Goal: Task Accomplishment & Management: Manage account settings

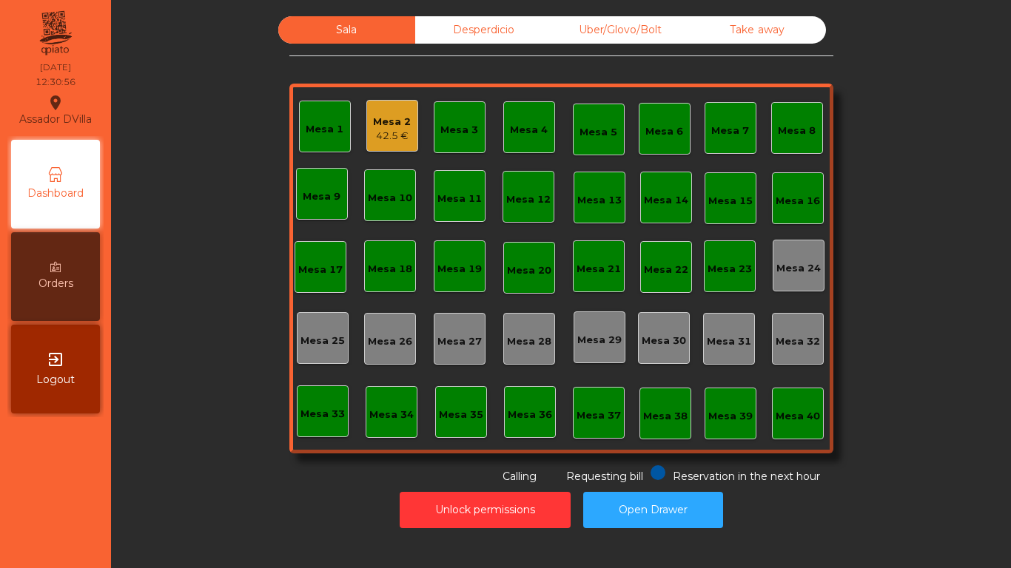
click at [378, 140] on div "42.5 €" at bounding box center [392, 136] width 38 height 15
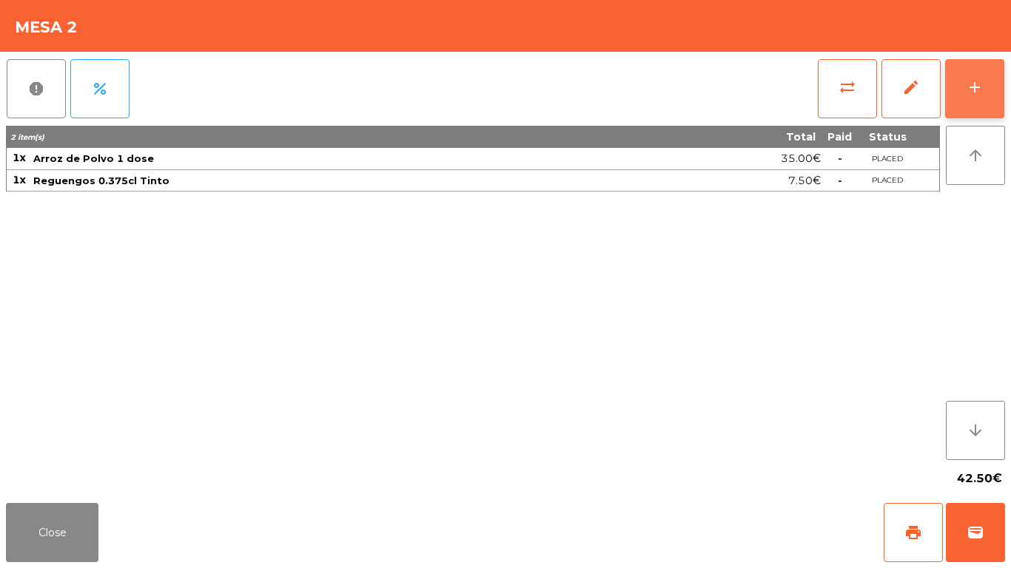
click at [994, 89] on button "add" at bounding box center [974, 88] width 59 height 59
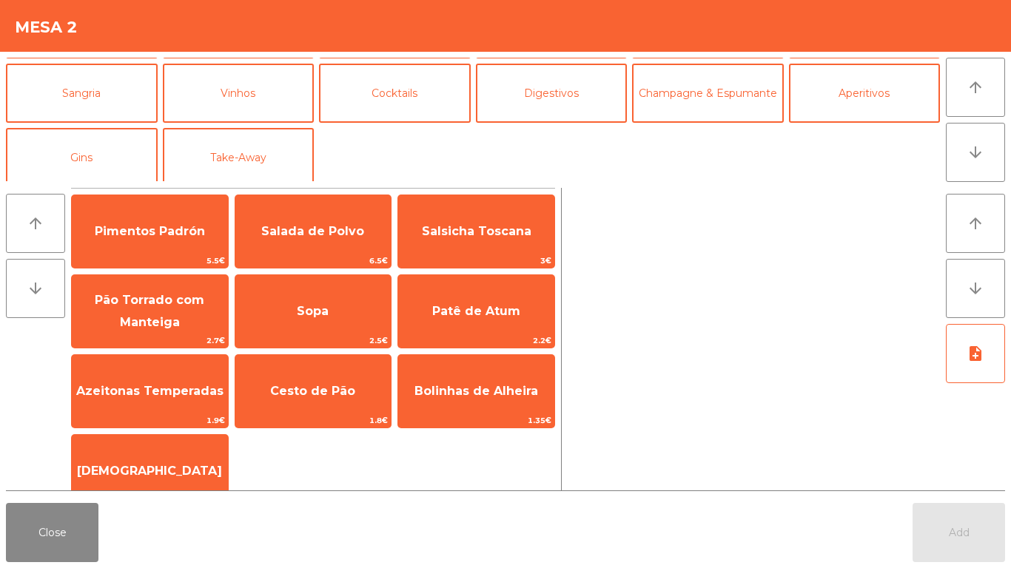
scroll to position [129, 0]
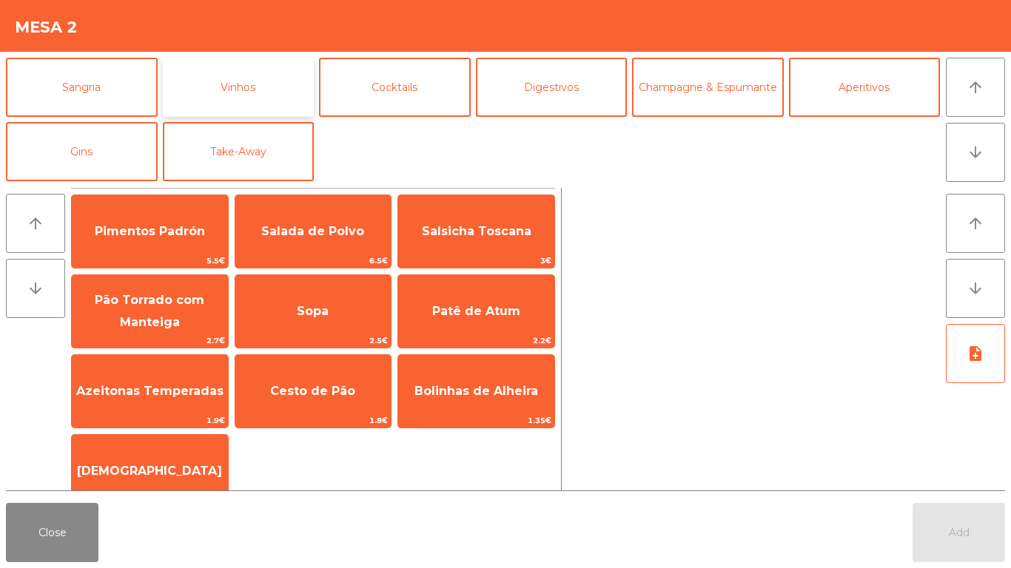
click at [238, 87] on button "Vinhos" at bounding box center [239, 87] width 152 height 59
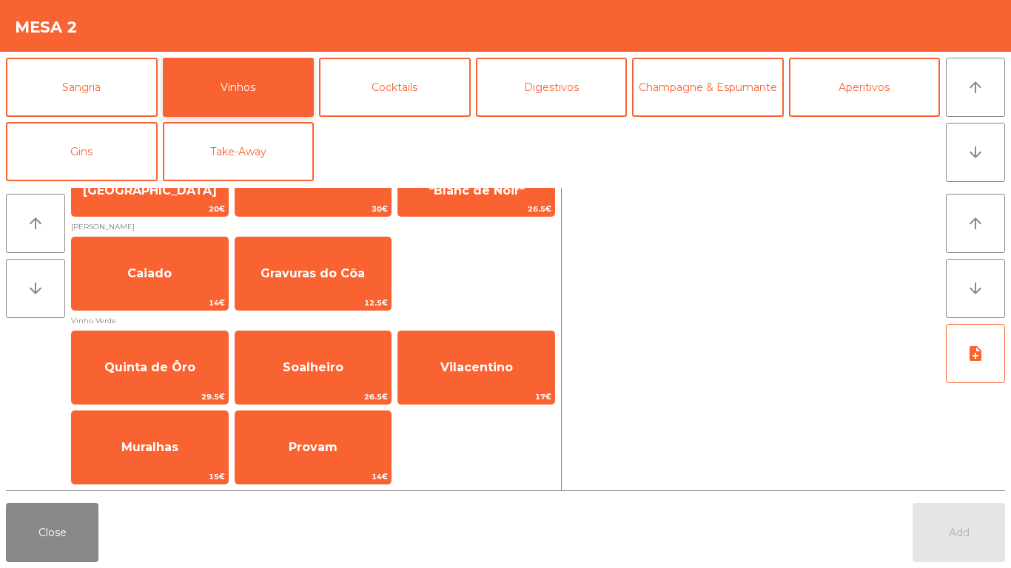
scroll to position [716, 0]
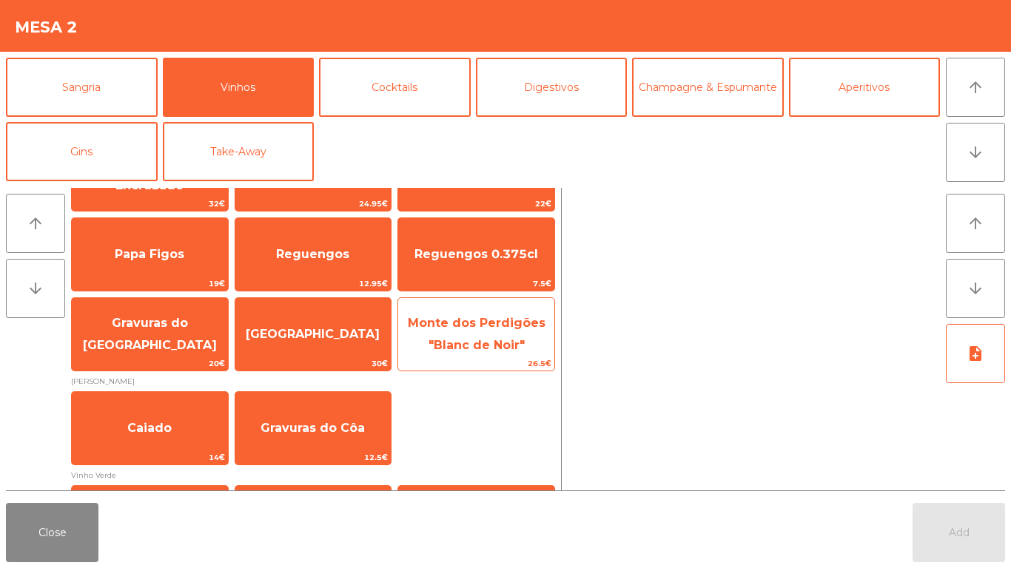
click at [445, 353] on span "Monte dos Perdigões "Blanc de Noir"" at bounding box center [476, 334] width 156 height 63
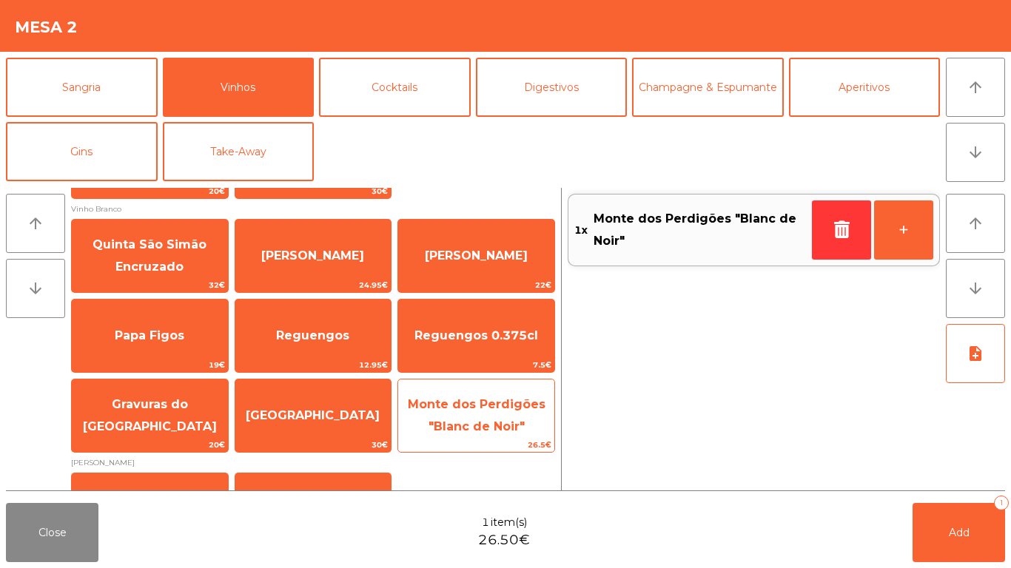
scroll to position [484, 0]
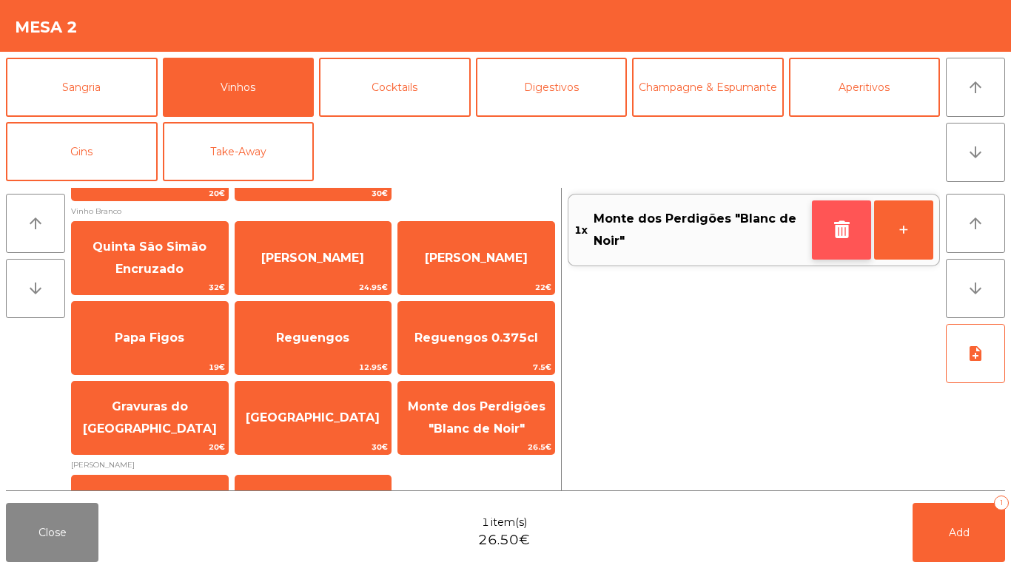
click at [840, 226] on icon "button" at bounding box center [841, 229] width 22 height 18
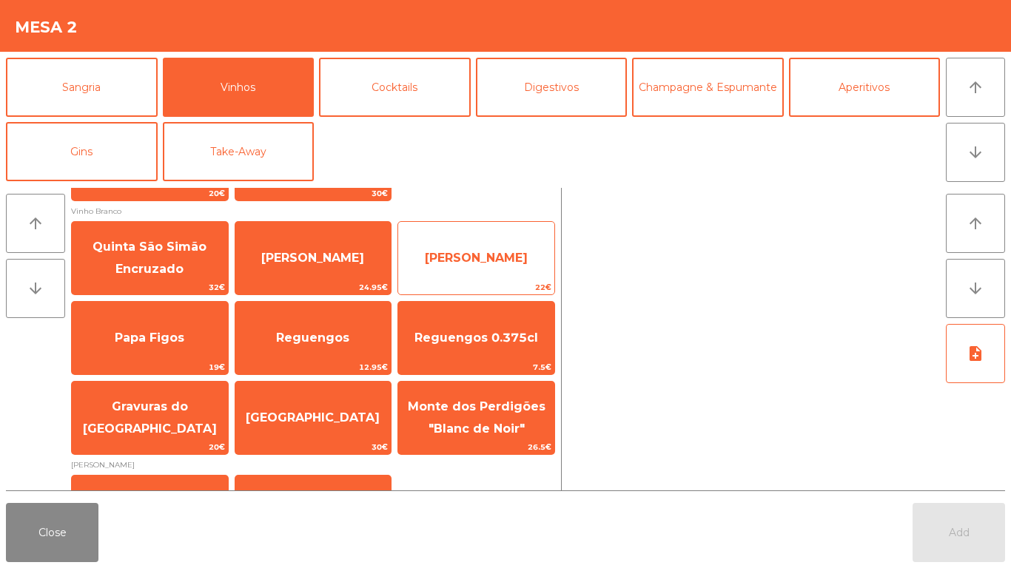
click at [448, 289] on span "22€" at bounding box center [476, 287] width 156 height 14
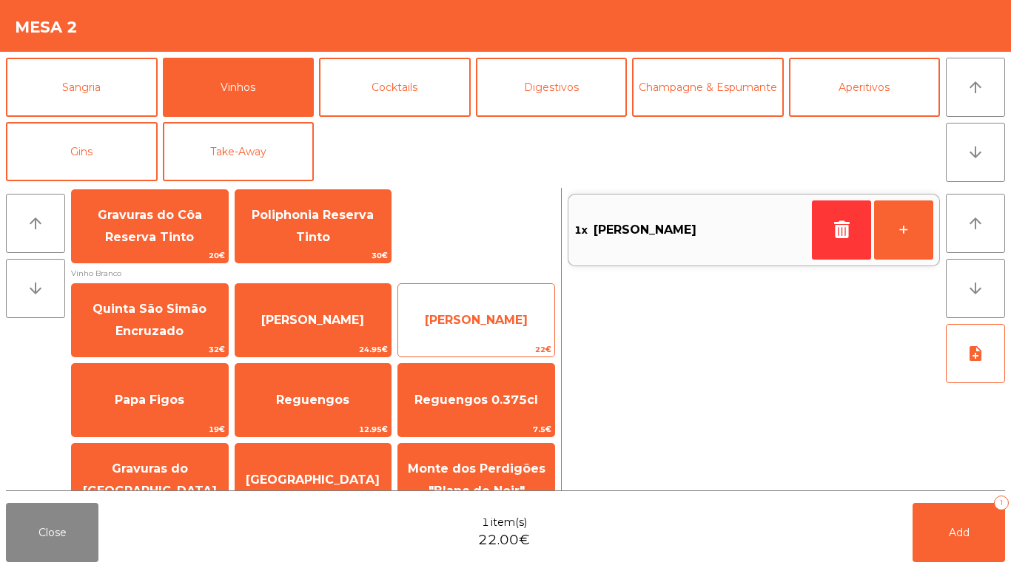
click at [487, 349] on span "22€" at bounding box center [476, 350] width 156 height 14
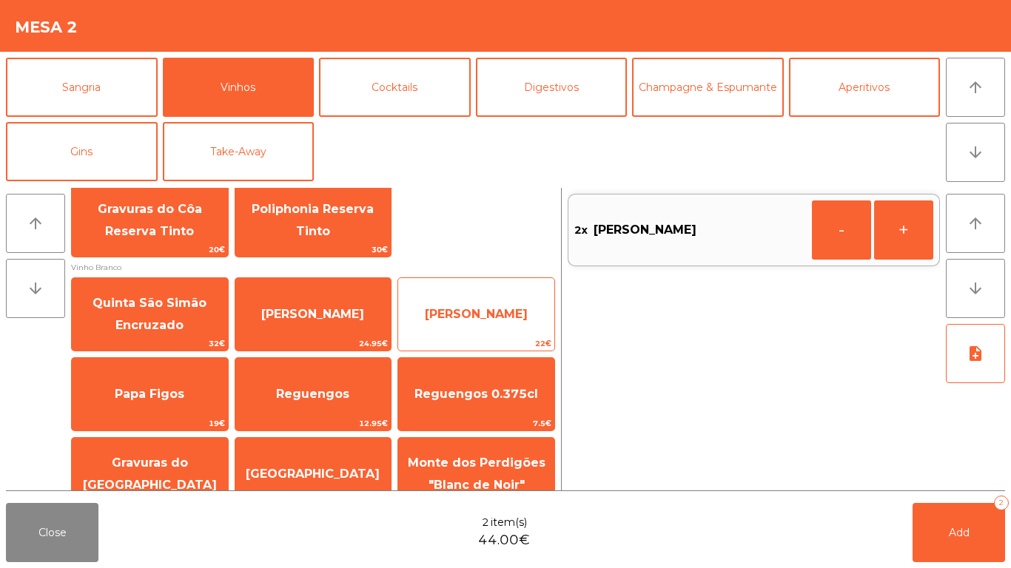
click at [507, 314] on span "[PERSON_NAME]" at bounding box center [476, 314] width 103 height 14
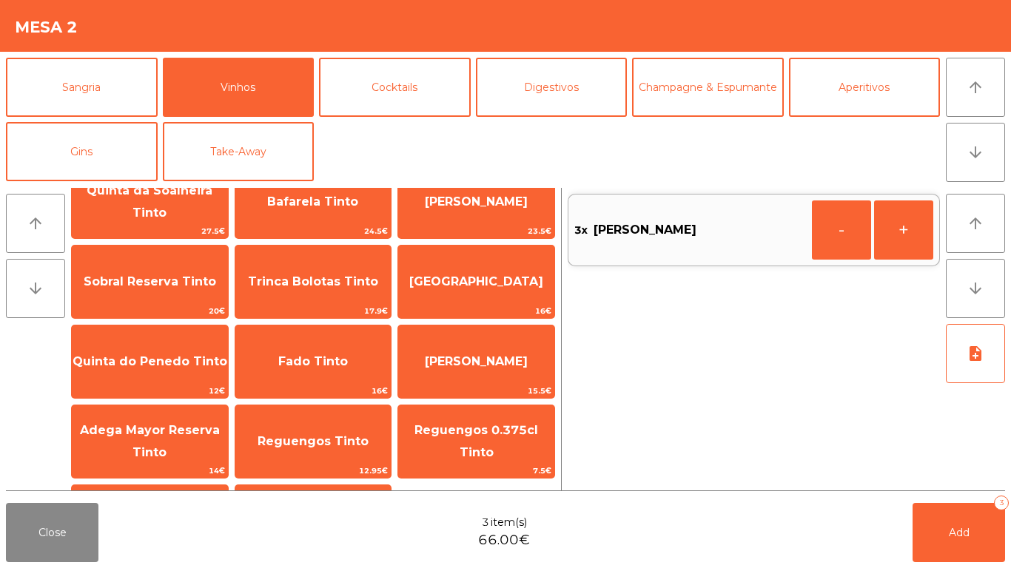
scroll to position [125, 0]
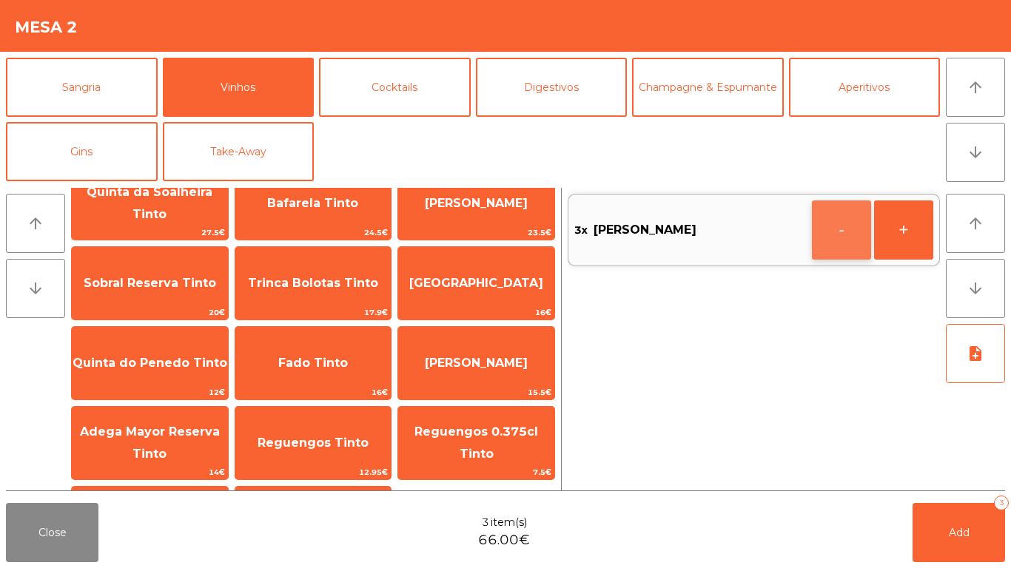
click at [843, 256] on button "-" at bounding box center [841, 229] width 59 height 59
click at [855, 228] on button "button" at bounding box center [841, 229] width 59 height 59
click at [866, 237] on div "1x [PERSON_NAME] +" at bounding box center [753, 339] width 372 height 303
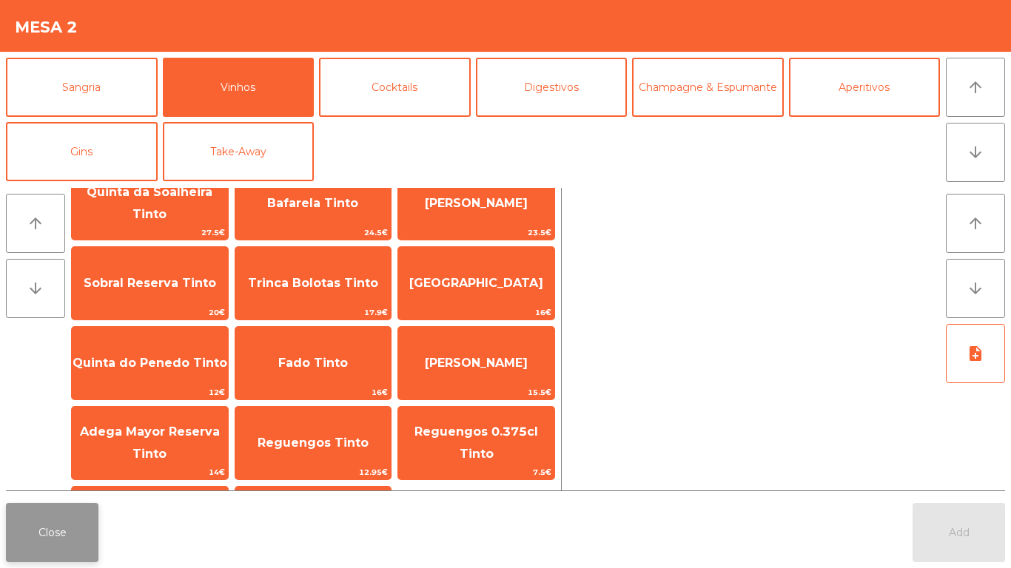
click at [73, 542] on button "Close" at bounding box center [52, 532] width 92 height 59
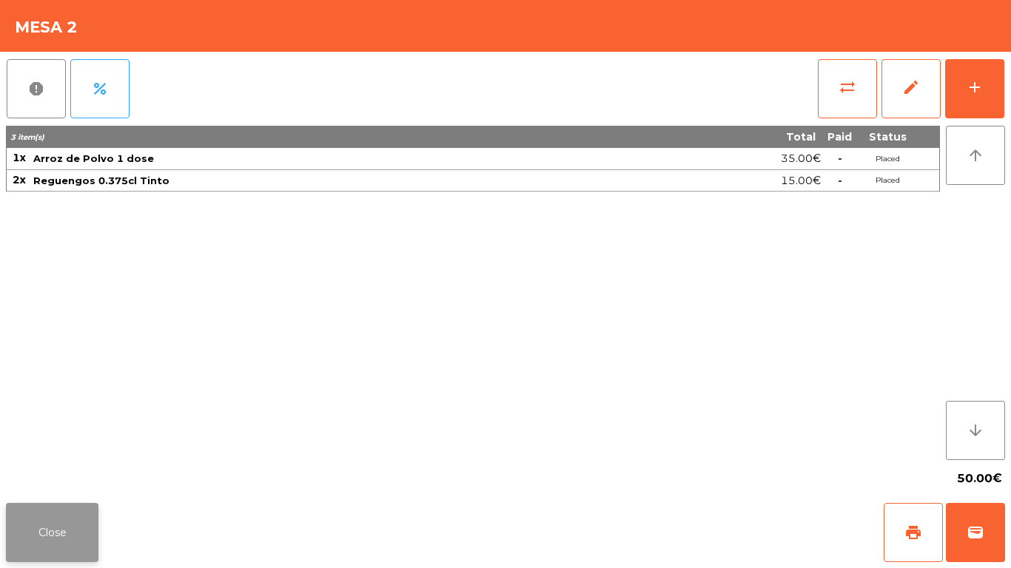
click at [72, 536] on button "Close" at bounding box center [52, 532] width 92 height 59
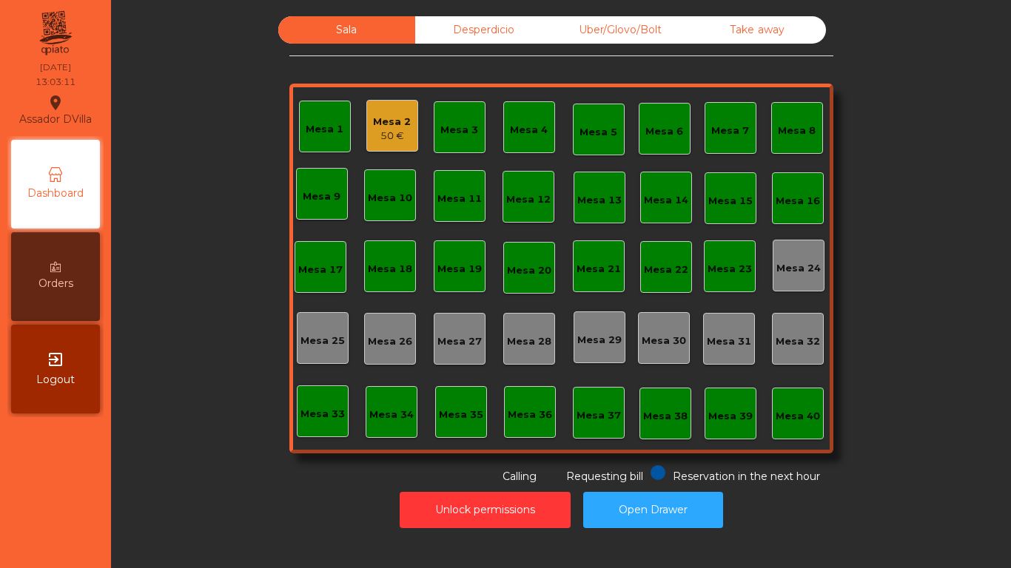
click at [373, 149] on div "Mesa 2 50 €" at bounding box center [392, 126] width 52 height 52
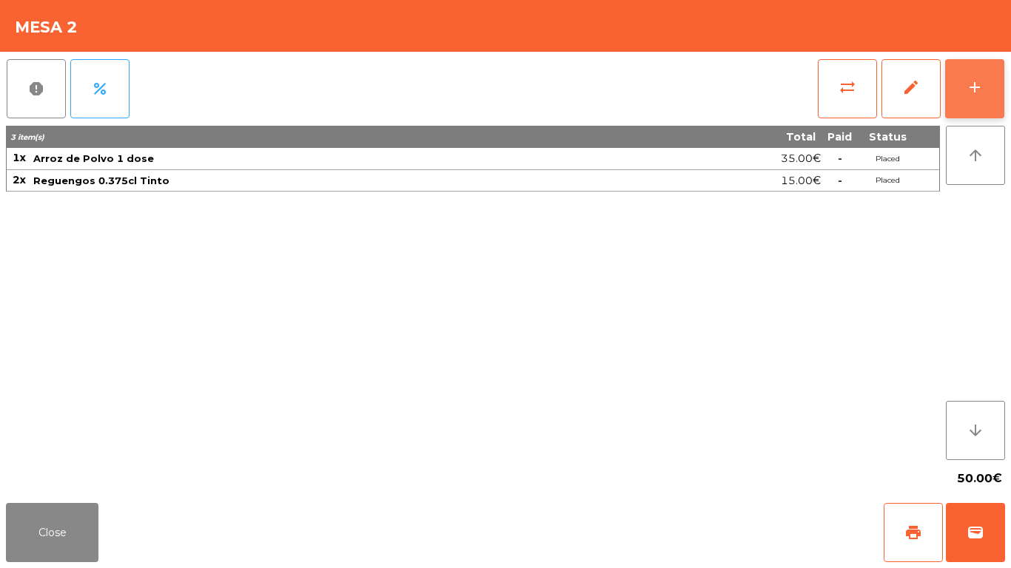
click at [982, 62] on button "add" at bounding box center [974, 88] width 59 height 59
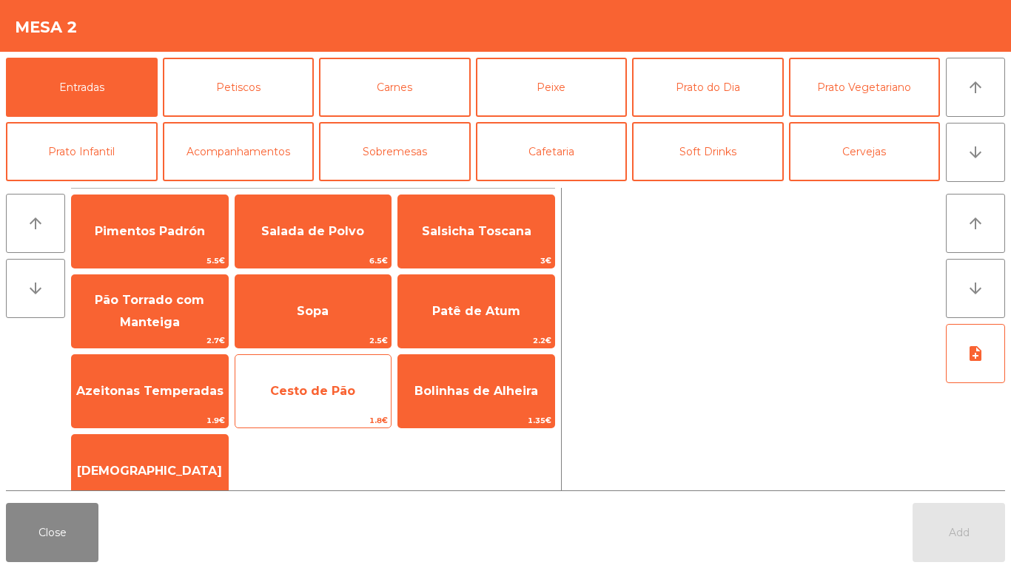
click at [305, 401] on span "Cesto de Pão" at bounding box center [313, 391] width 156 height 40
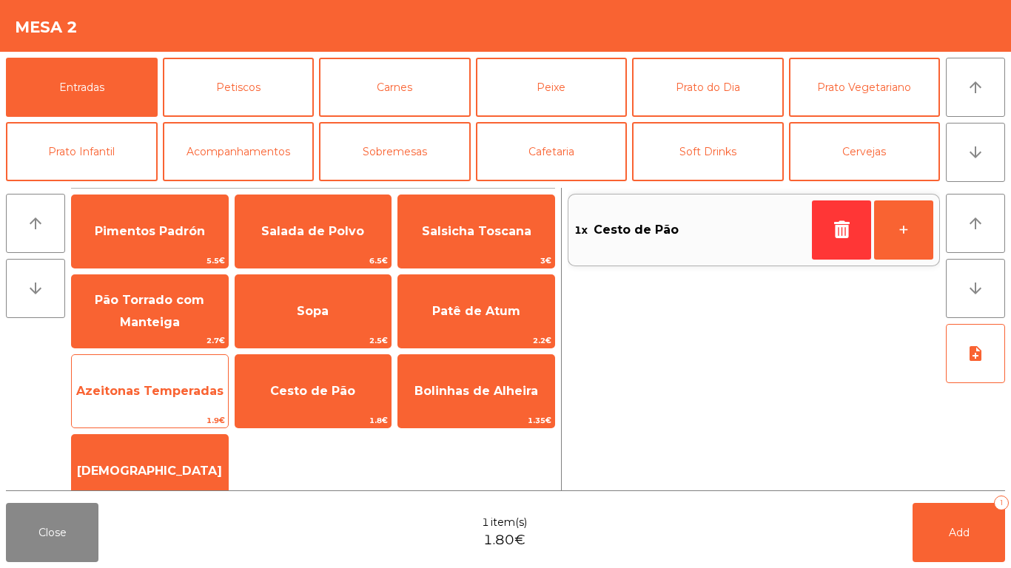
click at [146, 362] on div "Azeitonas Temperadas 1.9€" at bounding box center [150, 391] width 158 height 74
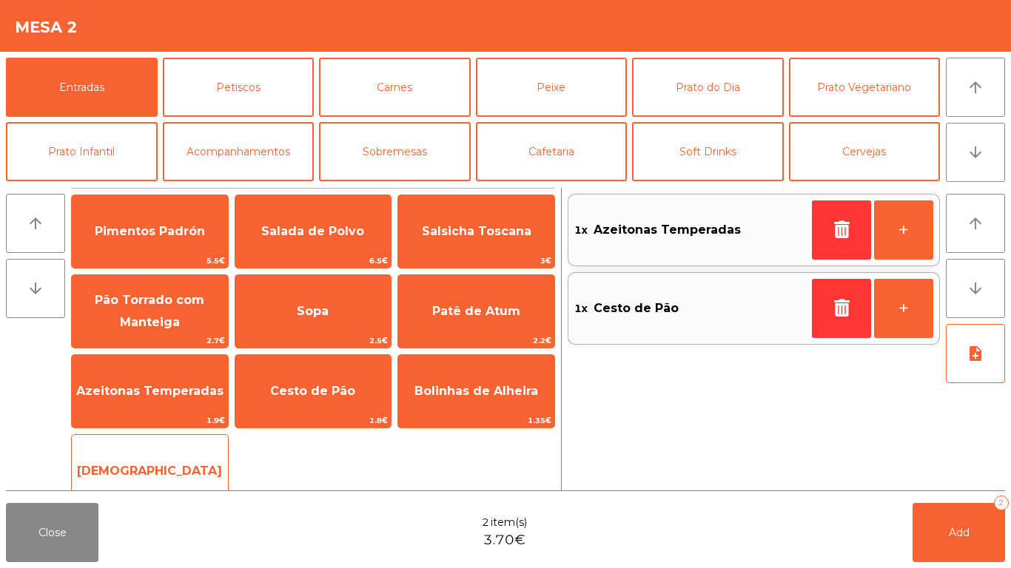
click at [149, 442] on div "Manteiga 1€" at bounding box center [150, 471] width 158 height 74
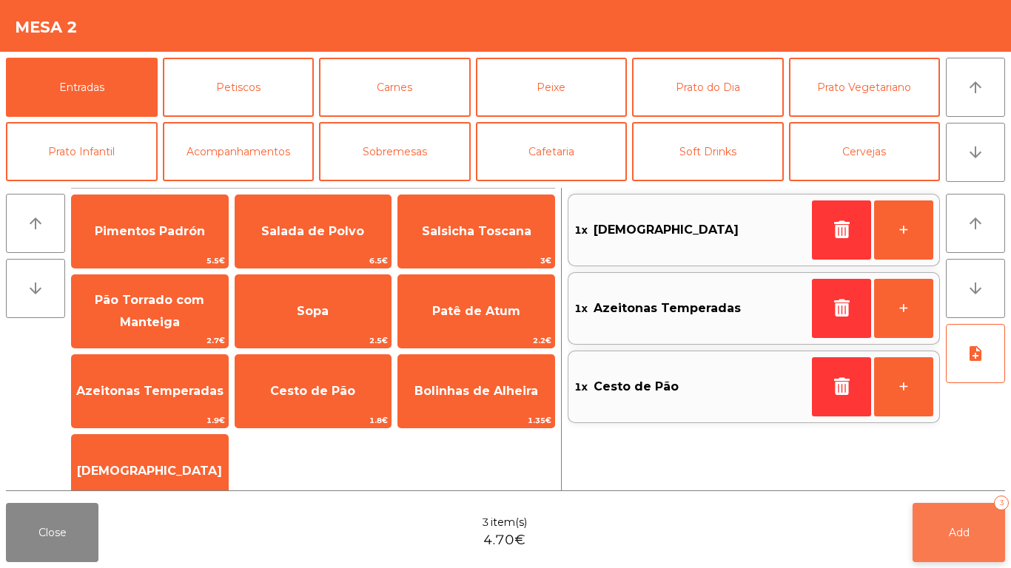
click at [967, 524] on button "Add 3" at bounding box center [958, 532] width 92 height 59
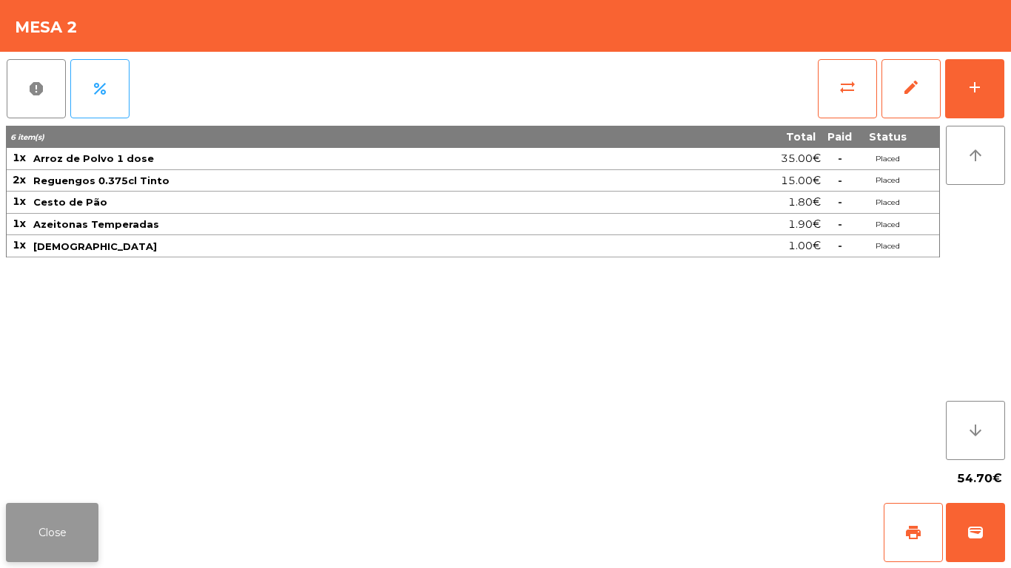
click at [49, 515] on button "Close" at bounding box center [52, 532] width 92 height 59
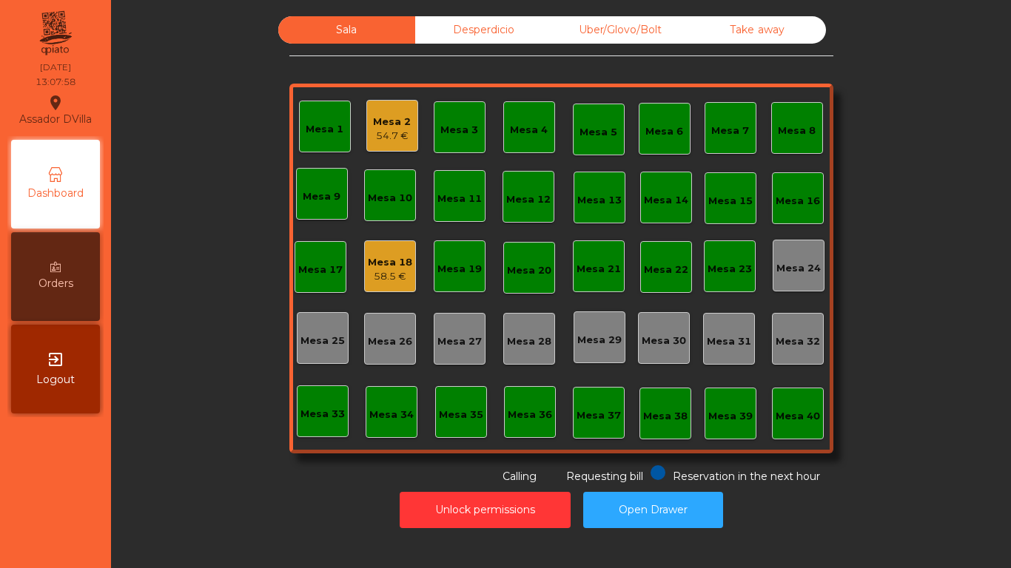
click at [375, 281] on div "58.5 €" at bounding box center [390, 276] width 44 height 15
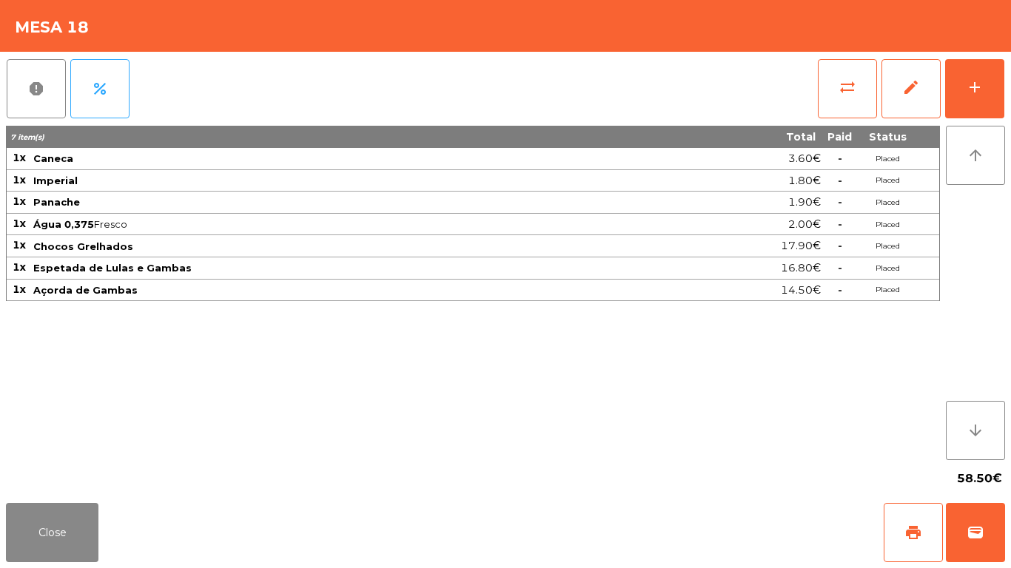
click at [1008, 75] on div "report percent sync_alt edit add 7 item(s) Total Paid Status 1x Caneca 3.60€ - …" at bounding box center [505, 274] width 1011 height 445
click at [959, 84] on button "add" at bounding box center [974, 88] width 59 height 59
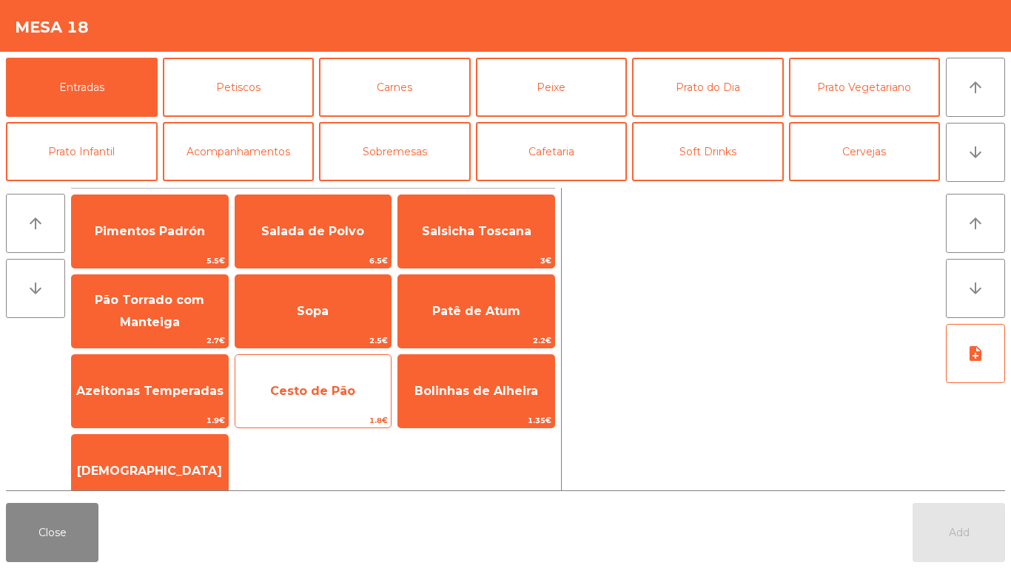
click at [306, 394] on span "Cesto de Pão" at bounding box center [312, 391] width 85 height 14
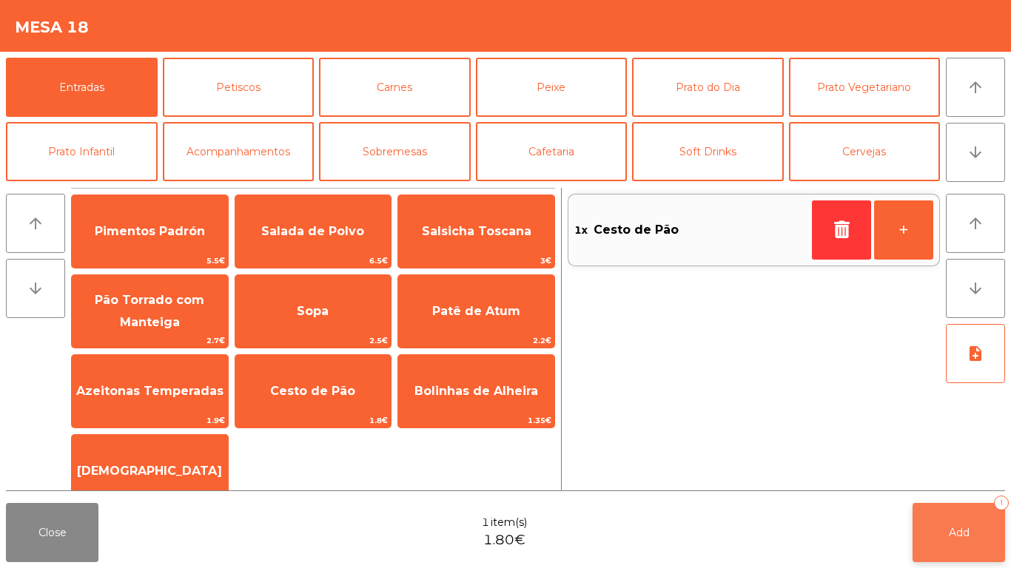
click at [964, 543] on button "Add 1" at bounding box center [958, 532] width 92 height 59
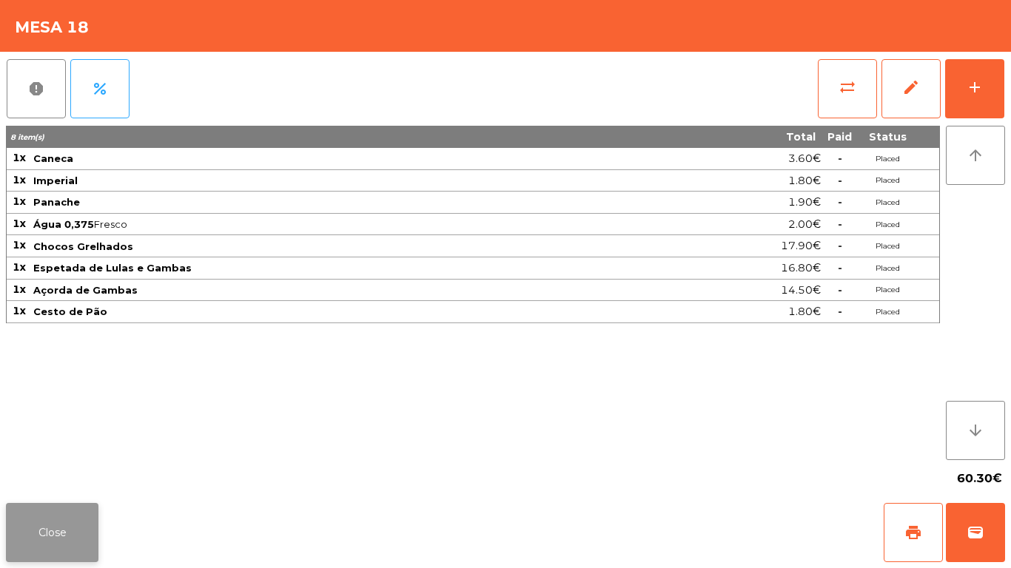
click at [47, 532] on button "Close" at bounding box center [52, 532] width 92 height 59
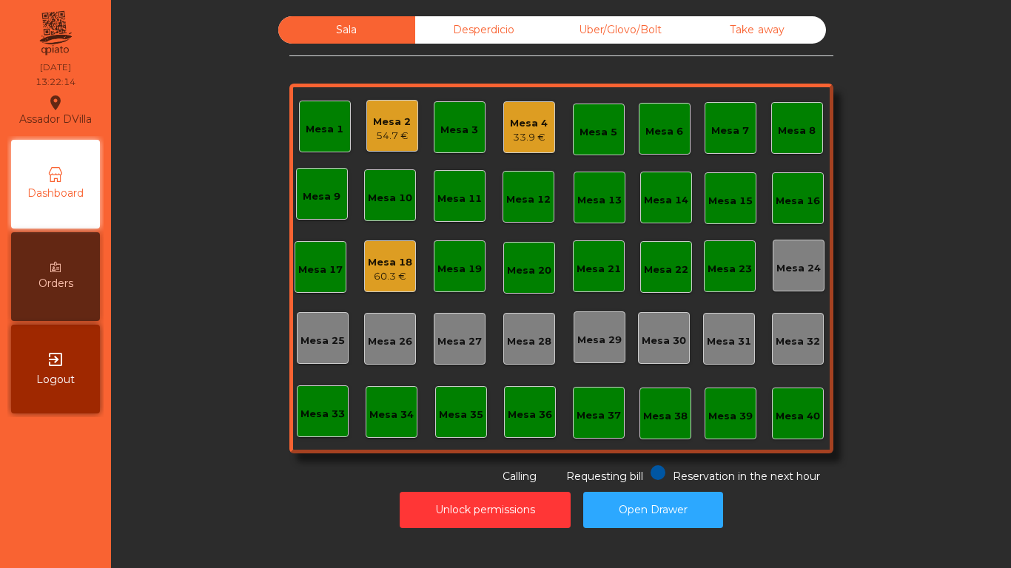
click at [512, 107] on div "Mesa 4 33.9 €" at bounding box center [529, 127] width 52 height 52
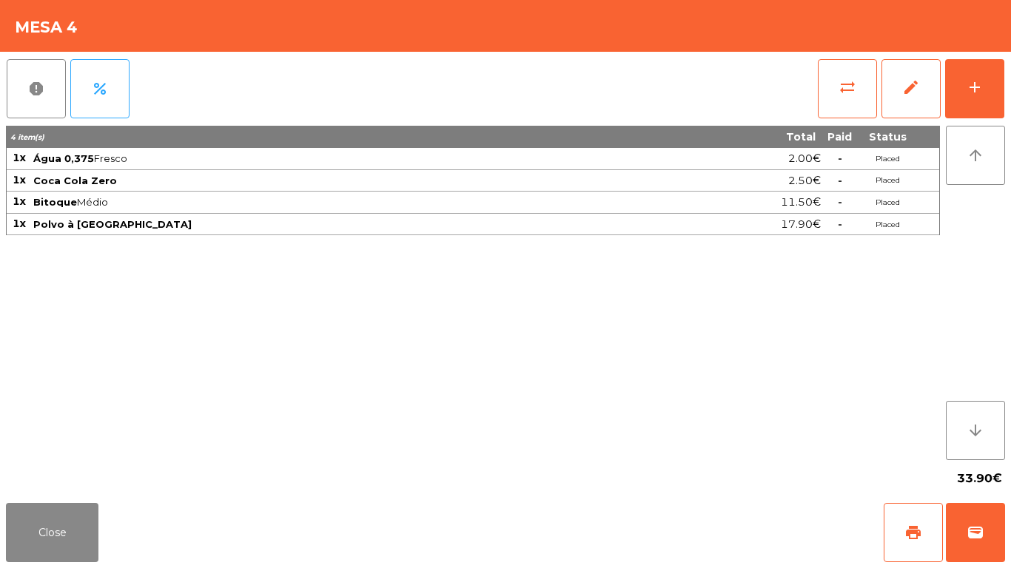
click at [1010, 66] on div "report percent sync_alt edit add 4 item(s) Total Paid Status 1x Água 0,375 Fres…" at bounding box center [505, 274] width 1011 height 445
click at [994, 87] on button "add" at bounding box center [974, 88] width 59 height 59
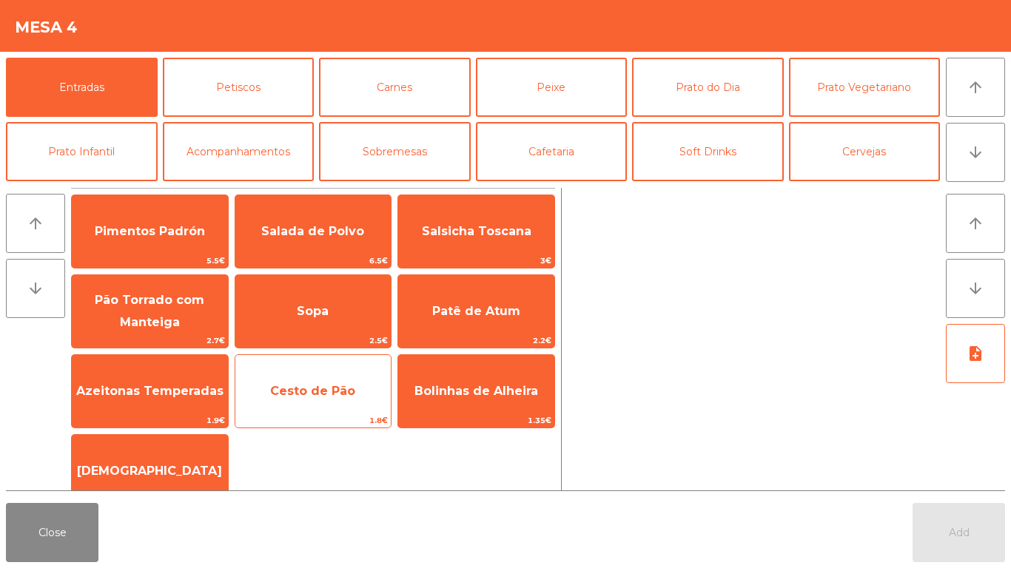
click at [317, 385] on span "Cesto de Pão" at bounding box center [312, 391] width 85 height 14
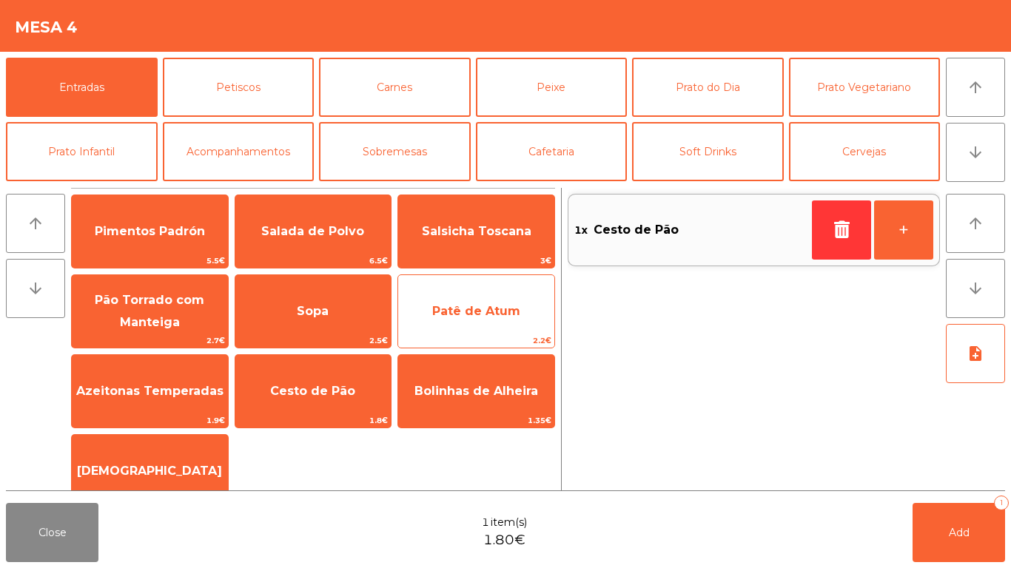
click at [486, 297] on span "Patê de Atum" at bounding box center [476, 311] width 156 height 40
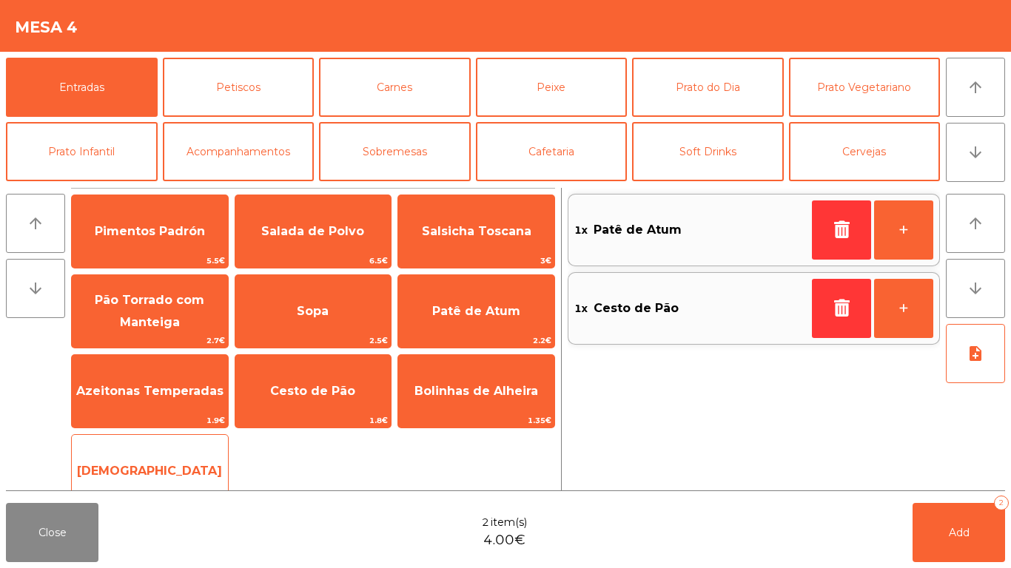
click at [159, 455] on span "[DEMOGRAPHIC_DATA]" at bounding box center [150, 471] width 156 height 40
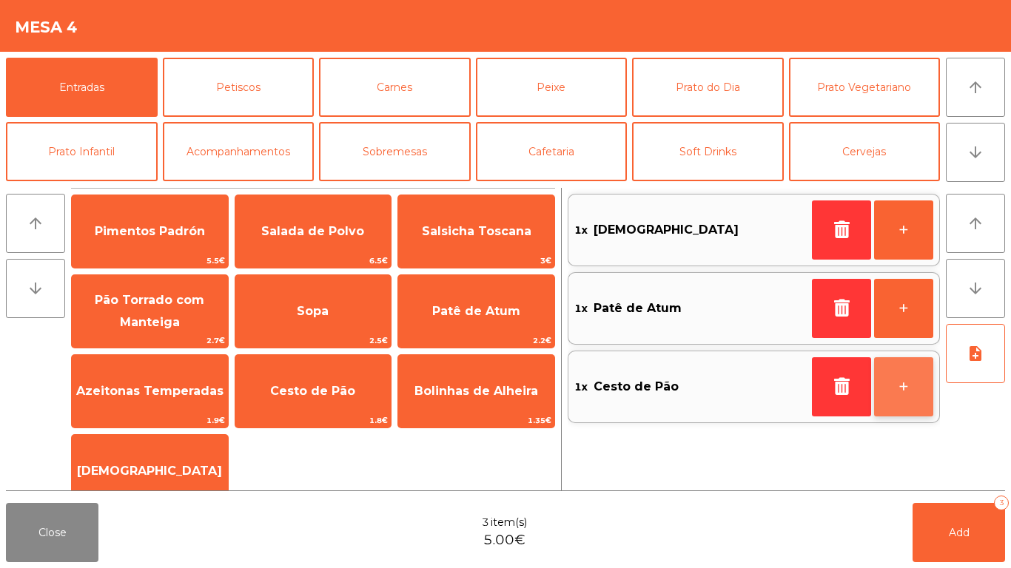
click at [917, 386] on button "+" at bounding box center [903, 386] width 59 height 59
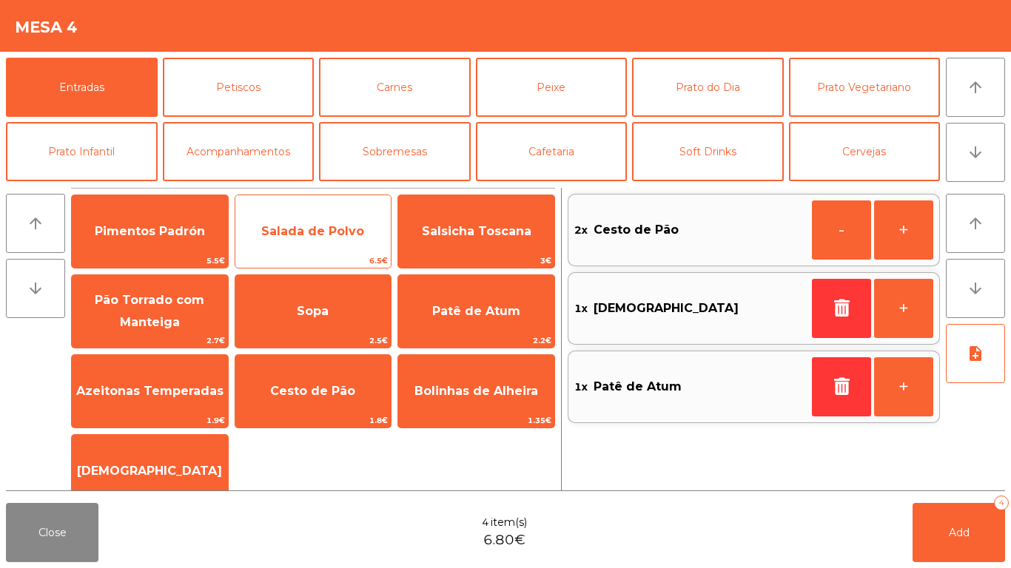
click at [325, 224] on span "Salada de Polvo" at bounding box center [312, 231] width 103 height 14
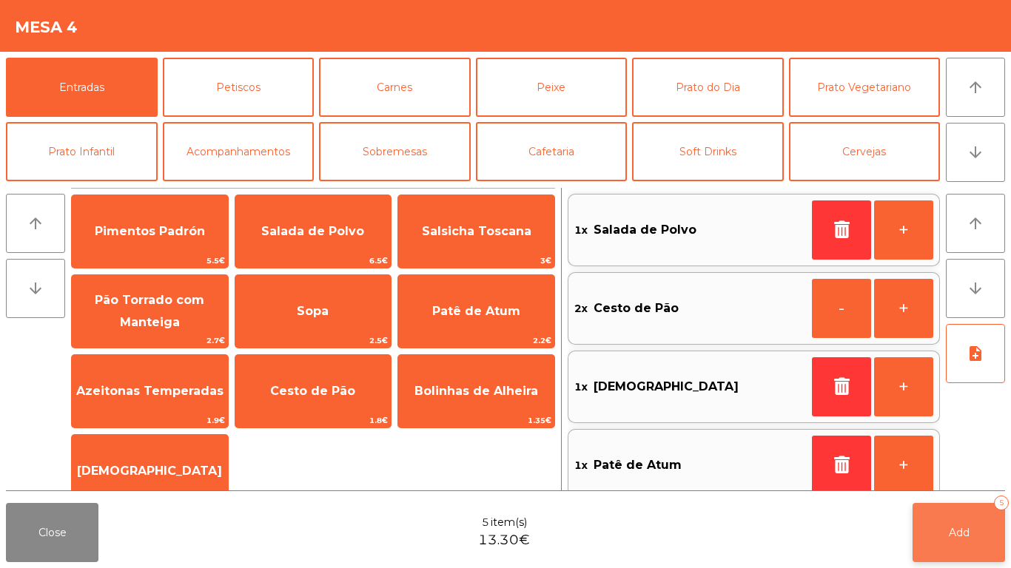
click at [986, 510] on button "Add 5" at bounding box center [958, 532] width 92 height 59
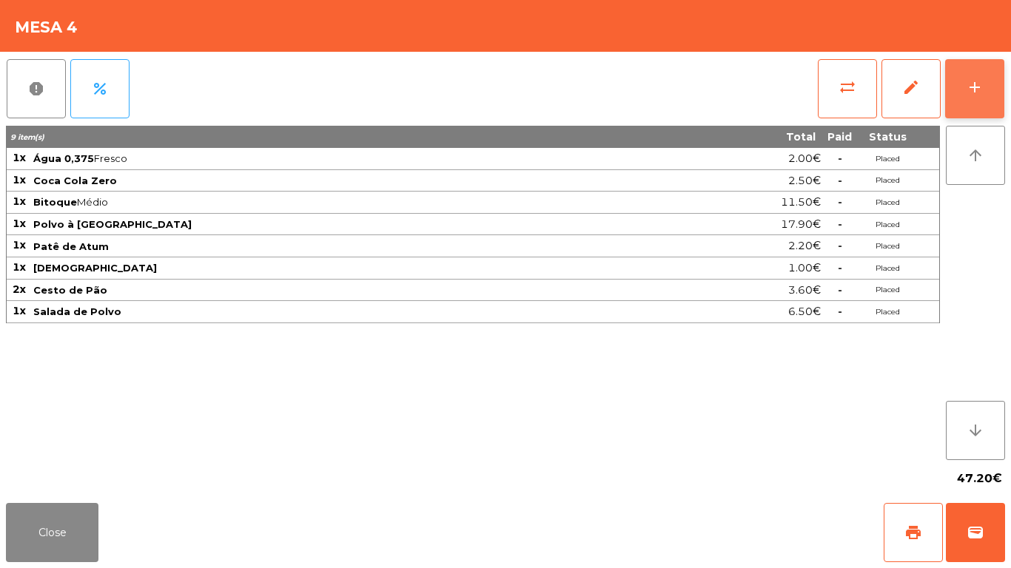
click at [997, 82] on button "add" at bounding box center [974, 88] width 59 height 59
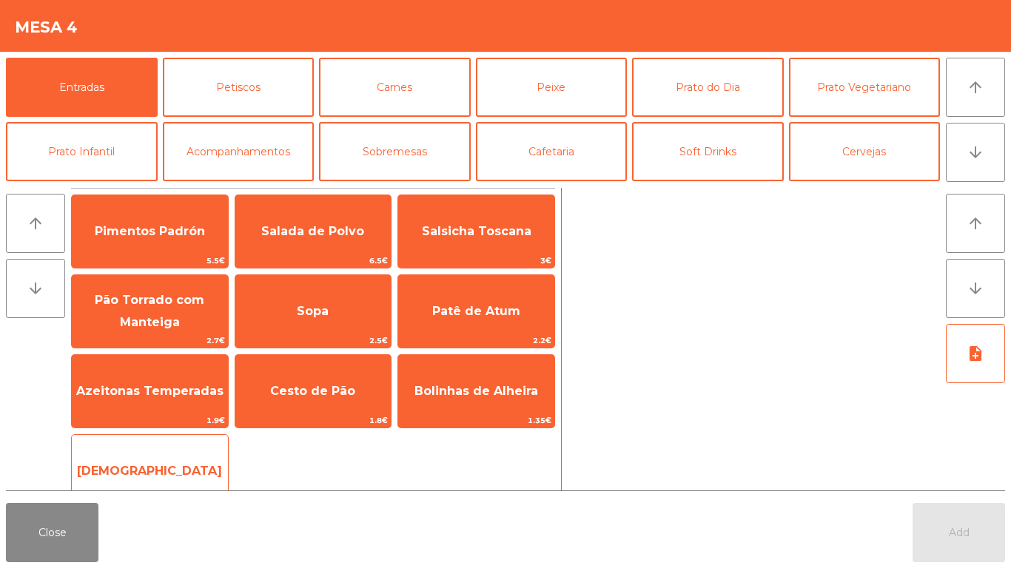
click at [179, 472] on span "[DEMOGRAPHIC_DATA]" at bounding box center [150, 471] width 156 height 40
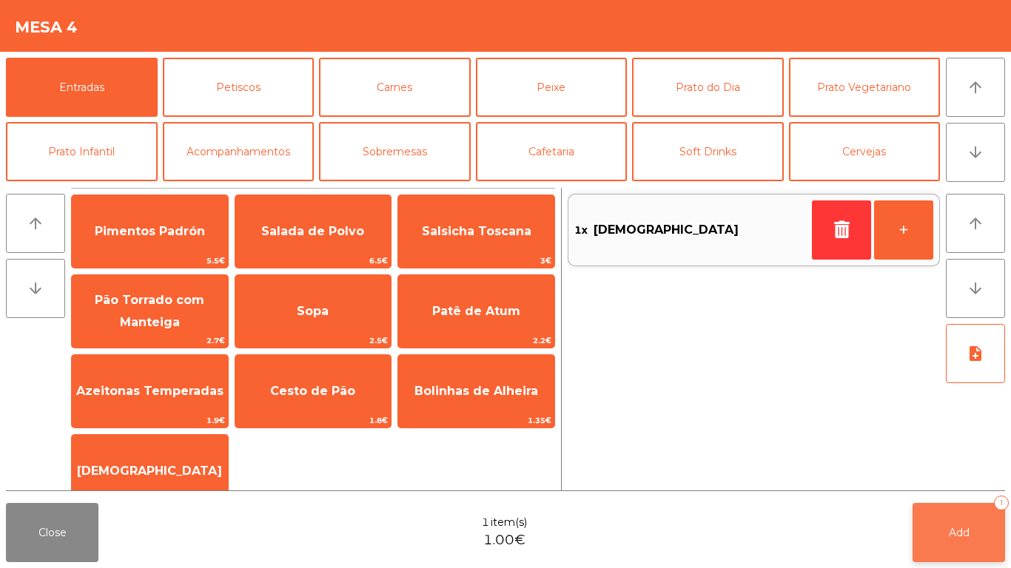
click at [961, 507] on button "Add 1" at bounding box center [958, 532] width 92 height 59
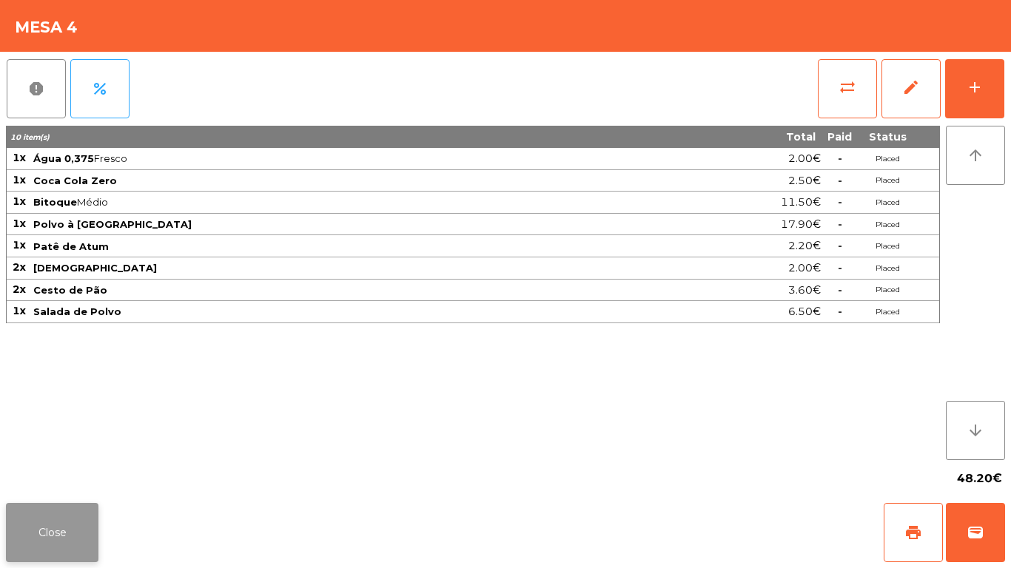
click at [35, 532] on button "Close" at bounding box center [52, 532] width 92 height 59
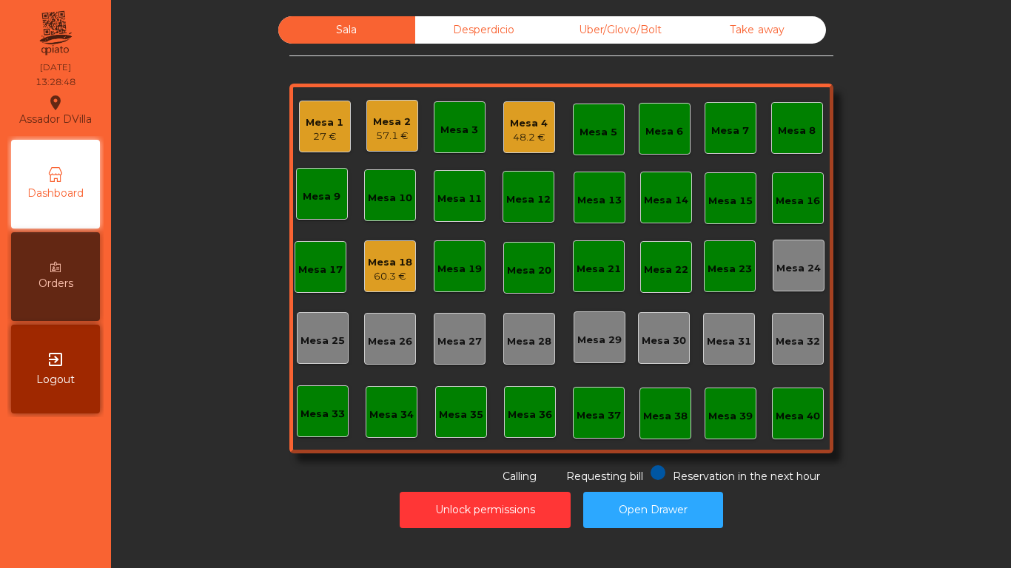
click at [364, 280] on div "Mesa 18 60.3 €" at bounding box center [390, 266] width 52 height 52
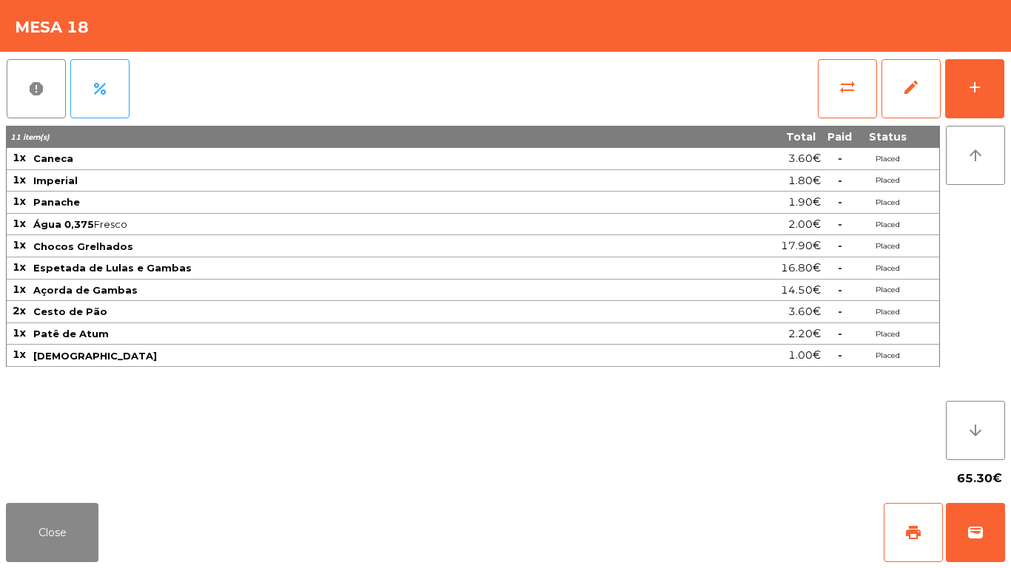
click at [296, 567] on div "Close print wallet" at bounding box center [505, 532] width 1011 height 71
click at [78, 544] on button "Close" at bounding box center [52, 532] width 92 height 59
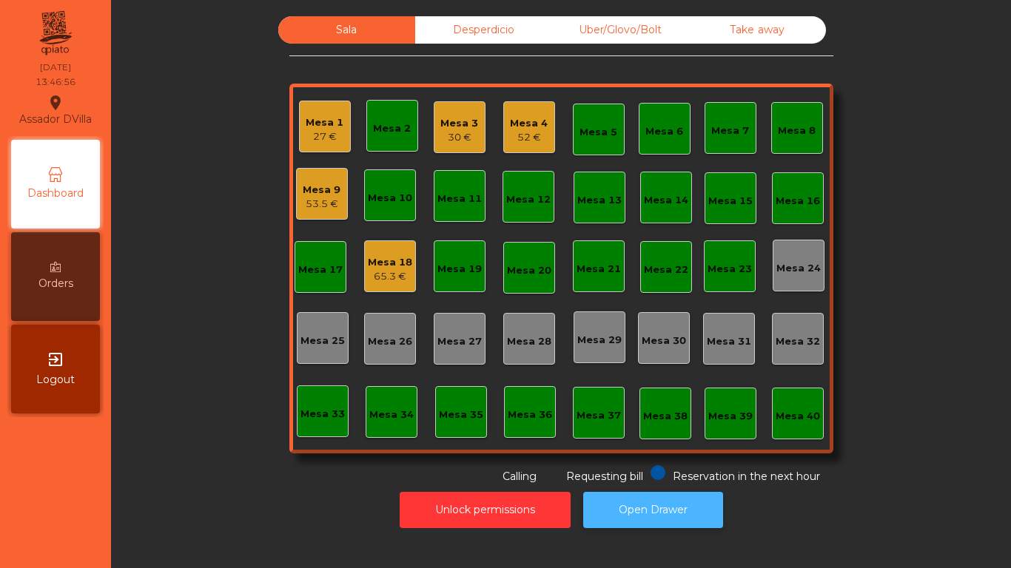
click at [613, 515] on button "Open Drawer" at bounding box center [653, 510] width 140 height 36
click at [306, 137] on div "27 €" at bounding box center [325, 136] width 38 height 15
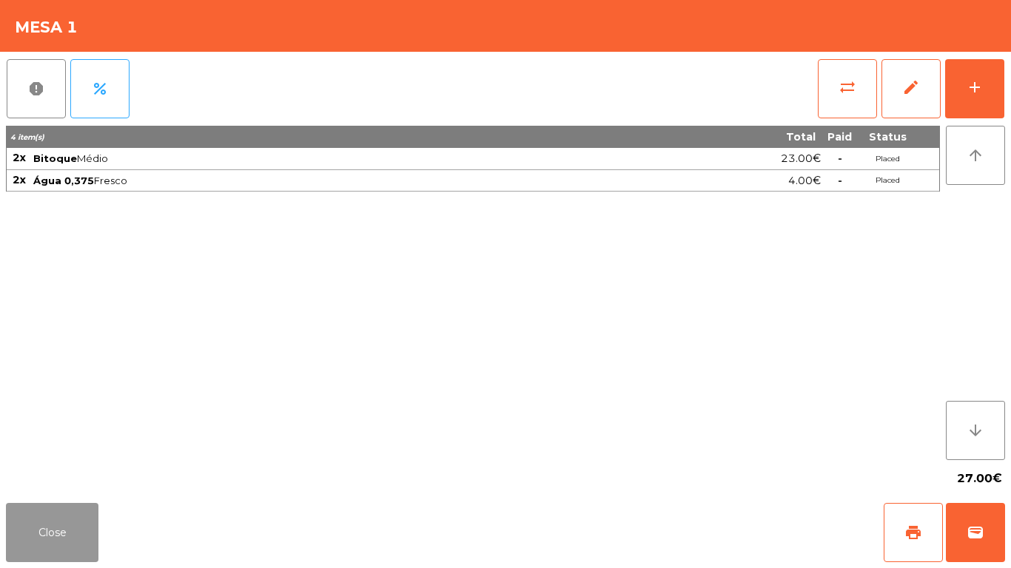
drag, startPoint x: 47, startPoint y: 539, endPoint x: 236, endPoint y: 298, distance: 305.6
click at [47, 537] on button "Close" at bounding box center [52, 532] width 92 height 59
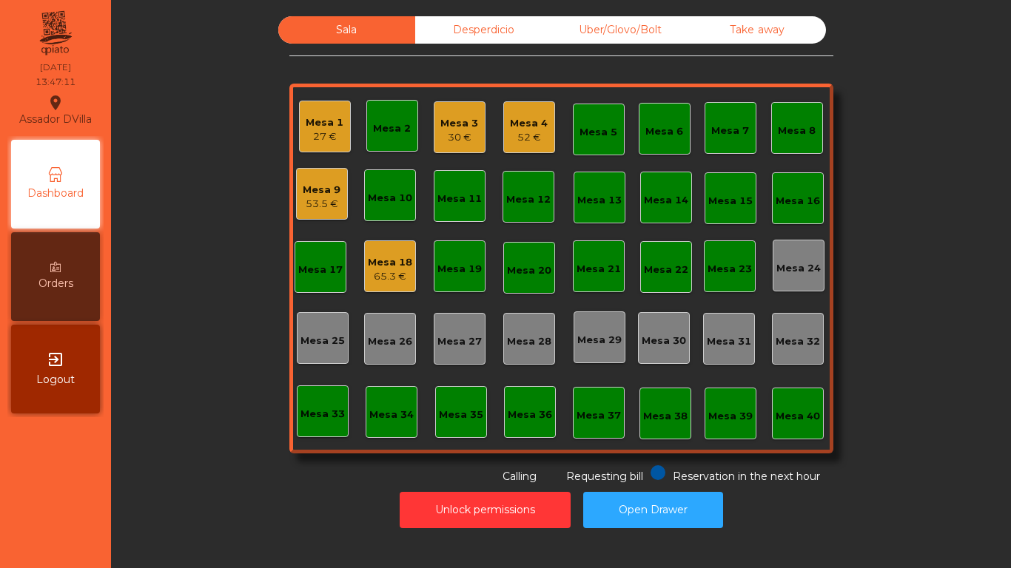
click at [461, 145] on div "Mesa 3 30 €" at bounding box center [460, 127] width 52 height 52
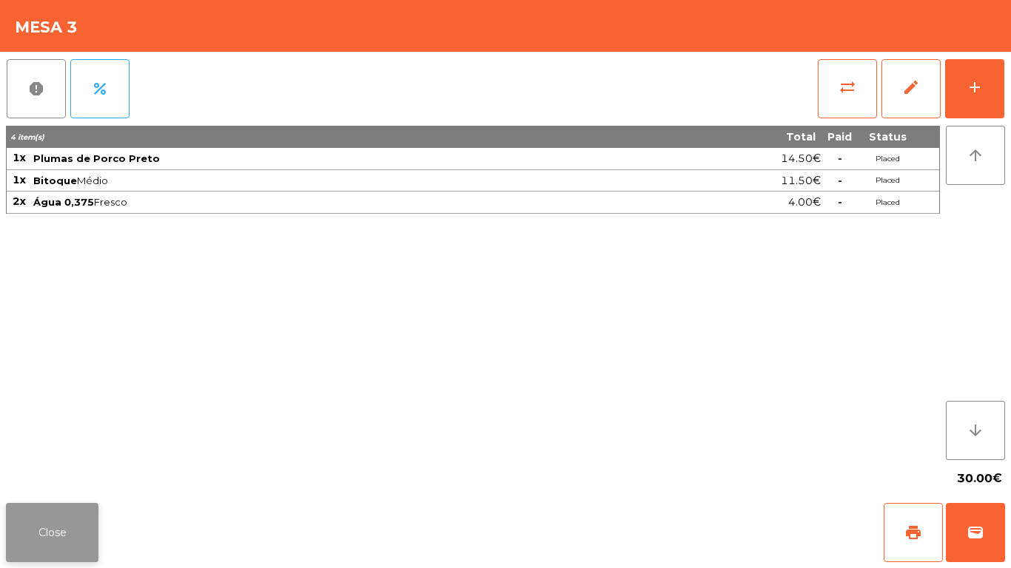
click at [61, 544] on button "Close" at bounding box center [52, 532] width 92 height 59
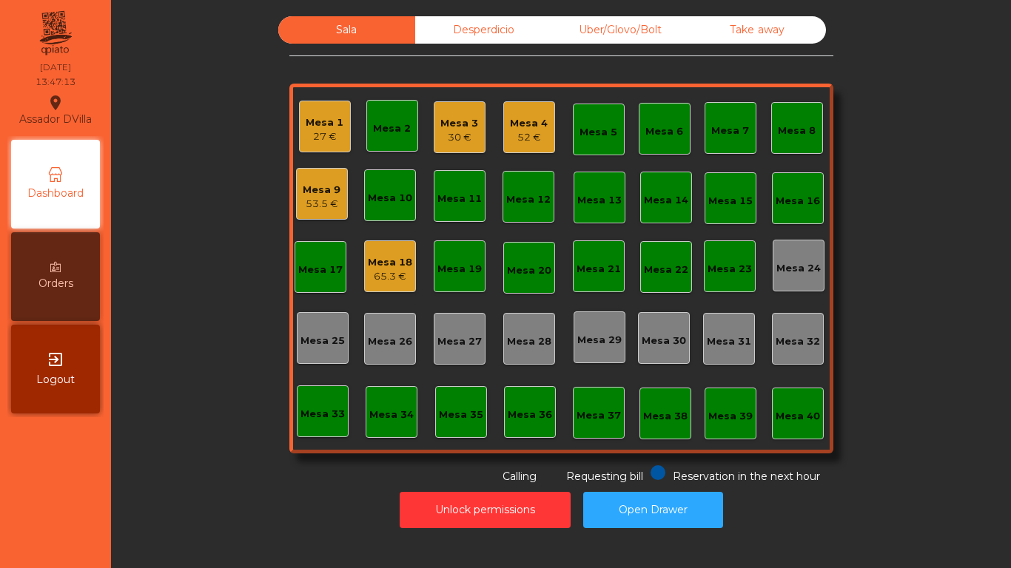
click at [520, 144] on div "52 €" at bounding box center [529, 137] width 38 height 15
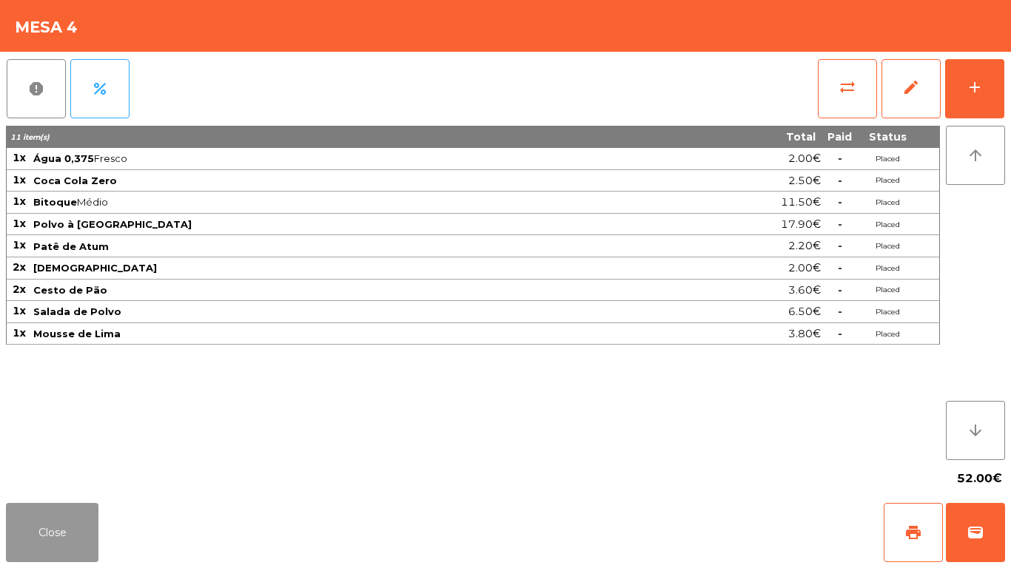
drag, startPoint x: 72, startPoint y: 527, endPoint x: 101, endPoint y: 504, distance: 36.9
click at [79, 525] on button "Close" at bounding box center [52, 532] width 92 height 59
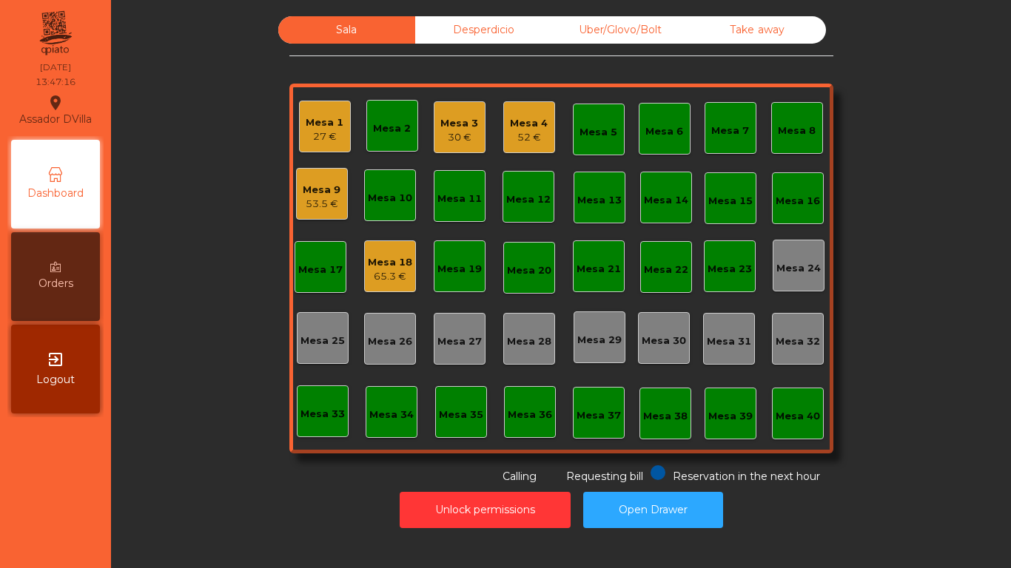
click at [322, 206] on div "53.5 €" at bounding box center [322, 204] width 38 height 15
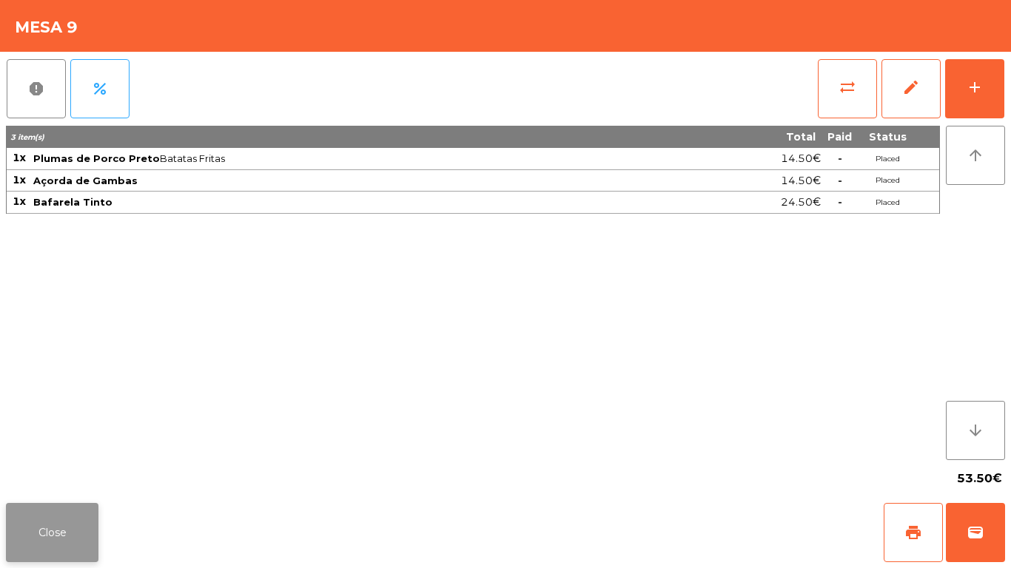
click at [36, 524] on button "Close" at bounding box center [52, 532] width 92 height 59
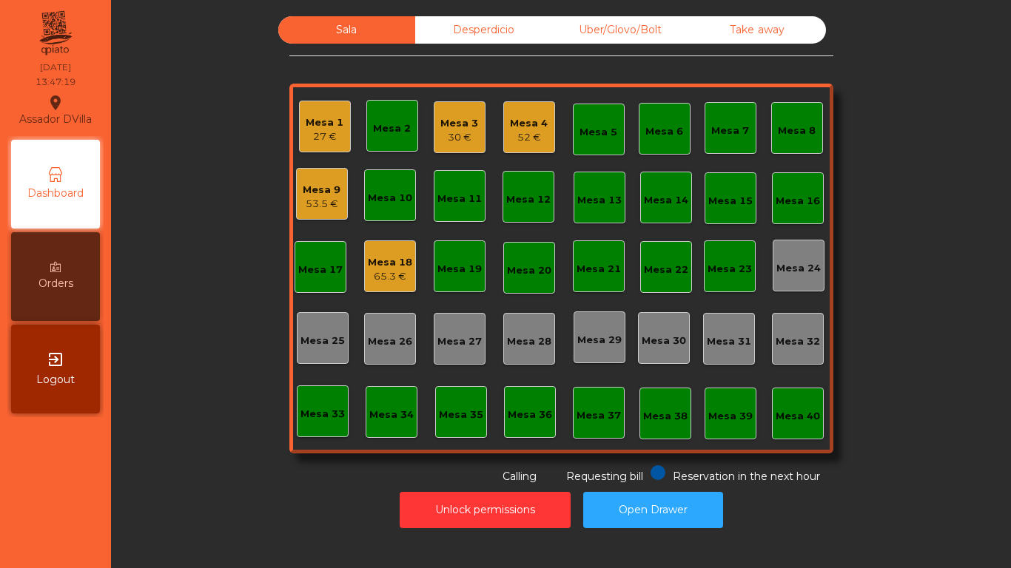
click at [389, 264] on div "Mesa 18" at bounding box center [390, 262] width 44 height 15
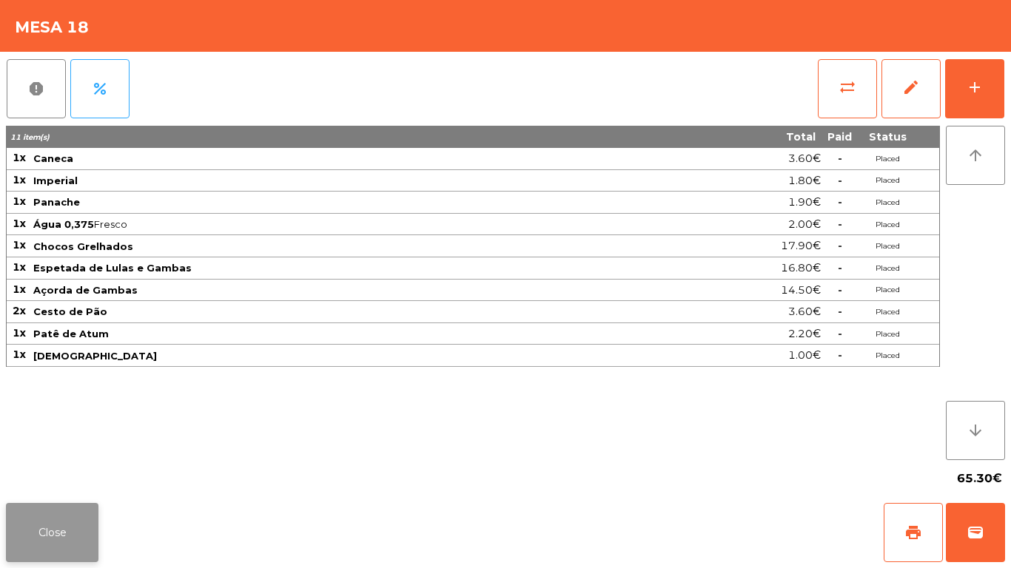
click at [49, 539] on button "Close" at bounding box center [52, 532] width 92 height 59
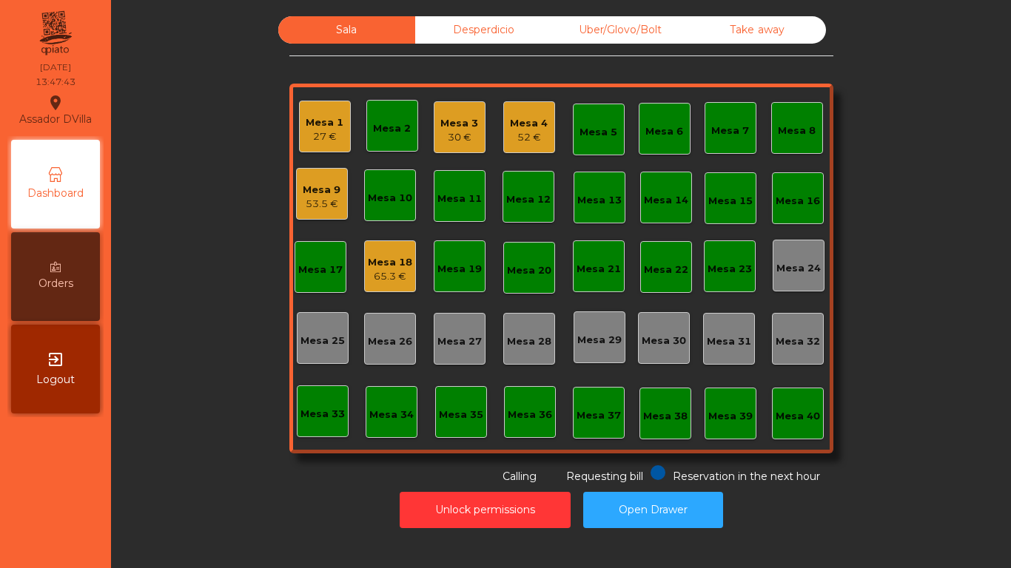
click at [456, 22] on div "Desperdicio" at bounding box center [483, 29] width 137 height 27
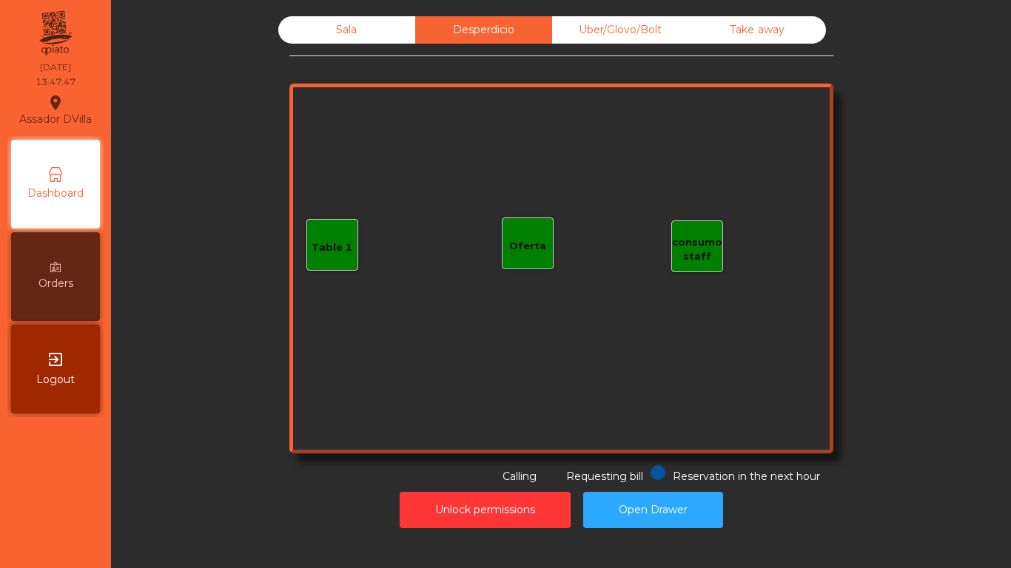
click at [363, 40] on div "Sala" at bounding box center [346, 29] width 137 height 27
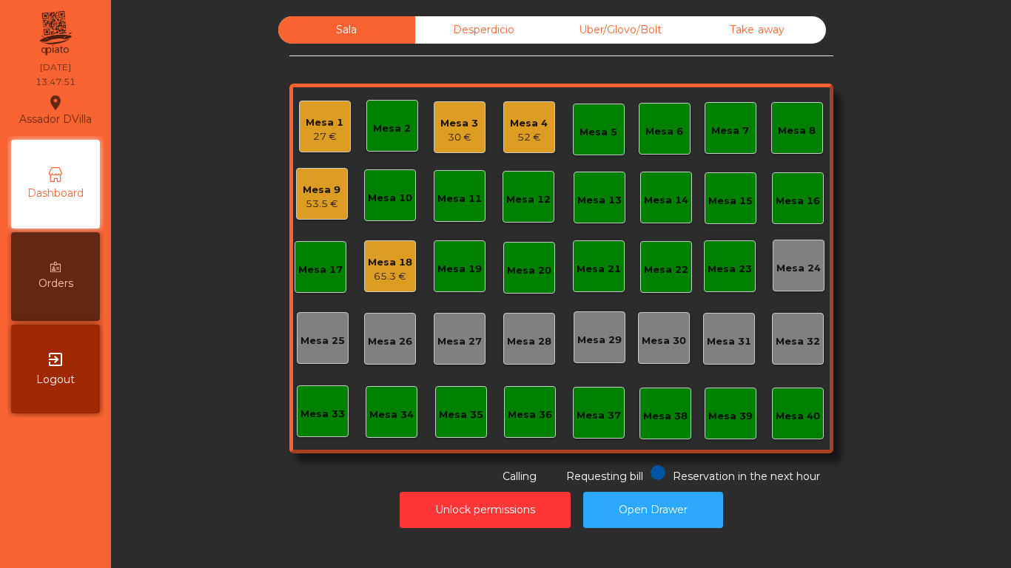
click at [308, 206] on div "53.5 €" at bounding box center [322, 204] width 38 height 15
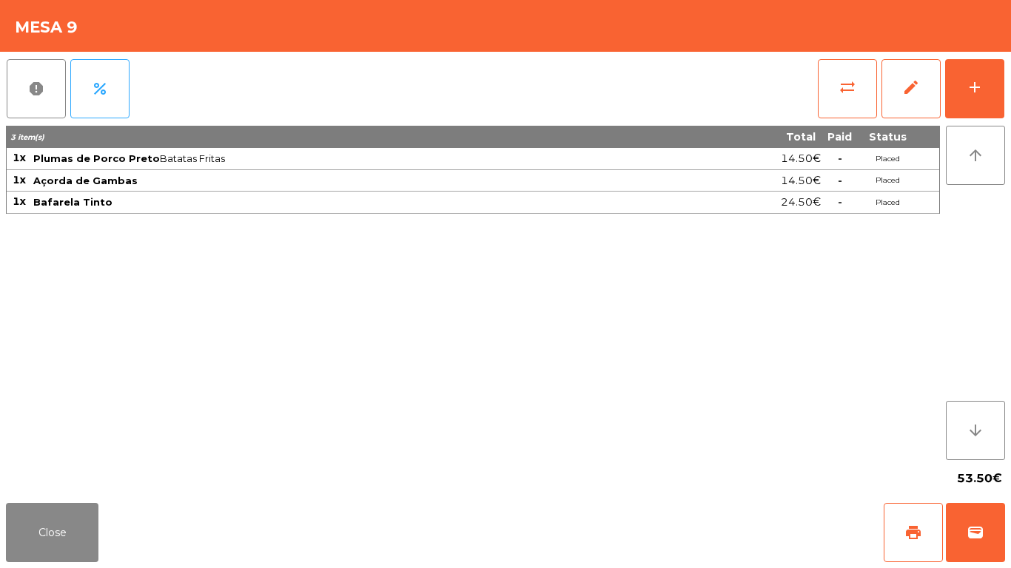
click at [5, 540] on div "Close print wallet" at bounding box center [505, 532] width 1011 height 71
click at [85, 527] on button "Close" at bounding box center [52, 532] width 92 height 59
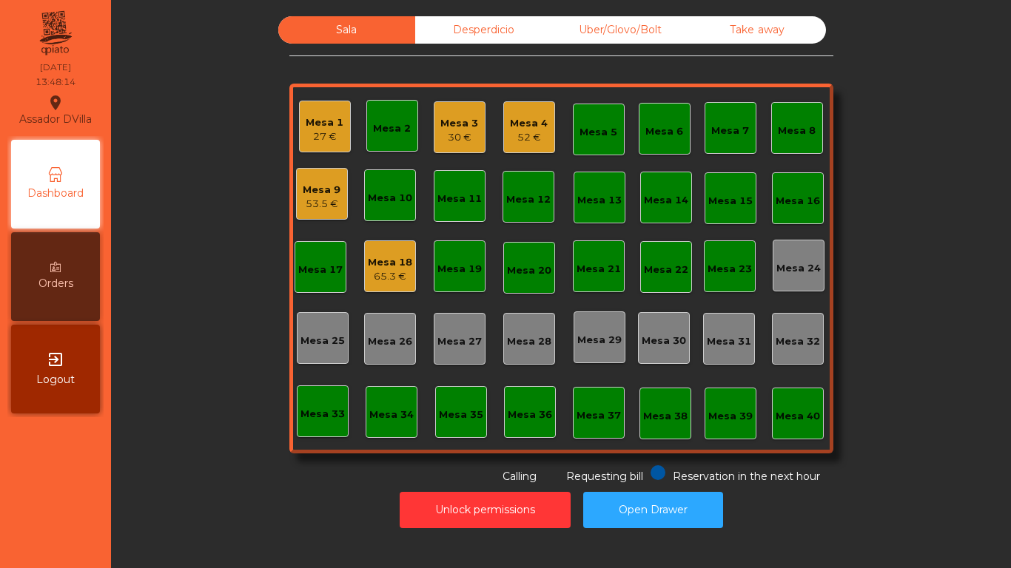
click at [541, 134] on div "52 €" at bounding box center [529, 137] width 38 height 15
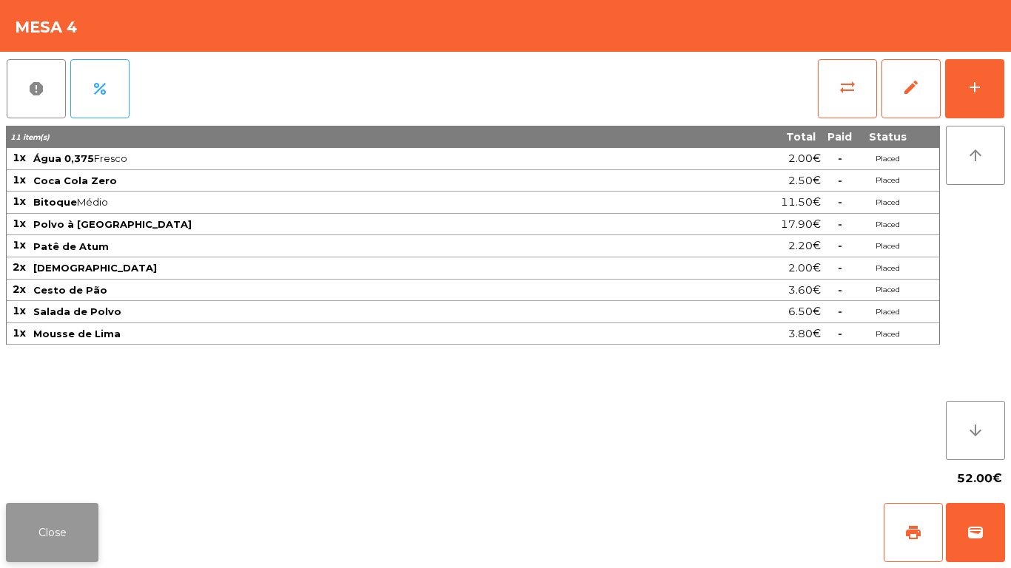
click at [30, 514] on button "Close" at bounding box center [52, 532] width 92 height 59
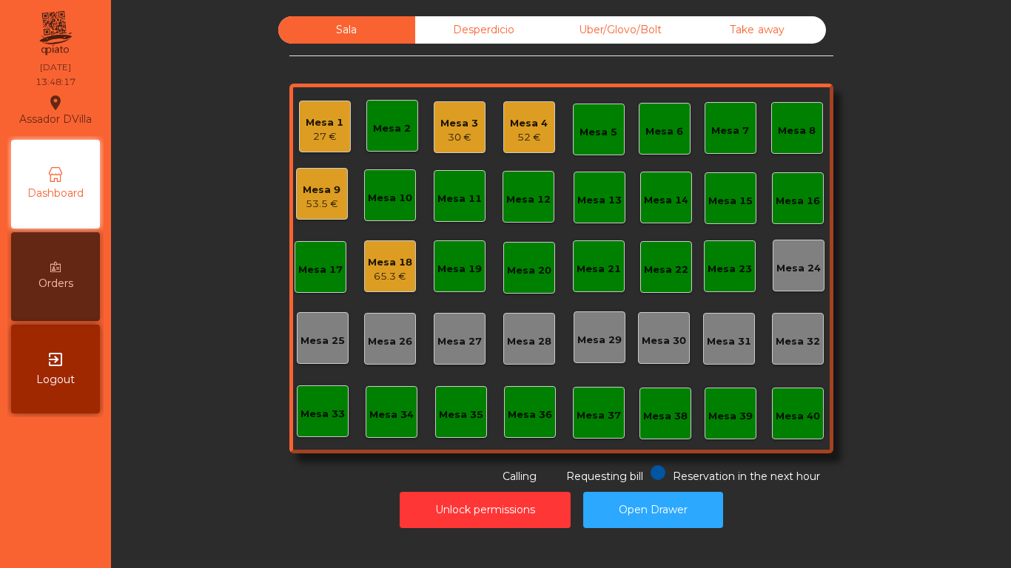
drag, startPoint x: 403, startPoint y: 274, endPoint x: 394, endPoint y: 274, distance: 9.6
click at [394, 274] on div "65.3 €" at bounding box center [390, 276] width 44 height 15
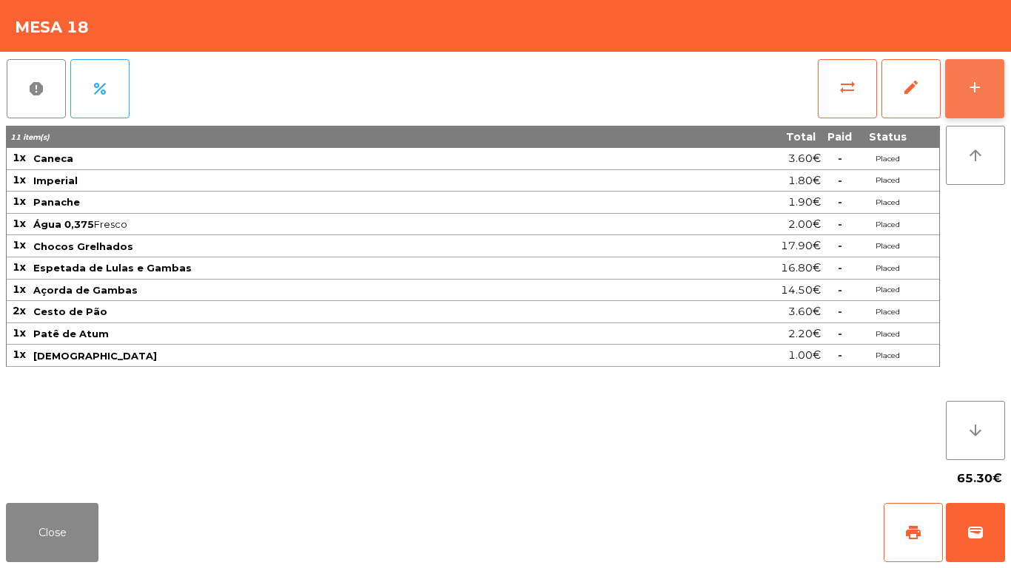
click at [976, 102] on button "add" at bounding box center [974, 88] width 59 height 59
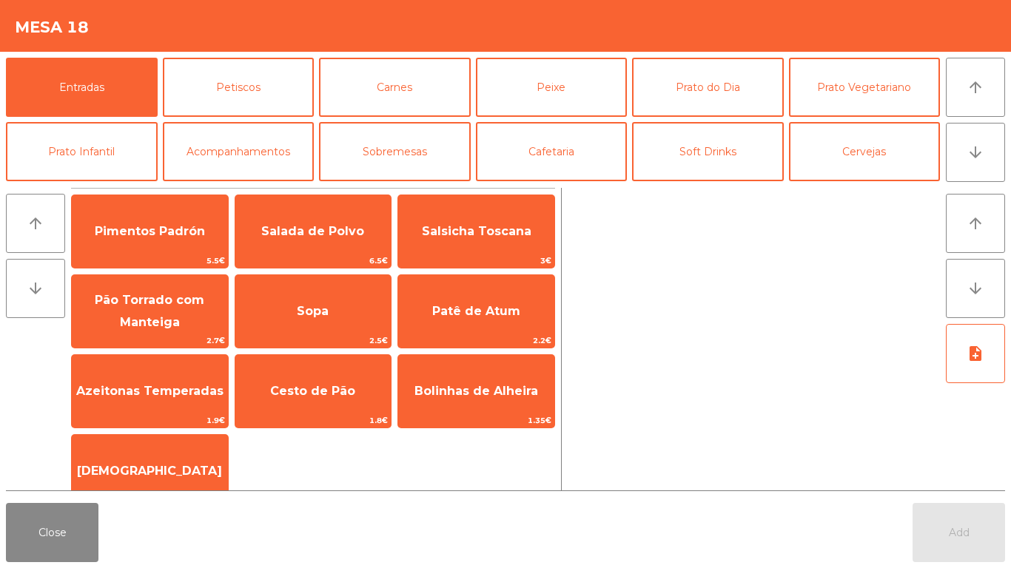
scroll to position [74, 0]
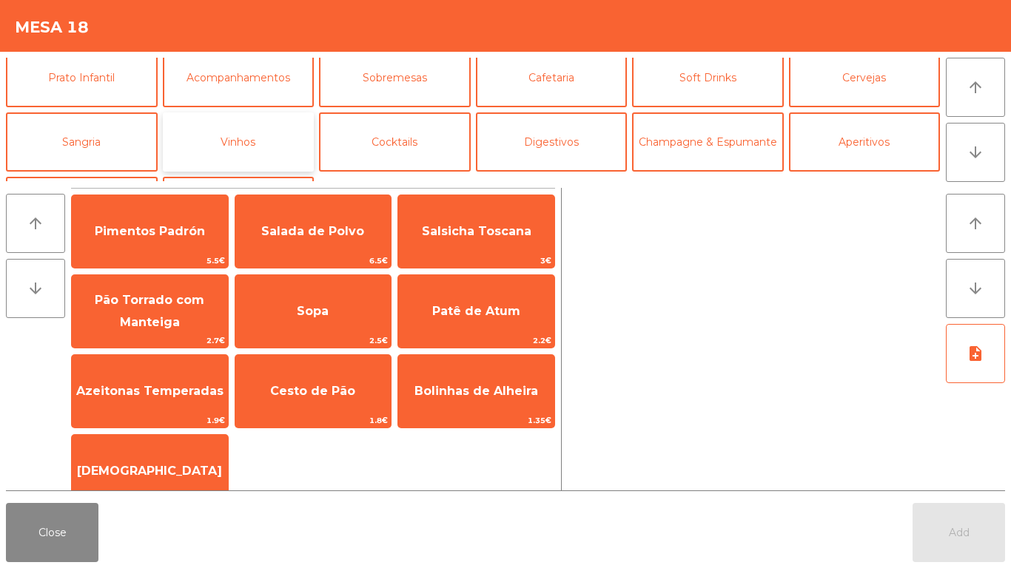
click at [271, 138] on button "Vinhos" at bounding box center [239, 141] width 152 height 59
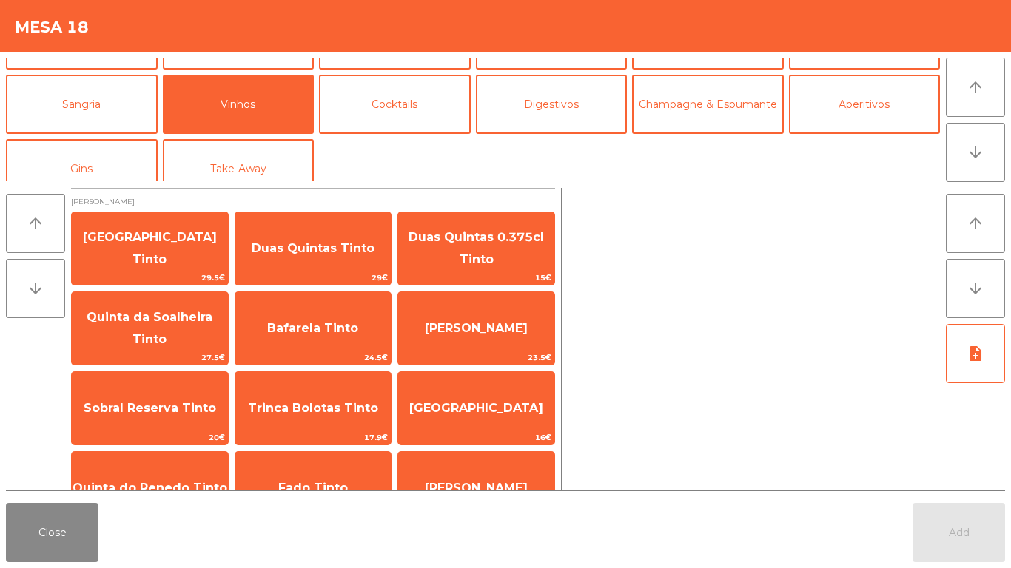
scroll to position [129, 0]
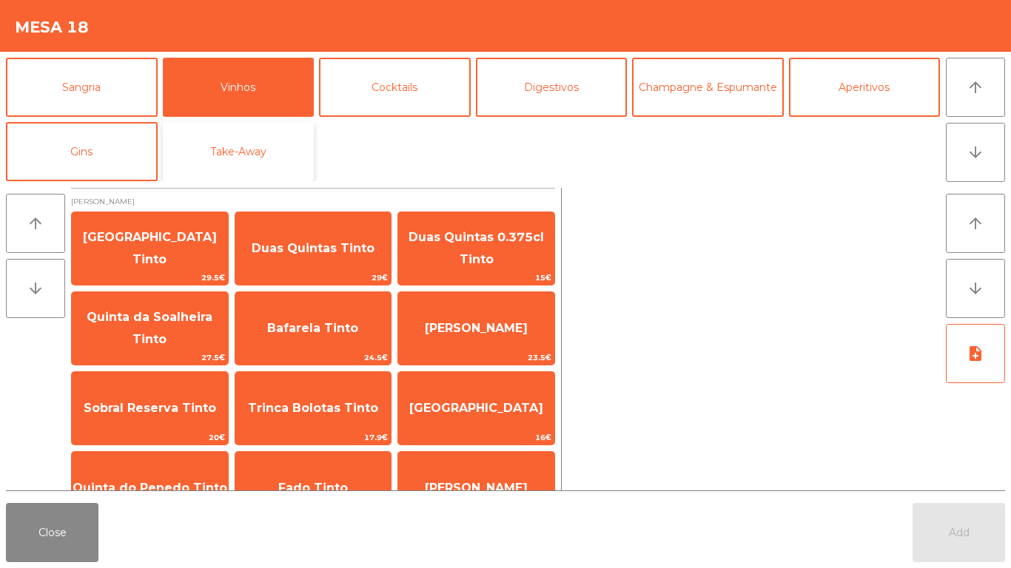
drag, startPoint x: 256, startPoint y: 124, endPoint x: 239, endPoint y: 139, distance: 22.5
click at [255, 127] on button "Take-Away" at bounding box center [239, 151] width 152 height 59
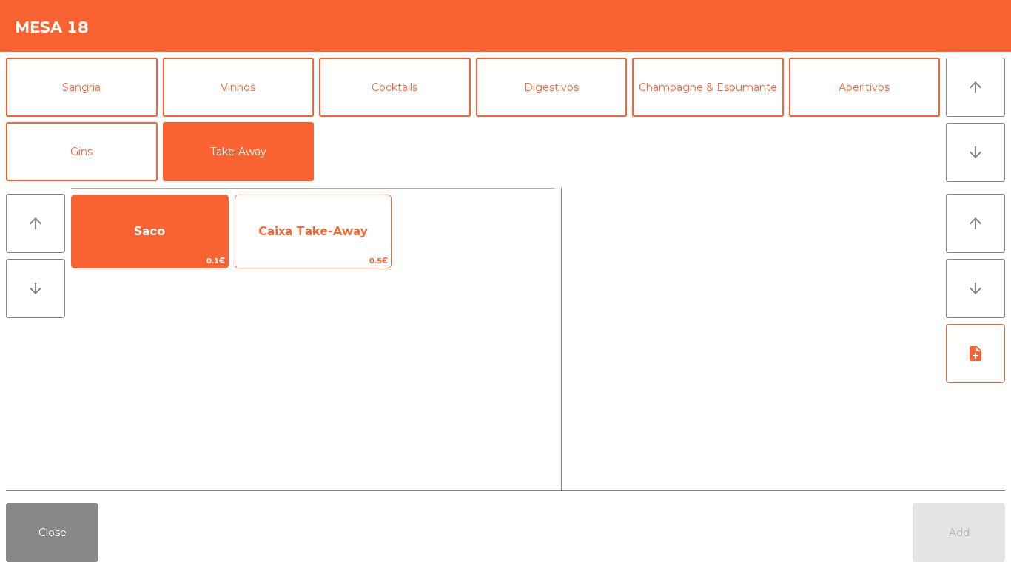
drag, startPoint x: 172, startPoint y: 252, endPoint x: 298, endPoint y: 249, distance: 126.5
click at [174, 252] on span "Saco" at bounding box center [150, 232] width 156 height 40
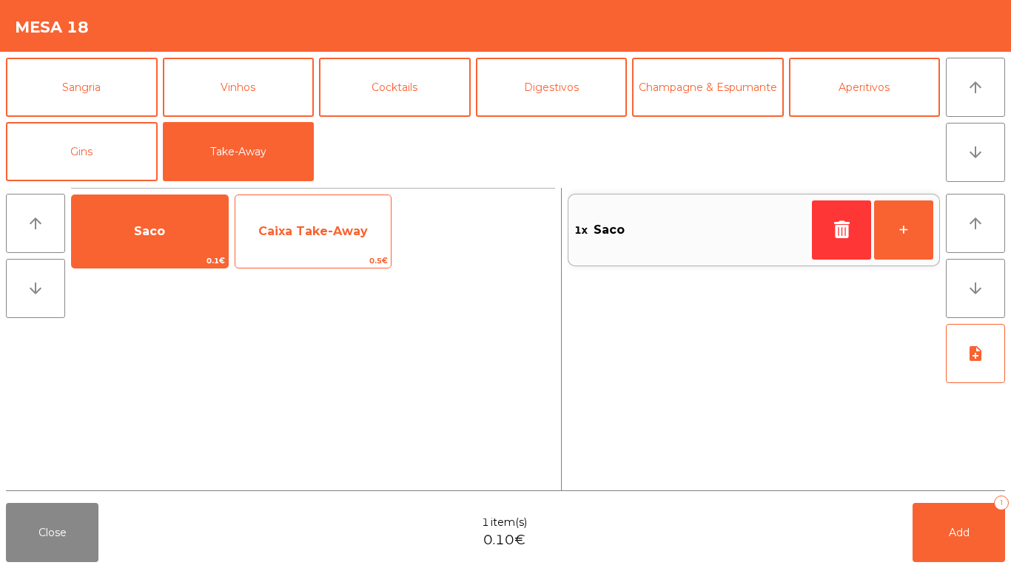
click at [301, 248] on span "Caixa Take-Away" at bounding box center [313, 232] width 156 height 40
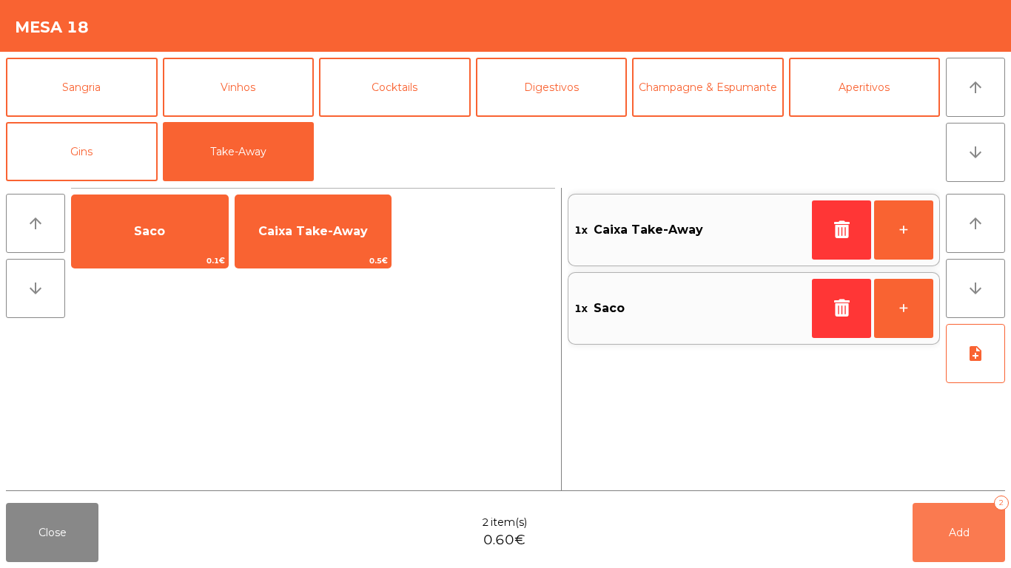
drag, startPoint x: 992, startPoint y: 547, endPoint x: 720, endPoint y: 548, distance: 272.2
click at [992, 547] on button "Add 2" at bounding box center [958, 532] width 92 height 59
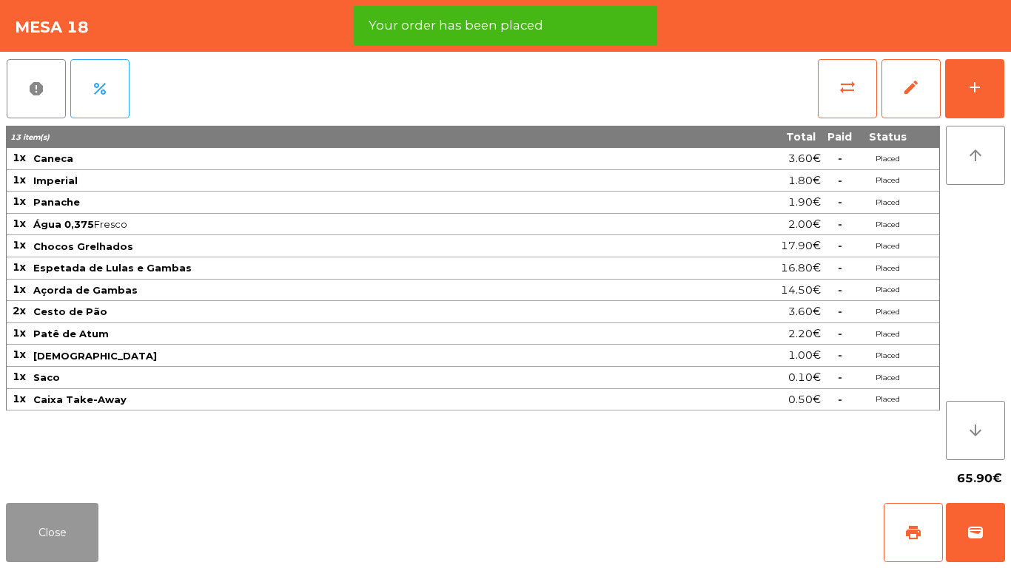
click at [48, 530] on button "Close" at bounding box center [52, 532] width 92 height 59
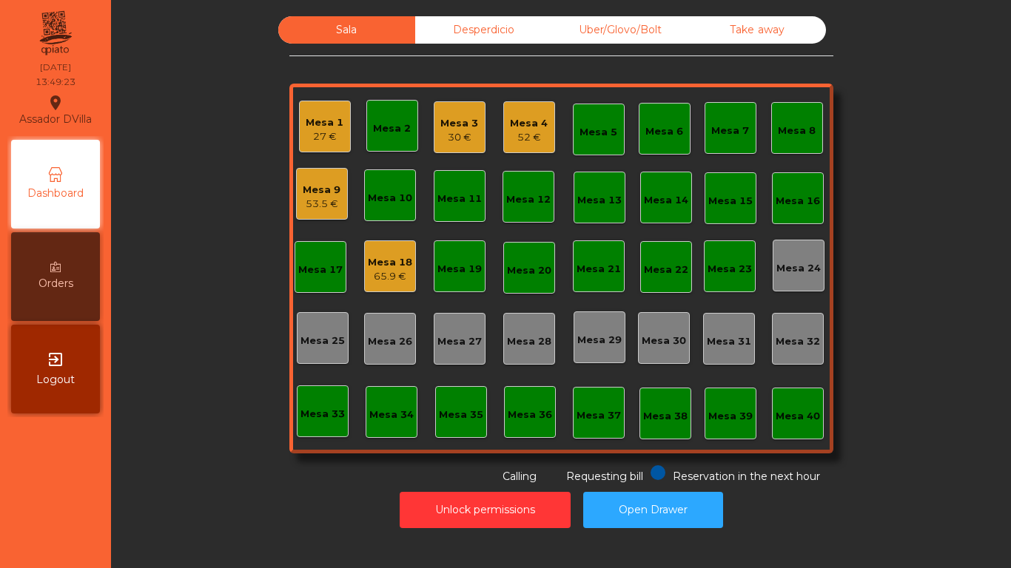
click at [338, 268] on div "Mesa 17" at bounding box center [320, 267] width 52 height 52
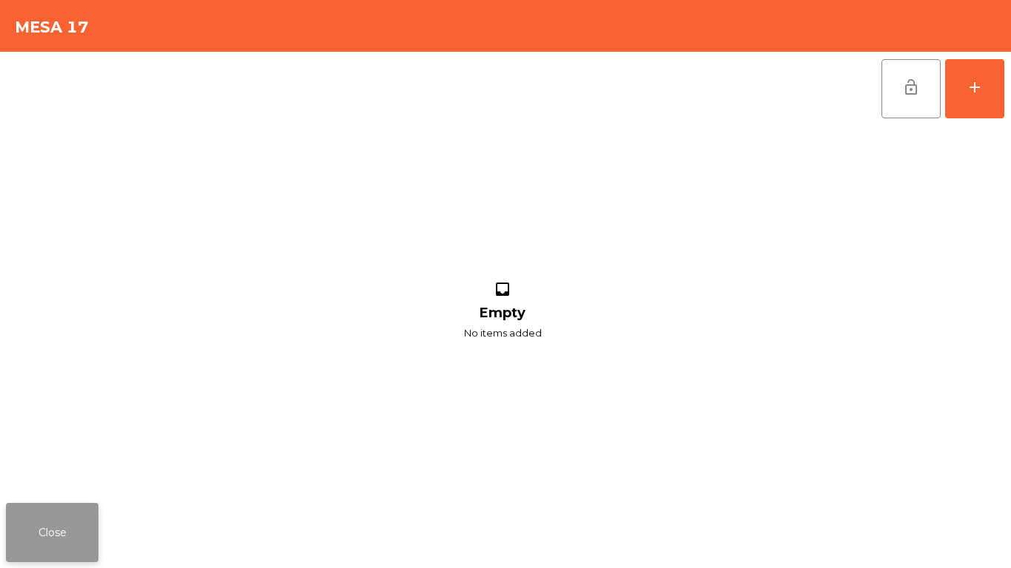
click at [54, 526] on button "Close" at bounding box center [52, 532] width 92 height 59
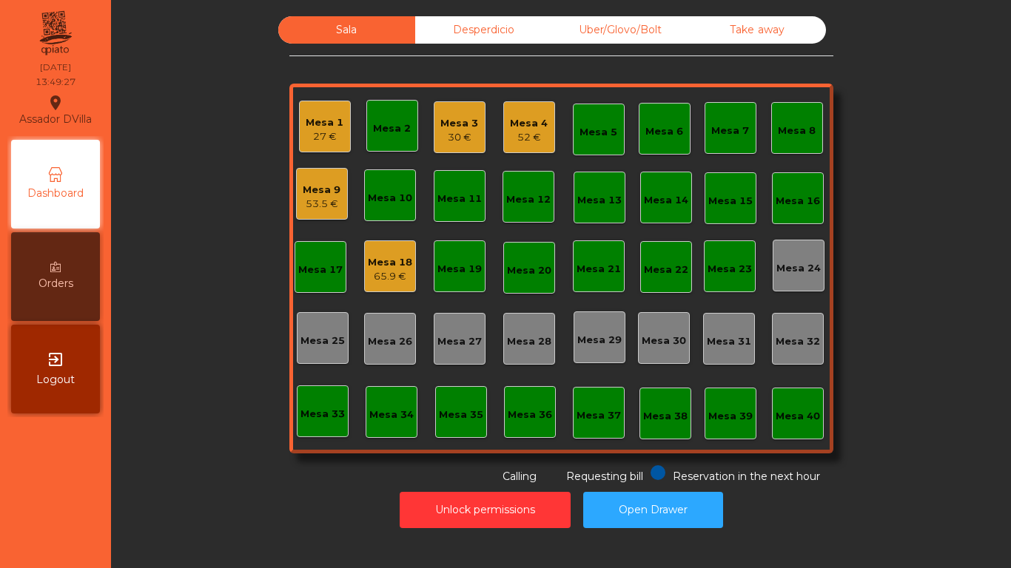
click at [384, 260] on div "Mesa 18" at bounding box center [390, 262] width 44 height 15
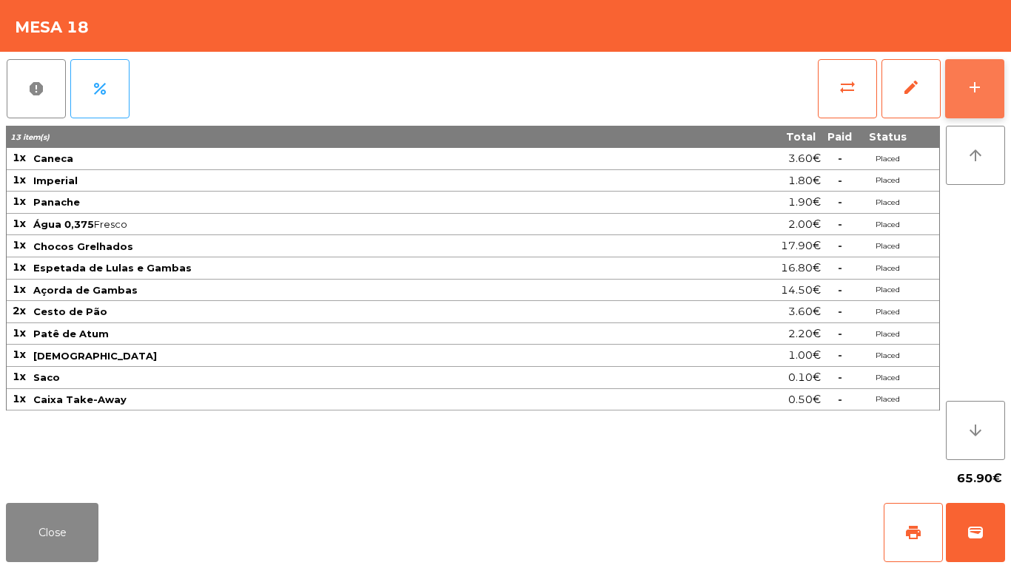
click at [962, 78] on button "add" at bounding box center [974, 88] width 59 height 59
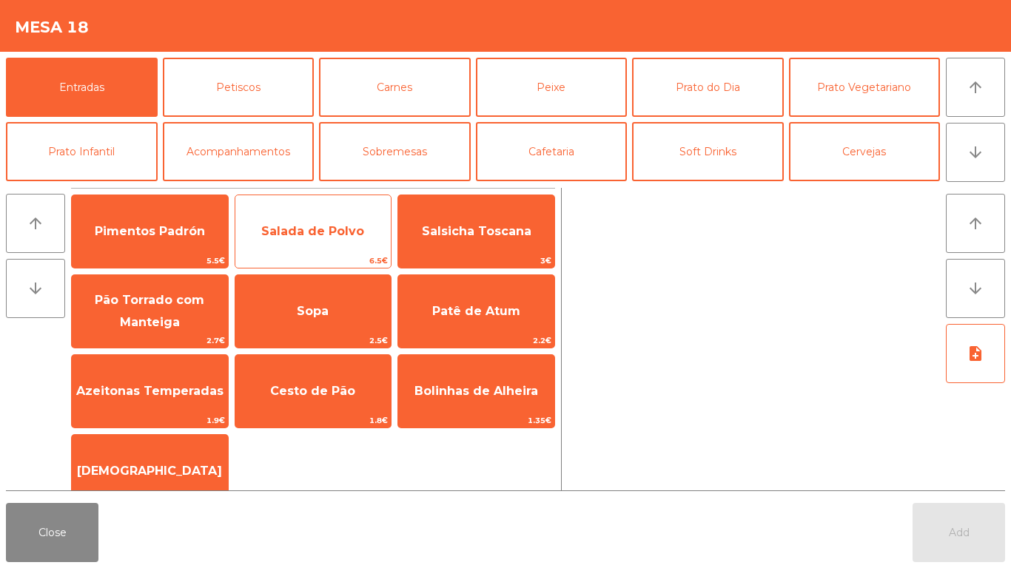
click at [311, 226] on span "Salada de Polvo" at bounding box center [312, 231] width 103 height 14
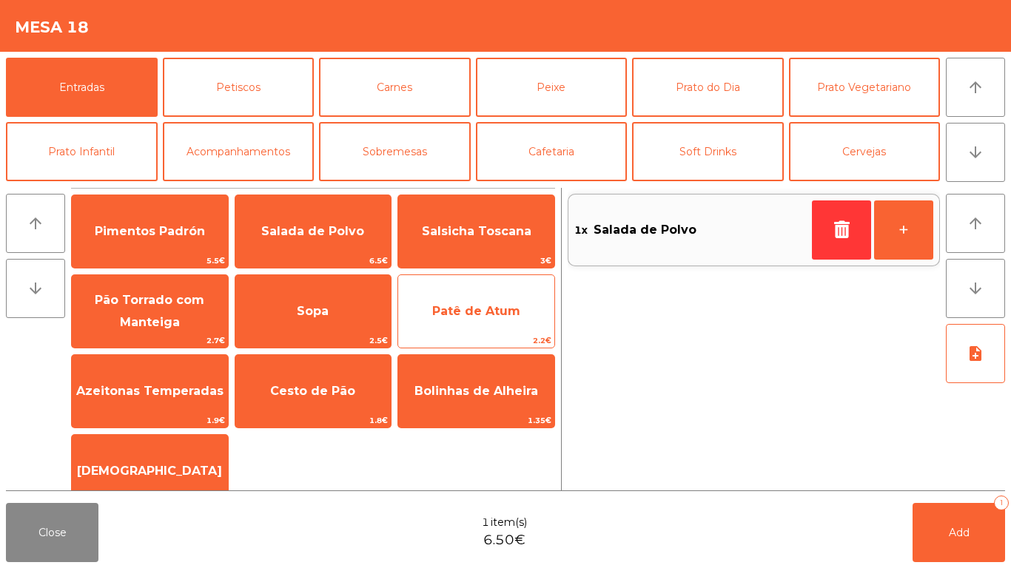
click at [476, 317] on span "Patê de Atum" at bounding box center [476, 311] width 88 height 14
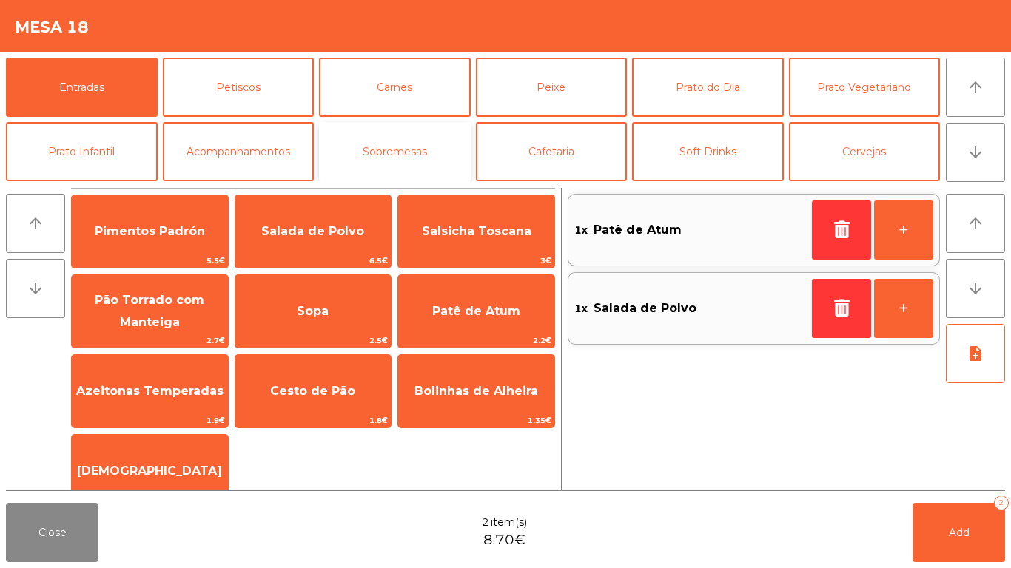
click at [381, 148] on button "Sobremesas" at bounding box center [395, 151] width 152 height 59
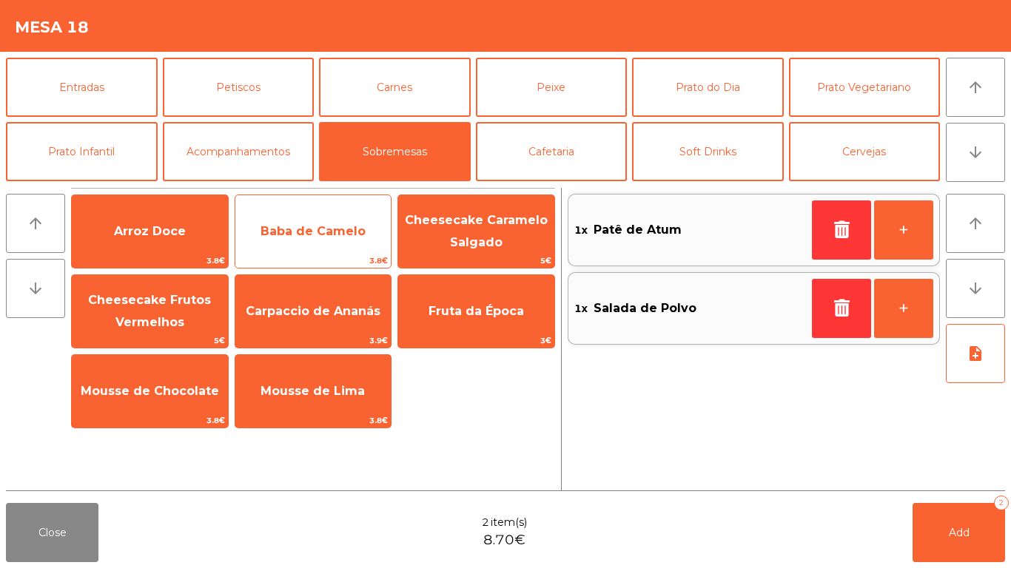
click at [308, 207] on div "Baba de Camelo 3.8€" at bounding box center [314, 232] width 158 height 74
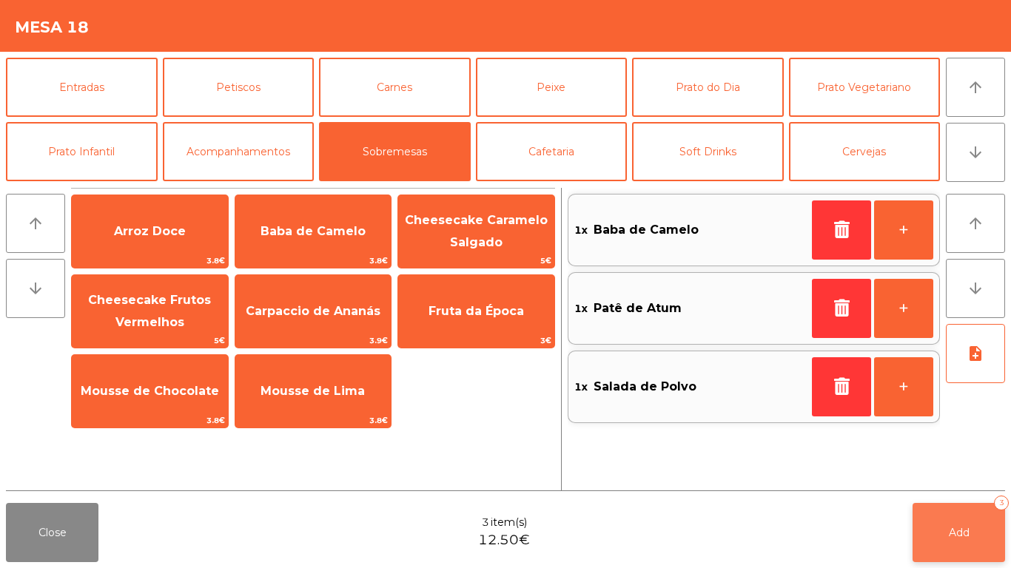
click at [978, 513] on button "Add 3" at bounding box center [958, 532] width 92 height 59
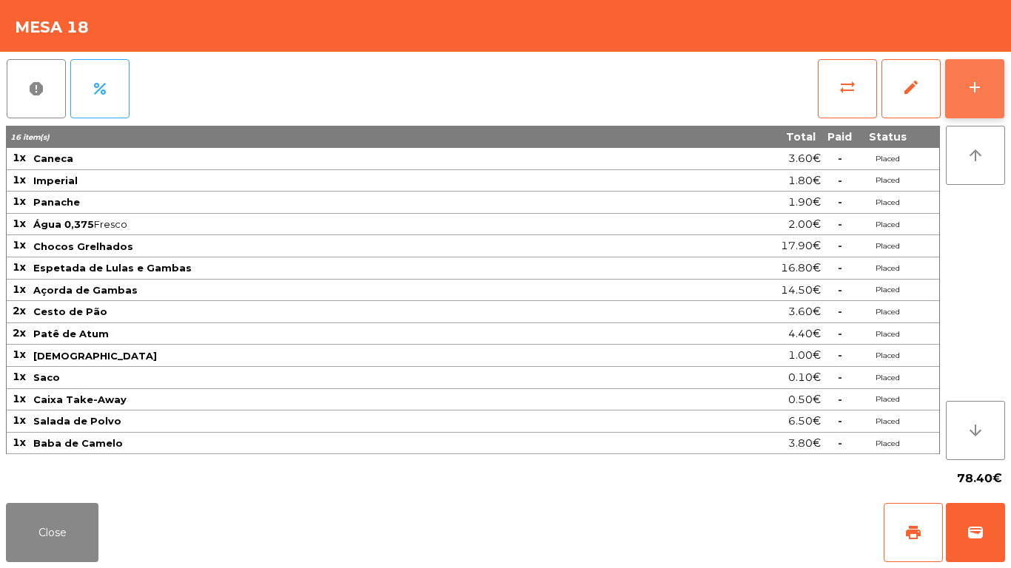
click at [996, 78] on button "add" at bounding box center [974, 88] width 59 height 59
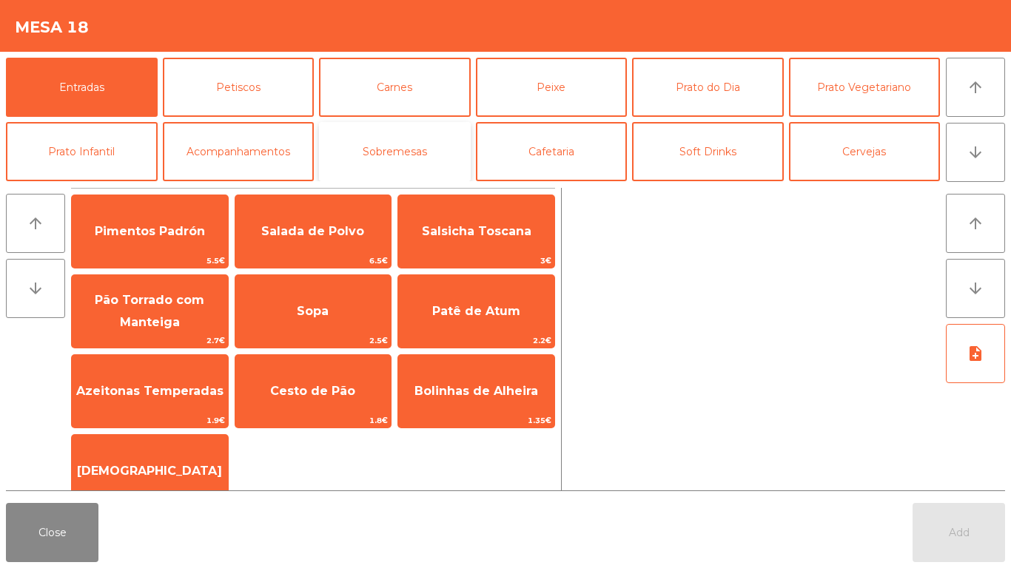
click at [348, 181] on button "Sobremesas" at bounding box center [395, 151] width 152 height 59
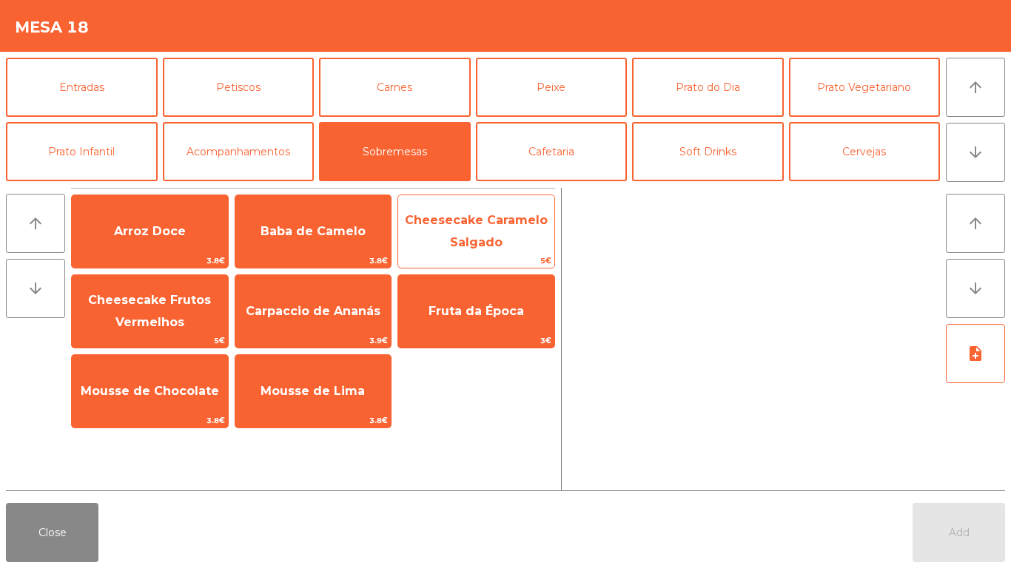
click at [457, 235] on span "Cheesecake Caramelo Salgado" at bounding box center [476, 231] width 156 height 63
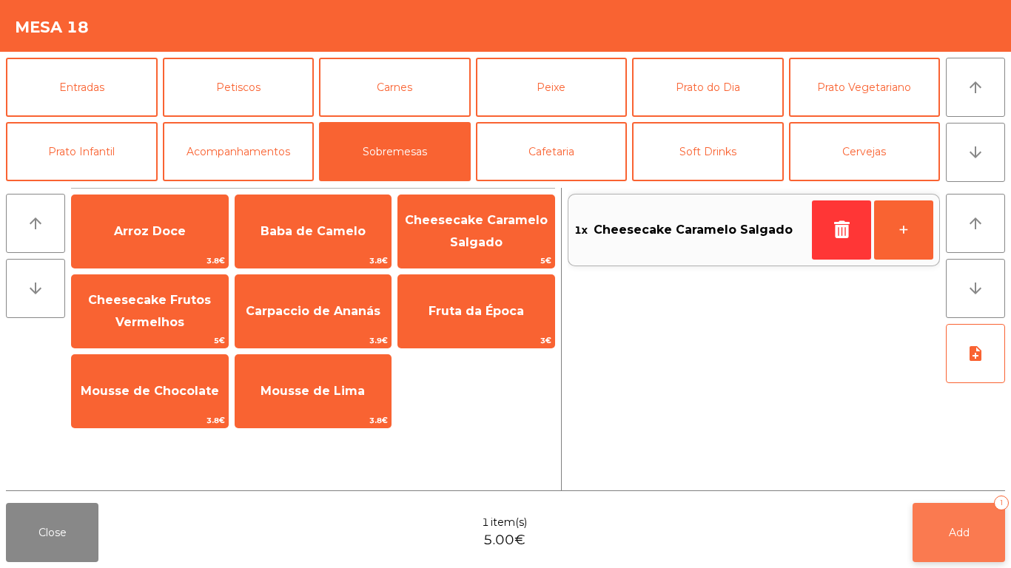
click at [957, 520] on button "Add 1" at bounding box center [958, 532] width 92 height 59
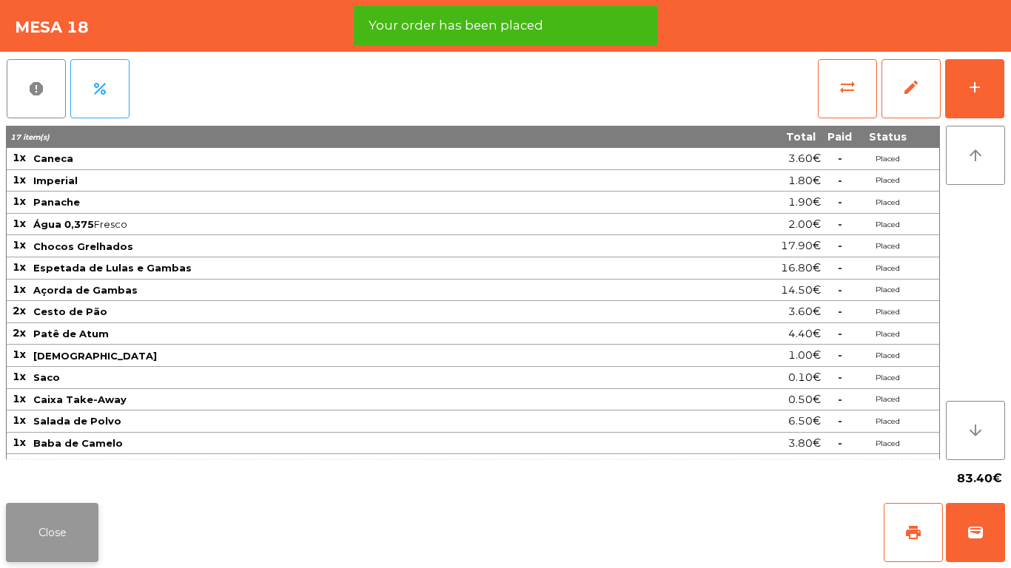
click at [67, 513] on button "Close" at bounding box center [52, 532] width 92 height 59
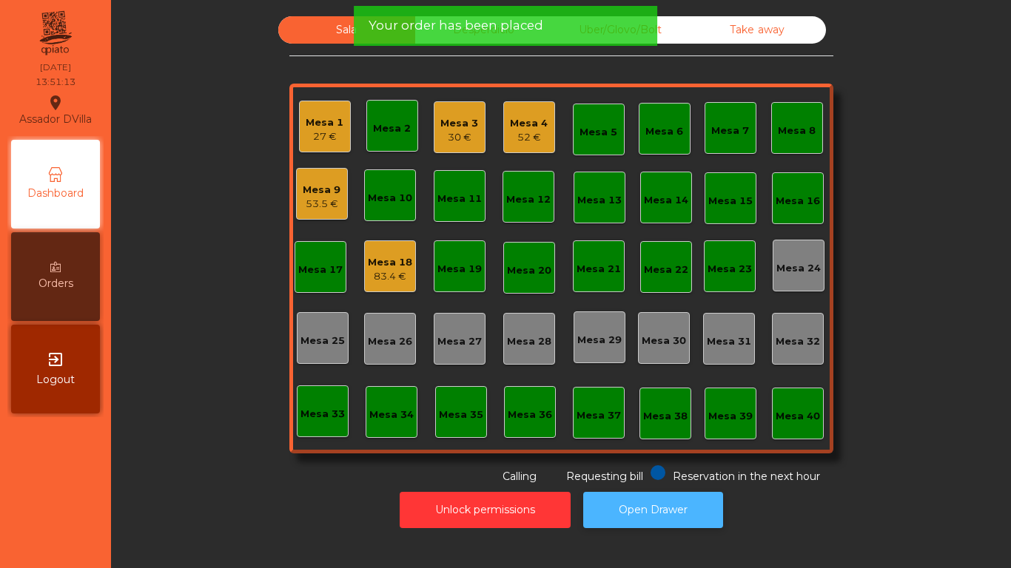
click at [634, 522] on button "Open Drawer" at bounding box center [653, 510] width 140 height 36
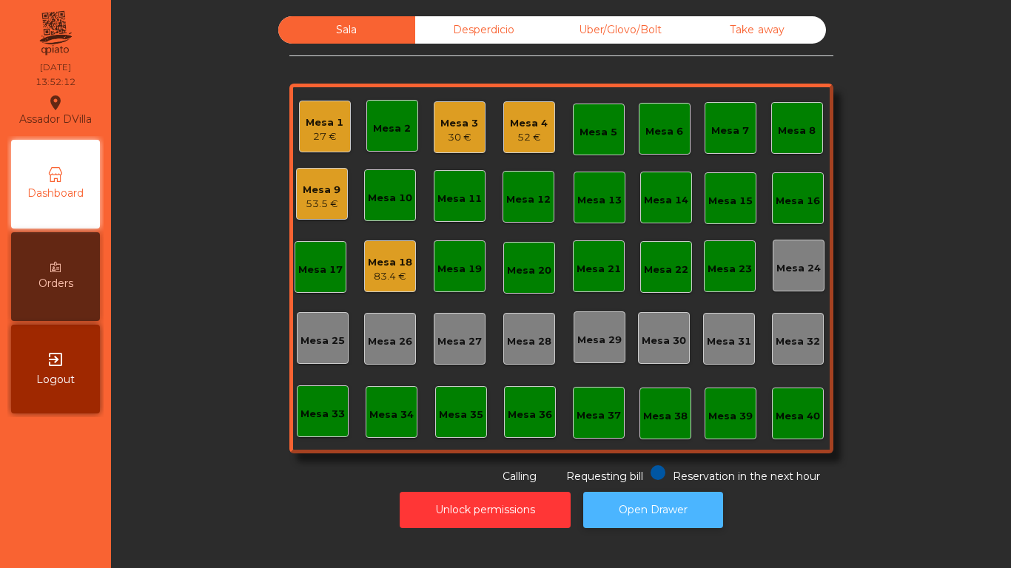
click at [675, 497] on button "Open Drawer" at bounding box center [653, 510] width 140 height 36
click at [442, 124] on div "Mesa 3" at bounding box center [459, 123] width 38 height 15
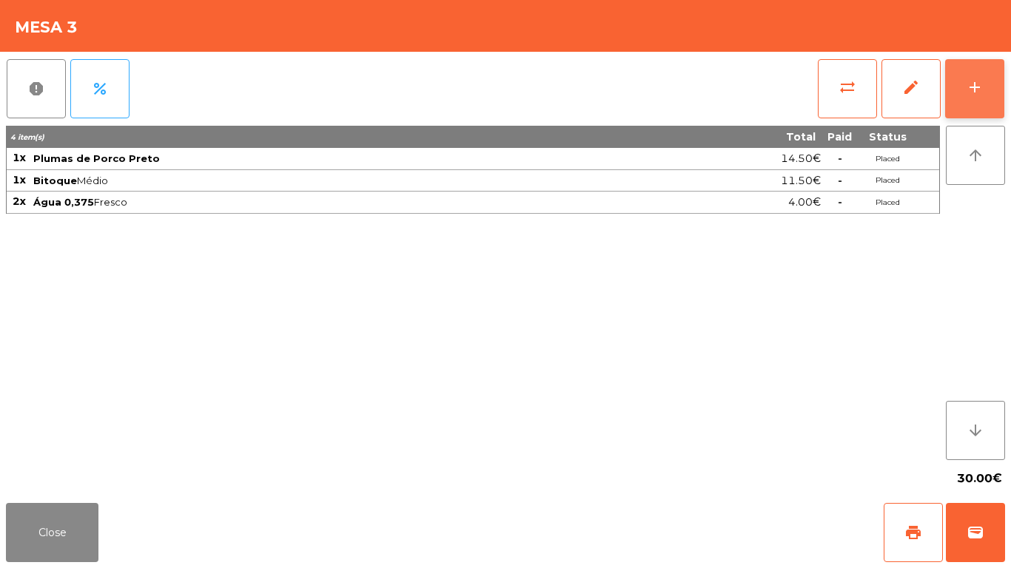
click at [999, 93] on button "add" at bounding box center [974, 88] width 59 height 59
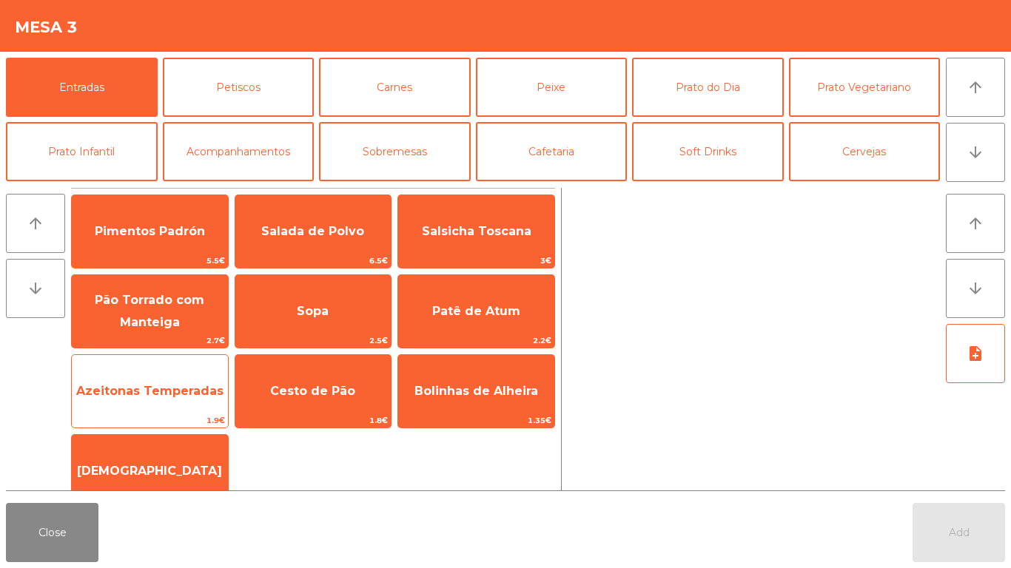
click at [138, 401] on span "Azeitonas Temperadas" at bounding box center [150, 391] width 156 height 40
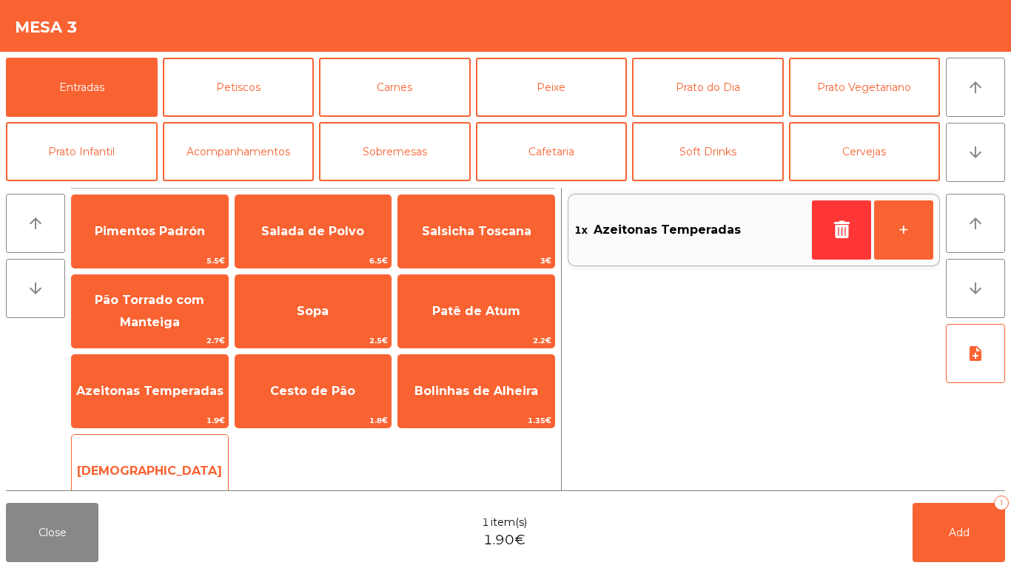
click at [150, 464] on span "[DEMOGRAPHIC_DATA]" at bounding box center [149, 471] width 145 height 14
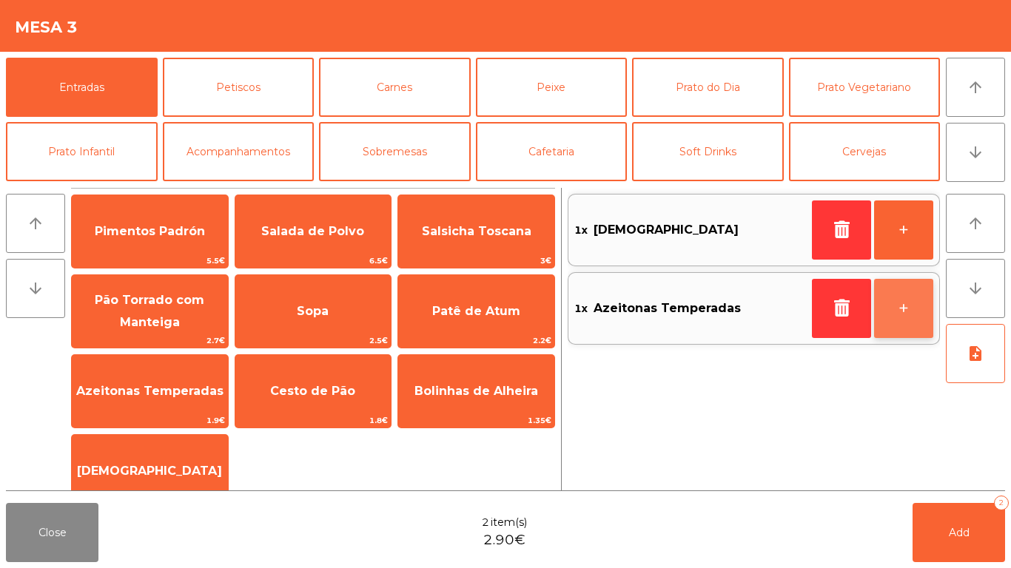
click at [917, 297] on button "+" at bounding box center [903, 308] width 59 height 59
click at [910, 297] on button "+" at bounding box center [903, 308] width 59 height 59
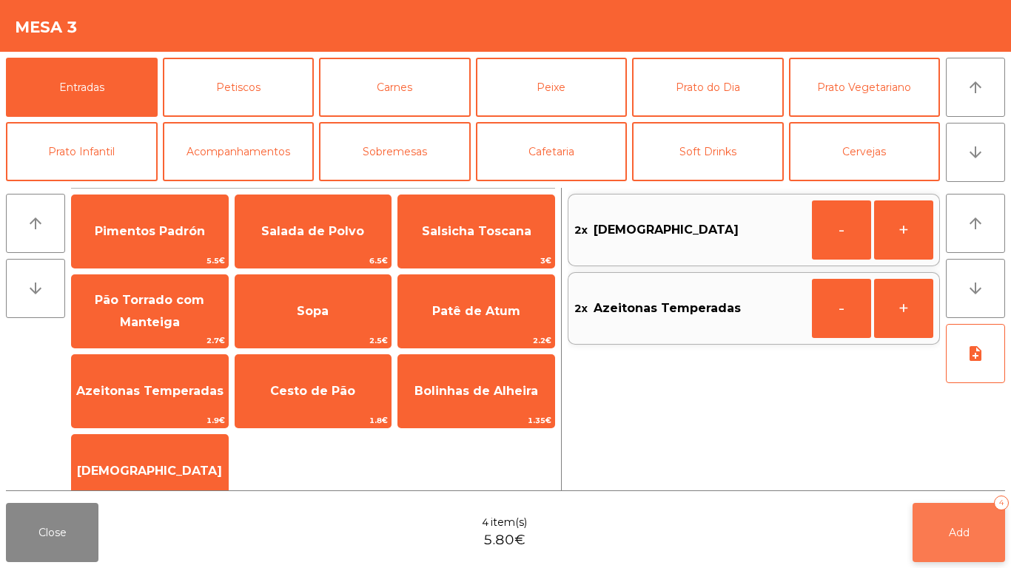
click at [970, 524] on button "Add 4" at bounding box center [958, 532] width 92 height 59
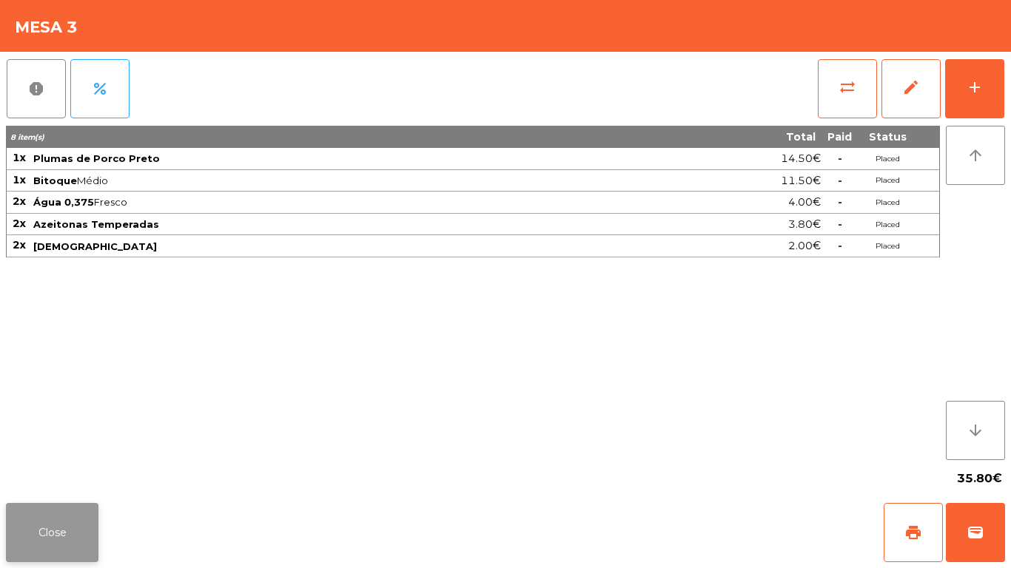
click at [69, 535] on button "Close" at bounding box center [52, 532] width 92 height 59
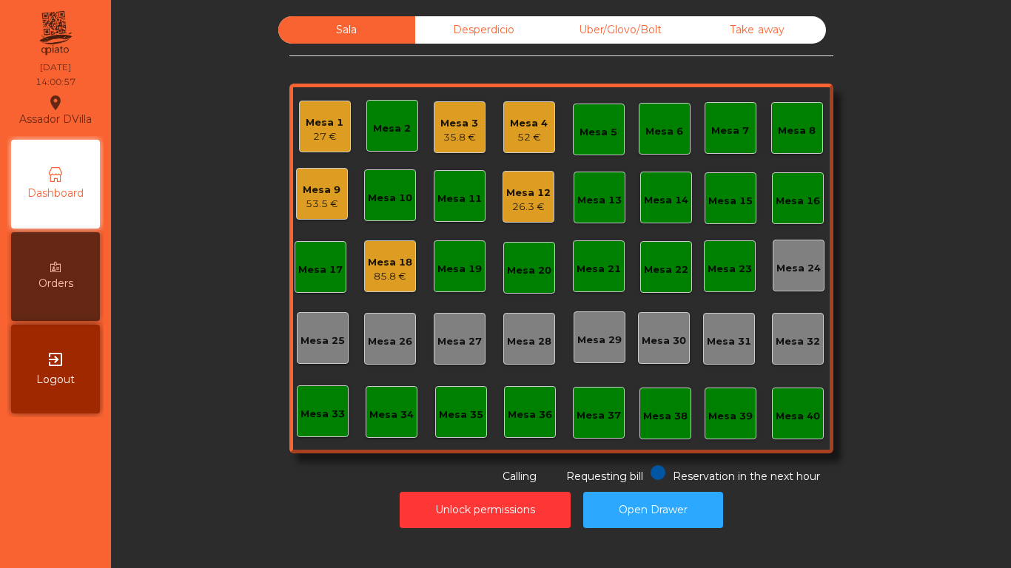
click at [312, 199] on div "53.5 €" at bounding box center [322, 204] width 38 height 15
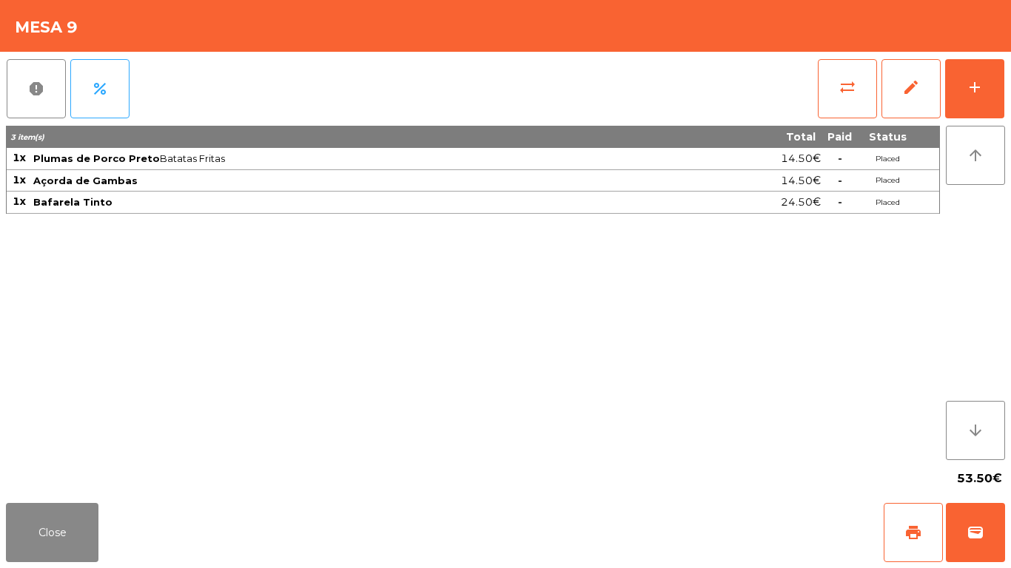
click at [1005, 72] on div "report percent sync_alt edit add 3 item(s) Total Paid Status 1x Plumas de Porco…" at bounding box center [505, 274] width 1011 height 445
click at [1004, 84] on div "sync_alt edit add" at bounding box center [911, 89] width 188 height 74
click at [982, 83] on div "add" at bounding box center [974, 87] width 18 height 18
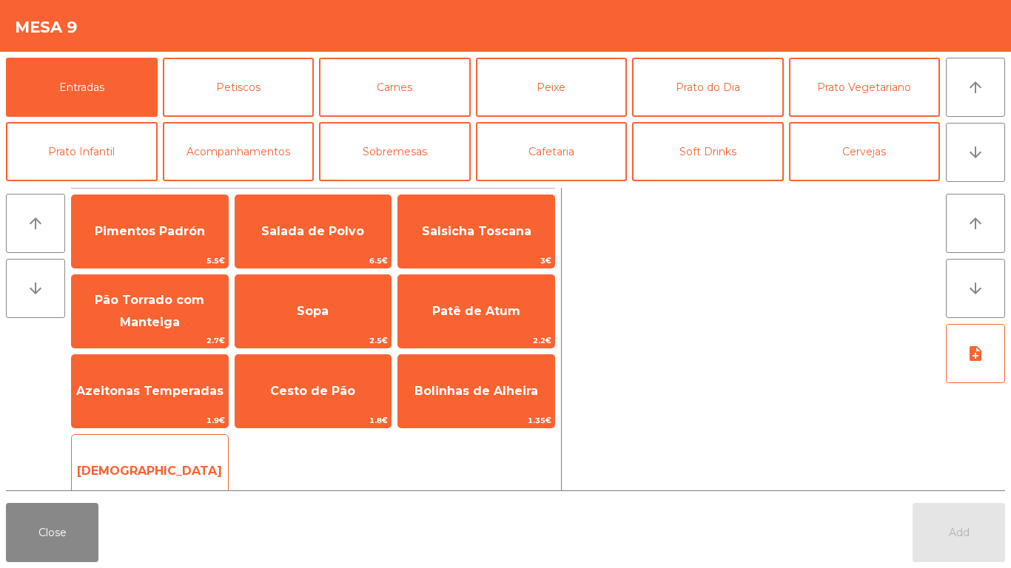
click at [181, 462] on span "[DEMOGRAPHIC_DATA]" at bounding box center [150, 471] width 156 height 40
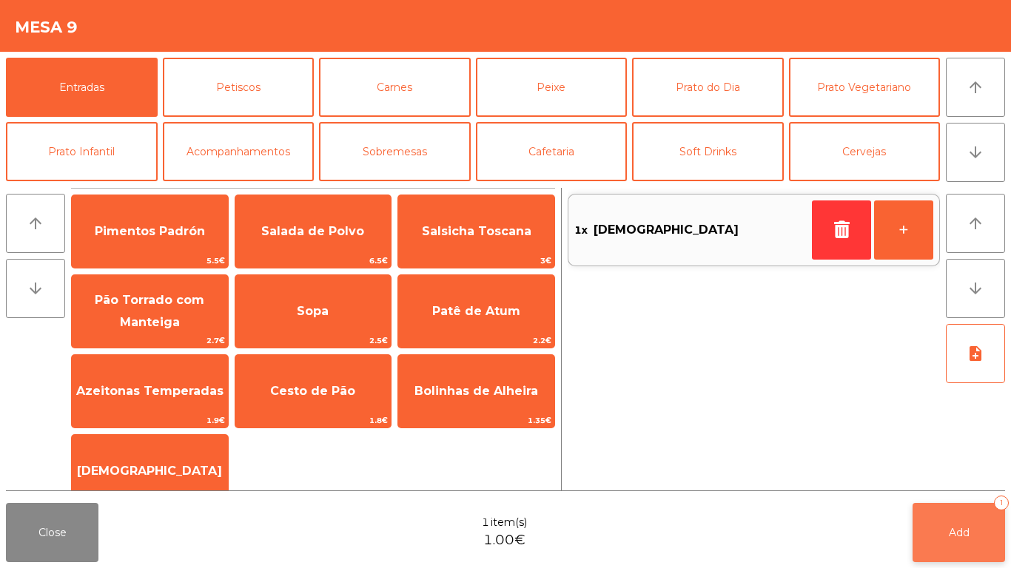
click at [954, 526] on span "Add" at bounding box center [958, 532] width 21 height 13
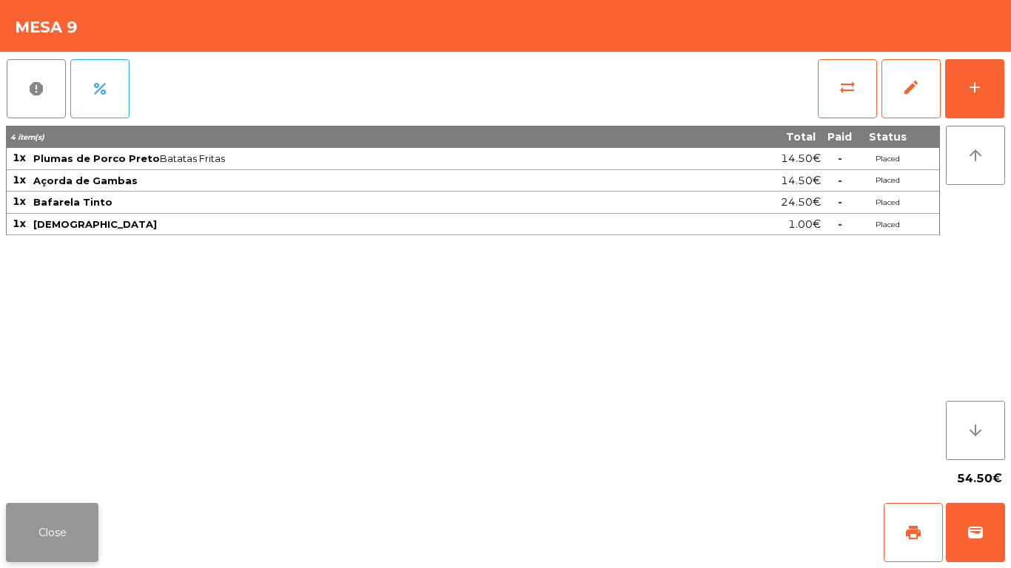
click at [34, 509] on button "Close" at bounding box center [52, 532] width 92 height 59
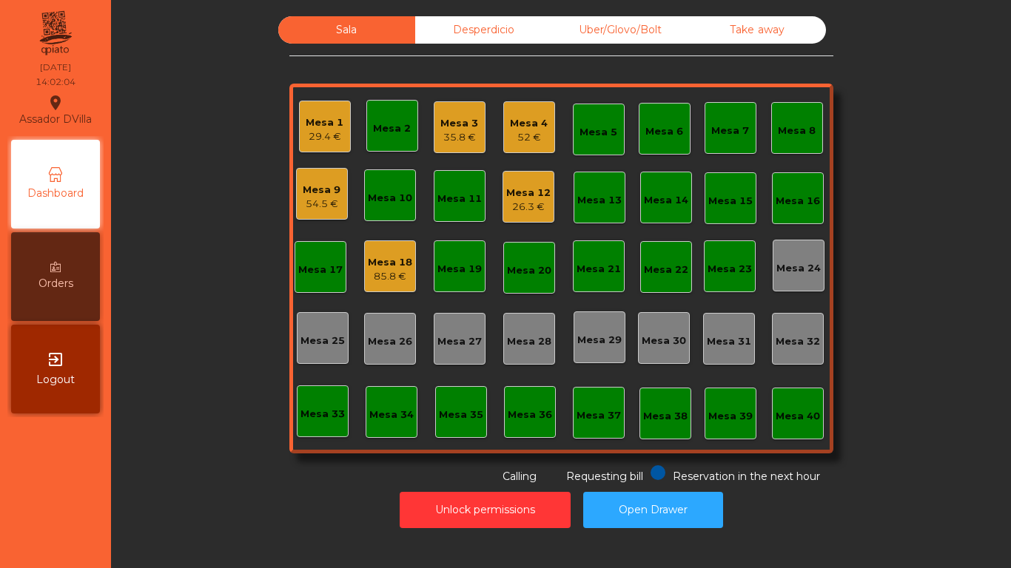
click at [314, 126] on div "Mesa 1" at bounding box center [325, 122] width 38 height 15
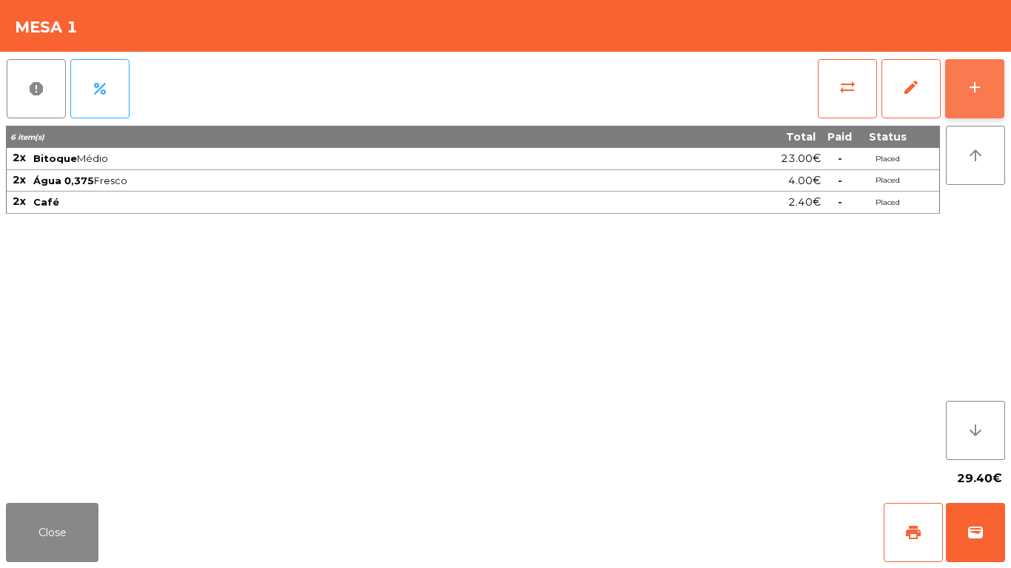
click at [994, 66] on button "add" at bounding box center [974, 88] width 59 height 59
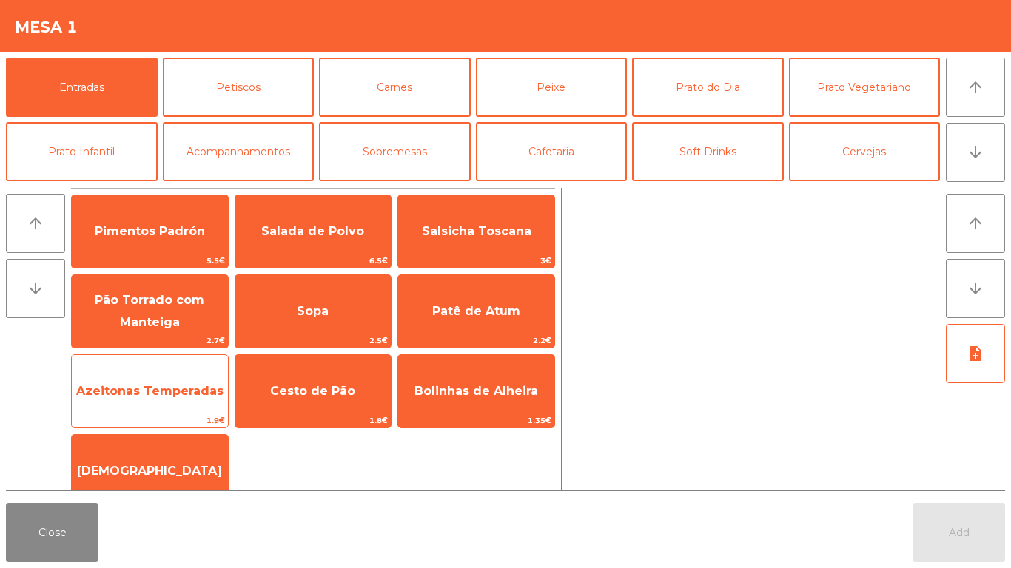
click at [157, 384] on span "Azeitonas Temperadas" at bounding box center [149, 391] width 147 height 14
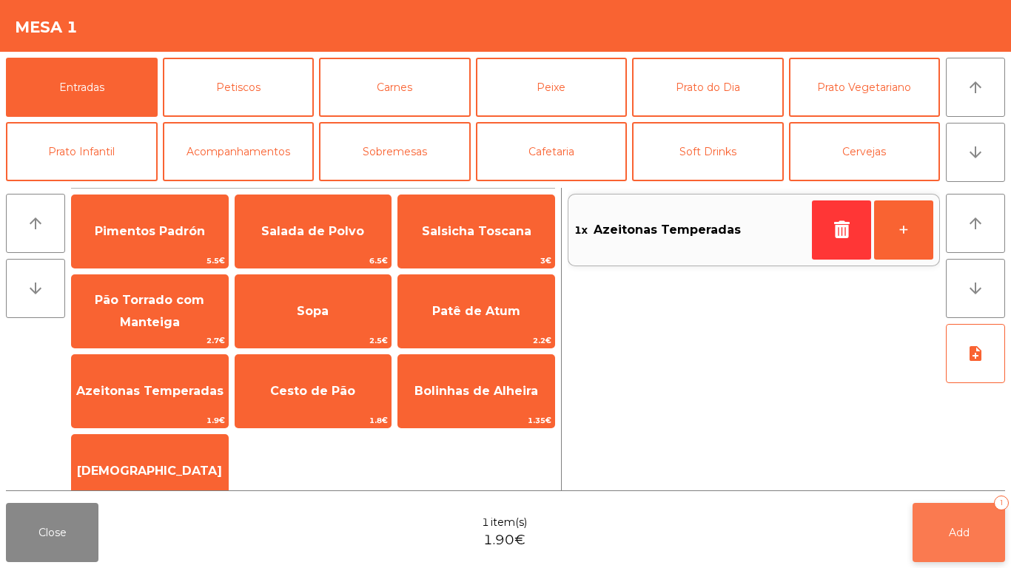
click at [968, 540] on button "Add 1" at bounding box center [958, 532] width 92 height 59
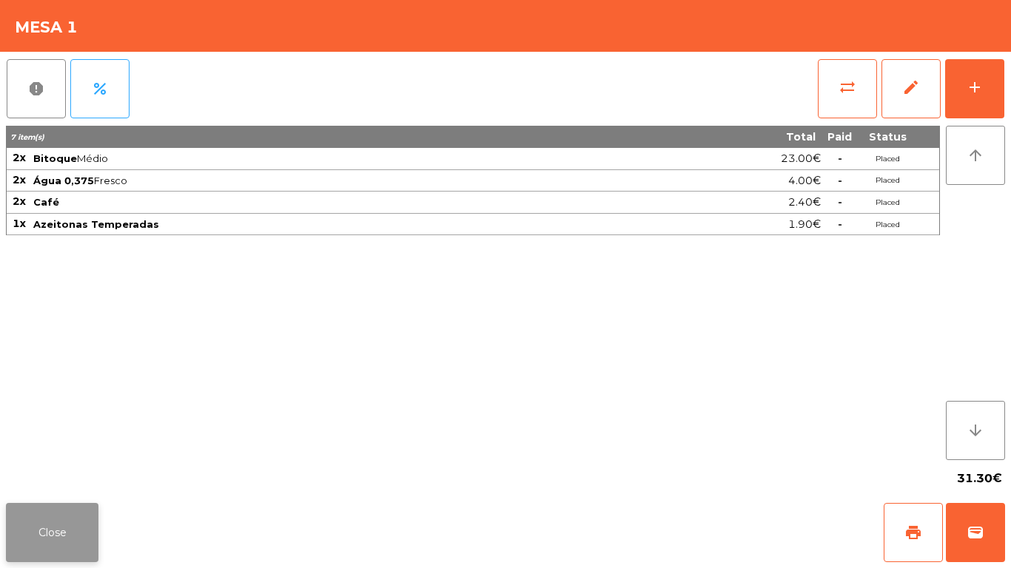
click at [34, 507] on button "Close" at bounding box center [52, 532] width 92 height 59
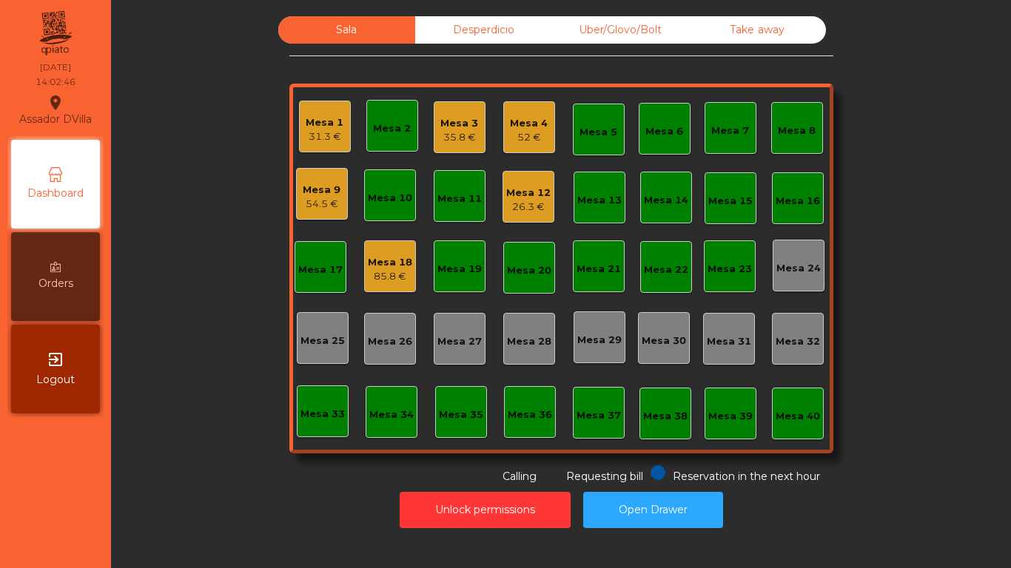
click at [313, 195] on div "Mesa 9" at bounding box center [322, 190] width 38 height 15
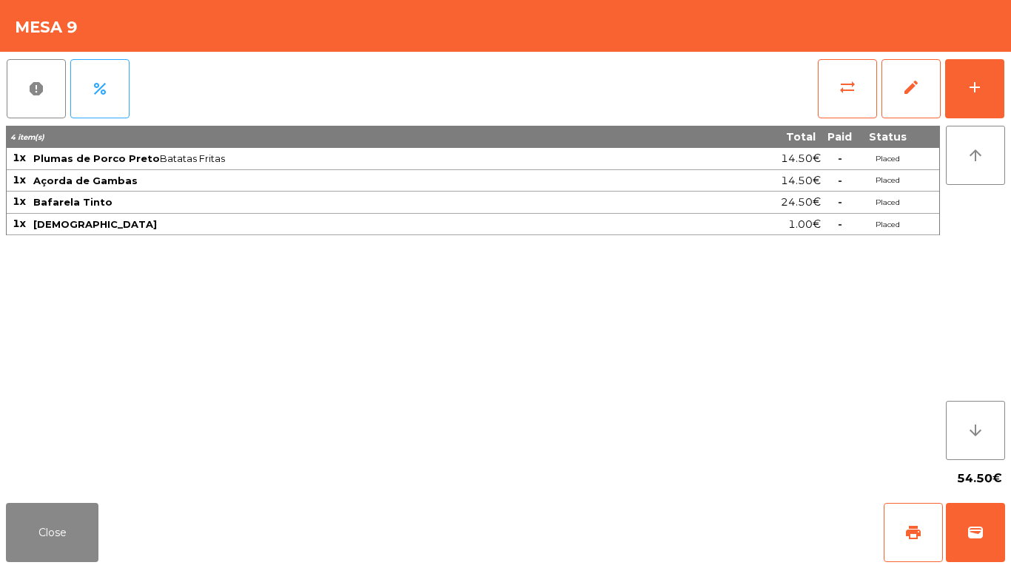
click at [1010, 75] on div "report percent sync_alt edit add 4 item(s) Total Paid Status 1x Plumas de Porco…" at bounding box center [505, 274] width 1011 height 445
click at [1008, 81] on div "report percent sync_alt edit add 4 item(s) Total Paid Status 1x Plumas de Porco…" at bounding box center [505, 274] width 1011 height 445
click at [985, 85] on button "add" at bounding box center [974, 88] width 59 height 59
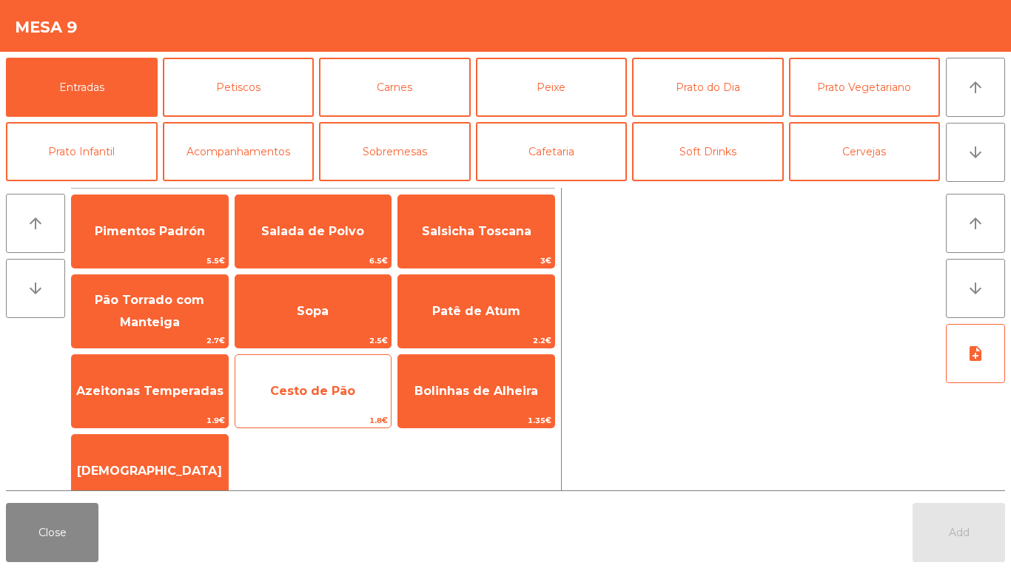
click at [300, 384] on span "Cesto de Pão" at bounding box center [312, 391] width 85 height 14
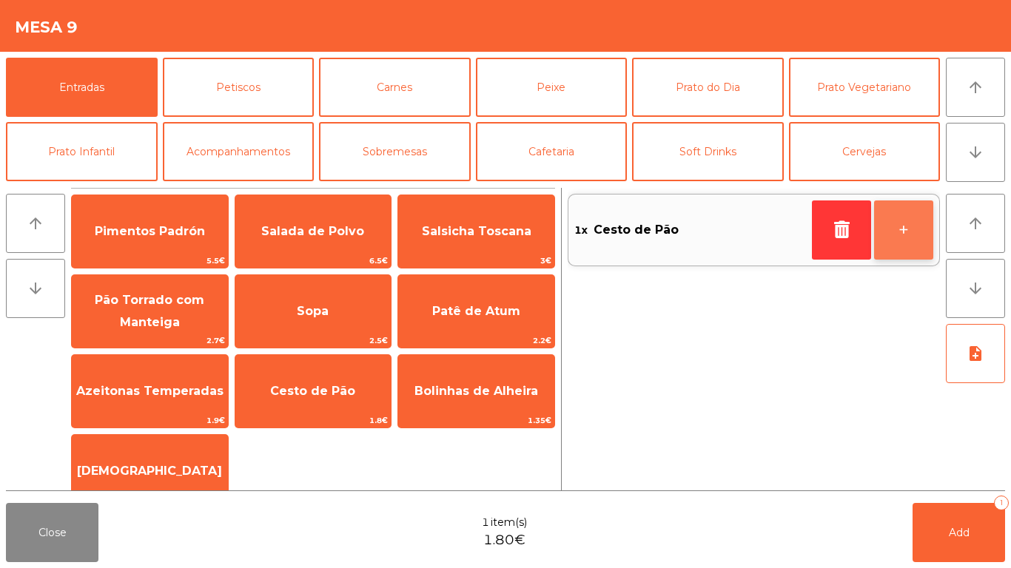
click at [908, 230] on button "+" at bounding box center [903, 229] width 59 height 59
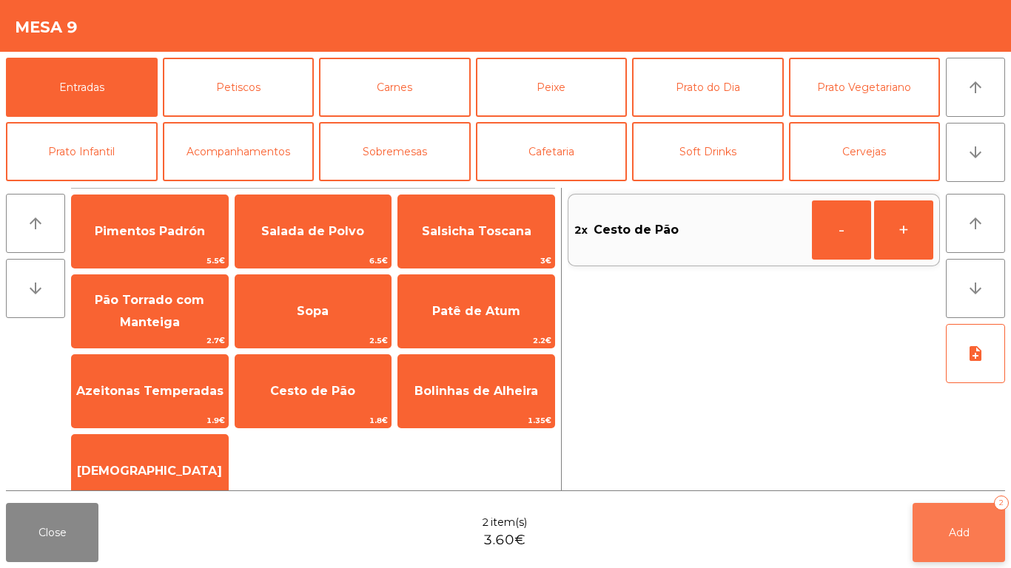
click at [976, 518] on button "Add 2" at bounding box center [958, 532] width 92 height 59
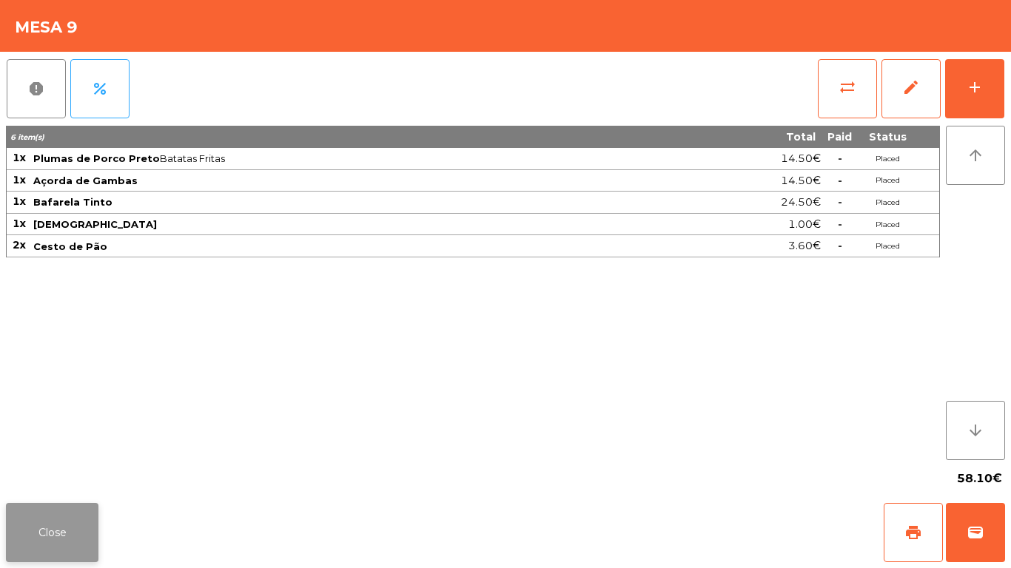
click at [44, 528] on button "Close" at bounding box center [52, 532] width 92 height 59
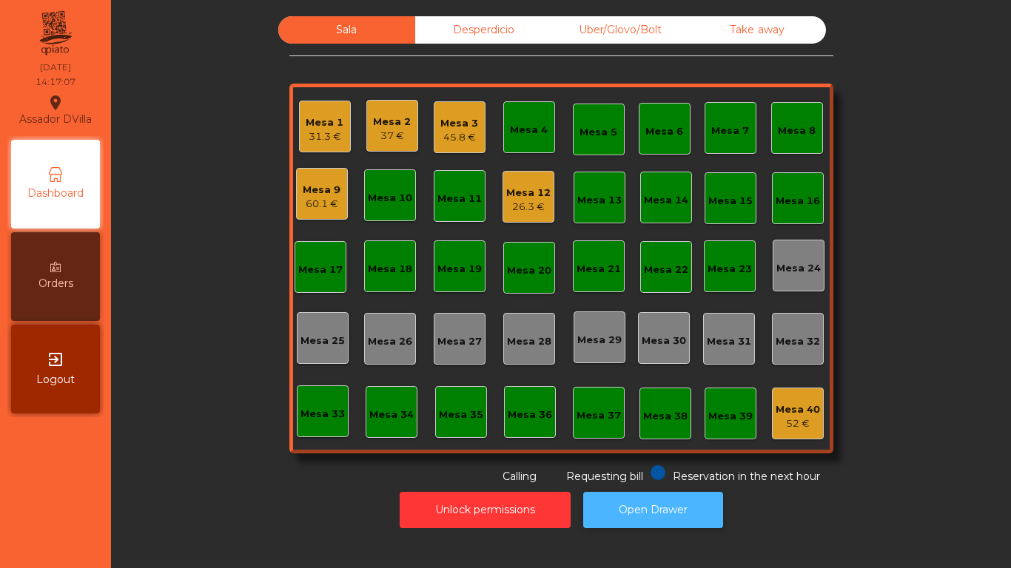
click at [649, 497] on button "Open Drawer" at bounding box center [653, 510] width 140 height 36
click at [366, 128] on div "Mesa 2 37 €" at bounding box center [392, 126] width 52 height 52
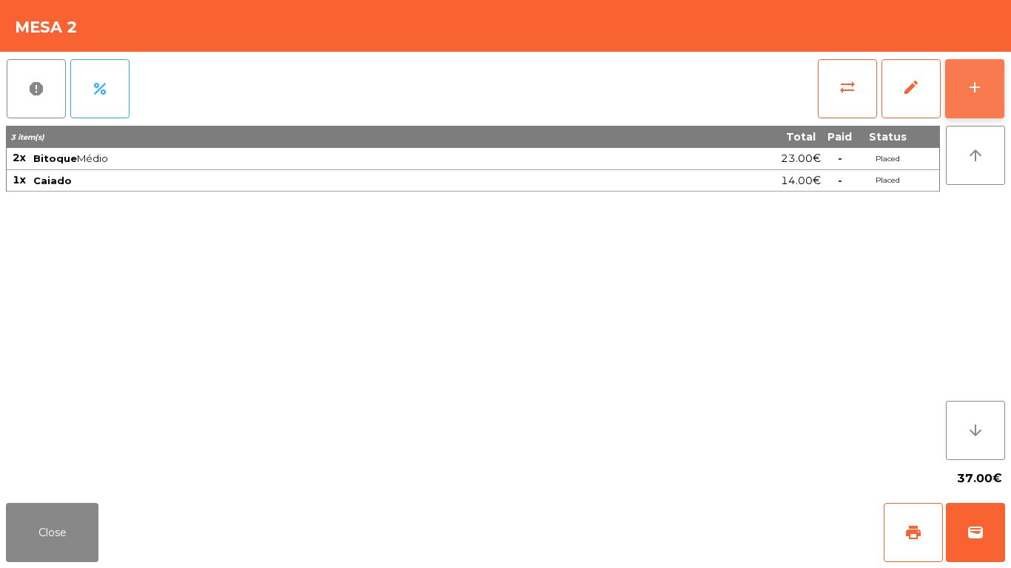
click at [986, 64] on button "add" at bounding box center [974, 88] width 59 height 59
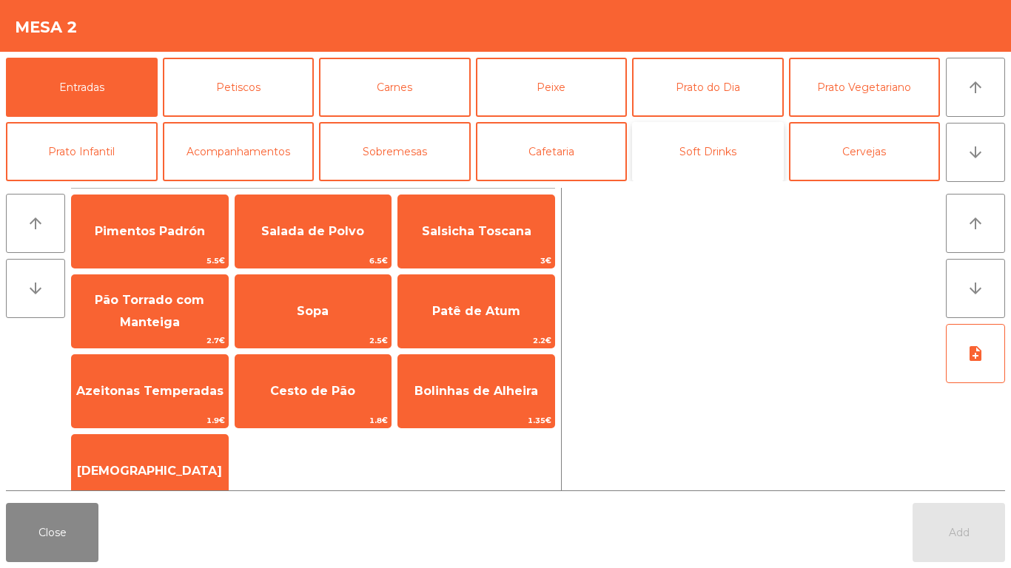
click at [713, 154] on button "Soft Drinks" at bounding box center [708, 151] width 152 height 59
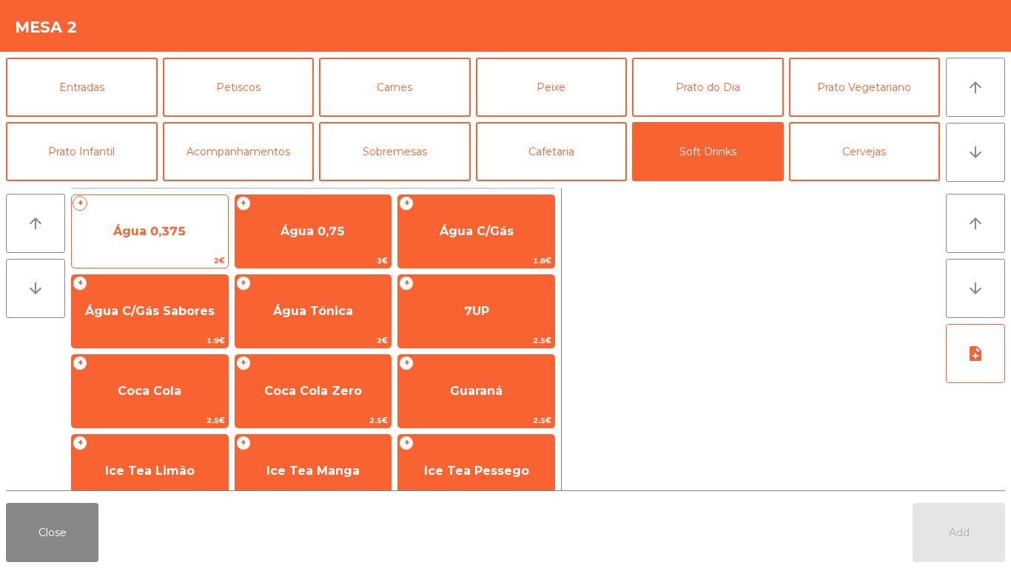
click at [122, 258] on span "2€" at bounding box center [150, 261] width 156 height 14
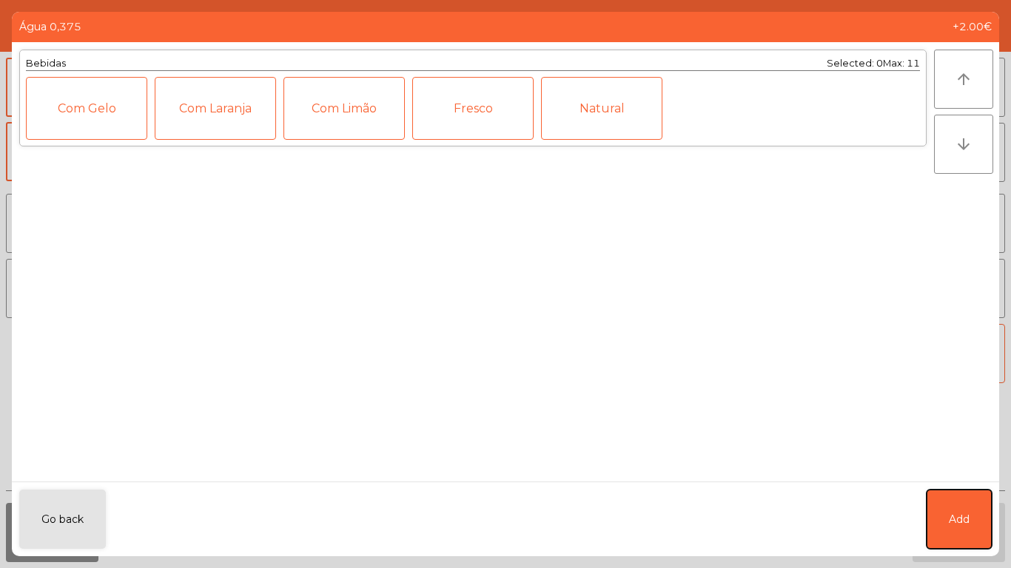
click at [971, 525] on button "Add" at bounding box center [958, 519] width 65 height 59
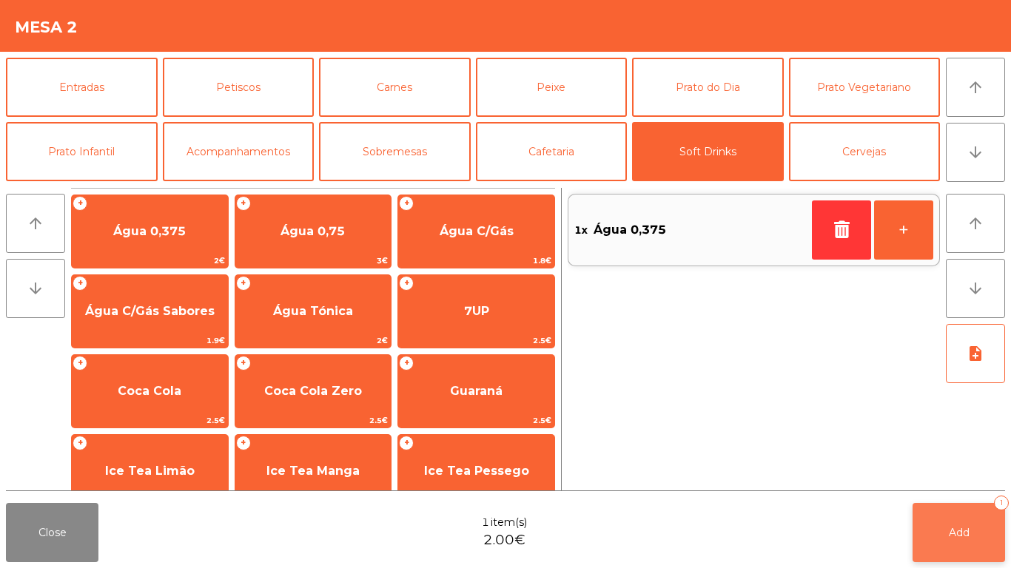
click at [976, 527] on button "Add 1" at bounding box center [958, 532] width 92 height 59
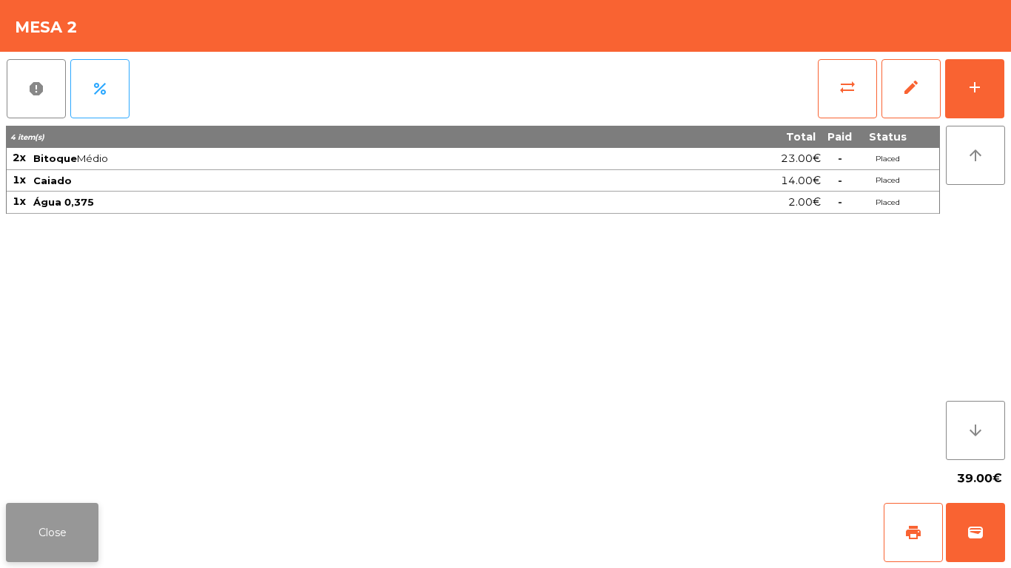
click at [73, 528] on button "Close" at bounding box center [52, 532] width 92 height 59
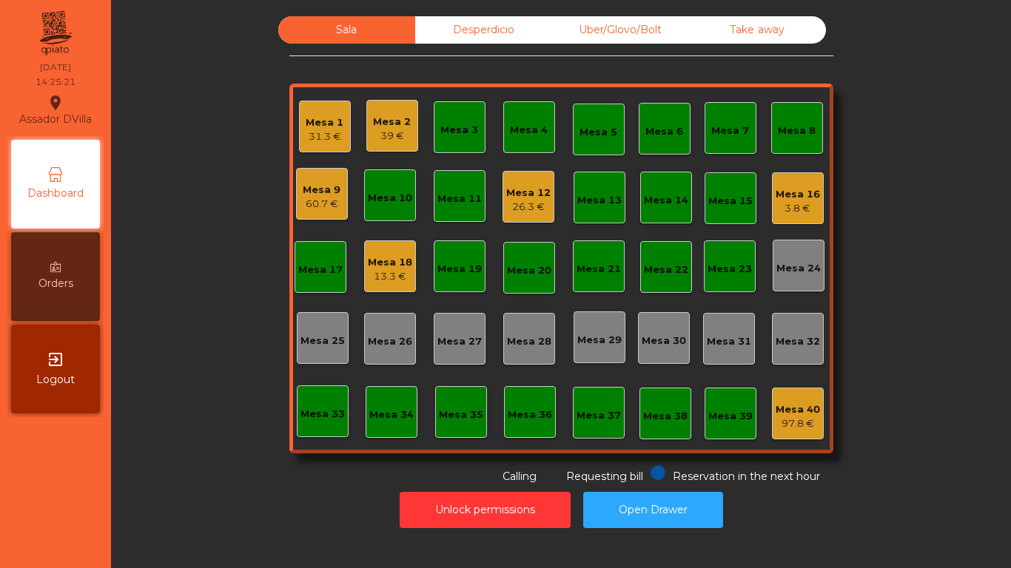
click at [326, 138] on div "31.3 €" at bounding box center [325, 136] width 38 height 15
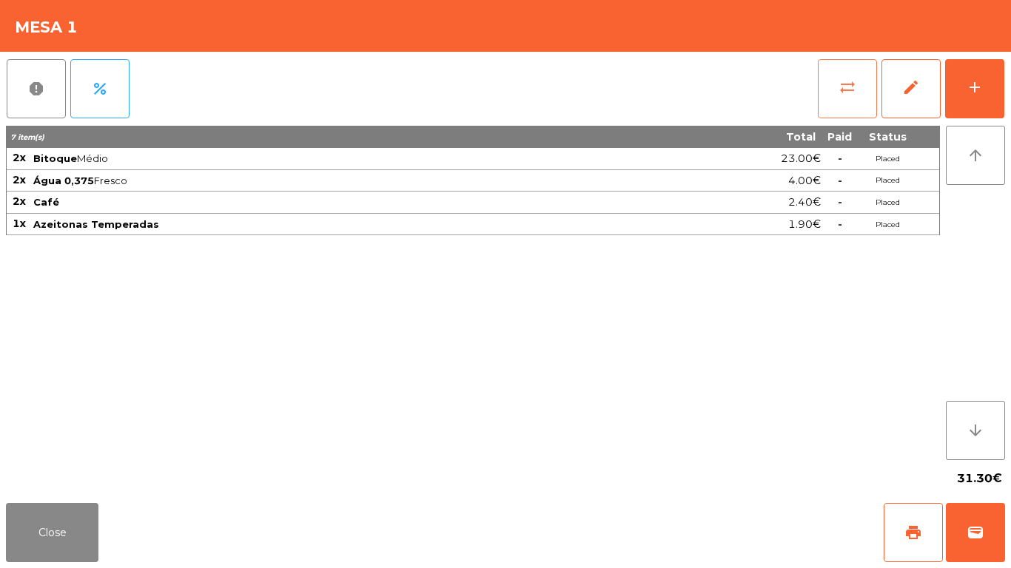
click at [838, 102] on button "sync_alt" at bounding box center [846, 88] width 59 height 59
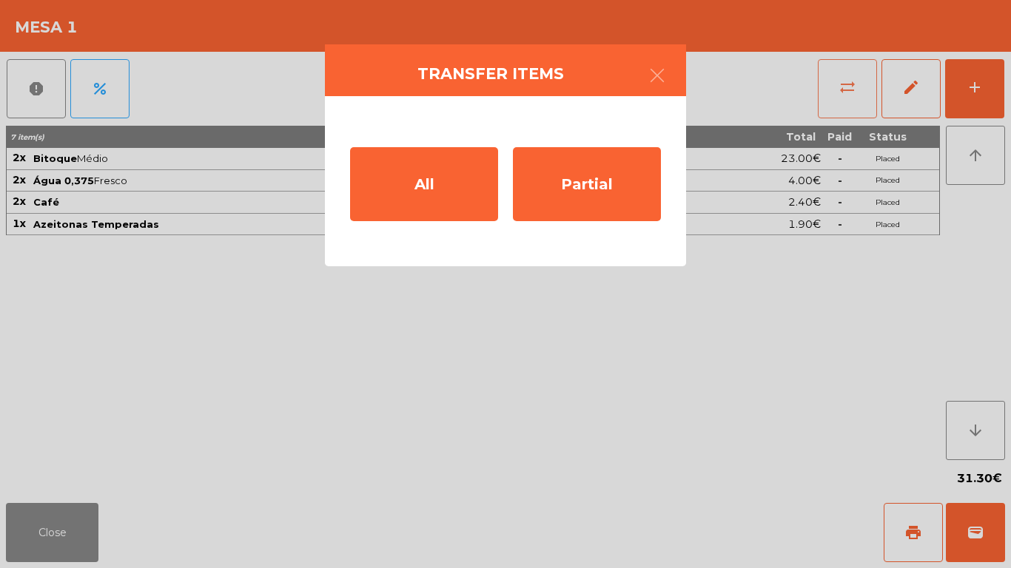
click at [478, 148] on div "All" at bounding box center [424, 184] width 148 height 74
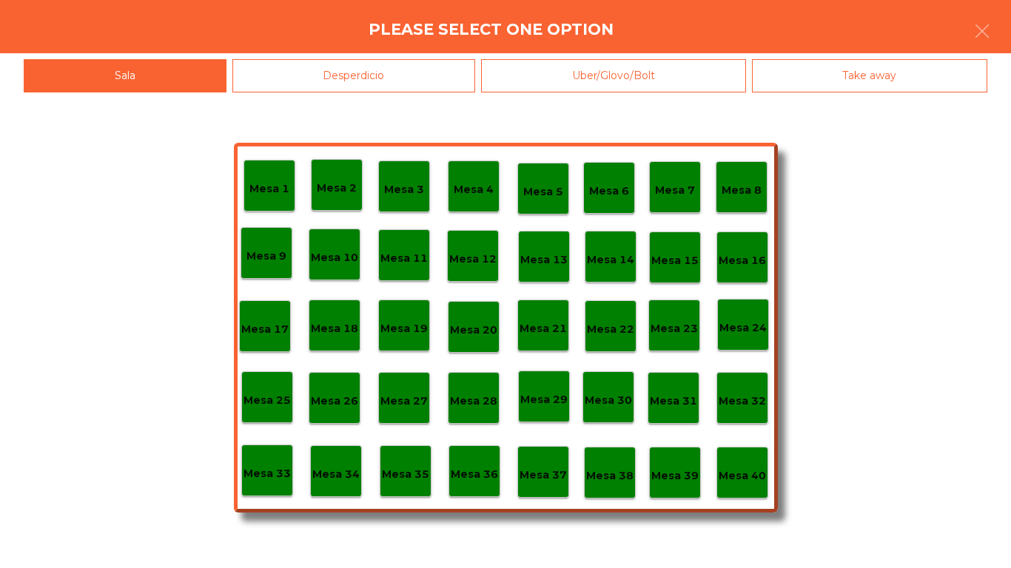
click at [735, 473] on p "Mesa 40" at bounding box center [741, 476] width 47 height 17
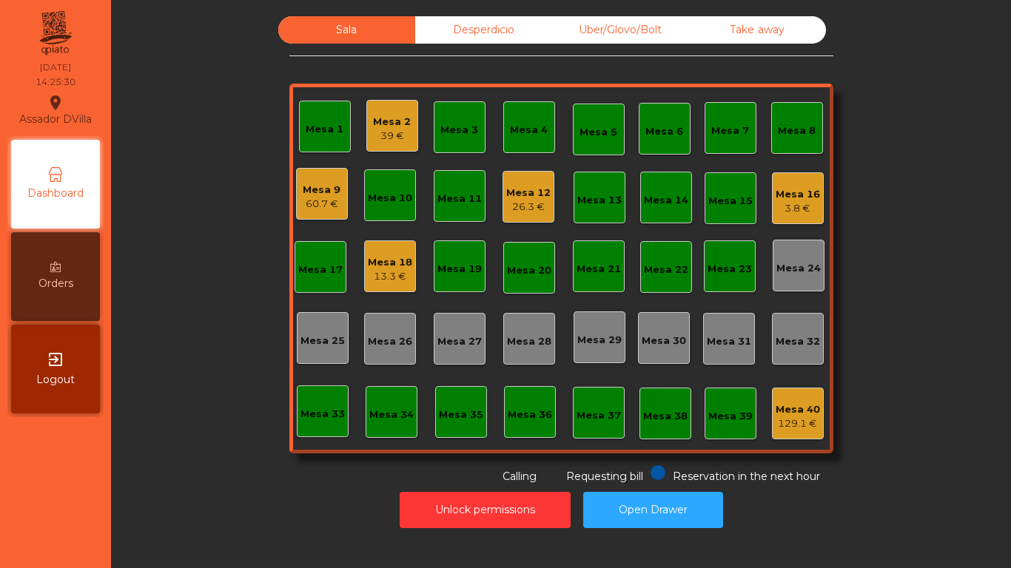
click at [258, 487] on div "Unlock permissions Open Drawer" at bounding box center [561, 510] width 860 height 51
click at [813, 212] on div "Mesa 16 3.8 €" at bounding box center [798, 198] width 52 height 52
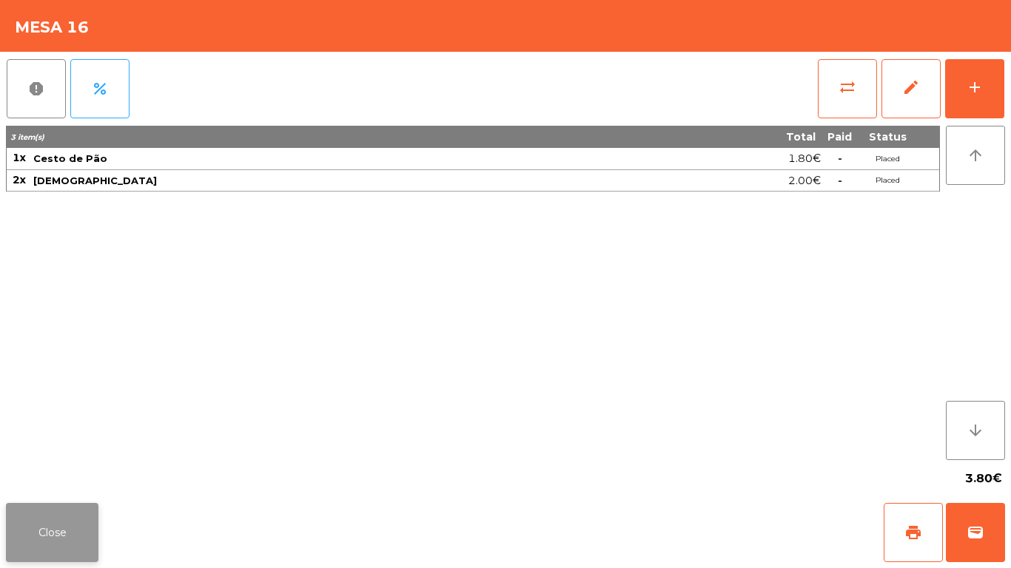
click at [92, 533] on button "Close" at bounding box center [52, 532] width 92 height 59
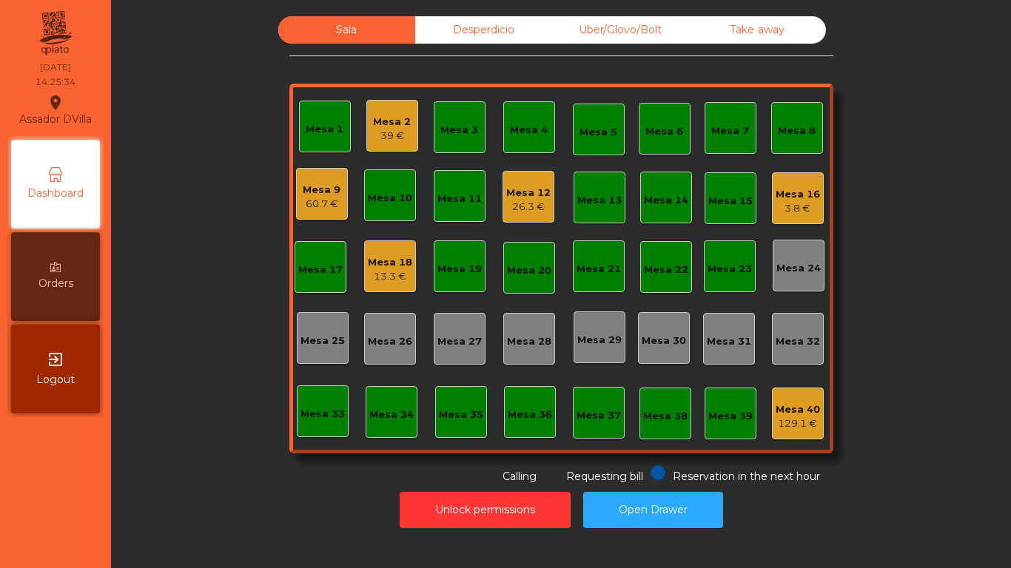
click at [368, 274] on div "13.3 €" at bounding box center [390, 276] width 44 height 15
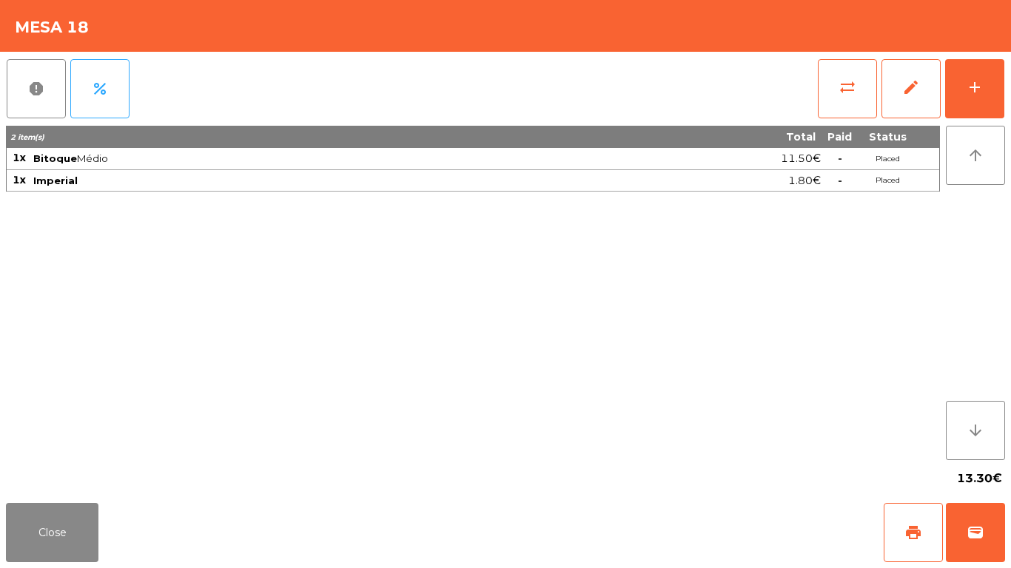
click at [53, 567] on div "Close print wallet" at bounding box center [505, 532] width 1011 height 71
click at [16, 538] on button "Close" at bounding box center [52, 532] width 92 height 59
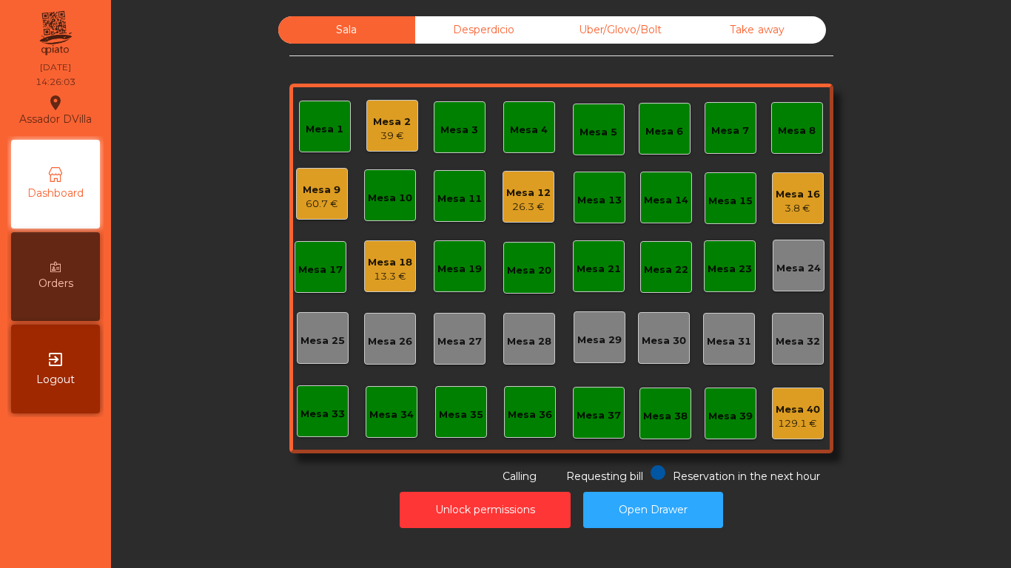
click at [421, 29] on div "Desperdicio" at bounding box center [483, 29] width 137 height 27
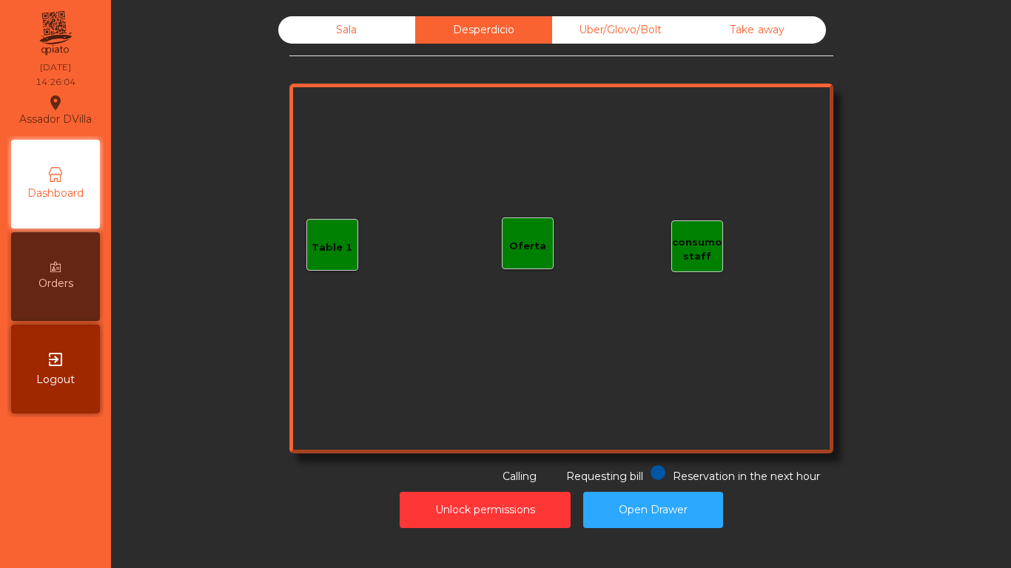
click at [604, 15] on div "Sala Desperdicio Uber/Glovo/Bolt Take away Table 1 consumo staff Oferta Reserva…" at bounding box center [561, 272] width 882 height 527
click at [607, 22] on div "Uber/Glovo/Bolt" at bounding box center [620, 29] width 137 height 27
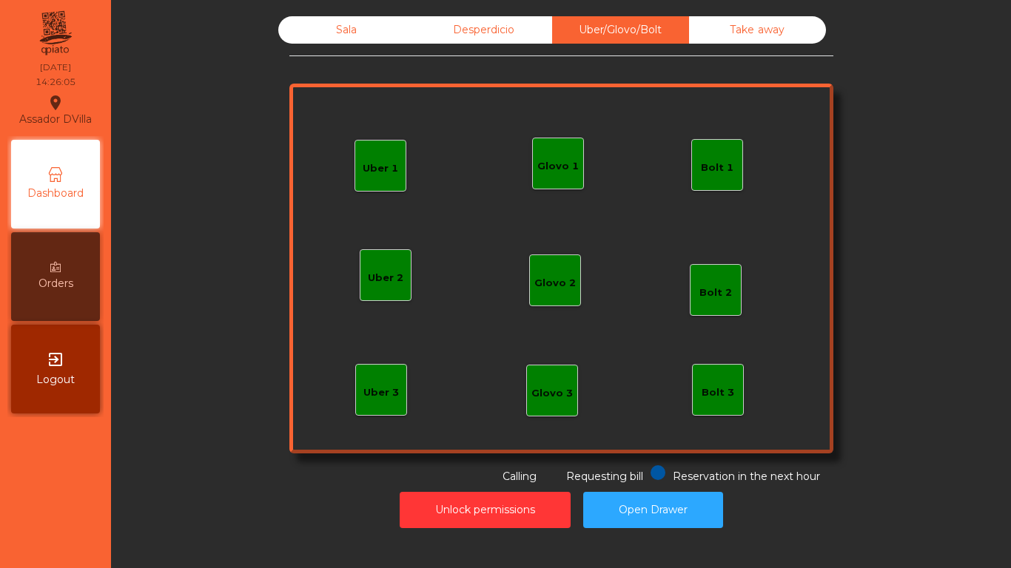
drag, startPoint x: 743, startPoint y: 37, endPoint x: 692, endPoint y: 38, distance: 51.1
click at [741, 37] on div "Take away" at bounding box center [757, 29] width 137 height 27
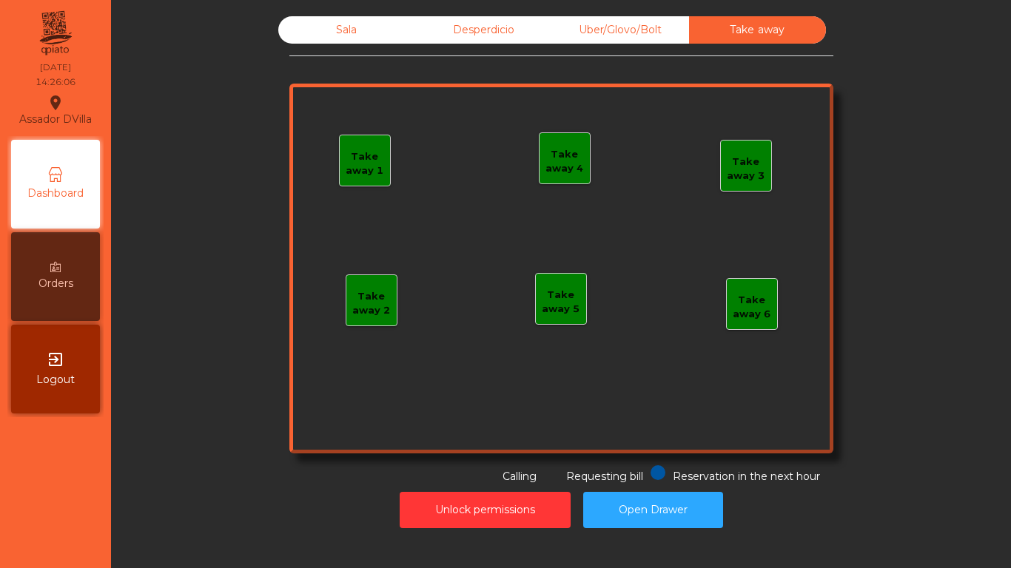
click at [314, 33] on div "Sala" at bounding box center [346, 29] width 137 height 27
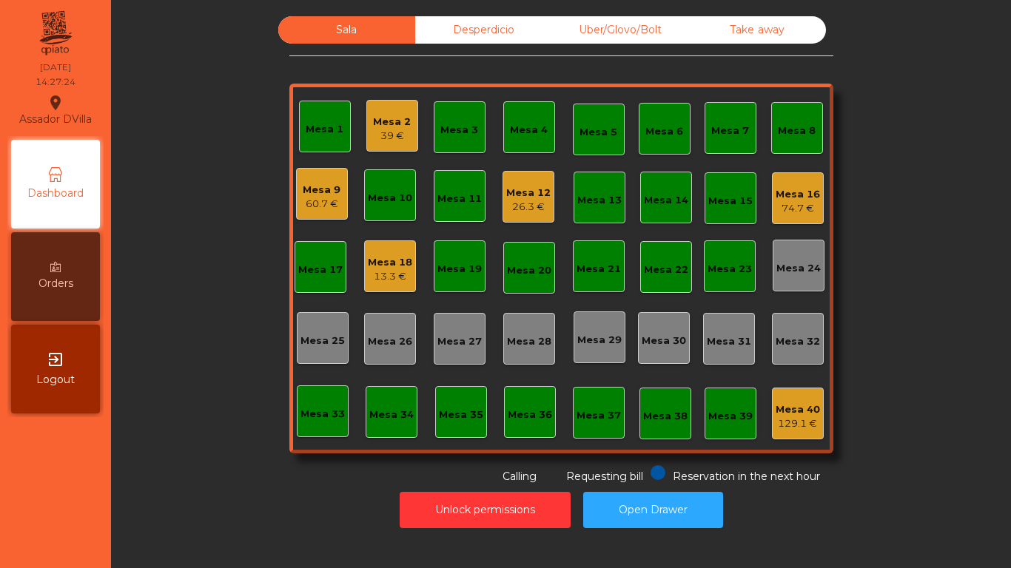
click at [277, 252] on div "Sala Desperdicio Uber/Glovo/Bolt Take away Mesa 1 Mesa 2 39 € Mesa 3 Mesa 4 Mes…" at bounding box center [561, 250] width 860 height 468
click at [795, 203] on div "74.7 €" at bounding box center [797, 208] width 44 height 15
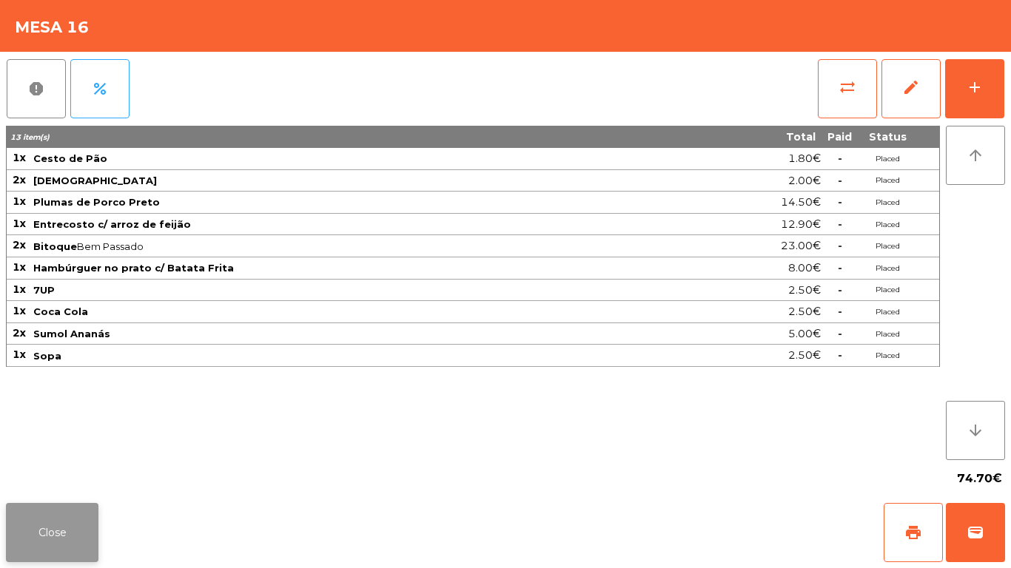
click at [58, 522] on button "Close" at bounding box center [52, 532] width 92 height 59
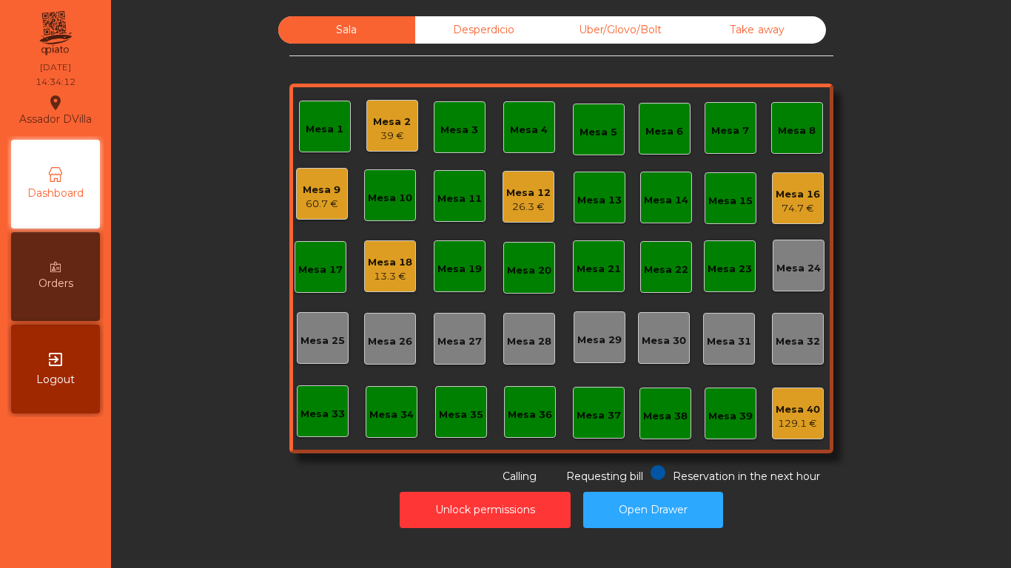
click at [510, 183] on div "Mesa 12 26.3 €" at bounding box center [528, 197] width 44 height 35
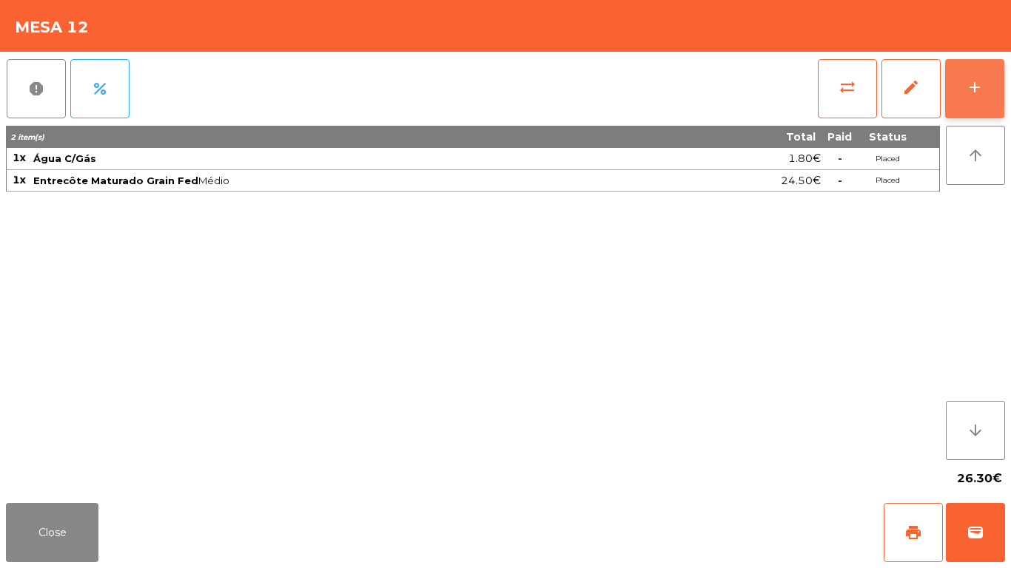
click at [999, 66] on button "add" at bounding box center [974, 88] width 59 height 59
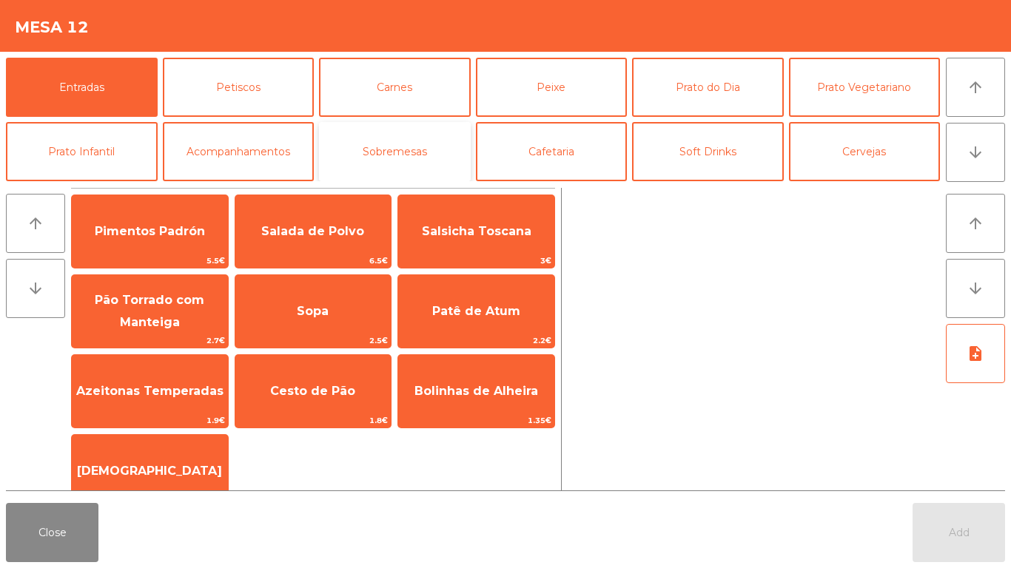
click at [411, 141] on button "Sobremesas" at bounding box center [395, 151] width 152 height 59
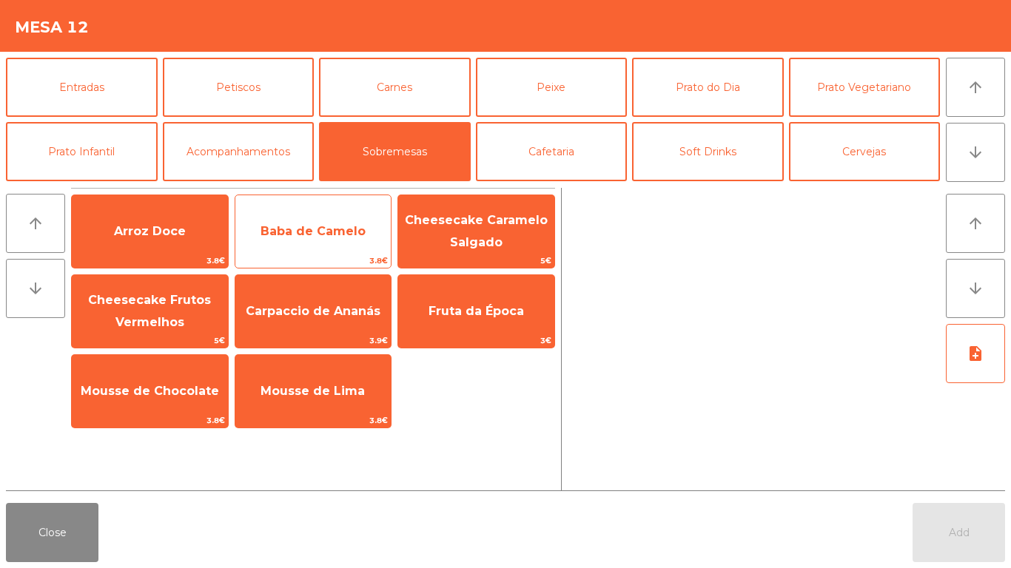
click at [309, 243] on span "Baba de Camelo" at bounding box center [313, 232] width 156 height 40
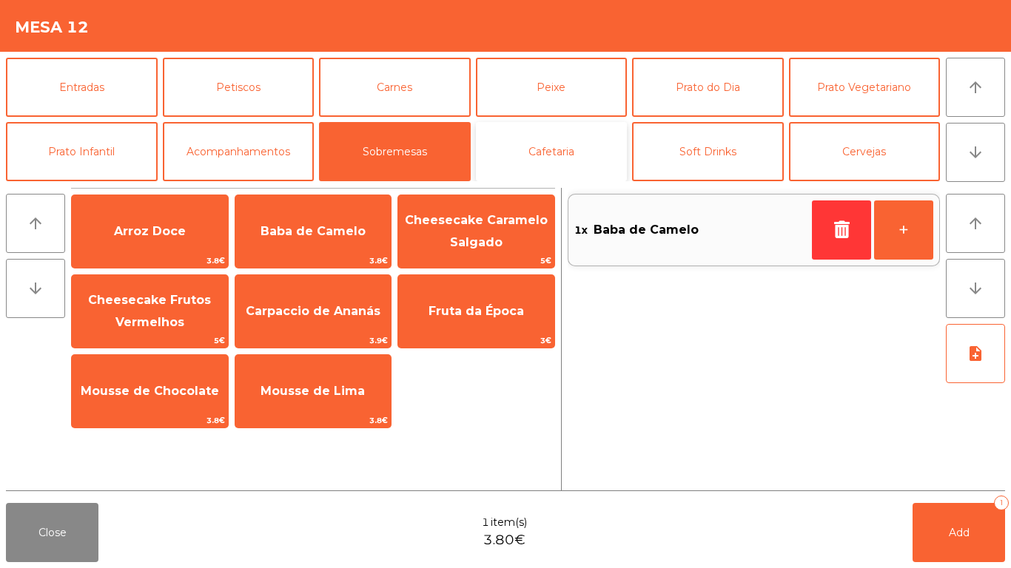
click at [568, 169] on button "Cafetaria" at bounding box center [552, 151] width 152 height 59
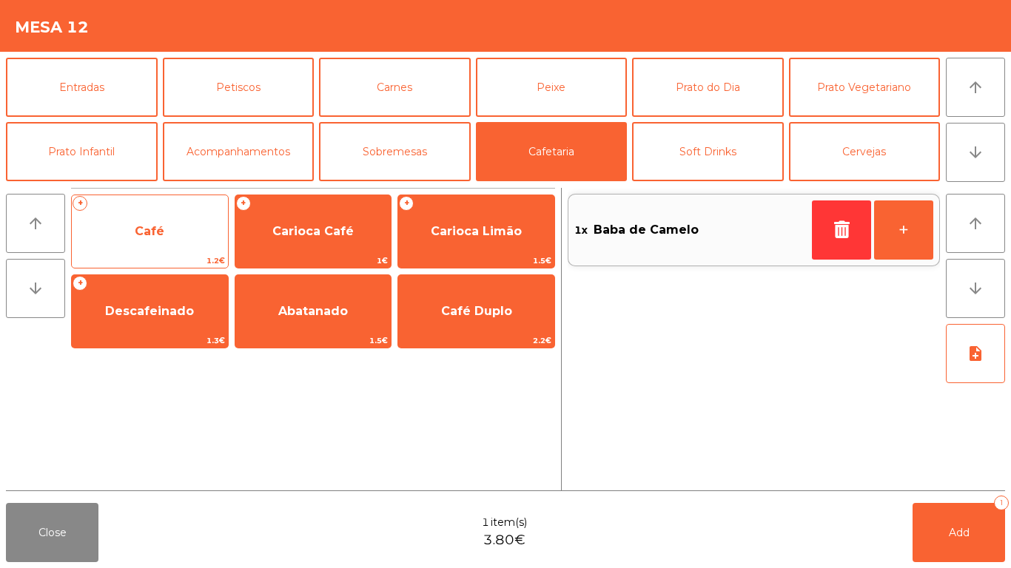
click at [164, 228] on span "Café" at bounding box center [150, 232] width 156 height 40
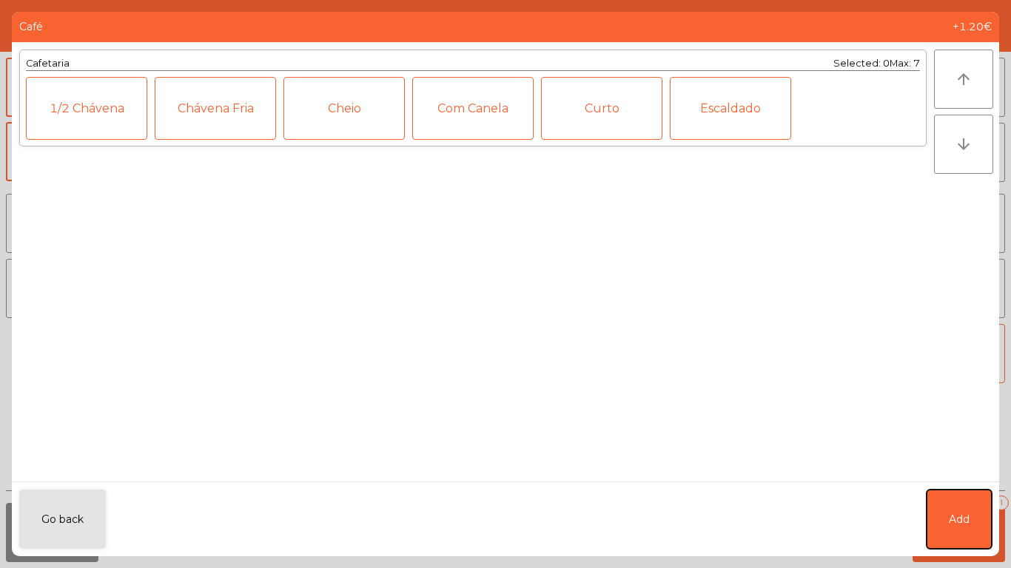
click at [966, 502] on button "Add" at bounding box center [958, 519] width 65 height 59
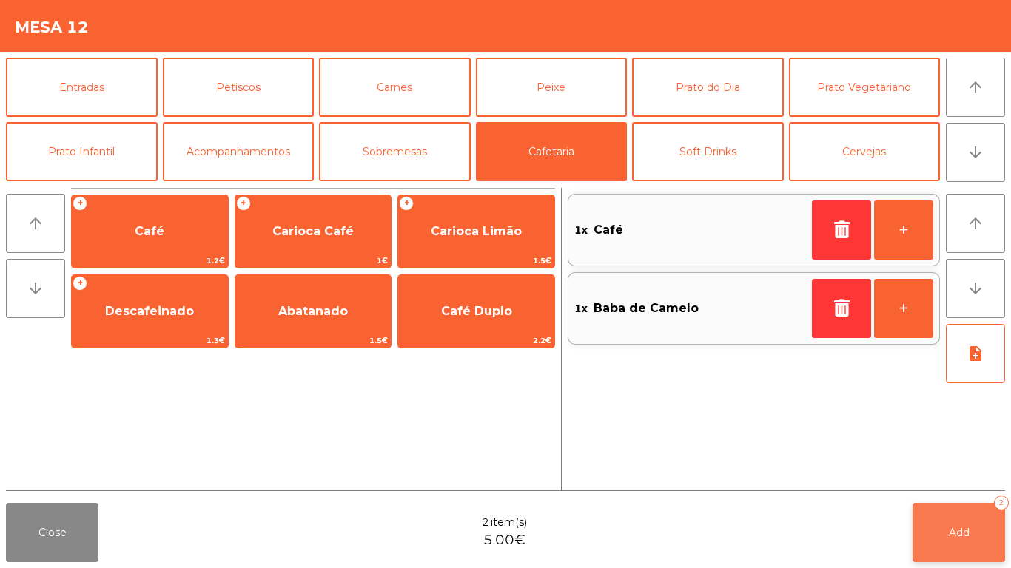
click at [963, 511] on button "Add 2" at bounding box center [958, 532] width 92 height 59
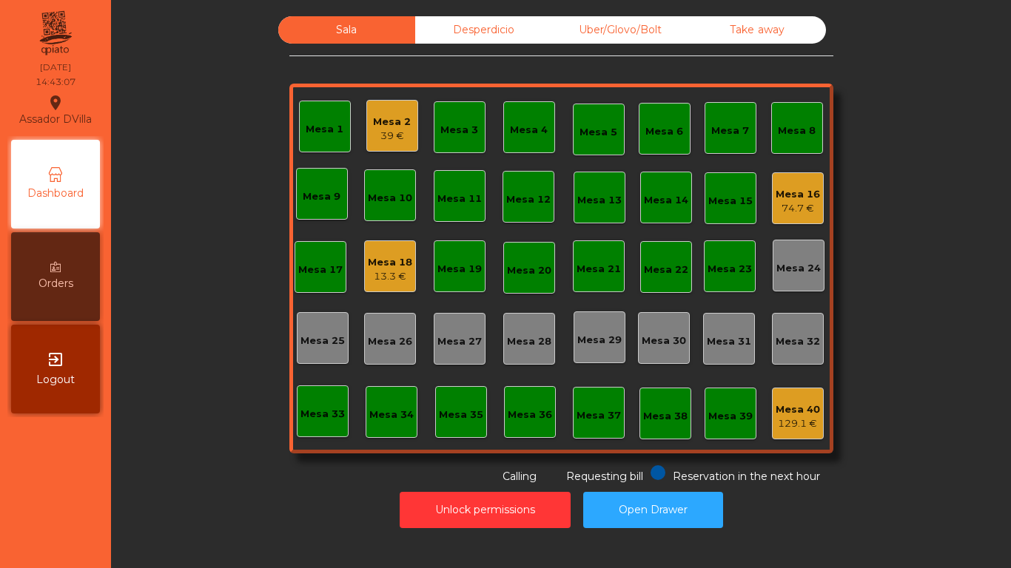
click at [451, 24] on div "Desperdicio" at bounding box center [483, 29] width 137 height 27
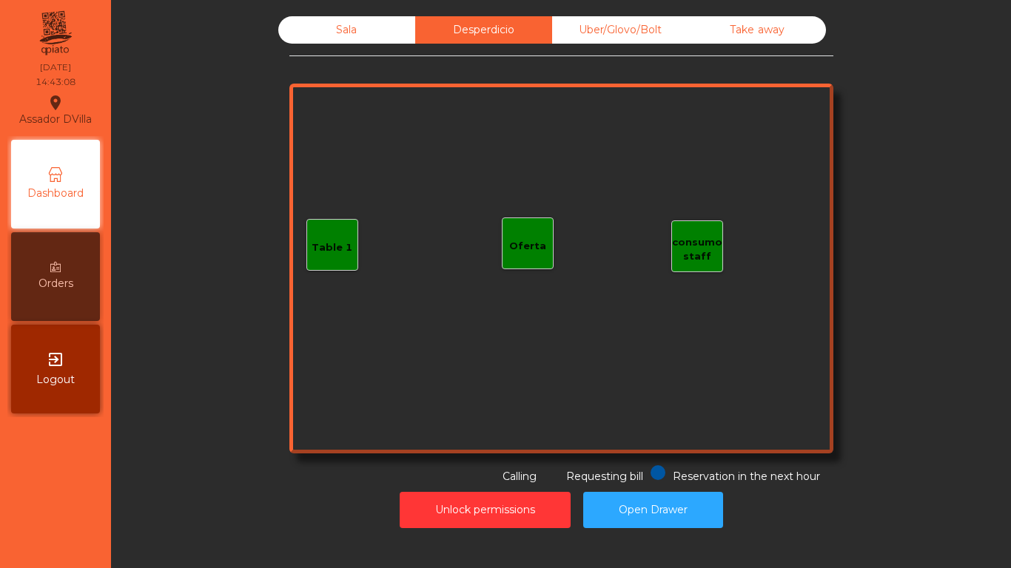
click at [643, 22] on div "Uber/Glovo/Bolt" at bounding box center [620, 29] width 137 height 27
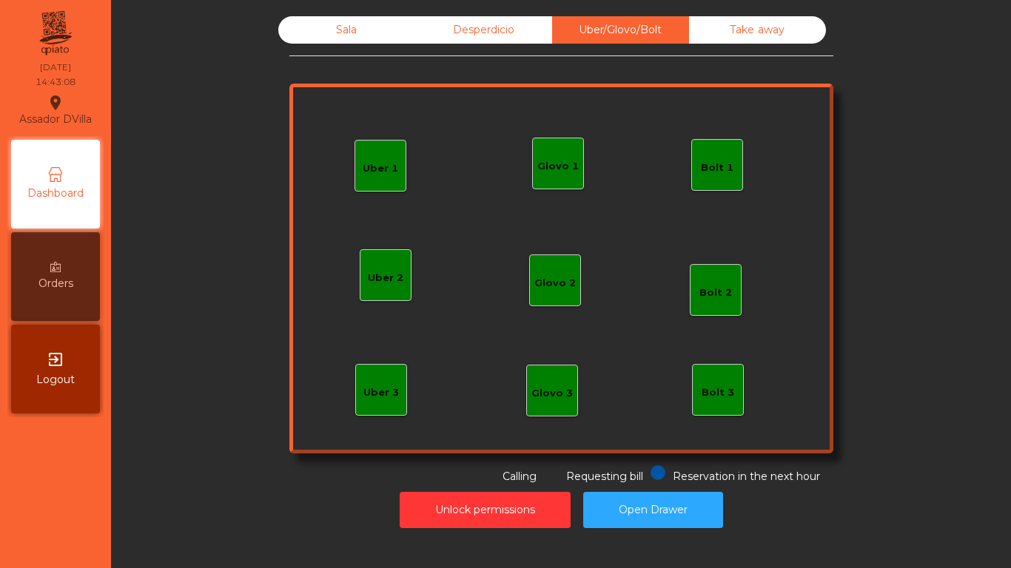
click at [761, 31] on div "Take away" at bounding box center [757, 29] width 137 height 27
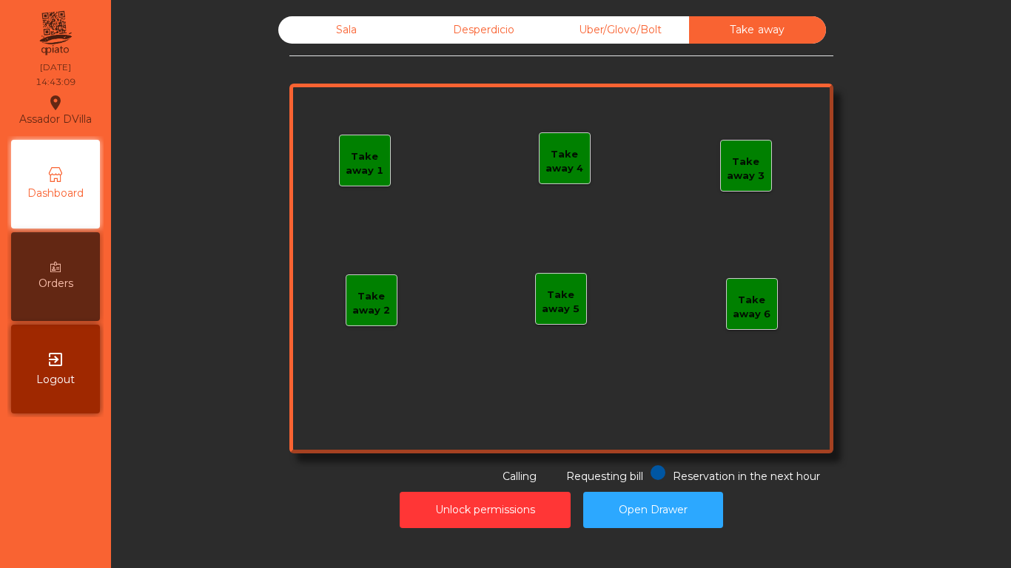
click at [306, 29] on div "Sala" at bounding box center [346, 29] width 137 height 27
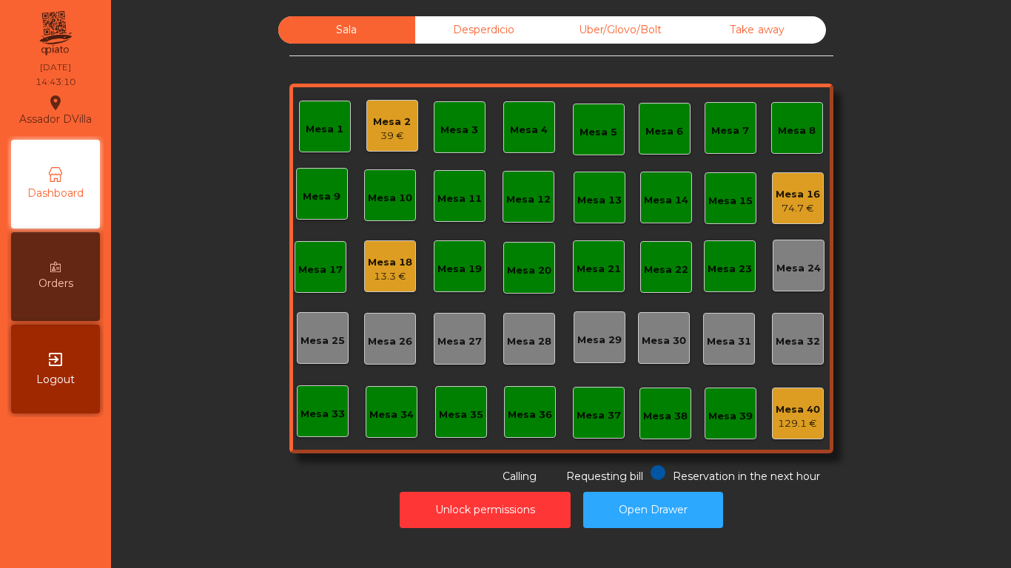
click at [388, 141] on div "39 €" at bounding box center [392, 136] width 38 height 15
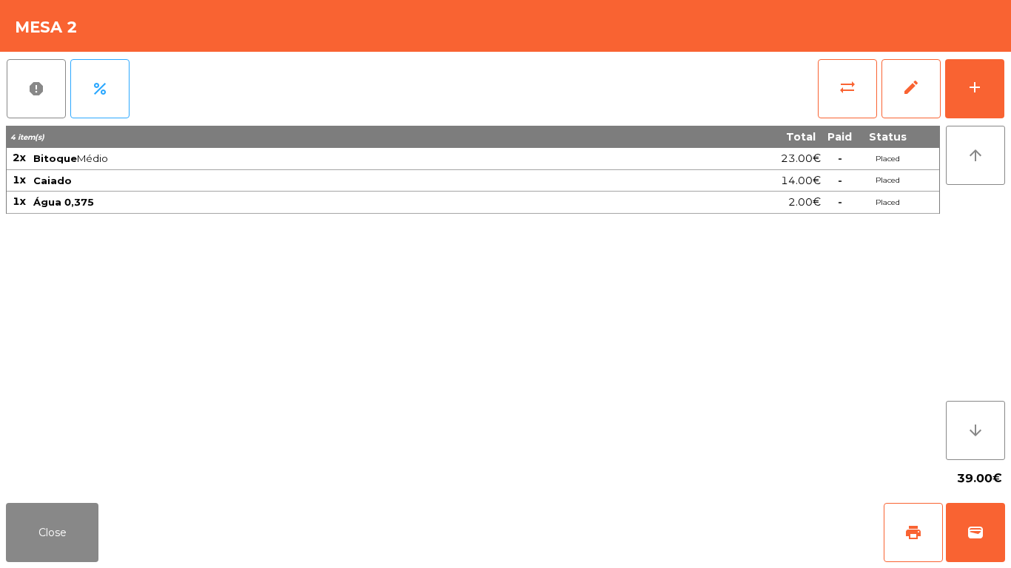
click at [21, 488] on div "39.00€" at bounding box center [505, 478] width 999 height 37
click at [55, 539] on button "Close" at bounding box center [52, 532] width 92 height 59
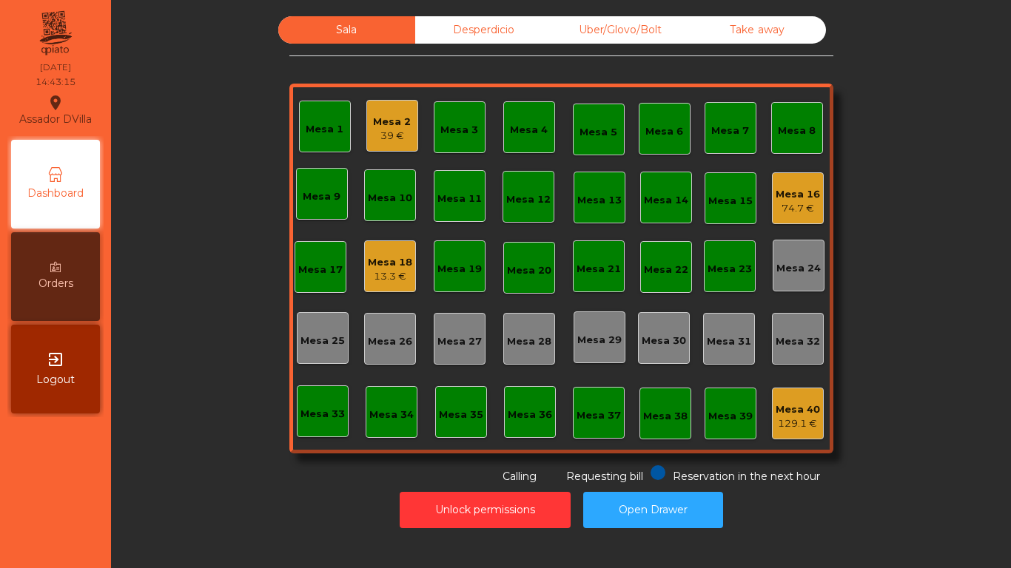
click at [388, 289] on div "Mesa 18 13.3 €" at bounding box center [390, 266] width 52 height 52
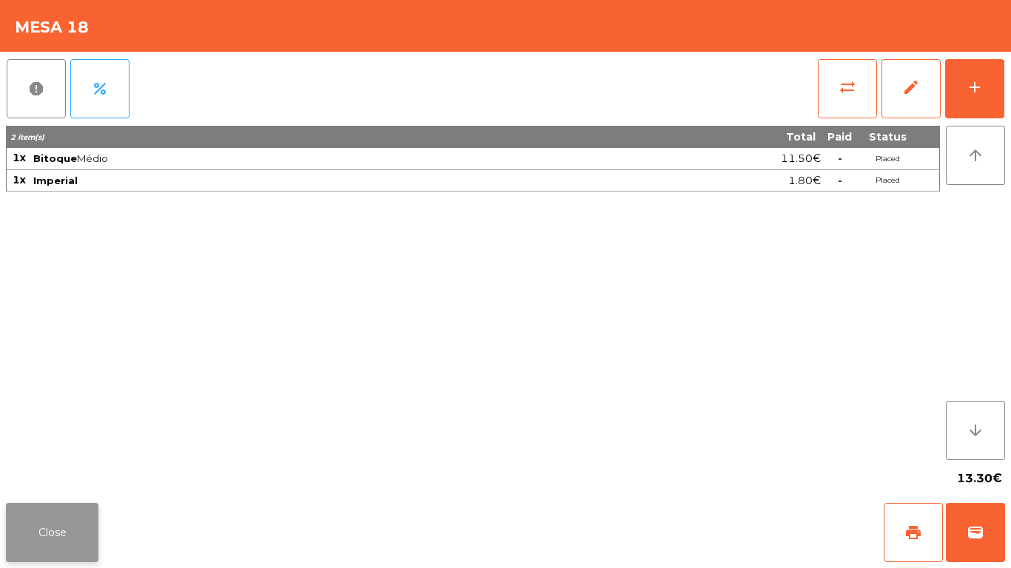
click at [70, 557] on button "Close" at bounding box center [52, 532] width 92 height 59
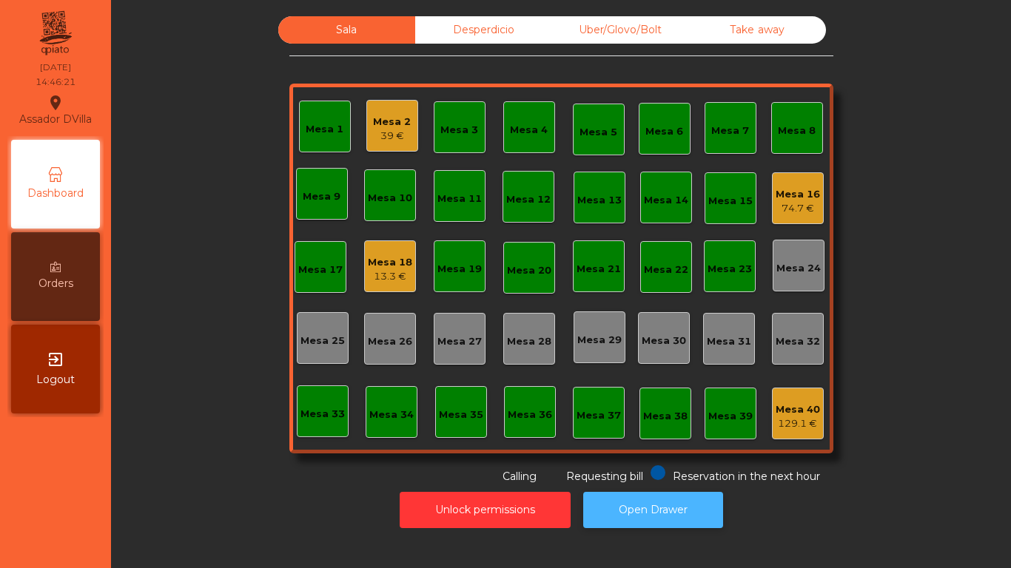
click at [661, 503] on button "Open Drawer" at bounding box center [653, 510] width 140 height 36
click at [655, 499] on button "Open Drawer" at bounding box center [653, 510] width 140 height 36
click at [388, 255] on div "Mesa 18" at bounding box center [390, 262] width 44 height 15
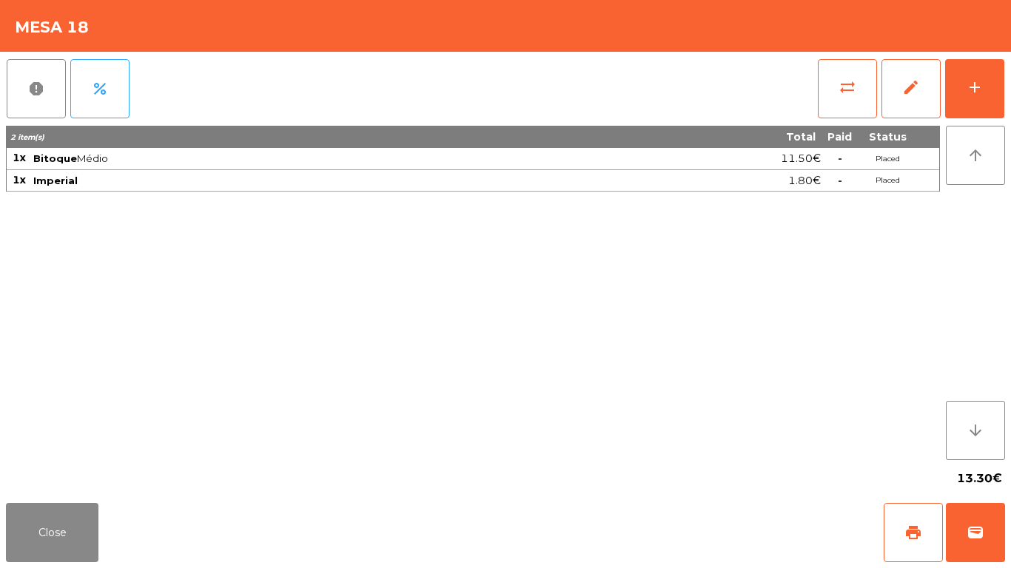
click at [816, 99] on div "report percent sync_alt edit add" at bounding box center [505, 89] width 999 height 74
click at [826, 97] on button "sync_alt" at bounding box center [846, 88] width 59 height 59
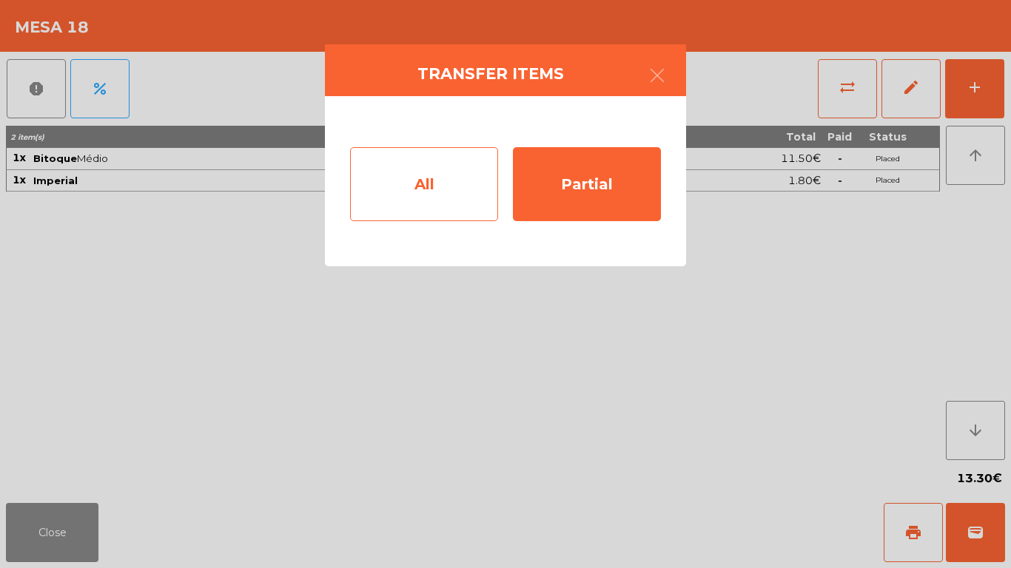
click at [398, 182] on div "All" at bounding box center [424, 184] width 148 height 74
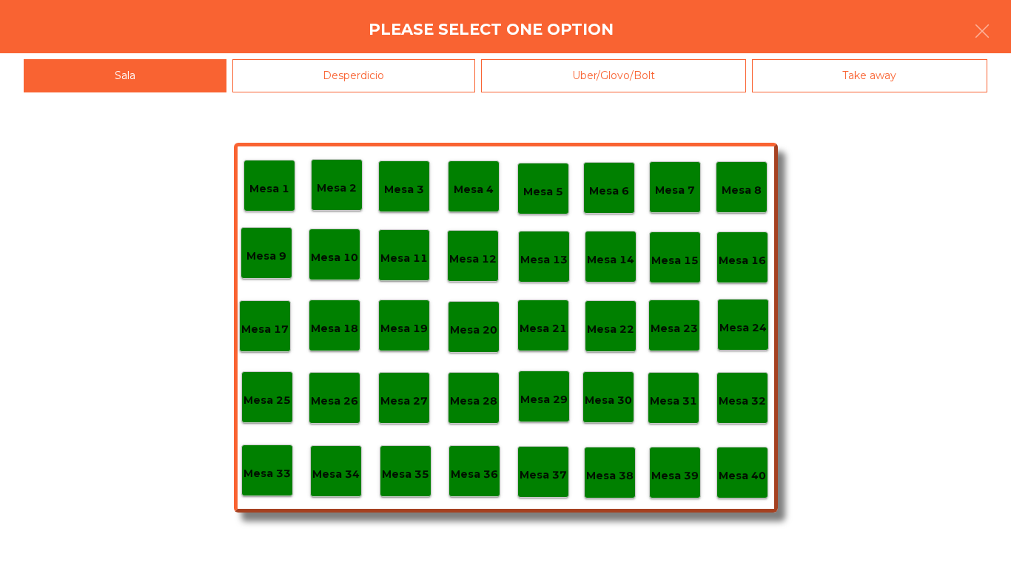
click at [731, 471] on p "Mesa 40" at bounding box center [741, 476] width 47 height 17
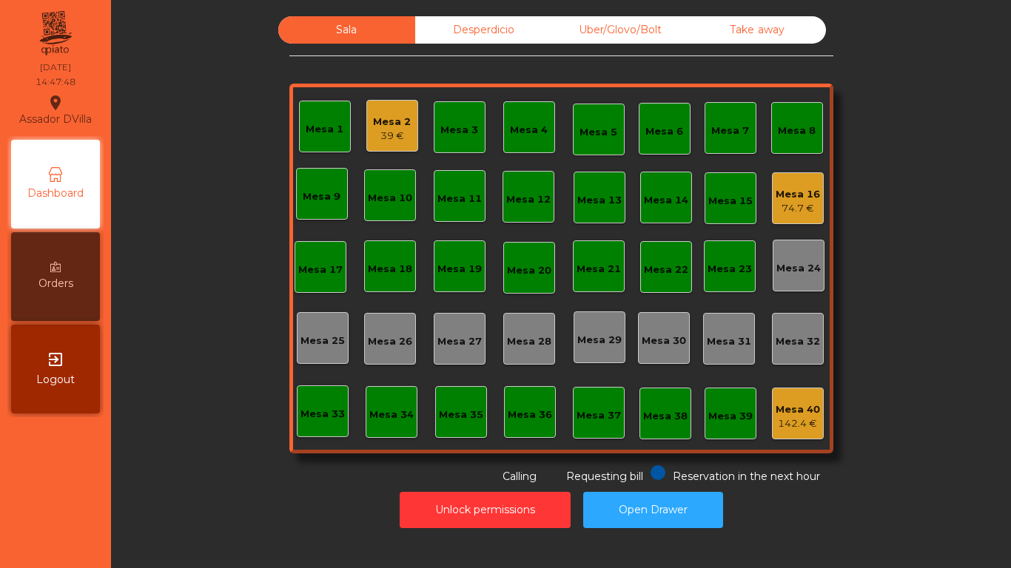
click at [217, 232] on div "Sala Desperdicio Uber/Glovo/Bolt Take away Mesa 1 Mesa 2 39 € Mesa 3 Mesa 4 Mes…" at bounding box center [561, 250] width 860 height 468
click at [385, 124] on div "Mesa 2" at bounding box center [392, 122] width 38 height 15
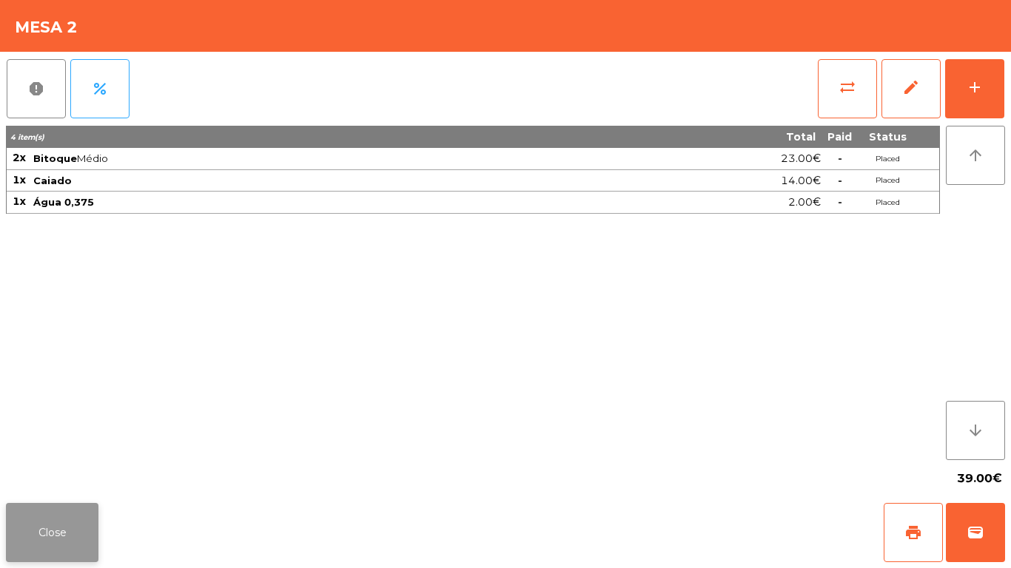
click at [82, 529] on button "Close" at bounding box center [52, 532] width 92 height 59
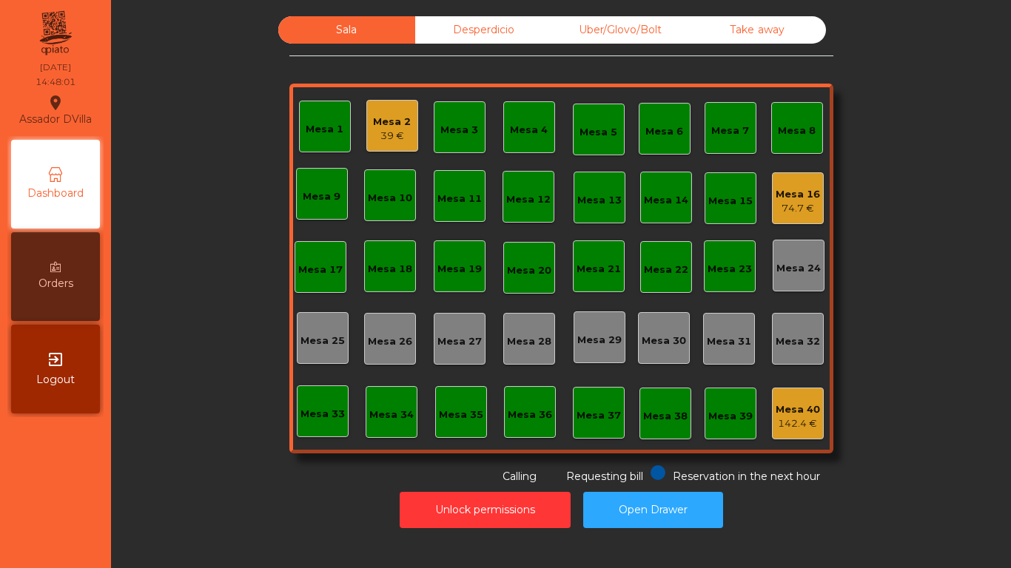
click at [811, 174] on div "Mesa 16 74.7 €" at bounding box center [798, 198] width 52 height 52
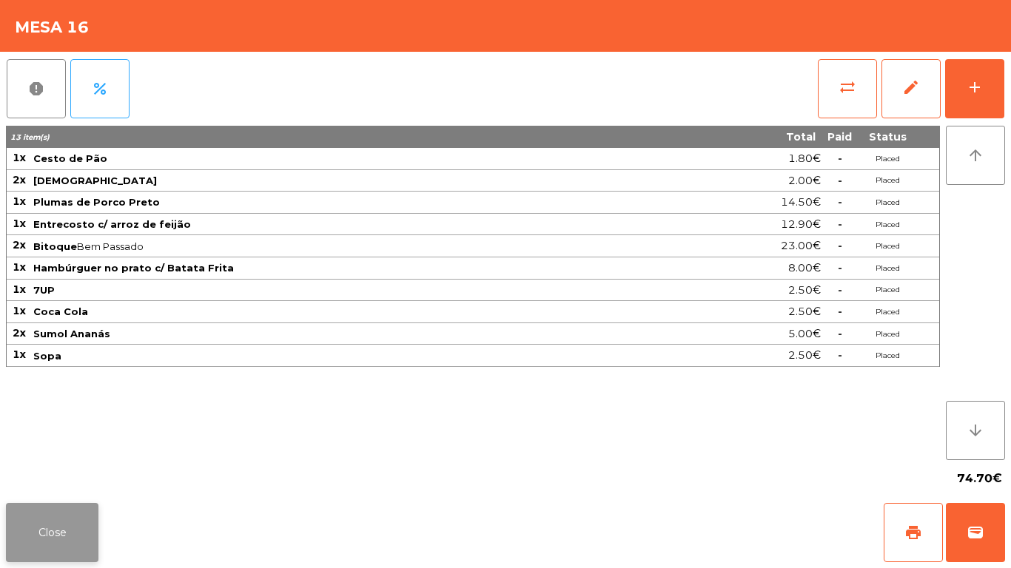
click at [91, 545] on button "Close" at bounding box center [52, 532] width 92 height 59
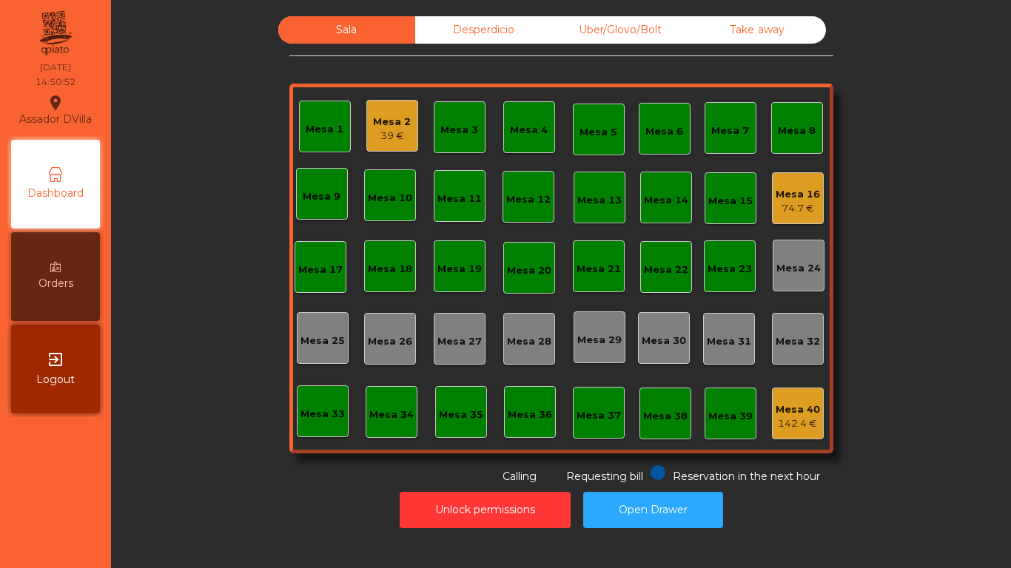
click at [388, 148] on div "Mesa 2 39 €" at bounding box center [392, 126] width 52 height 52
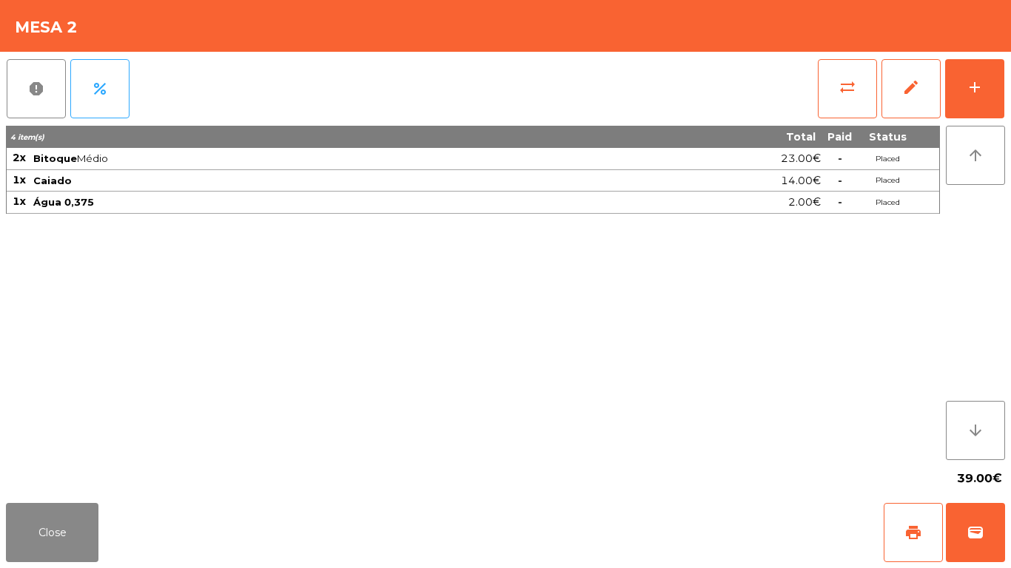
click at [1004, 72] on div "sync_alt edit add" at bounding box center [911, 89] width 188 height 74
click at [1003, 89] on button "add" at bounding box center [974, 88] width 59 height 59
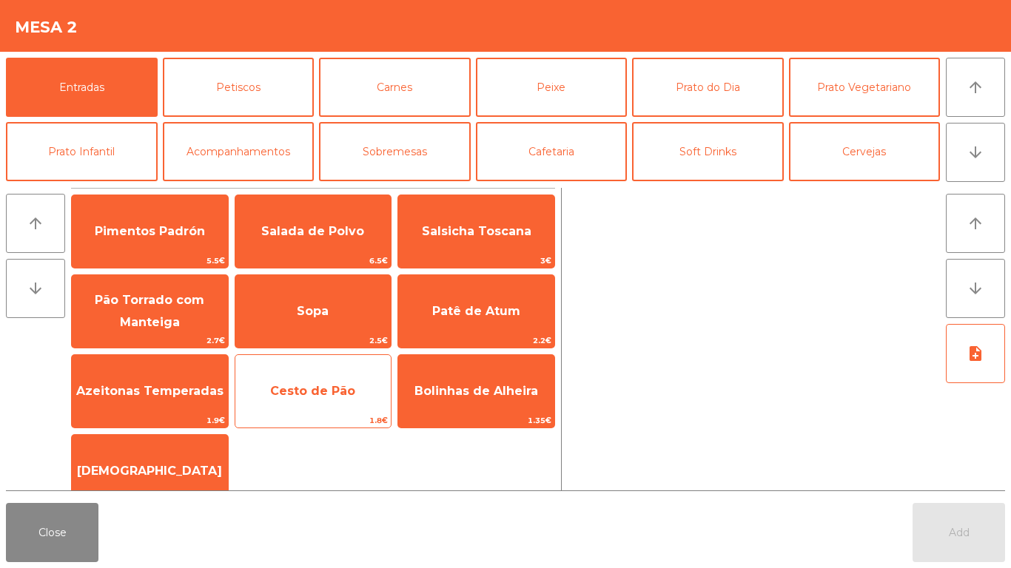
click at [323, 388] on span "Cesto de Pão" at bounding box center [312, 391] width 85 height 14
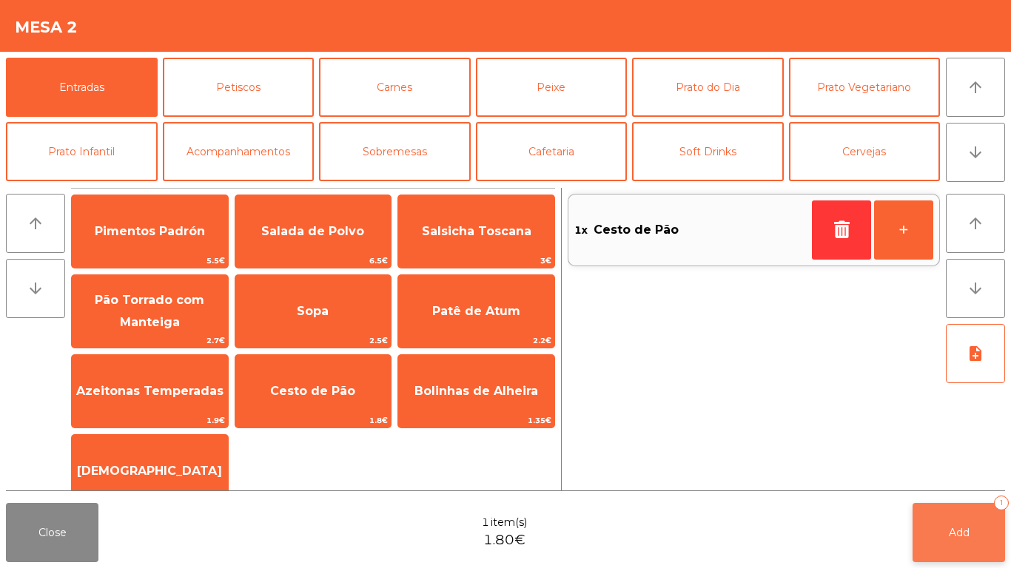
click at [985, 510] on button "Add 1" at bounding box center [958, 532] width 92 height 59
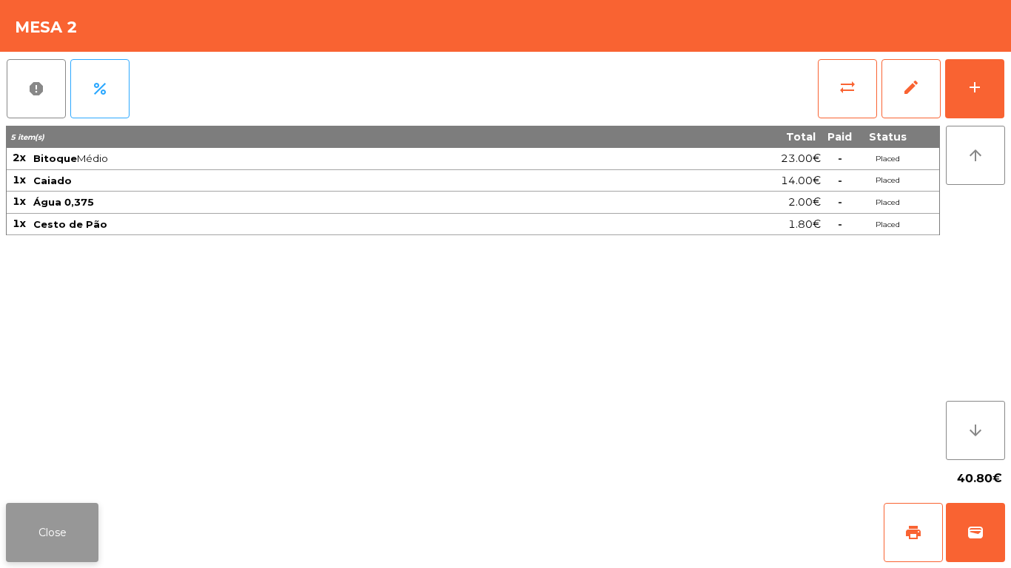
click at [44, 524] on button "Close" at bounding box center [52, 532] width 92 height 59
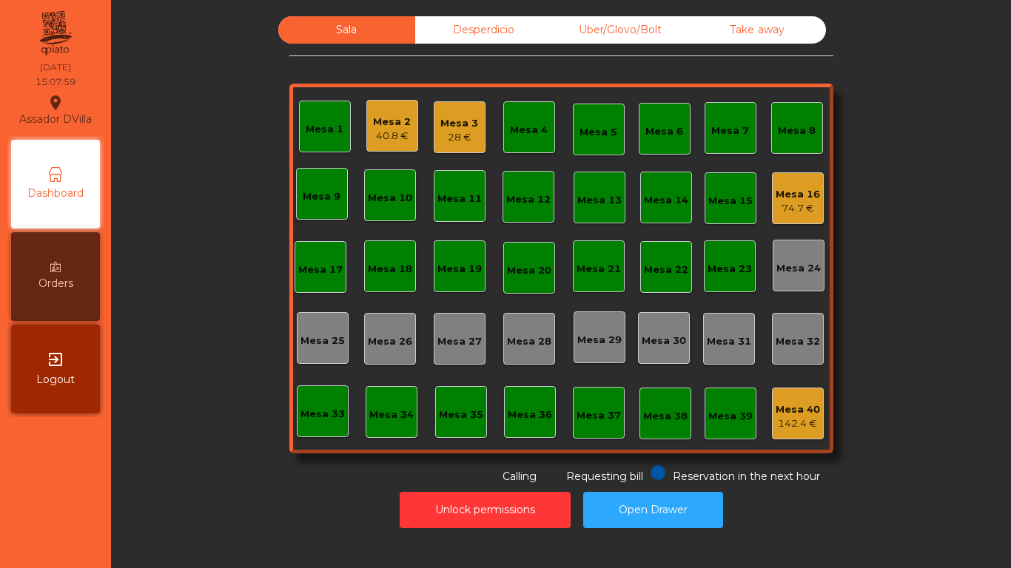
click at [445, 127] on div "Mesa 3" at bounding box center [459, 123] width 38 height 15
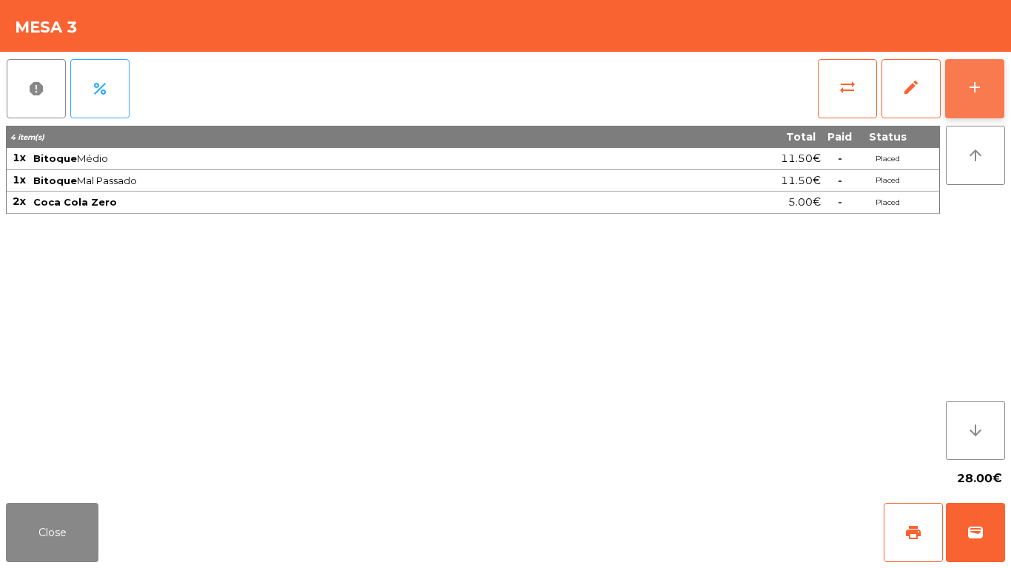
click at [1002, 67] on button "add" at bounding box center [974, 88] width 59 height 59
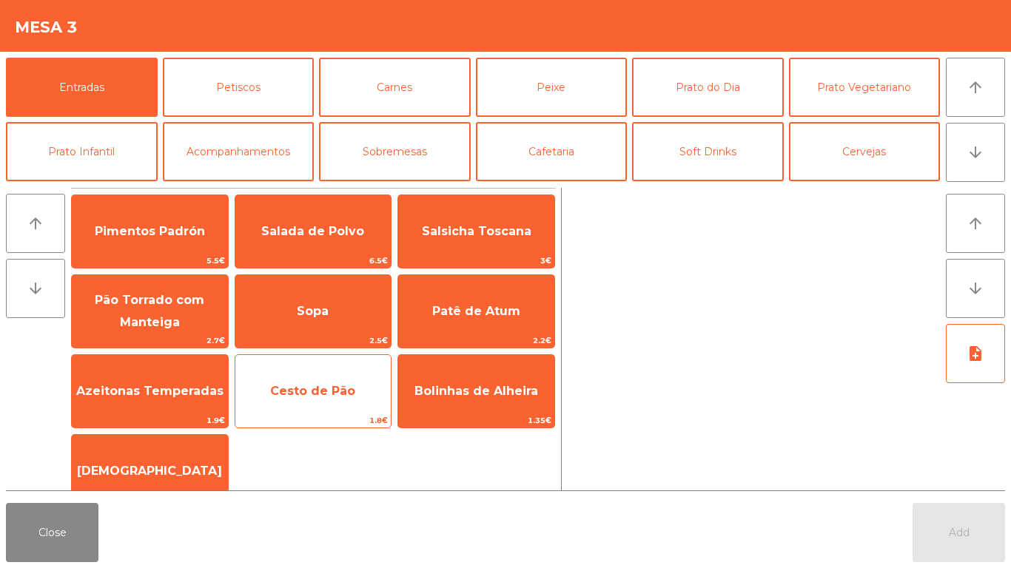
click at [312, 385] on span "Cesto de Pão" at bounding box center [312, 391] width 85 height 14
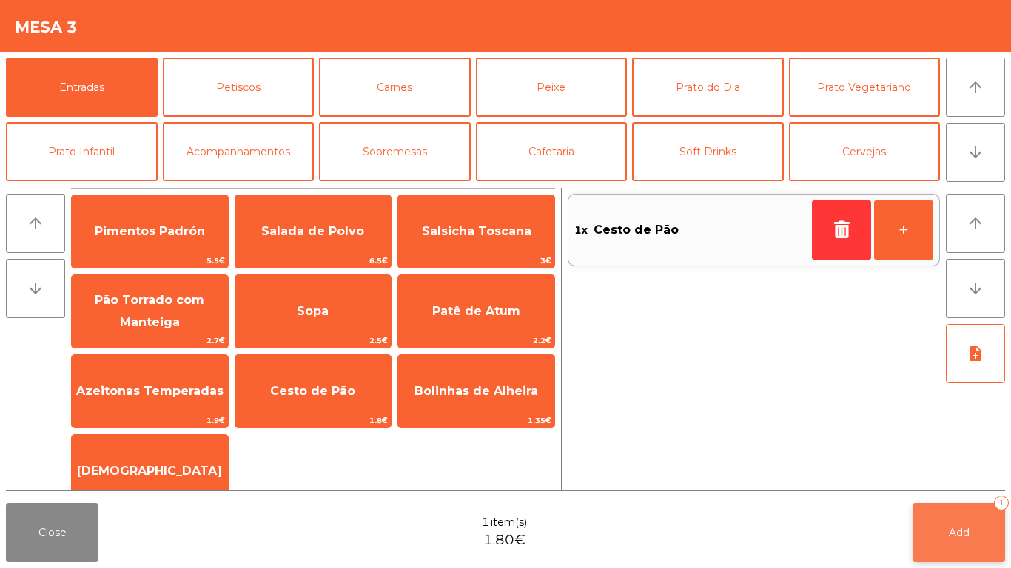
click at [976, 521] on button "Add 1" at bounding box center [958, 532] width 92 height 59
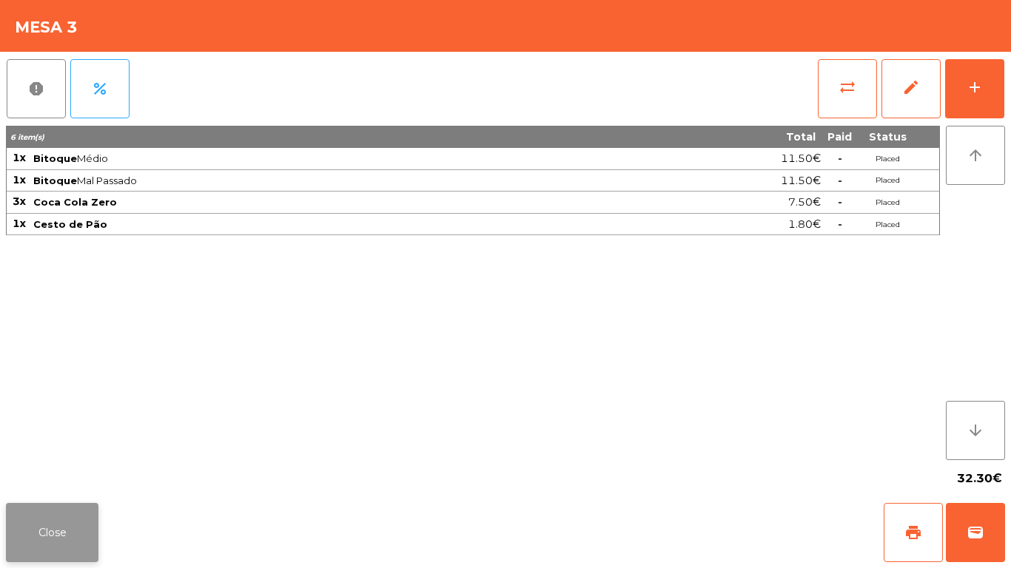
click at [41, 507] on button "Close" at bounding box center [52, 532] width 92 height 59
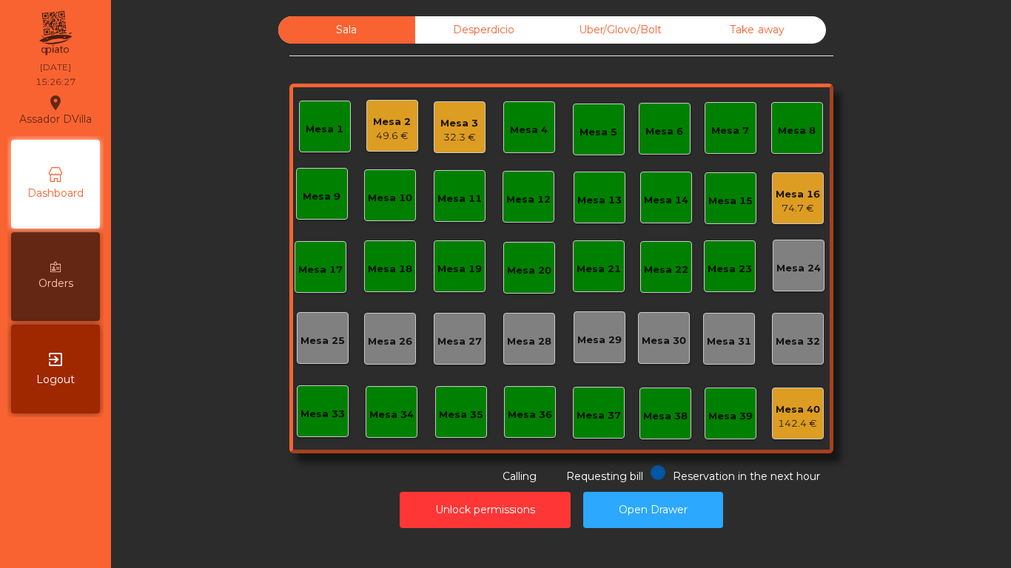
click at [366, 129] on div "Mesa 2 49.6 €" at bounding box center [392, 126] width 52 height 52
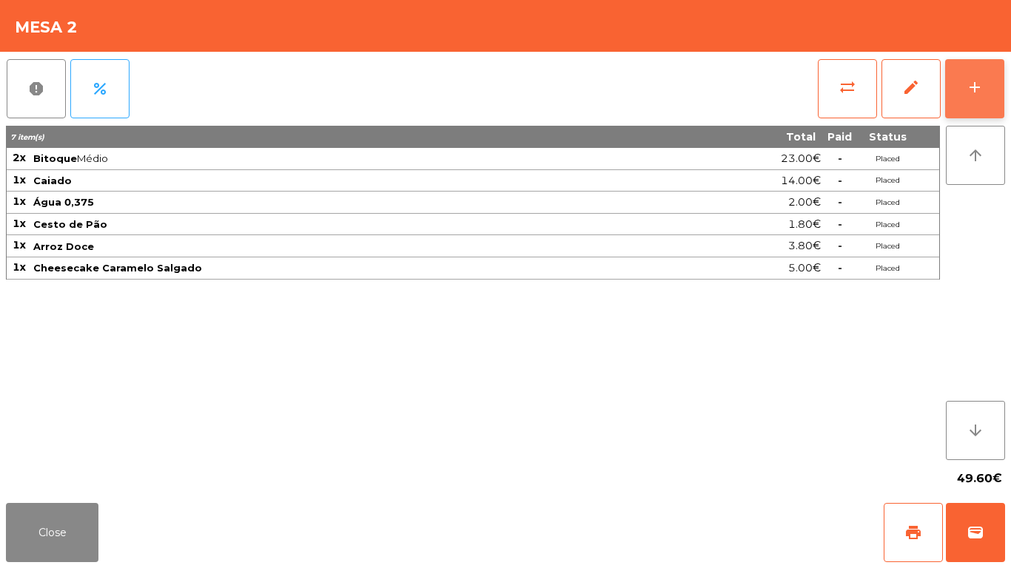
click at [1000, 84] on button "add" at bounding box center [974, 88] width 59 height 59
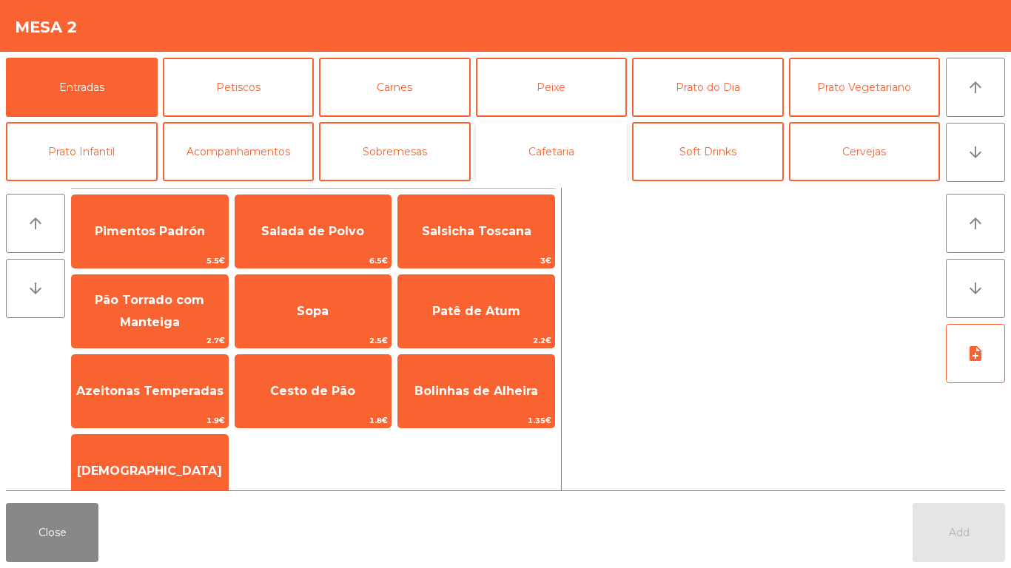
click at [584, 140] on button "Cafetaria" at bounding box center [552, 151] width 152 height 59
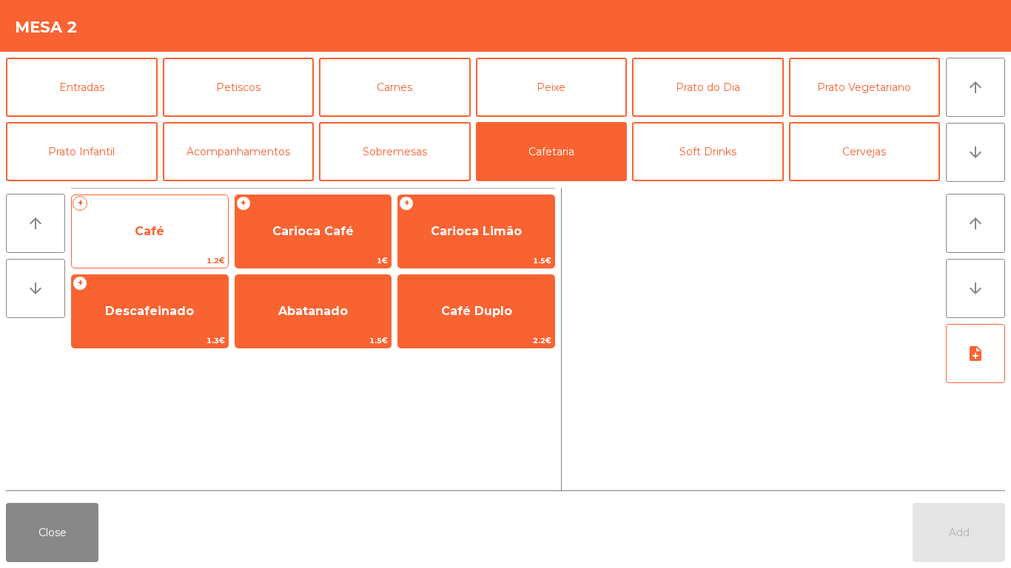
click at [152, 226] on span "Café" at bounding box center [150, 231] width 30 height 14
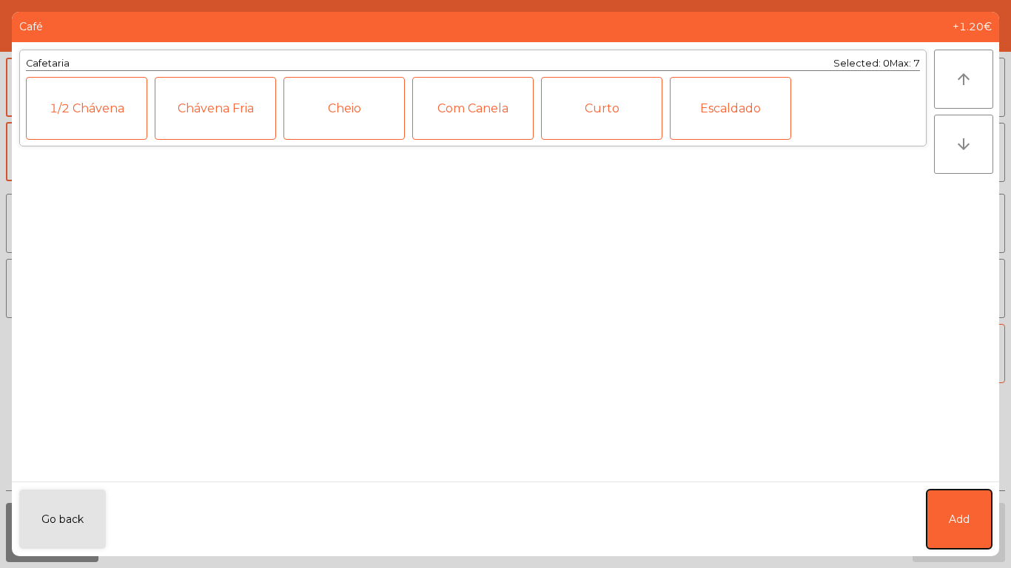
click at [964, 507] on button "Add" at bounding box center [958, 519] width 65 height 59
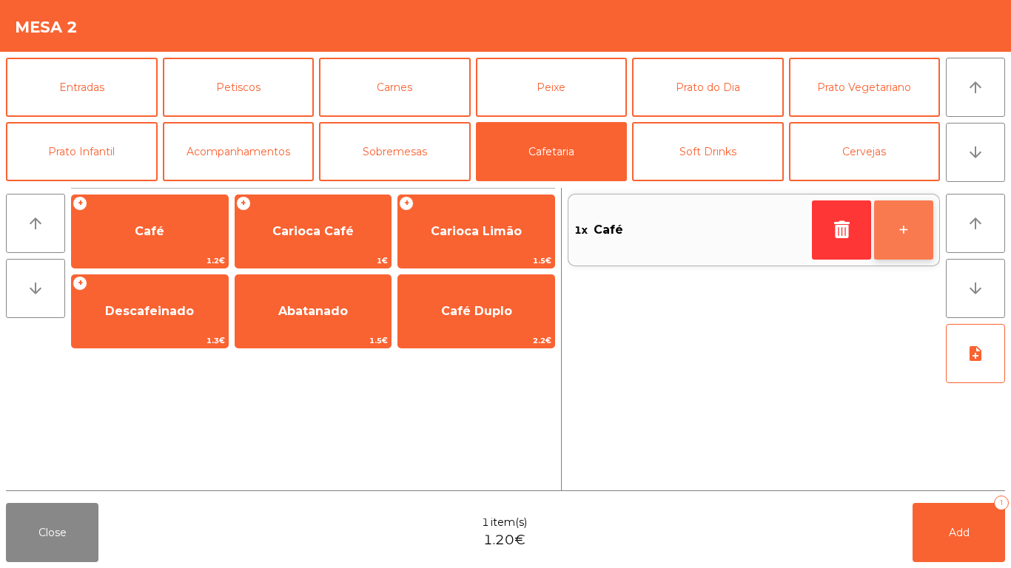
click at [916, 212] on button "+" at bounding box center [903, 229] width 59 height 59
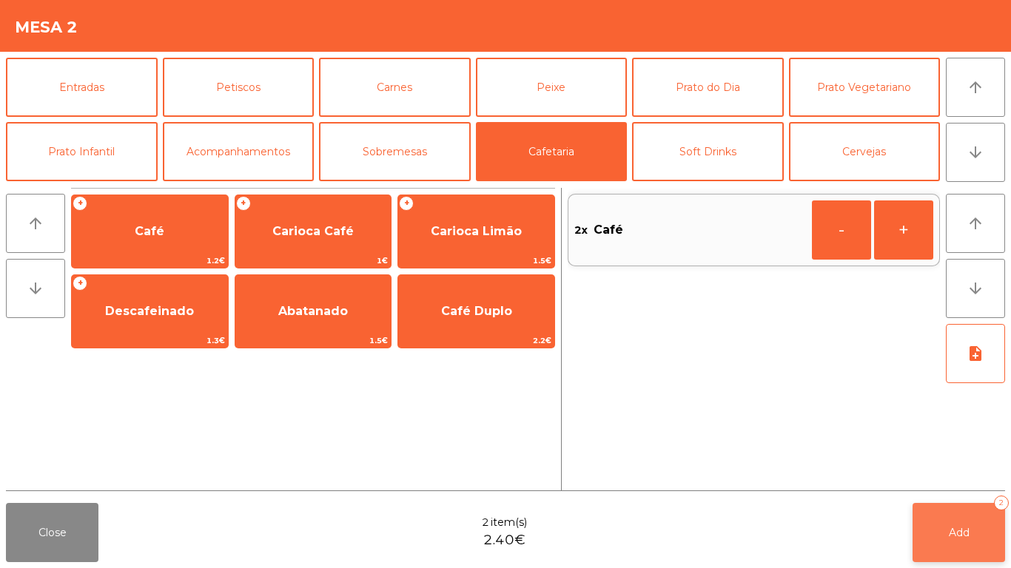
click at [961, 521] on button "Add 2" at bounding box center [958, 532] width 92 height 59
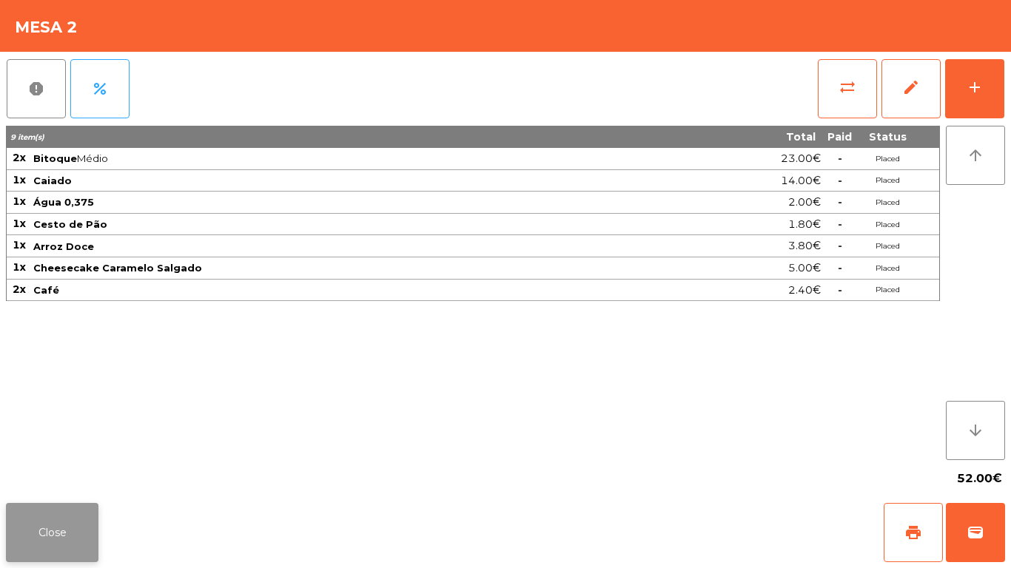
click at [53, 528] on button "Close" at bounding box center [52, 532] width 92 height 59
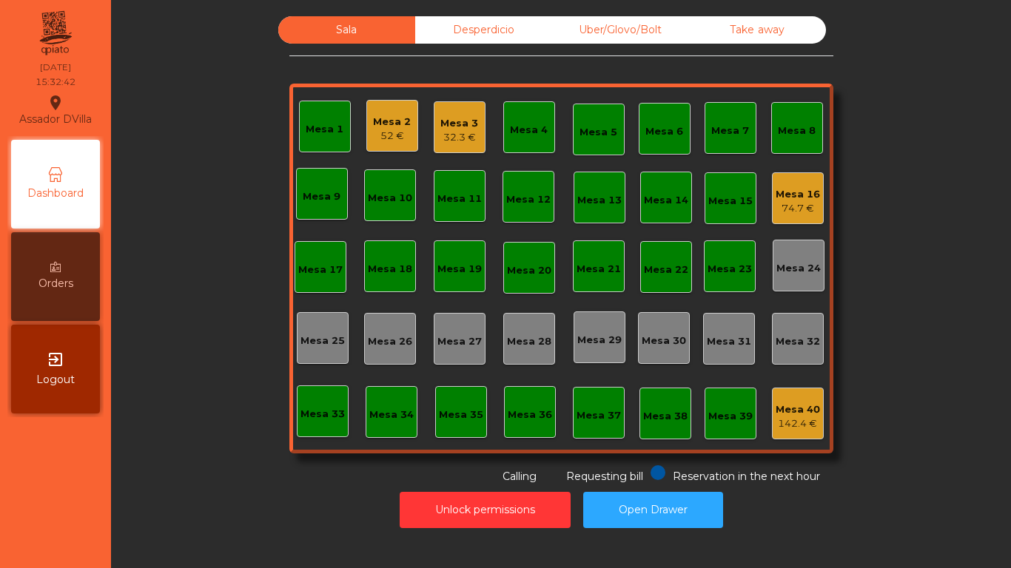
click at [793, 200] on div "Mesa 16 74.7 €" at bounding box center [797, 201] width 44 height 29
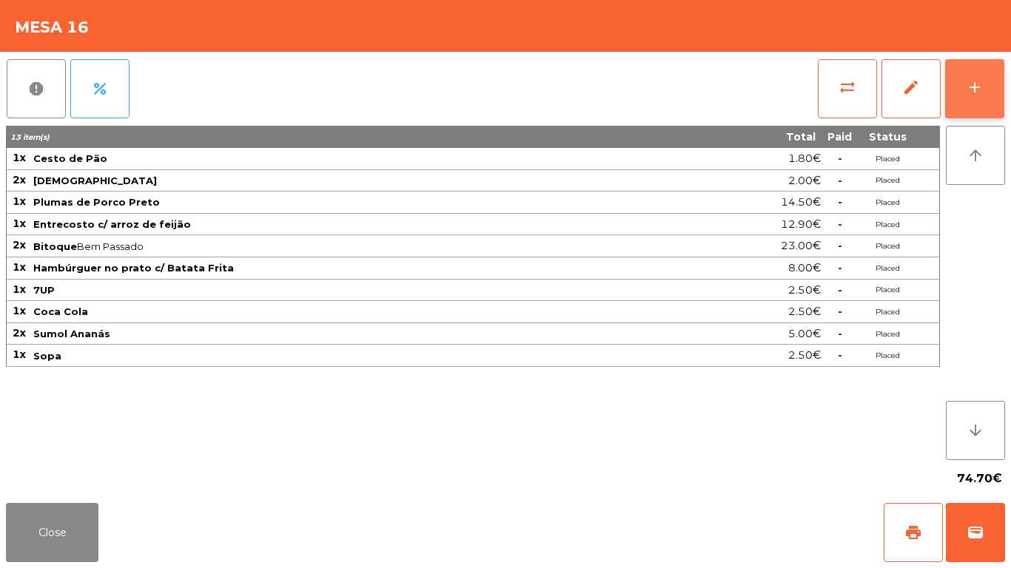
click at [988, 90] on button "add" at bounding box center [974, 88] width 59 height 59
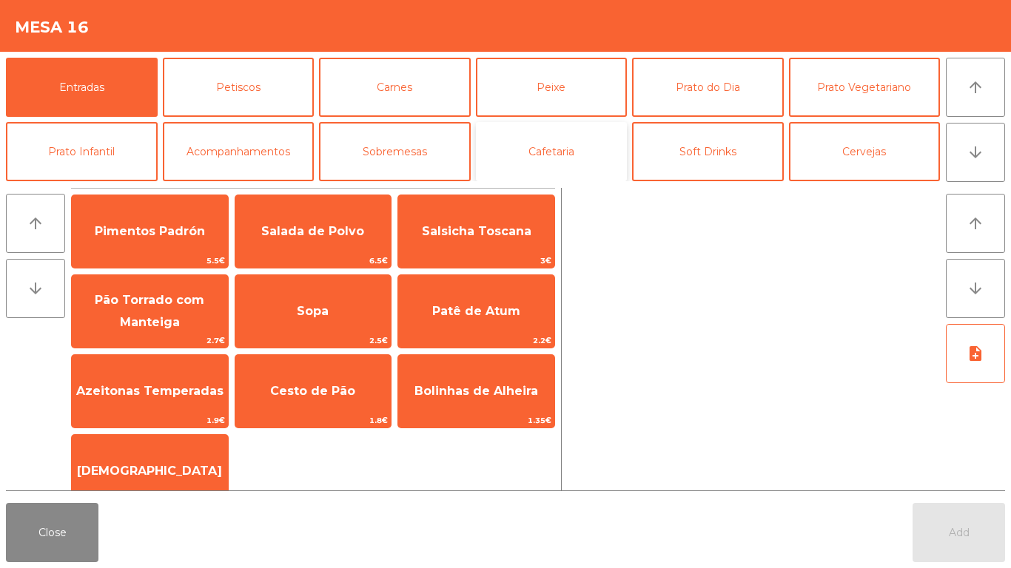
click at [548, 127] on button "Cafetaria" at bounding box center [552, 151] width 152 height 59
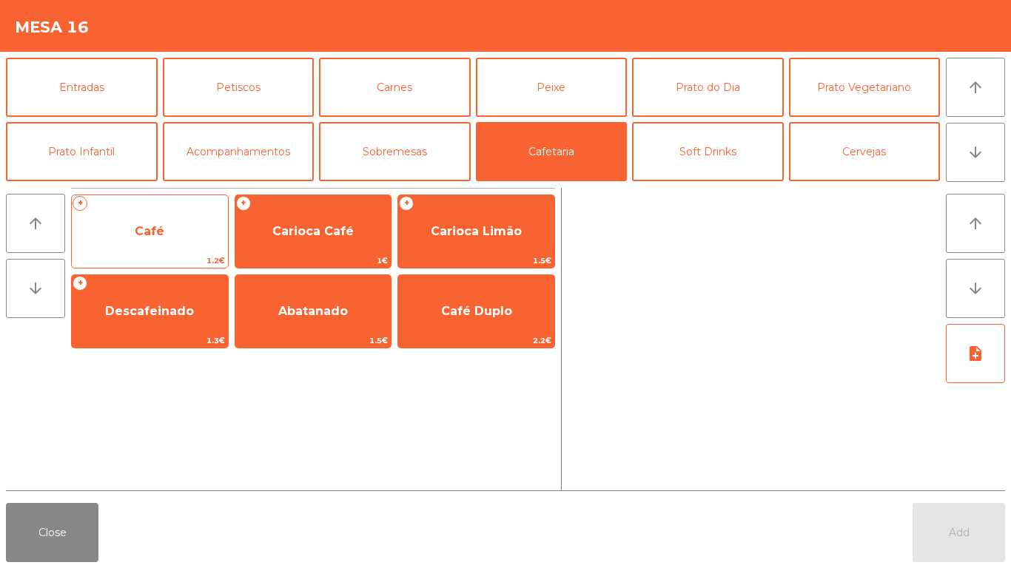
click at [114, 240] on span "Café" at bounding box center [150, 232] width 156 height 40
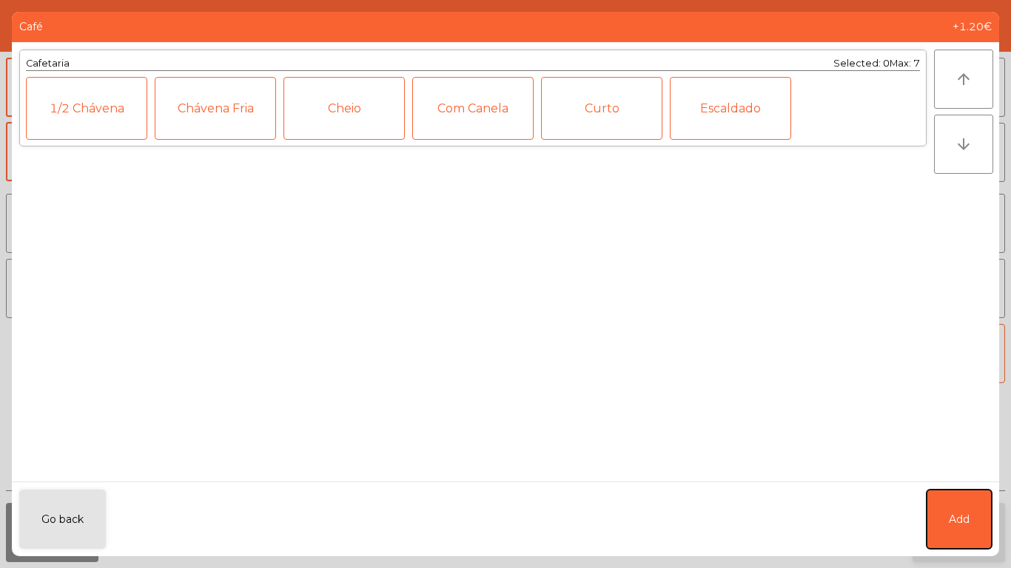
click at [969, 527] on button "Add" at bounding box center [958, 519] width 65 height 59
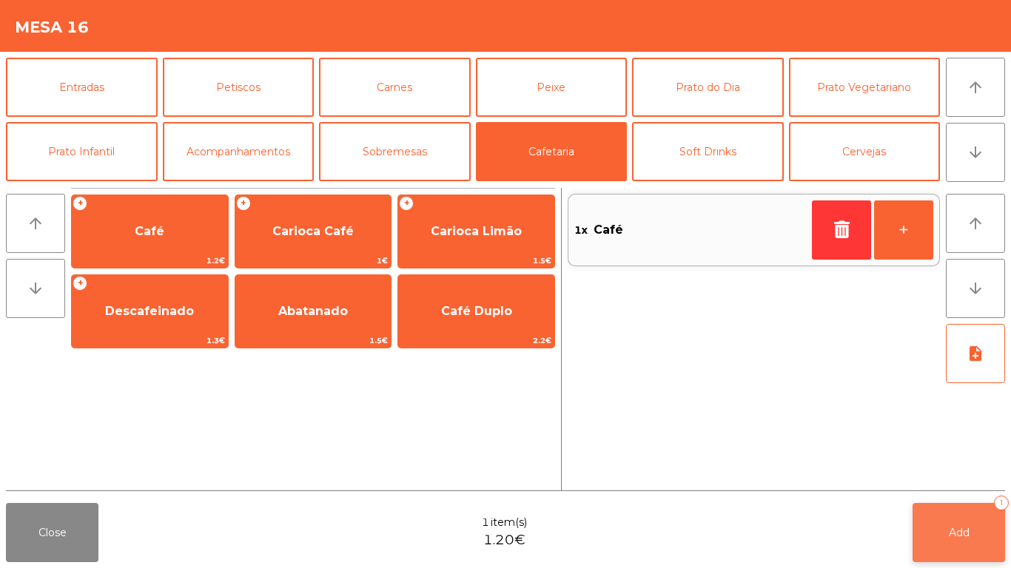
click at [969, 529] on button "Add 1" at bounding box center [958, 532] width 92 height 59
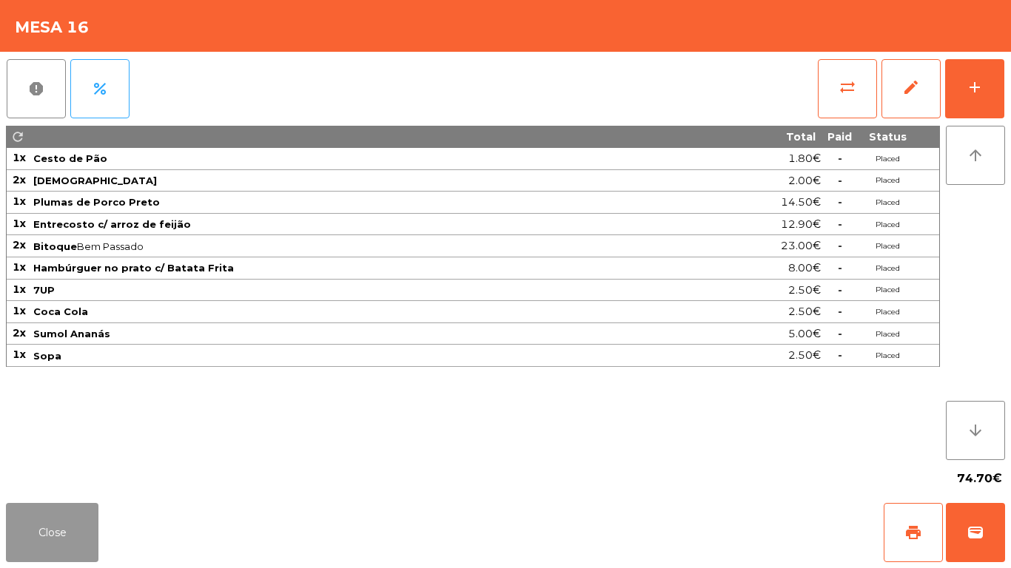
click at [97, 546] on button "Close" at bounding box center [52, 532] width 92 height 59
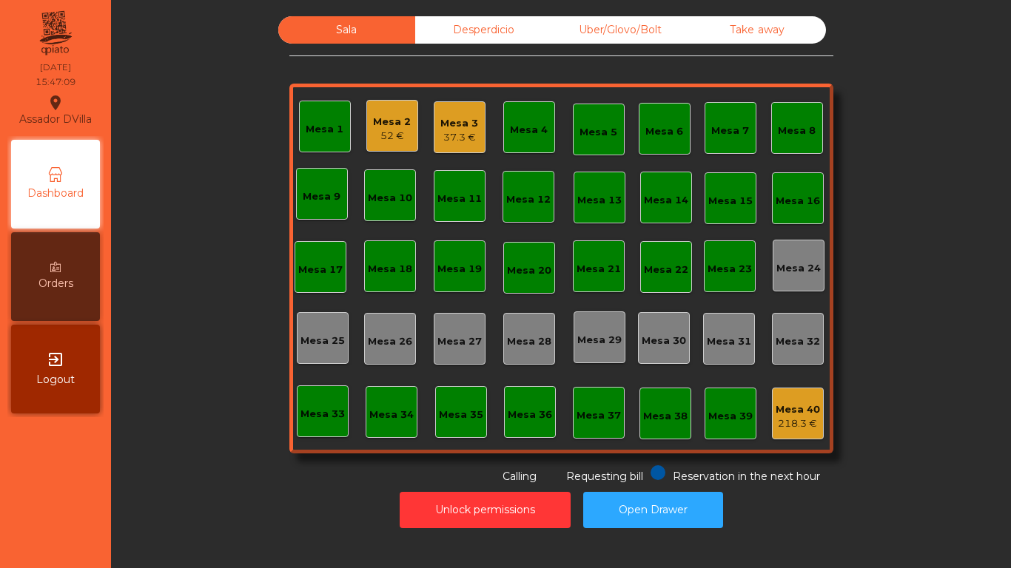
click at [403, 274] on div "Mesa 18" at bounding box center [390, 269] width 44 height 15
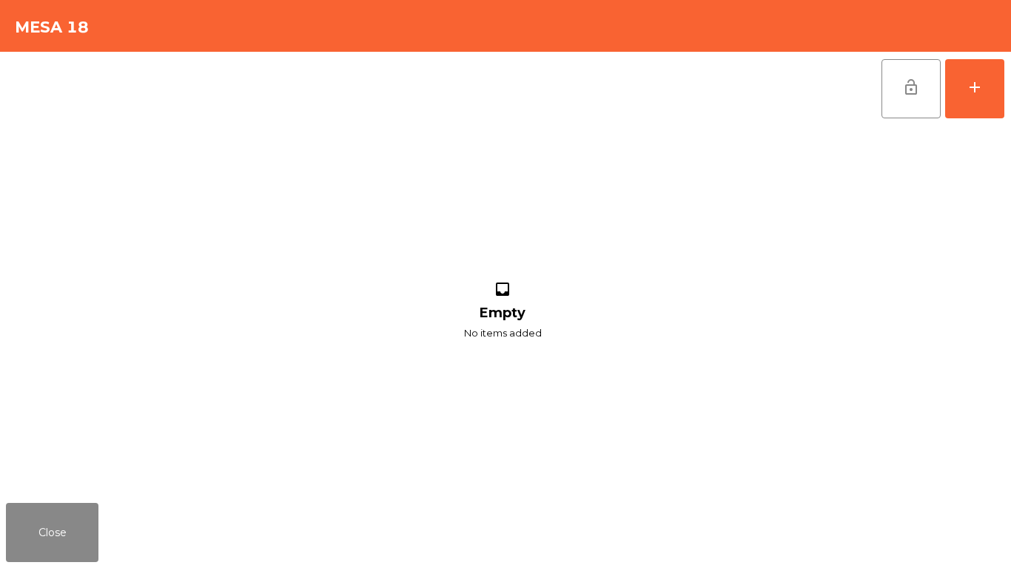
click at [1008, 64] on div "lock_open add inbox Empty No items added" at bounding box center [505, 274] width 1011 height 445
click at [991, 81] on button "add" at bounding box center [974, 88] width 59 height 59
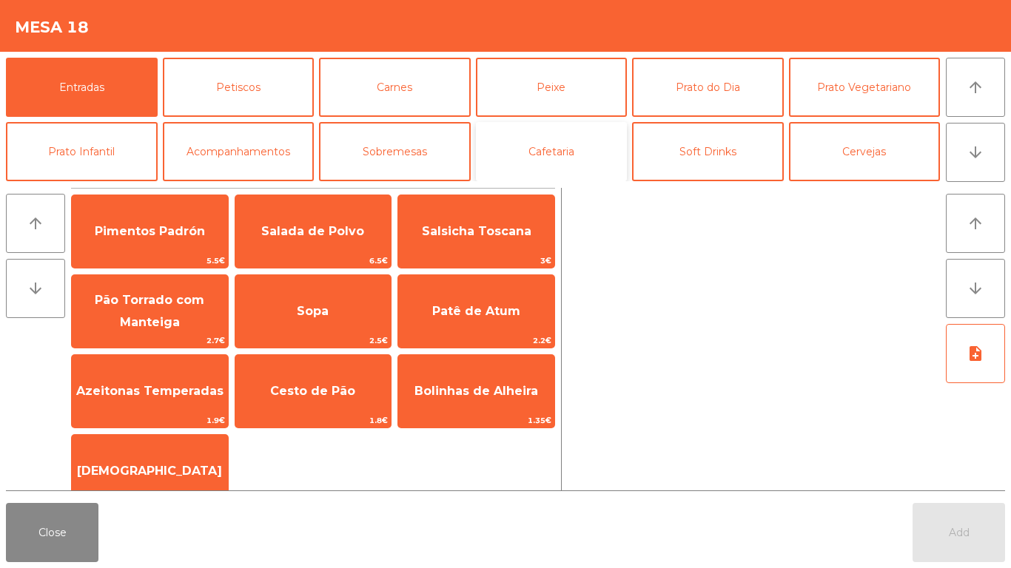
click at [529, 137] on button "Cafetaria" at bounding box center [552, 151] width 152 height 59
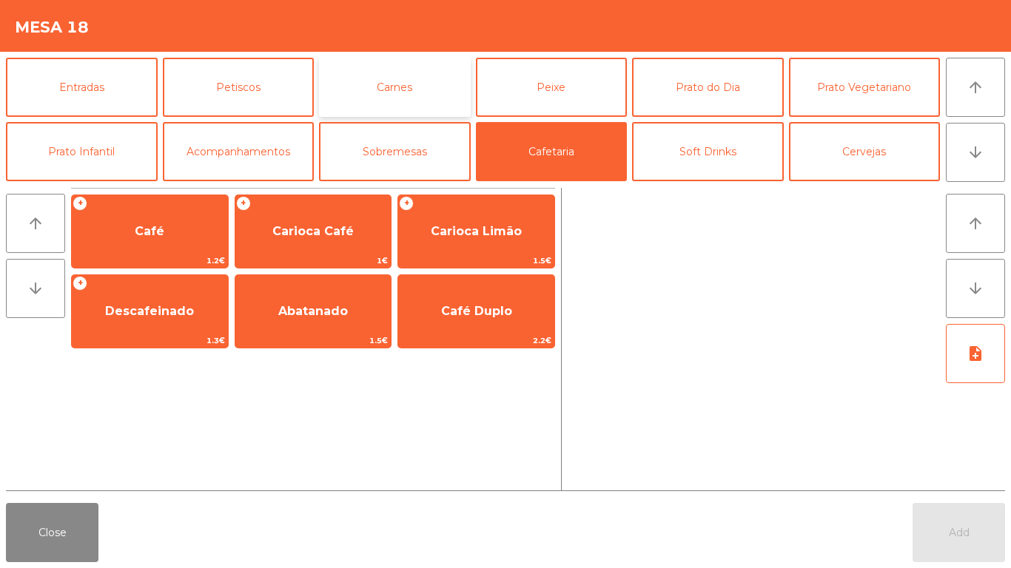
click at [378, 85] on button "Carnes" at bounding box center [395, 87] width 152 height 59
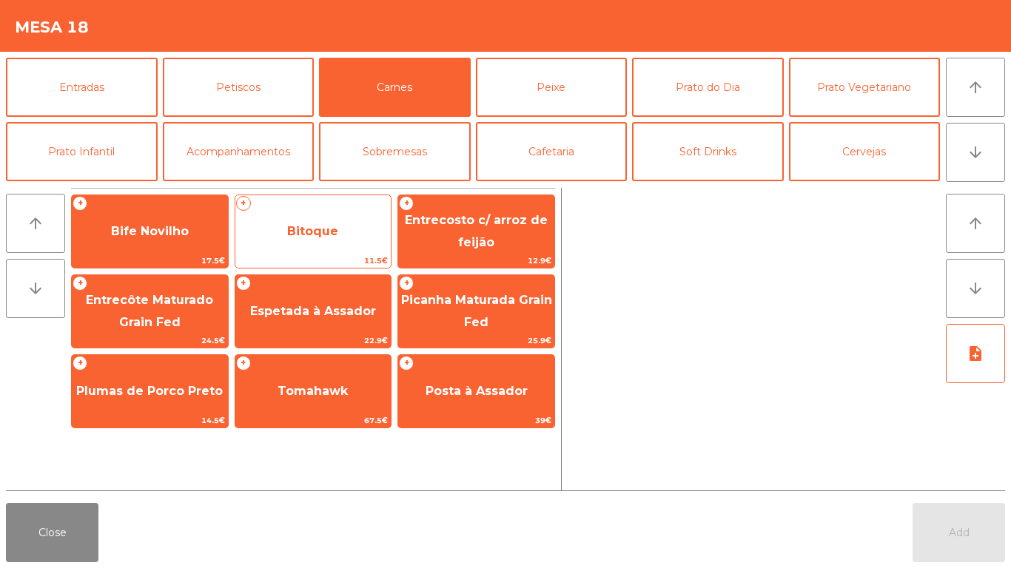
click at [326, 225] on span "Bitoque" at bounding box center [312, 231] width 51 height 14
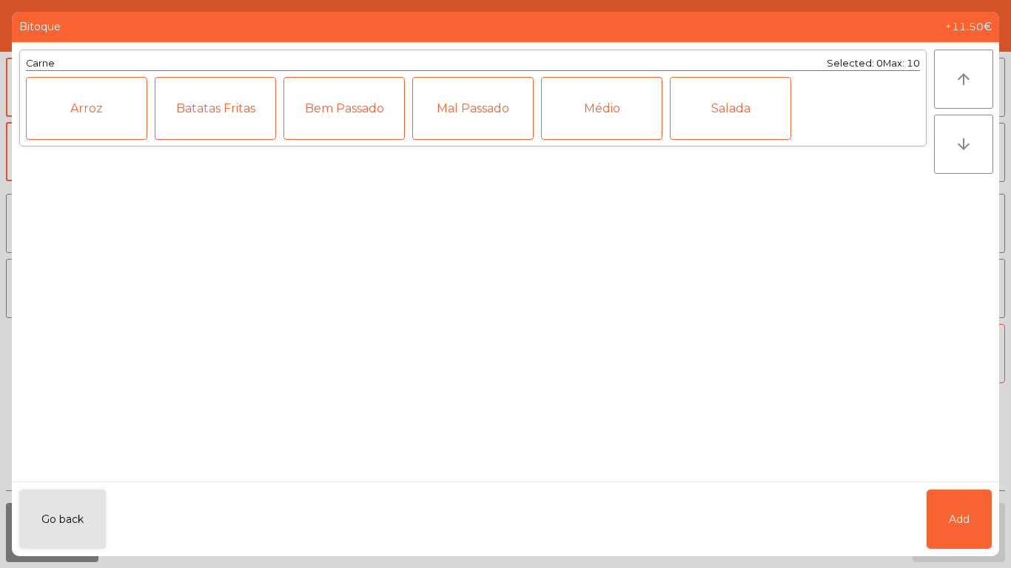
click at [569, 118] on div "Médio" at bounding box center [601, 108] width 121 height 63
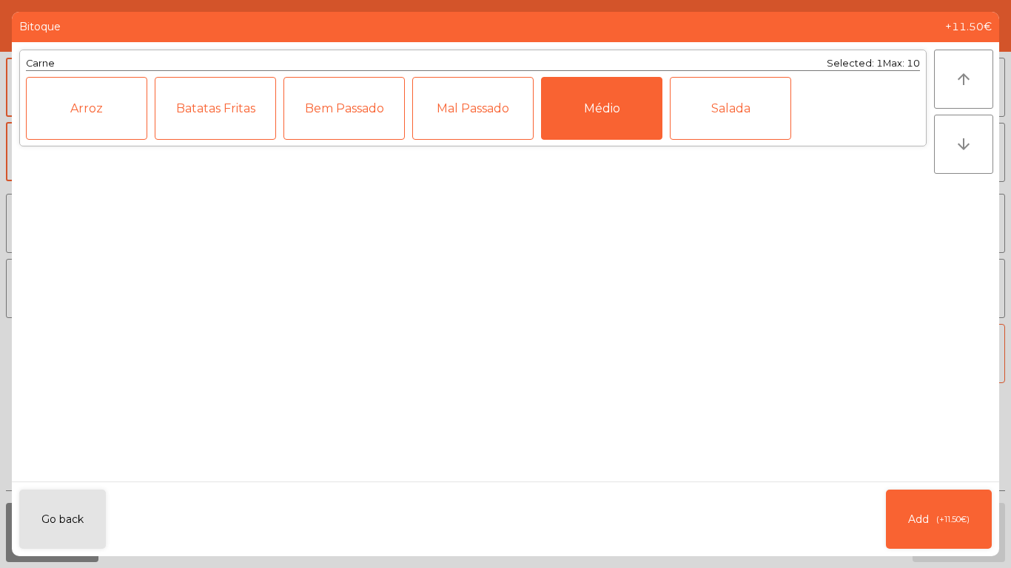
click at [340, 124] on div "Bem Passado" at bounding box center [343, 108] width 121 height 63
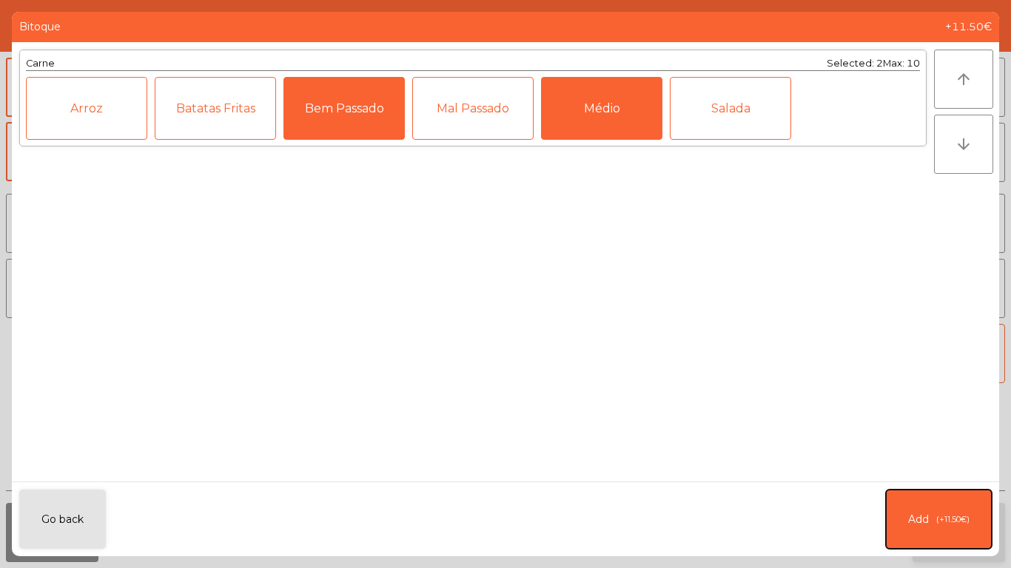
click at [945, 516] on span "(+11.50€)" at bounding box center [952, 519] width 33 height 13
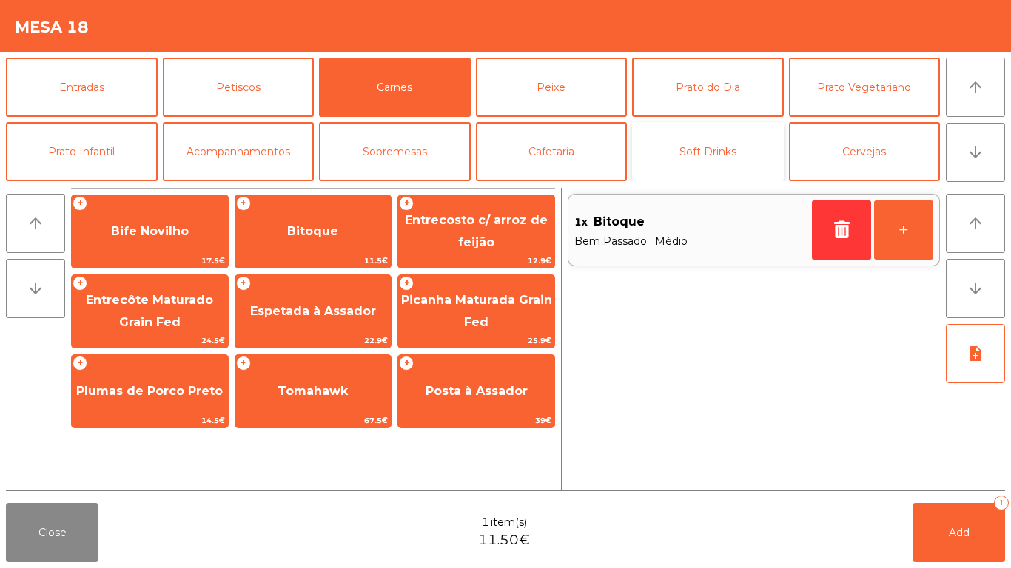
click at [714, 149] on button "Soft Drinks" at bounding box center [708, 151] width 152 height 59
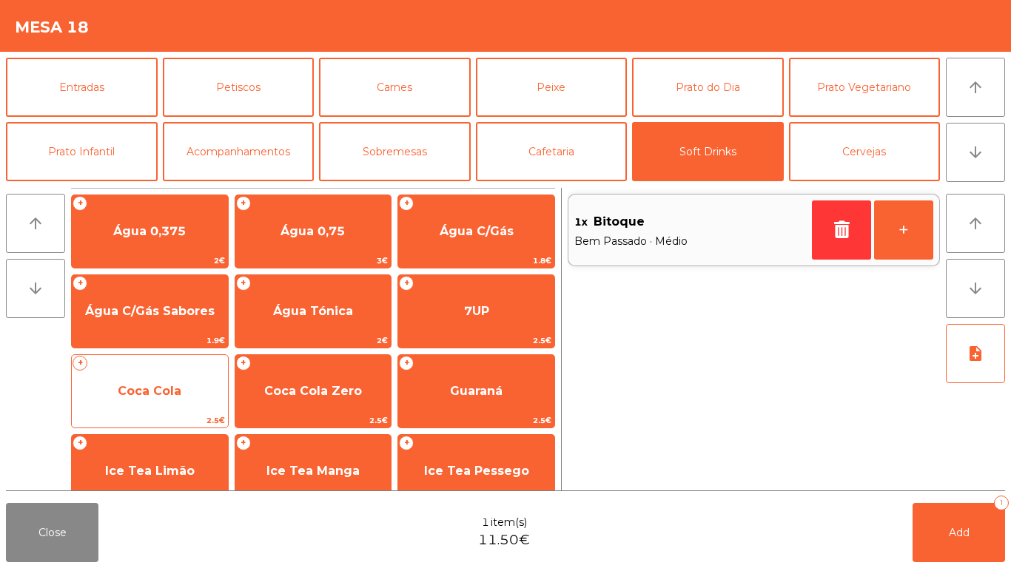
click at [180, 406] on span "Coca Cola" at bounding box center [150, 391] width 156 height 40
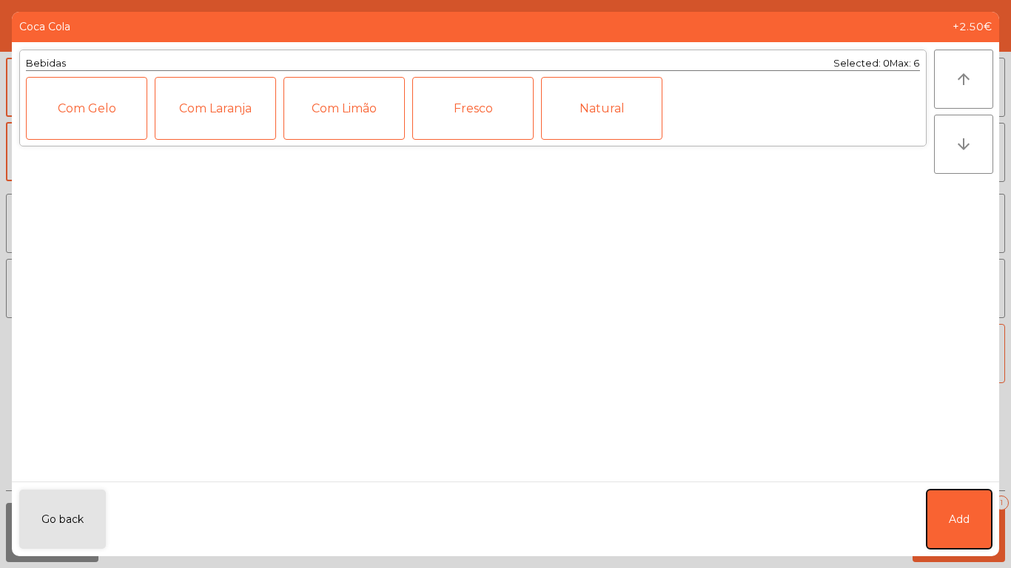
click at [969, 535] on button "Add" at bounding box center [958, 519] width 65 height 59
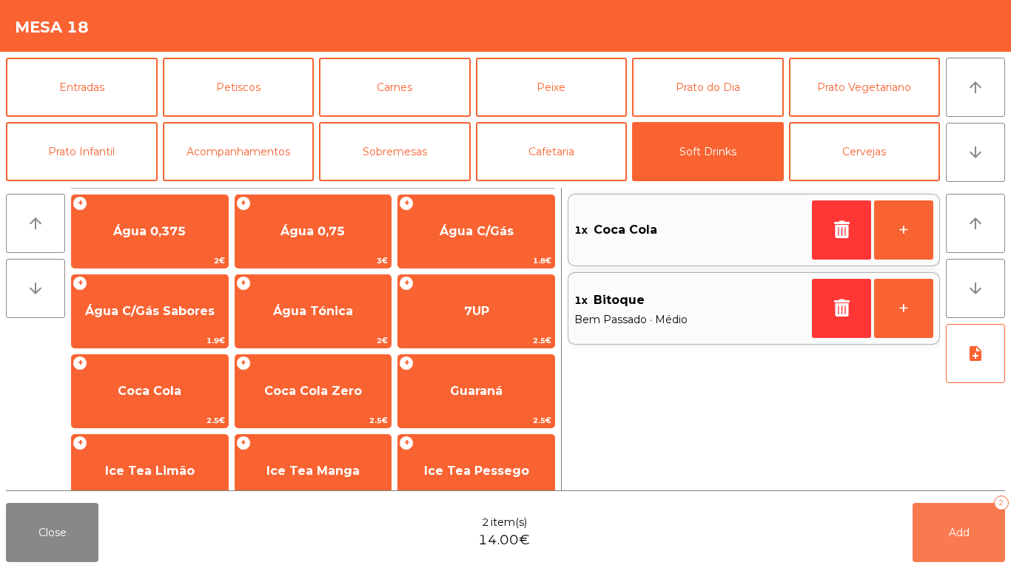
click at [969, 535] on button "Add 2" at bounding box center [958, 532] width 92 height 59
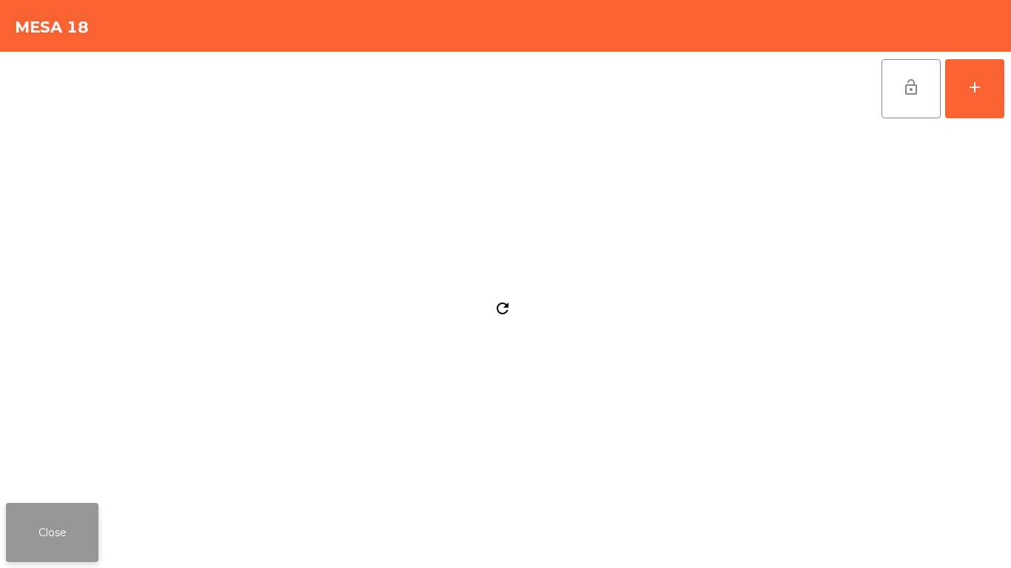
click at [90, 533] on button "Close" at bounding box center [52, 532] width 92 height 59
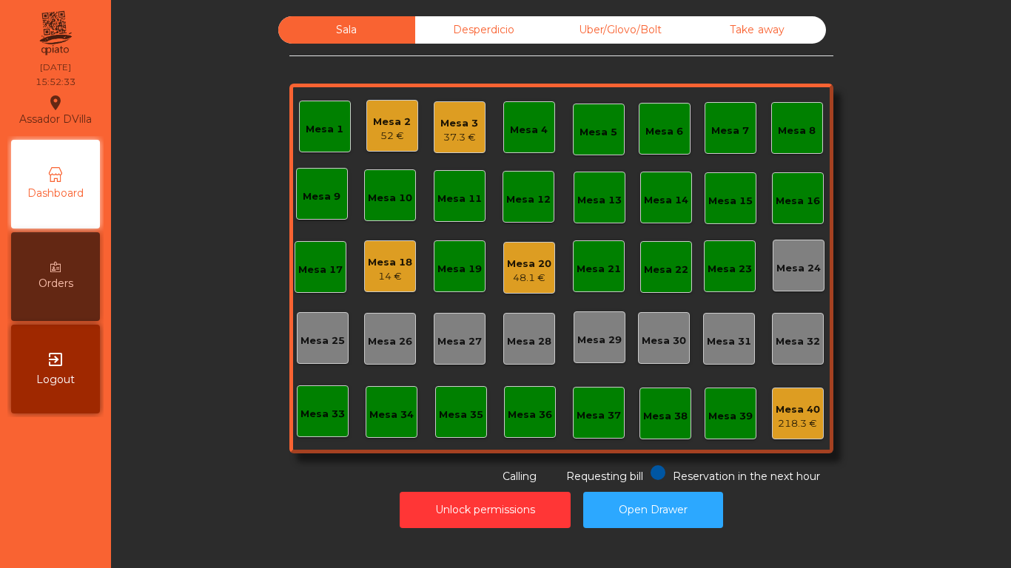
click at [220, 336] on div "Sala Desperdicio Uber/Glovo/Bolt Take away Mesa 1 Mesa 2 52 € Mesa 3 37.3 € Mes…" at bounding box center [561, 250] width 860 height 468
click at [396, 273] on div "14 €" at bounding box center [390, 276] width 44 height 15
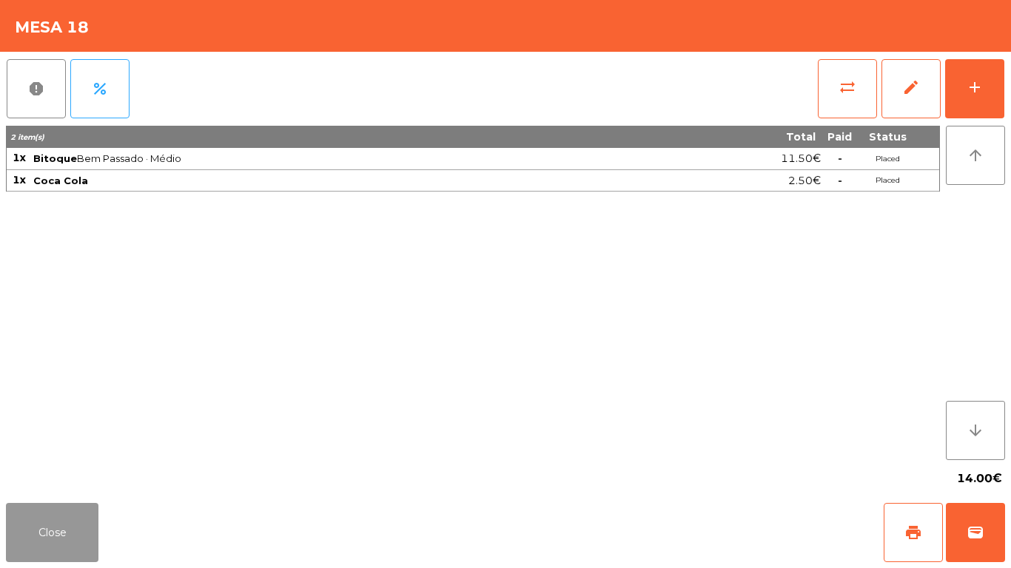
click at [36, 543] on button "Close" at bounding box center [52, 532] width 92 height 59
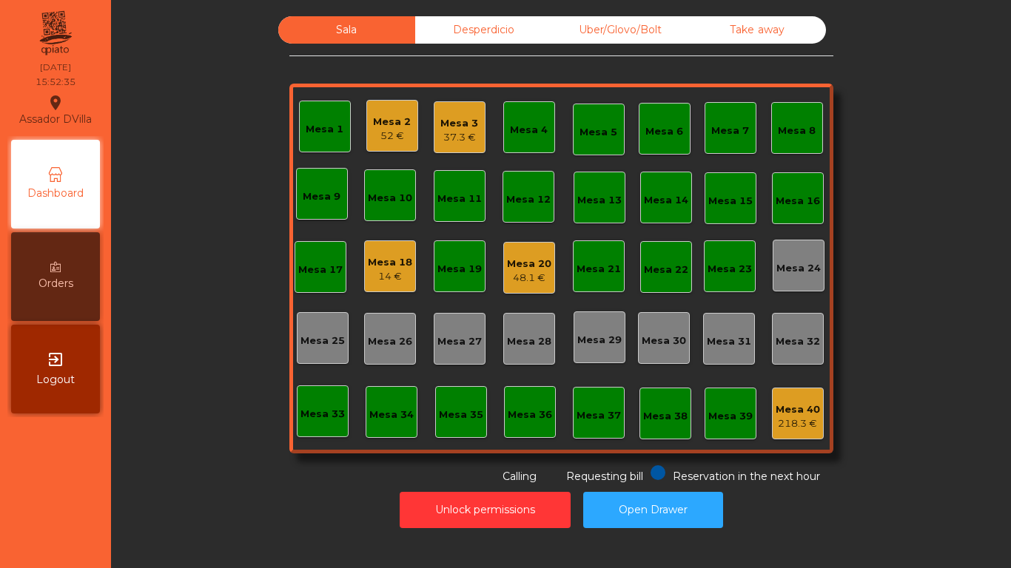
click at [527, 264] on div "Mesa 20" at bounding box center [529, 264] width 44 height 15
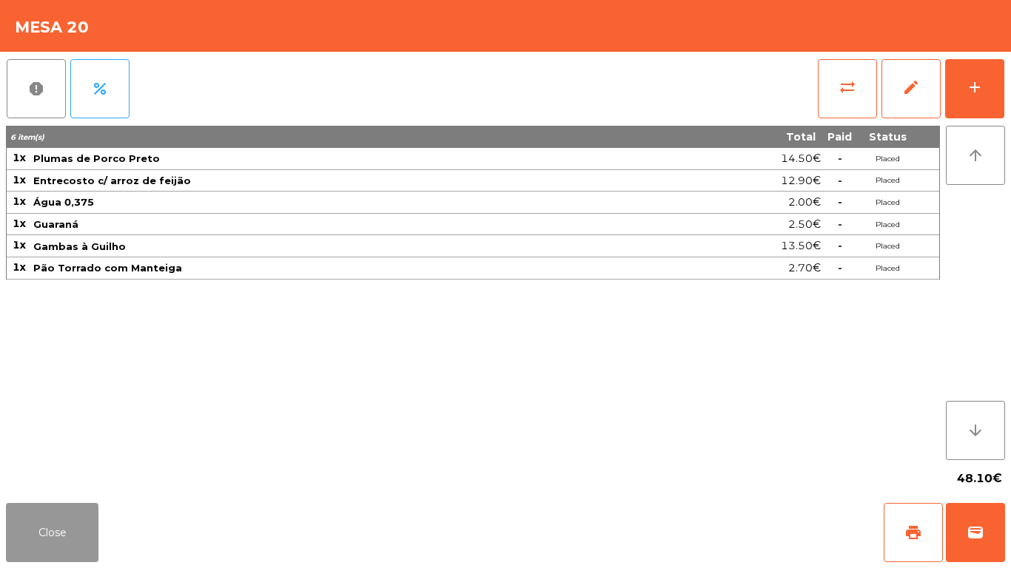
click at [64, 549] on button "Close" at bounding box center [52, 532] width 92 height 59
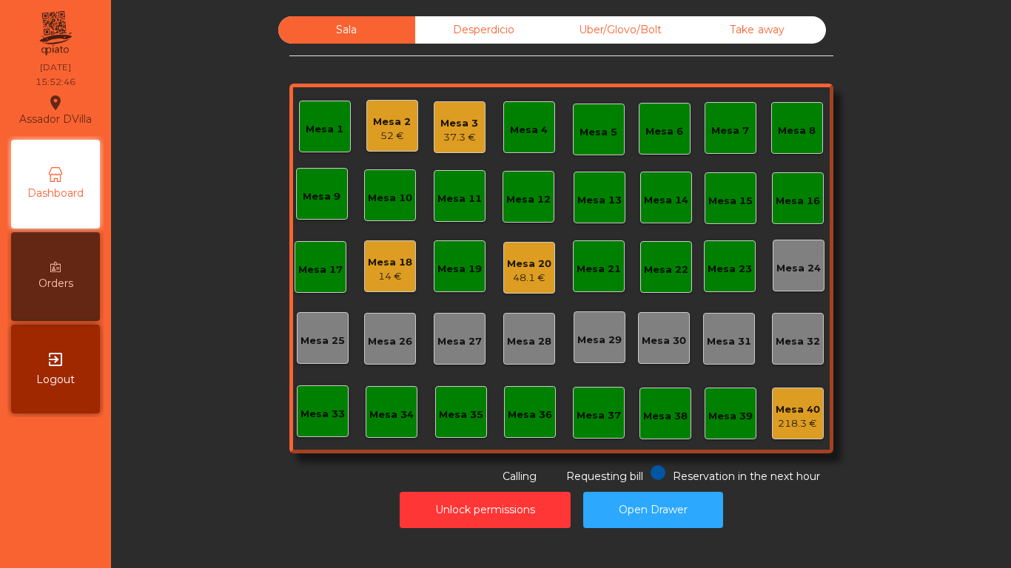
click at [394, 141] on div "52 €" at bounding box center [392, 136] width 38 height 15
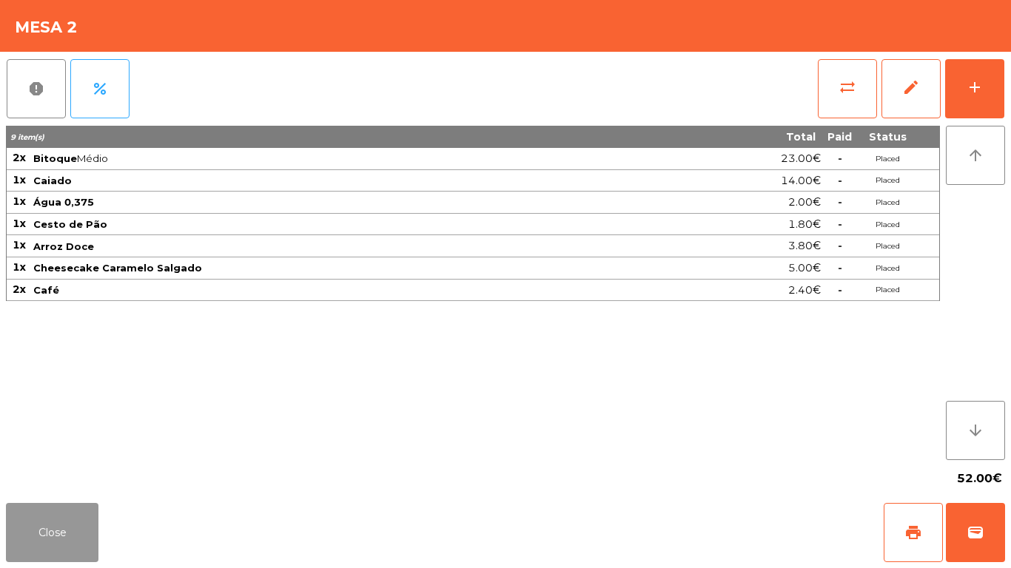
drag, startPoint x: 69, startPoint y: 524, endPoint x: 312, endPoint y: 360, distance: 293.2
click at [87, 509] on button "Close" at bounding box center [52, 532] width 92 height 59
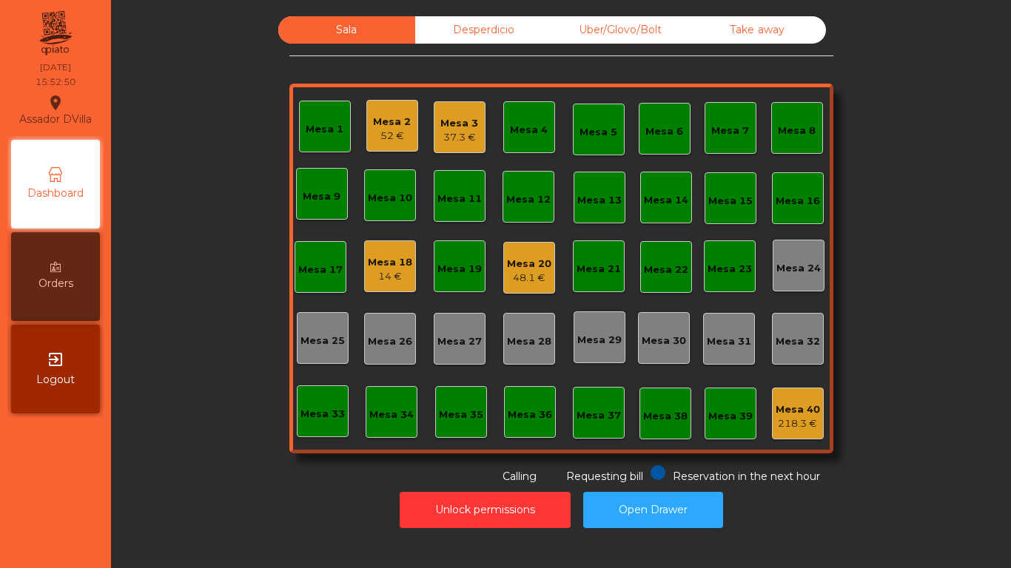
click at [471, 125] on div "Mesa 3" at bounding box center [459, 123] width 38 height 15
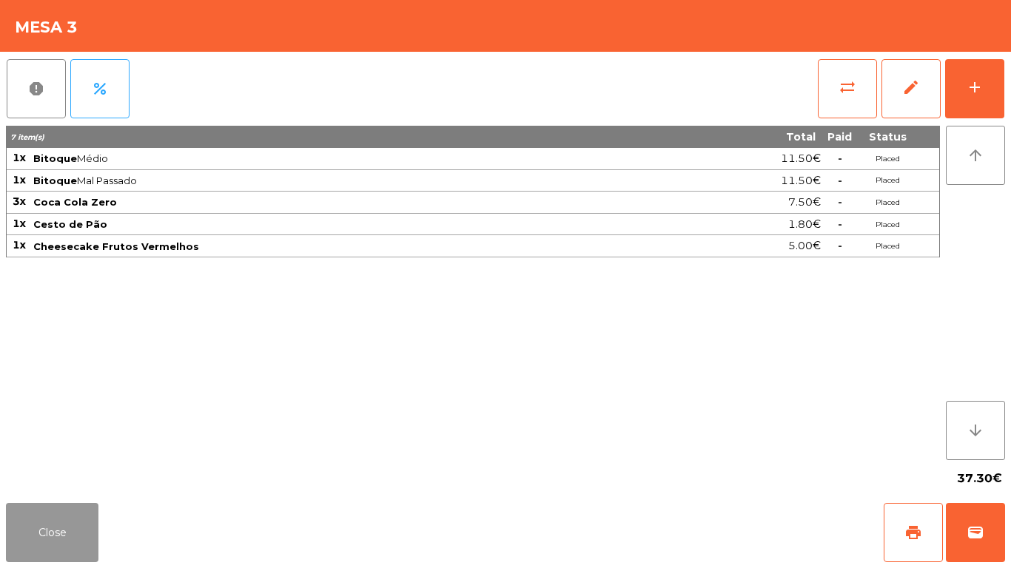
drag, startPoint x: 83, startPoint y: 542, endPoint x: 399, endPoint y: 426, distance: 337.3
click at [85, 542] on button "Close" at bounding box center [52, 532] width 92 height 59
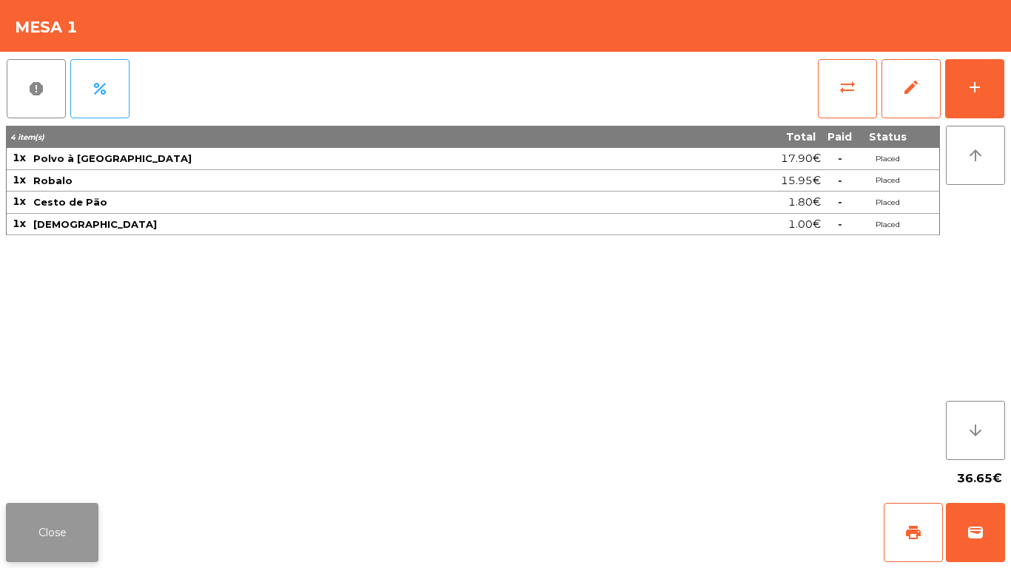
click at [67, 518] on button "Close" at bounding box center [52, 532] width 92 height 59
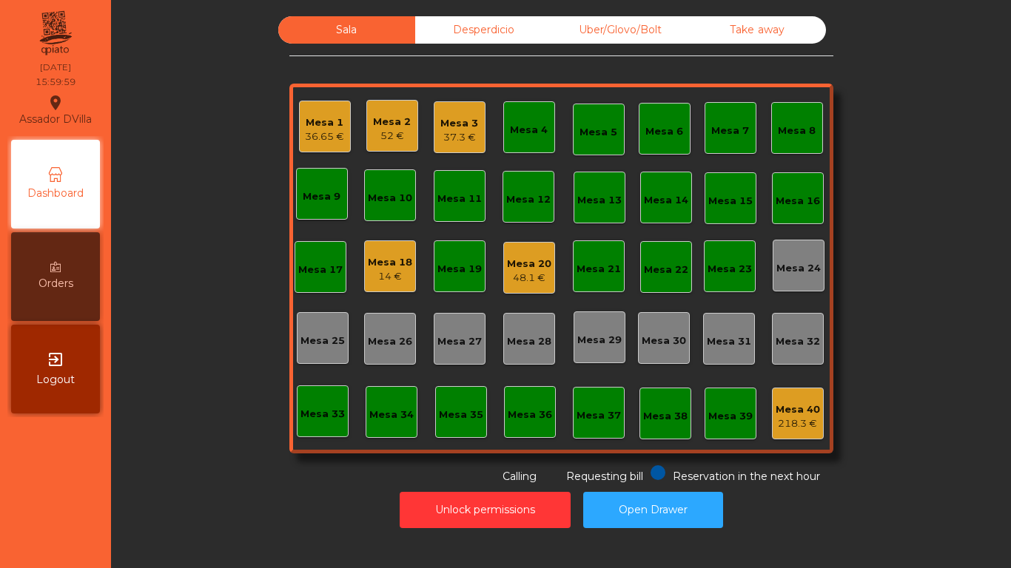
click at [200, 455] on div "Sala Desperdicio Uber/Glovo/Bolt Take away Mesa 1 36.65 € Mesa 2 52 € Mesa 3 37…" at bounding box center [561, 250] width 860 height 468
click at [384, 132] on div "52 €" at bounding box center [392, 136] width 38 height 15
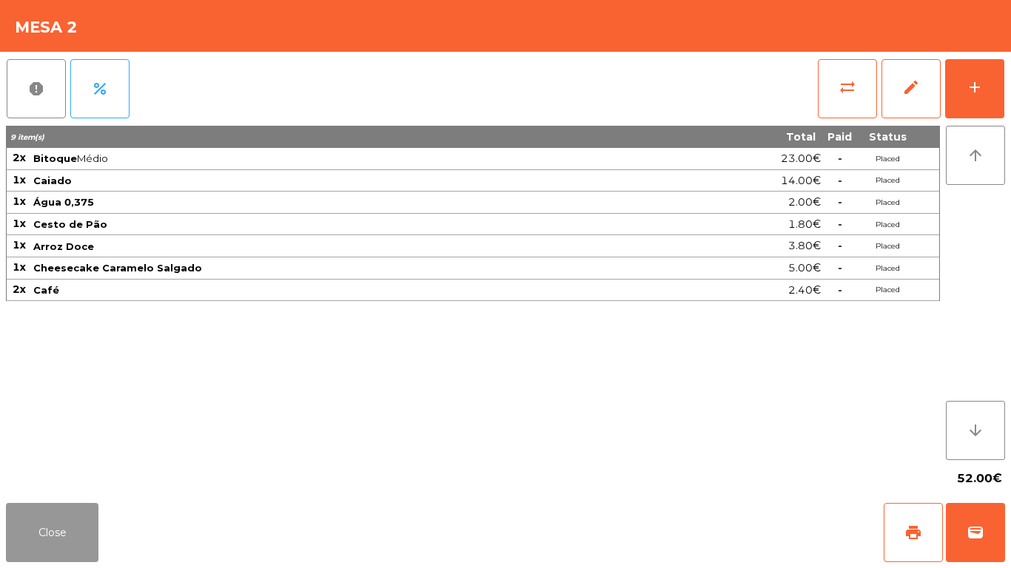
drag, startPoint x: 52, startPoint y: 532, endPoint x: 295, endPoint y: 237, distance: 382.0
click at [53, 531] on button "Close" at bounding box center [52, 532] width 92 height 59
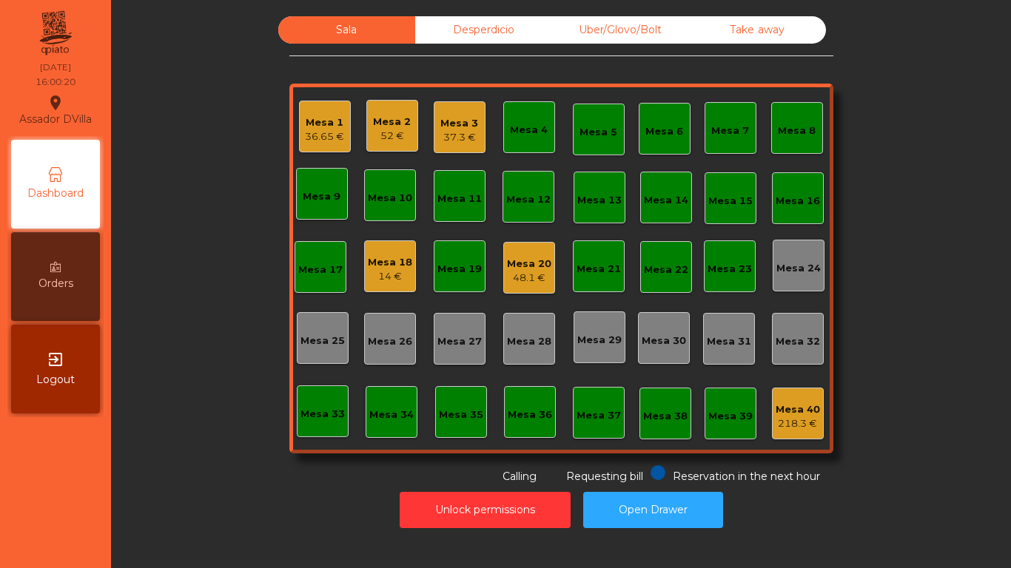
click at [321, 137] on div "36.65 €" at bounding box center [324, 136] width 39 height 15
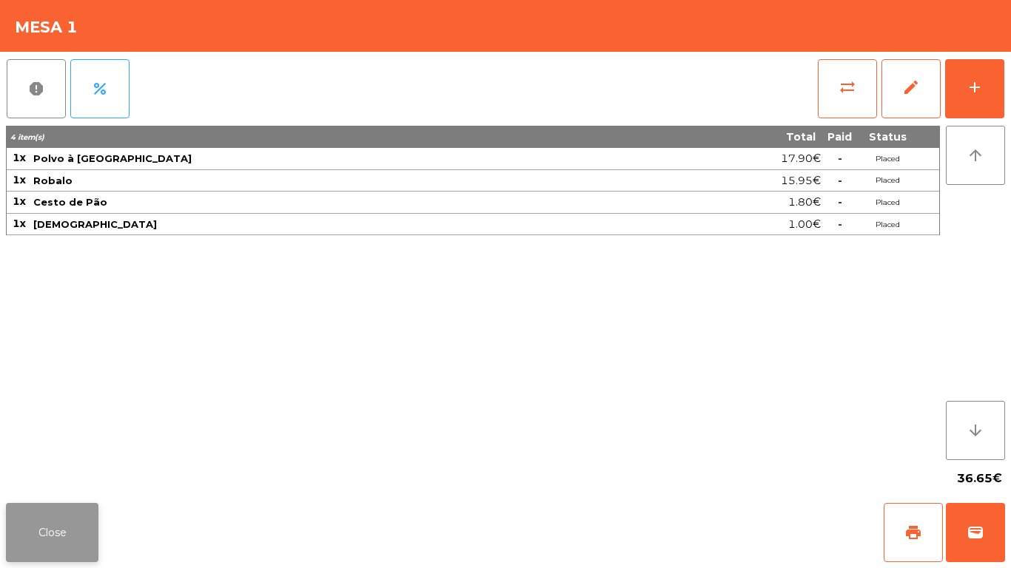
click at [83, 543] on button "Close" at bounding box center [52, 532] width 92 height 59
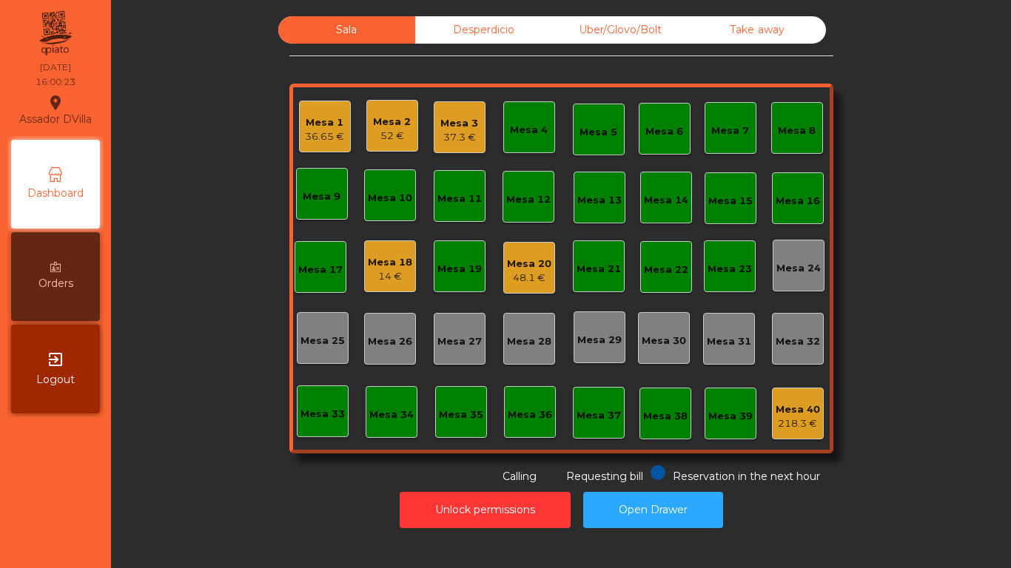
click at [372, 271] on div "14 €" at bounding box center [390, 276] width 44 height 15
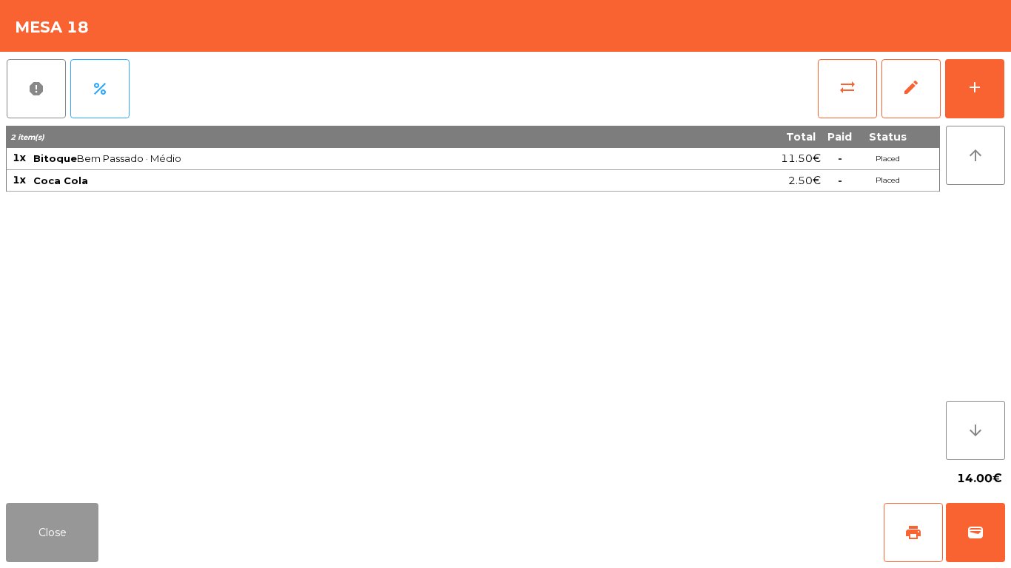
drag, startPoint x: 66, startPoint y: 533, endPoint x: 532, endPoint y: 293, distance: 524.1
click at [70, 529] on button "Close" at bounding box center [52, 532] width 92 height 59
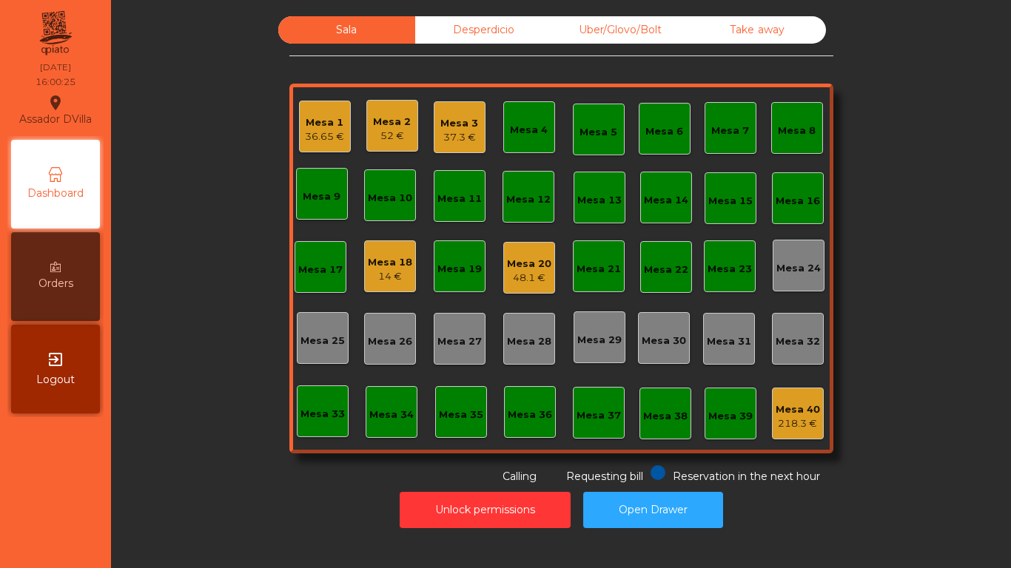
click at [544, 252] on div "Mesa 20 48.1 €" at bounding box center [529, 268] width 52 height 52
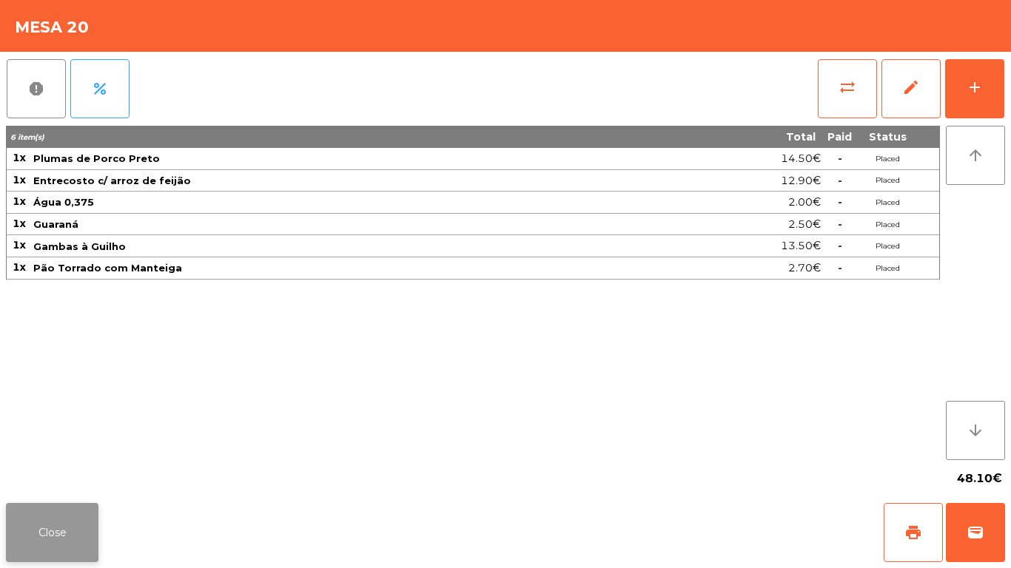
click at [70, 527] on button "Close" at bounding box center [52, 532] width 92 height 59
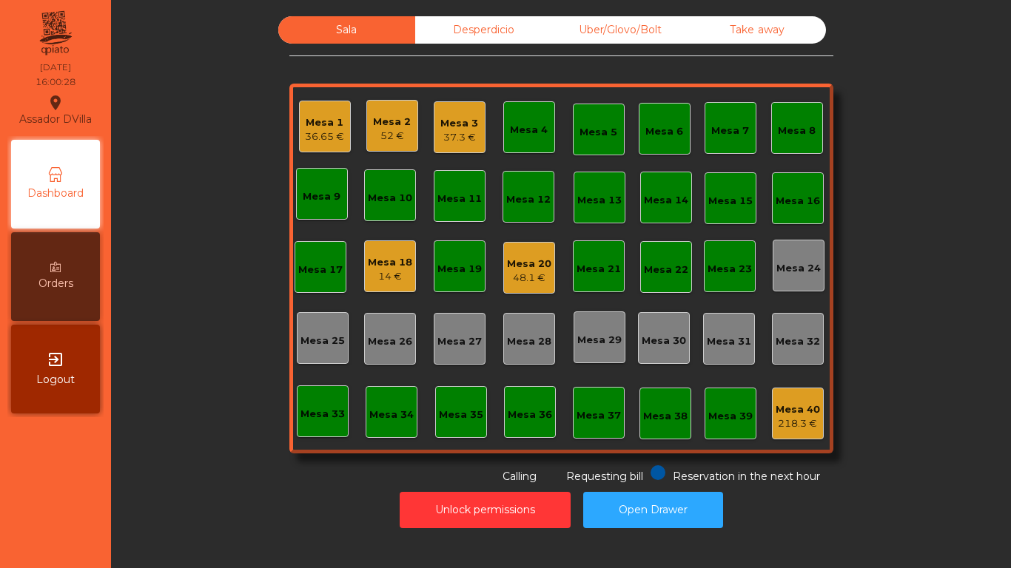
click at [149, 422] on div "Sala Desperdicio Uber/Glovo/Bolt Take away Mesa 1 36.65 € Mesa 2 52 € Mesa 3 37…" at bounding box center [561, 250] width 860 height 468
click at [306, 133] on div "36.65 €" at bounding box center [324, 136] width 39 height 15
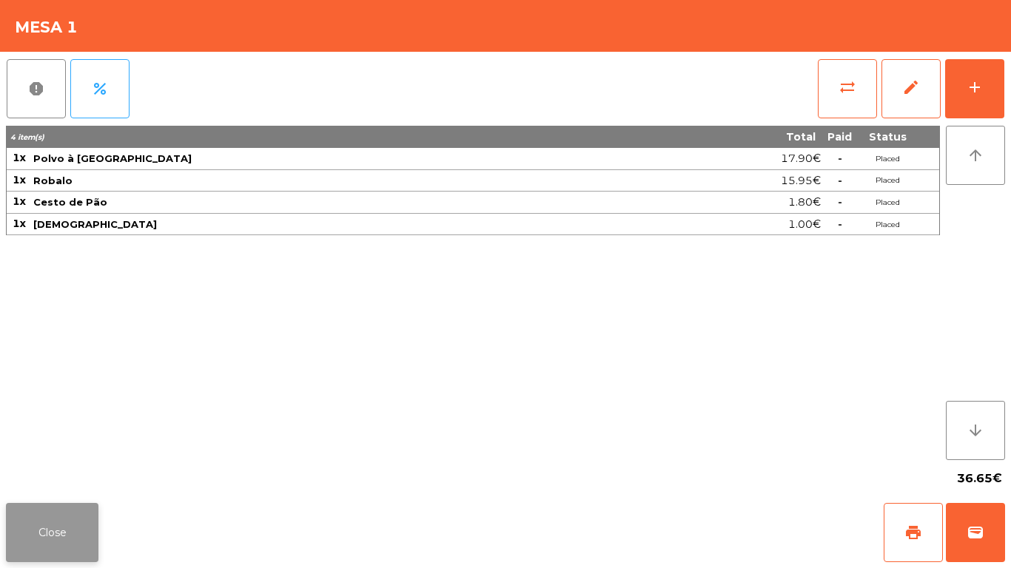
click at [87, 524] on button "Close" at bounding box center [52, 532] width 92 height 59
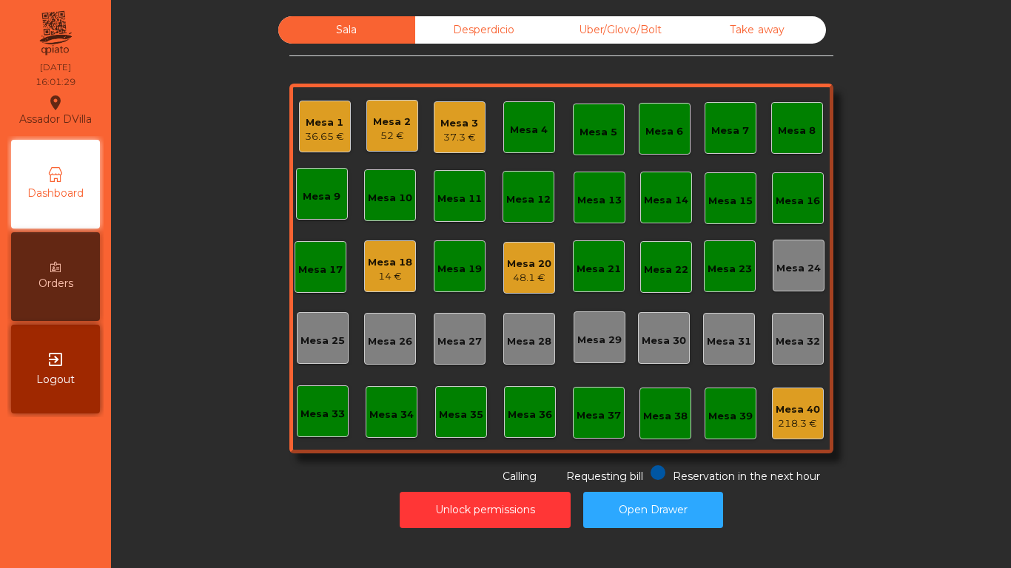
click at [134, 479] on div "Sala Desperdicio Uber/Glovo/Bolt Take away Mesa 1 36.65 € Mesa 2 52 € Mesa 3 37…" at bounding box center [561, 250] width 860 height 468
click at [306, 113] on div "Mesa 1 36.65 €" at bounding box center [324, 126] width 39 height 35
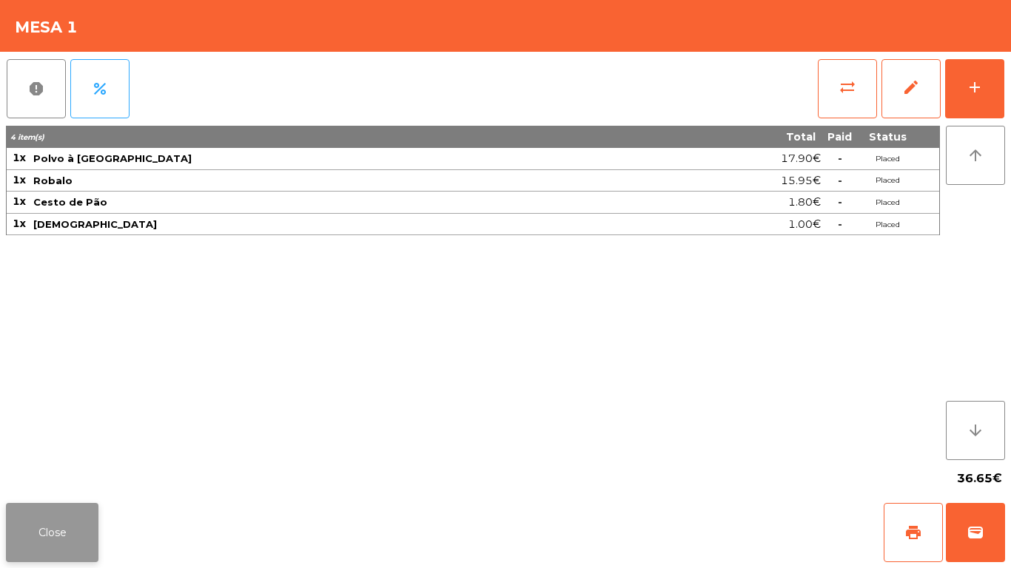
click at [38, 539] on button "Close" at bounding box center [52, 532] width 92 height 59
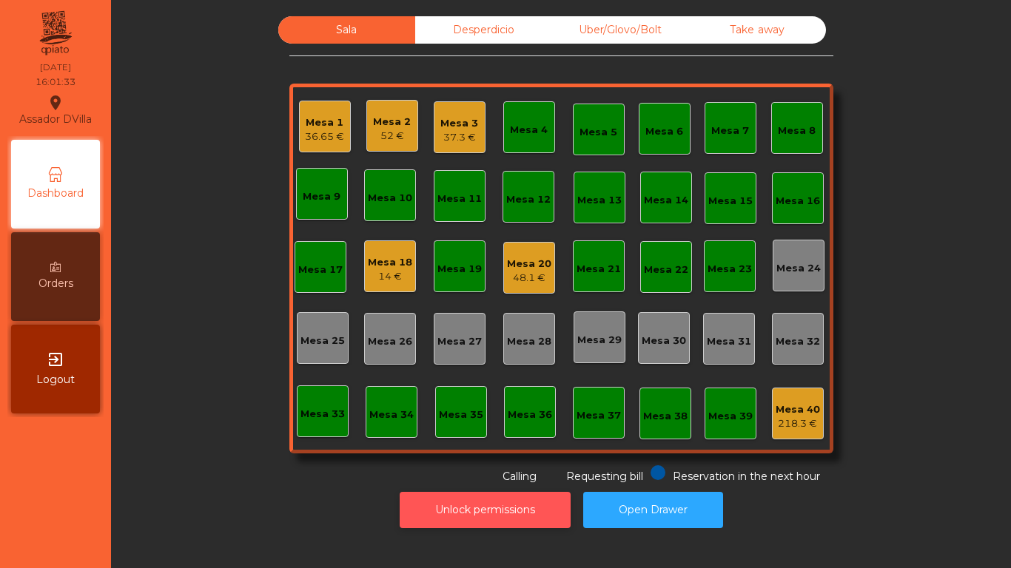
click at [443, 510] on button "Unlock permissions" at bounding box center [484, 510] width 171 height 36
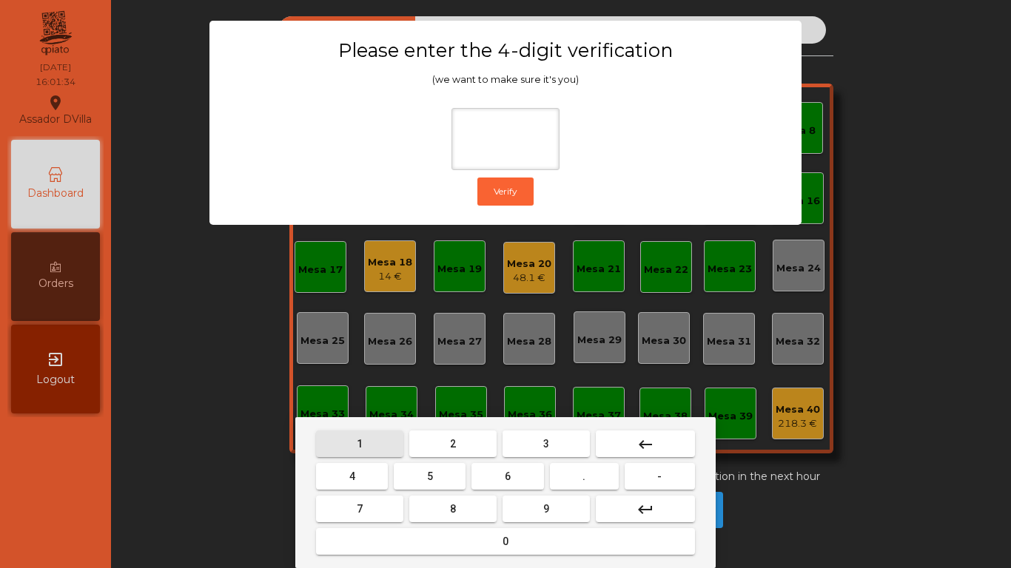
click at [326, 452] on button "1" at bounding box center [359, 444] width 87 height 27
click at [539, 507] on button "9" at bounding box center [545, 509] width 87 height 27
click at [377, 475] on button "4" at bounding box center [352, 476] width 72 height 27
click at [425, 532] on button "0" at bounding box center [505, 541] width 379 height 27
type input "****"
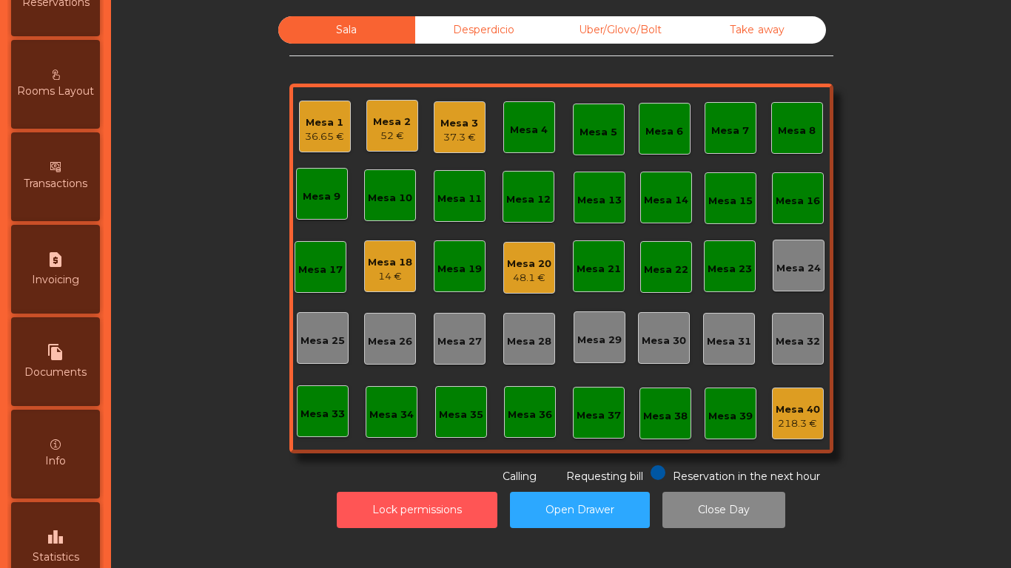
scroll to position [781, 0]
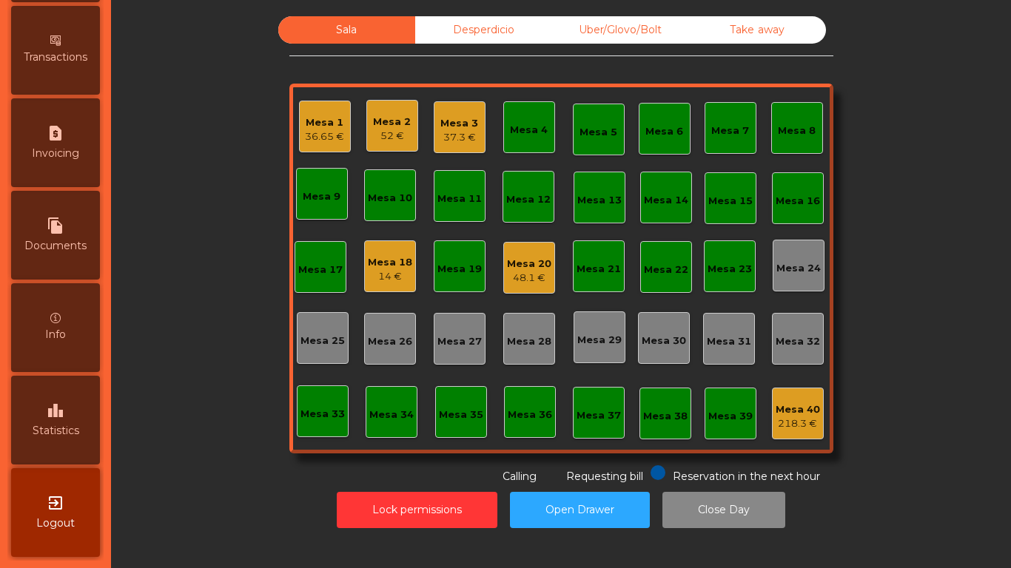
click at [53, 439] on div "leaderboard Statistics" at bounding box center [55, 420] width 89 height 89
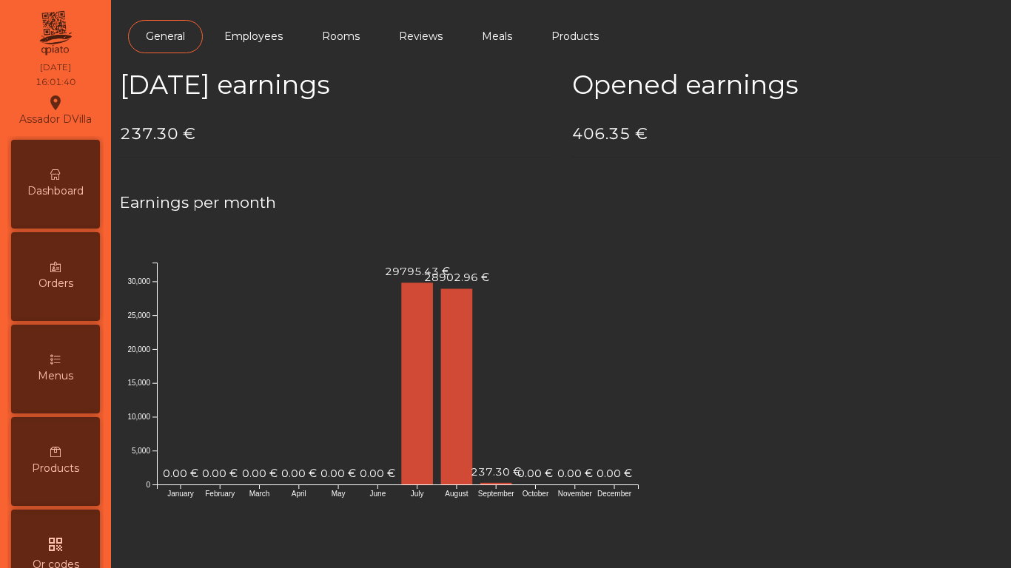
click at [84, 197] on span "Dashboard" at bounding box center [55, 191] width 56 height 16
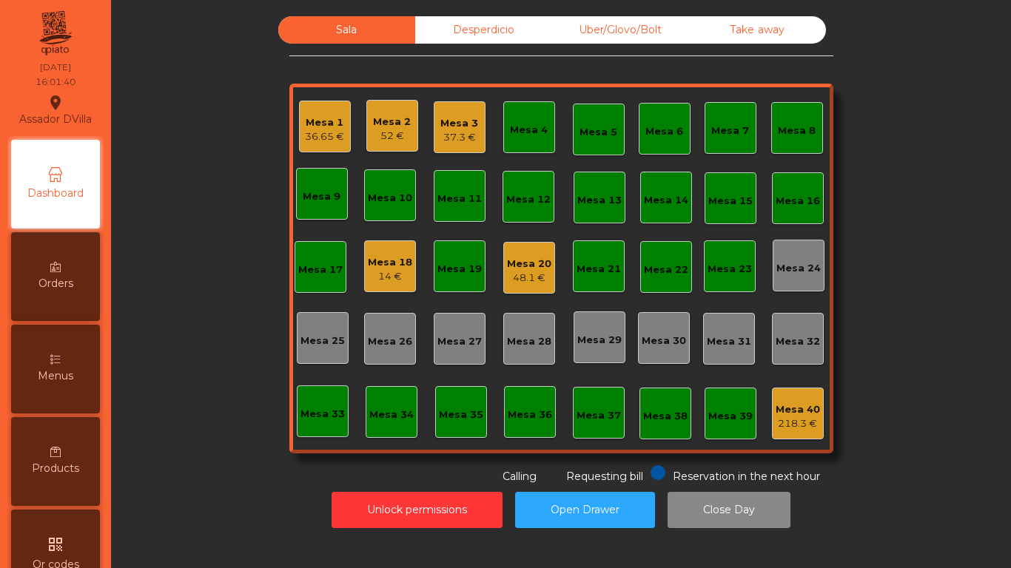
drag, startPoint x: 434, startPoint y: 32, endPoint x: 509, endPoint y: 27, distance: 75.6
click at [434, 32] on div "Desperdicio" at bounding box center [483, 29] width 137 height 27
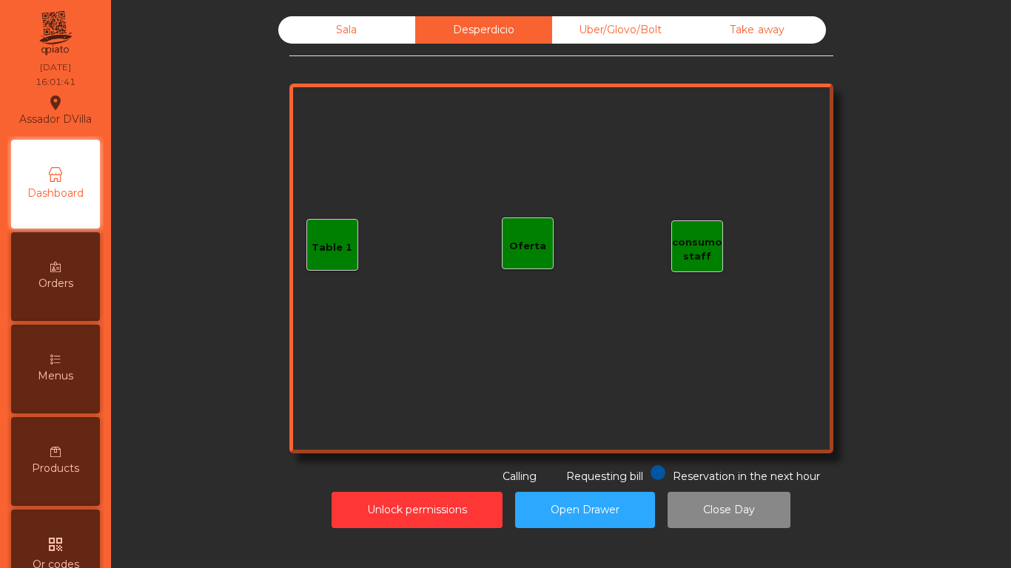
click at [649, 47] on div "Sala Desperdicio Uber/Glovo/Bolt Take away Table 1 consumo staff Oferta Reserva…" at bounding box center [561, 250] width 544 height 468
click at [698, 33] on div "Take away" at bounding box center [757, 29] width 137 height 27
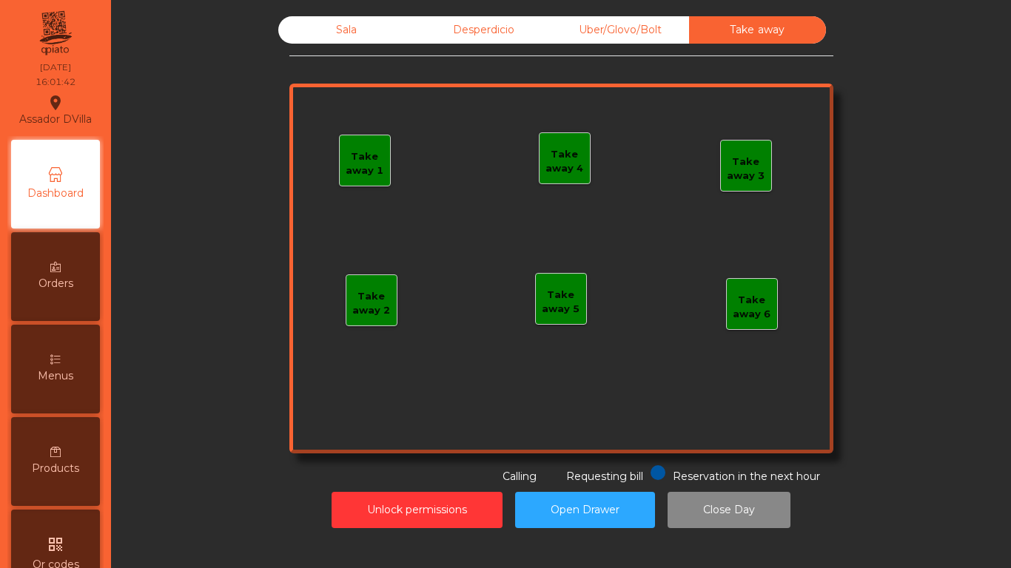
drag, startPoint x: 632, startPoint y: 22, endPoint x: 519, endPoint y: 21, distance: 112.5
click at [631, 22] on div "Uber/Glovo/Bolt" at bounding box center [620, 29] width 137 height 27
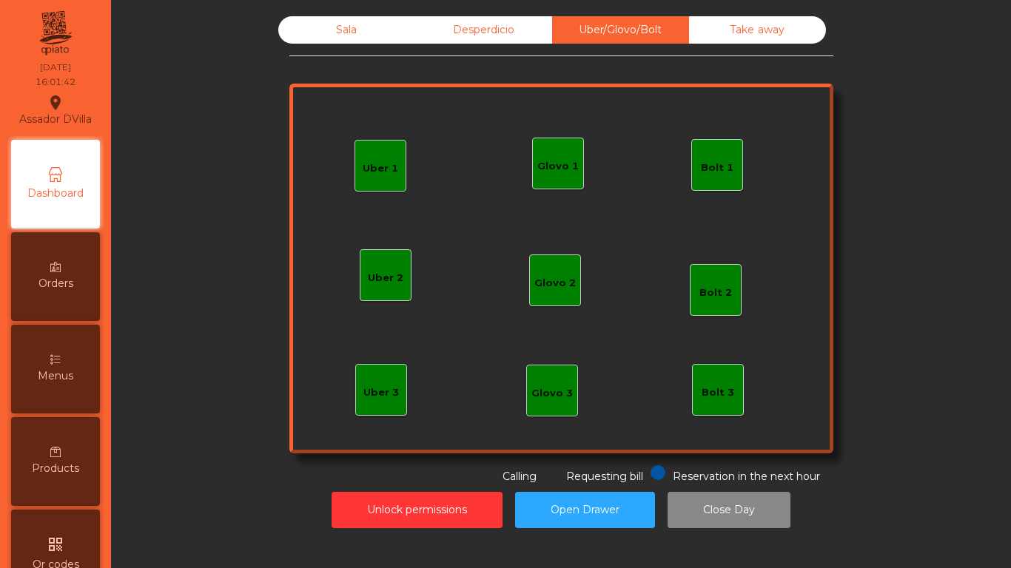
drag, startPoint x: 476, startPoint y: 22, endPoint x: 462, endPoint y: 24, distance: 14.9
click at [473, 24] on div "Desperdicio" at bounding box center [483, 29] width 137 height 27
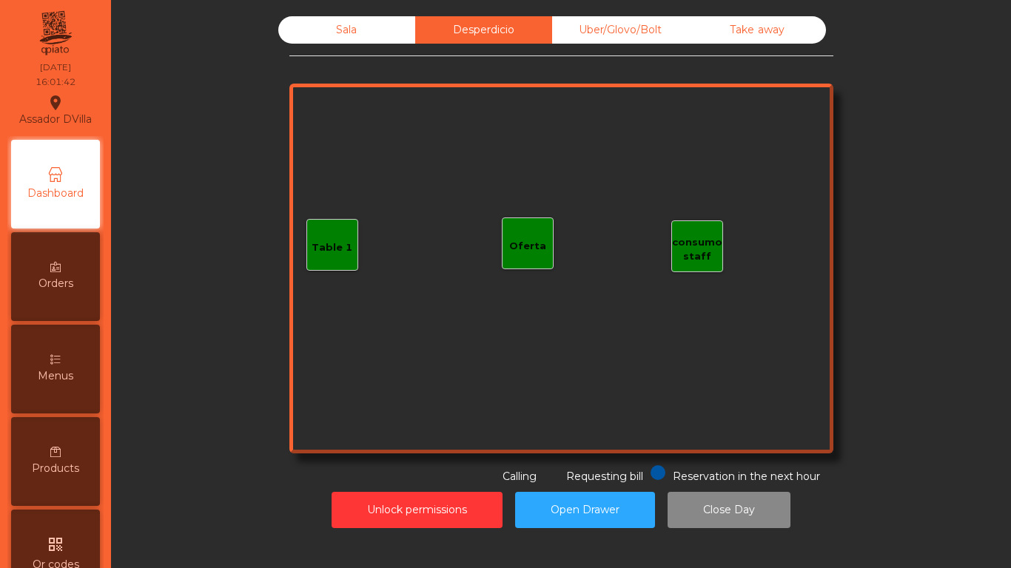
click at [320, 24] on div "Sala" at bounding box center [346, 29] width 137 height 27
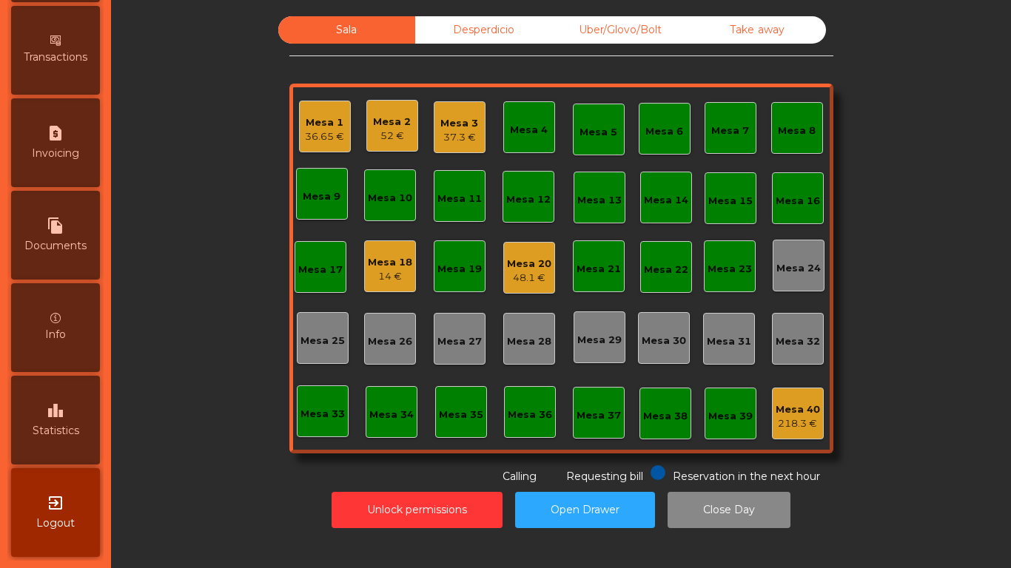
click at [64, 399] on div "leaderboard Statistics" at bounding box center [55, 420] width 89 height 89
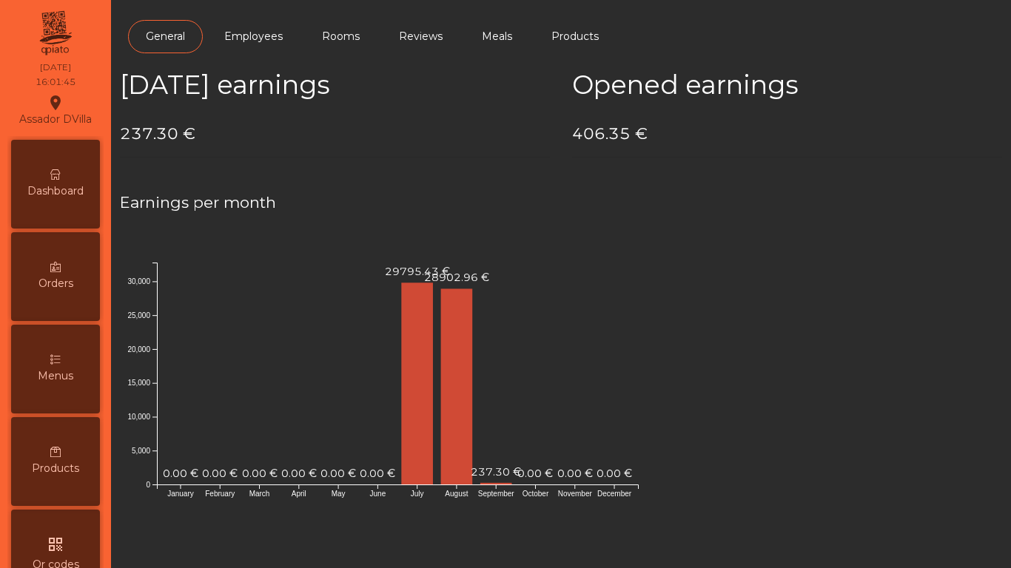
click at [58, 199] on div "Dashboard" at bounding box center [55, 184] width 89 height 89
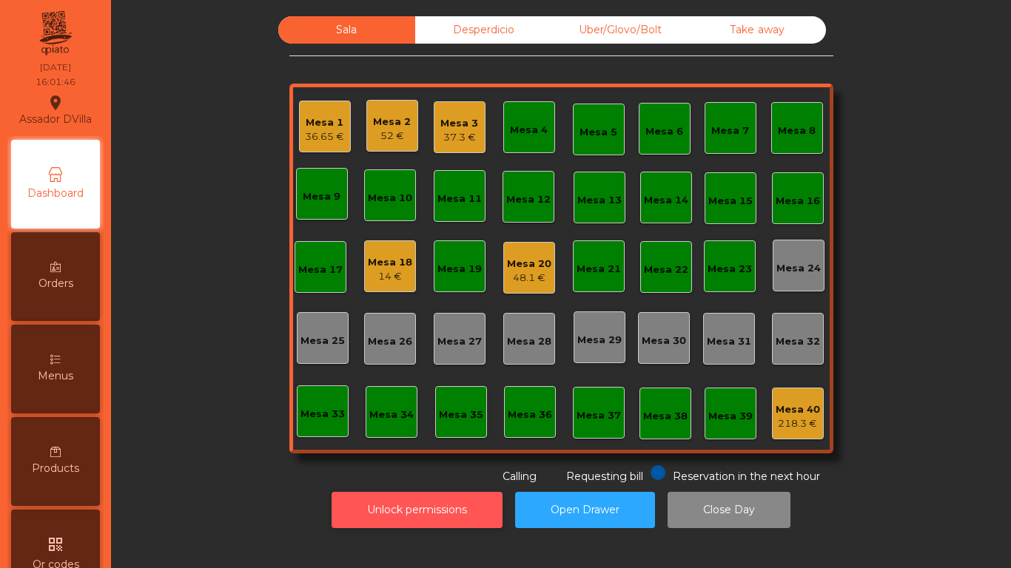
click at [443, 509] on button "Unlock permissions" at bounding box center [416, 510] width 171 height 36
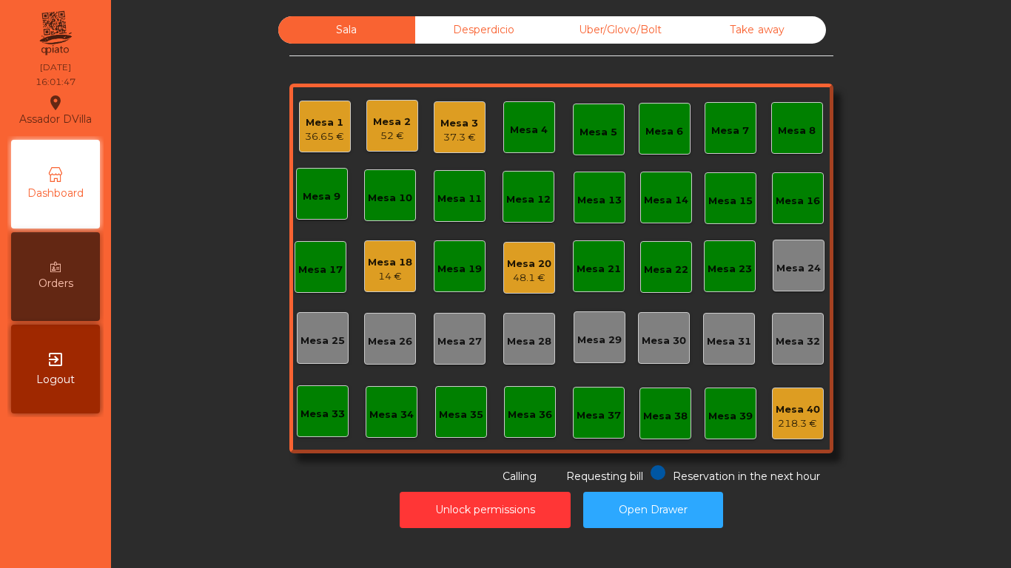
click at [254, 494] on div "Unlock permissions Open Drawer" at bounding box center [561, 510] width 860 height 51
click at [538, 260] on div "Mesa 20" at bounding box center [529, 264] width 44 height 15
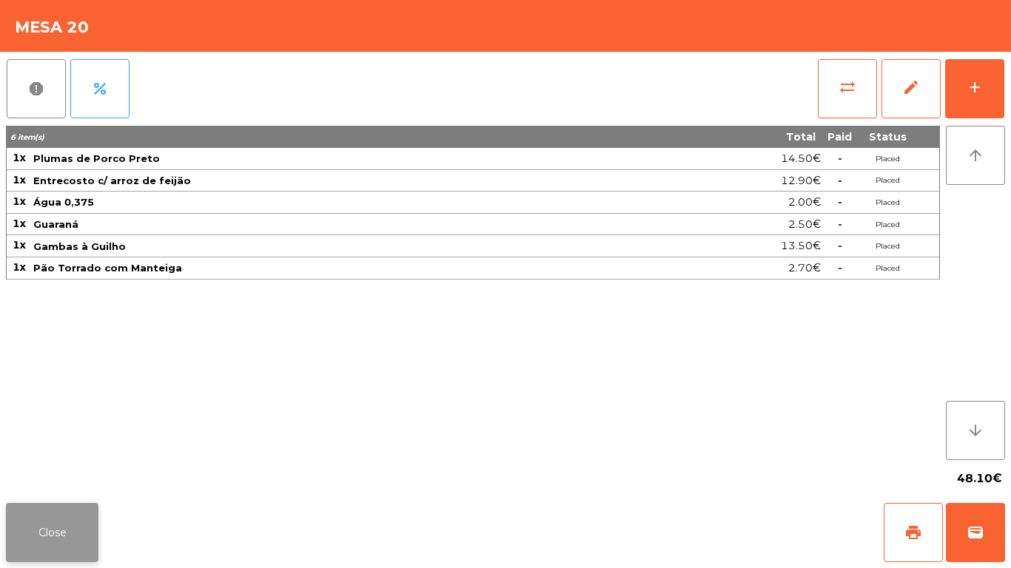
click at [75, 530] on button "Close" at bounding box center [52, 532] width 92 height 59
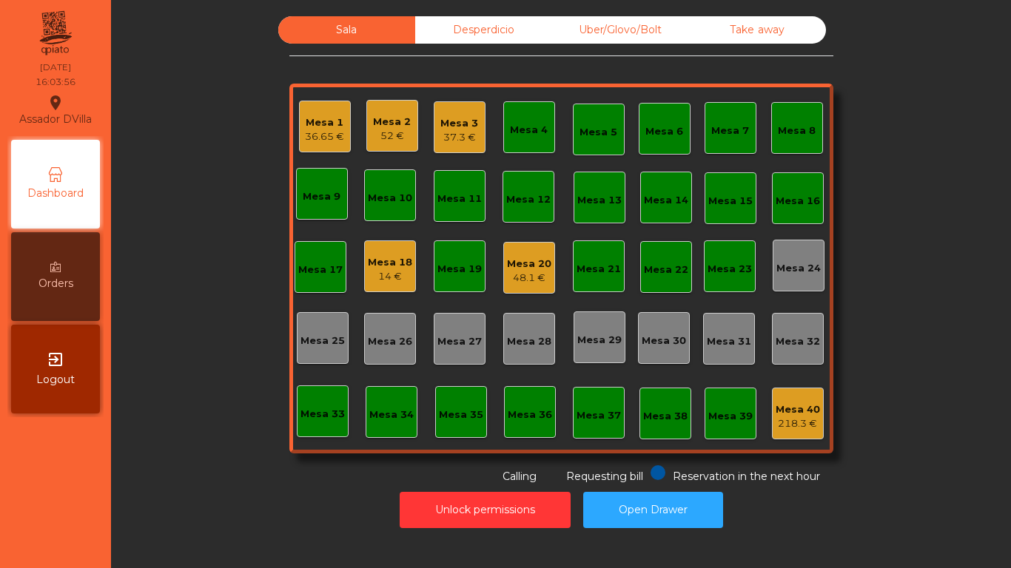
click at [351, 248] on div "Mesa 1 36.65 € Mesa 2 52 € Mesa 3 37.3 € Mesa 4 Mesa 5 Mesa 6 Mesa 7 Mesa 8 Mes…" at bounding box center [561, 269] width 544 height 370
click at [383, 256] on div "Mesa 18" at bounding box center [390, 262] width 44 height 15
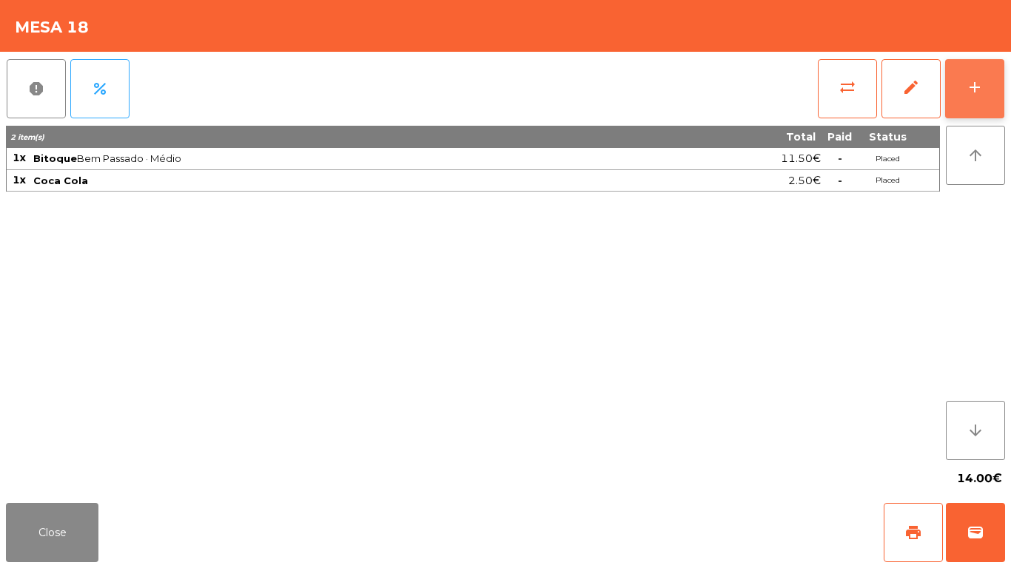
click at [970, 112] on button "add" at bounding box center [974, 88] width 59 height 59
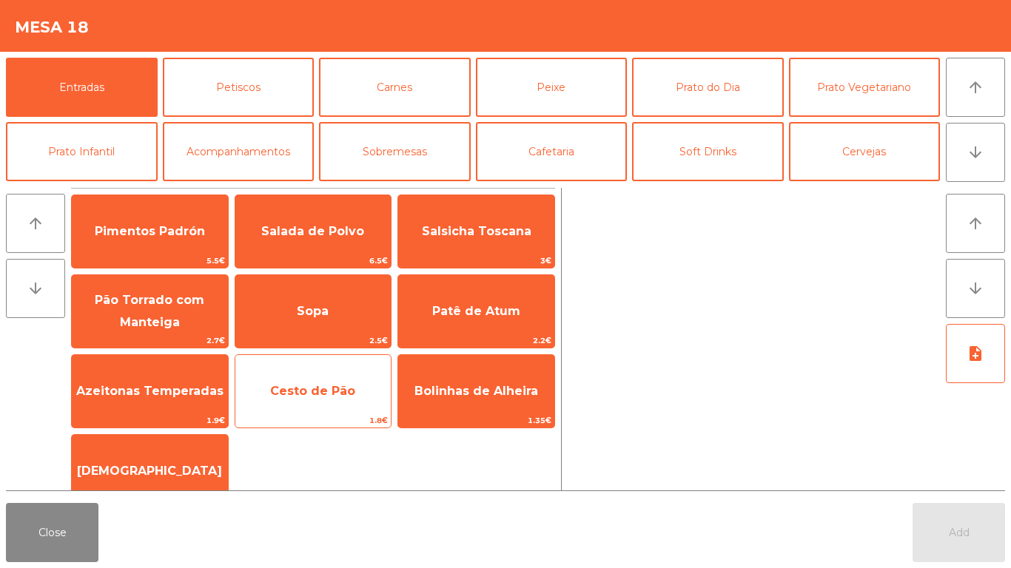
drag, startPoint x: 293, startPoint y: 436, endPoint x: 284, endPoint y: 407, distance: 30.9
click at [290, 431] on div "Pimentos Padrón 5.5€ Salada de Polvo 6.5€ Salsicha Toscana 3€ Pão Torrado com M…" at bounding box center [313, 352] width 484 height 314
click at [284, 407] on span "Cesto de Pão" at bounding box center [313, 391] width 156 height 40
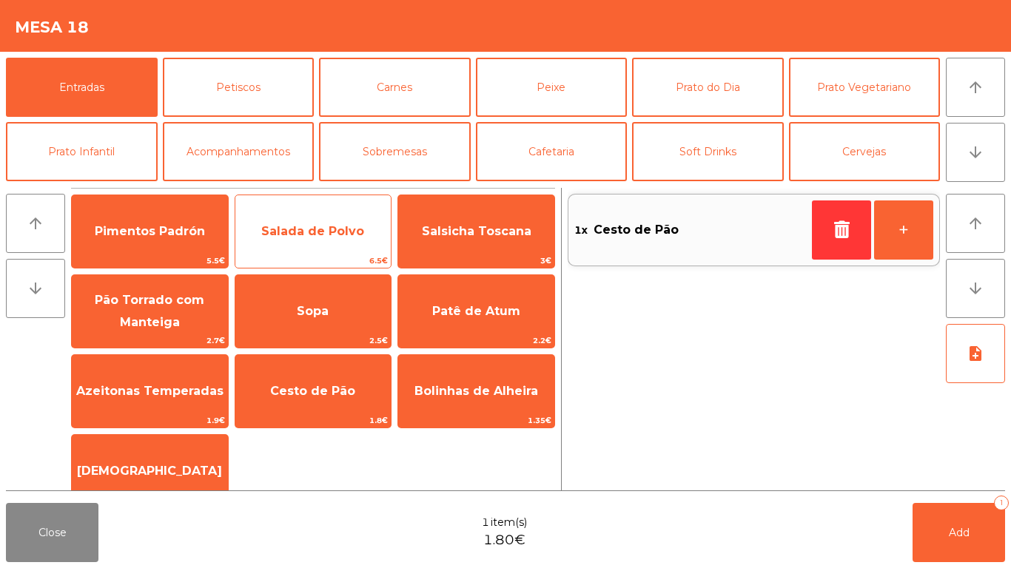
click at [288, 229] on span "Salada de Polvo" at bounding box center [312, 231] width 103 height 14
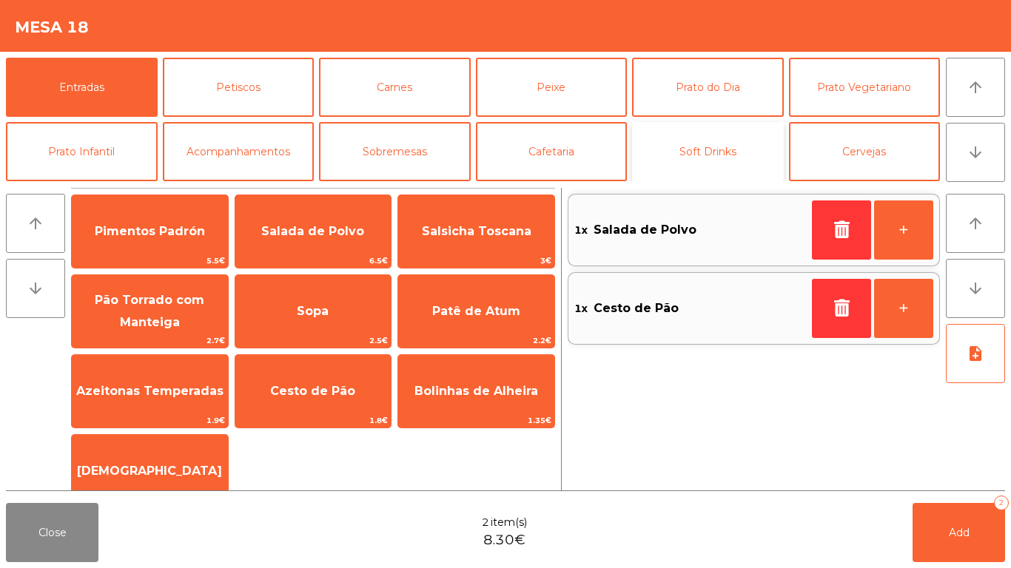
click at [674, 145] on button "Soft Drinks" at bounding box center [708, 151] width 152 height 59
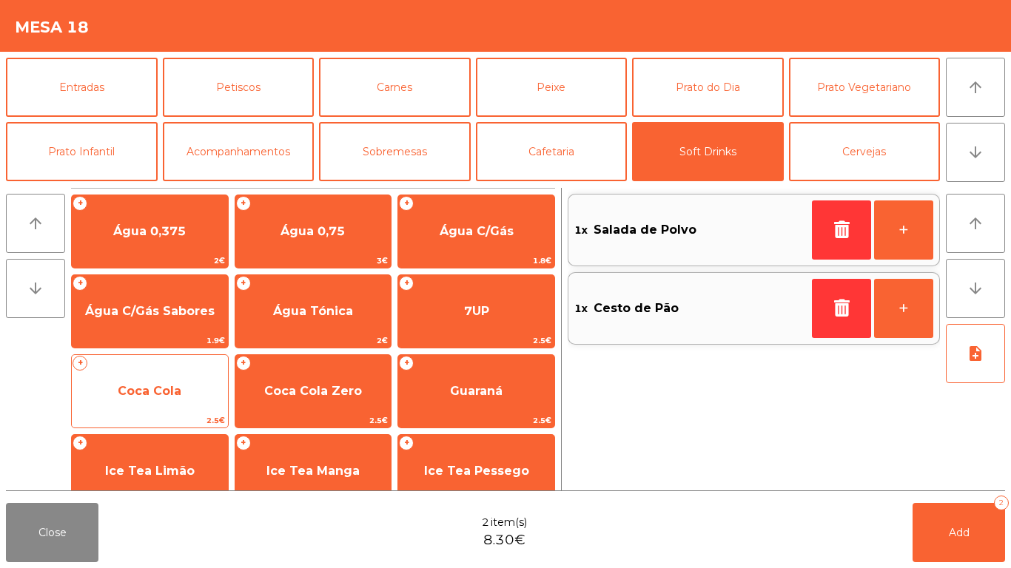
click at [167, 384] on span "Coca Cola" at bounding box center [150, 391] width 64 height 14
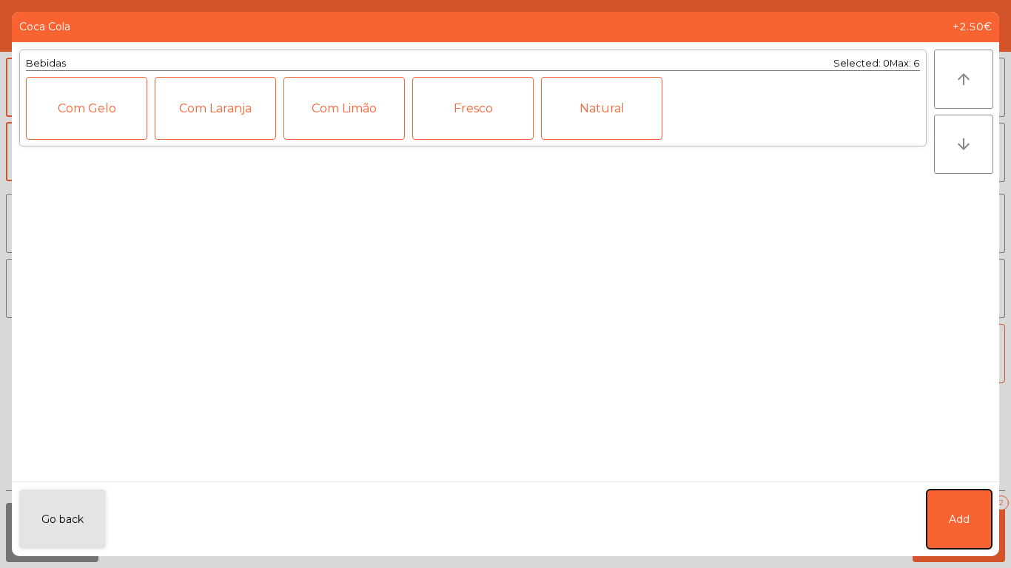
click at [971, 505] on button "Add" at bounding box center [958, 519] width 65 height 59
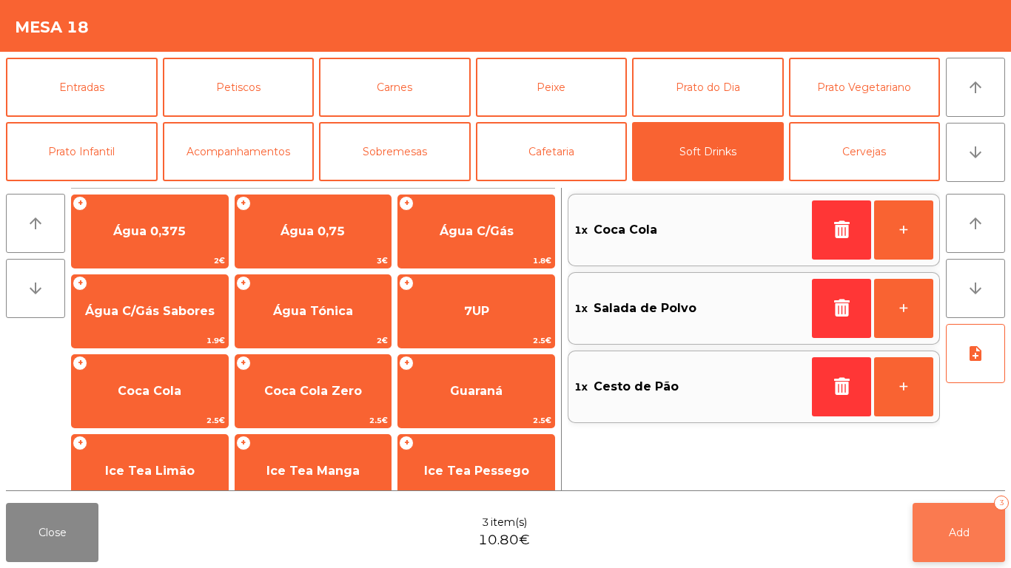
click at [965, 529] on span "Add" at bounding box center [958, 532] width 21 height 13
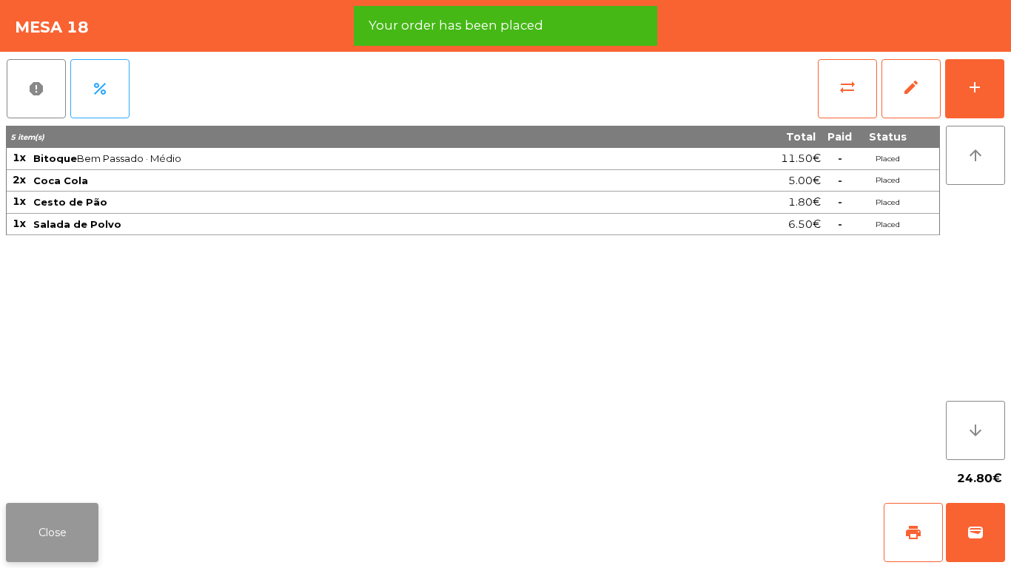
click at [76, 516] on button "Close" at bounding box center [52, 532] width 92 height 59
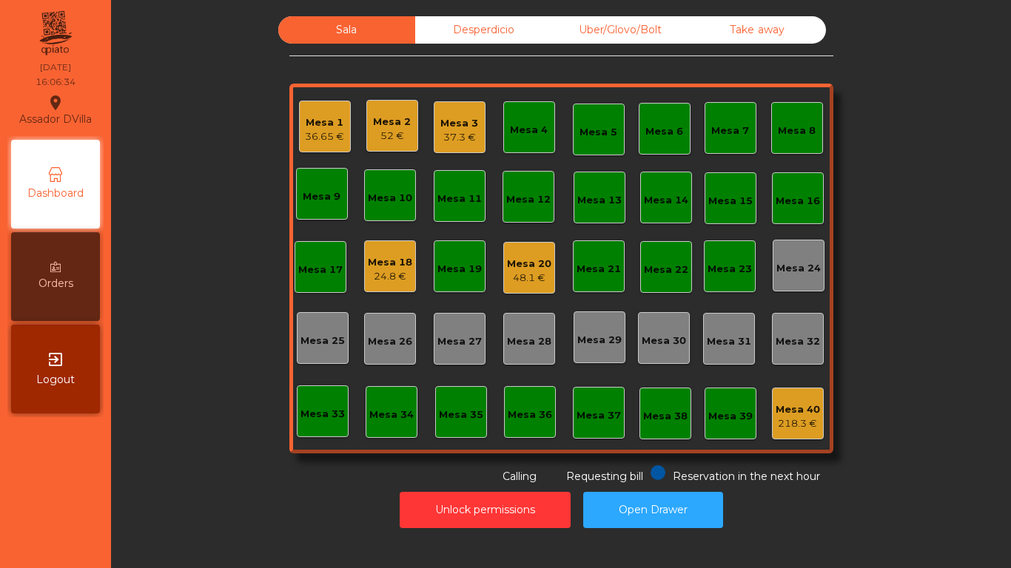
click at [467, 24] on div "Desperdicio" at bounding box center [483, 29] width 137 height 27
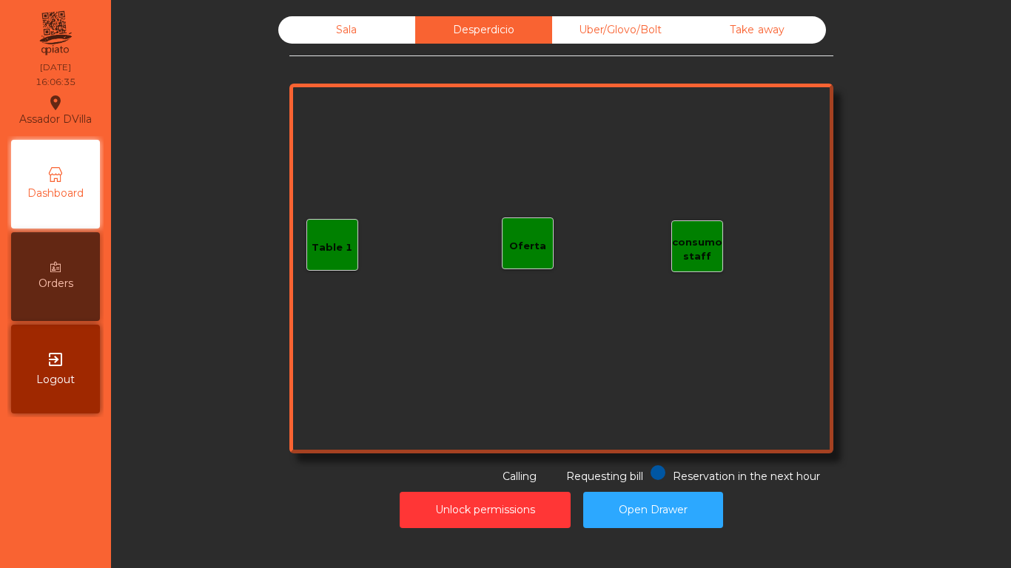
drag, startPoint x: 613, startPoint y: 24, endPoint x: 823, endPoint y: 23, distance: 210.8
click at [615, 24] on div "Uber/Glovo/Bolt" at bounding box center [620, 29] width 137 height 27
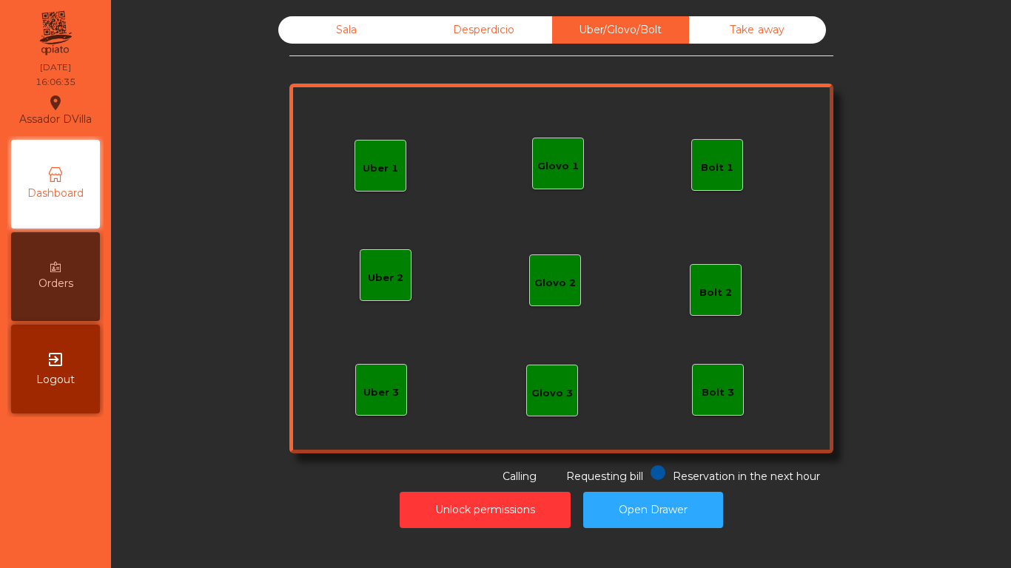
click at [823, 23] on div "Sala Desperdicio Uber/Glovo/Bolt Take away" at bounding box center [561, 29] width 566 height 27
click at [795, 27] on div "Take away" at bounding box center [757, 29] width 137 height 27
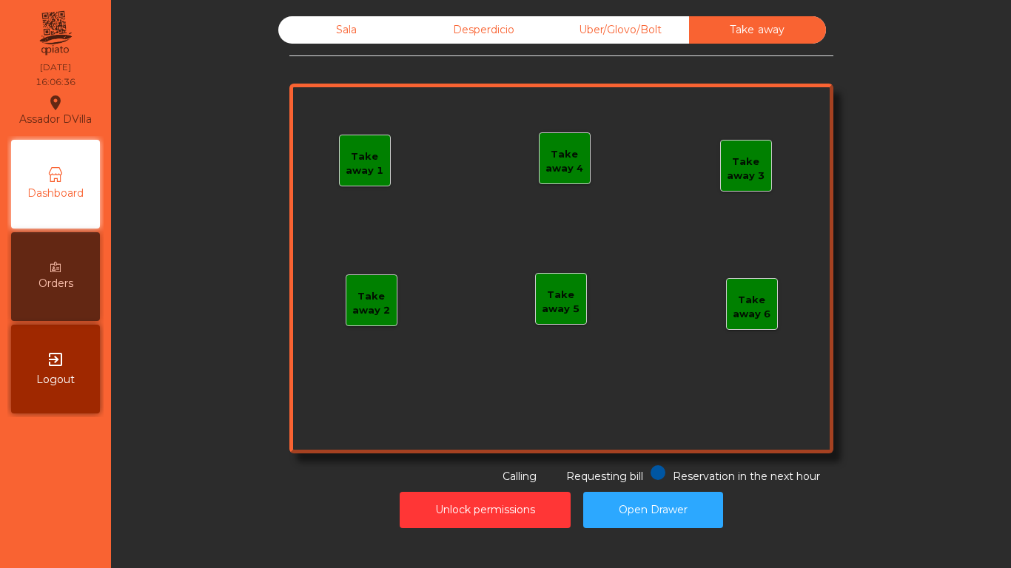
click at [452, 28] on div "Desperdicio" at bounding box center [483, 29] width 137 height 27
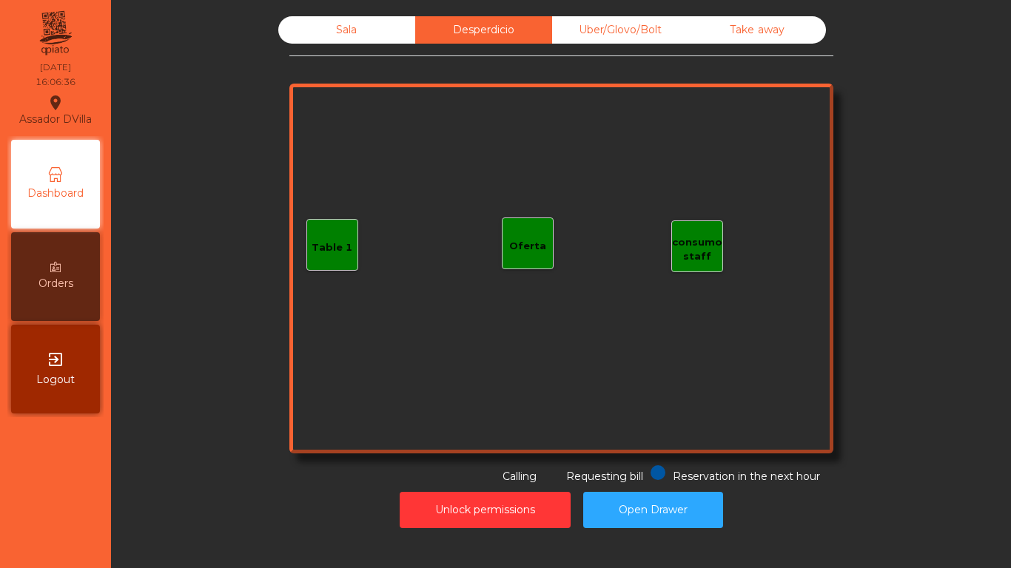
click at [365, 30] on div "Sala" at bounding box center [346, 29] width 137 height 27
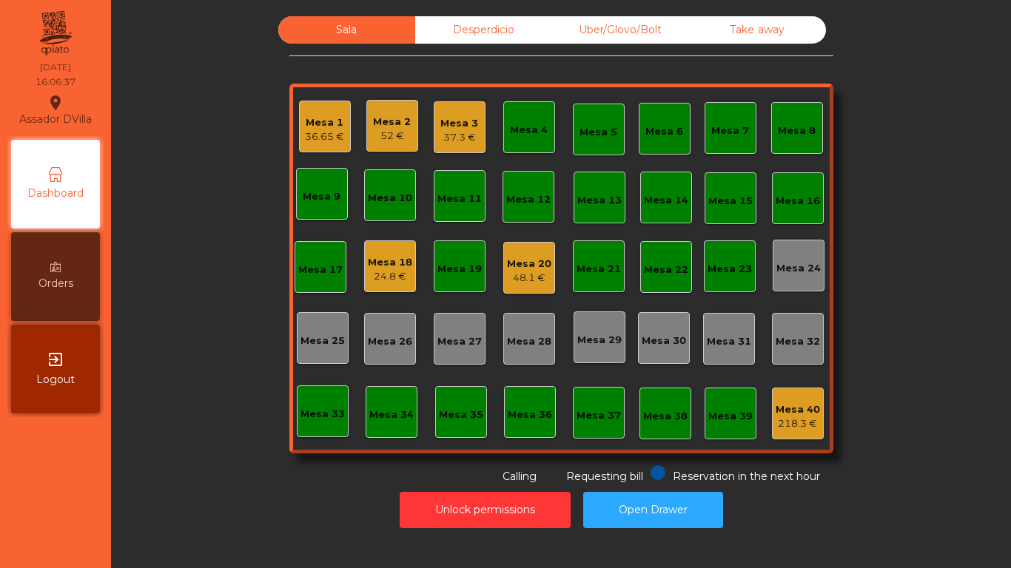
click at [434, 124] on div "Mesa 3 37.3 €" at bounding box center [460, 127] width 52 height 52
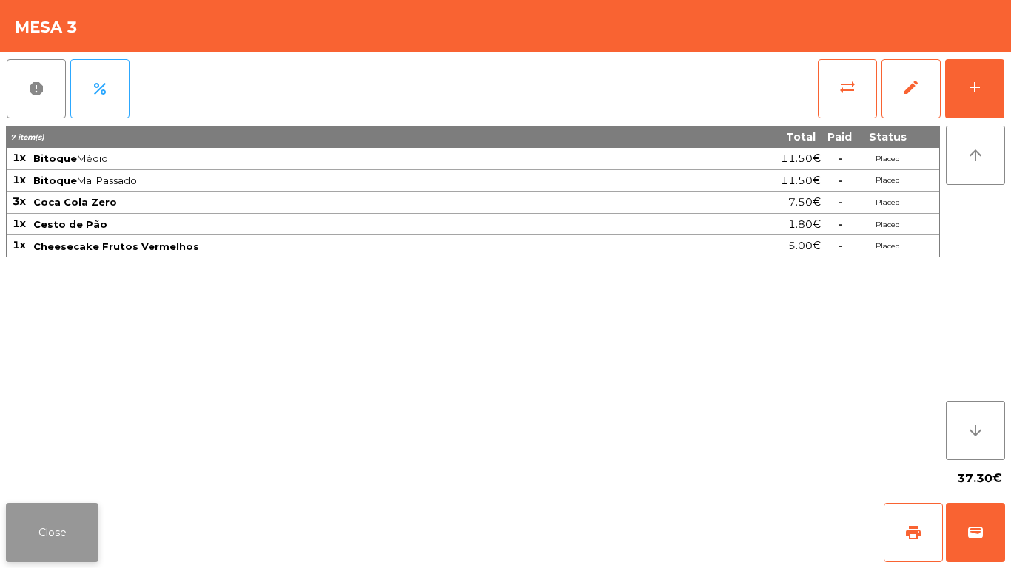
click at [75, 528] on button "Close" at bounding box center [52, 532] width 92 height 59
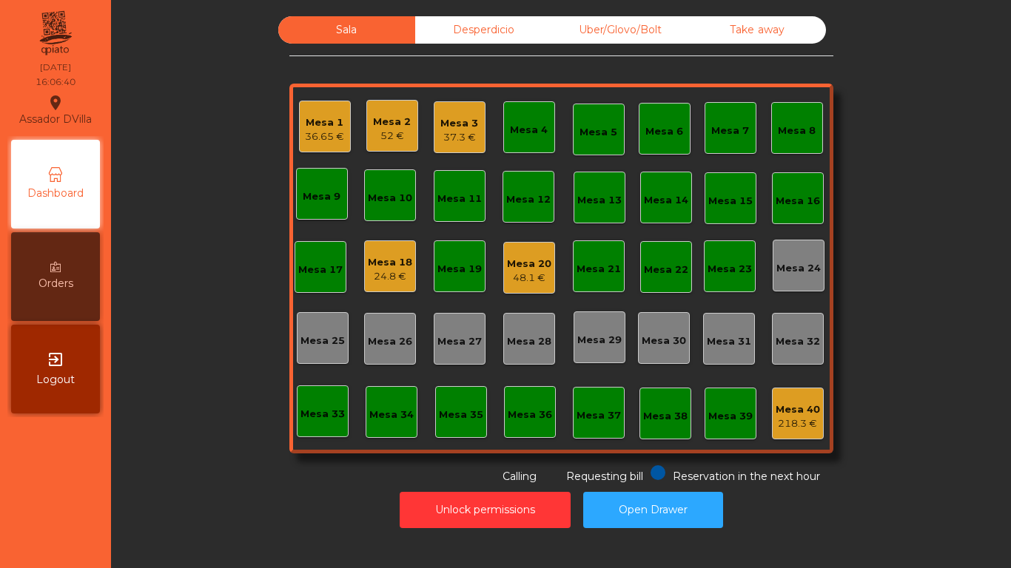
click at [469, 118] on div "Mesa 3" at bounding box center [459, 123] width 38 height 15
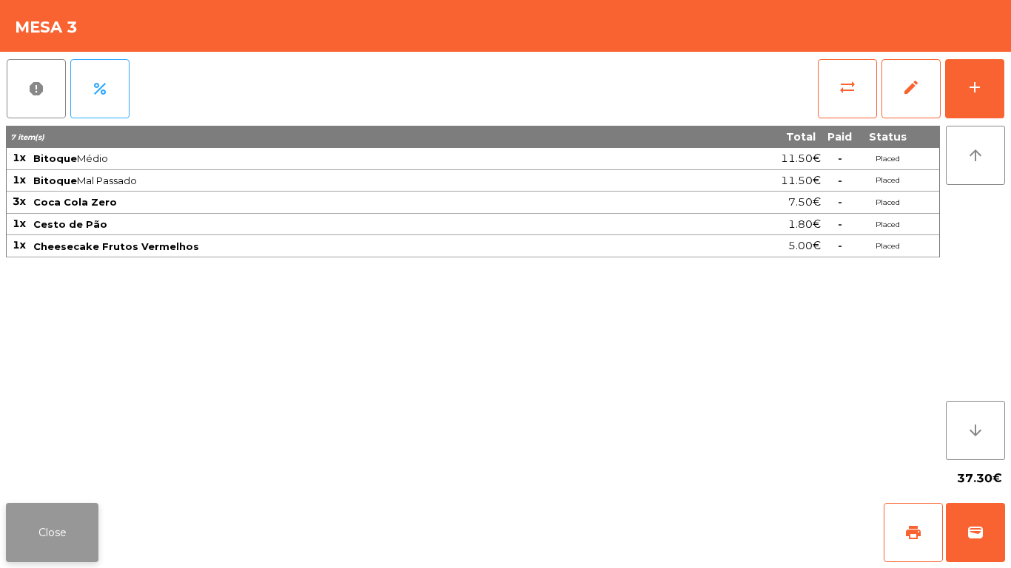
click at [49, 518] on button "Close" at bounding box center [52, 532] width 92 height 59
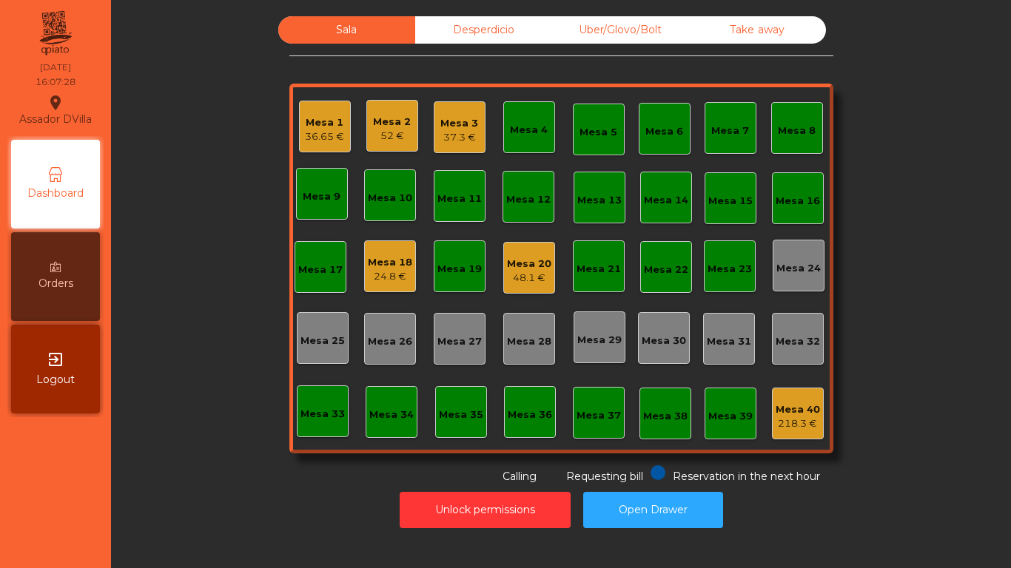
click at [524, 253] on div "Mesa 20 48.1 €" at bounding box center [529, 268] width 44 height 35
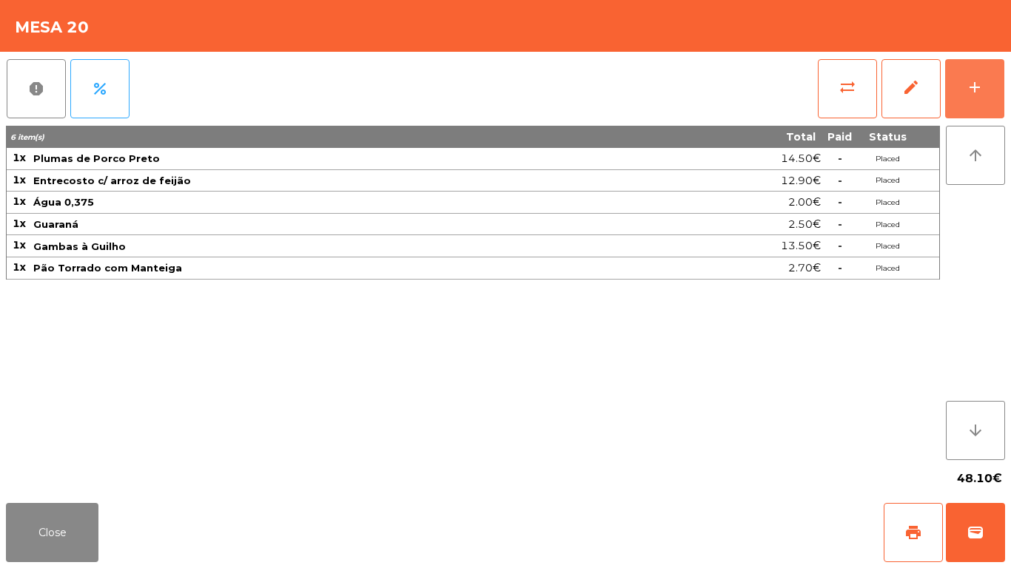
drag, startPoint x: 967, startPoint y: 79, endPoint x: 544, endPoint y: 80, distance: 422.4
click at [966, 79] on div "add" at bounding box center [974, 87] width 18 height 18
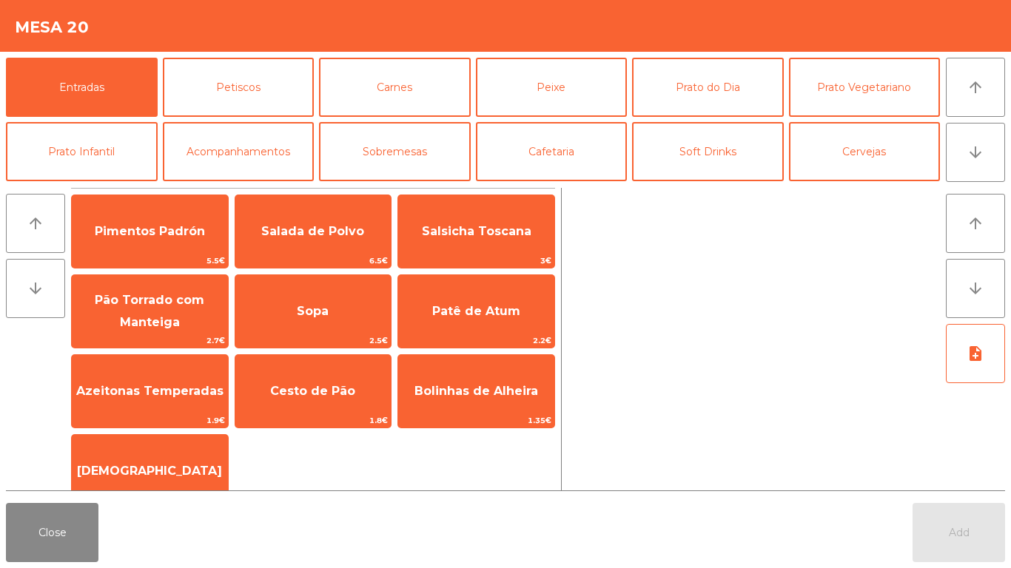
drag, startPoint x: 330, startPoint y: 254, endPoint x: 864, endPoint y: 444, distance: 566.9
click at [329, 253] on div "Salada de Polvo 6.5€" at bounding box center [314, 232] width 158 height 74
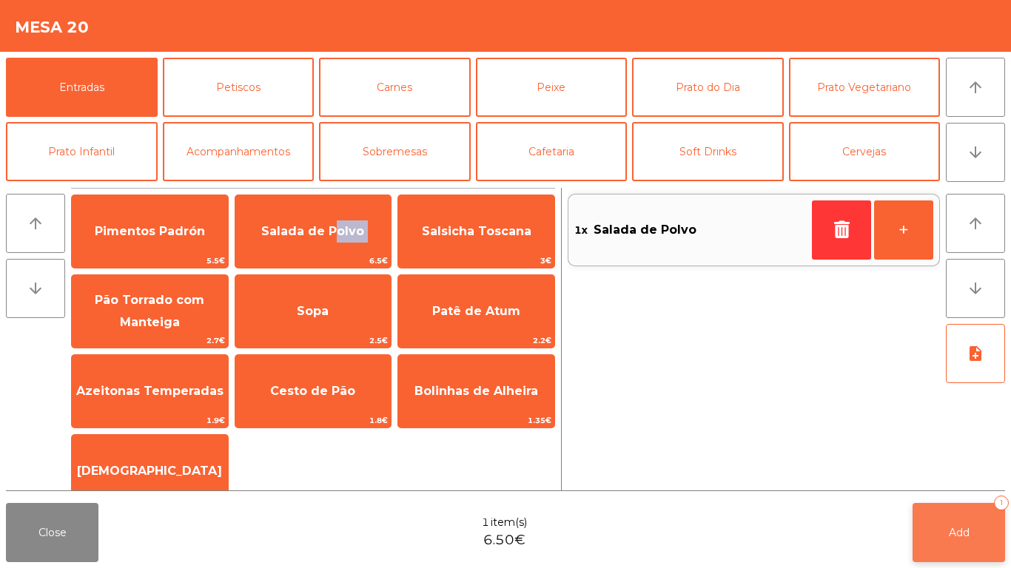
click at [927, 531] on button "Add 1" at bounding box center [958, 532] width 92 height 59
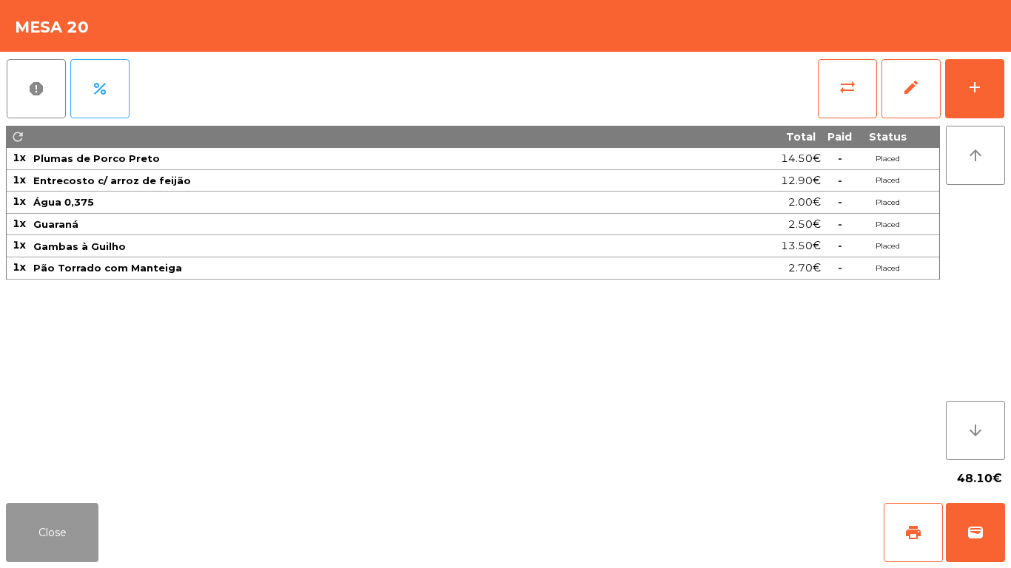
drag, startPoint x: 80, startPoint y: 530, endPoint x: 138, endPoint y: 483, distance: 74.8
click at [81, 530] on button "Close" at bounding box center [52, 532] width 92 height 59
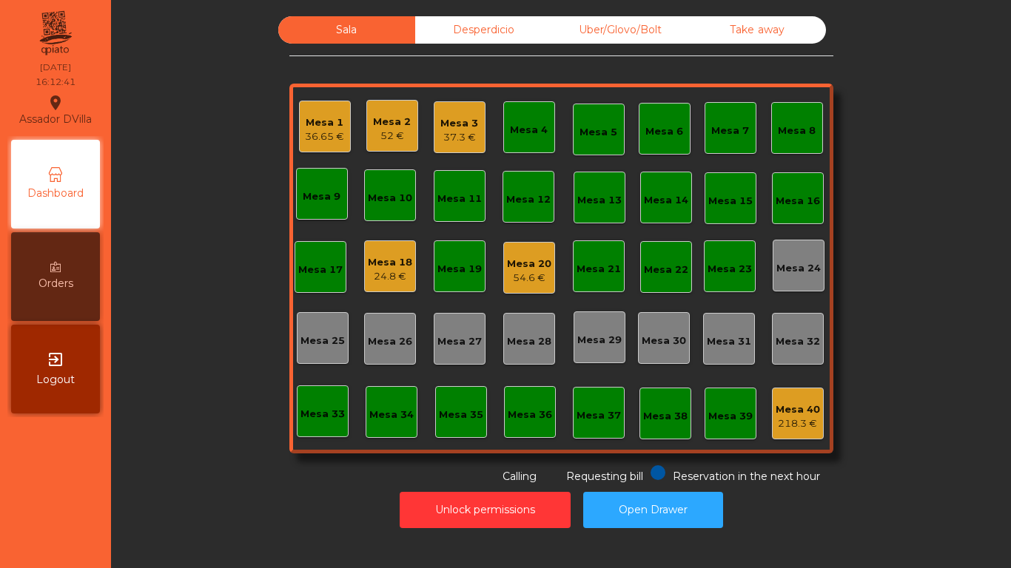
click at [538, 257] on div "Mesa 20" at bounding box center [529, 264] width 44 height 15
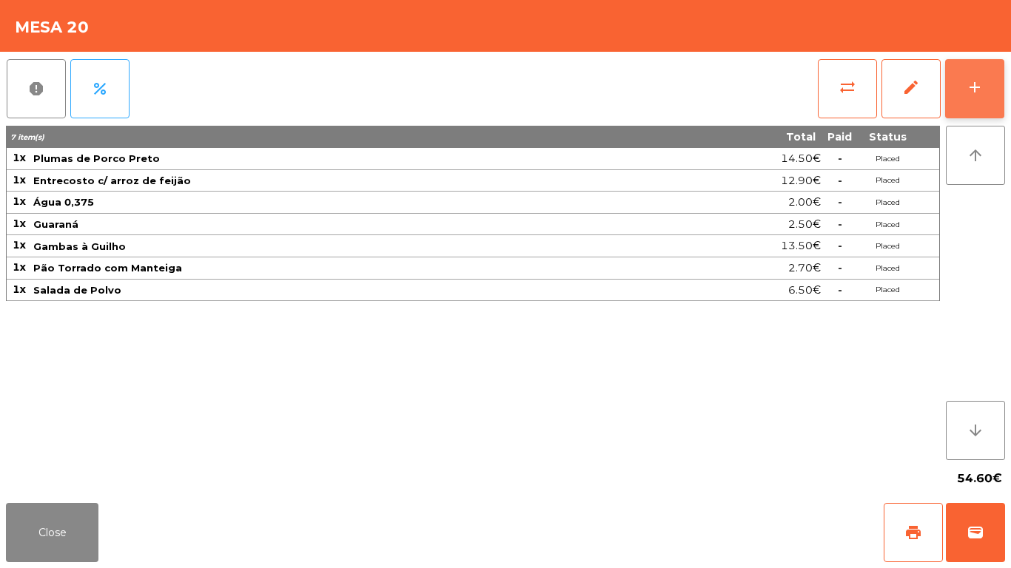
click at [1002, 95] on button "add" at bounding box center [974, 88] width 59 height 59
click at [994, 97] on body "Assador DVilla location_on 01/09/2025 16:12:42 Dashboard Orders exit_to_app Log…" at bounding box center [505, 284] width 1011 height 568
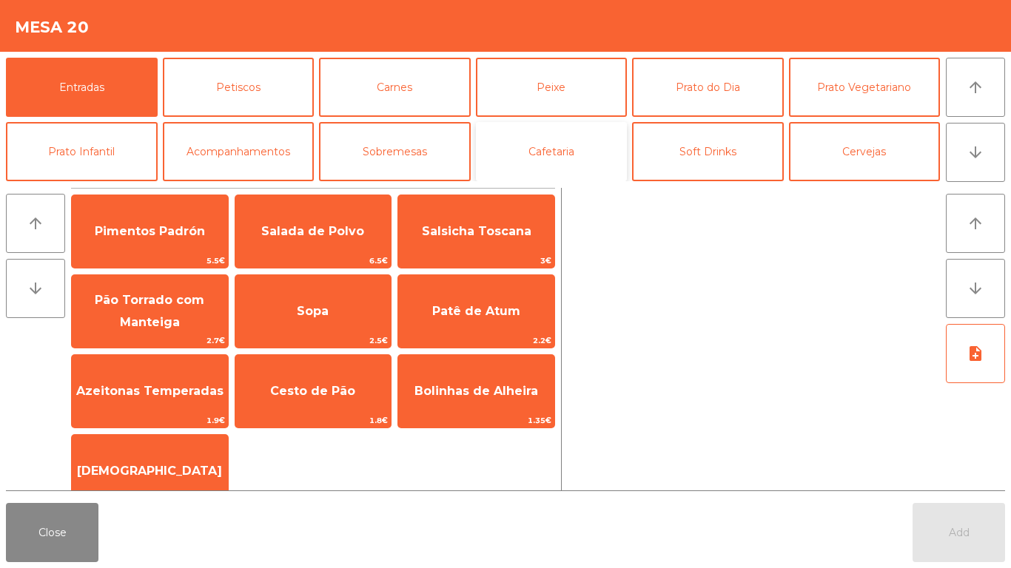
click at [559, 154] on button "Cafetaria" at bounding box center [552, 151] width 152 height 59
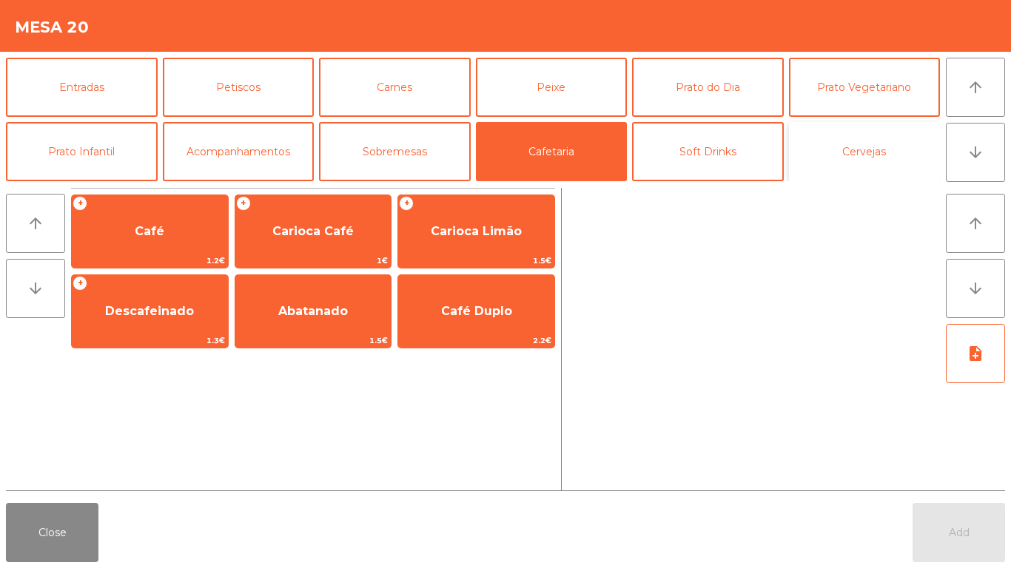
click at [792, 152] on button "Cervejas" at bounding box center [865, 151] width 152 height 59
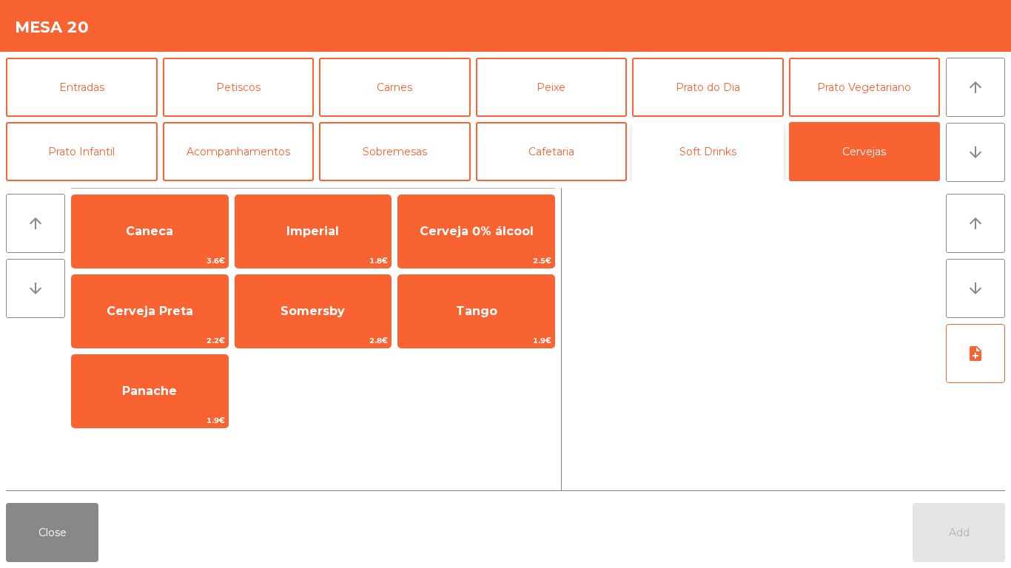
click at [755, 154] on button "Soft Drinks" at bounding box center [708, 151] width 152 height 59
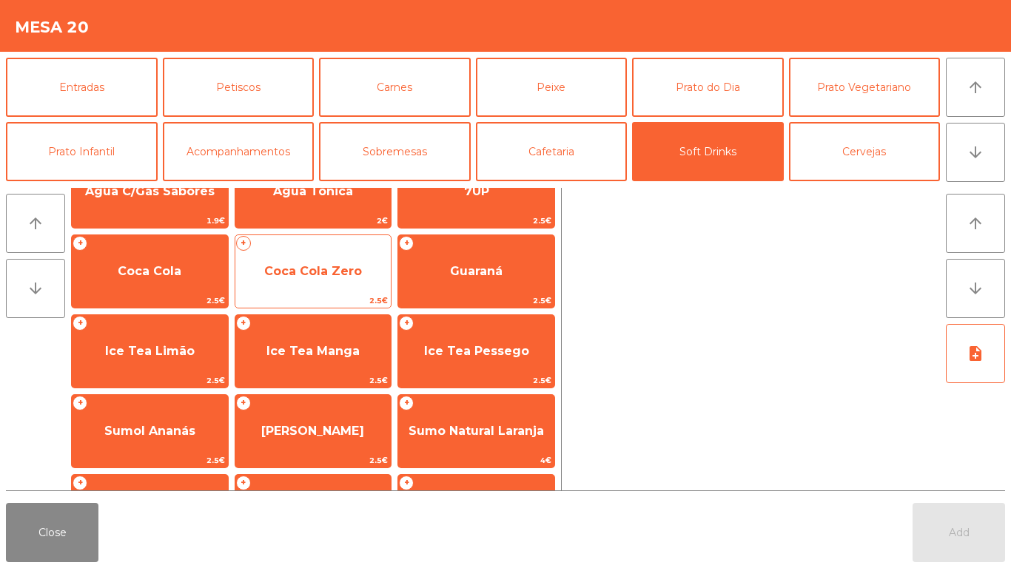
scroll to position [36, 0]
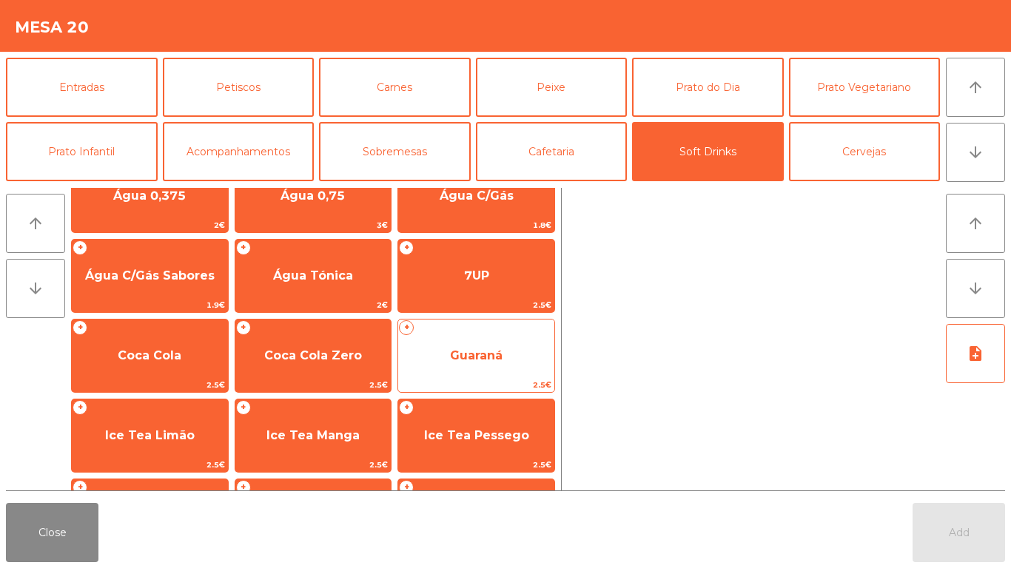
click at [451, 333] on div "+ Guaraná 2.5€" at bounding box center [476, 356] width 158 height 74
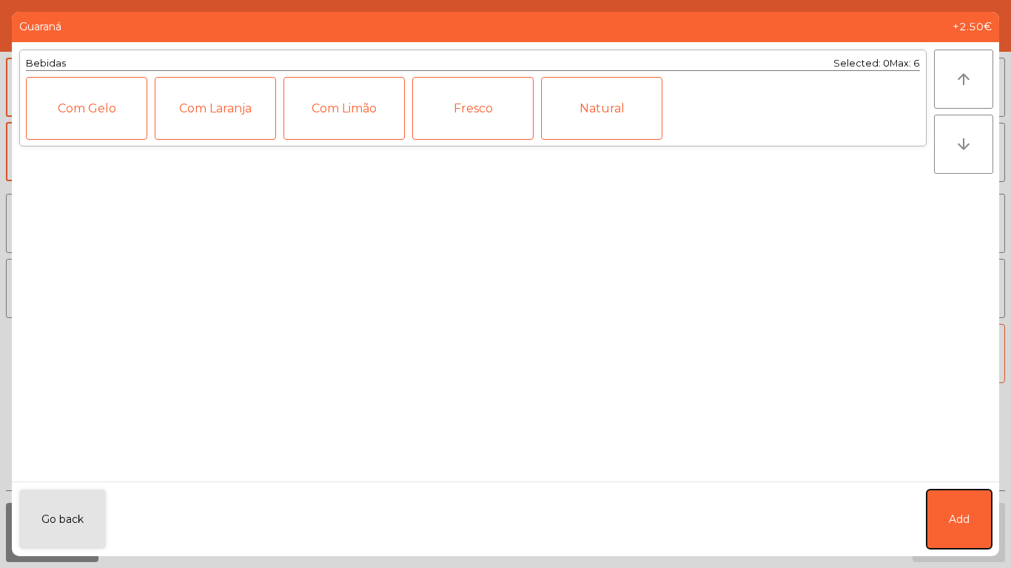
click at [983, 542] on button "Add" at bounding box center [958, 519] width 65 height 59
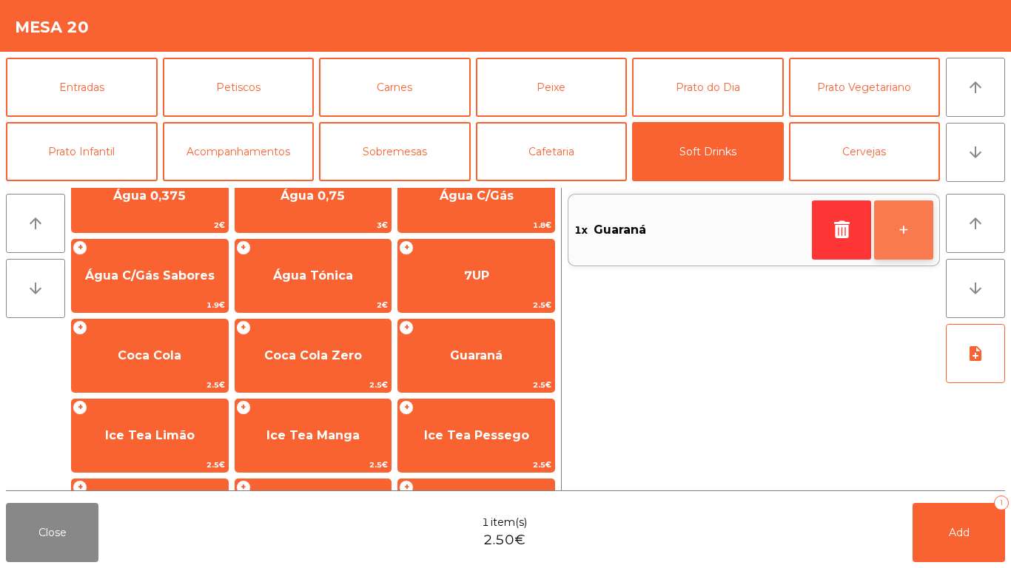
click at [909, 225] on button "+" at bounding box center [903, 229] width 59 height 59
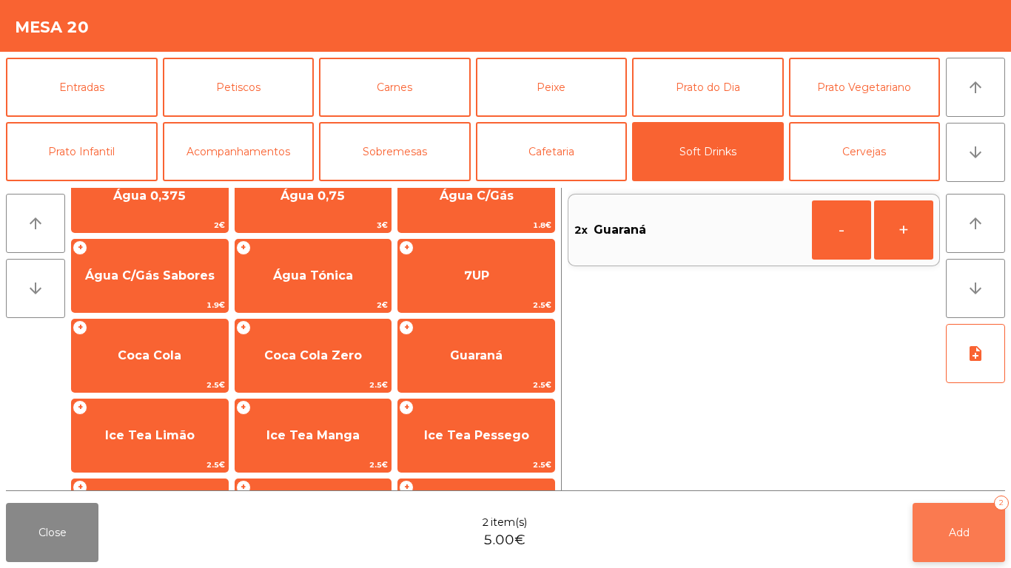
click at [951, 542] on button "Add 2" at bounding box center [958, 532] width 92 height 59
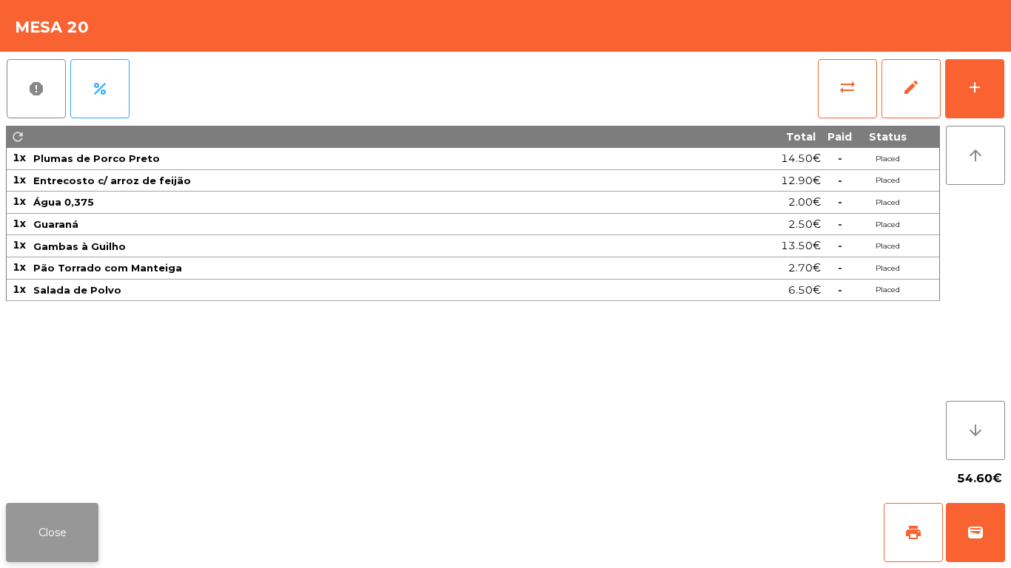
drag, startPoint x: 24, startPoint y: 495, endPoint x: 33, endPoint y: 527, distance: 33.6
click at [25, 500] on app-table-orders "Mesa 20 report percent sync_alt edit add refresh Total Paid Status 1x Plumas de…" at bounding box center [505, 284] width 1011 height 568
click at [33, 528] on button "Close" at bounding box center [52, 532] width 92 height 59
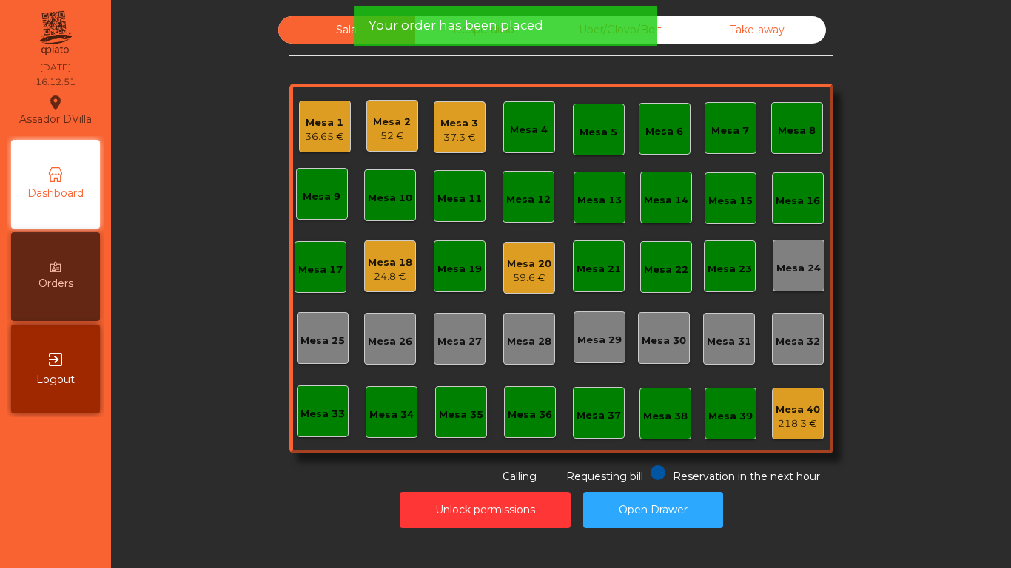
click at [451, 126] on div "Mesa 3" at bounding box center [459, 123] width 38 height 15
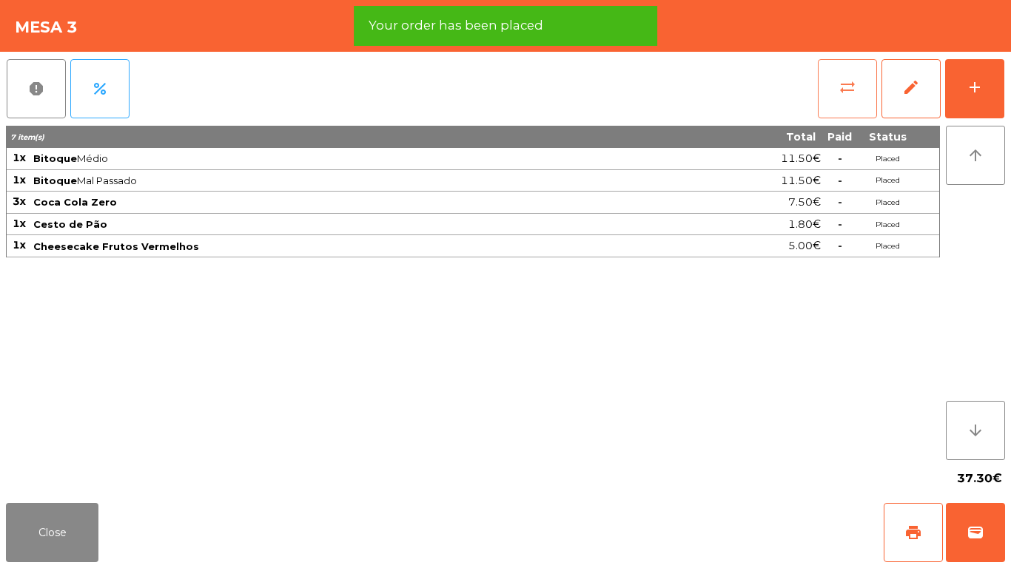
click at [871, 91] on button "sync_alt" at bounding box center [846, 88] width 59 height 59
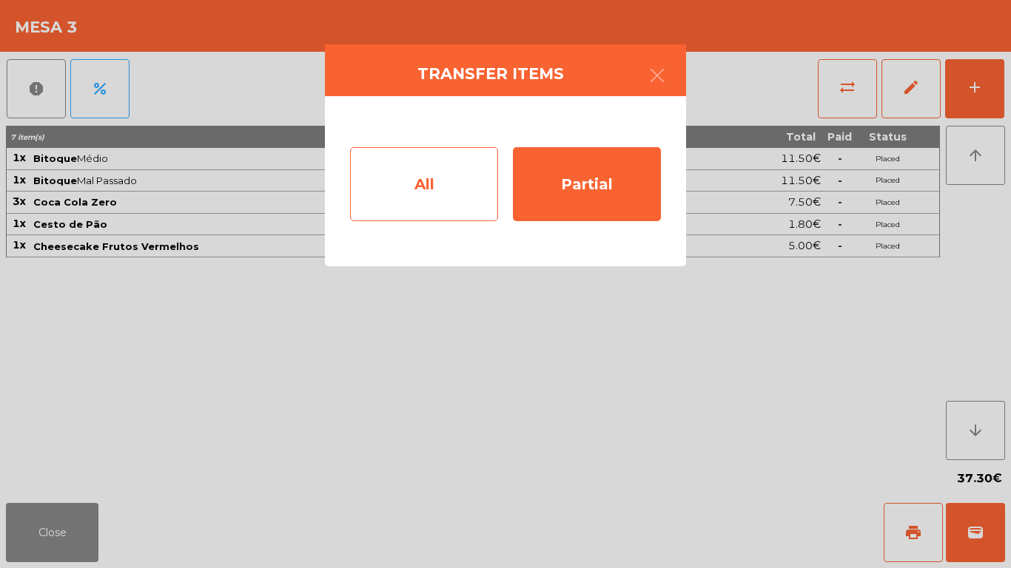
click at [390, 216] on div "All" at bounding box center [424, 184] width 148 height 74
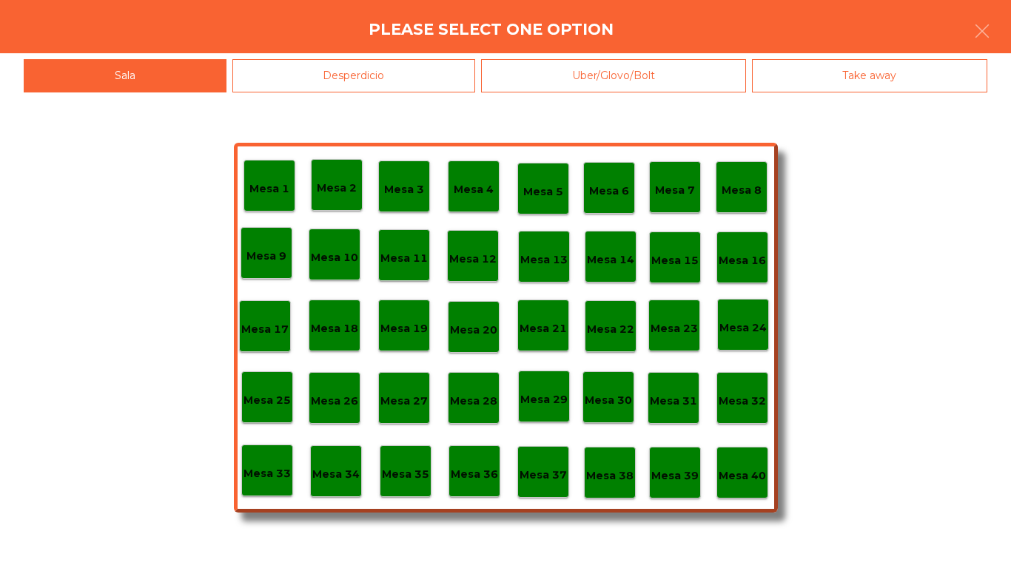
click at [743, 471] on p "Mesa 40" at bounding box center [741, 476] width 47 height 17
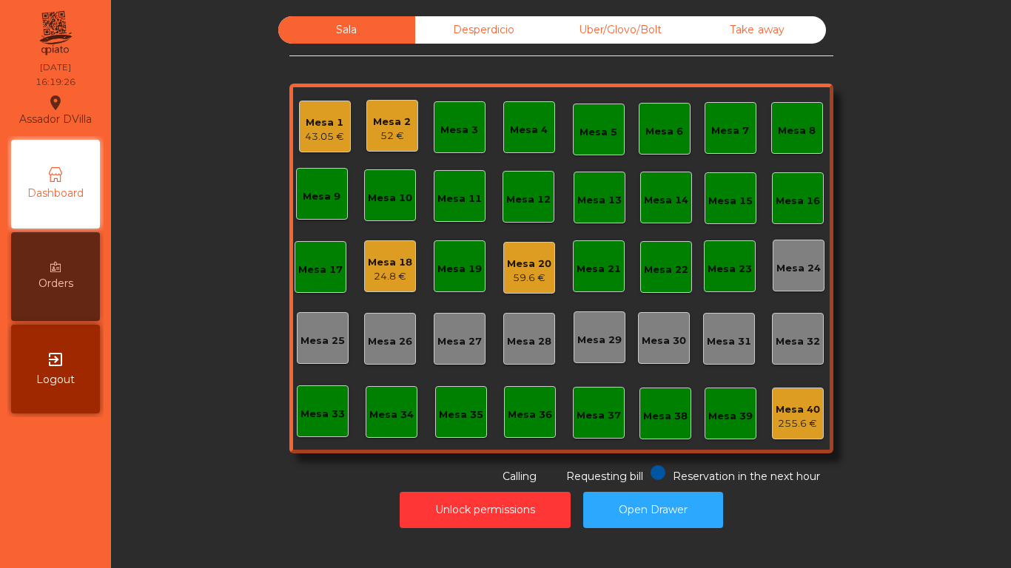
click at [374, 128] on div "Mesa 2" at bounding box center [392, 122] width 38 height 15
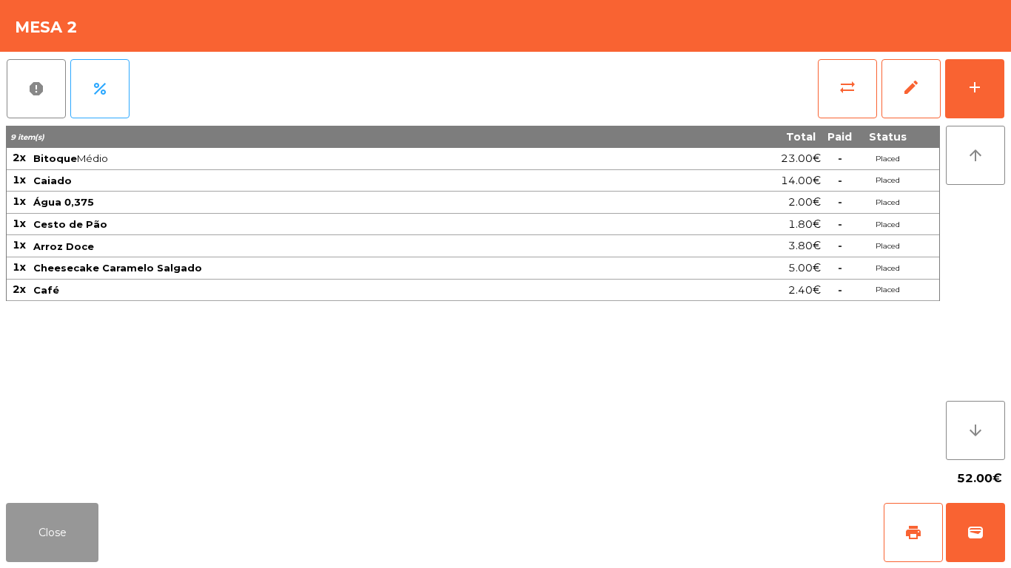
drag, startPoint x: 51, startPoint y: 520, endPoint x: 69, endPoint y: 509, distance: 20.9
click at [60, 517] on button "Close" at bounding box center [52, 532] width 92 height 59
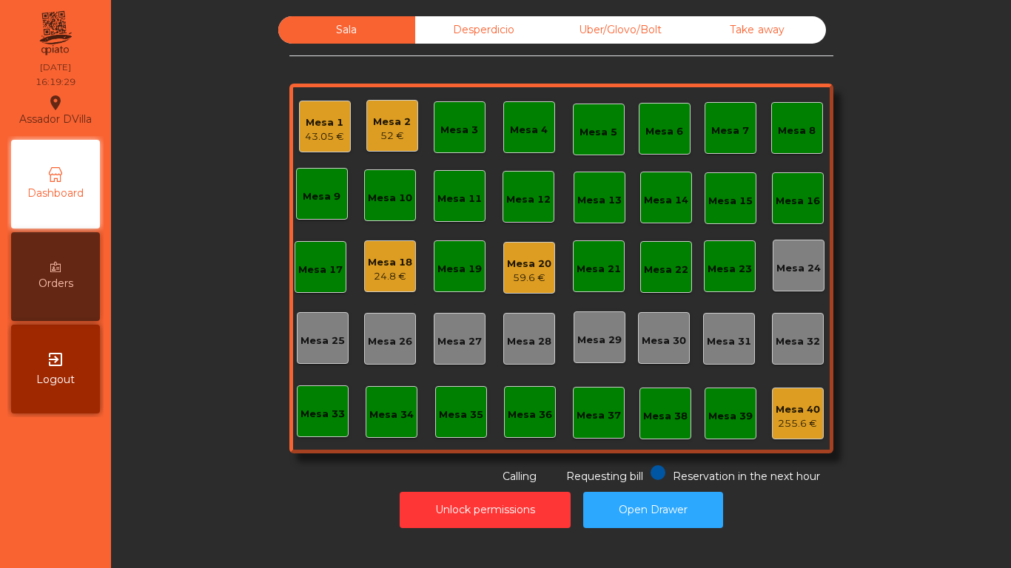
click at [321, 118] on div "Mesa 1" at bounding box center [324, 122] width 39 height 15
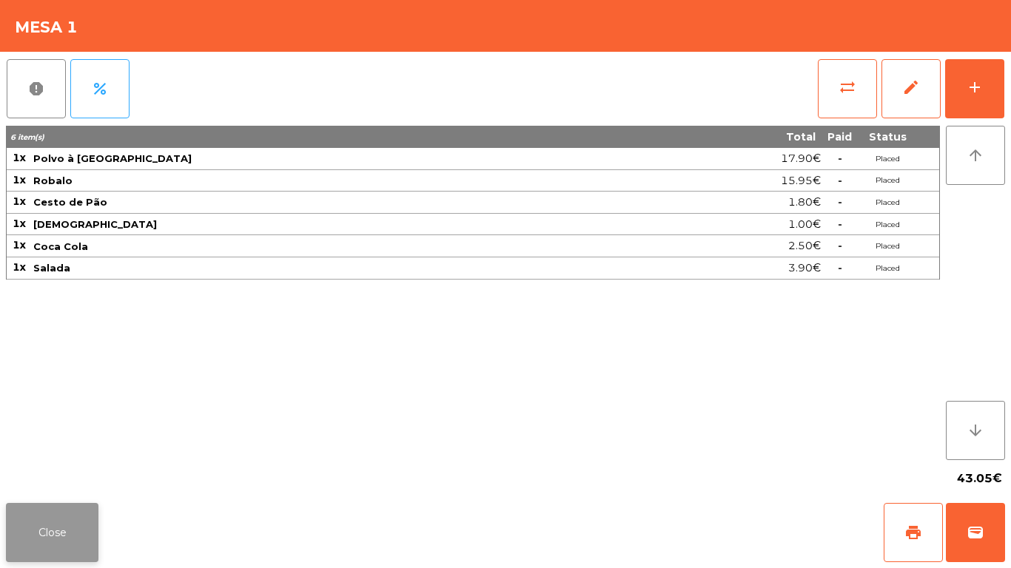
click at [67, 526] on button "Close" at bounding box center [52, 532] width 92 height 59
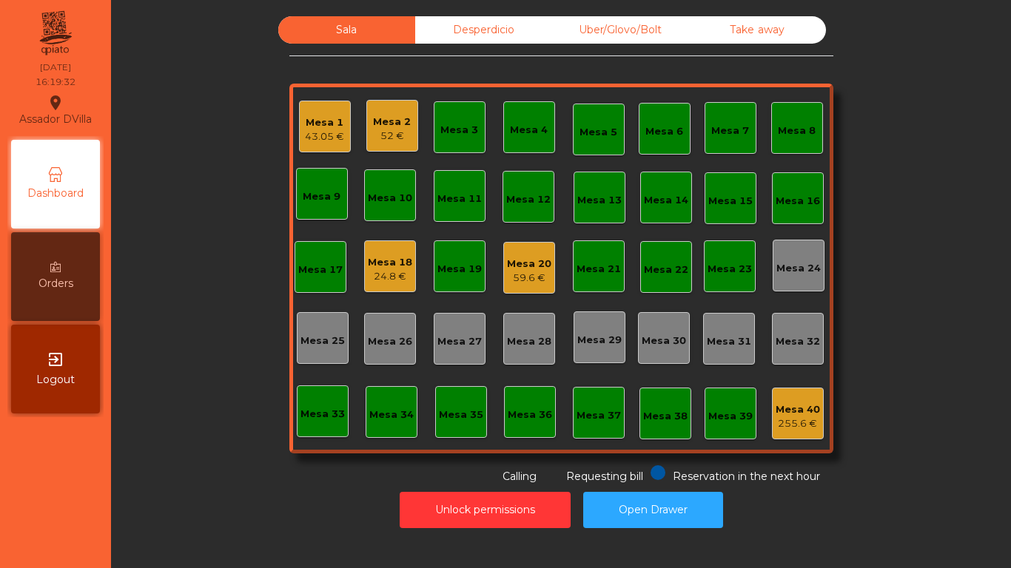
click at [552, 38] on div "Uber/Glovo/Bolt" at bounding box center [620, 29] width 137 height 27
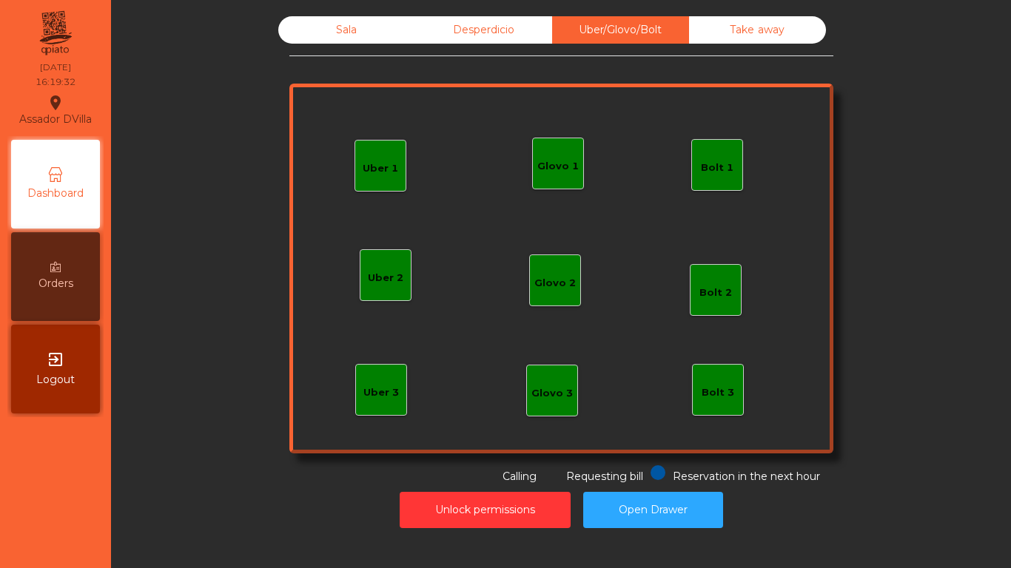
click at [727, 34] on div "Take away" at bounding box center [757, 29] width 137 height 27
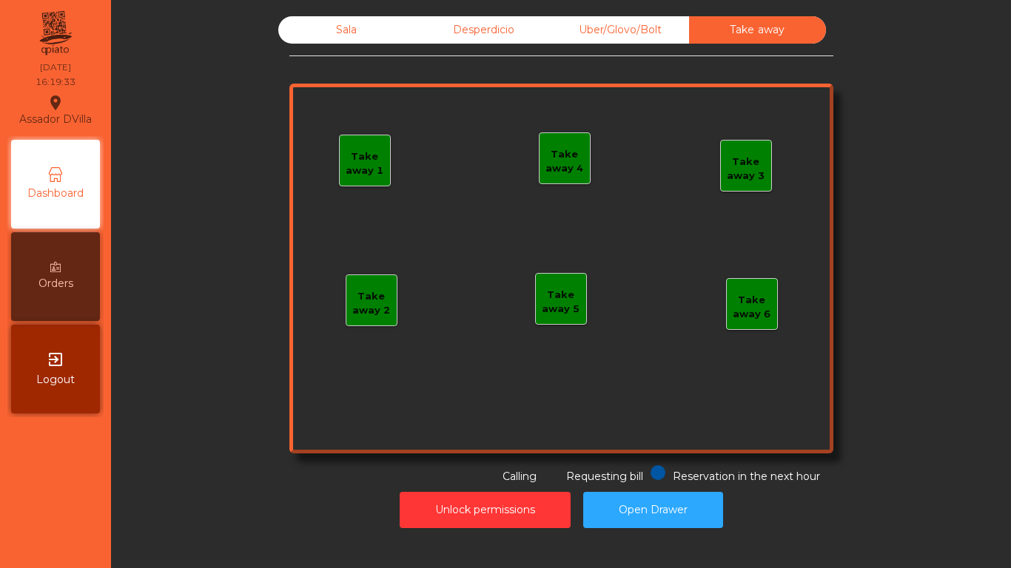
click at [479, 25] on div "Desperdicio" at bounding box center [483, 29] width 137 height 27
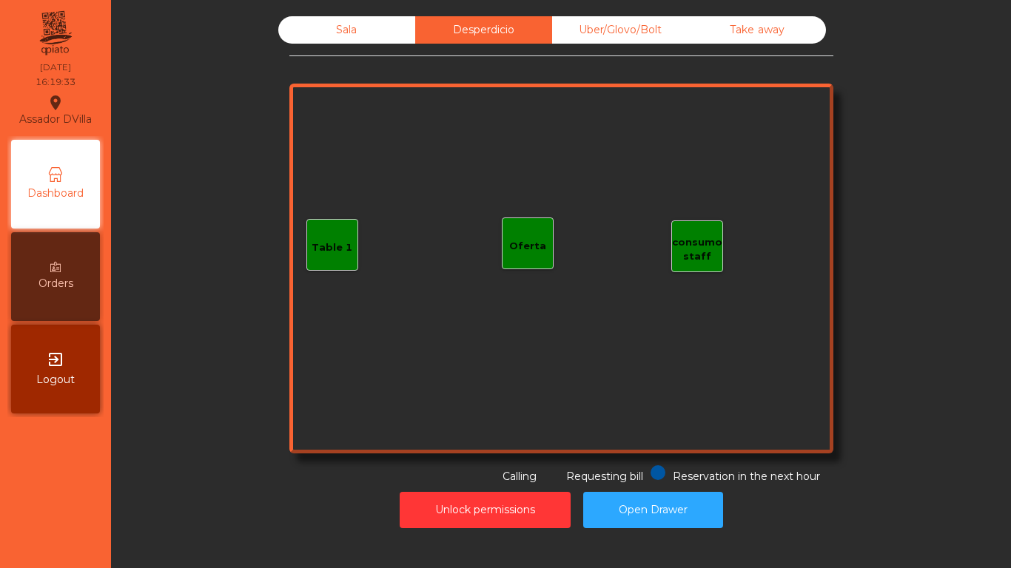
click at [363, 25] on div "Sala" at bounding box center [346, 29] width 137 height 27
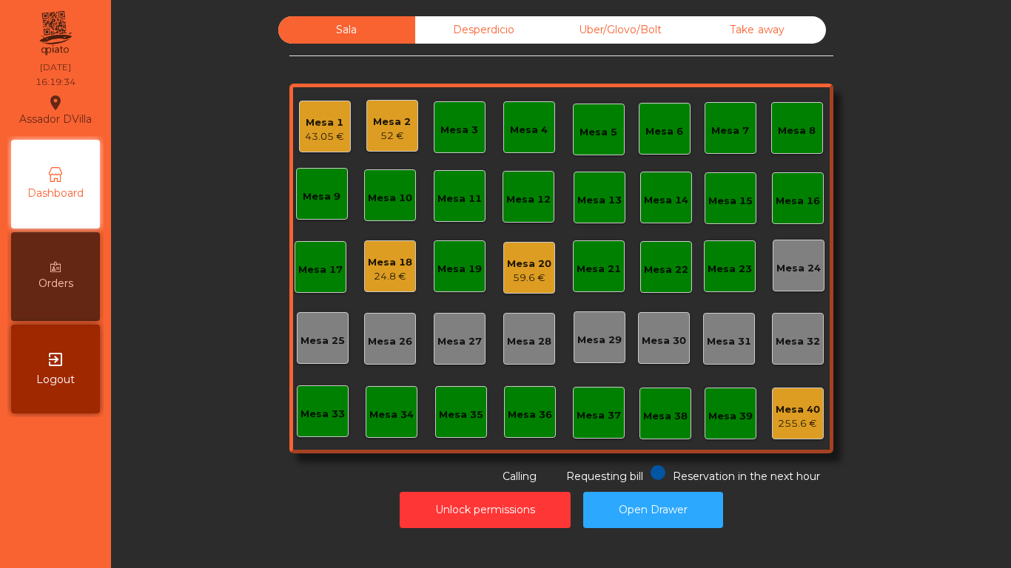
click at [784, 406] on div "Mesa 40" at bounding box center [797, 409] width 44 height 15
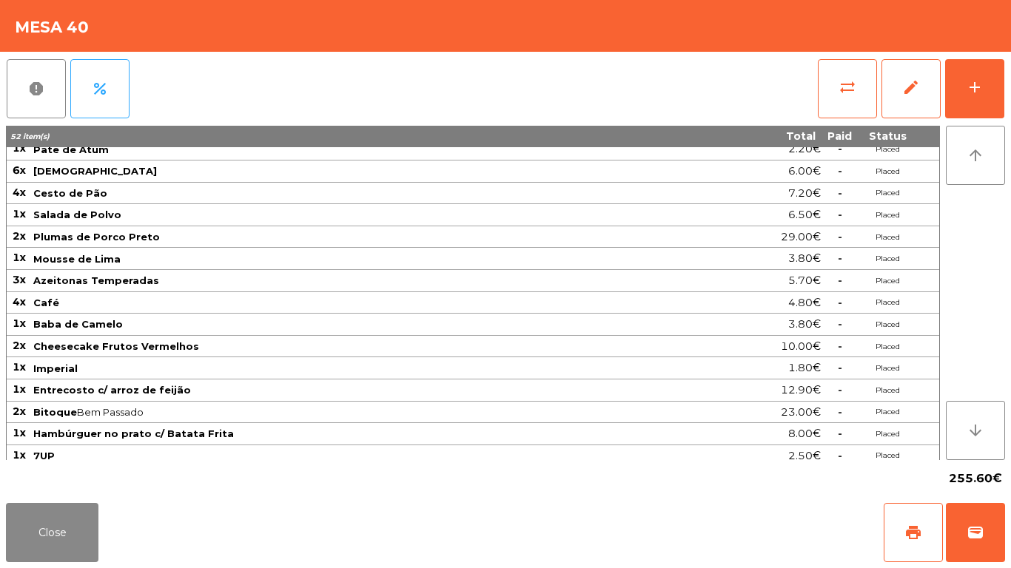
scroll to position [192, 0]
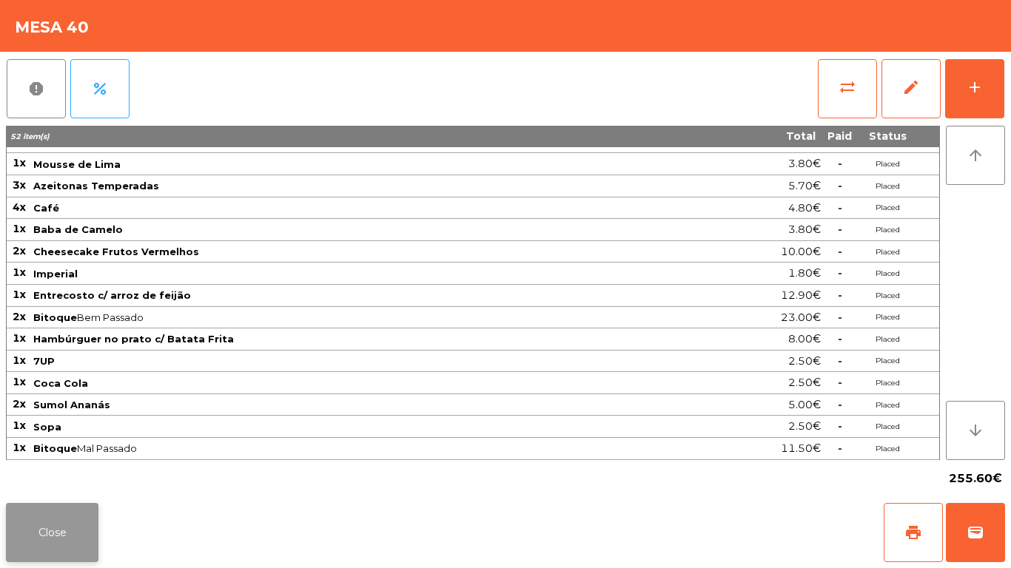
click at [62, 514] on button "Close" at bounding box center [52, 532] width 92 height 59
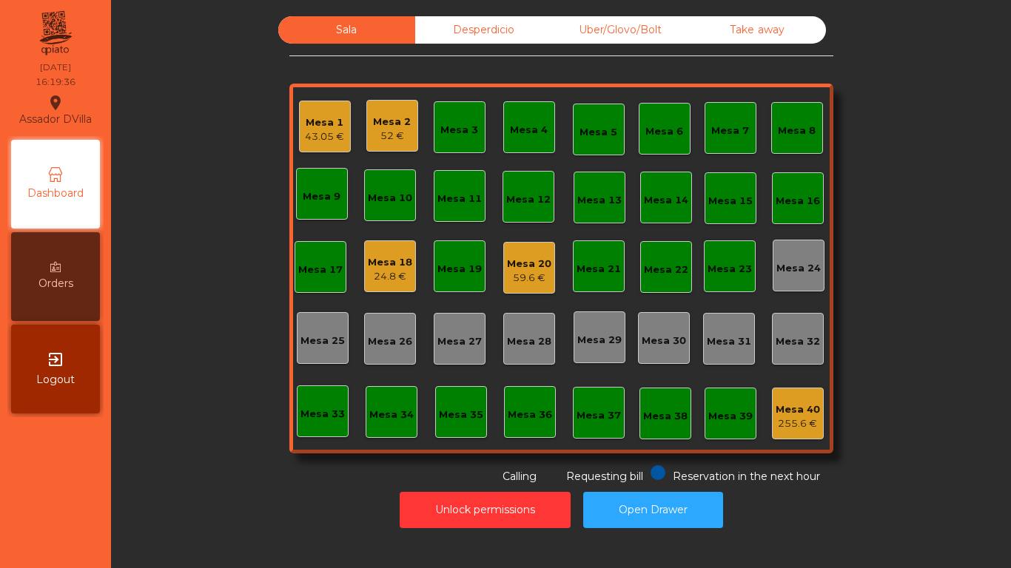
drag, startPoint x: 145, startPoint y: 473, endPoint x: 163, endPoint y: 453, distance: 26.7
click at [146, 473] on div "Sala Desperdicio Uber/Glovo/Bolt Take away Mesa 1 43.05 € Mesa 2 52 € Mesa 3 Me…" at bounding box center [561, 250] width 860 height 468
click at [559, 24] on div "Uber/Glovo/Bolt" at bounding box center [620, 29] width 137 height 27
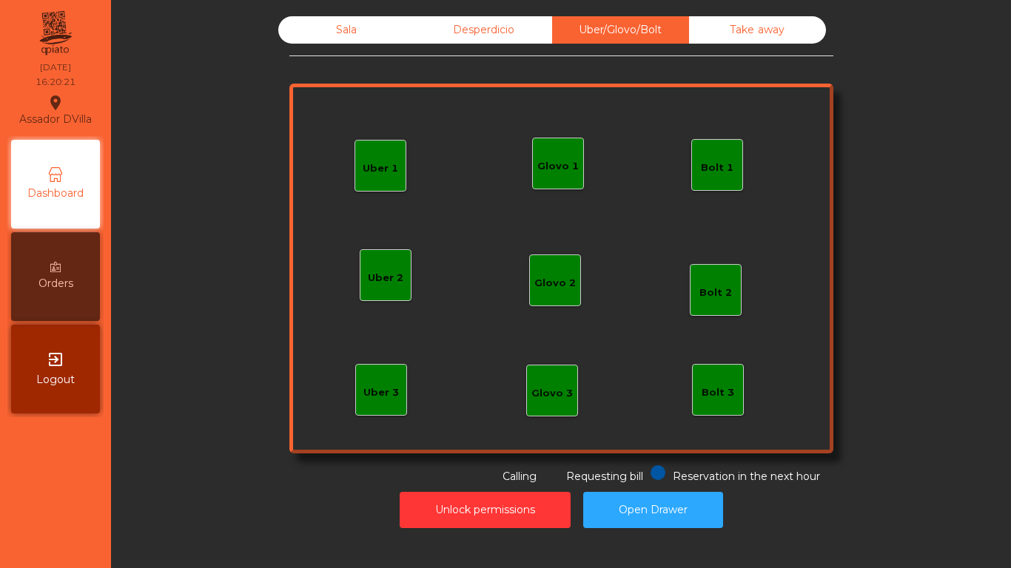
click at [715, 24] on div "Take away" at bounding box center [757, 29] width 137 height 27
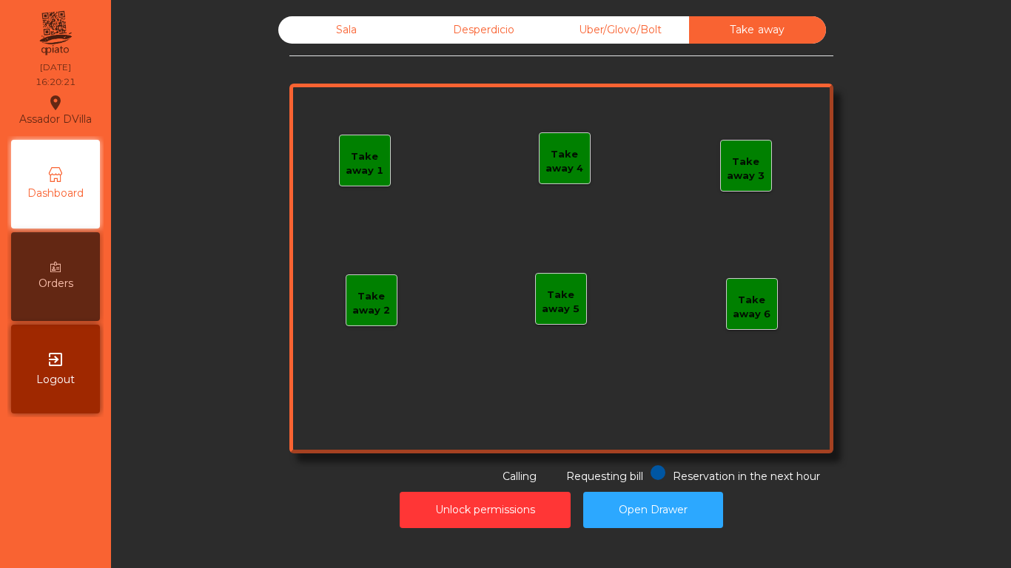
drag, startPoint x: 358, startPoint y: 73, endPoint x: 397, endPoint y: 41, distance: 49.9
click at [357, 72] on div "Sala Desperdicio Uber/Glovo/Bolt Take away Take away 1 Take away 2 Take away 3 …" at bounding box center [561, 250] width 544 height 468
click at [397, 41] on div "Sala" at bounding box center [346, 29] width 137 height 27
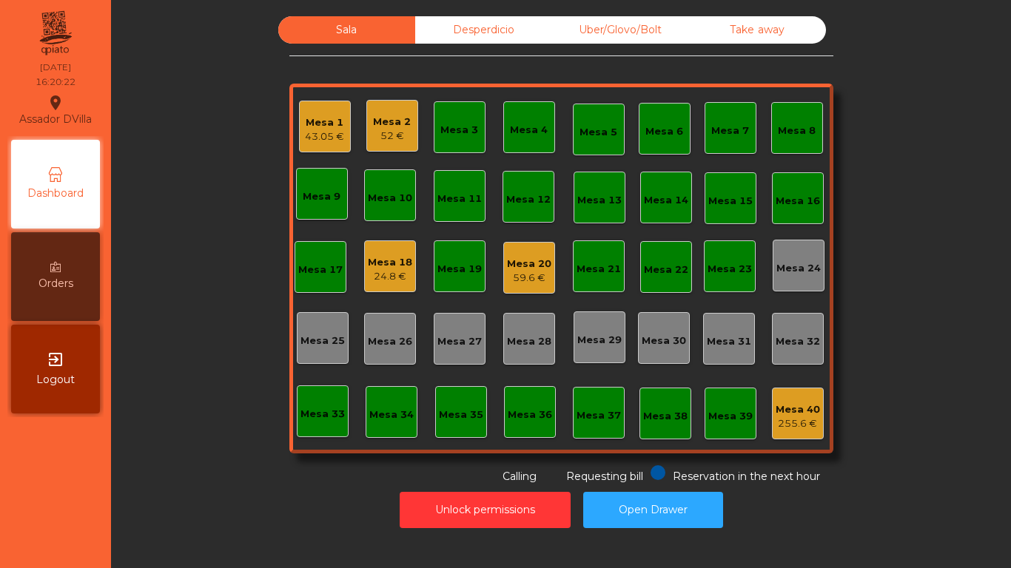
click at [435, 28] on div "Desperdicio" at bounding box center [483, 29] width 137 height 27
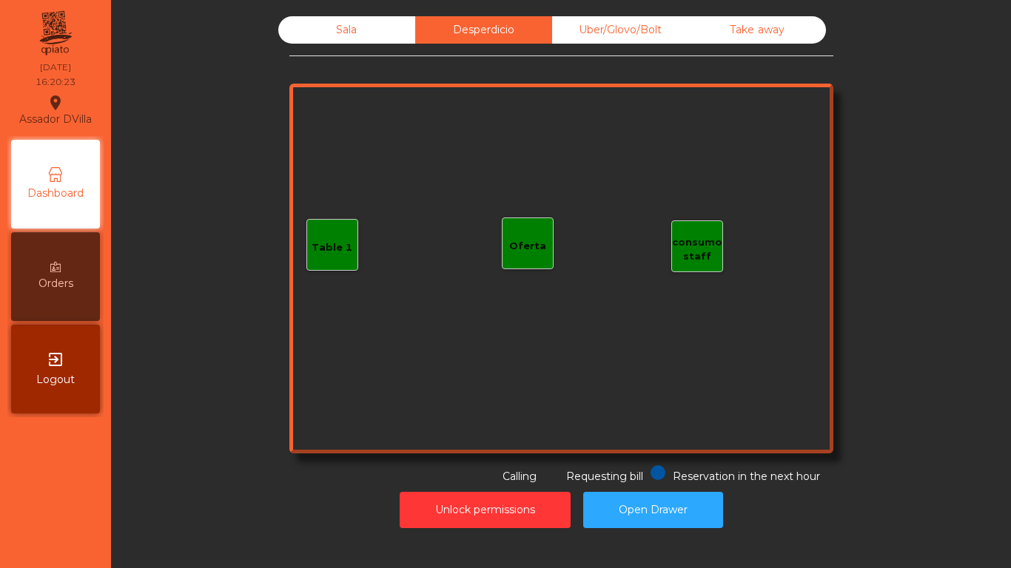
click at [360, 30] on div "Sala" at bounding box center [346, 29] width 137 height 27
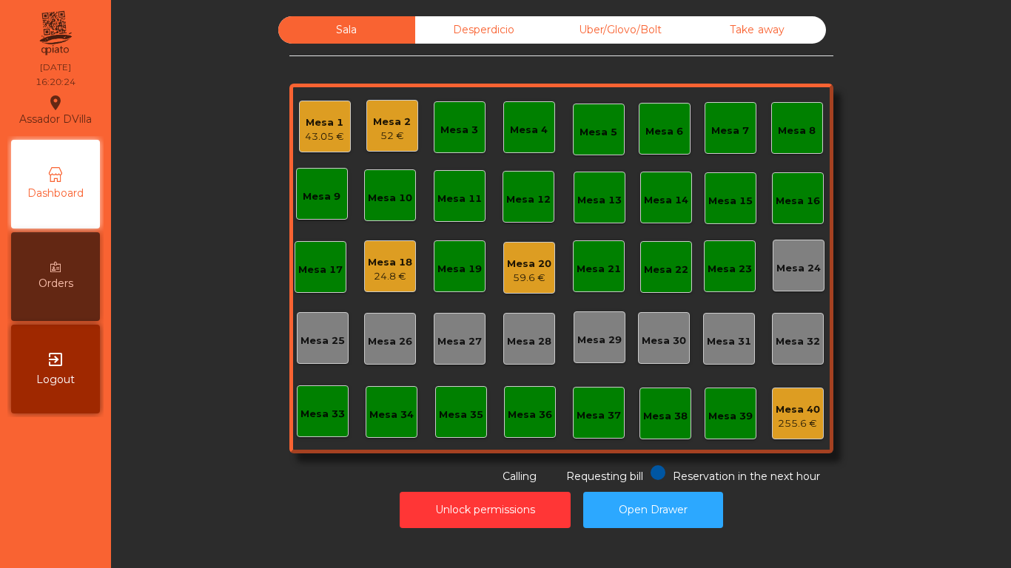
click at [793, 414] on div "Mesa 40" at bounding box center [797, 409] width 44 height 15
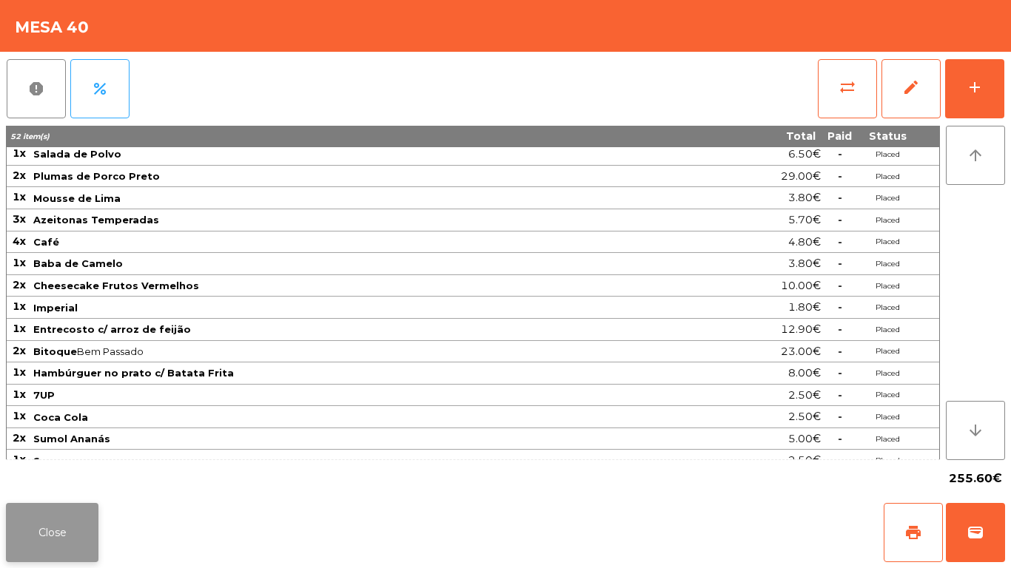
scroll to position [192, 0]
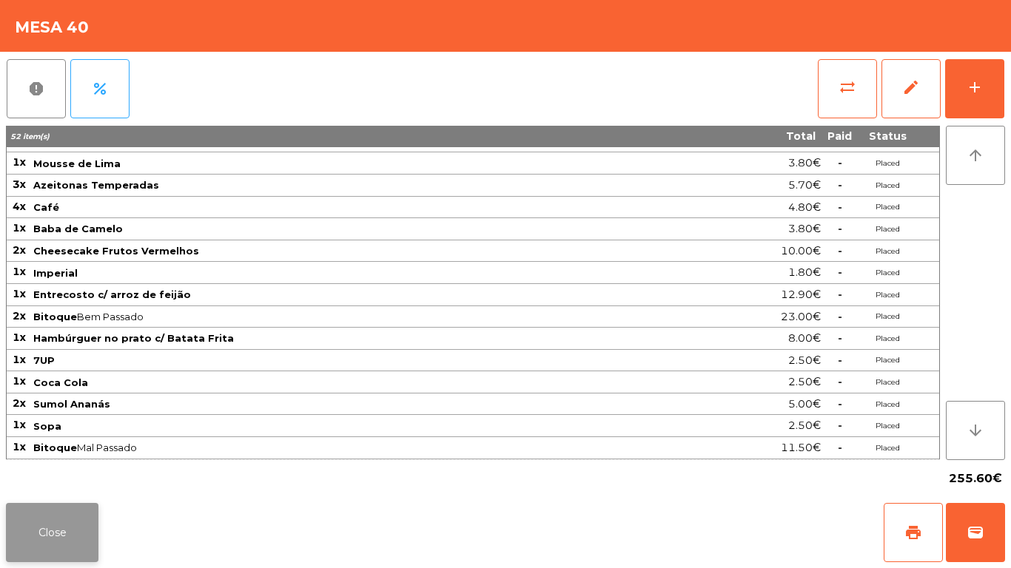
click at [68, 522] on button "Close" at bounding box center [52, 532] width 92 height 59
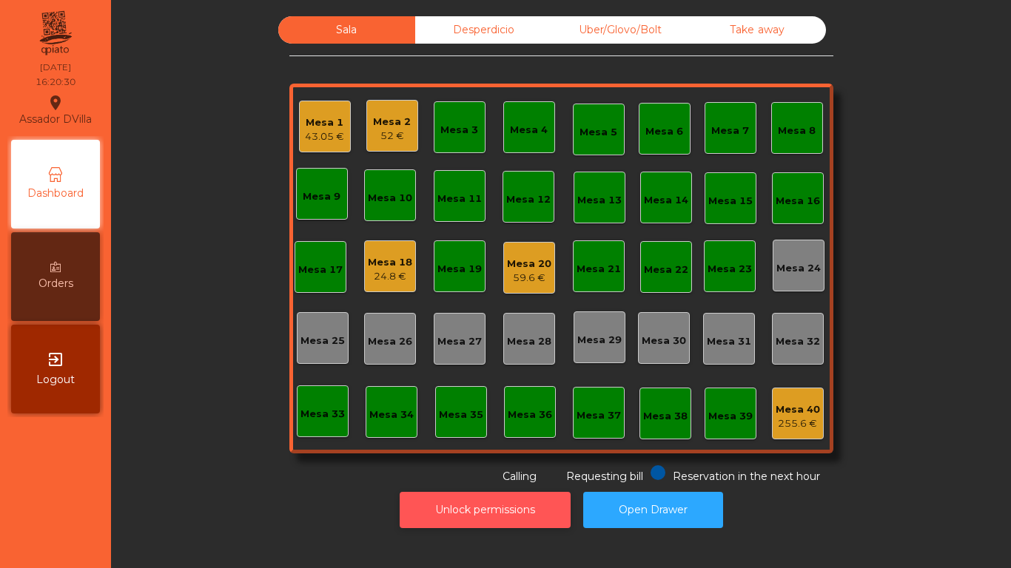
click at [477, 499] on button "Unlock permissions" at bounding box center [484, 510] width 171 height 36
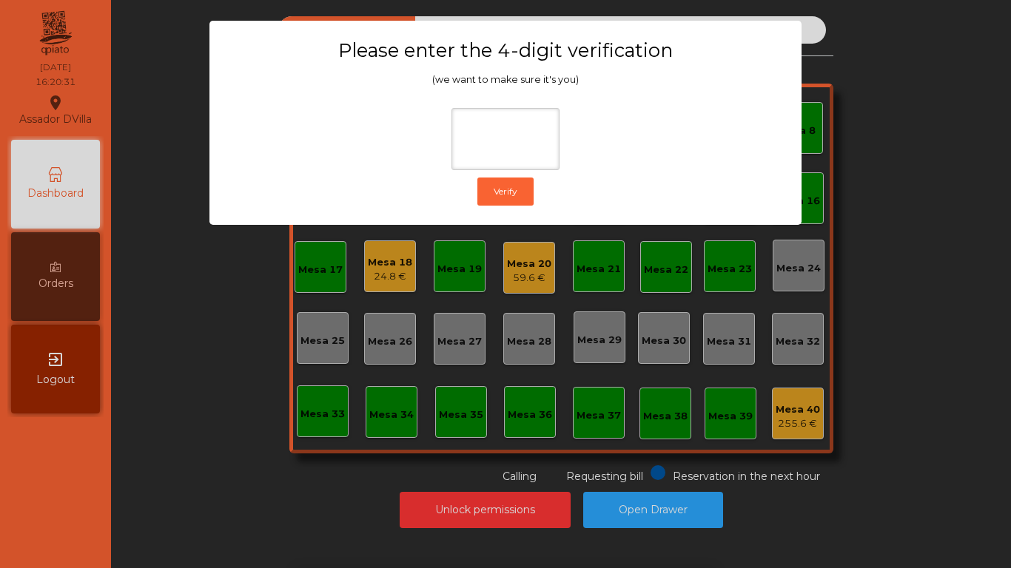
click at [109, 454] on div "1 2 3 keyboard_backspace 4 5 6 . - 7 8 9 keyboard_return 0" at bounding box center [505, 492] width 1011 height 151
click at [665, 519] on ngb-modal-window "Please enter the 4-digit verification (we want to make sure it's you) Verify" at bounding box center [505, 284] width 960 height 568
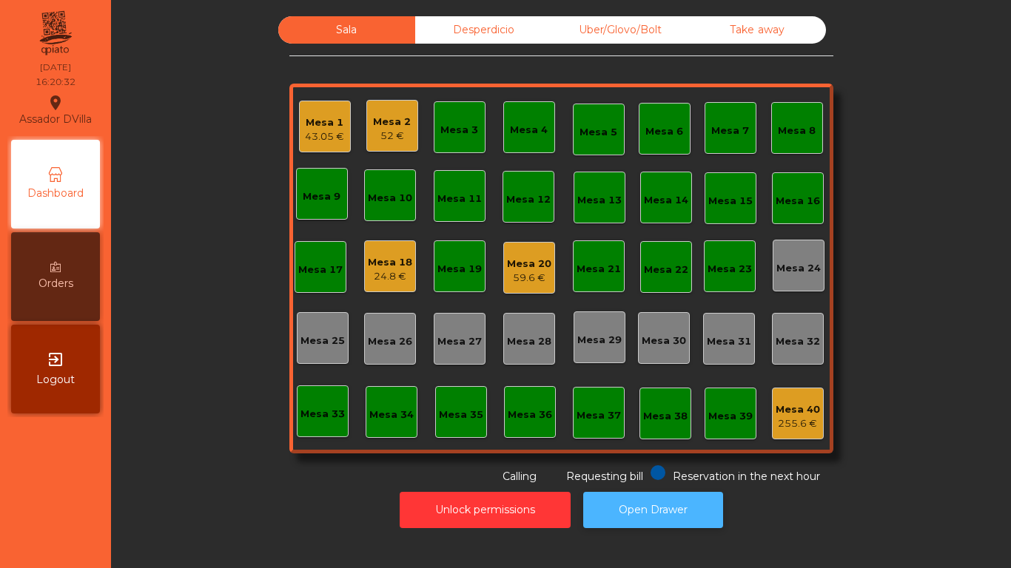
click at [663, 516] on button "Open Drawer" at bounding box center [653, 510] width 140 height 36
click at [334, 446] on div "Mesa 1 43.05 € Mesa 2 52 € Mesa 3 Mesa 4 Mesa 5 Mesa 6 Mesa 7 Mesa 8 Mesa 9 Mes…" at bounding box center [561, 269] width 544 height 370
click at [397, 255] on div "Mesa 18" at bounding box center [390, 262] width 44 height 15
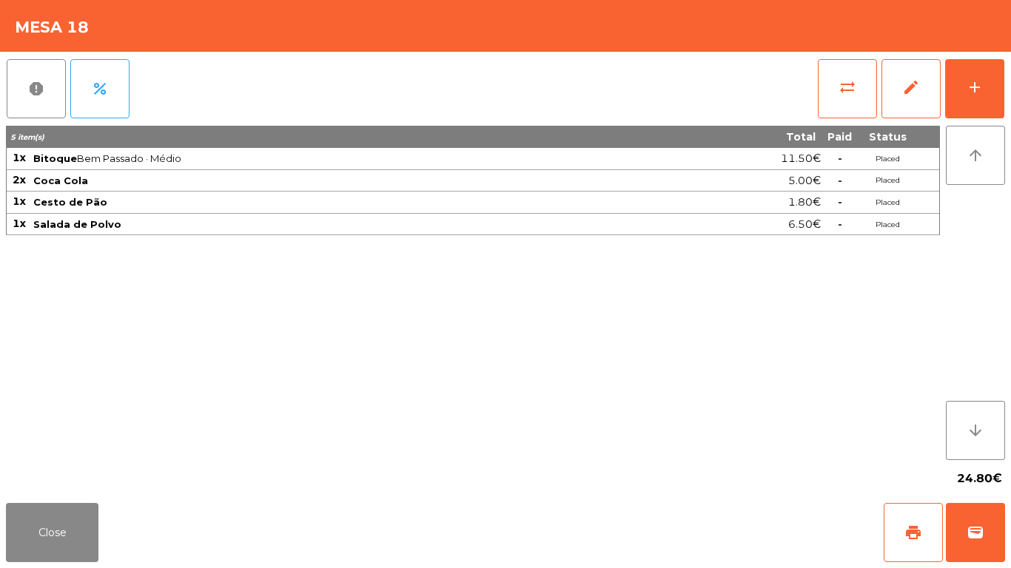
click at [955, 124] on div "sync_alt edit add" at bounding box center [911, 89] width 188 height 74
click at [979, 98] on button "add" at bounding box center [974, 88] width 59 height 59
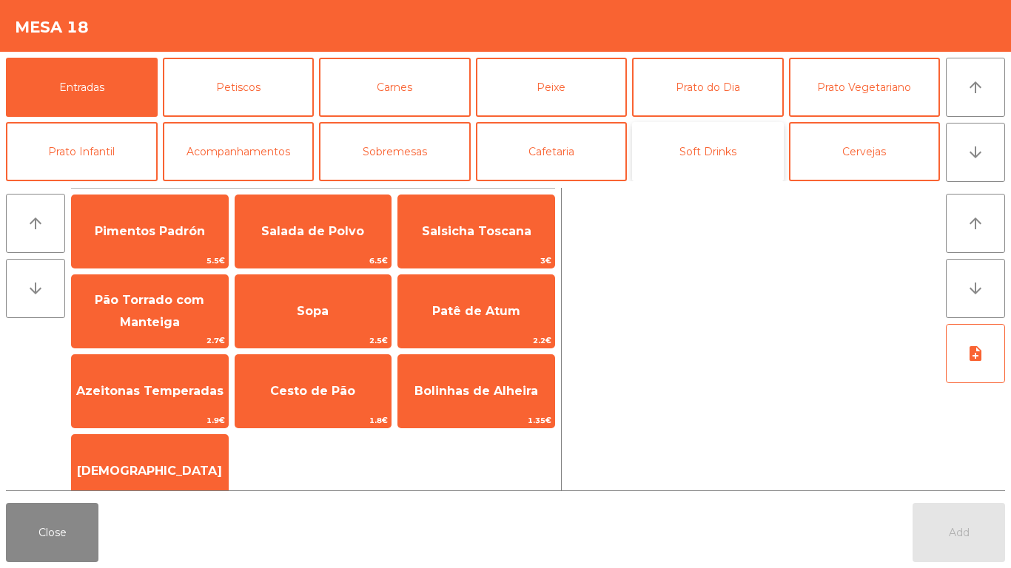
drag, startPoint x: 761, startPoint y: 157, endPoint x: 723, endPoint y: 156, distance: 37.7
click at [762, 156] on button "Soft Drinks" at bounding box center [708, 151] width 152 height 59
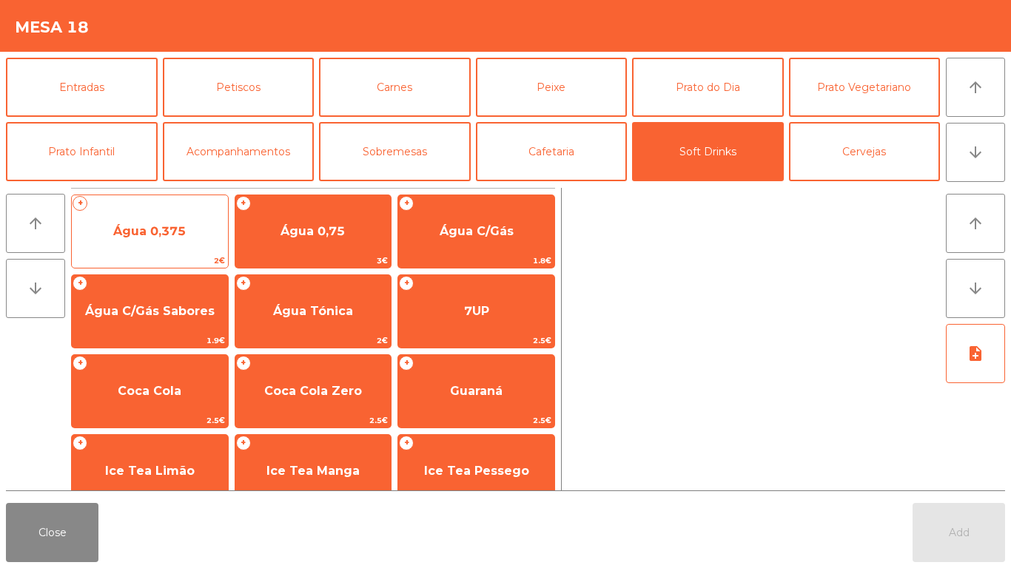
click at [152, 244] on span "Água 0,375" at bounding box center [150, 232] width 156 height 40
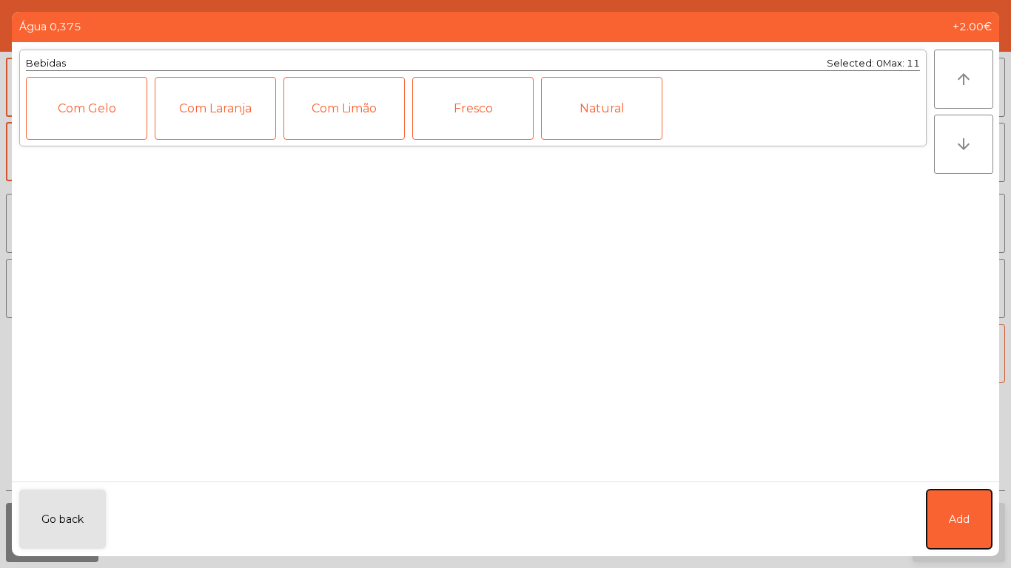
drag, startPoint x: 971, startPoint y: 511, endPoint x: 957, endPoint y: 533, distance: 25.6
click at [970, 511] on button "Add" at bounding box center [958, 519] width 65 height 59
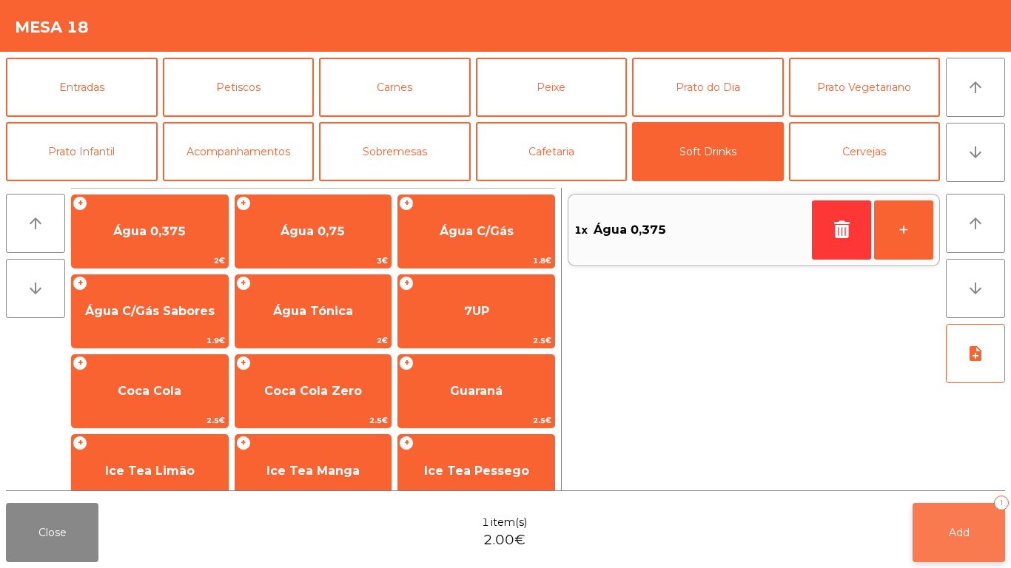
click at [957, 535] on span "Add" at bounding box center [958, 532] width 21 height 13
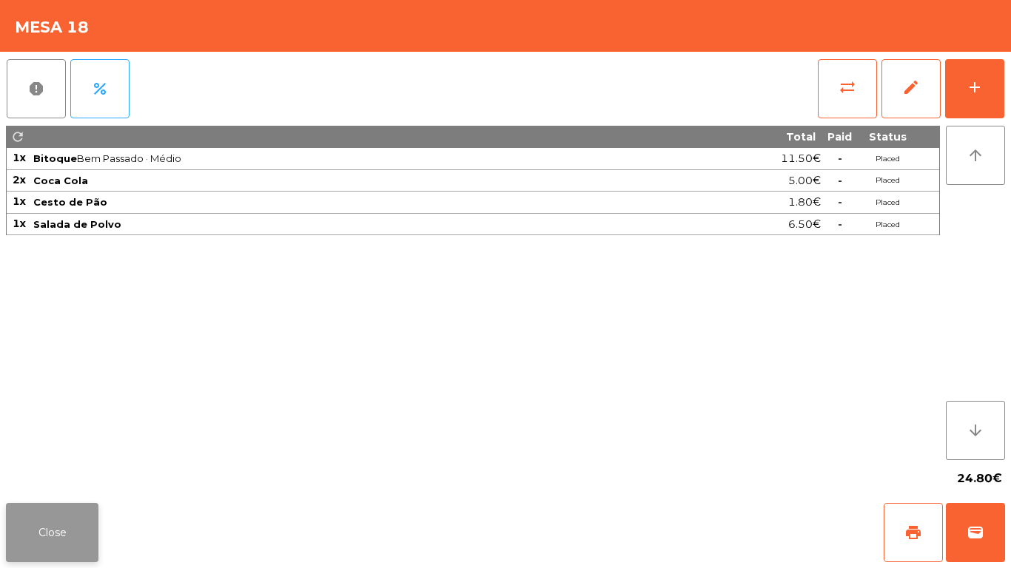
click at [45, 544] on button "Close" at bounding box center [52, 532] width 92 height 59
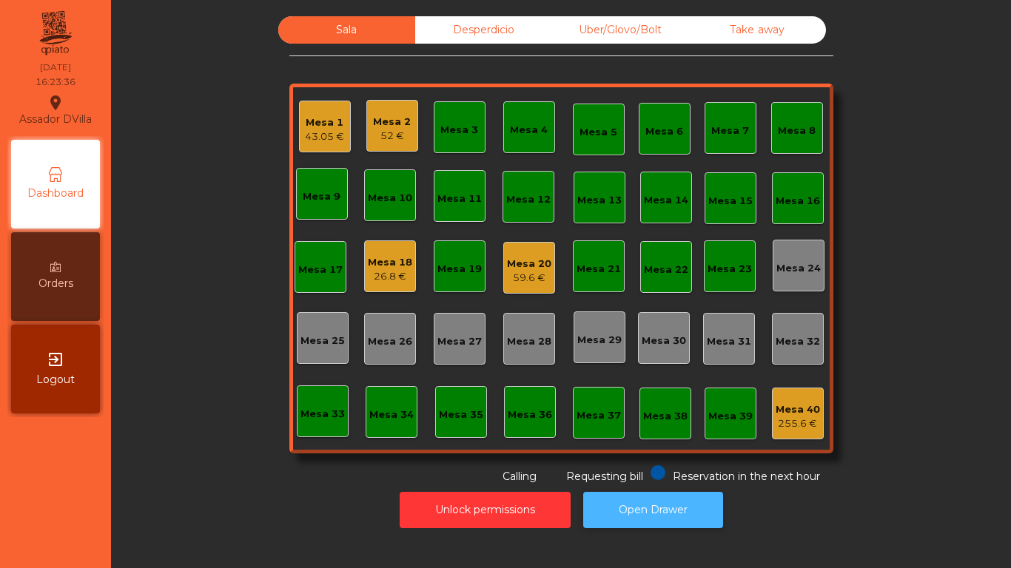
click at [703, 503] on button "Open Drawer" at bounding box center [653, 510] width 140 height 36
click at [305, 138] on div "43.05 €" at bounding box center [324, 136] width 39 height 15
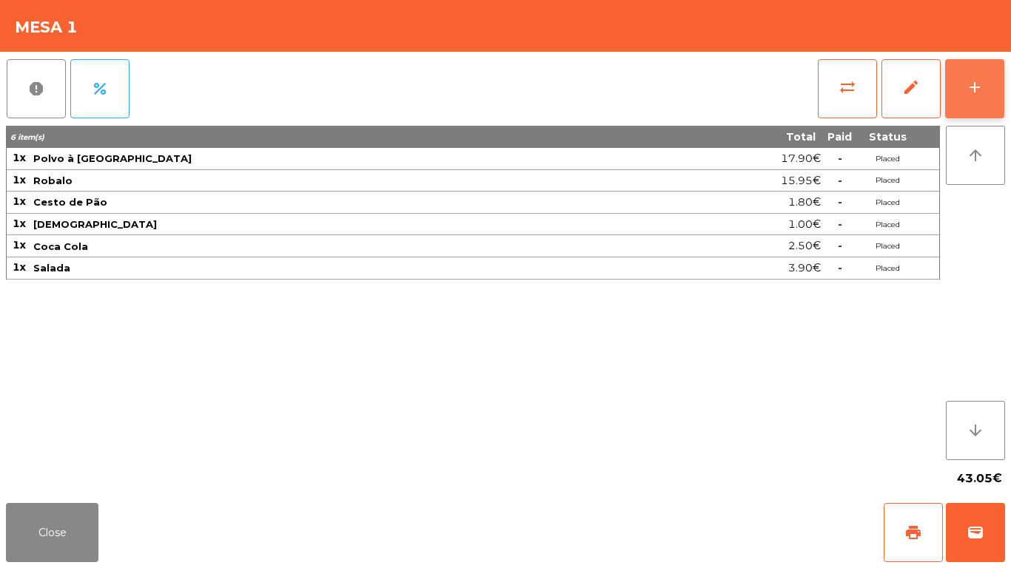
click at [986, 79] on button "add" at bounding box center [974, 88] width 59 height 59
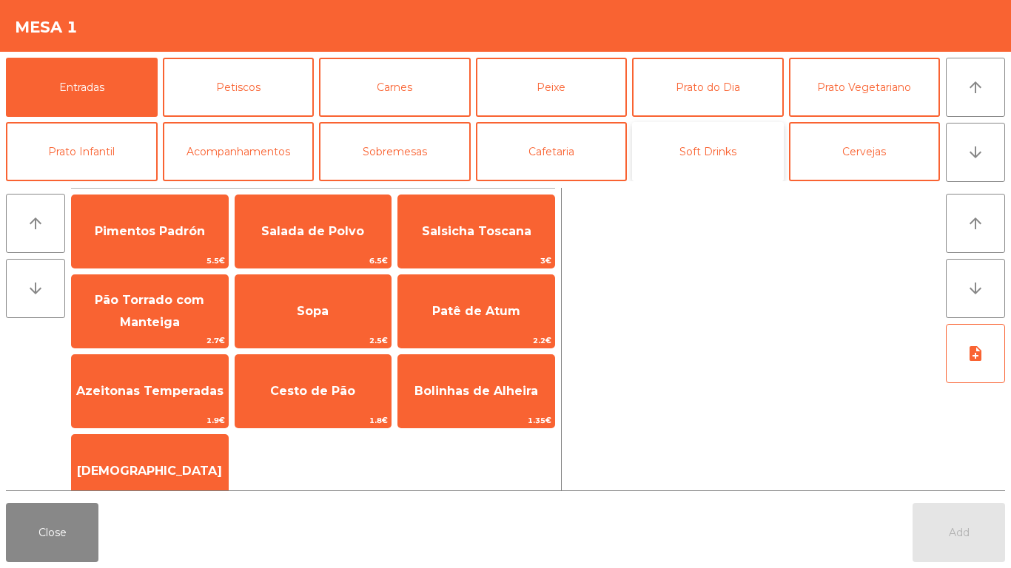
click at [716, 171] on button "Soft Drinks" at bounding box center [708, 151] width 152 height 59
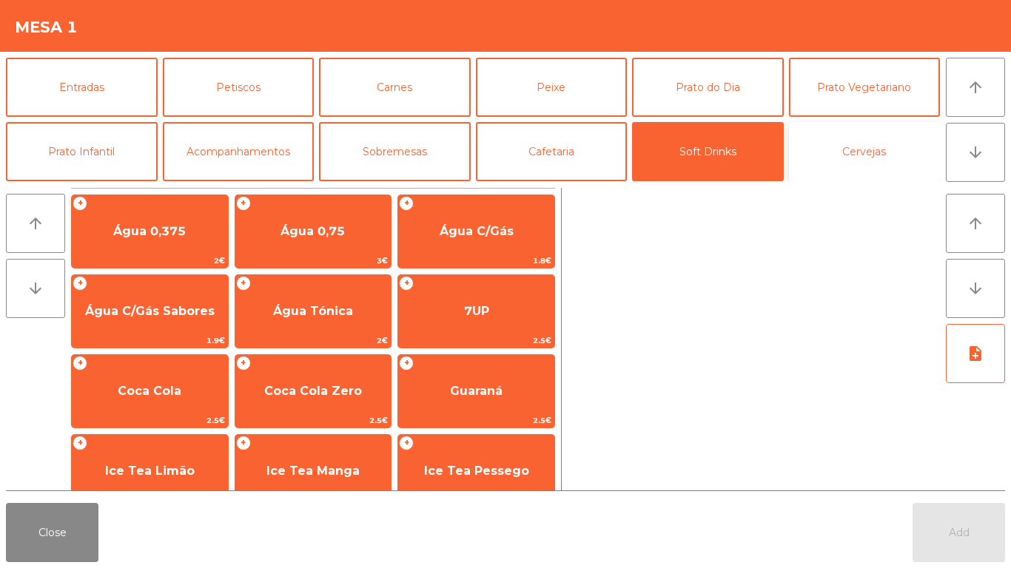
click at [888, 152] on button "Cervejas" at bounding box center [865, 151] width 152 height 59
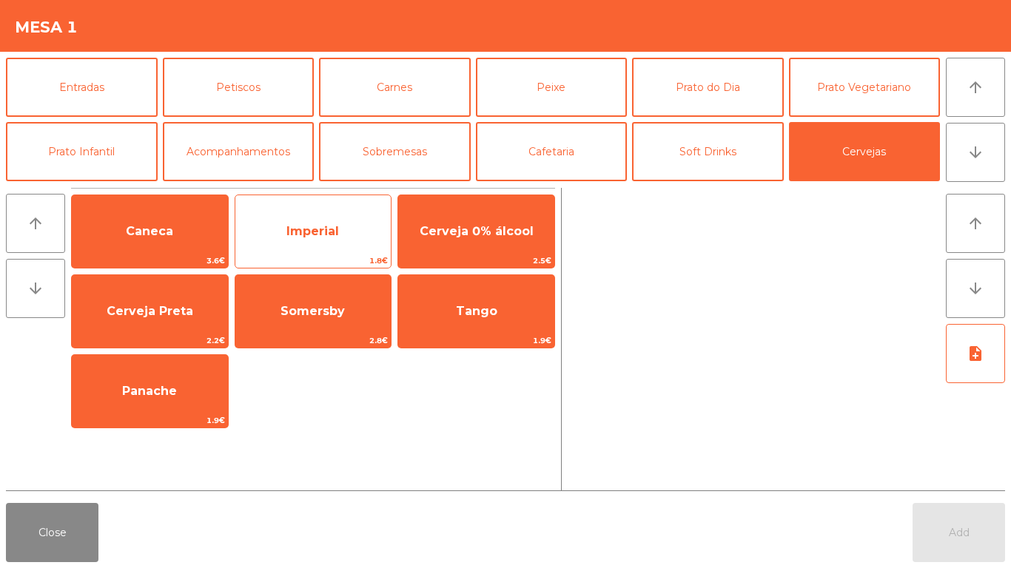
click at [383, 245] on span "Imperial" at bounding box center [313, 232] width 156 height 40
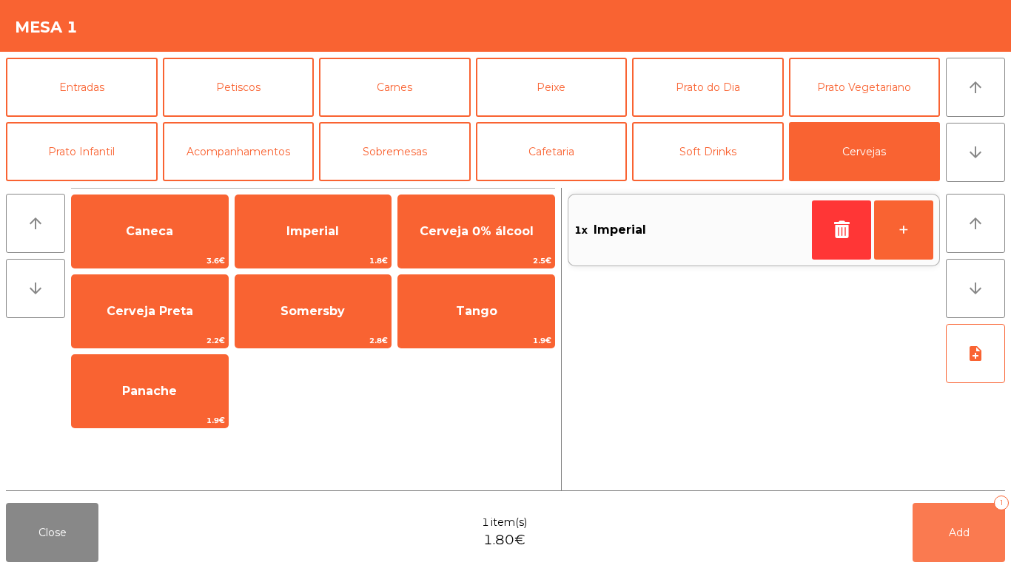
click at [931, 545] on button "Add 1" at bounding box center [958, 532] width 92 height 59
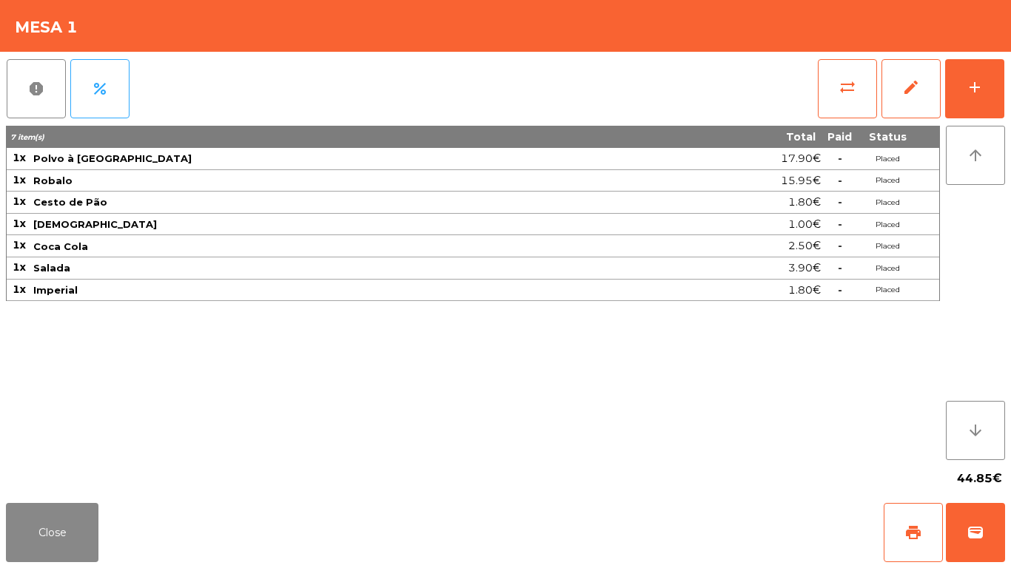
click at [101, 527] on div "Close print wallet" at bounding box center [505, 532] width 1011 height 71
click at [51, 542] on button "Close" at bounding box center [52, 532] width 92 height 59
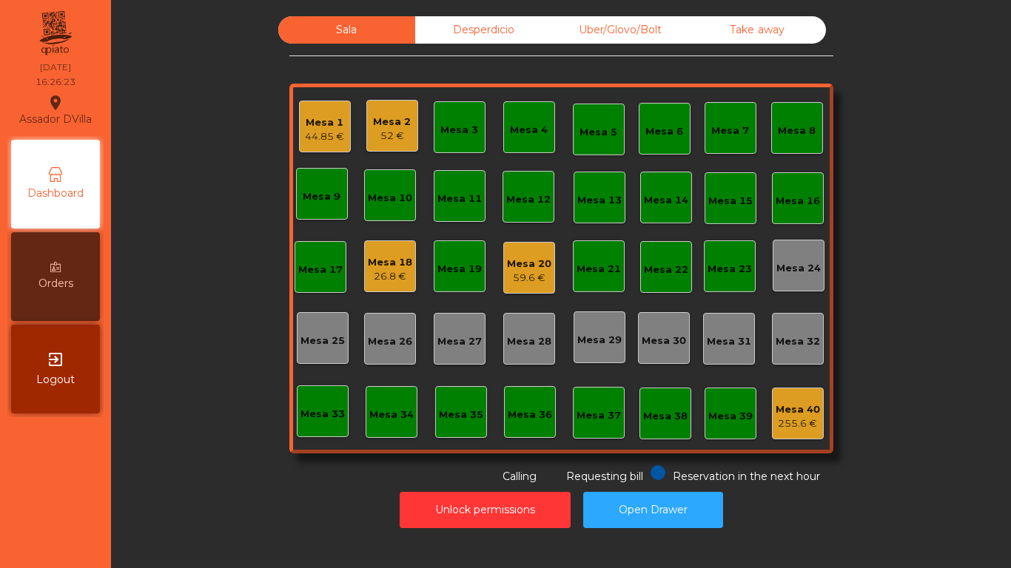
click at [507, 276] on div "59.6 €" at bounding box center [529, 278] width 44 height 15
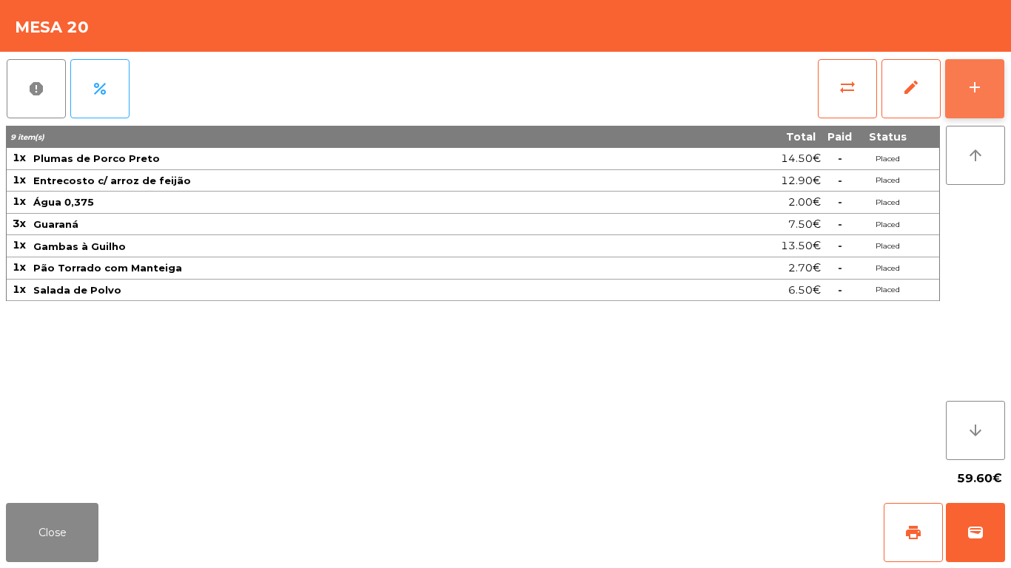
drag, startPoint x: 976, startPoint y: 76, endPoint x: 954, endPoint y: 64, distance: 24.5
click at [974, 76] on button "add" at bounding box center [974, 88] width 59 height 59
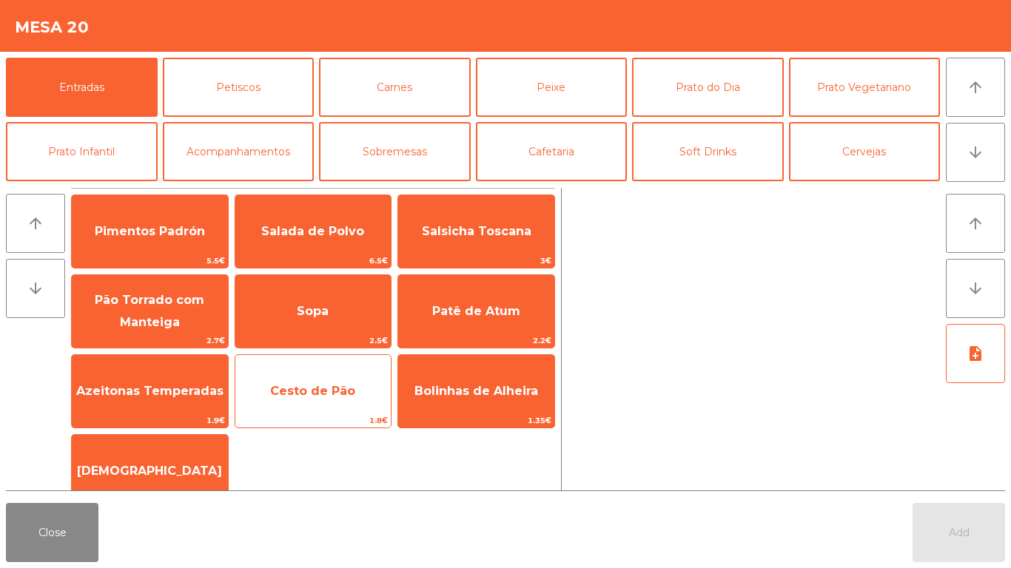
click at [260, 399] on span "Cesto de Pão" at bounding box center [313, 391] width 156 height 40
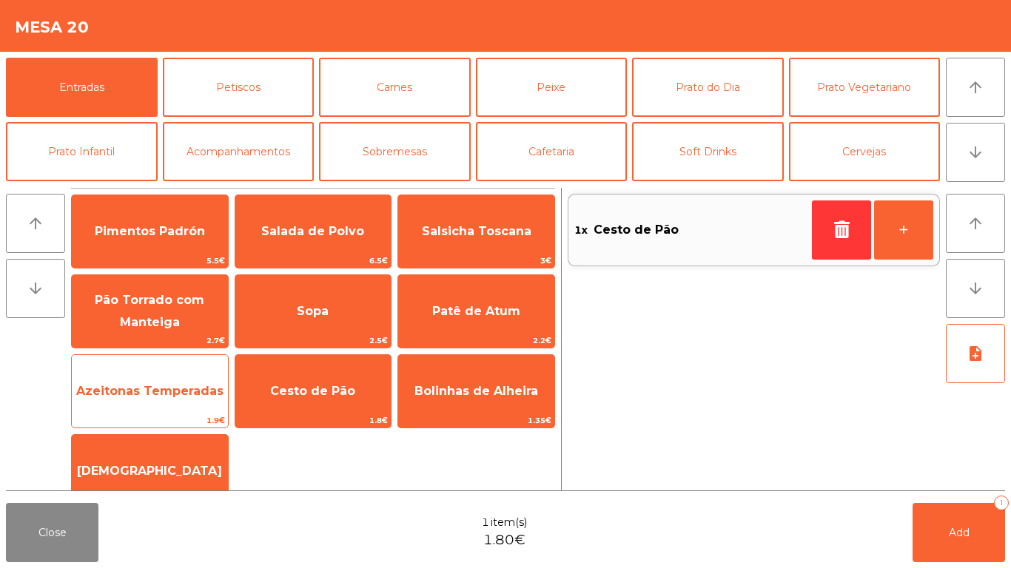
click at [166, 399] on span "Azeitonas Temperadas" at bounding box center [150, 391] width 156 height 40
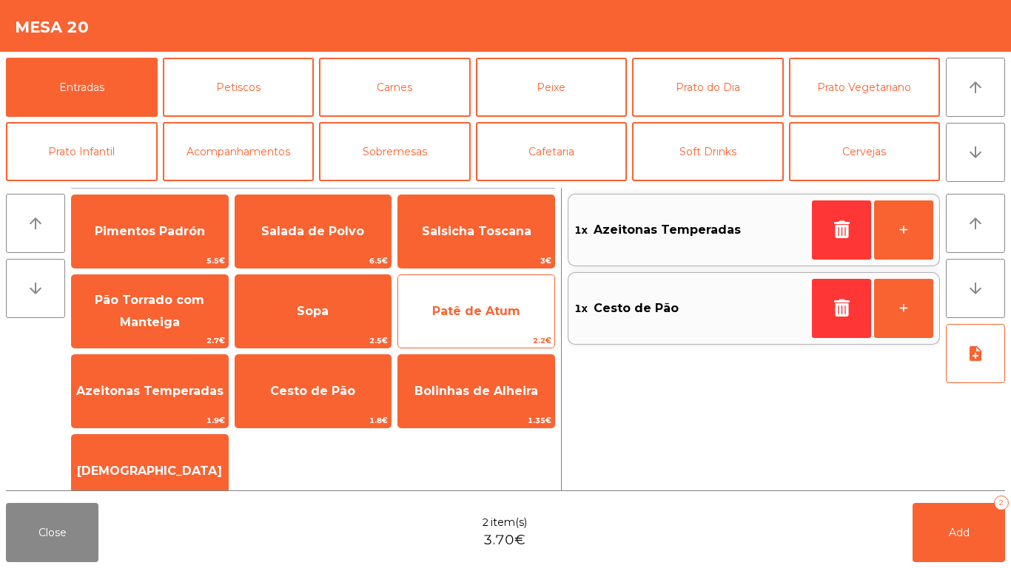
click at [456, 318] on span "Patê de Atum" at bounding box center [476, 311] width 156 height 40
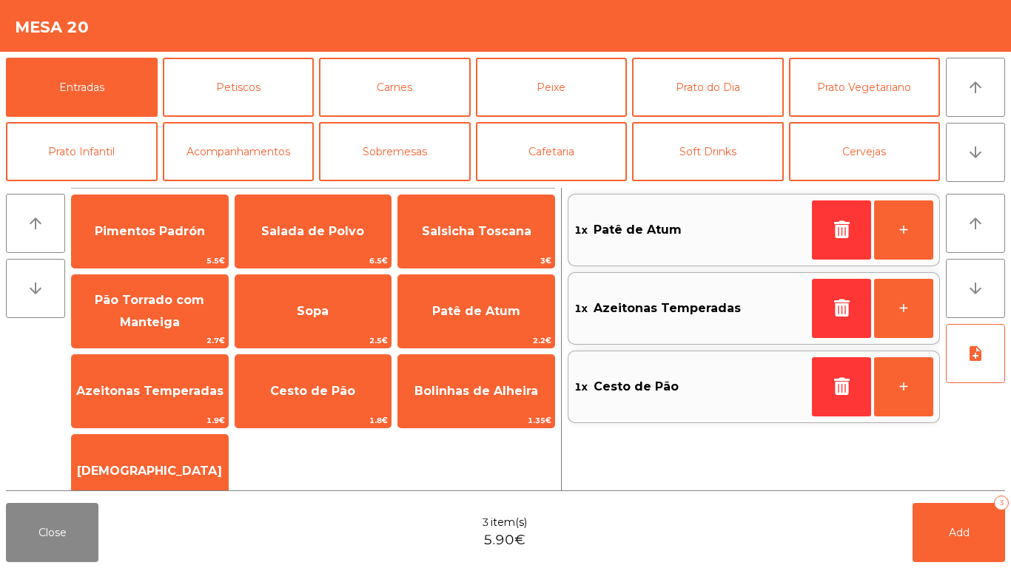
click at [979, 490] on div "arrow_upward arrow_downward Pimentos Padrón 5.5€ Salada de Polvo 6.5€ Salsicha …" at bounding box center [505, 339] width 999 height 303
click at [978, 511] on button "Add 3" at bounding box center [958, 532] width 92 height 59
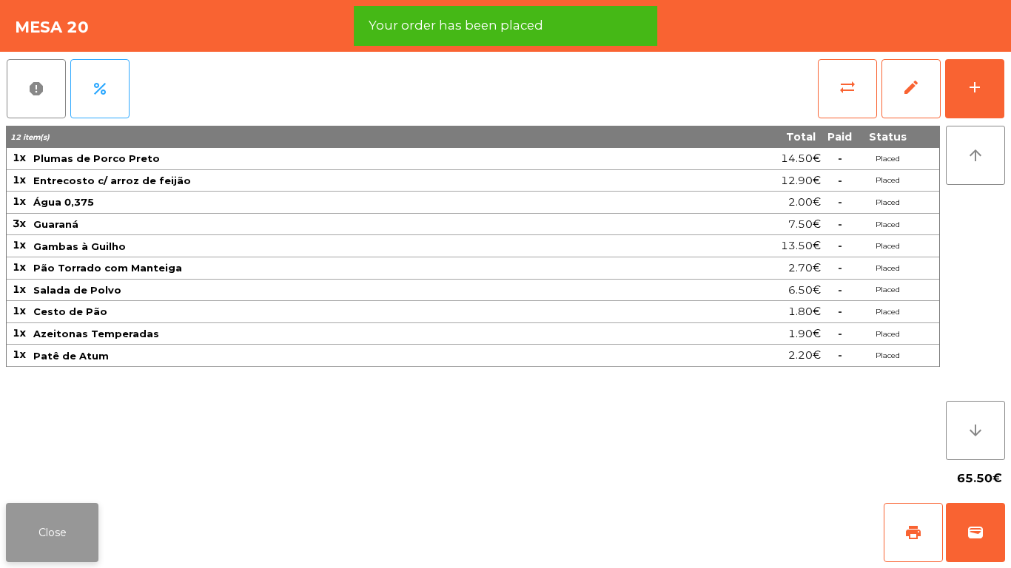
click at [50, 533] on button "Close" at bounding box center [52, 532] width 92 height 59
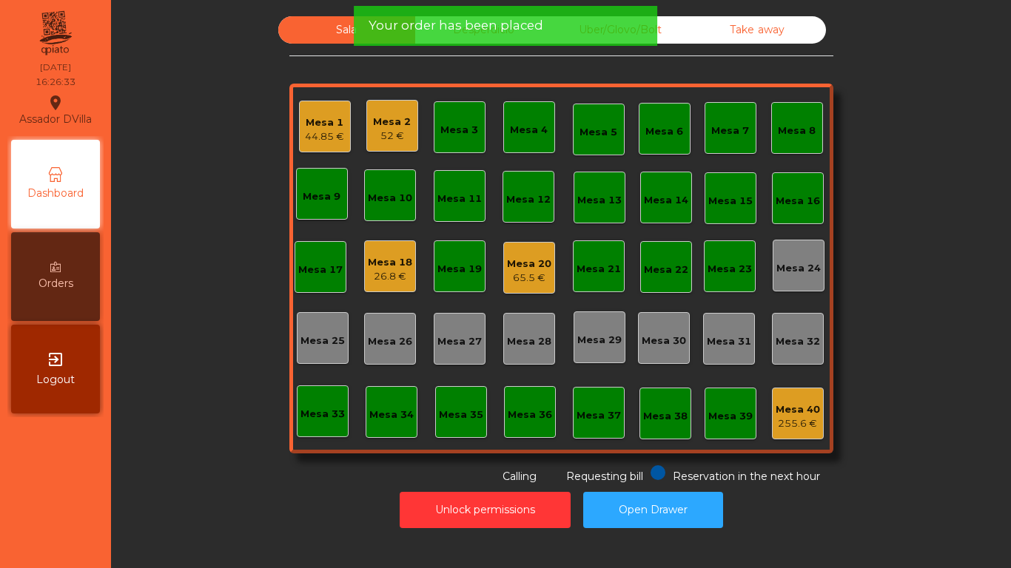
click at [378, 260] on div "Mesa 18" at bounding box center [390, 262] width 44 height 15
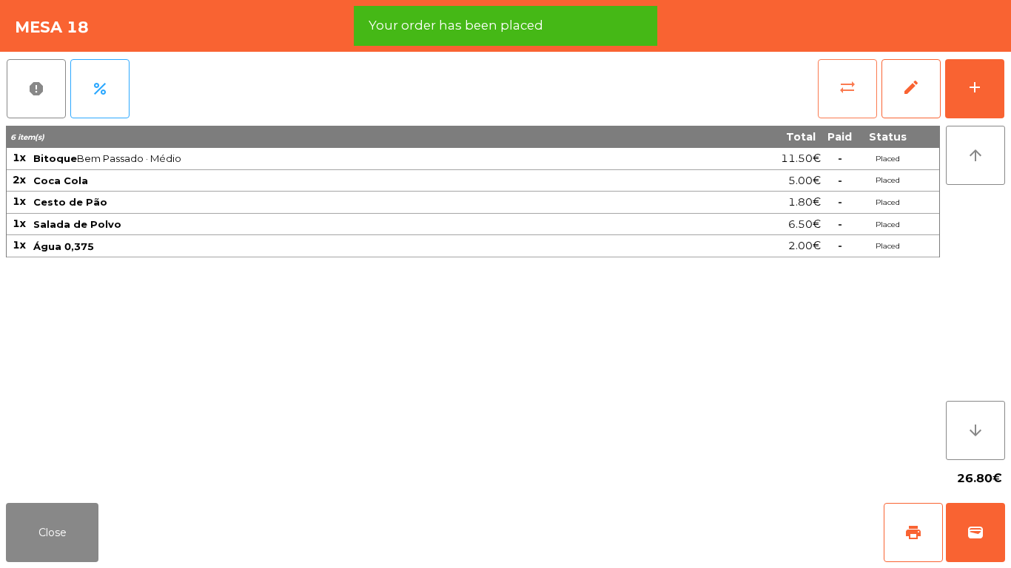
click at [845, 90] on span "sync_alt" at bounding box center [847, 87] width 18 height 18
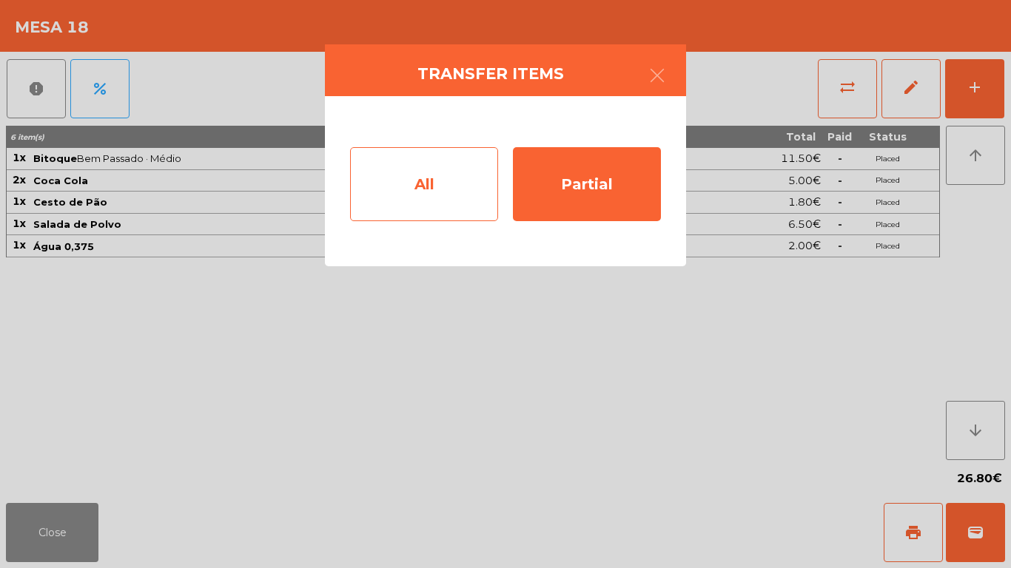
click at [387, 198] on div "All" at bounding box center [424, 184] width 148 height 74
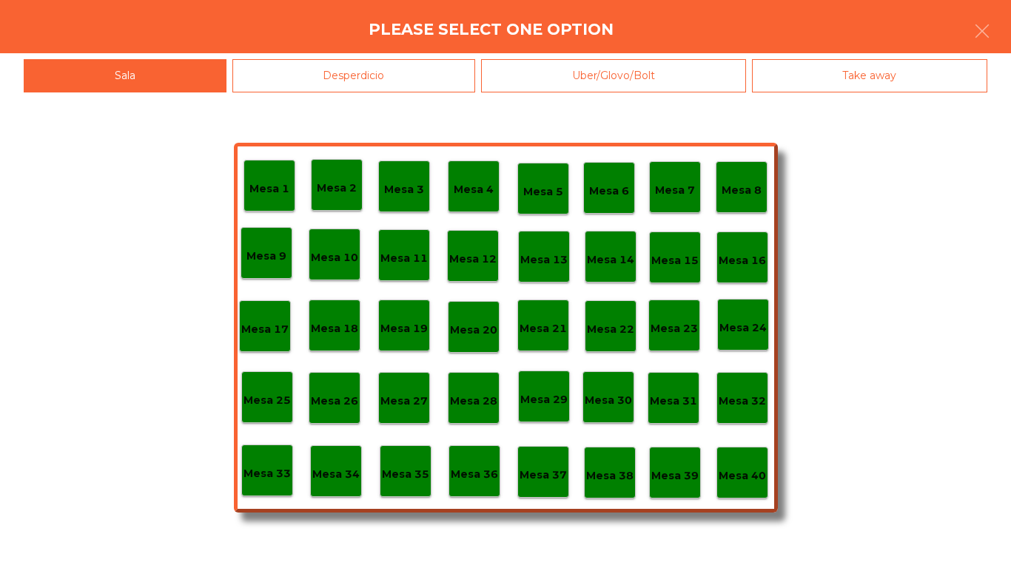
click at [669, 480] on p "Mesa 39" at bounding box center [674, 476] width 47 height 17
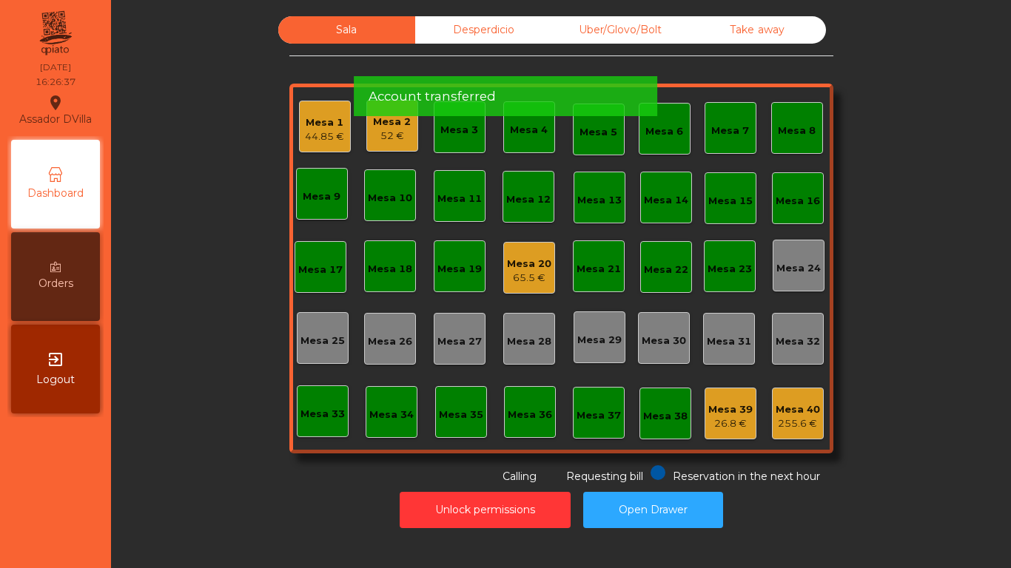
click at [342, 132] on div "Mesa 1 44.85 €" at bounding box center [325, 127] width 52 height 52
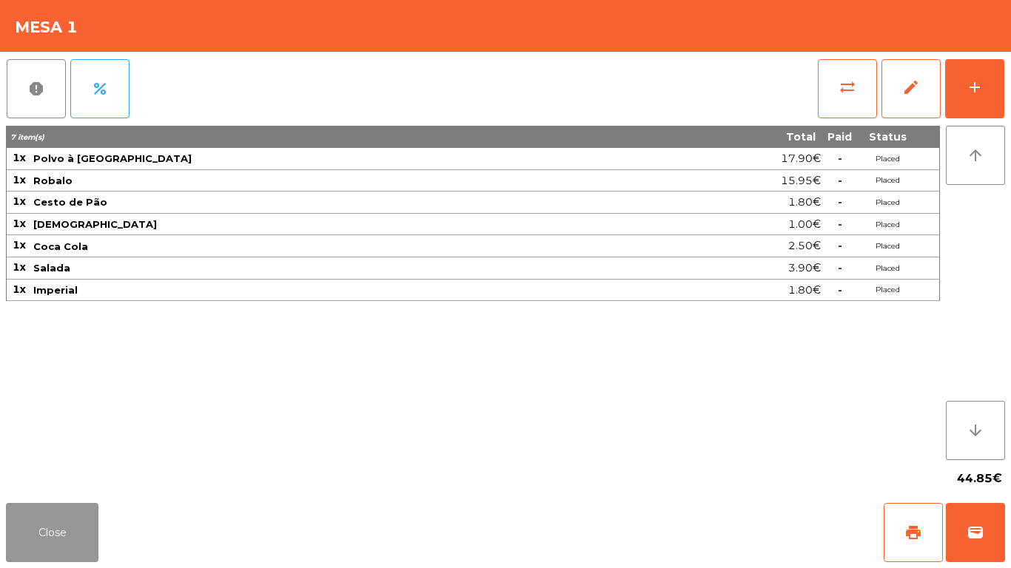
click at [50, 519] on button "Close" at bounding box center [52, 532] width 92 height 59
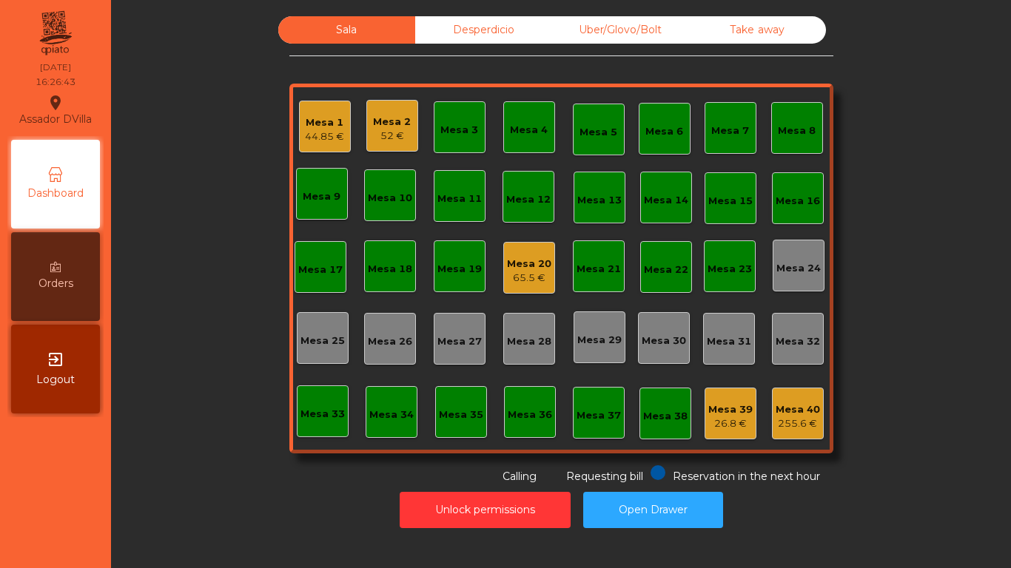
click at [377, 143] on div "Mesa 2 52 €" at bounding box center [392, 126] width 52 height 52
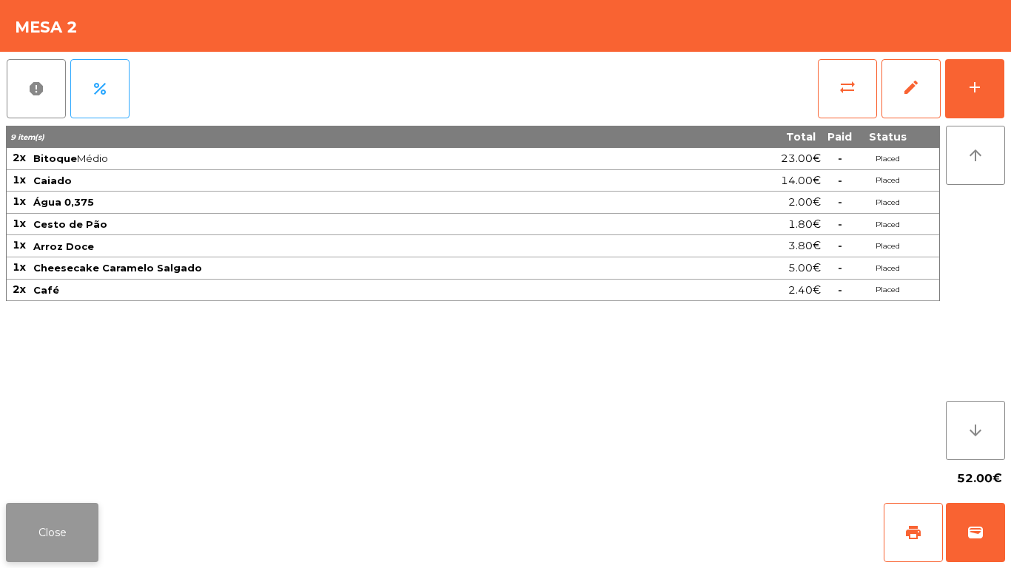
click at [46, 550] on button "Close" at bounding box center [52, 532] width 92 height 59
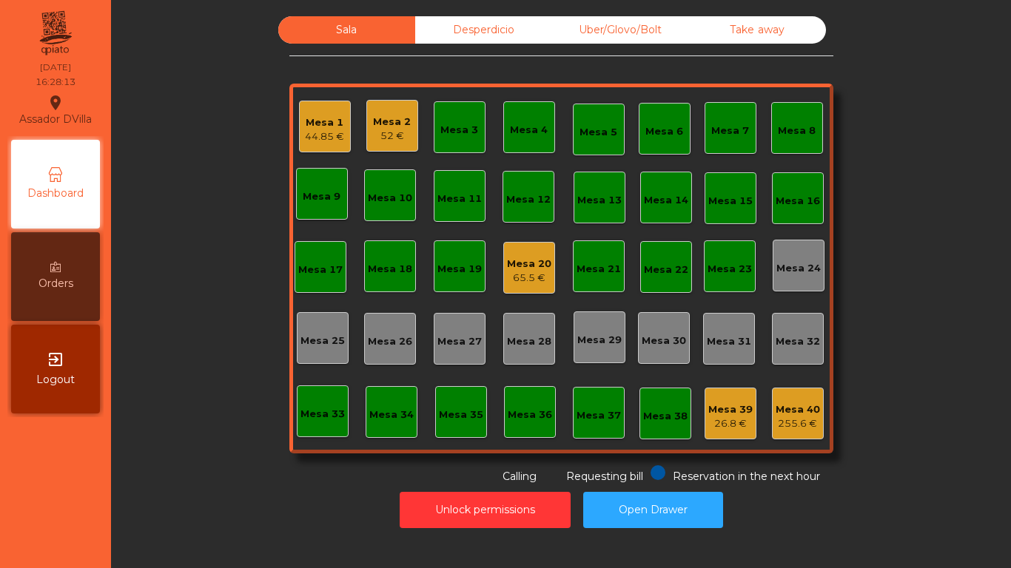
click at [815, 416] on div "Mesa 40 255.6 €" at bounding box center [798, 414] width 52 height 52
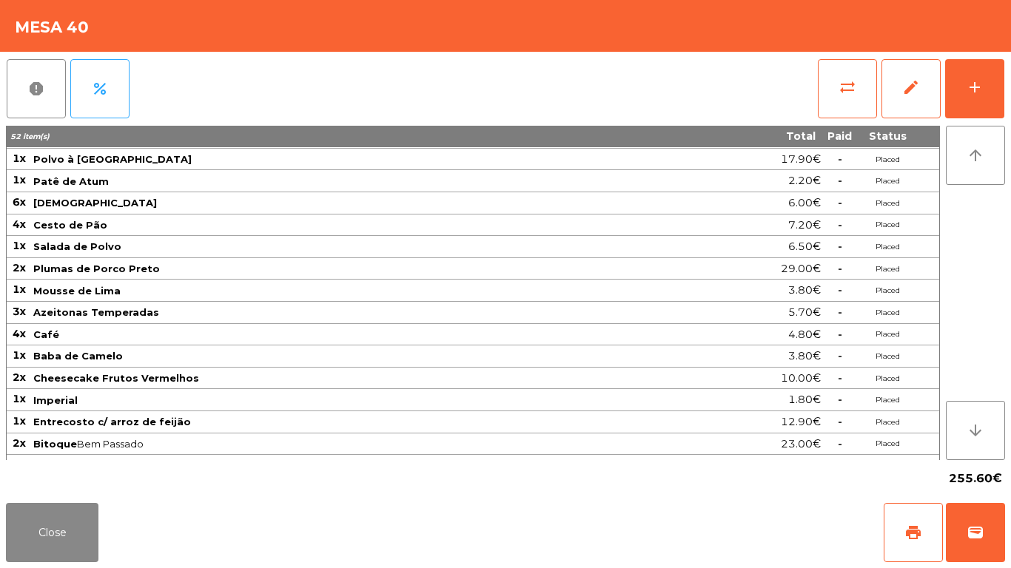
scroll to position [192, 0]
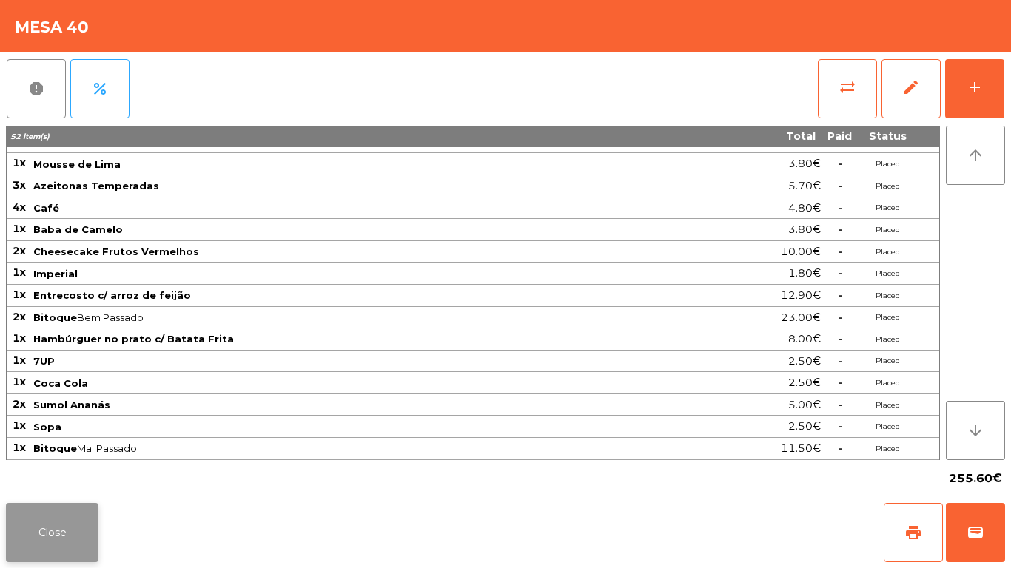
click at [53, 530] on button "Close" at bounding box center [52, 532] width 92 height 59
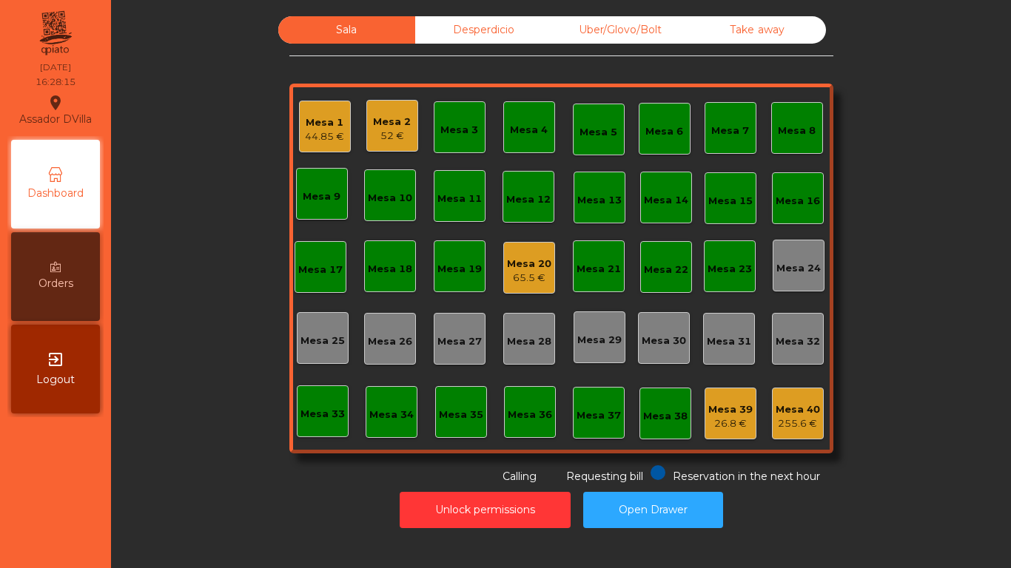
click at [649, 53] on div "Sala Desperdicio Uber/Glovo/Bolt Take away Mesa 1 44.85 € Mesa 2 52 € Mesa 3 Me…" at bounding box center [561, 250] width 544 height 468
click at [649, 37] on div "Uber/Glovo/Bolt" at bounding box center [620, 29] width 137 height 27
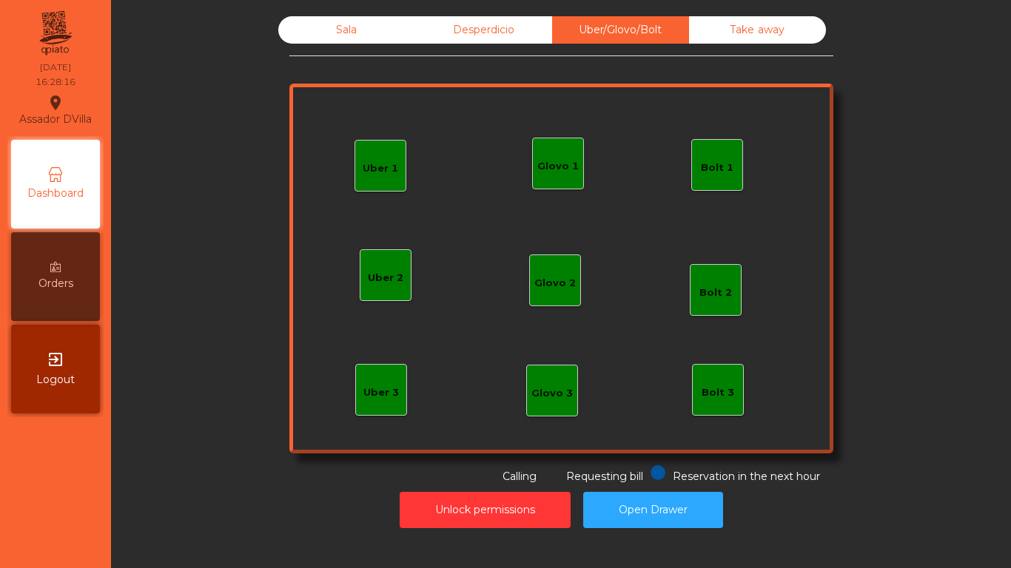
click at [713, 19] on div "Take away" at bounding box center [757, 29] width 137 height 27
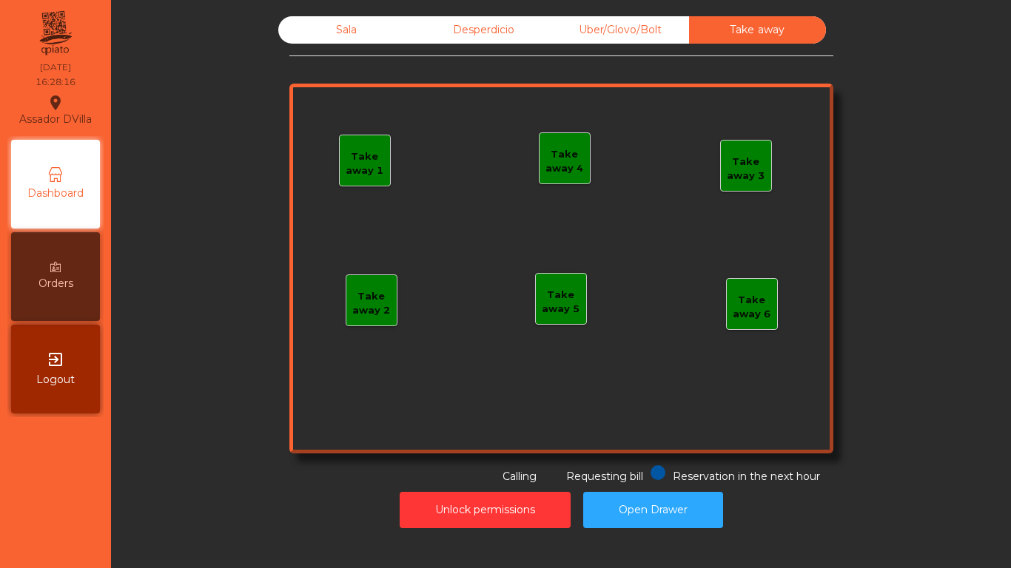
click at [402, 38] on div "Sala" at bounding box center [346, 29] width 137 height 27
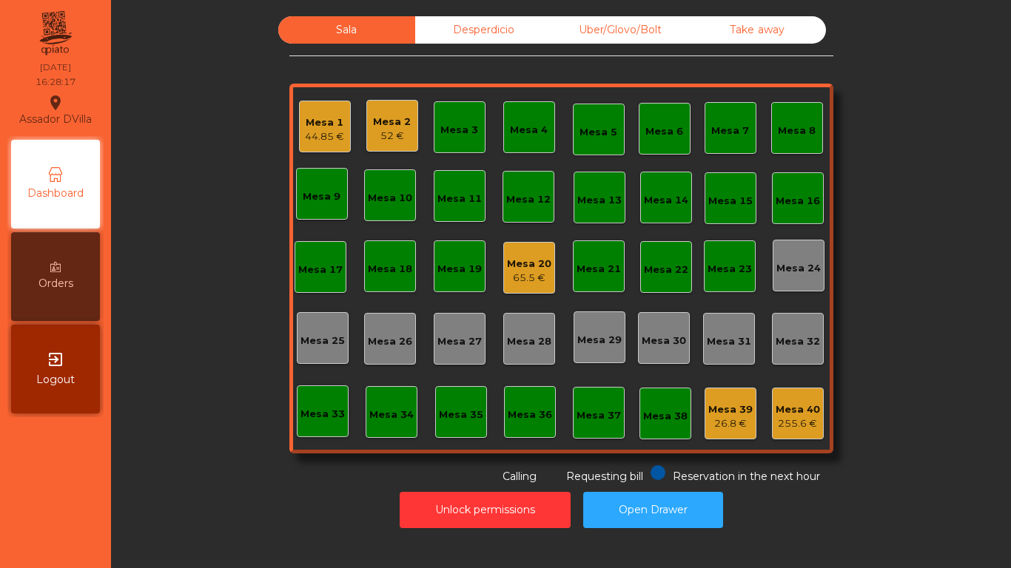
click at [462, 24] on div "Desperdicio" at bounding box center [483, 29] width 137 height 27
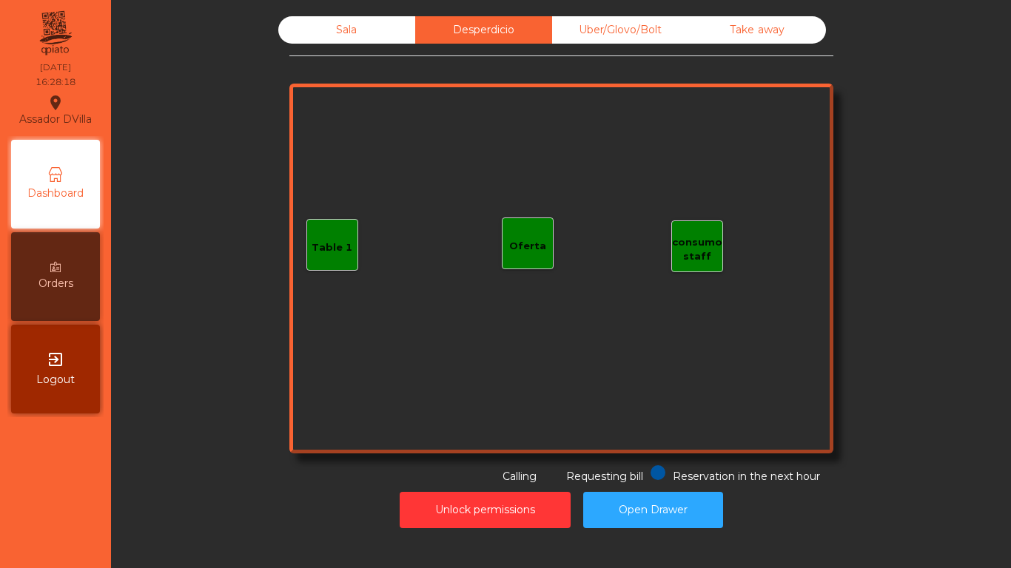
click at [381, 33] on div "Sala" at bounding box center [346, 29] width 137 height 27
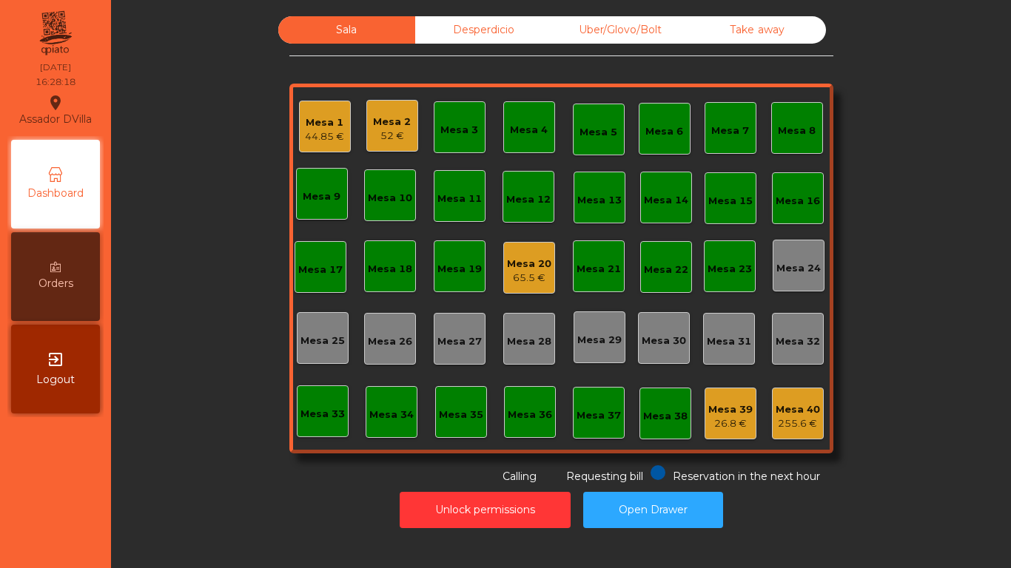
click at [178, 153] on div "Sala Desperdicio Uber/Glovo/Bolt Take away Mesa 1 44.85 € Mesa 2 52 € Mesa 3 Me…" at bounding box center [561, 250] width 860 height 468
click at [423, 28] on div "Desperdicio" at bounding box center [483, 29] width 137 height 27
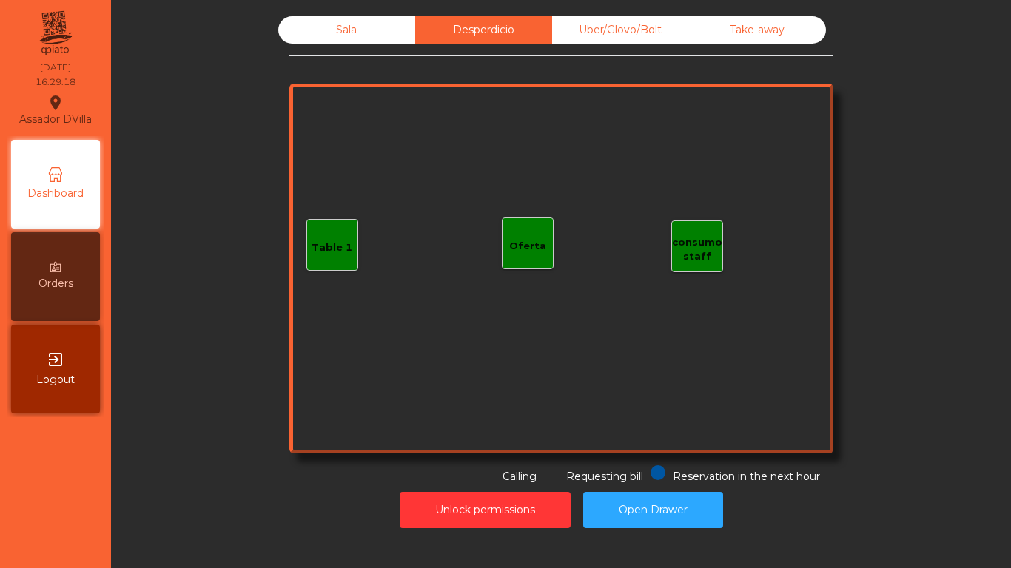
click at [593, 33] on div "Uber/Glovo/Bolt" at bounding box center [620, 29] width 137 height 27
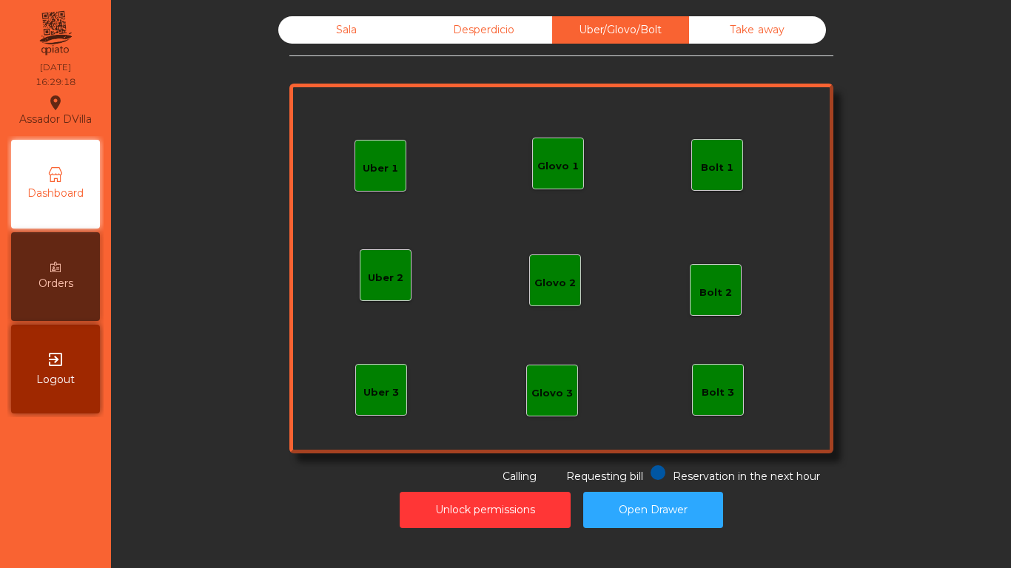
click at [724, 41] on div "Take away" at bounding box center [757, 29] width 137 height 27
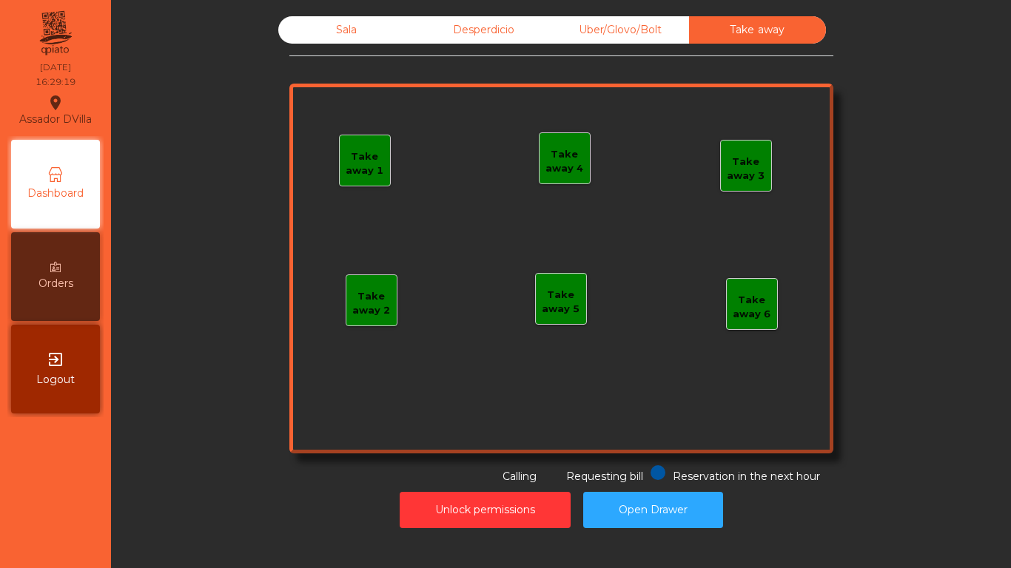
click at [482, 53] on div "Sala Desperdicio Uber/Glovo/Bolt Take away Take away 1 Take away 2 Take away 3 …" at bounding box center [561, 250] width 544 height 468
click at [450, 38] on div "Desperdicio" at bounding box center [483, 29] width 137 height 27
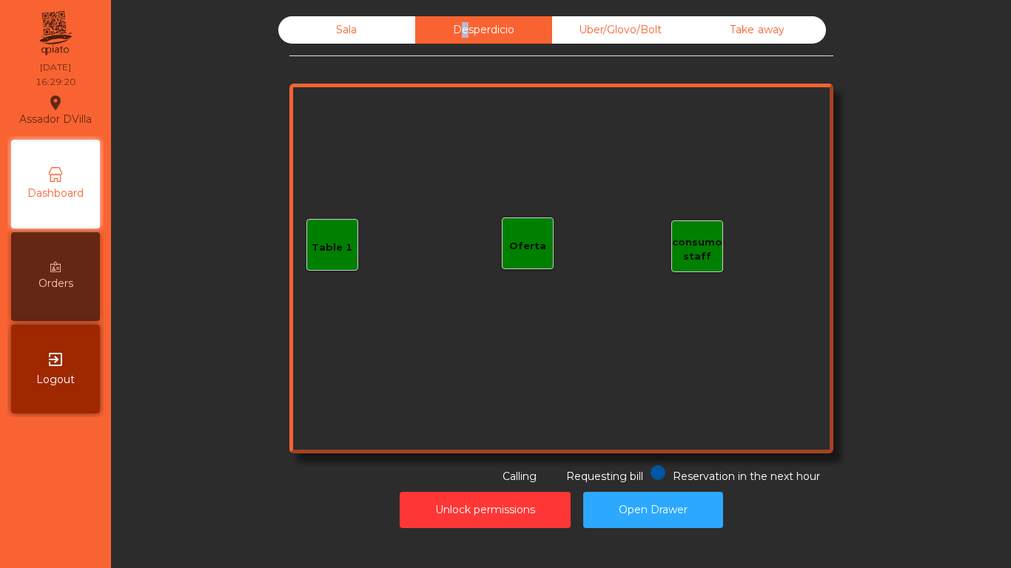
click at [385, 30] on div "Sala" at bounding box center [346, 29] width 137 height 27
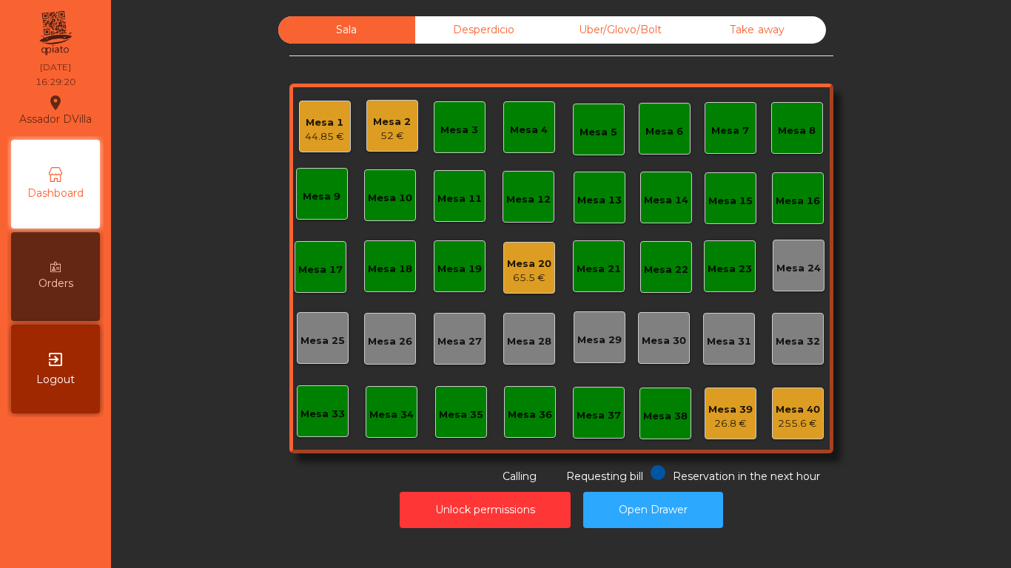
click at [553, 20] on div "Uber/Glovo/Bolt" at bounding box center [620, 29] width 137 height 27
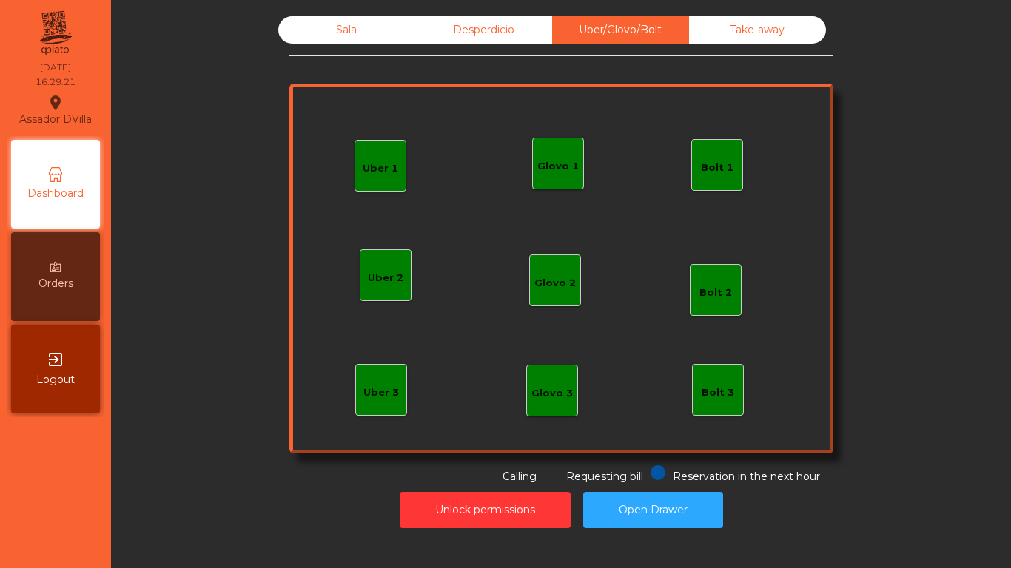
drag, startPoint x: 729, startPoint y: 19, endPoint x: 713, endPoint y: 20, distance: 15.6
click at [728, 20] on div "Take away" at bounding box center [757, 29] width 137 height 27
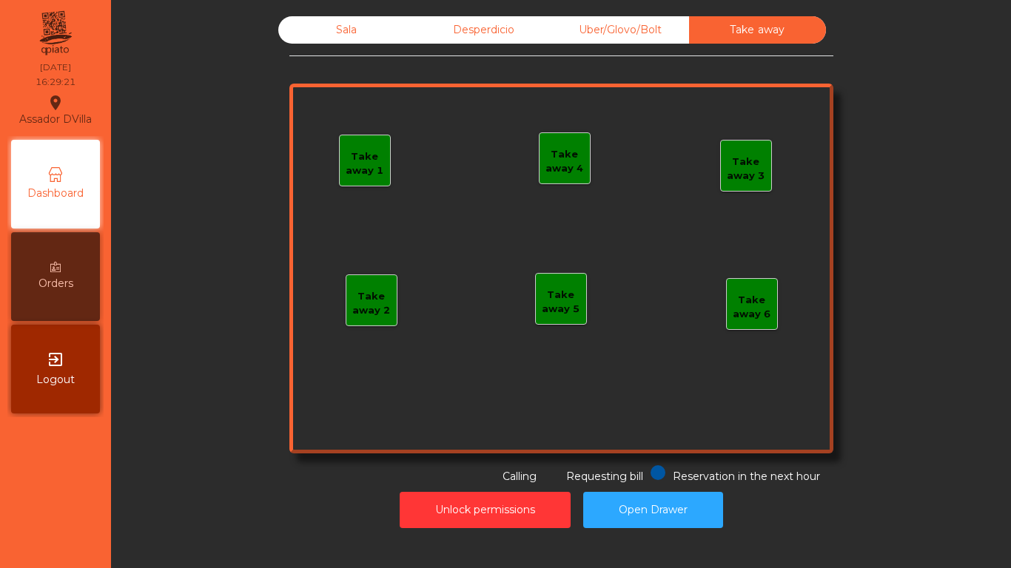
click at [513, 20] on div "Desperdicio" at bounding box center [483, 29] width 137 height 27
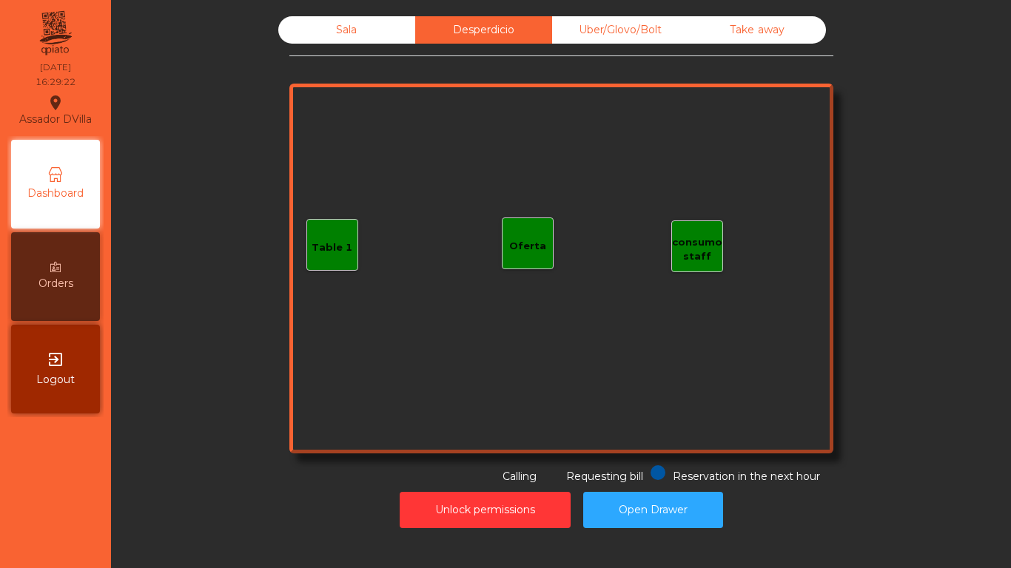
click at [399, 30] on div "Sala" at bounding box center [346, 29] width 137 height 27
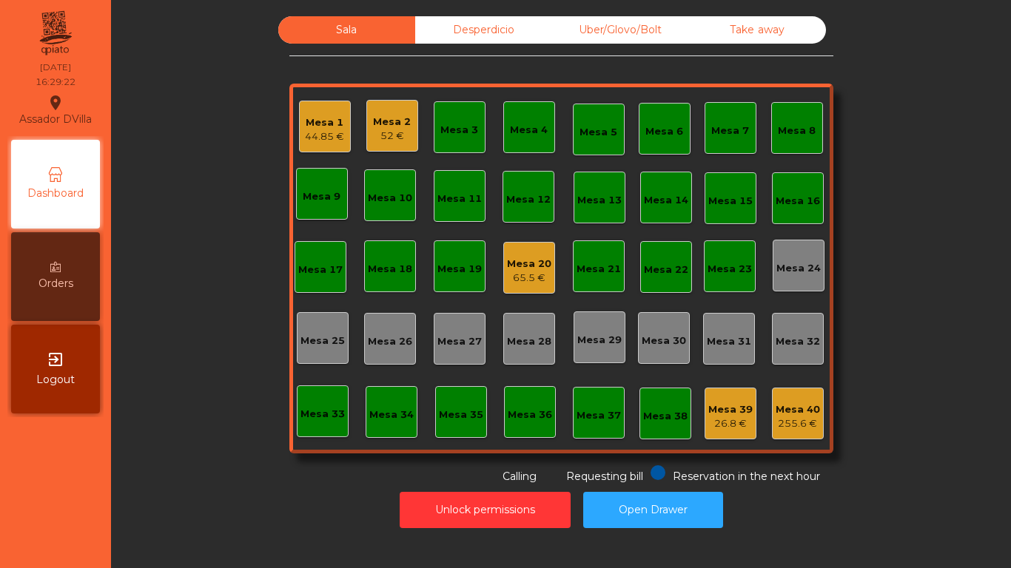
click at [260, 90] on div "Sala Desperdicio Uber/Glovo/Bolt Take away Mesa 1 44.85 € Mesa 2 52 € Mesa 3 Me…" at bounding box center [561, 250] width 860 height 468
click at [635, 499] on button "Open Drawer" at bounding box center [653, 510] width 140 height 36
click at [740, 17] on div "Take away" at bounding box center [757, 29] width 137 height 27
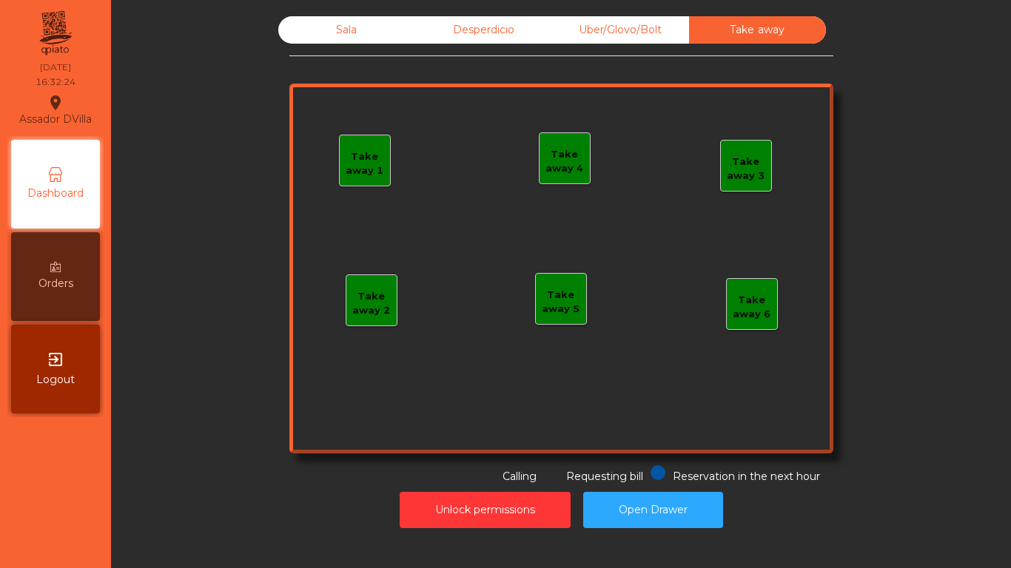
click at [596, 18] on div "Uber/Glovo/Bolt" at bounding box center [620, 29] width 137 height 27
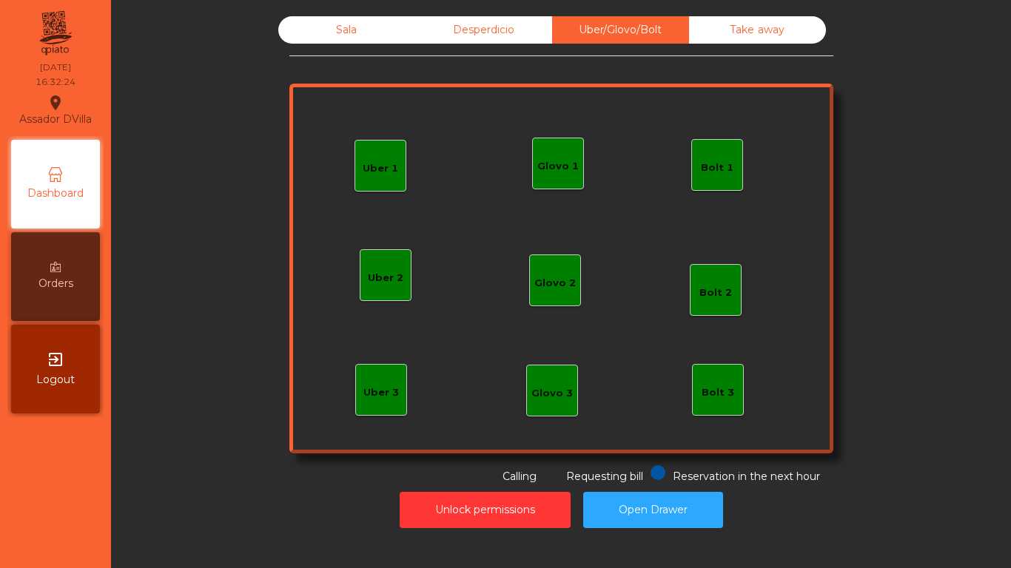
click at [506, 24] on div "Desperdicio" at bounding box center [483, 29] width 137 height 27
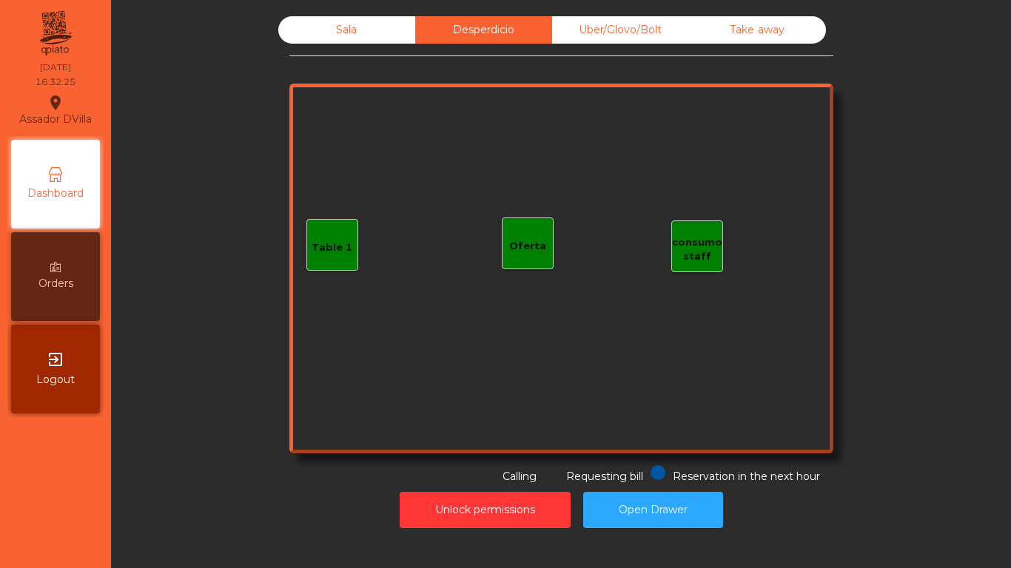
click at [401, 29] on div "Sala" at bounding box center [346, 29] width 137 height 27
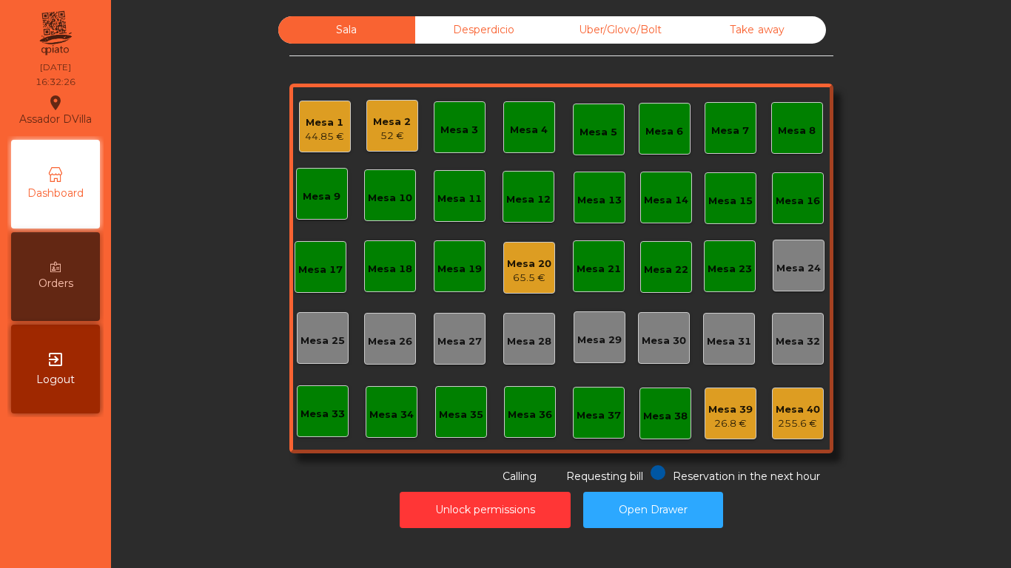
click at [797, 424] on div "255.6 €" at bounding box center [797, 423] width 44 height 15
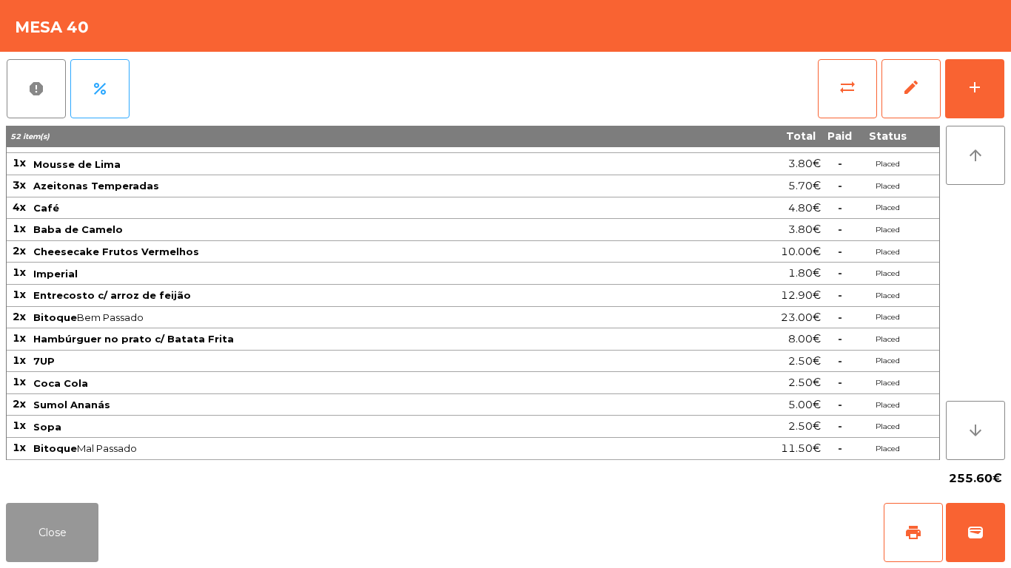
click at [68, 533] on button "Close" at bounding box center [52, 532] width 92 height 59
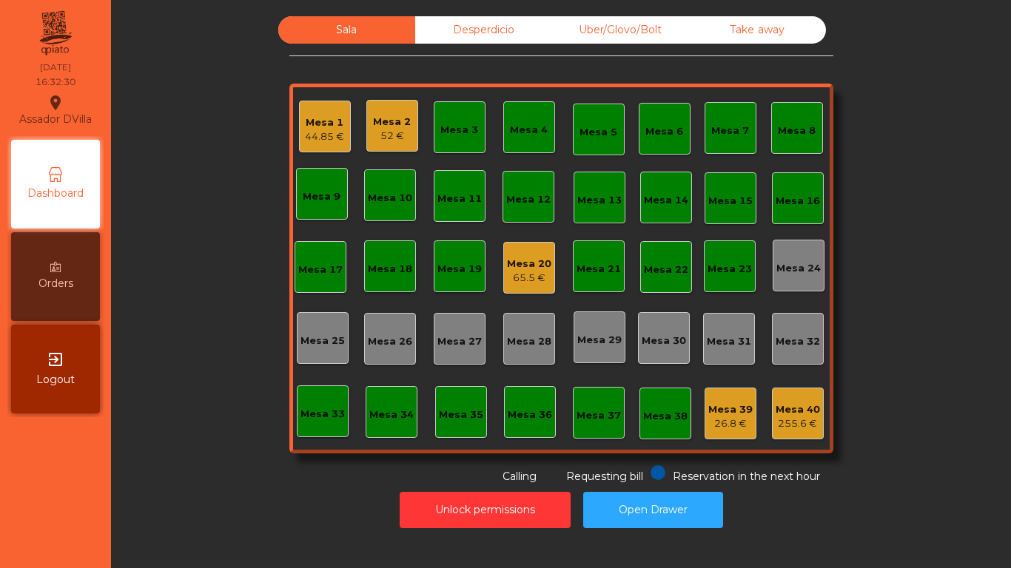
click at [277, 517] on div "Unlock permissions Open Drawer" at bounding box center [561, 510] width 860 height 51
click at [315, 134] on div "44.85 €" at bounding box center [324, 136] width 39 height 15
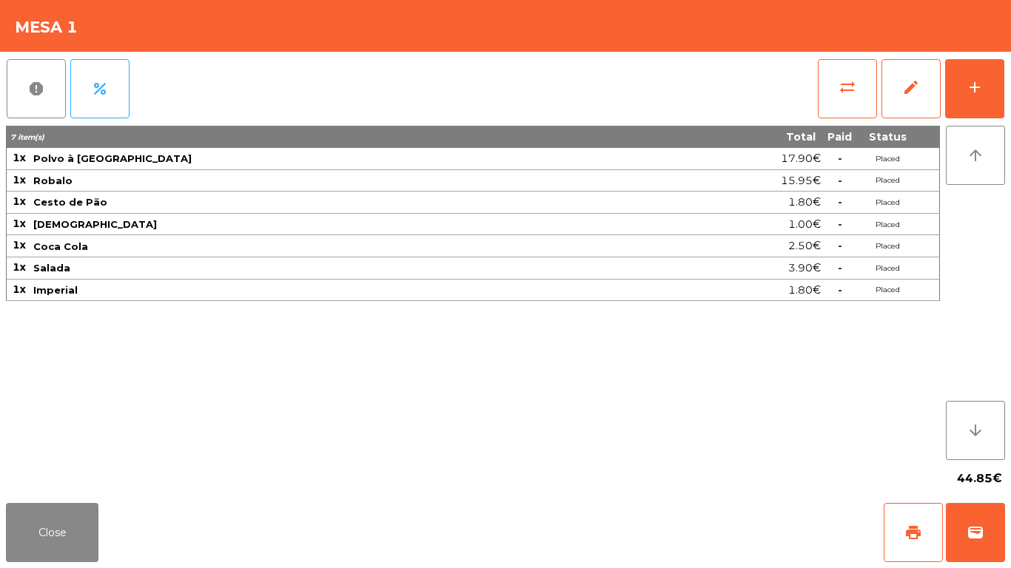
click at [1004, 93] on div "sync_alt edit add" at bounding box center [911, 89] width 188 height 74
click at [989, 90] on button "add" at bounding box center [974, 88] width 59 height 59
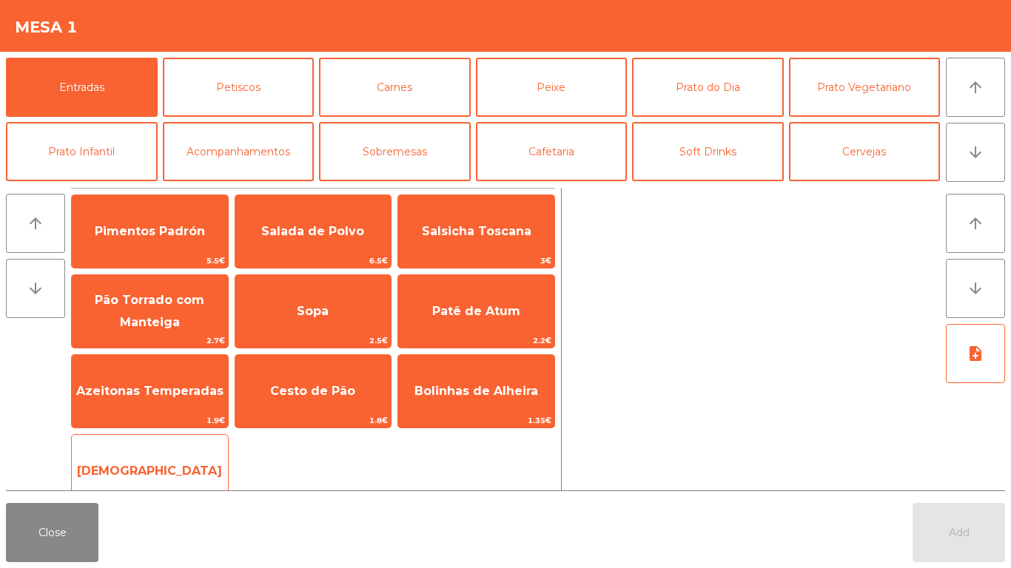
click at [192, 452] on span "[DEMOGRAPHIC_DATA]" at bounding box center [150, 471] width 156 height 40
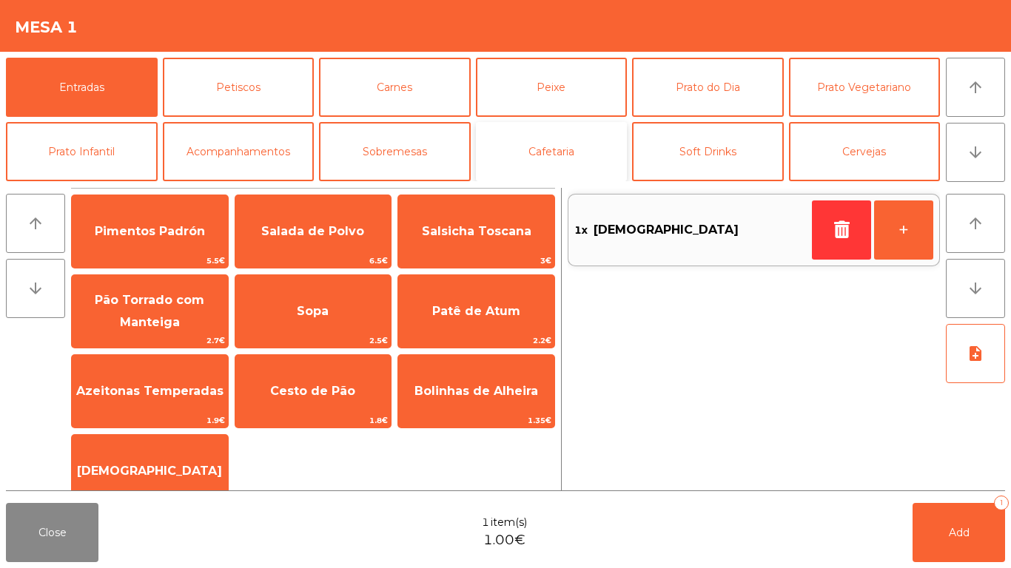
click at [544, 164] on button "Cafetaria" at bounding box center [552, 151] width 152 height 59
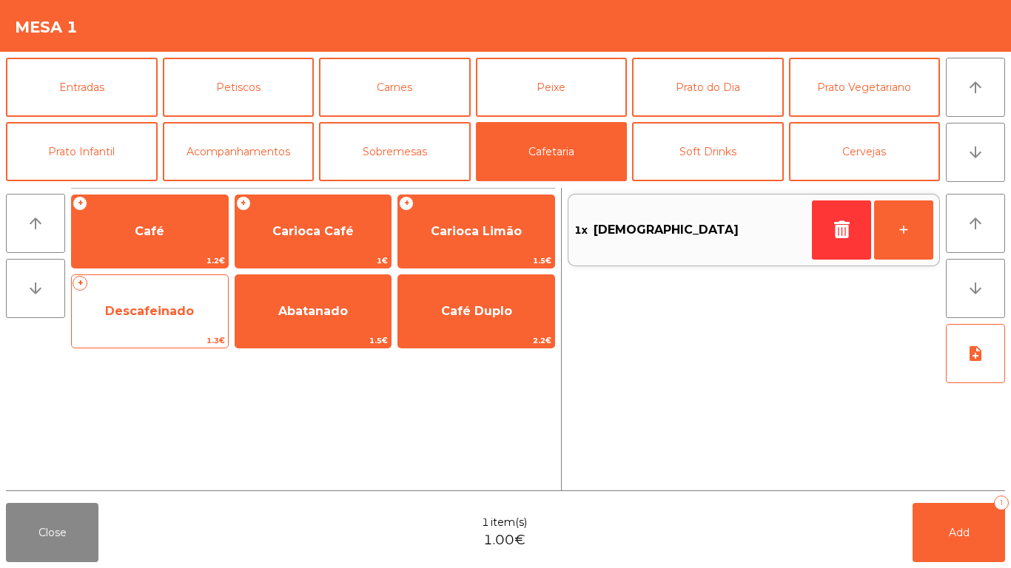
click at [156, 316] on span "Descafeinado" at bounding box center [149, 311] width 89 height 14
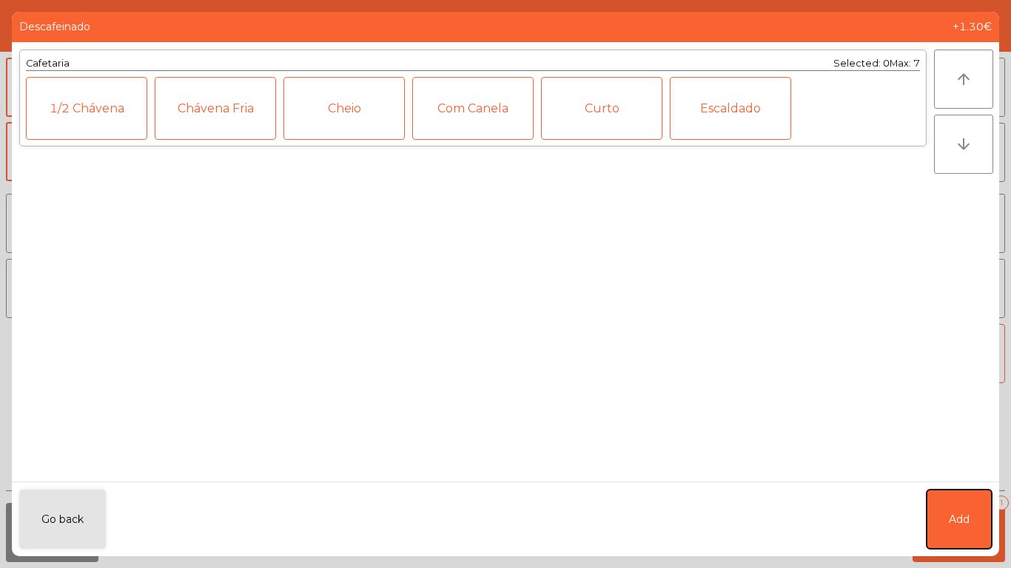
click at [961, 542] on button "Add" at bounding box center [958, 519] width 65 height 59
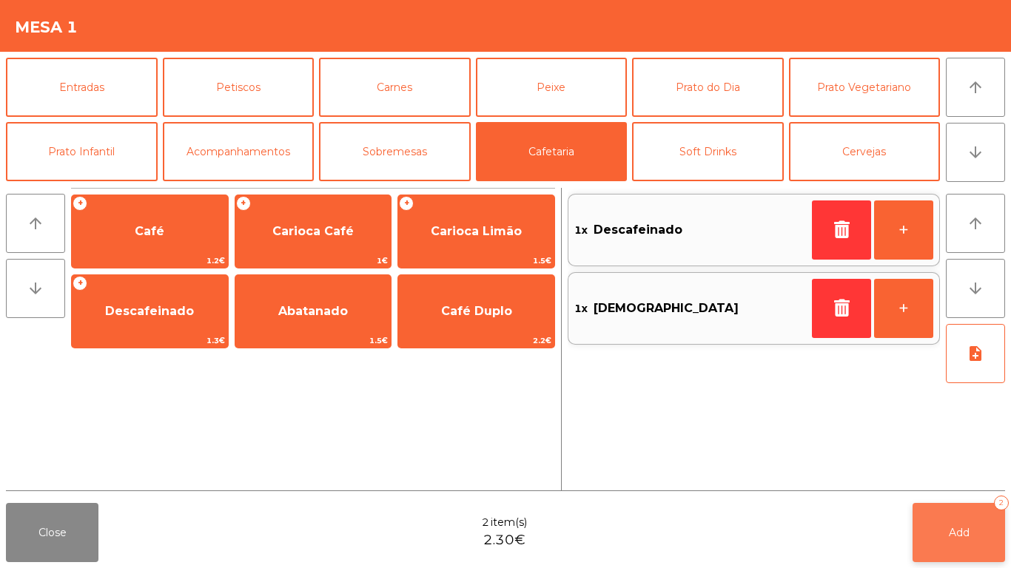
click at [949, 528] on span "Add" at bounding box center [958, 532] width 21 height 13
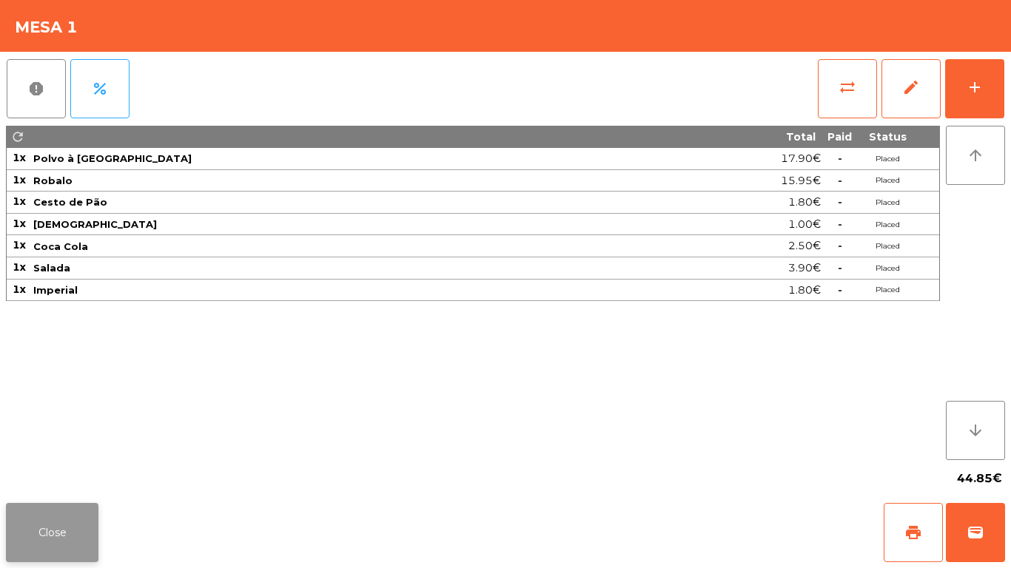
click at [30, 513] on button "Close" at bounding box center [52, 532] width 92 height 59
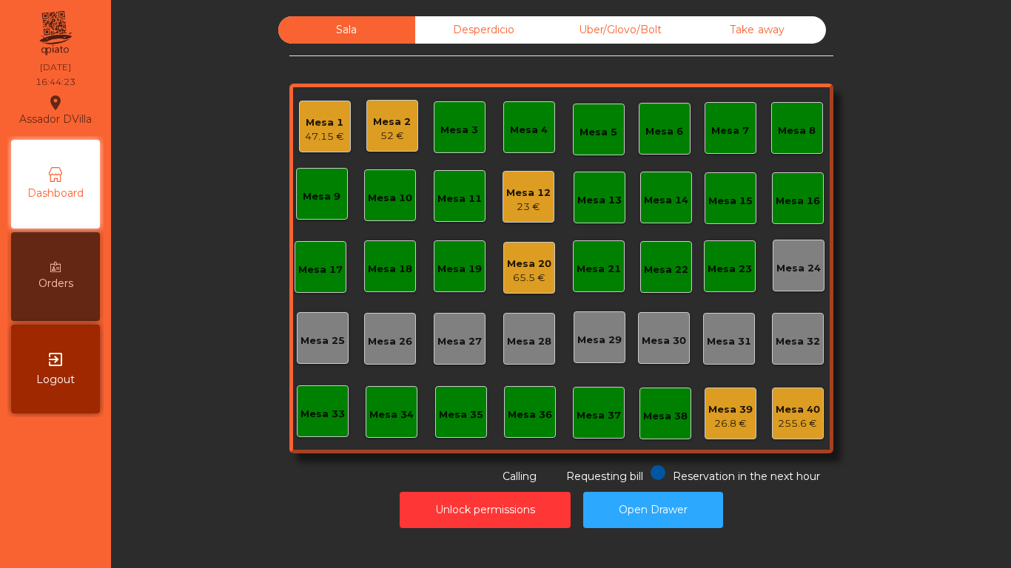
click at [718, 424] on div "26.8 €" at bounding box center [730, 423] width 44 height 15
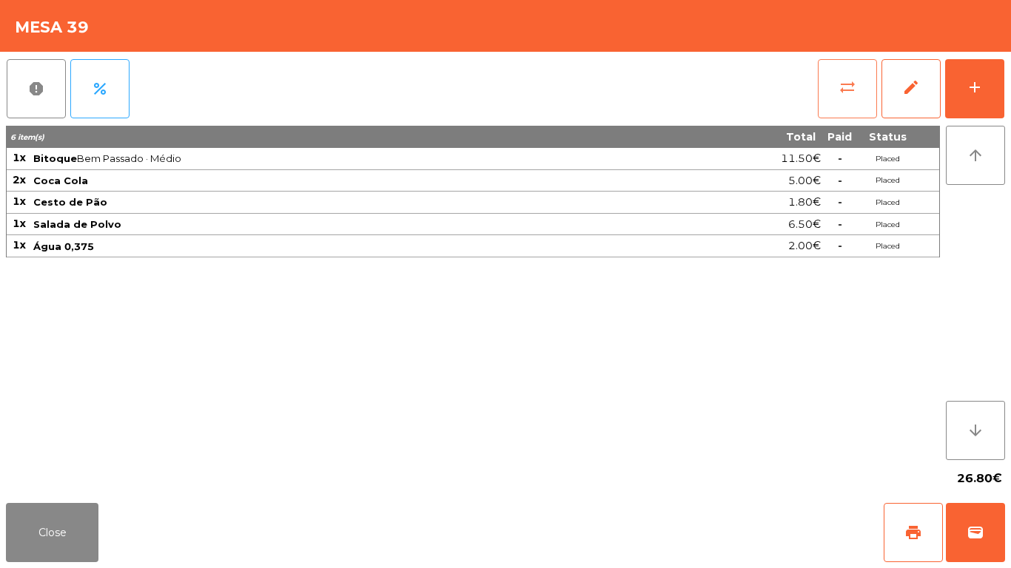
click at [835, 104] on button "sync_alt" at bounding box center [846, 88] width 59 height 59
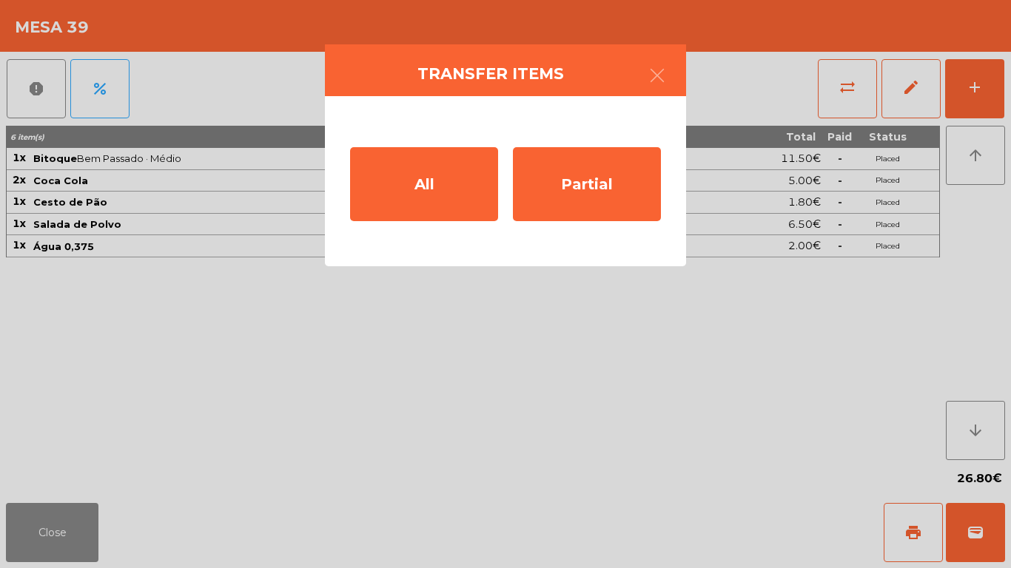
click at [502, 175] on div "All Partial" at bounding box center [505, 181] width 361 height 170
click at [501, 178] on div "All Partial" at bounding box center [505, 181] width 361 height 170
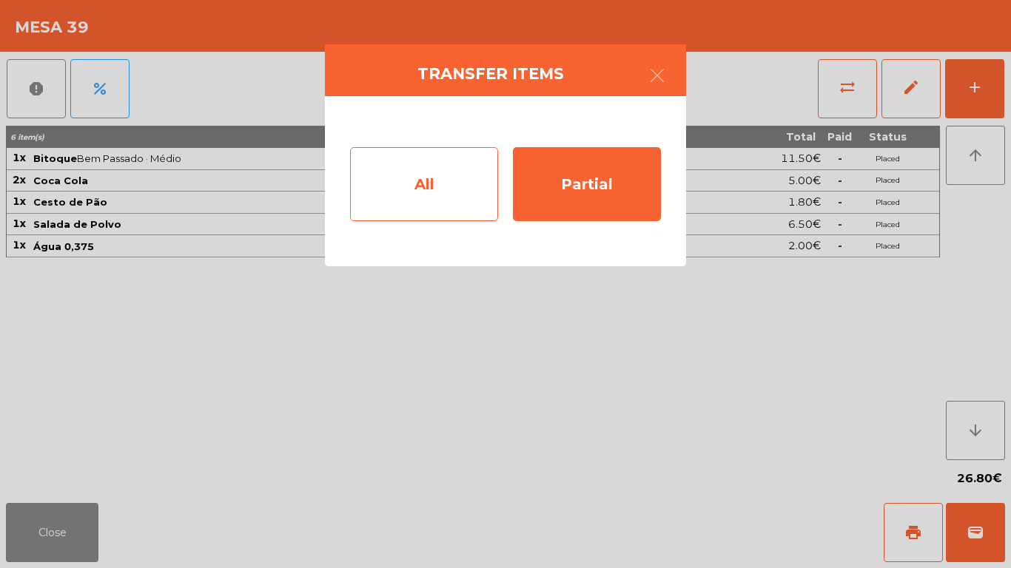
click at [469, 194] on div "All" at bounding box center [424, 184] width 148 height 74
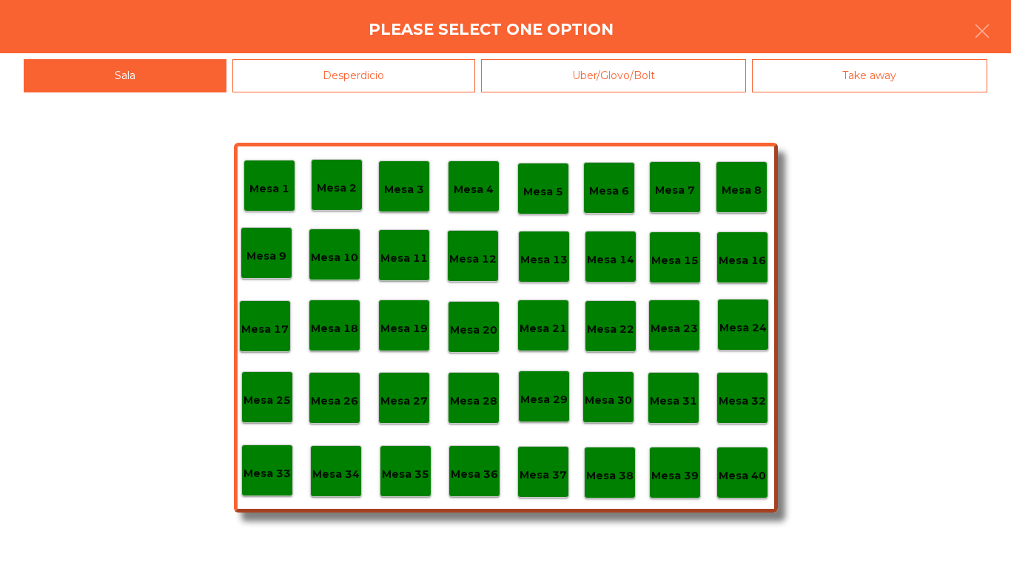
click at [735, 478] on p "Mesa 40" at bounding box center [741, 476] width 47 height 17
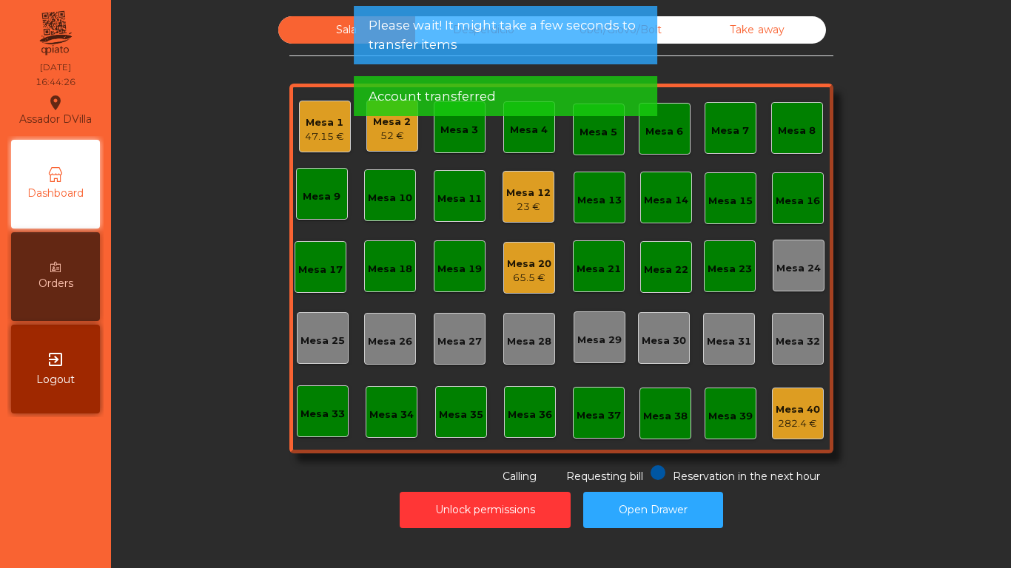
click at [467, 40] on span "Please wait! It might take a few seconds to transfer items" at bounding box center [505, 34] width 274 height 37
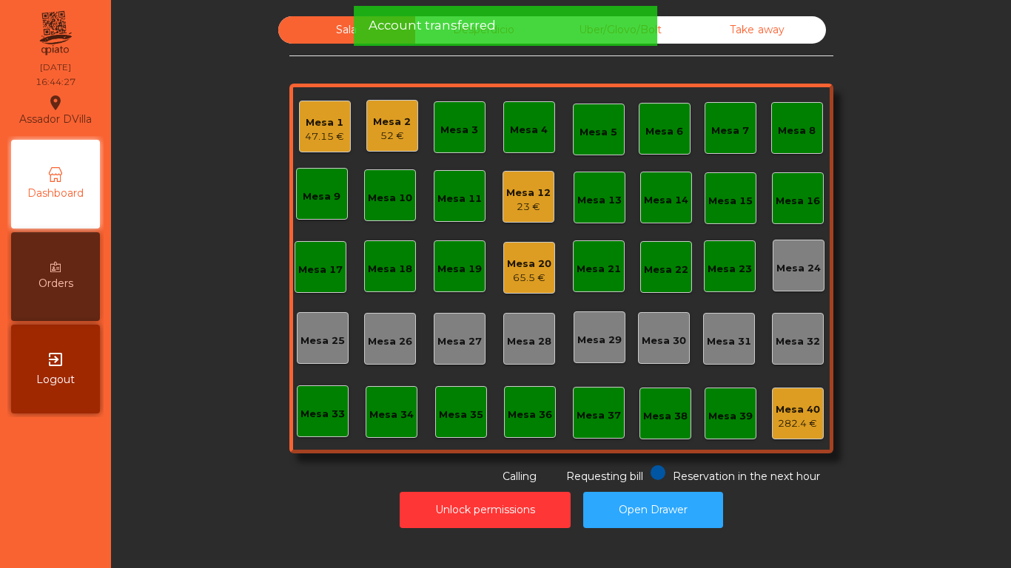
click at [476, 31] on span "Account transferred" at bounding box center [431, 25] width 127 height 18
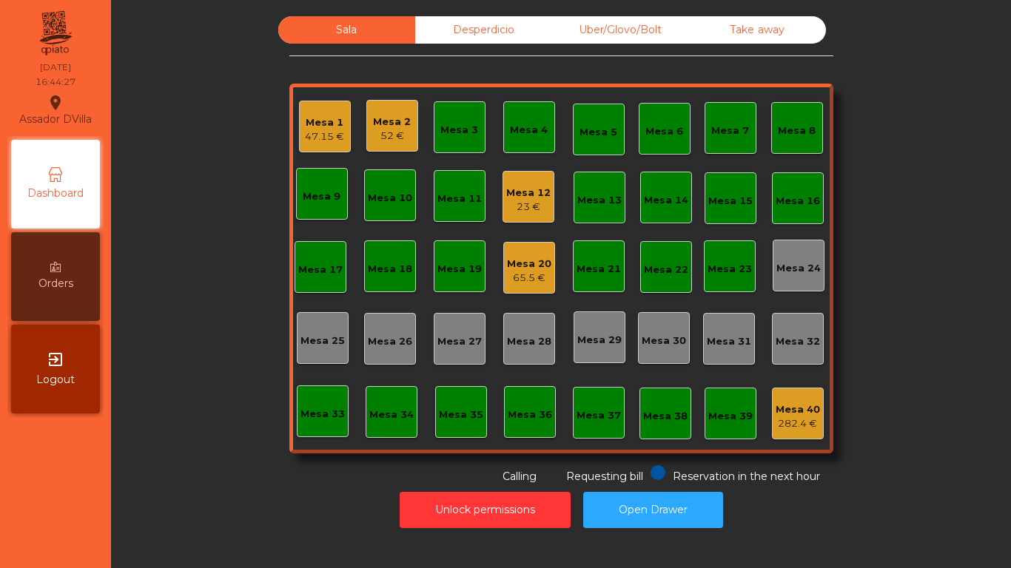
click at [475, 26] on div "Desperdicio" at bounding box center [483, 29] width 137 height 27
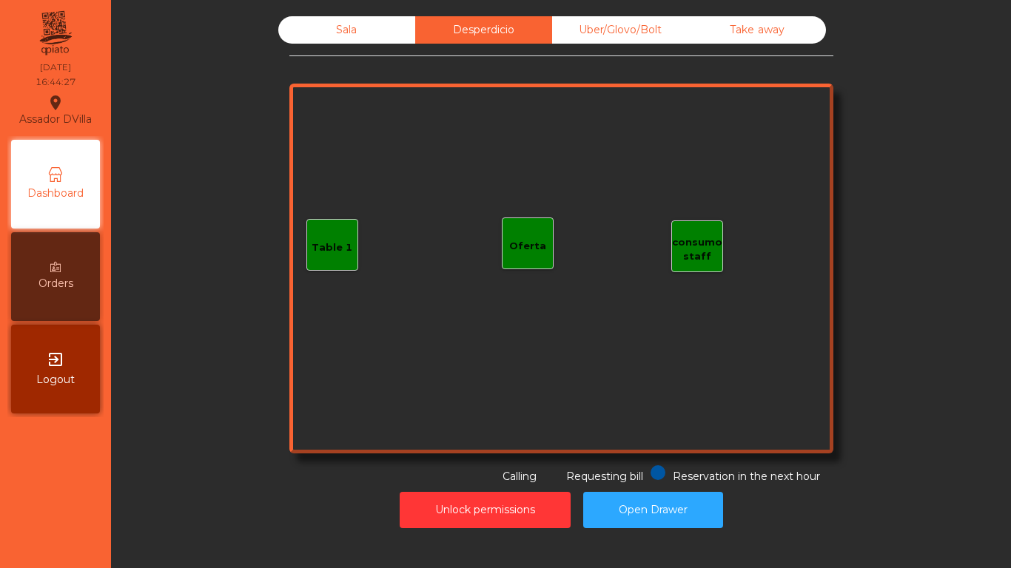
click at [583, 20] on div "Uber/Glovo/Bolt" at bounding box center [620, 29] width 137 height 27
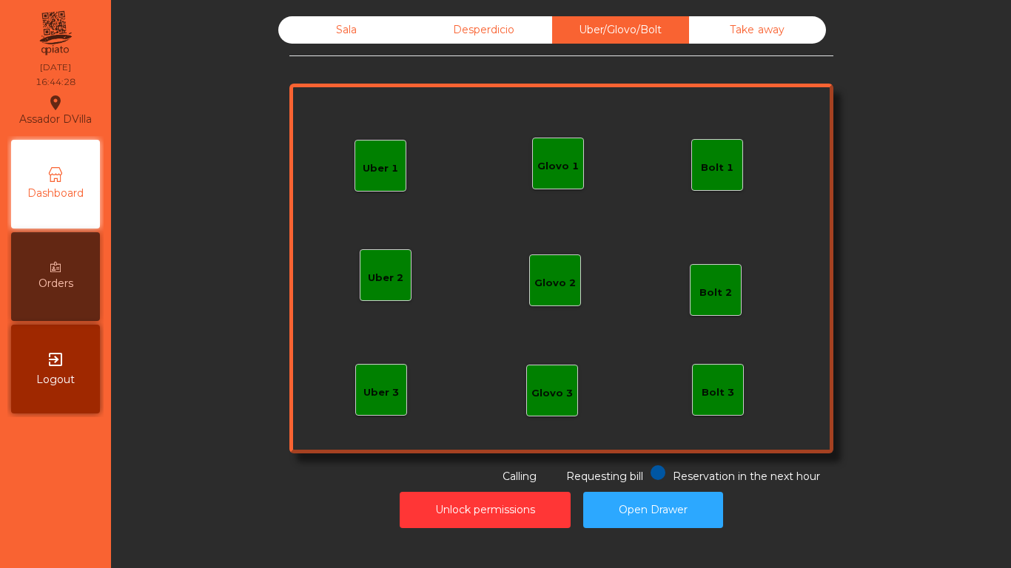
click at [710, 26] on div "Take away" at bounding box center [757, 29] width 137 height 27
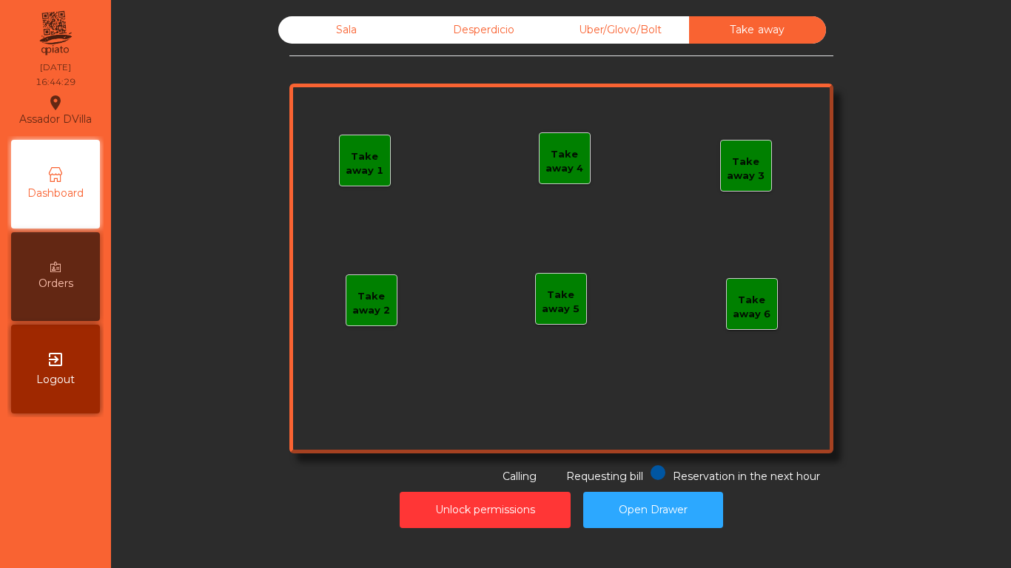
click at [296, 33] on div "Sala" at bounding box center [346, 29] width 137 height 27
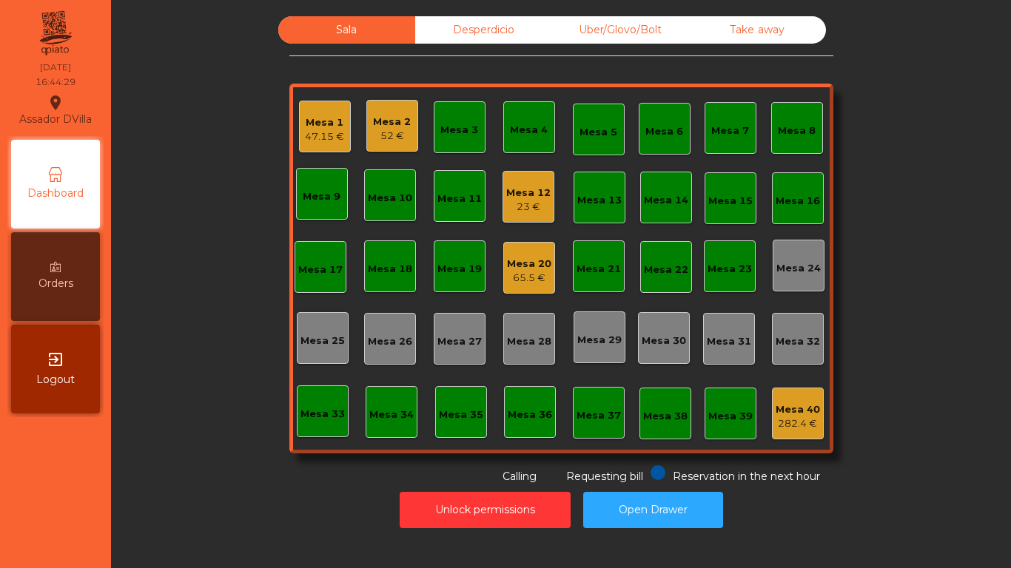
click at [229, 115] on div "Sala Desperdicio Uber/Glovo/Bolt Take away Mesa 1 47.15 € Mesa 2 52 € Mesa 3 Me…" at bounding box center [561, 250] width 860 height 468
click at [530, 203] on div "23 €" at bounding box center [528, 207] width 44 height 15
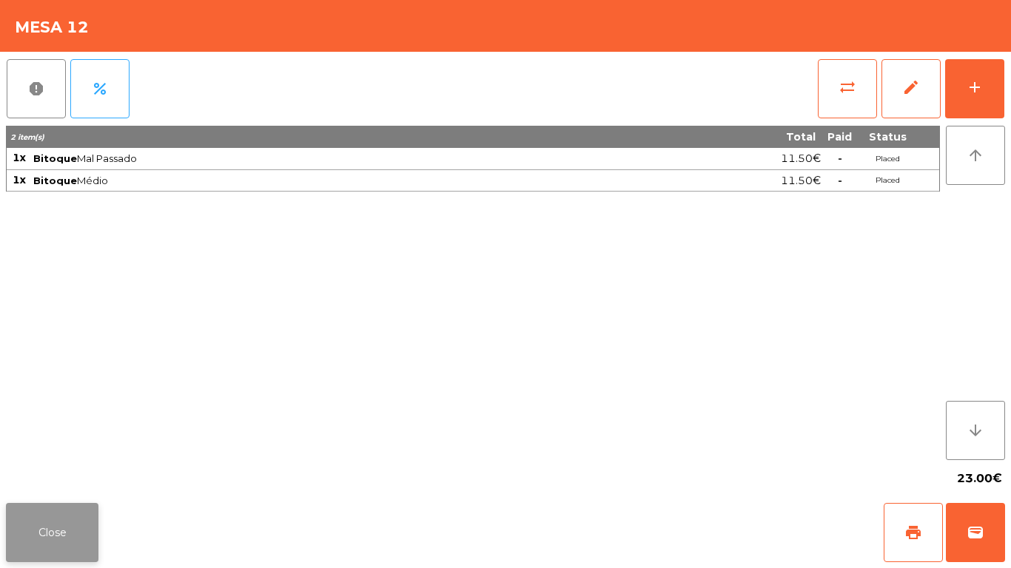
click at [73, 534] on button "Close" at bounding box center [52, 532] width 92 height 59
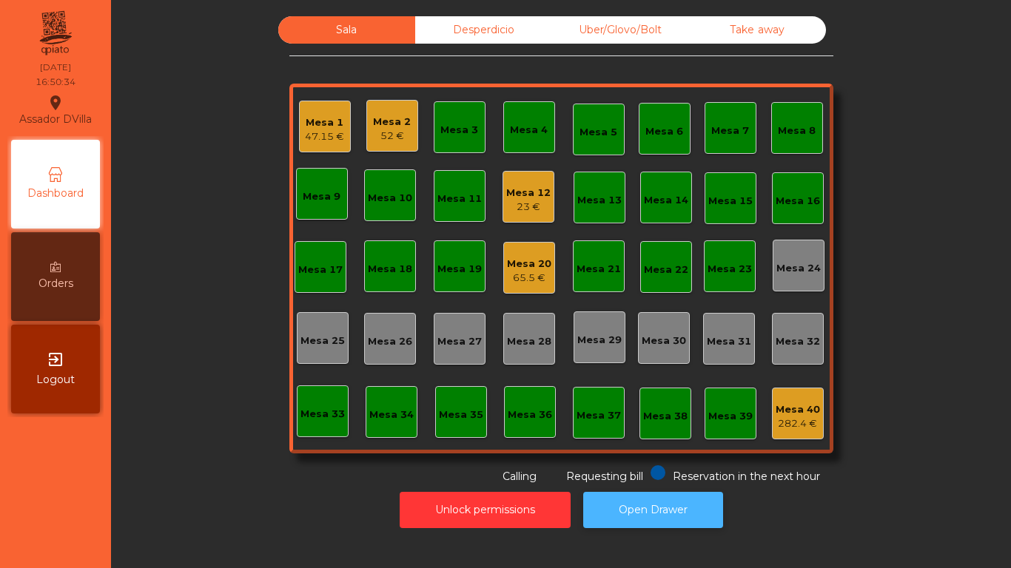
click at [636, 506] on button "Open Drawer" at bounding box center [653, 510] width 140 height 36
click at [453, 212] on div "Mesa 11" at bounding box center [460, 196] width 52 height 52
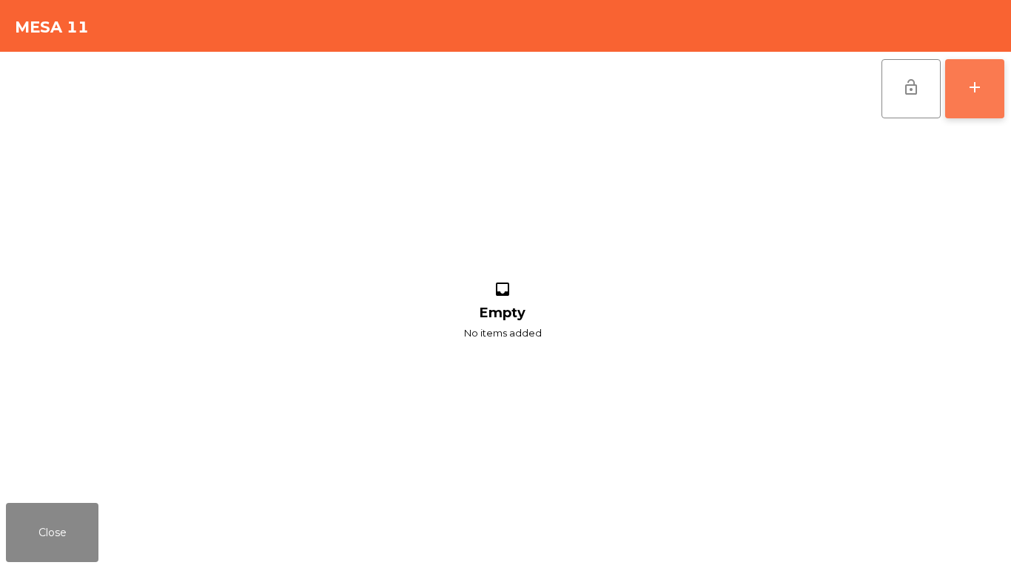
click at [957, 98] on button "add" at bounding box center [974, 88] width 59 height 59
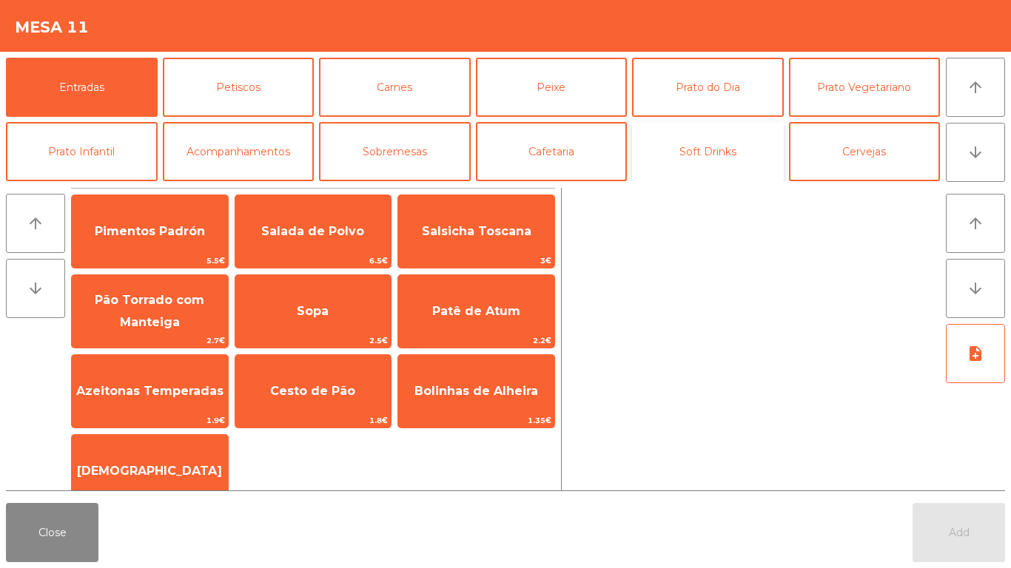
click at [699, 169] on button "Soft Drinks" at bounding box center [708, 151] width 152 height 59
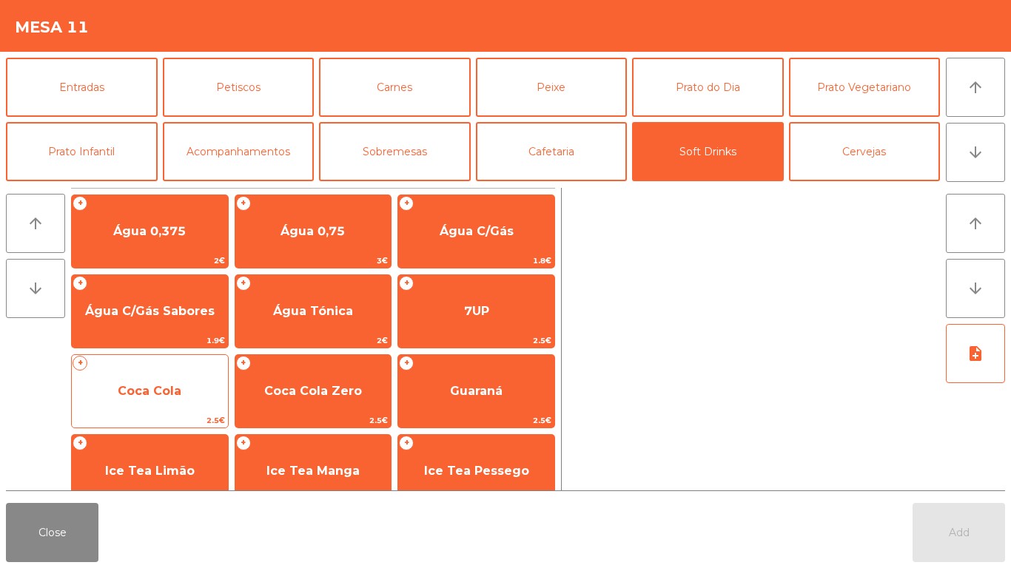
click at [186, 396] on span "Coca Cola" at bounding box center [150, 391] width 156 height 40
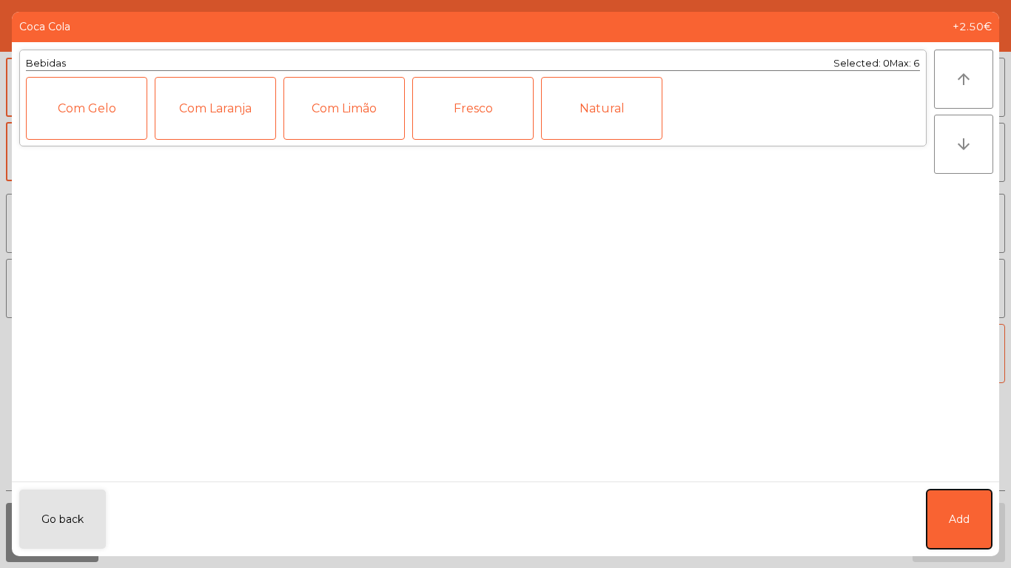
drag, startPoint x: 971, startPoint y: 508, endPoint x: 965, endPoint y: 470, distance: 39.0
click at [971, 506] on button "Add" at bounding box center [958, 519] width 65 height 59
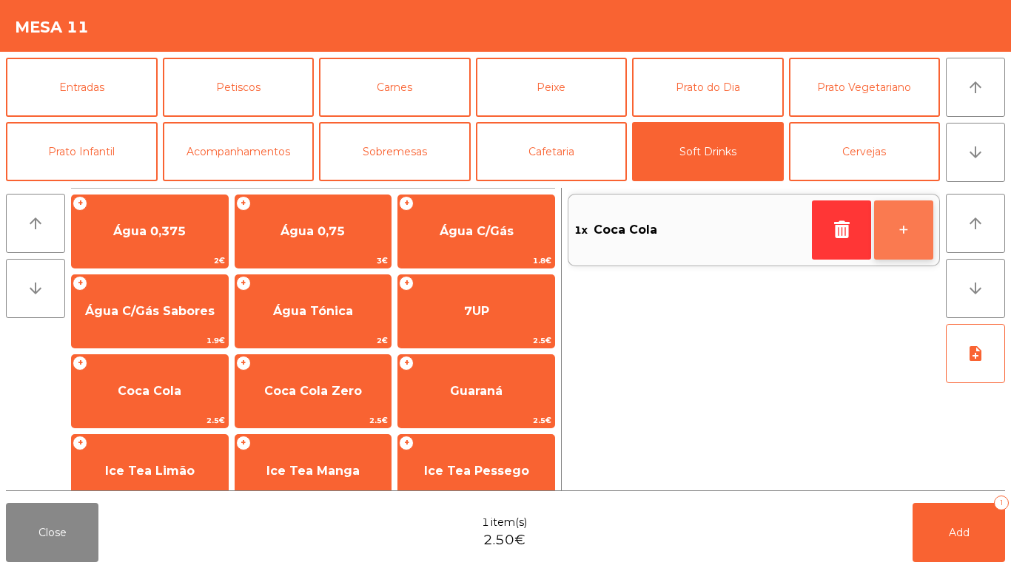
click at [918, 229] on button "+" at bounding box center [903, 229] width 59 height 59
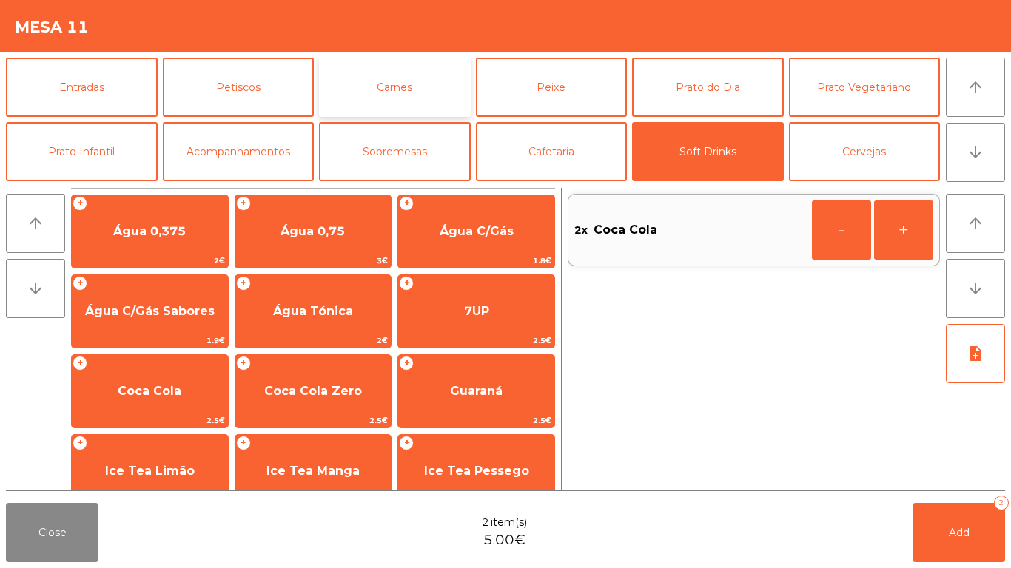
click at [357, 87] on button "Carnes" at bounding box center [395, 87] width 152 height 59
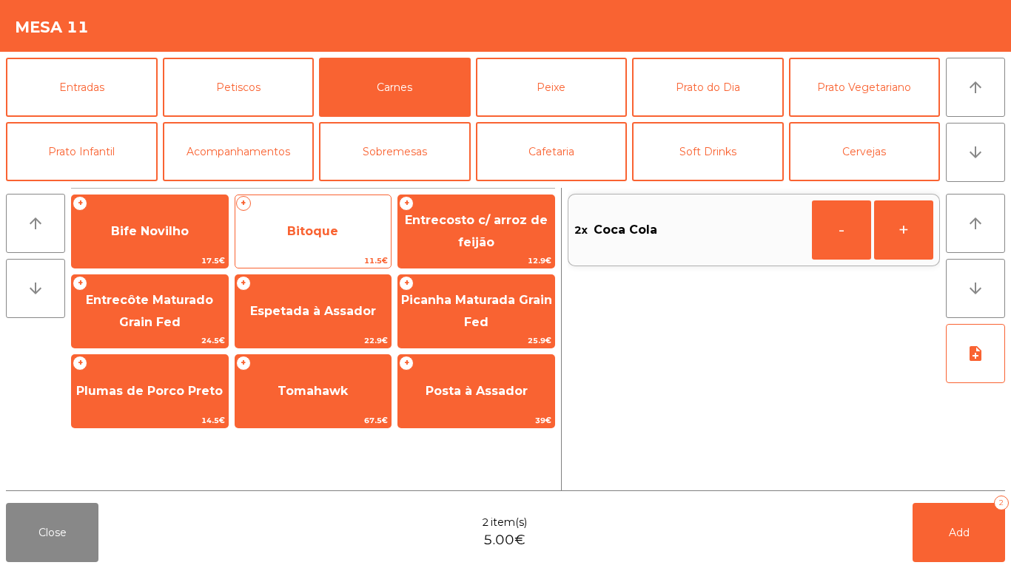
click at [326, 260] on span "11.5€" at bounding box center [313, 261] width 156 height 14
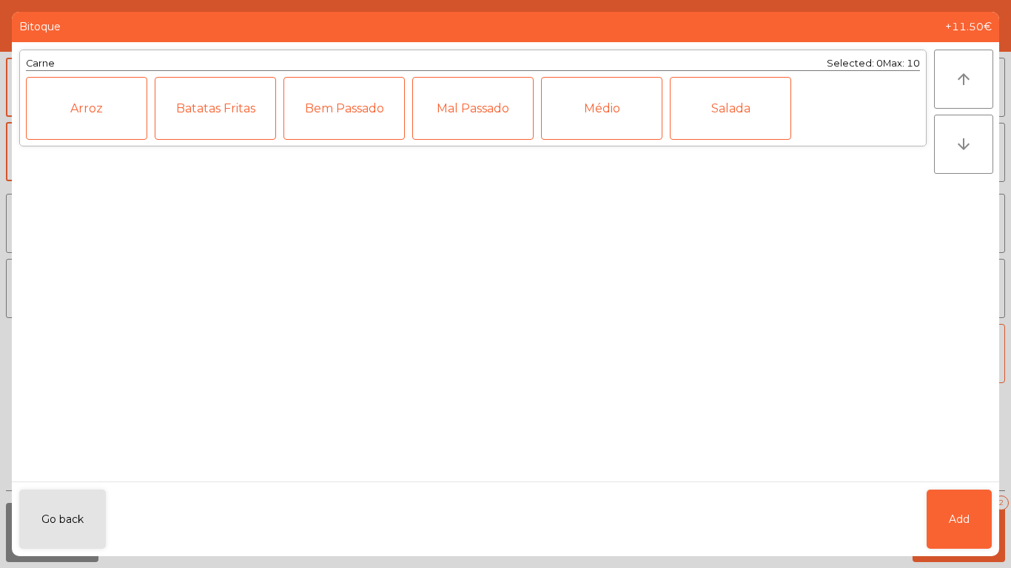
click at [630, 124] on div "Médio" at bounding box center [601, 108] width 121 height 63
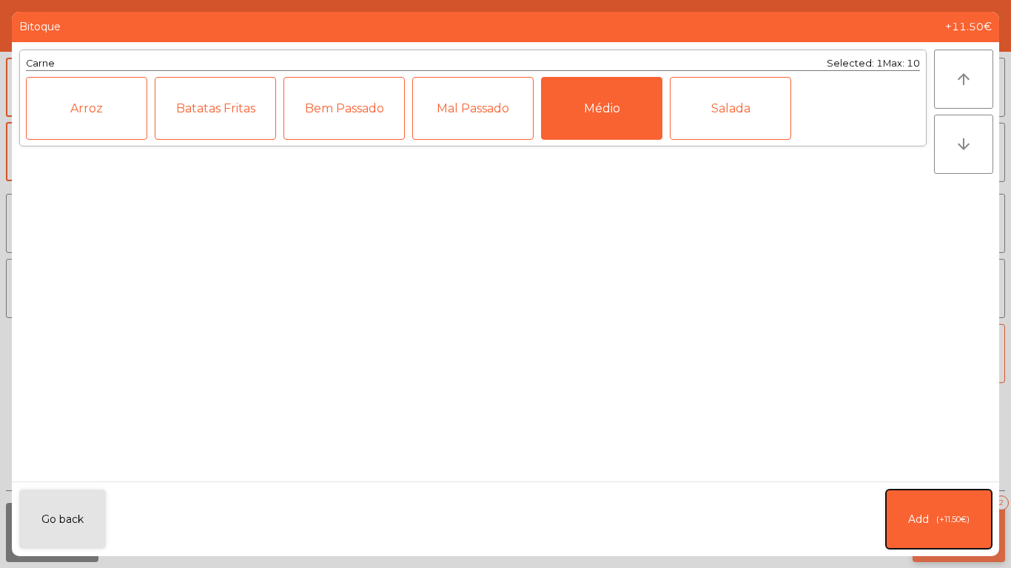
click at [968, 535] on button "Add (+11.50€)" at bounding box center [939, 519] width 106 height 59
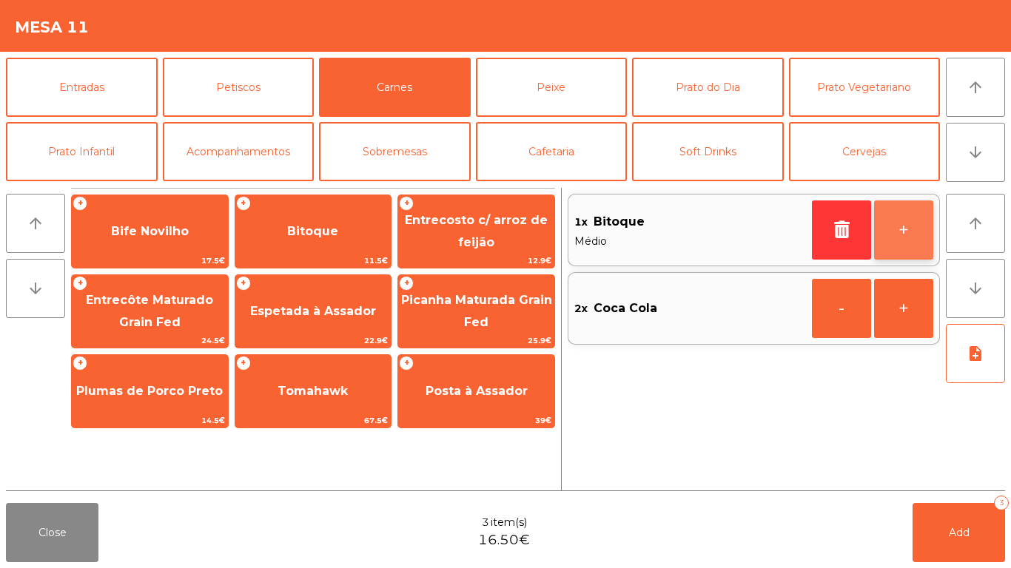
click at [918, 232] on button "+" at bounding box center [903, 229] width 59 height 59
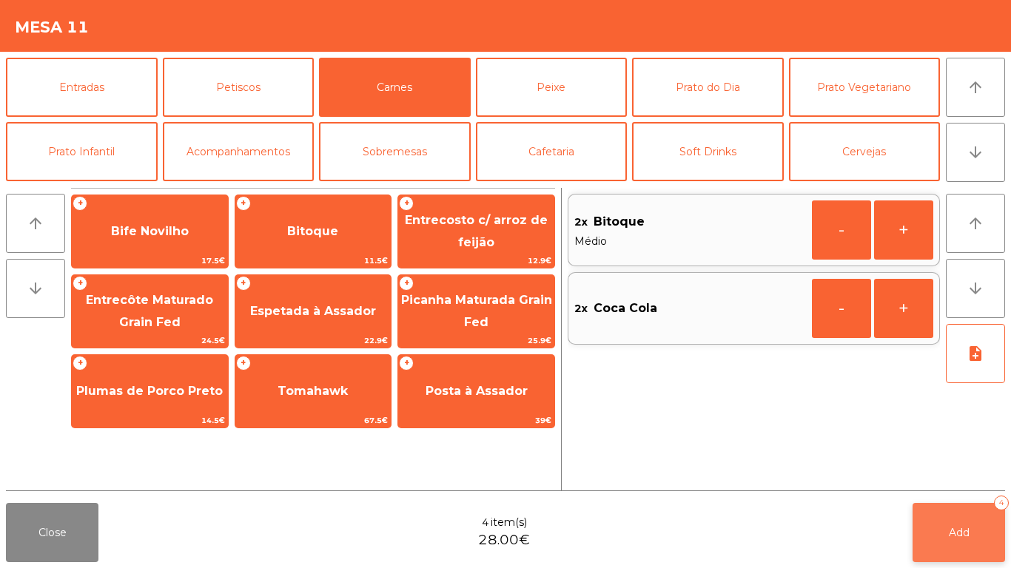
click at [947, 518] on button "Add 4" at bounding box center [958, 532] width 92 height 59
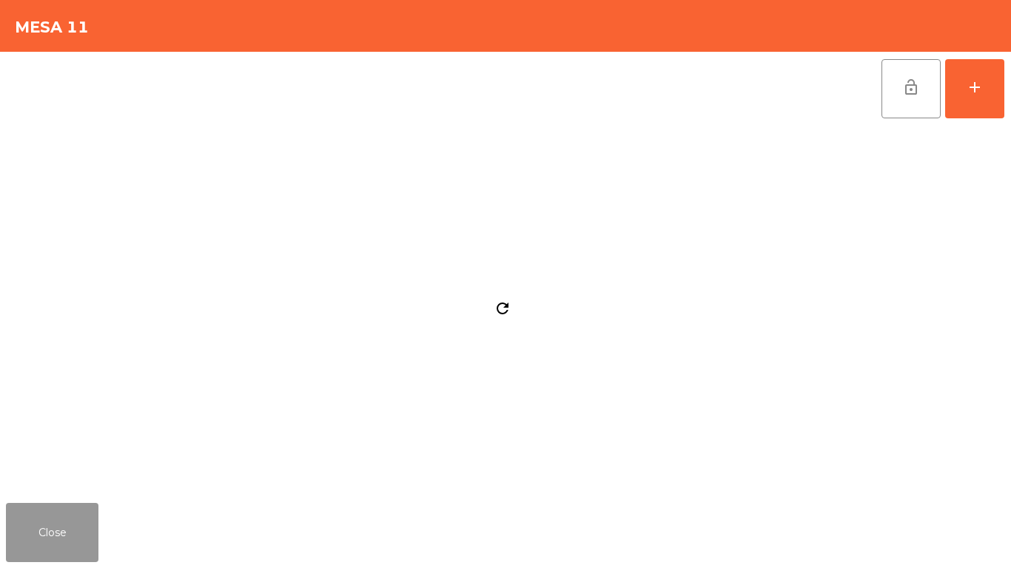
click at [50, 535] on button "Close" at bounding box center [52, 532] width 92 height 59
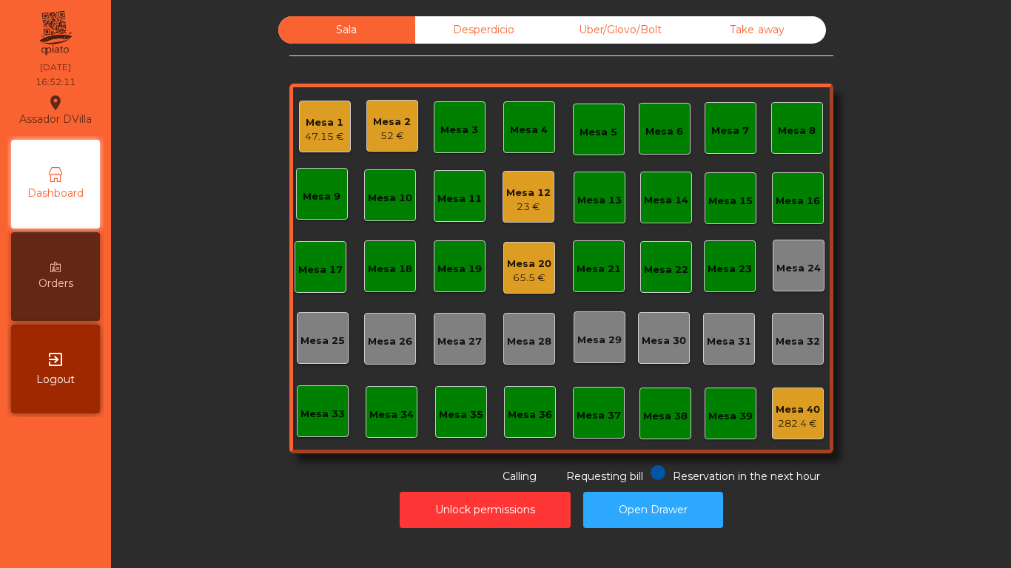
click at [536, 197] on div "Mesa 12" at bounding box center [528, 193] width 44 height 15
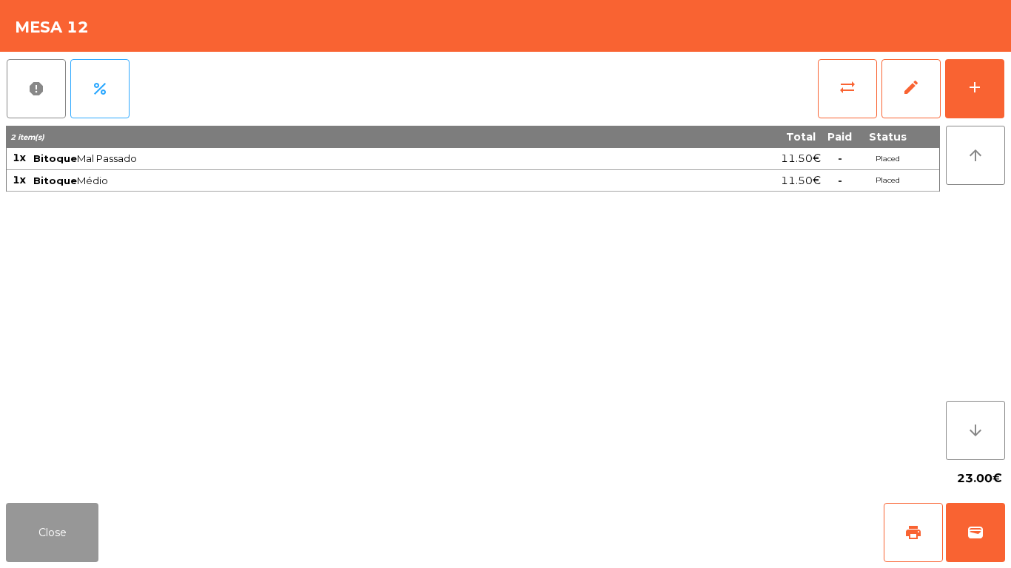
click at [58, 515] on button "Close" at bounding box center [52, 532] width 92 height 59
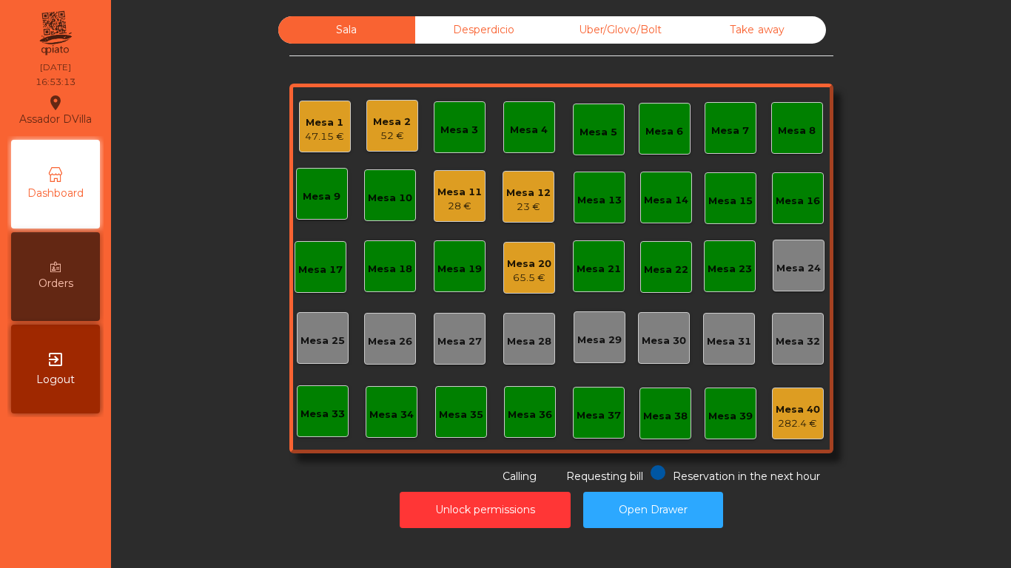
click at [450, 195] on div "Mesa 11" at bounding box center [459, 192] width 44 height 15
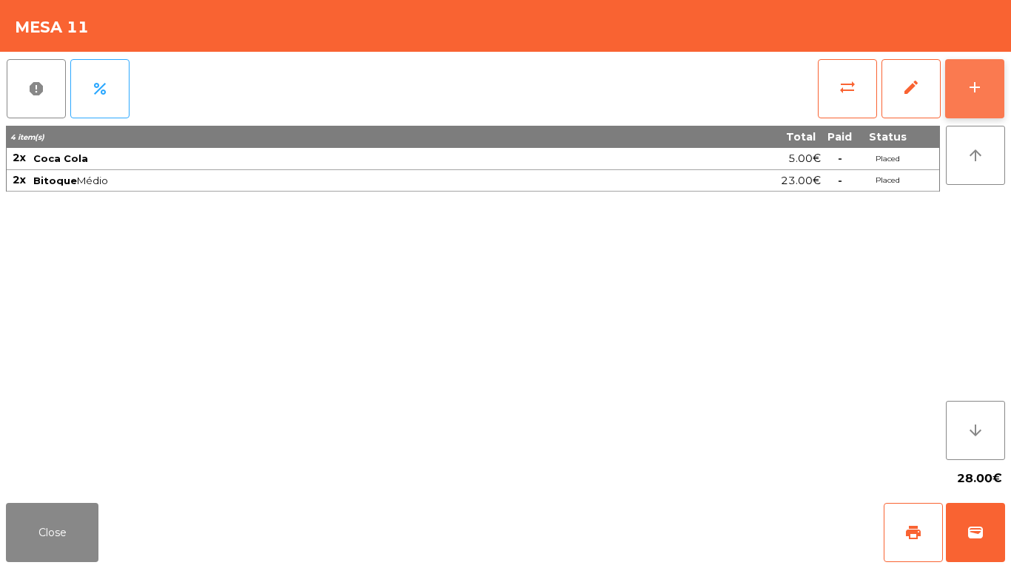
click at [991, 87] on button "add" at bounding box center [974, 88] width 59 height 59
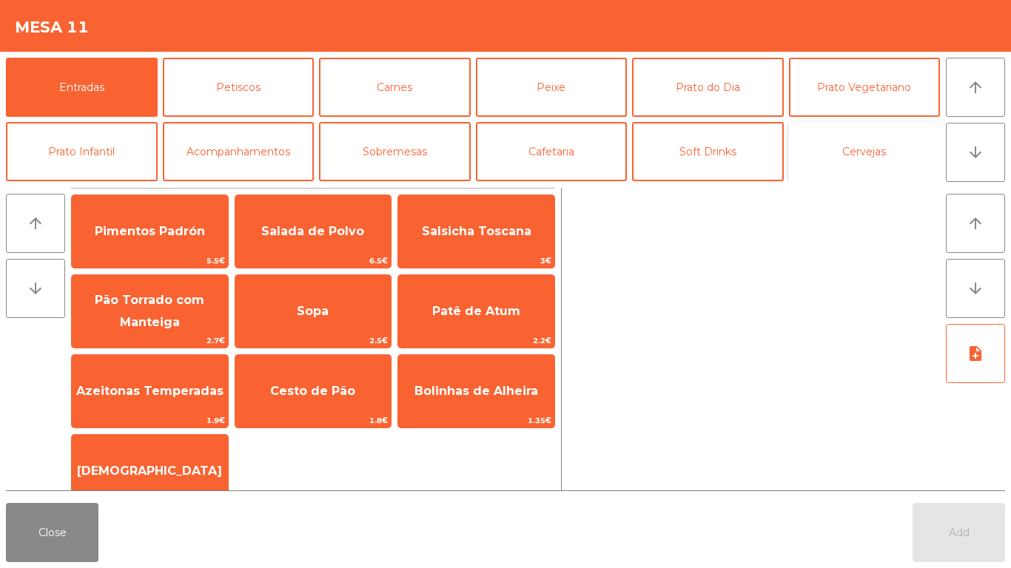
click at [850, 138] on button "Cervejas" at bounding box center [865, 151] width 152 height 59
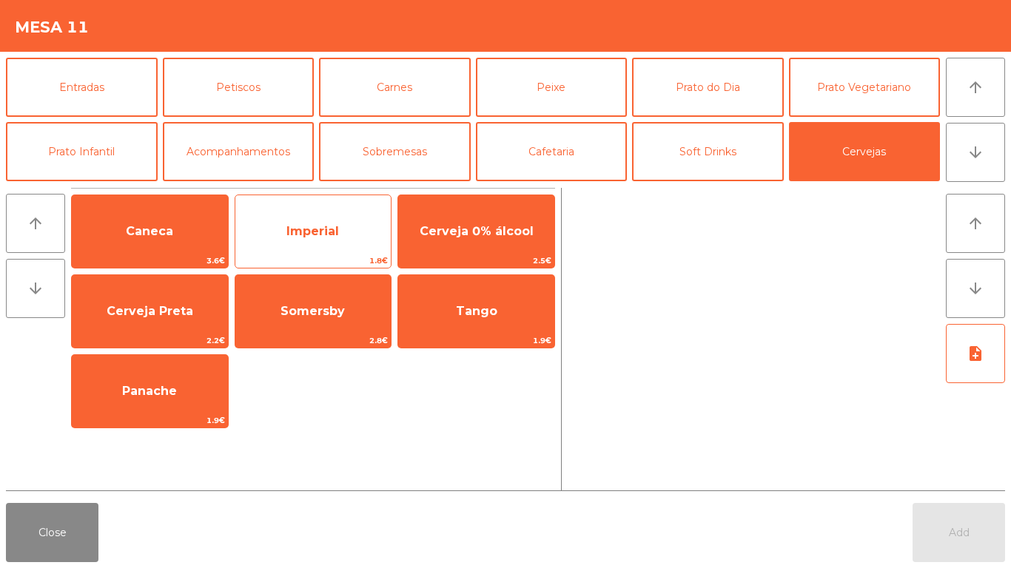
click at [292, 237] on span "Imperial" at bounding box center [312, 231] width 53 height 14
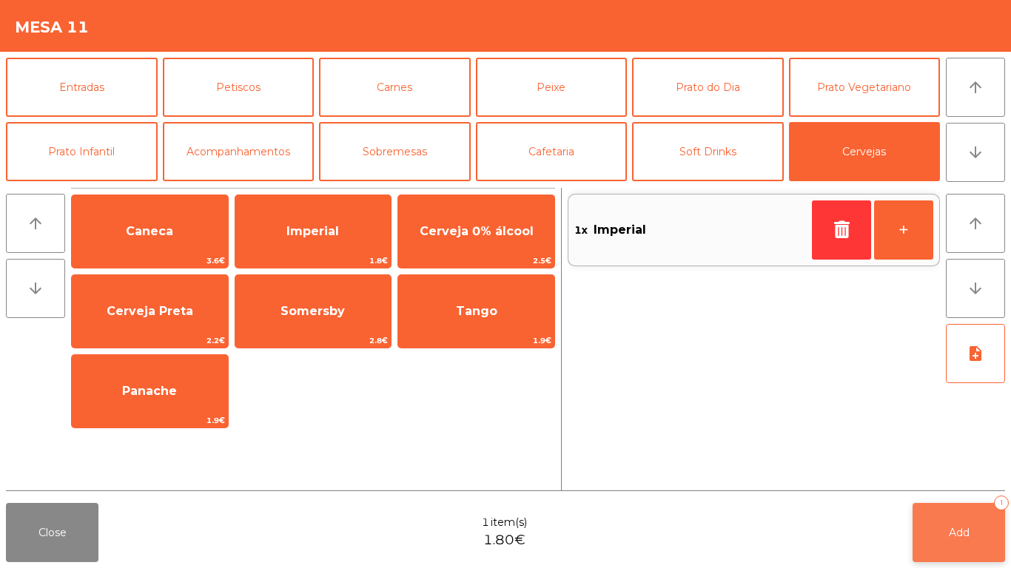
click at [945, 511] on button "Add 1" at bounding box center [958, 532] width 92 height 59
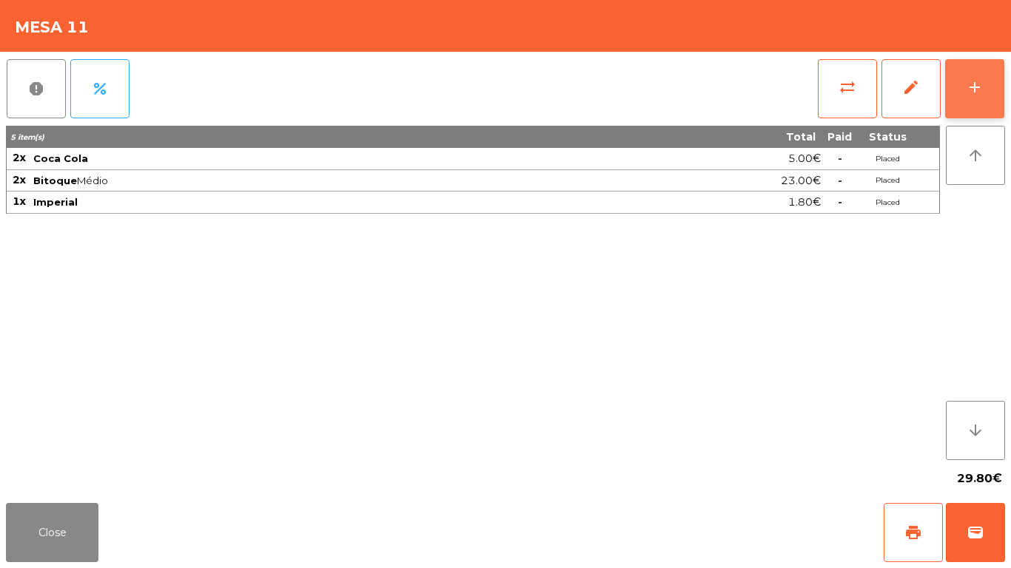
click at [988, 70] on button "add" at bounding box center [974, 88] width 59 height 59
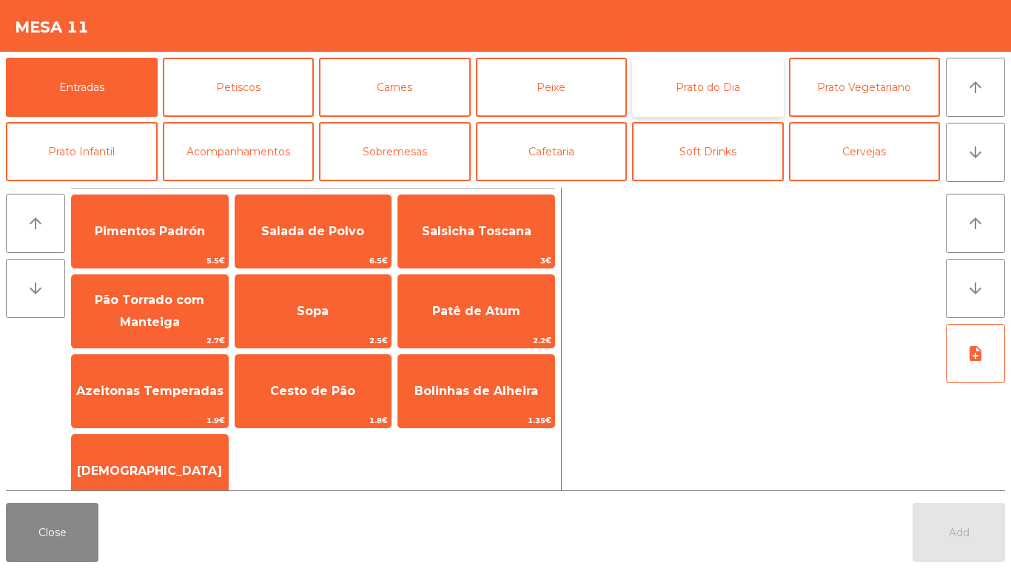
click at [749, 87] on button "Prato do Dia" at bounding box center [708, 87] width 152 height 59
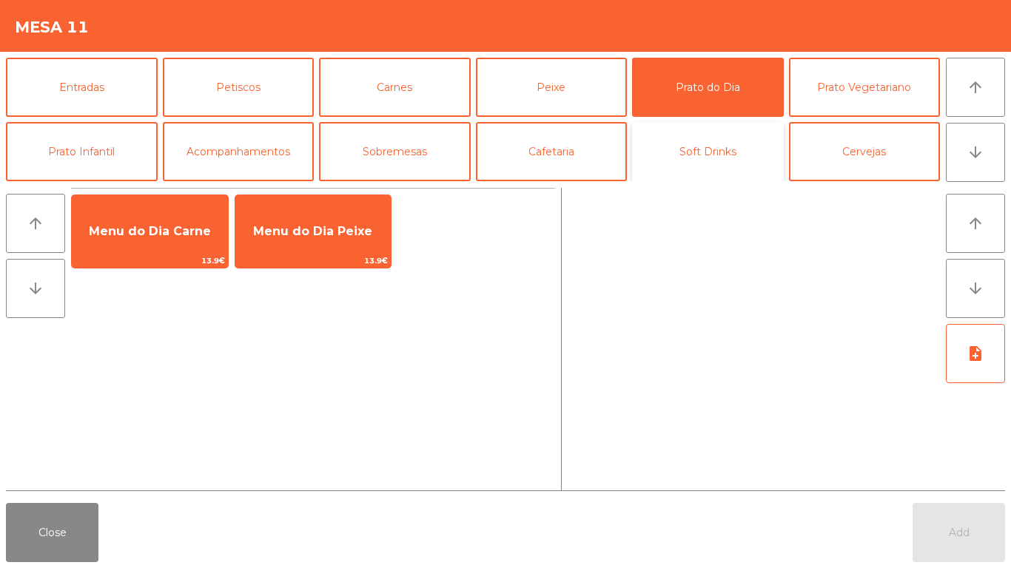
click at [663, 175] on button "Soft Drinks" at bounding box center [708, 151] width 152 height 59
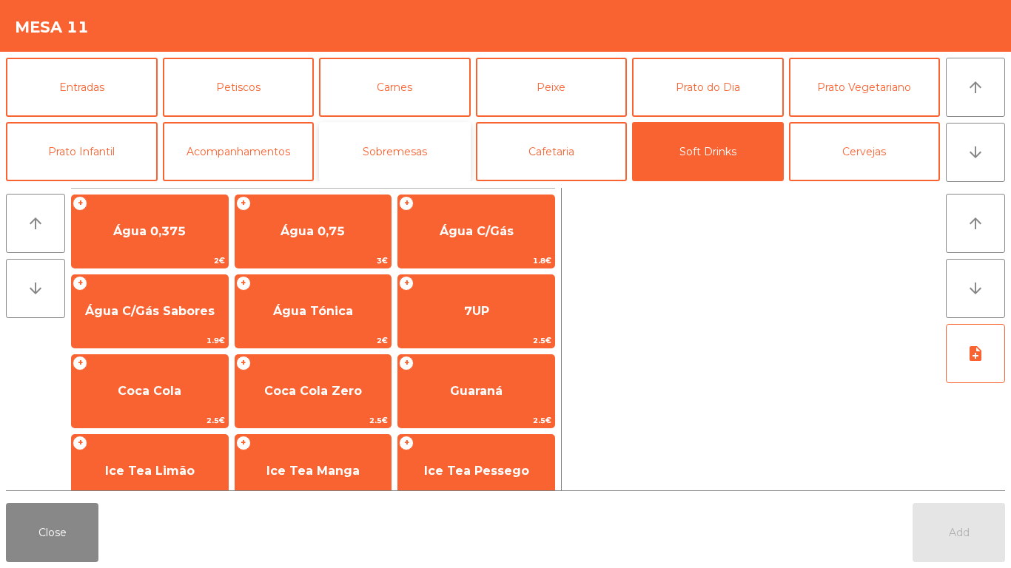
click at [431, 141] on button "Sobremesas" at bounding box center [395, 151] width 152 height 59
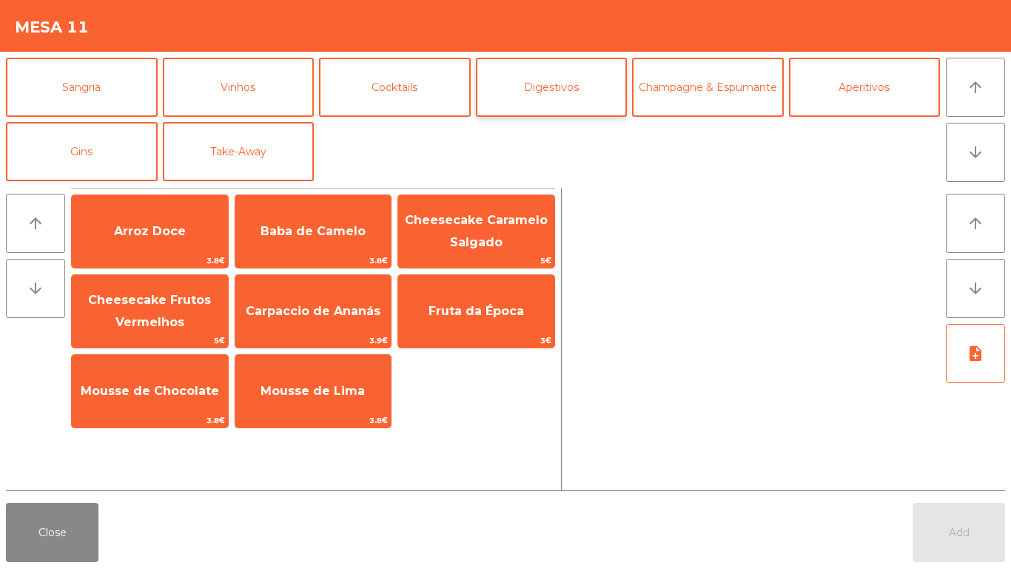
scroll to position [0, 0]
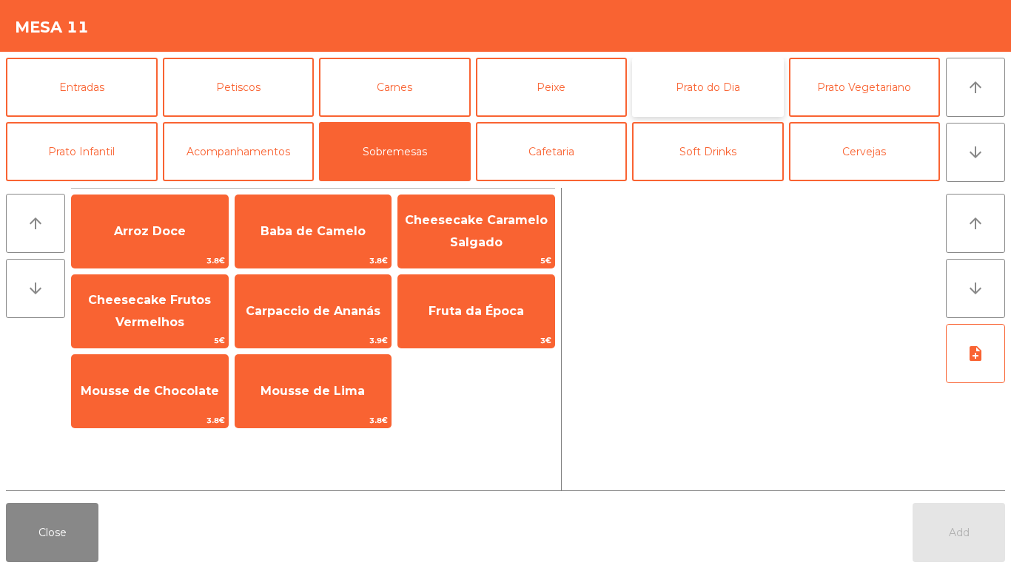
click at [675, 103] on button "Prato do Dia" at bounding box center [708, 87] width 152 height 59
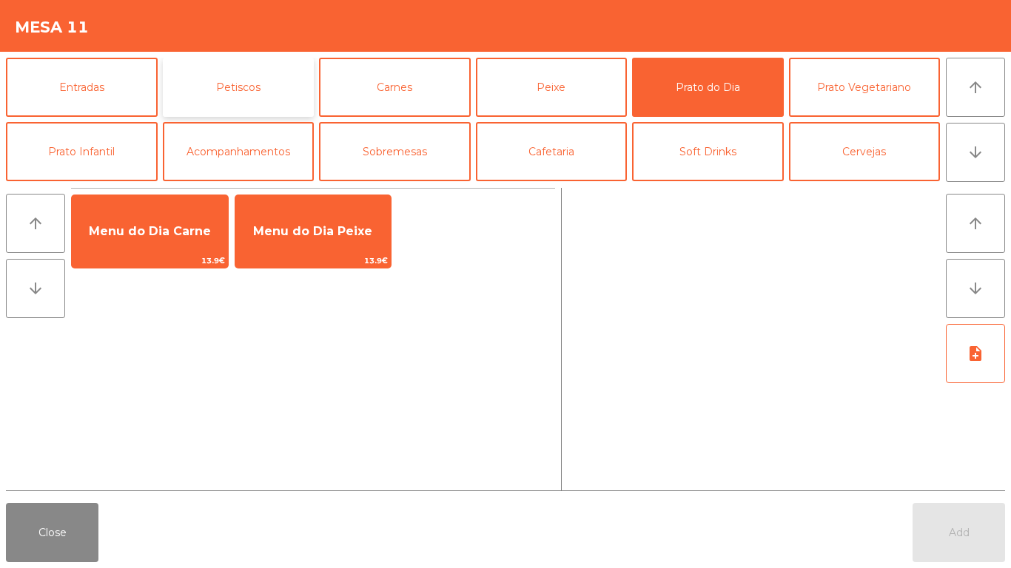
click at [185, 92] on button "Petiscos" at bounding box center [239, 87] width 152 height 59
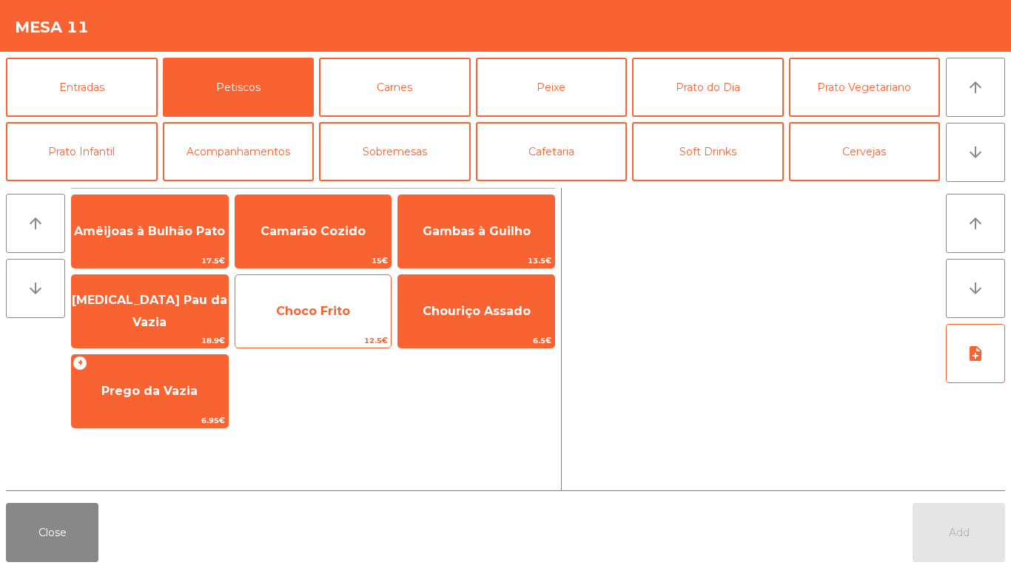
click at [323, 310] on span "Choco Frito" at bounding box center [313, 311] width 74 height 14
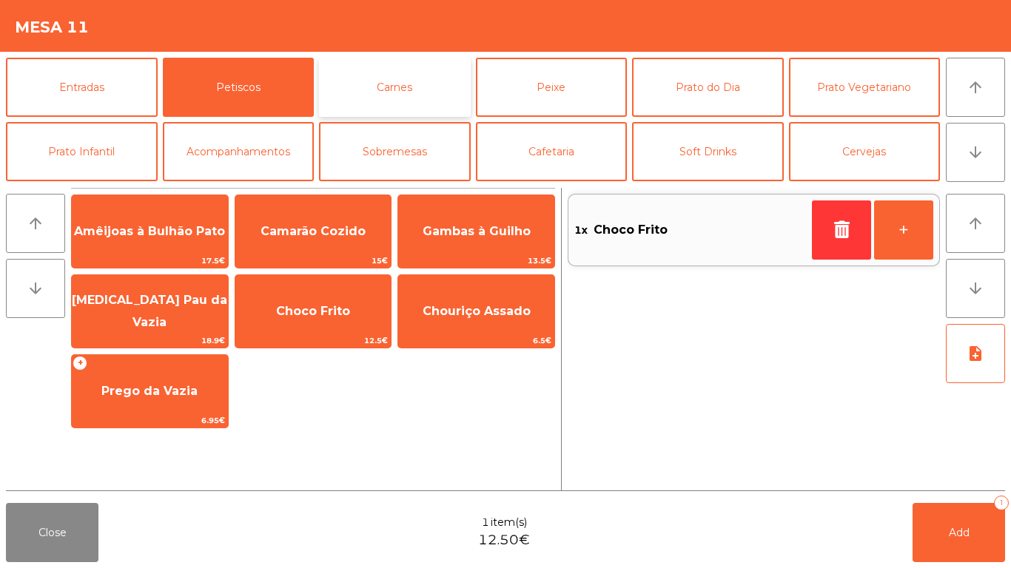
click at [453, 90] on button "Carnes" at bounding box center [395, 87] width 152 height 59
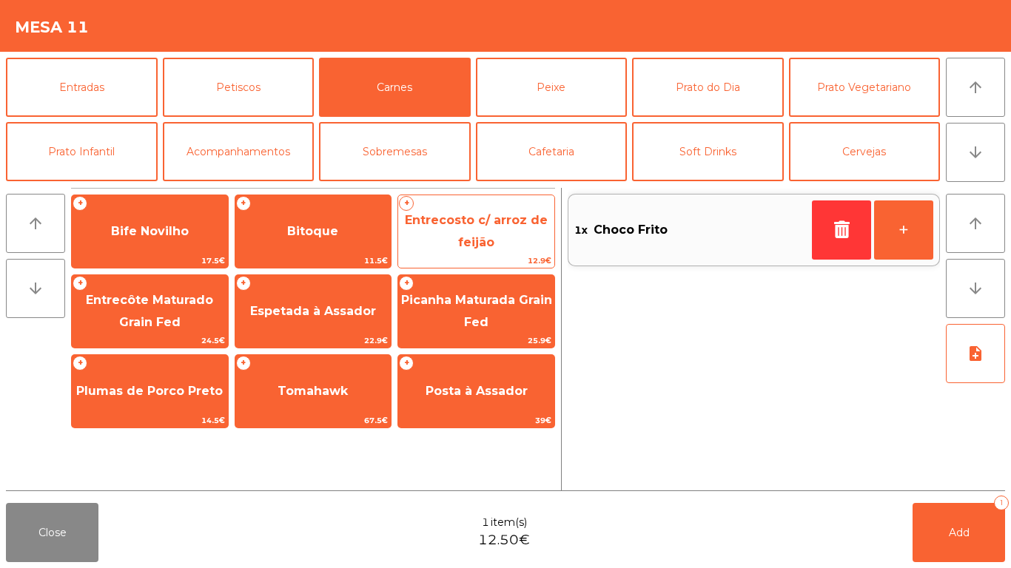
click at [488, 257] on span "12.9€" at bounding box center [476, 261] width 156 height 14
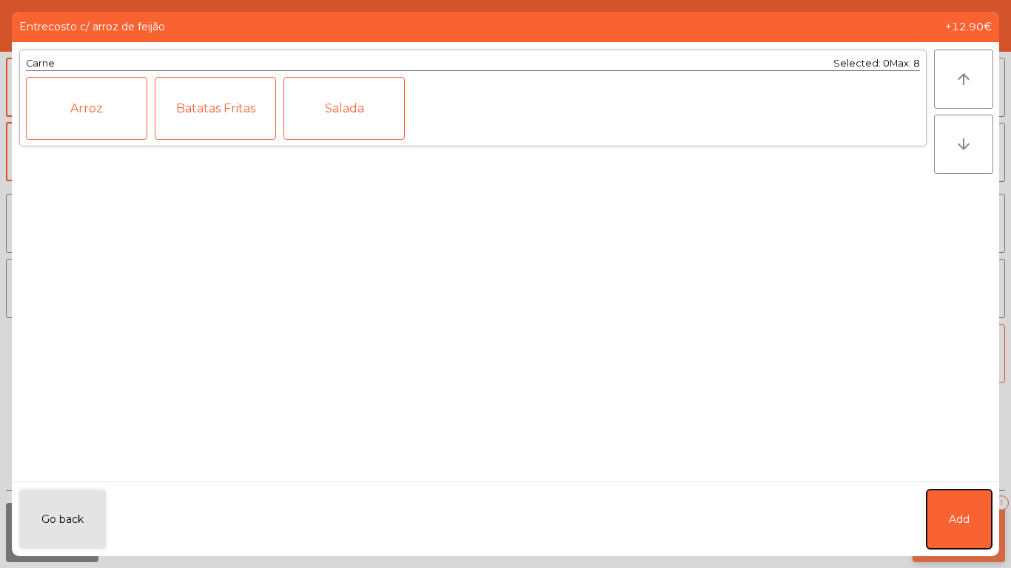
click at [979, 519] on button "Add" at bounding box center [958, 519] width 65 height 59
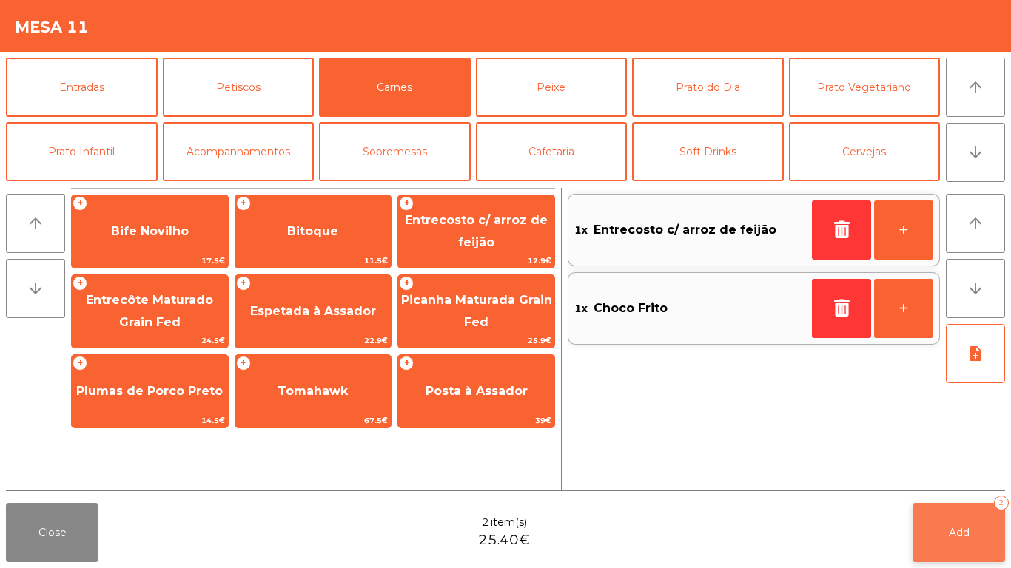
click at [972, 526] on button "Add 2" at bounding box center [958, 532] width 92 height 59
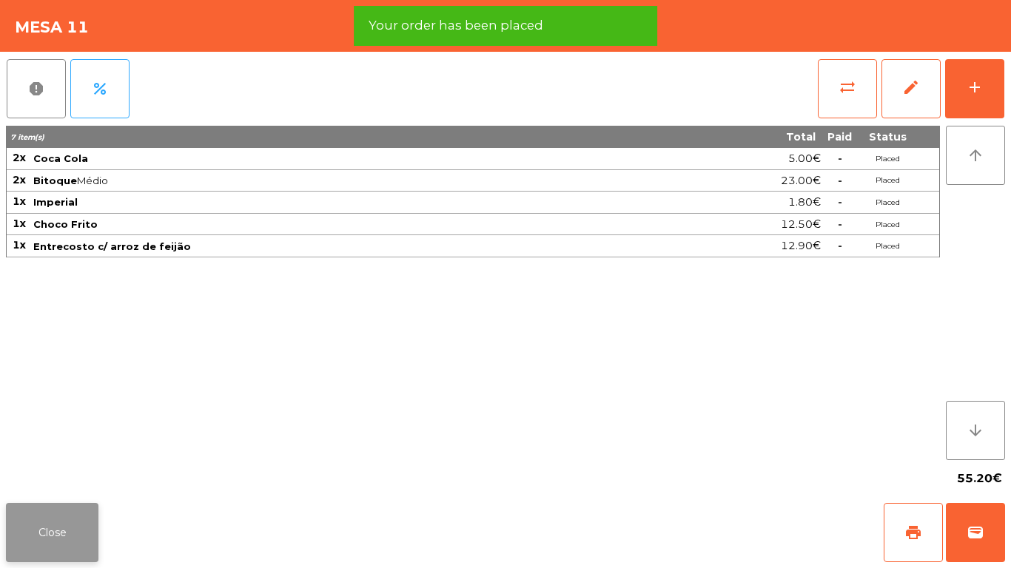
click at [81, 534] on button "Close" at bounding box center [52, 532] width 92 height 59
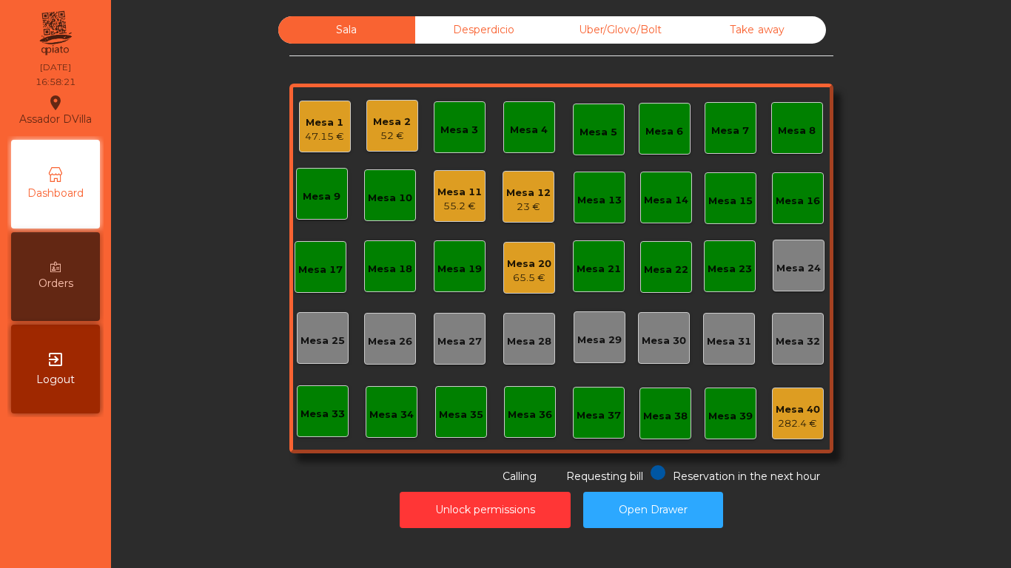
click at [240, 219] on div "Sala Desperdicio Uber/Glovo/Bolt Take away Mesa 1 47.15 € Mesa 2 52 € Mesa 3 Me…" at bounding box center [561, 250] width 860 height 468
drag, startPoint x: 445, startPoint y: 485, endPoint x: 439, endPoint y: 505, distance: 20.4
click at [445, 487] on div "Unlock permissions Open Drawer" at bounding box center [561, 510] width 860 height 51
click at [438, 505] on button "Unlock permissions" at bounding box center [484, 510] width 171 height 36
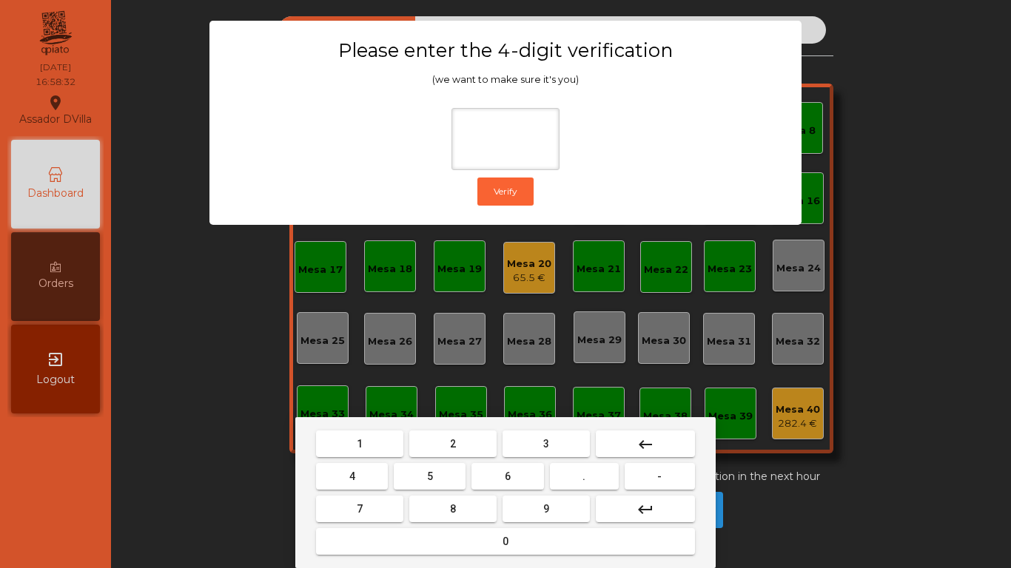
click at [339, 430] on mat-keyboard-key "1" at bounding box center [359, 444] width 93 height 33
click at [339, 442] on button "1" at bounding box center [359, 444] width 87 height 27
drag, startPoint x: 576, startPoint y: 518, endPoint x: 350, endPoint y: 480, distance: 228.8
click at [570, 518] on button "9" at bounding box center [545, 509] width 87 height 27
click at [349, 480] on span "4" at bounding box center [352, 476] width 6 height 12
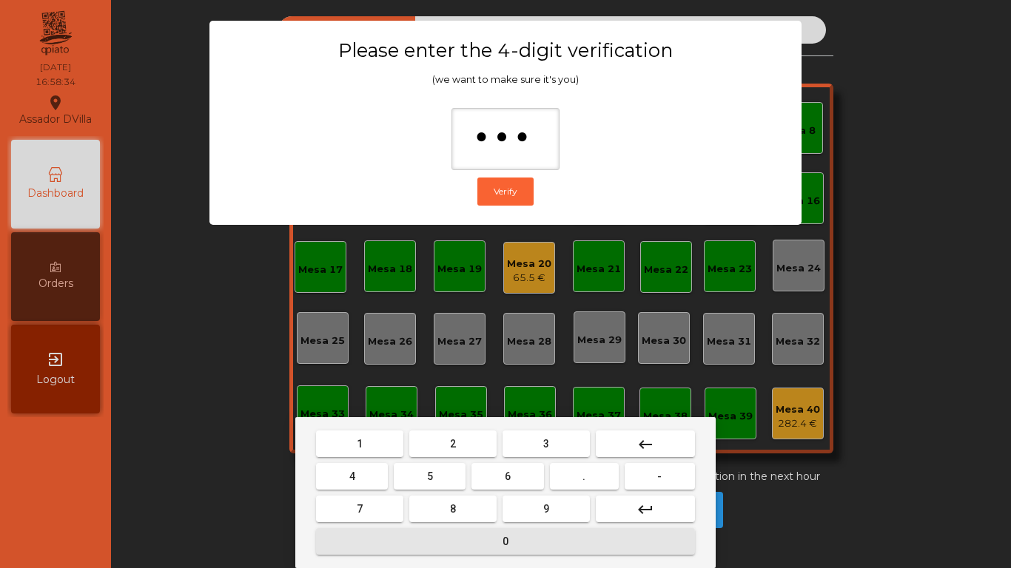
click at [431, 550] on button "0" at bounding box center [505, 541] width 379 height 27
type input "****"
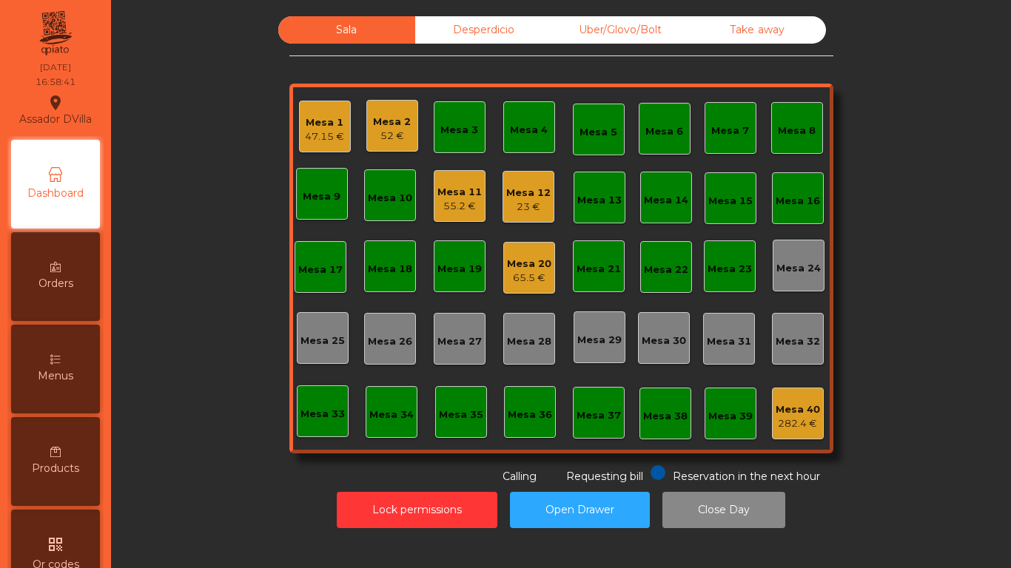
click at [518, 206] on div "23 €" at bounding box center [528, 207] width 44 height 15
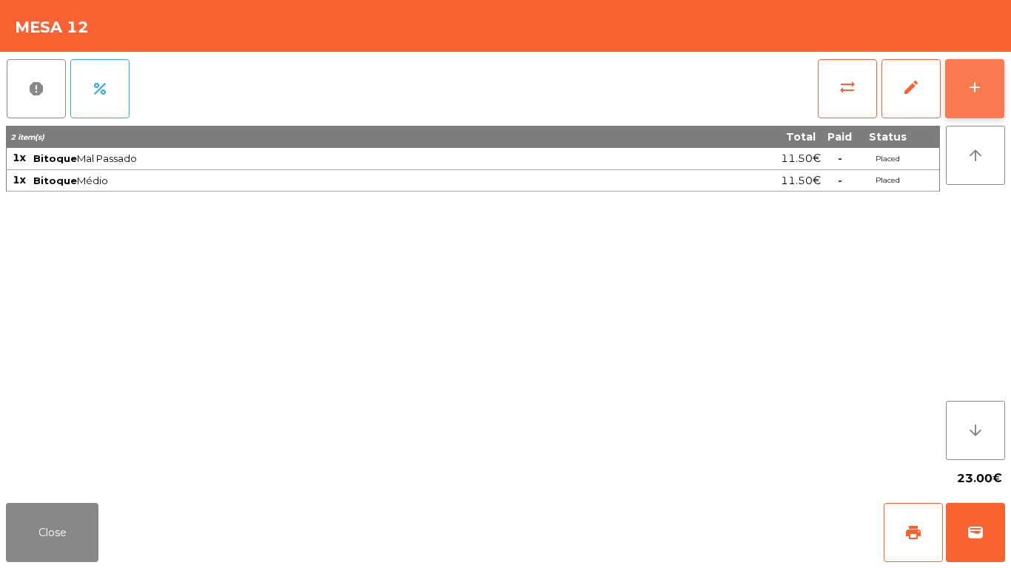
click at [982, 84] on div "add" at bounding box center [974, 87] width 18 height 18
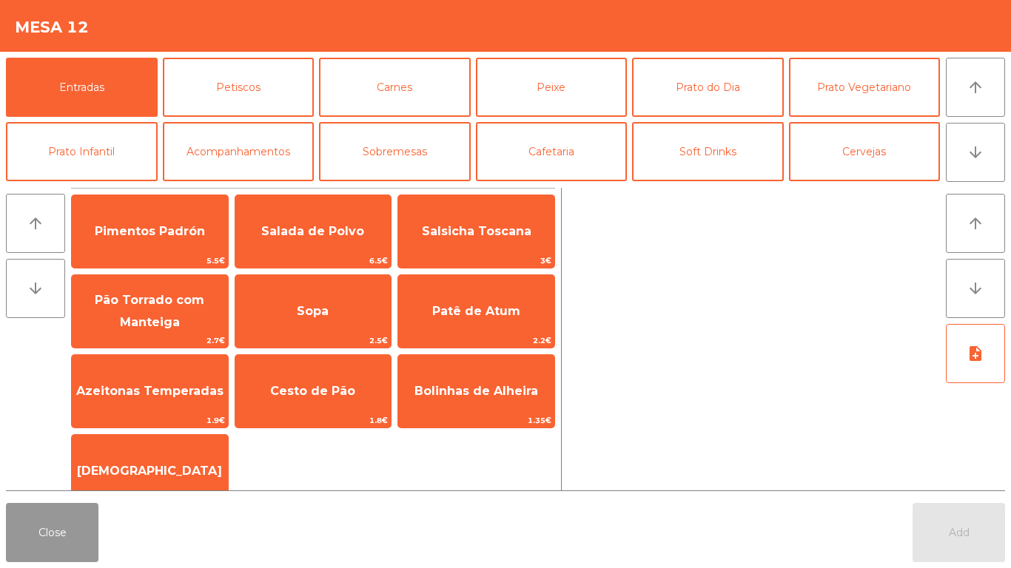
click at [18, 542] on button "Close" at bounding box center [52, 532] width 92 height 59
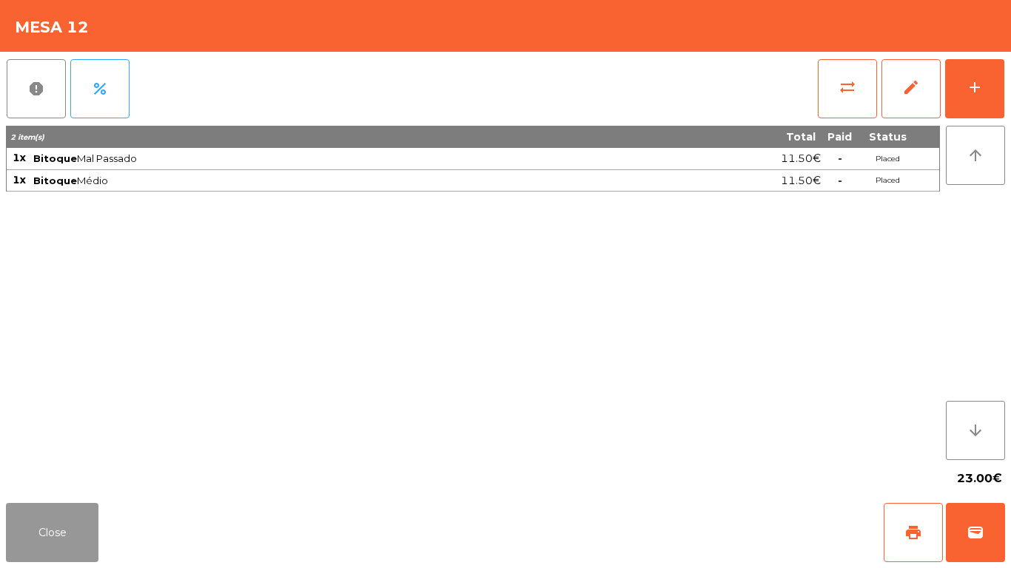
click at [24, 540] on button "Close" at bounding box center [52, 532] width 92 height 59
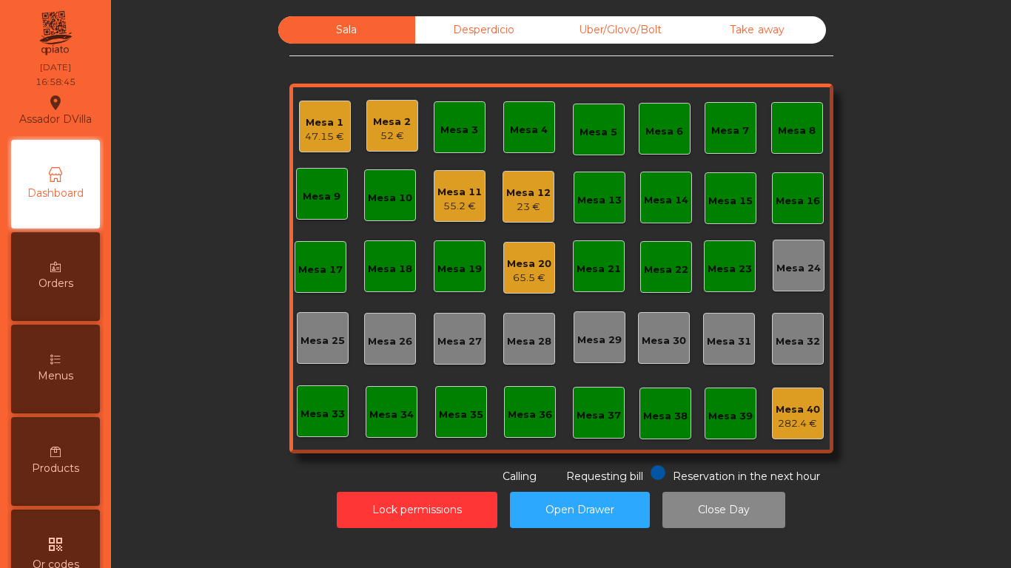
click at [434, 199] on div "Mesa 11 55.2 €" at bounding box center [460, 196] width 52 height 52
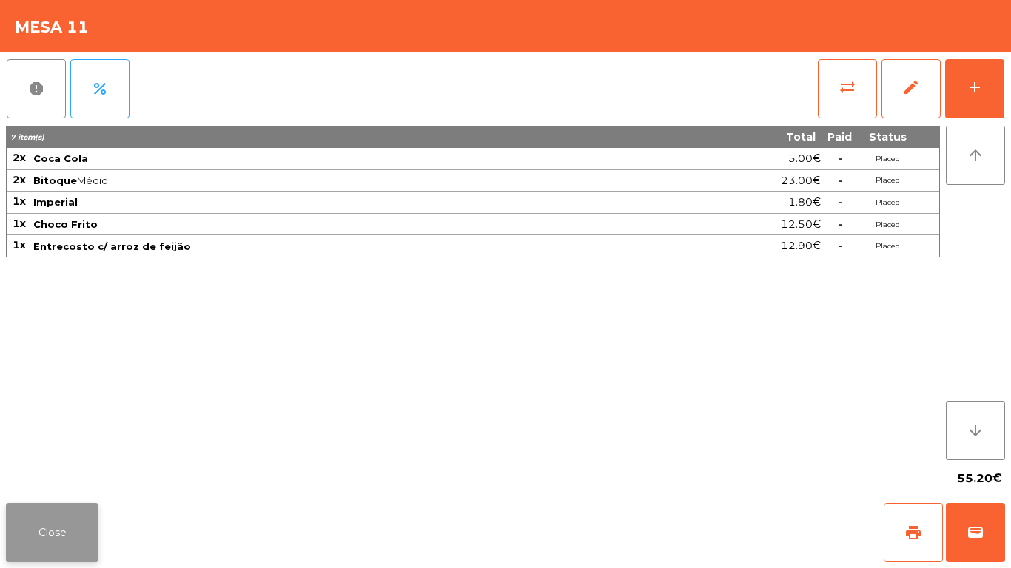
click at [61, 520] on button "Close" at bounding box center [52, 532] width 92 height 59
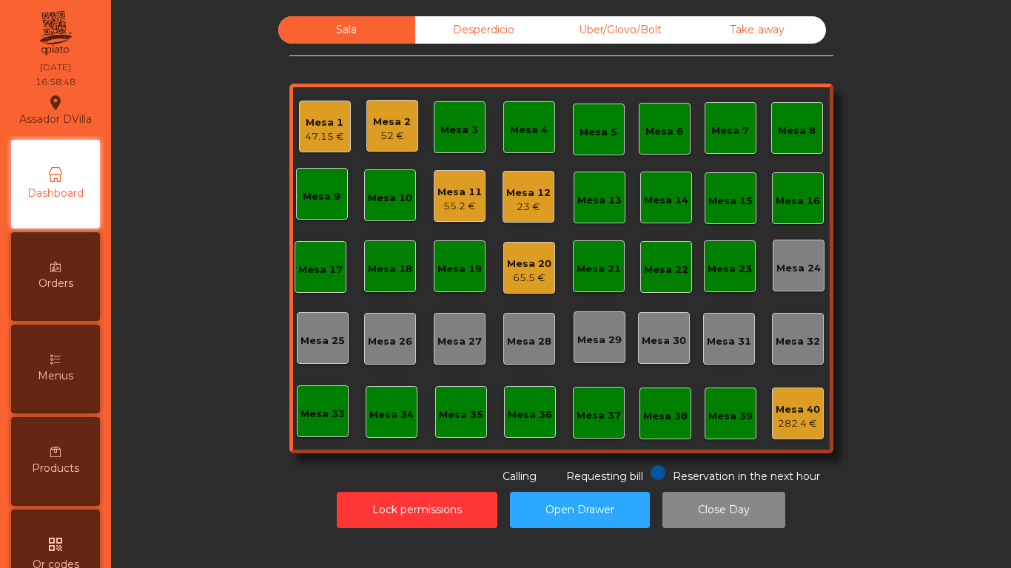
click at [313, 127] on div "Mesa 1" at bounding box center [324, 122] width 39 height 15
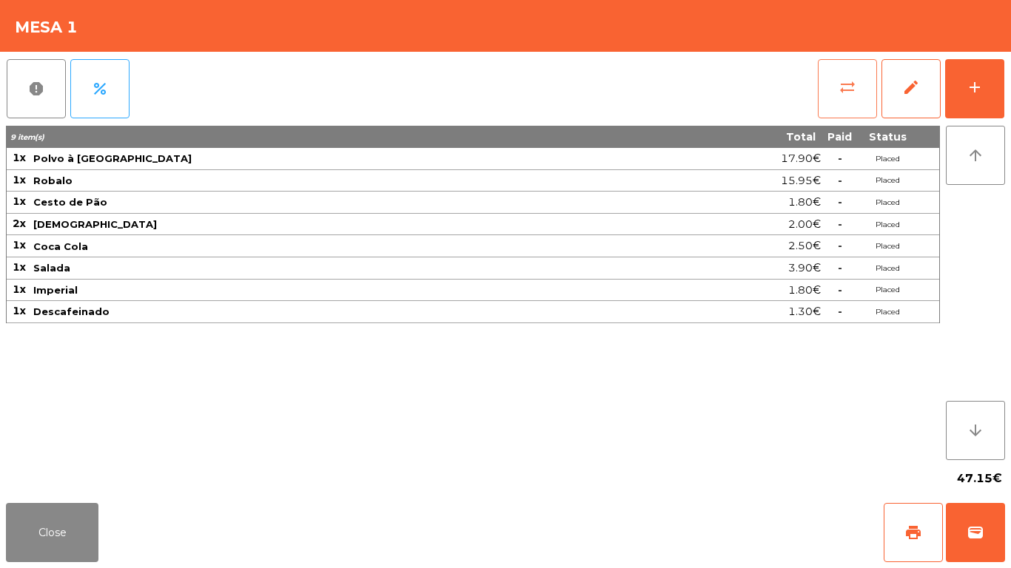
drag, startPoint x: 843, startPoint y: 84, endPoint x: 832, endPoint y: 87, distance: 11.3
click at [832, 87] on button "sync_alt" at bounding box center [846, 88] width 59 height 59
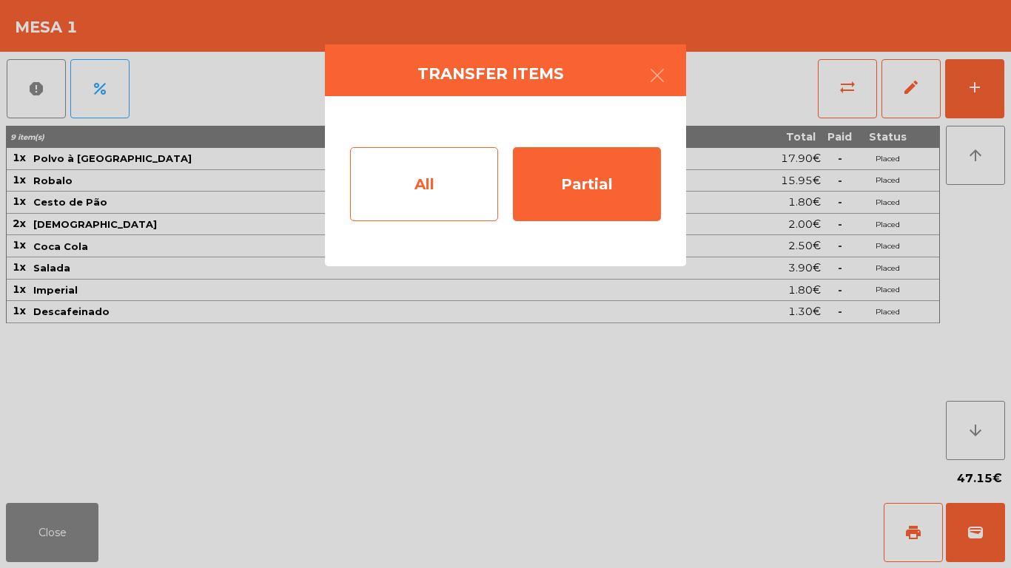
click at [371, 192] on div "All" at bounding box center [424, 184] width 148 height 74
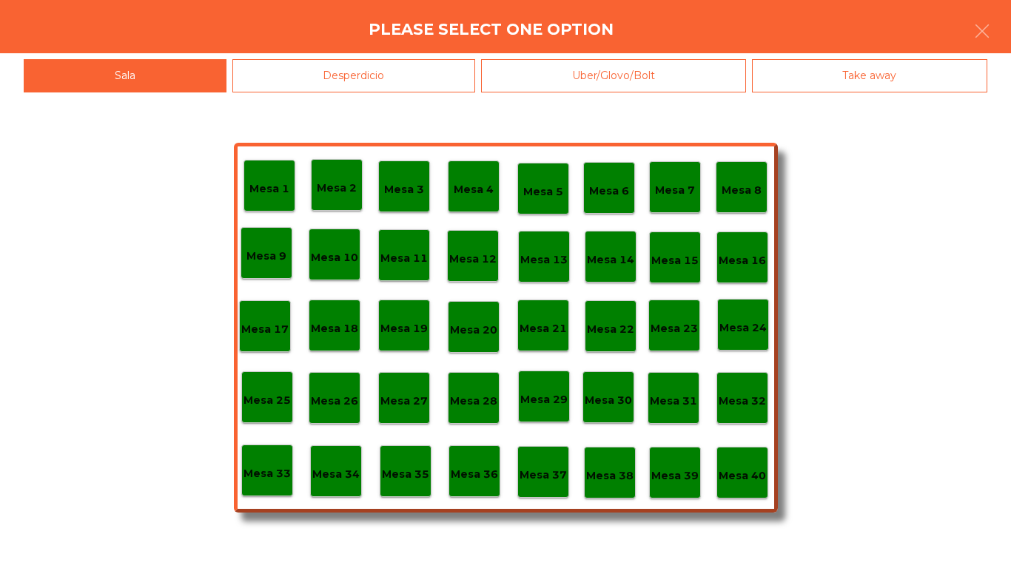
click at [764, 473] on p "Mesa 40" at bounding box center [741, 476] width 47 height 17
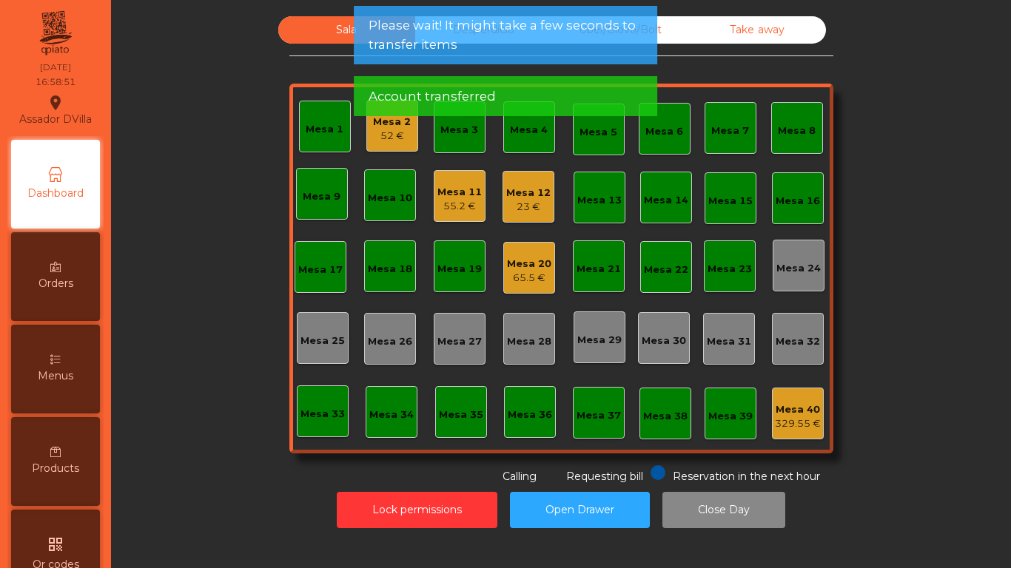
click at [447, 200] on div "55.2 €" at bounding box center [459, 206] width 44 height 15
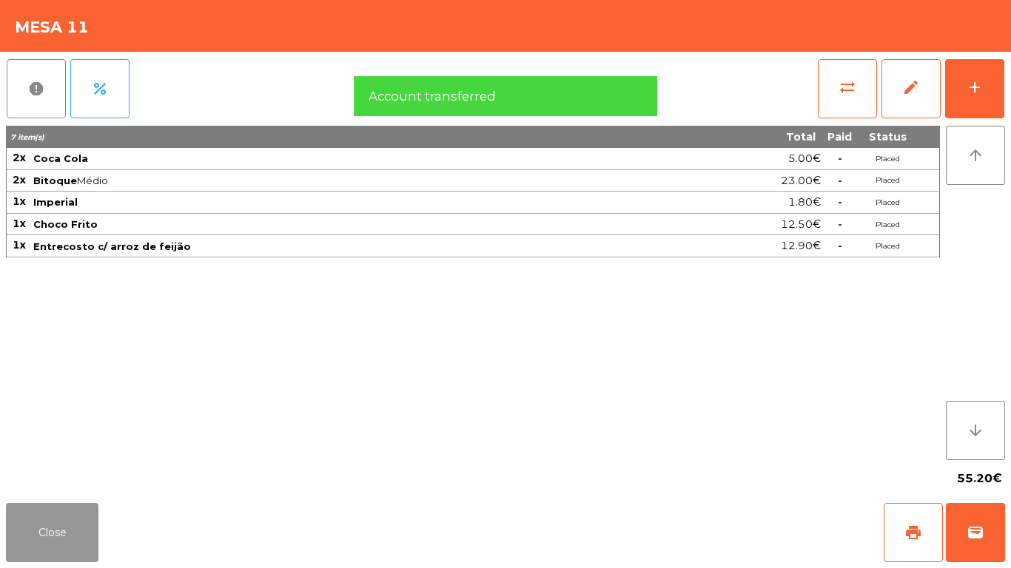
drag, startPoint x: 40, startPoint y: 528, endPoint x: 51, endPoint y: 519, distance: 14.7
click at [45, 527] on button "Close" at bounding box center [52, 532] width 92 height 59
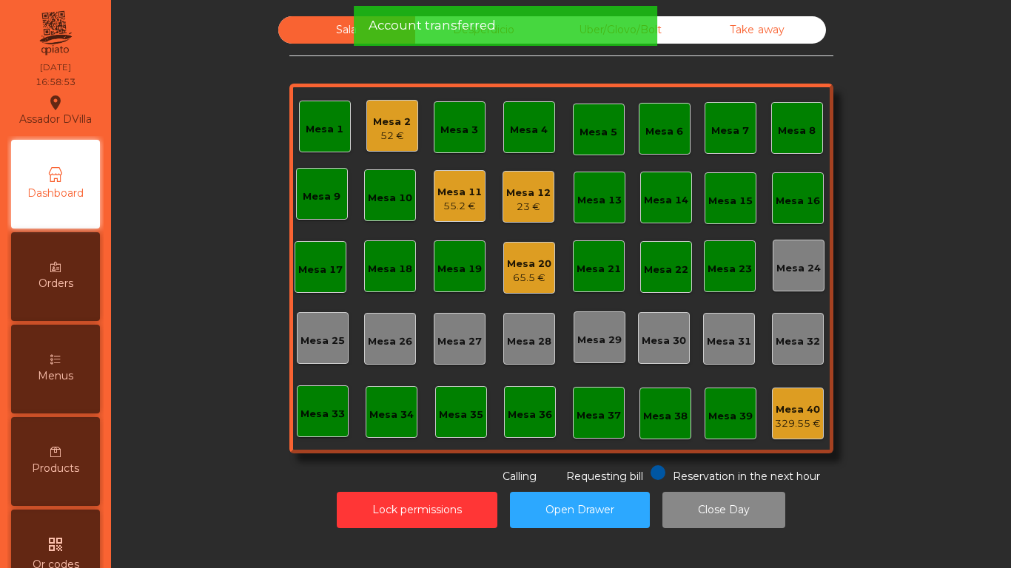
click at [398, 144] on div "Mesa 2 52 €" at bounding box center [392, 126] width 52 height 52
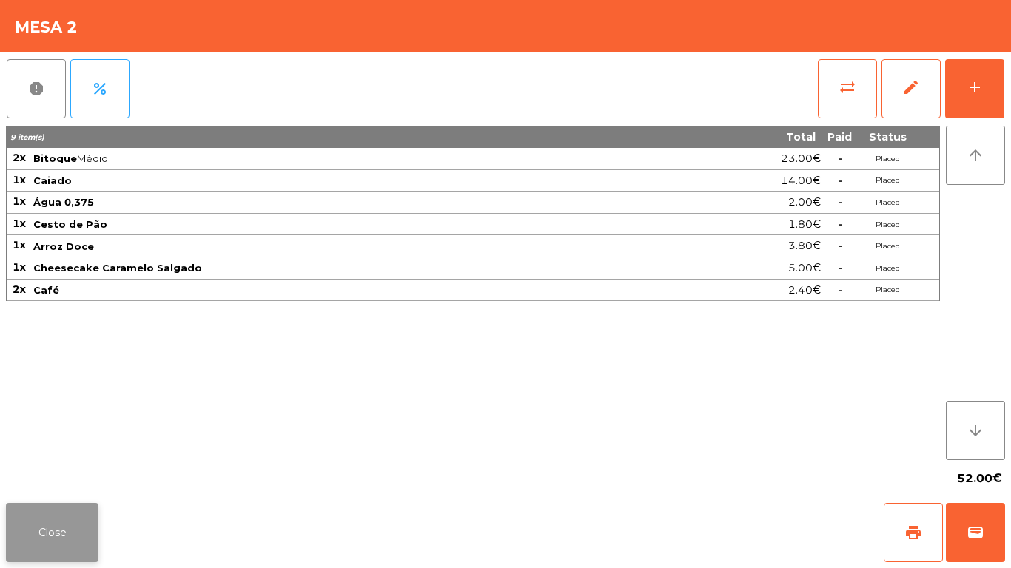
click at [54, 526] on button "Close" at bounding box center [52, 532] width 92 height 59
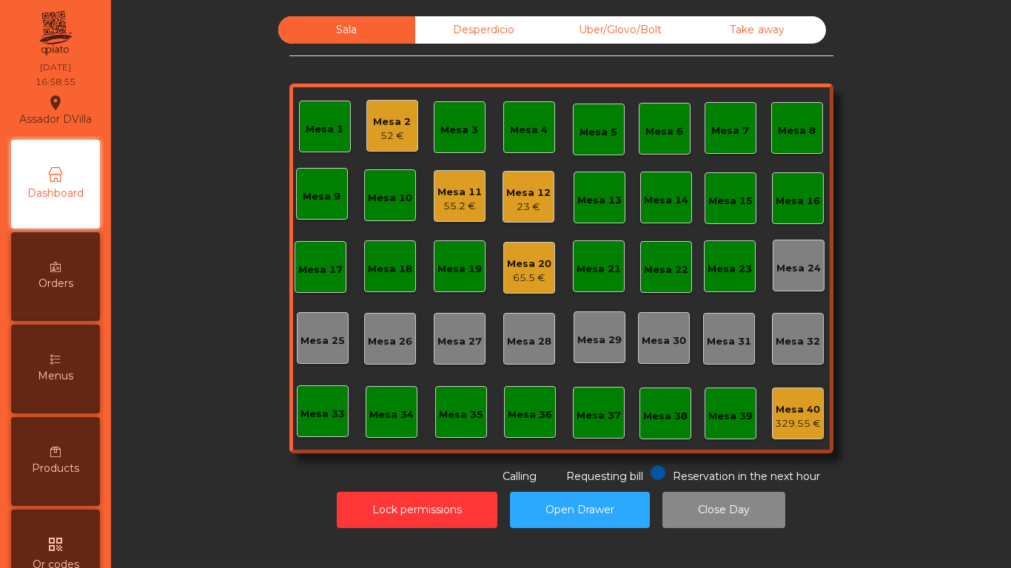
click at [533, 261] on div "Mesa 20" at bounding box center [529, 264] width 44 height 15
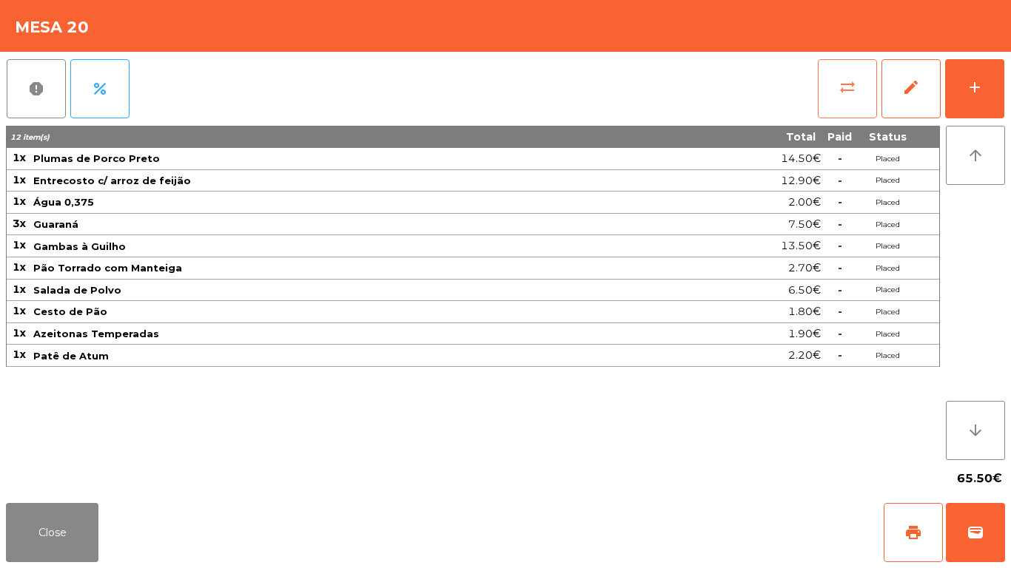
drag, startPoint x: 866, startPoint y: 91, endPoint x: 858, endPoint y: 91, distance: 8.1
click at [858, 91] on button "sync_alt" at bounding box center [846, 88] width 59 height 59
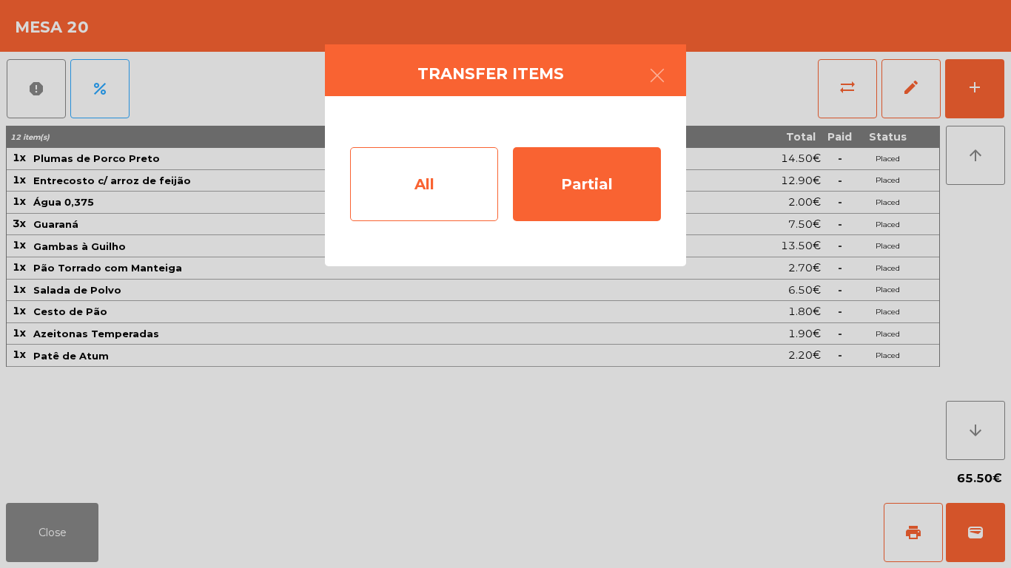
click at [465, 178] on div "All" at bounding box center [424, 184] width 148 height 74
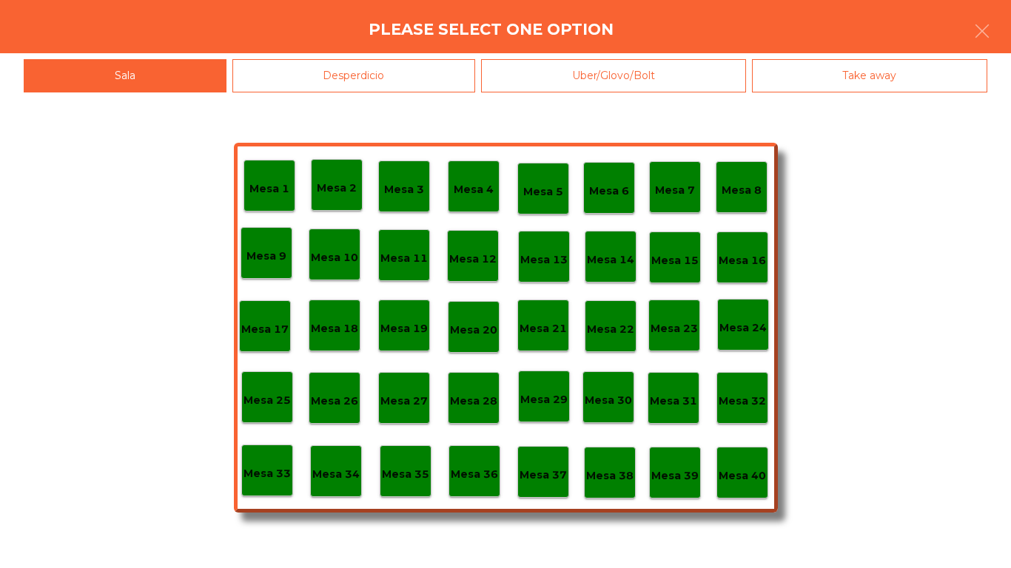
click at [729, 470] on p "Mesa 40" at bounding box center [741, 476] width 47 height 17
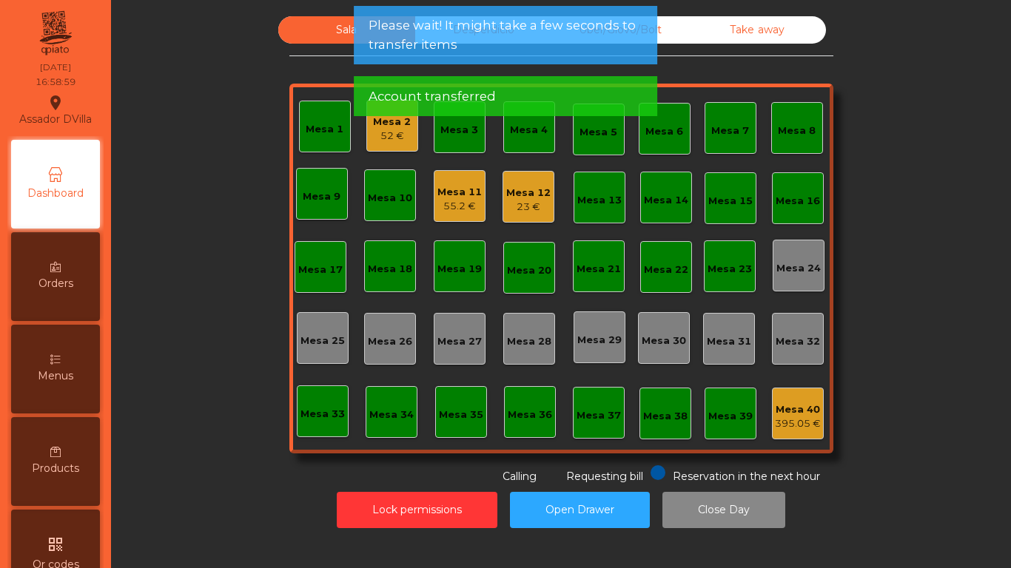
click at [532, 202] on div "23 €" at bounding box center [528, 207] width 44 height 15
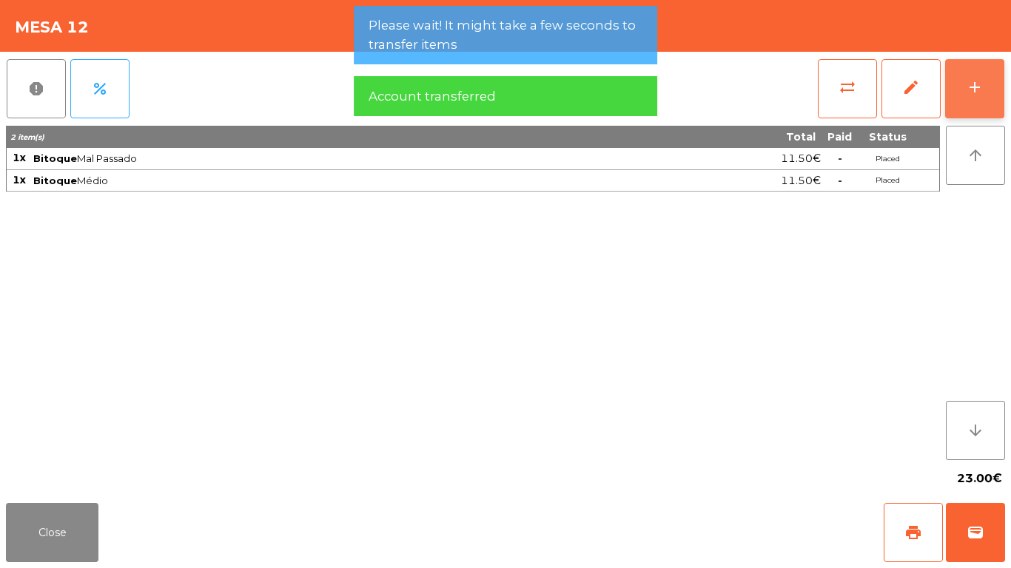
click at [993, 89] on button "add" at bounding box center [974, 88] width 59 height 59
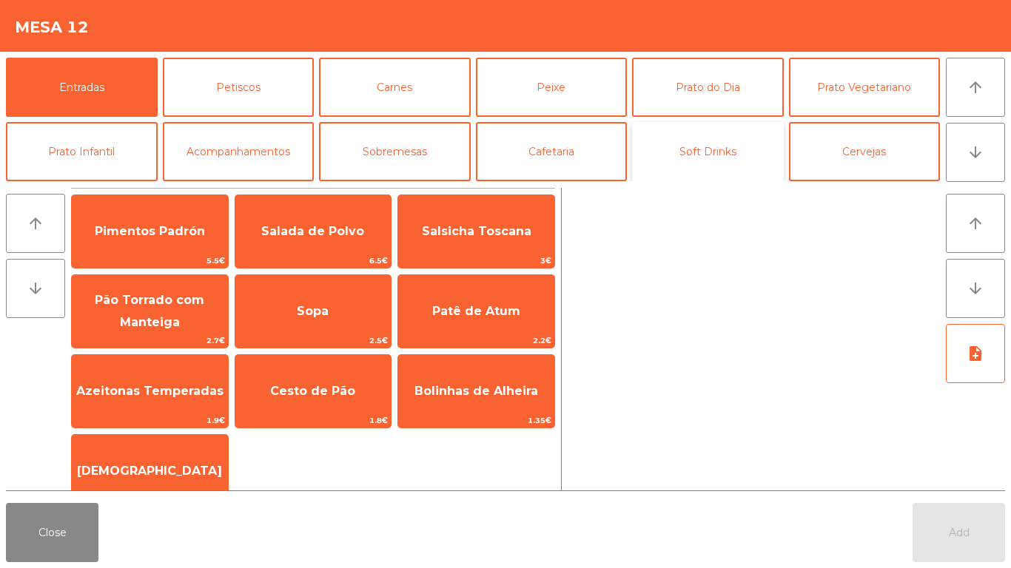
click at [666, 157] on button "Soft Drinks" at bounding box center [708, 151] width 152 height 59
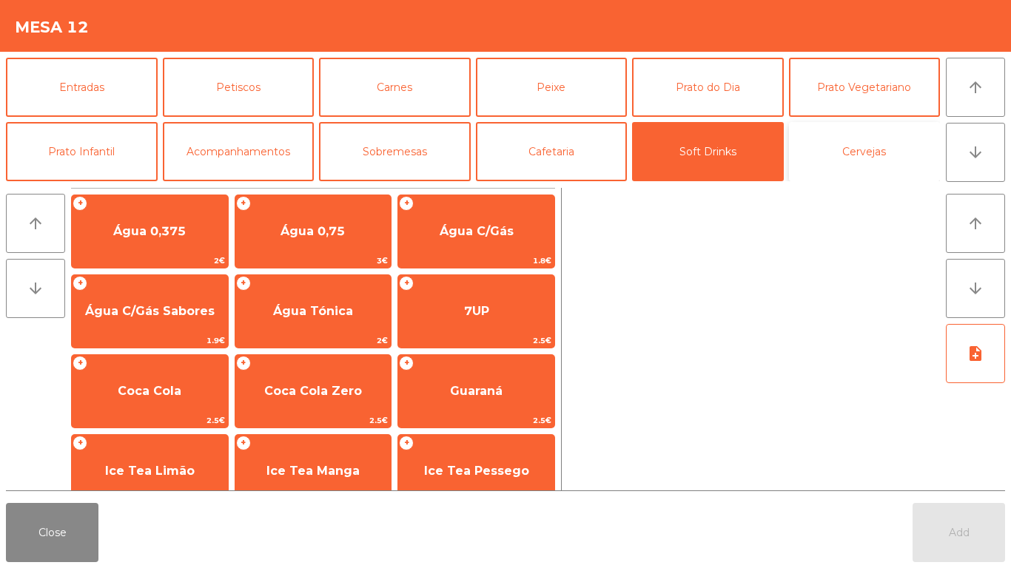
click at [866, 161] on button "Cervejas" at bounding box center [865, 151] width 152 height 59
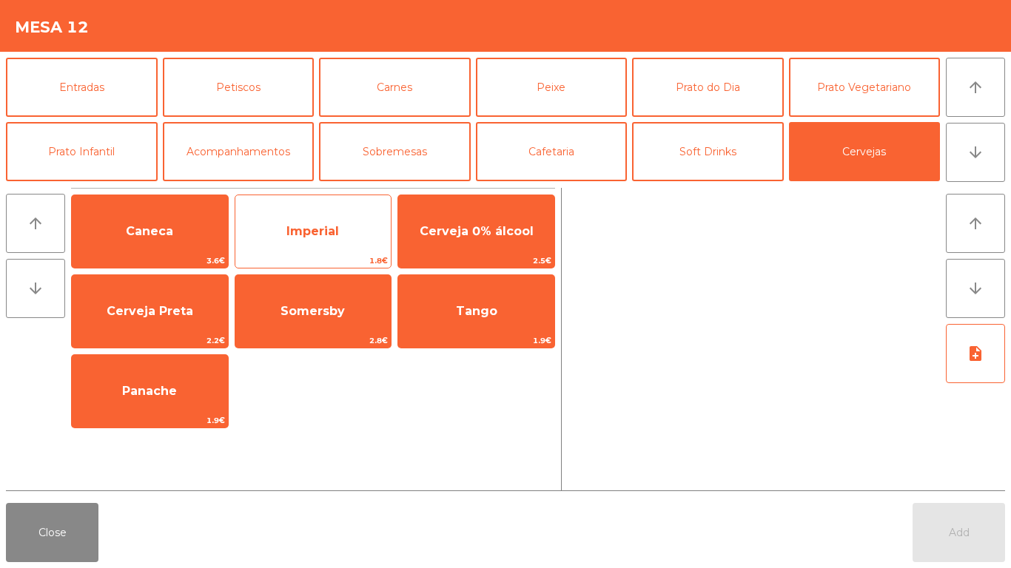
click at [351, 253] on div "Imperial 1.8€" at bounding box center [314, 232] width 158 height 74
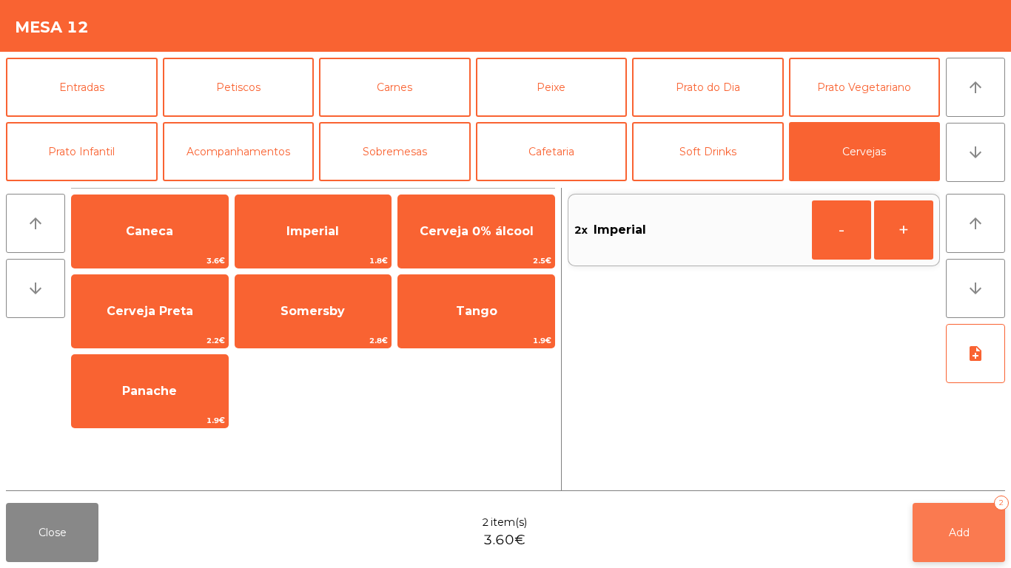
click at [964, 512] on button "Add 2" at bounding box center [958, 532] width 92 height 59
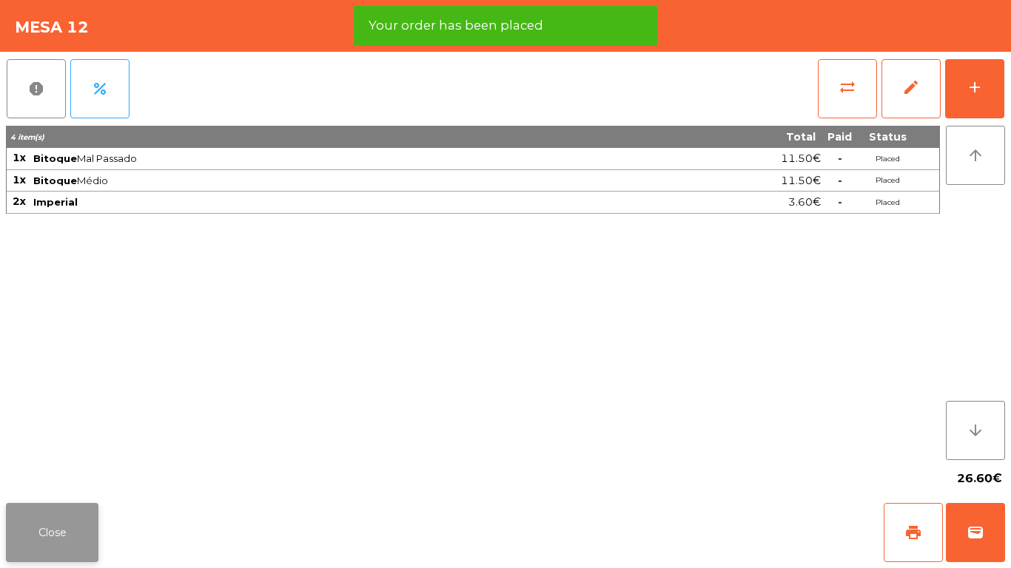
click at [75, 525] on button "Close" at bounding box center [52, 532] width 92 height 59
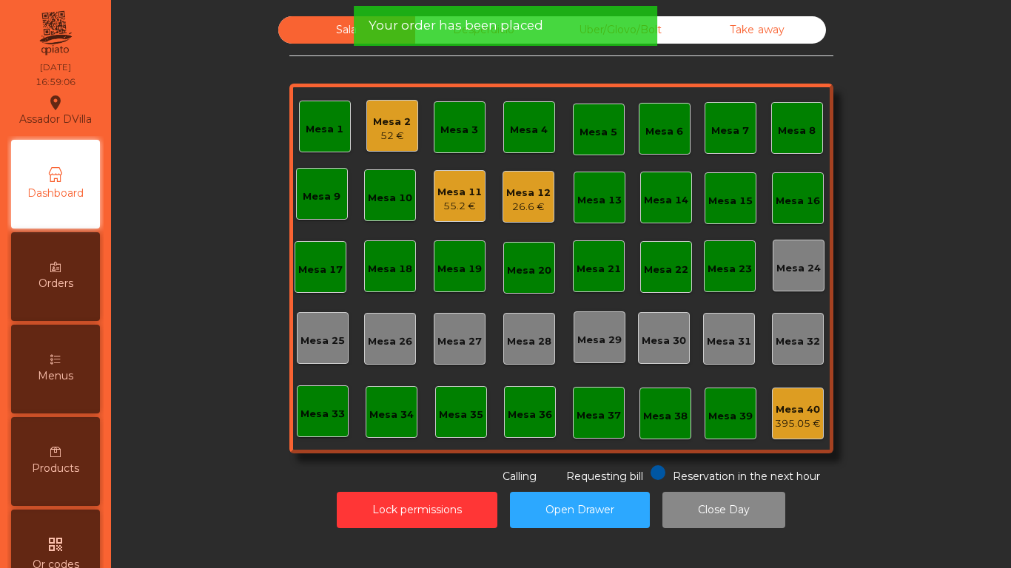
click at [455, 199] on div "55.2 €" at bounding box center [459, 206] width 44 height 15
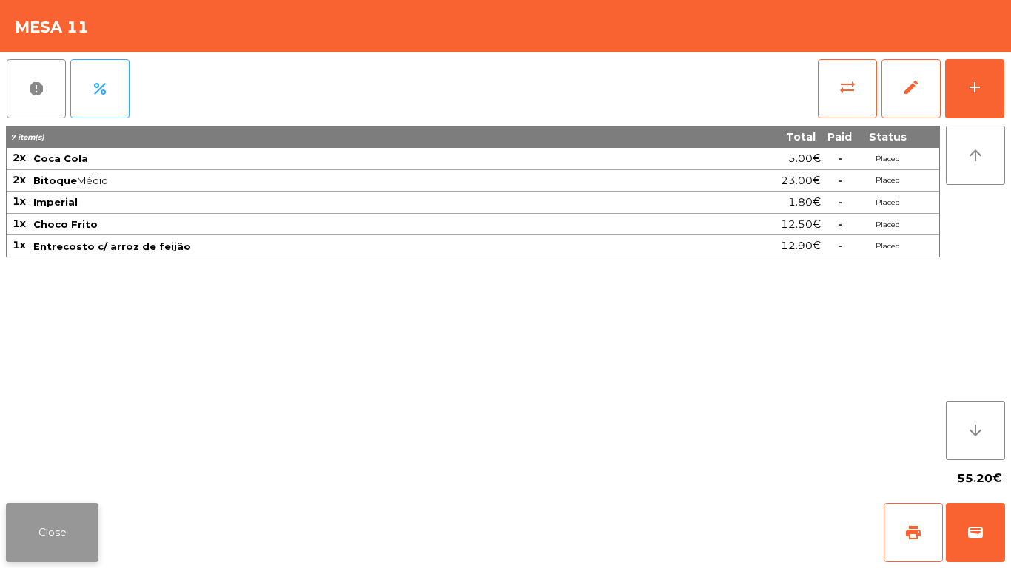
click at [58, 552] on button "Close" at bounding box center [52, 532] width 92 height 59
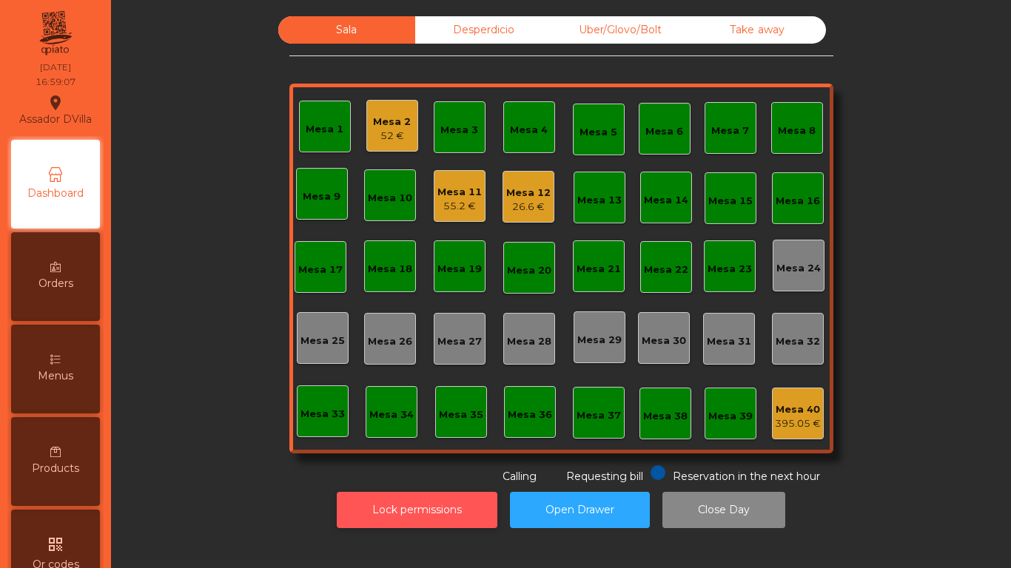
click at [425, 502] on button "Lock permissions" at bounding box center [417, 510] width 161 height 36
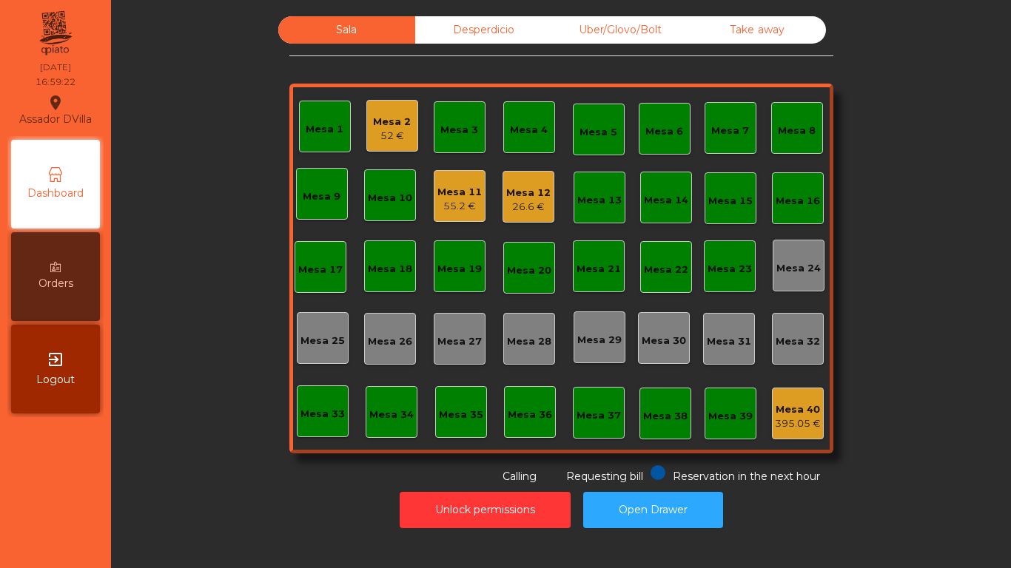
click at [539, 203] on div "26.6 €" at bounding box center [528, 207] width 44 height 15
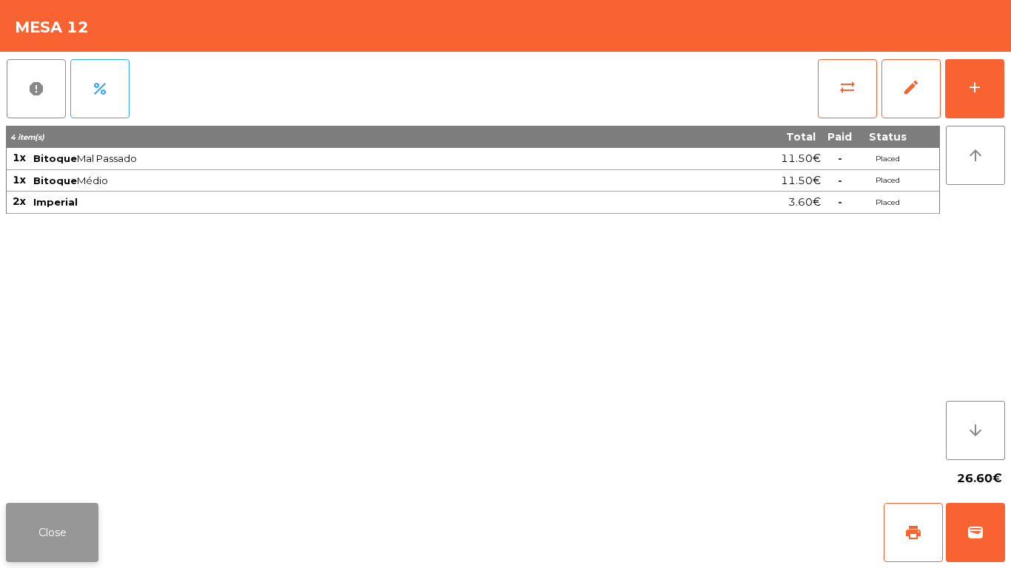
click at [65, 559] on button "Close" at bounding box center [52, 532] width 92 height 59
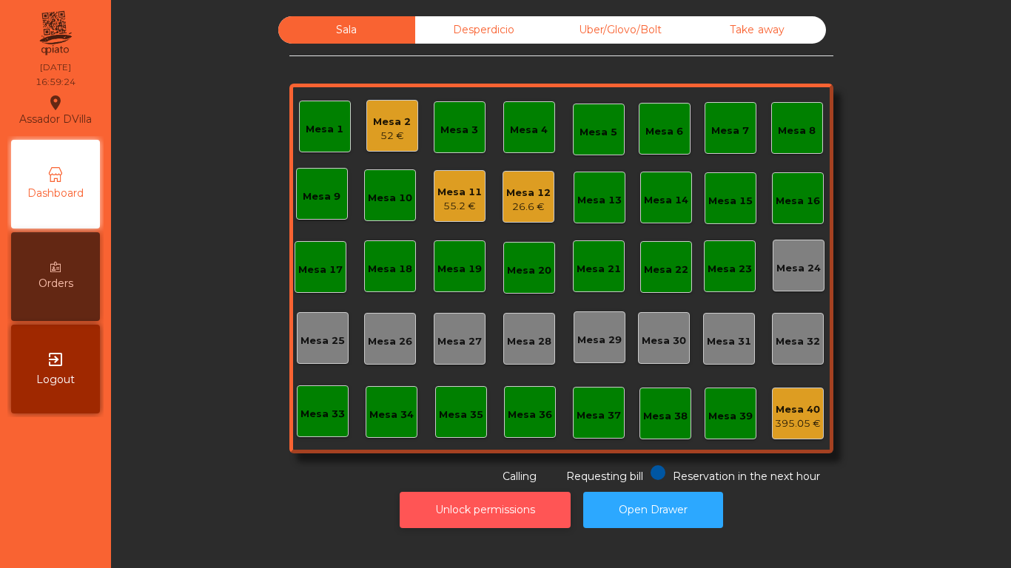
click at [436, 502] on button "Unlock permissions" at bounding box center [484, 510] width 171 height 36
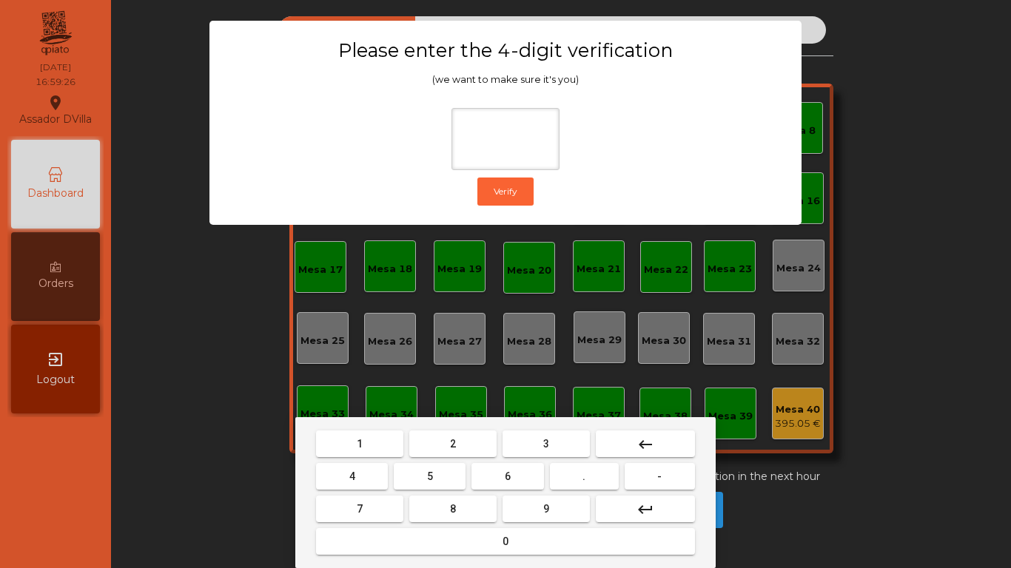
click at [328, 447] on button "1" at bounding box center [359, 444] width 87 height 27
click at [567, 506] on button "9" at bounding box center [545, 509] width 87 height 27
click at [357, 472] on button "4" at bounding box center [352, 476] width 72 height 27
click at [388, 539] on button "0" at bounding box center [505, 541] width 379 height 27
type input "****"
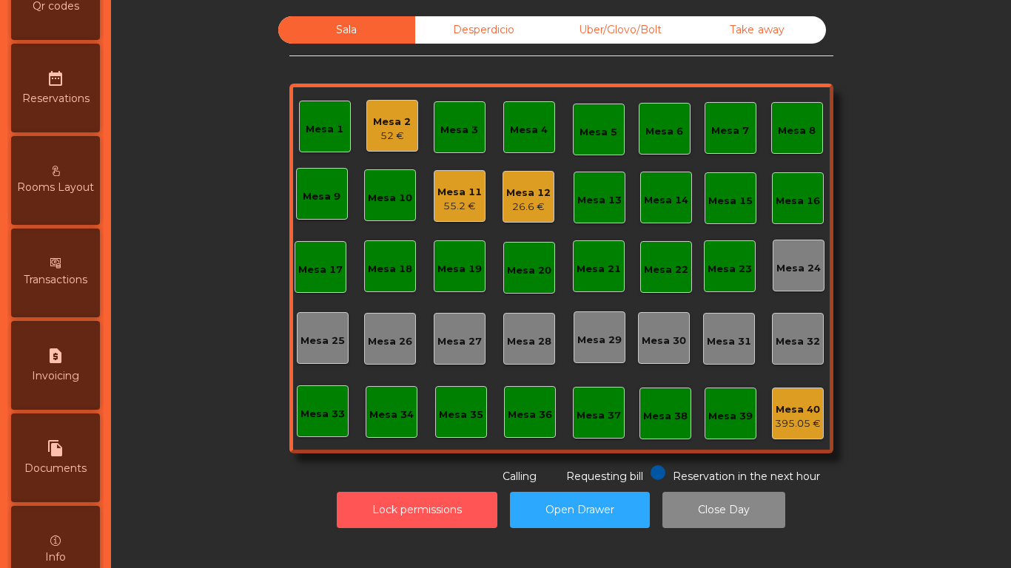
scroll to position [781, 0]
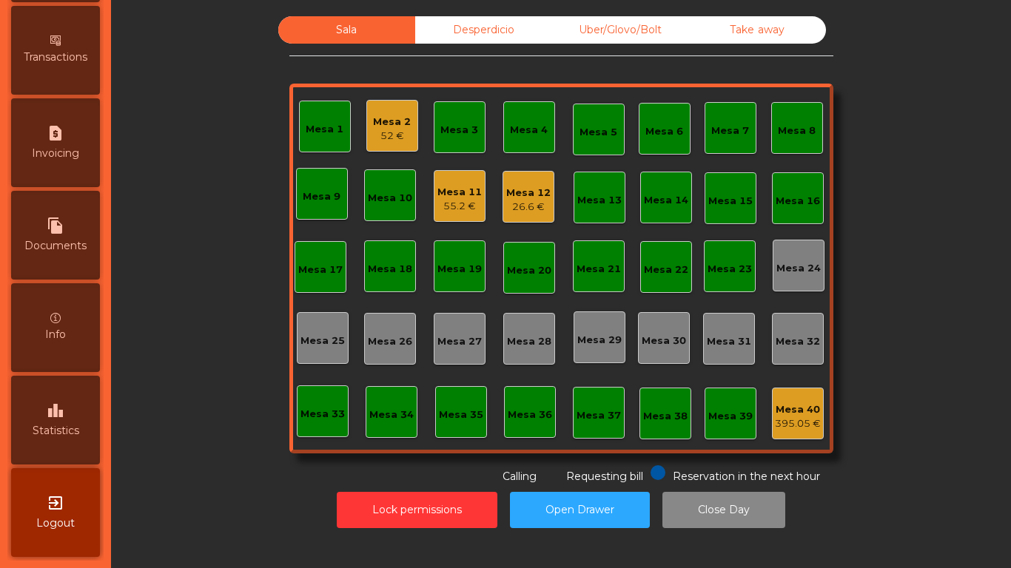
click at [61, 446] on div "leaderboard Statistics" at bounding box center [55, 420] width 89 height 89
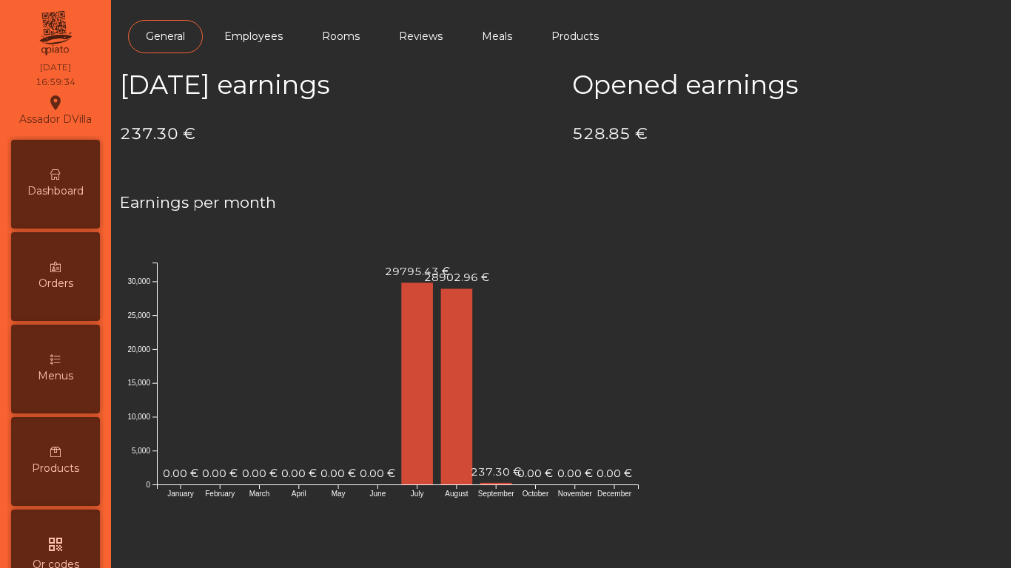
click at [59, 217] on div "Dashboard" at bounding box center [55, 184] width 89 height 89
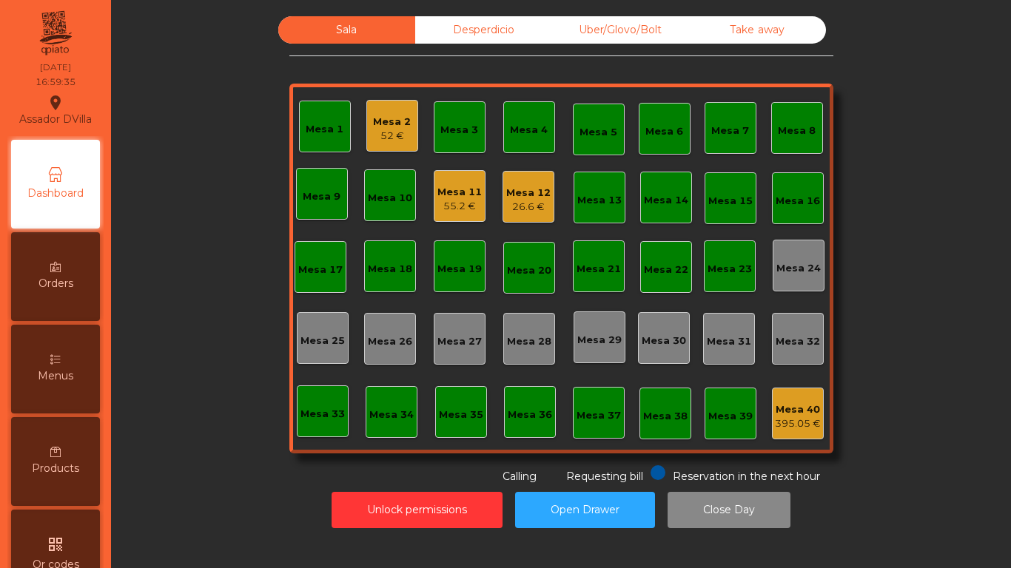
click at [455, 41] on div "Desperdicio" at bounding box center [483, 29] width 137 height 27
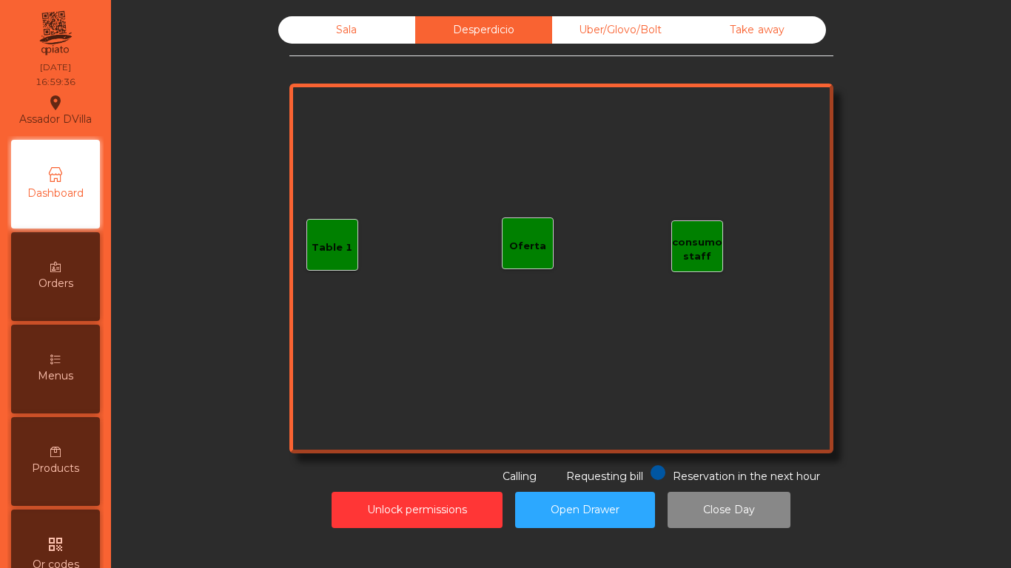
drag, startPoint x: 550, startPoint y: 37, endPoint x: 612, endPoint y: 34, distance: 61.5
click at [552, 37] on div "Uber/Glovo/Bolt" at bounding box center [620, 29] width 137 height 27
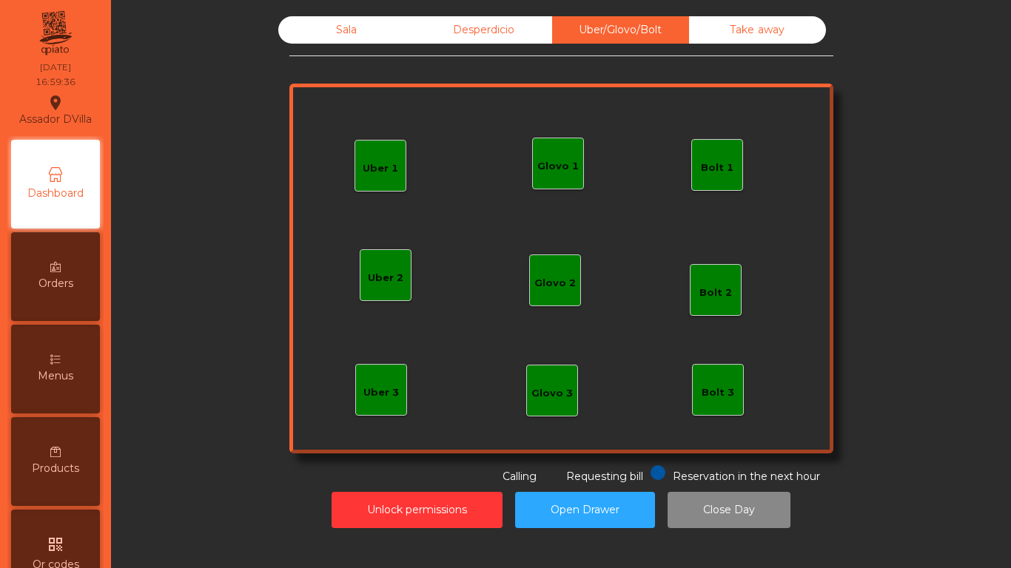
click at [704, 34] on div "Take away" at bounding box center [757, 29] width 137 height 27
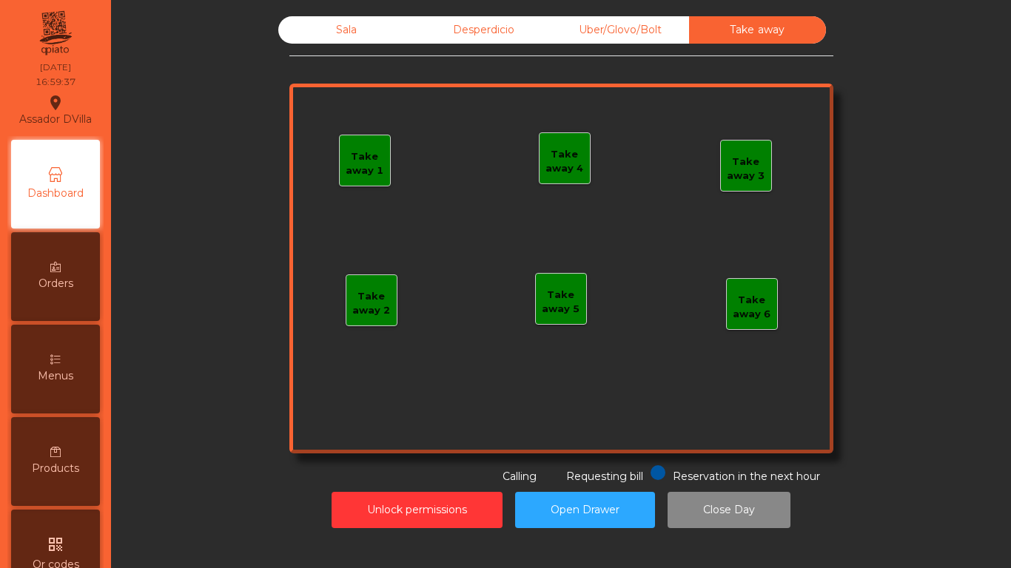
click at [328, 19] on div "Sala" at bounding box center [346, 29] width 137 height 27
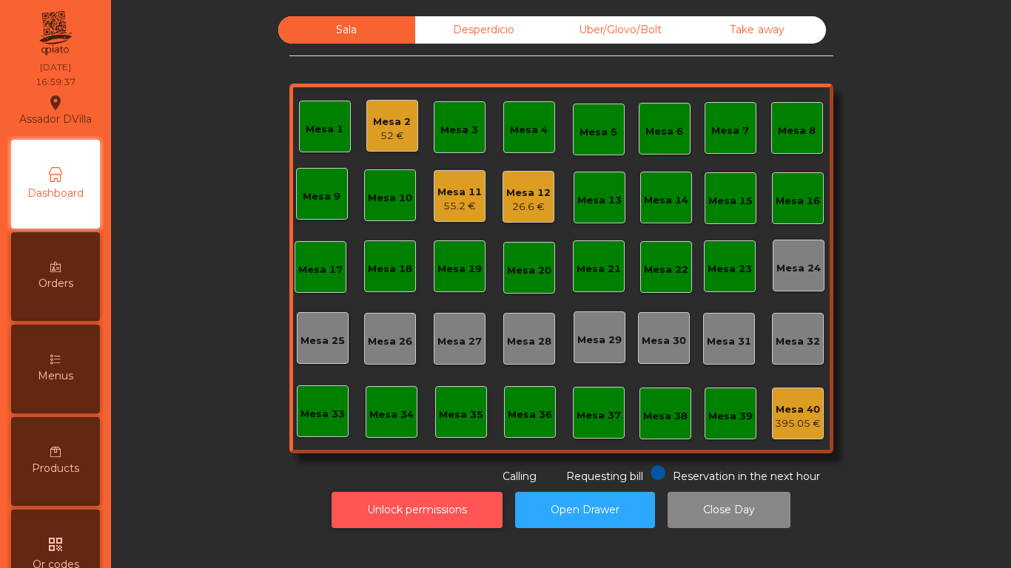
click at [343, 491] on div "Unlock permissions Open Drawer Close Day" at bounding box center [561, 510] width 860 height 51
click at [336, 512] on button "Unlock permissions" at bounding box center [416, 510] width 171 height 36
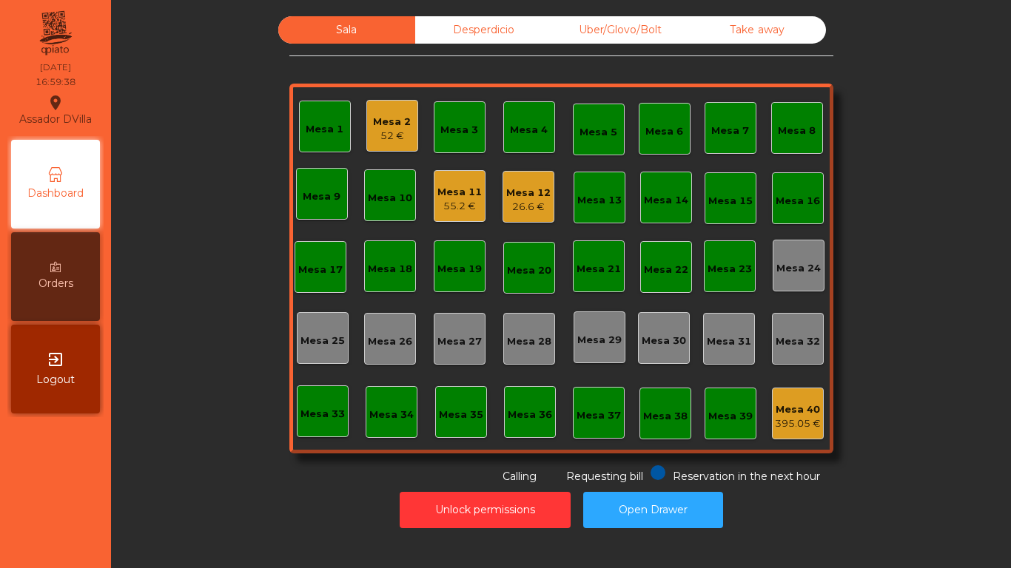
click at [134, 430] on div "Sala Desperdicio Uber/Glovo/Bolt Take away Mesa 1 Mesa 2 52 € Mesa 3 Mesa 4 Mes…" at bounding box center [561, 250] width 860 height 468
drag, startPoint x: 124, startPoint y: 345, endPoint x: 95, endPoint y: 147, distance: 199.7
click at [92, 175] on div "Assador DVilla location_on 01/09/2025 17:12:02 Dashboard Orders exit_to_app Log…" at bounding box center [505, 284] width 1011 height 568
click at [458, 189] on div "Mesa 11" at bounding box center [459, 192] width 44 height 15
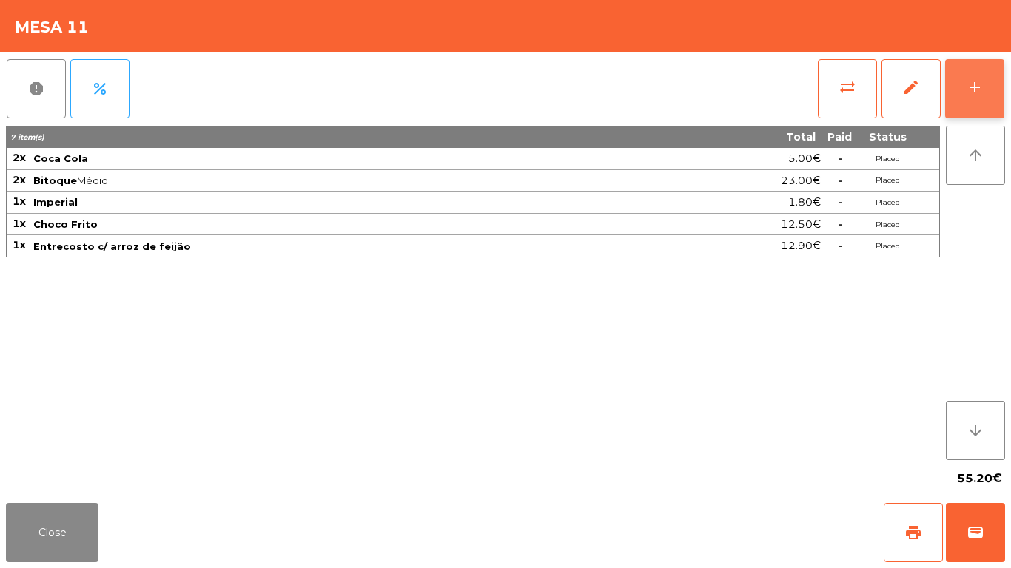
click at [994, 89] on button "add" at bounding box center [974, 88] width 59 height 59
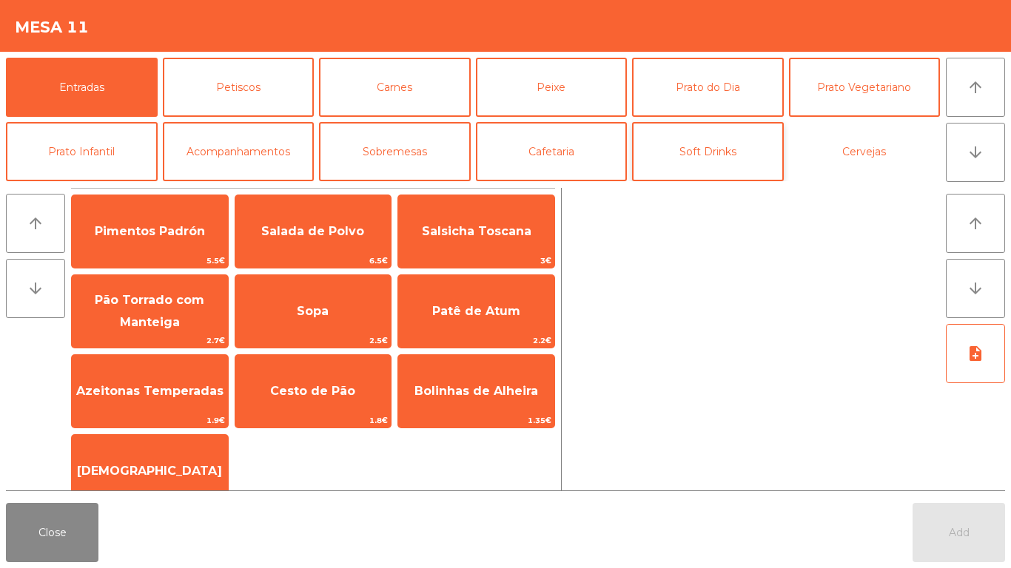
click at [831, 149] on button "Cervejas" at bounding box center [865, 151] width 152 height 59
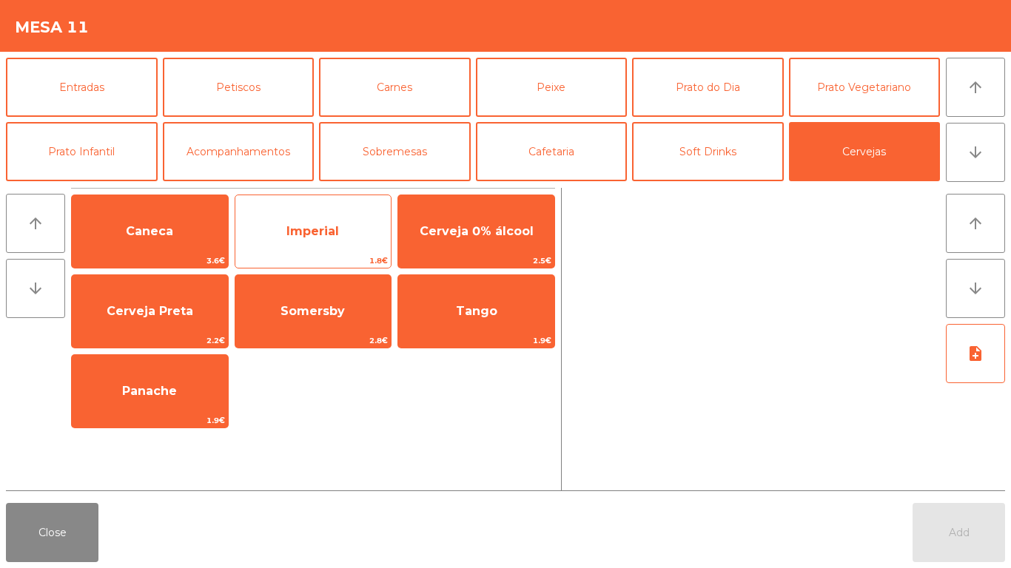
click at [326, 220] on span "Imperial" at bounding box center [313, 232] width 156 height 40
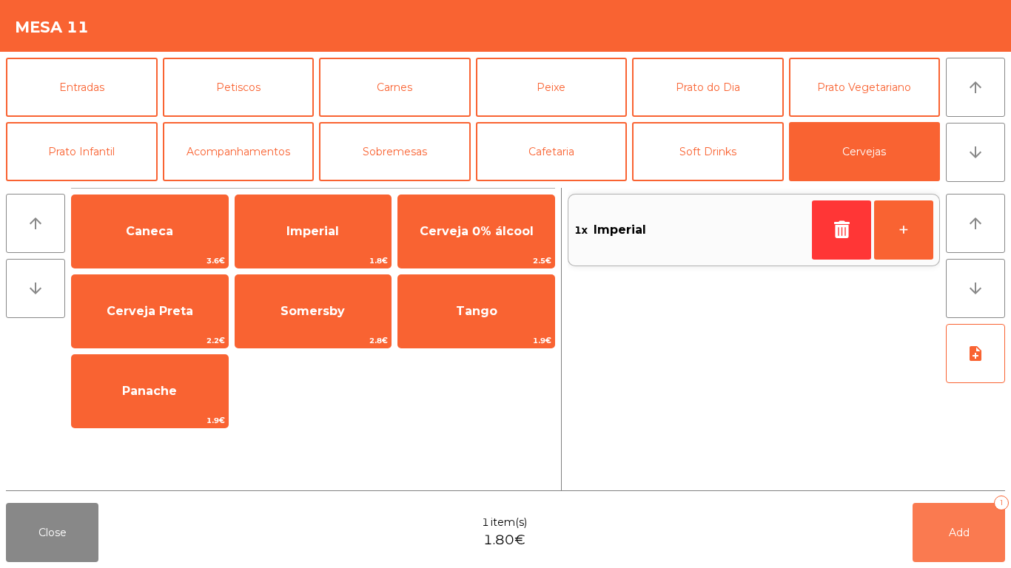
click at [964, 526] on span "Add" at bounding box center [958, 532] width 21 height 13
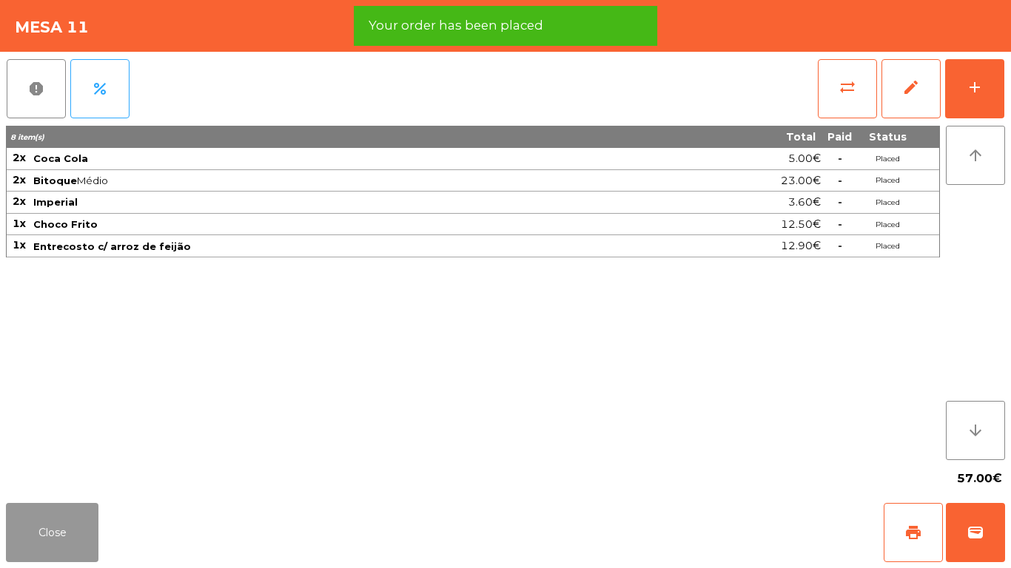
click at [70, 533] on button "Close" at bounding box center [52, 532] width 92 height 59
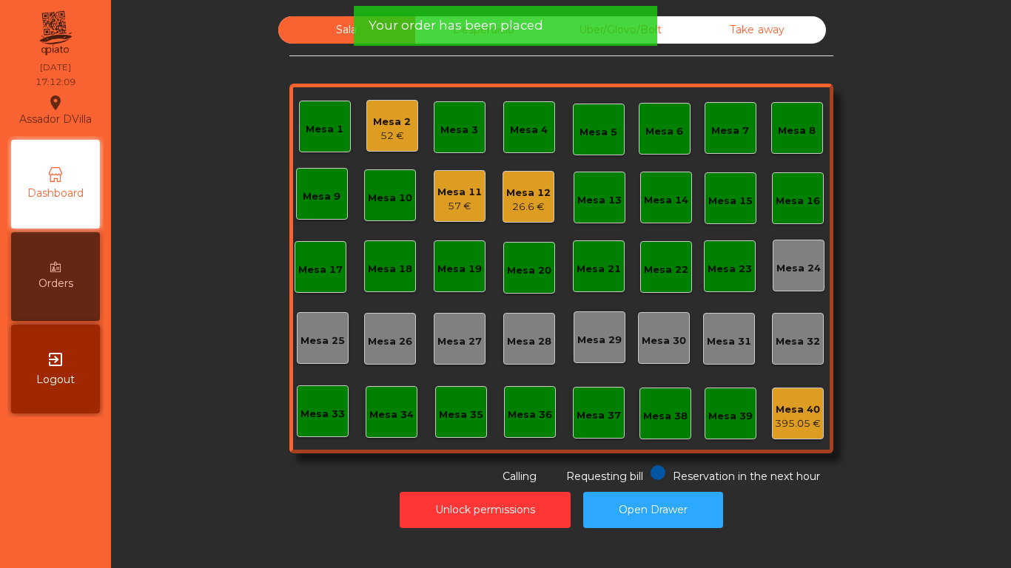
click at [529, 200] on div "26.6 €" at bounding box center [528, 207] width 44 height 15
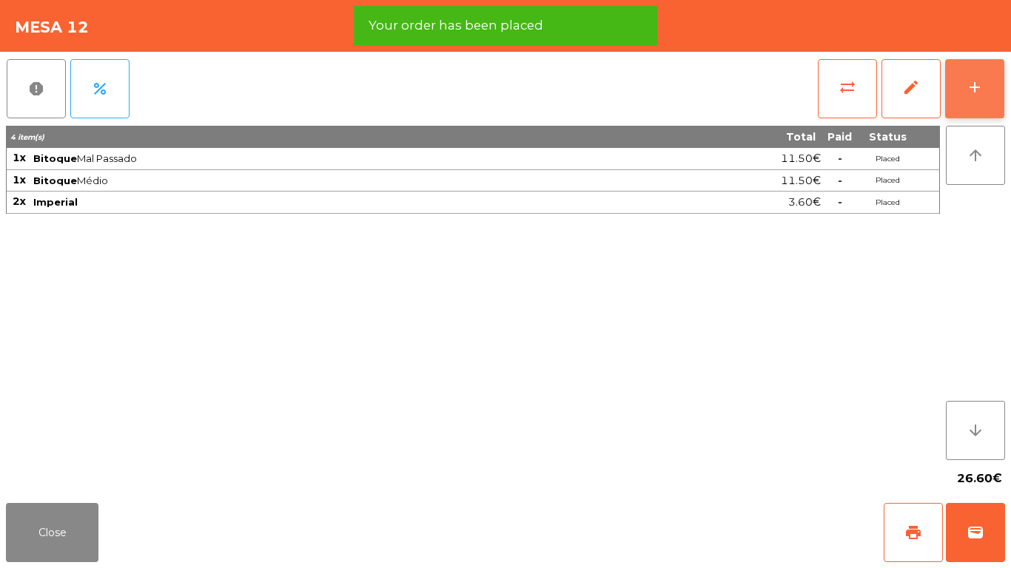
click at [974, 98] on button "add" at bounding box center [974, 88] width 59 height 59
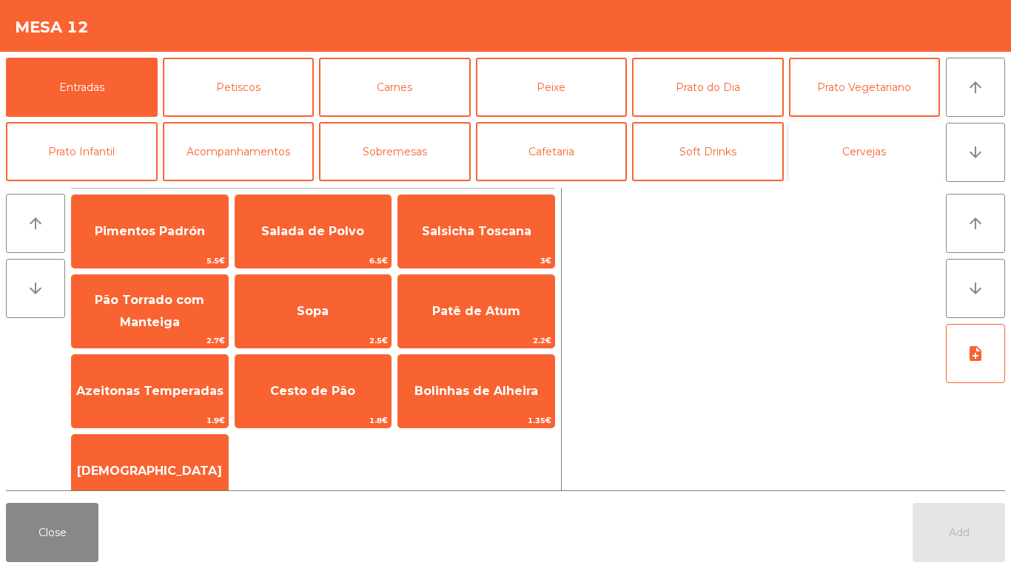
click at [878, 151] on button "Cervejas" at bounding box center [865, 151] width 152 height 59
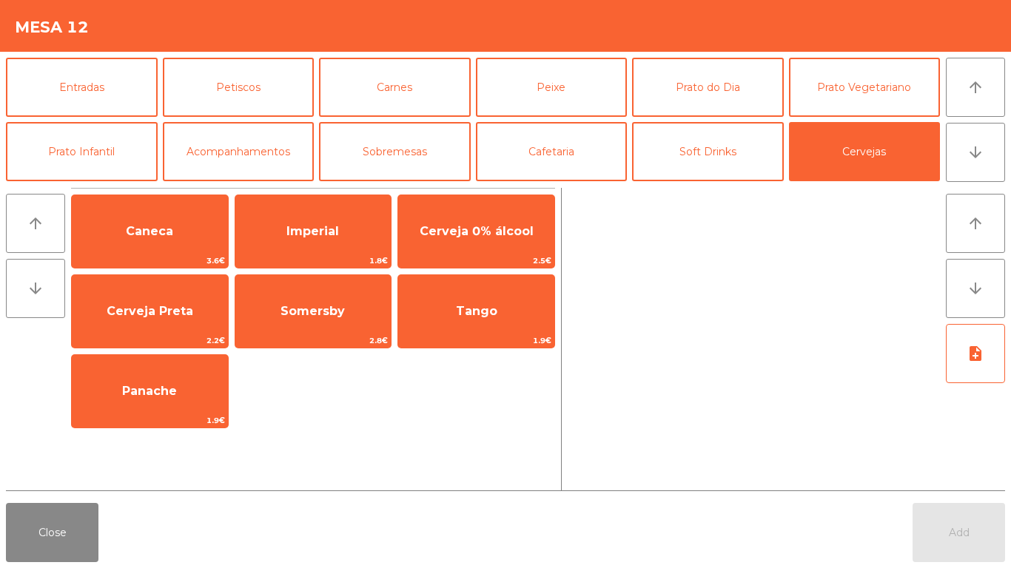
click at [216, 240] on span "Caneca" at bounding box center [150, 232] width 156 height 40
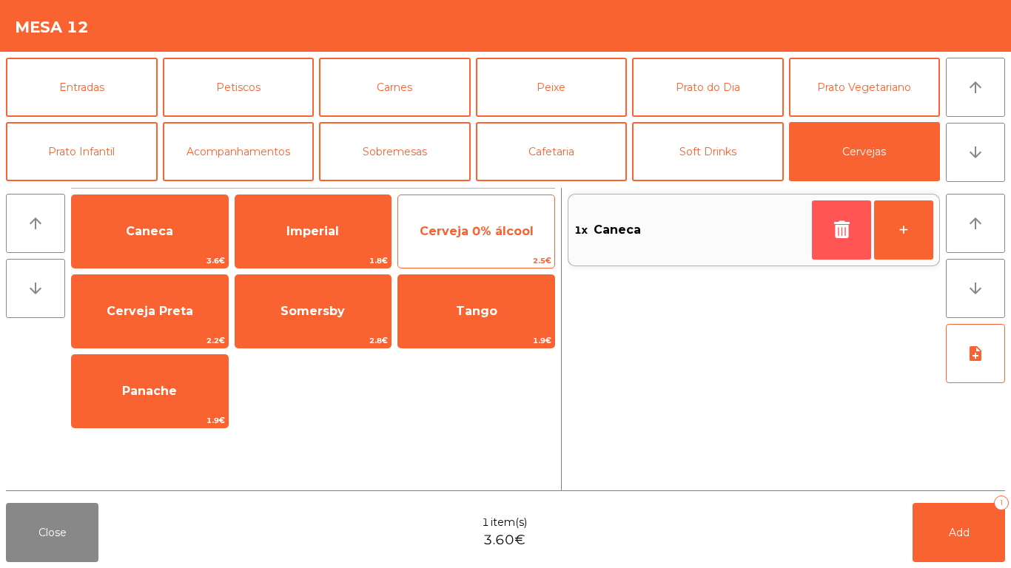
drag, startPoint x: 845, startPoint y: 232, endPoint x: 535, endPoint y: 213, distance: 310.6
click at [812, 228] on button "button" at bounding box center [841, 229] width 59 height 59
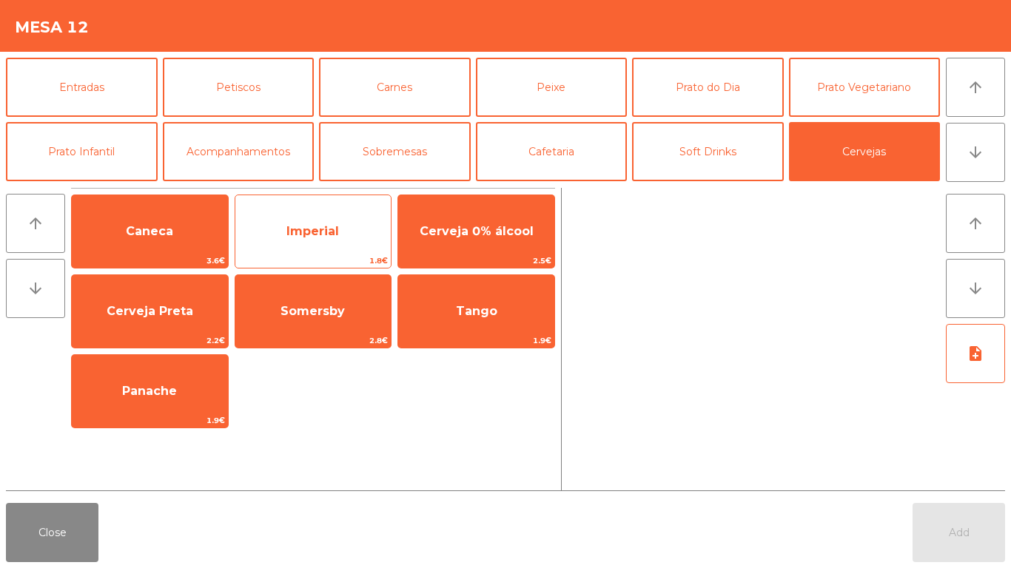
click at [368, 213] on span "Imperial" at bounding box center [313, 232] width 156 height 40
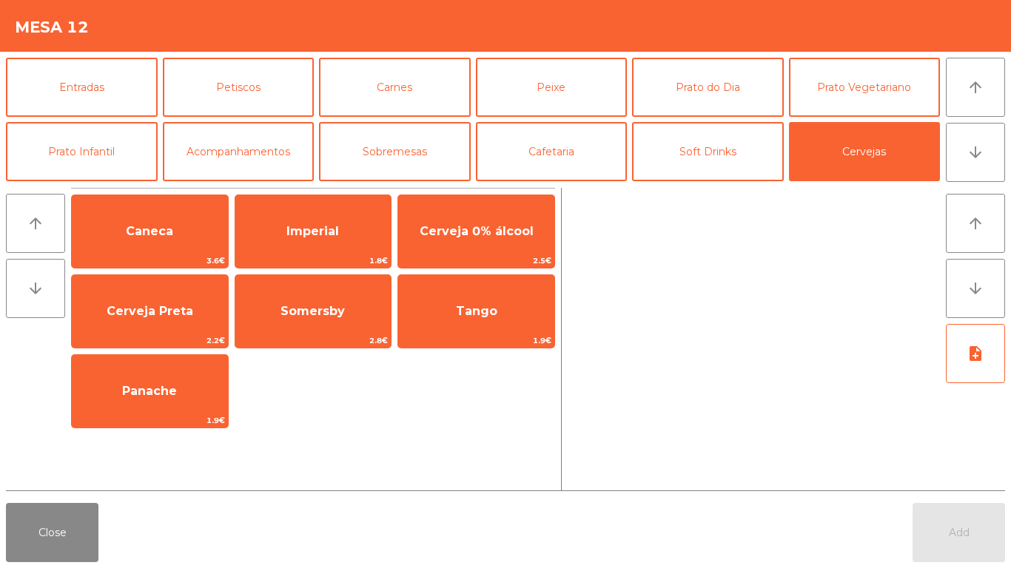
drag, startPoint x: 368, startPoint y: 213, endPoint x: 696, endPoint y: 367, distance: 362.7
click at [368, 214] on span "Imperial" at bounding box center [313, 232] width 156 height 40
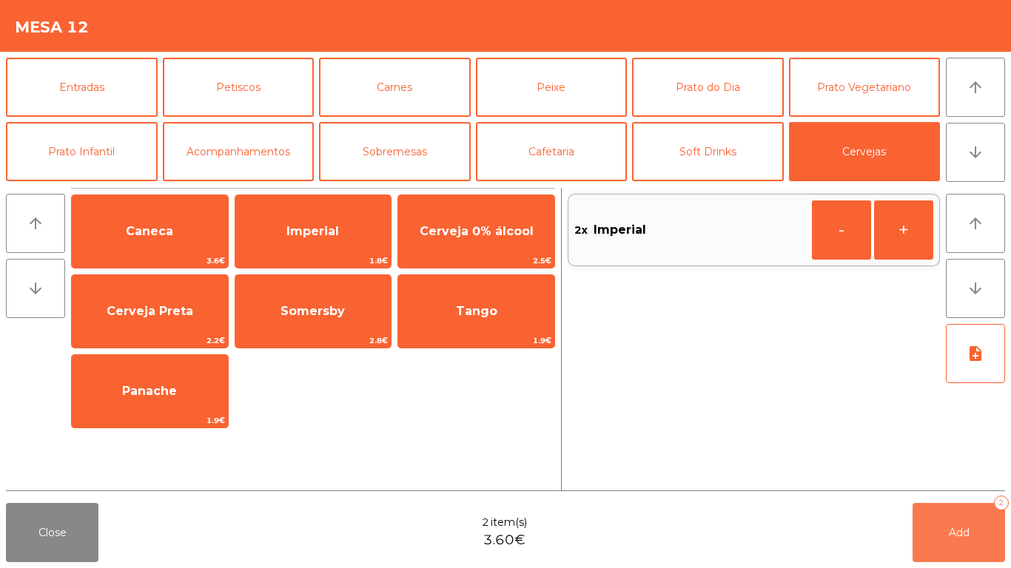
drag, startPoint x: 931, startPoint y: 536, endPoint x: 847, endPoint y: 531, distance: 84.5
click at [931, 537] on button "Add 2" at bounding box center [958, 532] width 92 height 59
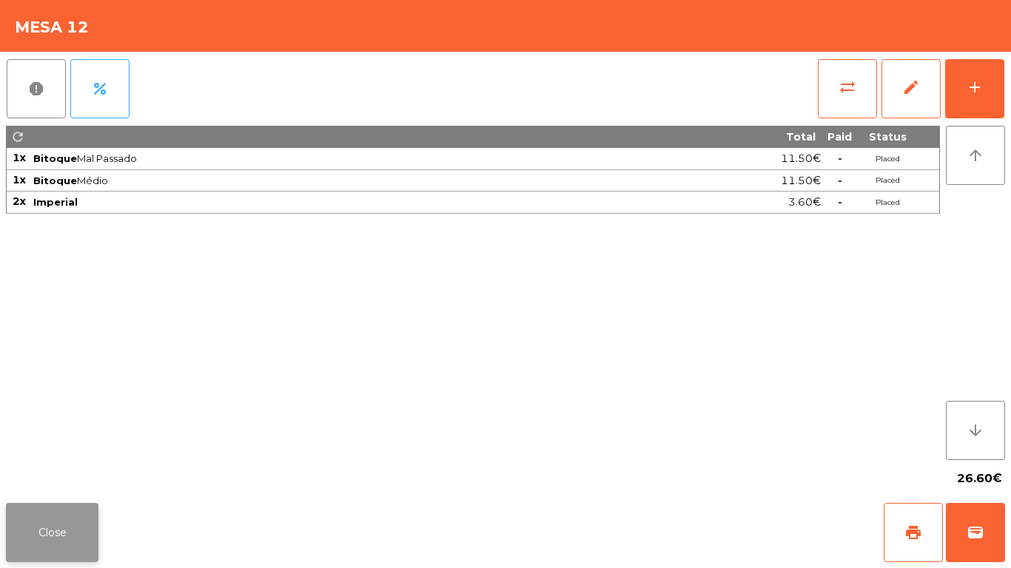
click at [67, 514] on button "Close" at bounding box center [52, 532] width 92 height 59
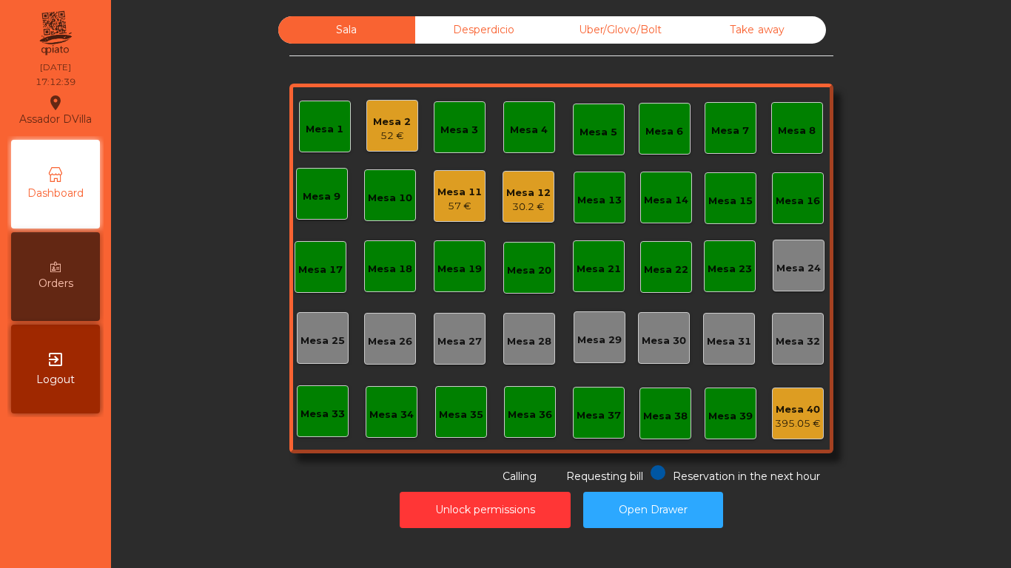
click at [601, 24] on div "Uber/Glovo/Bolt" at bounding box center [620, 29] width 137 height 27
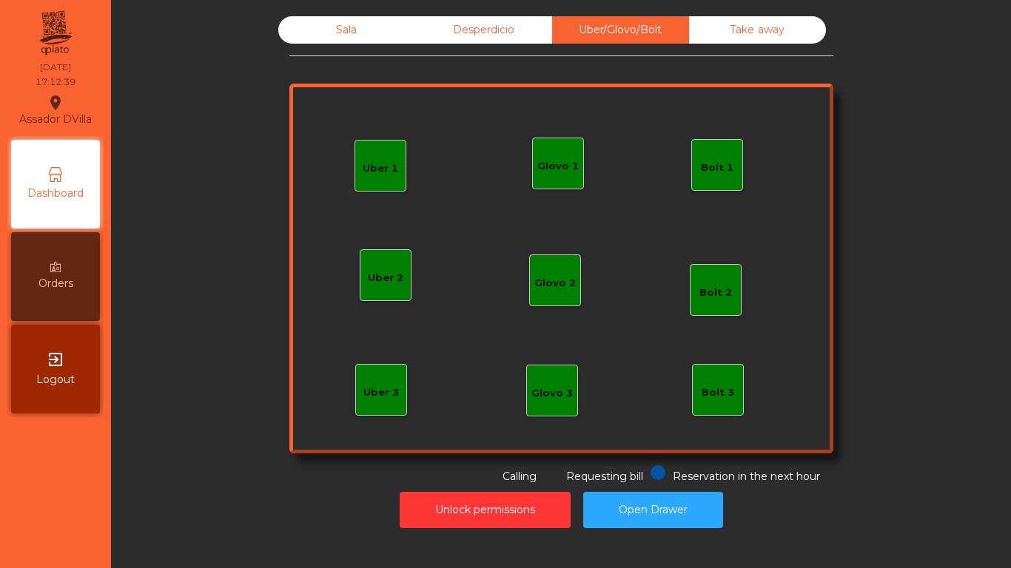
click at [540, 20] on div "Desperdicio" at bounding box center [483, 29] width 137 height 27
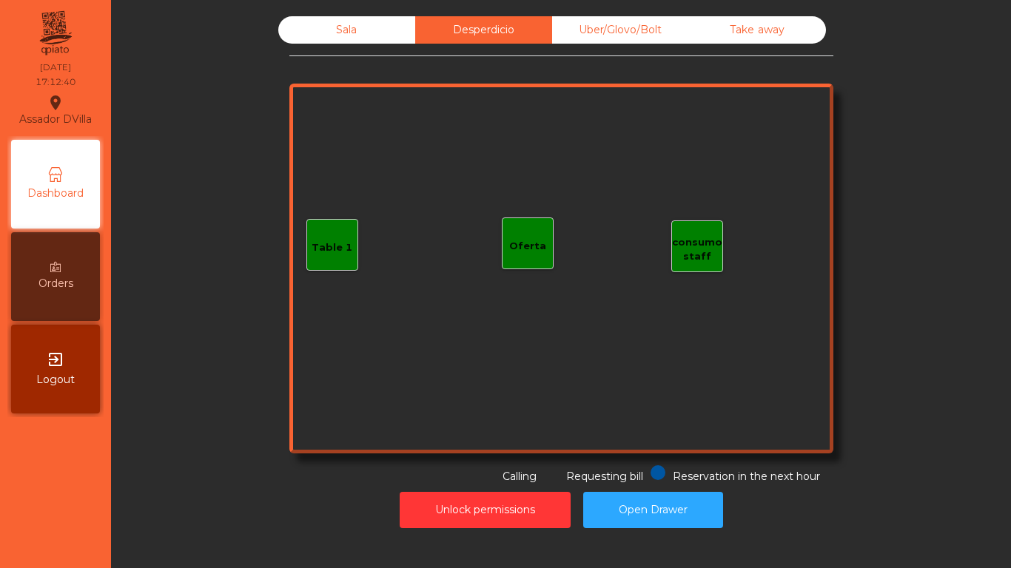
click at [716, 42] on div "Take away" at bounding box center [757, 29] width 137 height 27
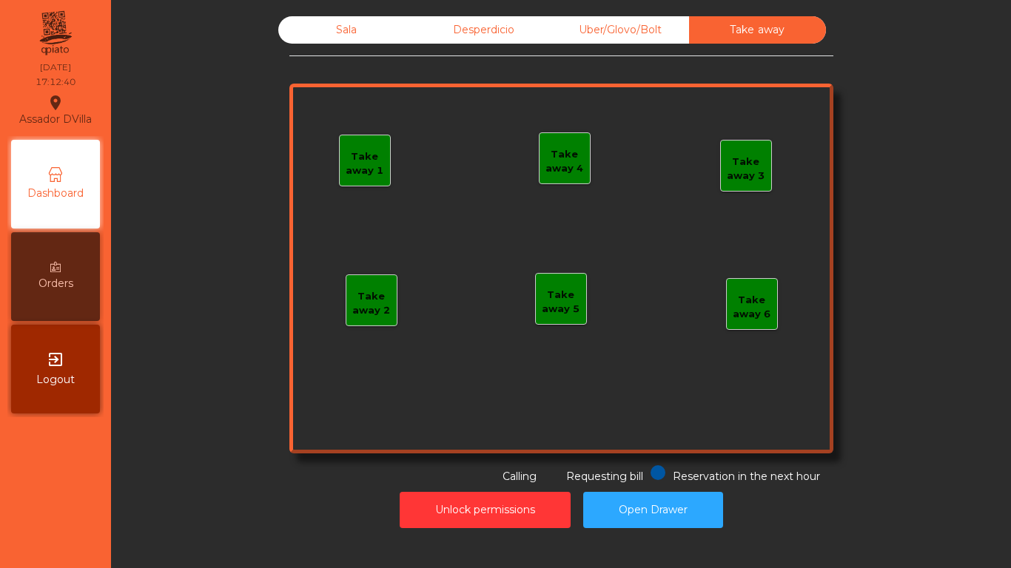
click at [405, 33] on div "Sala" at bounding box center [346, 29] width 137 height 27
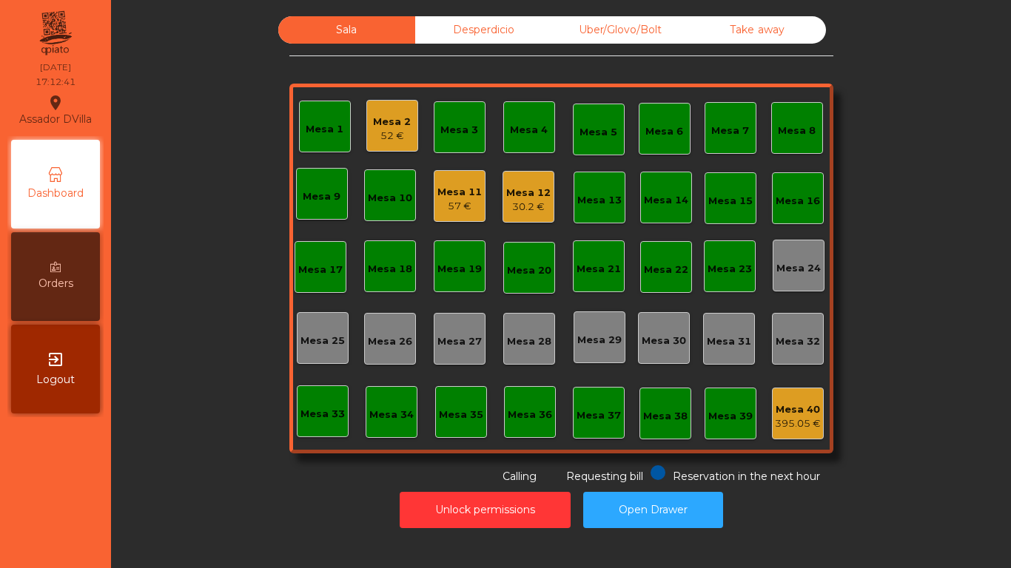
click at [254, 77] on div "Sala Desperdicio Uber/Glovo/Bolt Take away Mesa 1 Mesa 2 52 € Mesa 3 Mesa 4 Mes…" at bounding box center [561, 250] width 860 height 468
click at [442, 499] on button "Unlock permissions" at bounding box center [484, 510] width 171 height 36
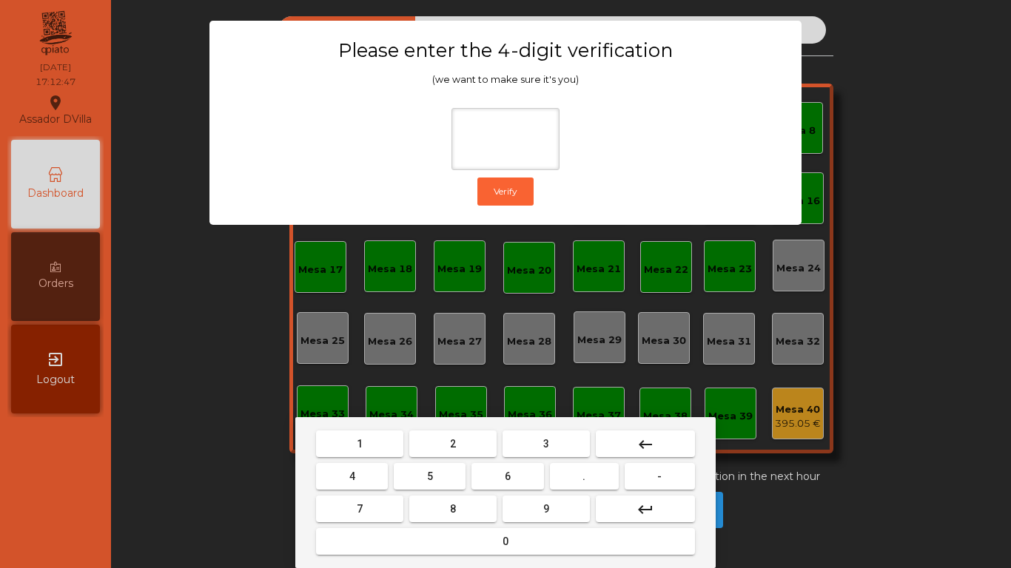
click at [374, 443] on button "1" at bounding box center [359, 444] width 87 height 27
click at [505, 496] on button "9" at bounding box center [545, 509] width 87 height 27
click at [357, 473] on button "4" at bounding box center [352, 476] width 72 height 27
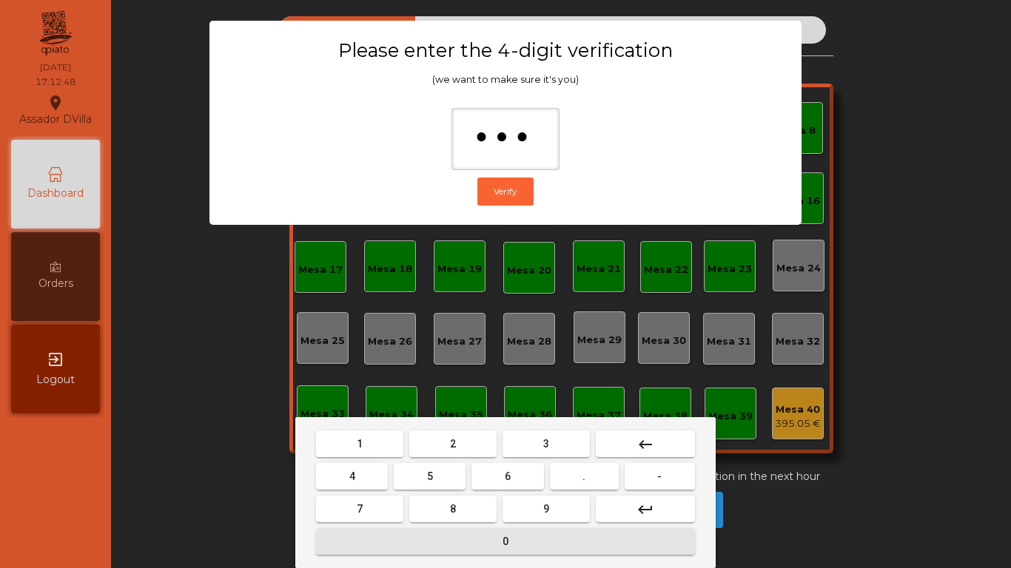
click at [402, 542] on button "0" at bounding box center [505, 541] width 379 height 27
type input "****"
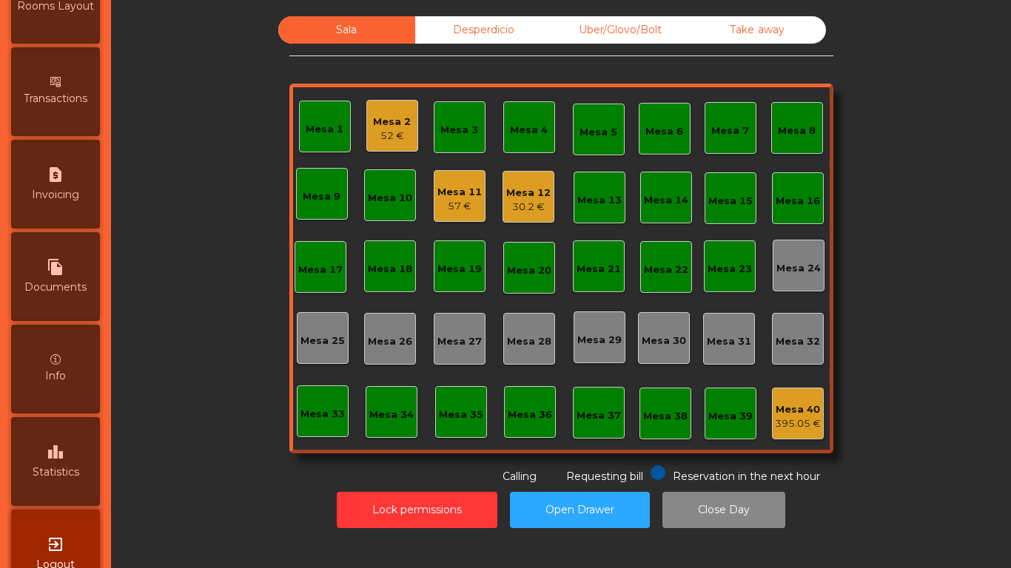
click at [80, 442] on div "leaderboard Statistics" at bounding box center [55, 461] width 89 height 89
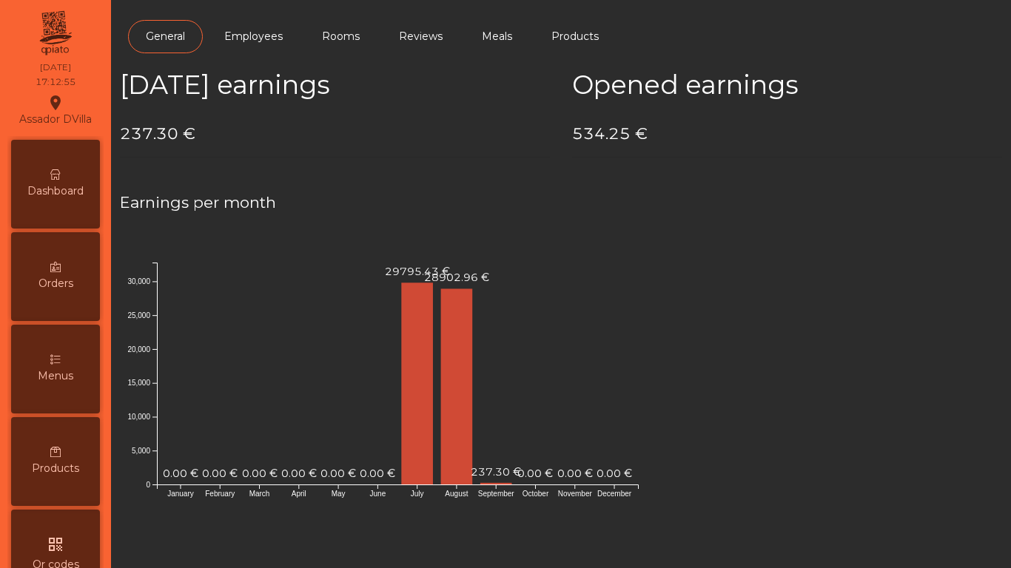
click at [60, 187] on span "Dashboard" at bounding box center [55, 191] width 56 height 16
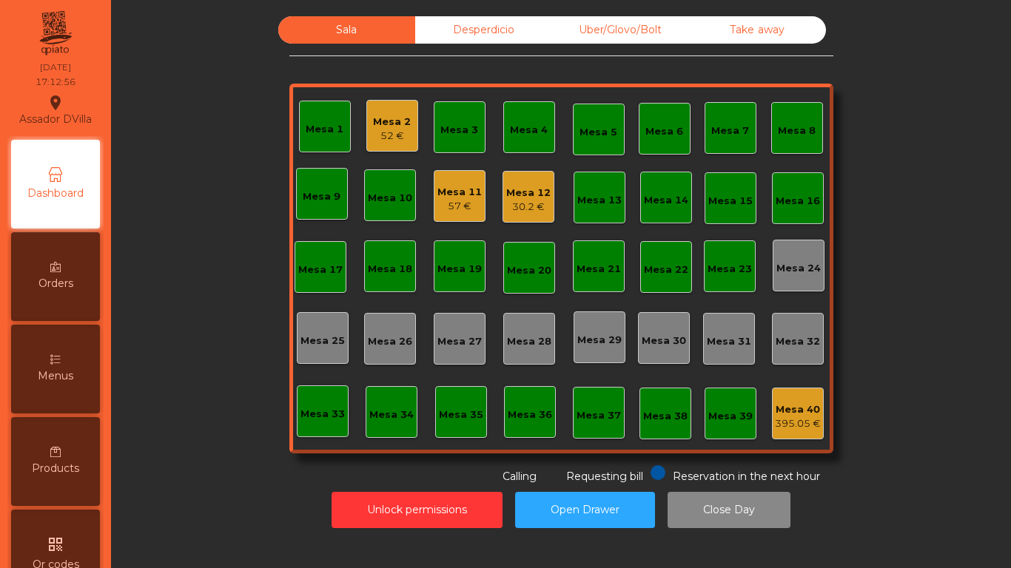
click at [415, 22] on div "Desperdicio" at bounding box center [483, 29] width 137 height 27
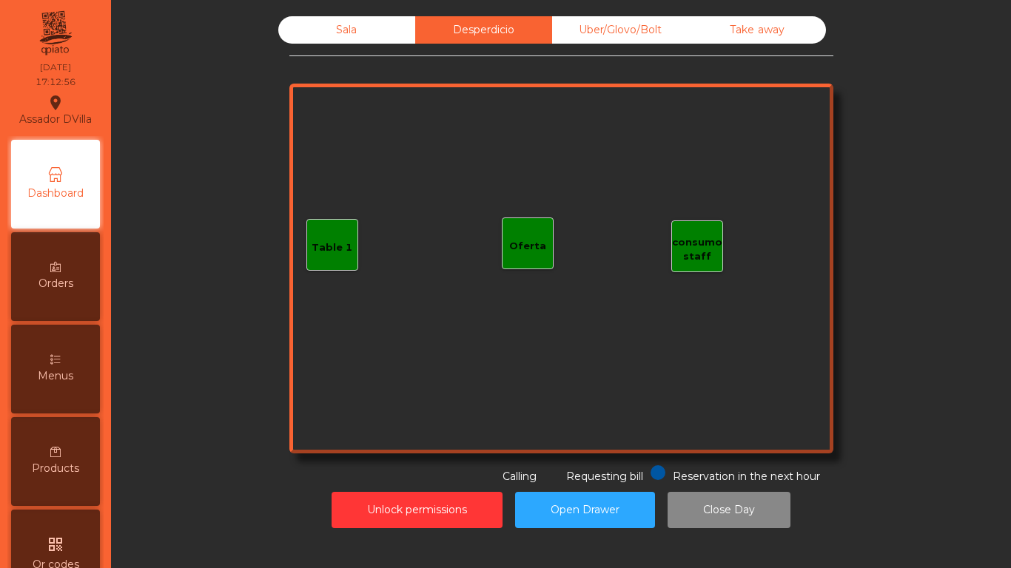
click at [370, 22] on div "Sala" at bounding box center [346, 29] width 137 height 27
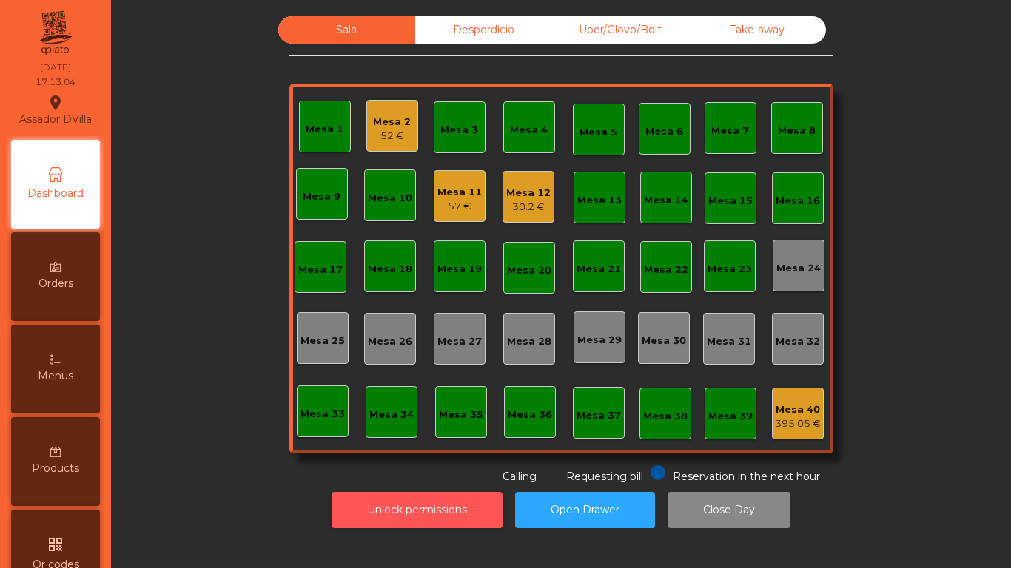
click at [479, 510] on button "Unlock permissions" at bounding box center [416, 510] width 171 height 36
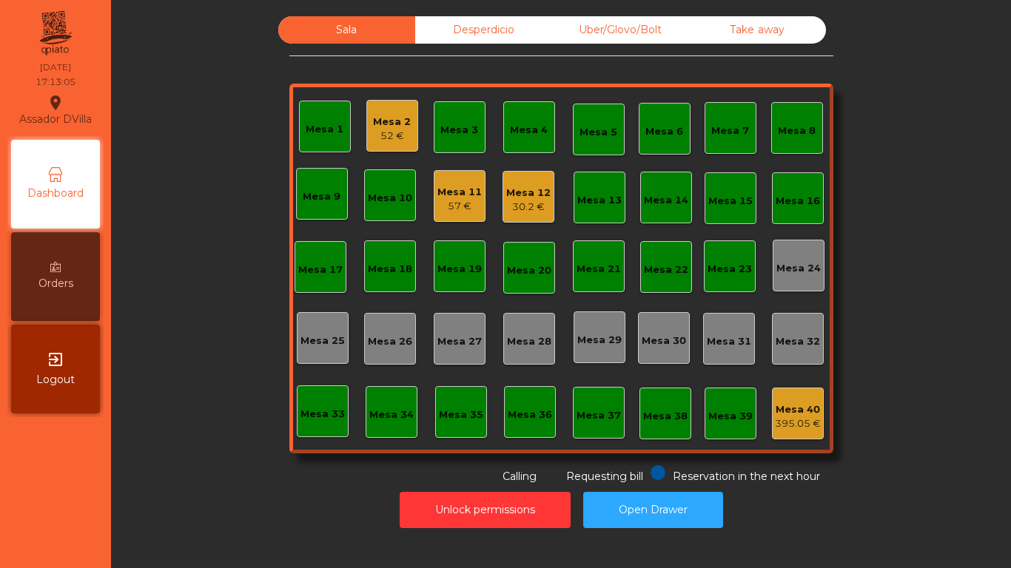
click at [811, 422] on div "395.05 €" at bounding box center [798, 423] width 46 height 15
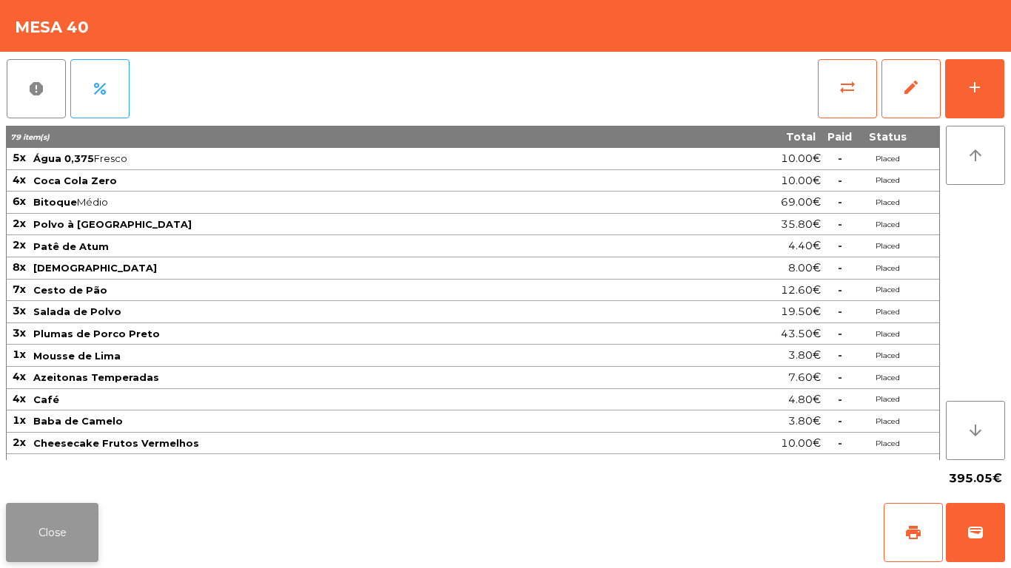
click at [69, 533] on button "Close" at bounding box center [52, 532] width 92 height 59
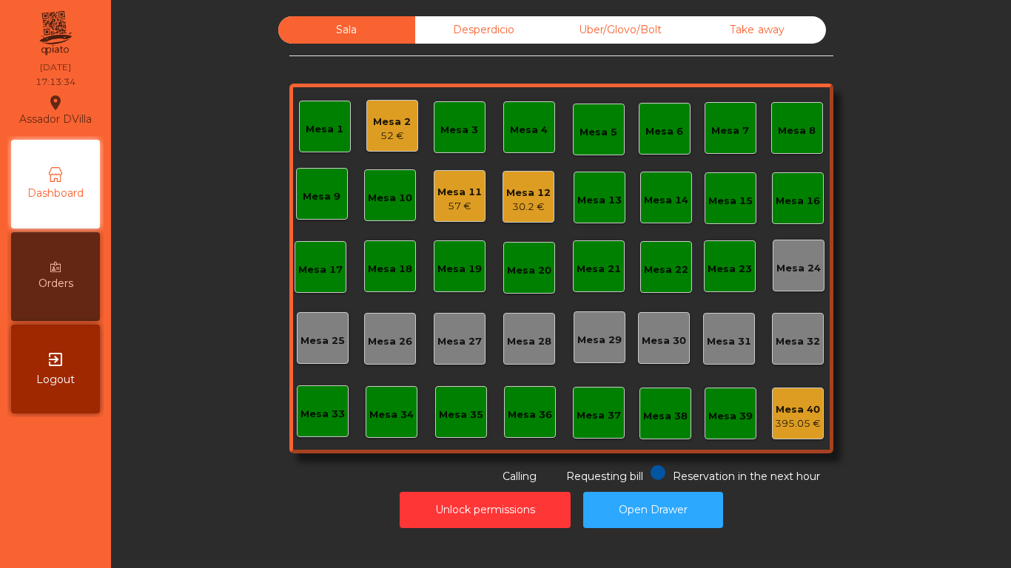
click at [375, 117] on div "Mesa 2" at bounding box center [392, 122] width 38 height 15
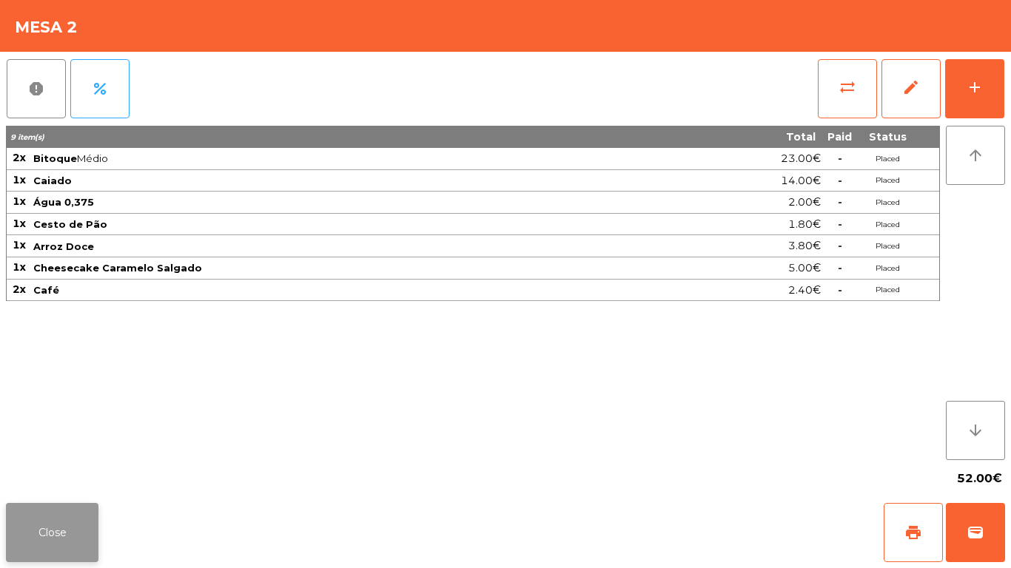
click at [58, 546] on button "Close" at bounding box center [52, 532] width 92 height 59
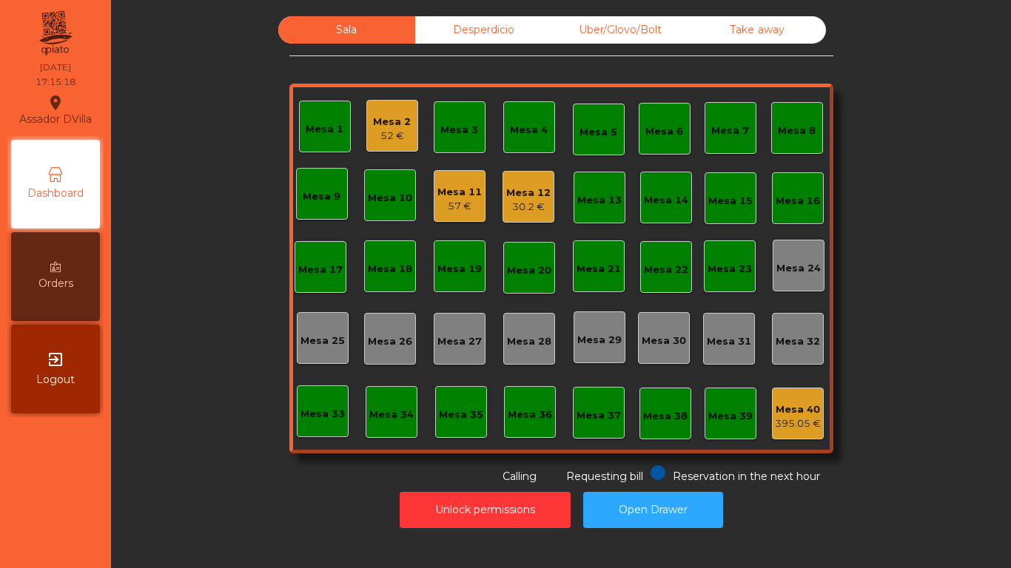
click at [506, 201] on div "30.2 €" at bounding box center [528, 207] width 44 height 15
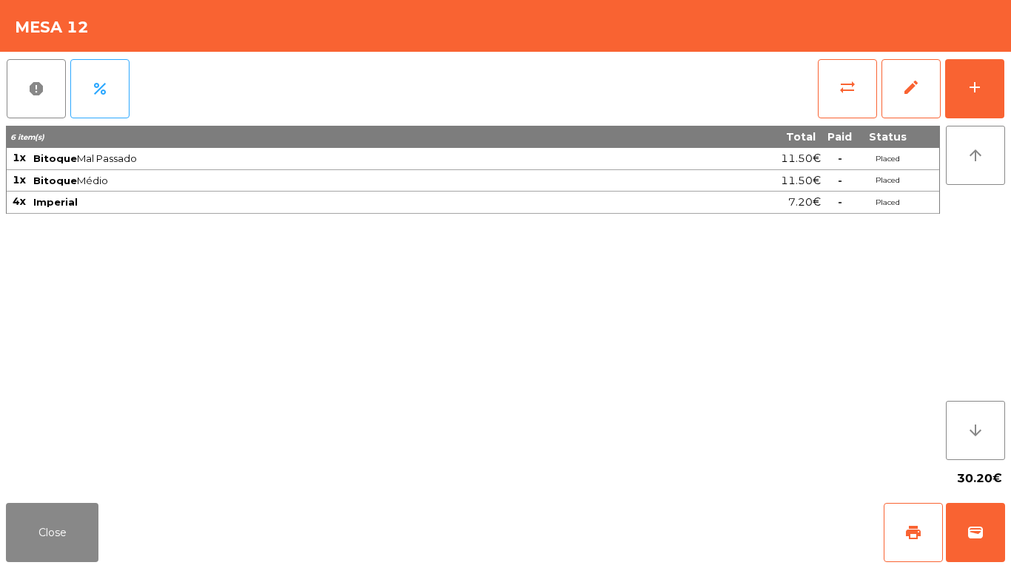
click at [52, 566] on div "Close print wallet" at bounding box center [505, 532] width 1011 height 71
click at [53, 557] on button "Close" at bounding box center [52, 532] width 92 height 59
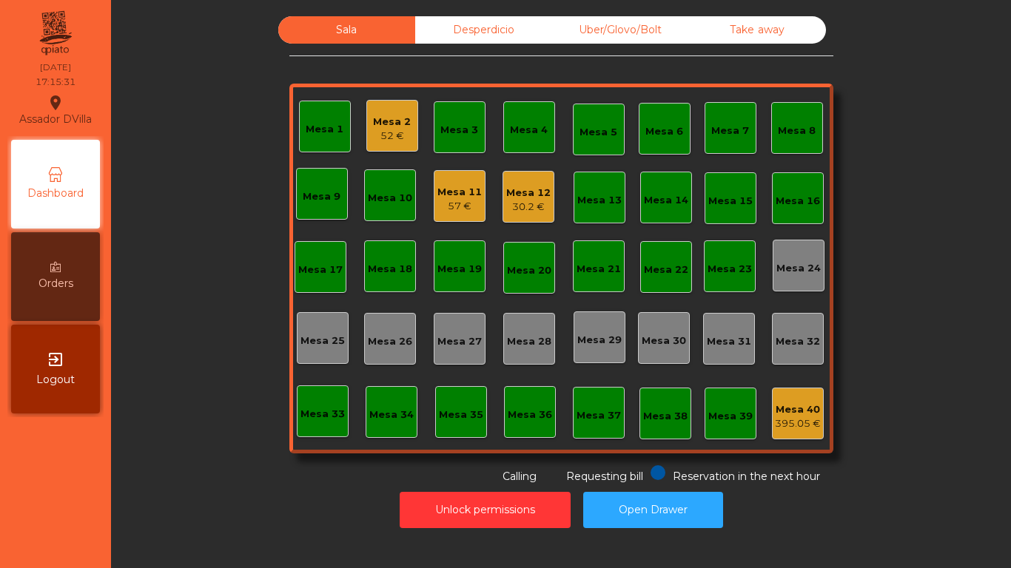
drag, startPoint x: 448, startPoint y: 22, endPoint x: 661, endPoint y: 52, distance: 214.4
click at [449, 22] on div "Desperdicio" at bounding box center [483, 29] width 137 height 27
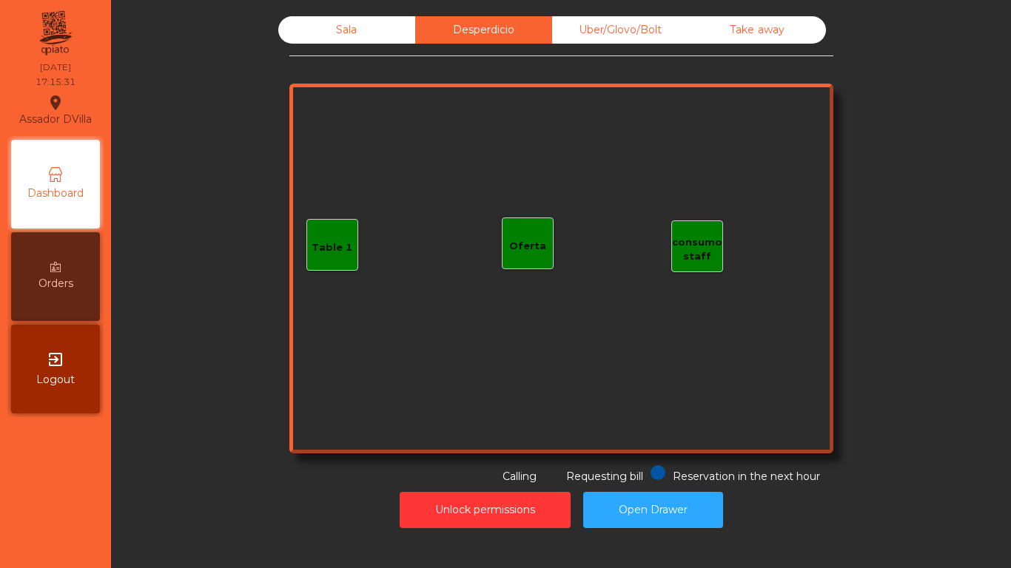
click at [638, 46] on div "Sala Desperdicio Uber/Glovo/Bolt Take away Table 1 consumo staff Oferta Reserva…" at bounding box center [561, 250] width 544 height 468
click at [671, 25] on div "Uber/Glovo/Bolt" at bounding box center [620, 29] width 137 height 27
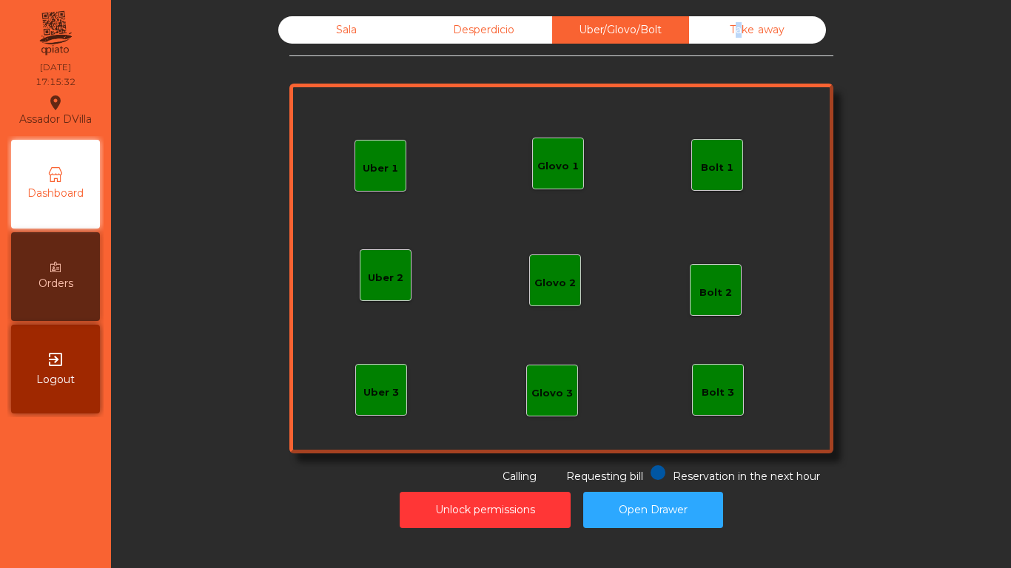
click at [728, 31] on div "Take away" at bounding box center [757, 29] width 137 height 27
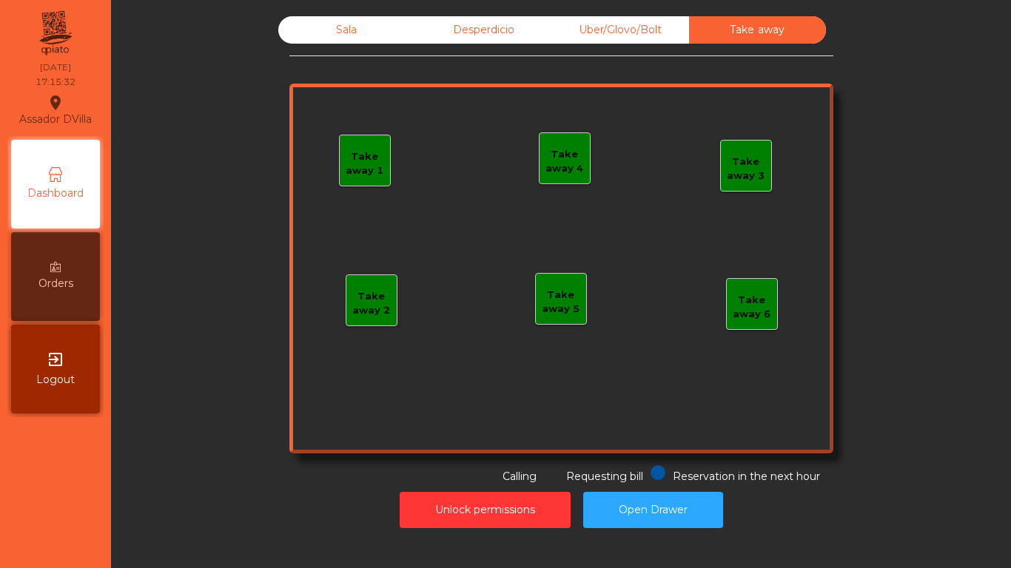
click at [519, 29] on div "Desperdicio" at bounding box center [483, 29] width 137 height 27
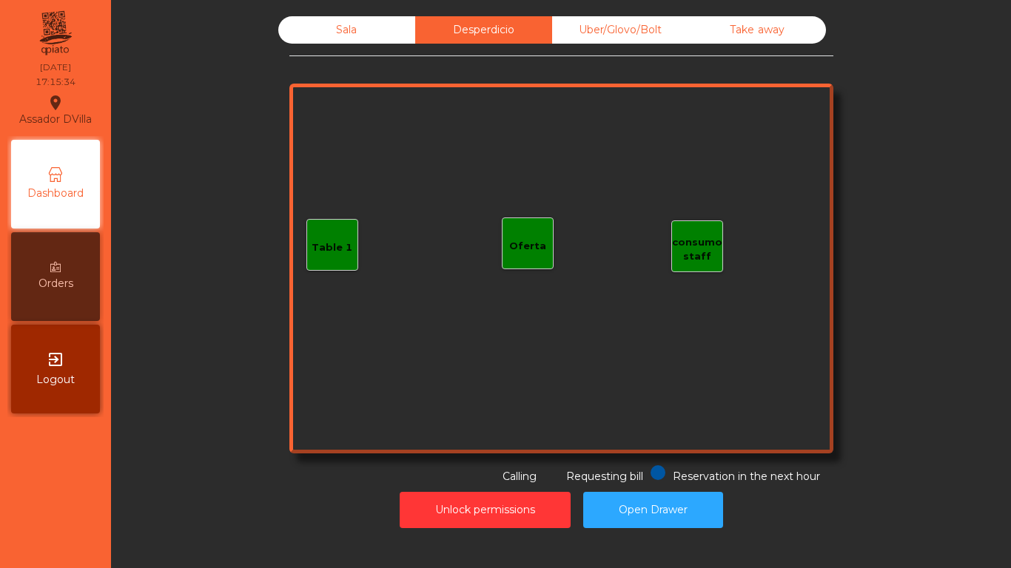
click at [340, 16] on div "Sala Desperdicio Uber/Glovo/Bolt Take away Table 1 consumo staff Oferta Reserva…" at bounding box center [561, 272] width 882 height 527
click at [357, 26] on div "Sala" at bounding box center [346, 29] width 137 height 27
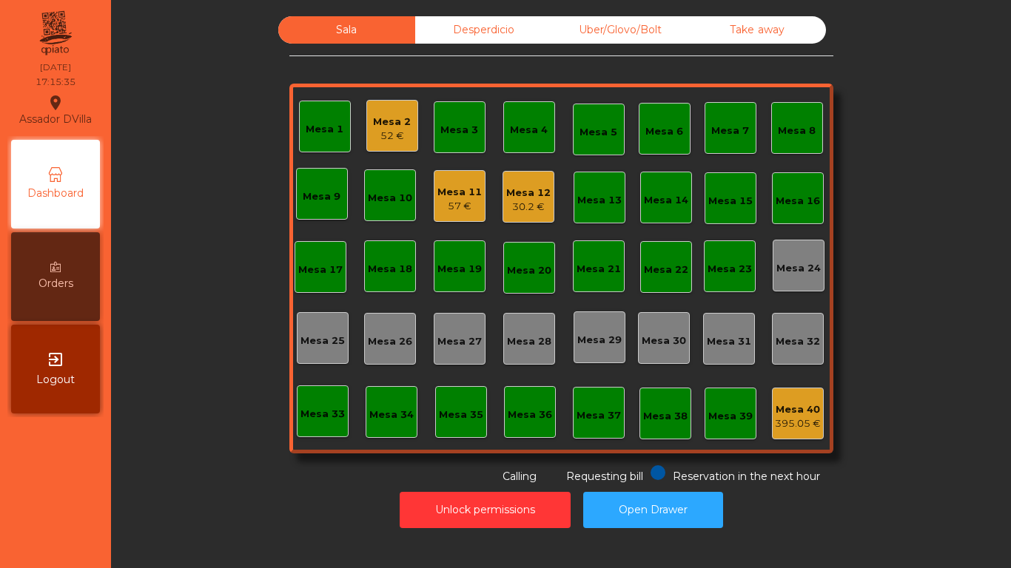
click at [289, 119] on div "Mesa 1 Mesa 2 52 € Mesa 3 Mesa 4 Mesa 5 Mesa 6 Mesa 7 Mesa 8 Mesa 9 Mesa 10 Mes…" at bounding box center [561, 269] width 544 height 370
click at [400, 115] on div "Mesa 2" at bounding box center [392, 122] width 38 height 15
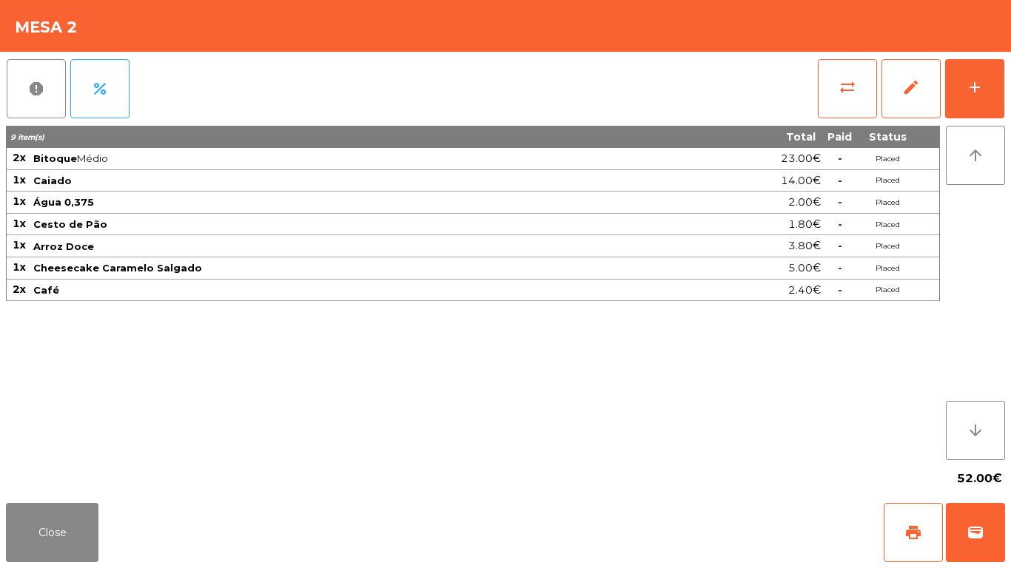
click at [25, 500] on div "Close print wallet" at bounding box center [505, 532] width 1011 height 71
click at [42, 510] on button "Close" at bounding box center [52, 532] width 92 height 59
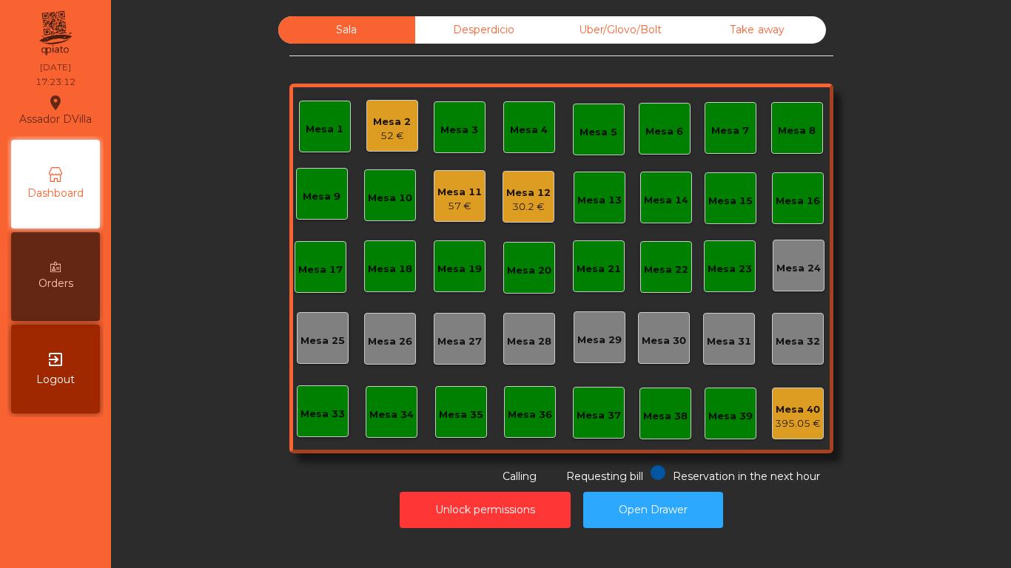
click at [526, 36] on div "Desperdicio" at bounding box center [483, 29] width 137 height 27
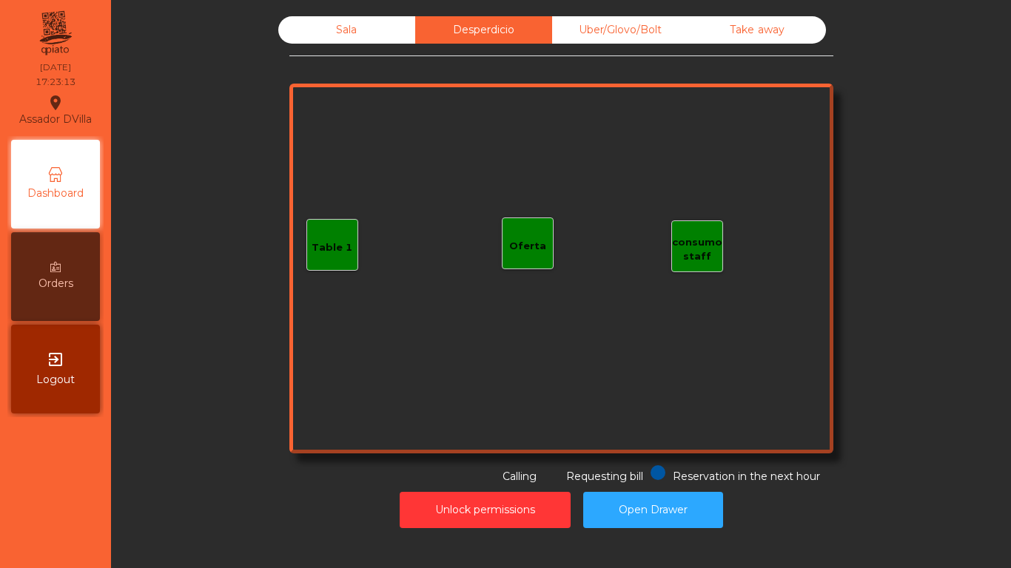
drag, startPoint x: 625, startPoint y: 19, endPoint x: 795, endPoint y: 22, distance: 170.2
click at [630, 21] on div "Uber/Glovo/Bolt" at bounding box center [620, 29] width 137 height 27
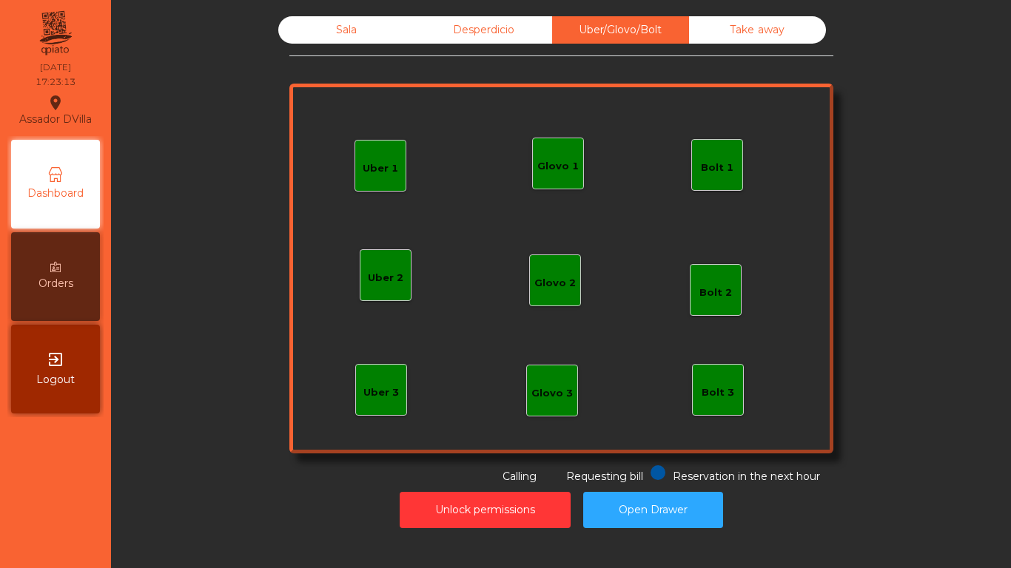
click at [795, 22] on div "Take away" at bounding box center [757, 29] width 137 height 27
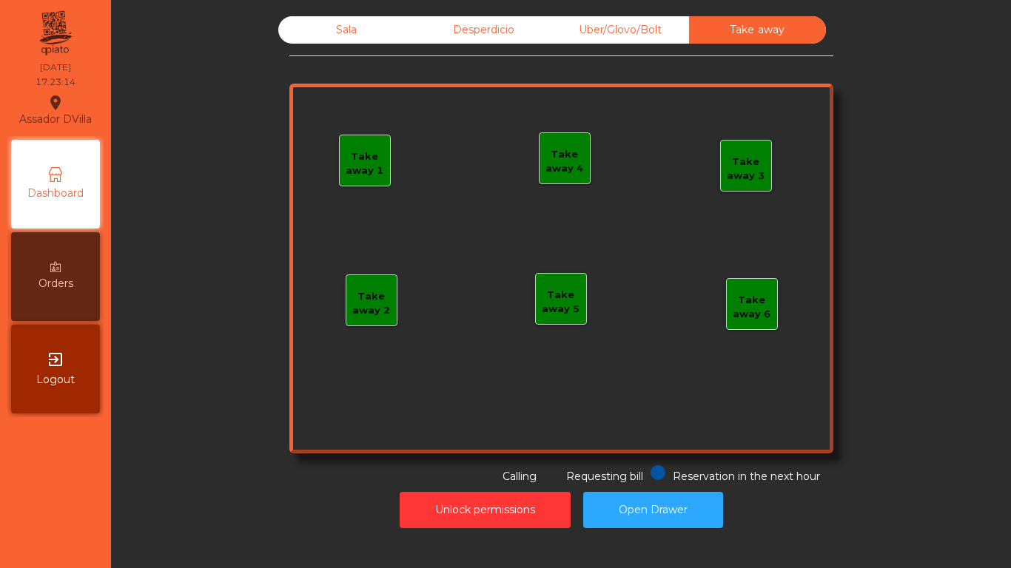
click at [308, 50] on div "Sala Desperdicio Uber/Glovo/Bolt Take away Take away 1 Take away 2 Take away 3 …" at bounding box center [561, 250] width 544 height 468
click at [327, 34] on div "Sala" at bounding box center [346, 29] width 137 height 27
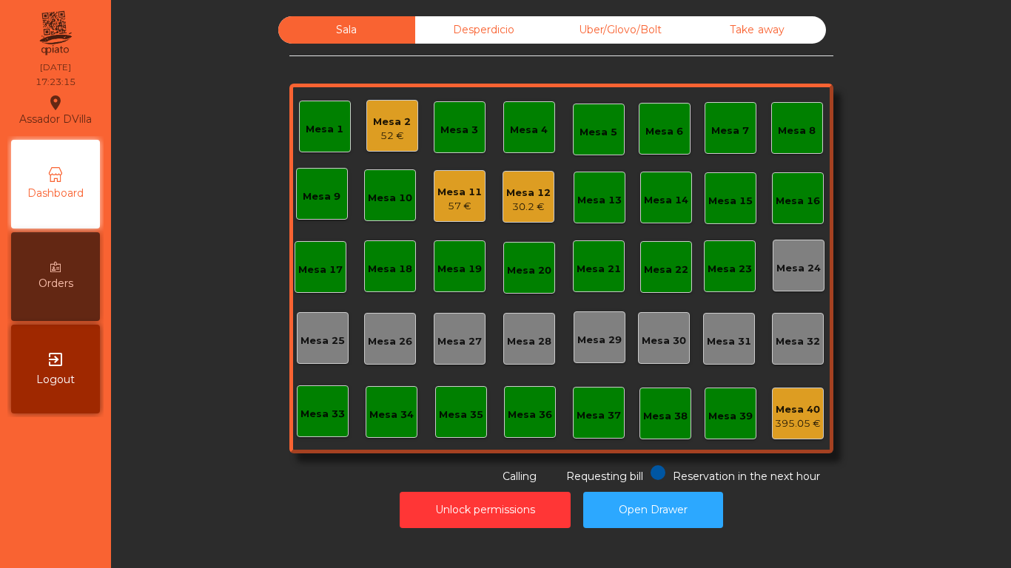
click at [805, 409] on div "Mesa 40" at bounding box center [798, 409] width 46 height 15
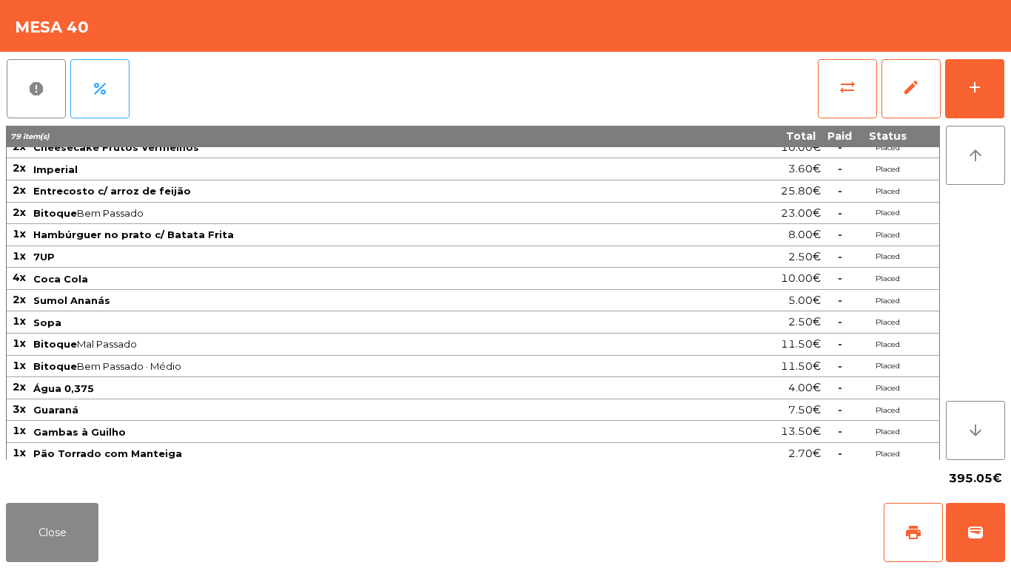
scroll to position [366, 0]
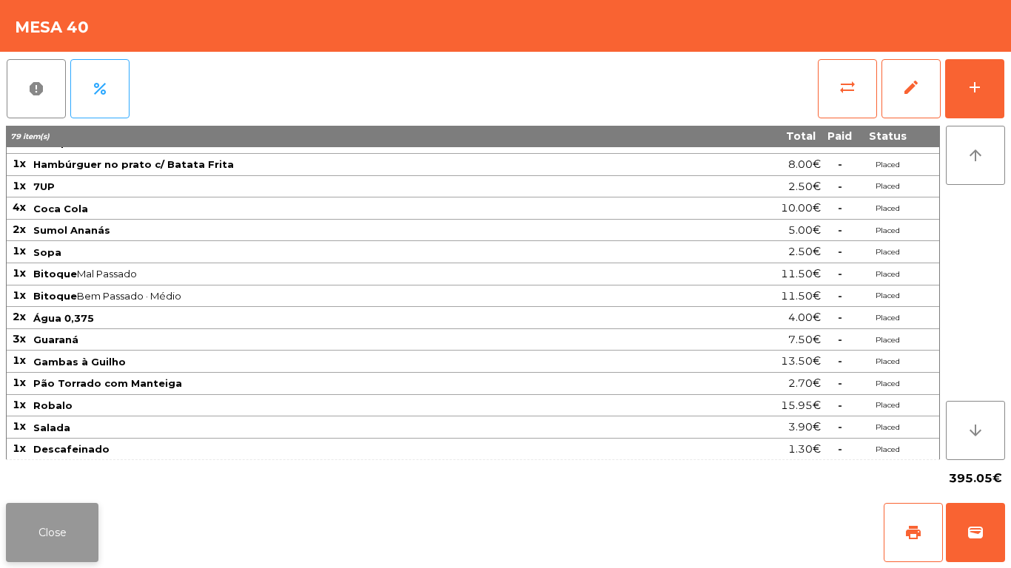
click at [90, 512] on button "Close" at bounding box center [52, 532] width 92 height 59
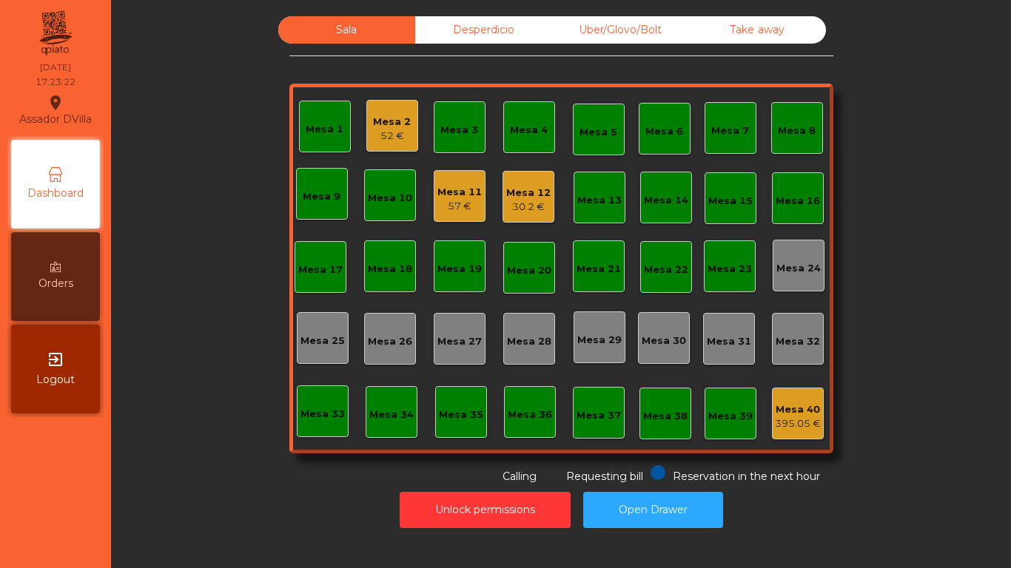
click at [439, 44] on div "Sala Desperdicio Uber/Glovo/Bolt Take away Mesa 1 Mesa 2 52 € Mesa 3 Mesa 4 Mes…" at bounding box center [561, 250] width 544 height 468
drag, startPoint x: 476, startPoint y: 37, endPoint x: 610, endPoint y: 29, distance: 134.1
click at [484, 37] on div "Desperdicio" at bounding box center [483, 29] width 137 height 27
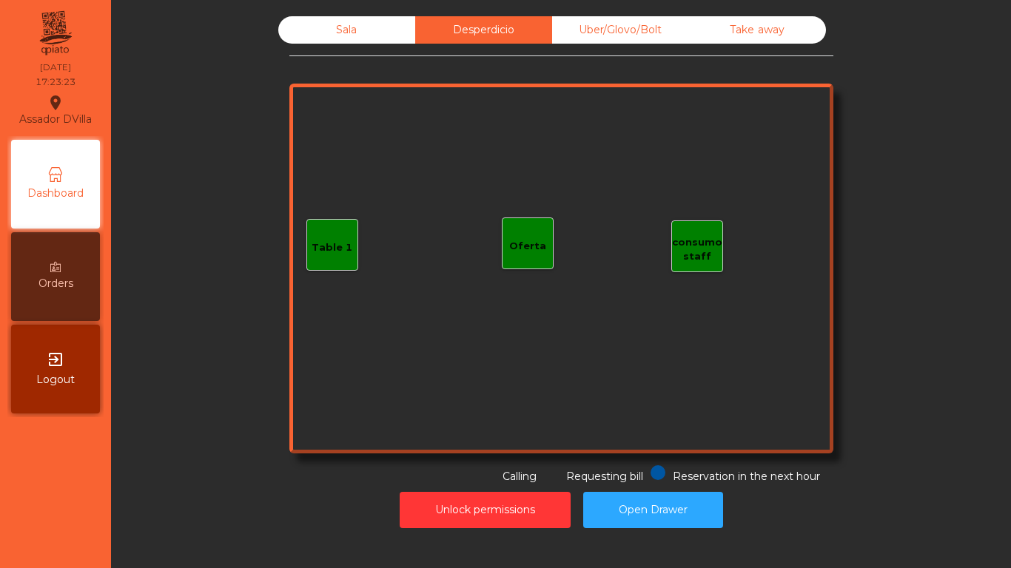
click at [613, 29] on div "Uber/Glovo/Bolt" at bounding box center [620, 29] width 137 height 27
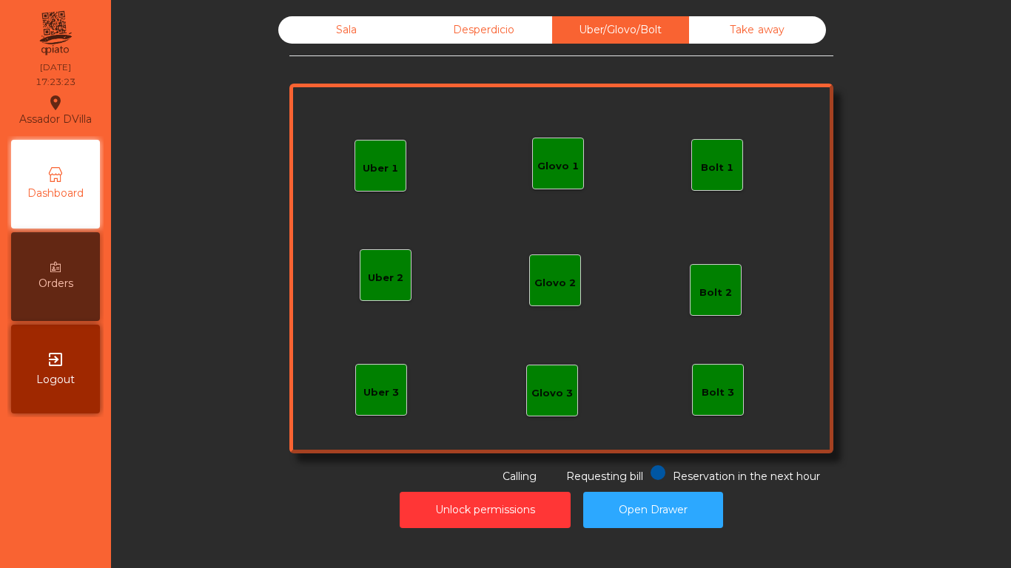
click at [712, 29] on div "Take away" at bounding box center [757, 29] width 137 height 27
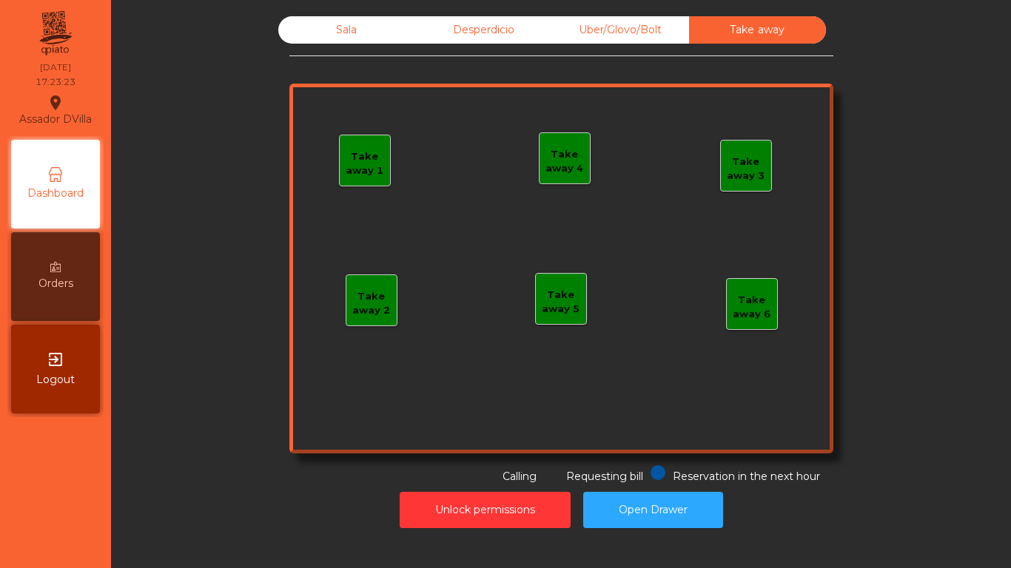
click at [508, 40] on div "Desperdicio" at bounding box center [483, 29] width 137 height 27
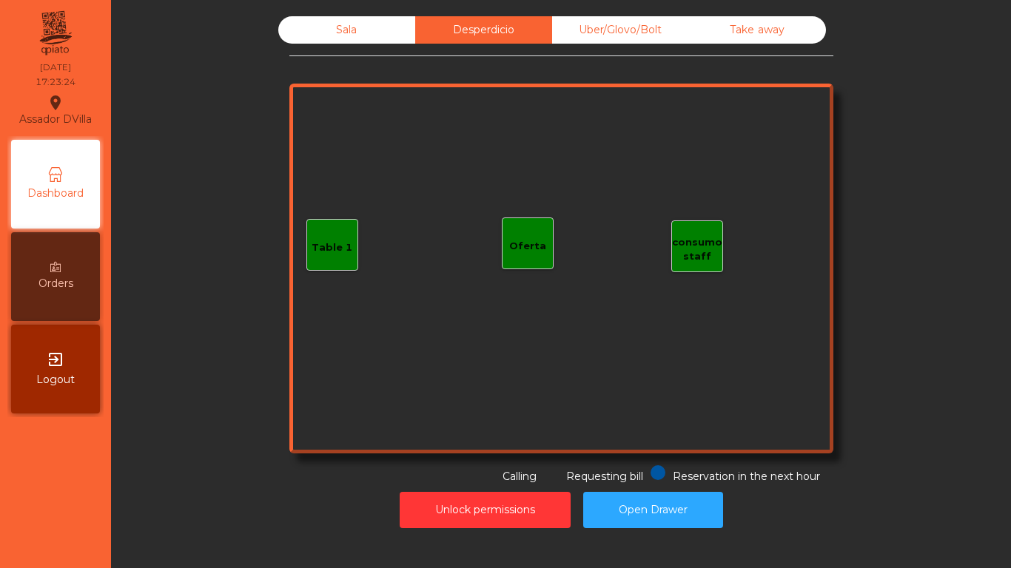
click at [380, 32] on div "Sala" at bounding box center [346, 29] width 137 height 27
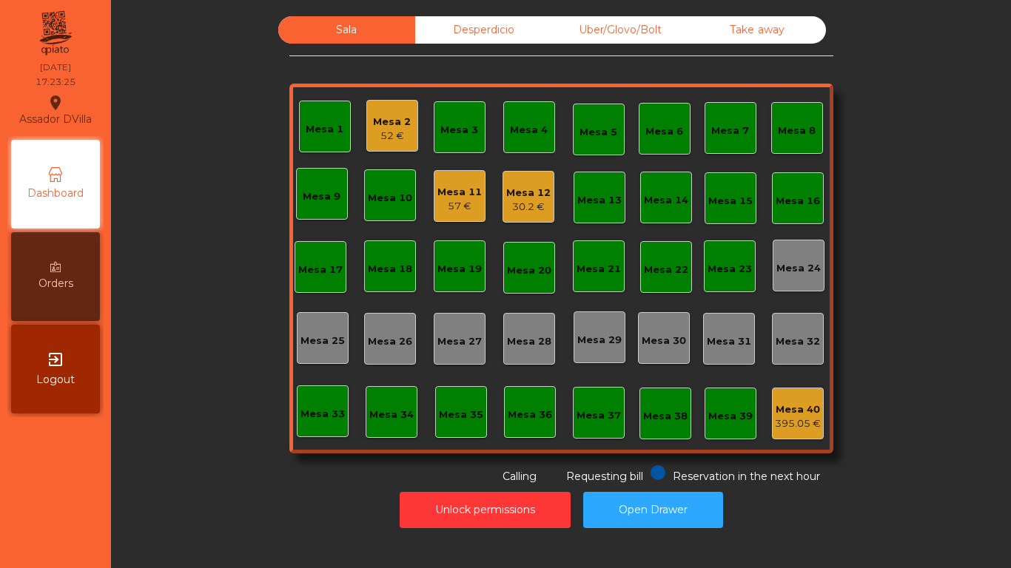
click at [775, 402] on div "Mesa 40" at bounding box center [798, 409] width 46 height 15
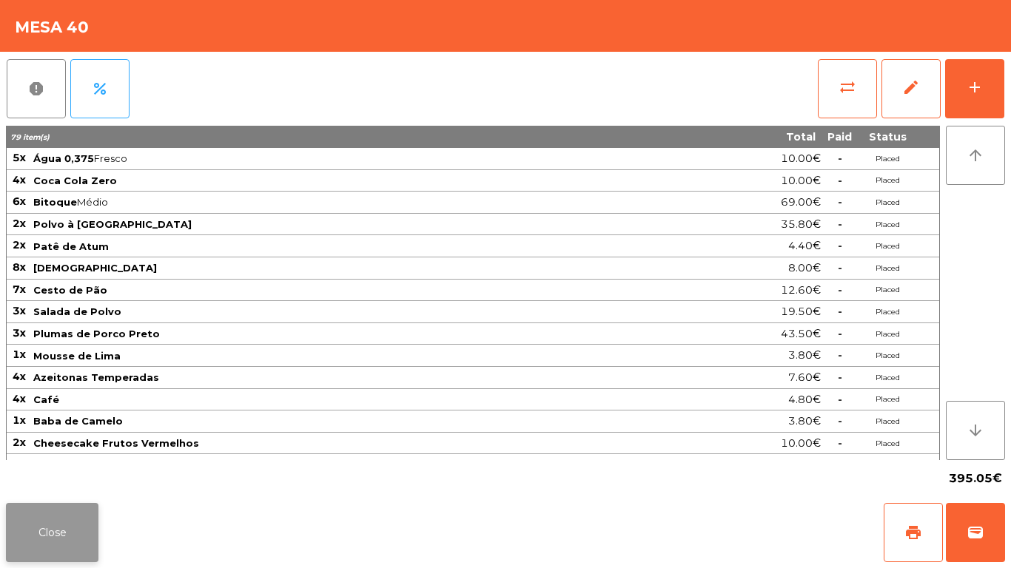
click at [71, 533] on button "Close" at bounding box center [52, 532] width 92 height 59
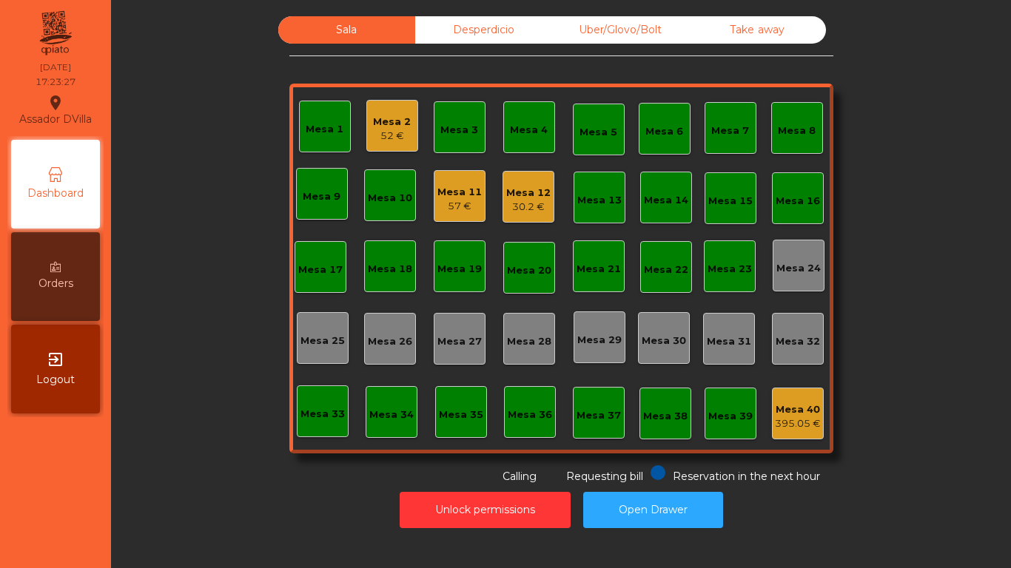
click at [257, 277] on div "Sala Desperdicio Uber/Glovo/Bolt Take away Mesa 1 Mesa 2 52 € Mesa 3 Mesa 4 Mes…" at bounding box center [561, 250] width 860 height 468
click at [707, 273] on div "Mesa 23" at bounding box center [729, 269] width 44 height 15
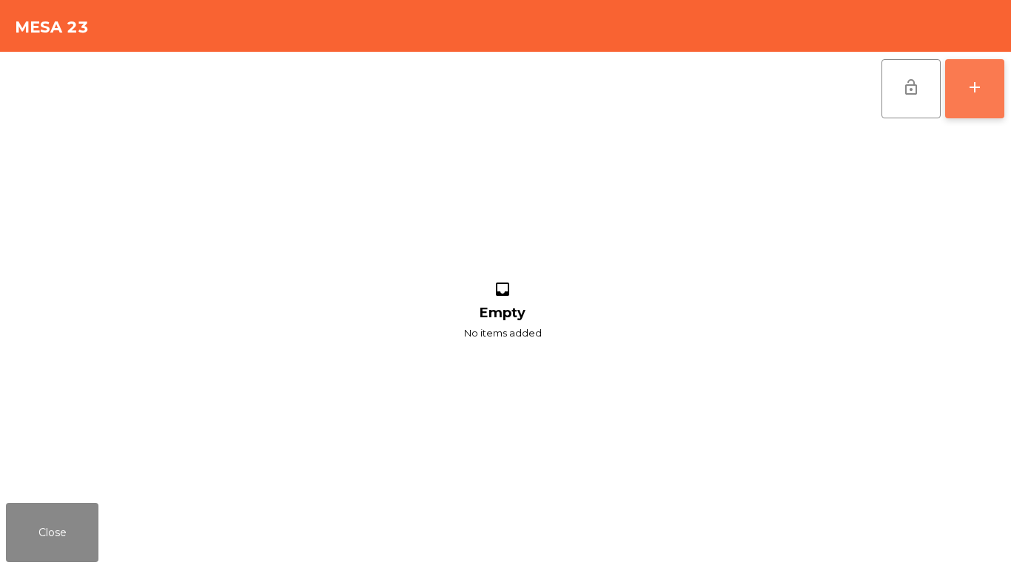
click at [988, 102] on button "add" at bounding box center [974, 88] width 59 height 59
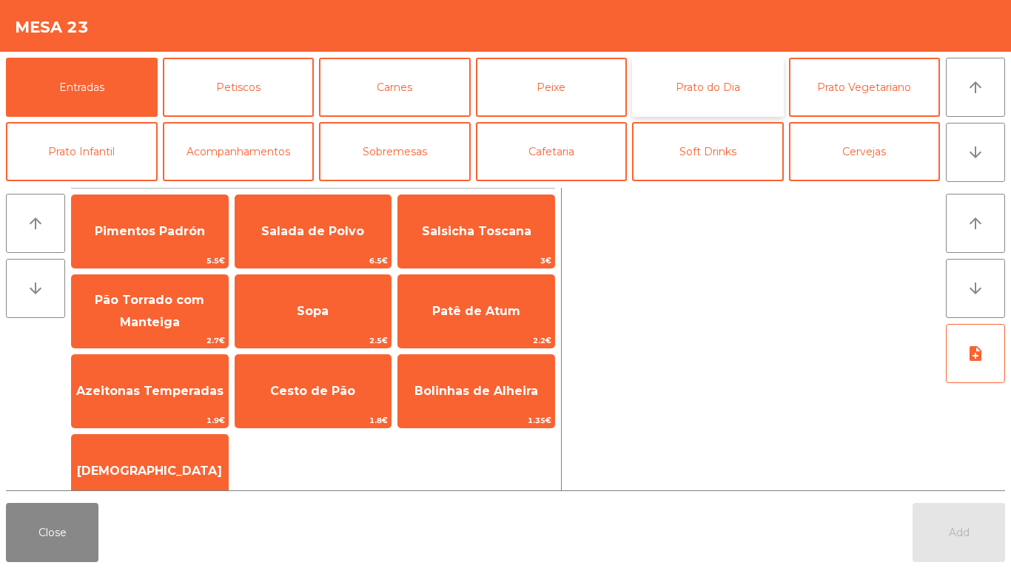
click at [756, 73] on button "Prato do Dia" at bounding box center [708, 87] width 152 height 59
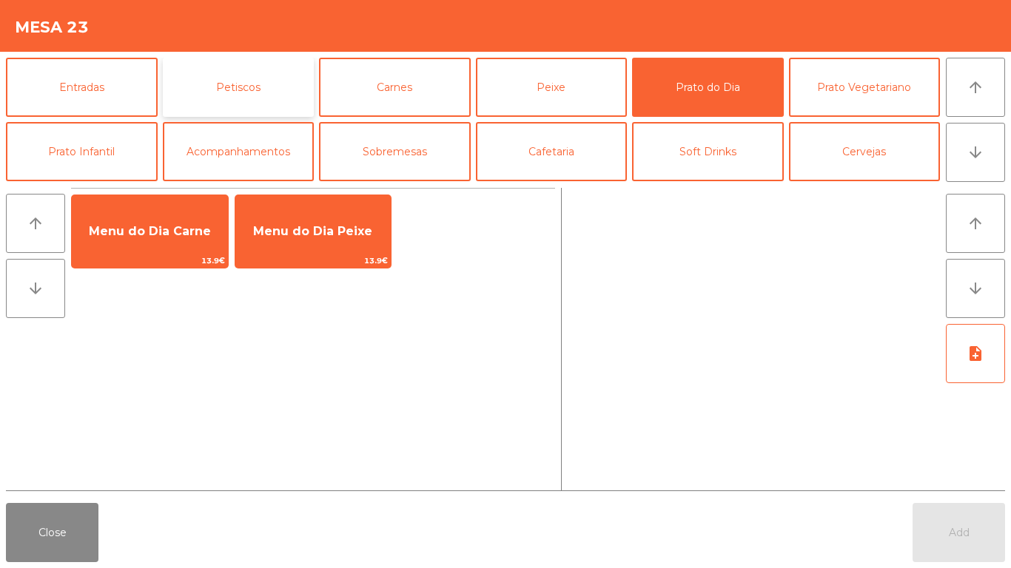
click at [225, 90] on button "Petiscos" at bounding box center [239, 87] width 152 height 59
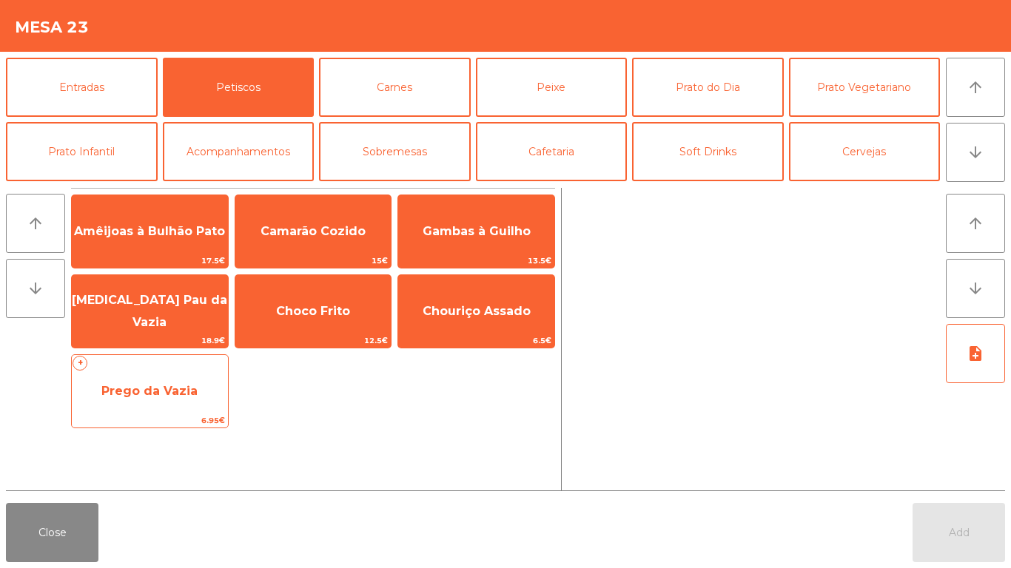
click at [195, 385] on span "Prego da Vazia" at bounding box center [149, 391] width 96 height 14
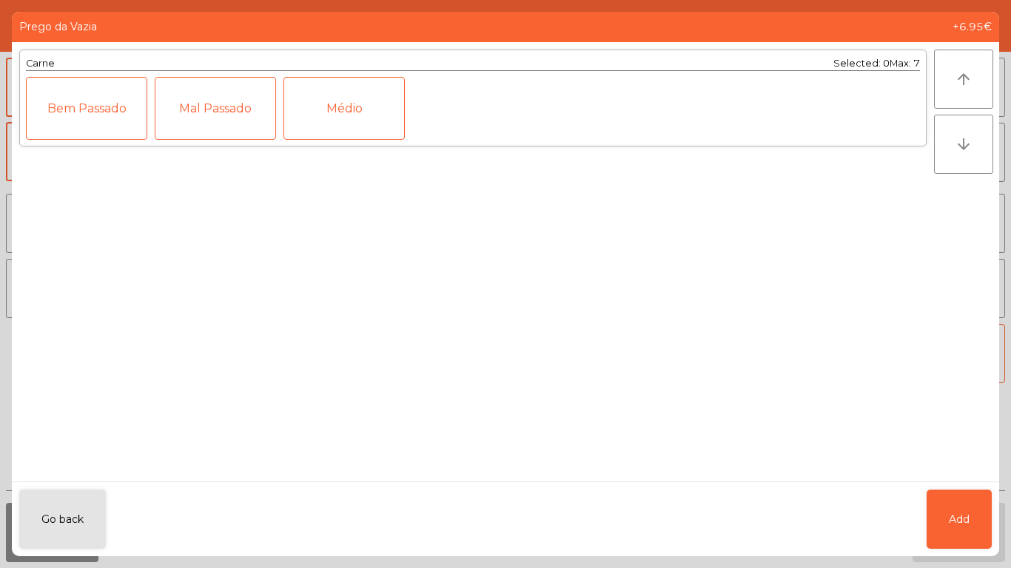
click at [205, 113] on div "Mal Passado" at bounding box center [215, 108] width 121 height 63
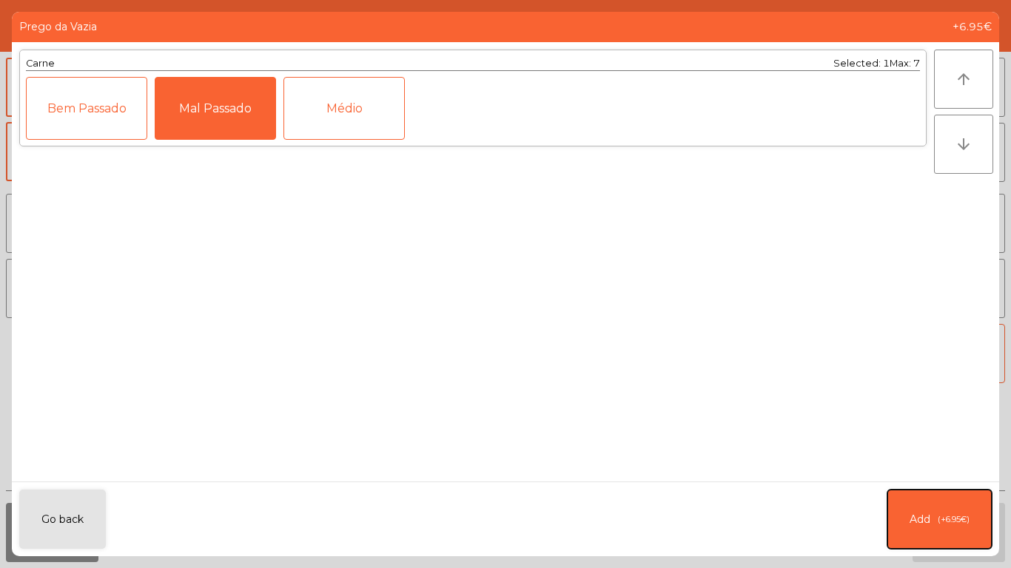
click at [962, 491] on button "Add (+6.95€)" at bounding box center [939, 519] width 104 height 59
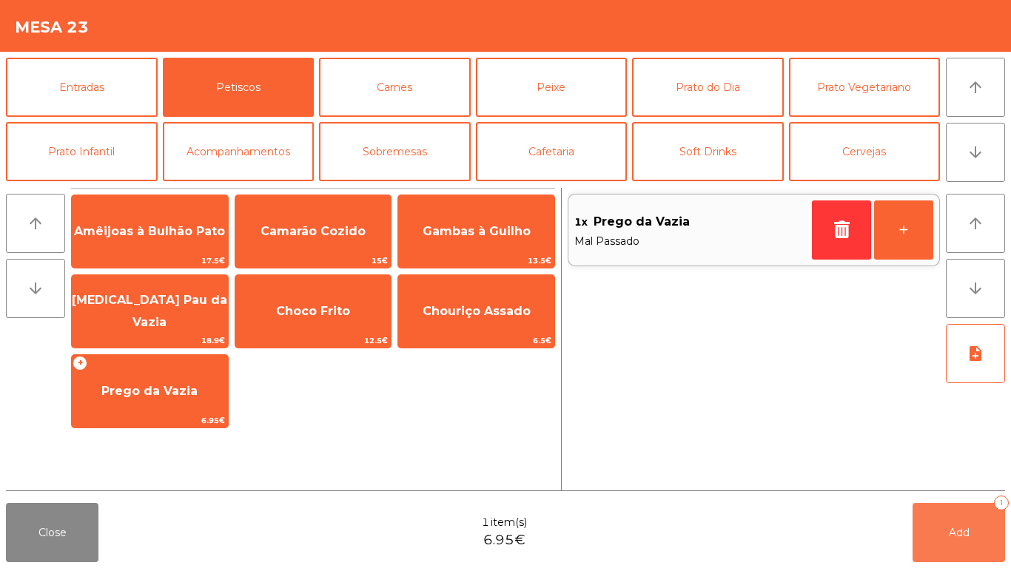
drag, startPoint x: 953, startPoint y: 532, endPoint x: 573, endPoint y: 430, distance: 393.0
click at [951, 533] on span "Add" at bounding box center [958, 532] width 21 height 13
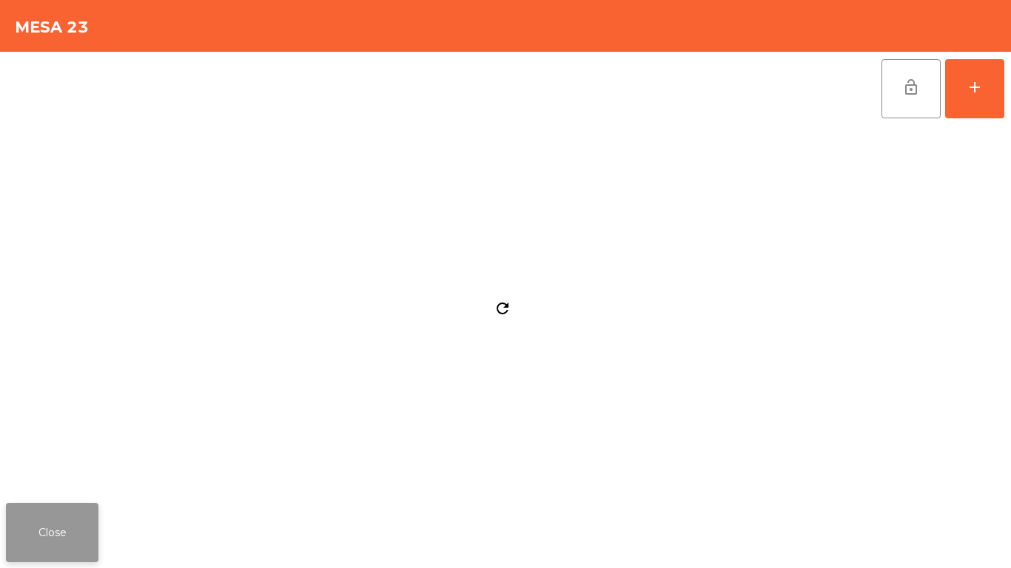
click at [44, 524] on button "Close" at bounding box center [52, 532] width 92 height 59
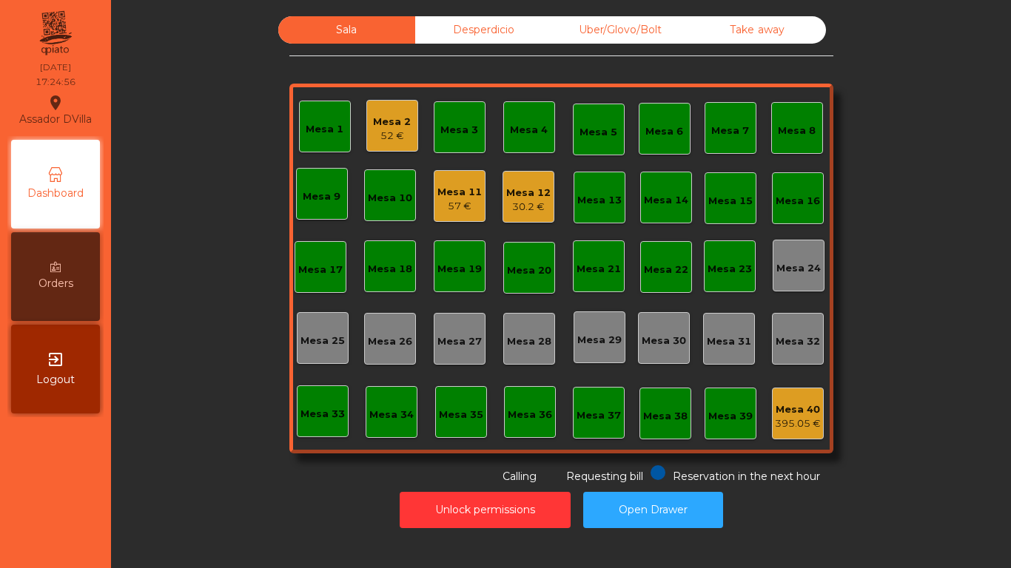
click at [124, 465] on div "Sala Desperdicio Uber/Glovo/Bolt Take away Mesa 1 Mesa 2 52 € Mesa 3 Mesa 4 Mes…" at bounding box center [561, 275] width 882 height 519
click at [473, 200] on div "57 €" at bounding box center [459, 206] width 44 height 15
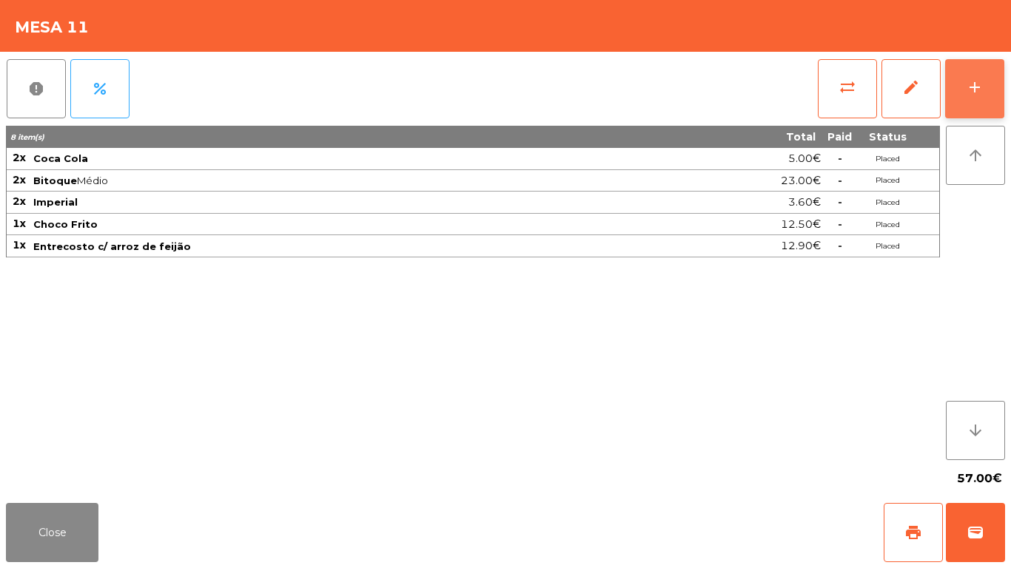
click at [991, 71] on button "add" at bounding box center [974, 88] width 59 height 59
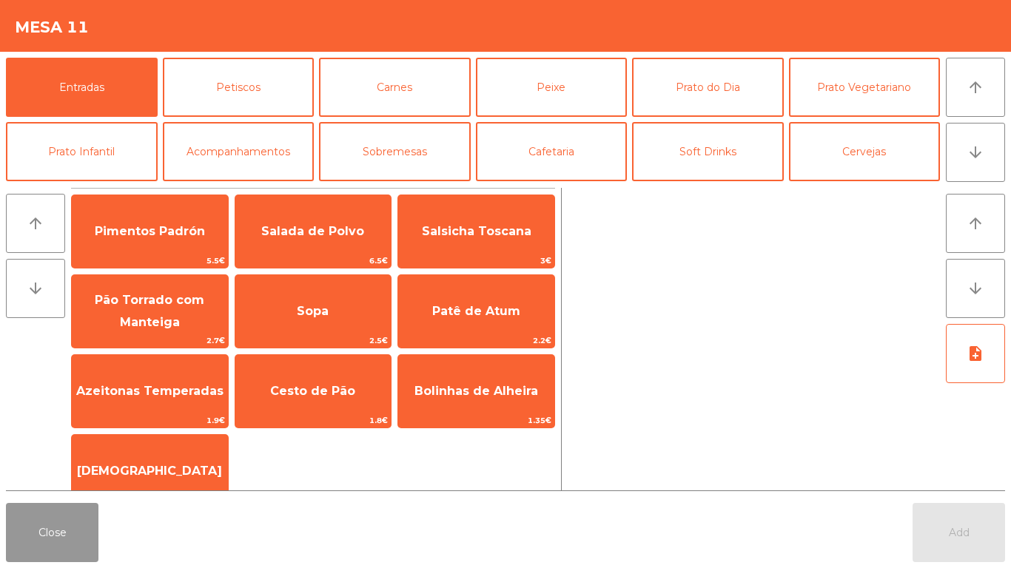
click at [36, 516] on button "Close" at bounding box center [52, 532] width 92 height 59
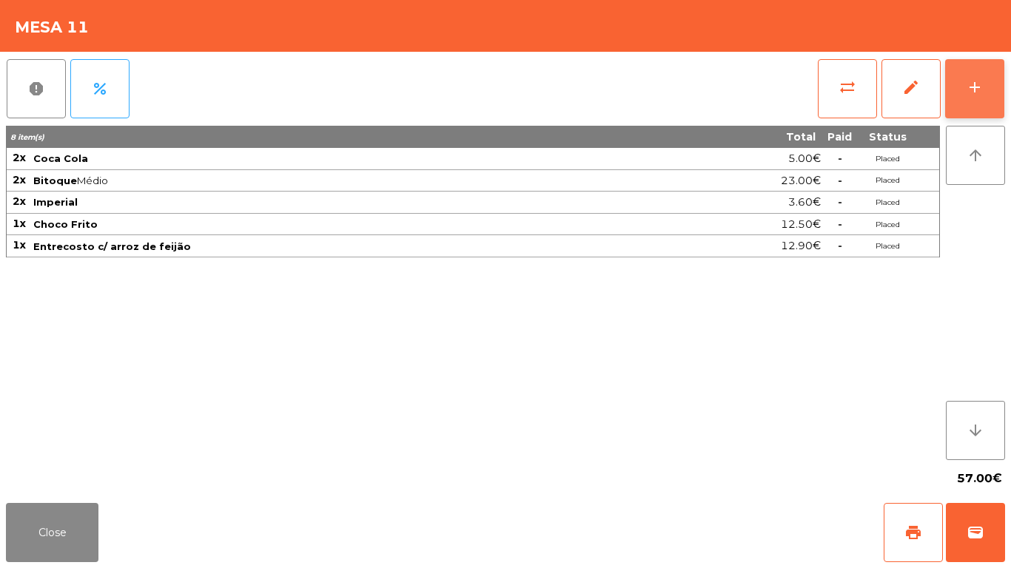
click at [977, 88] on div "add" at bounding box center [974, 87] width 18 height 18
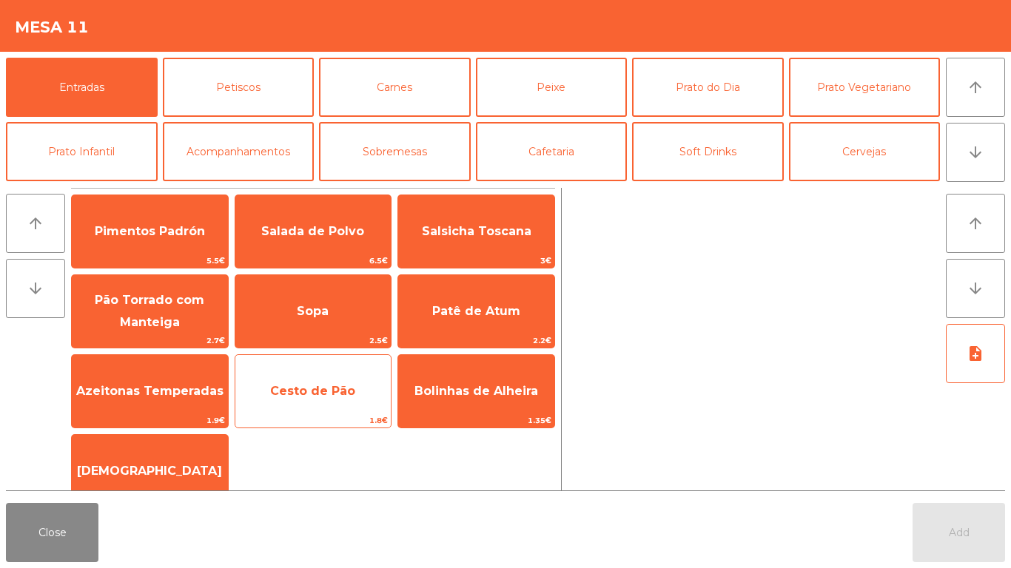
click at [359, 395] on span "Cesto de Pão" at bounding box center [313, 391] width 156 height 40
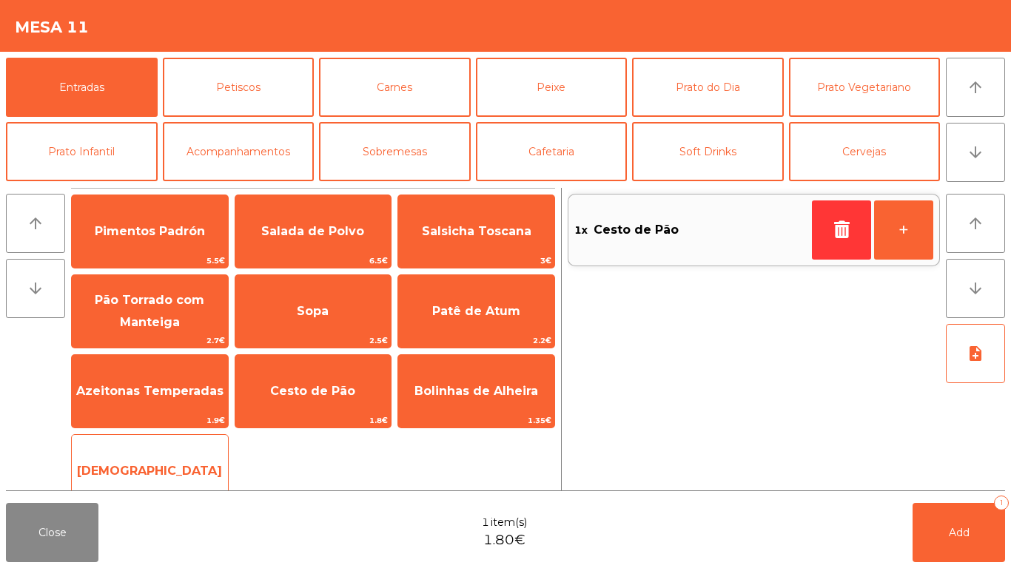
click at [145, 474] on span "[DEMOGRAPHIC_DATA]" at bounding box center [149, 471] width 145 height 14
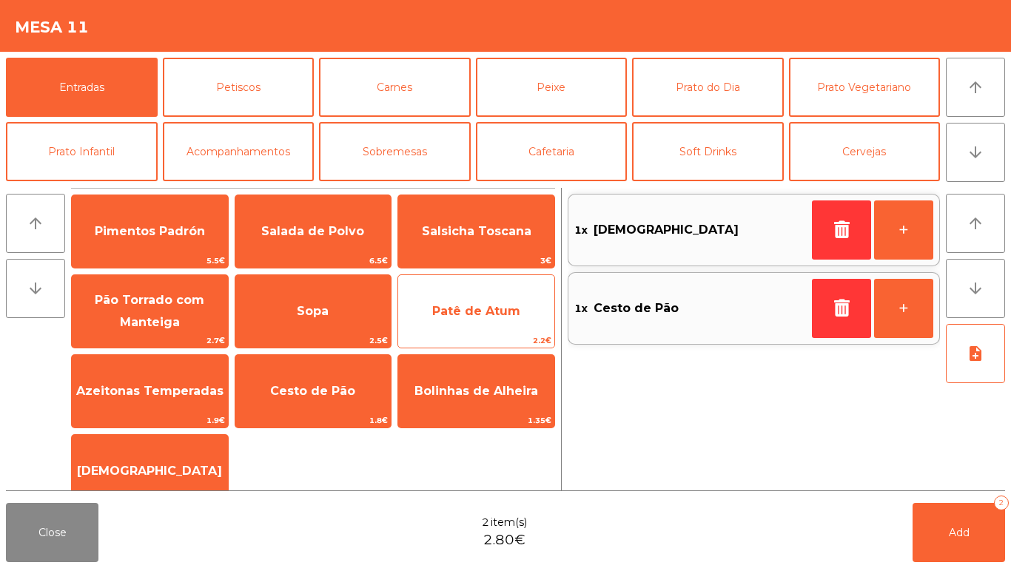
click at [529, 306] on span "Patê de Atum" at bounding box center [476, 311] width 156 height 40
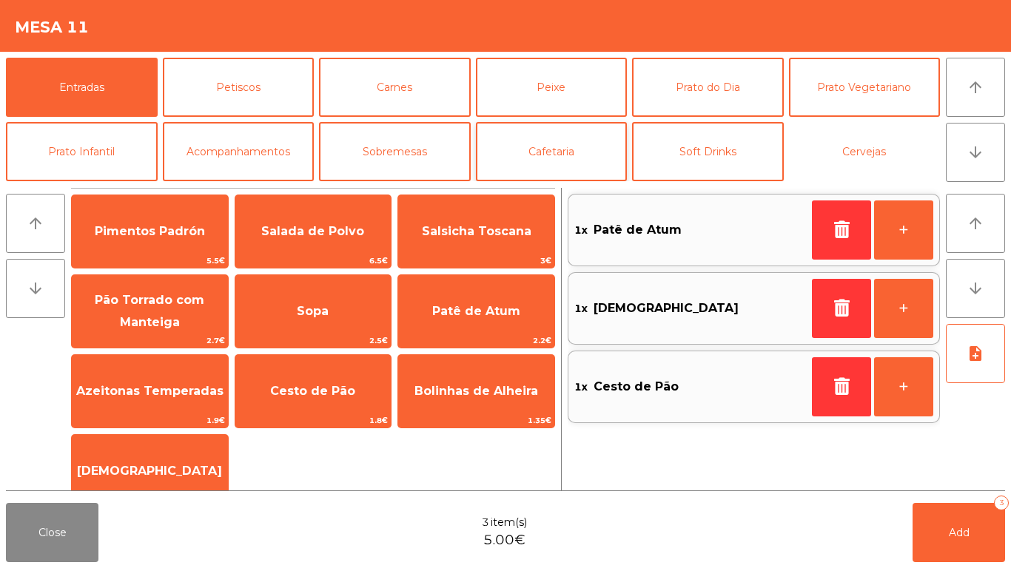
drag, startPoint x: 844, startPoint y: 147, endPoint x: 623, endPoint y: 175, distance: 222.9
click at [845, 148] on button "Cervejas" at bounding box center [865, 151] width 152 height 59
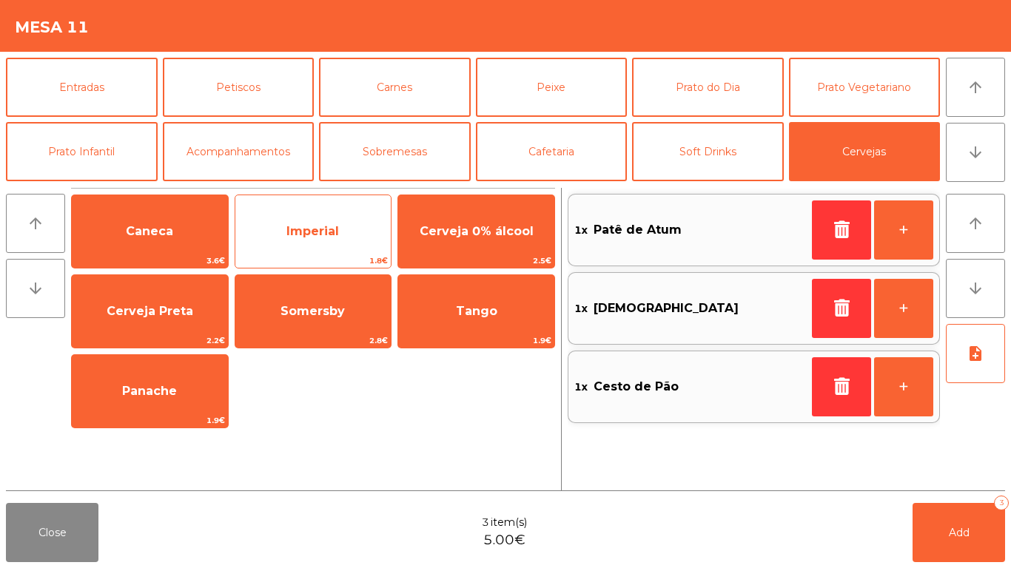
click at [335, 209] on div "Imperial 1.8€" at bounding box center [314, 232] width 158 height 74
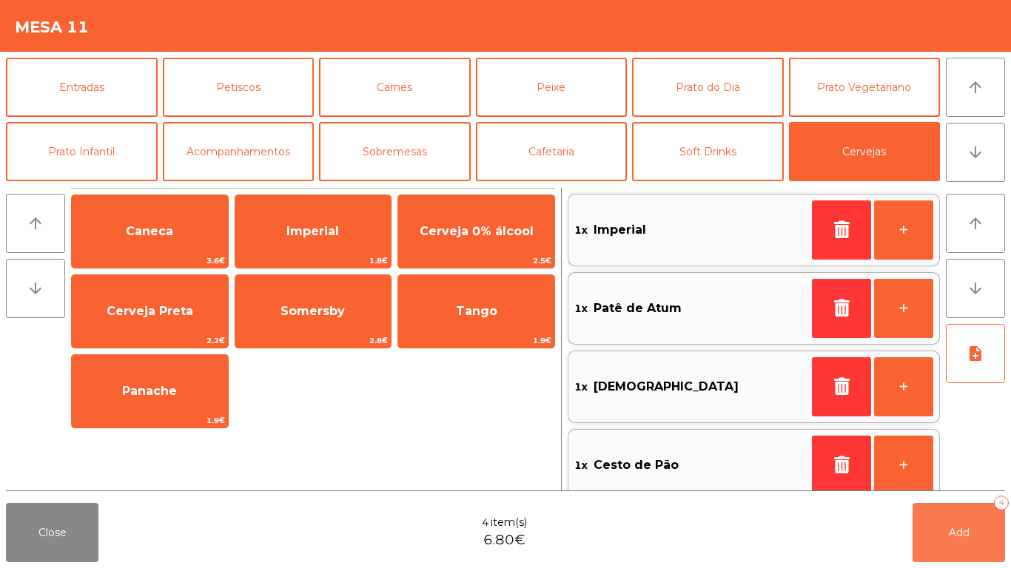
click at [938, 537] on button "Add 4" at bounding box center [958, 532] width 92 height 59
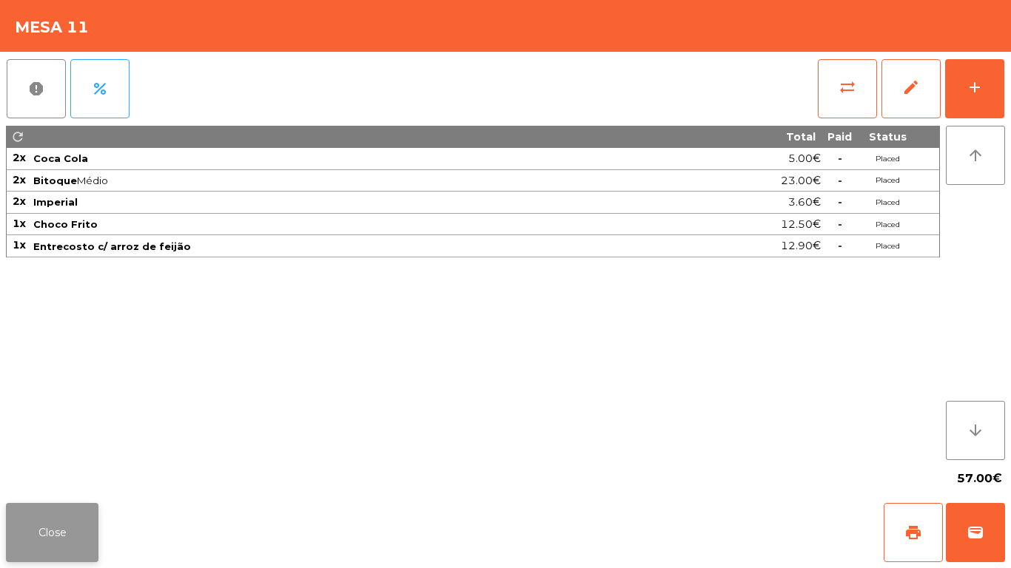
click at [36, 526] on button "Close" at bounding box center [52, 532] width 92 height 59
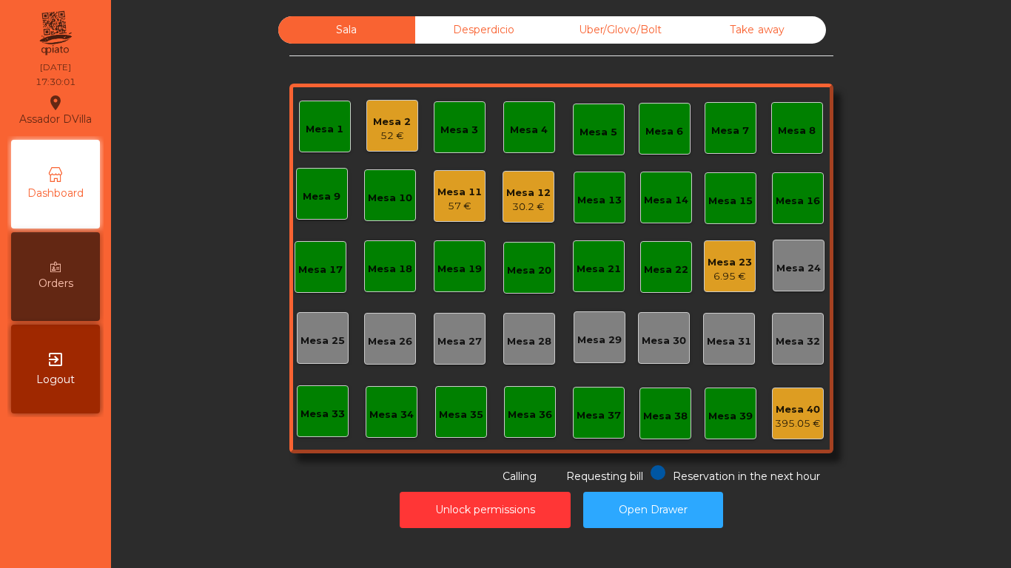
click at [707, 271] on div "6.95 €" at bounding box center [729, 276] width 44 height 15
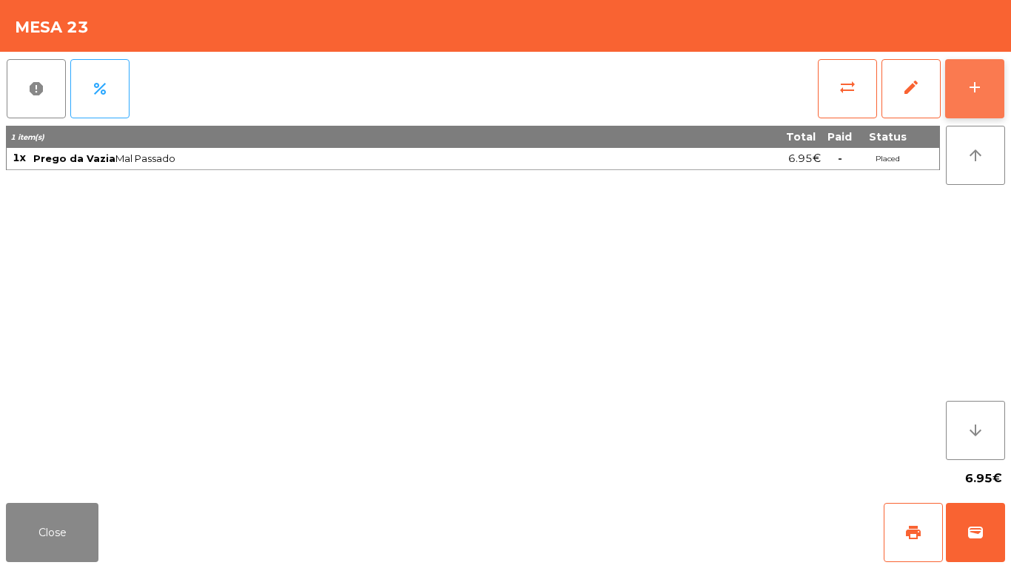
click at [977, 86] on div "add" at bounding box center [974, 87] width 18 height 18
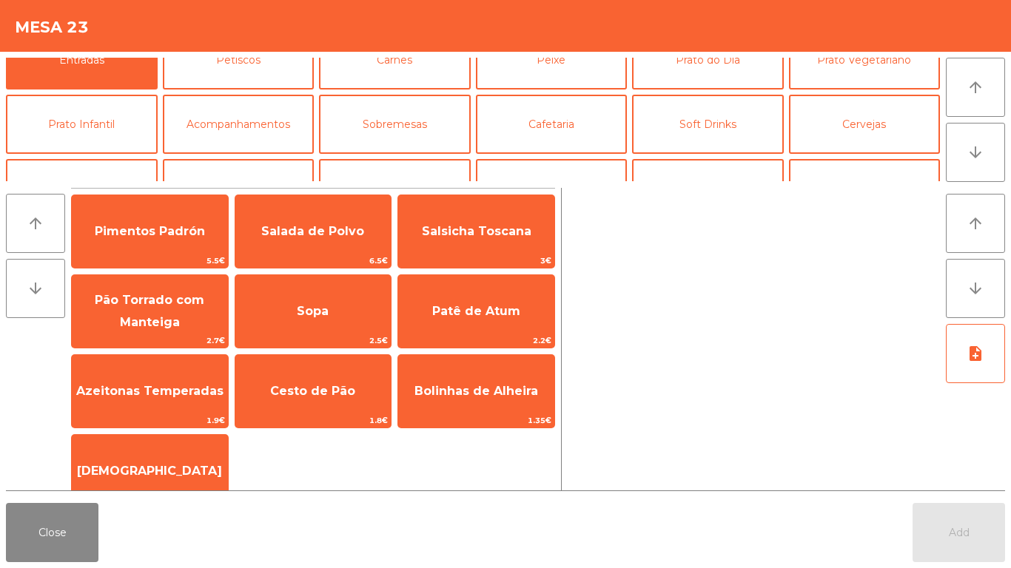
scroll to position [74, 0]
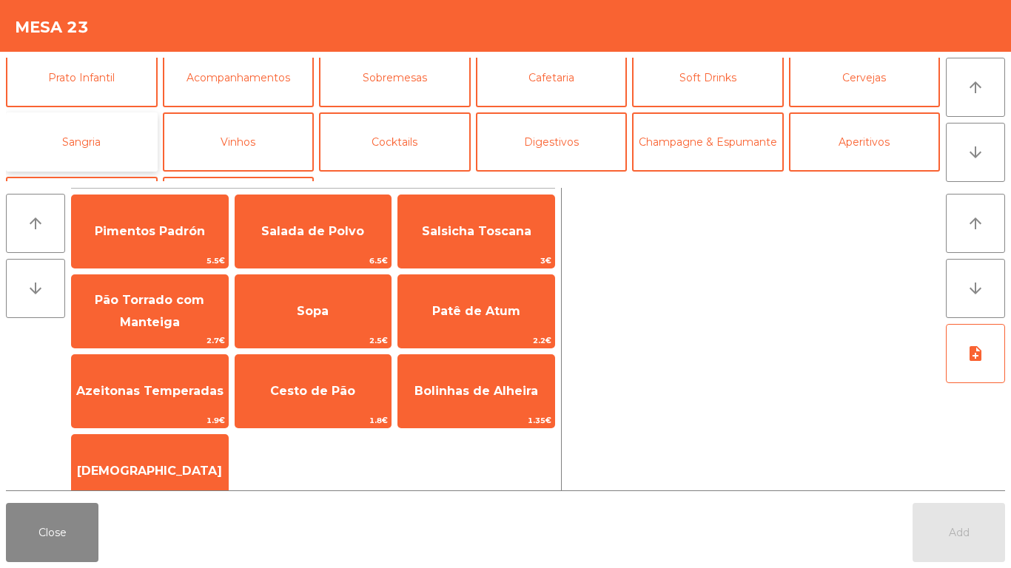
click at [144, 144] on button "Sangria" at bounding box center [82, 141] width 152 height 59
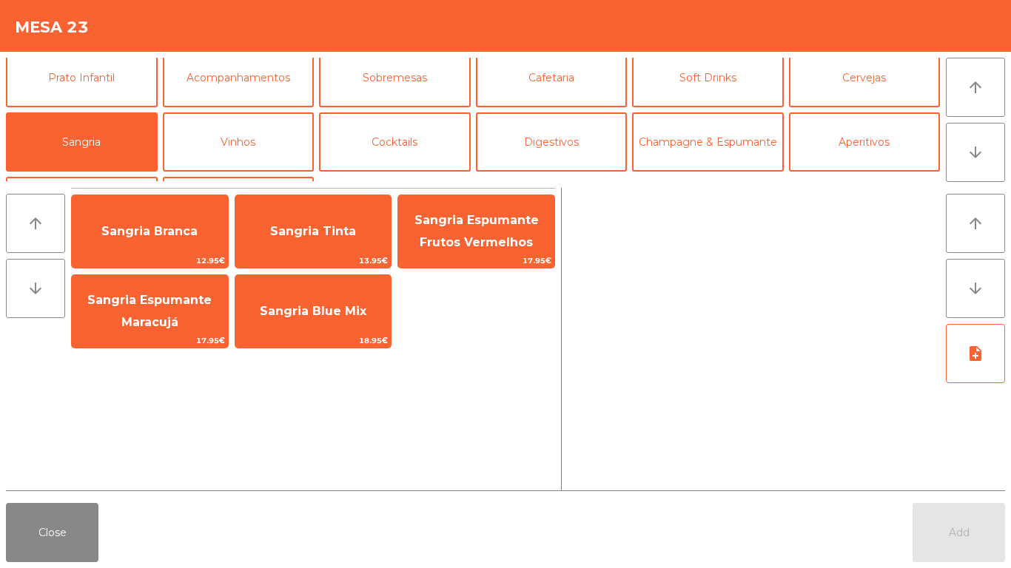
drag, startPoint x: 273, startPoint y: 209, endPoint x: 969, endPoint y: 464, distance: 741.4
click at [274, 209] on div "Sangria Tinta 13.95€" at bounding box center [314, 232] width 158 height 74
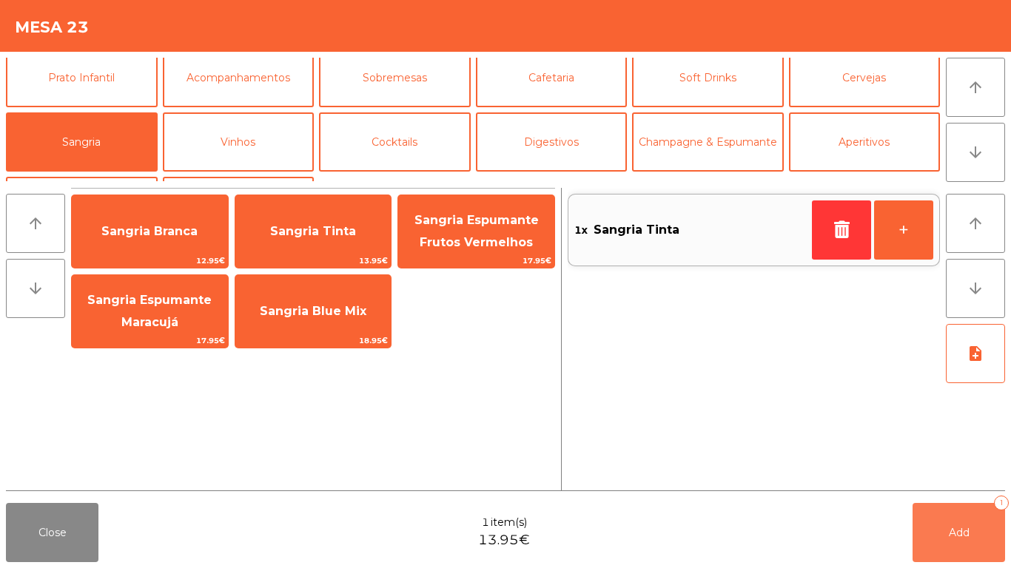
click at [973, 510] on button "Add 1" at bounding box center [958, 532] width 92 height 59
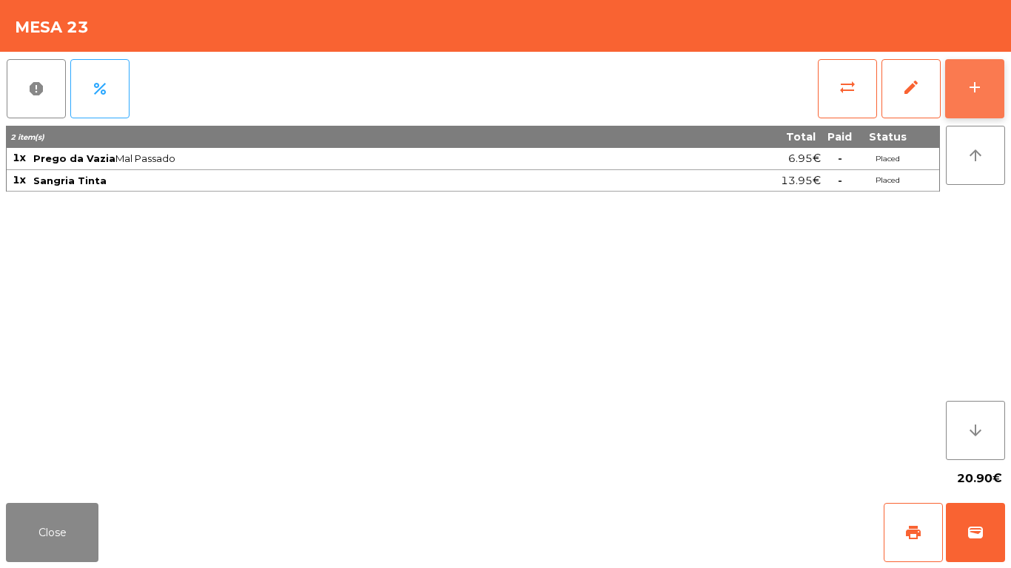
click at [963, 73] on button "add" at bounding box center [974, 88] width 59 height 59
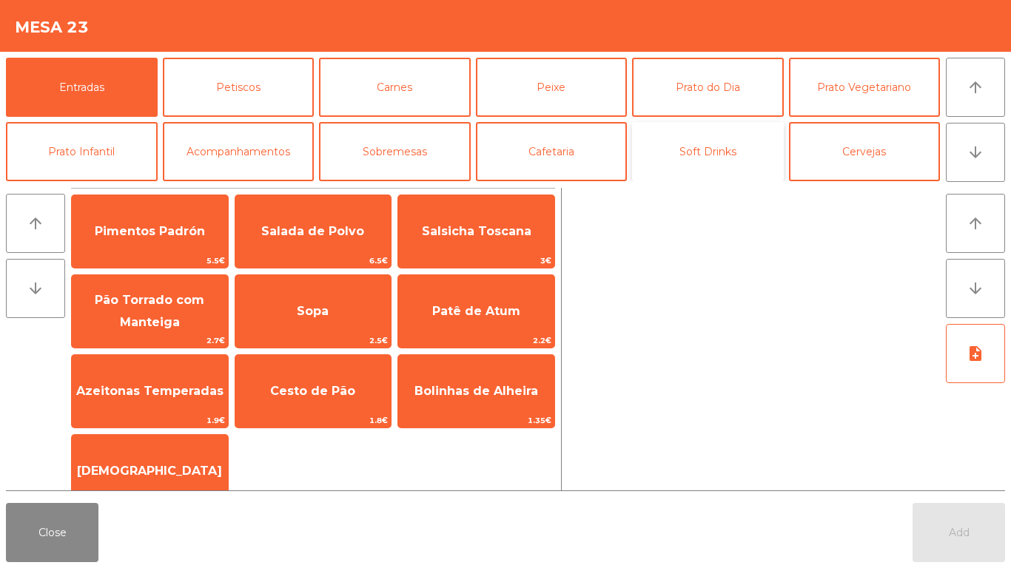
click at [750, 149] on button "Soft Drinks" at bounding box center [708, 151] width 152 height 59
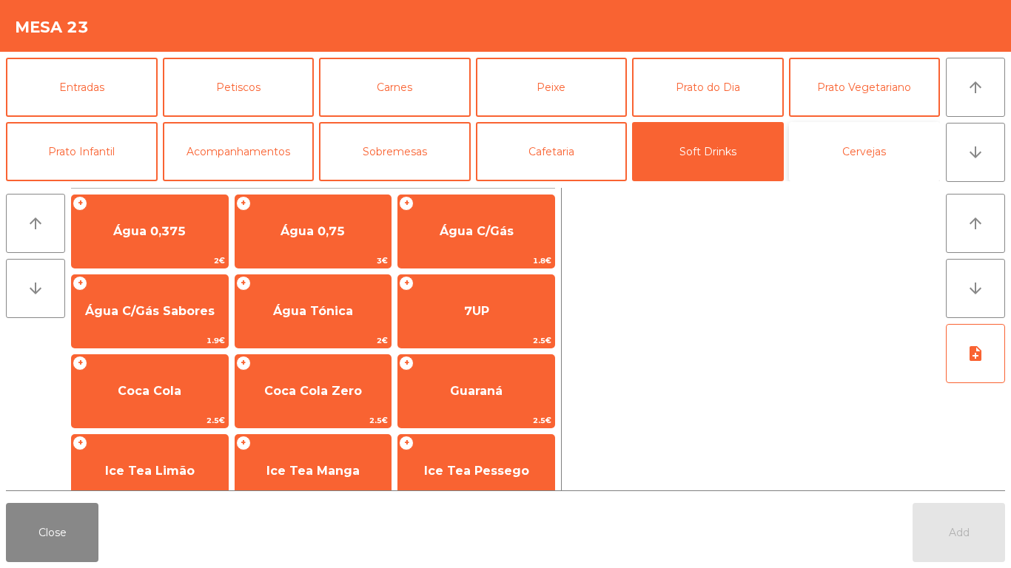
click at [880, 162] on button "Cervejas" at bounding box center [865, 151] width 152 height 59
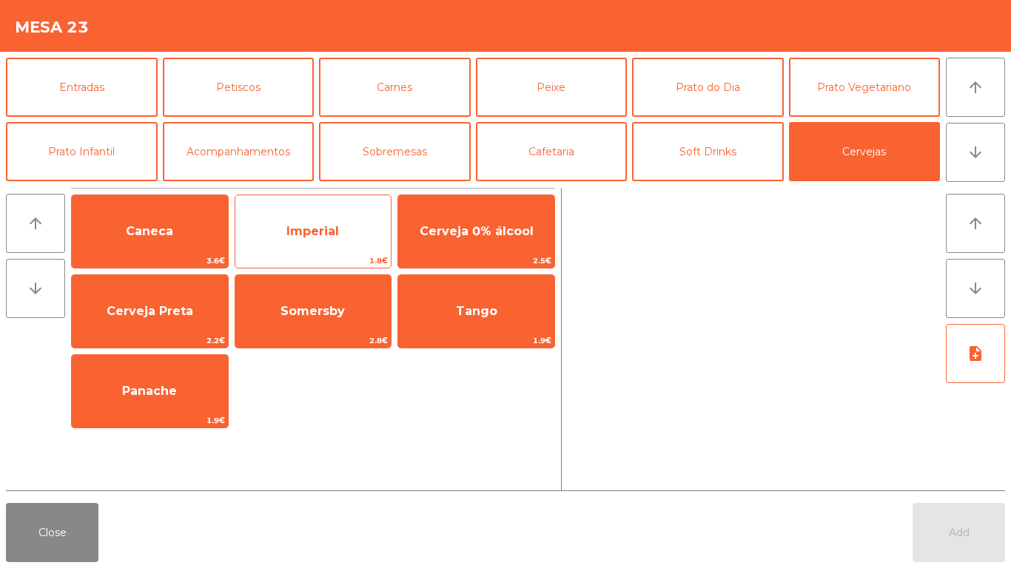
click at [386, 240] on span "Imperial" at bounding box center [313, 232] width 156 height 40
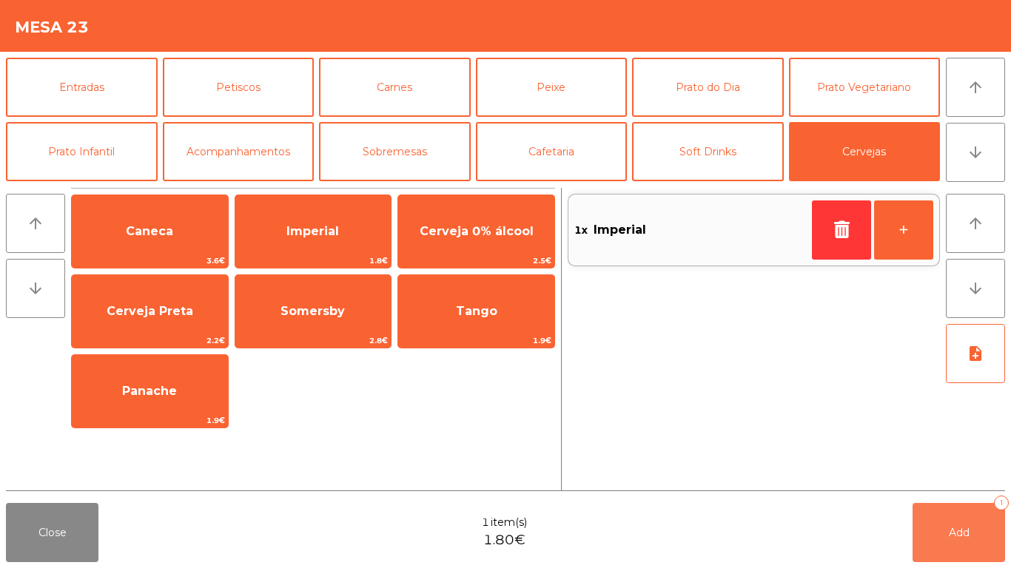
click at [920, 541] on button "Add 1" at bounding box center [958, 532] width 92 height 59
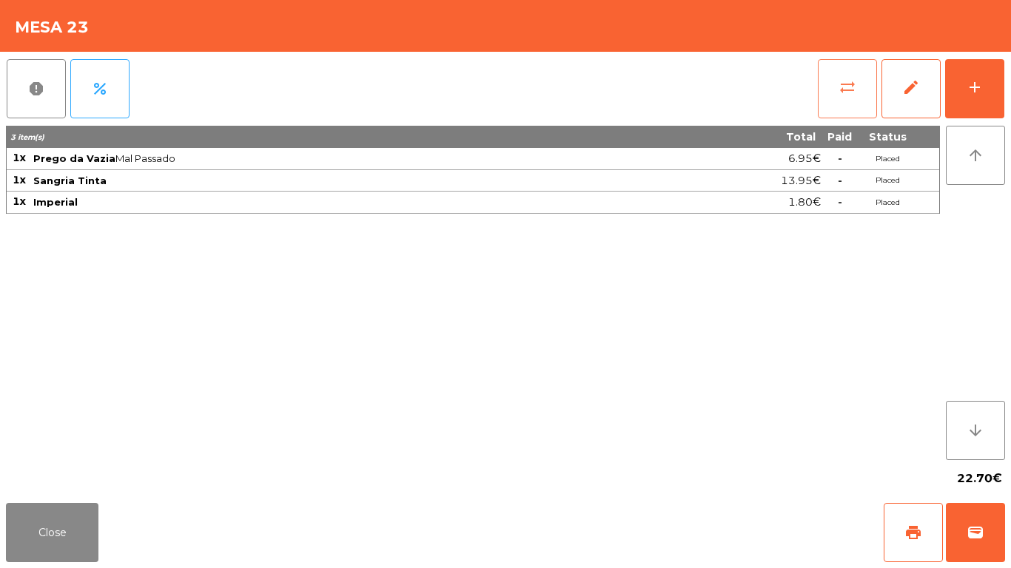
click at [846, 64] on button "sync_alt" at bounding box center [846, 88] width 59 height 59
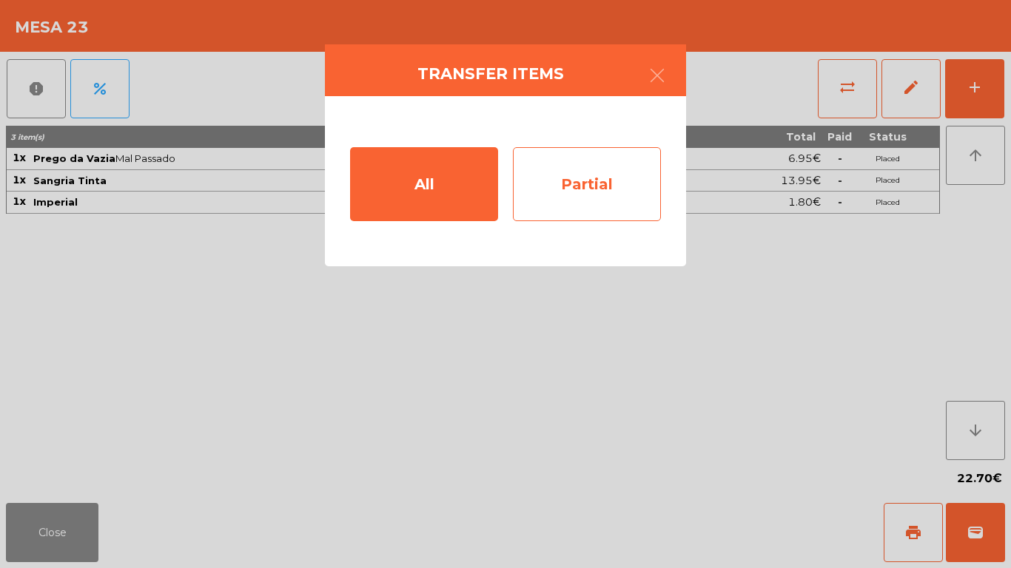
click at [619, 197] on div "Partial" at bounding box center [587, 184] width 148 height 74
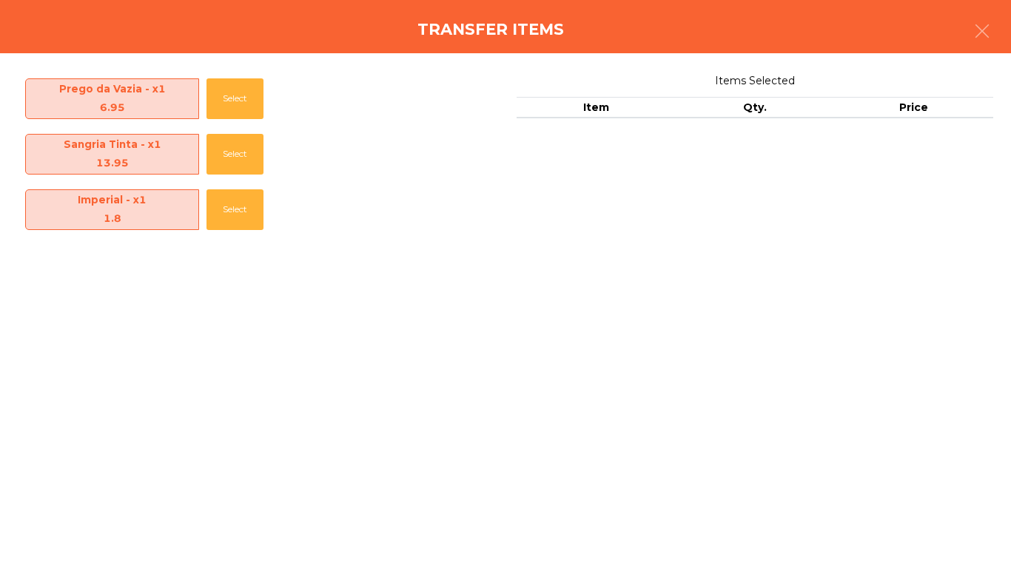
click at [200, 157] on div "Sangria Tinta - x1 13.95 Select" at bounding box center [256, 154] width 476 height 55
click at [241, 152] on button "Select" at bounding box center [234, 154] width 57 height 41
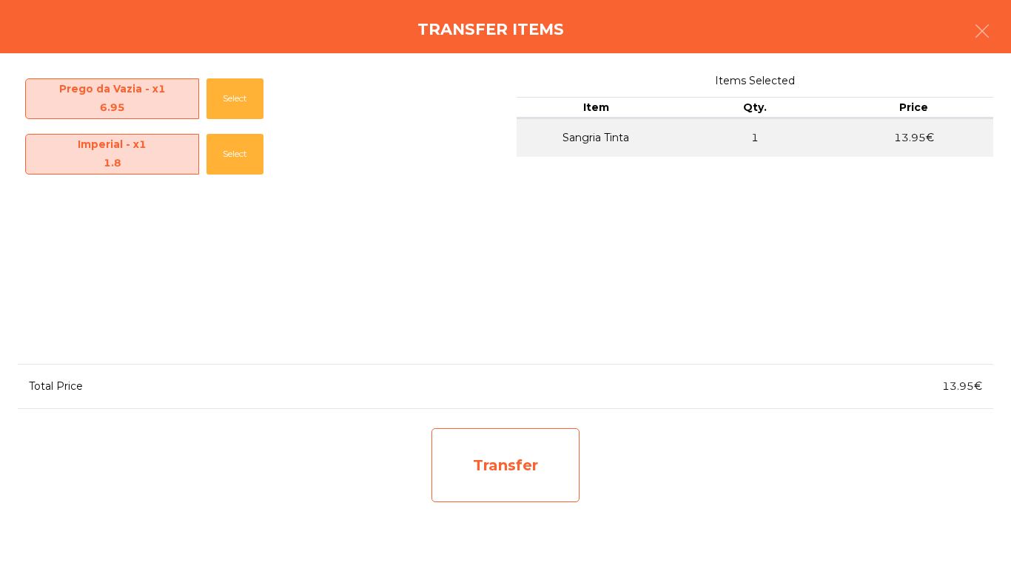
click at [462, 446] on div "Transfer" at bounding box center [505, 465] width 148 height 74
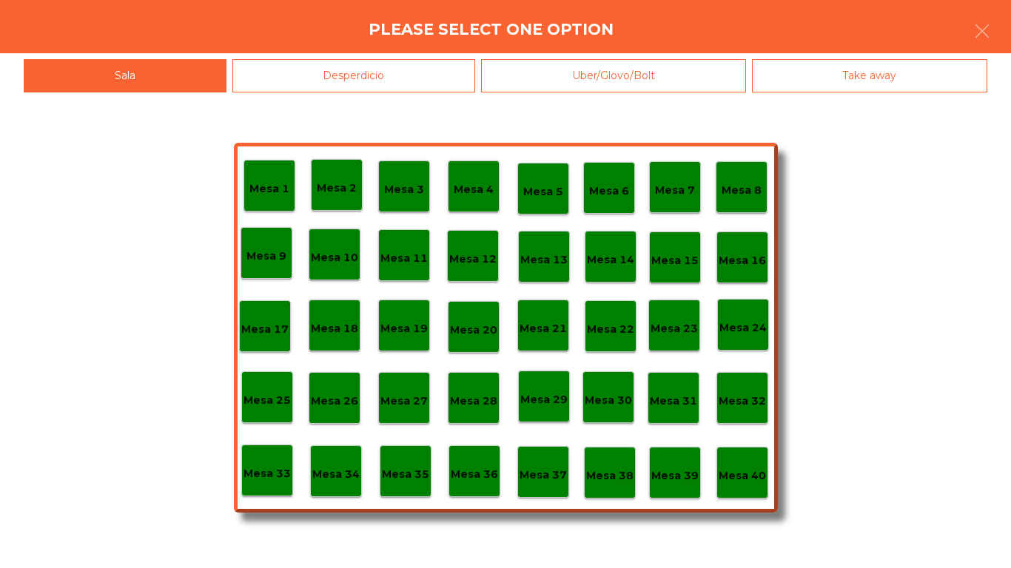
click at [320, 76] on div "Desperdicio" at bounding box center [353, 75] width 243 height 33
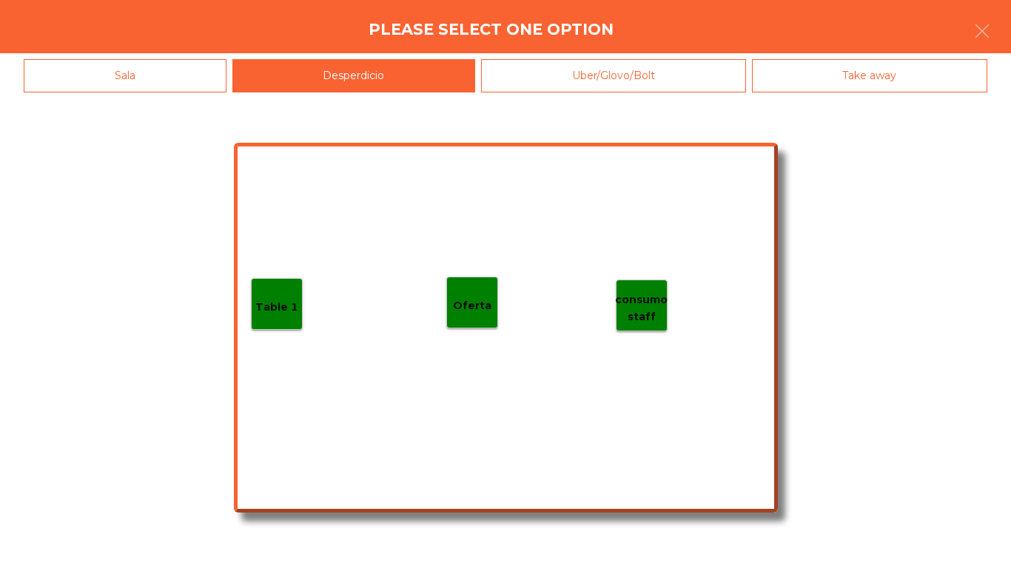
click at [258, 280] on div "Table 1" at bounding box center [277, 304] width 52 height 52
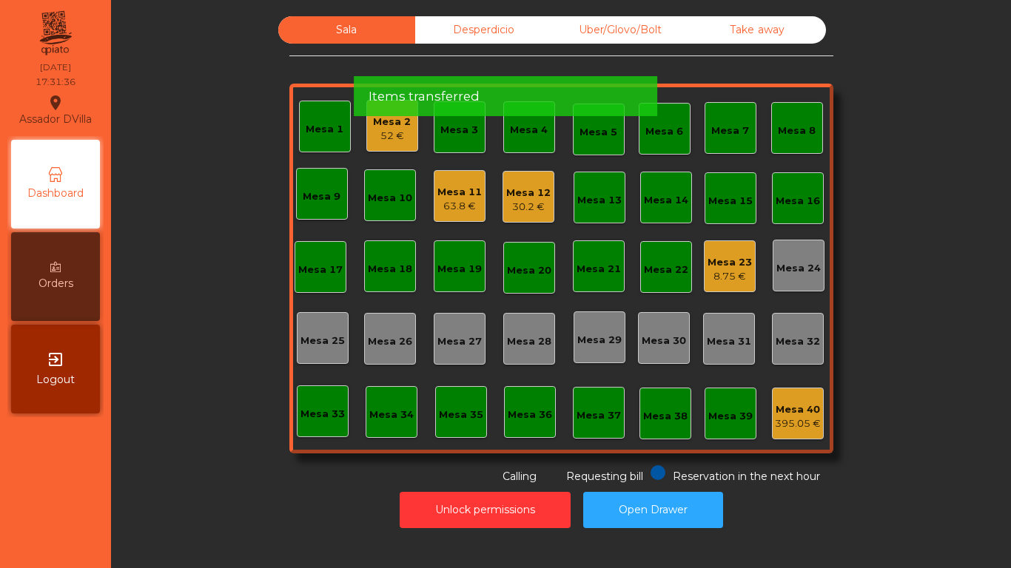
click at [724, 273] on div "8.75 €" at bounding box center [729, 276] width 44 height 15
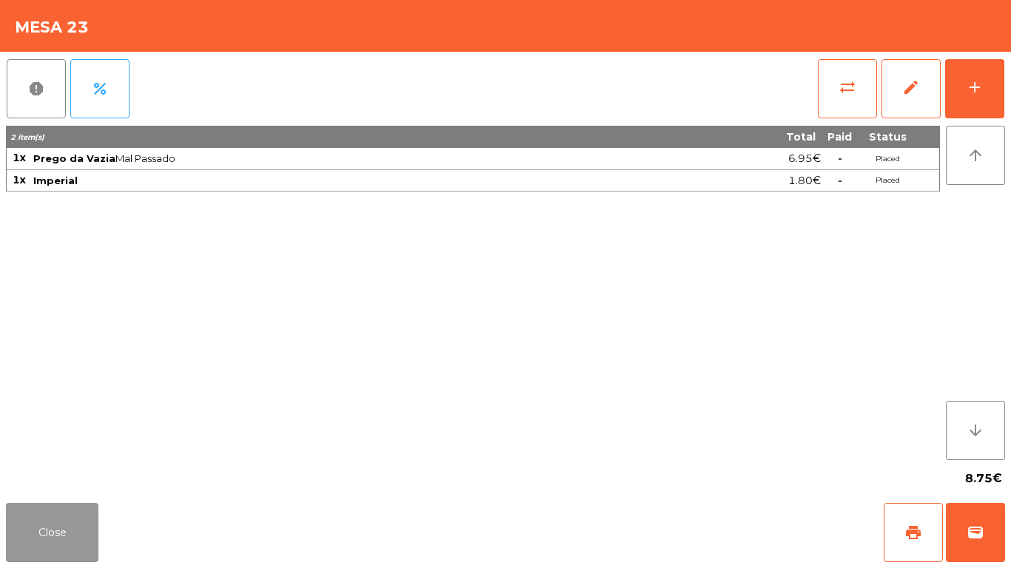
drag, startPoint x: 71, startPoint y: 527, endPoint x: 399, endPoint y: 13, distance: 610.3
click at [70, 527] on button "Close" at bounding box center [52, 532] width 92 height 59
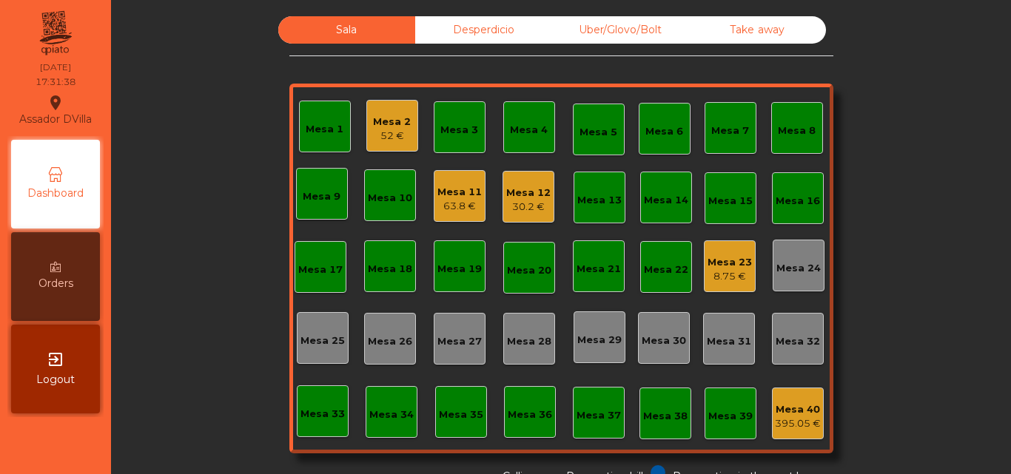
click at [502, 25] on div "Desperdicio" at bounding box center [483, 29] width 137 height 27
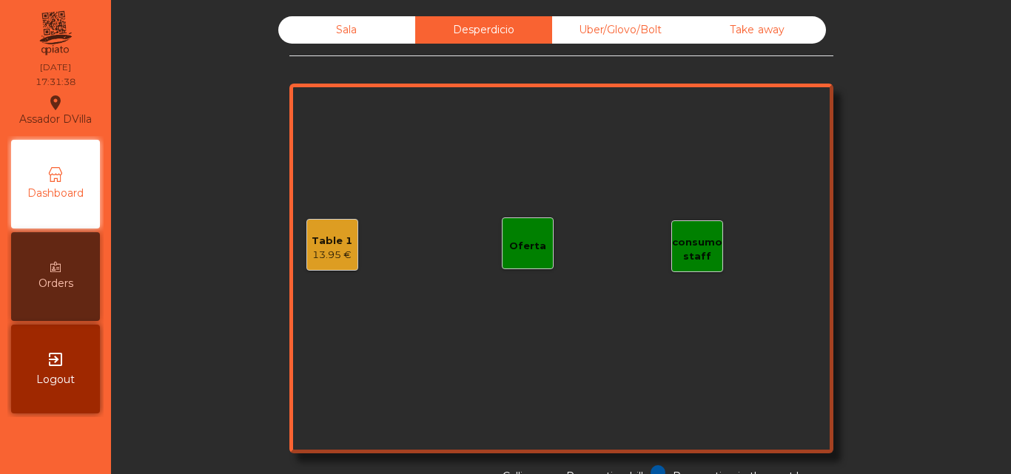
drag, startPoint x: 604, startPoint y: 30, endPoint x: 642, endPoint y: 30, distance: 37.7
click at [607, 30] on div "Uber/Glovo/Bolt" at bounding box center [620, 29] width 137 height 27
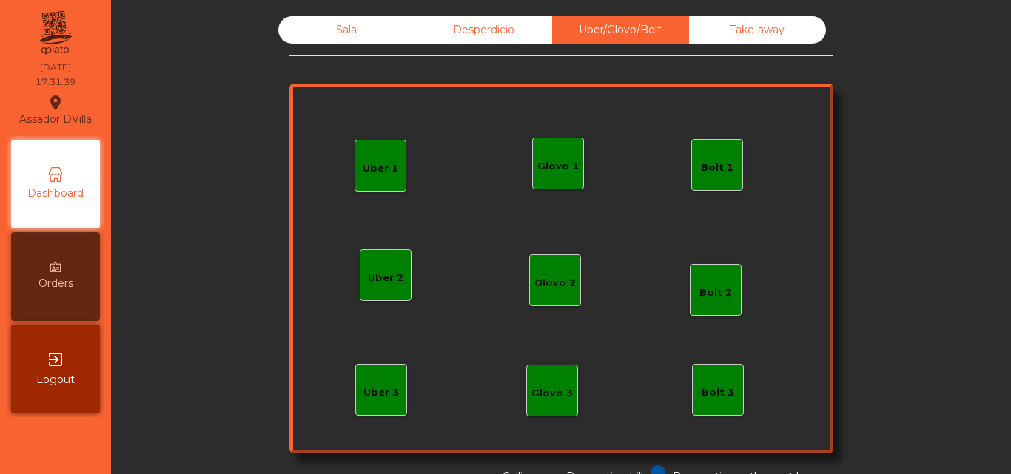
click at [717, 28] on div "Take away" at bounding box center [757, 29] width 137 height 27
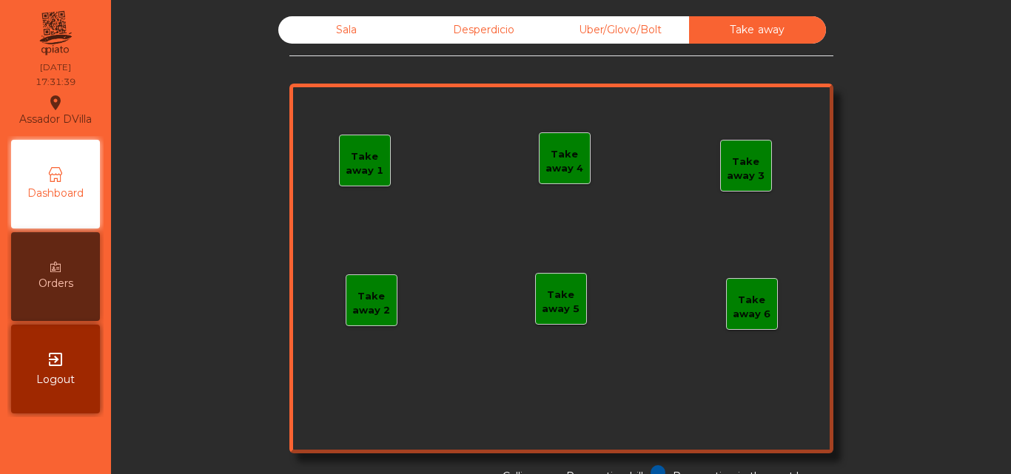
click at [428, 31] on div "Desperdicio" at bounding box center [483, 29] width 137 height 27
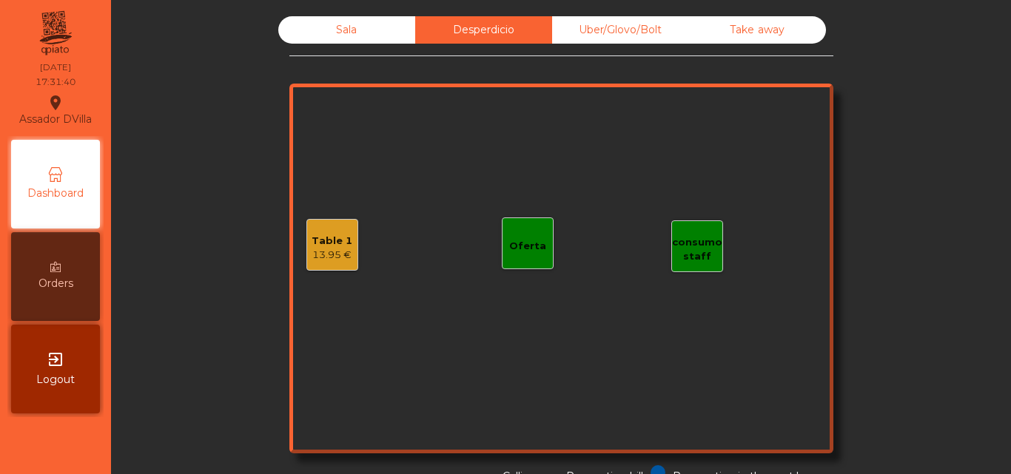
click at [350, 237] on div "Table 1 13.95 €" at bounding box center [332, 245] width 52 height 52
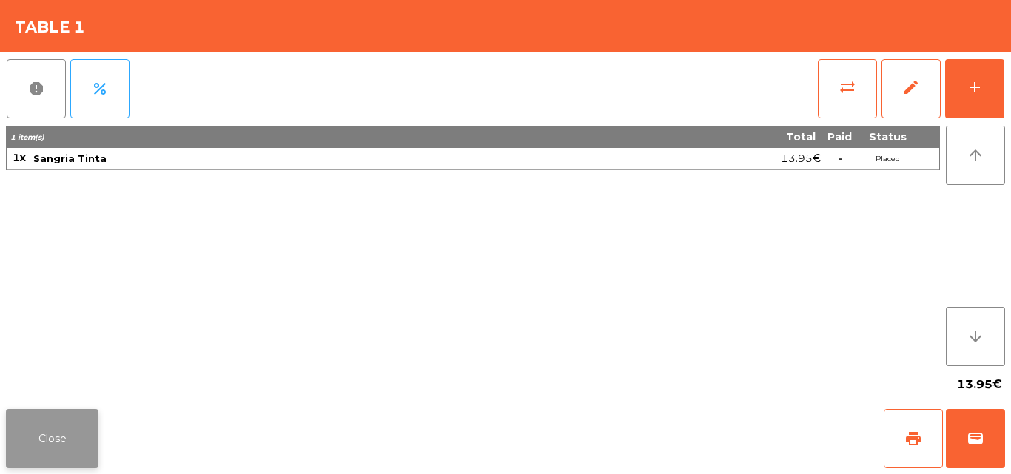
drag, startPoint x: 40, startPoint y: 462, endPoint x: 276, endPoint y: 102, distance: 430.7
click at [46, 454] on button "Close" at bounding box center [52, 438] width 92 height 59
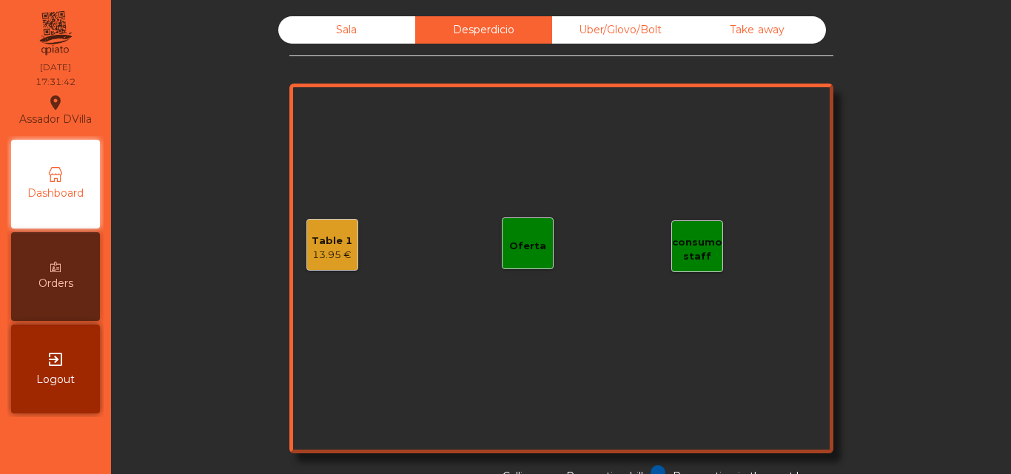
drag, startPoint x: 336, startPoint y: 33, endPoint x: 539, endPoint y: 6, distance: 205.2
click at [338, 33] on div "Sala" at bounding box center [346, 29] width 137 height 27
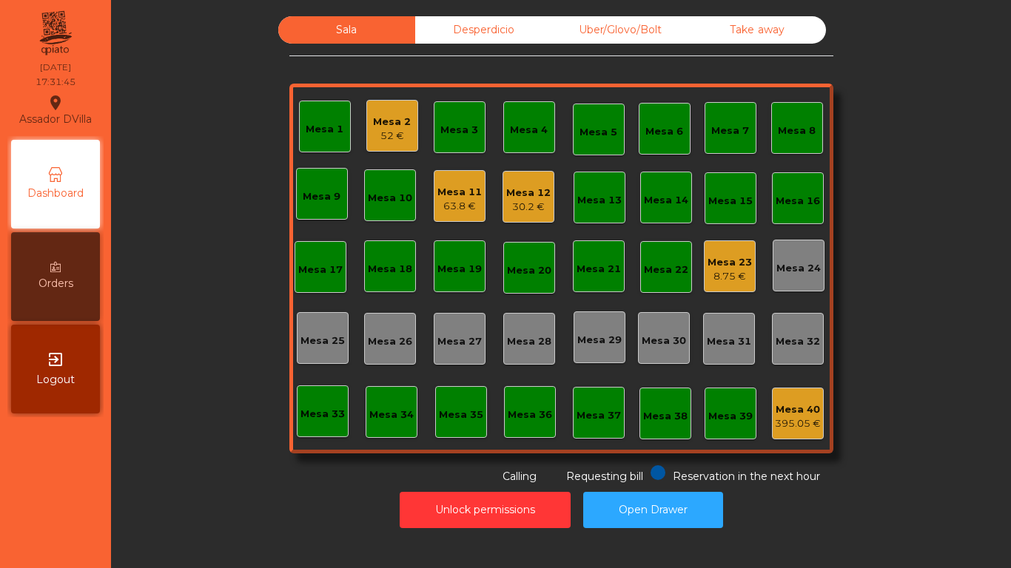
click at [945, 284] on div "Sala Desperdicio Uber/Glovo/Bolt Take away Mesa 1 Mesa 2 52 € Mesa 3 Mesa 4 Mes…" at bounding box center [561, 250] width 860 height 468
click at [511, 195] on div "Mesa 12" at bounding box center [528, 193] width 44 height 15
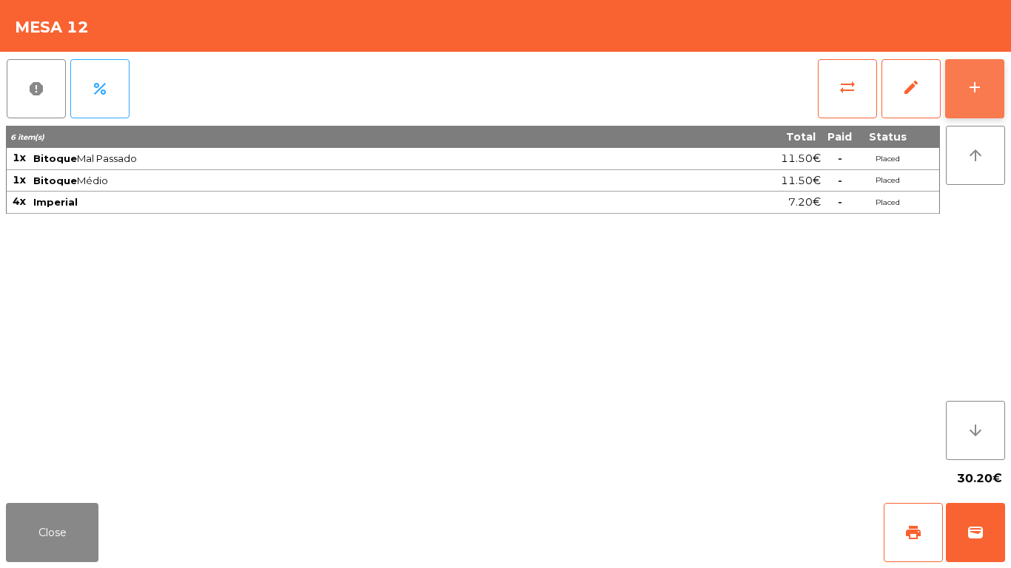
click at [994, 83] on button "add" at bounding box center [974, 88] width 59 height 59
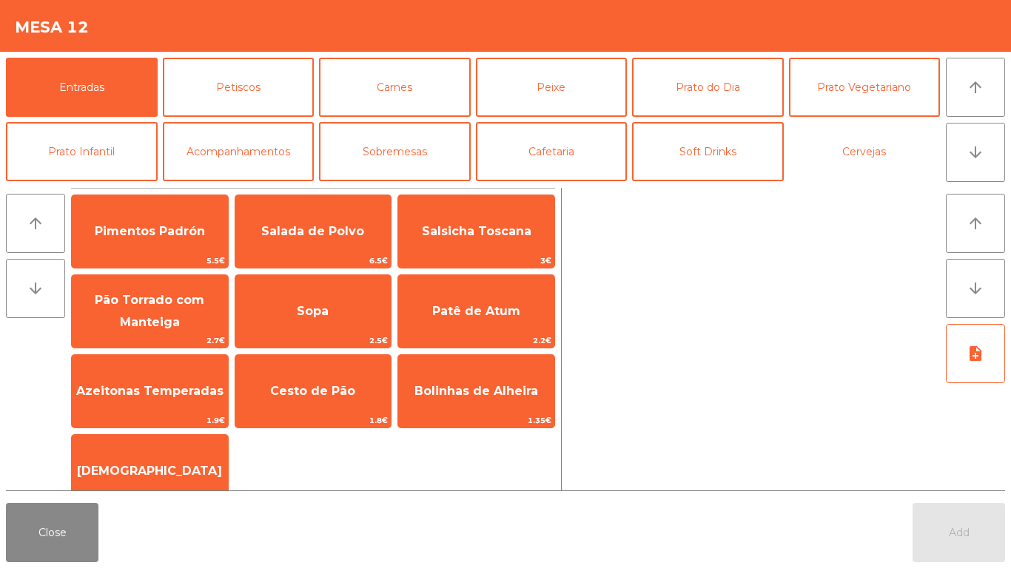
drag, startPoint x: 822, startPoint y: 154, endPoint x: 787, endPoint y: 154, distance: 34.8
click at [823, 154] on button "Cervejas" at bounding box center [865, 151] width 152 height 59
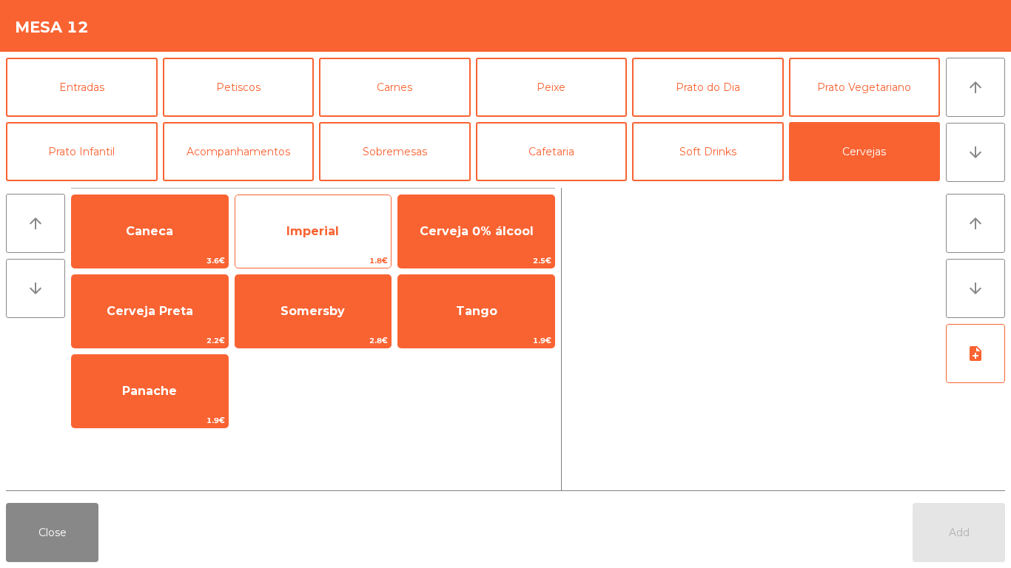
click at [370, 224] on span "Imperial" at bounding box center [313, 232] width 156 height 40
click at [369, 224] on span "Imperial" at bounding box center [313, 232] width 156 height 40
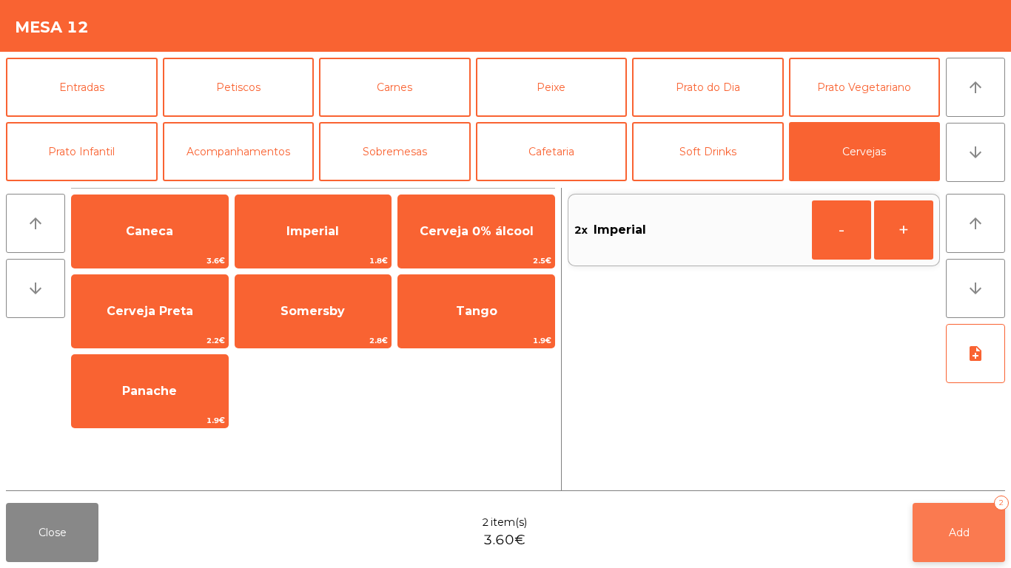
click at [982, 524] on button "Add 2" at bounding box center [958, 532] width 92 height 59
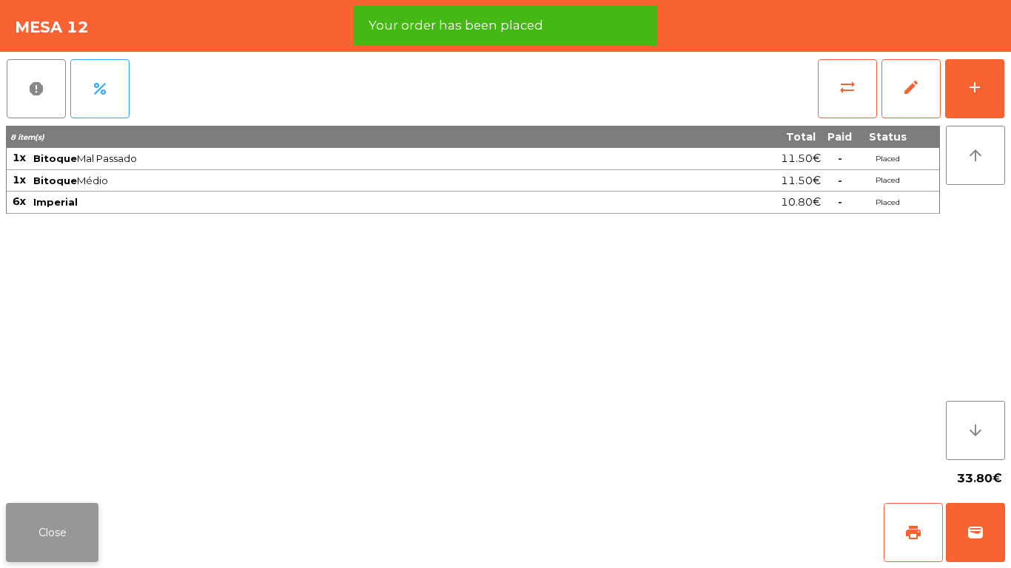
click at [56, 530] on button "Close" at bounding box center [52, 532] width 92 height 59
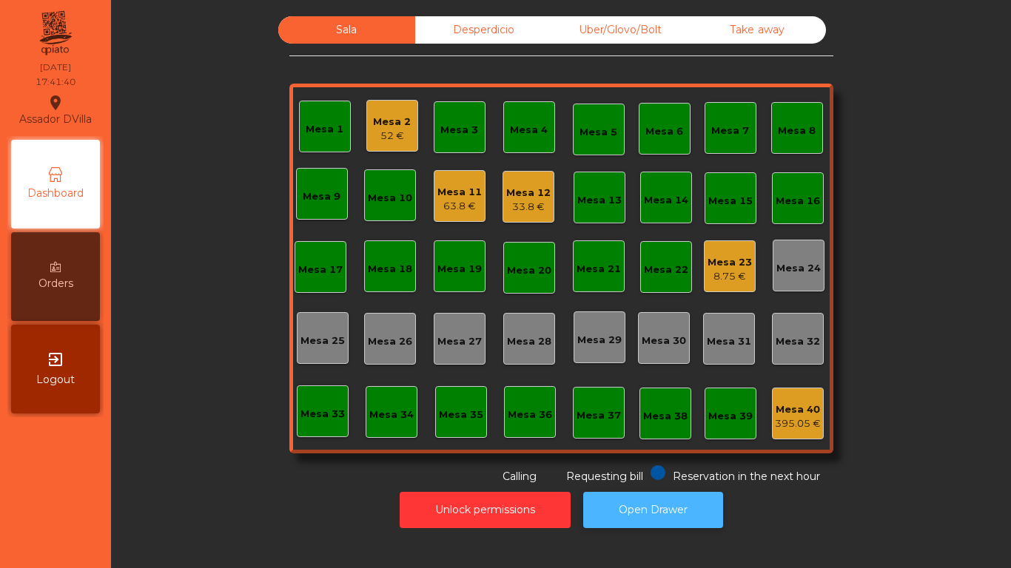
click at [678, 520] on button "Open Drawer" at bounding box center [653, 510] width 140 height 36
click at [502, 186] on div "Mesa 12 33.8 €" at bounding box center [528, 197] width 52 height 52
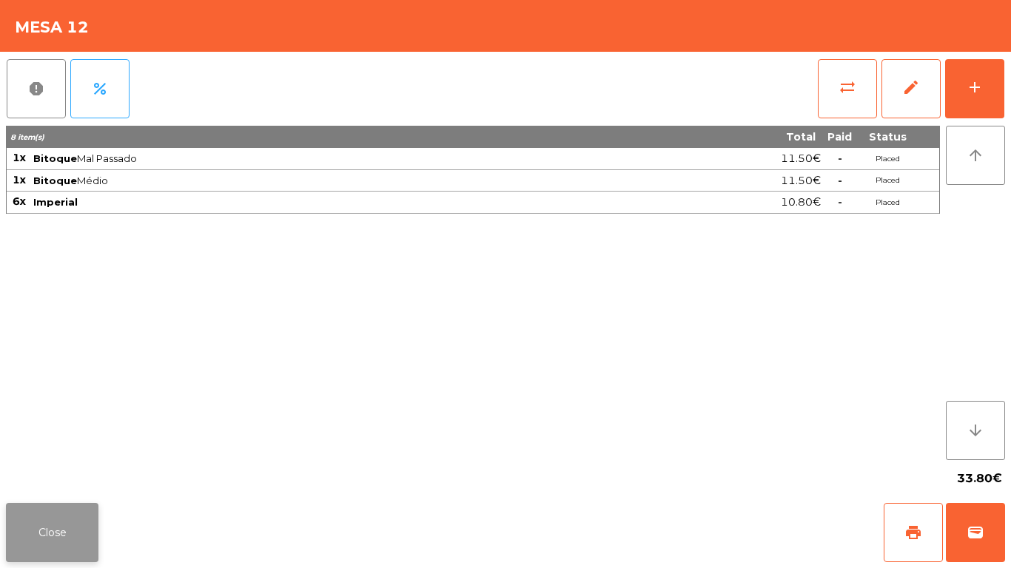
click at [74, 535] on button "Close" at bounding box center [52, 532] width 92 height 59
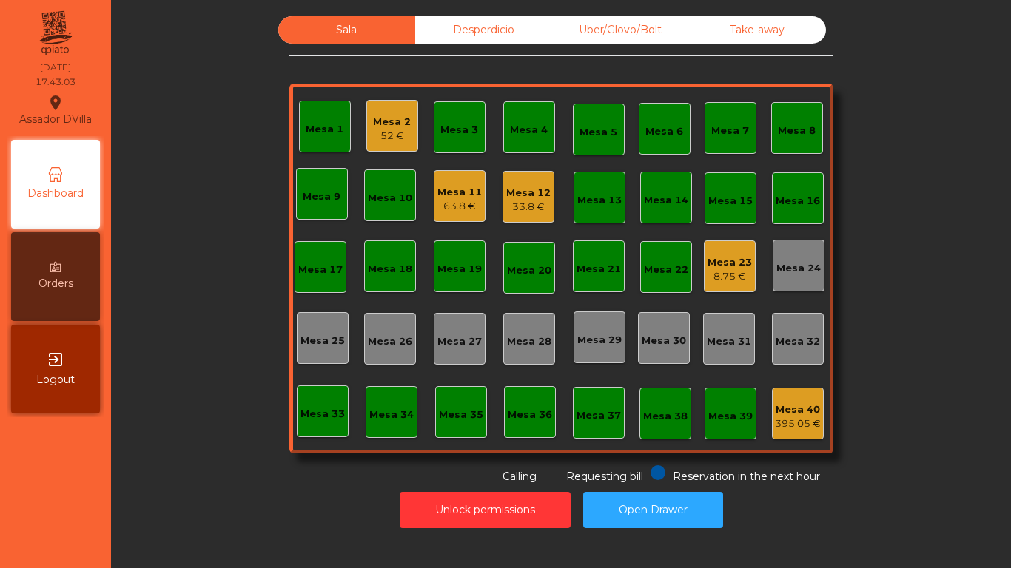
click at [451, 204] on div "63.8 €" at bounding box center [459, 206] width 44 height 15
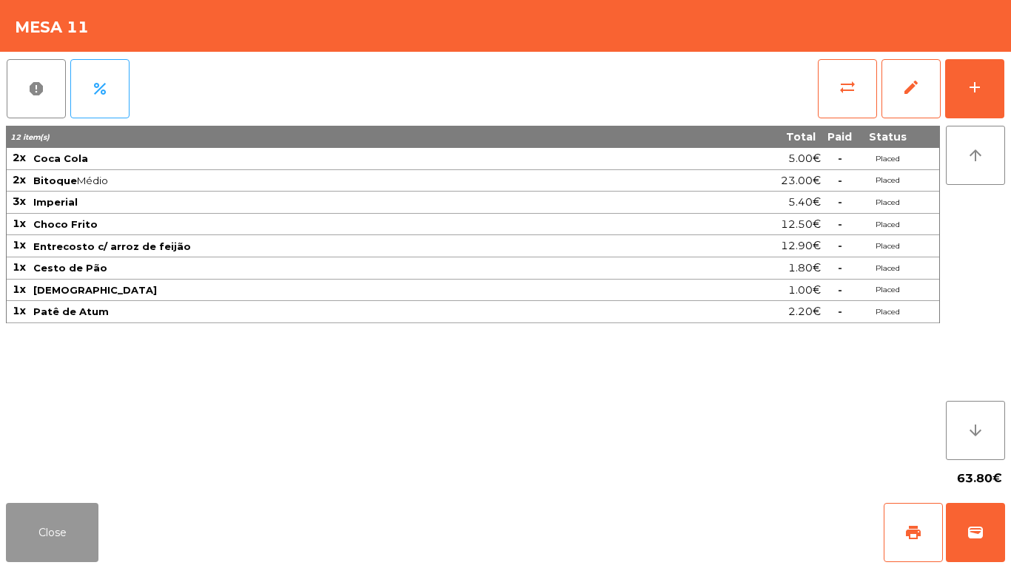
click at [32, 541] on button "Close" at bounding box center [52, 532] width 92 height 59
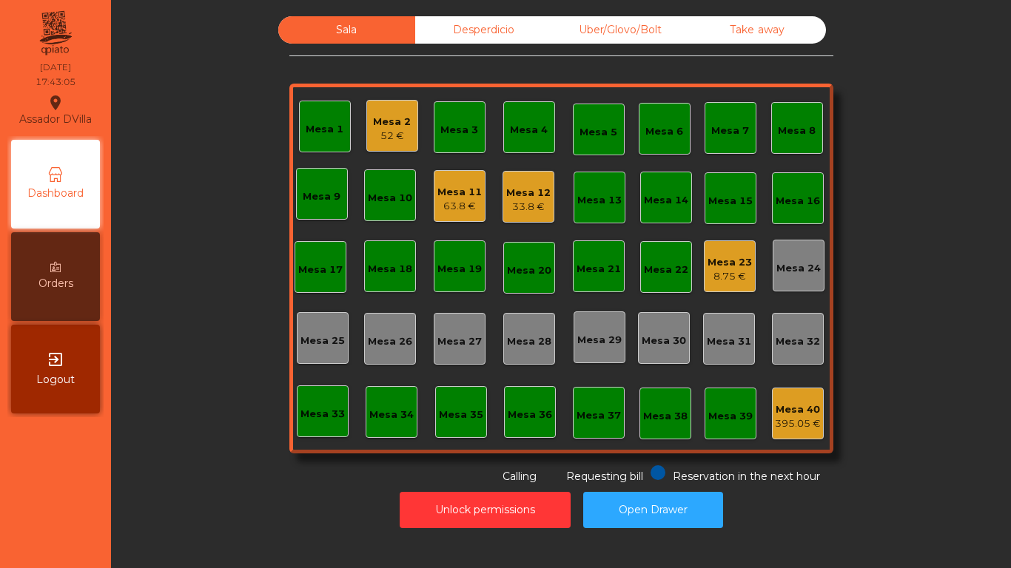
drag, startPoint x: 163, startPoint y: 490, endPoint x: 151, endPoint y: 443, distance: 48.1
click at [163, 488] on div "Unlock permissions Open Drawer" at bounding box center [561, 510] width 860 height 51
click at [739, 269] on div "8.75 €" at bounding box center [729, 276] width 44 height 15
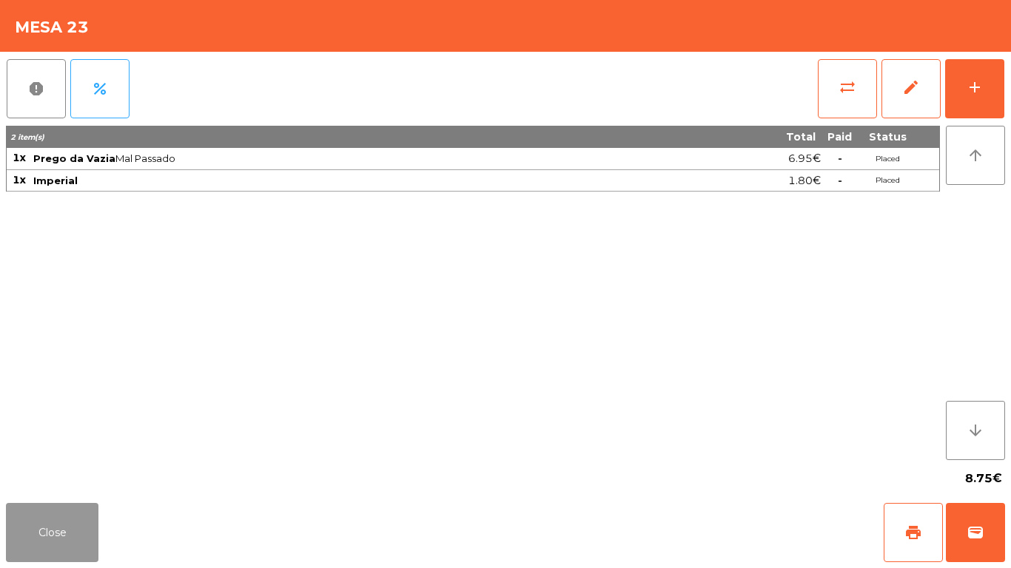
click at [71, 528] on button "Close" at bounding box center [52, 532] width 92 height 59
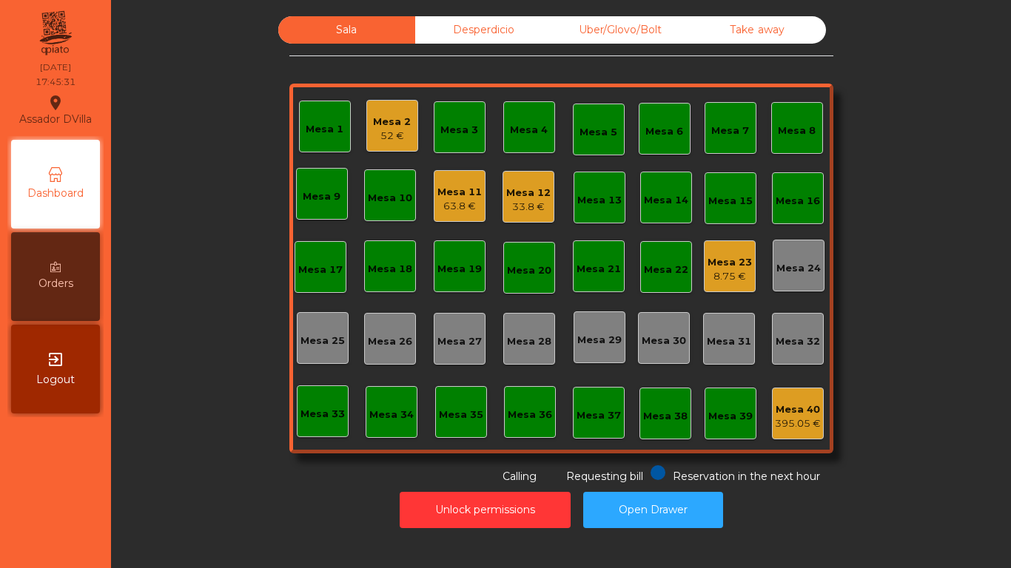
click at [267, 412] on div "Sala Desperdicio Uber/Glovo/Bolt Take away Mesa 1 Mesa 2 52 € Mesa 3 Mesa 4 Mes…" at bounding box center [561, 250] width 860 height 468
click at [542, 207] on div "33.8 €" at bounding box center [528, 207] width 44 height 15
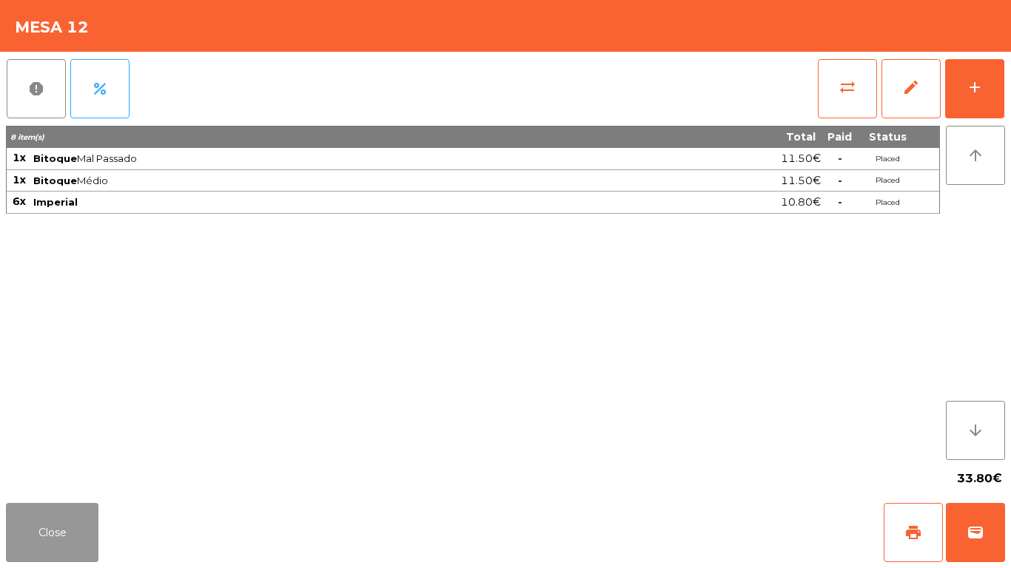
drag, startPoint x: 31, startPoint y: 534, endPoint x: 80, endPoint y: 515, distance: 52.5
click at [41, 534] on button "Close" at bounding box center [52, 532] width 92 height 59
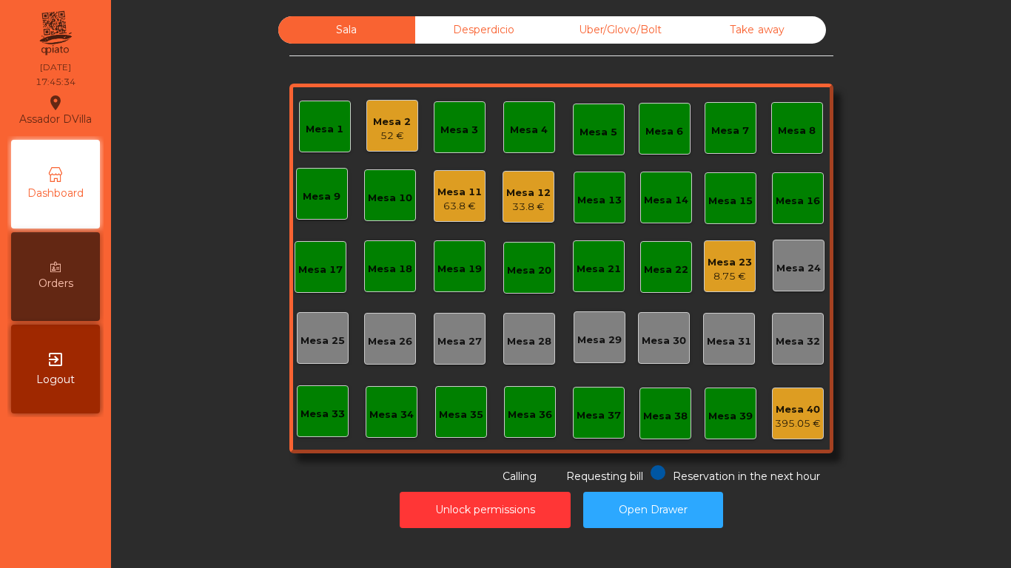
click at [448, 192] on div "Mesa 11" at bounding box center [459, 192] width 44 height 15
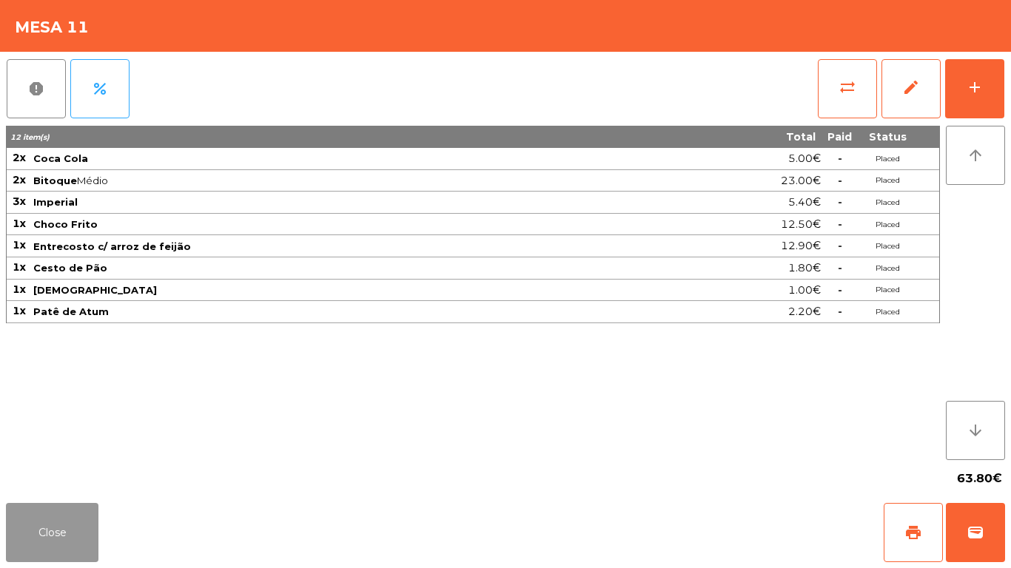
drag, startPoint x: 83, startPoint y: 539, endPoint x: 217, endPoint y: 476, distance: 148.2
click at [82, 539] on button "Close" at bounding box center [52, 532] width 92 height 59
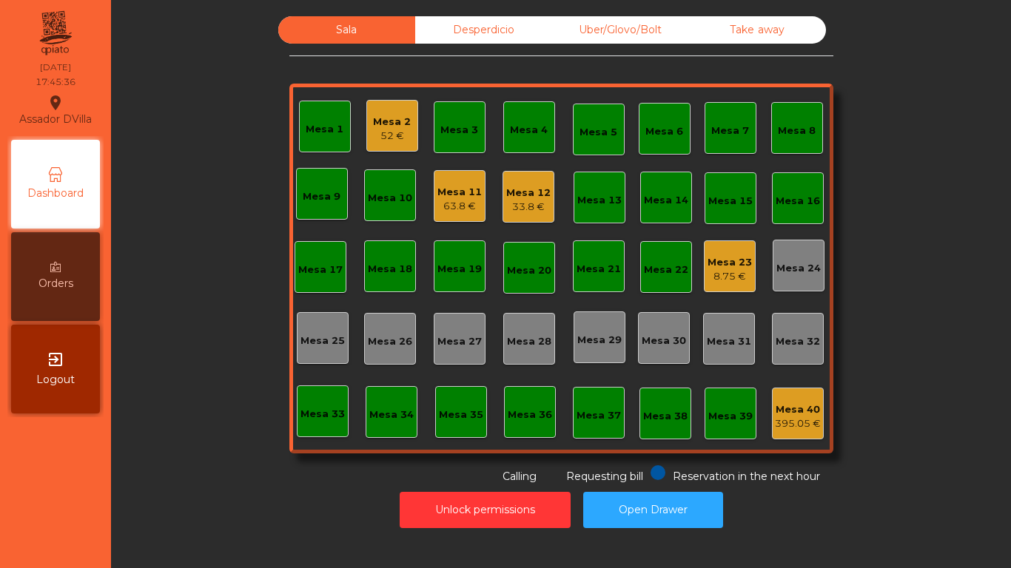
click at [513, 203] on div "33.8 €" at bounding box center [528, 207] width 44 height 15
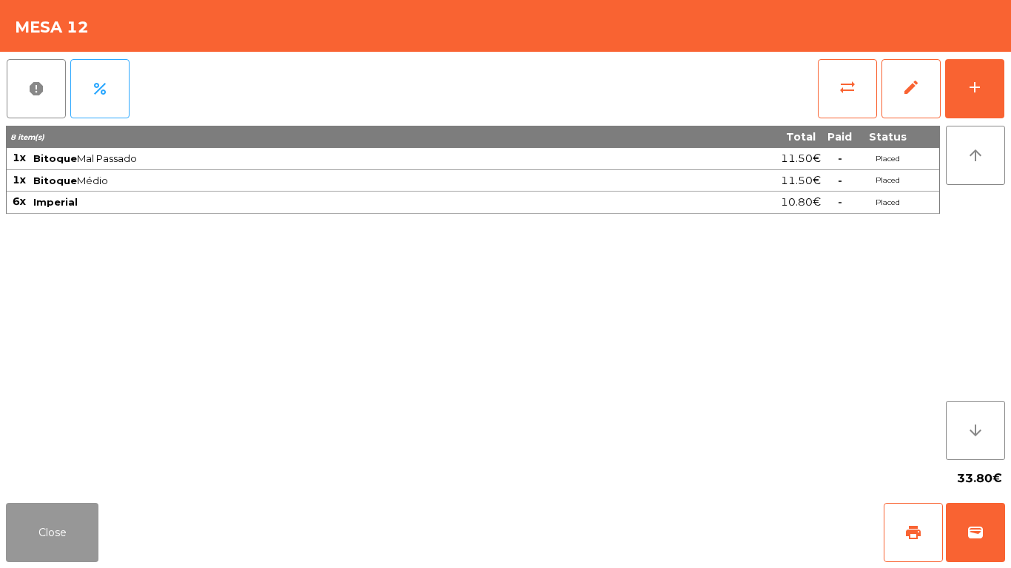
drag, startPoint x: 30, startPoint y: 533, endPoint x: 74, endPoint y: 500, distance: 55.5
click at [35, 532] on button "Close" at bounding box center [52, 532] width 92 height 59
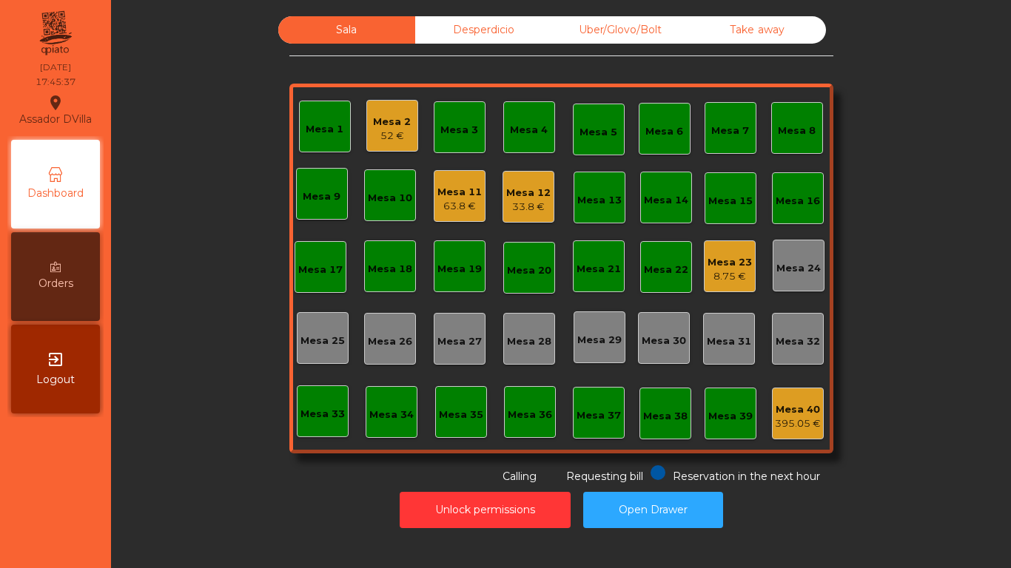
click at [405, 135] on div "Mesa 2 52 €" at bounding box center [392, 126] width 52 height 52
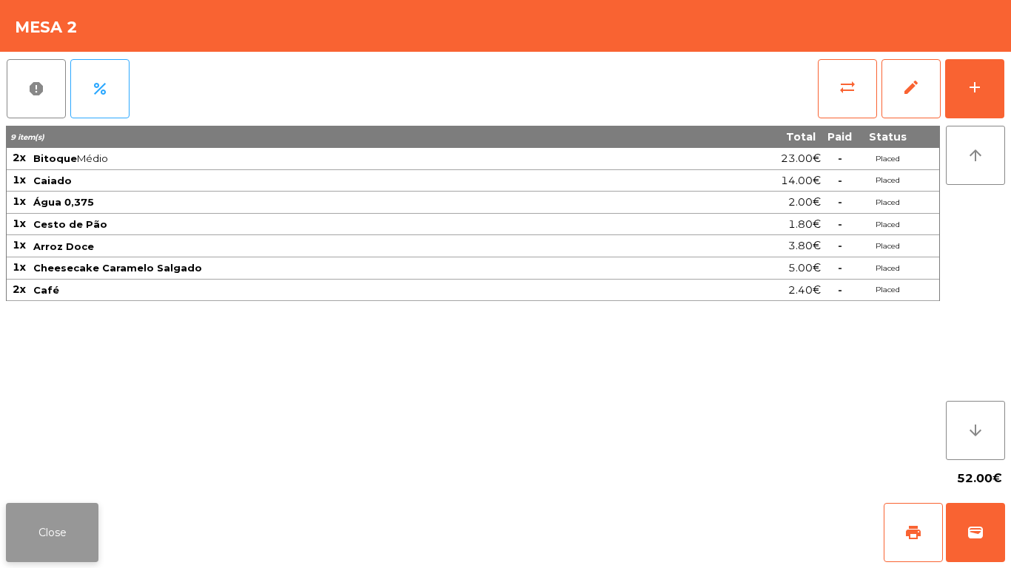
click at [65, 505] on button "Close" at bounding box center [52, 532] width 92 height 59
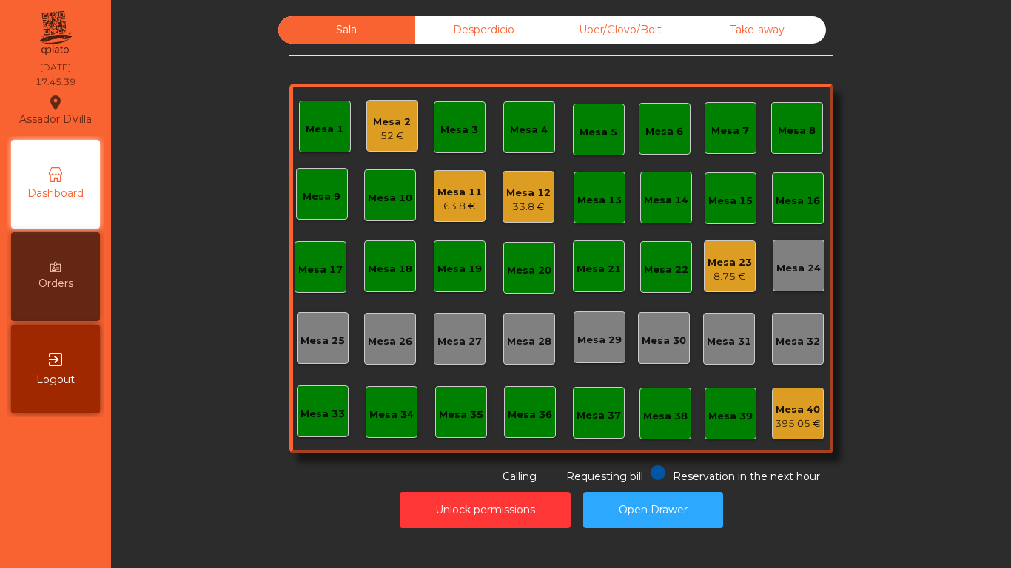
click at [718, 266] on div "Mesa 23" at bounding box center [729, 262] width 44 height 15
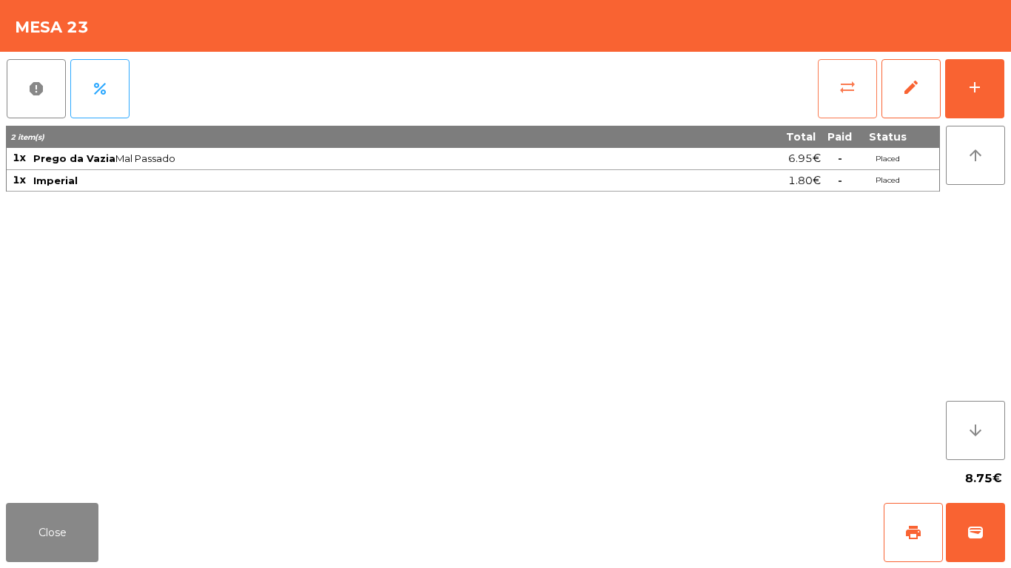
click at [834, 91] on button "sync_alt" at bounding box center [846, 88] width 59 height 59
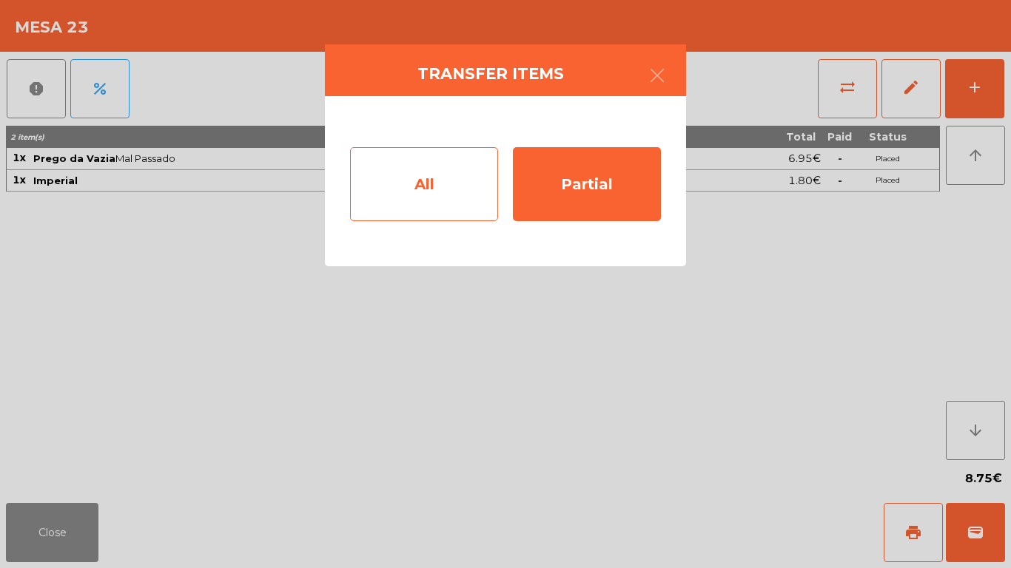
click at [448, 178] on div "All" at bounding box center [424, 184] width 148 height 74
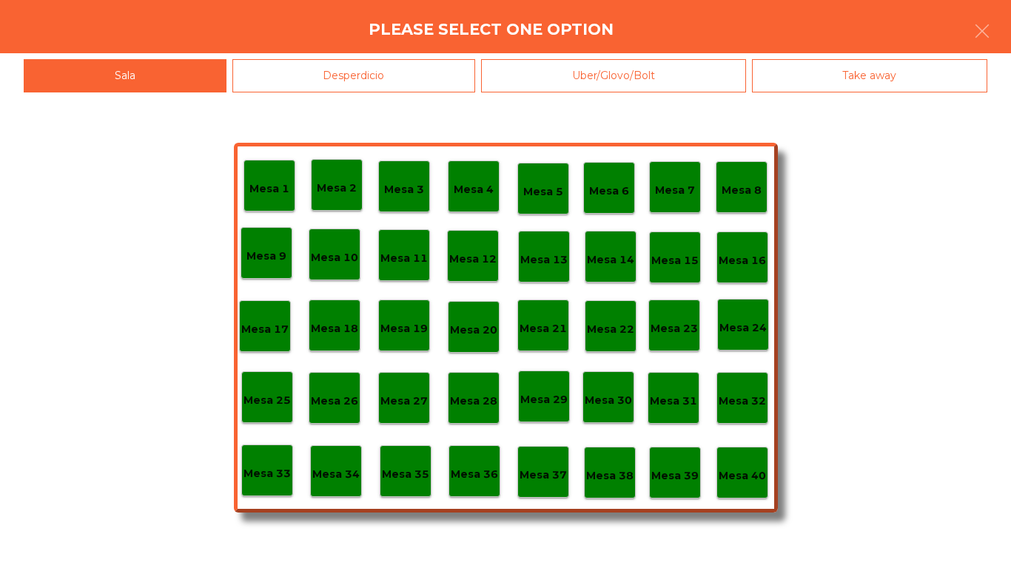
click at [724, 482] on p "Mesa 40" at bounding box center [741, 476] width 47 height 17
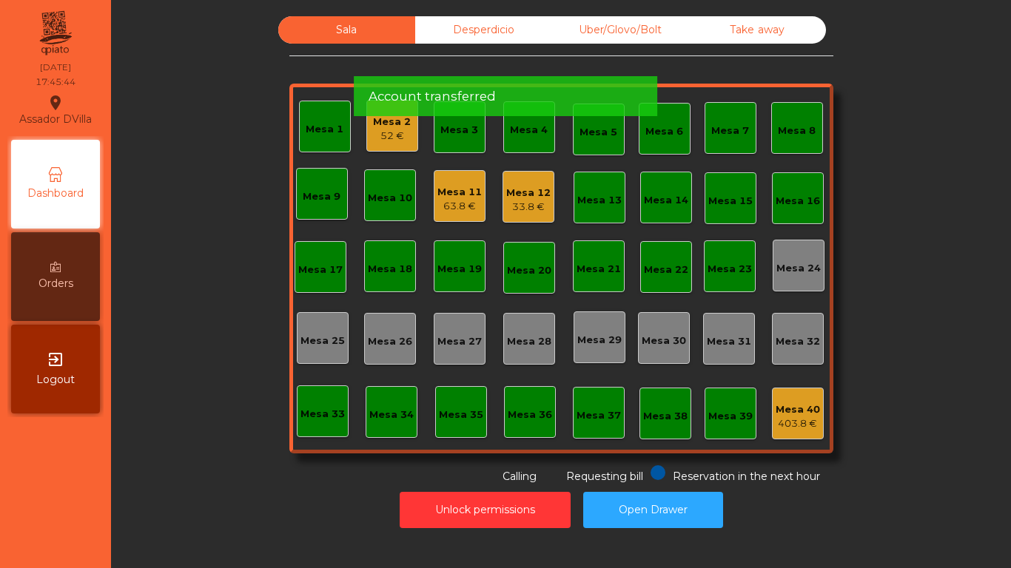
drag, startPoint x: 890, startPoint y: 260, endPoint x: 898, endPoint y: 257, distance: 8.7
click at [891, 260] on div "Sala Desperdicio Uber/Glovo/Bolt Take away Mesa 1 Mesa 2 52 € Mesa 3 Mesa 4 Mes…" at bounding box center [561, 250] width 860 height 468
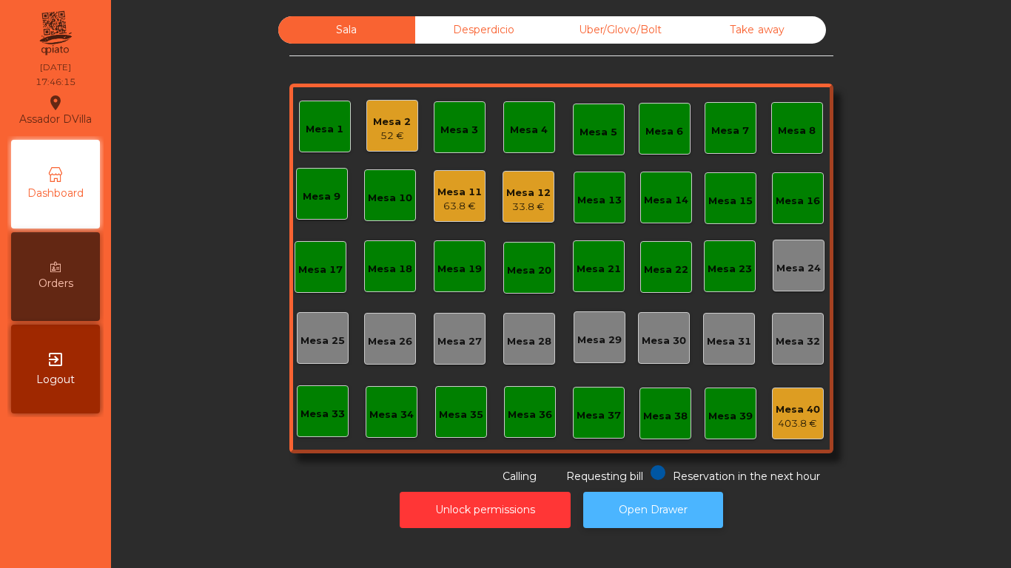
click at [621, 524] on button "Open Drawer" at bounding box center [653, 510] width 140 height 36
click at [684, 517] on button "Open Drawer" at bounding box center [653, 510] width 140 height 36
click at [474, 200] on div "63.8 €" at bounding box center [459, 206] width 44 height 15
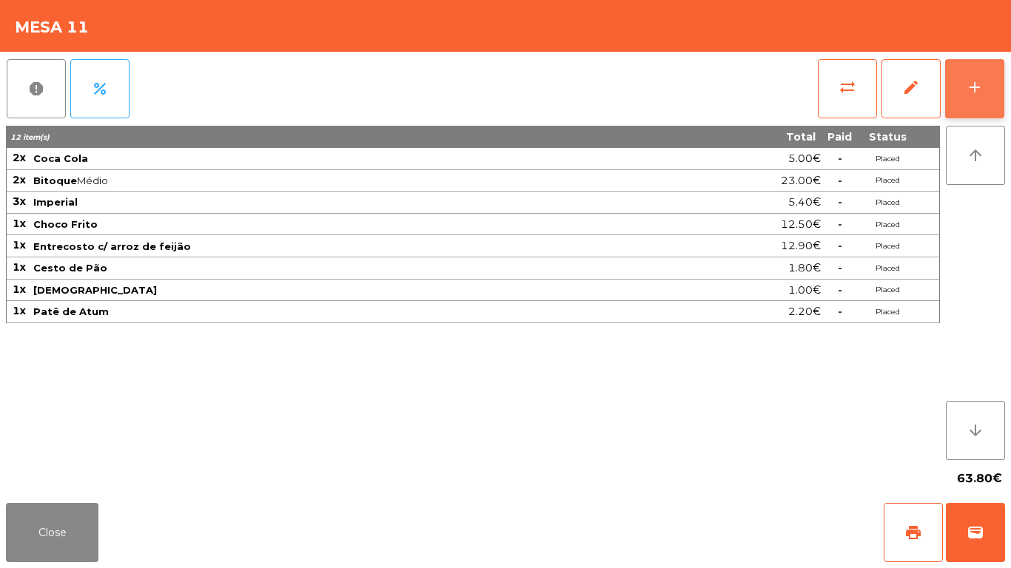
click at [982, 93] on div "add" at bounding box center [974, 87] width 18 height 18
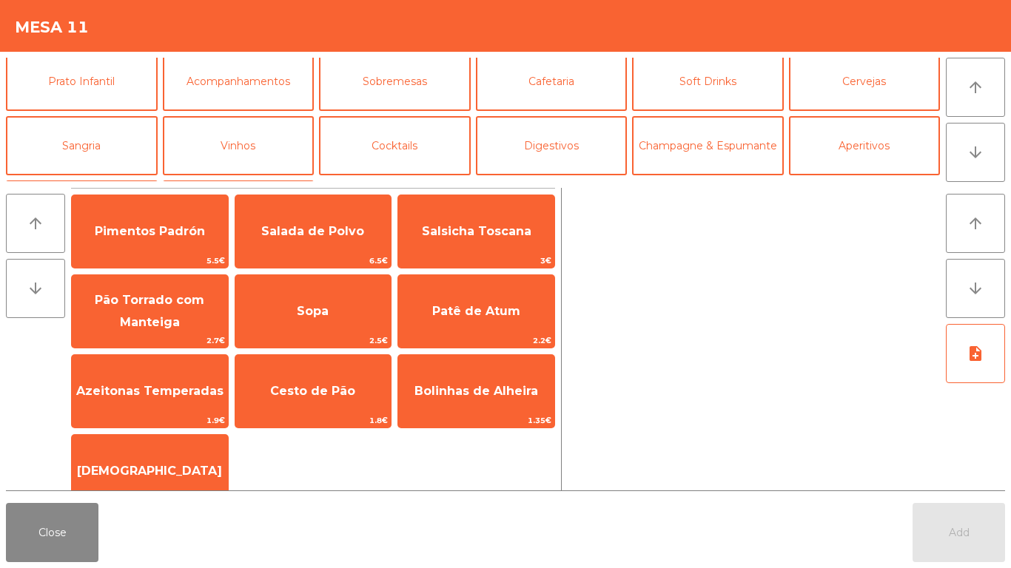
scroll to position [129, 0]
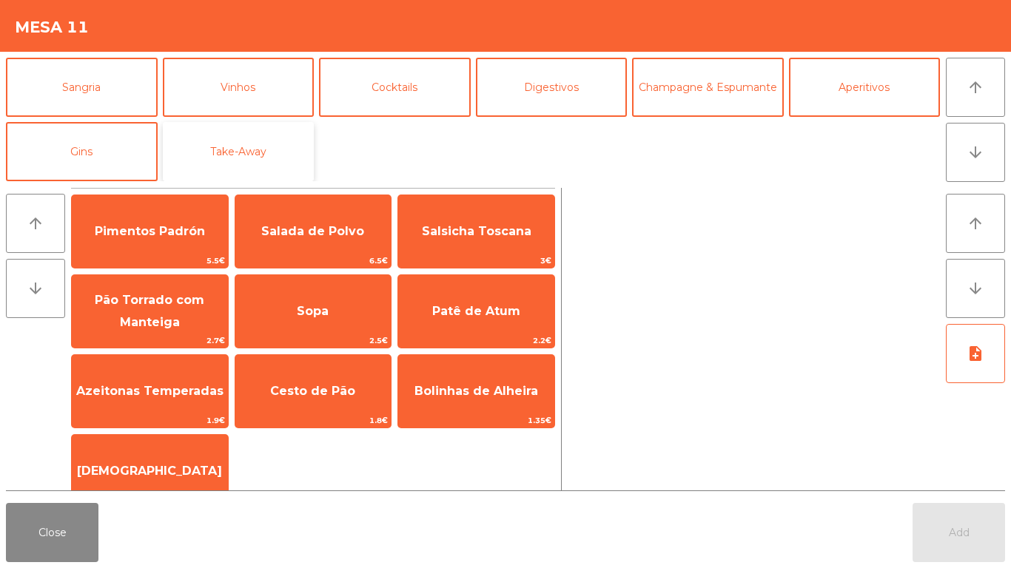
click at [250, 144] on button "Take-Away" at bounding box center [239, 151] width 152 height 59
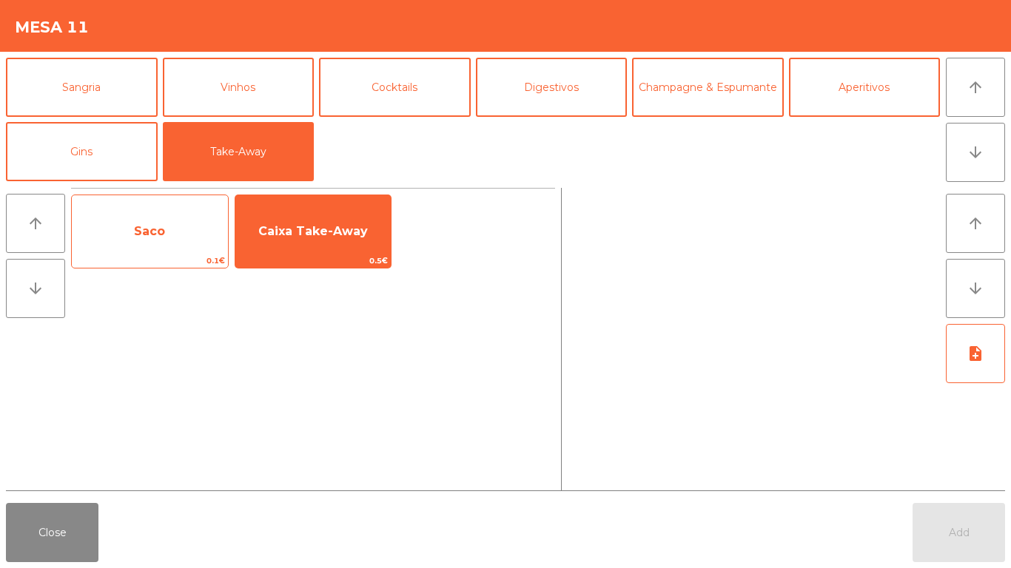
drag, startPoint x: 175, startPoint y: 215, endPoint x: 198, endPoint y: 218, distance: 23.2
click at [175, 216] on span "Saco" at bounding box center [150, 232] width 156 height 40
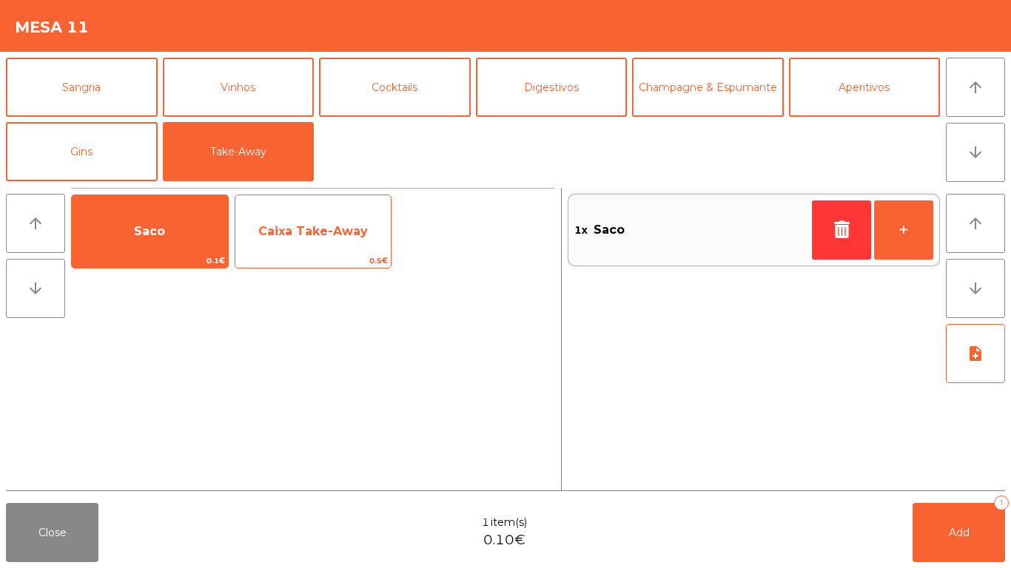
click at [323, 239] on span "Caixa Take-Away" at bounding box center [313, 232] width 156 height 40
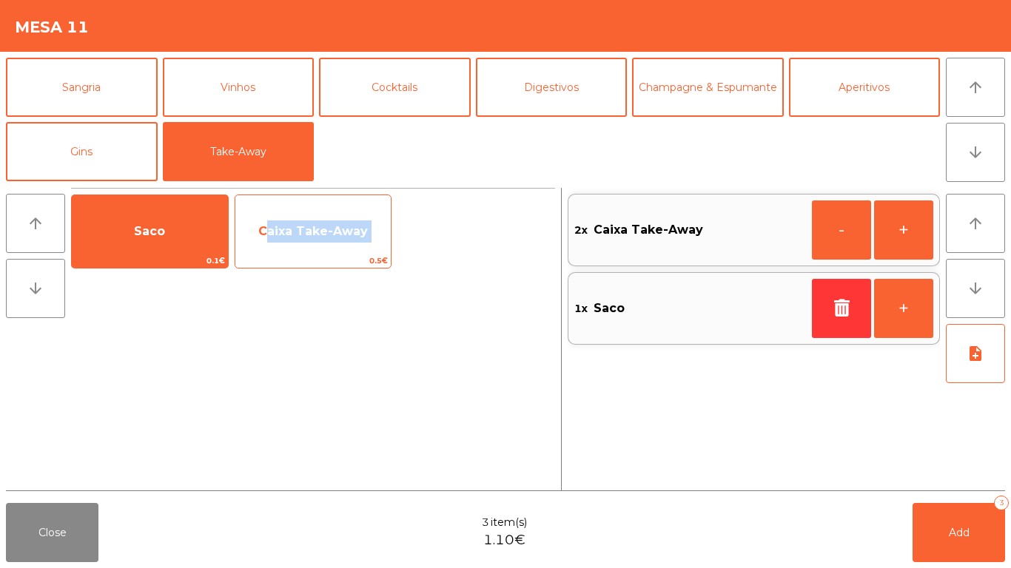
click at [323, 239] on span "Caixa Take-Away" at bounding box center [313, 232] width 156 height 40
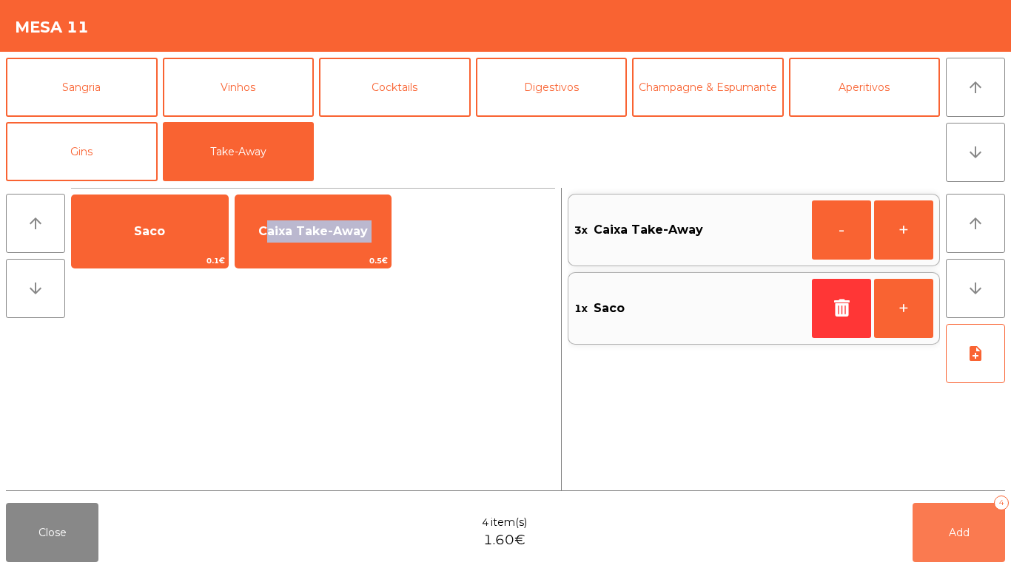
drag, startPoint x: 969, startPoint y: 530, endPoint x: 399, endPoint y: 530, distance: 569.6
click at [968, 530] on button "Add 4" at bounding box center [958, 532] width 92 height 59
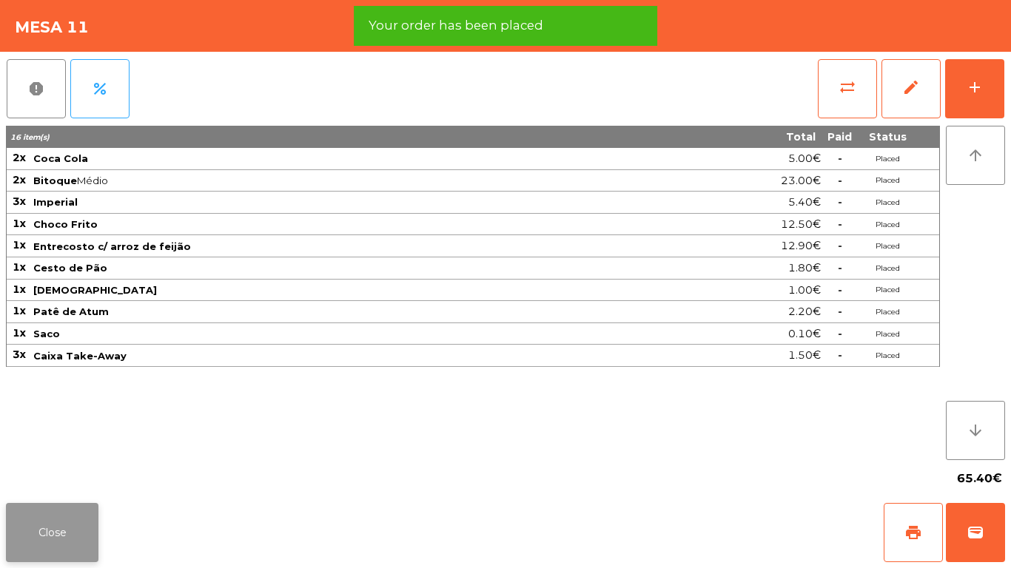
click at [64, 528] on button "Close" at bounding box center [52, 532] width 92 height 59
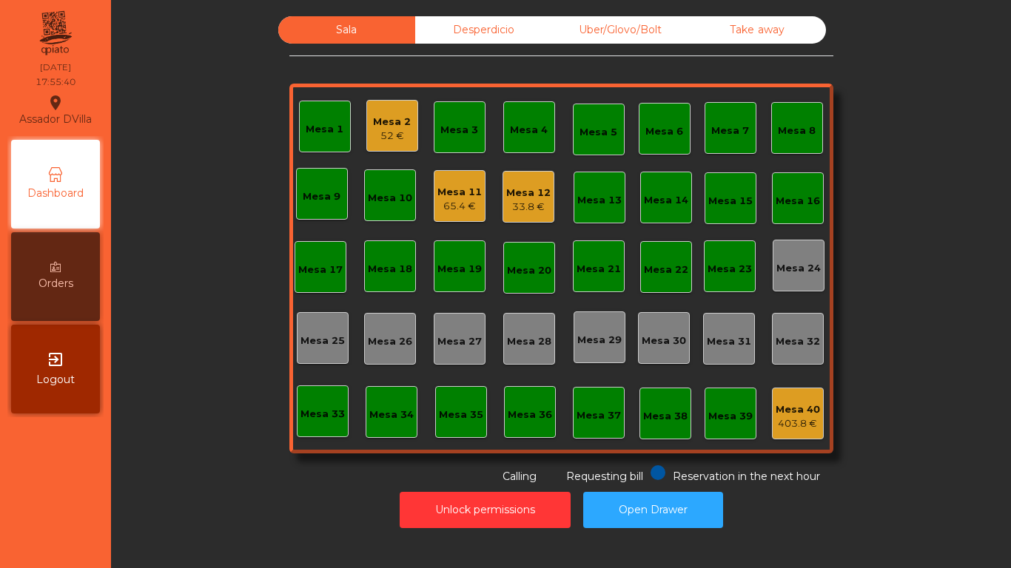
click at [465, 192] on div "Mesa 11" at bounding box center [459, 192] width 44 height 15
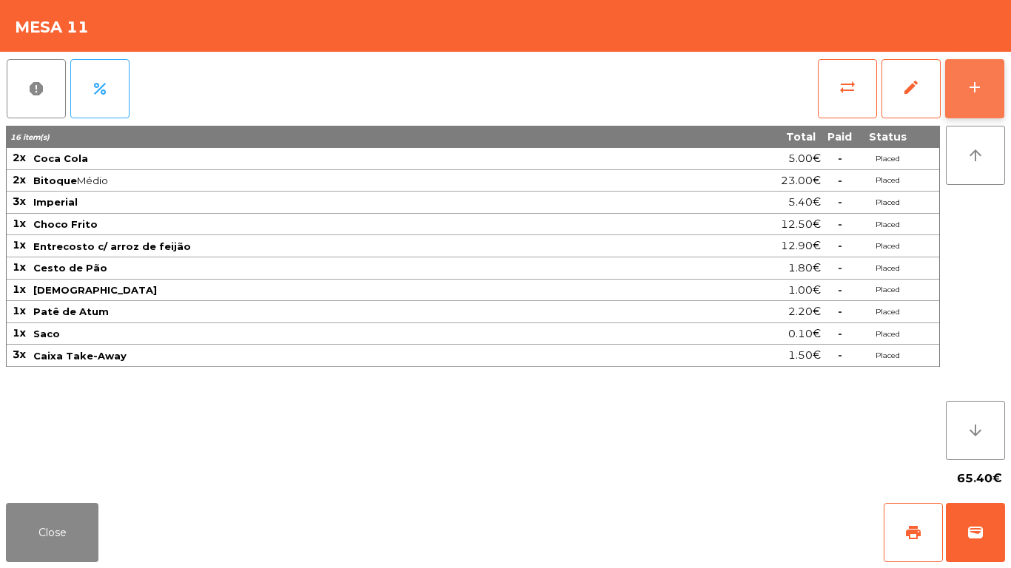
click at [1000, 84] on button "add" at bounding box center [974, 88] width 59 height 59
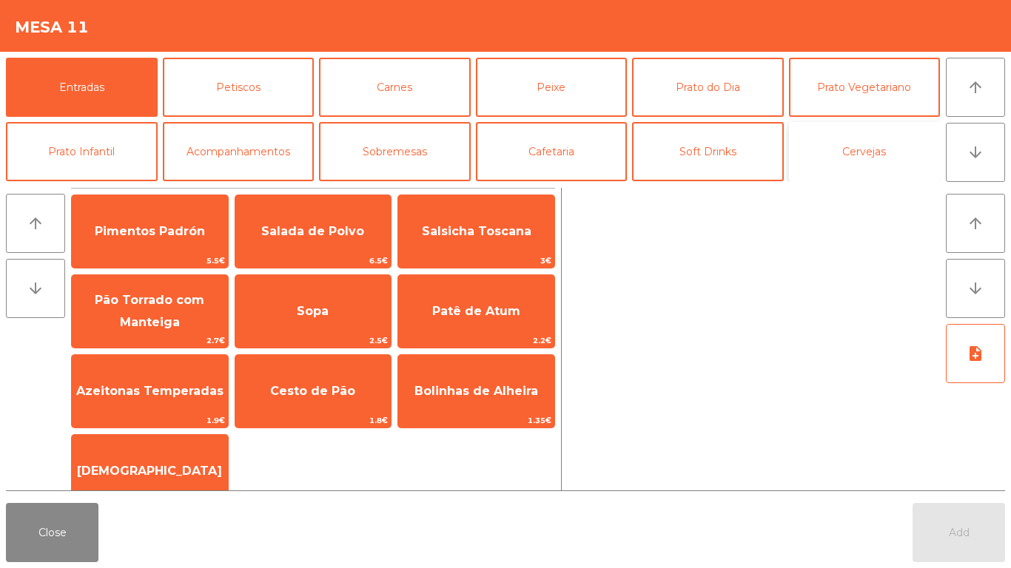
click at [846, 146] on button "Cervejas" at bounding box center [865, 151] width 152 height 59
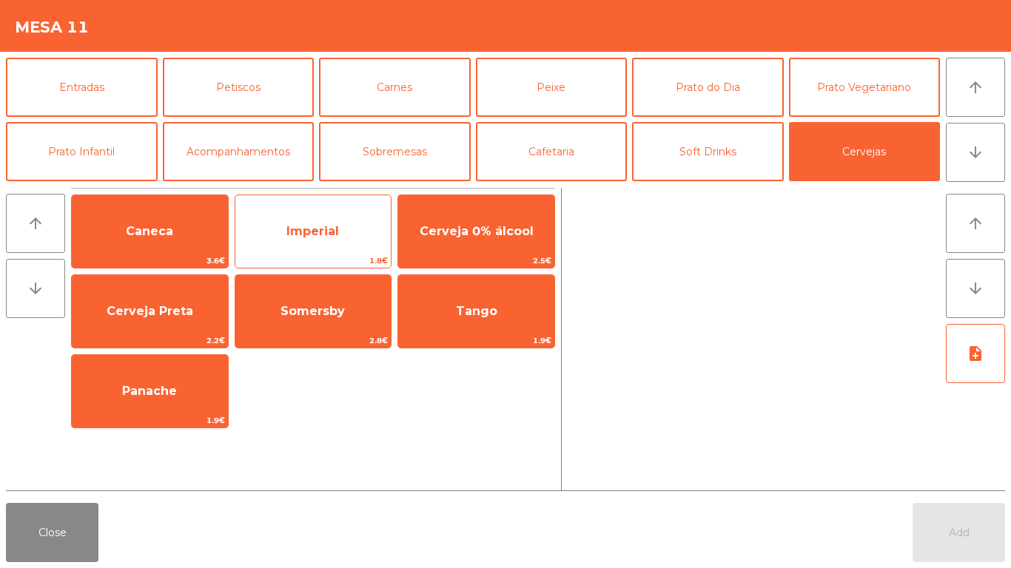
click at [280, 237] on span "Imperial" at bounding box center [313, 232] width 156 height 40
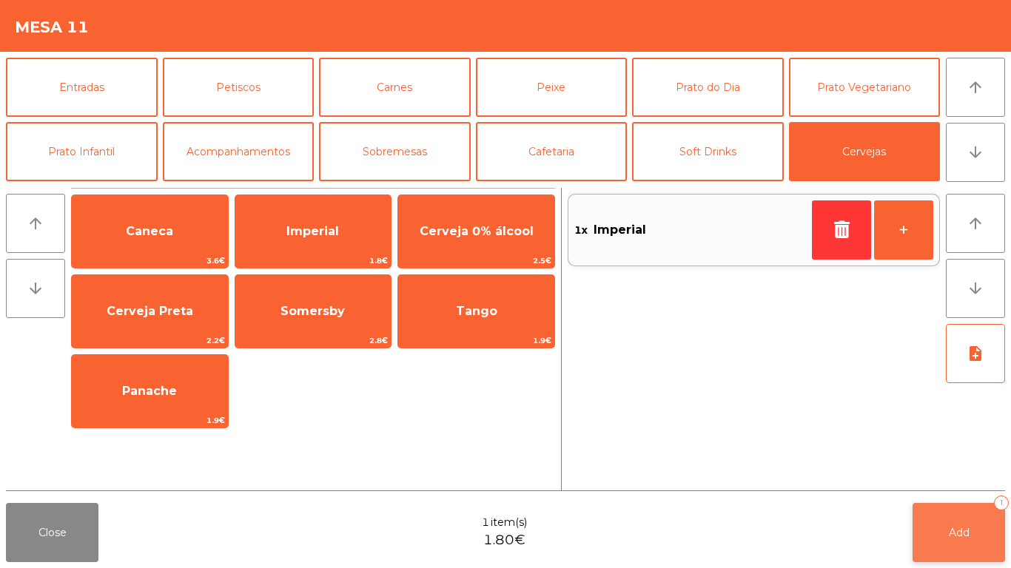
click at [925, 539] on button "Add 1" at bounding box center [958, 532] width 92 height 59
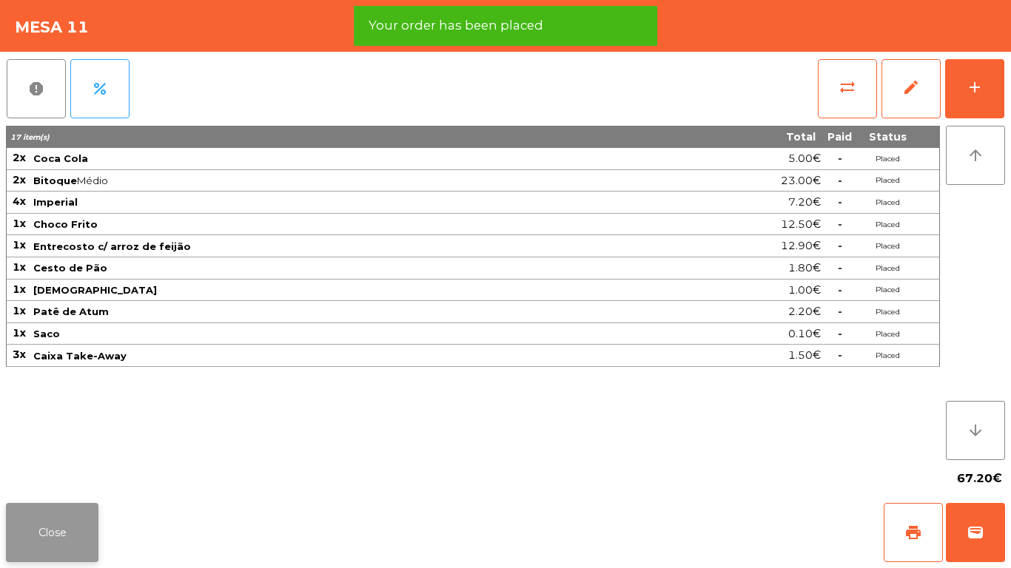
click at [10, 526] on button "Close" at bounding box center [52, 532] width 92 height 59
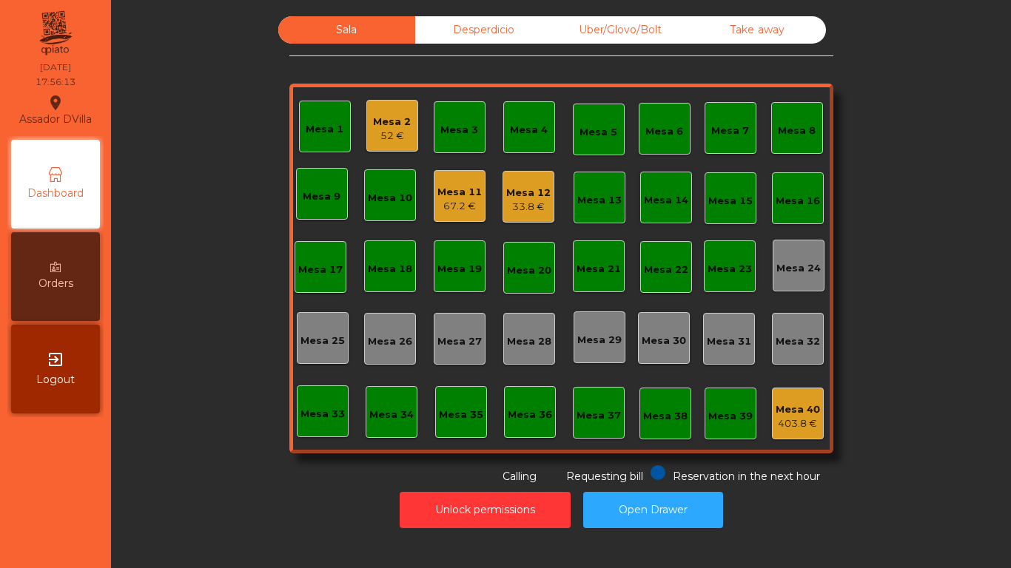
click at [522, 189] on div "Mesa 12" at bounding box center [528, 193] width 44 height 15
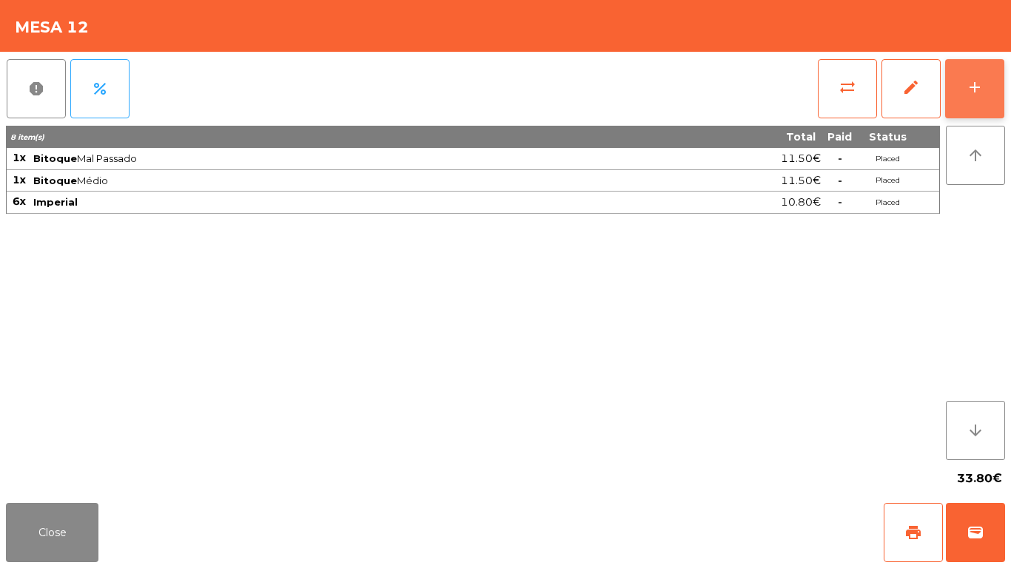
click at [994, 97] on button "add" at bounding box center [974, 88] width 59 height 59
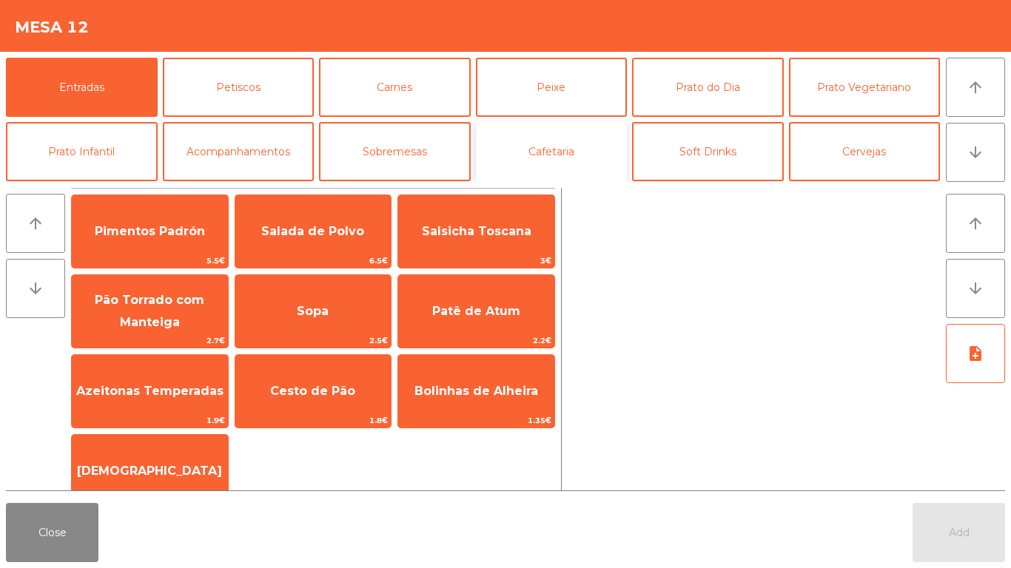
click at [511, 140] on button "Cafetaria" at bounding box center [552, 151] width 152 height 59
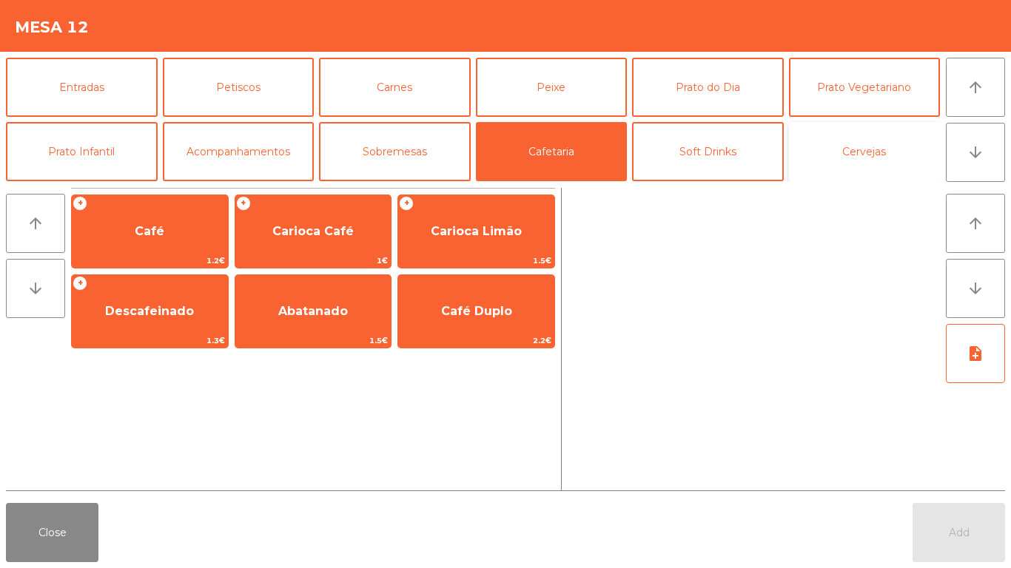
click at [843, 146] on button "Cervejas" at bounding box center [865, 151] width 152 height 59
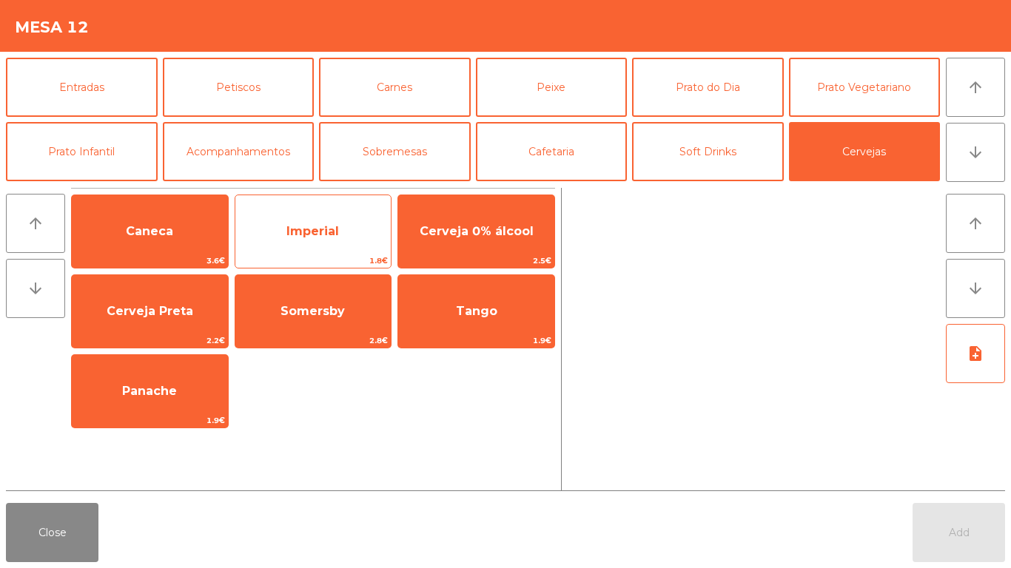
click at [309, 228] on span "Imperial" at bounding box center [312, 231] width 53 height 14
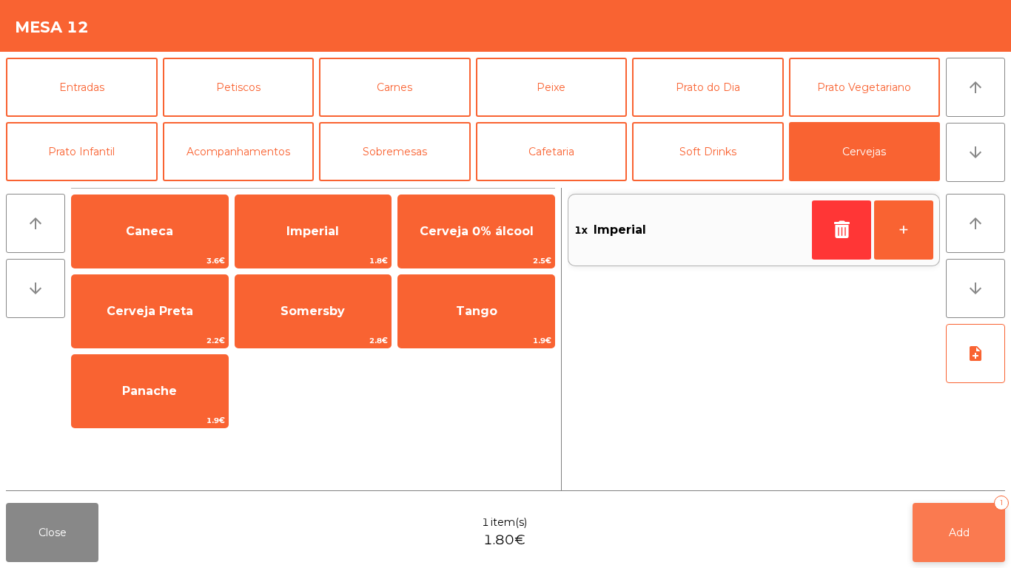
click at [934, 525] on button "Add 1" at bounding box center [958, 532] width 92 height 59
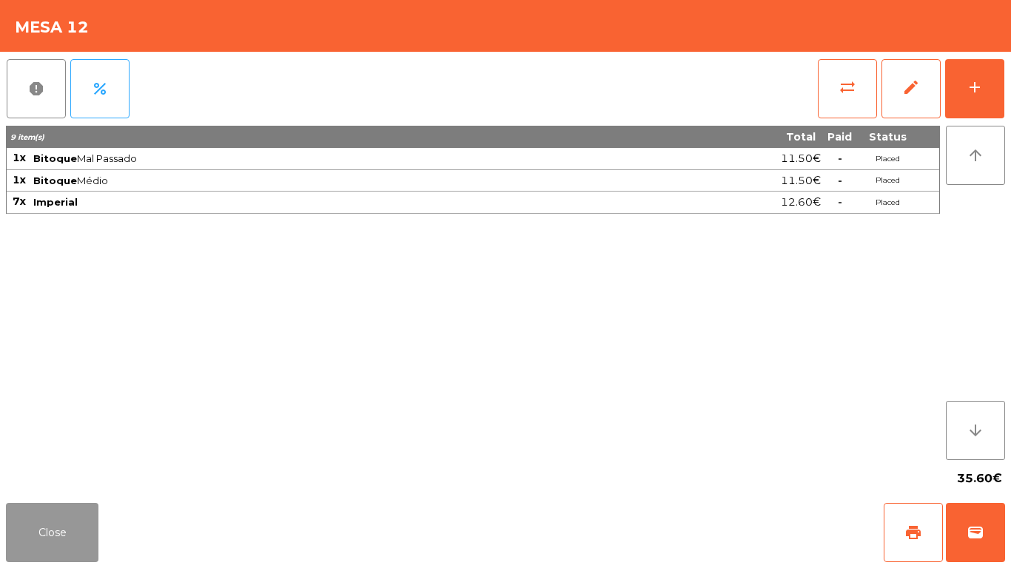
click at [65, 523] on button "Close" at bounding box center [52, 532] width 92 height 59
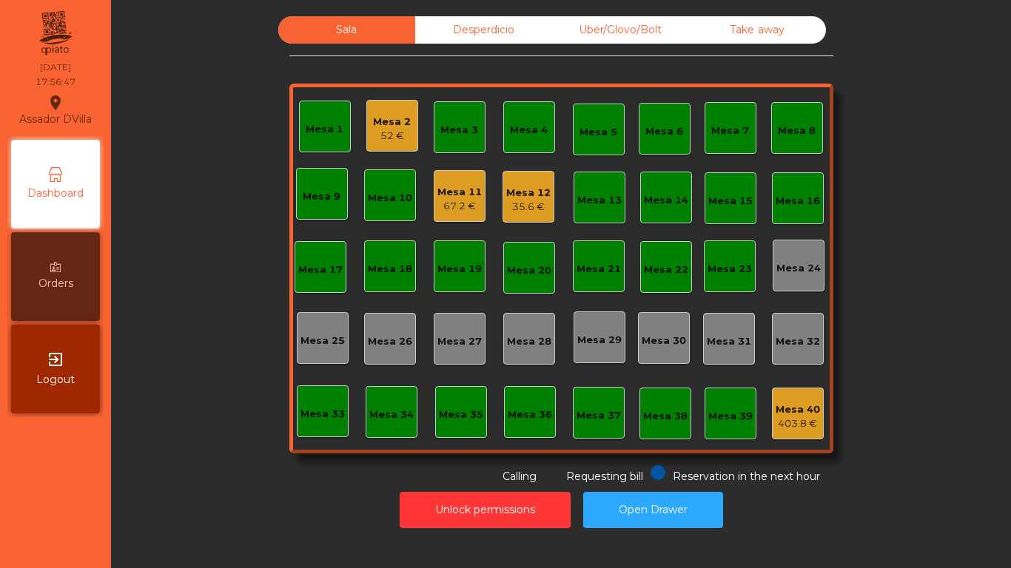
click at [527, 202] on div "35.6 €" at bounding box center [528, 207] width 44 height 15
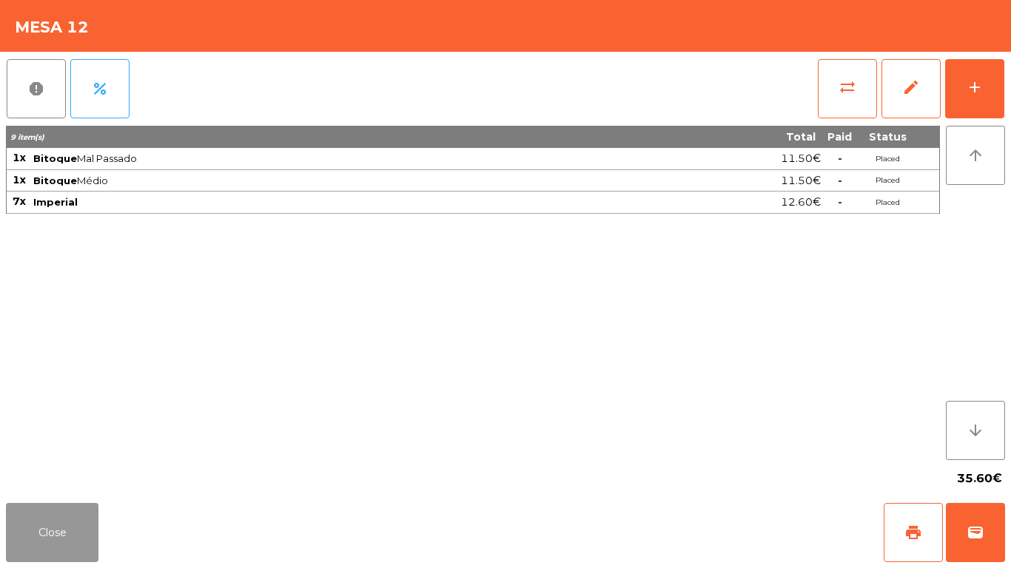
click at [53, 555] on button "Close" at bounding box center [52, 532] width 92 height 59
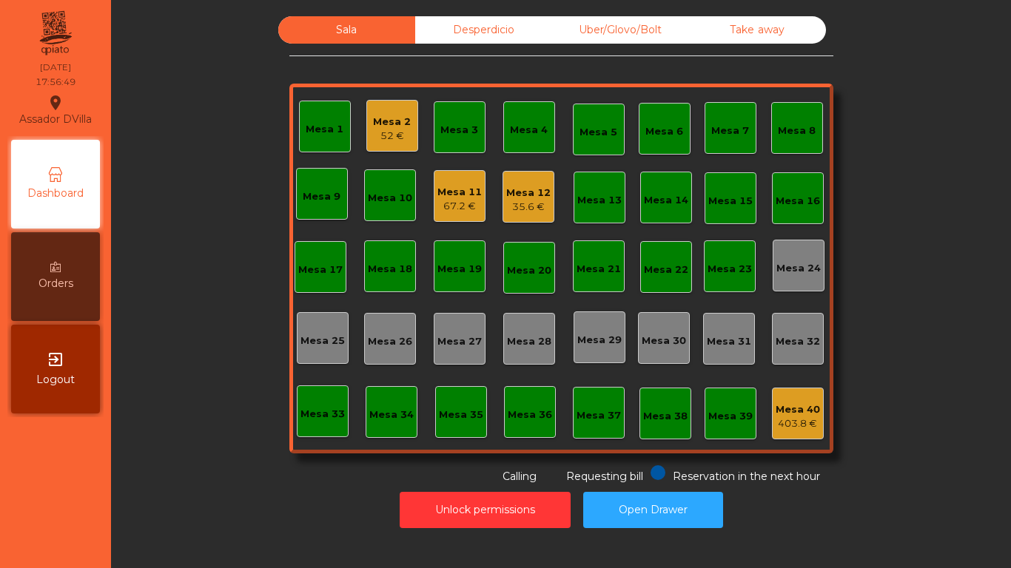
click at [145, 482] on div "Sala Desperdicio Uber/Glovo/Bolt Take away Mesa 1 Mesa 2 52 € Mesa 3 Mesa 4 Mes…" at bounding box center [561, 250] width 860 height 468
click at [815, 422] on div "Mesa 40 403.8 €" at bounding box center [798, 414] width 52 height 52
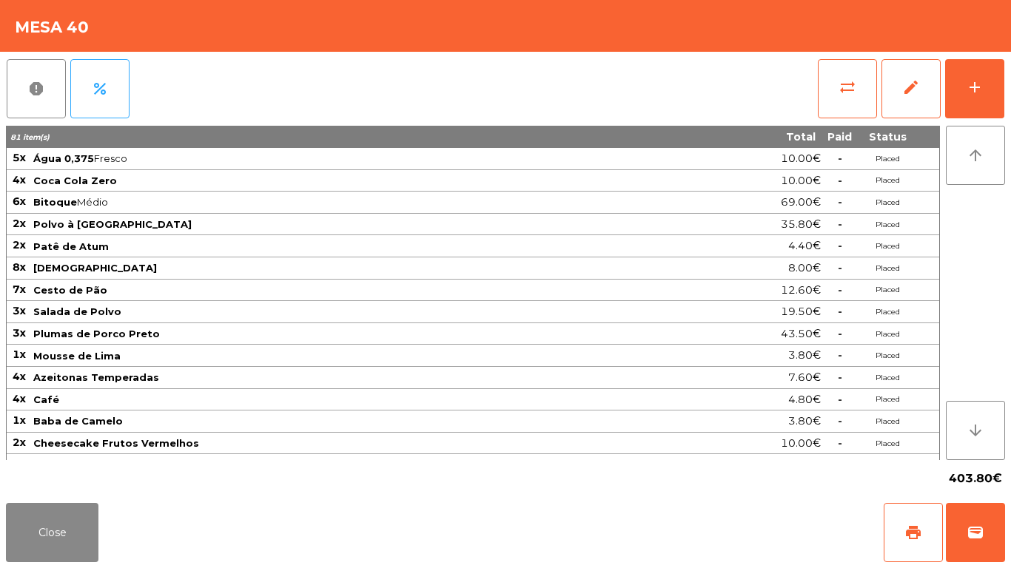
click at [1010, 90] on div "report percent sync_alt edit add 81 item(s) Total Paid Status 5x Água 0,375 Fre…" at bounding box center [505, 274] width 1011 height 445
click at [986, 90] on button "add" at bounding box center [974, 88] width 59 height 59
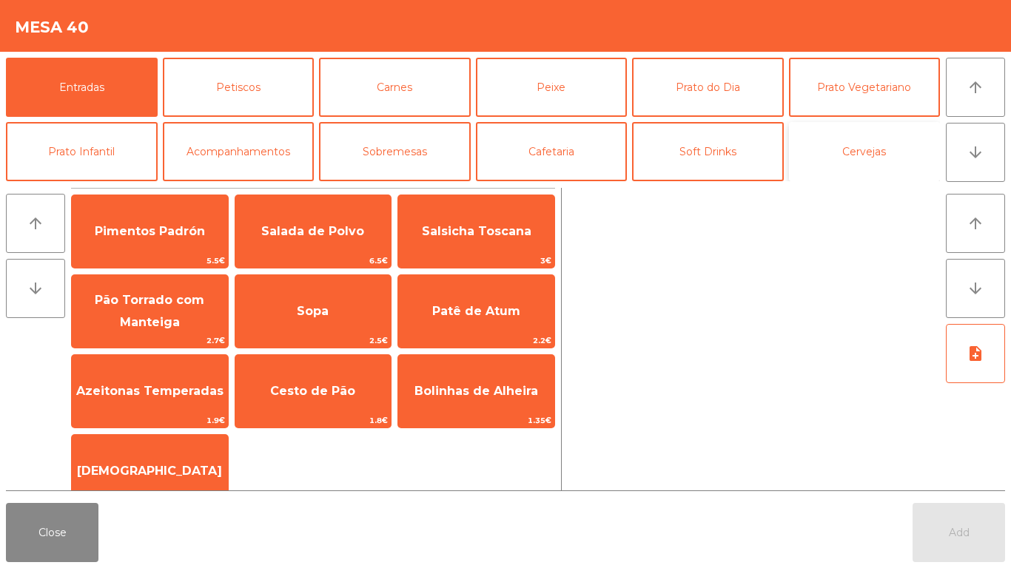
click at [870, 148] on button "Cervejas" at bounding box center [865, 151] width 152 height 59
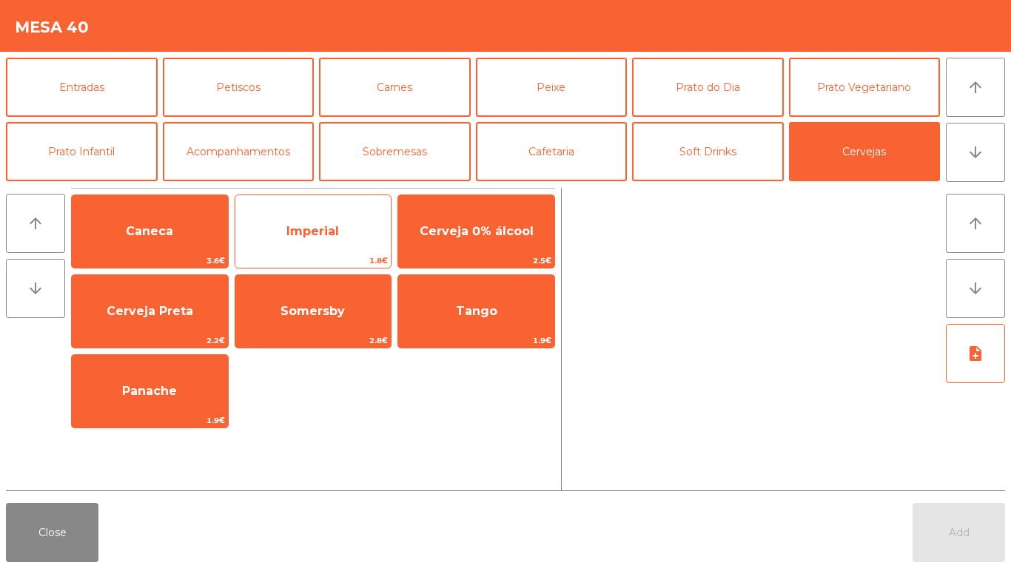
click at [322, 229] on span "Imperial" at bounding box center [312, 231] width 53 height 14
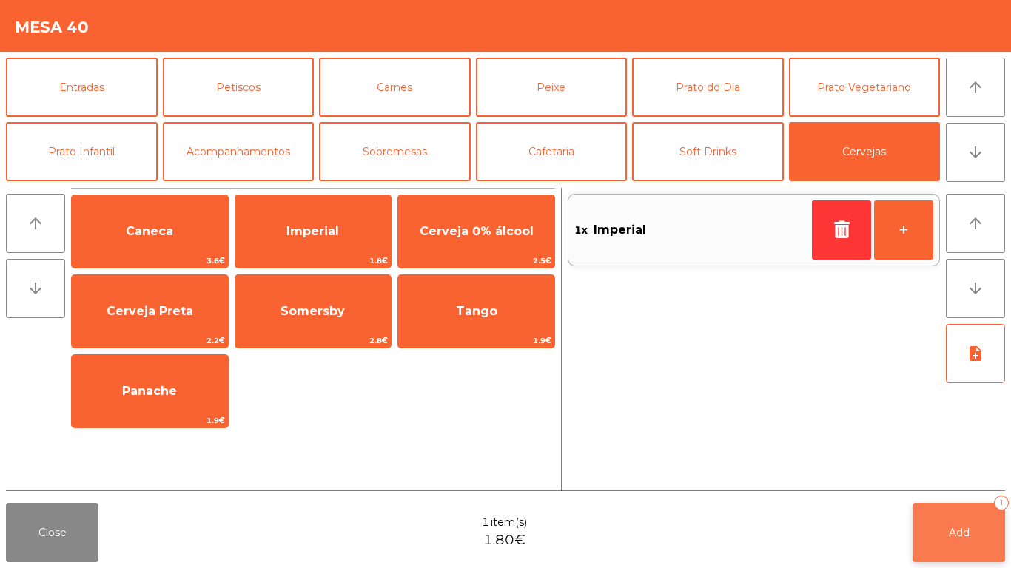
click at [1001, 520] on button "Add 1" at bounding box center [958, 532] width 92 height 59
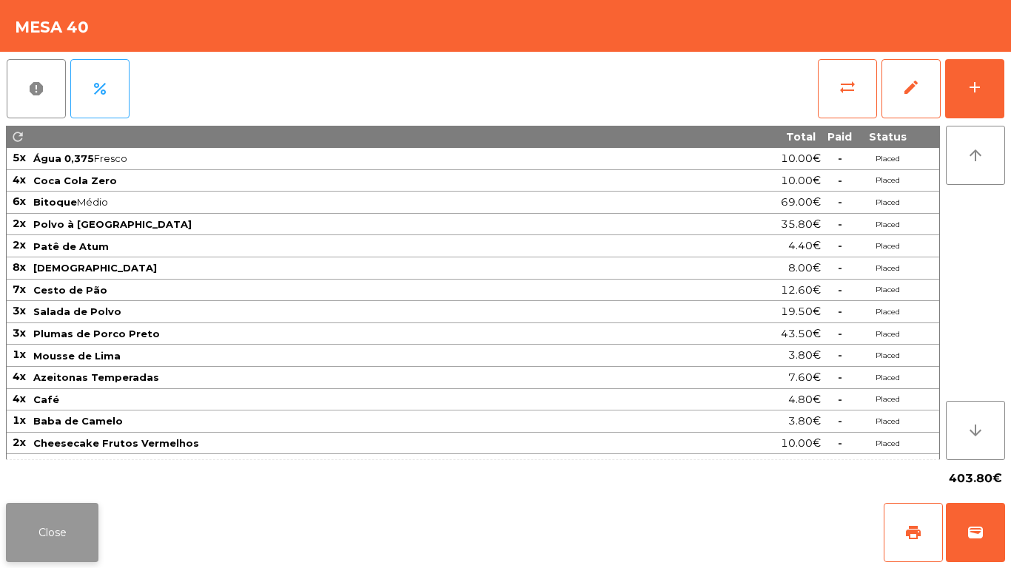
click at [62, 527] on button "Close" at bounding box center [52, 532] width 92 height 59
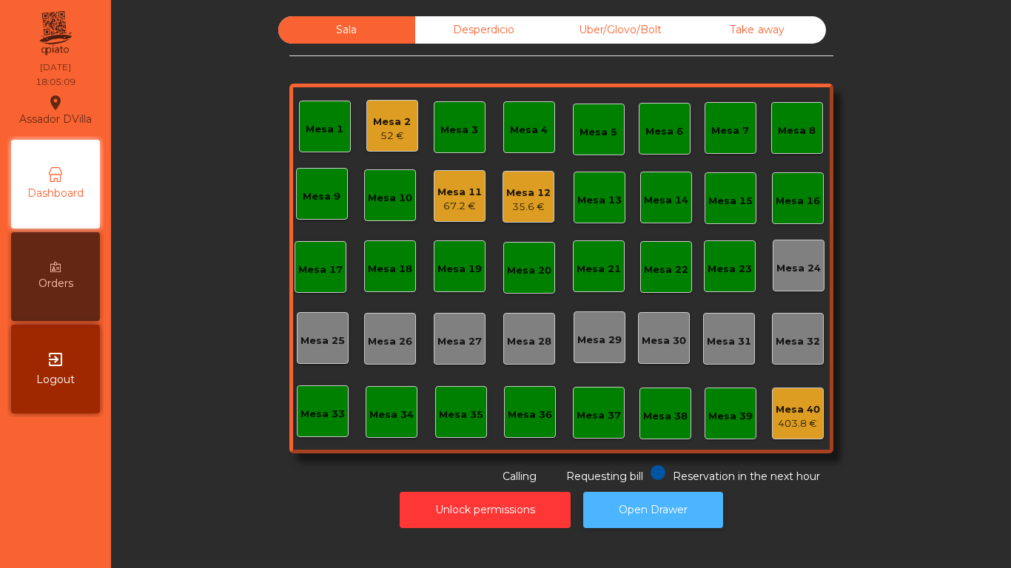
click at [620, 497] on button "Open Drawer" at bounding box center [653, 510] width 140 height 36
click at [393, 128] on div "Mesa 2" at bounding box center [392, 122] width 38 height 15
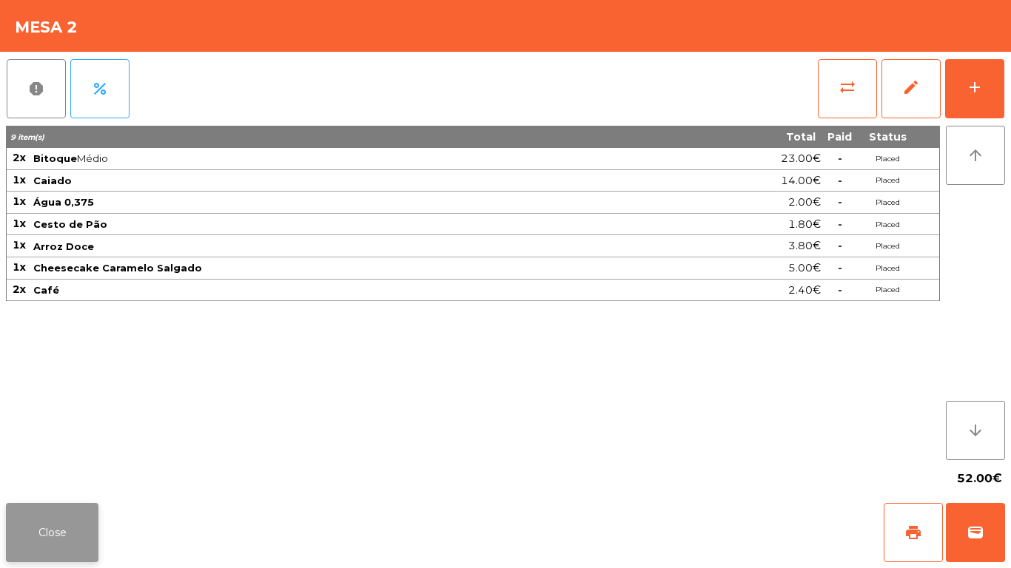
click at [45, 524] on button "Close" at bounding box center [52, 532] width 92 height 59
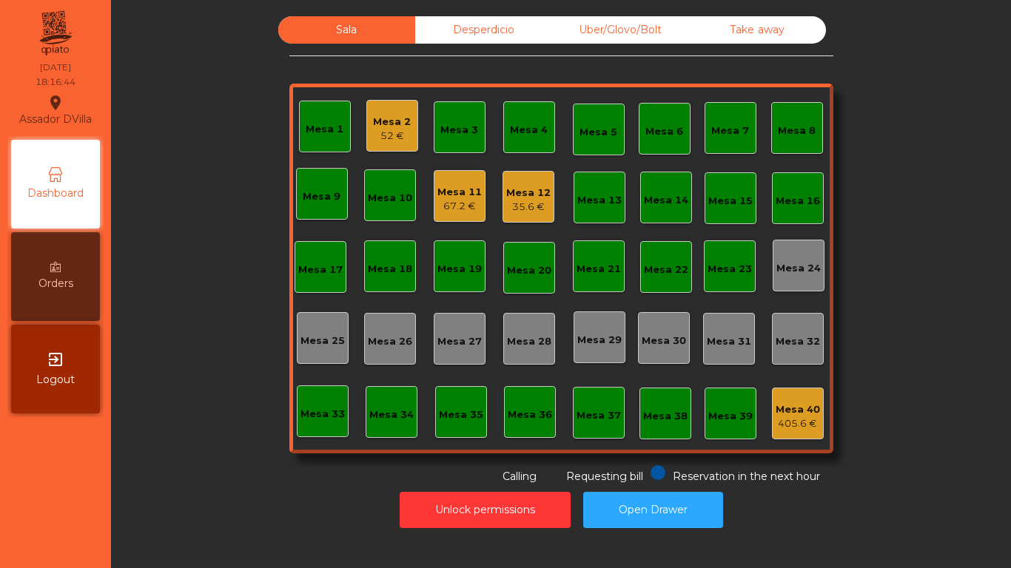
click at [528, 195] on div "Mesa 12" at bounding box center [528, 193] width 44 height 15
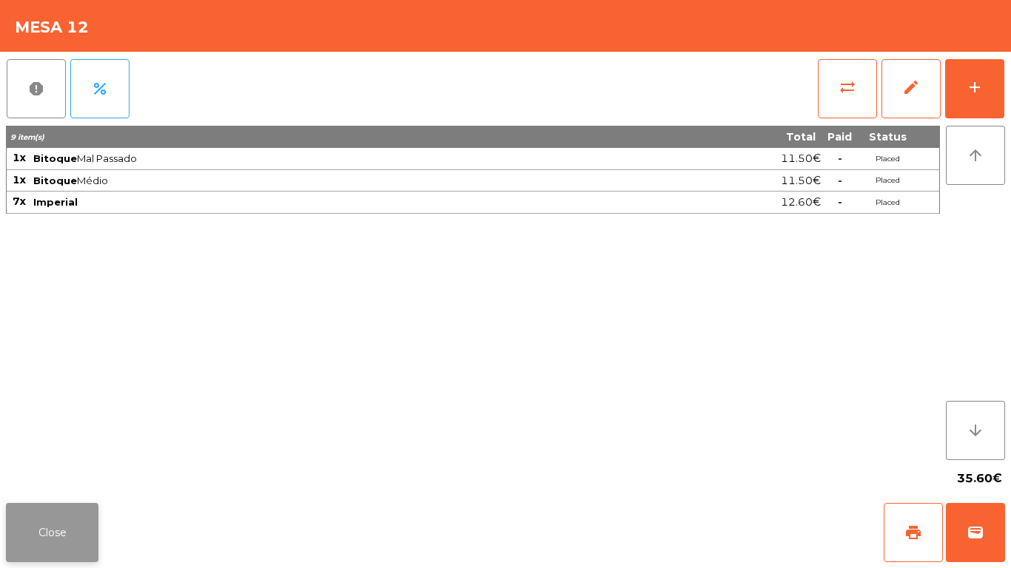
click at [78, 518] on button "Close" at bounding box center [52, 532] width 92 height 59
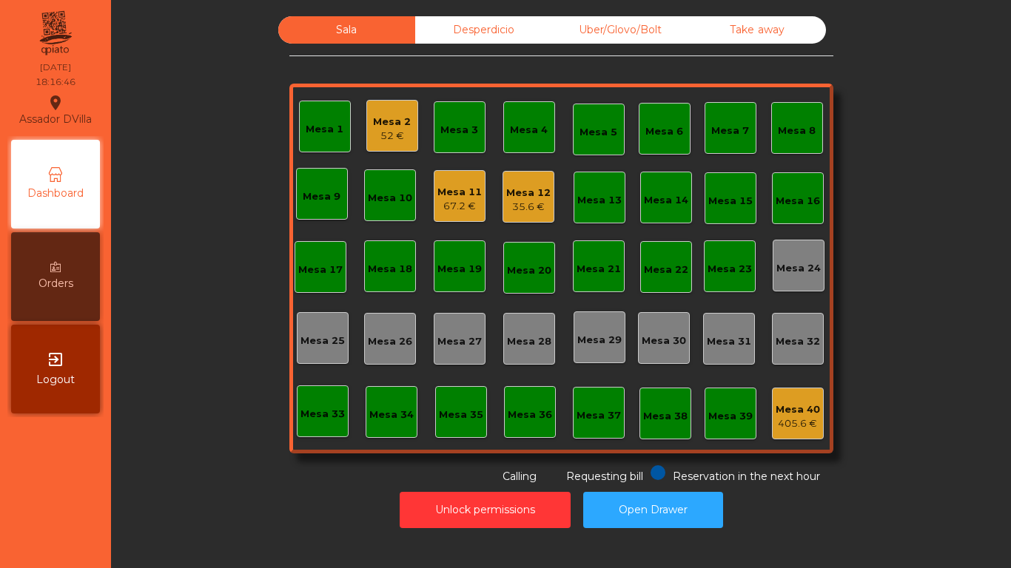
click at [538, 194] on div "Mesa 12" at bounding box center [528, 193] width 44 height 15
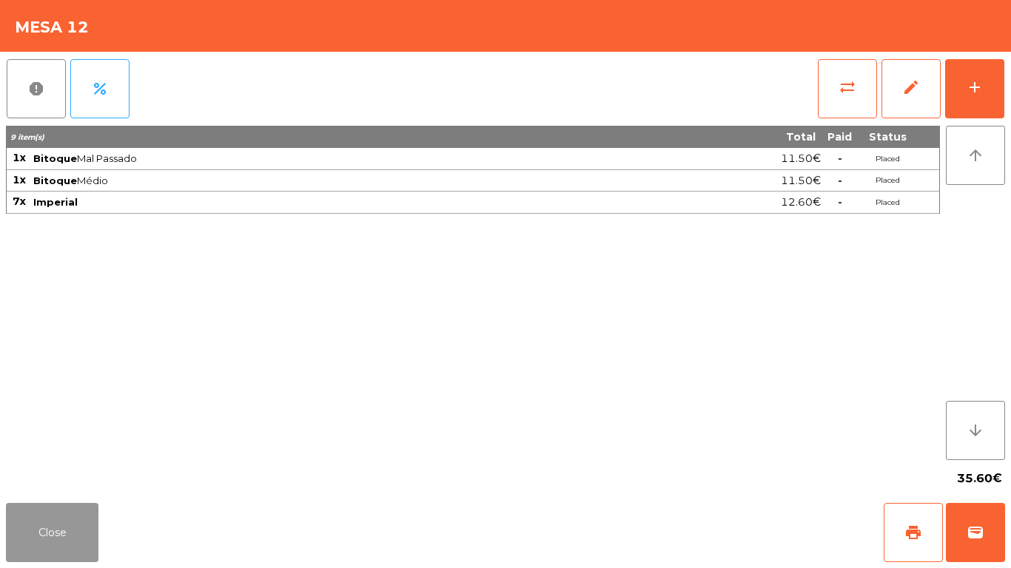
drag, startPoint x: 53, startPoint y: 539, endPoint x: 429, endPoint y: 232, distance: 485.7
click at [54, 539] on button "Close" at bounding box center [52, 532] width 92 height 59
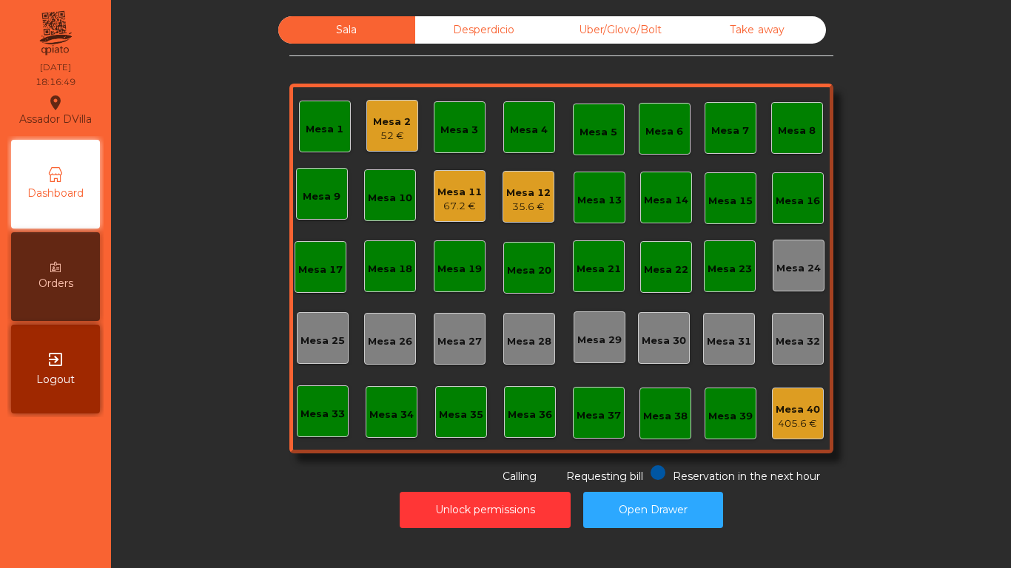
click at [453, 199] on div "67.2 €" at bounding box center [459, 206] width 44 height 15
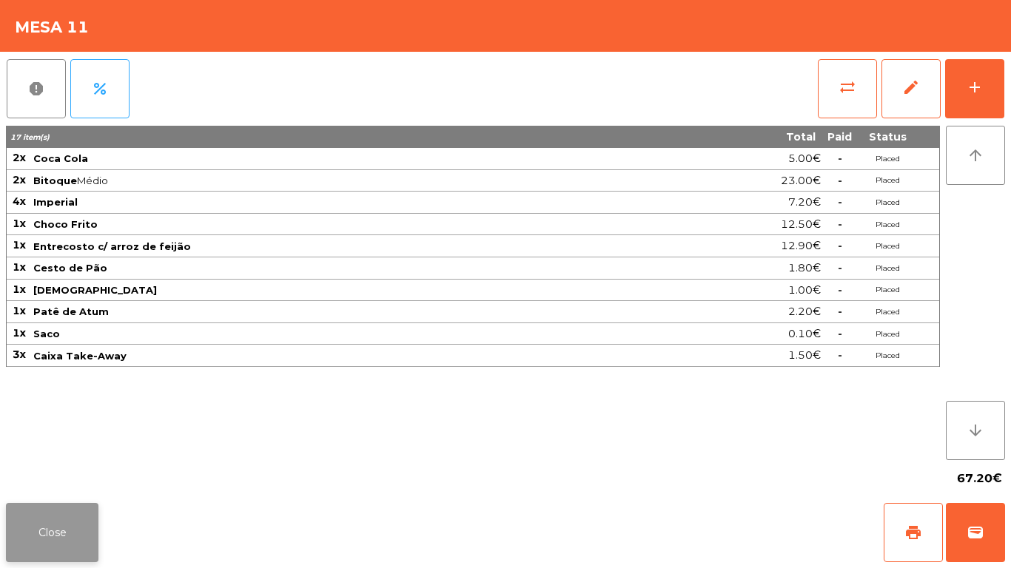
click at [81, 516] on button "Close" at bounding box center [52, 532] width 92 height 59
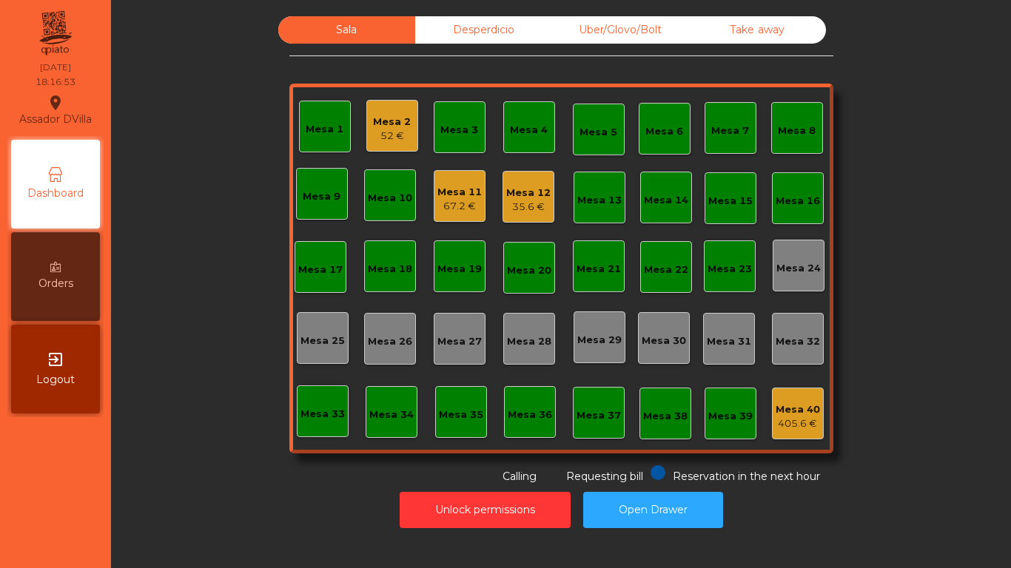
click at [539, 207] on div "35.6 €" at bounding box center [528, 207] width 44 height 15
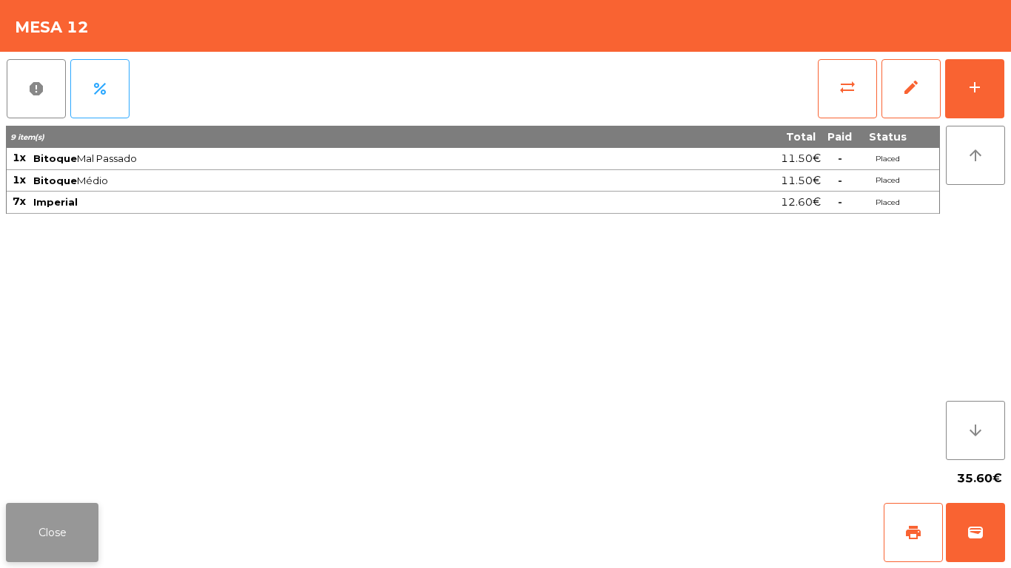
click at [82, 527] on button "Close" at bounding box center [52, 532] width 92 height 59
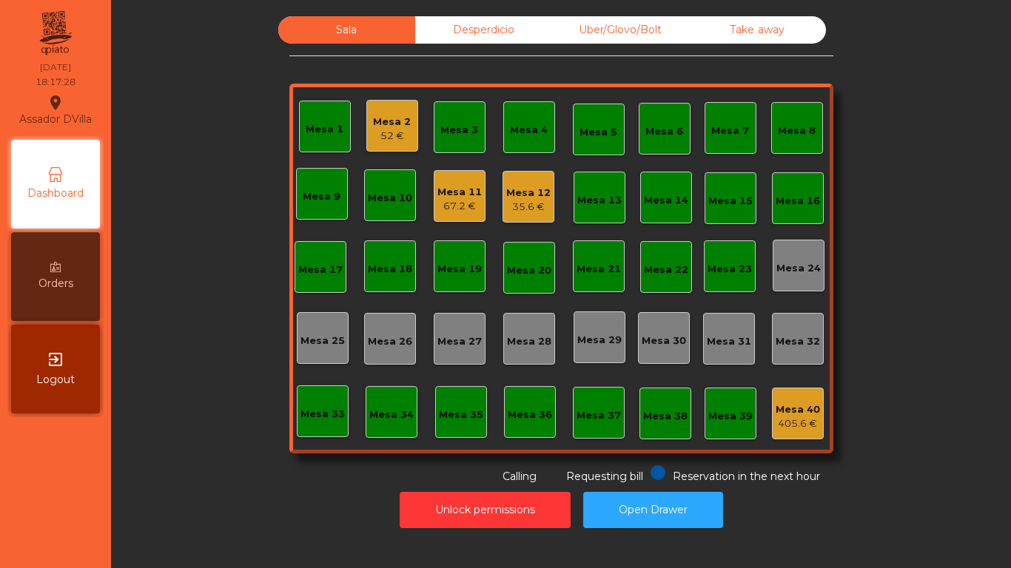
click at [397, 141] on div "52 €" at bounding box center [392, 136] width 38 height 15
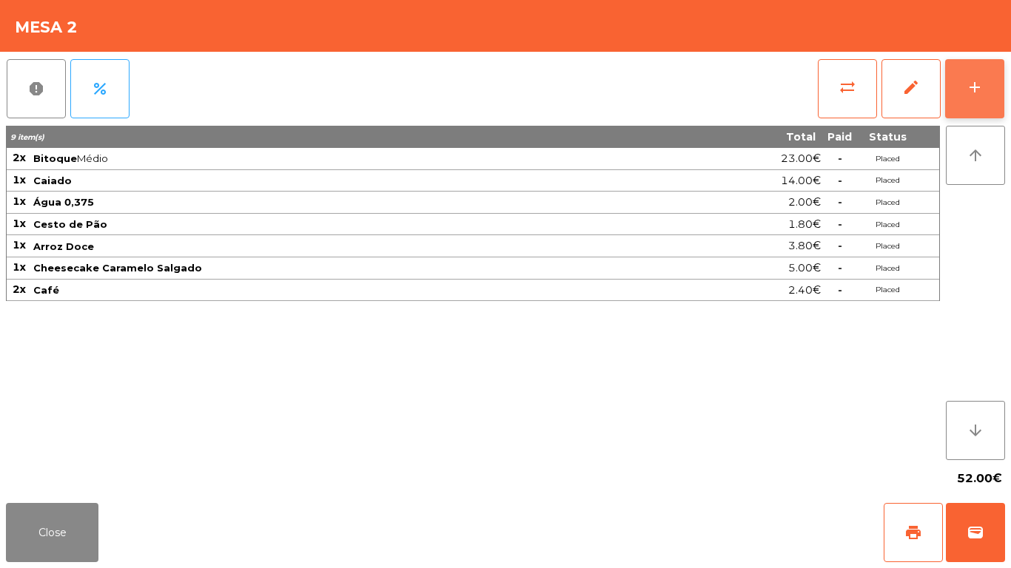
click at [966, 101] on button "add" at bounding box center [974, 88] width 59 height 59
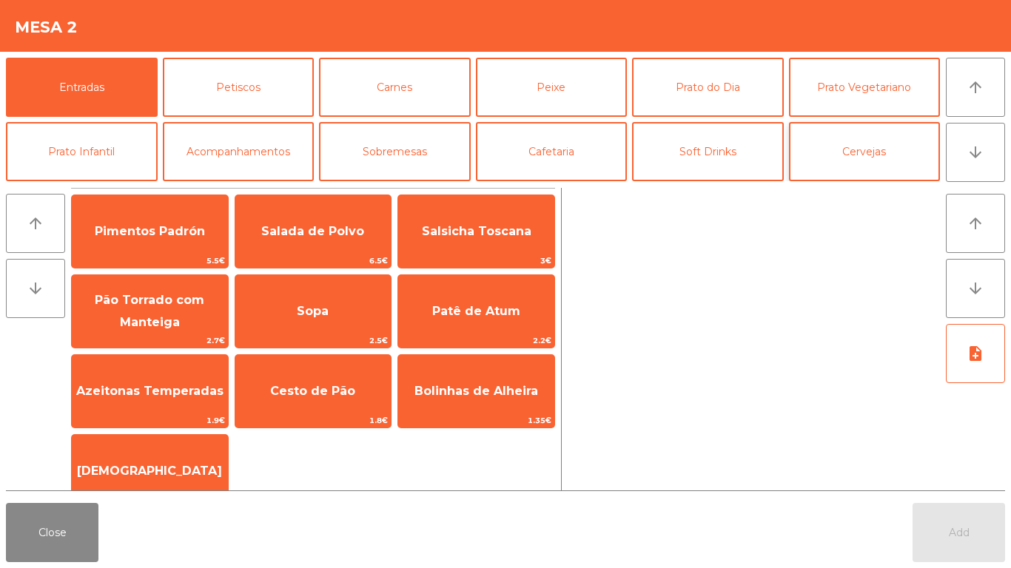
scroll to position [74, 0]
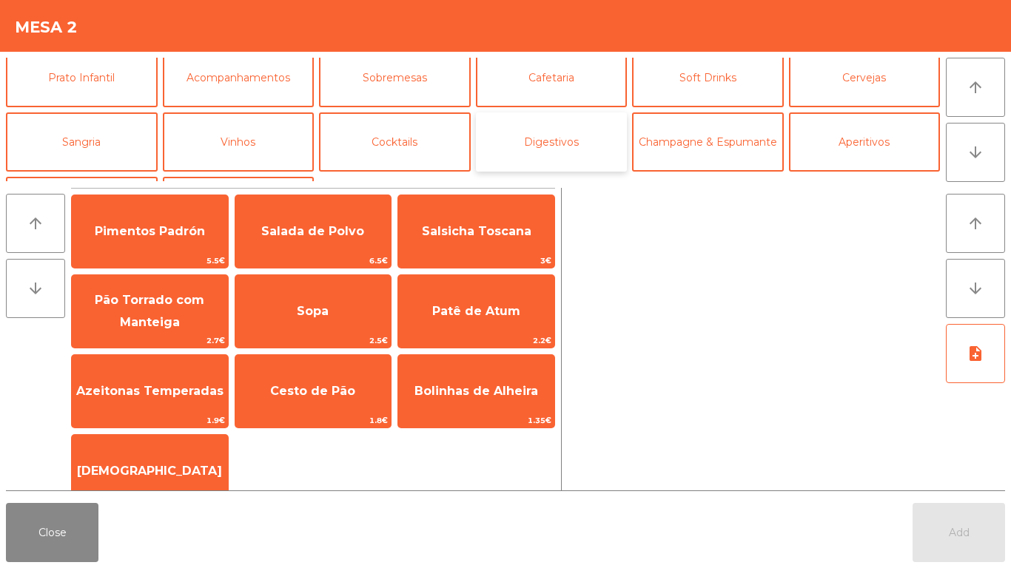
click at [579, 141] on button "Digestivos" at bounding box center [552, 141] width 152 height 59
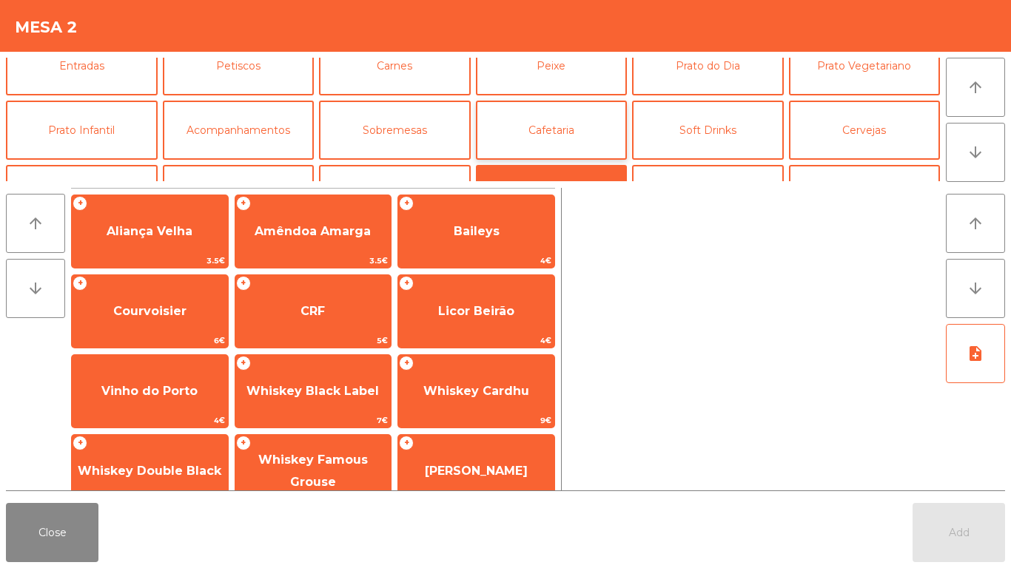
scroll to position [0, 0]
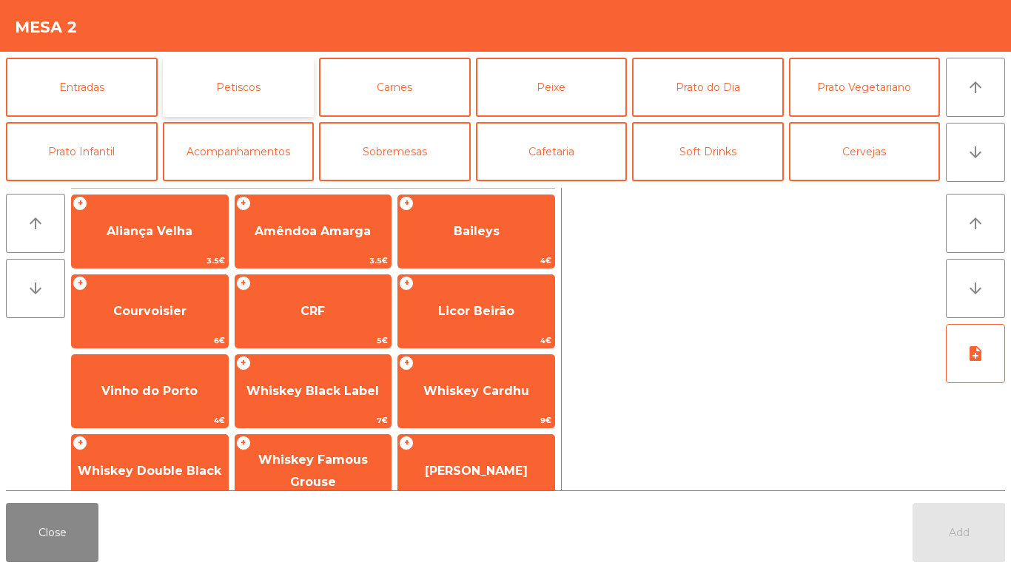
click at [280, 112] on button "Petiscos" at bounding box center [239, 87] width 152 height 59
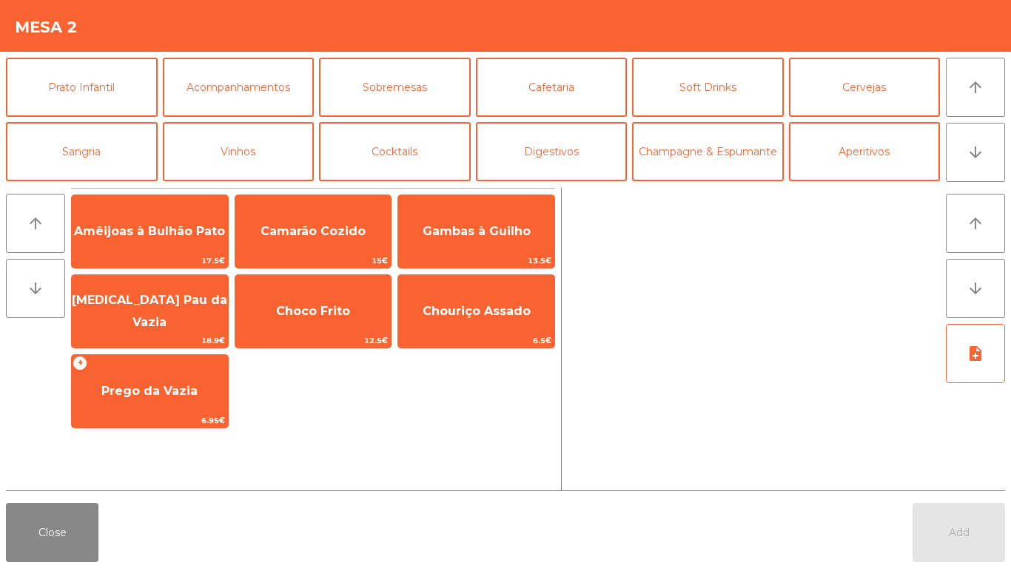
scroll to position [129, 0]
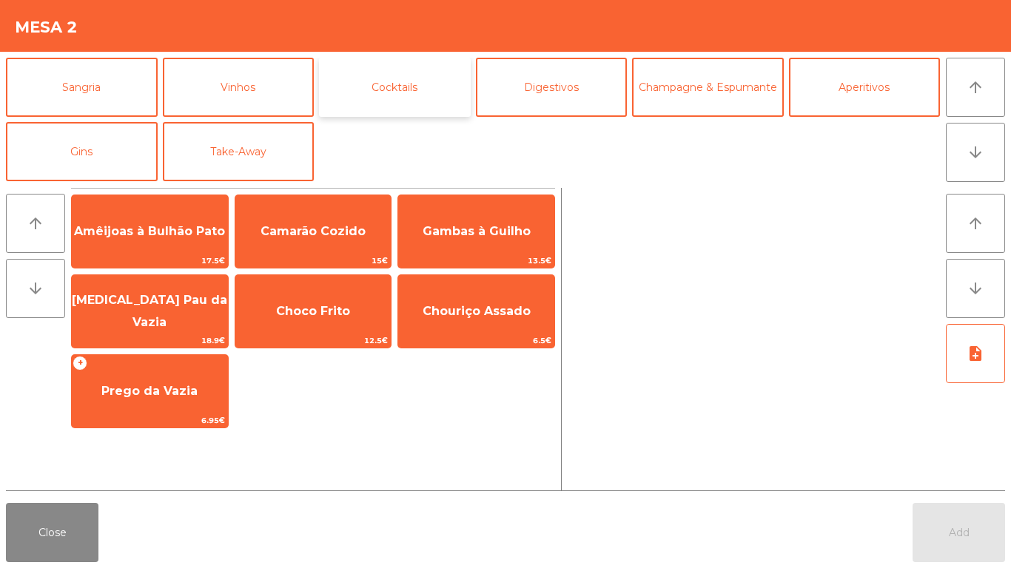
click at [457, 86] on button "Cocktails" at bounding box center [395, 87] width 152 height 59
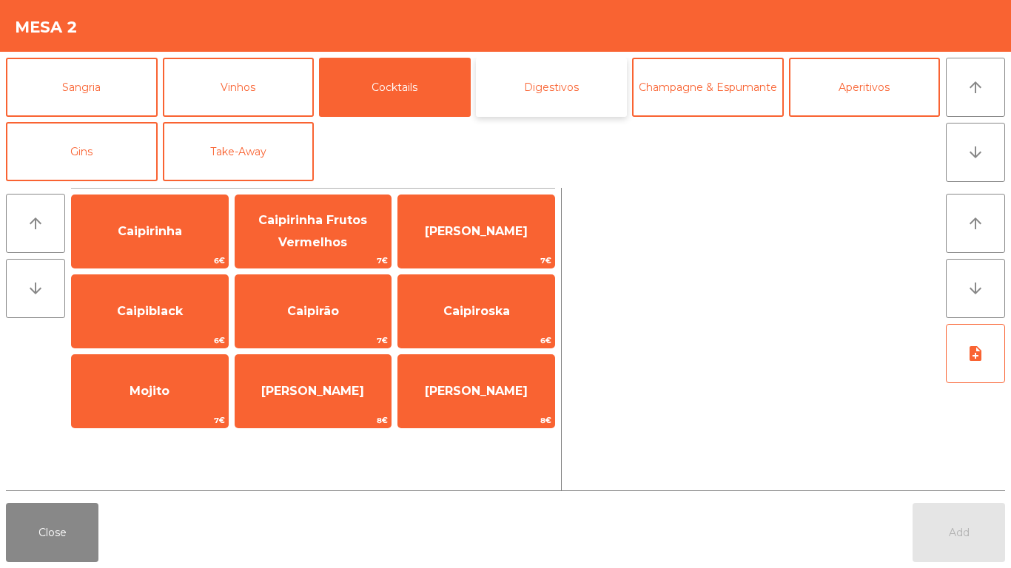
click at [596, 89] on button "Digestivos" at bounding box center [552, 87] width 152 height 59
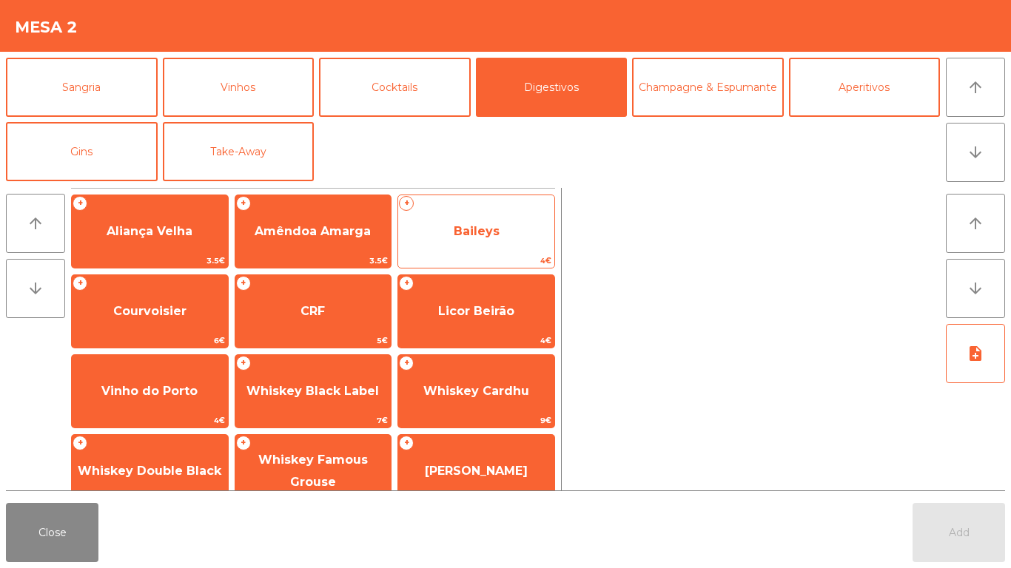
click at [479, 222] on span "Baileys" at bounding box center [476, 232] width 156 height 40
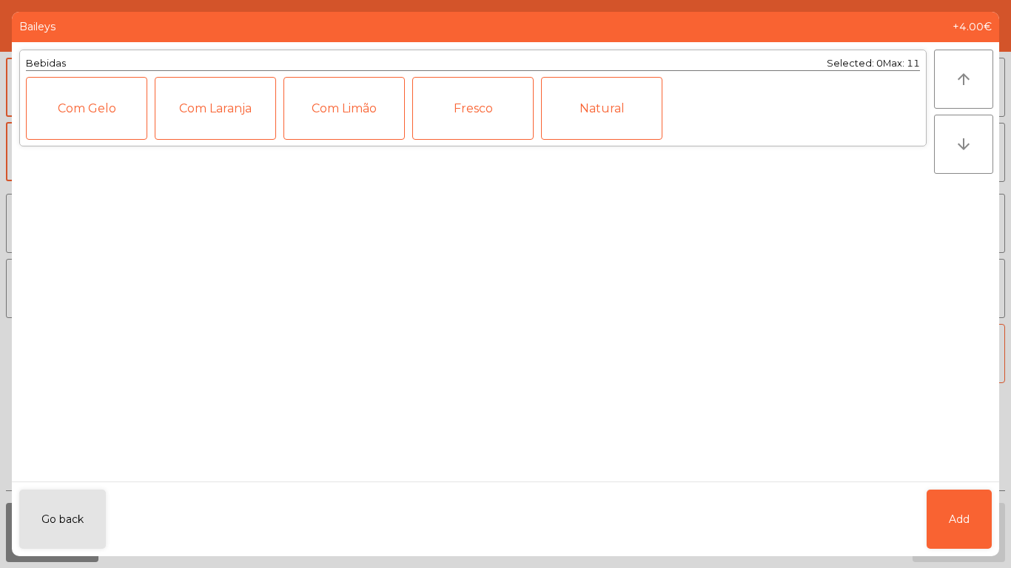
drag, startPoint x: 920, startPoint y: 512, endPoint x: 928, endPoint y: 516, distance: 8.3
click at [922, 513] on div "Go back Add" at bounding box center [505, 519] width 987 height 75
drag, startPoint x: 942, startPoint y: 519, endPoint x: 956, endPoint y: 486, distance: 35.9
click at [943, 520] on button "Add" at bounding box center [958, 519] width 65 height 59
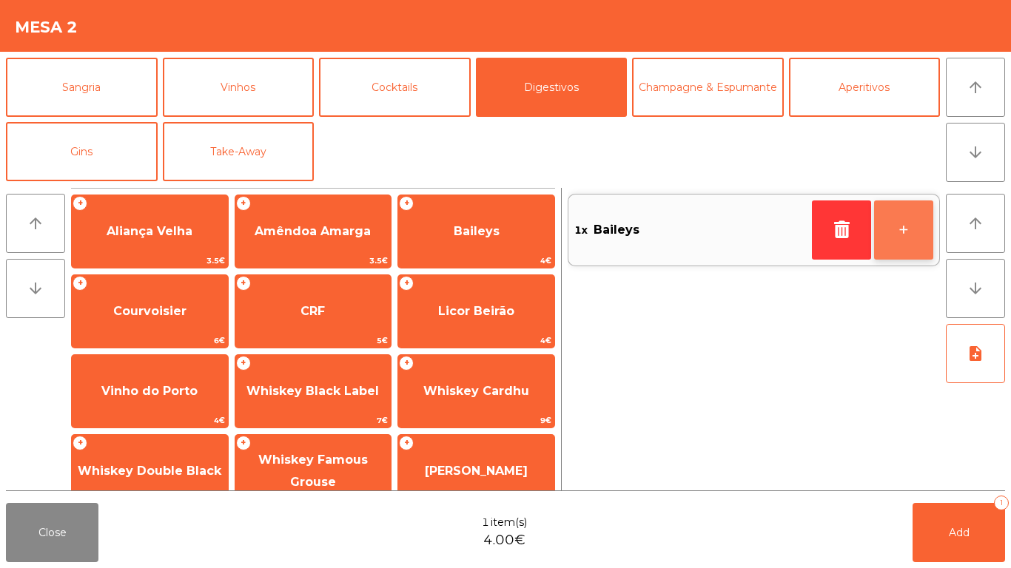
click at [921, 243] on button "+" at bounding box center [903, 229] width 59 height 59
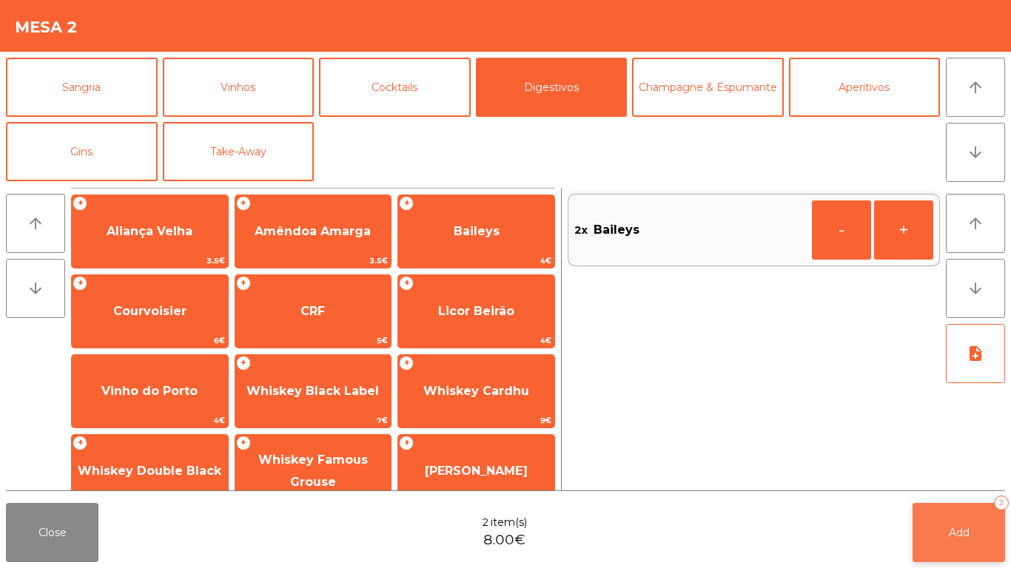
click at [944, 545] on button "Add 2" at bounding box center [958, 532] width 92 height 59
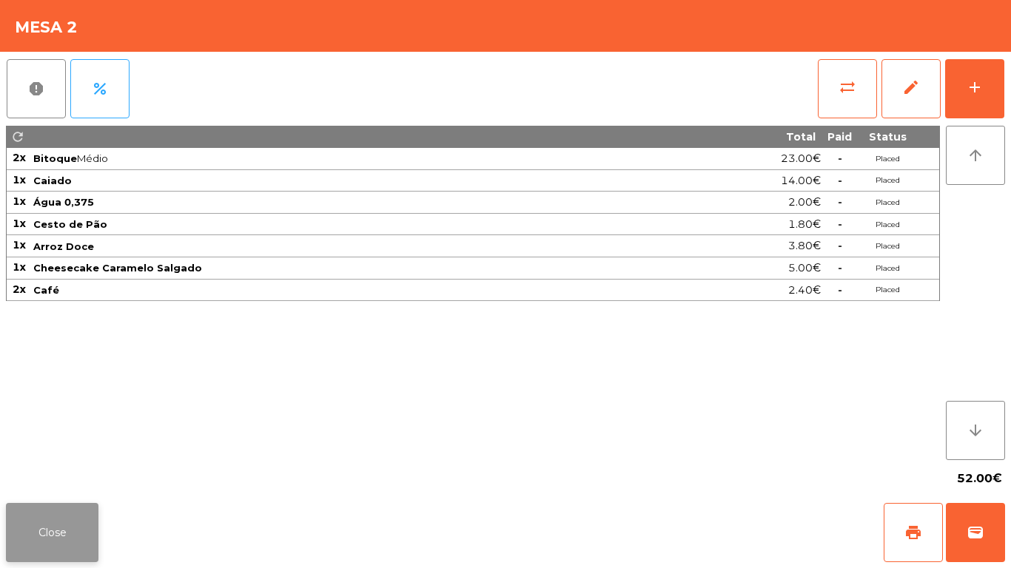
click at [90, 519] on button "Close" at bounding box center [52, 532] width 92 height 59
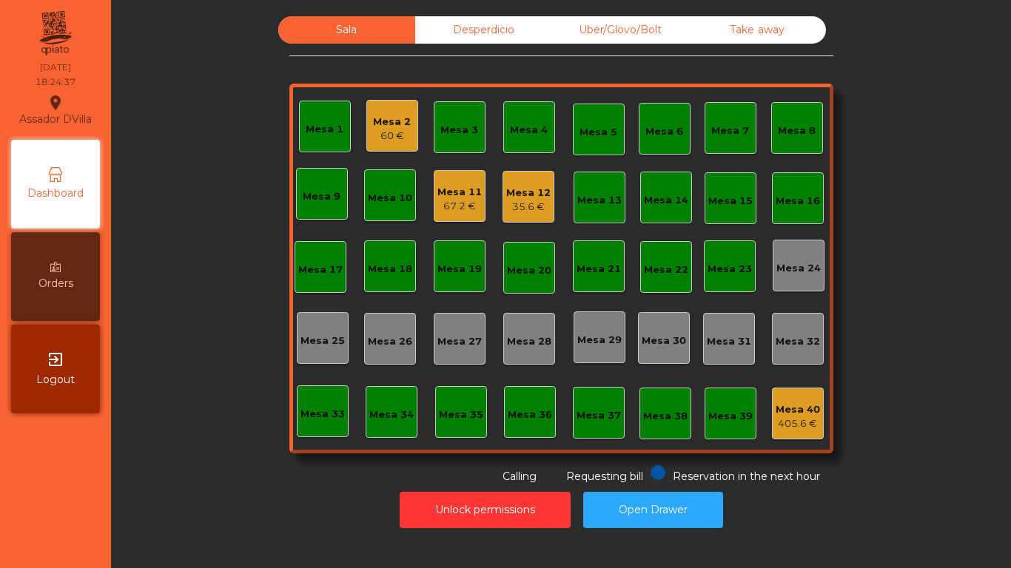
click at [399, 124] on div "Mesa 2" at bounding box center [392, 122] width 38 height 15
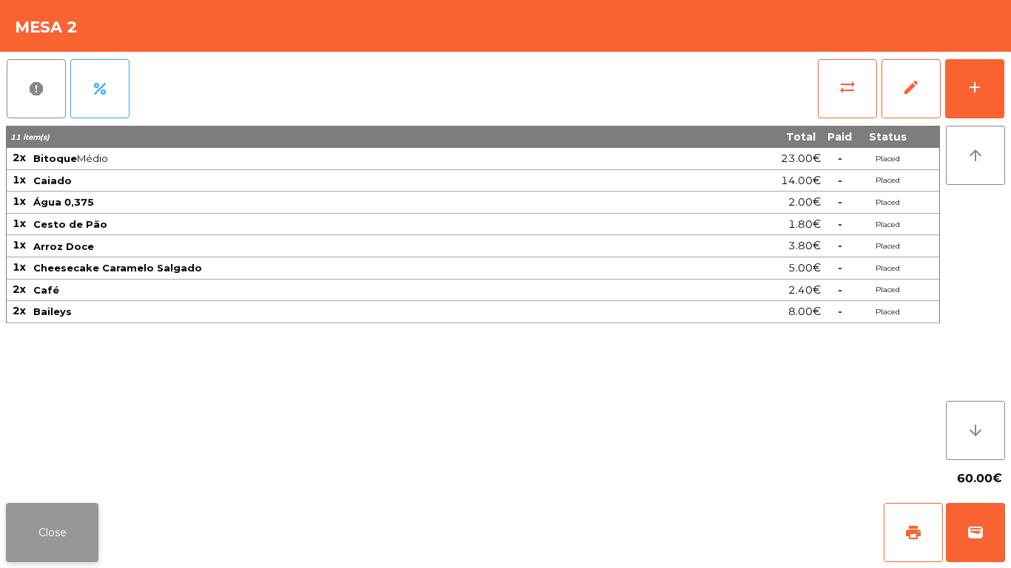
click at [28, 536] on button "Close" at bounding box center [52, 532] width 92 height 59
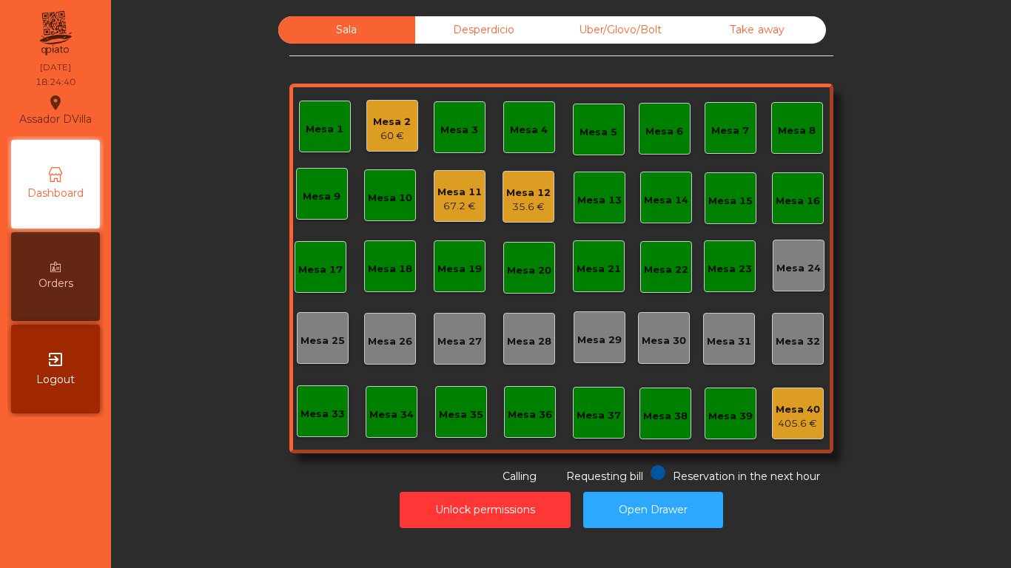
click at [459, 211] on div "67.2 €" at bounding box center [459, 206] width 44 height 15
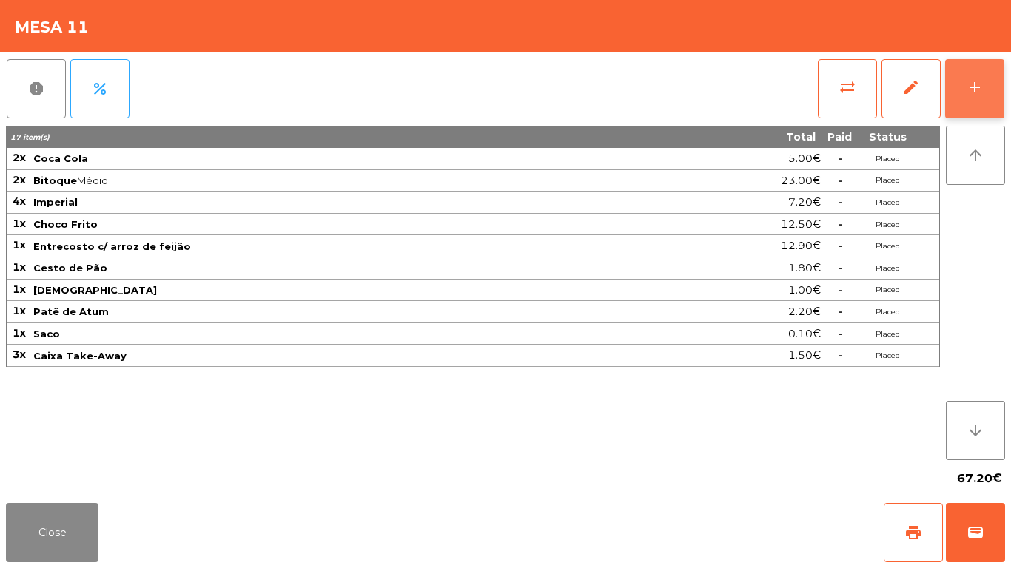
click at [984, 81] on button "add" at bounding box center [974, 88] width 59 height 59
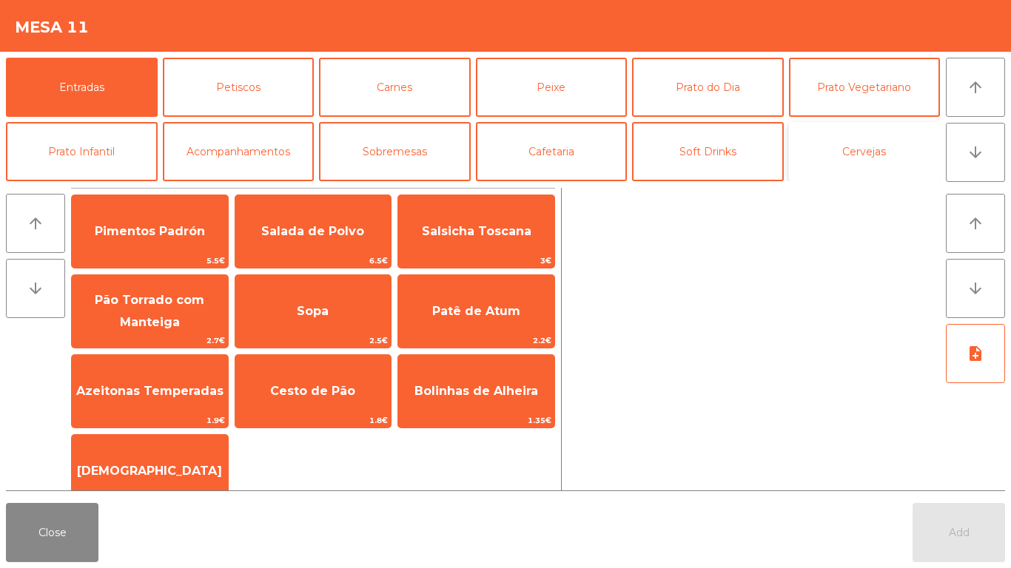
click at [868, 146] on button "Cervejas" at bounding box center [865, 151] width 152 height 59
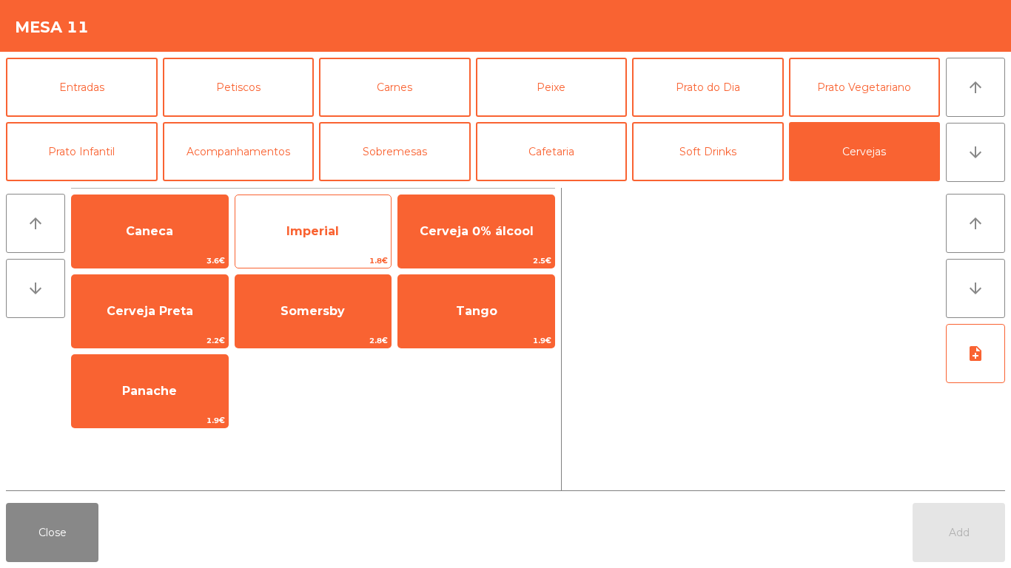
click at [328, 230] on span "Imperial" at bounding box center [312, 231] width 53 height 14
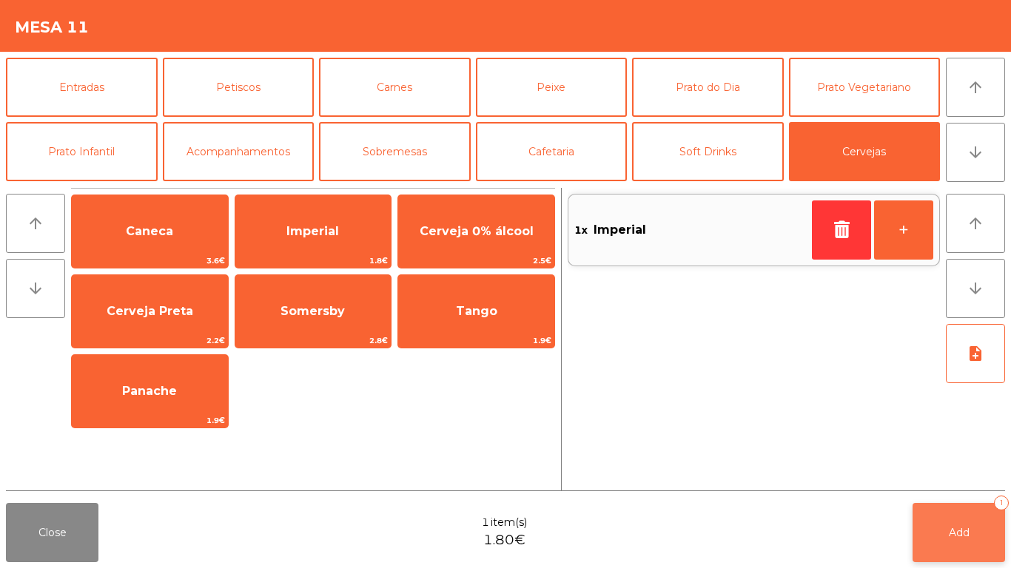
click at [974, 529] on button "Add 1" at bounding box center [958, 532] width 92 height 59
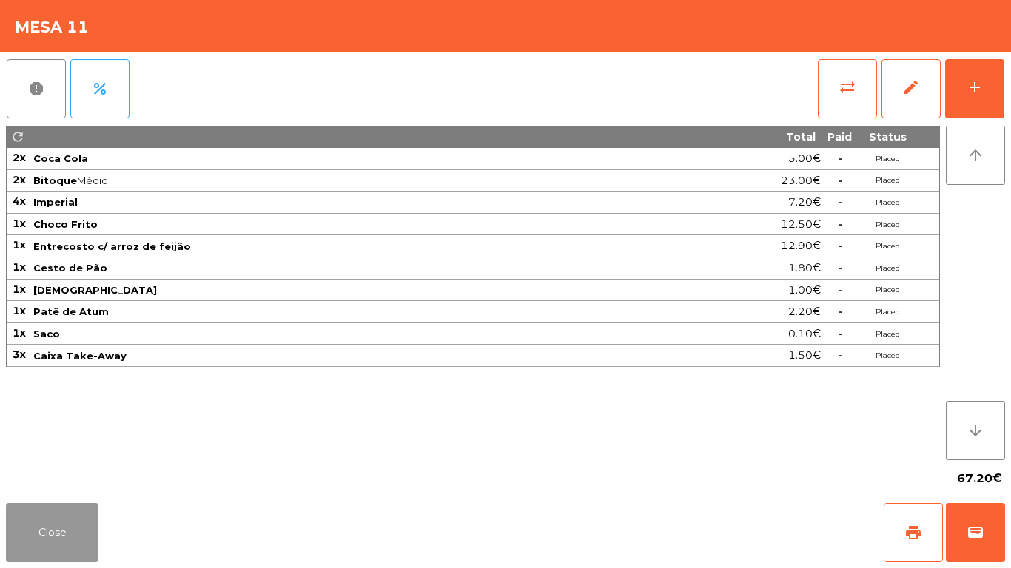
click at [71, 530] on button "Close" at bounding box center [52, 532] width 92 height 59
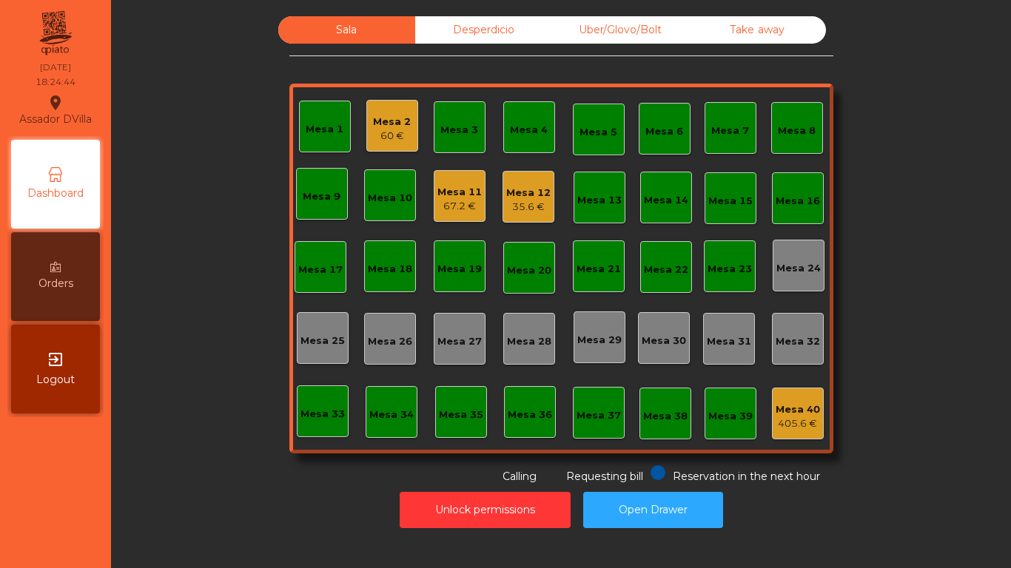
click at [532, 190] on div "Mesa 12" at bounding box center [528, 193] width 44 height 15
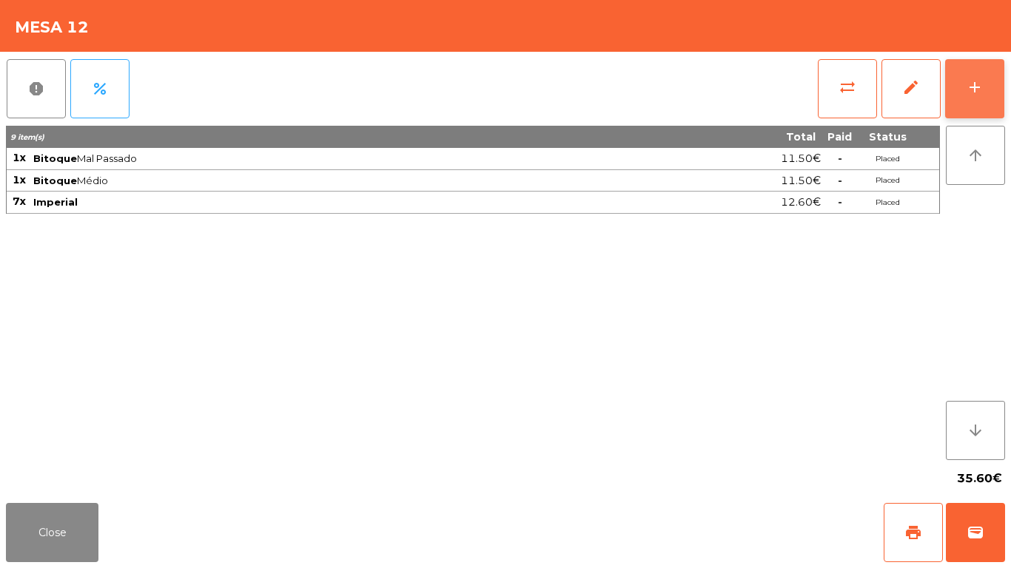
click at [988, 87] on button "add" at bounding box center [974, 88] width 59 height 59
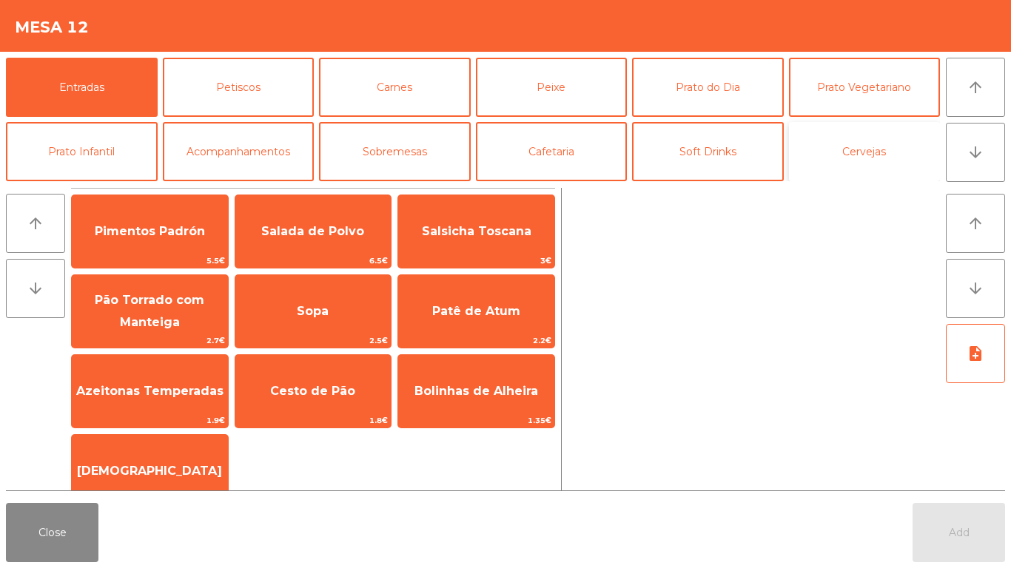
click at [887, 161] on button "Cervejas" at bounding box center [865, 151] width 152 height 59
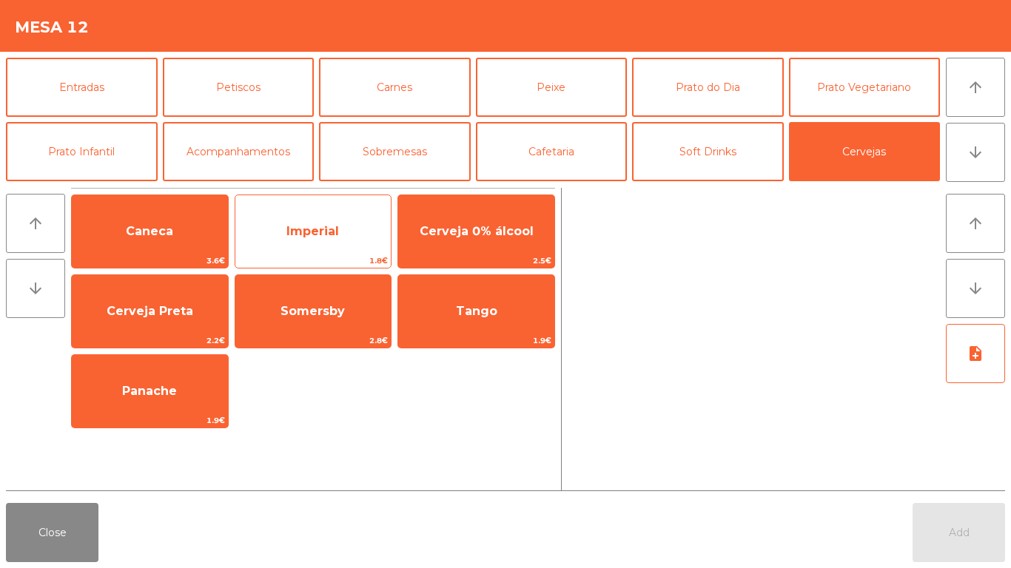
click at [297, 236] on span "Imperial" at bounding box center [312, 231] width 53 height 14
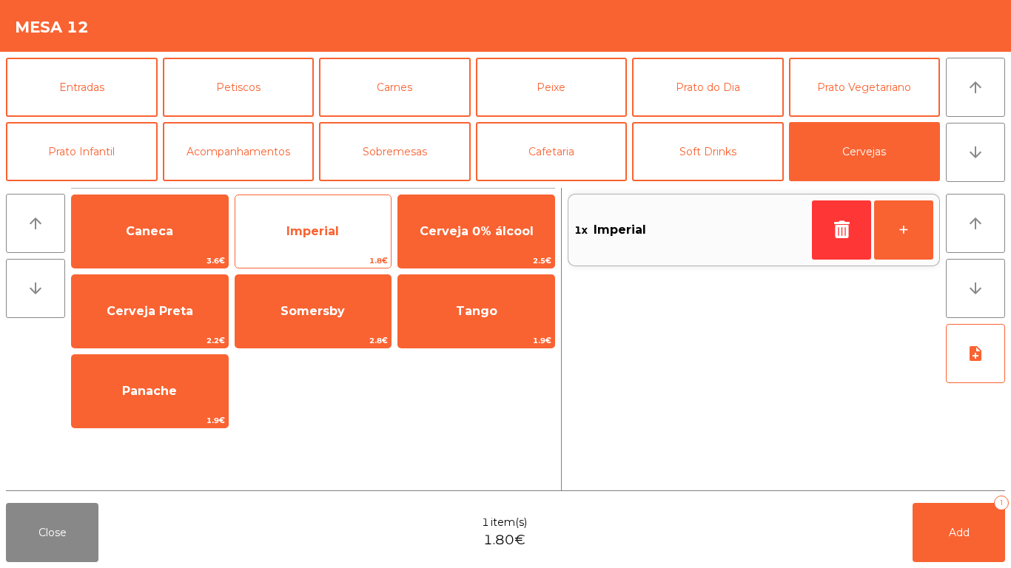
click at [298, 235] on span "Imperial" at bounding box center [312, 231] width 53 height 14
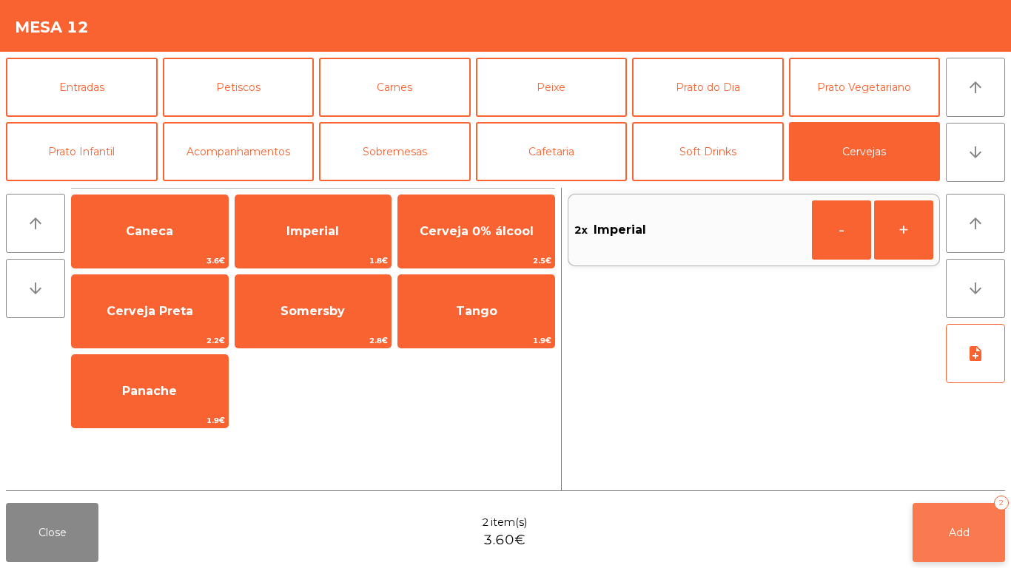
click at [983, 517] on button "Add 2" at bounding box center [958, 532] width 92 height 59
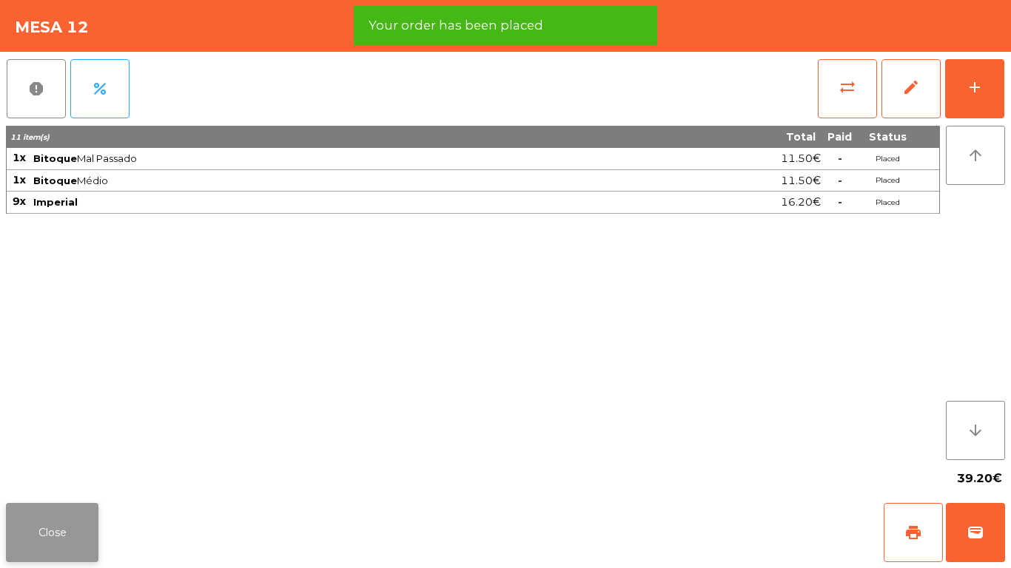
click at [82, 532] on button "Close" at bounding box center [52, 532] width 92 height 59
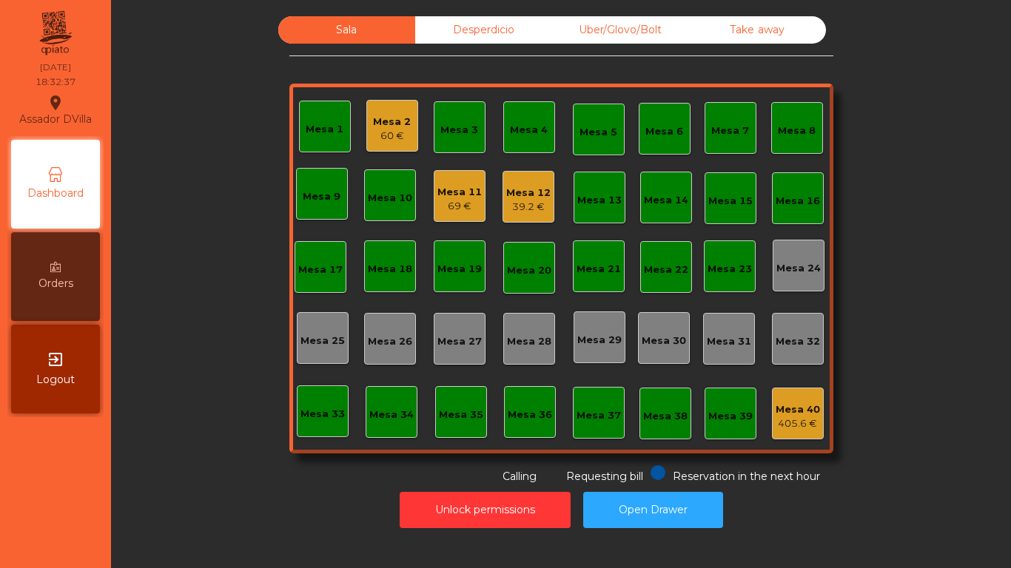
click at [533, 183] on div "Mesa 12 39.2 €" at bounding box center [528, 197] width 44 height 35
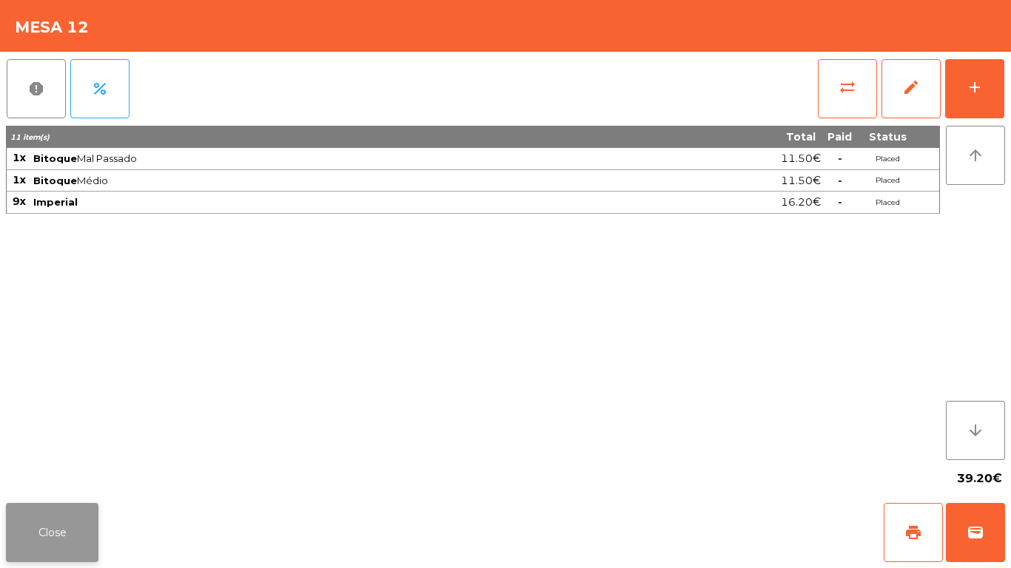
drag, startPoint x: 106, startPoint y: 488, endPoint x: 88, endPoint y: 541, distance: 56.1
click at [100, 510] on app-table-orders "Mesa 12 report percent sync_alt edit add 11 item(s) Total Paid Status 1x Bitoqu…" at bounding box center [505, 284] width 1011 height 568
click at [88, 541] on button "Close" at bounding box center [52, 532] width 92 height 59
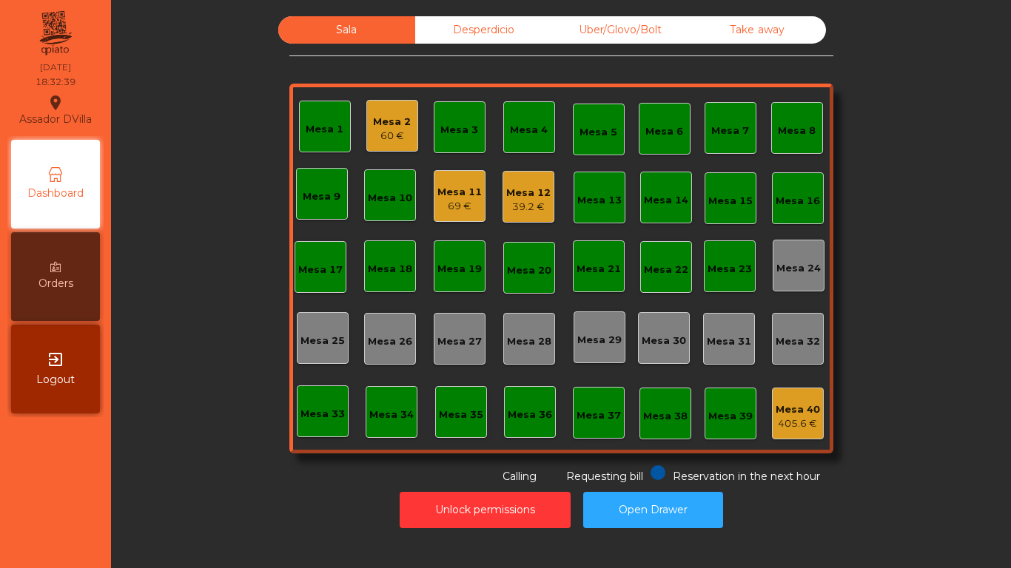
click at [403, 133] on div "60 €" at bounding box center [392, 136] width 38 height 15
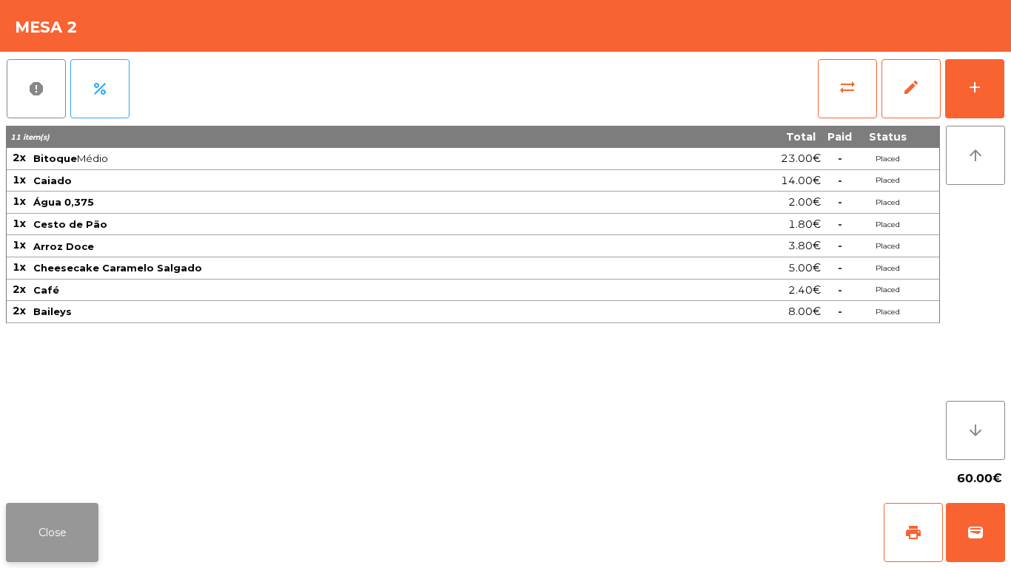
drag, startPoint x: 107, startPoint y: 516, endPoint x: 78, endPoint y: 530, distance: 32.8
click at [97, 519] on div "Close print wallet" at bounding box center [505, 532] width 1011 height 71
drag, startPoint x: 61, startPoint y: 542, endPoint x: 135, endPoint y: 499, distance: 85.5
click at [61, 540] on button "Close" at bounding box center [52, 532] width 92 height 59
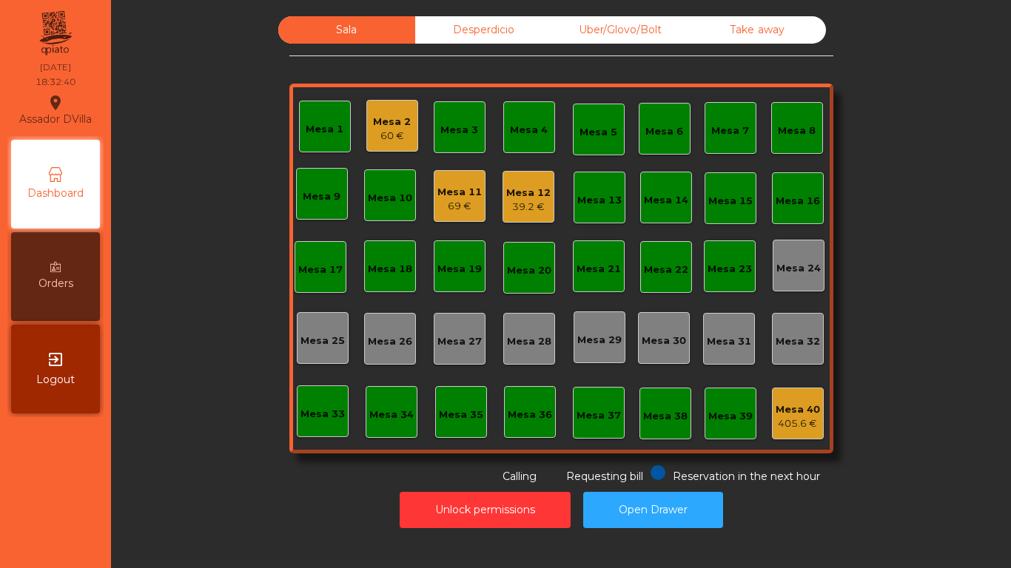
click at [180, 453] on div "Sala Desperdicio Uber/Glovo/Bolt Take away Mesa 1 Mesa 2 60 € Mesa 3 Mesa 4 Mes…" at bounding box center [561, 250] width 860 height 468
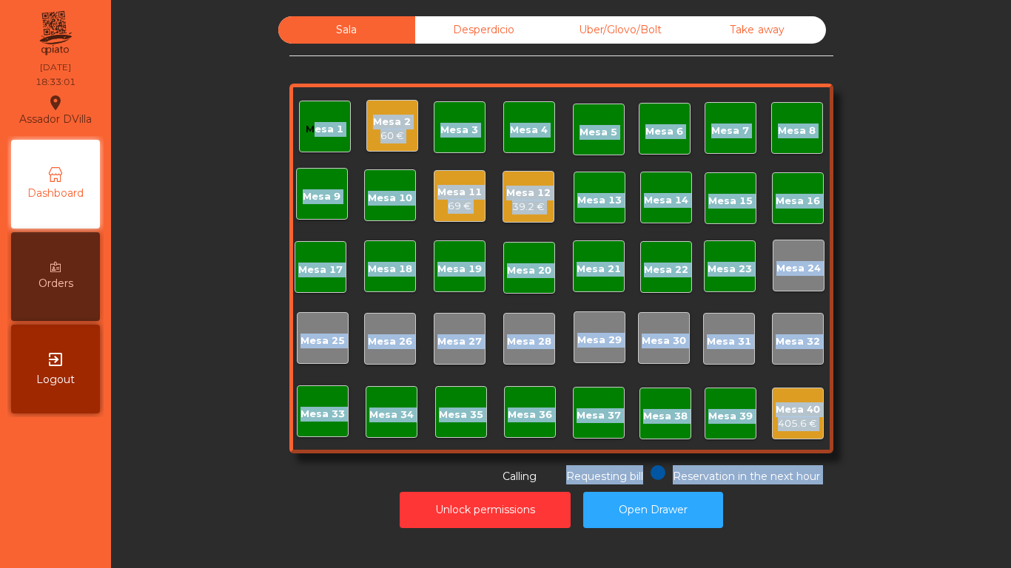
drag, startPoint x: 121, startPoint y: 448, endPoint x: 157, endPoint y: 470, distance: 42.5
click at [156, 471] on div "Sala Desperdicio Uber/Glovo/Bolt Take away Mesa 1 Mesa 2 60 € Mesa 3 Mesa 4 Mes…" at bounding box center [561, 275] width 882 height 519
click at [223, 466] on div "Sala Desperdicio Uber/Glovo/Bolt Take away Mesa 1 Mesa 2 60 € Mesa 3 Mesa 4 Mes…" at bounding box center [561, 250] width 860 height 468
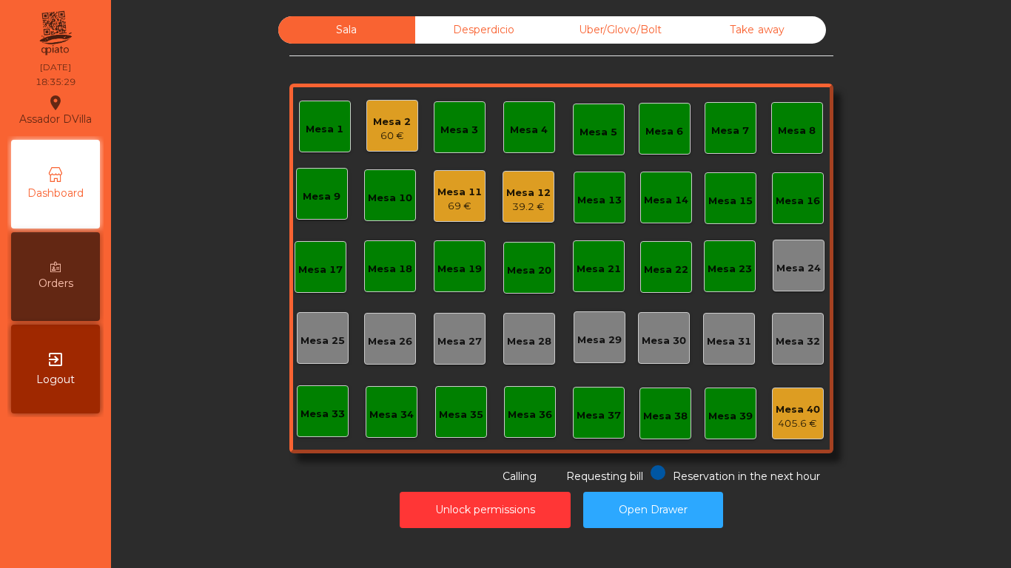
click at [444, 196] on div "Mesa 11" at bounding box center [459, 192] width 44 height 15
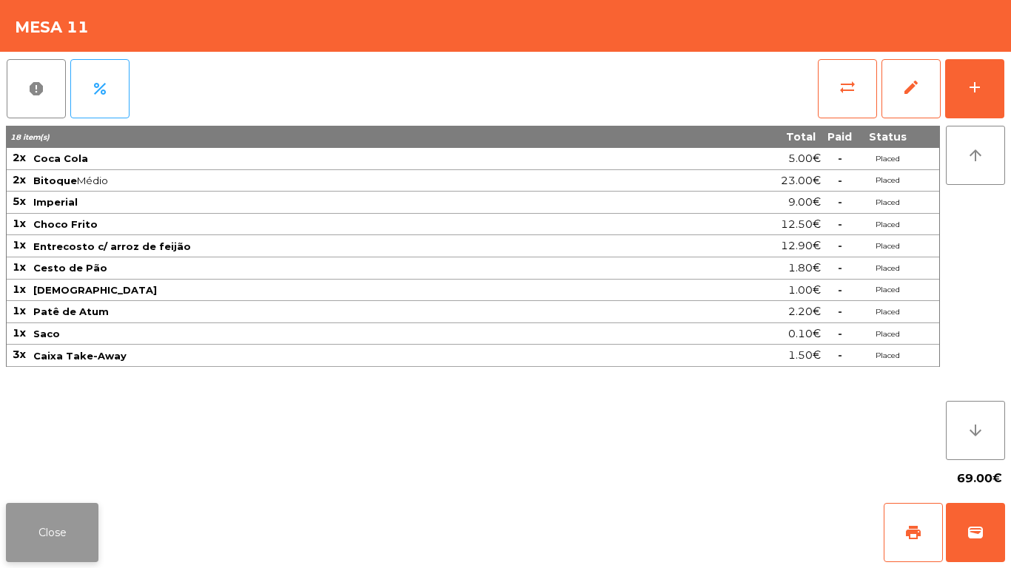
drag, startPoint x: 43, startPoint y: 479, endPoint x: 39, endPoint y: 523, distance: 43.8
click at [43, 486] on div "69.00€" at bounding box center [505, 478] width 999 height 37
click at [39, 523] on button "Close" at bounding box center [52, 532] width 92 height 59
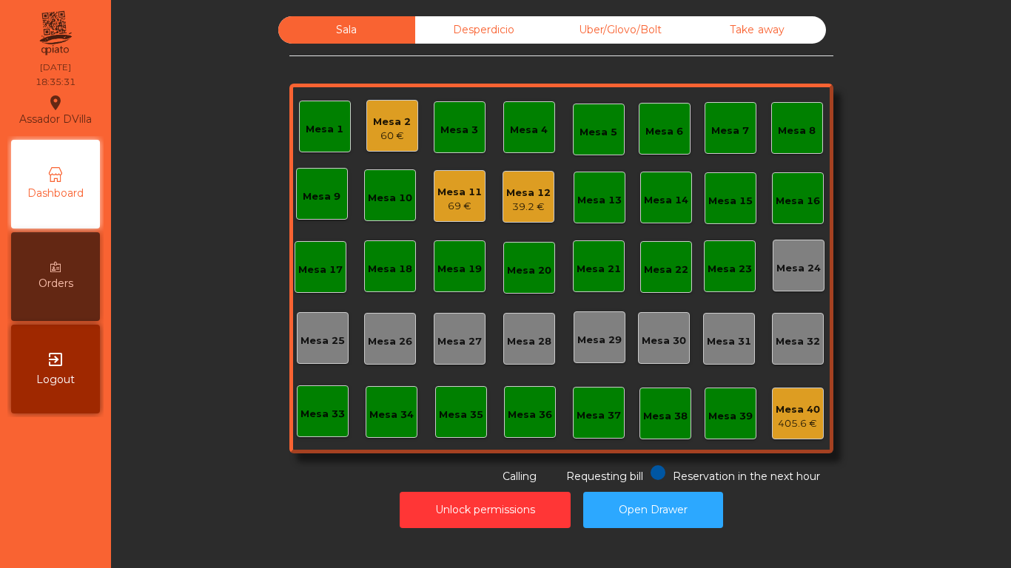
click at [484, 166] on div "Mesa 1 Mesa 2 60 € Mesa 3 Mesa 4 Mesa 5 Mesa 6 Mesa 7 Mesa 8 Mesa 9 Mesa 10 Mes…" at bounding box center [561, 269] width 544 height 370
click at [522, 193] on div "Mesa 12" at bounding box center [528, 193] width 44 height 15
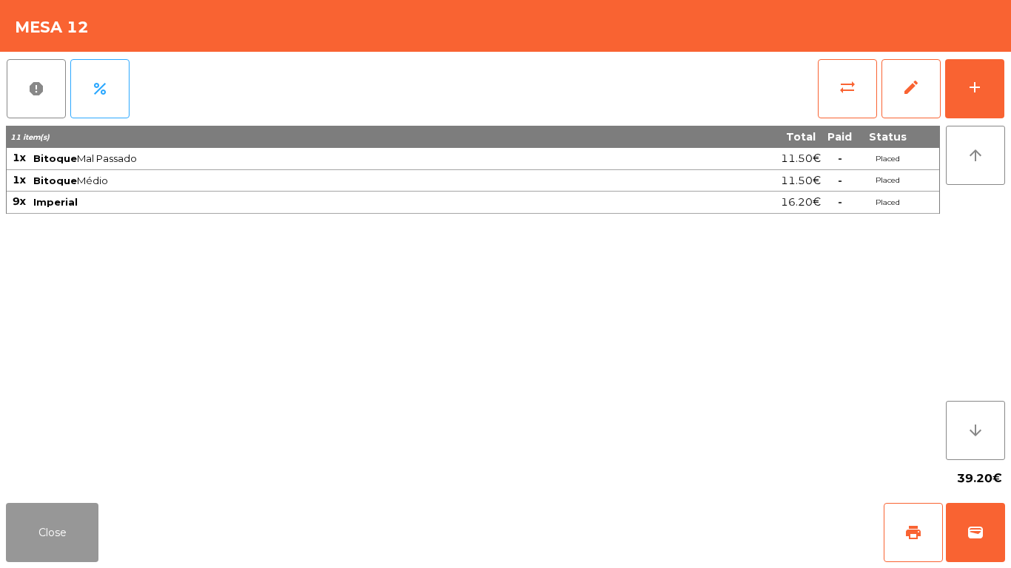
drag, startPoint x: 51, startPoint y: 540, endPoint x: 166, endPoint y: 507, distance: 120.1
click at [51, 539] on button "Close" at bounding box center [52, 532] width 92 height 59
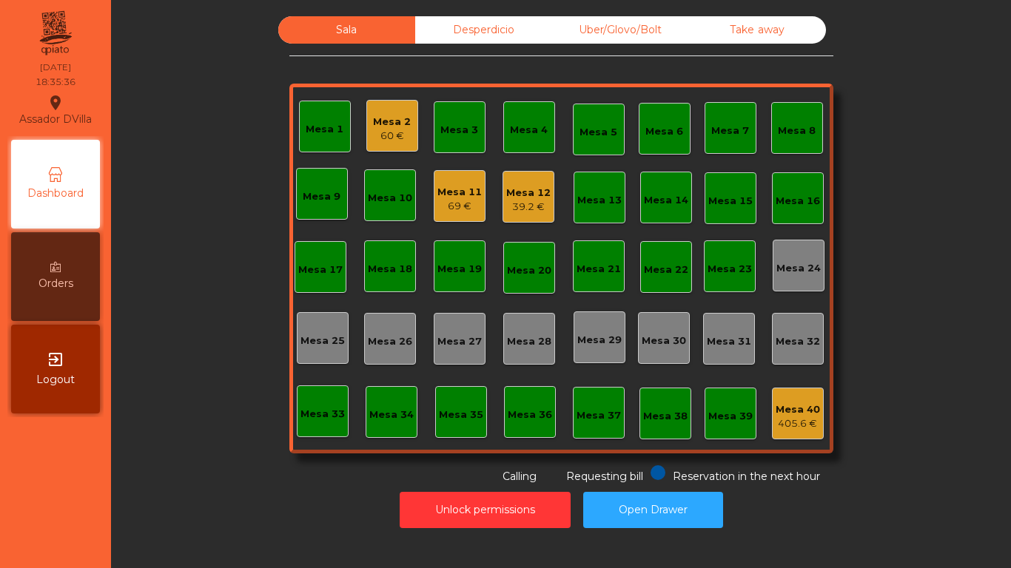
click at [807, 412] on div "Mesa 40" at bounding box center [797, 409] width 44 height 15
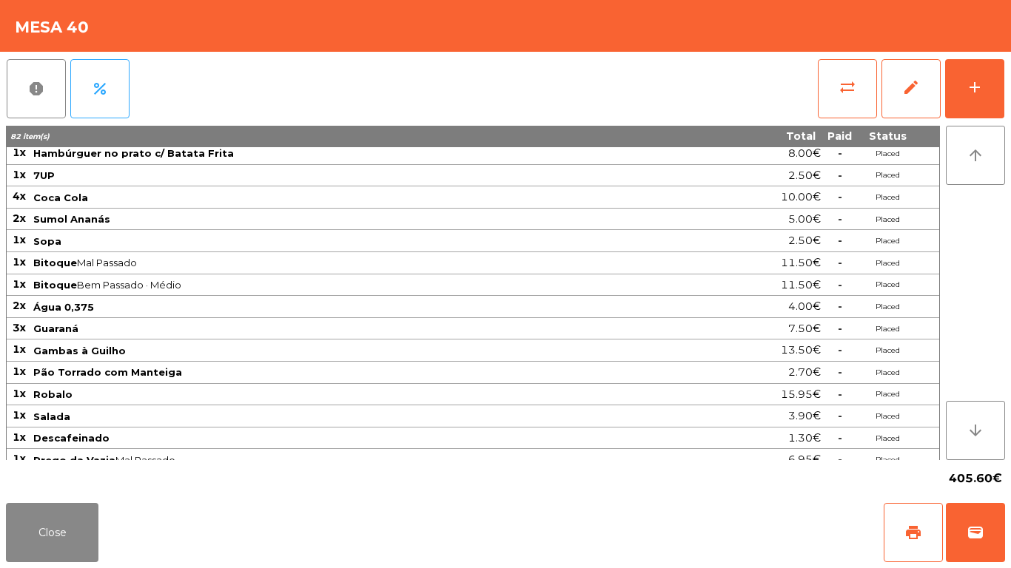
scroll to position [388, 0]
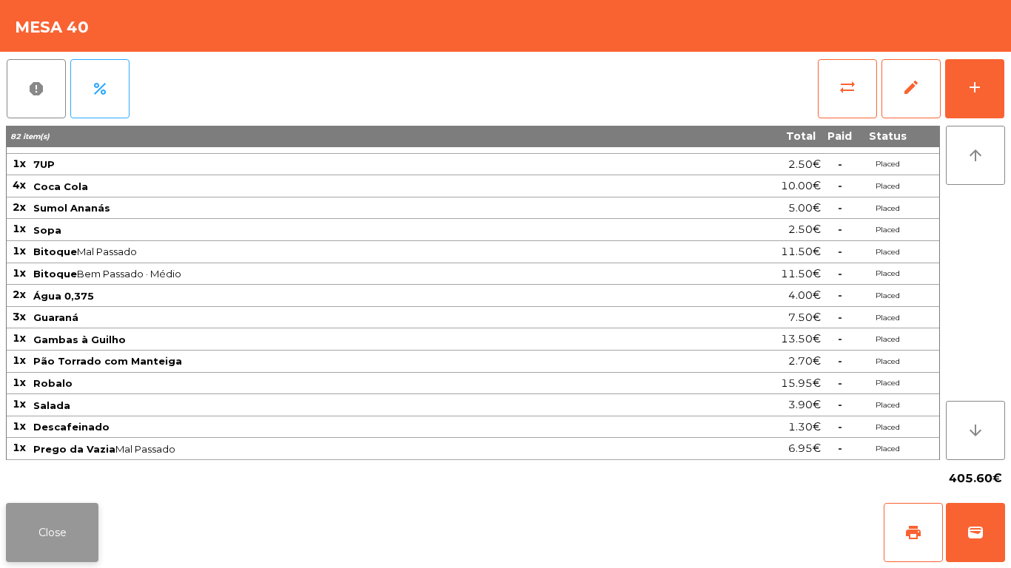
click at [36, 525] on button "Close" at bounding box center [52, 532] width 92 height 59
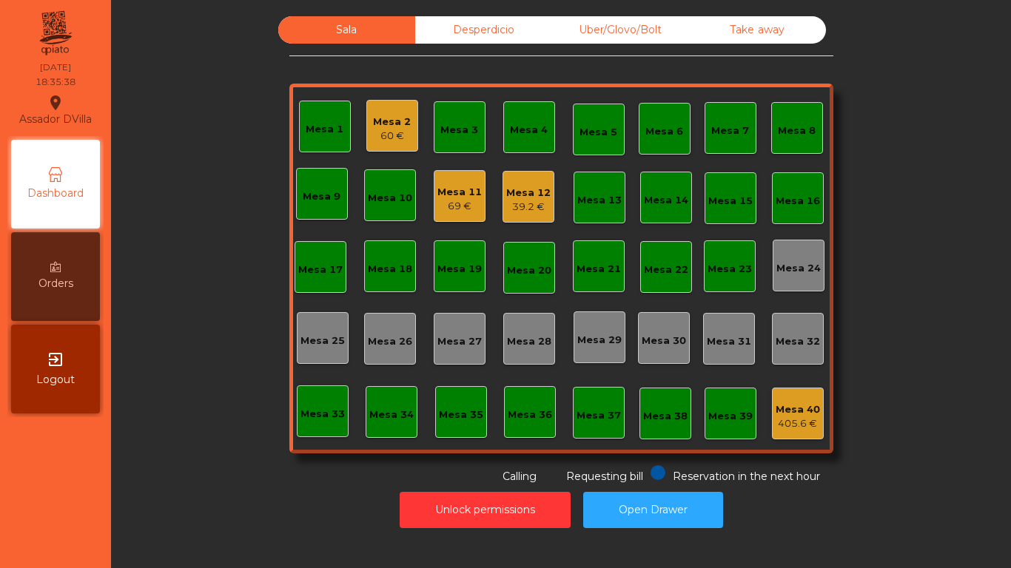
drag, startPoint x: 536, startPoint y: 7, endPoint x: 527, endPoint y: 19, distance: 14.4
click at [536, 8] on div "Sala Desperdicio Uber/Glovo/Bolt Take away Mesa 1 Mesa 2 60 € Mesa 3 Mesa 4 Mes…" at bounding box center [561, 284] width 900 height 568
click at [528, 21] on div "Desperdicio" at bounding box center [483, 29] width 137 height 27
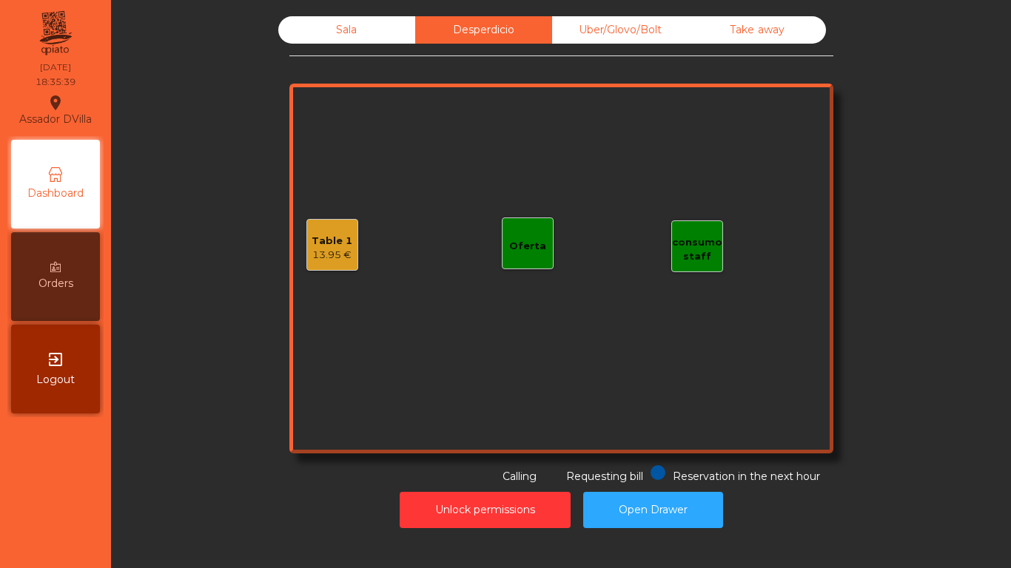
click at [616, 25] on div "Uber/Glovo/Bolt" at bounding box center [620, 29] width 137 height 27
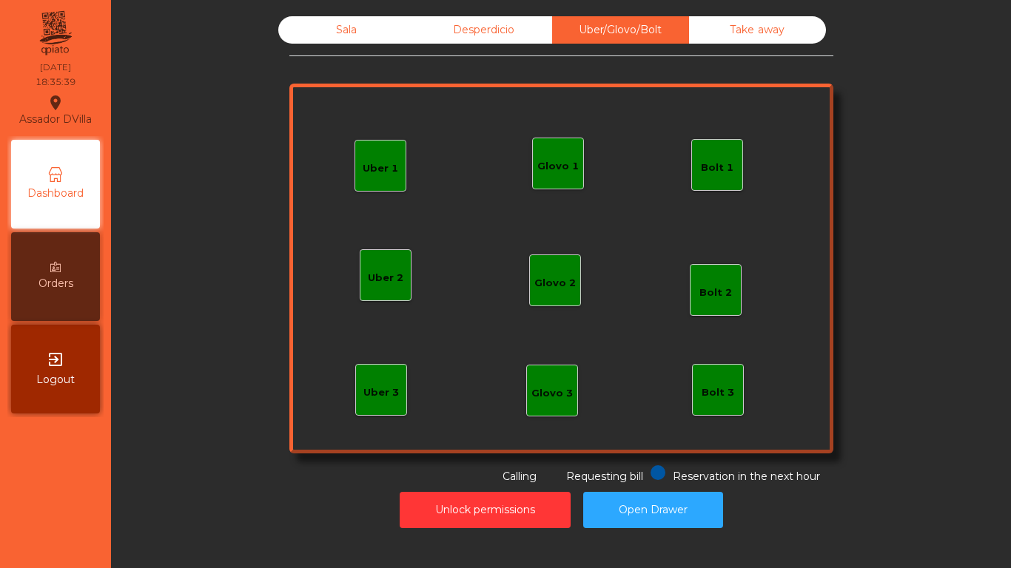
drag, startPoint x: 694, startPoint y: 26, endPoint x: 652, endPoint y: 25, distance: 42.2
click at [692, 25] on div "Take away" at bounding box center [757, 29] width 137 height 27
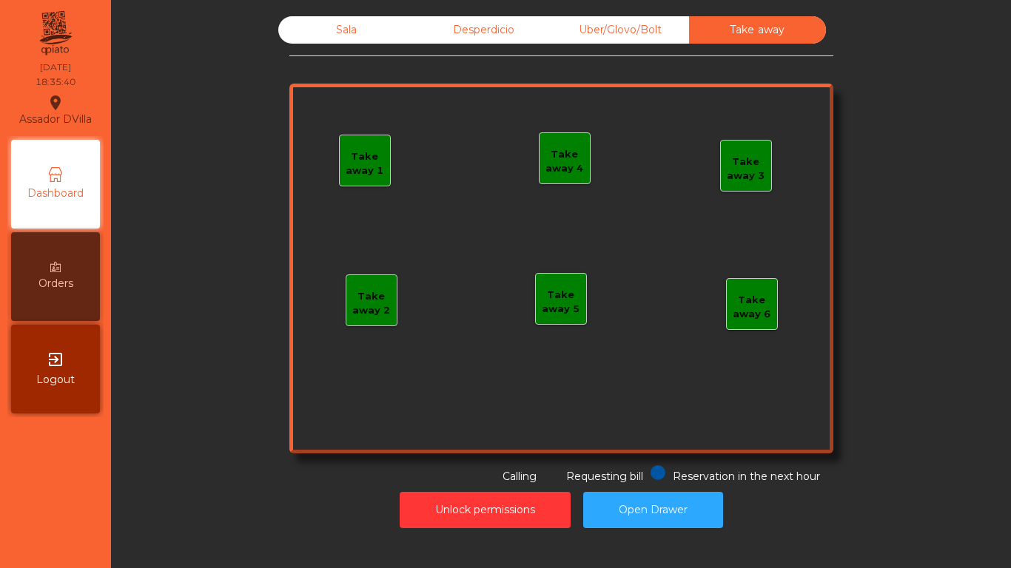
click at [485, 20] on div "Desperdicio" at bounding box center [483, 29] width 137 height 27
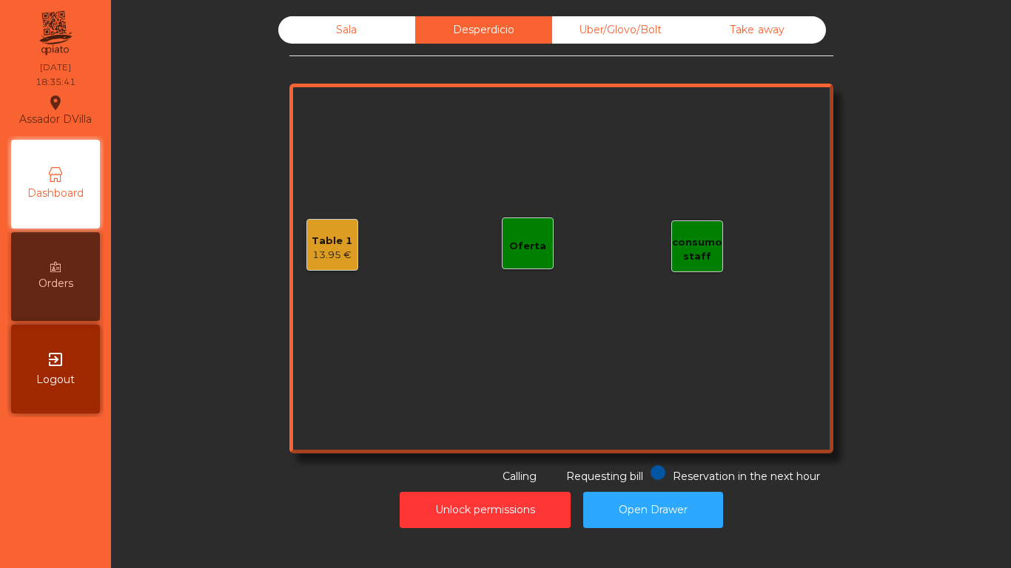
click at [314, 264] on div "Table 1 13.95 €" at bounding box center [332, 245] width 52 height 52
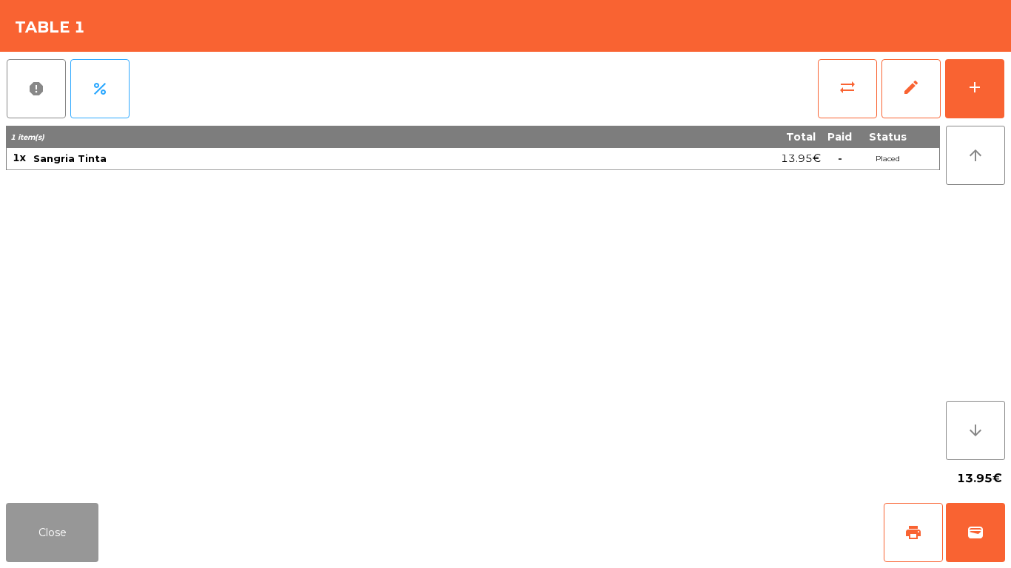
click at [95, 521] on button "Close" at bounding box center [52, 532] width 92 height 59
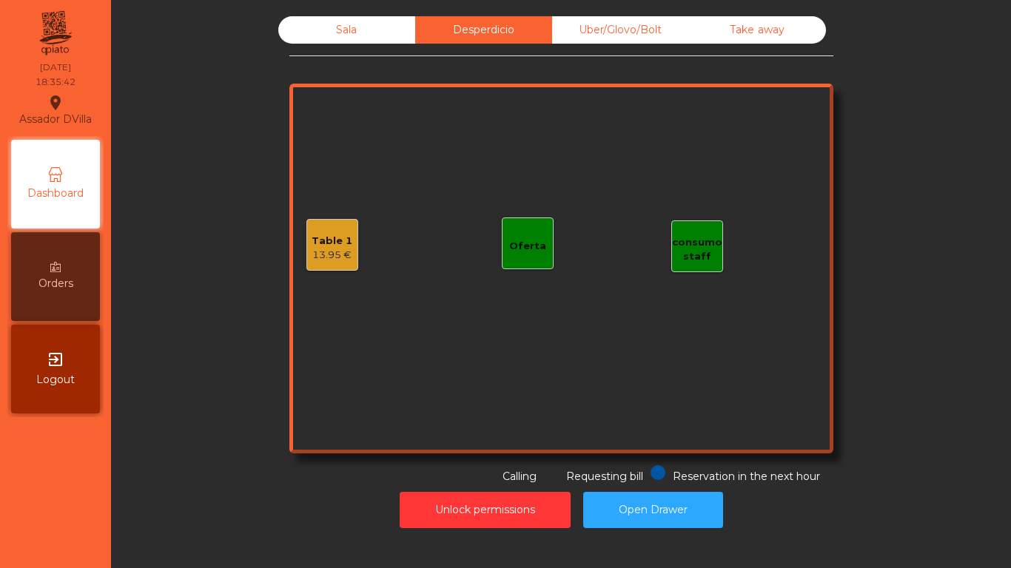
click at [313, 32] on div "Sala" at bounding box center [346, 29] width 137 height 27
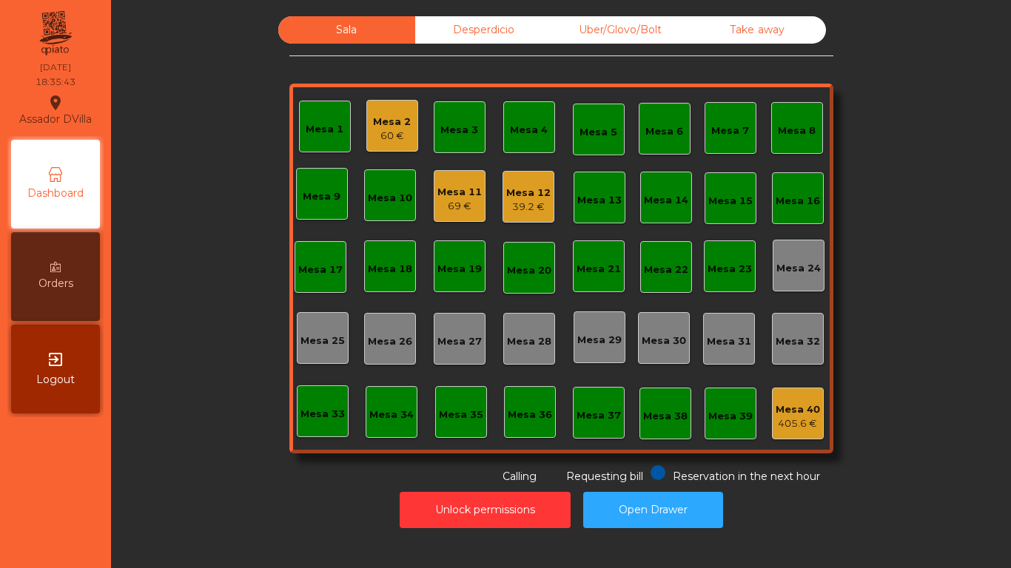
click at [219, 92] on div "Sala Desperdicio Uber/Glovo/Bolt Take away Mesa 1 Mesa 2 60 € Mesa 3 Mesa 4 Mes…" at bounding box center [561, 250] width 860 height 468
click at [625, 514] on button "Open Drawer" at bounding box center [653, 510] width 140 height 36
click at [653, 513] on button "Open Drawer" at bounding box center [653, 510] width 140 height 36
click at [675, 496] on button "Open Drawer" at bounding box center [653, 510] width 140 height 36
click at [516, 189] on div "Mesa 12" at bounding box center [528, 193] width 44 height 15
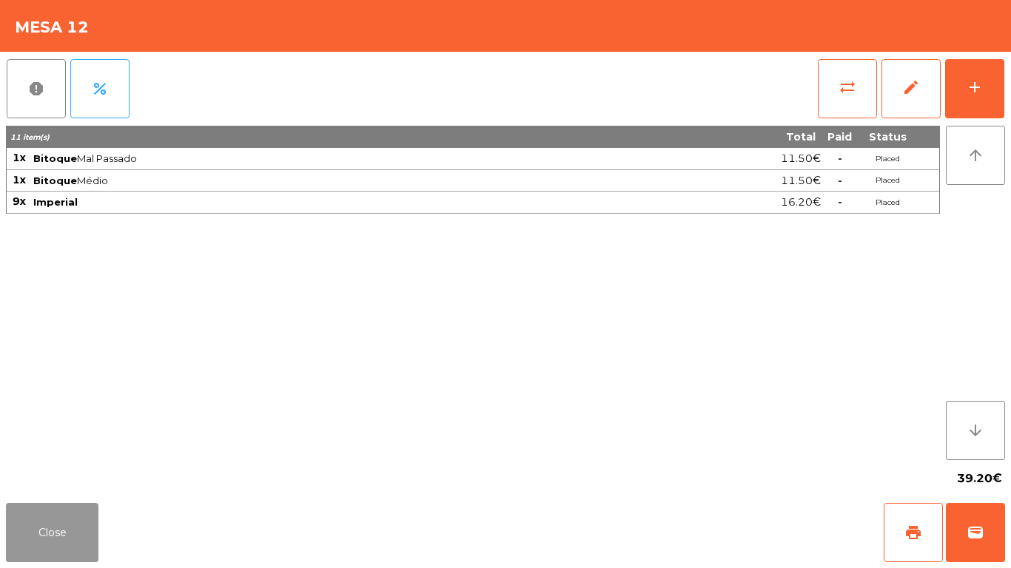
drag, startPoint x: 31, startPoint y: 523, endPoint x: 283, endPoint y: 172, distance: 432.6
click at [34, 510] on button "Close" at bounding box center [52, 532] width 92 height 59
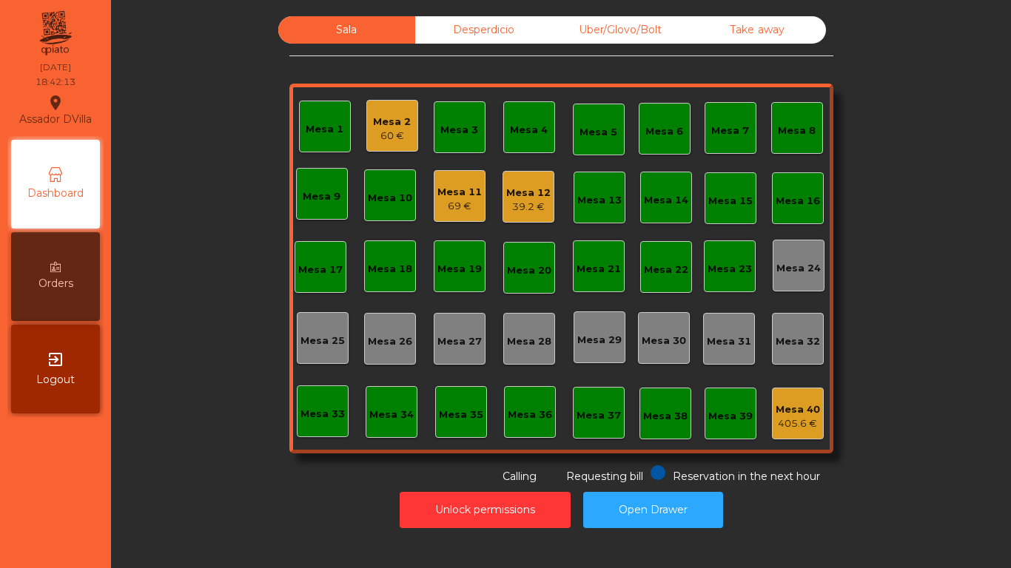
click at [442, 204] on div "69 €" at bounding box center [459, 206] width 44 height 15
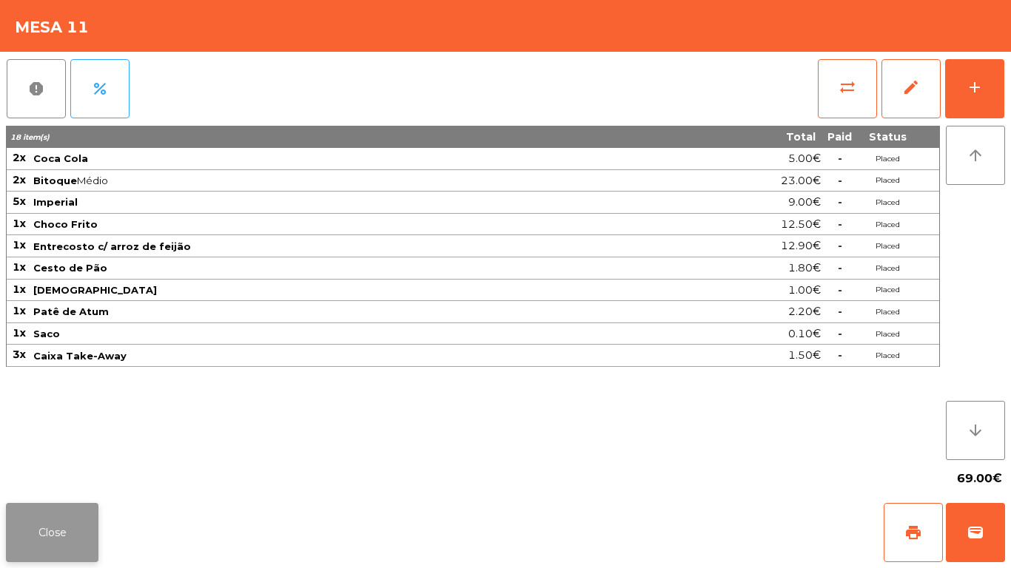
click at [41, 524] on button "Close" at bounding box center [52, 532] width 92 height 59
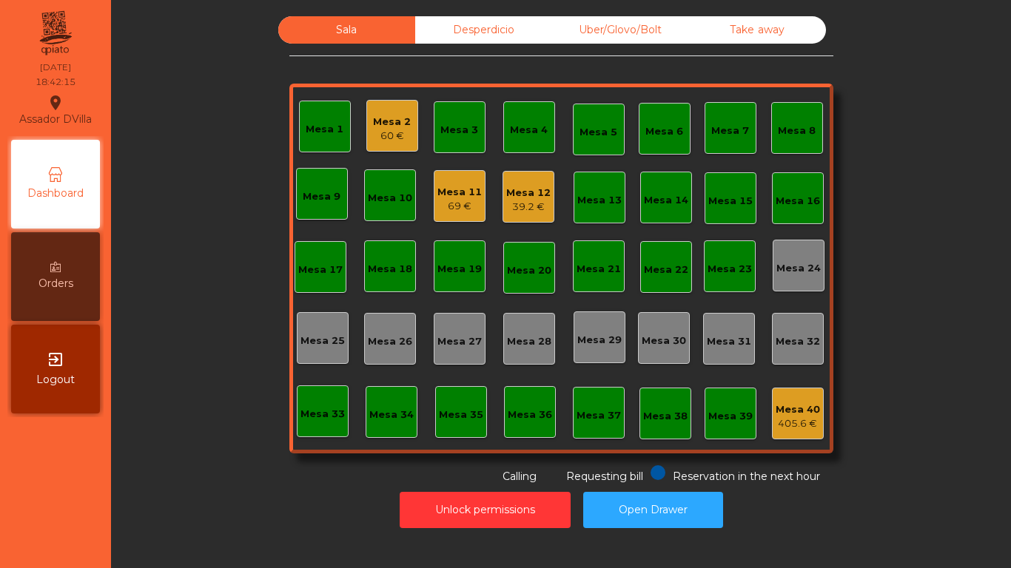
click at [386, 127] on div "Mesa 2" at bounding box center [392, 122] width 38 height 15
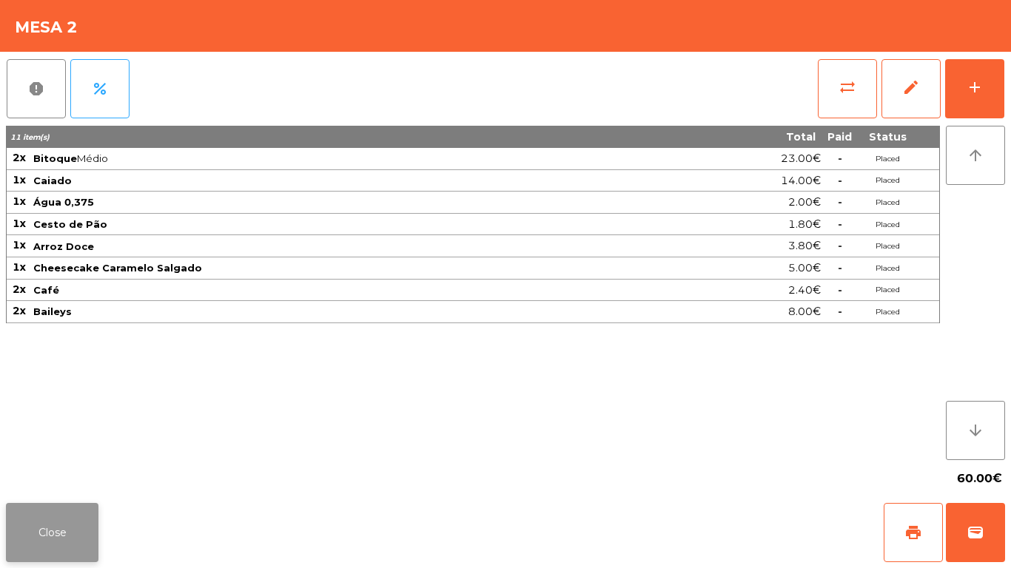
click at [68, 526] on button "Close" at bounding box center [52, 532] width 92 height 59
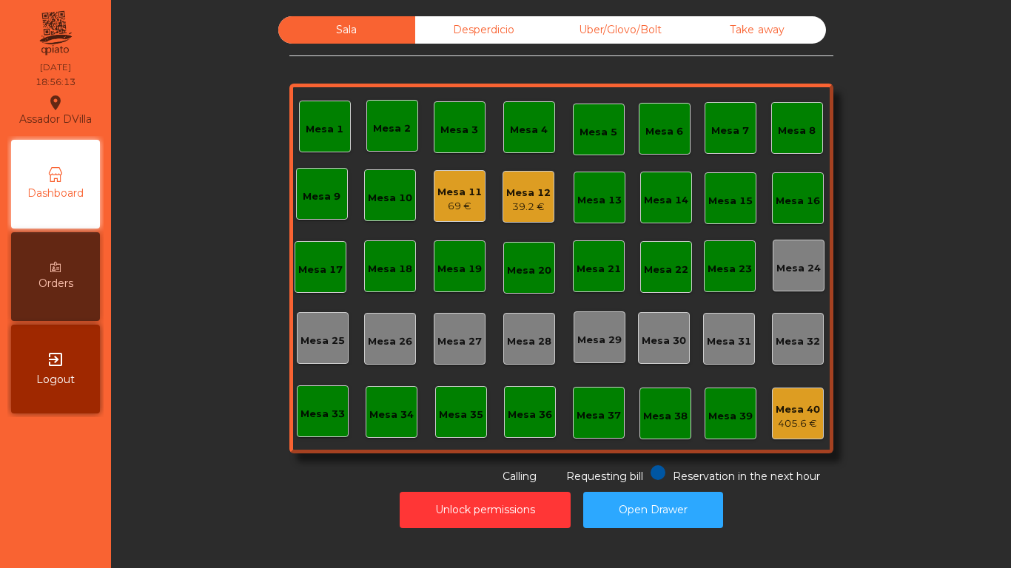
click at [516, 197] on div "Mesa 12" at bounding box center [528, 193] width 44 height 15
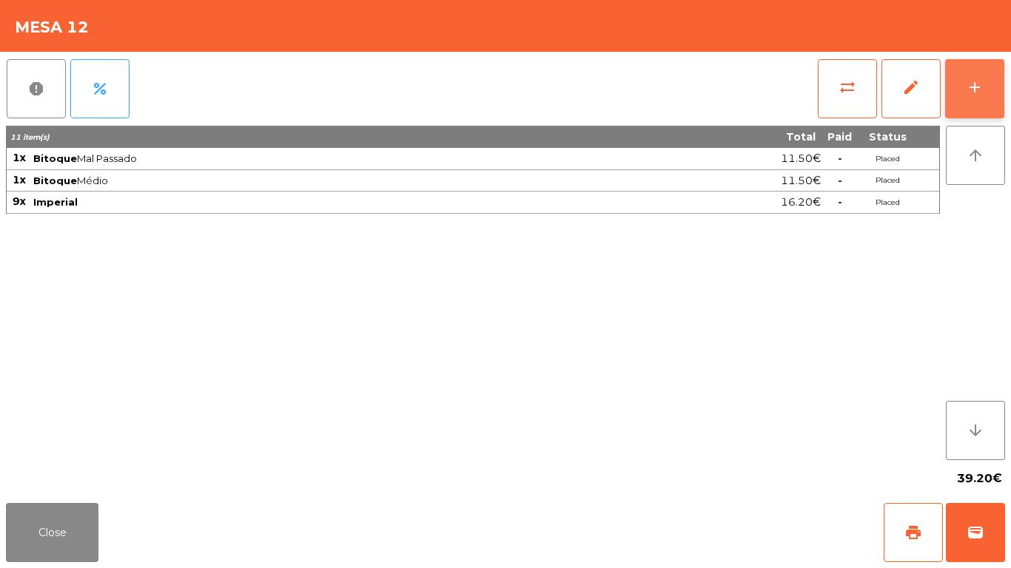
click at [1002, 82] on button "add" at bounding box center [974, 88] width 59 height 59
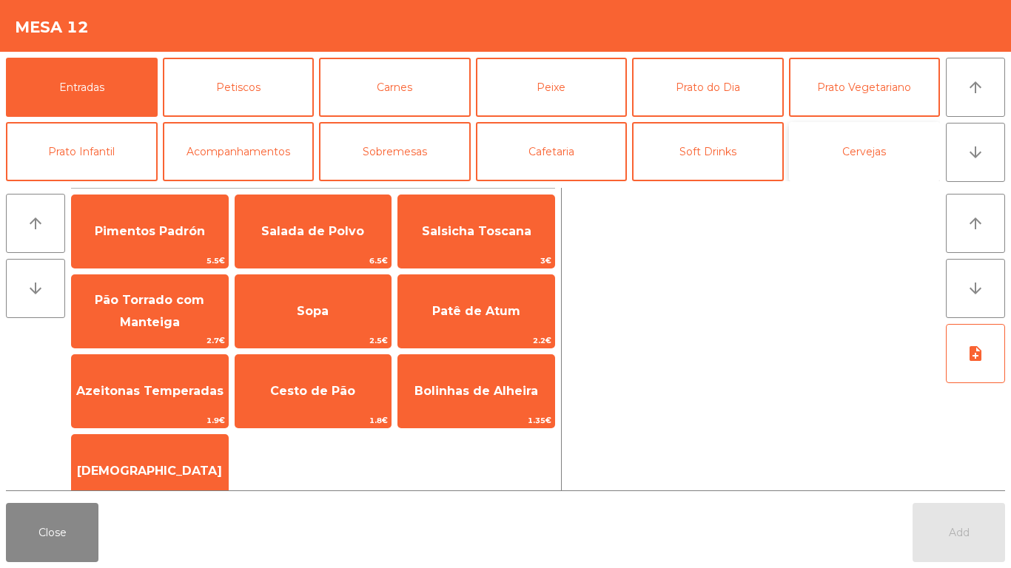
click at [877, 138] on button "Cervejas" at bounding box center [865, 151] width 152 height 59
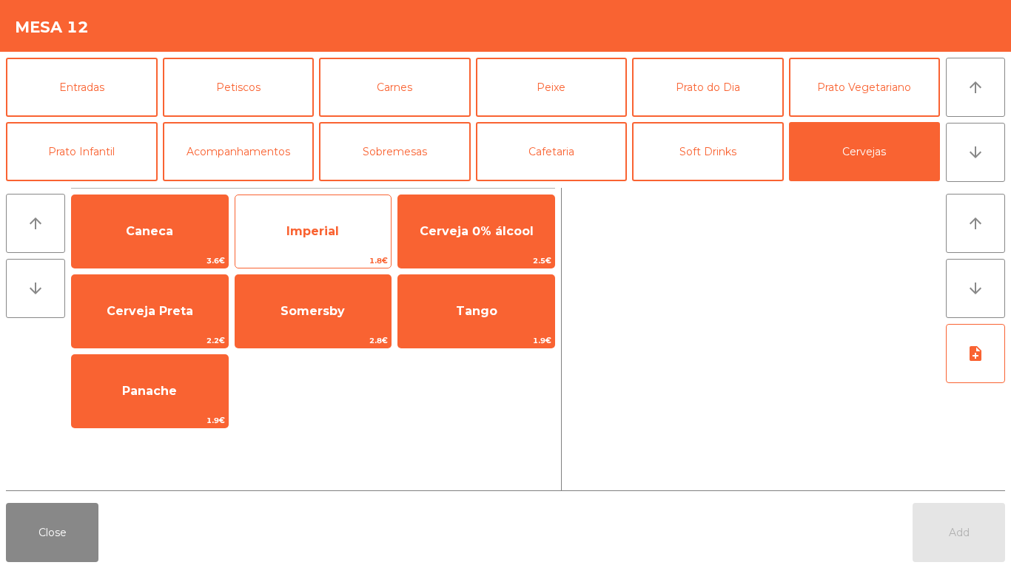
click at [292, 206] on div "Imperial 1.8€" at bounding box center [314, 232] width 158 height 74
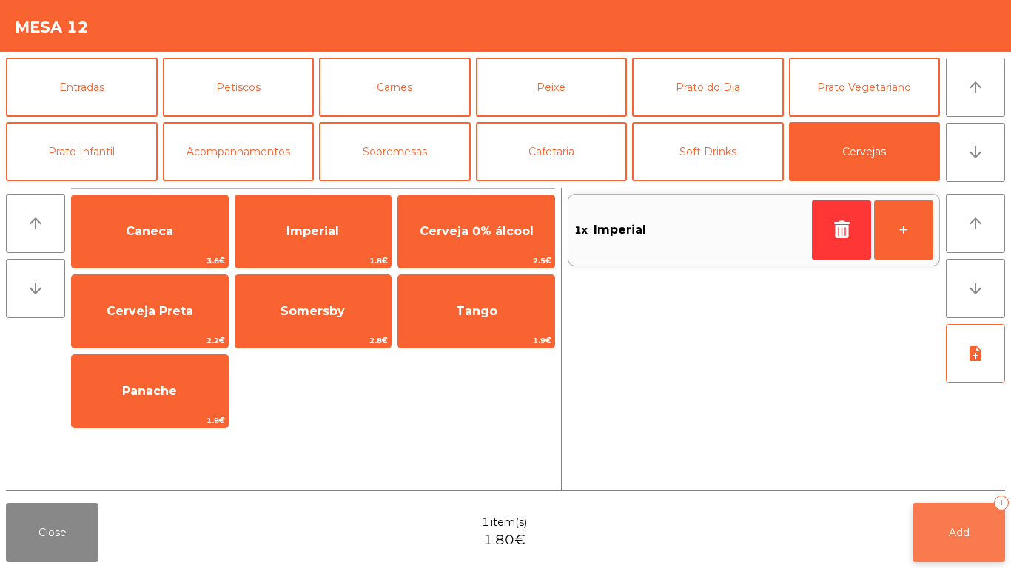
click at [948, 531] on span "Add" at bounding box center [958, 532] width 21 height 13
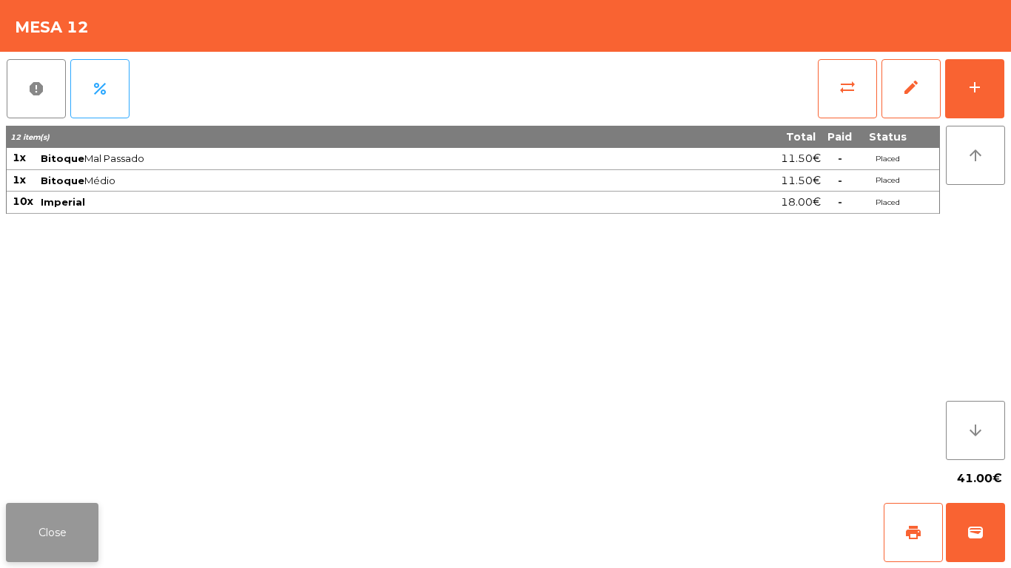
click at [56, 507] on button "Close" at bounding box center [52, 532] width 92 height 59
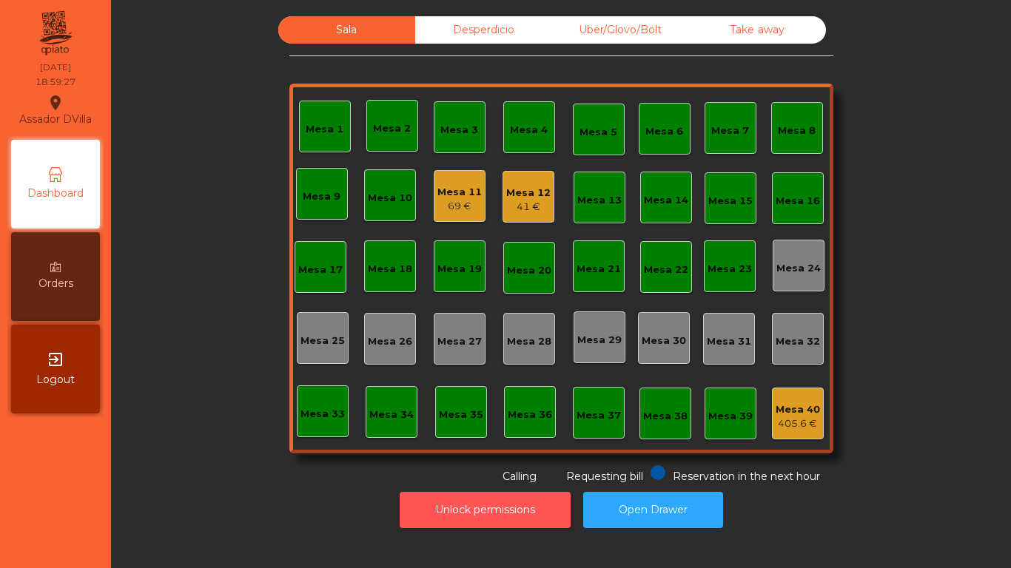
click at [505, 505] on button "Unlock permissions" at bounding box center [484, 510] width 171 height 36
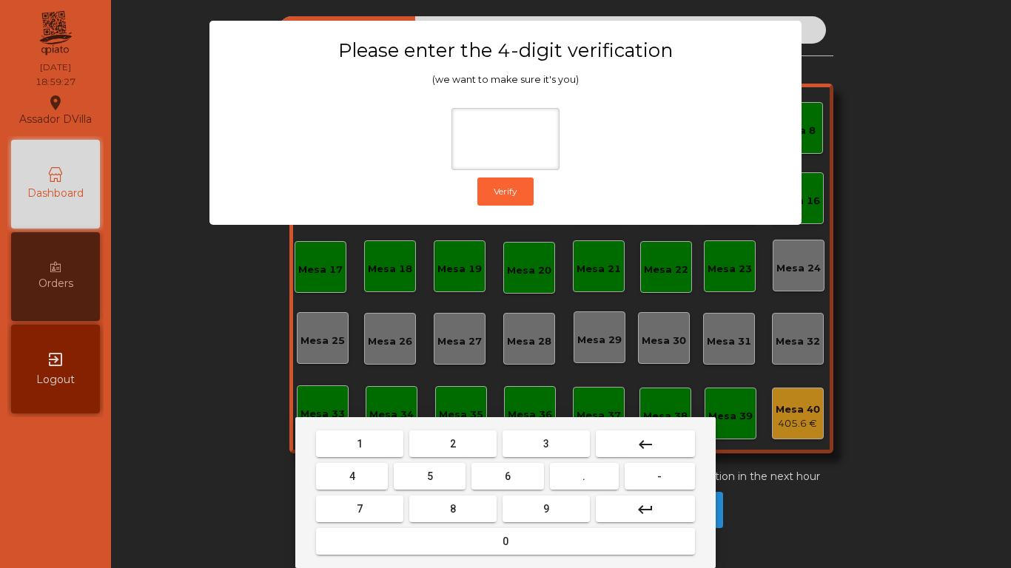
click at [456, 421] on div "1 2 3 keyboard_backspace 4 5 6 . - 7 8 9 keyboard_return 0" at bounding box center [505, 492] width 420 height 151
click at [361, 465] on button "4" at bounding box center [352, 476] width 72 height 27
click at [520, 471] on button "6" at bounding box center [507, 476] width 72 height 27
click at [530, 499] on button "9" at bounding box center [545, 509] width 87 height 27
click at [648, 443] on mat-icon "keyboard_backspace" at bounding box center [645, 445] width 18 height 18
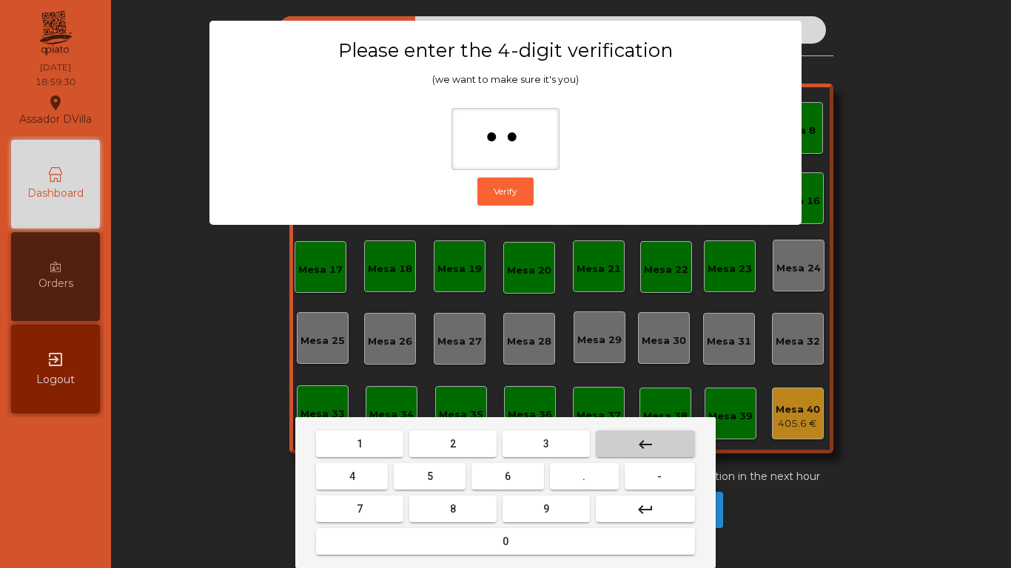
click at [636, 450] on mat-icon "keyboard_backspace" at bounding box center [645, 445] width 18 height 18
type input "*"
click at [638, 448] on mat-icon "keyboard_backspace" at bounding box center [645, 445] width 18 height 18
click at [468, 435] on button "2" at bounding box center [452, 444] width 87 height 27
click at [363, 462] on mat-keyboard-key "4" at bounding box center [352, 476] width 78 height 33
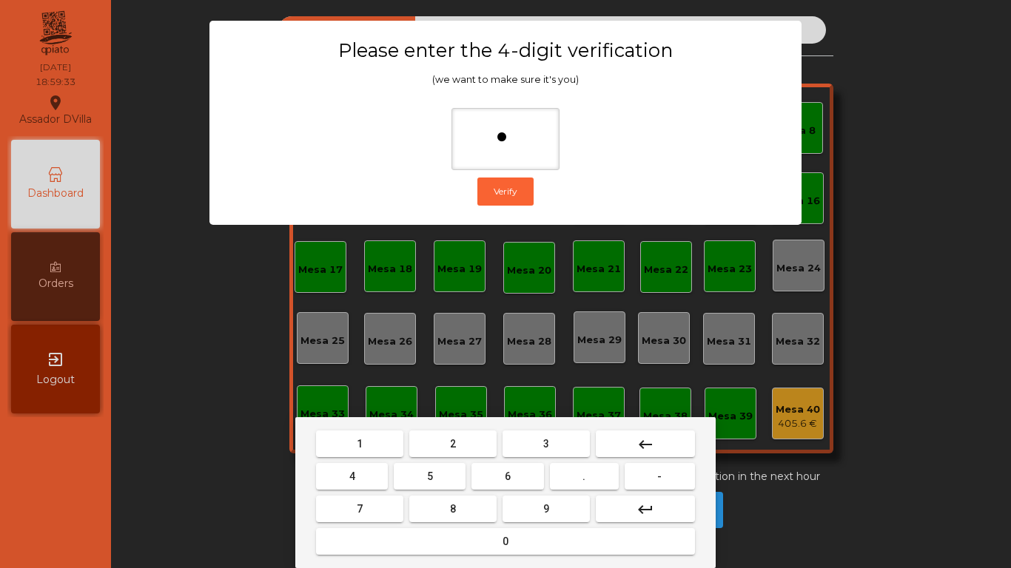
drag, startPoint x: 347, startPoint y: 470, endPoint x: 553, endPoint y: 495, distance: 207.2
click at [350, 470] on button "4" at bounding box center [352, 476] width 72 height 27
click at [527, 479] on button "6" at bounding box center [507, 476] width 72 height 27
click at [542, 506] on button "9" at bounding box center [545, 509] width 87 height 27
type input "****"
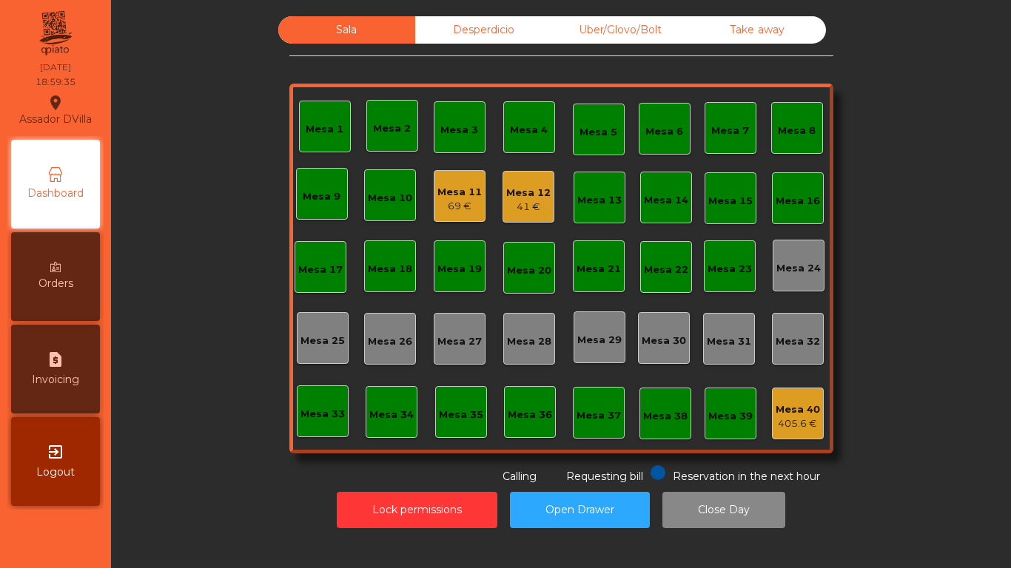
click at [88, 374] on div "request_page Invoicing" at bounding box center [55, 369] width 89 height 89
select select "*"
select select "****"
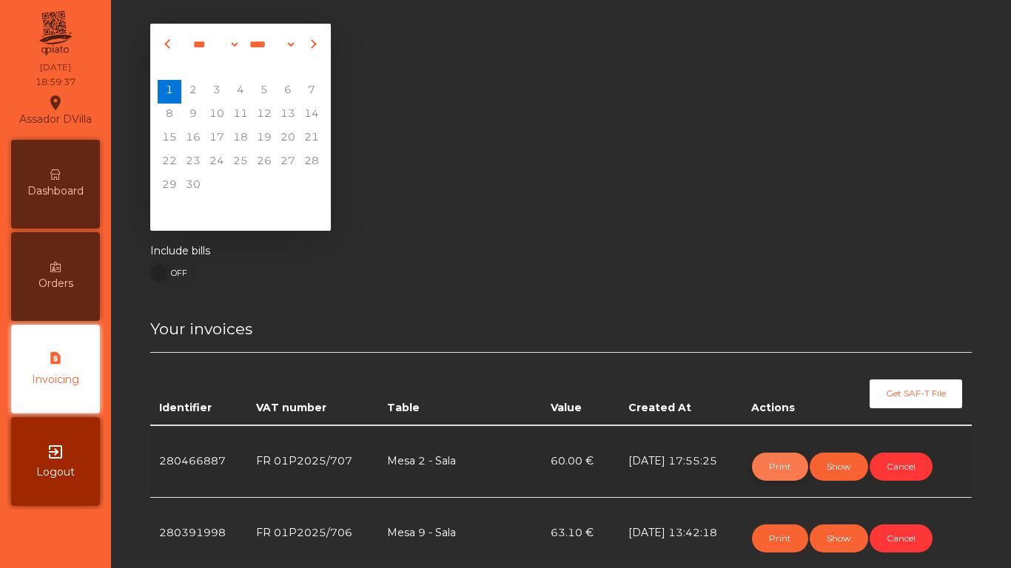
click at [788, 473] on button "Print" at bounding box center [780, 467] width 56 height 28
click at [58, 176] on icon at bounding box center [55, 174] width 10 height 10
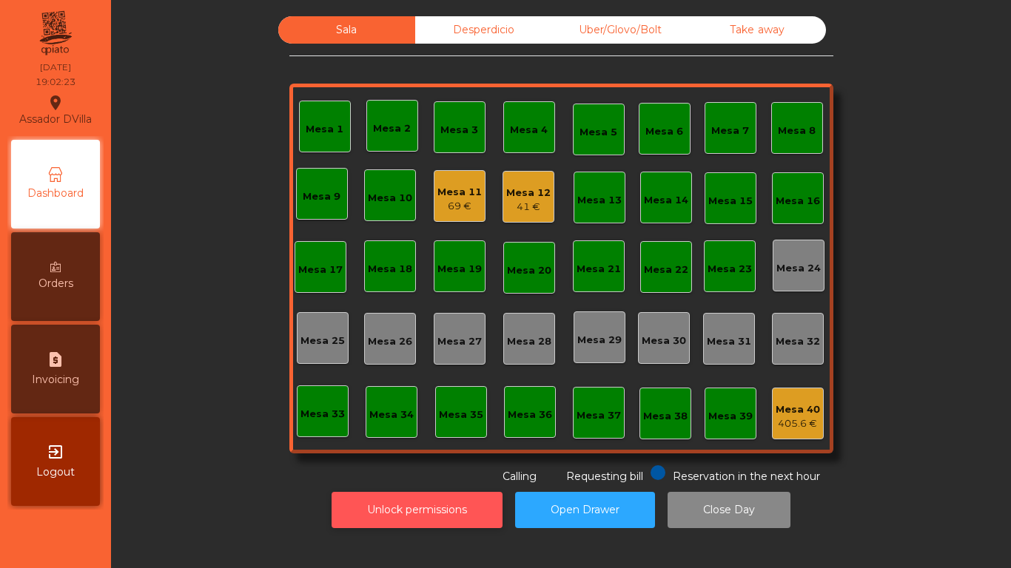
click at [390, 514] on button "Unlock permissions" at bounding box center [416, 510] width 171 height 36
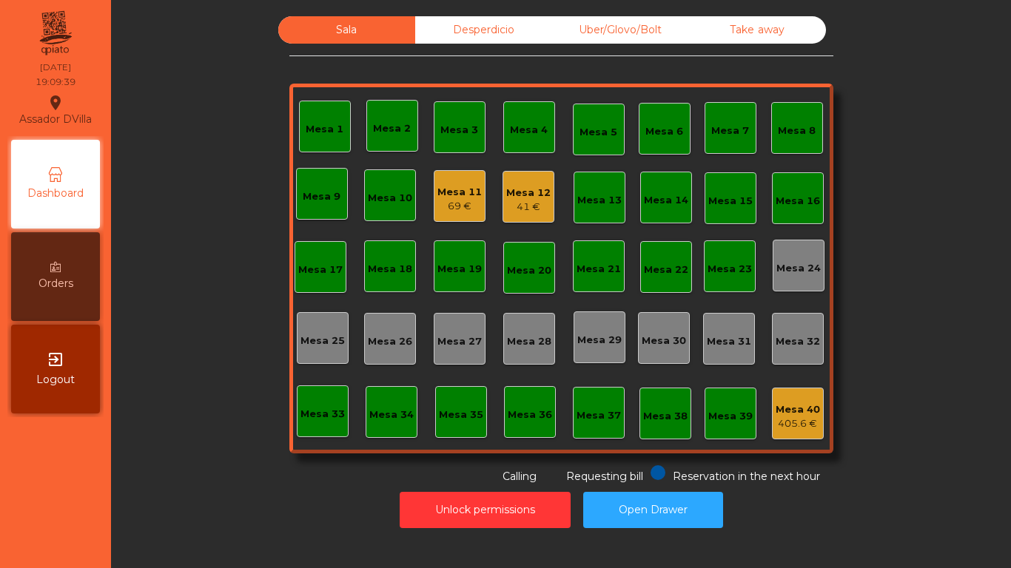
click at [522, 189] on div "Mesa 12" at bounding box center [528, 193] width 44 height 15
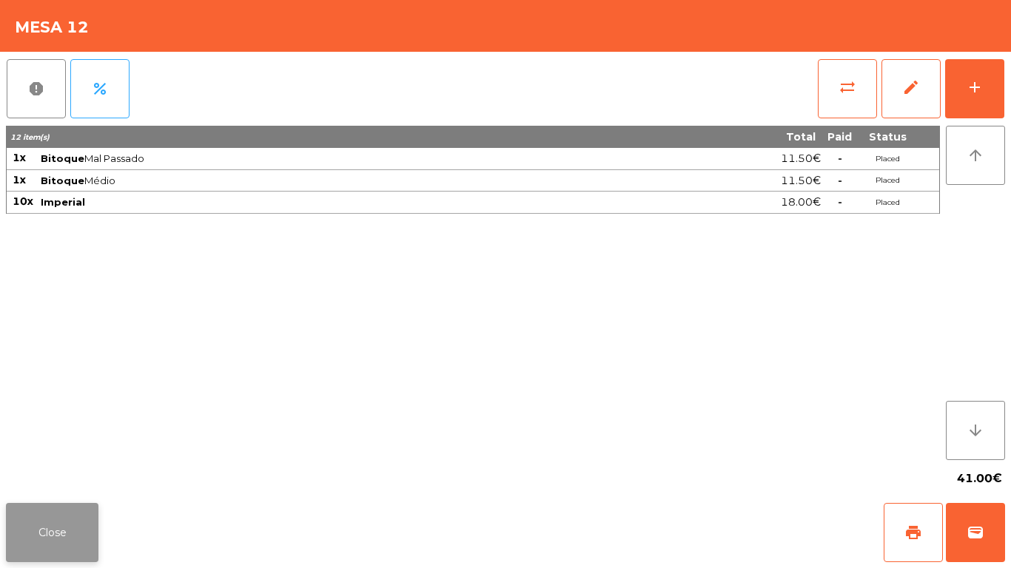
click at [47, 527] on button "Close" at bounding box center [52, 532] width 92 height 59
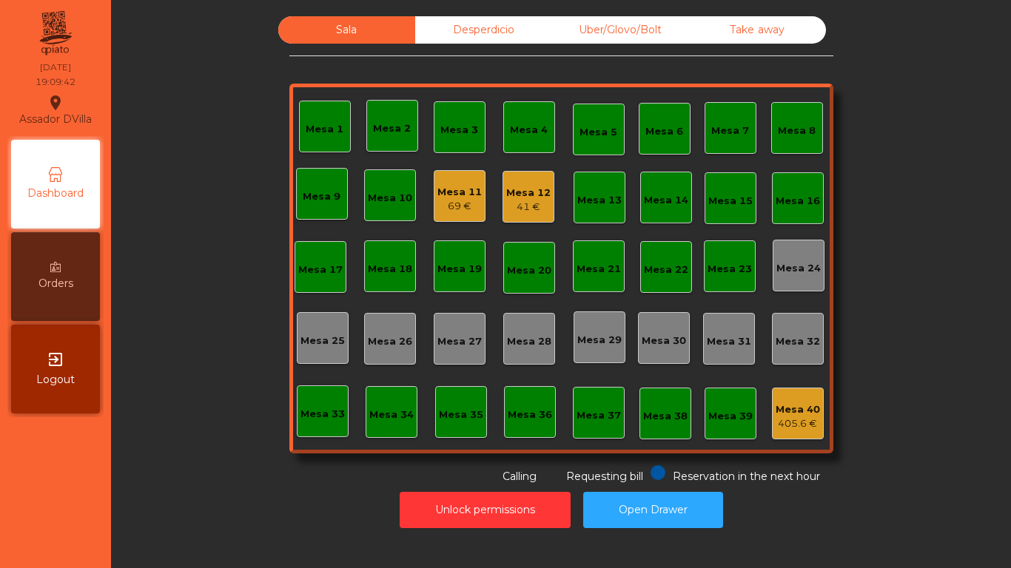
click at [443, 202] on div "69 €" at bounding box center [459, 206] width 44 height 15
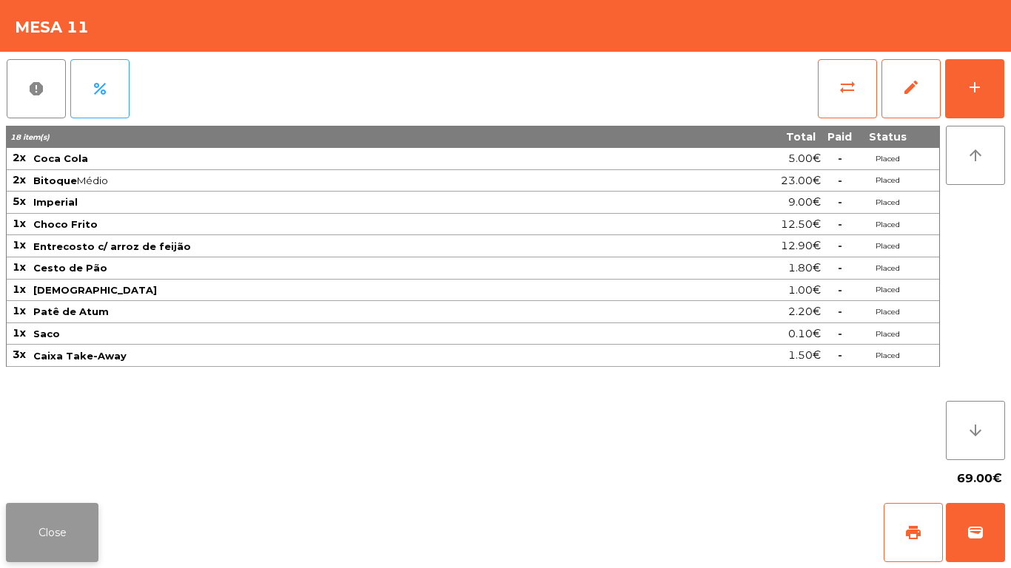
click at [78, 539] on button "Close" at bounding box center [52, 532] width 92 height 59
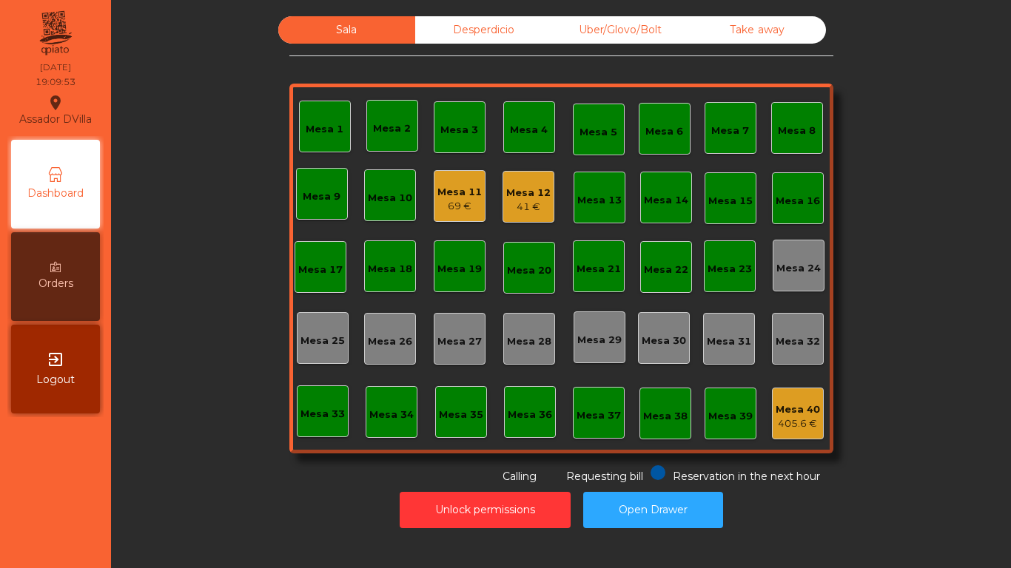
click at [456, 176] on div "Mesa 11 69 €" at bounding box center [460, 196] width 52 height 52
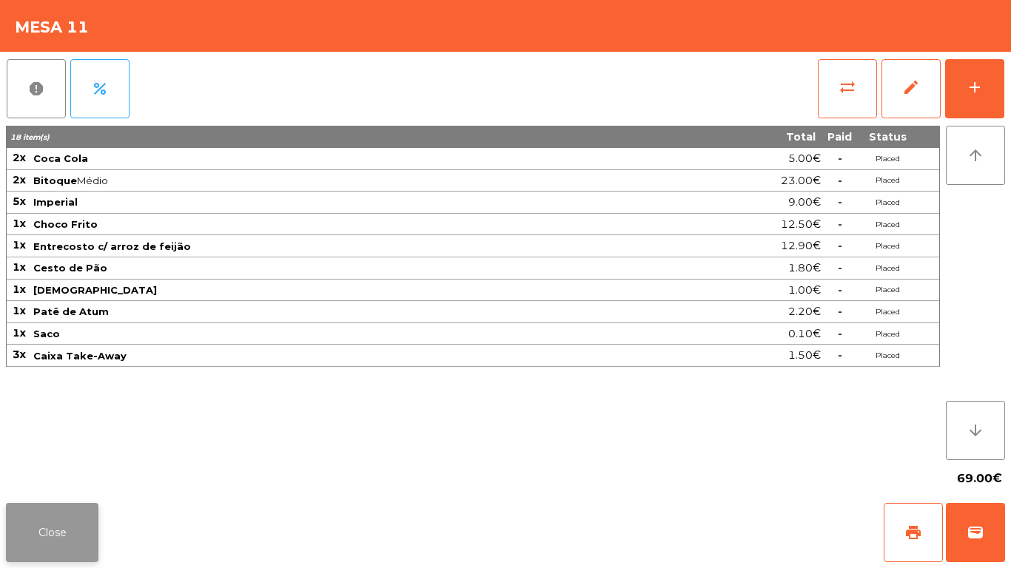
click at [18, 518] on button "Close" at bounding box center [52, 532] width 92 height 59
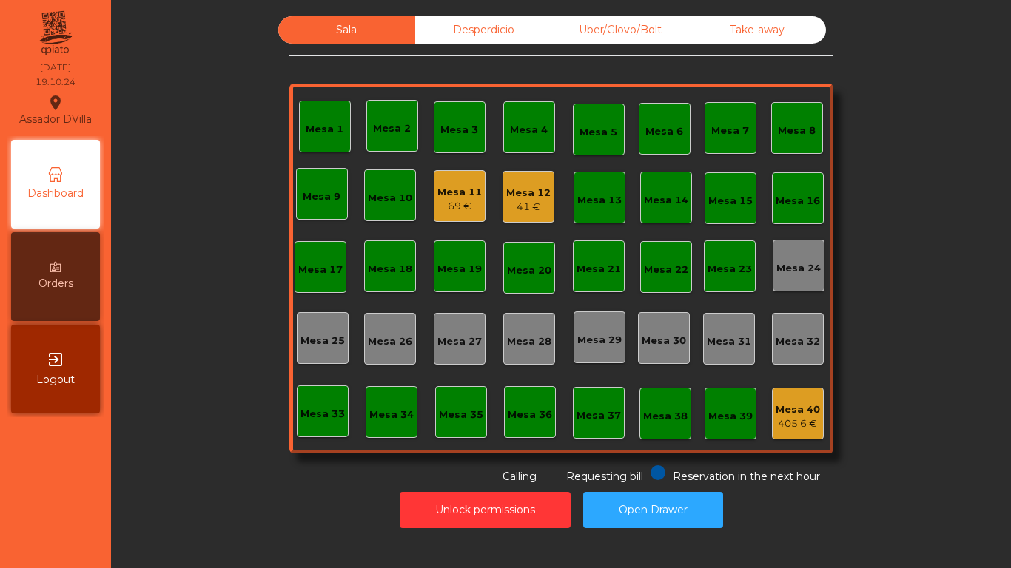
click at [506, 189] on div "Mesa 12" at bounding box center [528, 193] width 44 height 15
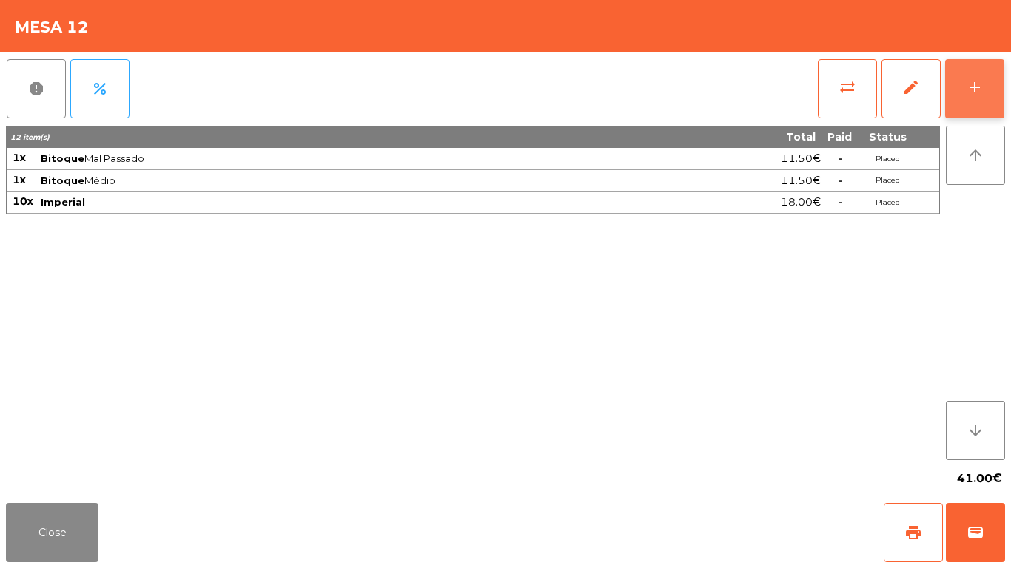
click at [996, 79] on button "add" at bounding box center [974, 88] width 59 height 59
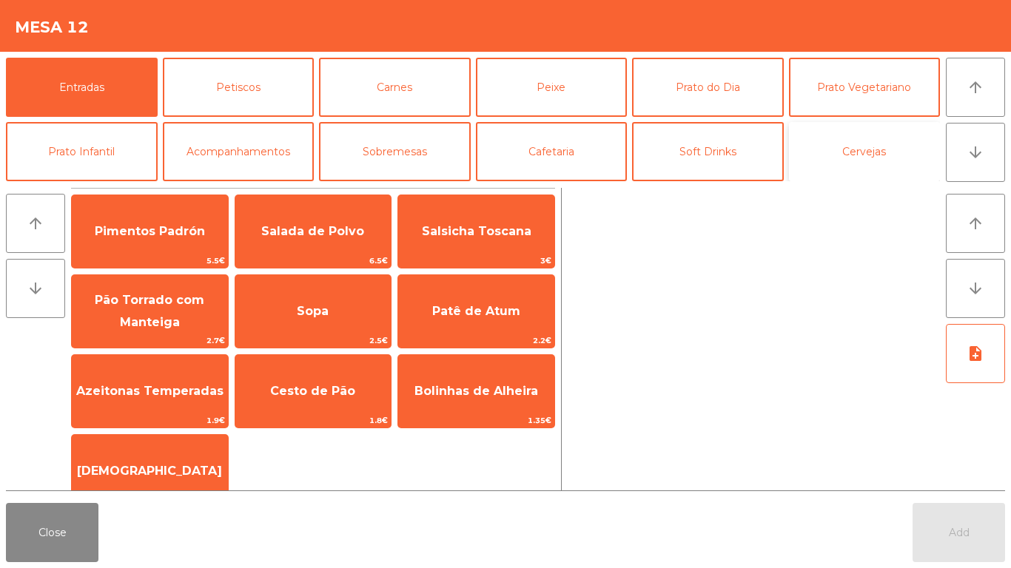
click at [885, 143] on button "Cervejas" at bounding box center [865, 151] width 152 height 59
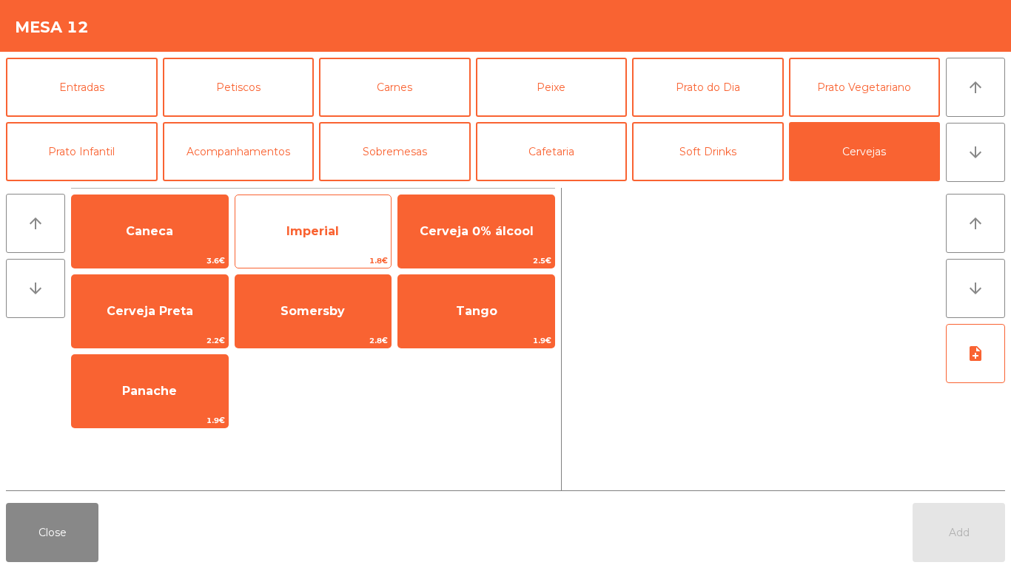
click at [309, 217] on span "Imperial" at bounding box center [313, 232] width 156 height 40
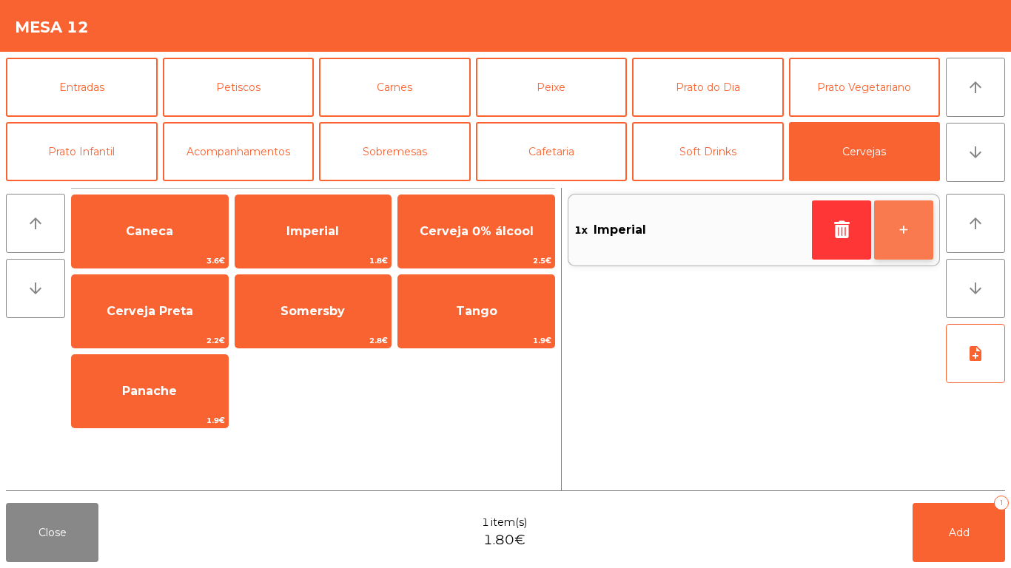
click at [912, 215] on button "+" at bounding box center [903, 229] width 59 height 59
click at [691, 449] on div "2x Imperial - +" at bounding box center [753, 339] width 372 height 303
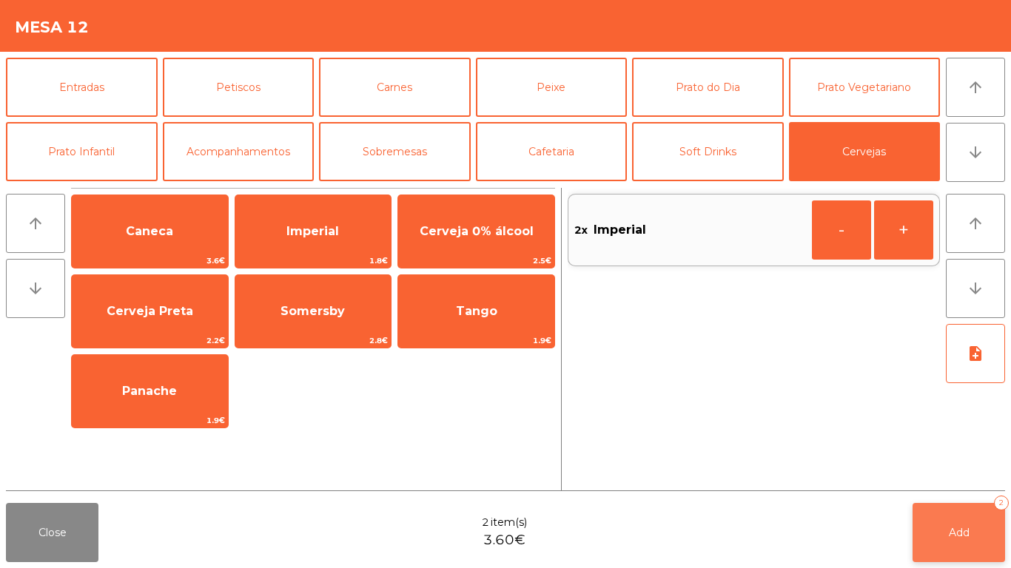
click at [977, 529] on button "Add 2" at bounding box center [958, 532] width 92 height 59
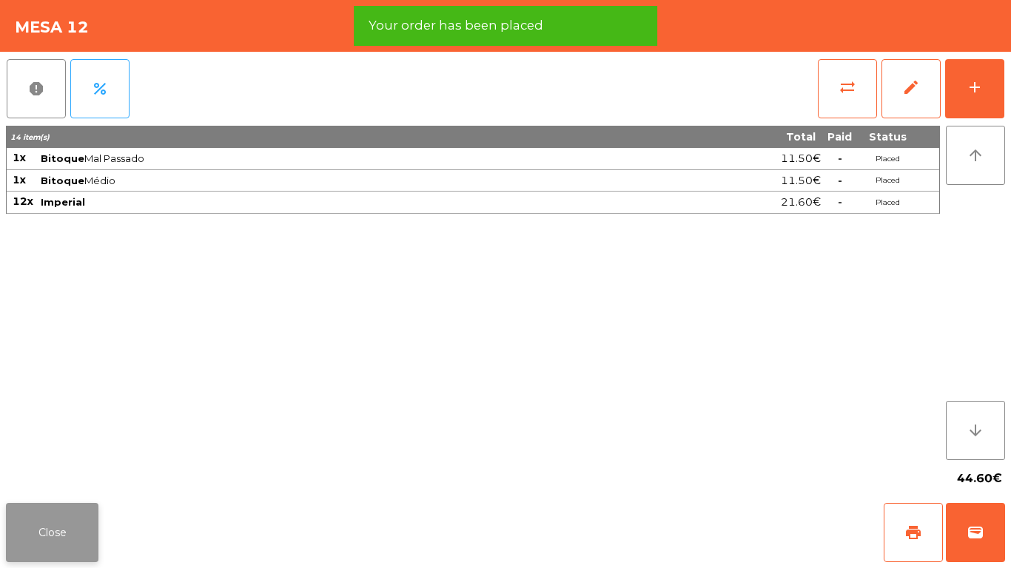
click at [41, 517] on button "Close" at bounding box center [52, 532] width 92 height 59
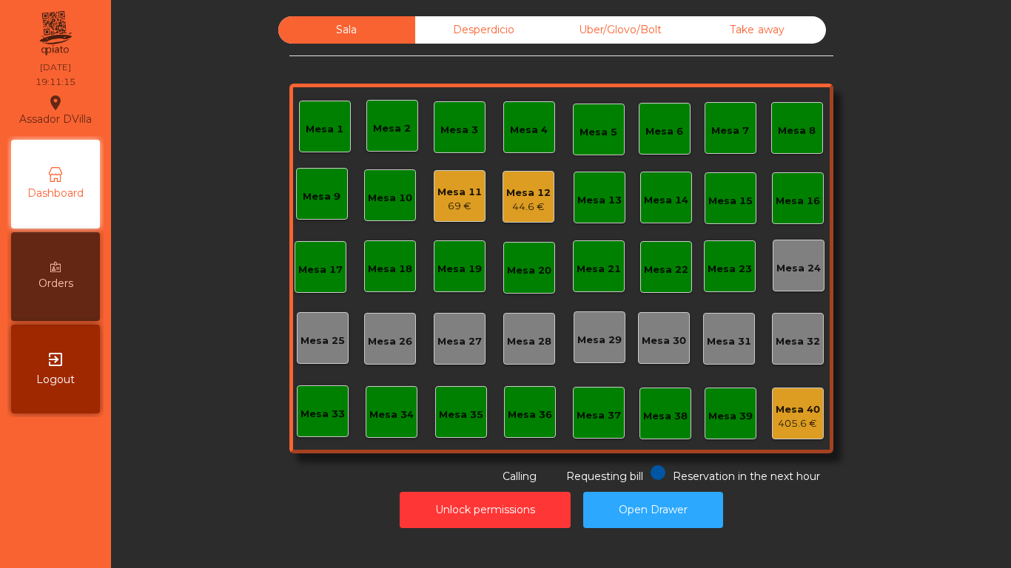
click at [456, 203] on div "69 €" at bounding box center [459, 206] width 44 height 15
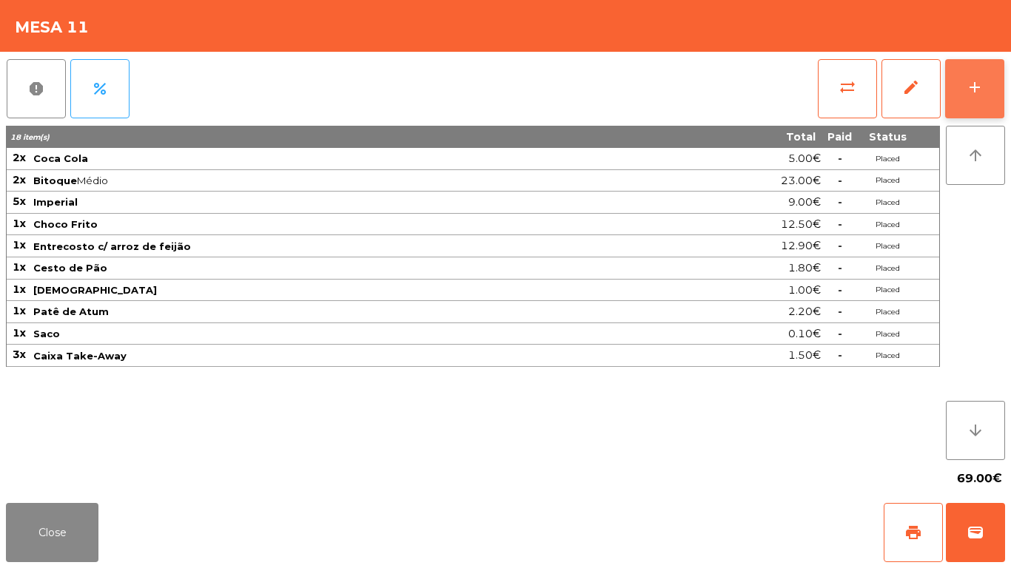
click at [980, 81] on div "add" at bounding box center [974, 87] width 18 height 18
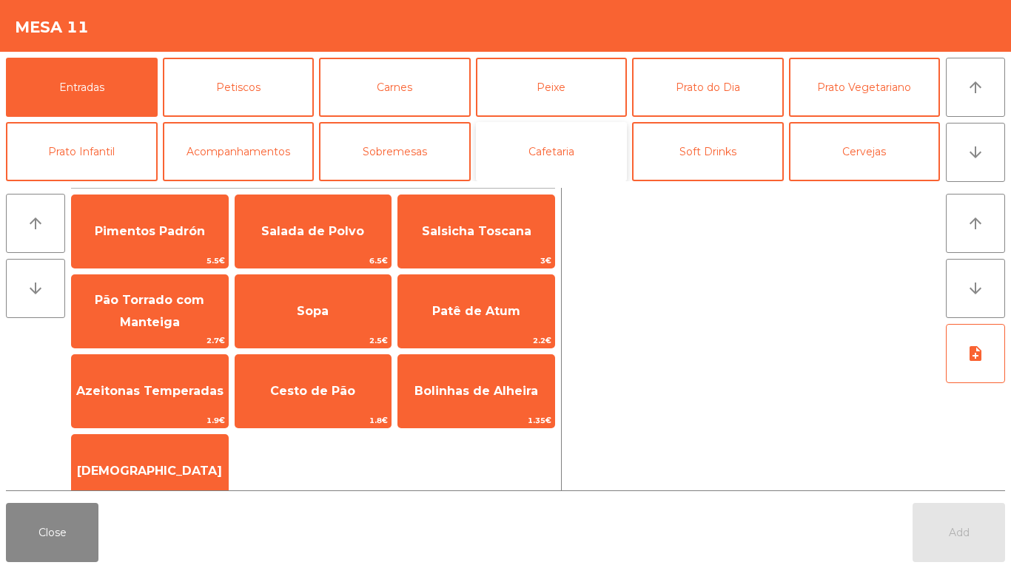
click at [573, 149] on button "Cafetaria" at bounding box center [552, 151] width 152 height 59
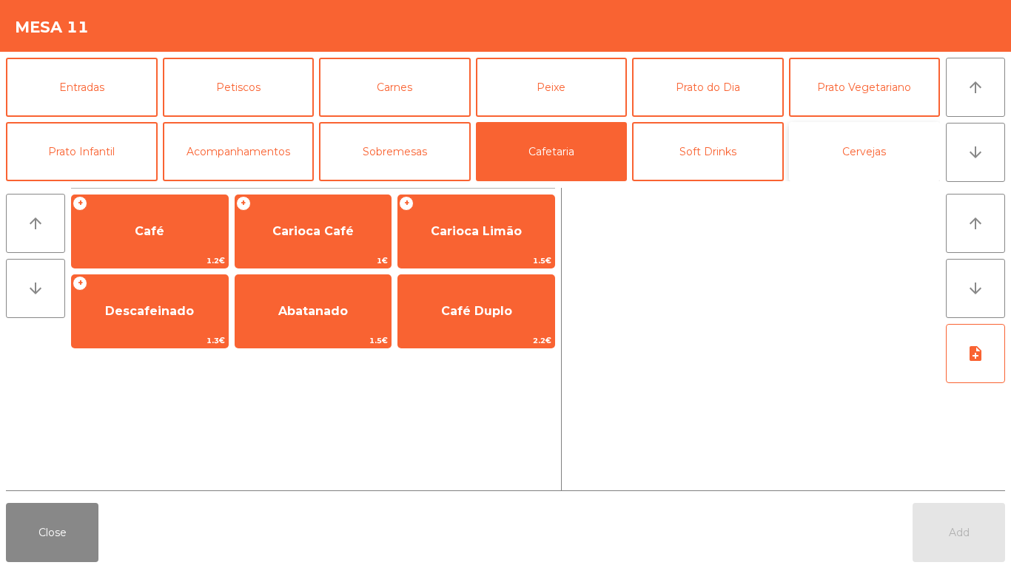
click at [887, 158] on button "Cervejas" at bounding box center [865, 151] width 152 height 59
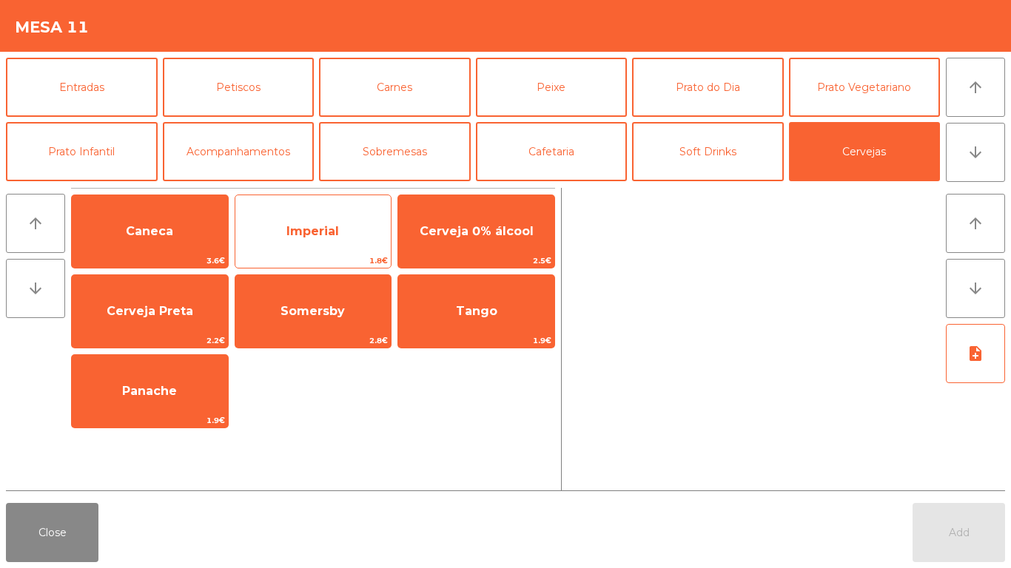
click at [328, 226] on span "Imperial" at bounding box center [312, 231] width 53 height 14
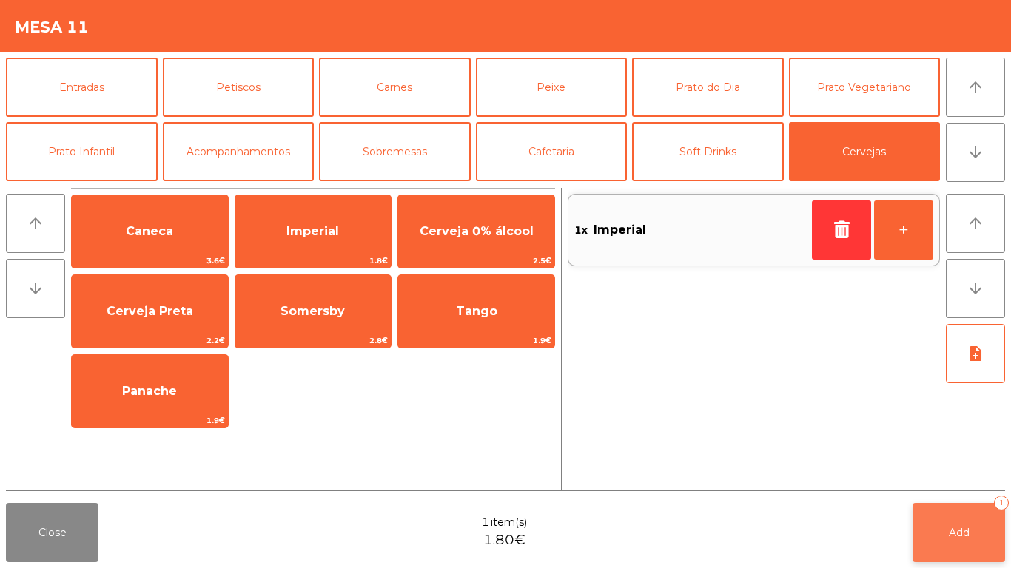
click at [951, 525] on button "Add 1" at bounding box center [958, 532] width 92 height 59
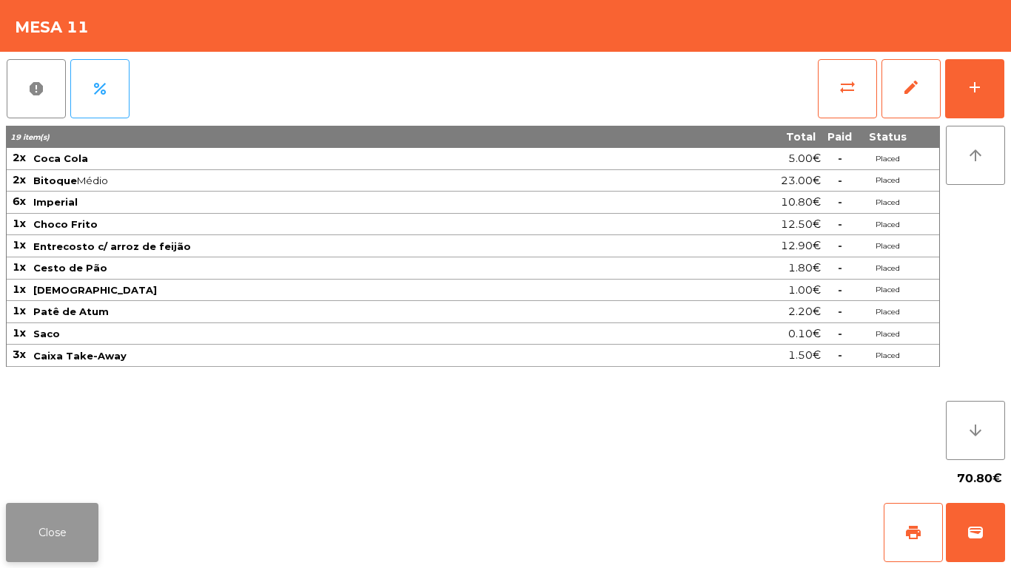
click at [9, 513] on button "Close" at bounding box center [52, 532] width 92 height 59
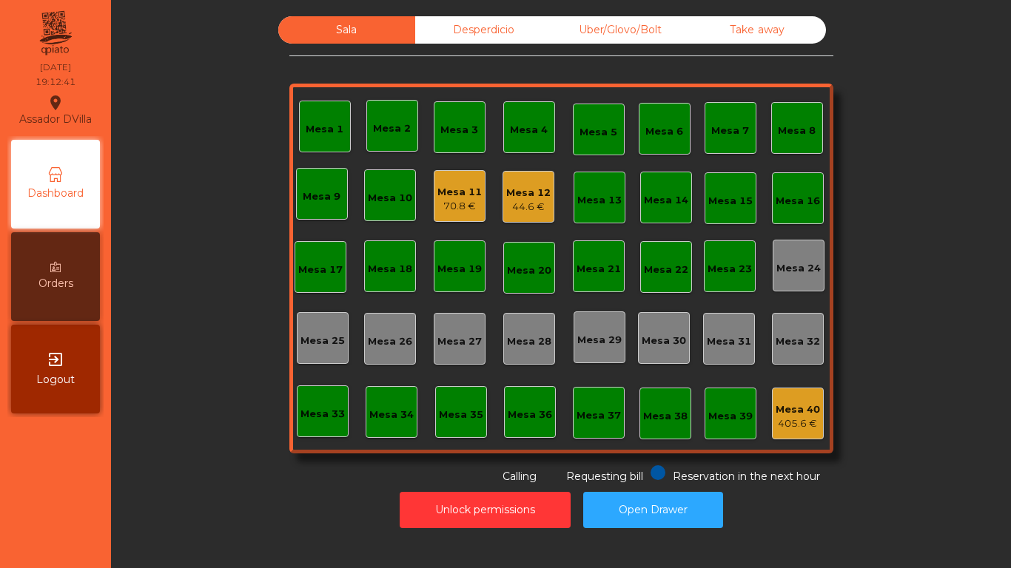
click at [451, 171] on div "Mesa 11 70.8 €" at bounding box center [460, 196] width 52 height 52
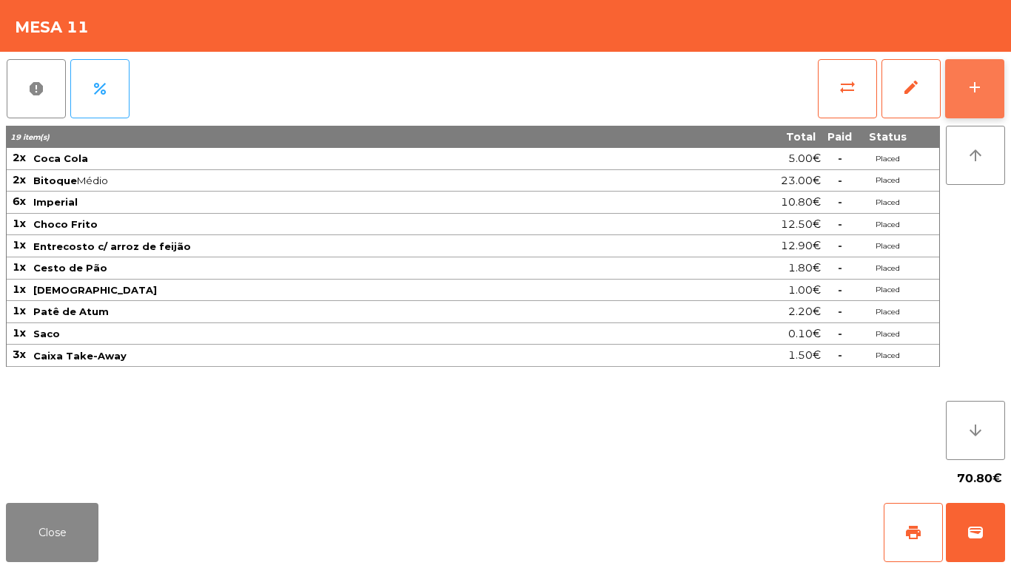
click at [996, 77] on button "add" at bounding box center [974, 88] width 59 height 59
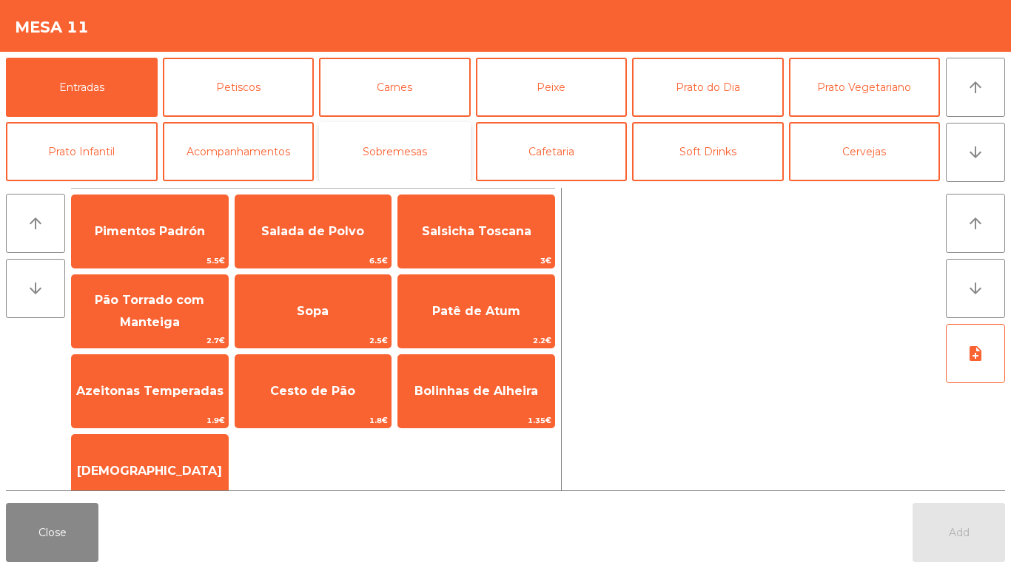
click at [394, 145] on button "Sobremesas" at bounding box center [395, 151] width 152 height 59
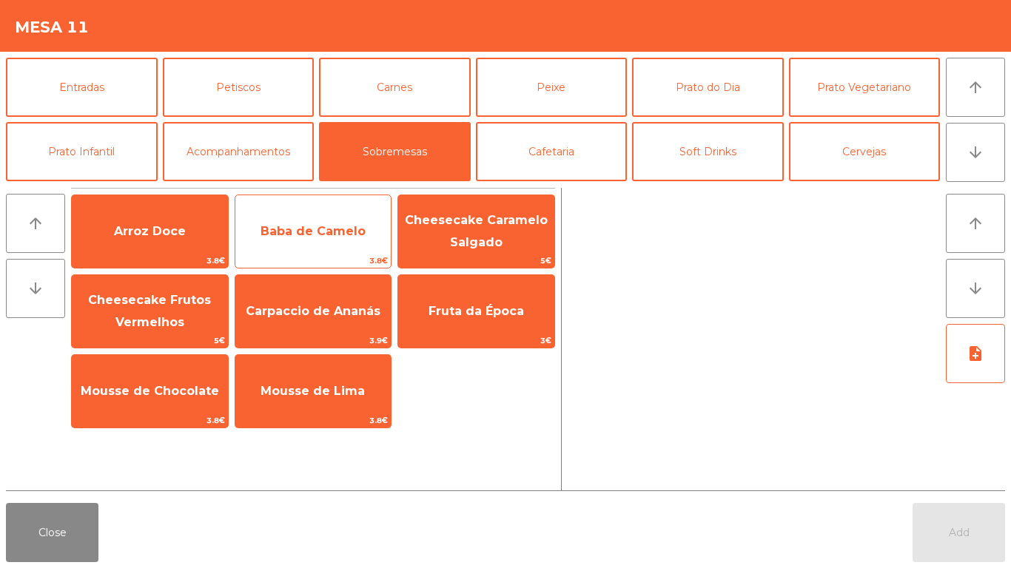
click at [314, 235] on span "Baba de Camelo" at bounding box center [312, 231] width 105 height 14
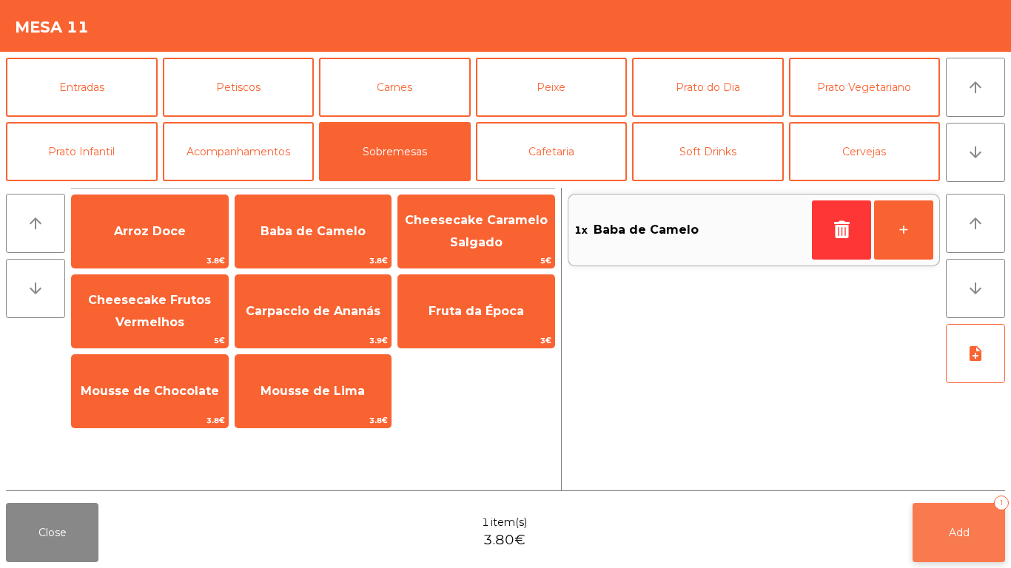
click at [952, 510] on button "Add 1" at bounding box center [958, 532] width 92 height 59
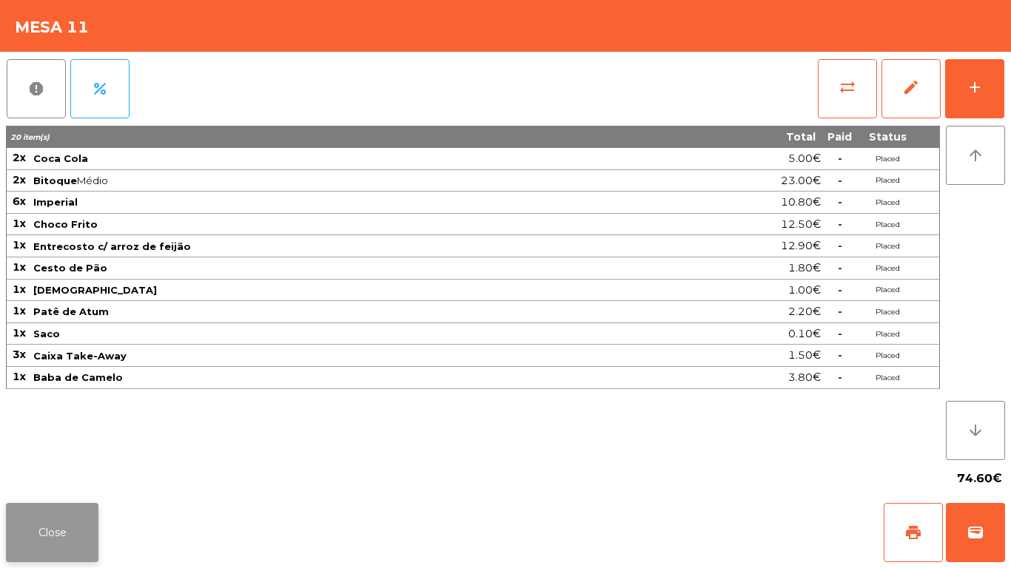
click at [36, 534] on button "Close" at bounding box center [52, 532] width 92 height 59
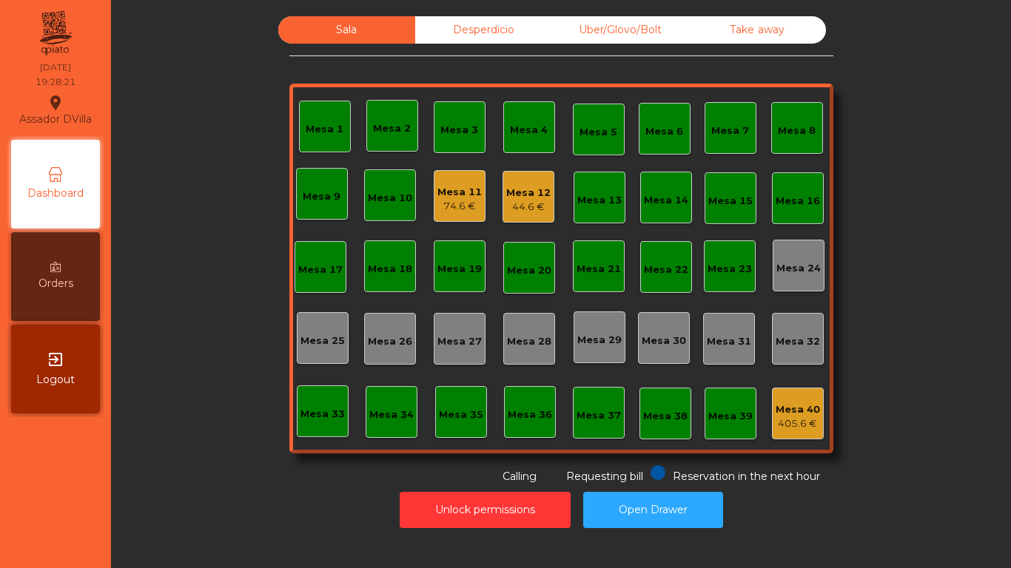
click at [434, 200] on div "Mesa 11 74.6 €" at bounding box center [460, 196] width 52 height 52
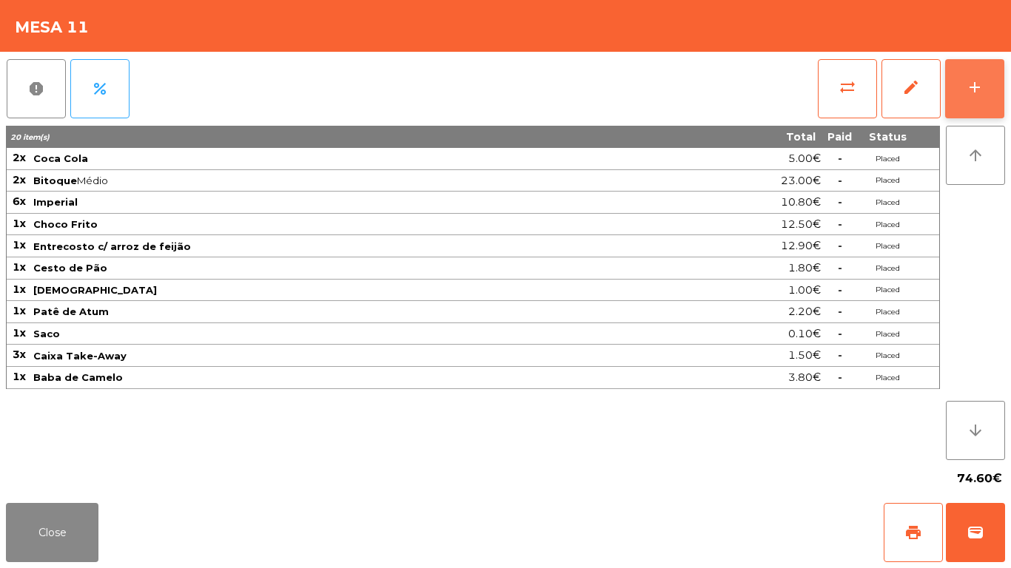
click at [991, 81] on button "add" at bounding box center [974, 88] width 59 height 59
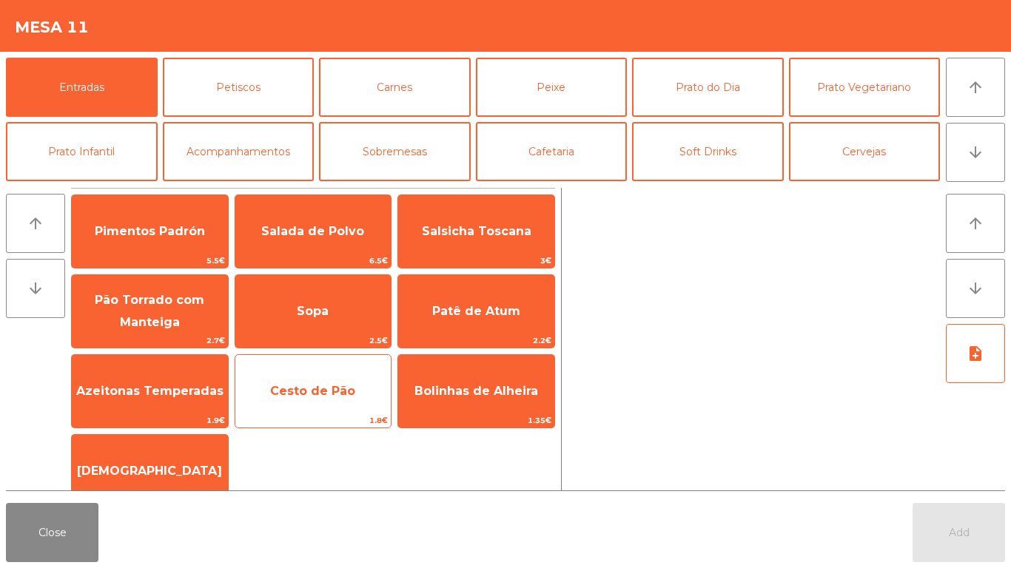
click at [288, 385] on span "Cesto de Pão" at bounding box center [312, 391] width 85 height 14
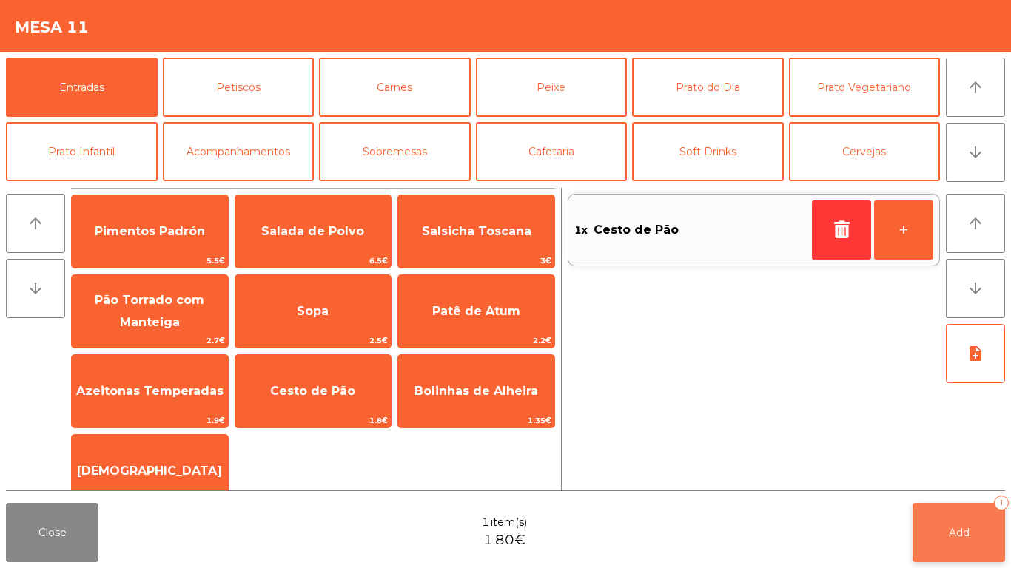
click at [957, 527] on span "Add" at bounding box center [958, 532] width 21 height 13
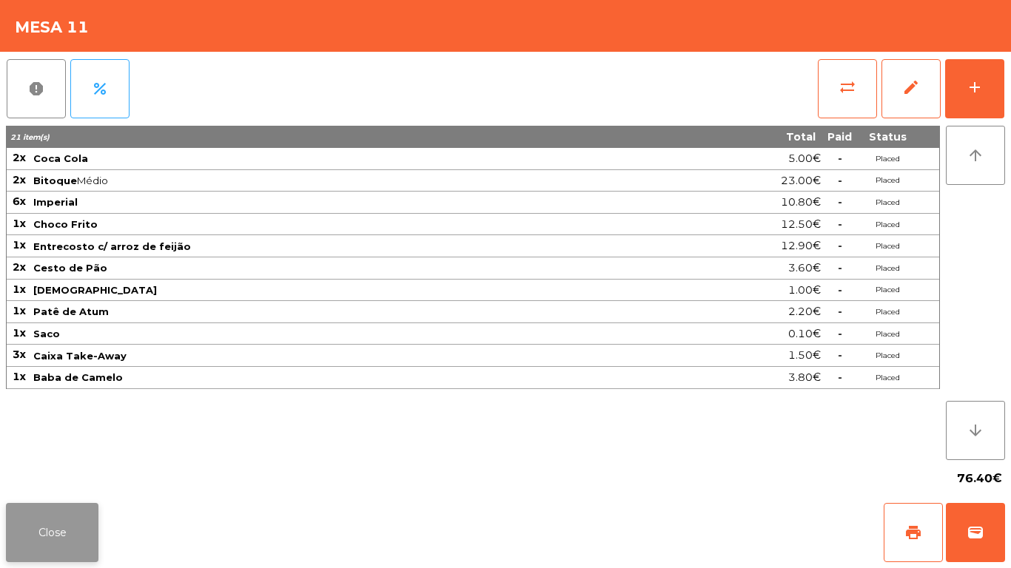
click at [38, 542] on button "Close" at bounding box center [52, 532] width 92 height 59
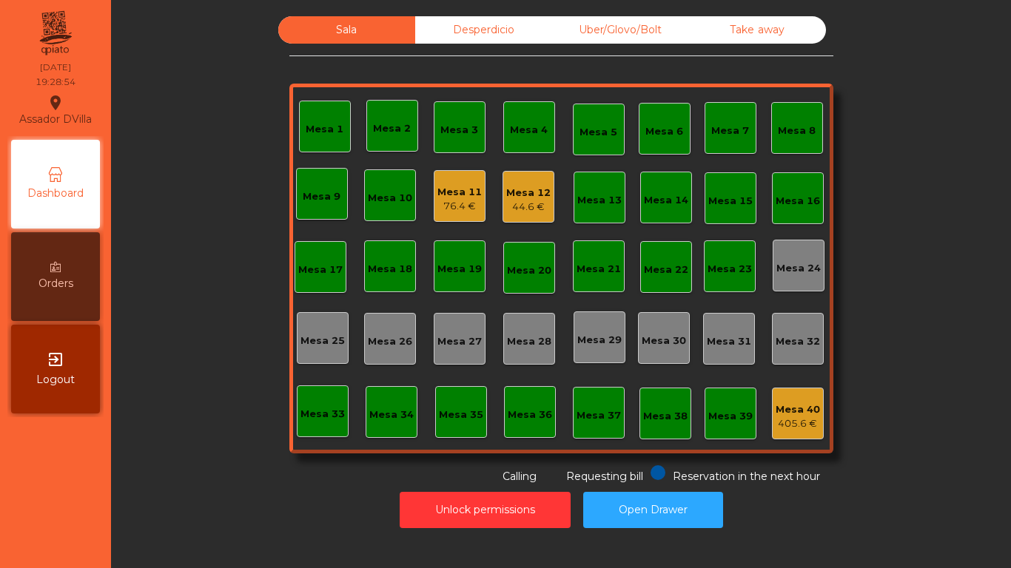
click at [519, 202] on div "44.6 €" at bounding box center [528, 207] width 44 height 15
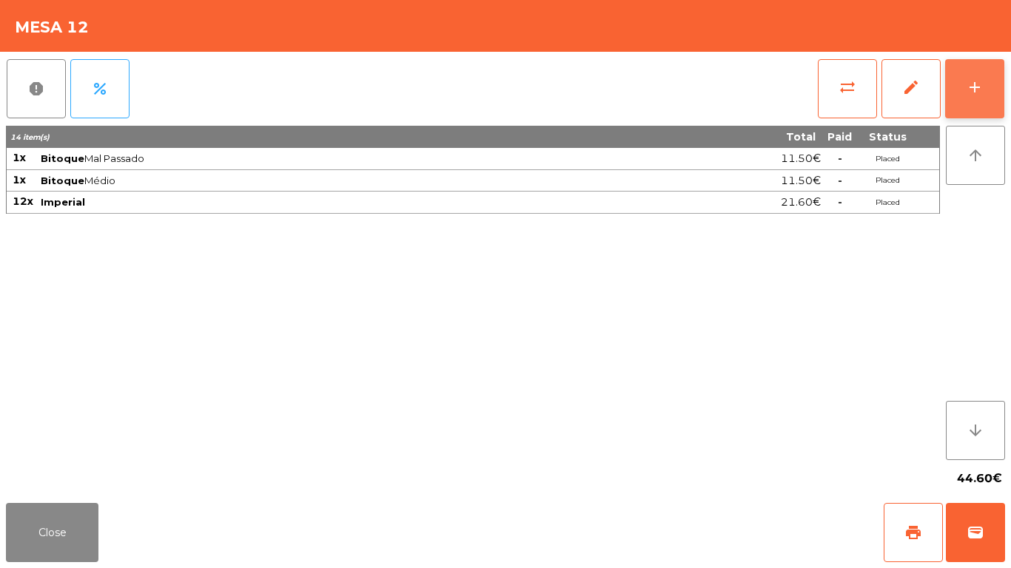
click at [996, 72] on button "add" at bounding box center [974, 88] width 59 height 59
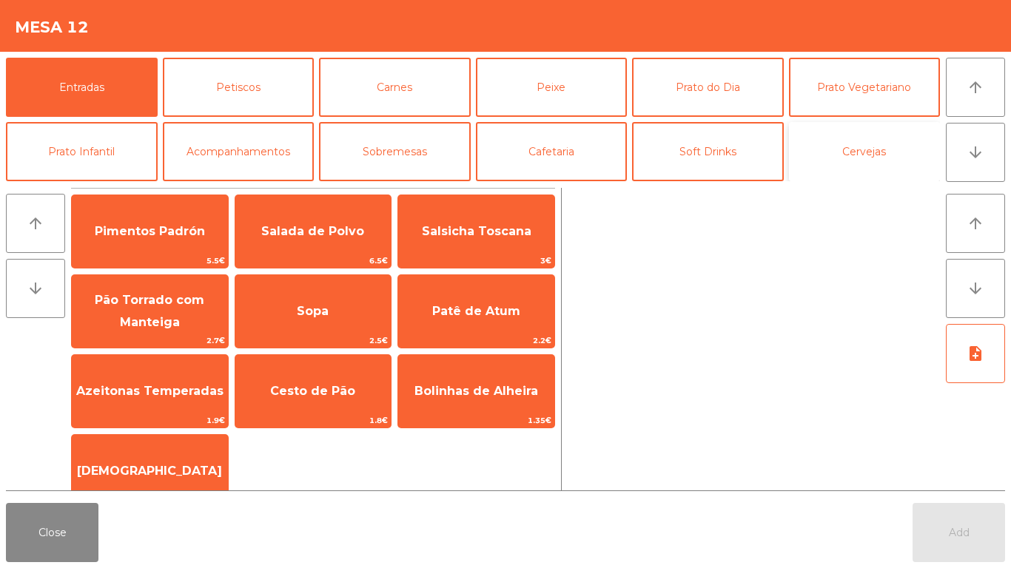
click at [843, 166] on button "Cervejas" at bounding box center [865, 151] width 152 height 59
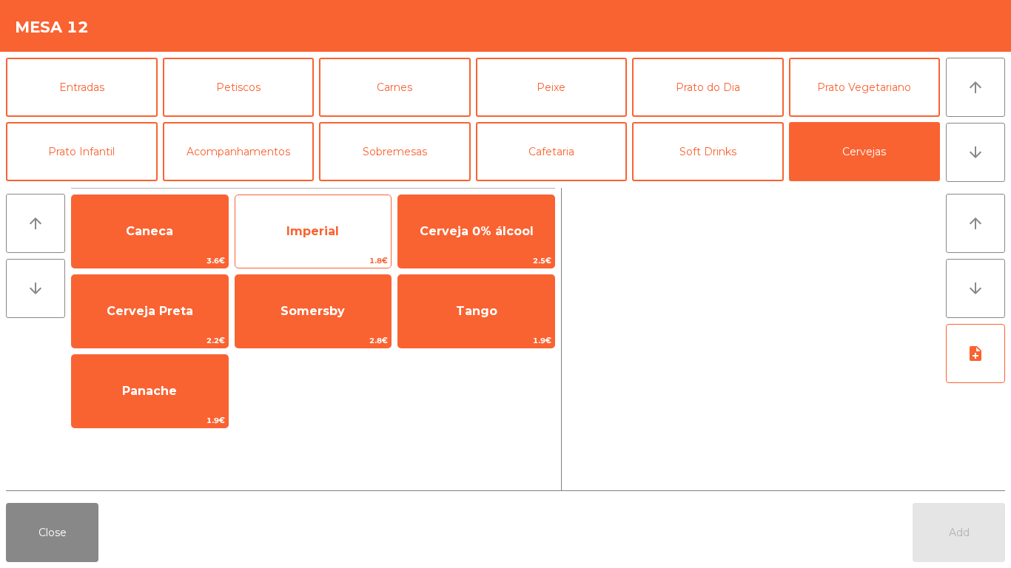
click at [297, 229] on span "Imperial" at bounding box center [312, 231] width 53 height 14
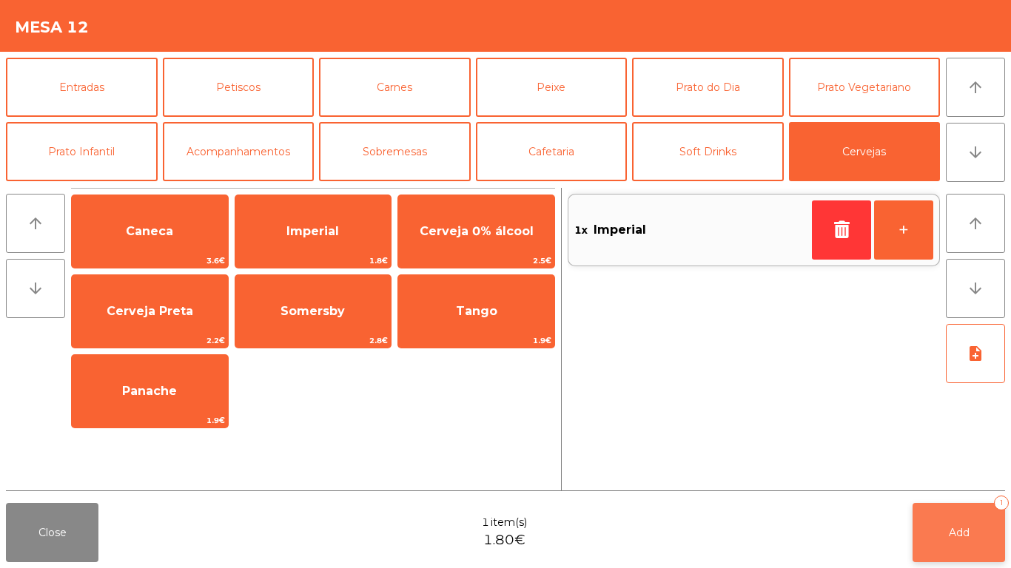
click at [951, 521] on button "Add 1" at bounding box center [958, 532] width 92 height 59
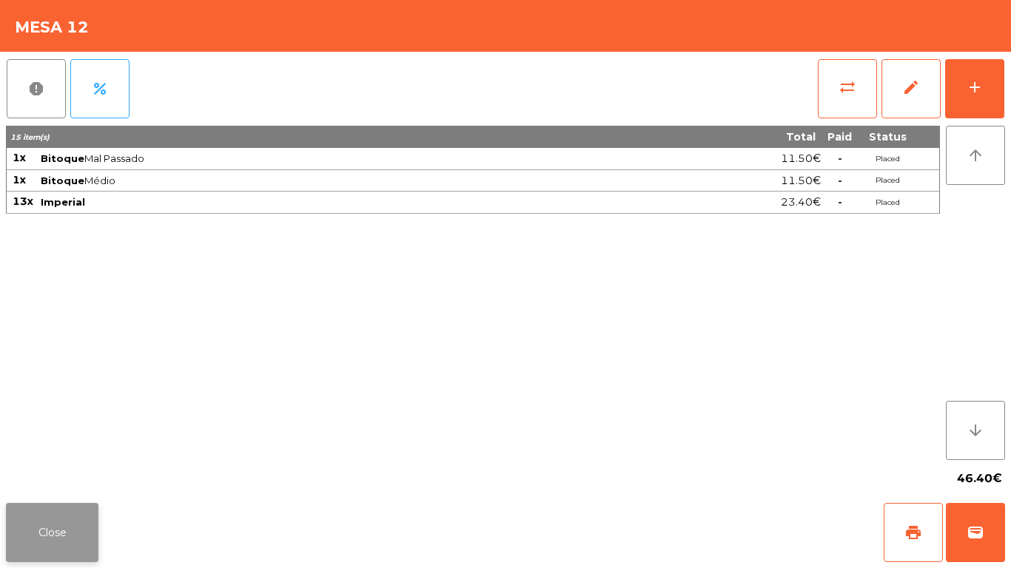
click at [16, 535] on button "Close" at bounding box center [52, 532] width 92 height 59
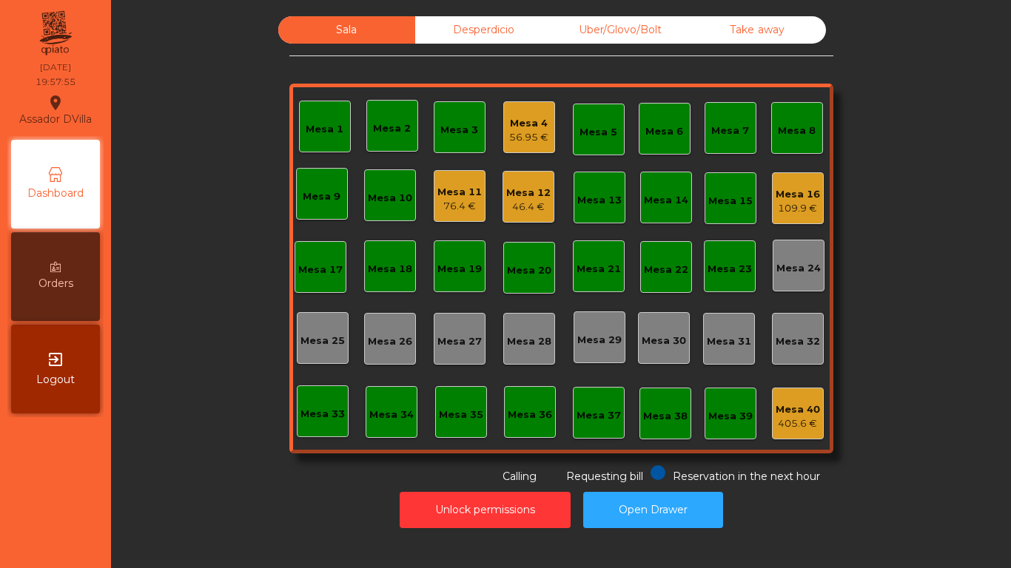
click at [304, 109] on div "Mesa 1" at bounding box center [325, 127] width 52 height 52
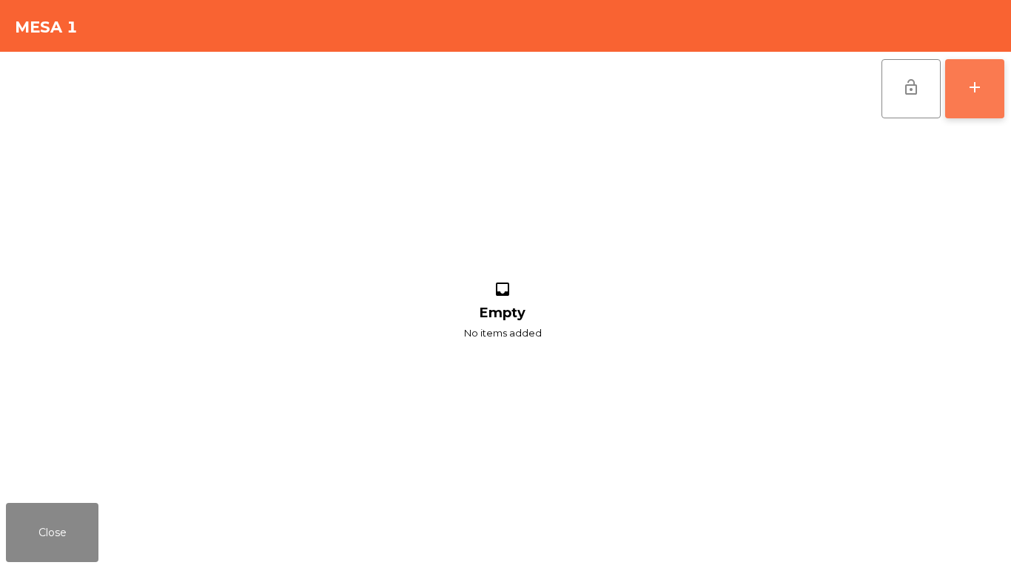
click at [985, 81] on button "add" at bounding box center [974, 88] width 59 height 59
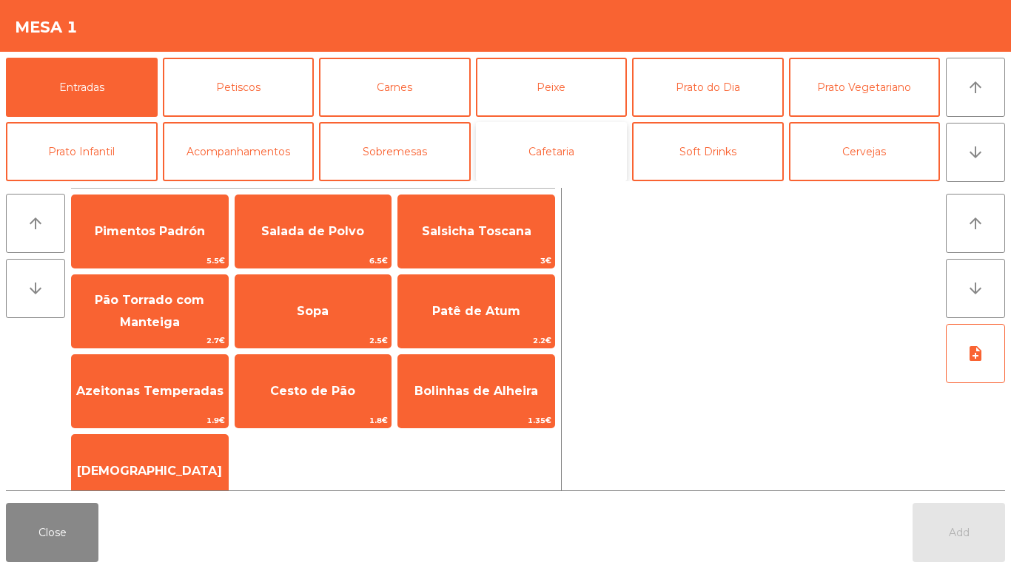
click at [573, 165] on button "Cafetaria" at bounding box center [552, 151] width 152 height 59
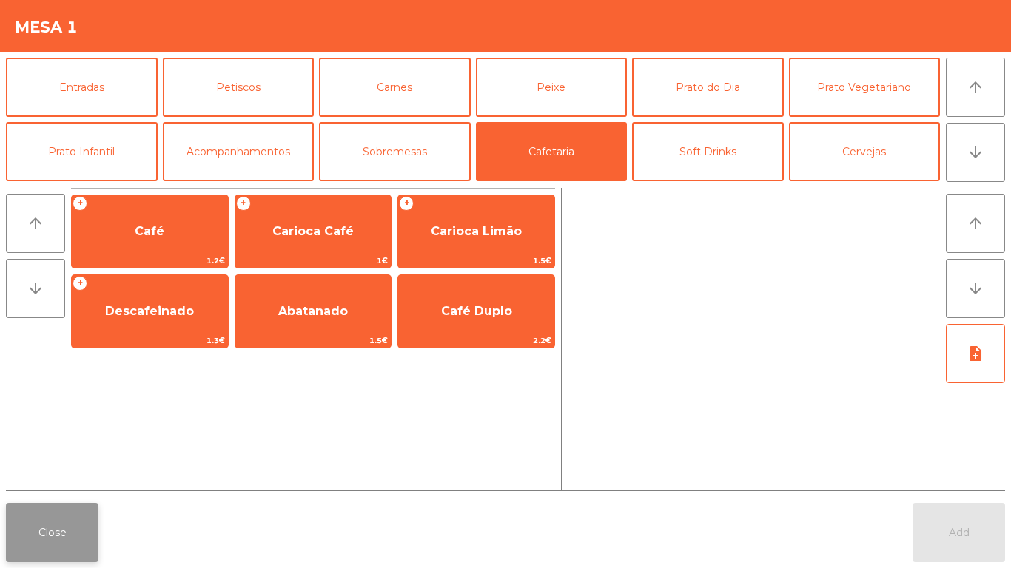
click at [40, 537] on button "Close" at bounding box center [52, 532] width 92 height 59
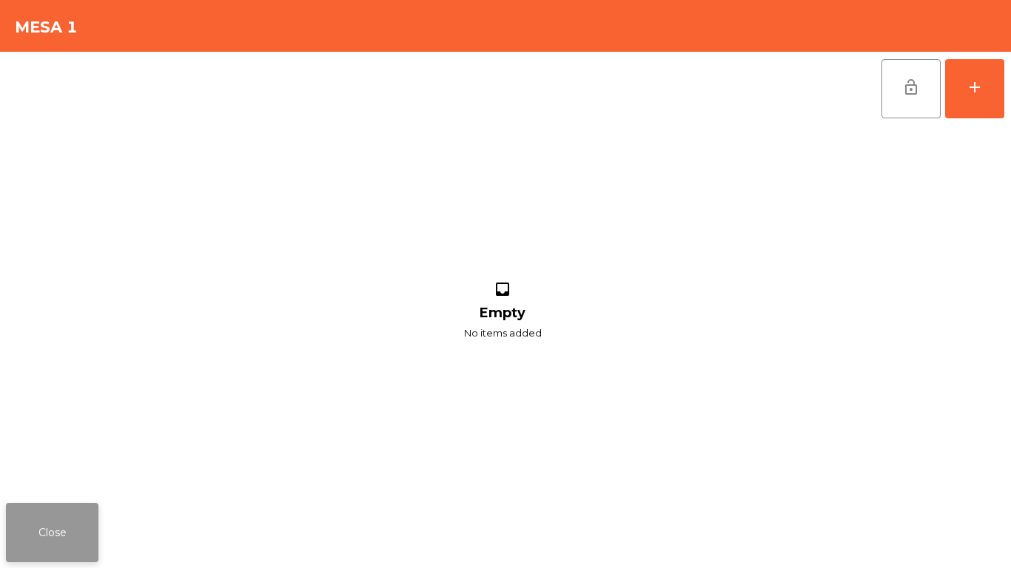
click at [60, 504] on button "Close" at bounding box center [52, 532] width 92 height 59
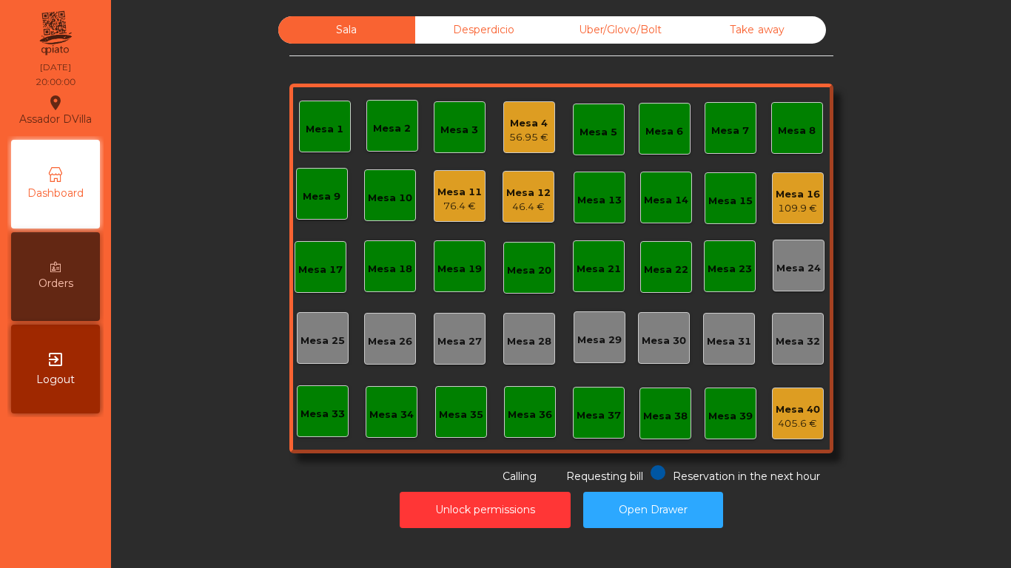
click at [803, 414] on div "Mesa 40" at bounding box center [797, 409] width 44 height 15
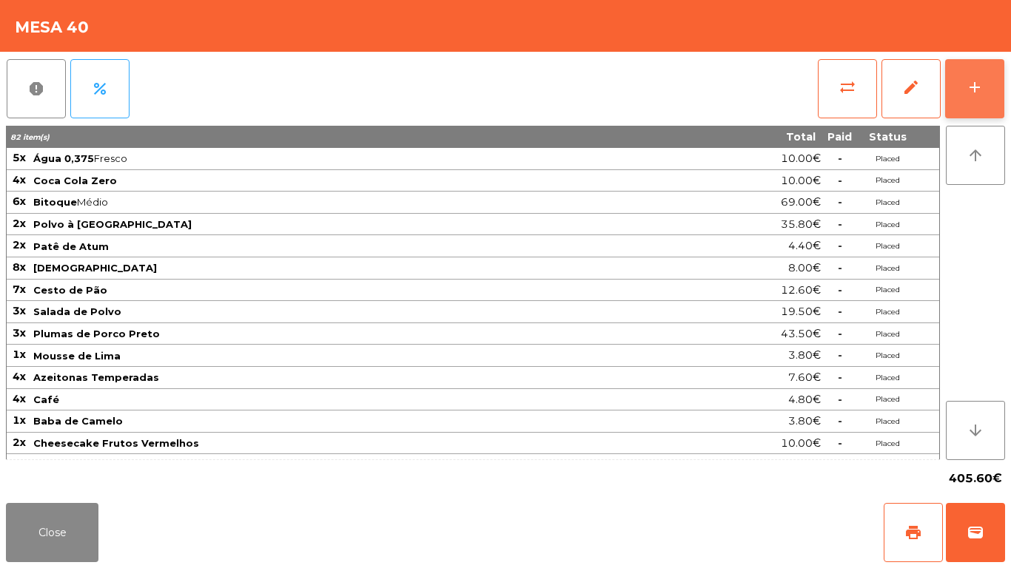
click at [1000, 84] on button "add" at bounding box center [974, 88] width 59 height 59
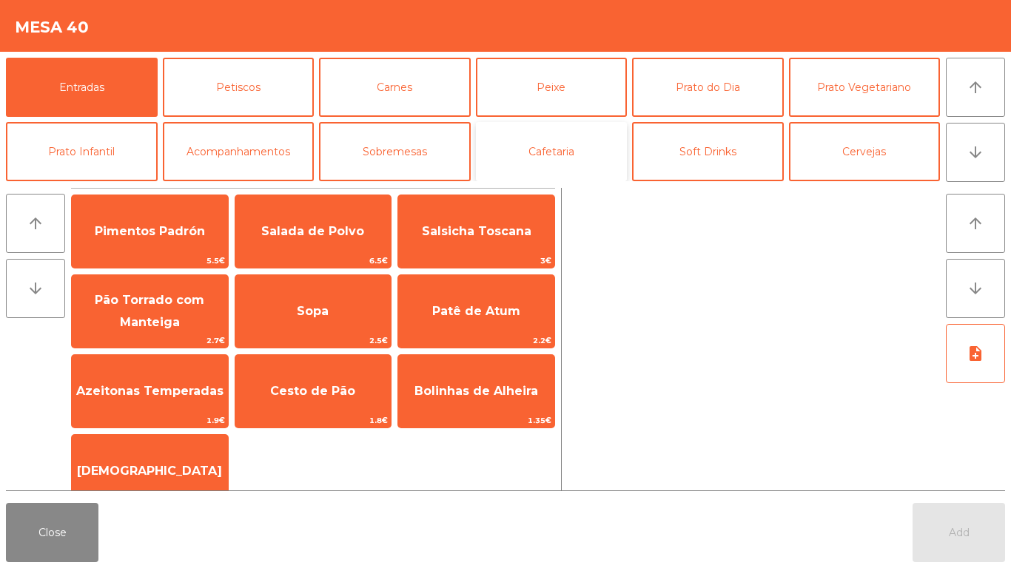
click at [567, 166] on button "Cafetaria" at bounding box center [552, 151] width 152 height 59
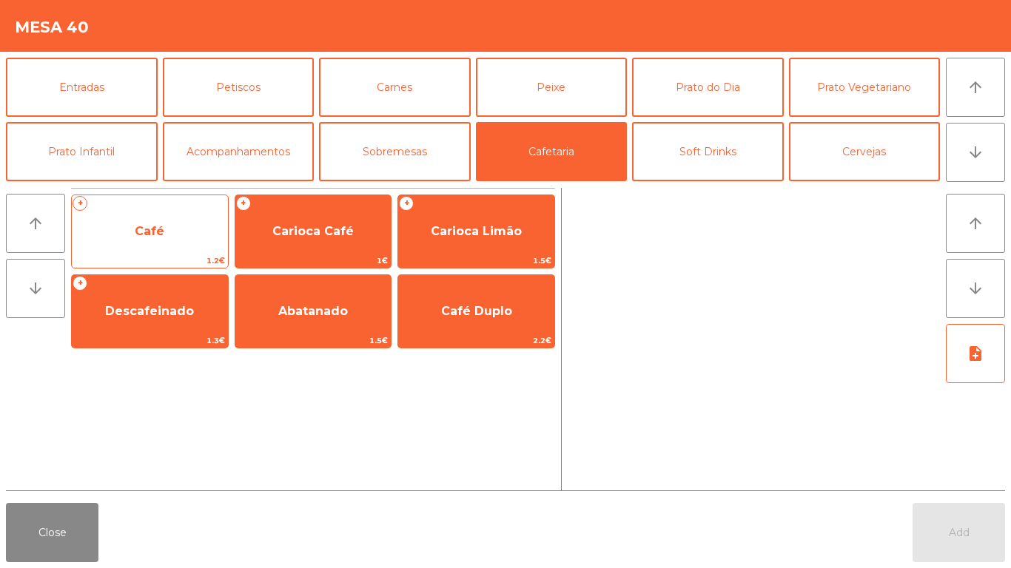
click at [149, 230] on span "Café" at bounding box center [150, 231] width 30 height 14
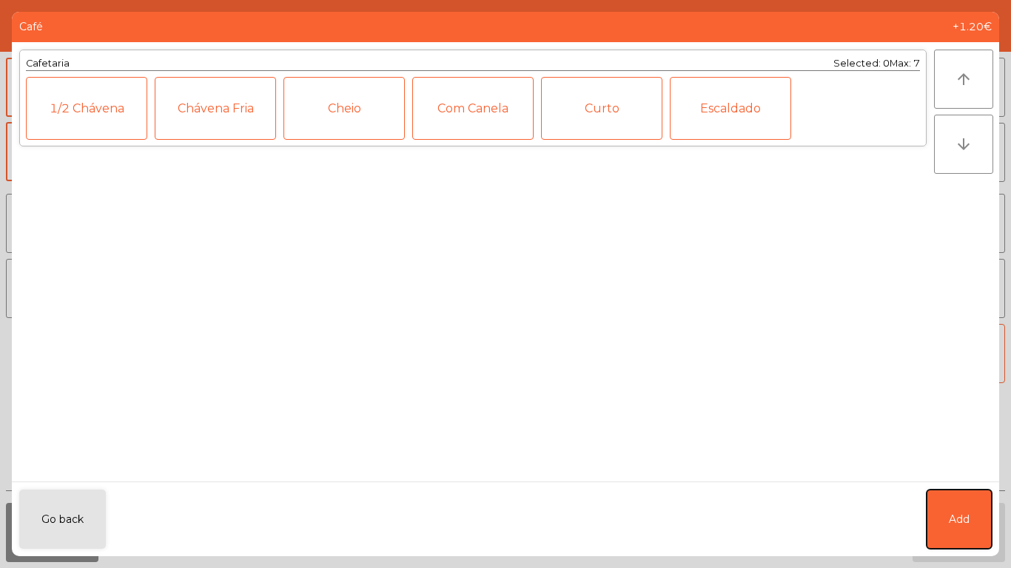
click at [968, 528] on button "Add" at bounding box center [958, 519] width 65 height 59
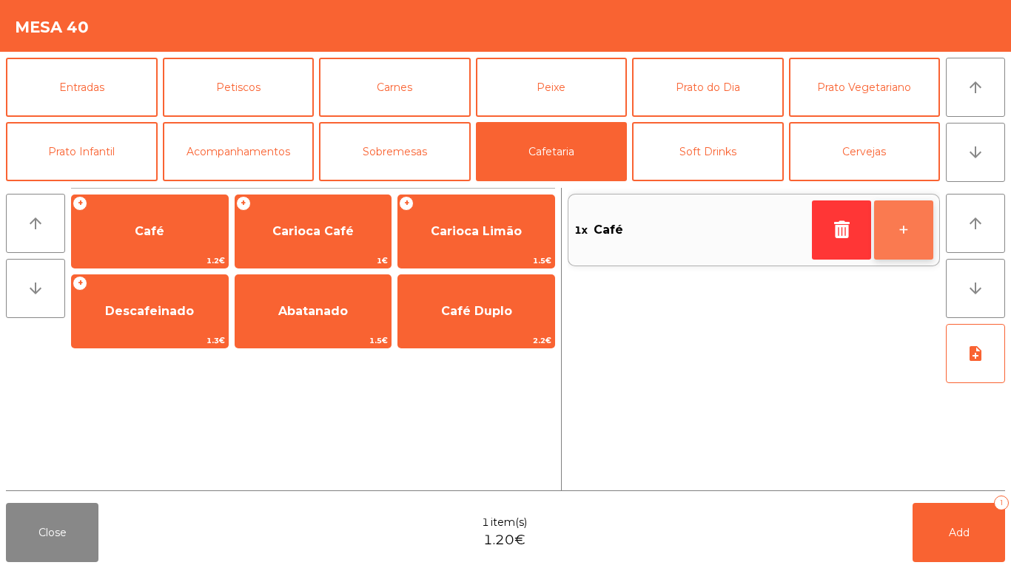
click at [906, 226] on button "+" at bounding box center [903, 229] width 59 height 59
click at [912, 221] on button "+" at bounding box center [903, 229] width 59 height 59
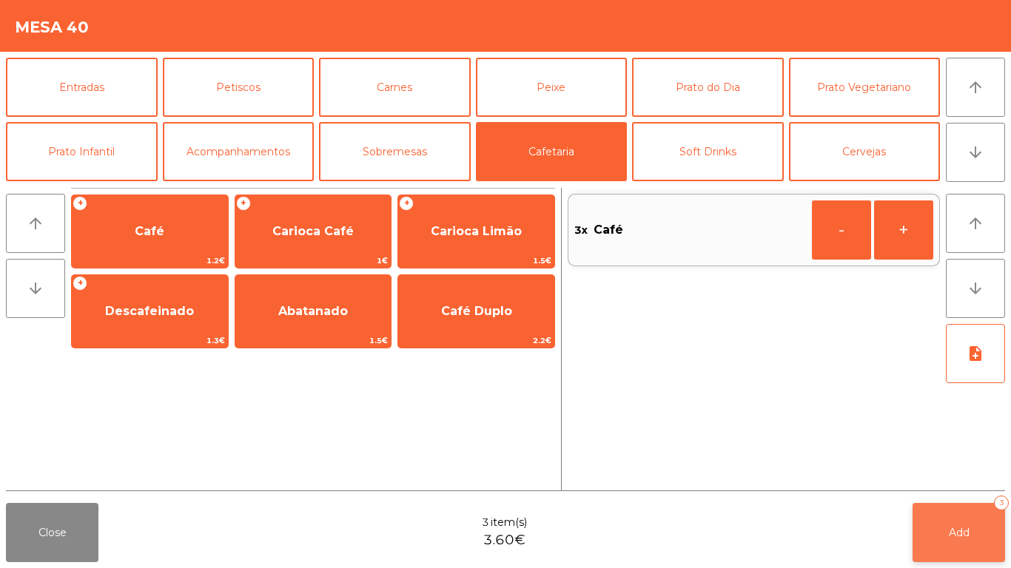
click at [963, 523] on button "Add 3" at bounding box center [958, 532] width 92 height 59
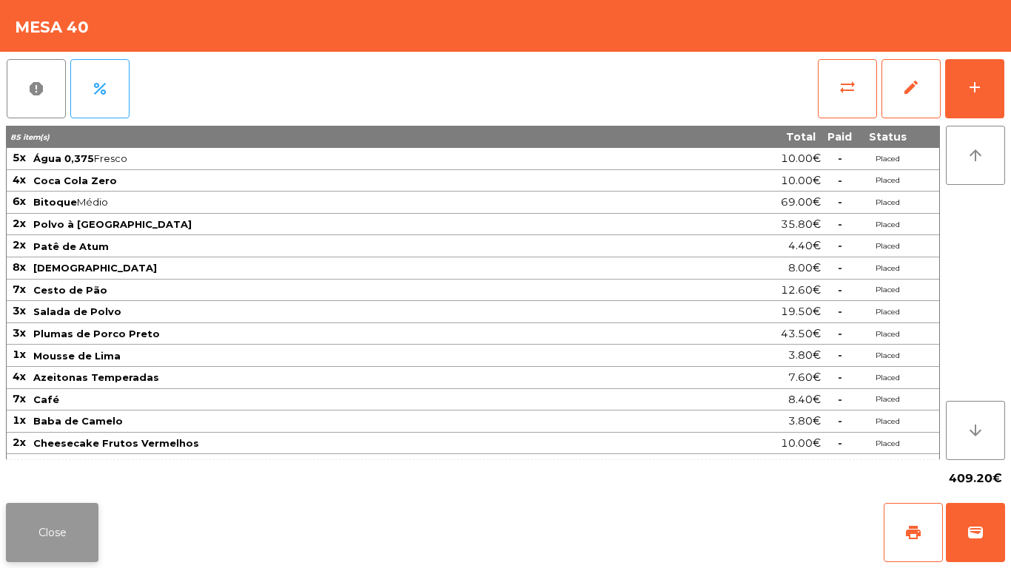
click at [30, 536] on button "Close" at bounding box center [52, 532] width 92 height 59
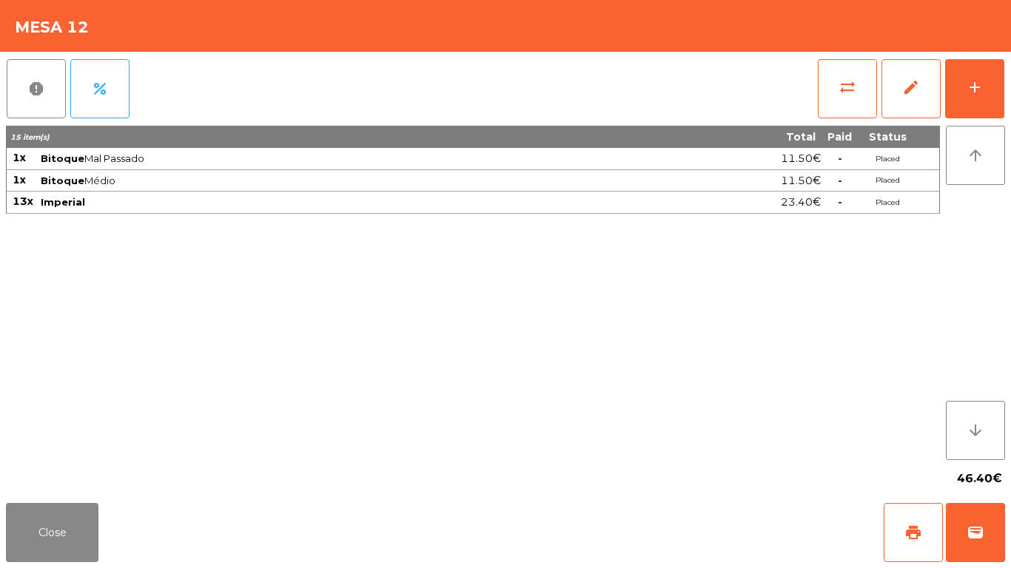
click at [1010, 73] on div "report percent sync_alt edit add 15 item(s) Total Paid Status 1x Bitoque Mal Pa…" at bounding box center [505, 274] width 1011 height 445
click at [996, 90] on button "add" at bounding box center [974, 88] width 59 height 59
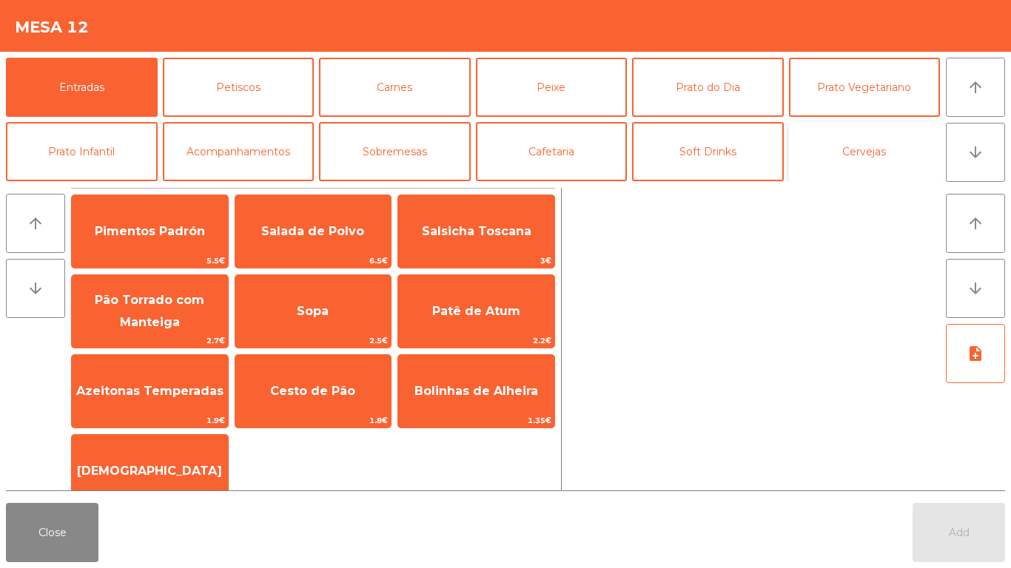
click at [887, 156] on button "Cervejas" at bounding box center [865, 151] width 152 height 59
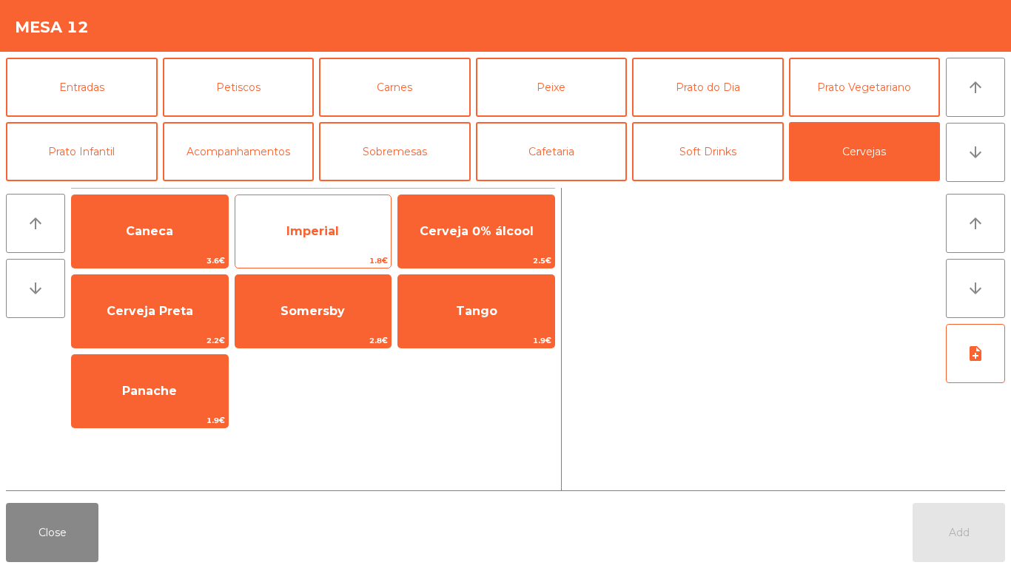
click at [324, 231] on span "Imperial" at bounding box center [312, 231] width 53 height 14
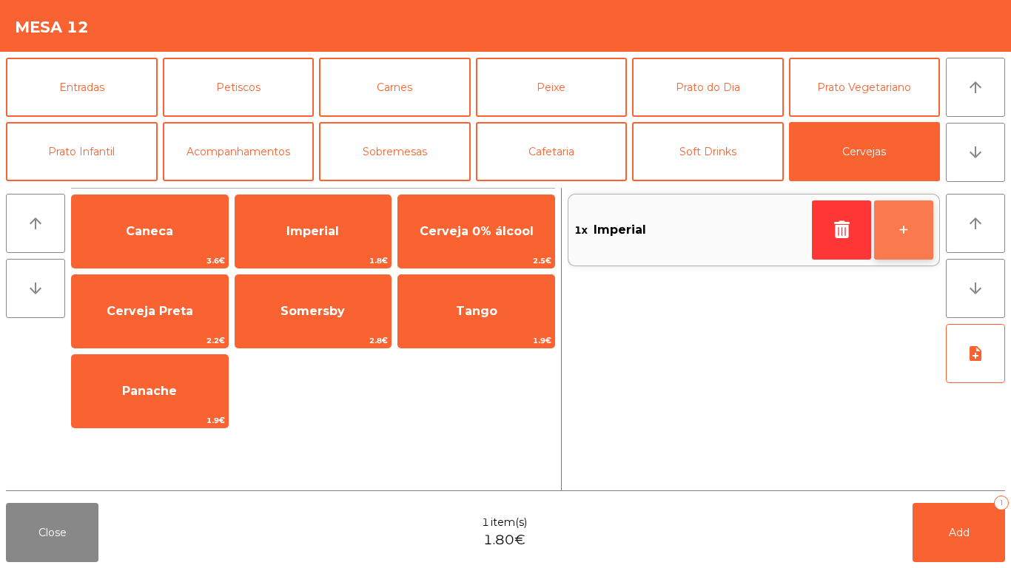
click at [913, 235] on button "+" at bounding box center [903, 229] width 59 height 59
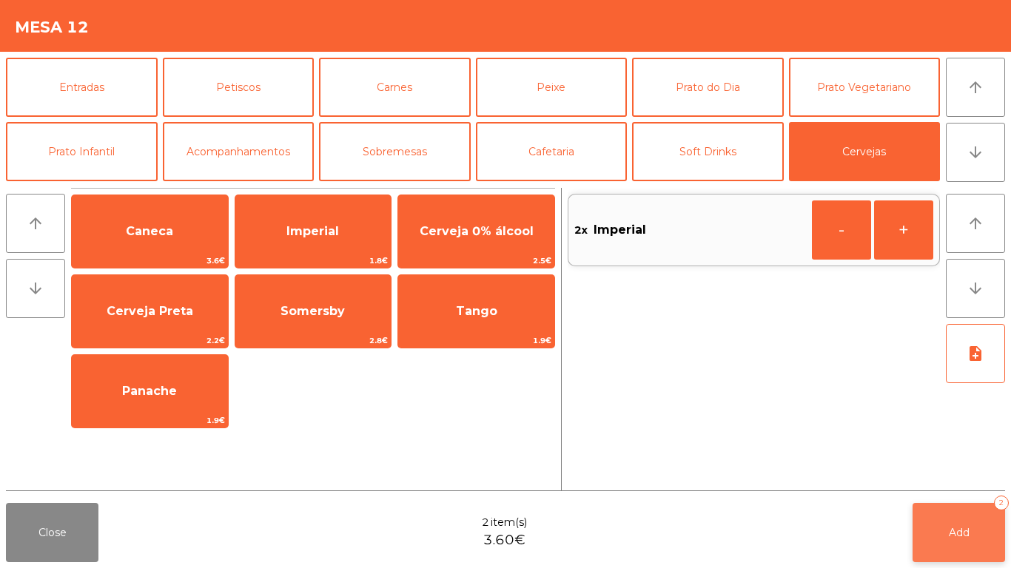
click at [968, 528] on span "Add" at bounding box center [958, 532] width 21 height 13
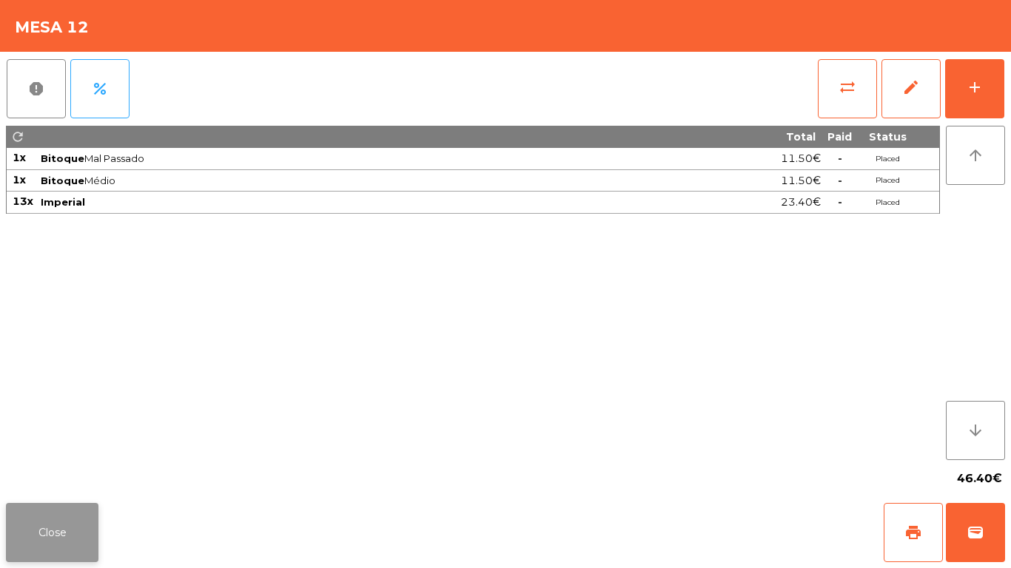
click at [61, 535] on button "Close" at bounding box center [52, 532] width 92 height 59
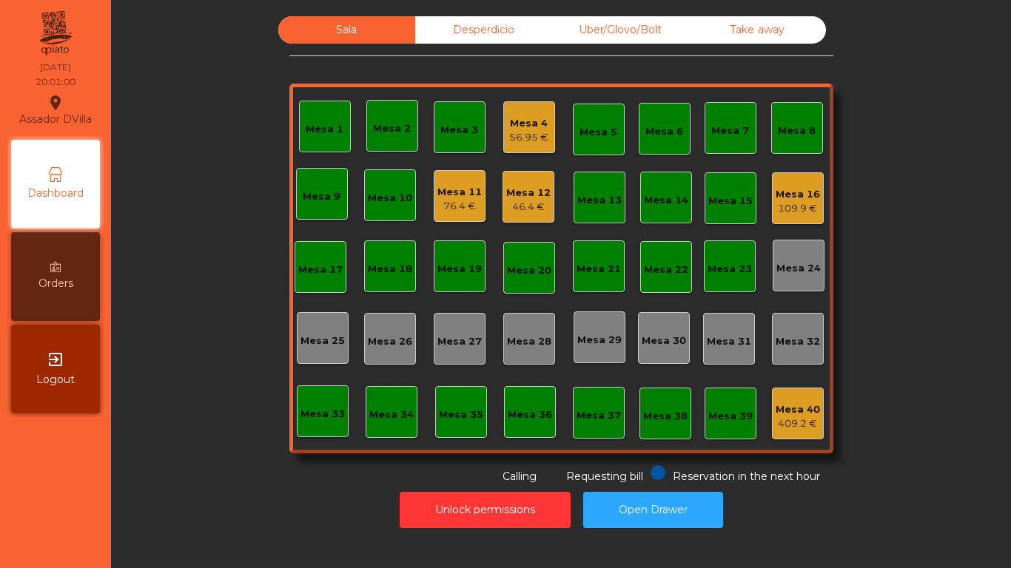
click at [452, 197] on div "Mesa 11" at bounding box center [459, 192] width 44 height 15
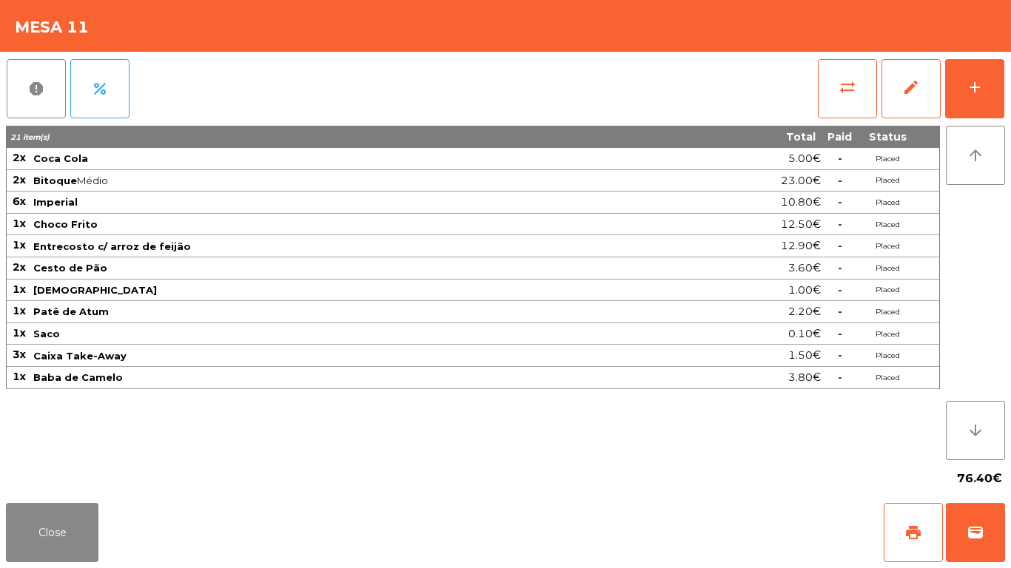
click at [1010, 86] on div "report percent sync_alt edit add 21 item(s) Total Paid Status 2x Coca Cola 5.00…" at bounding box center [505, 274] width 1011 height 445
click at [994, 90] on button "add" at bounding box center [974, 88] width 59 height 59
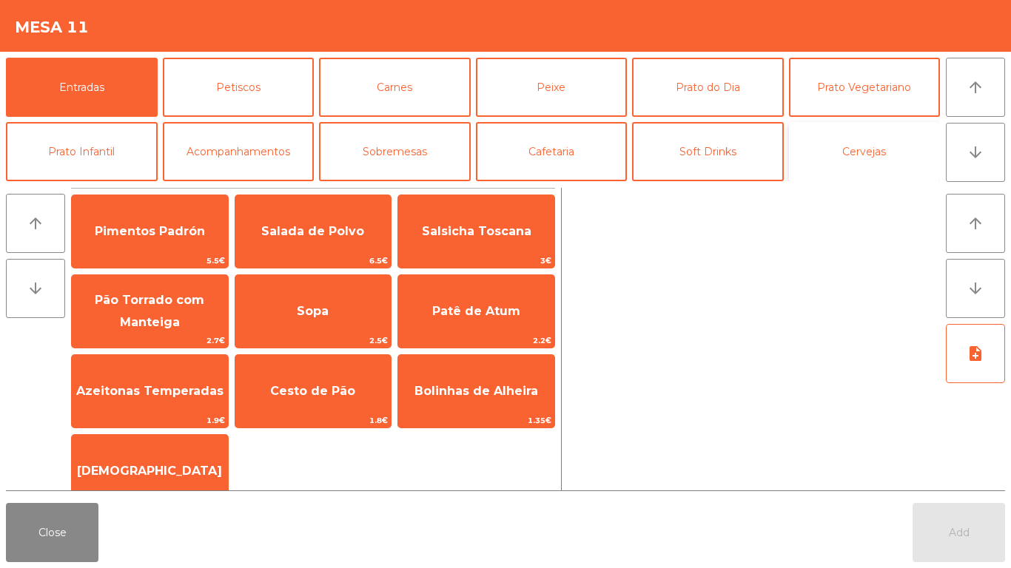
click at [878, 162] on button "Cervejas" at bounding box center [865, 151] width 152 height 59
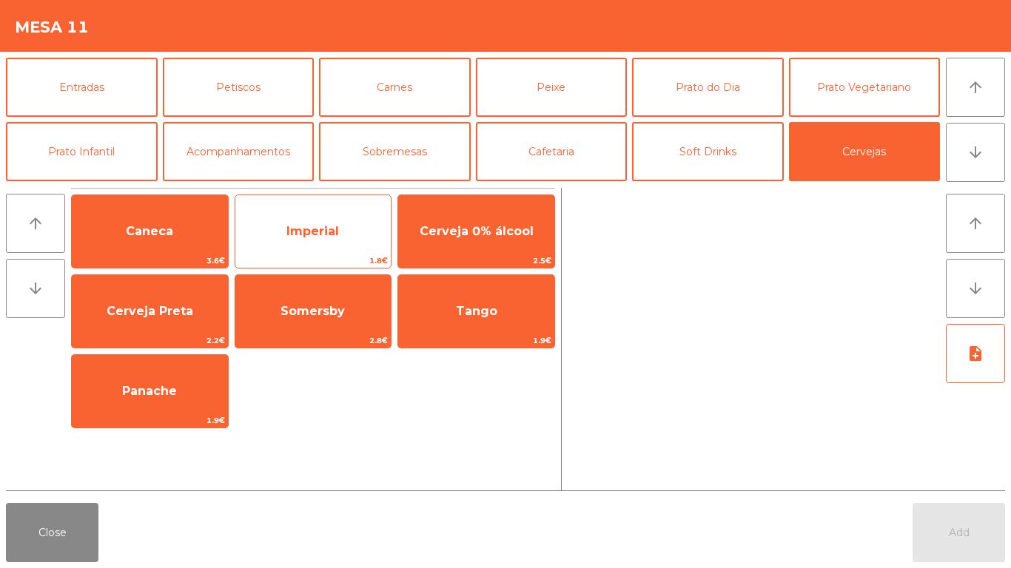
click at [309, 242] on span "Imperial" at bounding box center [313, 232] width 156 height 40
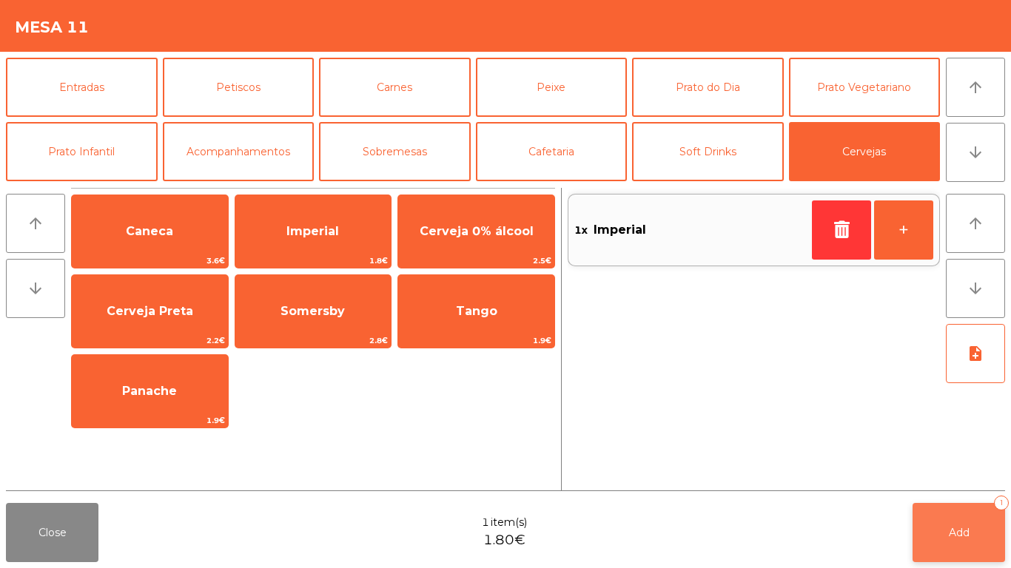
click at [940, 517] on button "Add 1" at bounding box center [958, 532] width 92 height 59
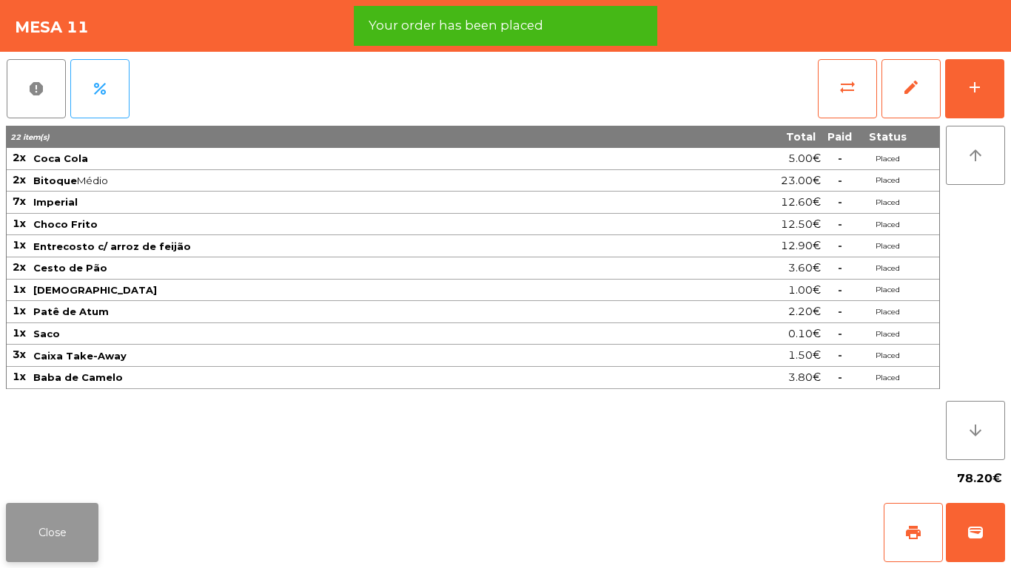
click at [34, 523] on button "Close" at bounding box center [52, 532] width 92 height 59
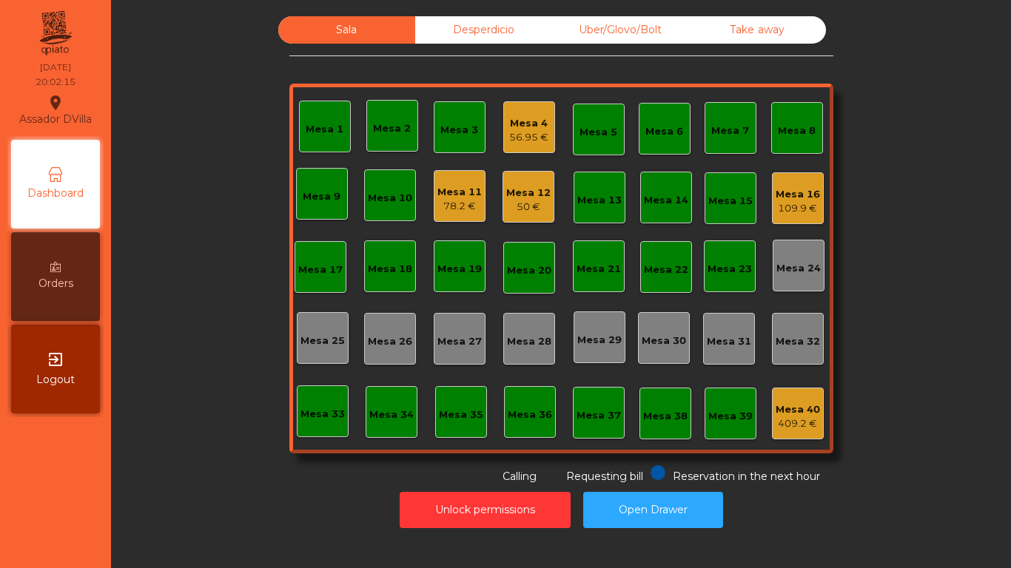
click at [804, 183] on div "Mesa 16 109.9 €" at bounding box center [797, 198] width 44 height 35
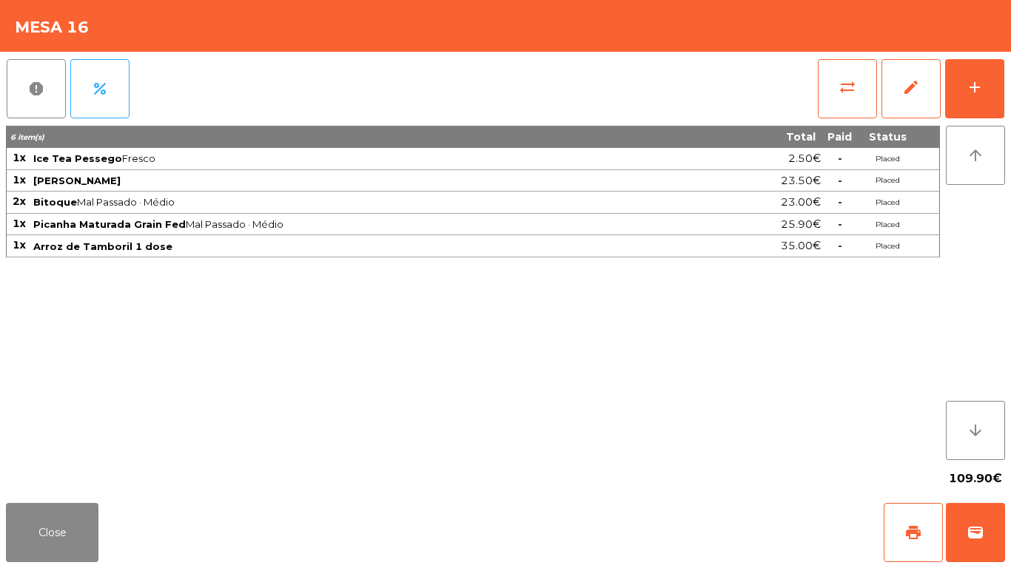
click at [256, 226] on span "Picanha Maturada Grain Fed Mal Passado · Médio" at bounding box center [370, 224] width 675 height 12
click at [35, 519] on button "Close" at bounding box center [52, 532] width 92 height 59
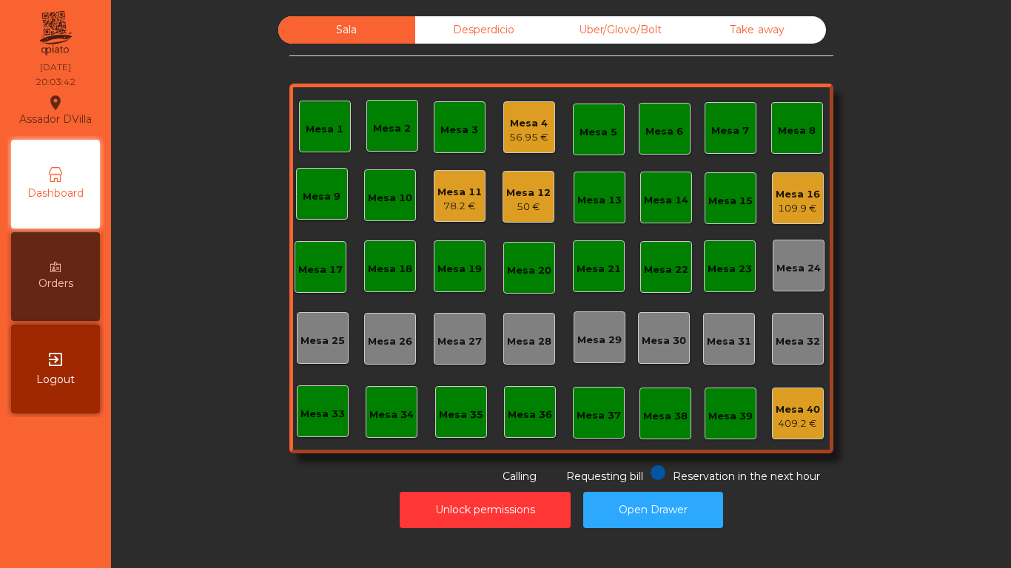
click at [517, 141] on div "56.95 €" at bounding box center [528, 137] width 39 height 15
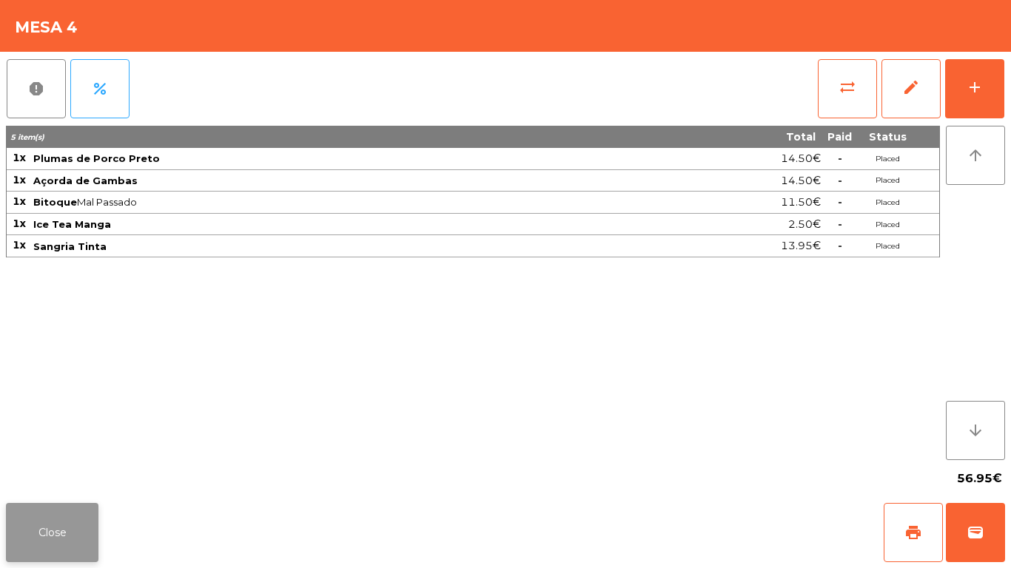
click at [52, 507] on button "Close" at bounding box center [52, 532] width 92 height 59
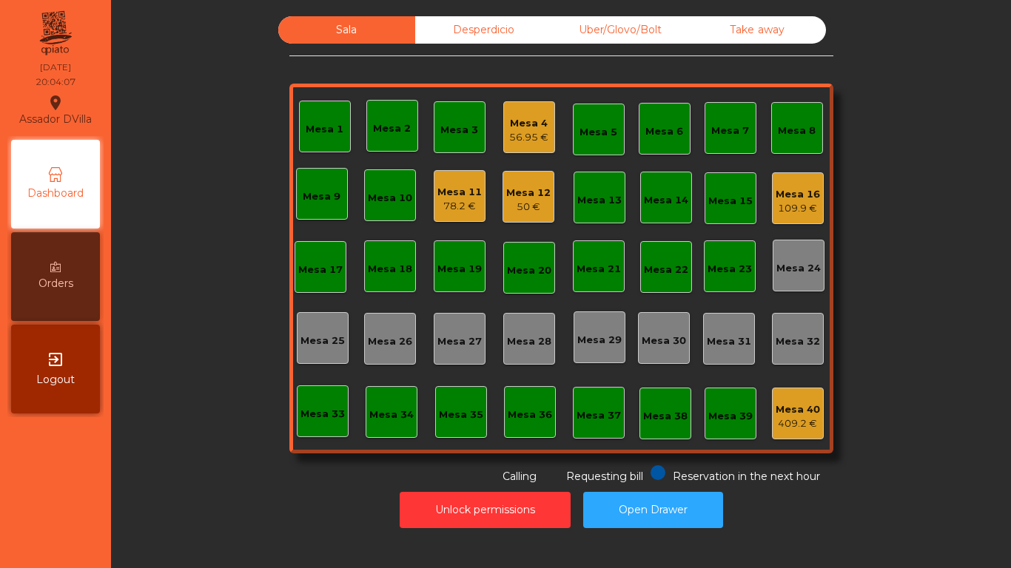
click at [805, 178] on div "Mesa 16 109.9 €" at bounding box center [798, 198] width 52 height 52
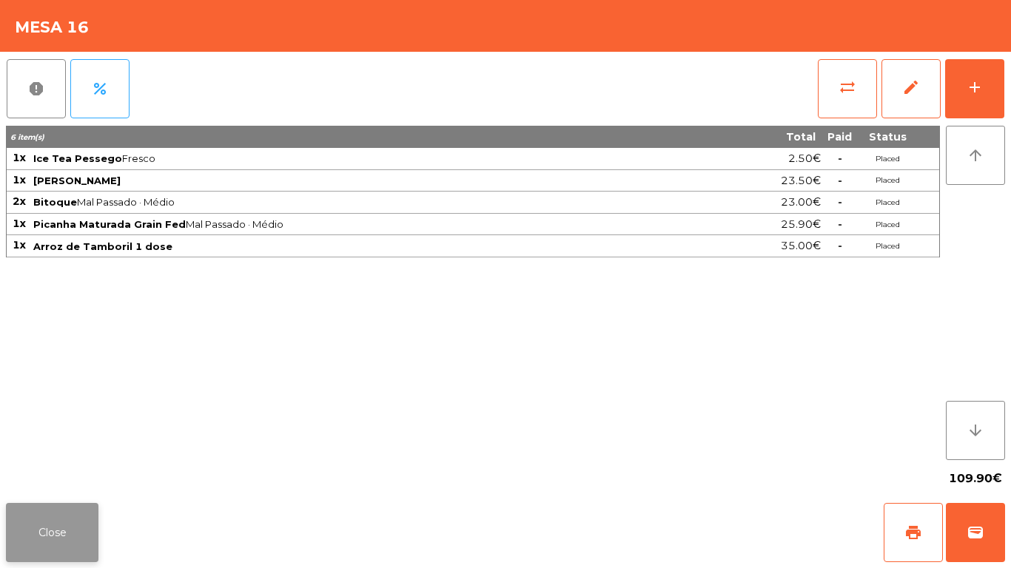
click at [38, 524] on button "Close" at bounding box center [52, 532] width 92 height 59
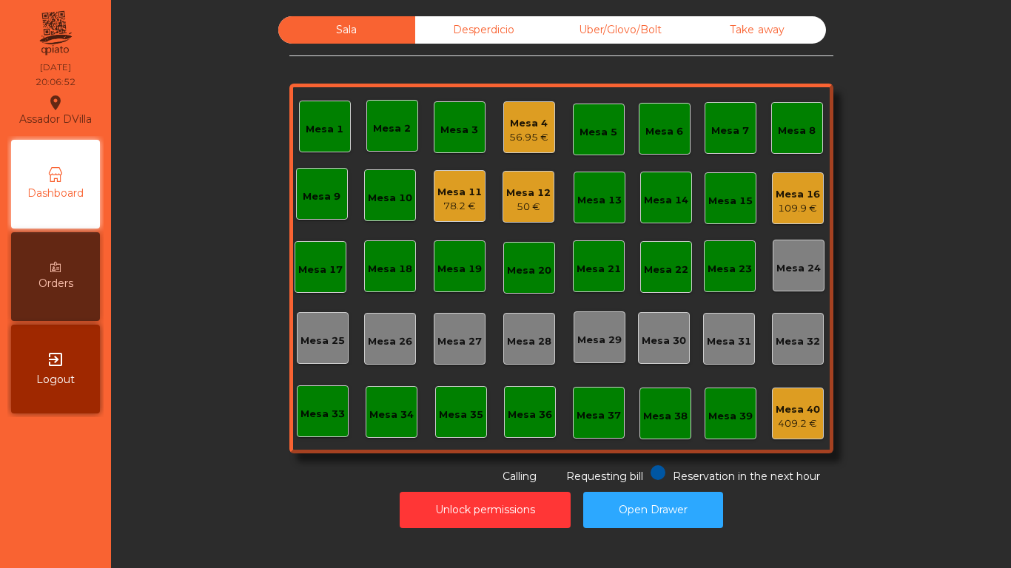
click at [814, 195] on div "Mesa 16 109.9 €" at bounding box center [798, 198] width 52 height 52
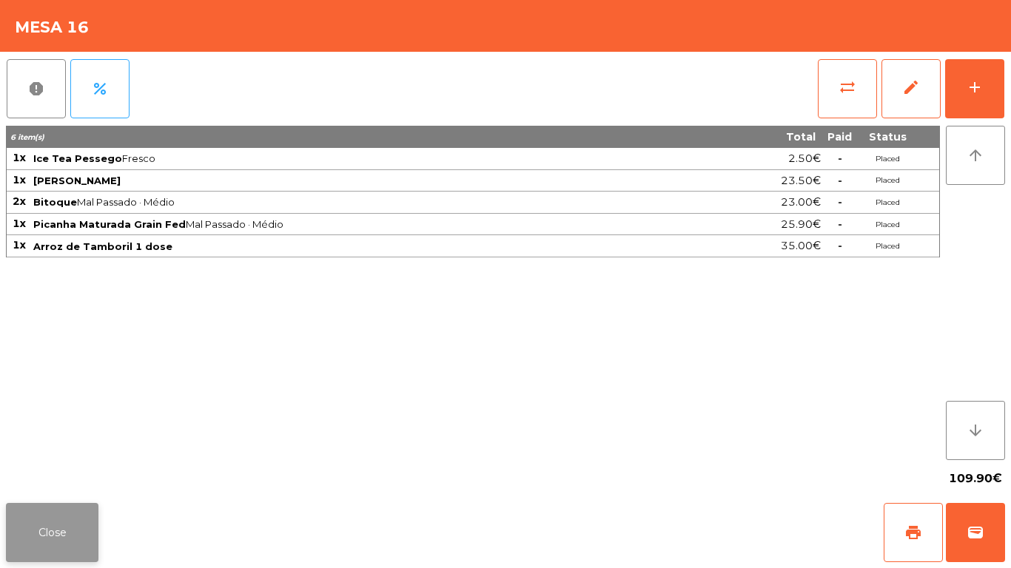
click at [54, 533] on button "Close" at bounding box center [52, 532] width 92 height 59
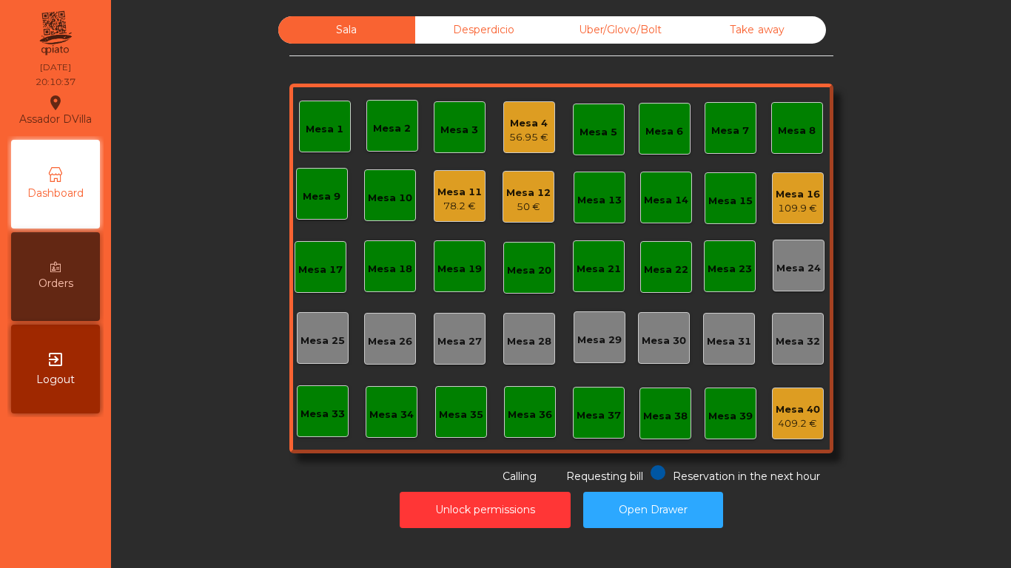
click at [520, 134] on div "56.95 €" at bounding box center [528, 137] width 39 height 15
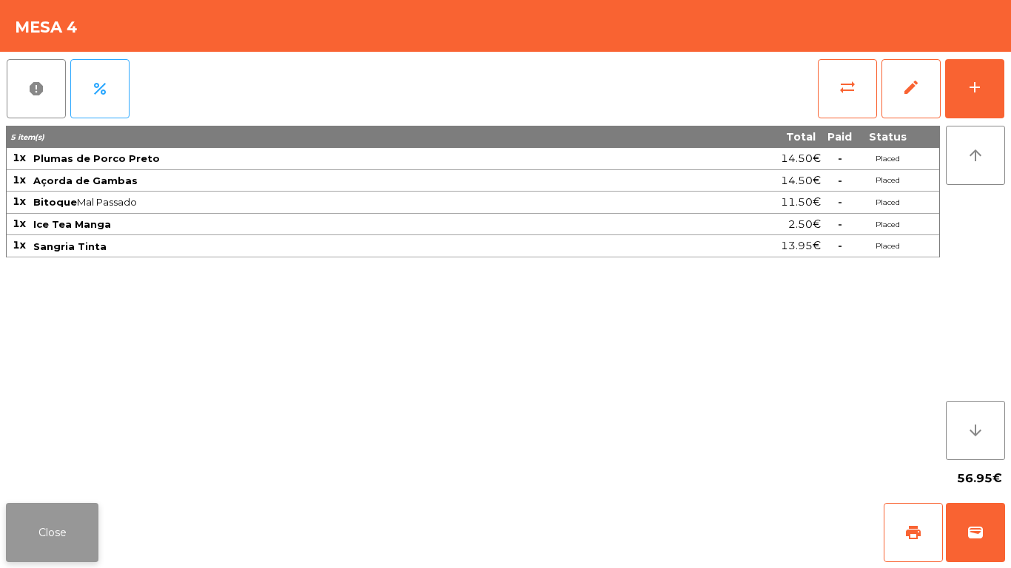
click at [27, 508] on button "Close" at bounding box center [52, 532] width 92 height 59
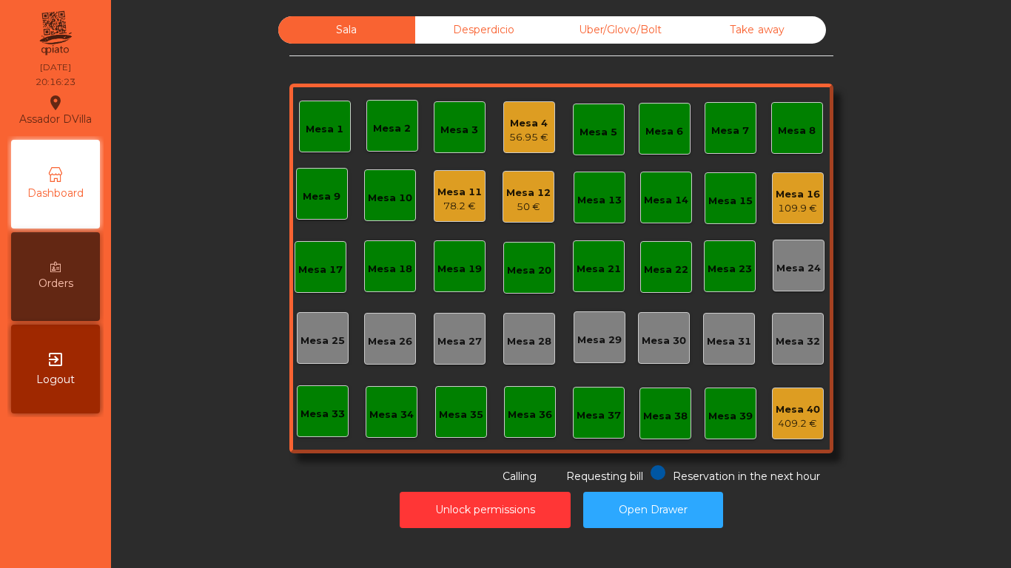
click at [816, 211] on div "Mesa 16 109.9 €" at bounding box center [798, 198] width 52 height 52
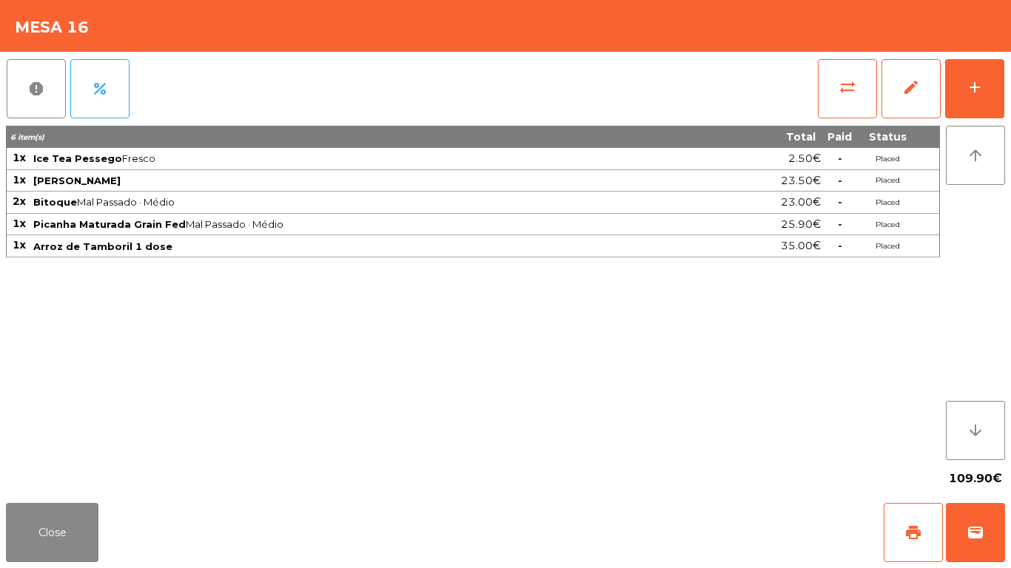
click at [1008, 75] on div "report percent sync_alt edit add 6 item(s) Total Paid Status 1x Ice Tea Pessego…" at bounding box center [505, 274] width 1011 height 445
click at [993, 82] on button "add" at bounding box center [974, 88] width 59 height 59
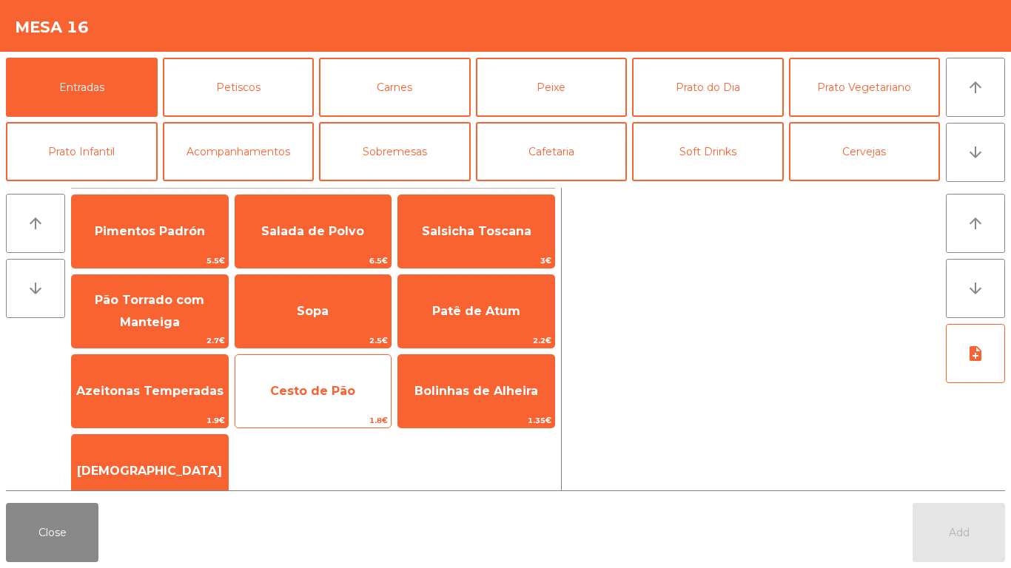
click at [290, 380] on span "Cesto de Pão" at bounding box center [313, 391] width 156 height 40
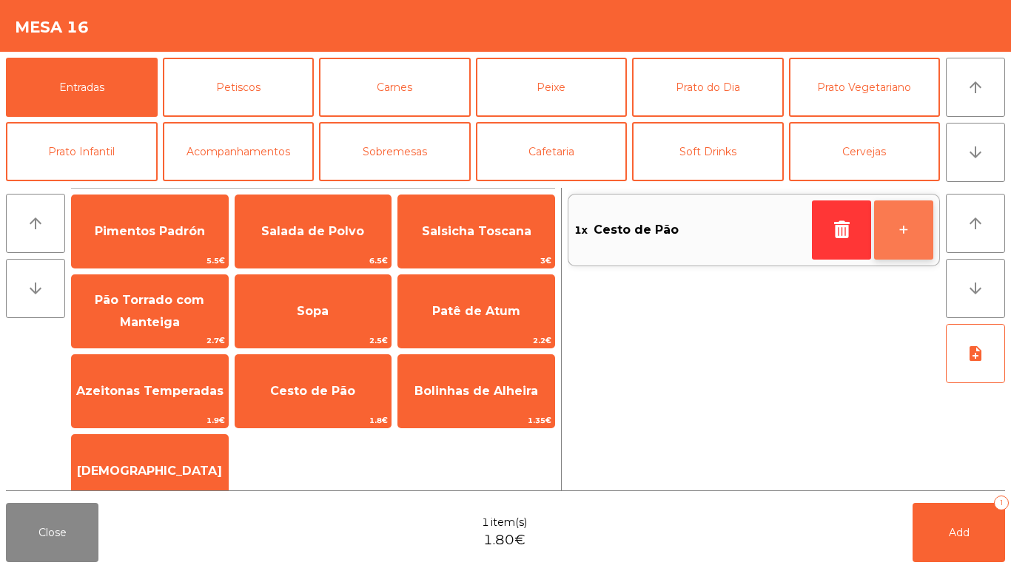
click at [920, 227] on button "+" at bounding box center [903, 229] width 59 height 59
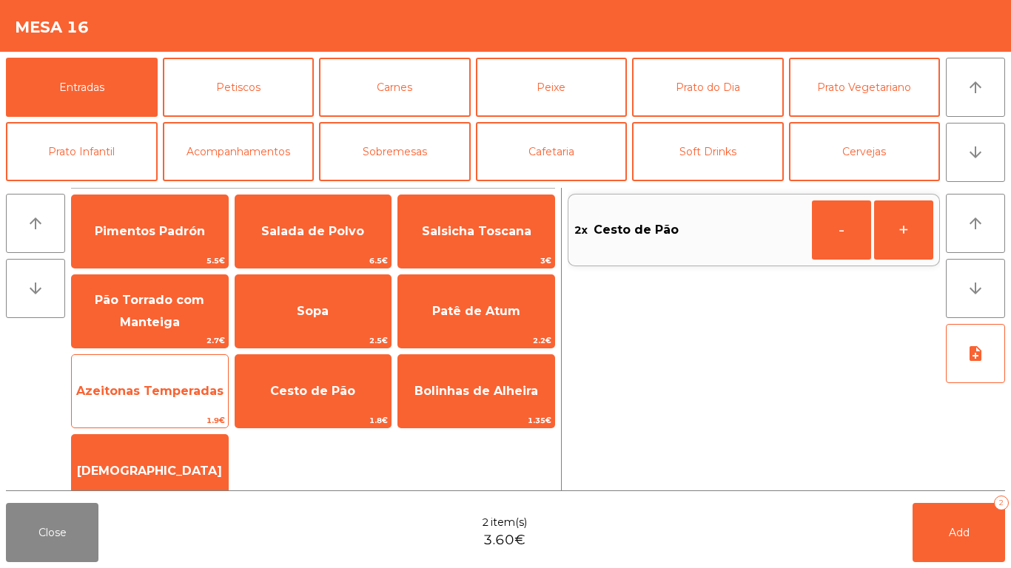
click at [163, 390] on span "Azeitonas Temperadas" at bounding box center [149, 391] width 147 height 14
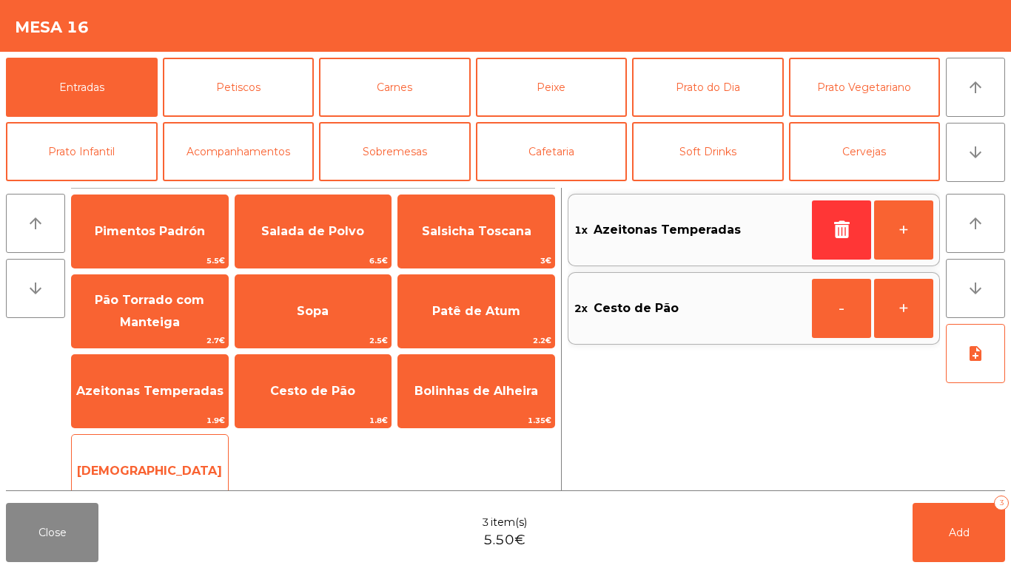
click at [138, 467] on span "[DEMOGRAPHIC_DATA]" at bounding box center [149, 471] width 145 height 14
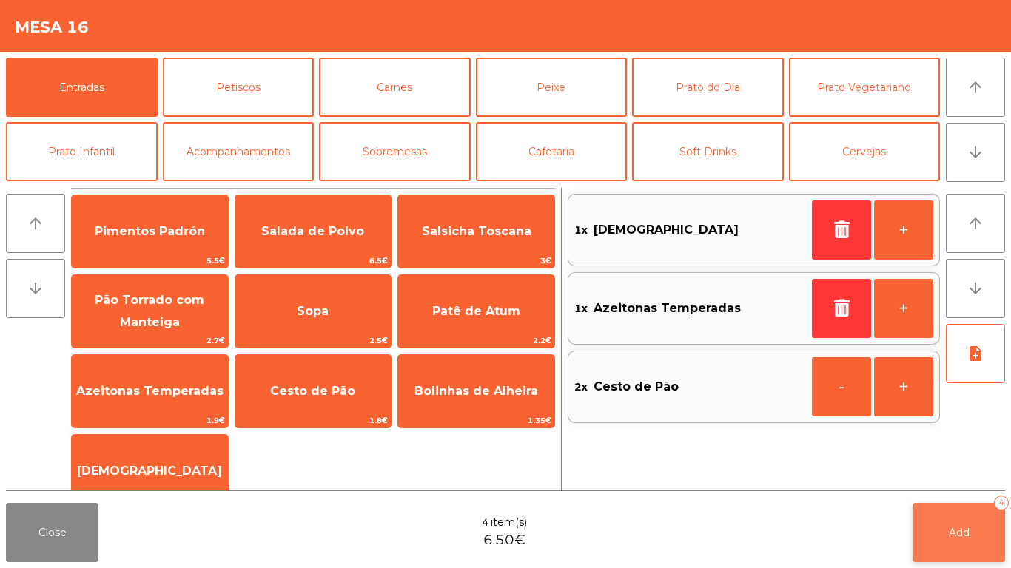
click at [964, 528] on span "Add" at bounding box center [958, 532] width 21 height 13
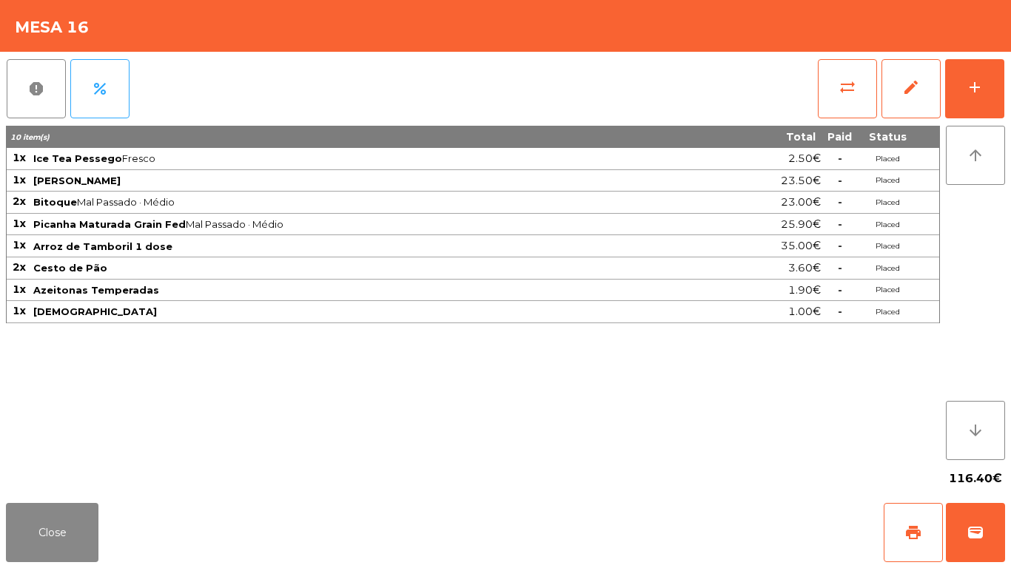
click at [1010, 90] on div "report percent sync_alt edit add 10 item(s) Total Paid Status 1x Ice Tea Pesseg…" at bounding box center [505, 274] width 1011 height 445
click at [988, 87] on button "add" at bounding box center [974, 88] width 59 height 59
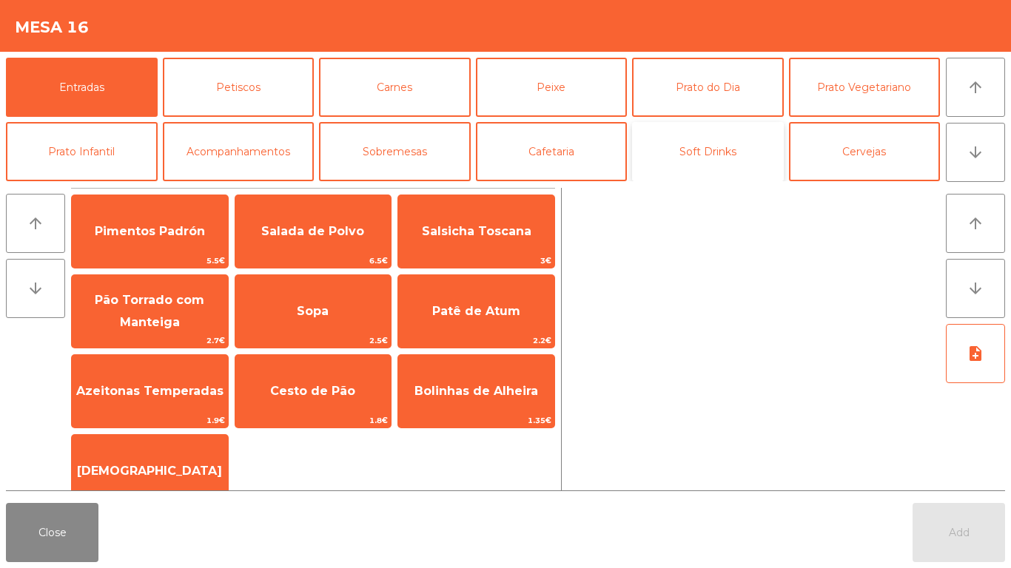
click at [703, 162] on button "Soft Drinks" at bounding box center [708, 151] width 152 height 59
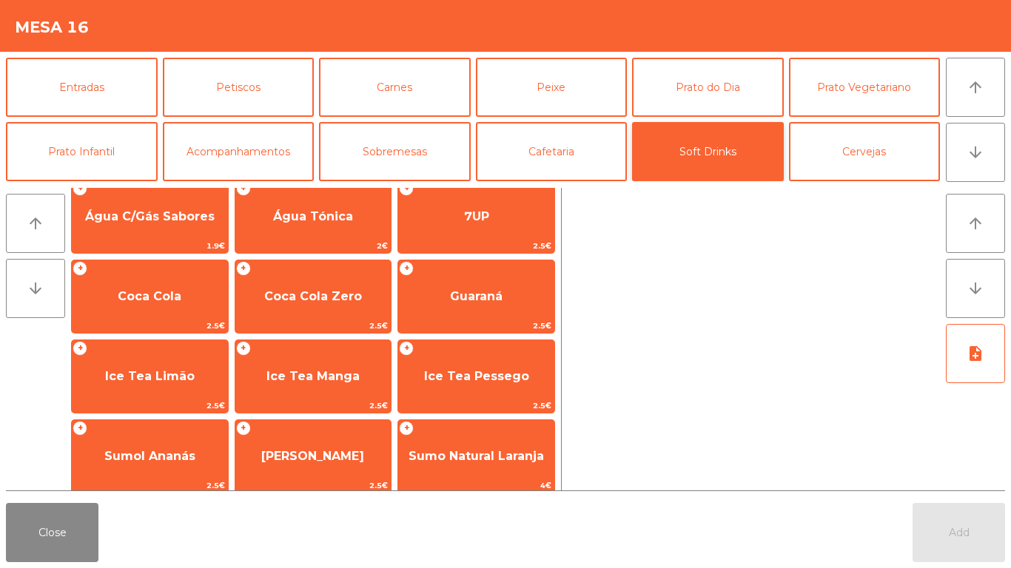
scroll to position [96, 0]
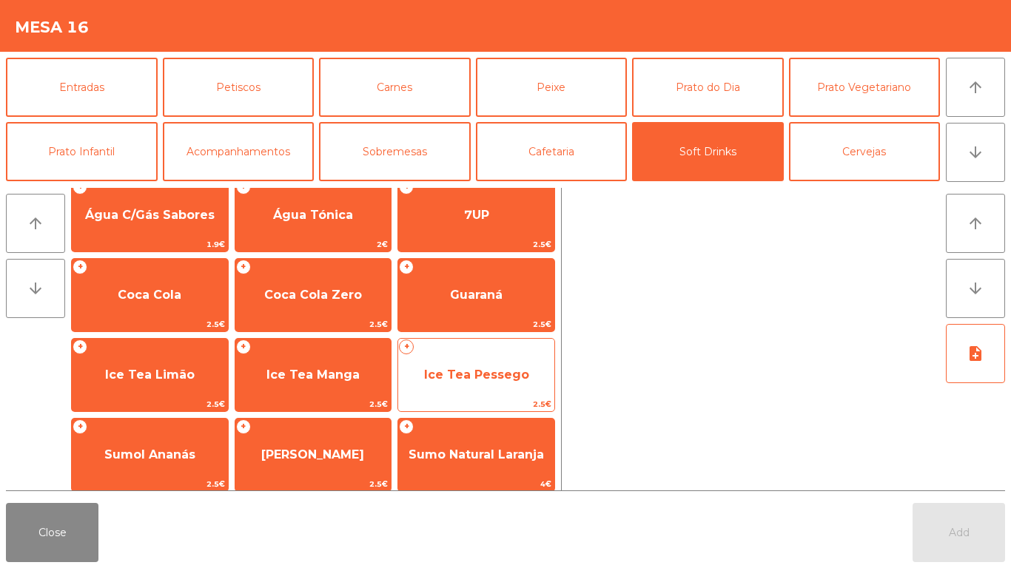
click at [490, 368] on span "Ice Tea Pessego" at bounding box center [476, 375] width 105 height 14
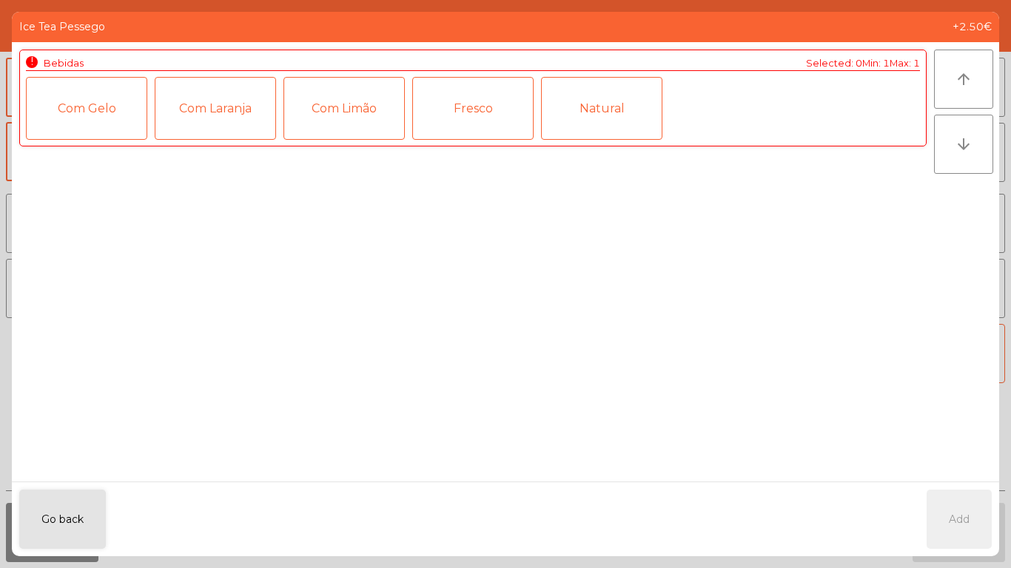
click at [488, 104] on div "Fresco" at bounding box center [472, 108] width 121 height 63
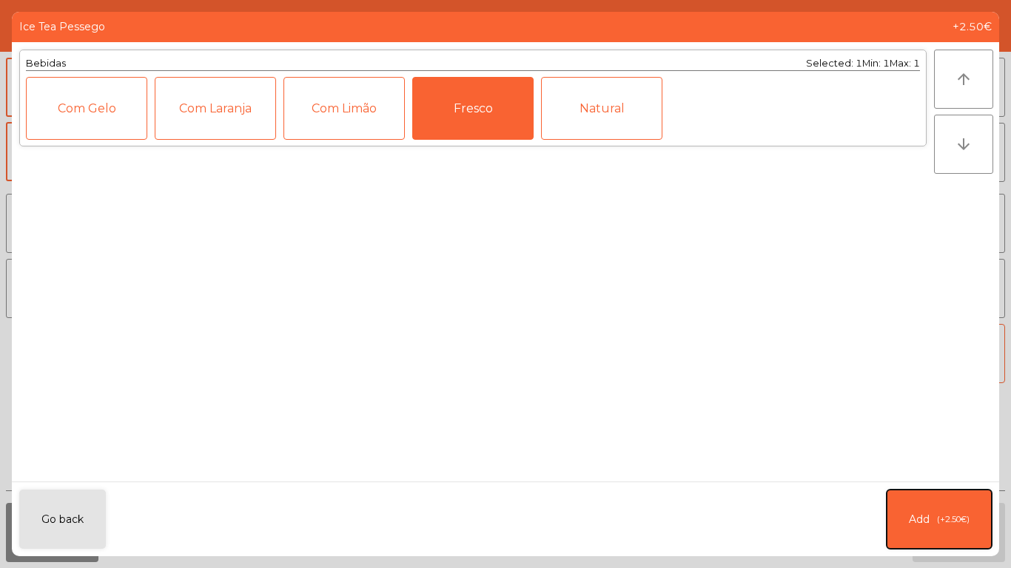
click at [967, 506] on button "Add (+2.50€)" at bounding box center [938, 519] width 105 height 59
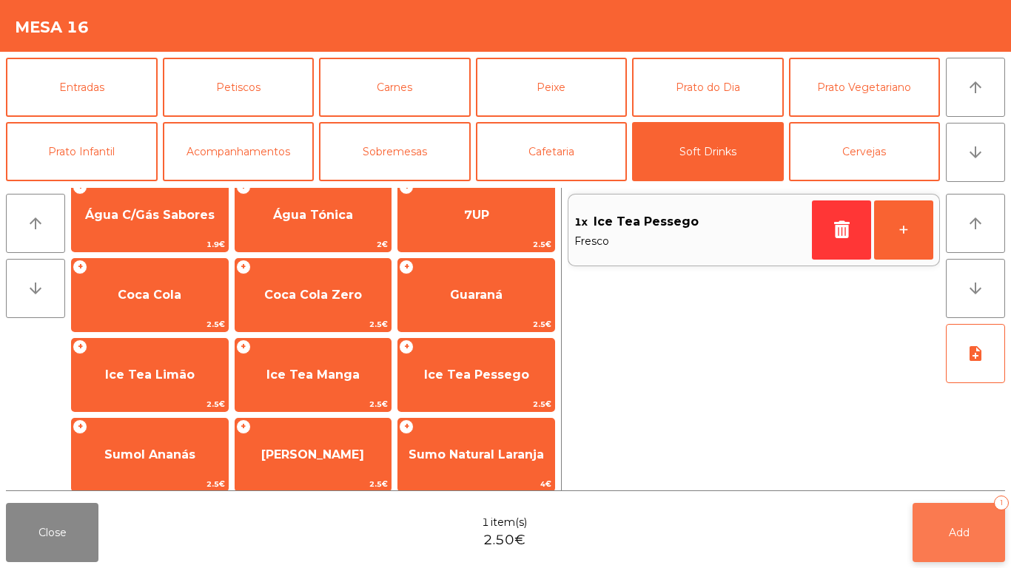
click at [957, 523] on button "Add 1" at bounding box center [958, 532] width 92 height 59
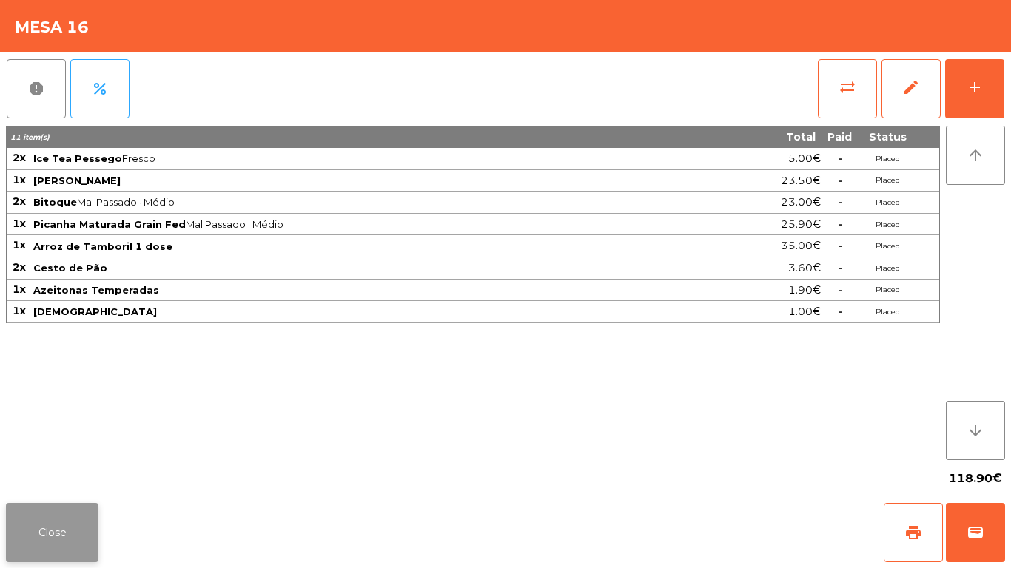
click at [66, 542] on button "Close" at bounding box center [52, 532] width 92 height 59
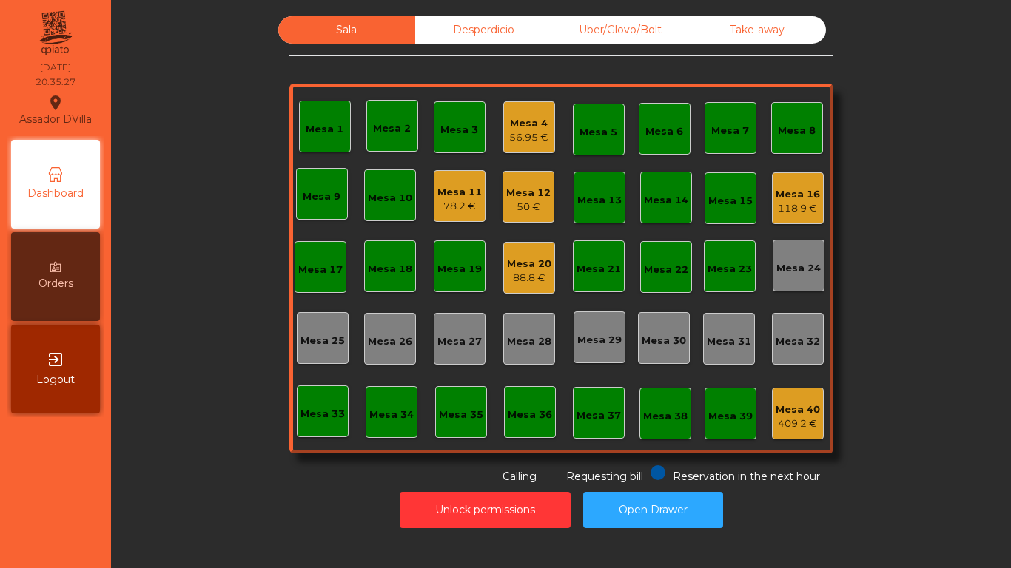
click at [623, 25] on div "Uber/Glovo/Bolt" at bounding box center [620, 29] width 137 height 27
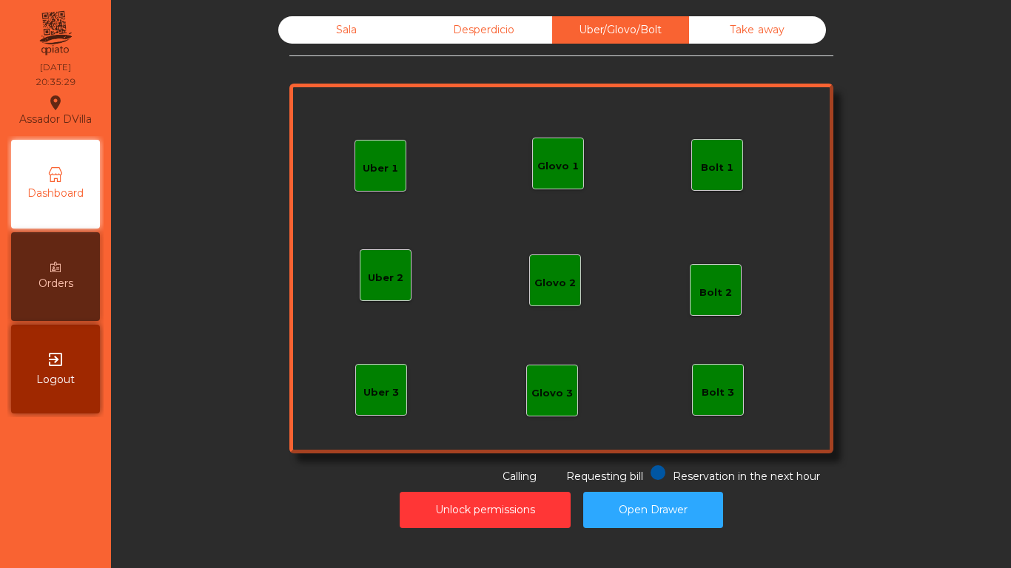
click at [279, 21] on div "Sala" at bounding box center [346, 29] width 137 height 27
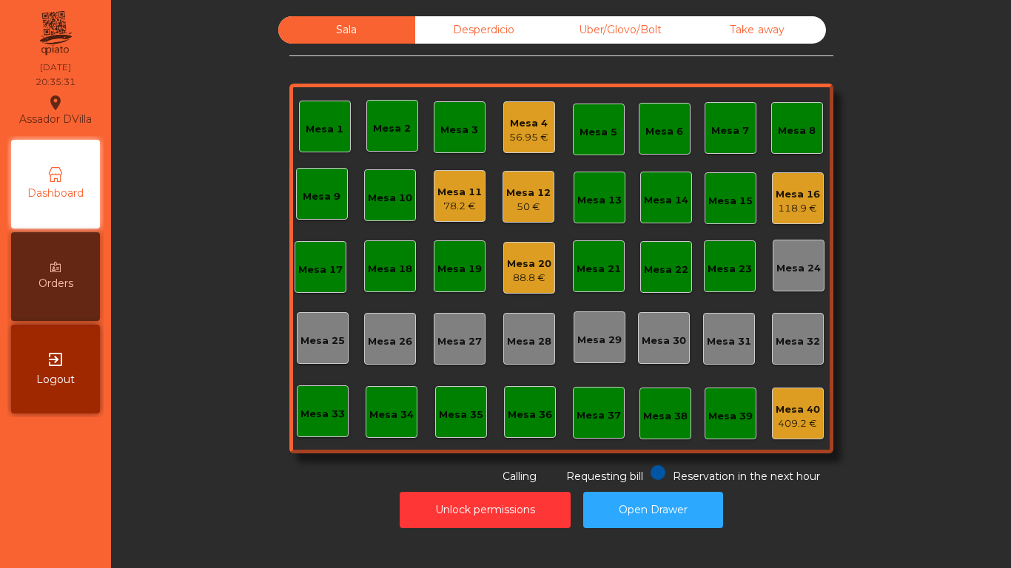
click at [539, 264] on div "Mesa 20" at bounding box center [529, 264] width 44 height 15
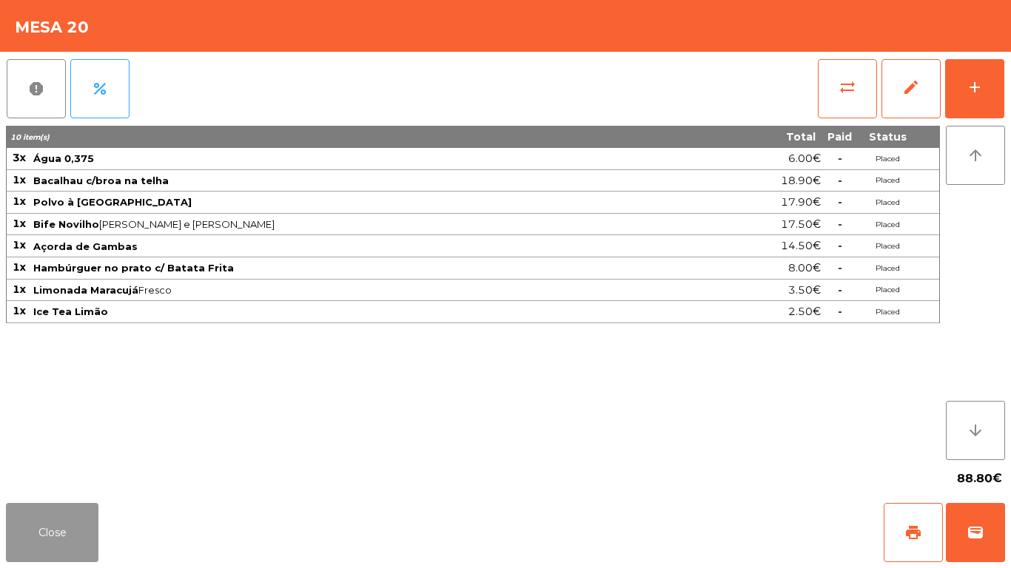
drag, startPoint x: 49, startPoint y: 529, endPoint x: 675, endPoint y: 363, distance: 647.4
click at [55, 527] on button "Close" at bounding box center [52, 532] width 92 height 59
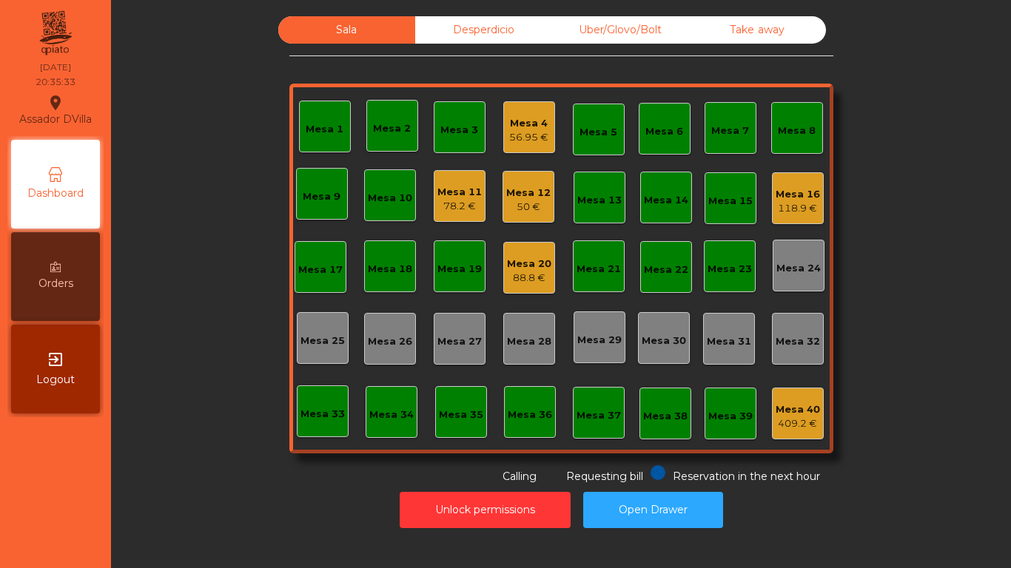
drag, startPoint x: 471, startPoint y: 203, endPoint x: 515, endPoint y: 193, distance: 44.7
click at [515, 193] on div "Mesa 12" at bounding box center [528, 193] width 44 height 15
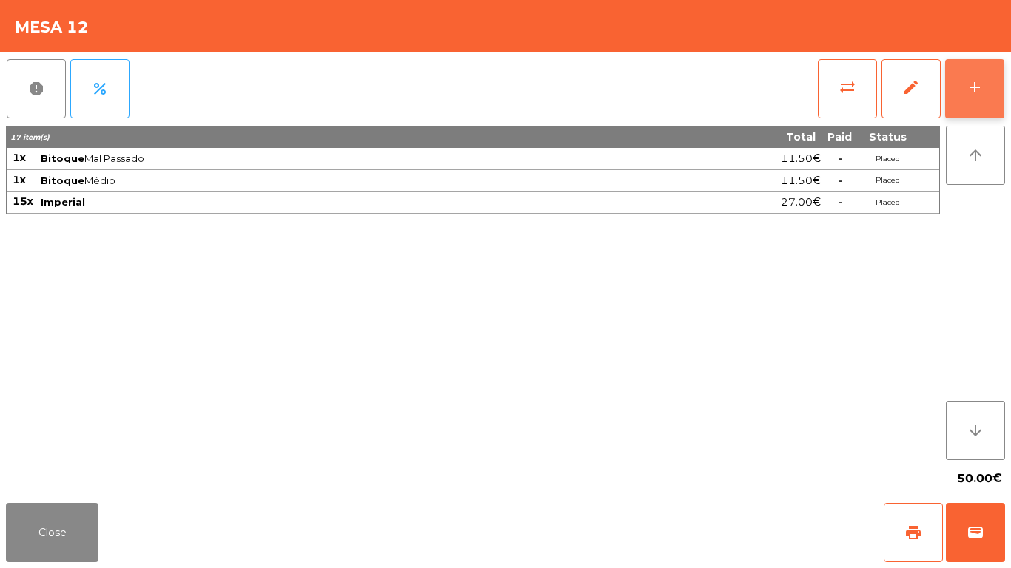
click at [986, 90] on button "add" at bounding box center [974, 88] width 59 height 59
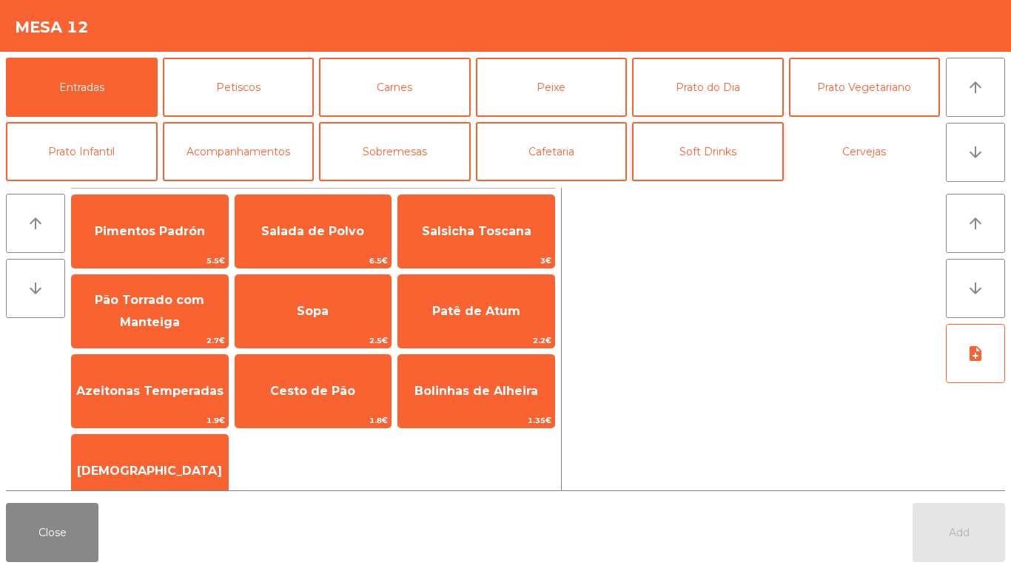
drag, startPoint x: 880, startPoint y: 159, endPoint x: 758, endPoint y: 158, distance: 122.1
click at [878, 158] on button "Cervejas" at bounding box center [865, 151] width 152 height 59
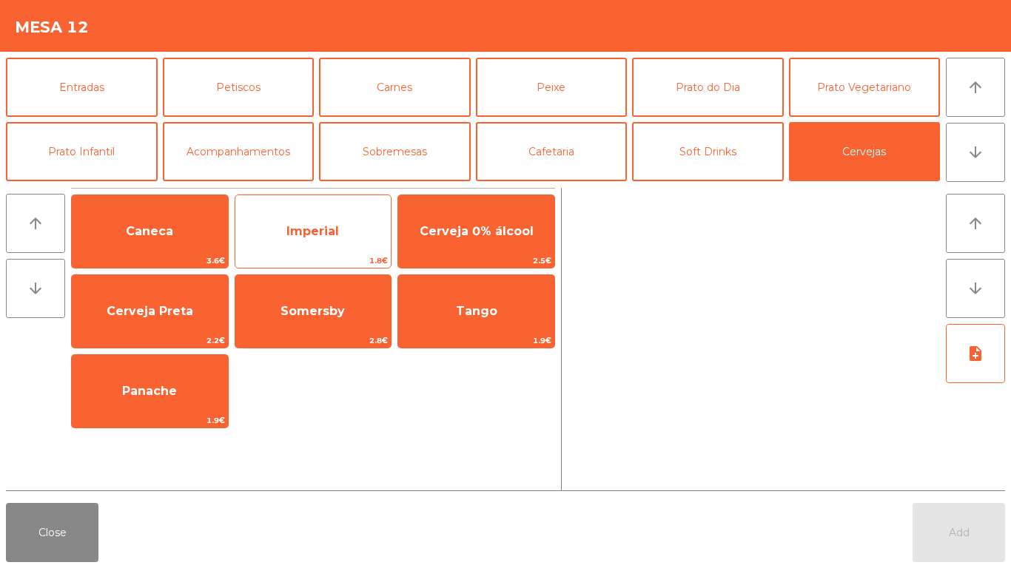
click at [243, 222] on span "Imperial" at bounding box center [313, 232] width 156 height 40
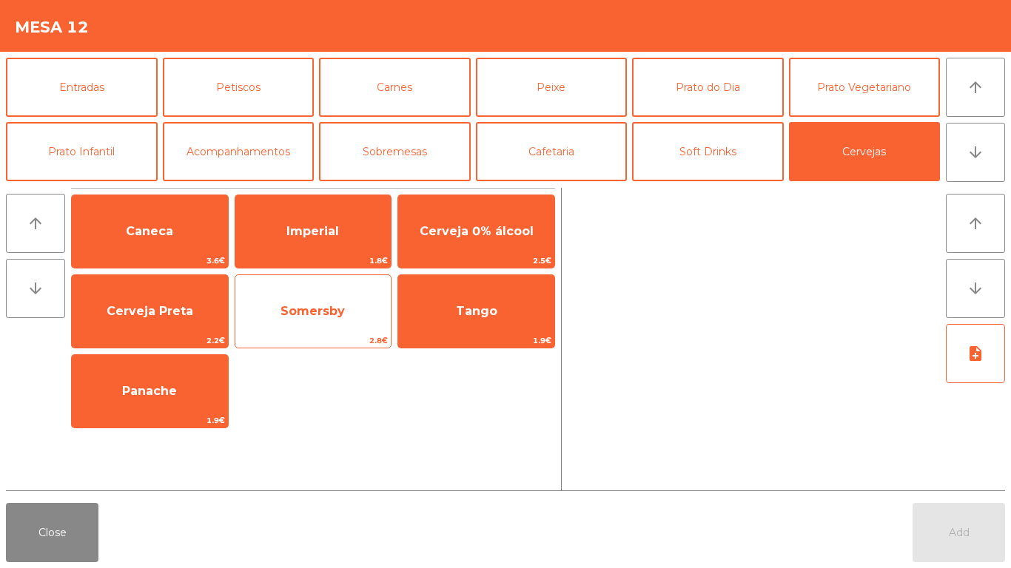
click at [244, 221] on span "Imperial" at bounding box center [313, 232] width 156 height 40
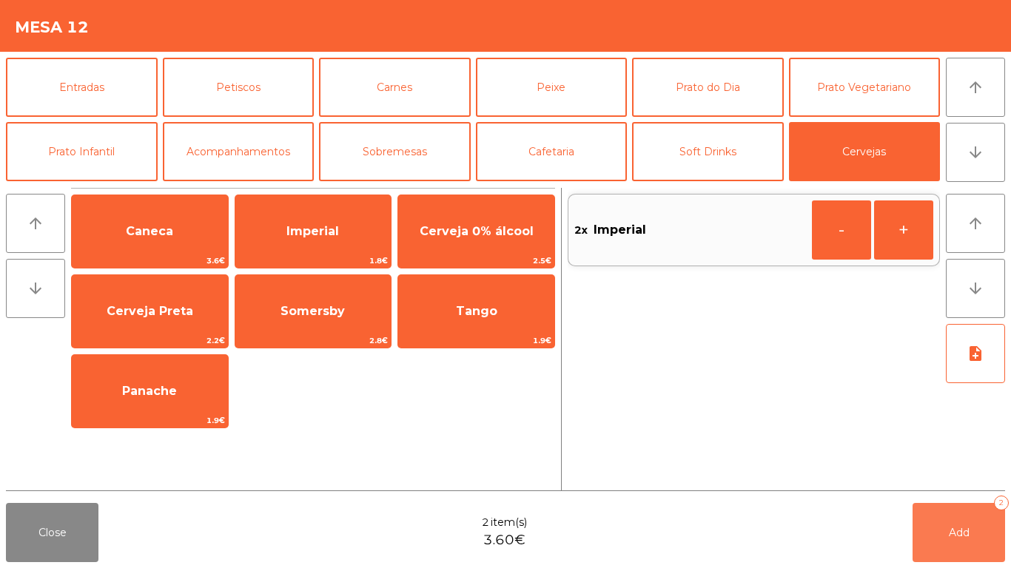
drag, startPoint x: 985, startPoint y: 540, endPoint x: 232, endPoint y: 454, distance: 758.0
click at [983, 540] on button "Add 2" at bounding box center [958, 532] width 92 height 59
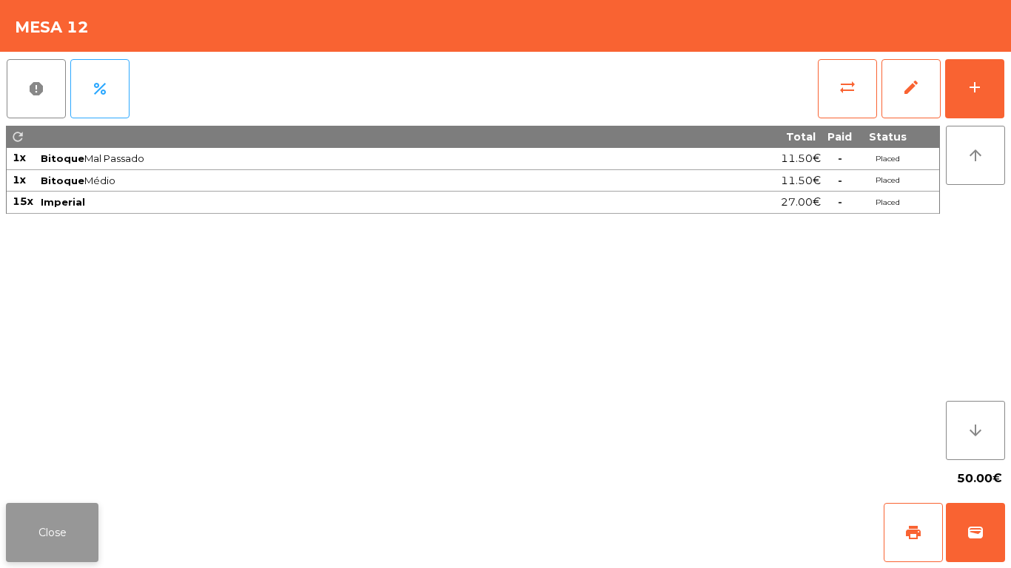
click at [28, 510] on button "Close" at bounding box center [52, 532] width 92 height 59
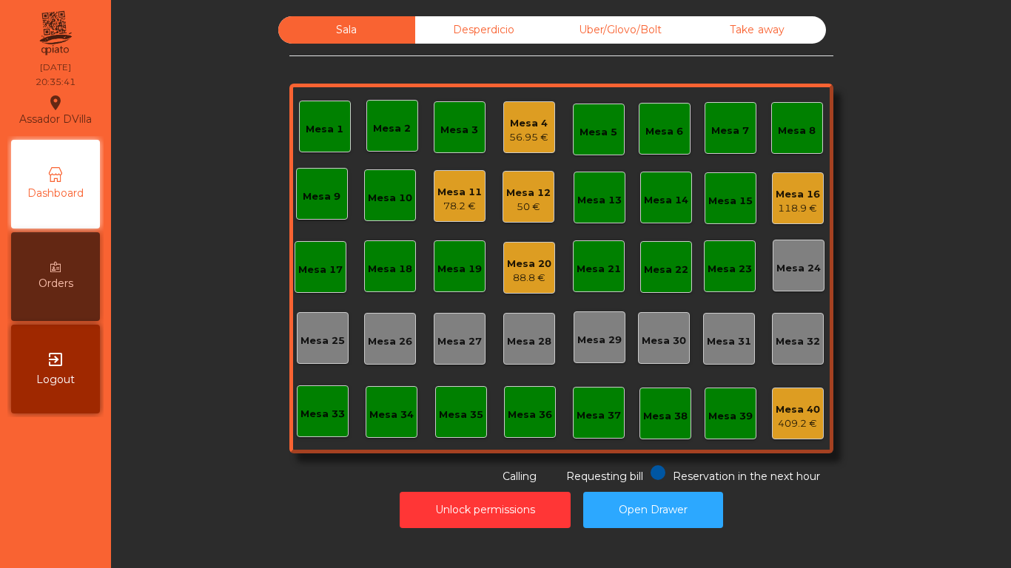
click at [815, 205] on div "Mesa 16 118.9 €" at bounding box center [798, 198] width 52 height 52
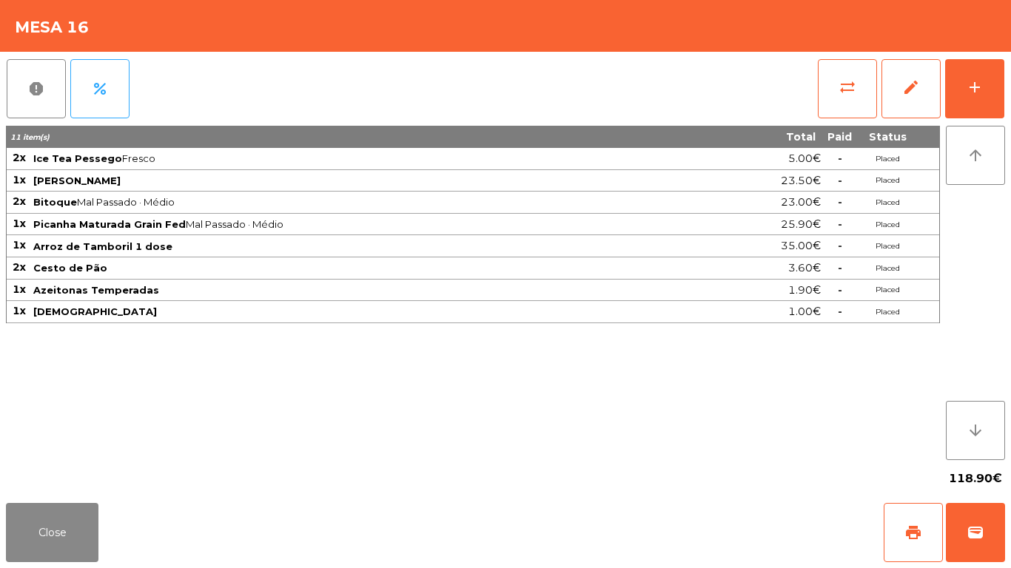
click at [1010, 90] on div "report percent sync_alt edit add 11 item(s) Total Paid Status 2x Ice Tea Pesseg…" at bounding box center [505, 274] width 1011 height 445
drag, startPoint x: 988, startPoint y: 94, endPoint x: 934, endPoint y: 88, distance: 55.1
click at [988, 94] on button "add" at bounding box center [974, 88] width 59 height 59
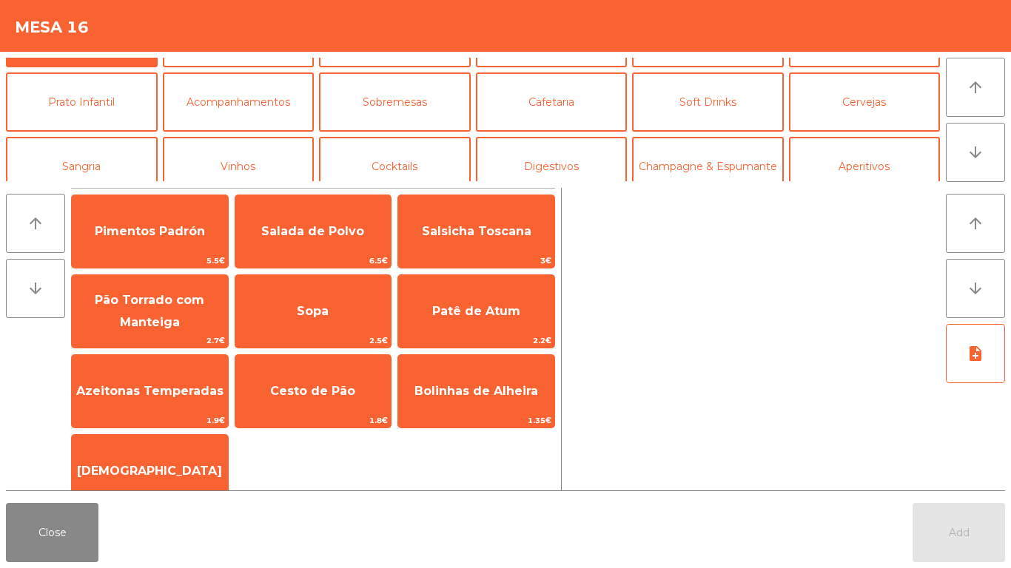
scroll to position [74, 0]
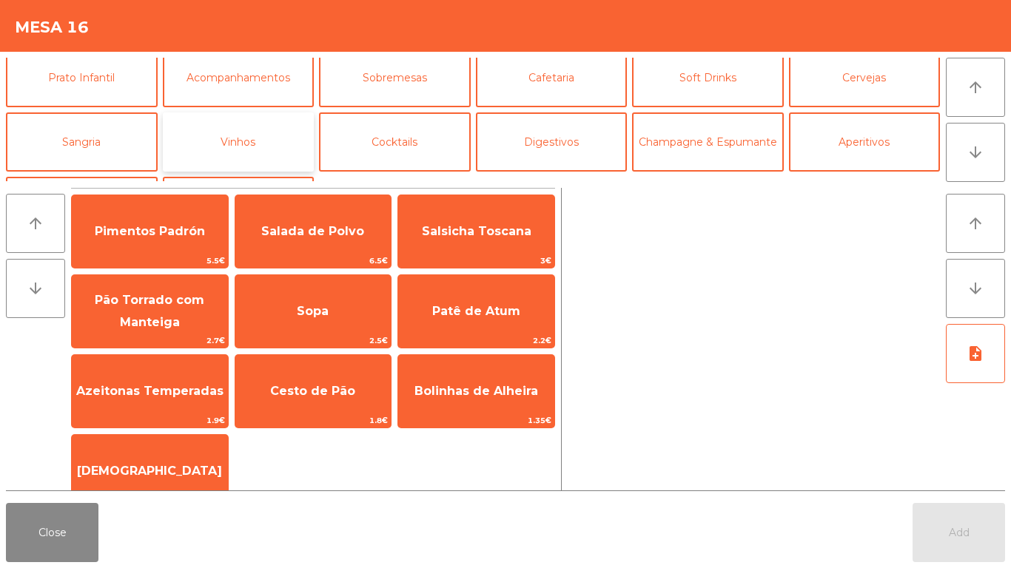
click at [232, 133] on button "Vinhos" at bounding box center [239, 141] width 152 height 59
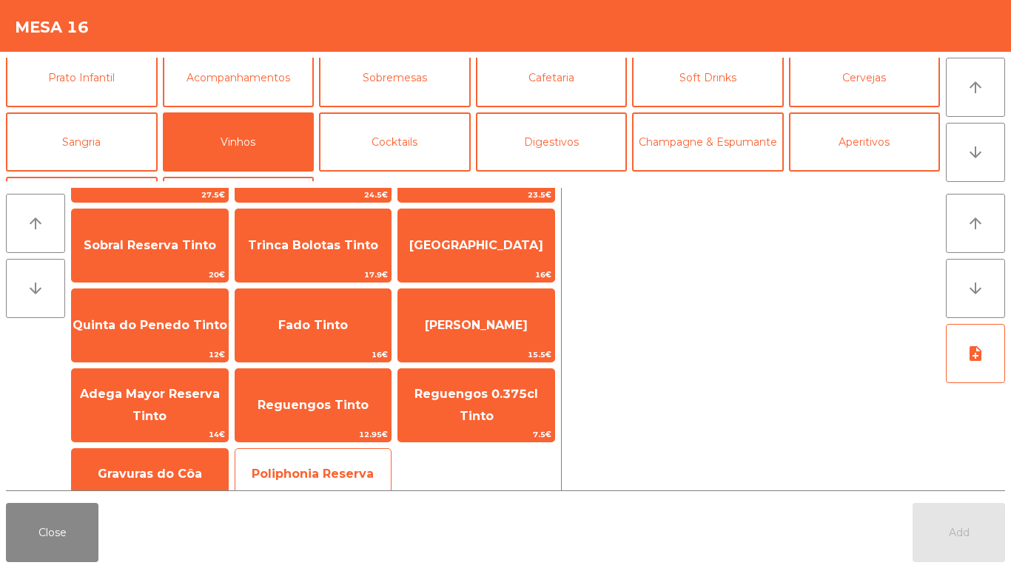
scroll to position [296, 0]
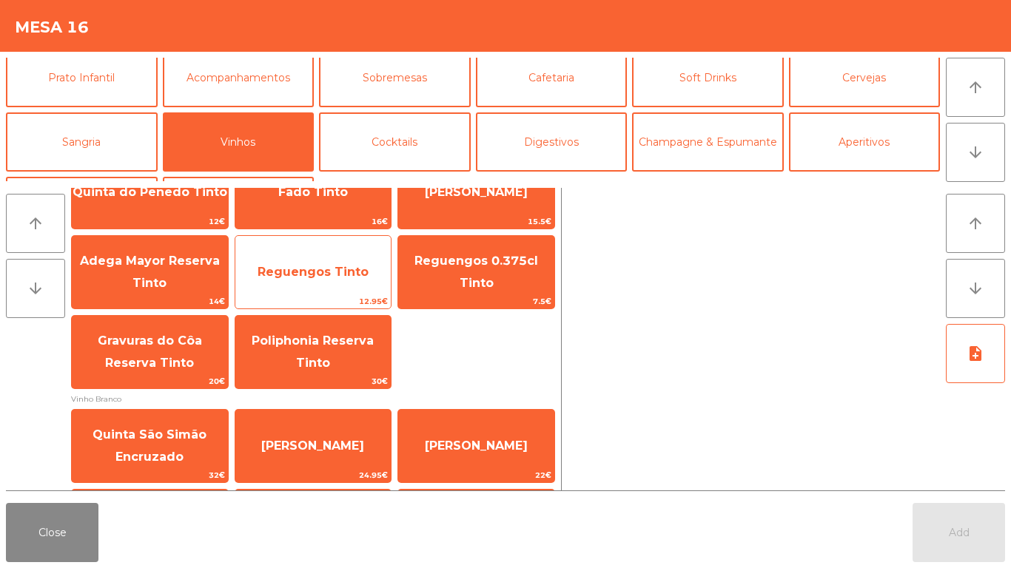
click at [310, 273] on span "Reguengos Tinto" at bounding box center [312, 272] width 111 height 14
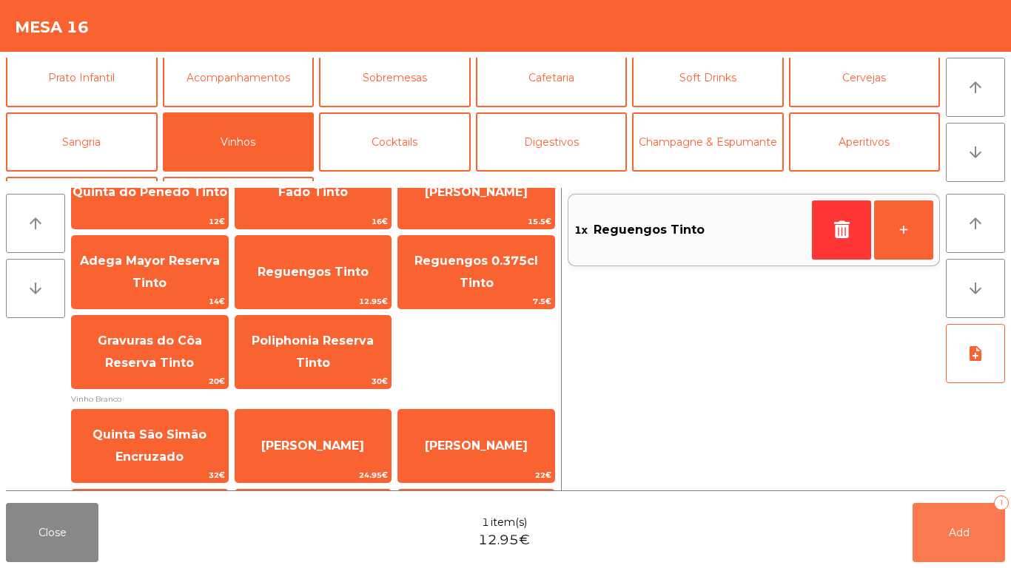
click at [917, 530] on button "Add 1" at bounding box center [958, 532] width 92 height 59
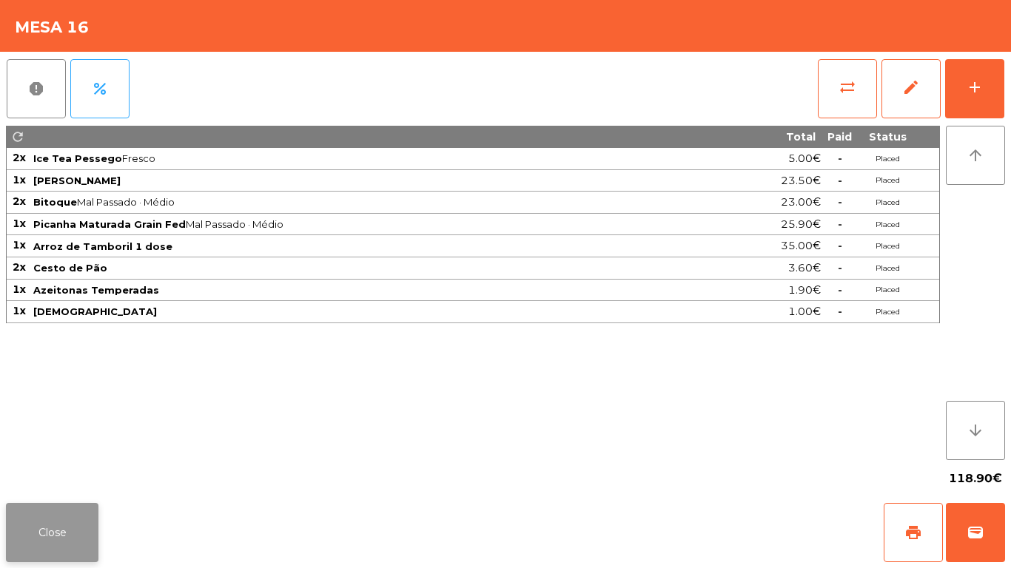
click at [41, 538] on button "Close" at bounding box center [52, 532] width 92 height 59
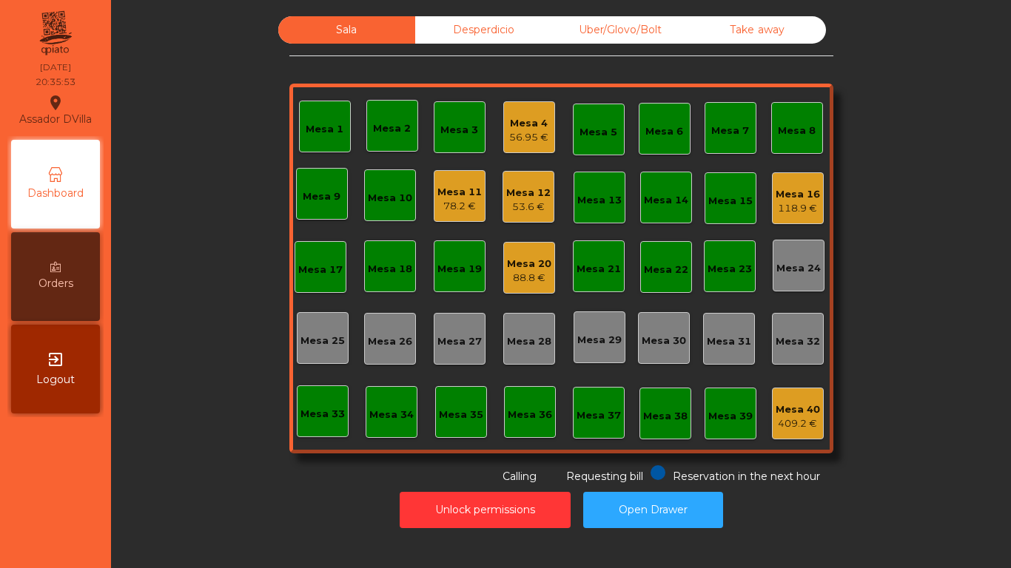
click at [604, 27] on div "Uber/Glovo/Bolt" at bounding box center [620, 29] width 137 height 27
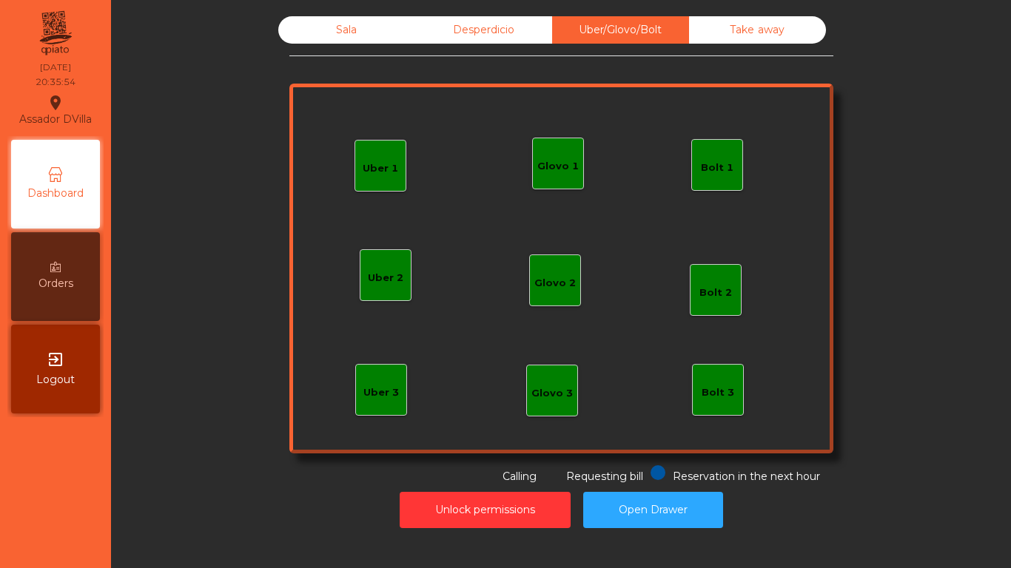
click at [722, 169] on div "Bolt 1" at bounding box center [717, 168] width 33 height 15
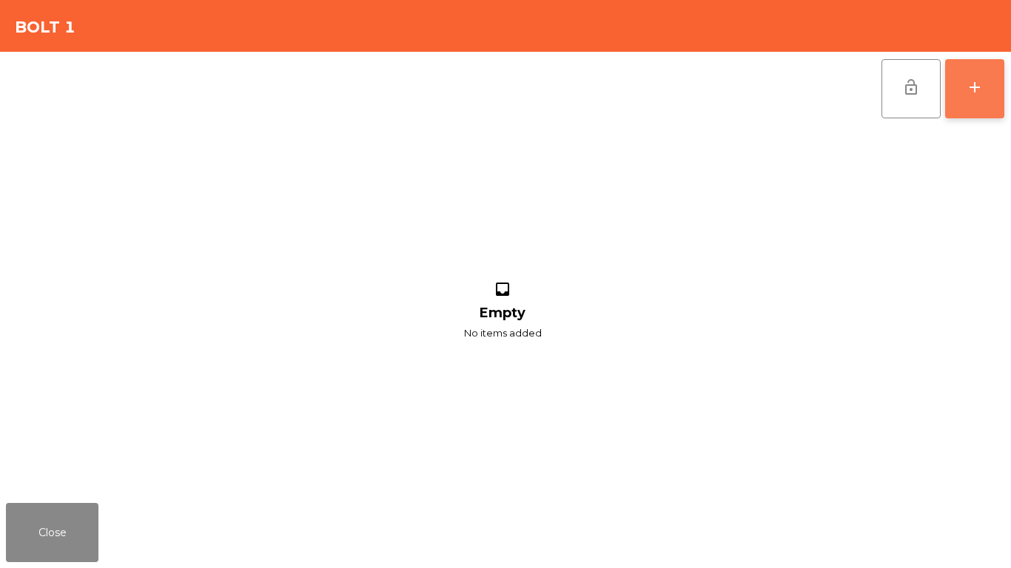
drag, startPoint x: 988, startPoint y: 53, endPoint x: 968, endPoint y: 72, distance: 28.3
click at [988, 55] on div "lock_open add" at bounding box center [942, 89] width 124 height 74
click at [968, 72] on button "add" at bounding box center [974, 88] width 59 height 59
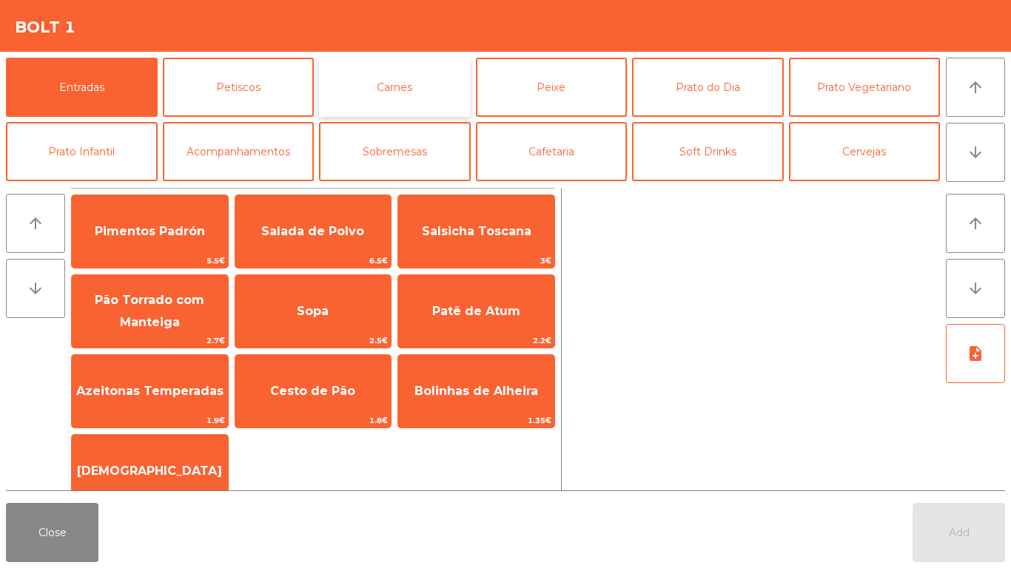
click at [394, 95] on button "Carnes" at bounding box center [395, 87] width 152 height 59
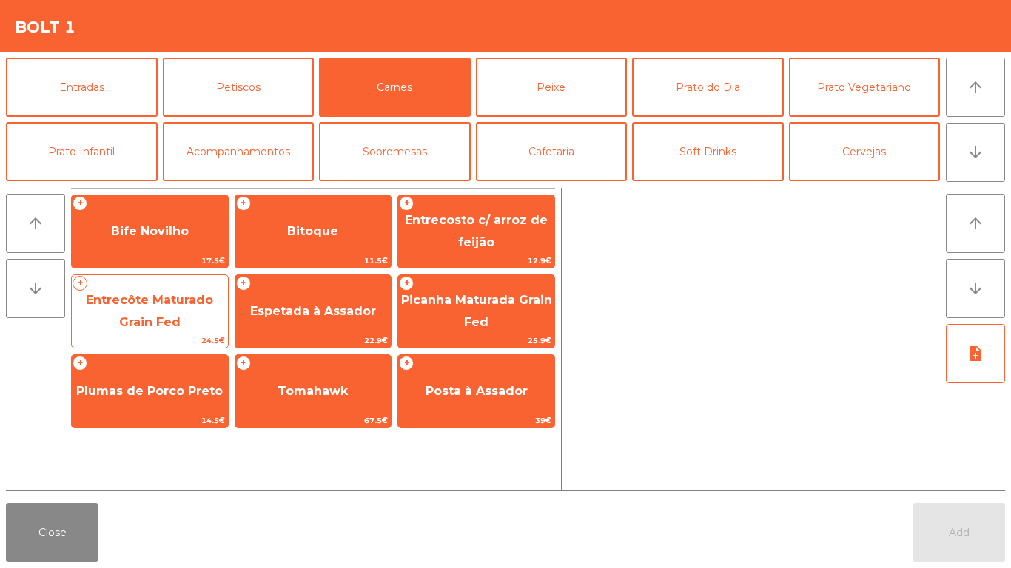
click at [138, 323] on span "Entrecôte Maturado Grain Fed" at bounding box center [149, 311] width 127 height 36
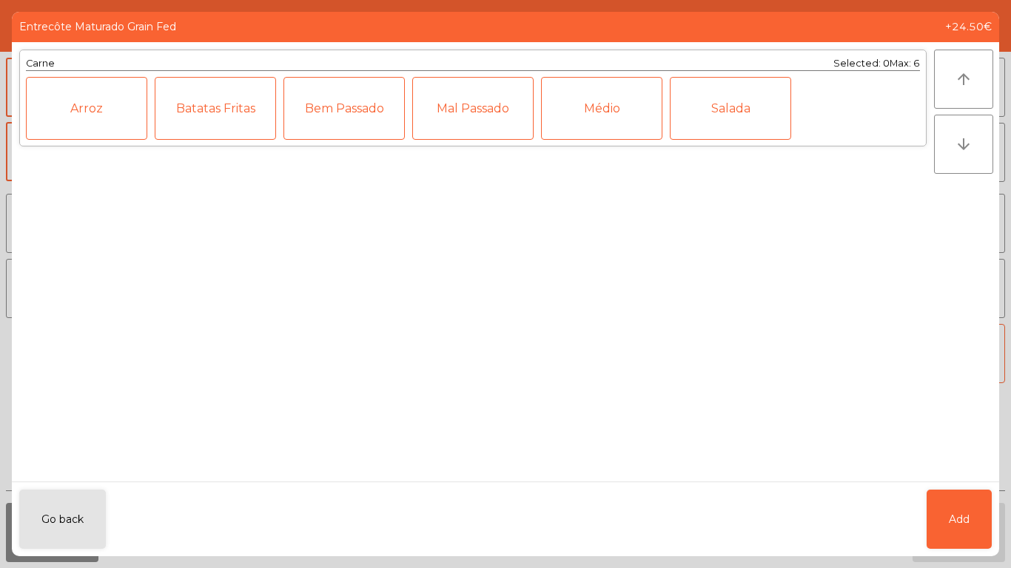
click at [592, 115] on div "Médio" at bounding box center [601, 108] width 121 height 63
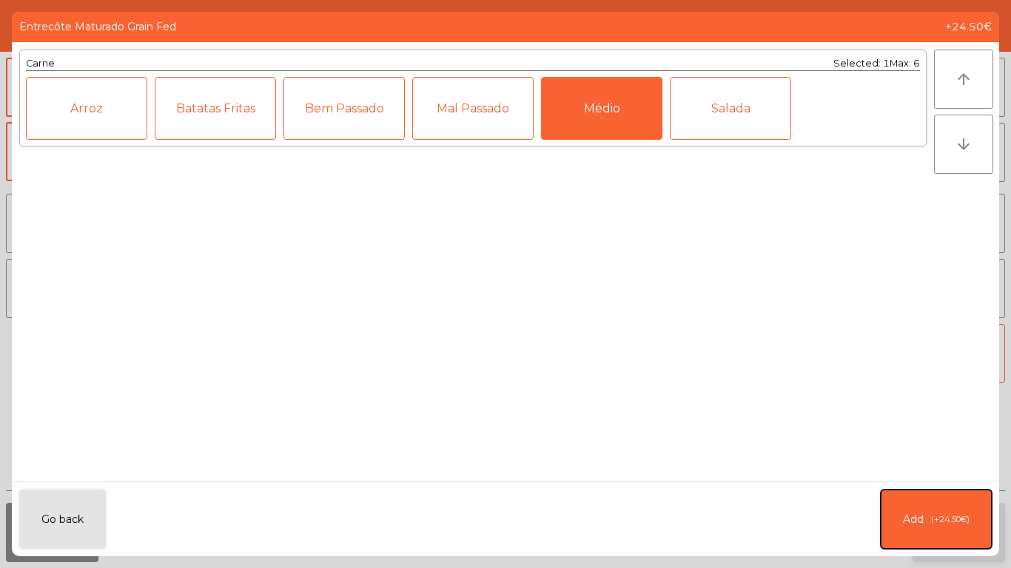
drag, startPoint x: 979, startPoint y: 512, endPoint x: 962, endPoint y: 514, distance: 17.2
click at [979, 513] on button "Add (+24.50€)" at bounding box center [935, 519] width 111 height 59
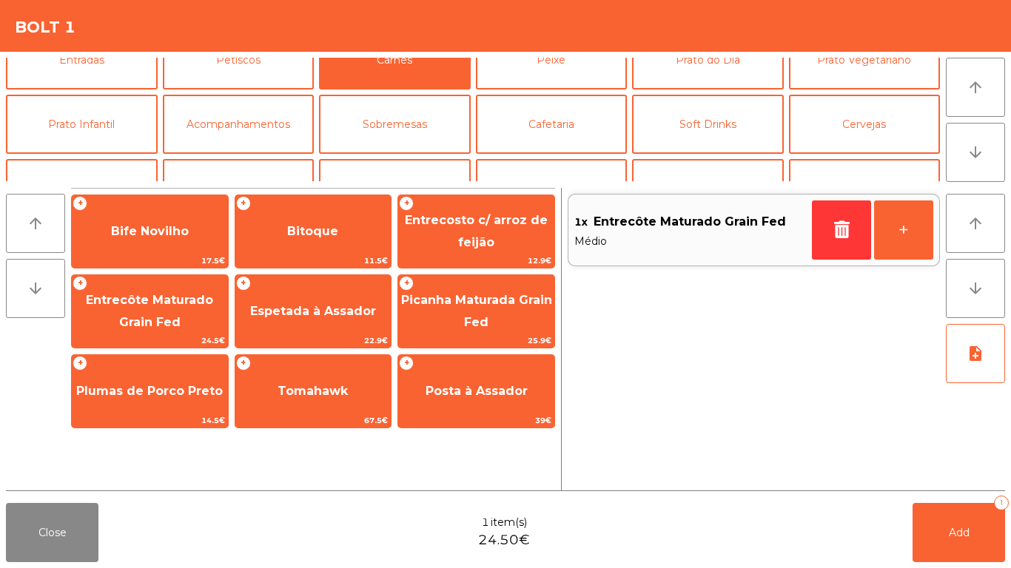
scroll to position [74, 0]
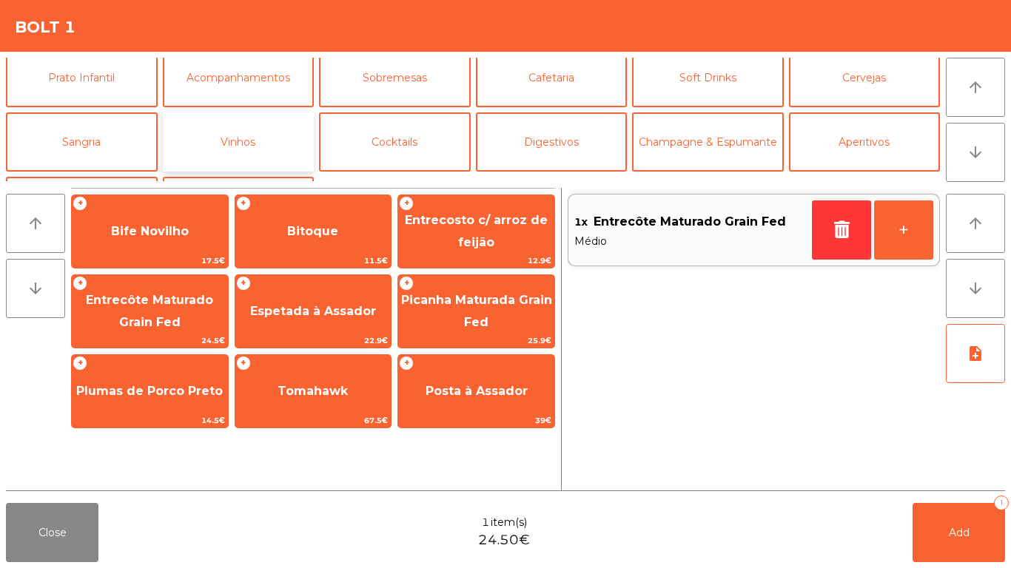
click at [264, 141] on button "Vinhos" at bounding box center [239, 141] width 152 height 59
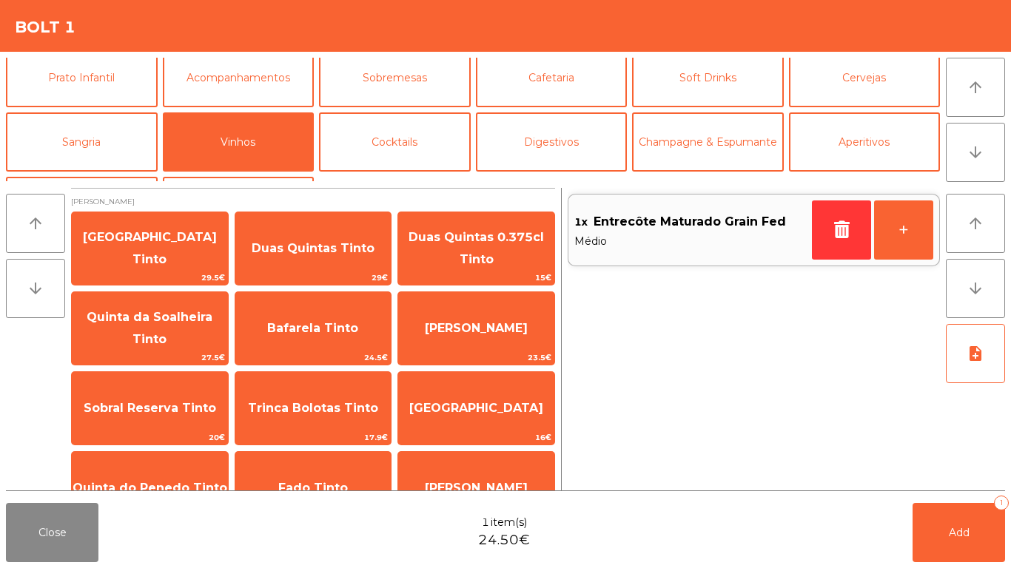
scroll to position [129, 0]
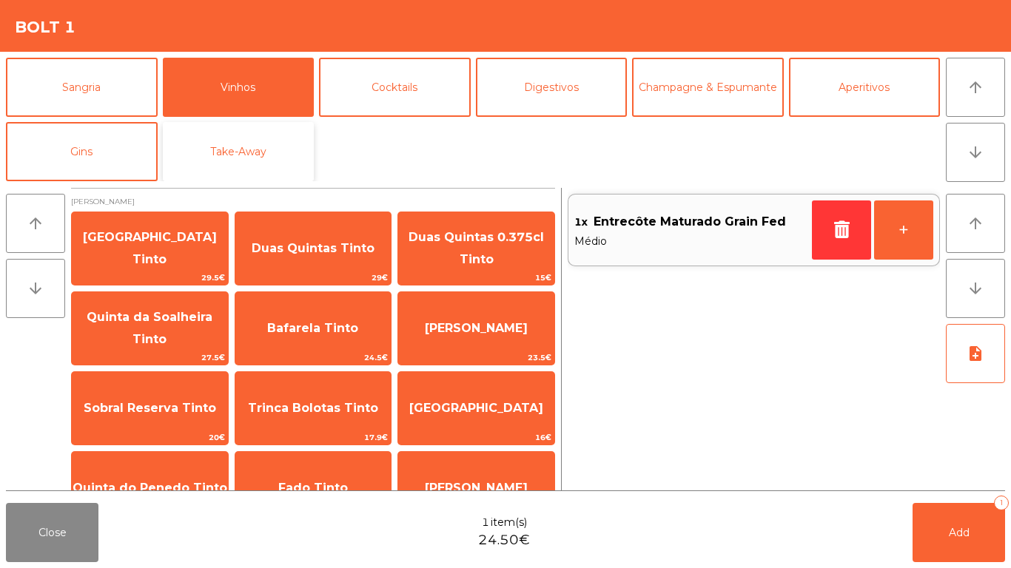
click at [237, 148] on button "Take-Away" at bounding box center [239, 151] width 152 height 59
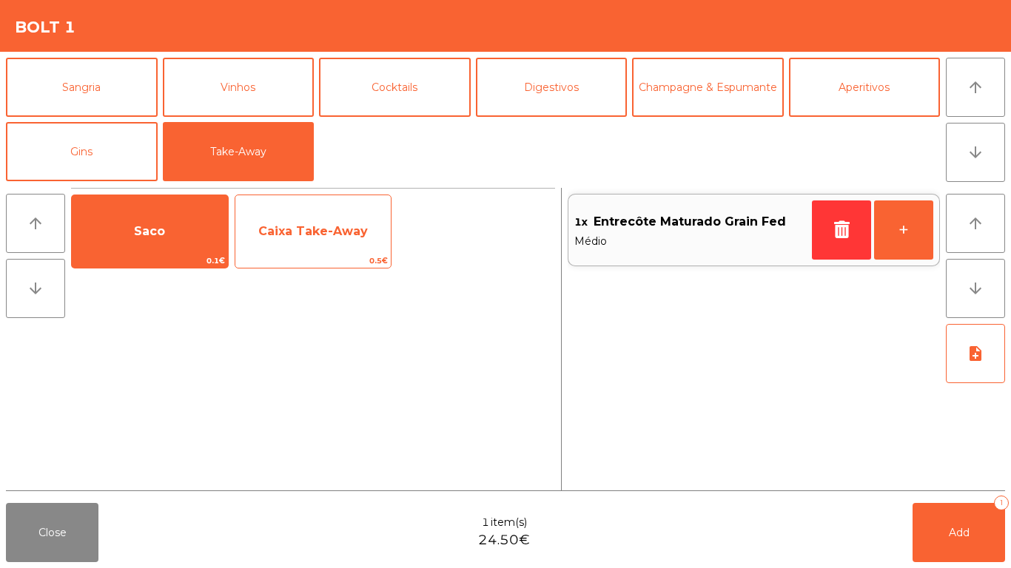
drag, startPoint x: 156, startPoint y: 268, endPoint x: 321, endPoint y: 239, distance: 167.5
click at [157, 268] on div "Saco 0.1€" at bounding box center [150, 232] width 158 height 74
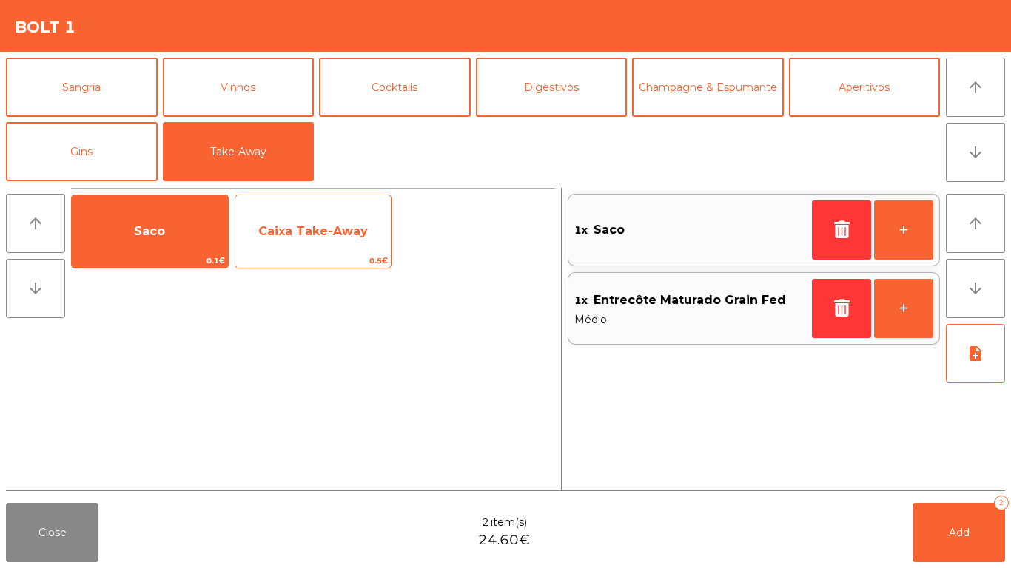
click at [321, 239] on span "Caixa Take-Away" at bounding box center [313, 232] width 156 height 40
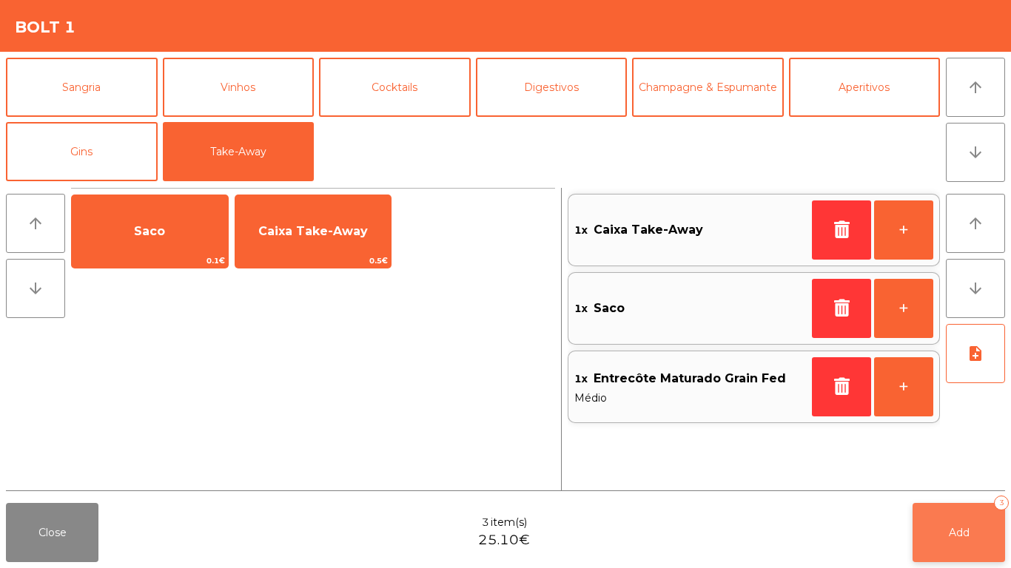
click at [979, 538] on button "Add 3" at bounding box center [958, 532] width 92 height 59
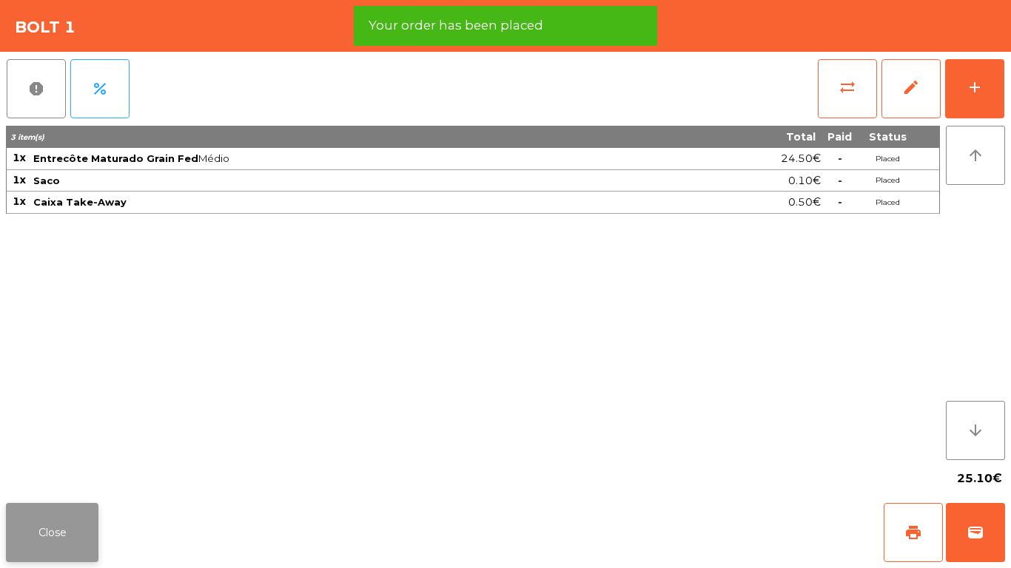
click at [62, 536] on button "Close" at bounding box center [52, 532] width 92 height 59
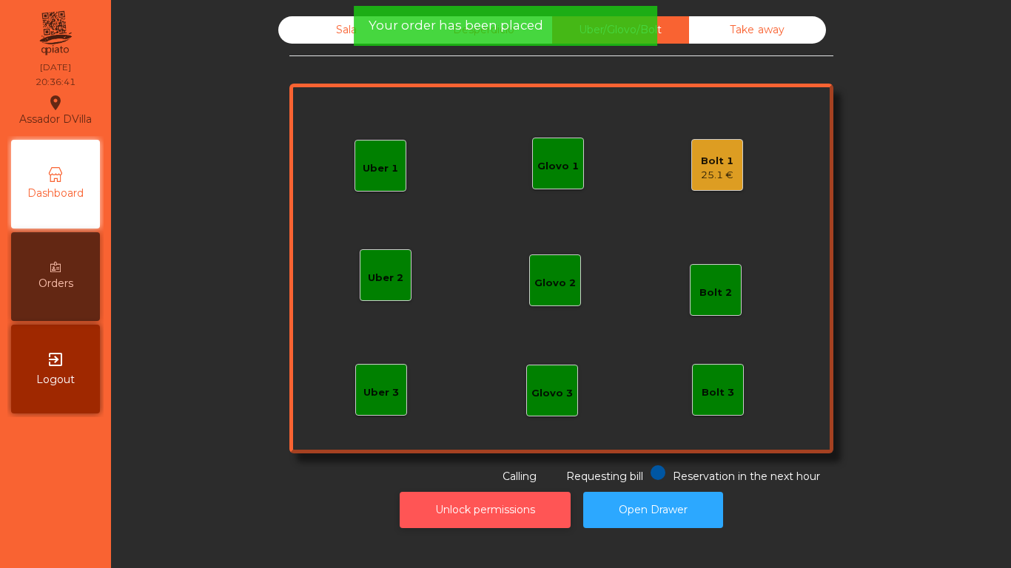
click at [503, 525] on button "Unlock permissions" at bounding box center [484, 510] width 171 height 36
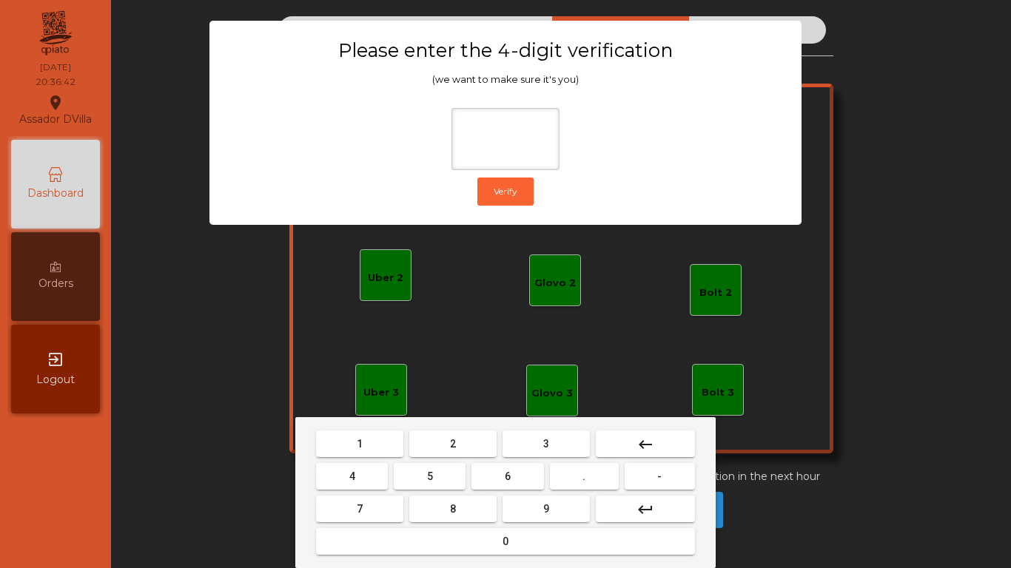
click at [431, 444] on button "2" at bounding box center [452, 444] width 87 height 27
drag, startPoint x: 357, startPoint y: 479, endPoint x: 538, endPoint y: 496, distance: 181.3
click at [358, 479] on button "4" at bounding box center [352, 476] width 72 height 27
drag, startPoint x: 514, startPoint y: 476, endPoint x: 523, endPoint y: 486, distance: 13.1
click at [514, 478] on button "6" at bounding box center [507, 476] width 72 height 27
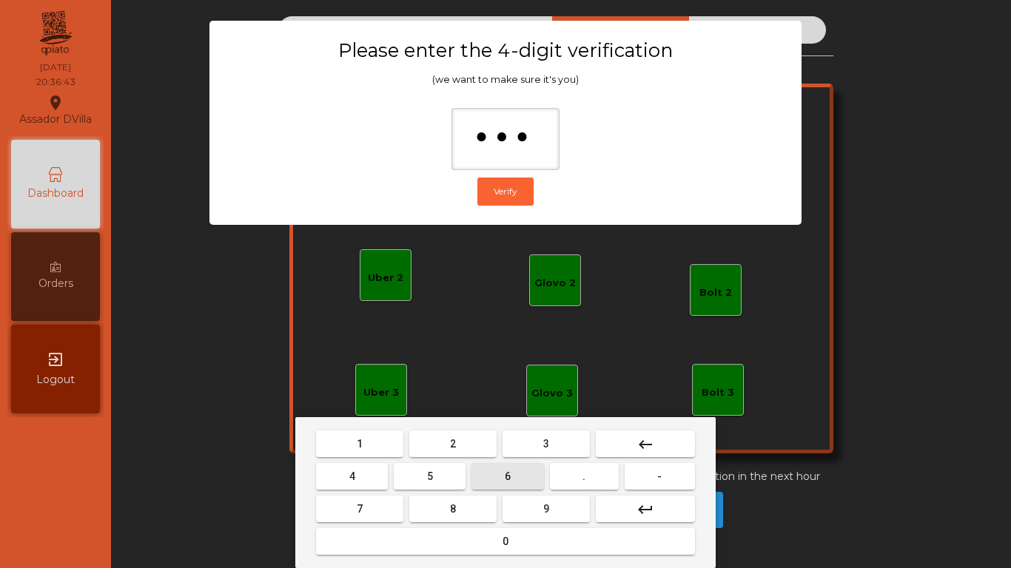
click at [541, 507] on button "9" at bounding box center [545, 509] width 87 height 27
type input "****"
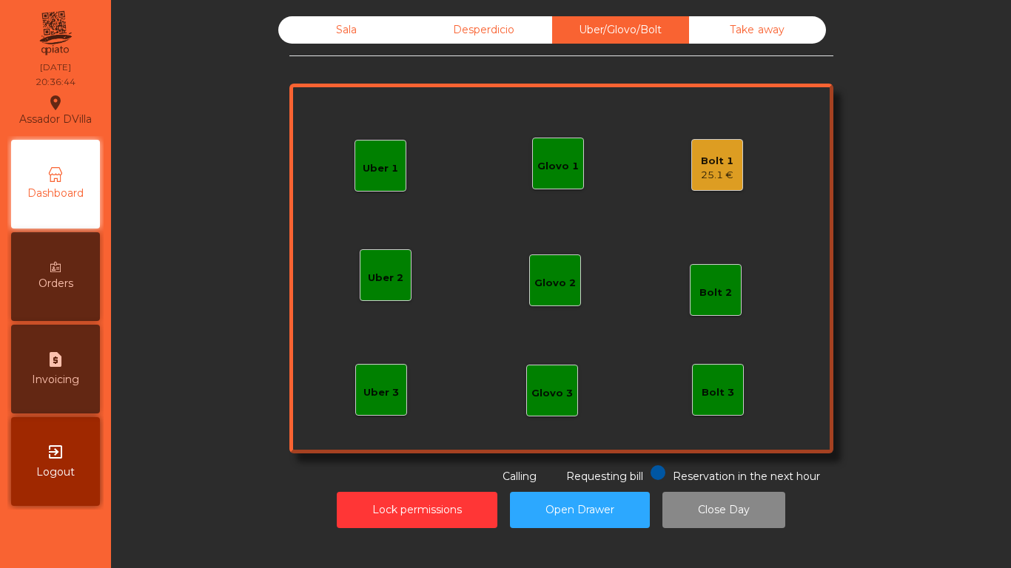
click at [737, 172] on div "Uber 1 Uber 3 Bolt 2 Glovo 2 Uber 2 Glovo 1 Bolt 1 25.1 € Bolt 3 Glovo 3" at bounding box center [561, 269] width 544 height 370
click at [734, 172] on div "Bolt 1 25.1 €" at bounding box center [717, 165] width 52 height 52
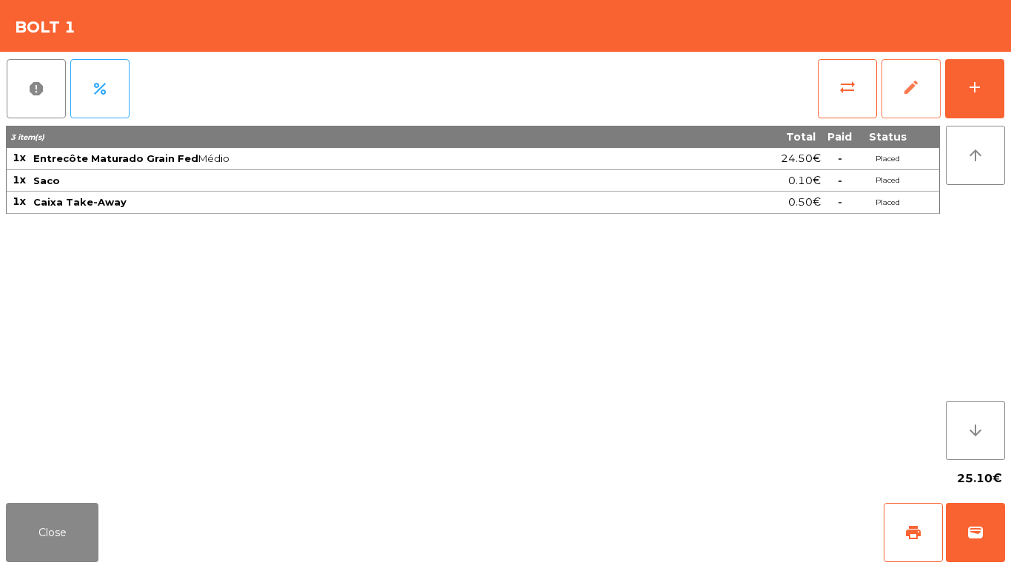
click at [913, 98] on button "edit" at bounding box center [910, 88] width 59 height 59
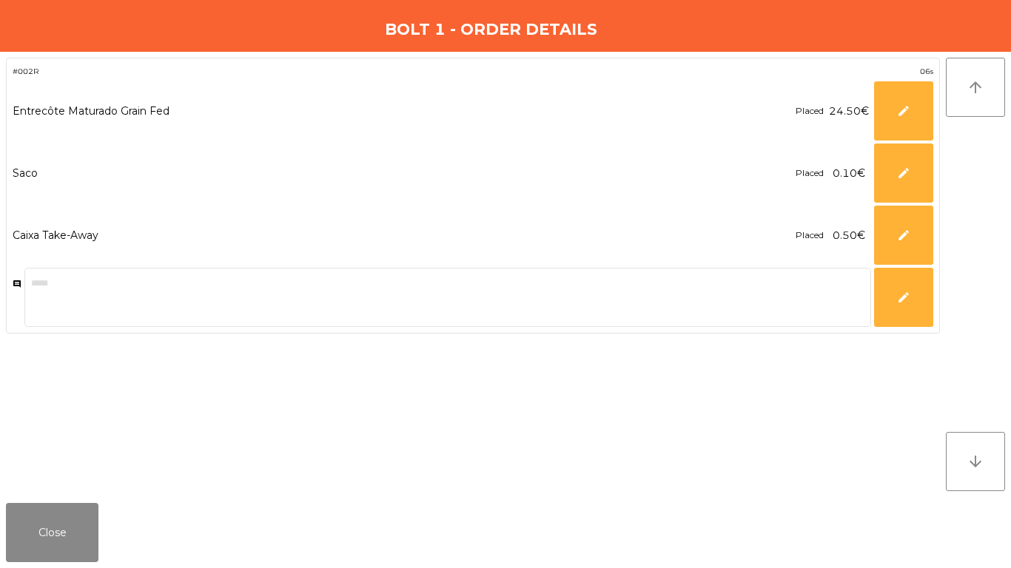
click at [871, 115] on div "Placed 24.50€ **** edit" at bounding box center [864, 110] width 138 height 59
click at [895, 113] on button "edit" at bounding box center [903, 110] width 59 height 59
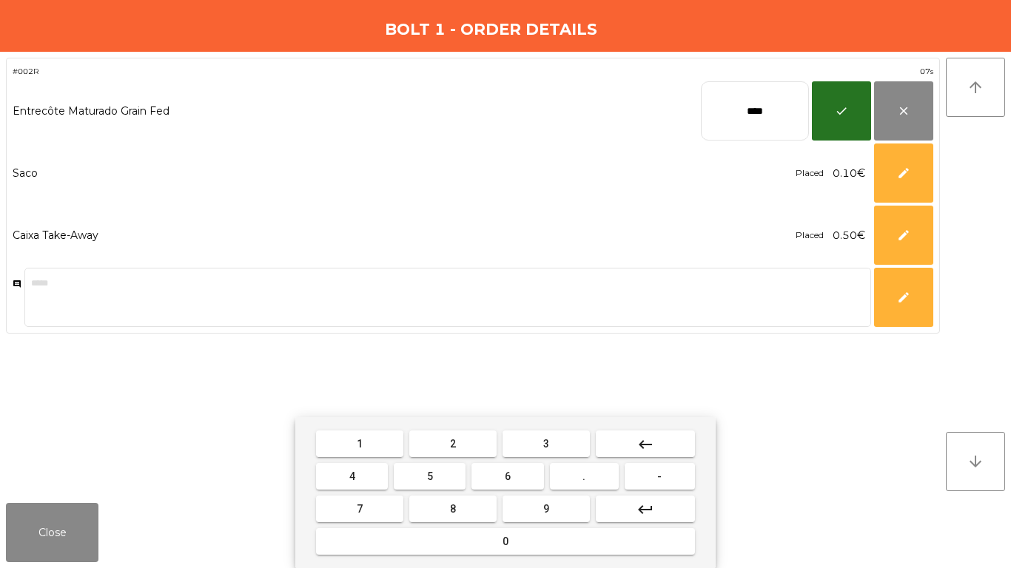
click at [771, 118] on input "****" at bounding box center [755, 110] width 108 height 59
type input "*****"
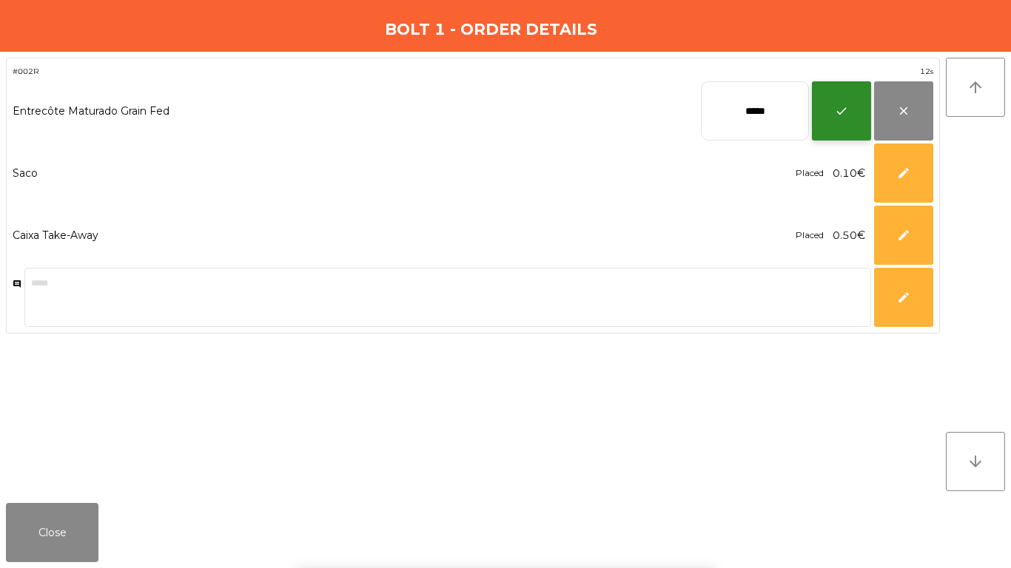
click at [848, 92] on button "check" at bounding box center [841, 110] width 59 height 59
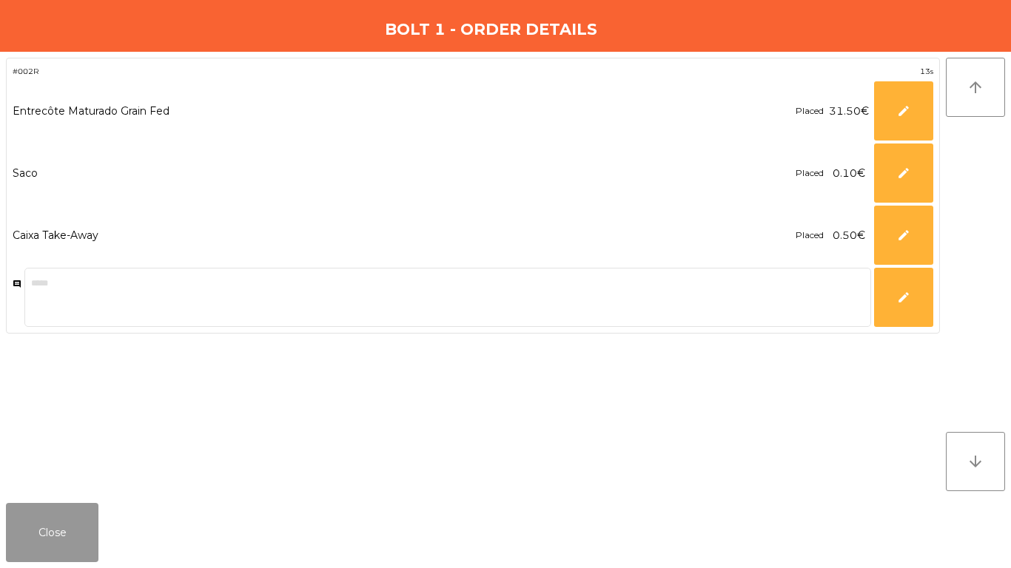
drag, startPoint x: 31, startPoint y: 546, endPoint x: 96, endPoint y: 549, distance: 65.2
click at [32, 546] on button "Close" at bounding box center [52, 532] width 92 height 59
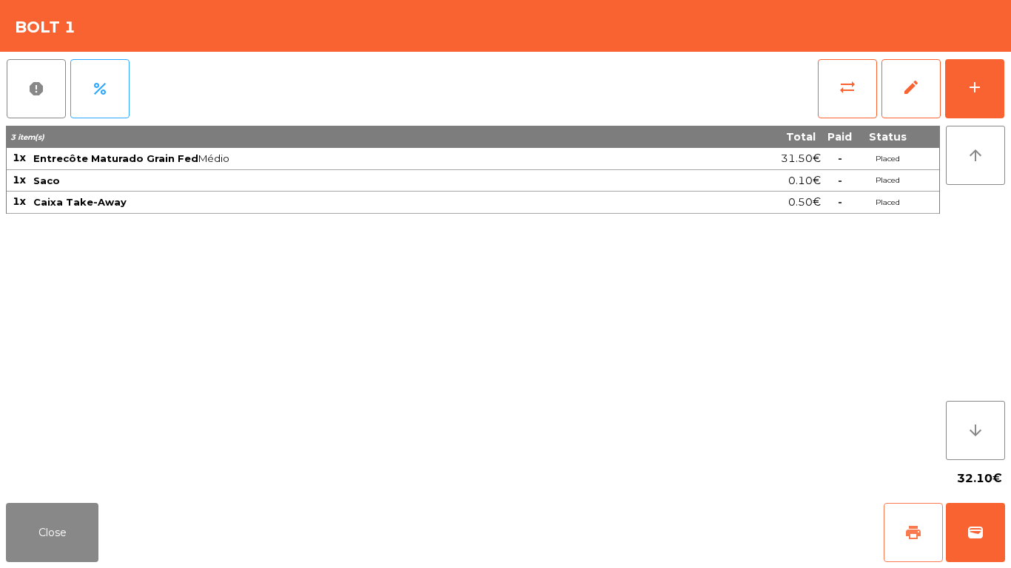
click at [900, 545] on button "print" at bounding box center [912, 532] width 59 height 59
click at [950, 540] on button "wallet" at bounding box center [974, 532] width 59 height 59
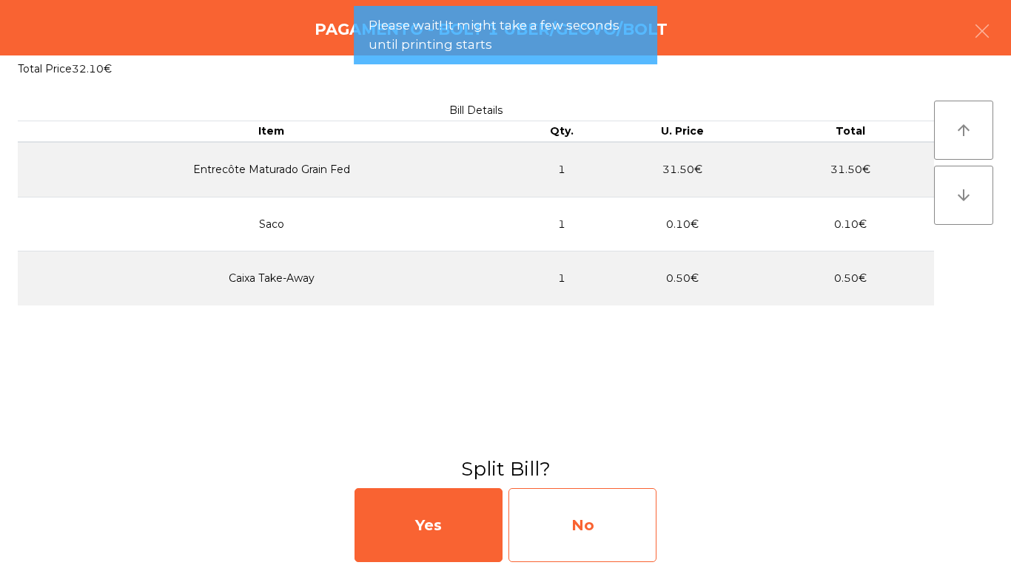
click at [635, 539] on div "No" at bounding box center [582, 525] width 148 height 74
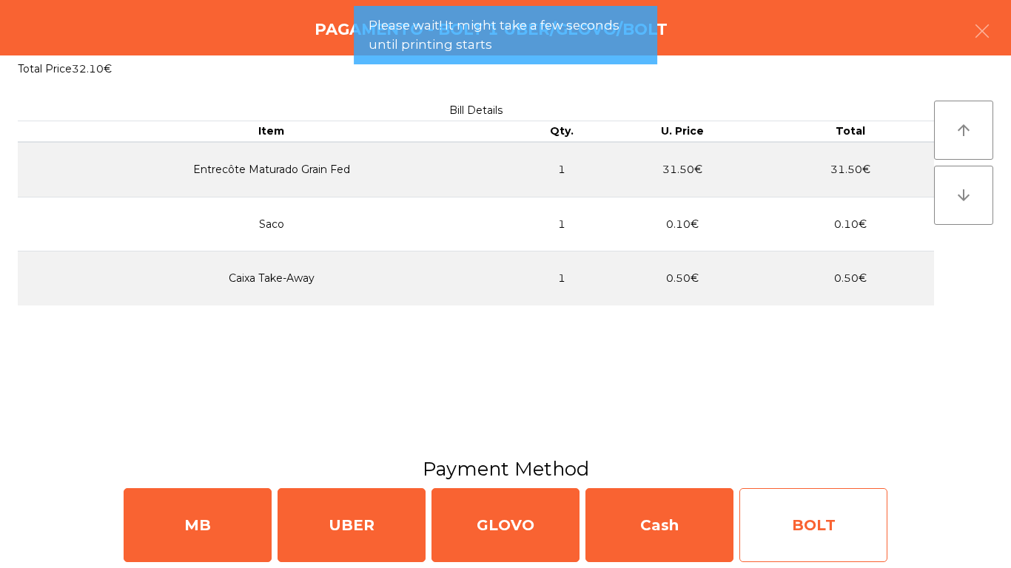
click at [832, 515] on div "BOLT" at bounding box center [813, 525] width 148 height 74
select select "**"
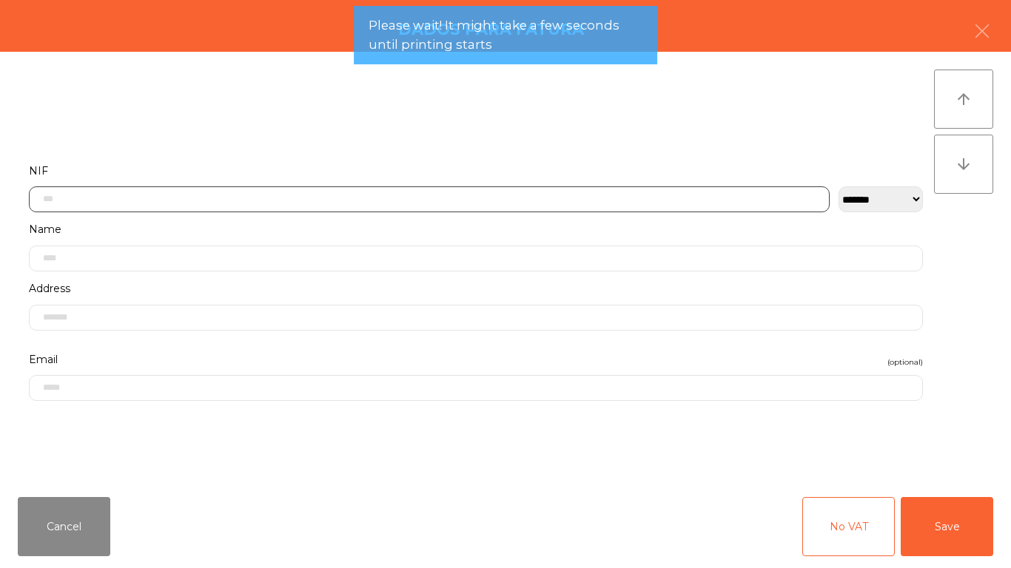
click at [281, 205] on input "text" at bounding box center [429, 199] width 800 height 26
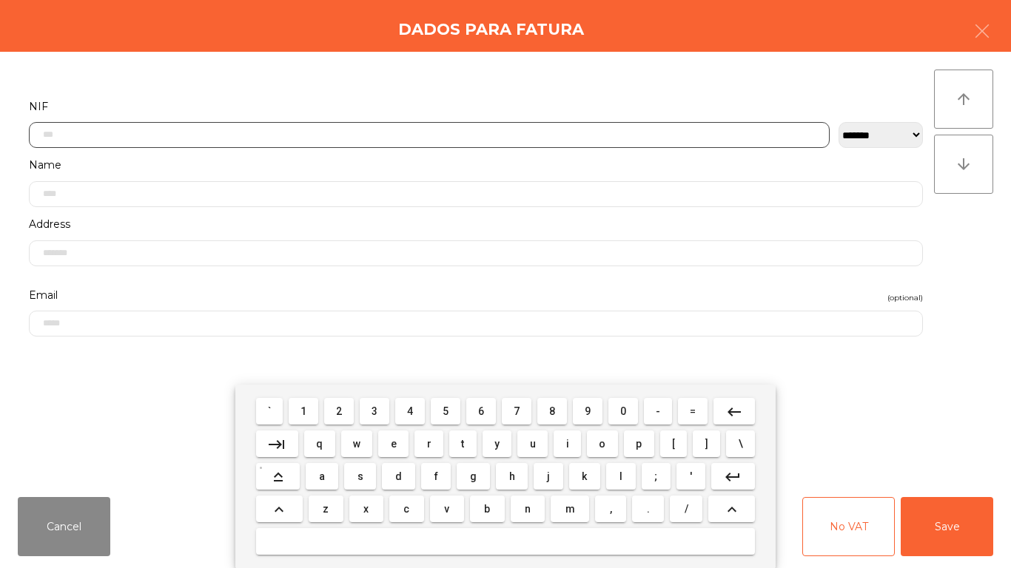
scroll to position [90, 0]
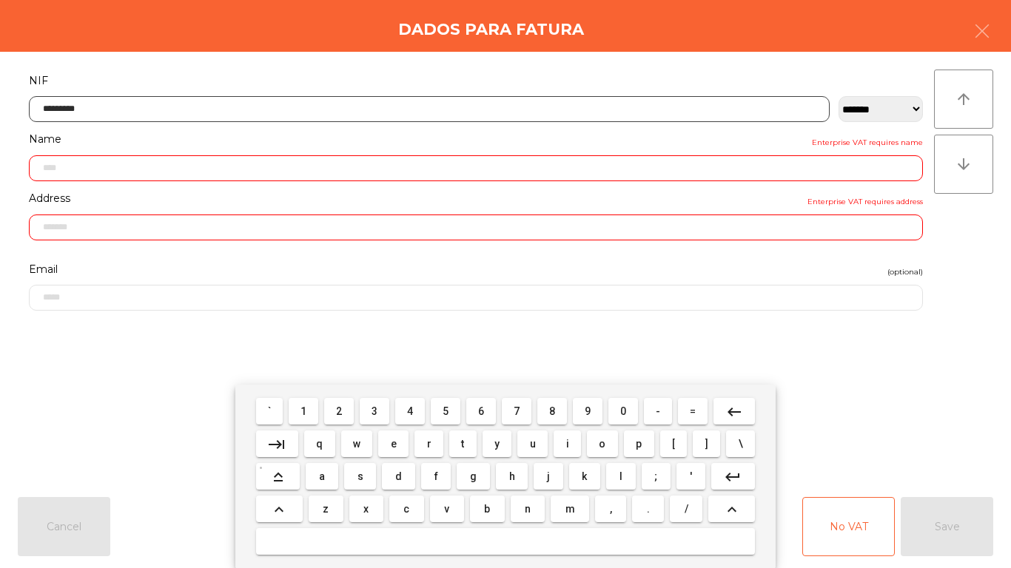
type input "*********"
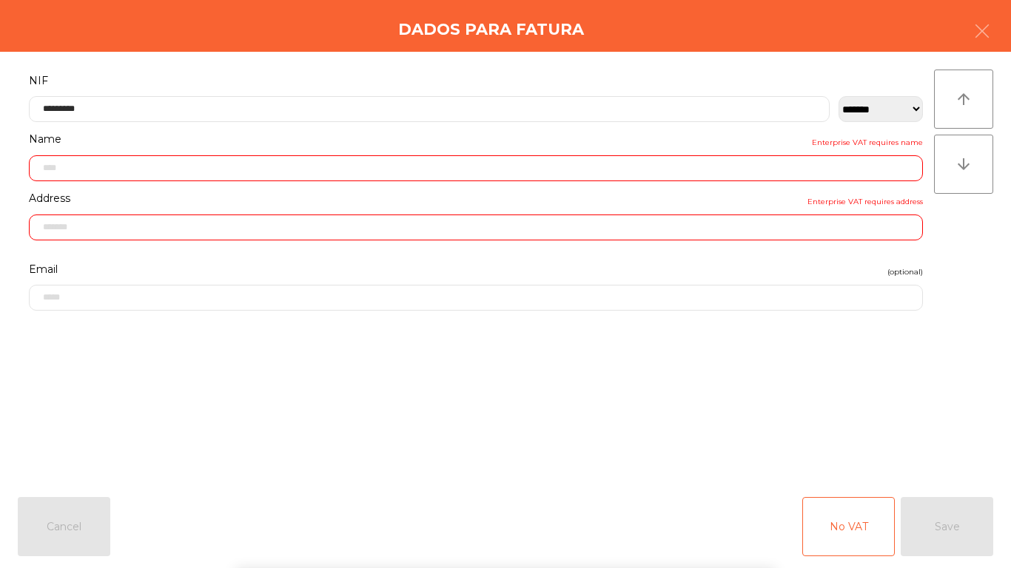
click at [171, 447] on div "` 1 2 3 4 5 6 7 8 9 0 - = keyboard_backspace keyboard_tab q w e r t y u i o p […" at bounding box center [505, 476] width 1011 height 183
type input "**********"
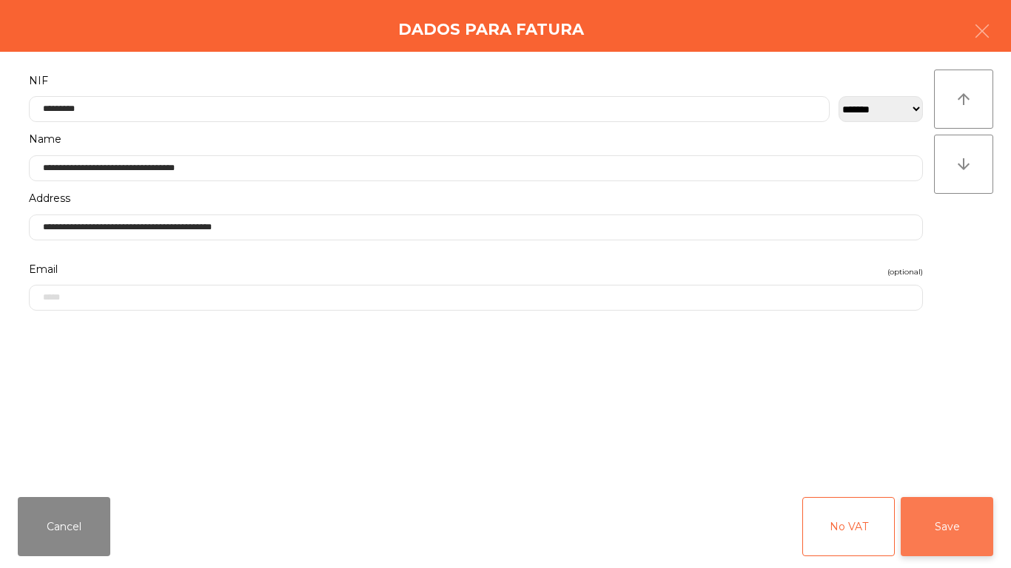
click at [932, 519] on button "Save" at bounding box center [946, 526] width 92 height 59
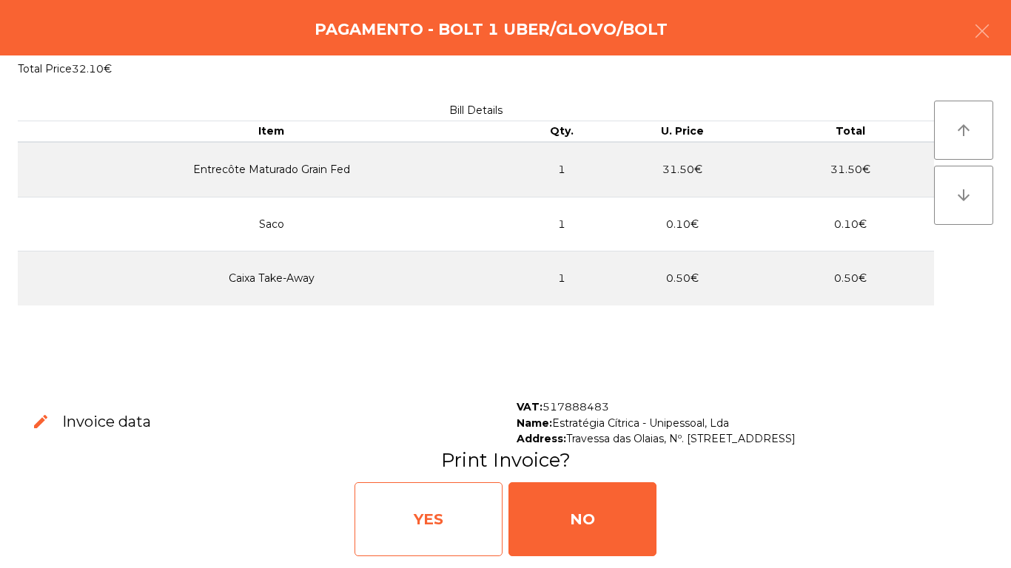
click at [366, 524] on div "YES" at bounding box center [428, 519] width 148 height 74
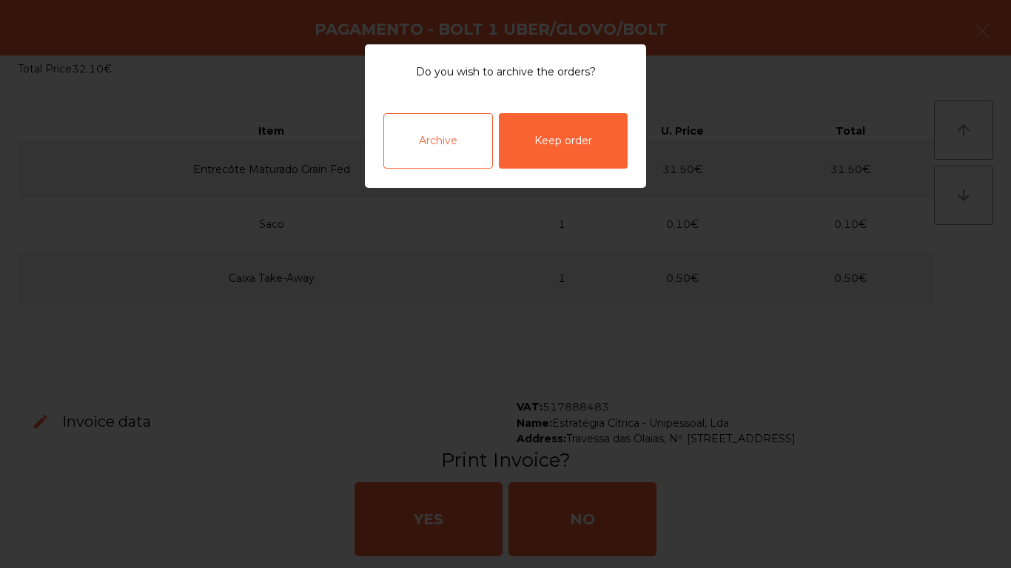
click at [452, 129] on div "Archive" at bounding box center [437, 140] width 109 height 55
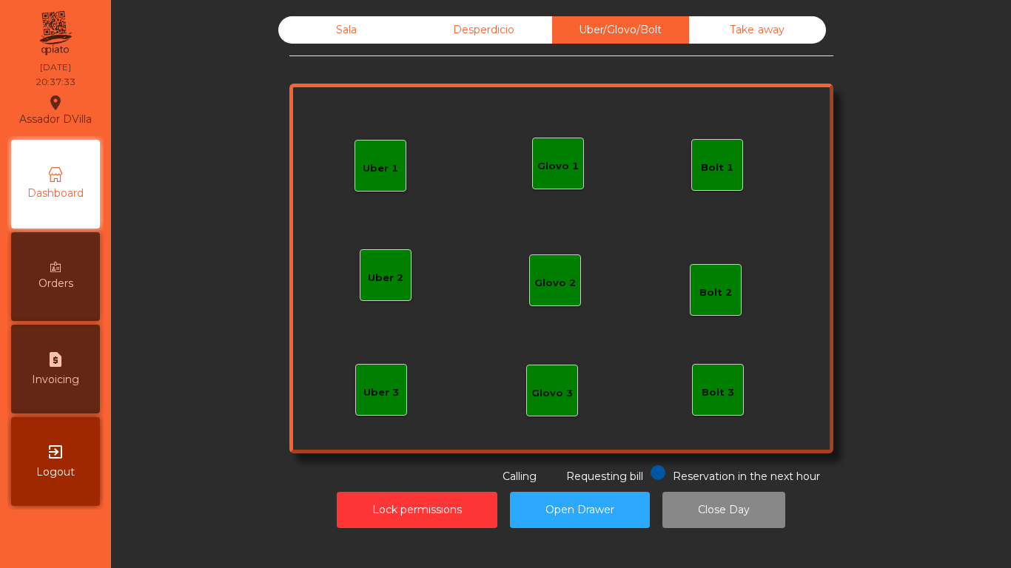
click at [357, 27] on div "Sala" at bounding box center [346, 29] width 137 height 27
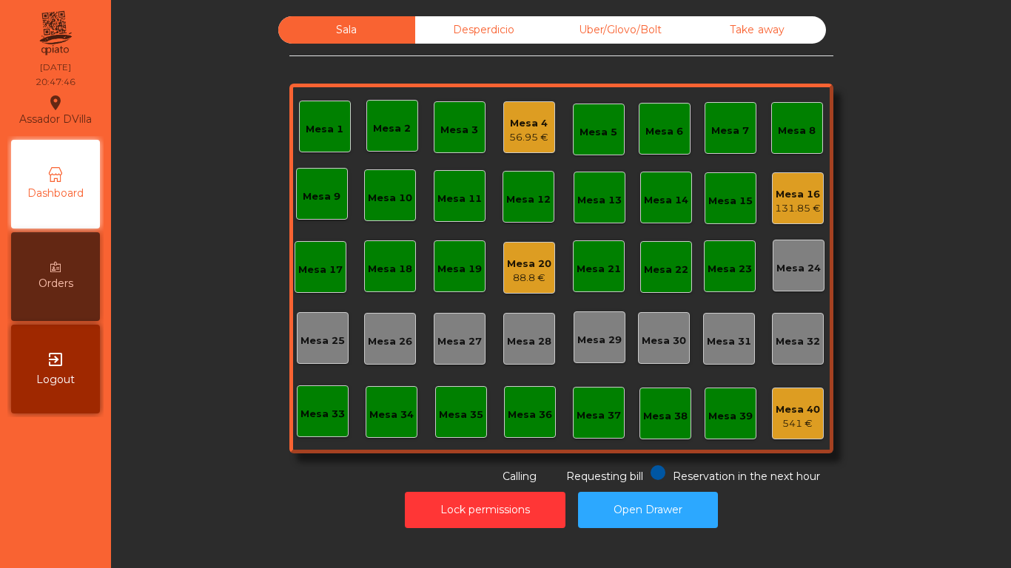
click at [540, 129] on div "Mesa 4" at bounding box center [528, 123] width 39 height 15
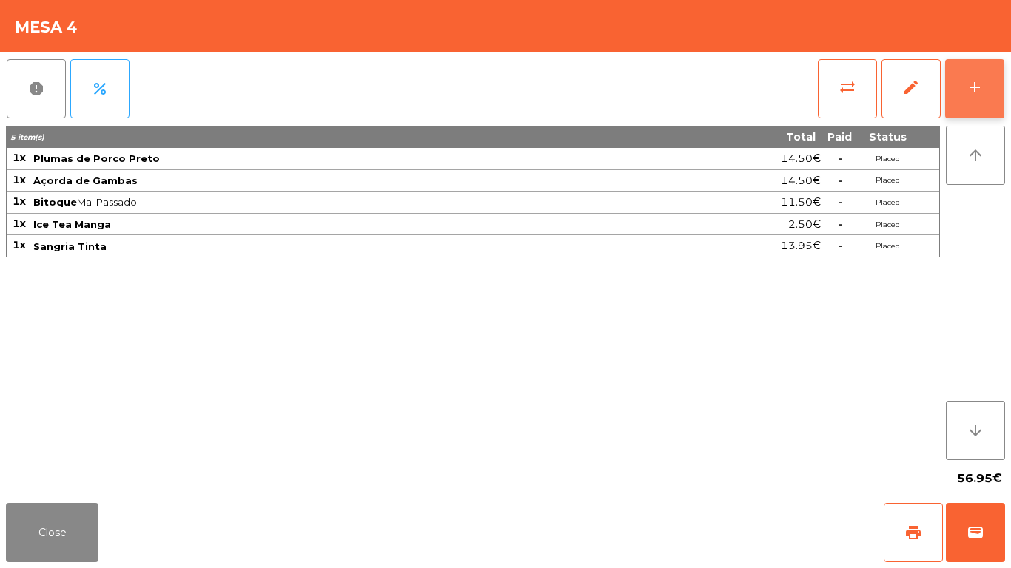
click at [984, 96] on button "add" at bounding box center [974, 88] width 59 height 59
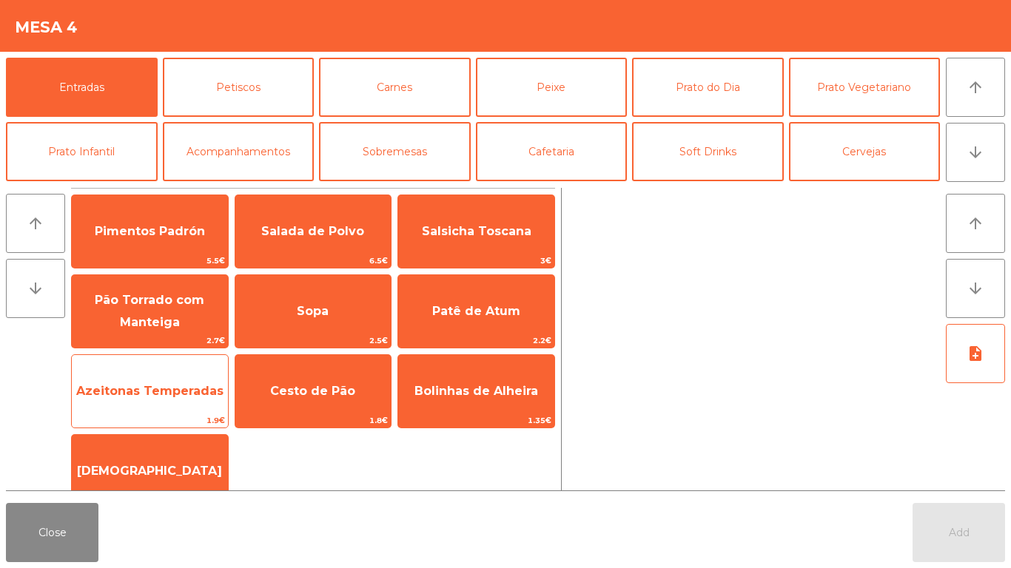
click at [214, 417] on span "1.9€" at bounding box center [150, 421] width 156 height 14
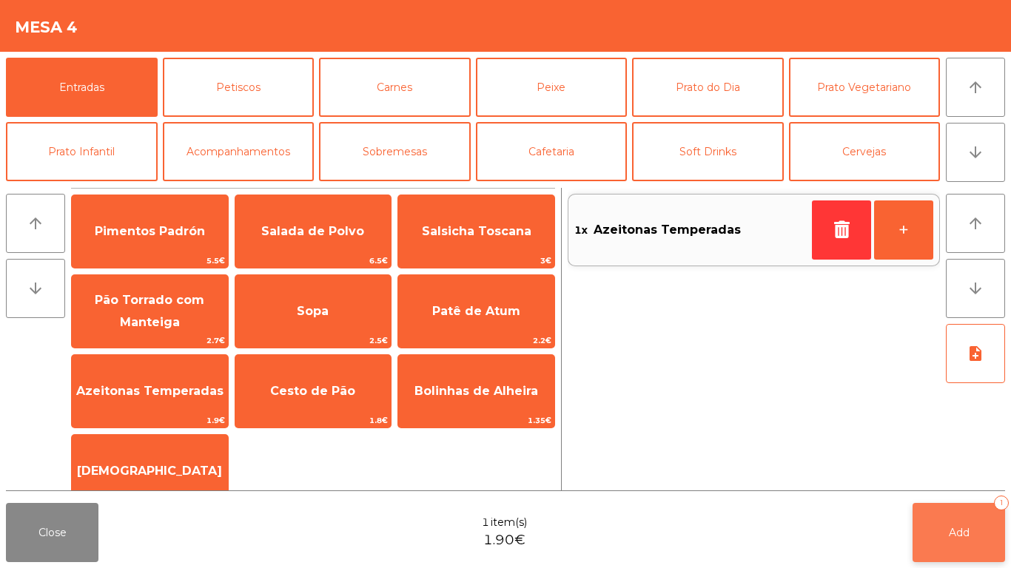
drag, startPoint x: 303, startPoint y: 378, endPoint x: 935, endPoint y: 519, distance: 647.4
click at [306, 377] on span "Cesto de Pão" at bounding box center [313, 391] width 156 height 40
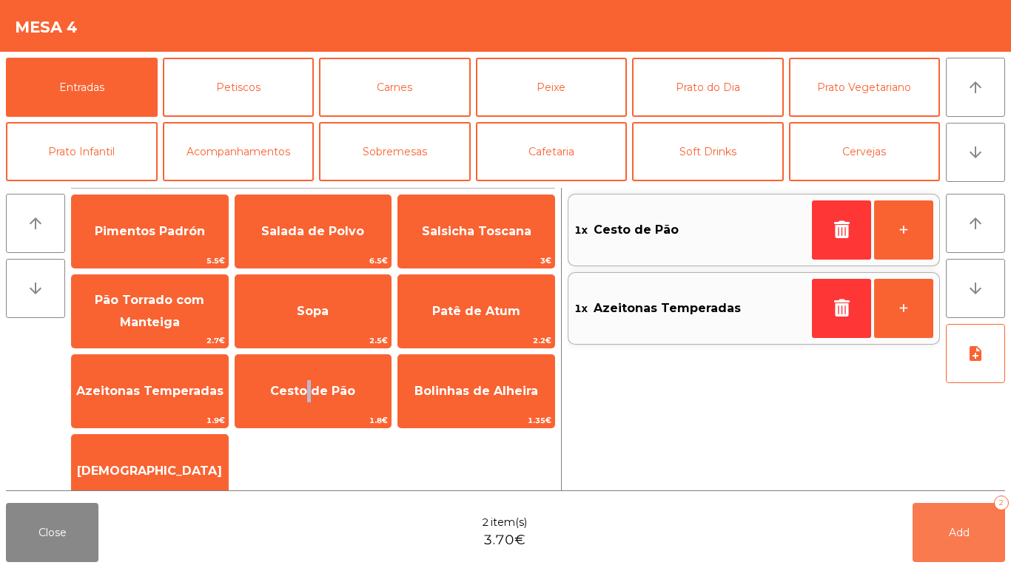
click at [957, 548] on button "Add 2" at bounding box center [958, 532] width 92 height 59
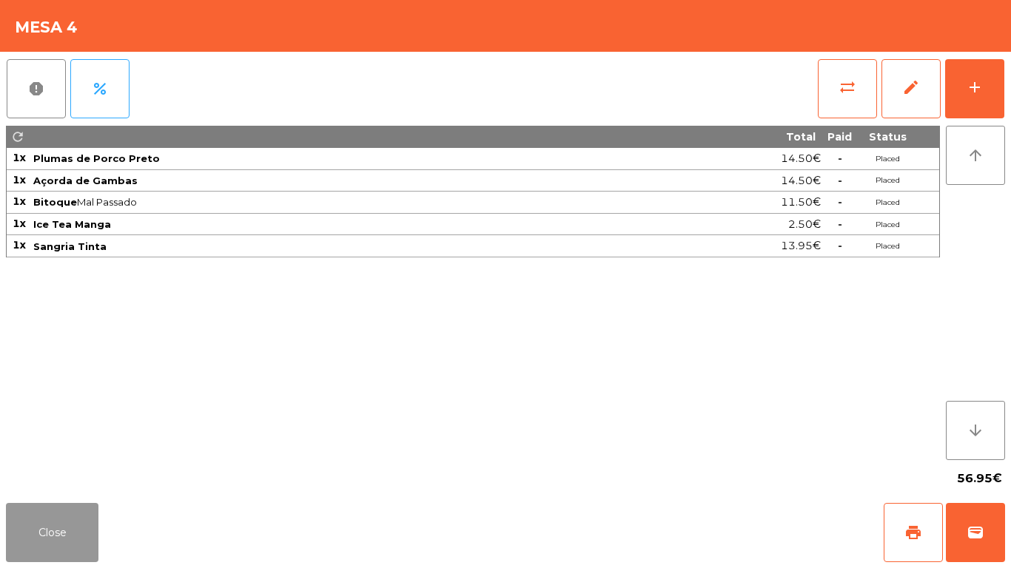
click at [50, 515] on button "Close" at bounding box center [52, 532] width 92 height 59
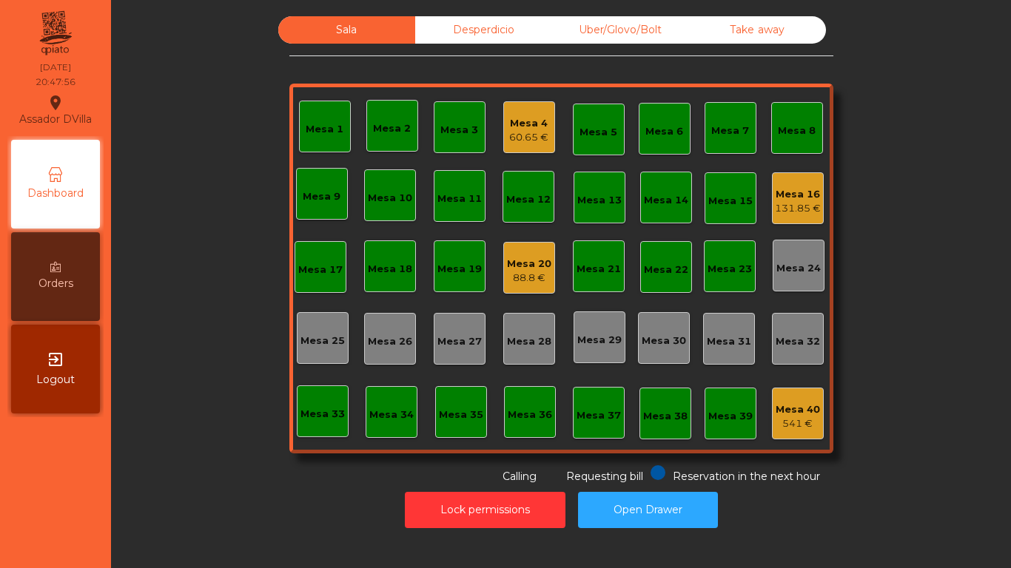
click at [788, 207] on div "131.85 €" at bounding box center [798, 208] width 46 height 15
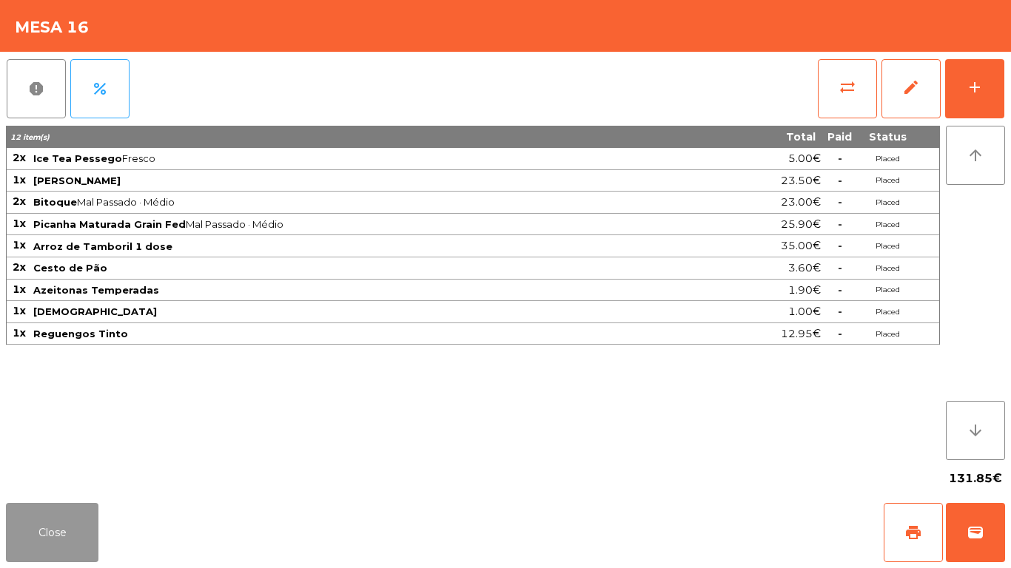
drag, startPoint x: 55, startPoint y: 530, endPoint x: 98, endPoint y: 500, distance: 52.1
click at [56, 529] on button "Close" at bounding box center [52, 532] width 92 height 59
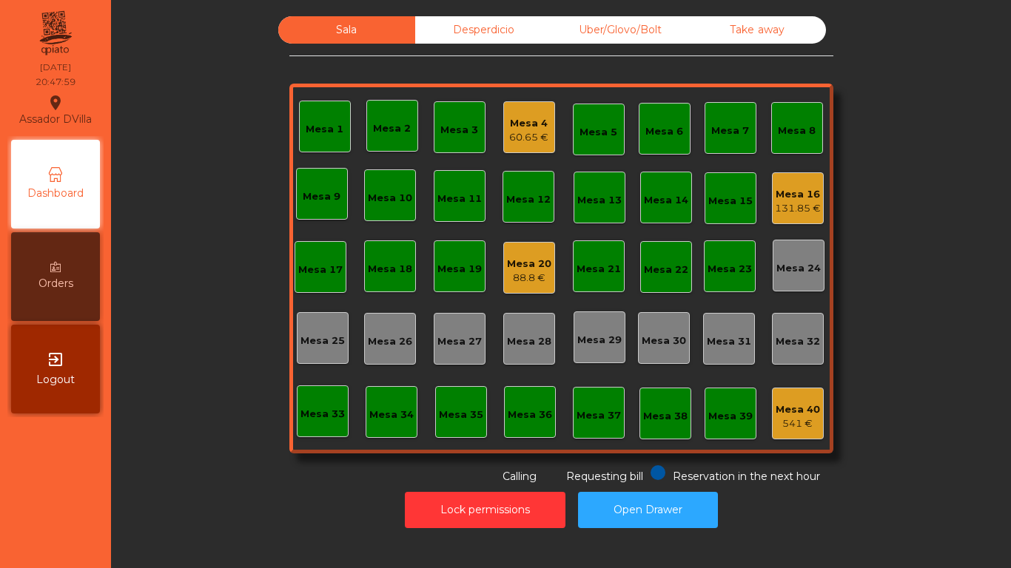
click at [517, 272] on div "88.8 €" at bounding box center [529, 278] width 44 height 15
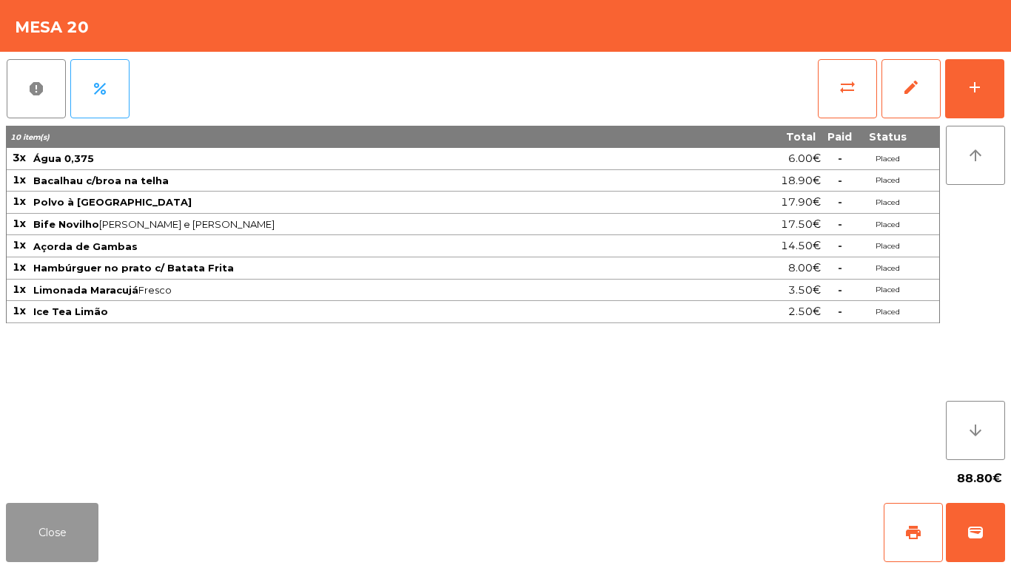
click at [53, 525] on button "Close" at bounding box center [52, 532] width 92 height 59
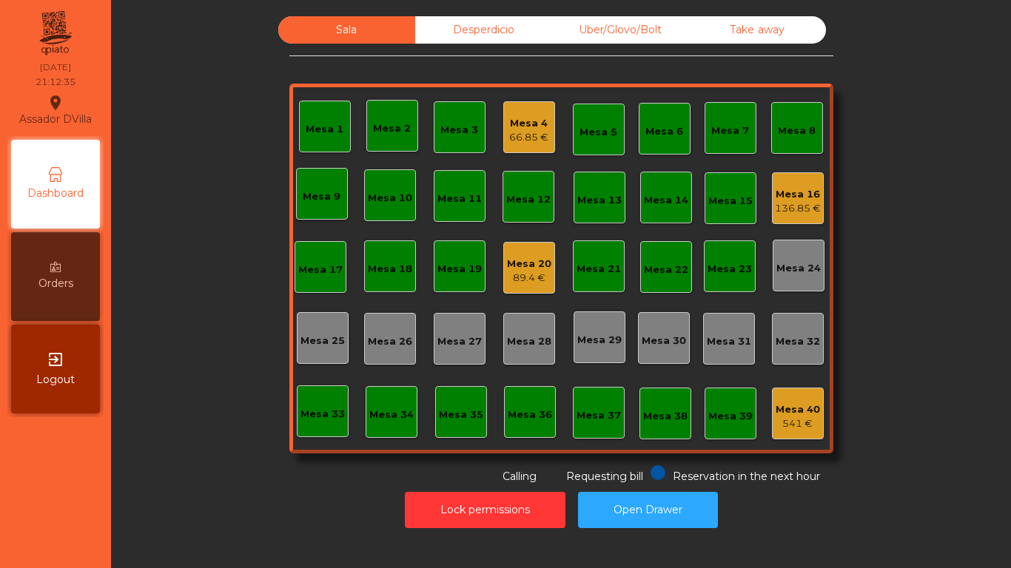
click at [513, 269] on div "Mesa 20" at bounding box center [529, 264] width 44 height 15
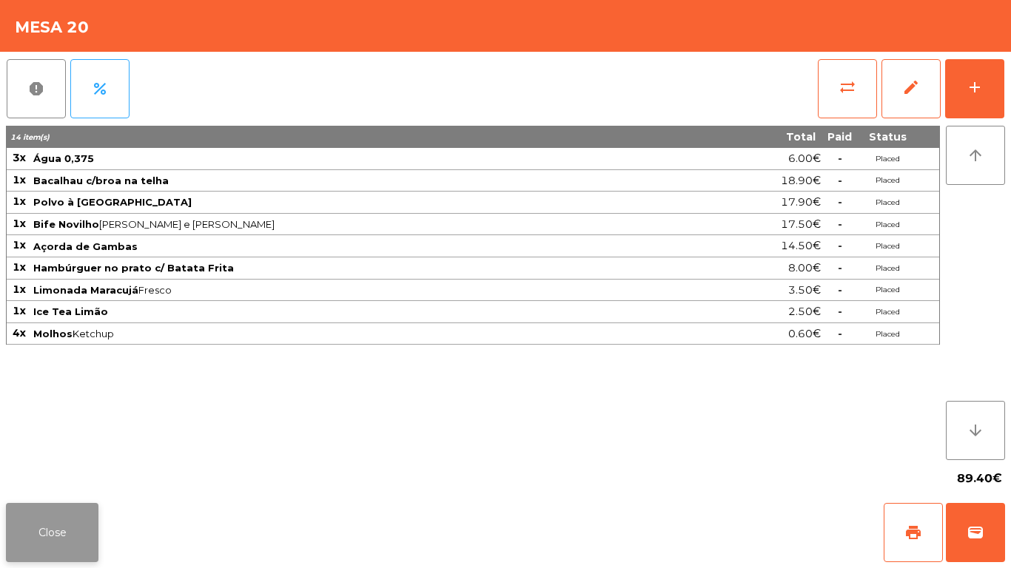
click at [47, 537] on button "Close" at bounding box center [52, 532] width 92 height 59
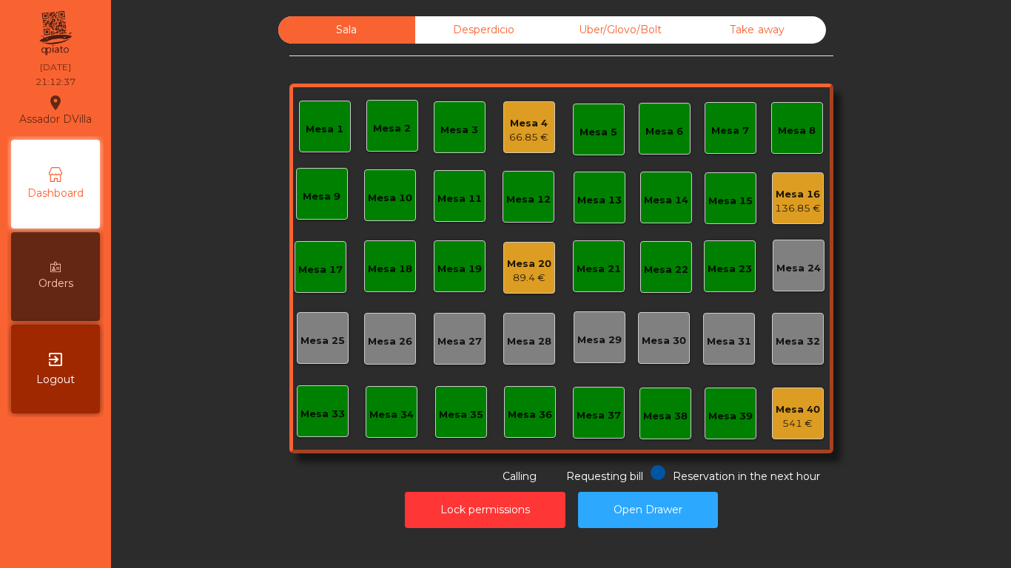
click at [798, 192] on div "Mesa 16" at bounding box center [798, 194] width 46 height 15
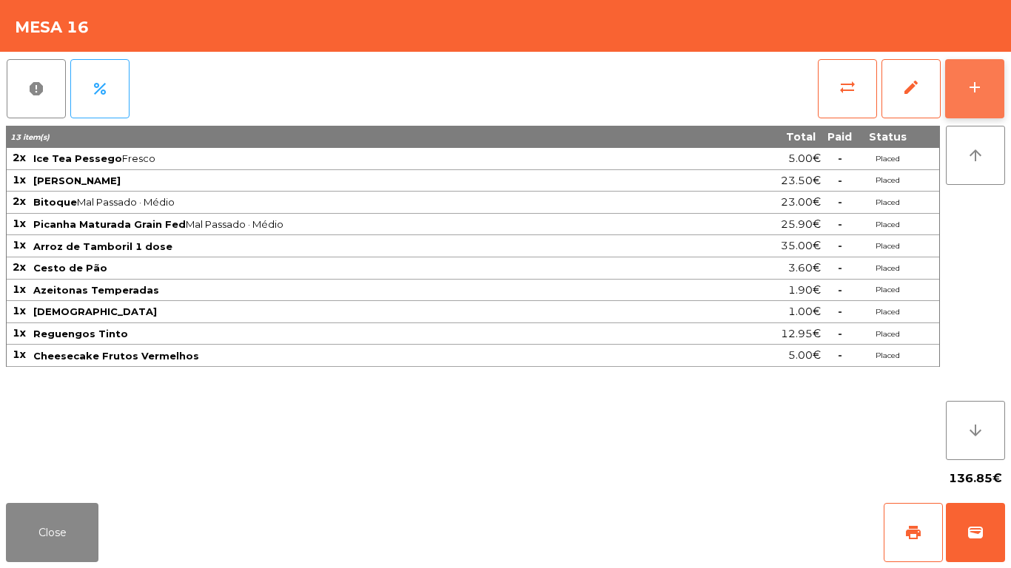
click at [988, 76] on button "add" at bounding box center [974, 88] width 59 height 59
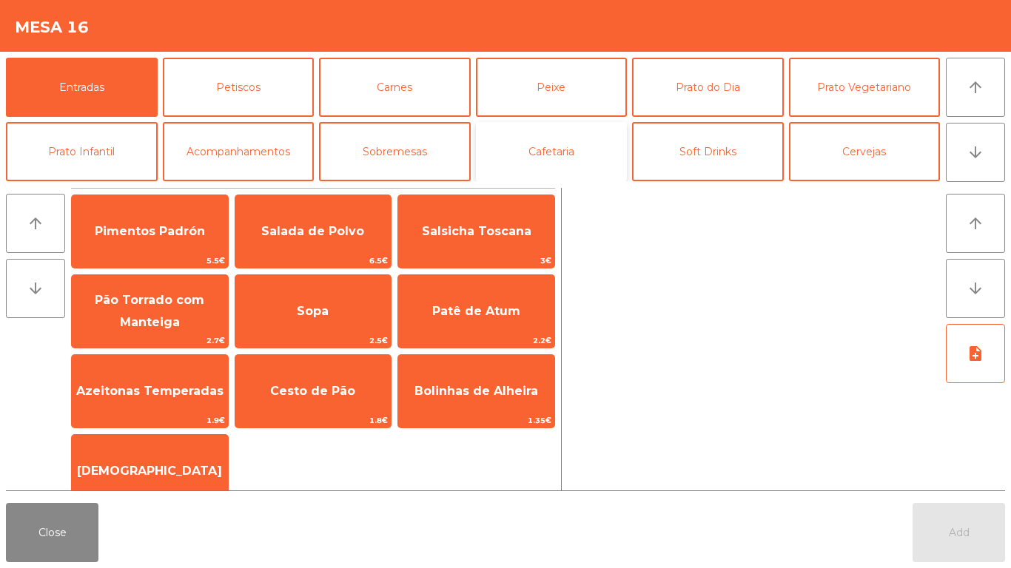
click at [533, 169] on button "Cafetaria" at bounding box center [552, 151] width 152 height 59
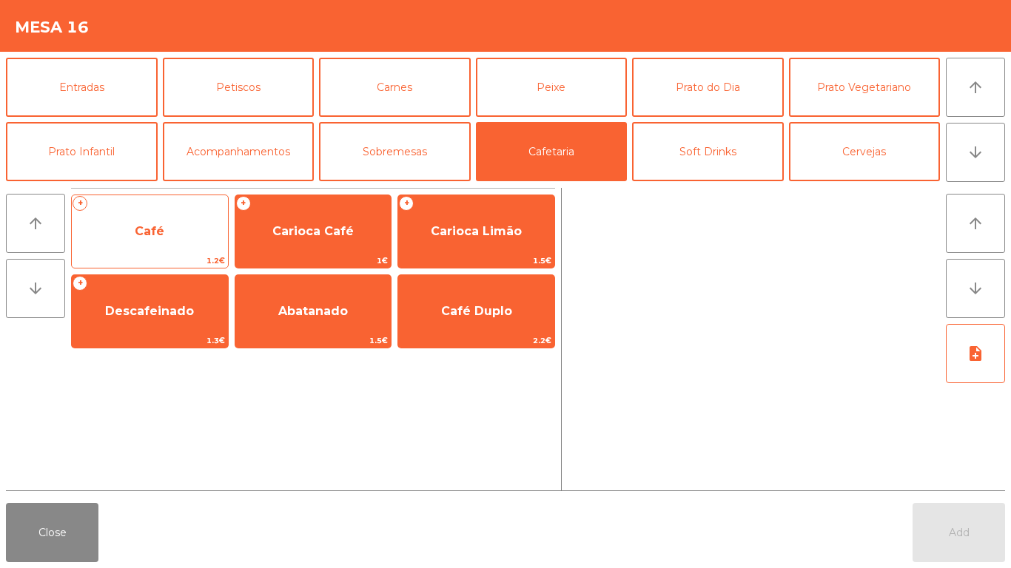
click at [158, 233] on span "Café" at bounding box center [150, 231] width 30 height 14
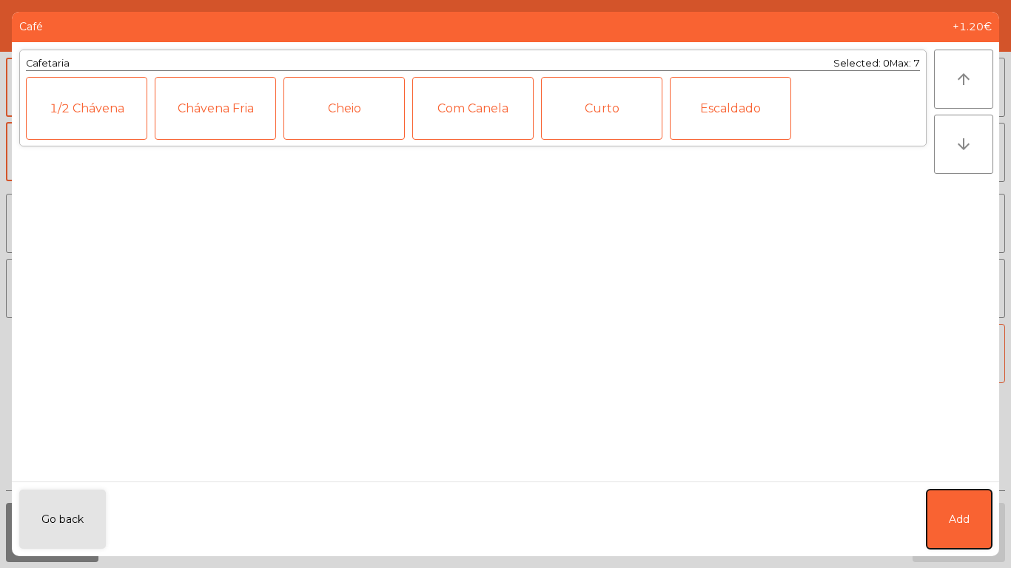
click at [971, 511] on button "Add" at bounding box center [958, 519] width 65 height 59
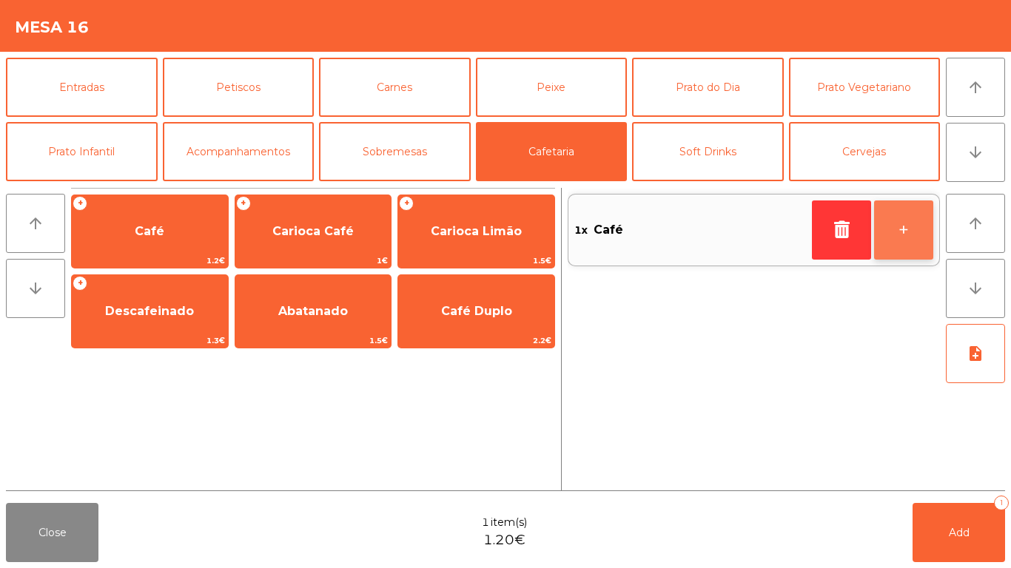
click at [925, 232] on button "+" at bounding box center [903, 229] width 59 height 59
click at [922, 220] on button "+" at bounding box center [903, 229] width 59 height 59
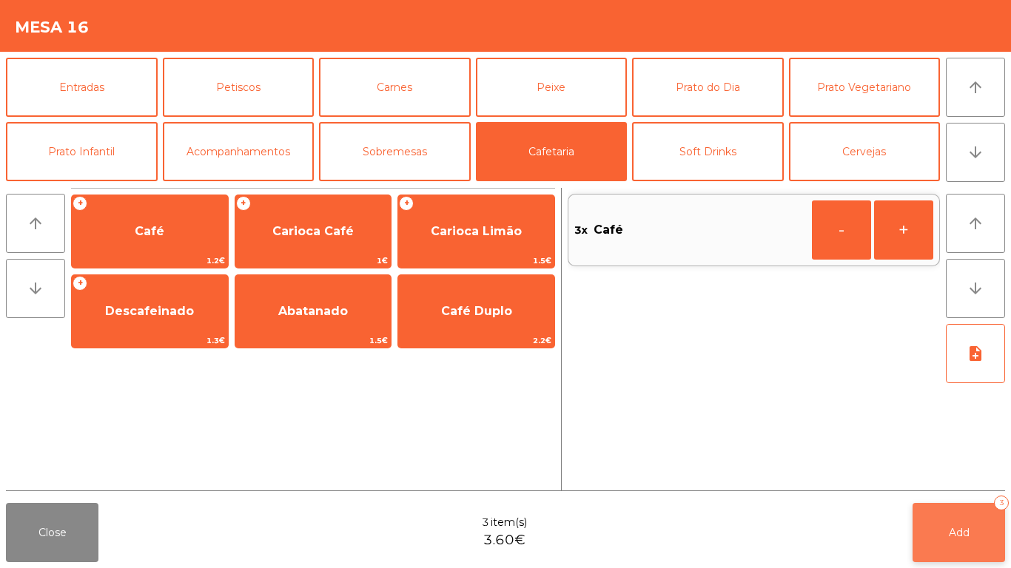
click at [937, 529] on button "Add 3" at bounding box center [958, 532] width 92 height 59
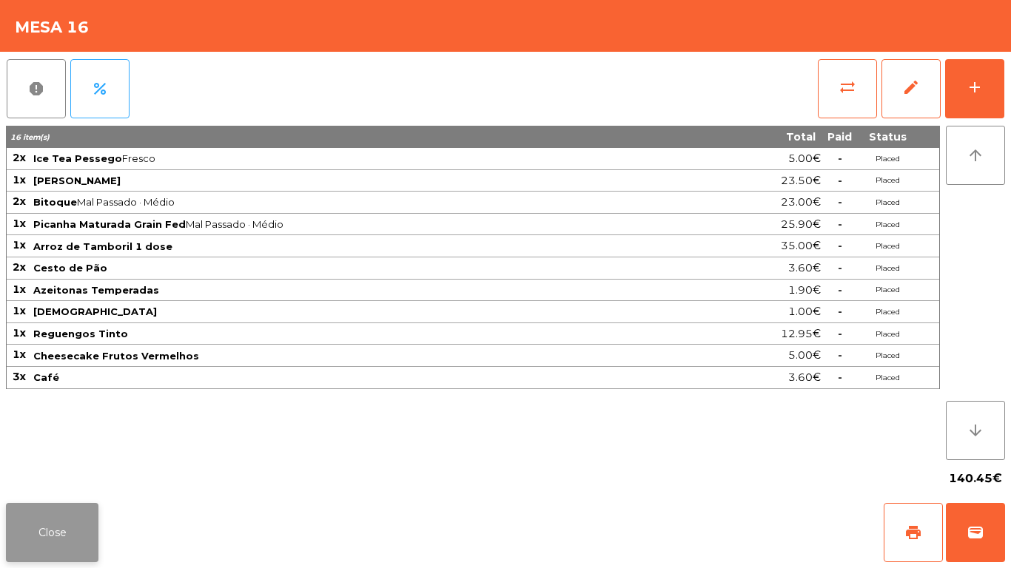
click at [36, 549] on button "Close" at bounding box center [52, 532] width 92 height 59
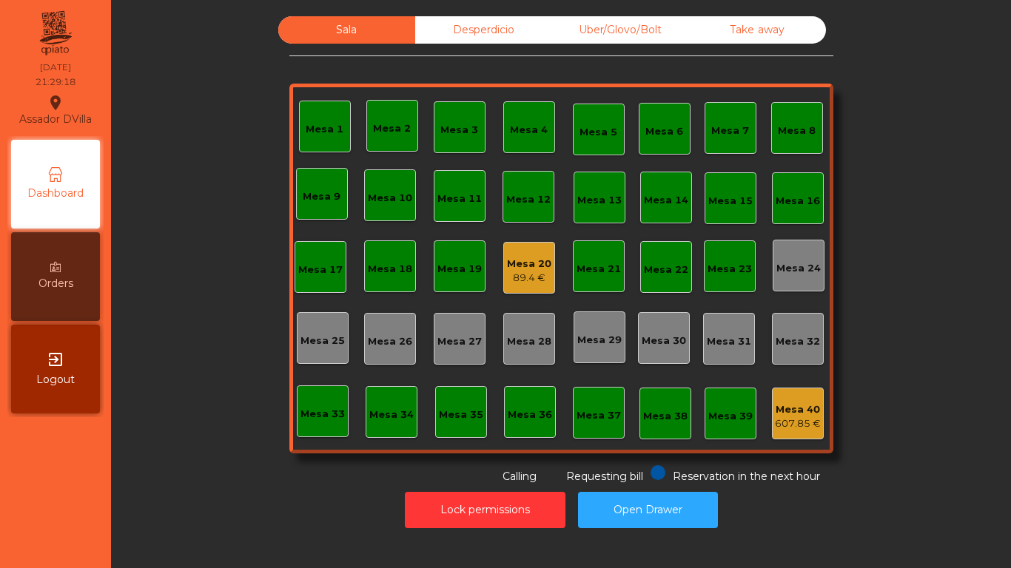
click at [605, 24] on div "Uber/Glovo/Bolt" at bounding box center [620, 29] width 137 height 27
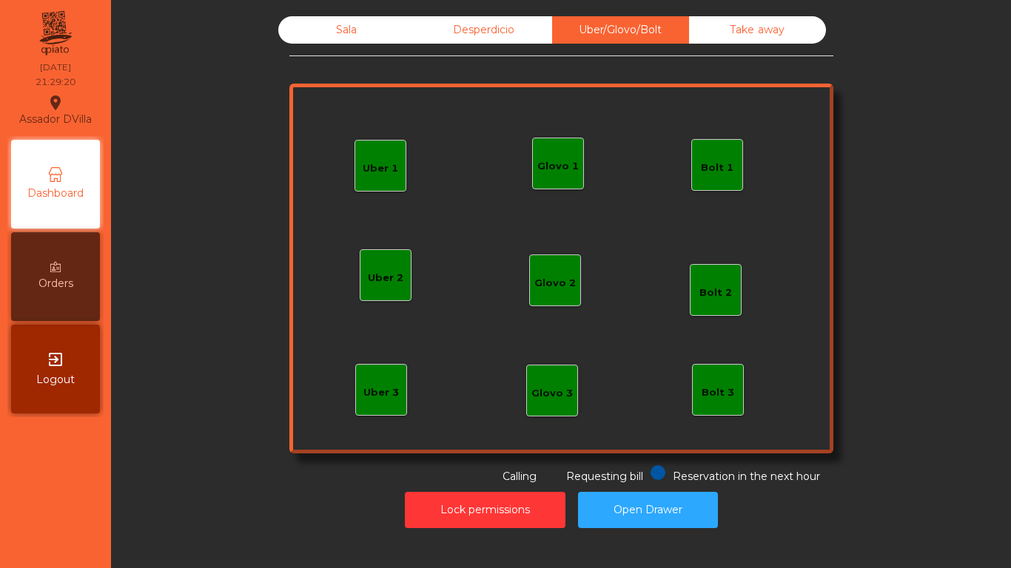
click at [544, 156] on div "Glovo 1" at bounding box center [557, 163] width 41 height 21
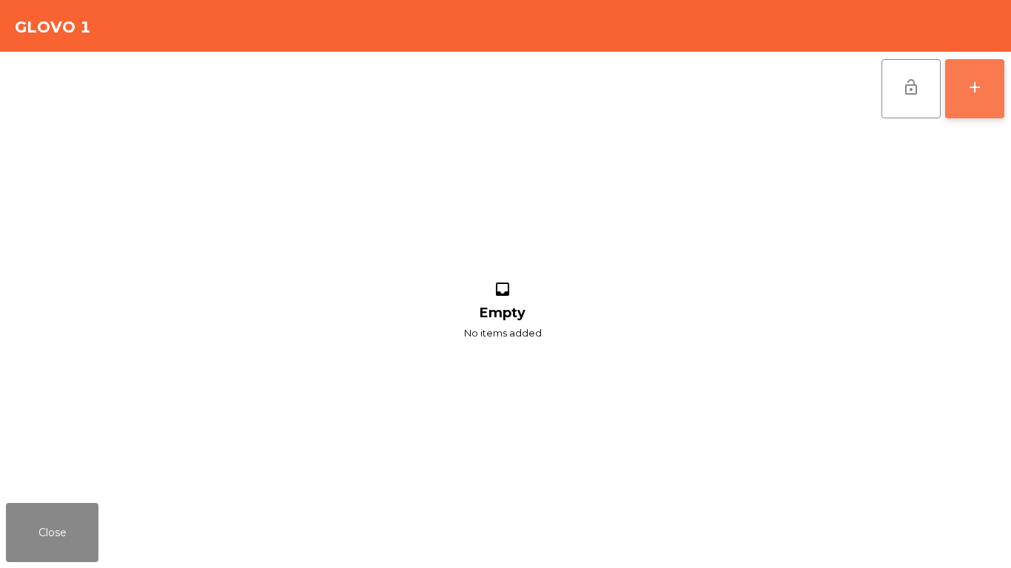
click at [980, 98] on button "add" at bounding box center [974, 88] width 59 height 59
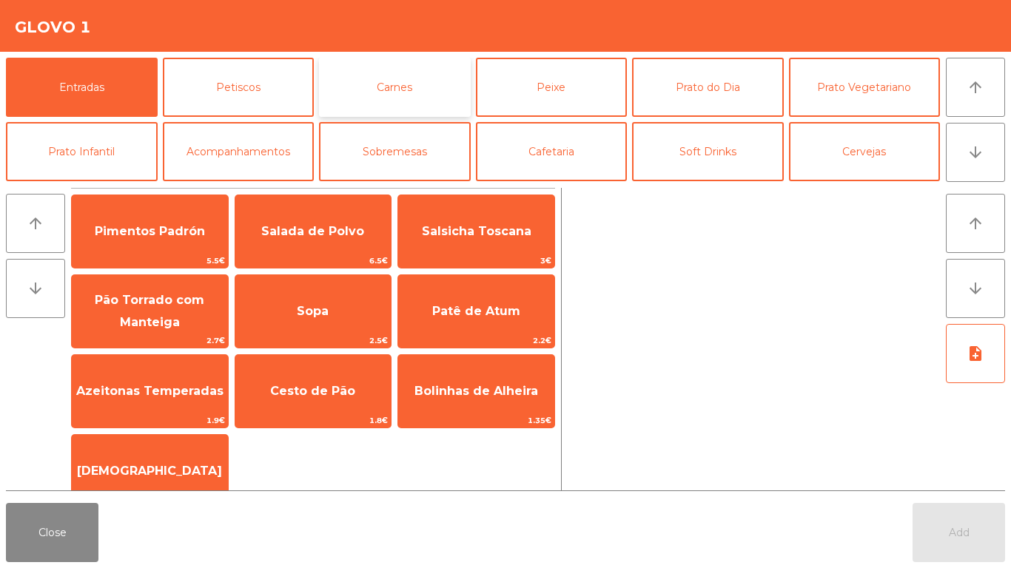
click at [439, 104] on button "Carnes" at bounding box center [395, 87] width 152 height 59
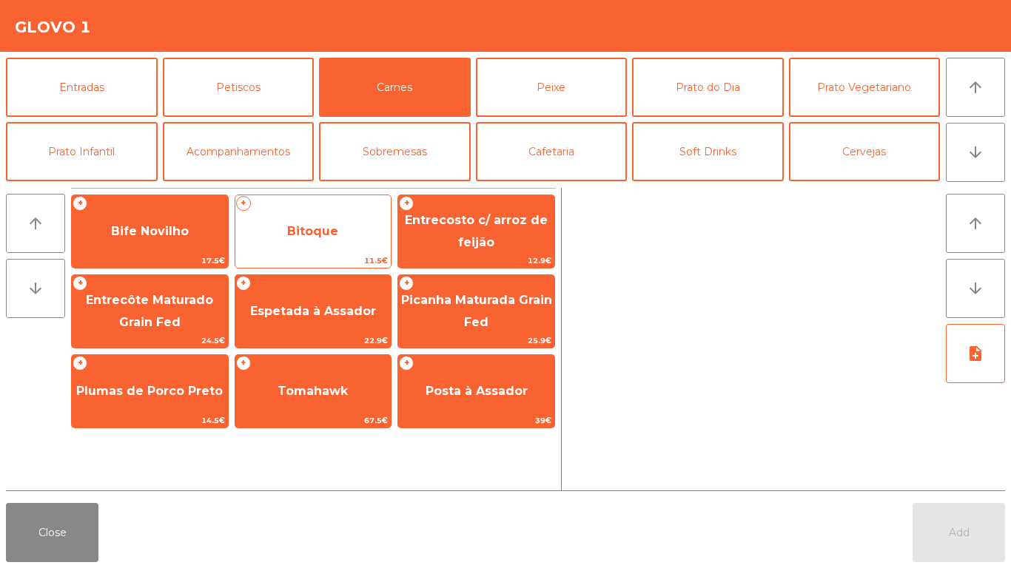
click at [283, 255] on span "11.5€" at bounding box center [313, 261] width 156 height 14
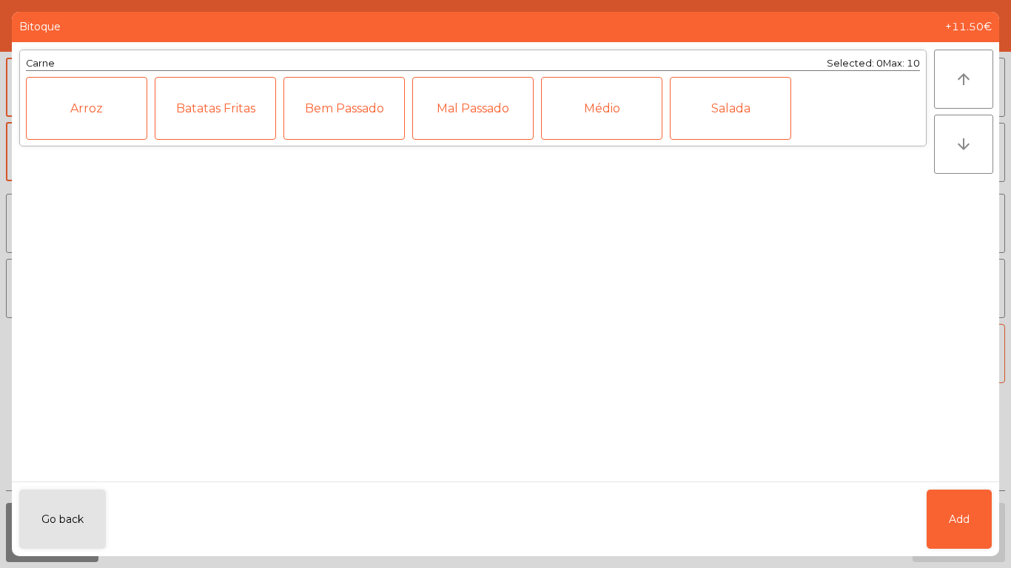
click at [599, 121] on div "Médio" at bounding box center [601, 108] width 121 height 63
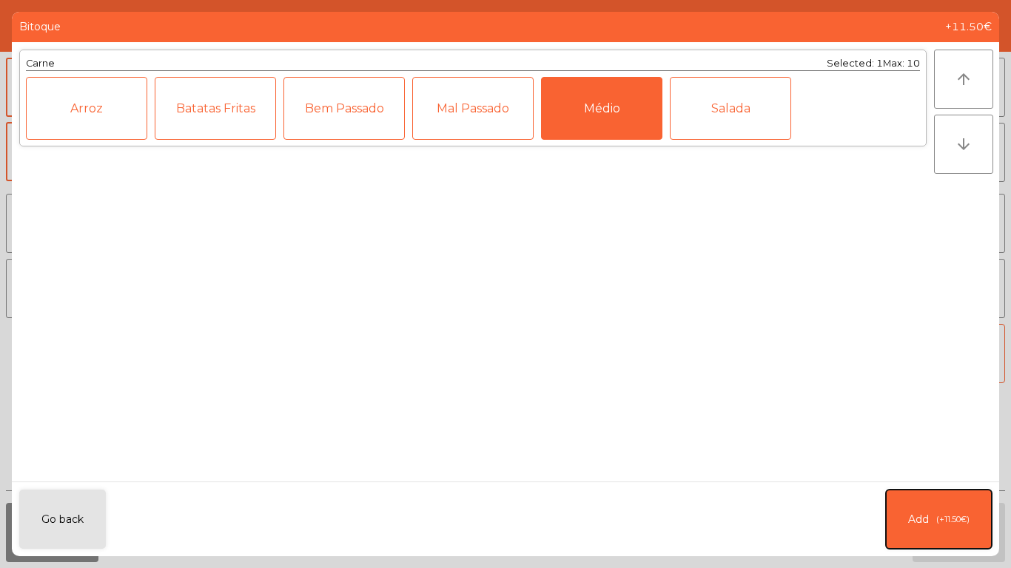
click at [922, 513] on span "Add" at bounding box center [918, 520] width 21 height 16
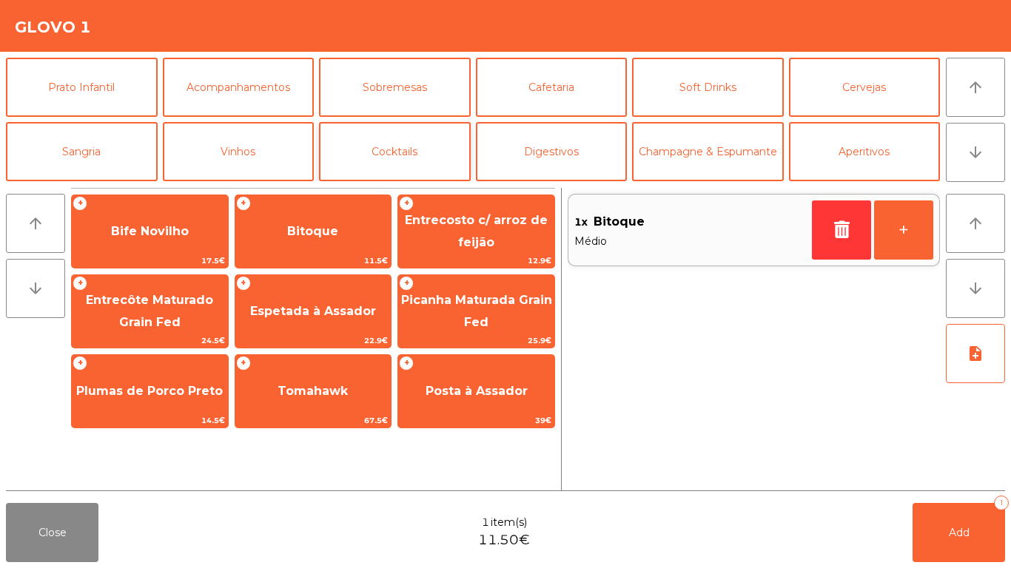
scroll to position [129, 0]
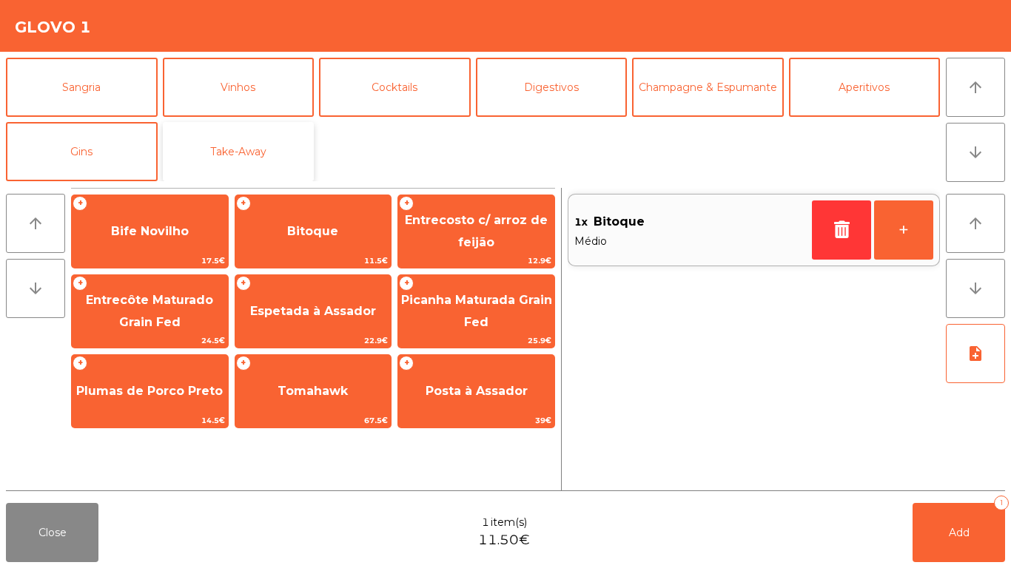
click at [256, 141] on button "Take-Away" at bounding box center [239, 151] width 152 height 59
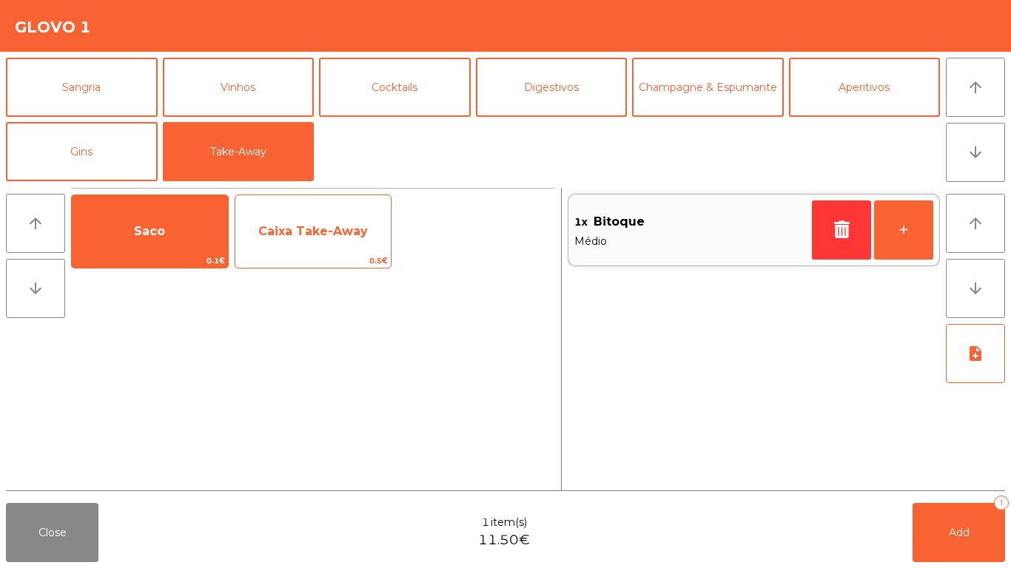
click at [189, 223] on span "Saco" at bounding box center [150, 232] width 156 height 40
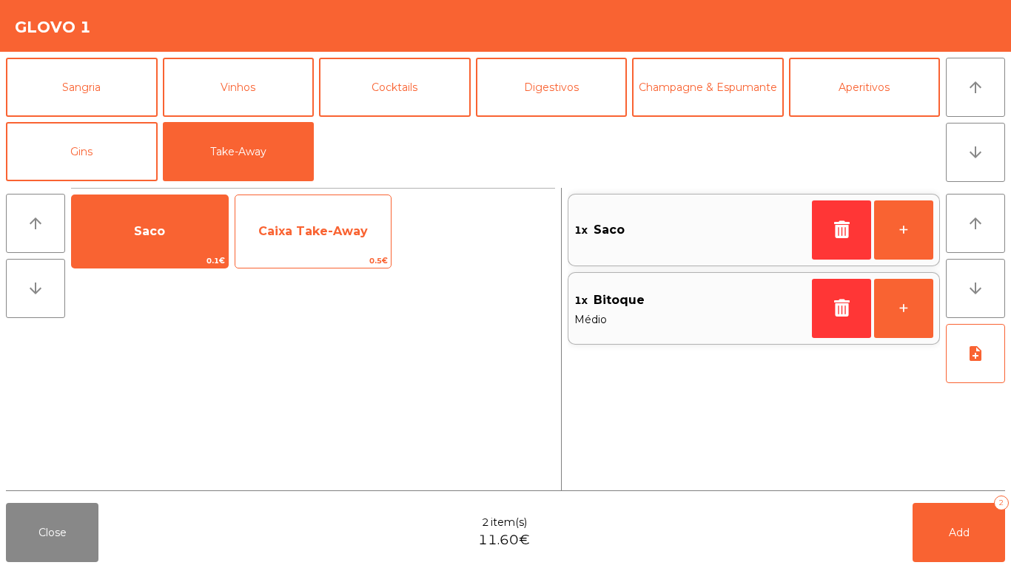
click at [362, 233] on span "Caixa Take-Away" at bounding box center [312, 231] width 109 height 14
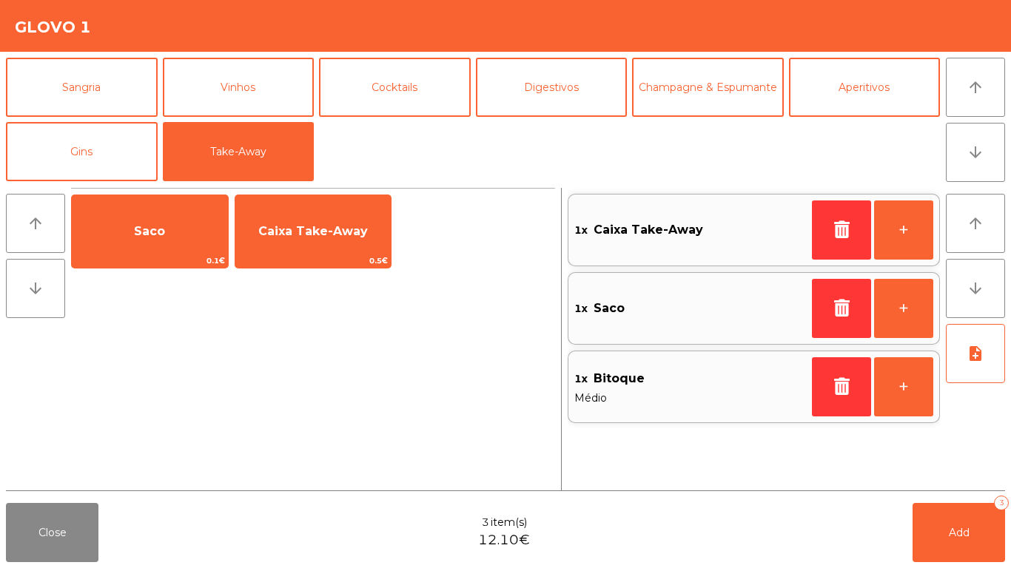
click at [892, 528] on div "Close 3 item(s) 12.10€ Add 3" at bounding box center [505, 532] width 1011 height 71
click at [928, 536] on button "Add 3" at bounding box center [958, 532] width 92 height 59
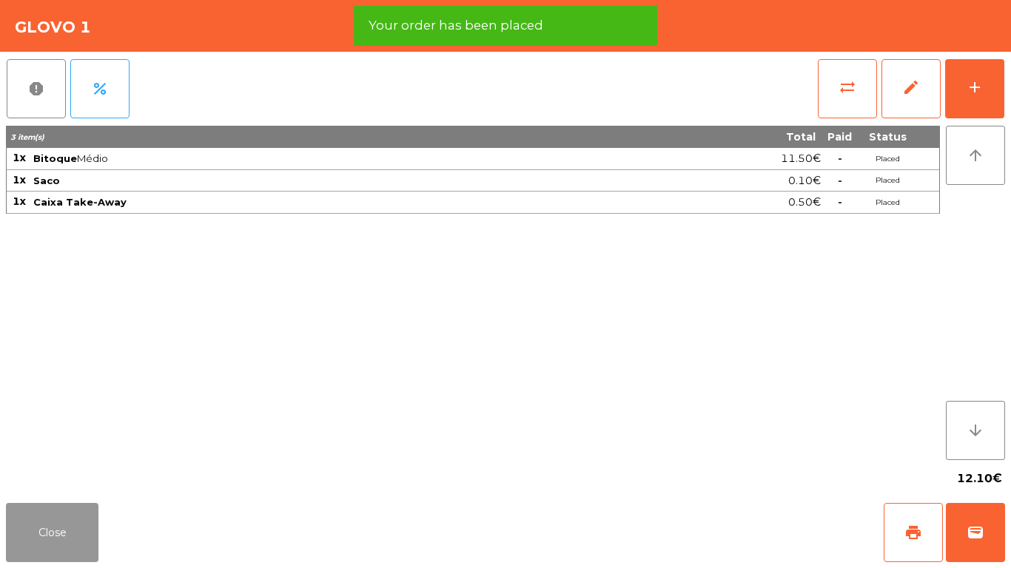
drag, startPoint x: 70, startPoint y: 531, endPoint x: 300, endPoint y: 417, distance: 256.1
click at [71, 532] on button "Close" at bounding box center [52, 532] width 92 height 59
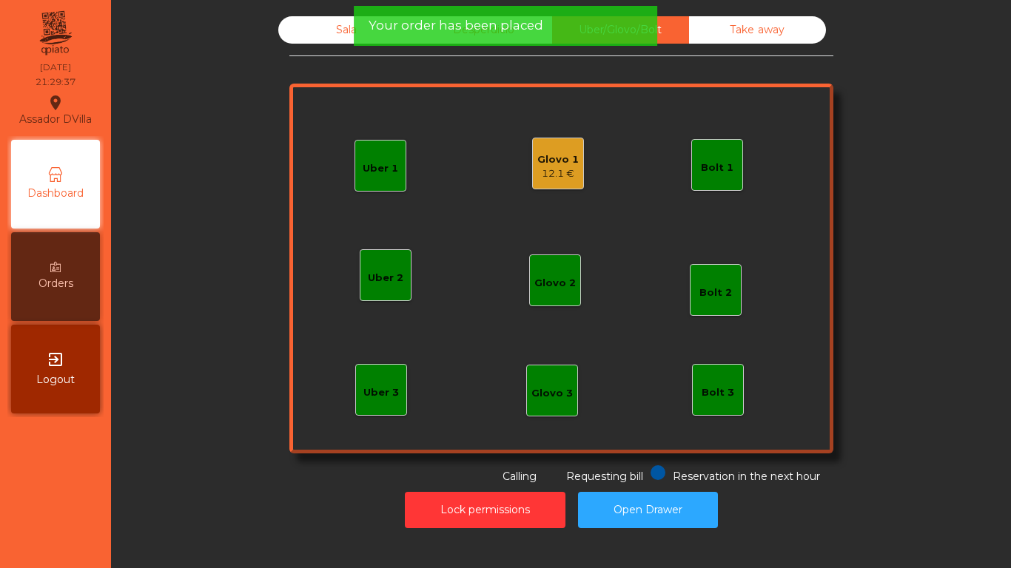
click at [550, 163] on div "Glovo 1" at bounding box center [557, 159] width 41 height 15
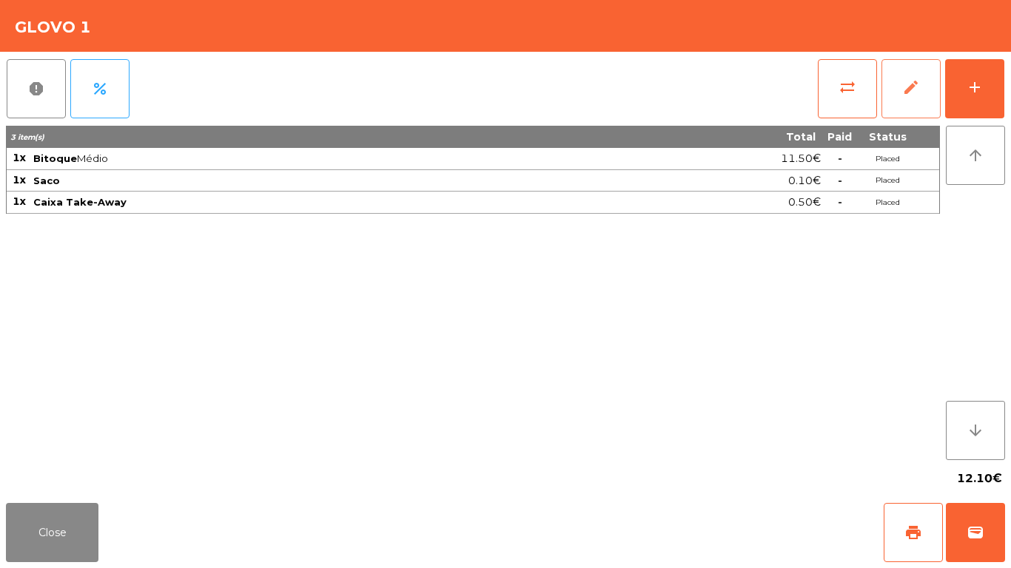
click at [923, 90] on button "edit" at bounding box center [910, 88] width 59 height 59
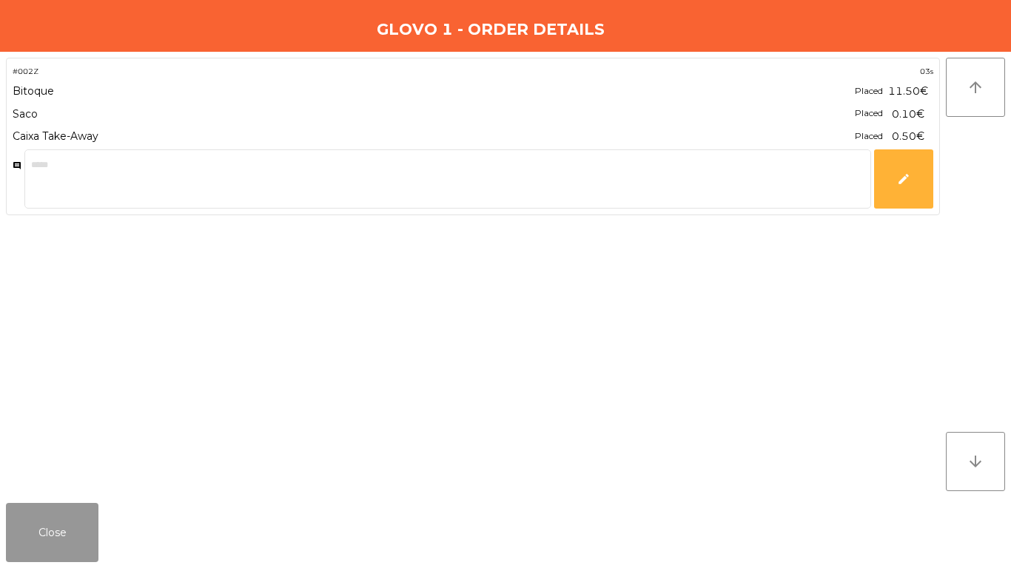
click at [36, 536] on button "Close" at bounding box center [52, 532] width 92 height 59
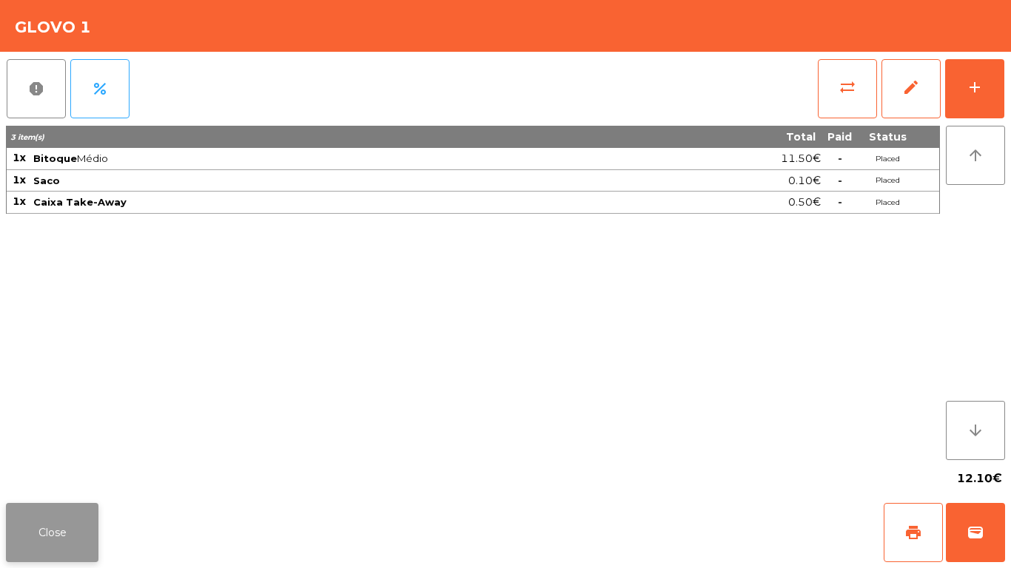
click at [38, 534] on button "Close" at bounding box center [52, 532] width 92 height 59
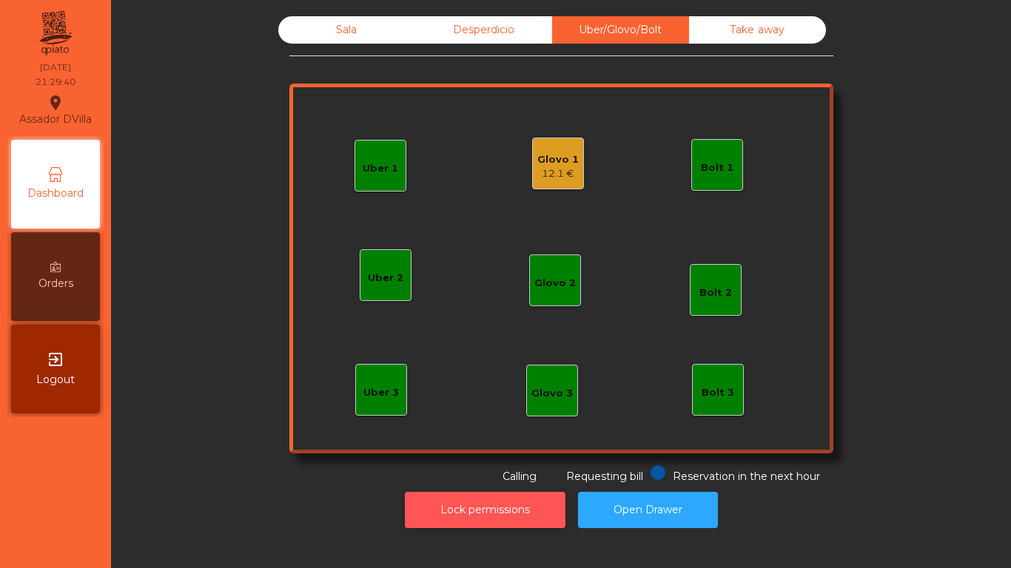
click at [496, 510] on button "Lock permissions" at bounding box center [485, 510] width 161 height 36
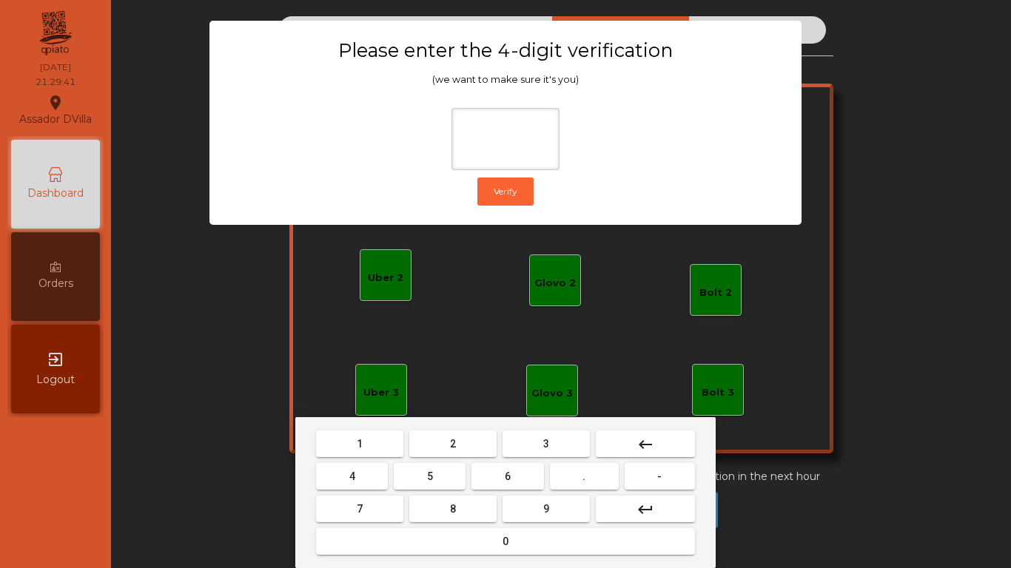
drag, startPoint x: 451, startPoint y: 450, endPoint x: 397, endPoint y: 464, distance: 55.1
click at [445, 450] on button "2" at bounding box center [452, 444] width 87 height 27
drag, startPoint x: 335, startPoint y: 479, endPoint x: 349, endPoint y: 479, distance: 14.1
click at [343, 479] on button "4" at bounding box center [352, 476] width 72 height 27
drag, startPoint x: 493, startPoint y: 473, endPoint x: 519, endPoint y: 481, distance: 27.1
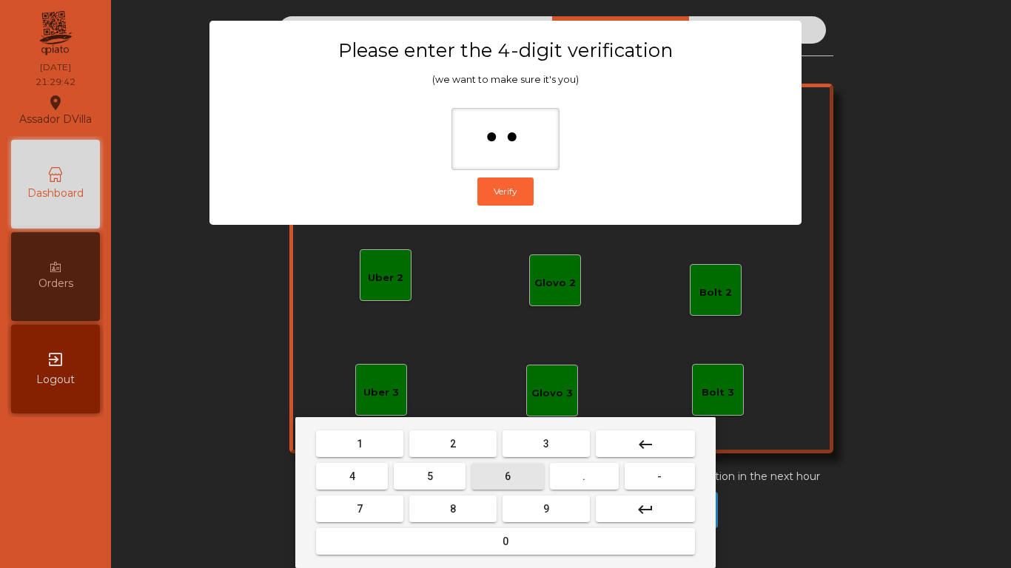
click at [496, 473] on button "6" at bounding box center [507, 476] width 72 height 27
click at [566, 505] on button "9" at bounding box center [545, 509] width 87 height 27
type input "****"
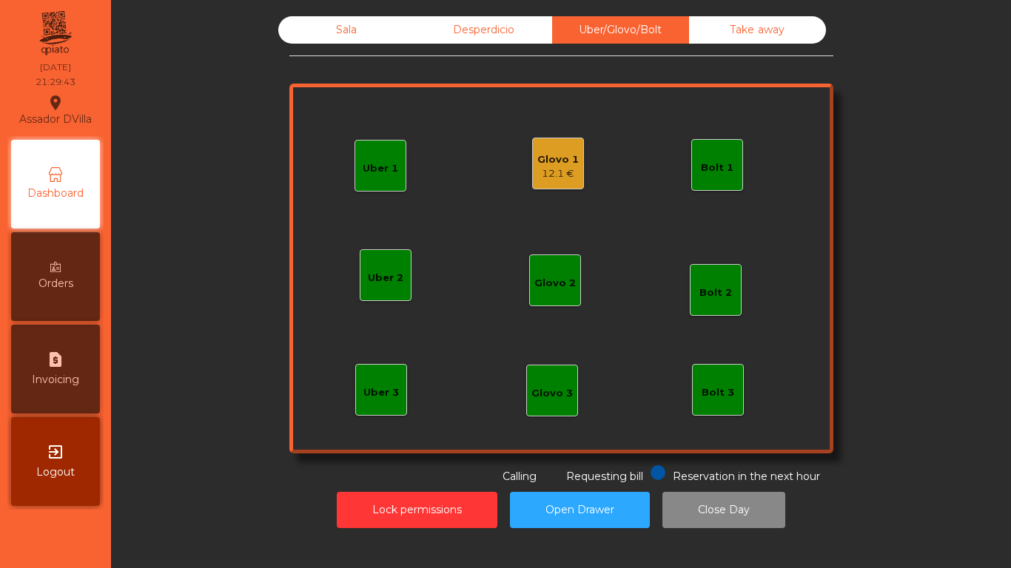
click at [570, 163] on div "Glovo 1" at bounding box center [557, 159] width 41 height 15
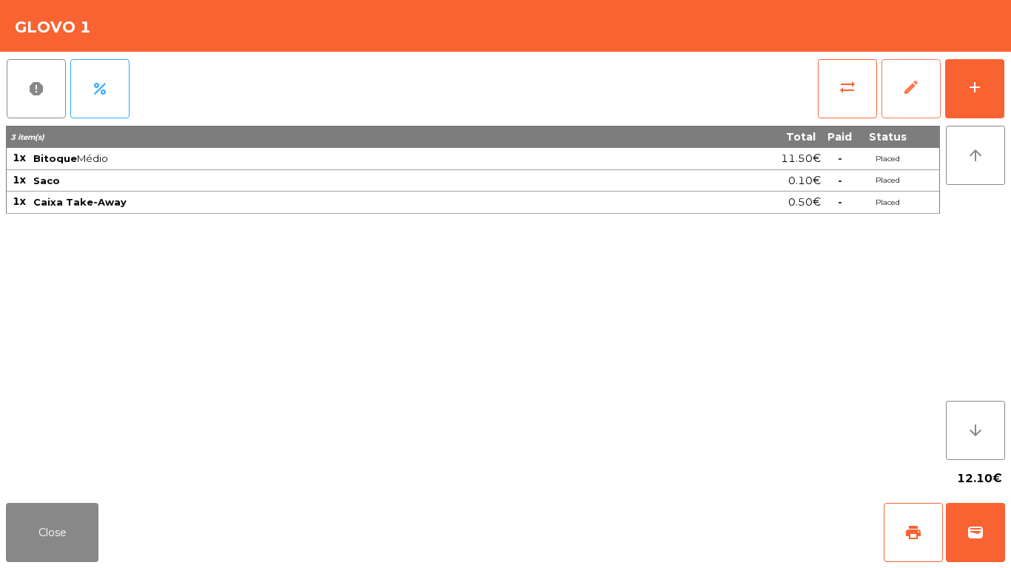
click at [918, 90] on span "edit" at bounding box center [911, 87] width 18 height 18
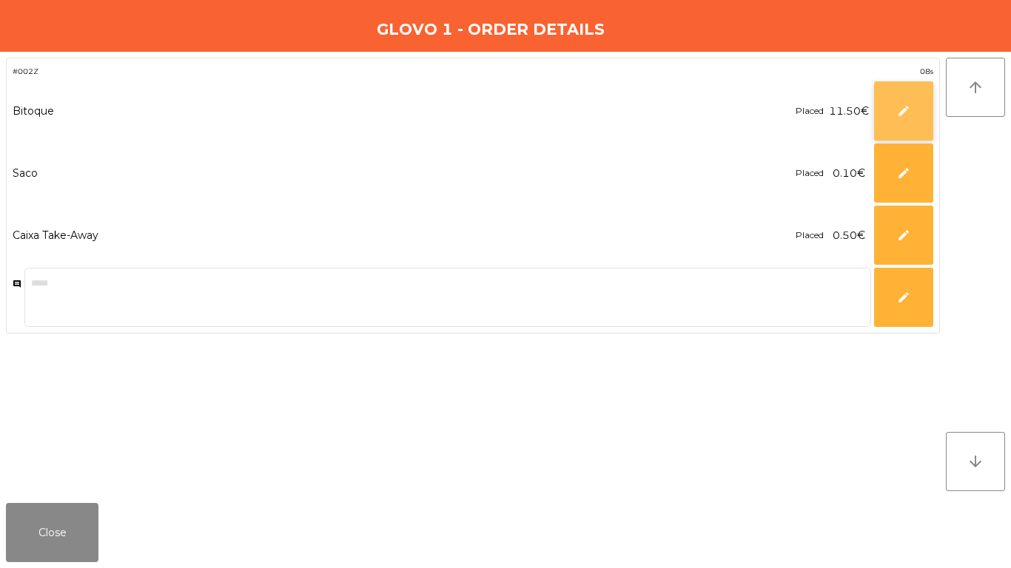
click at [878, 111] on button "edit" at bounding box center [903, 110] width 59 height 59
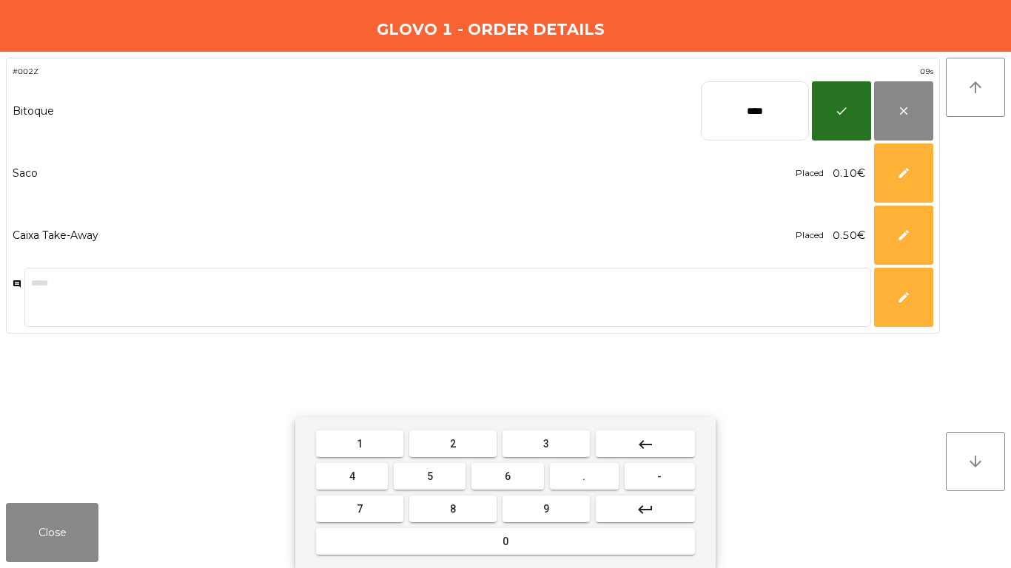
click at [729, 123] on input "****" at bounding box center [755, 110] width 108 height 59
type input "*****"
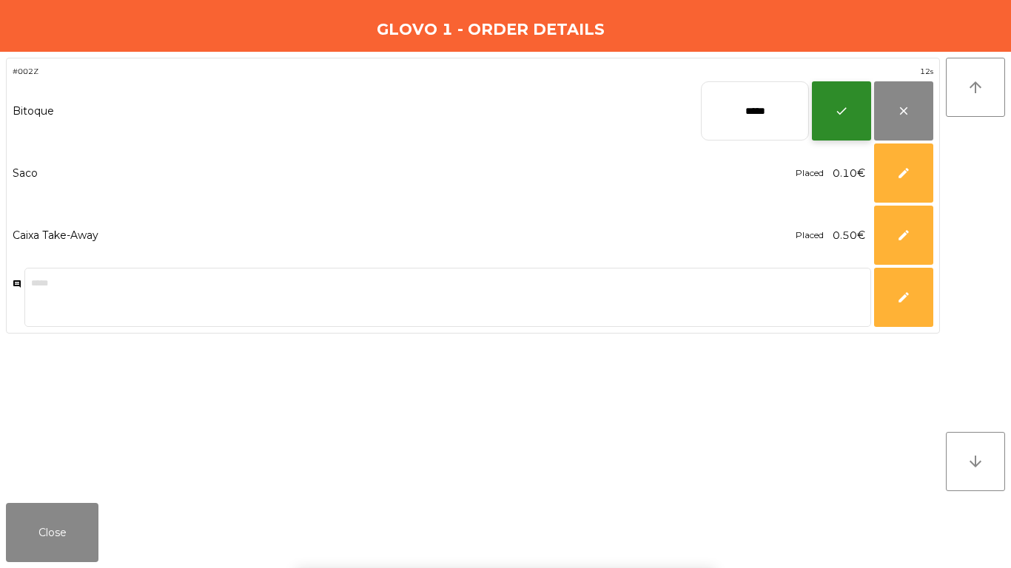
click at [845, 111] on span "check" at bounding box center [840, 110] width 13 height 13
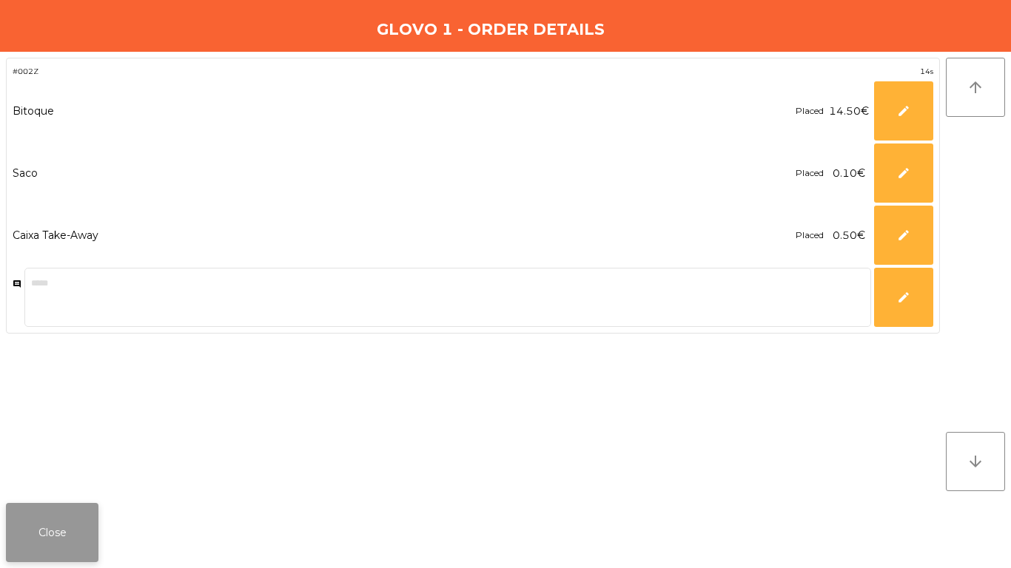
click at [87, 539] on button "Close" at bounding box center [52, 532] width 92 height 59
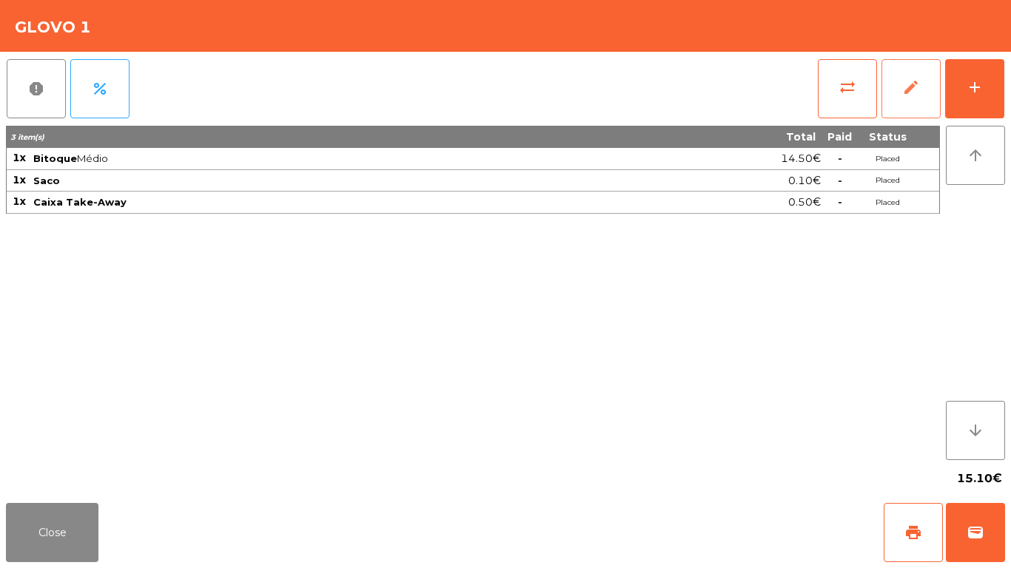
click at [934, 101] on button "edit" at bounding box center [910, 88] width 59 height 59
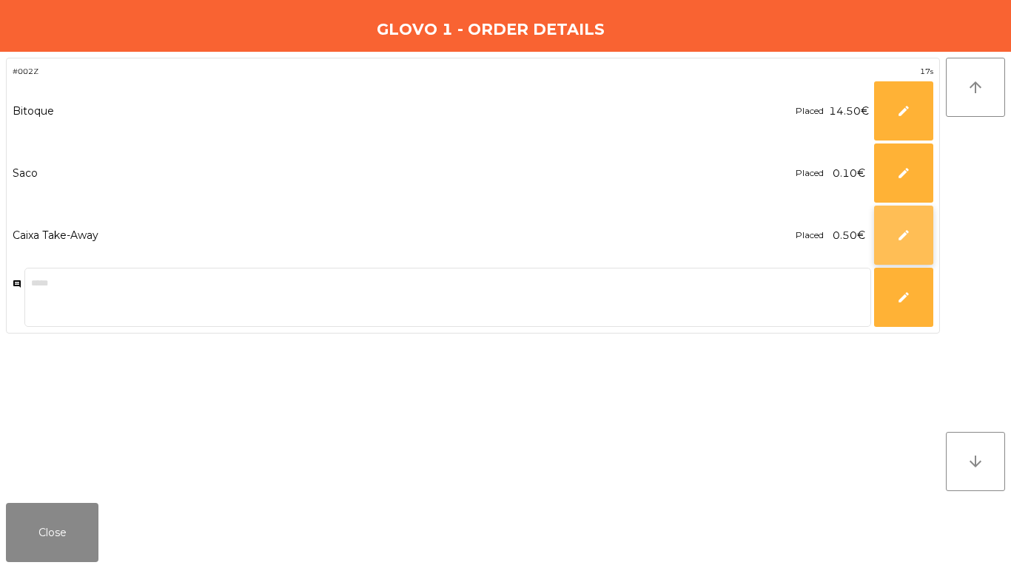
click at [916, 245] on button "edit" at bounding box center [903, 235] width 59 height 59
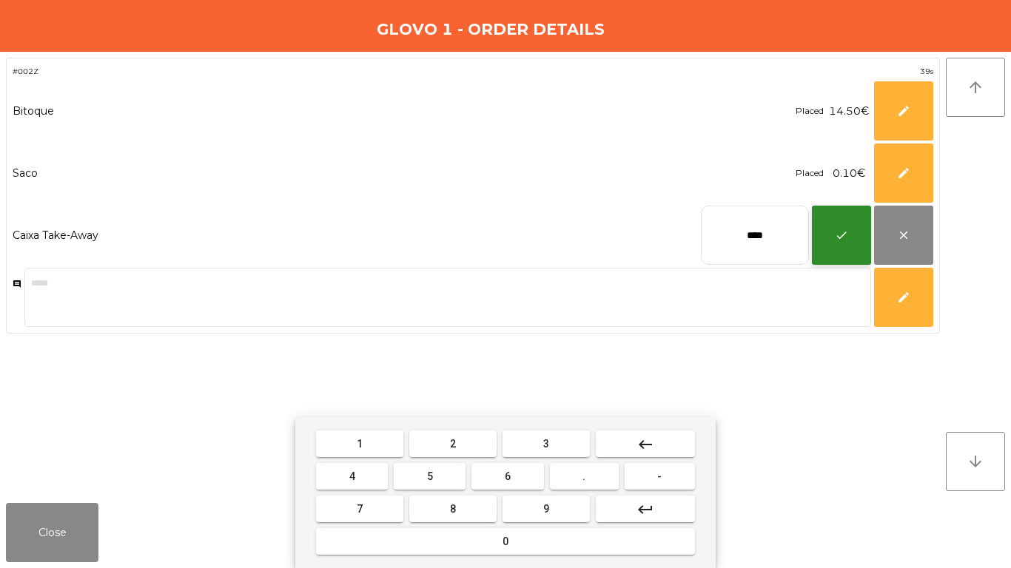
type input "****"
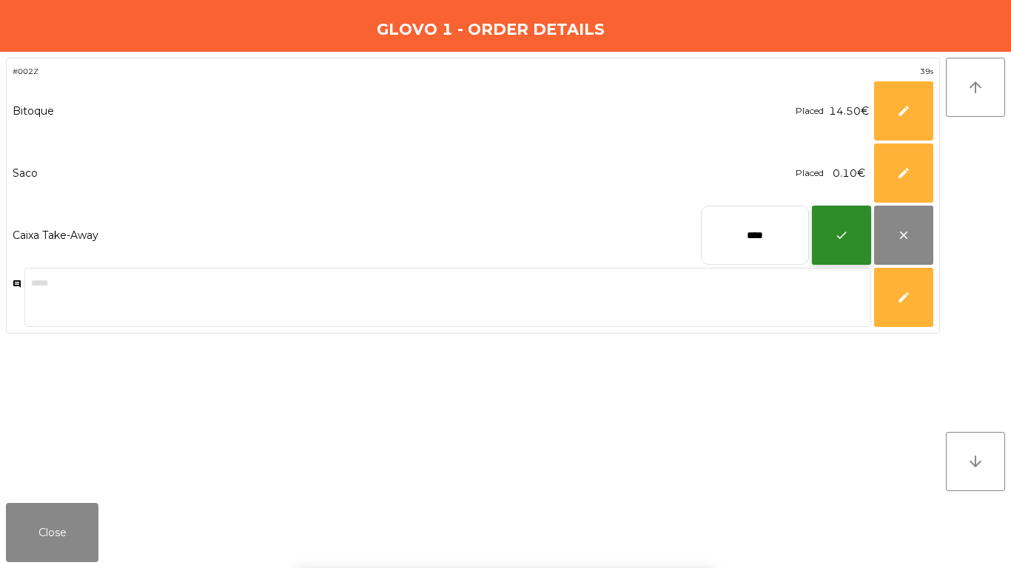
click at [828, 210] on button "check" at bounding box center [841, 235] width 59 height 59
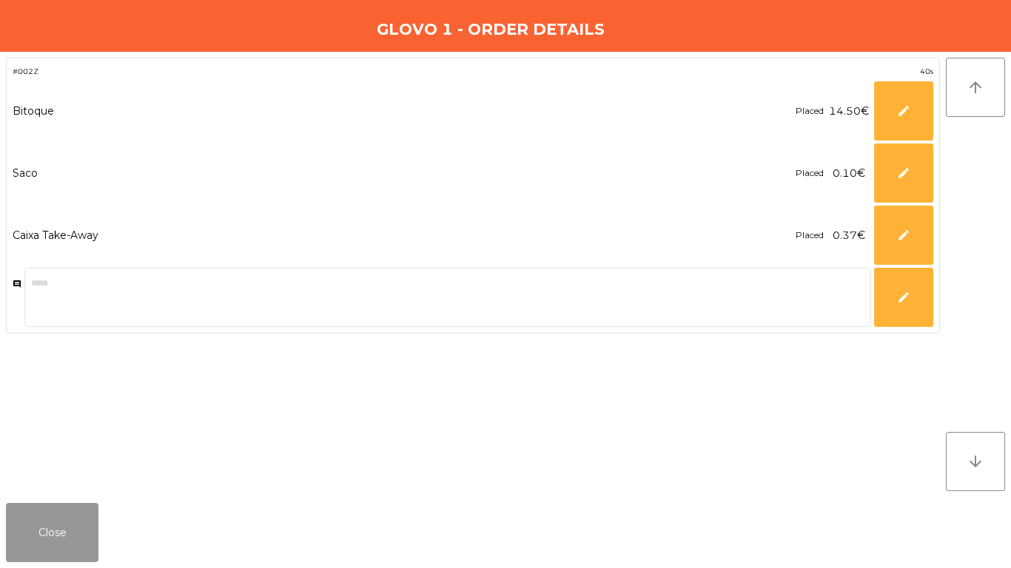
click at [58, 504] on button "Close" at bounding box center [52, 532] width 92 height 59
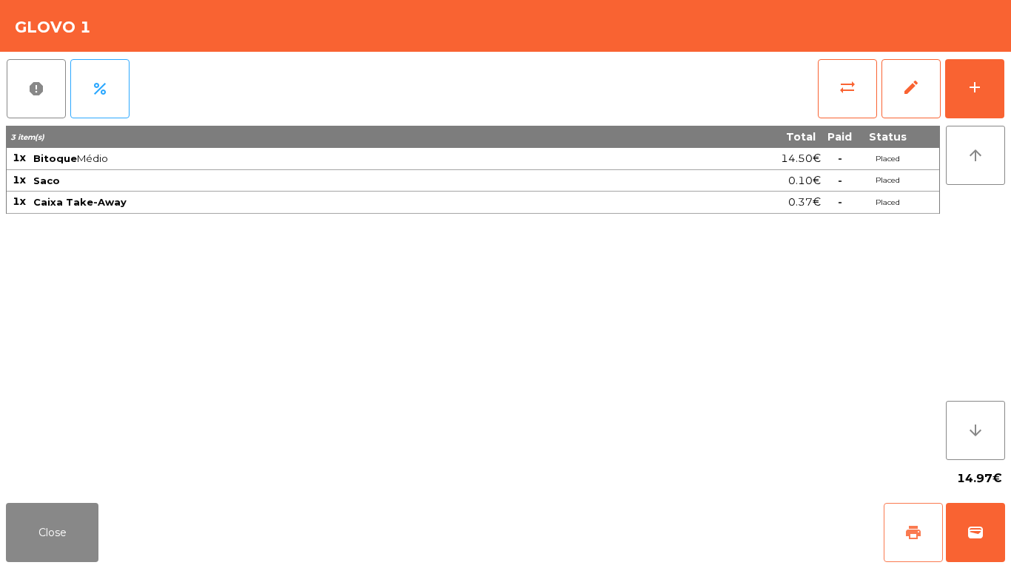
click at [911, 535] on span "print" at bounding box center [913, 533] width 18 height 18
click at [974, 544] on button "wallet" at bounding box center [974, 532] width 59 height 59
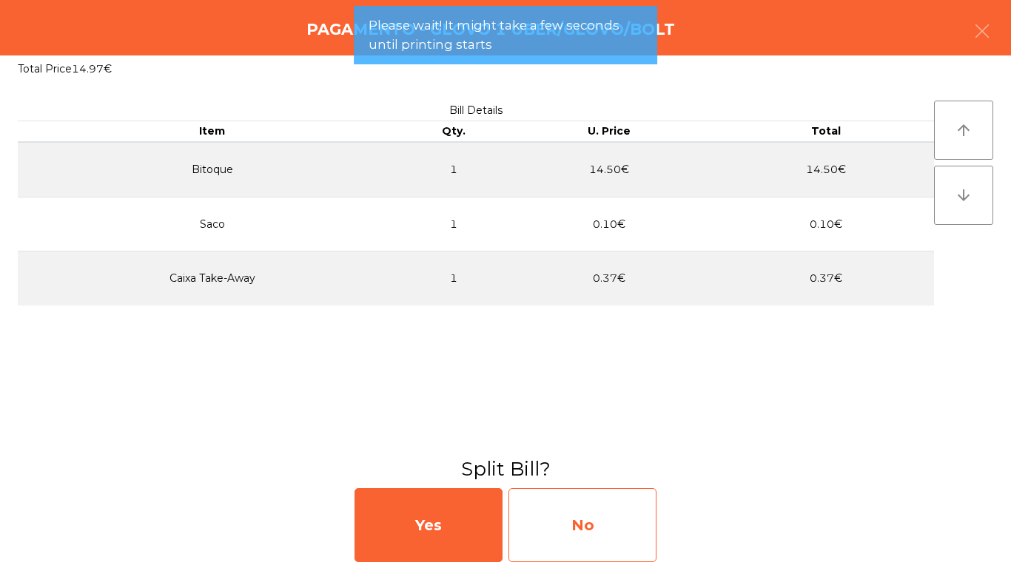
click at [559, 528] on div "No" at bounding box center [582, 525] width 148 height 74
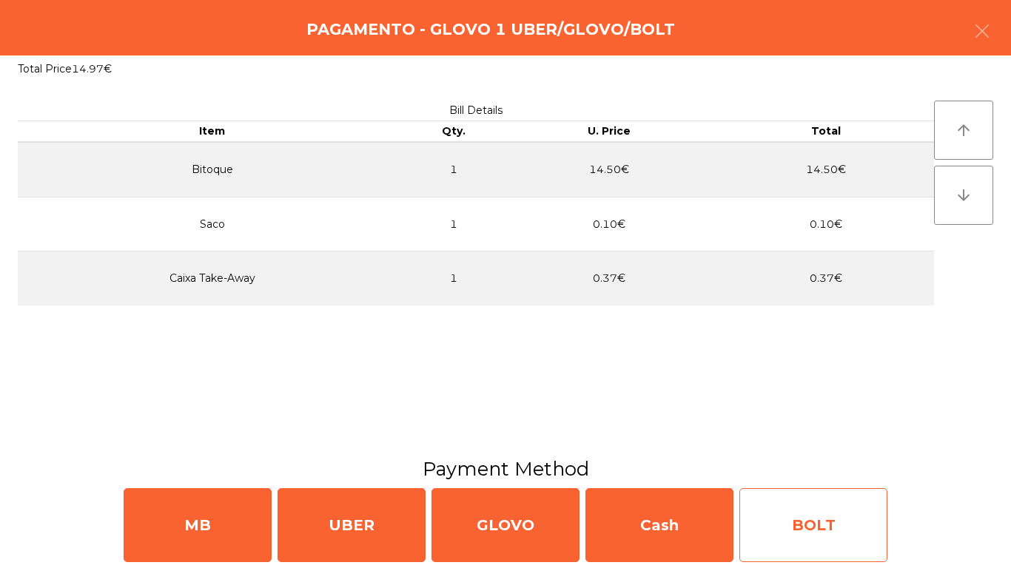
click at [801, 518] on div "BOLT" at bounding box center [813, 525] width 148 height 74
select select "**"
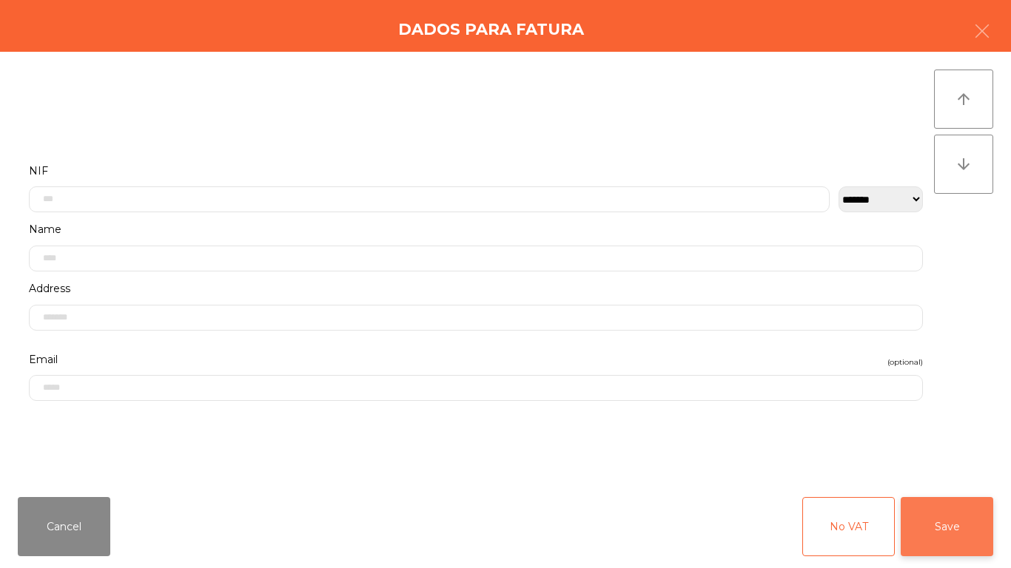
drag, startPoint x: 1003, startPoint y: 529, endPoint x: 964, endPoint y: 529, distance: 39.2
click at [1004, 527] on div "Cancel No VAT Save" at bounding box center [505, 526] width 1011 height 83
click at [963, 529] on button "Save" at bounding box center [946, 526] width 92 height 59
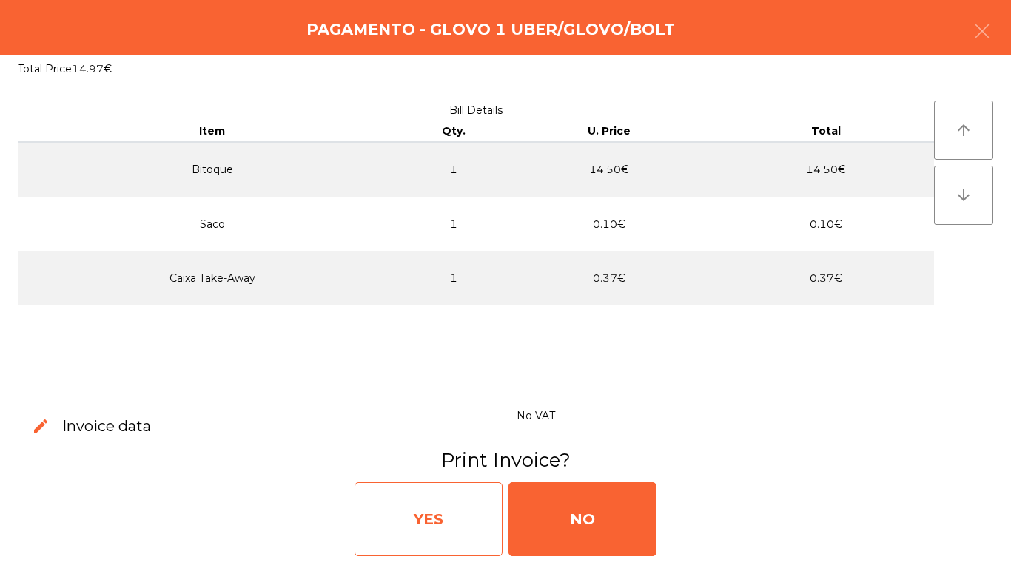
click at [378, 511] on div "YES" at bounding box center [428, 519] width 148 height 74
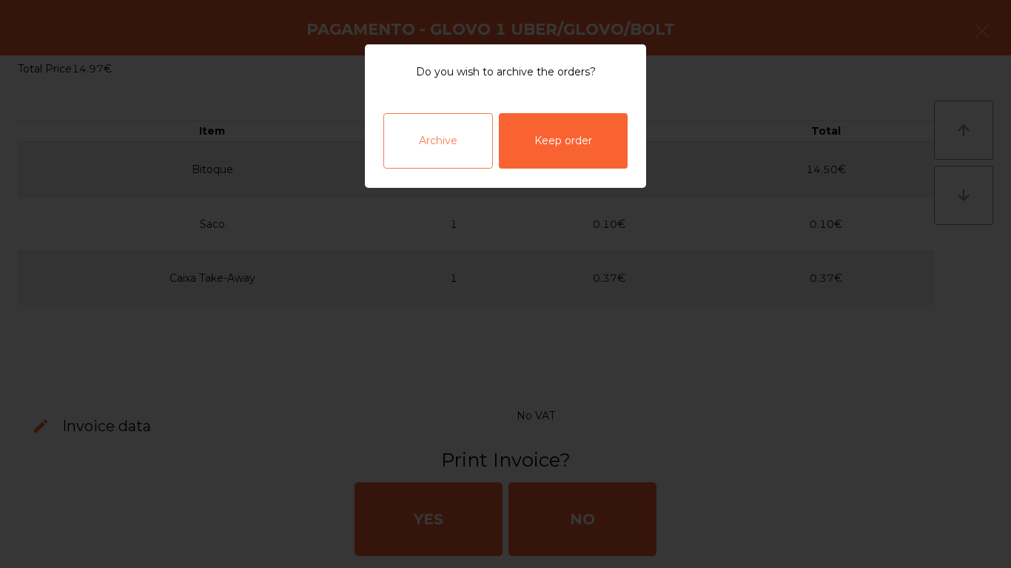
click at [457, 131] on div "Archive" at bounding box center [437, 140] width 109 height 55
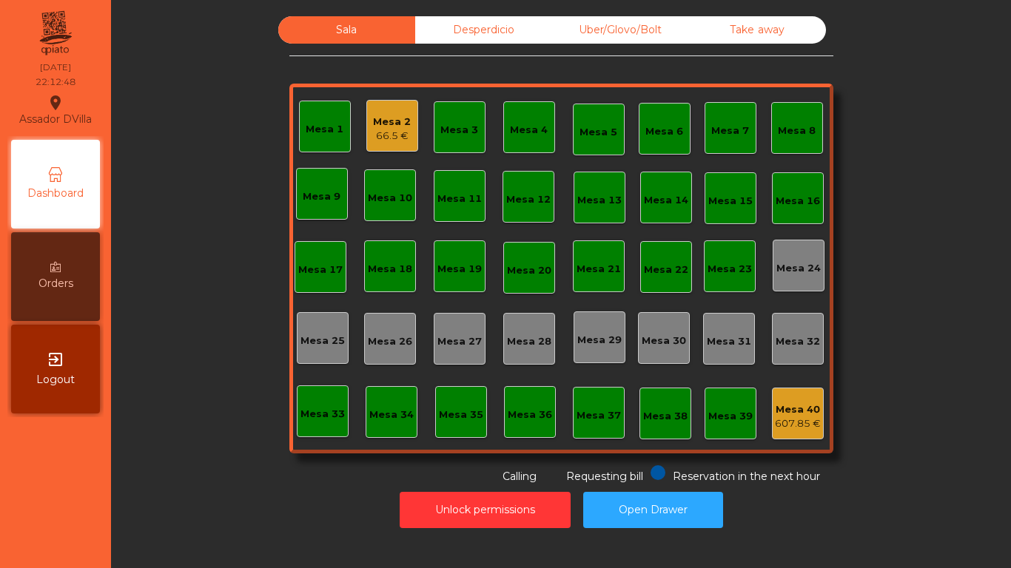
click at [373, 112] on div "Mesa 2 66.5 €" at bounding box center [392, 126] width 38 height 35
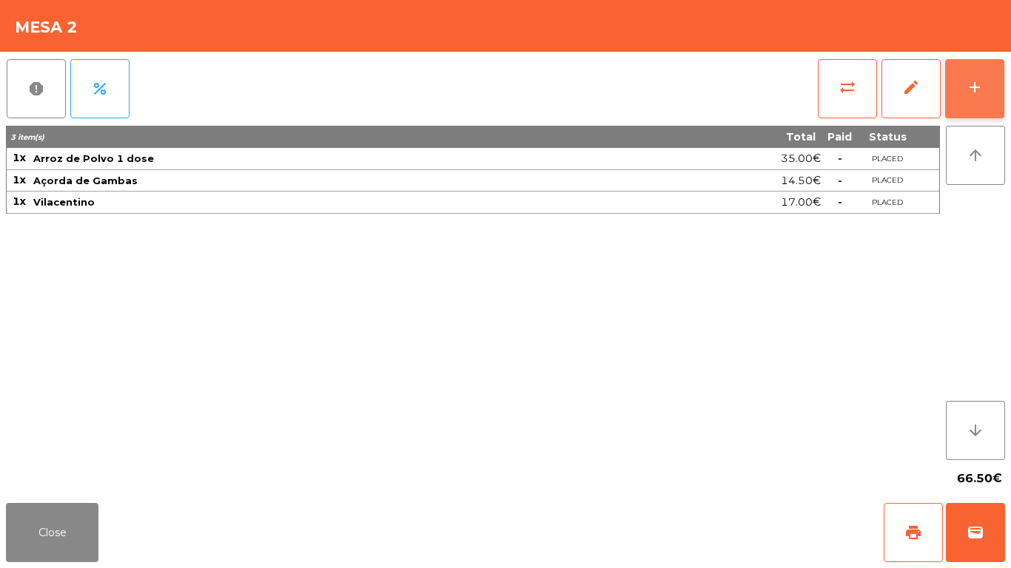
click at [1002, 92] on button "add" at bounding box center [974, 88] width 59 height 59
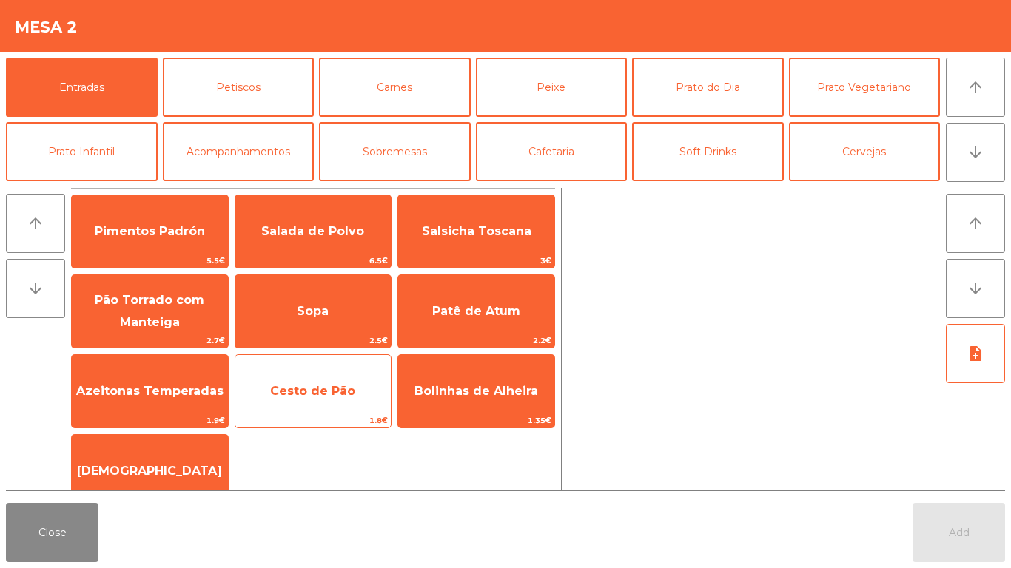
click at [317, 385] on span "Cesto de Pão" at bounding box center [312, 391] width 85 height 14
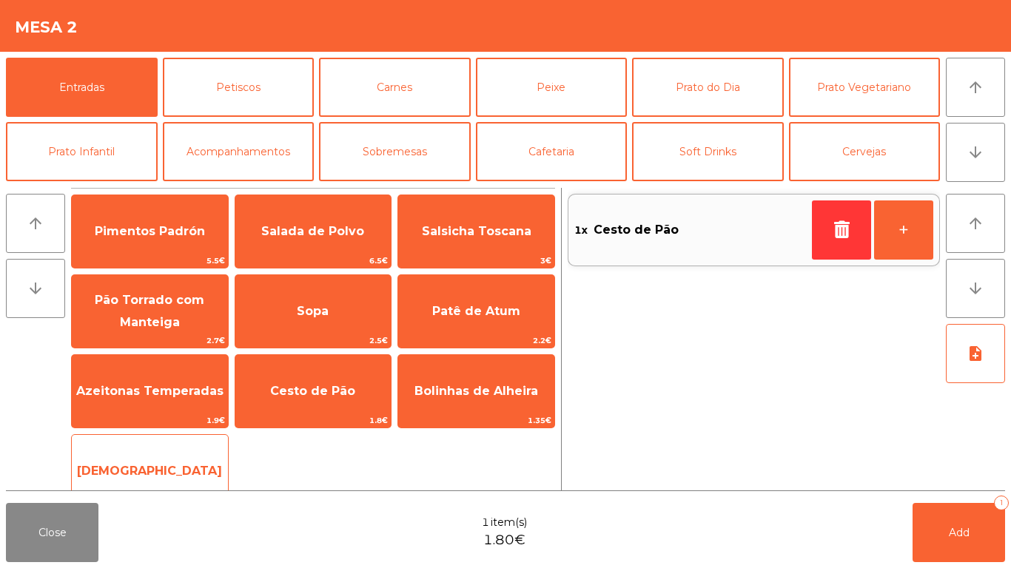
click at [153, 462] on span "[DEMOGRAPHIC_DATA]" at bounding box center [150, 471] width 156 height 40
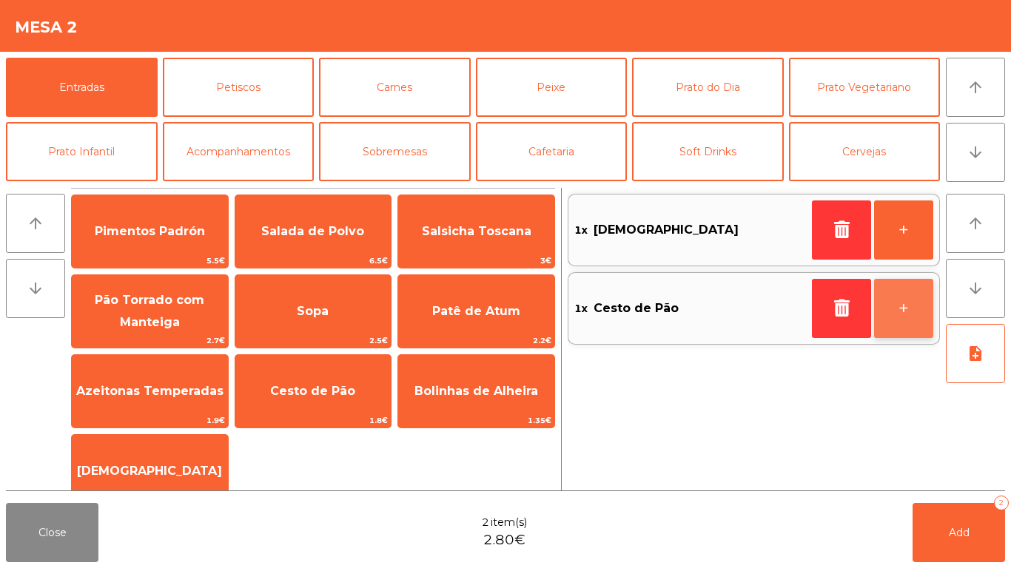
click at [920, 297] on button "+" at bounding box center [903, 308] width 59 height 59
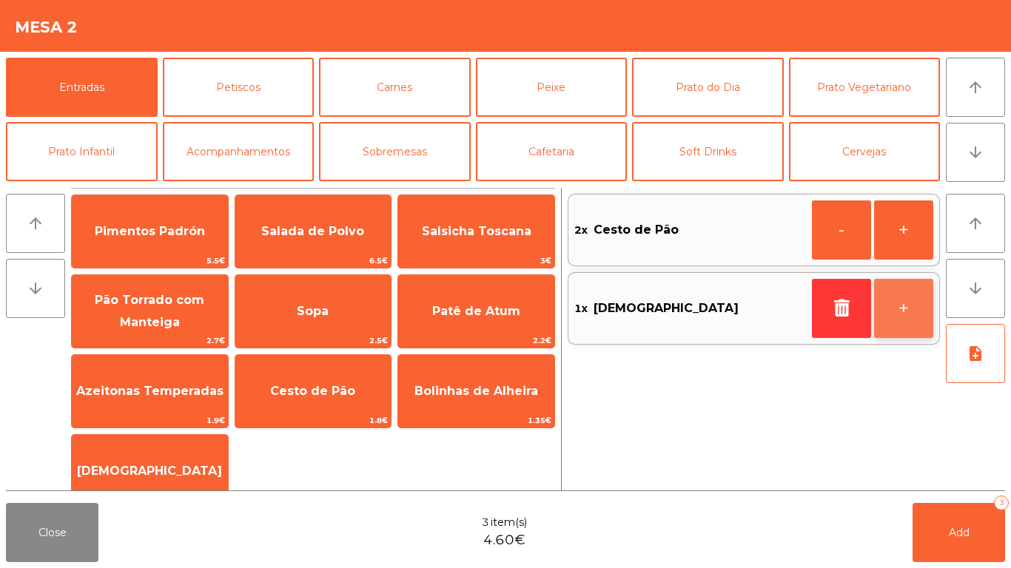
click at [918, 306] on button "+" at bounding box center [903, 308] width 59 height 59
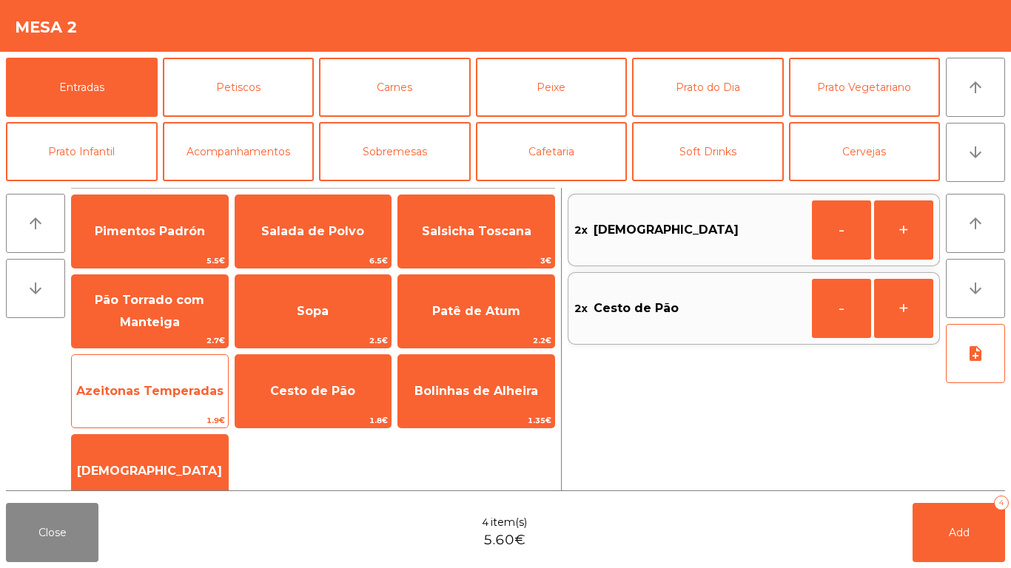
click at [175, 393] on span "Azeitonas Temperadas" at bounding box center [149, 391] width 147 height 14
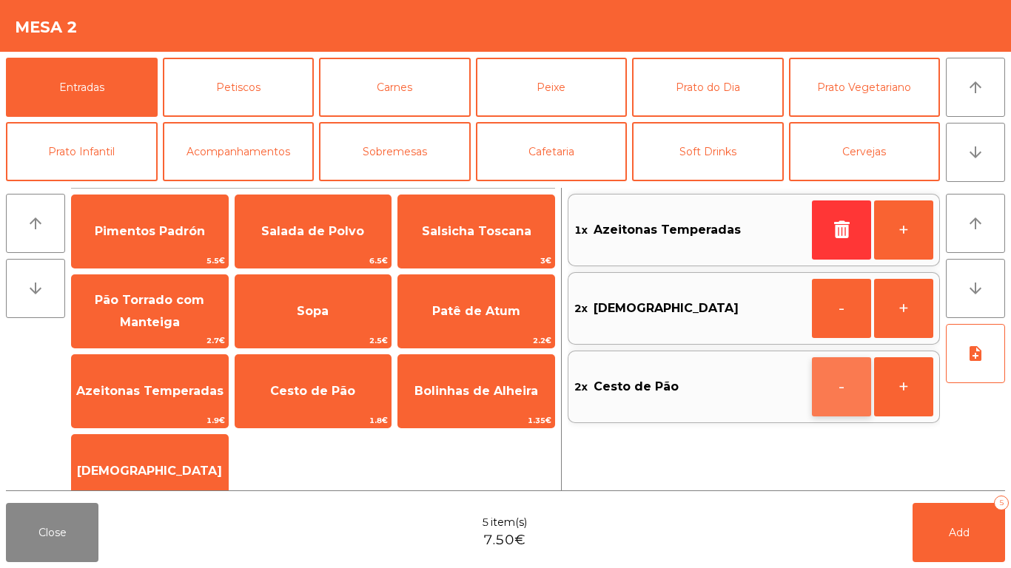
click at [854, 395] on button "-" at bounding box center [841, 386] width 59 height 59
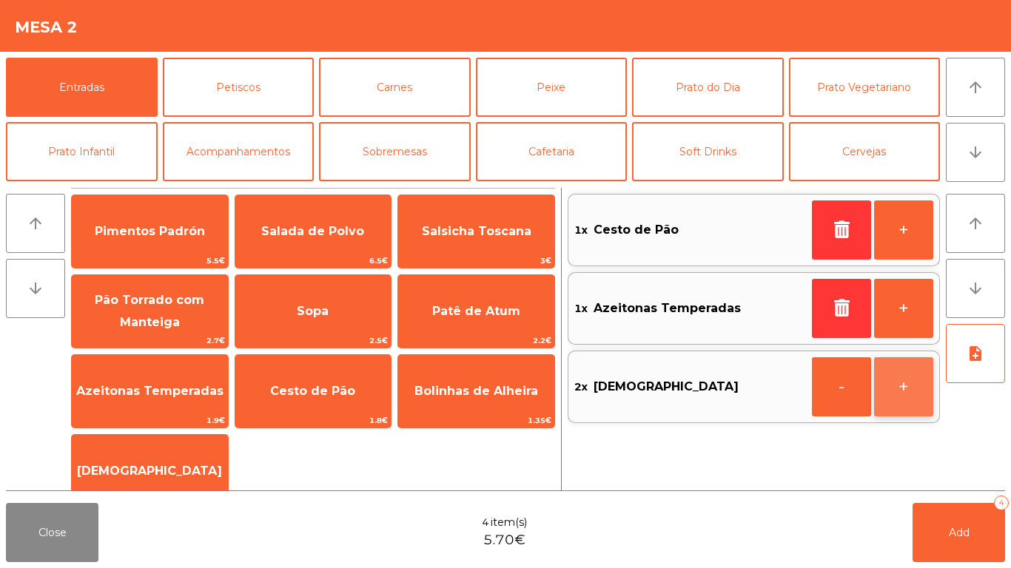
click at [921, 376] on button "+" at bounding box center [903, 386] width 59 height 59
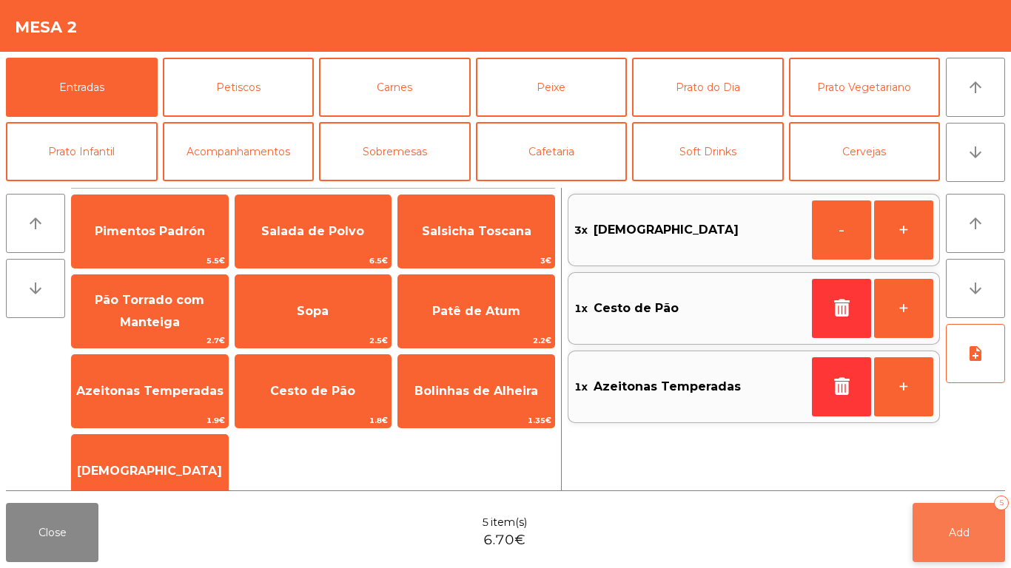
click at [968, 519] on button "Add 5" at bounding box center [958, 532] width 92 height 59
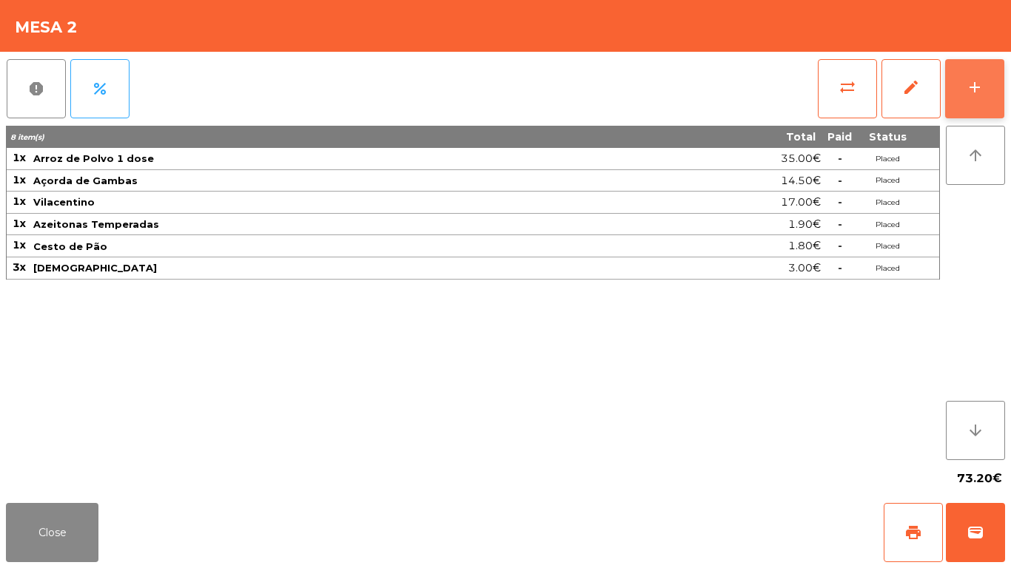
click at [995, 67] on button "add" at bounding box center [974, 88] width 59 height 59
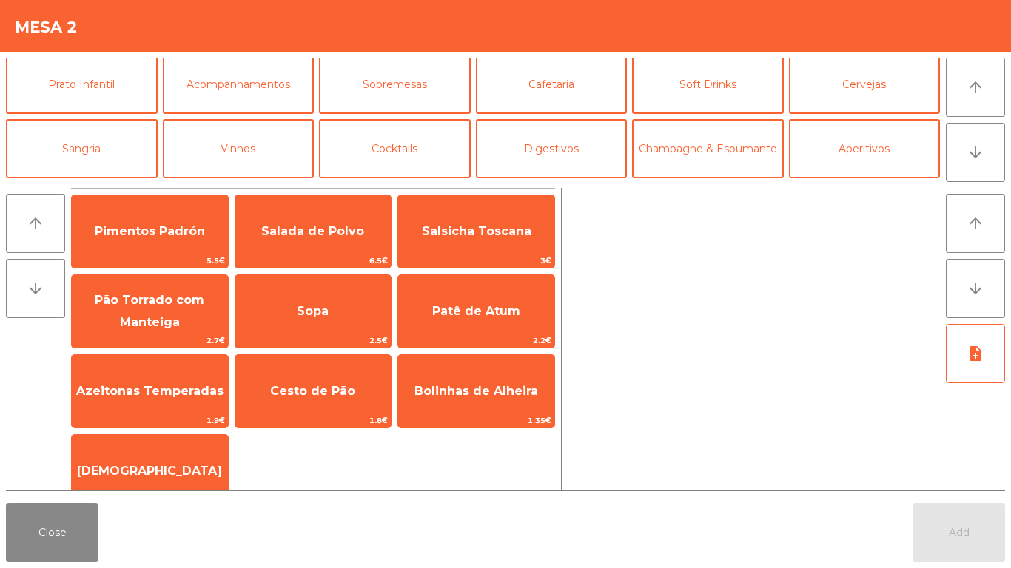
scroll to position [129, 0]
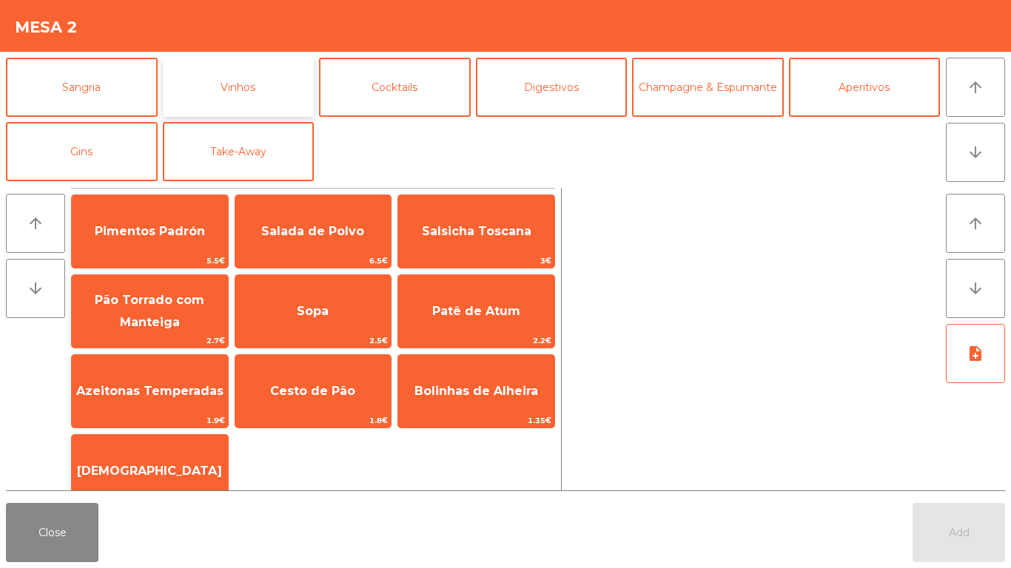
click at [240, 95] on button "Vinhos" at bounding box center [239, 87] width 152 height 59
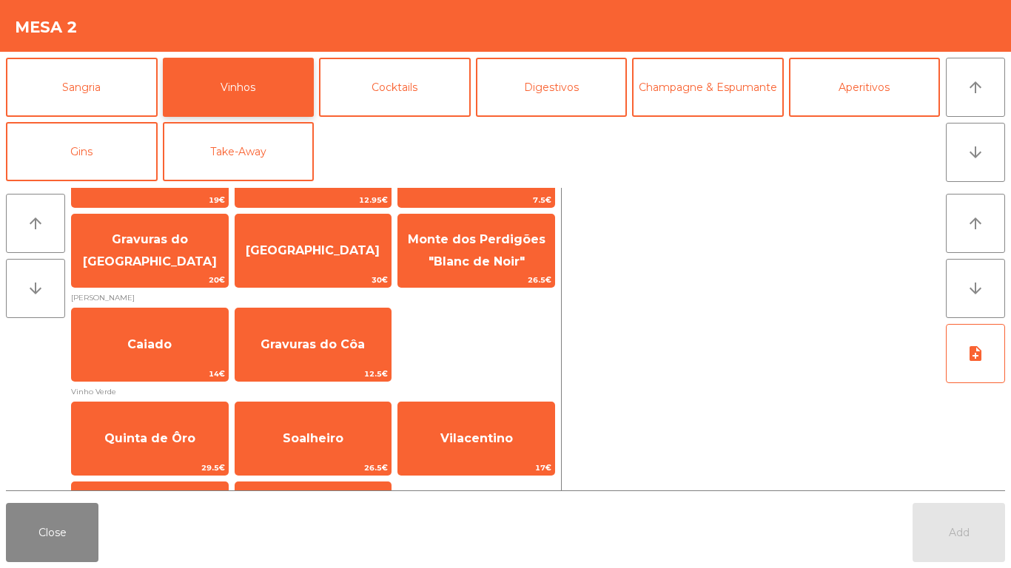
scroll to position [722, 0]
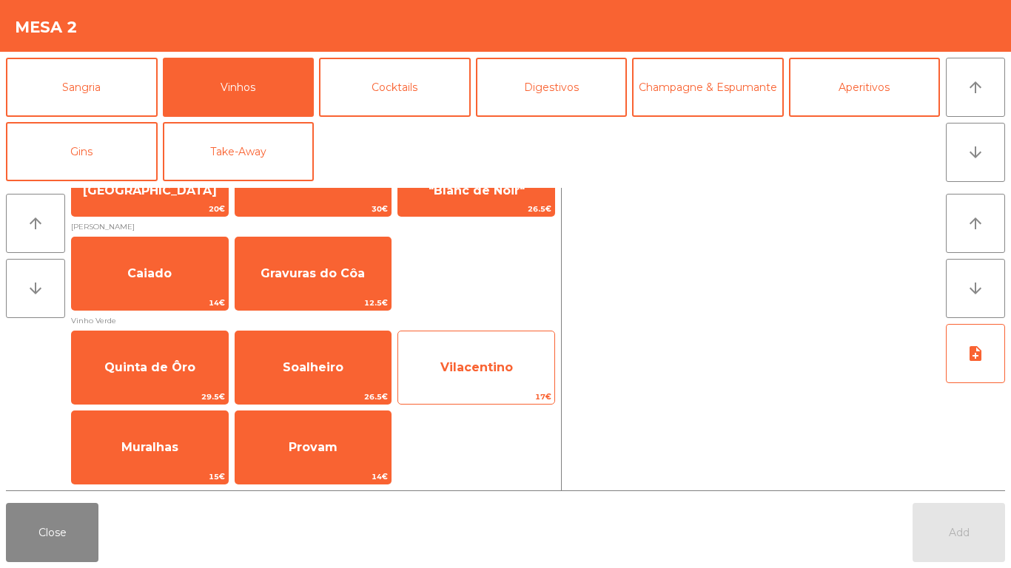
click at [471, 365] on span "Vilacentino" at bounding box center [476, 367] width 72 height 14
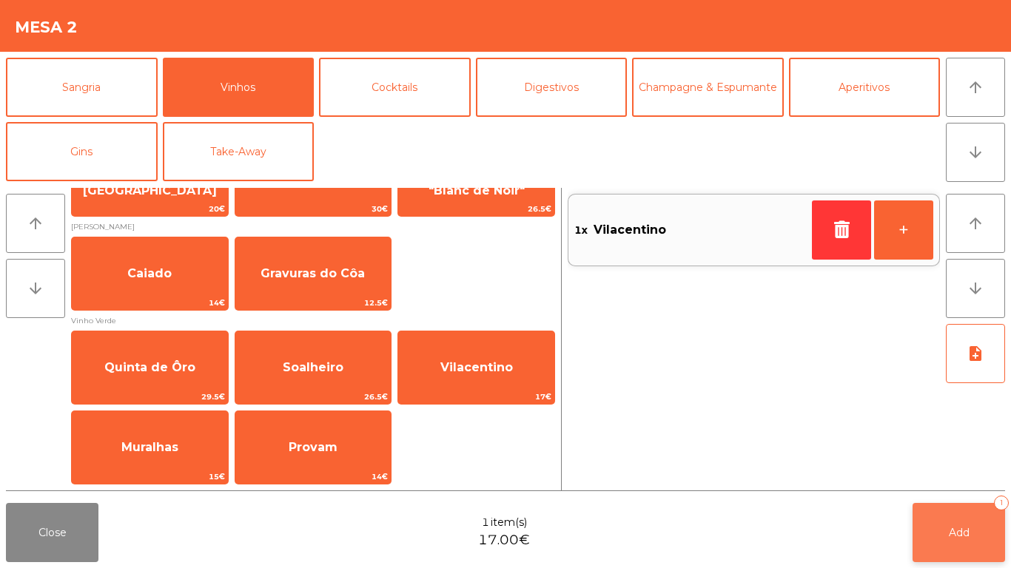
click at [976, 538] on button "Add 1" at bounding box center [958, 532] width 92 height 59
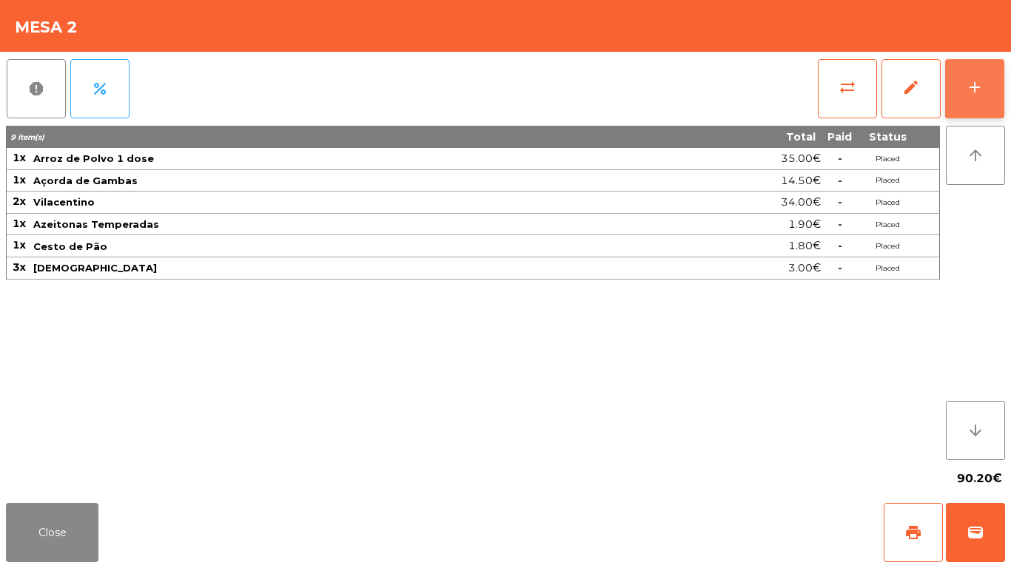
click at [970, 64] on button "add" at bounding box center [974, 88] width 59 height 59
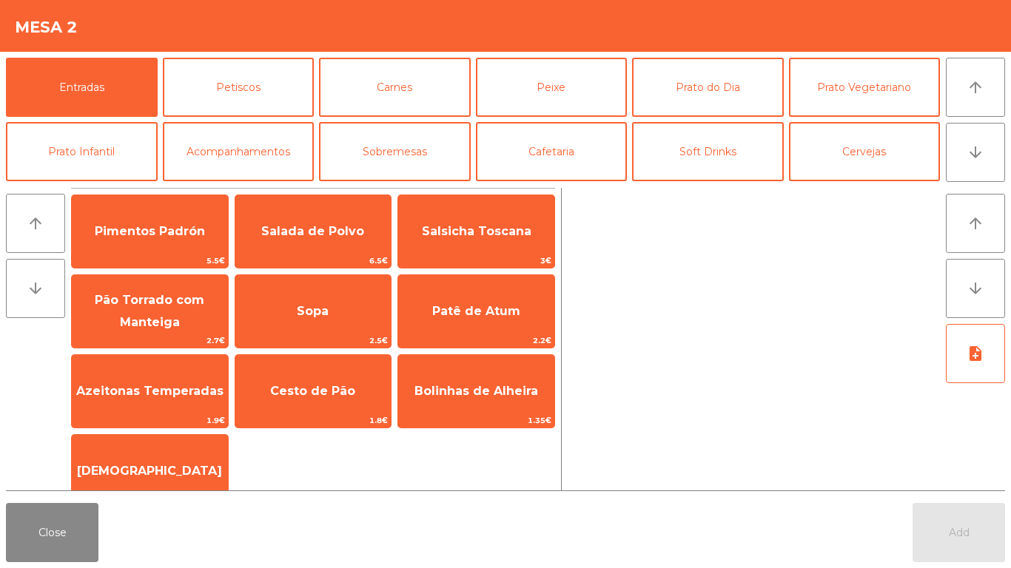
click at [1008, 70] on div "Entradas Petiscos [PERSON_NAME] Peixe Prato do Dia Prato Vegetariano Prato Infa…" at bounding box center [505, 117] width 1011 height 130
click at [553, 141] on button "Cafetaria" at bounding box center [552, 151] width 152 height 59
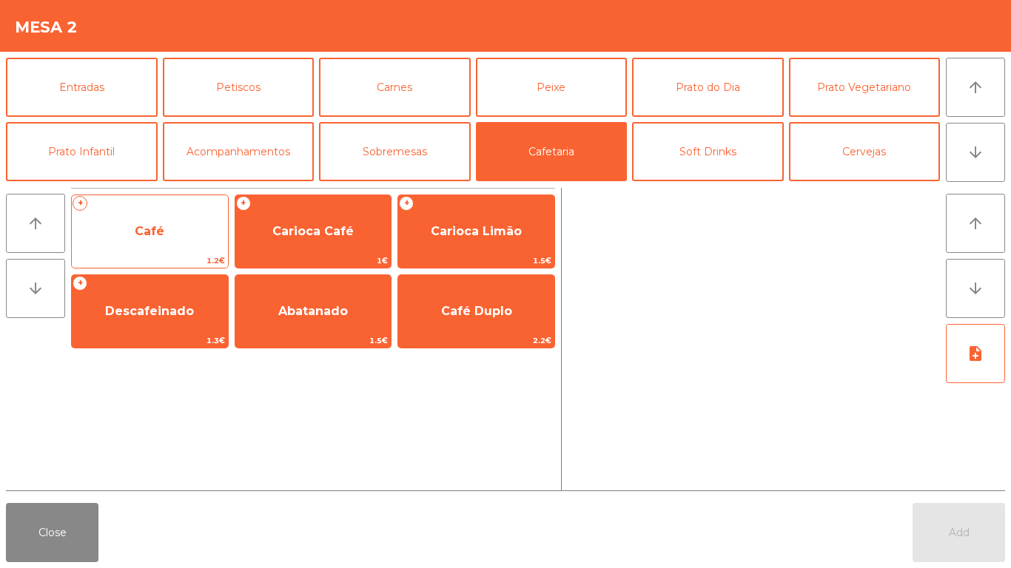
click at [134, 229] on span "Café" at bounding box center [150, 232] width 156 height 40
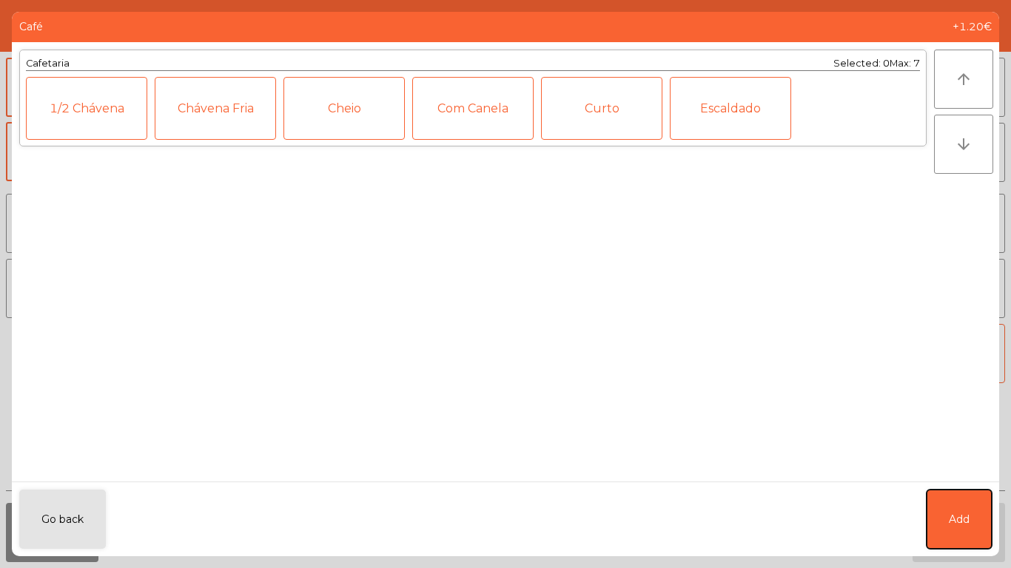
click at [974, 499] on button "Add" at bounding box center [958, 519] width 65 height 59
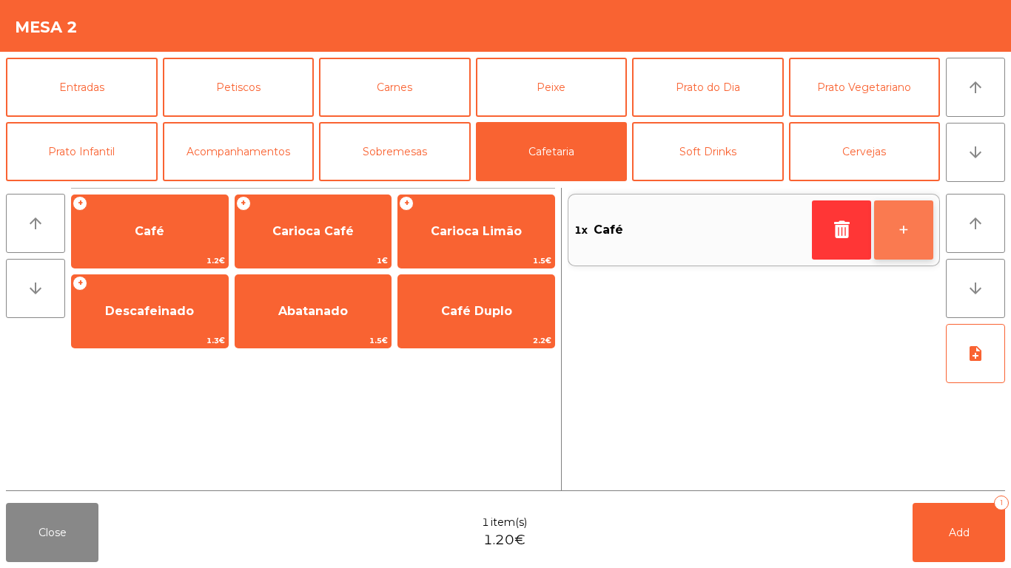
click at [916, 220] on button "+" at bounding box center [903, 229] width 59 height 59
click at [906, 224] on button "+" at bounding box center [903, 229] width 59 height 59
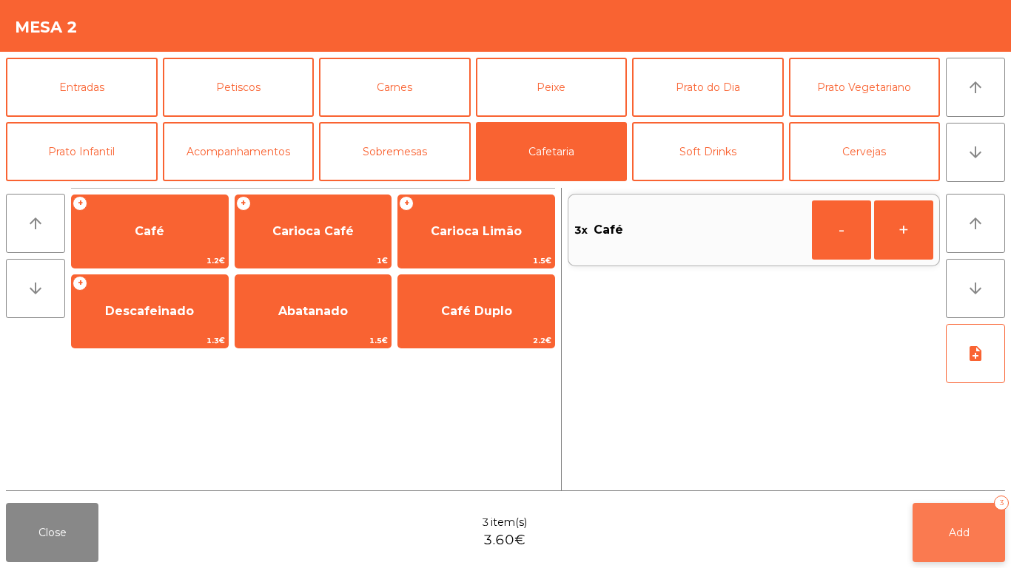
click at [967, 527] on span "Add" at bounding box center [958, 532] width 21 height 13
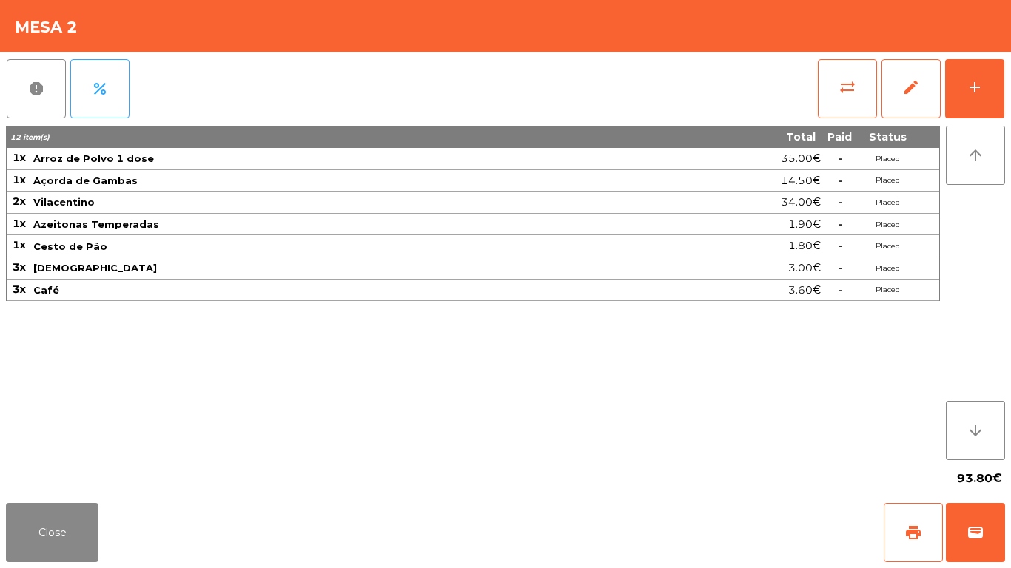
drag, startPoint x: 967, startPoint y: 527, endPoint x: 455, endPoint y: 64, distance: 690.8
click at [455, 64] on div "report percent sync_alt edit add" at bounding box center [505, 89] width 999 height 74
click at [24, 509] on button "Close" at bounding box center [52, 532] width 92 height 59
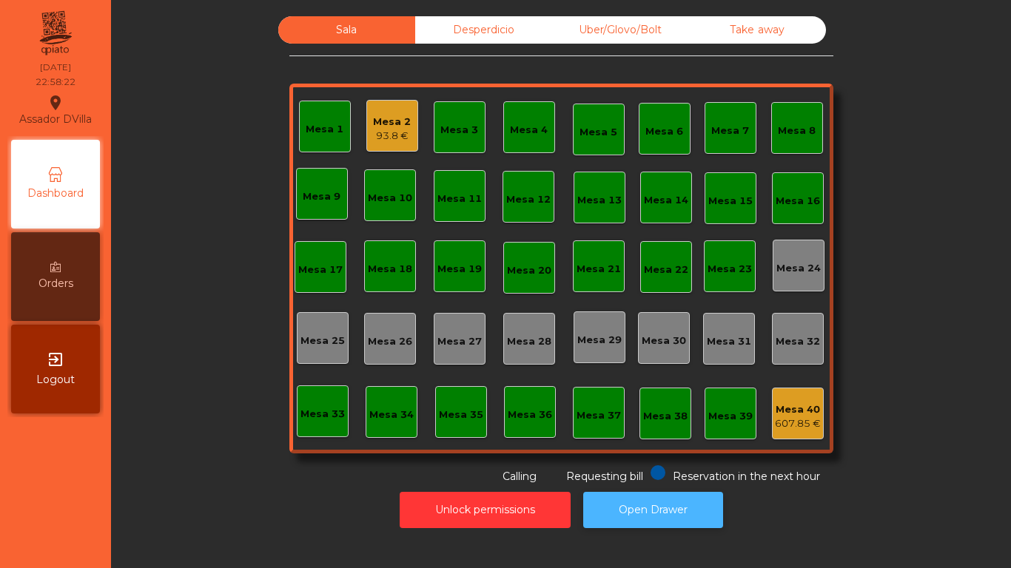
click at [630, 503] on button "Open Drawer" at bounding box center [653, 510] width 140 height 36
click at [680, 522] on button "Open Drawer" at bounding box center [653, 510] width 140 height 36
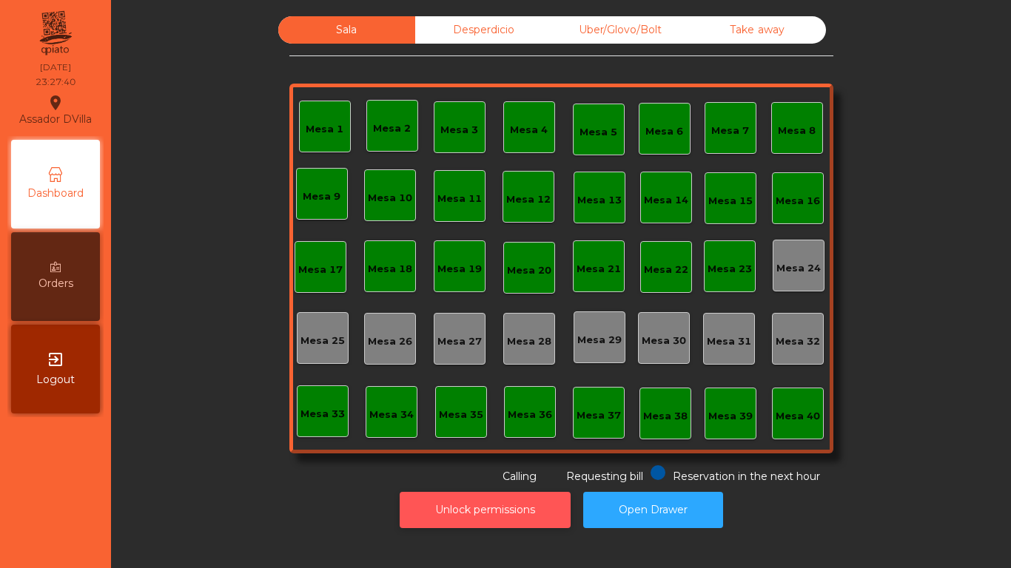
click at [461, 502] on button "Unlock permissions" at bounding box center [484, 510] width 171 height 36
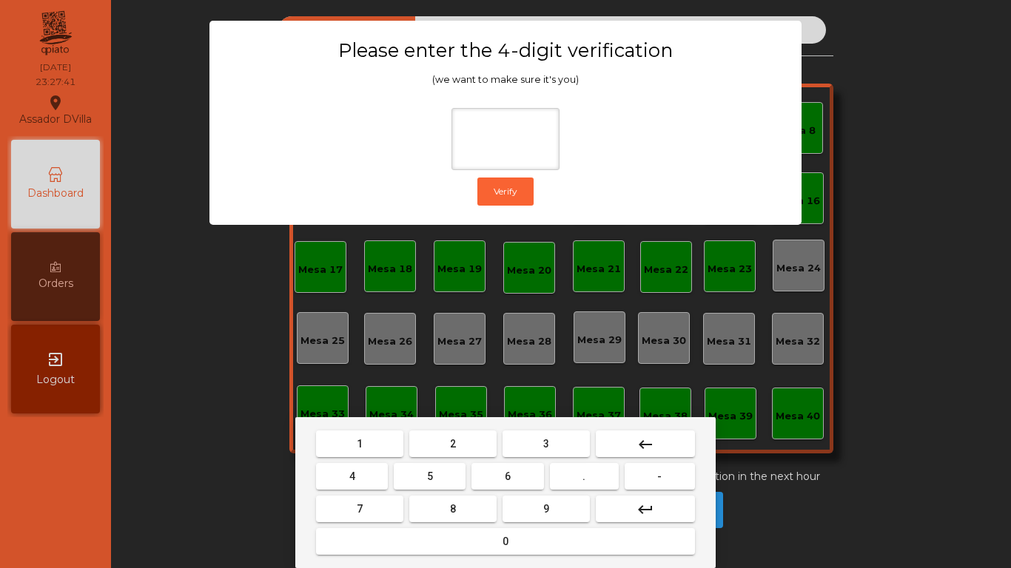
click at [469, 450] on button "2" at bounding box center [452, 444] width 87 height 27
drag, startPoint x: 333, startPoint y: 469, endPoint x: 458, endPoint y: 486, distance: 126.2
click at [334, 469] on button "4" at bounding box center [352, 476] width 72 height 27
drag, startPoint x: 490, startPoint y: 478, endPoint x: 509, endPoint y: 495, distance: 25.7
click at [490, 477] on button "6" at bounding box center [507, 476] width 72 height 27
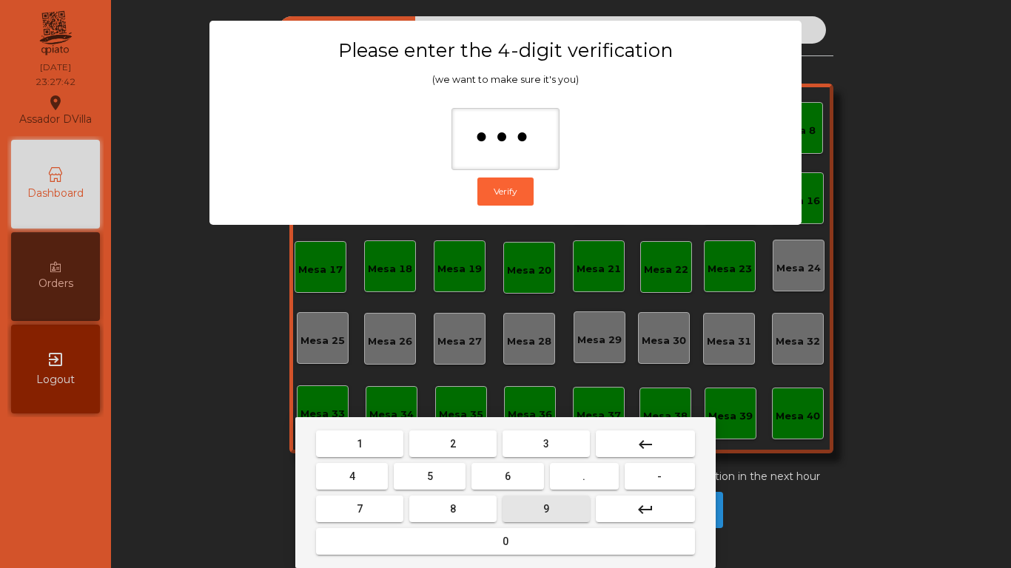
drag, startPoint x: 527, startPoint y: 507, endPoint x: 525, endPoint y: 500, distance: 7.7
click at [528, 509] on button "9" at bounding box center [545, 509] width 87 height 27
type input "****"
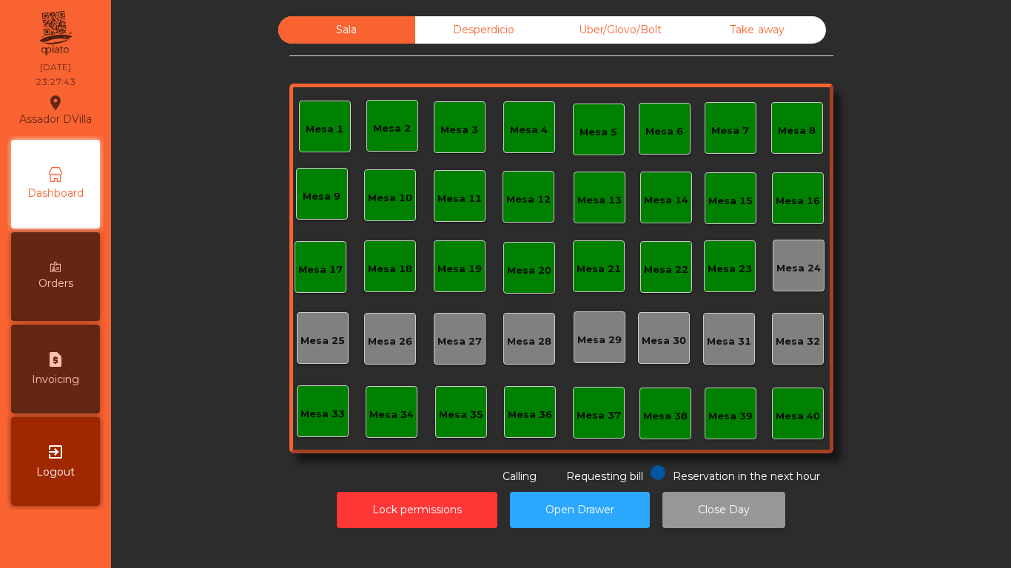
click at [706, 507] on button "Close Day" at bounding box center [723, 510] width 123 height 36
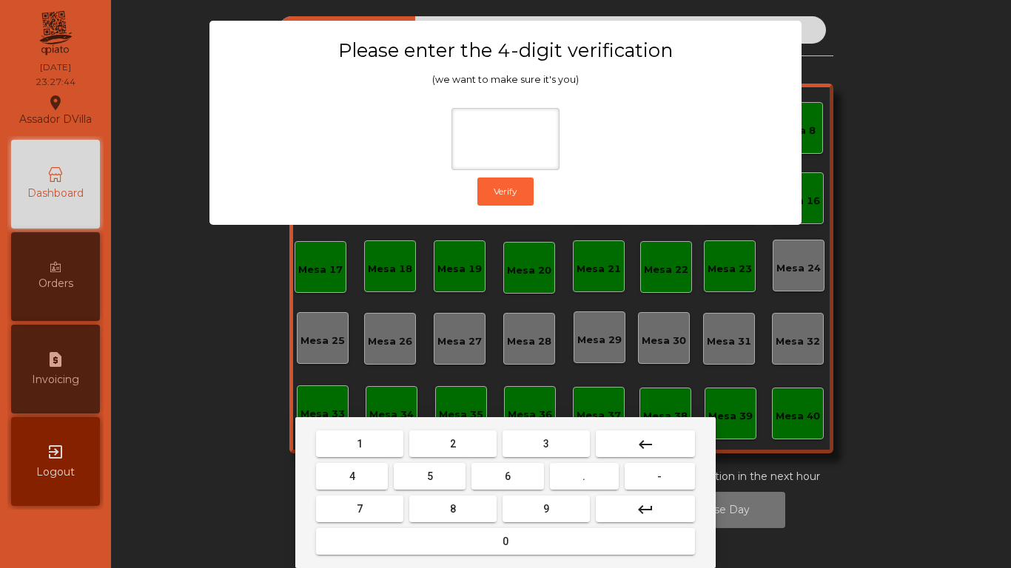
click at [468, 448] on button "2" at bounding box center [452, 444] width 87 height 27
click at [357, 469] on button "4" at bounding box center [352, 476] width 72 height 27
click at [525, 476] on button "6" at bounding box center [507, 476] width 72 height 27
drag, startPoint x: 535, startPoint y: 504, endPoint x: 556, endPoint y: 494, distance: 22.8
click at [538, 505] on button "9" at bounding box center [545, 509] width 87 height 27
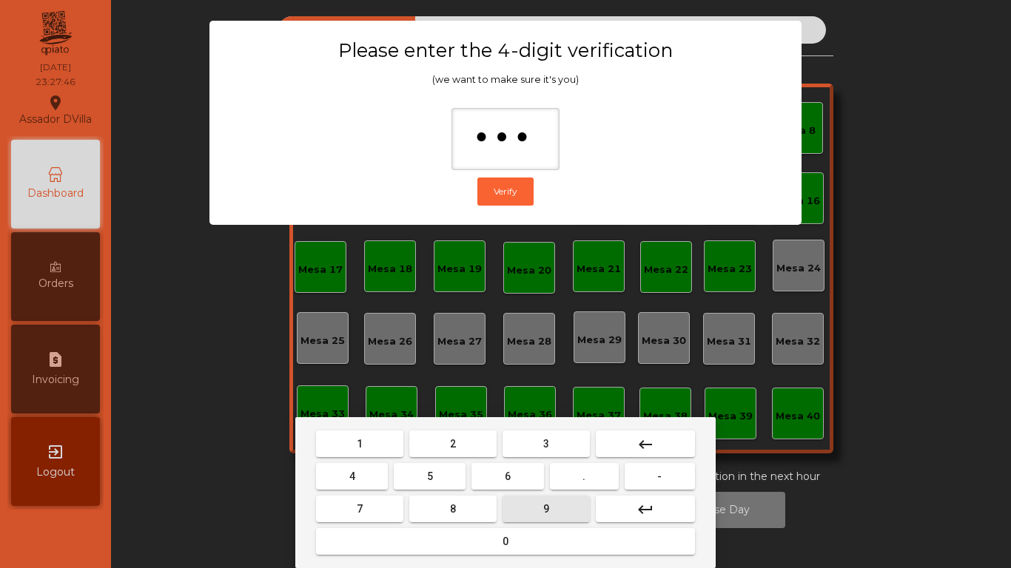
type input "****"
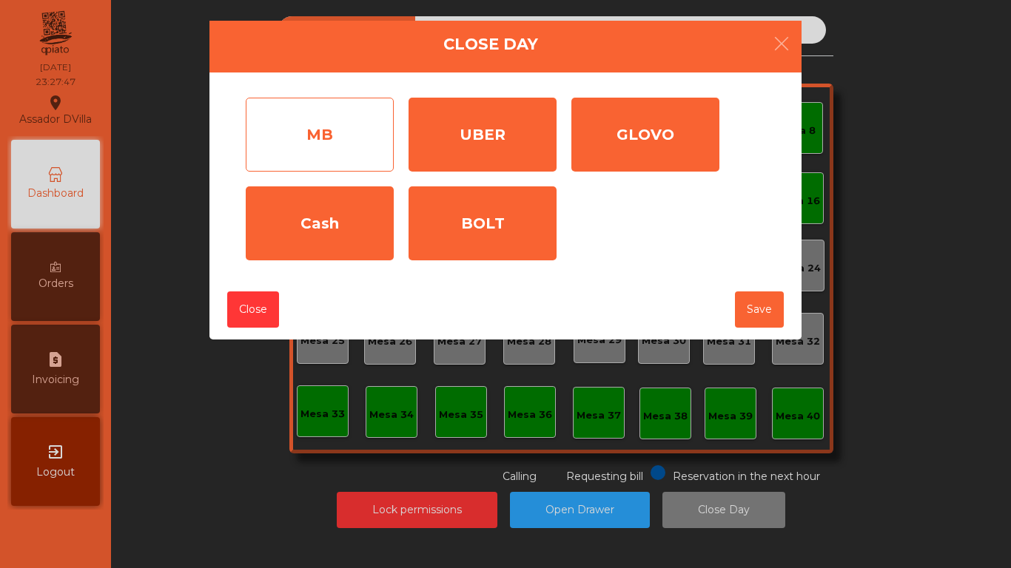
click at [386, 159] on div "MB" at bounding box center [320, 135] width 148 height 74
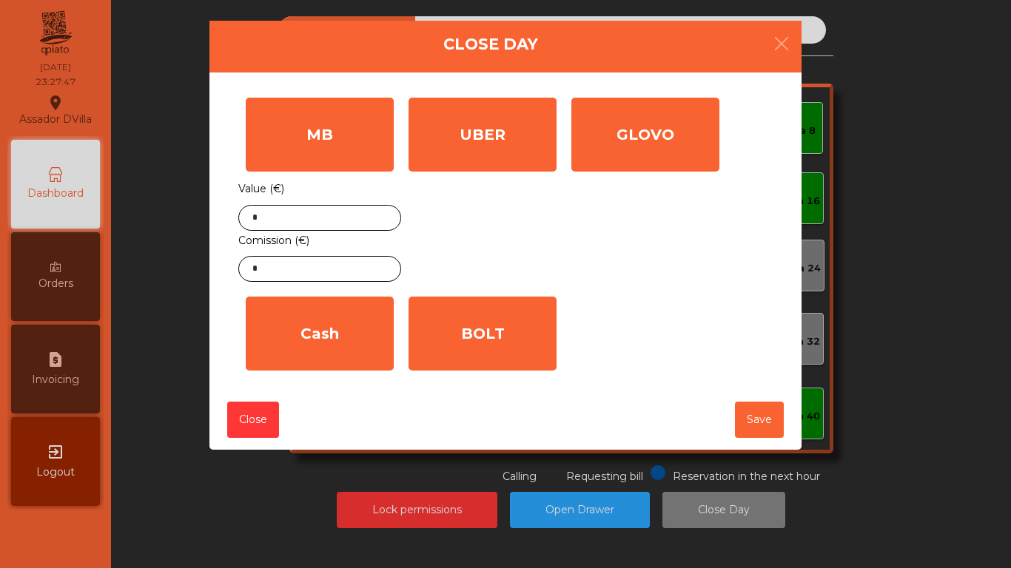
drag, startPoint x: 447, startPoint y: 166, endPoint x: 521, endPoint y: 174, distance: 74.4
click at [449, 166] on div "UBER" at bounding box center [482, 135] width 148 height 74
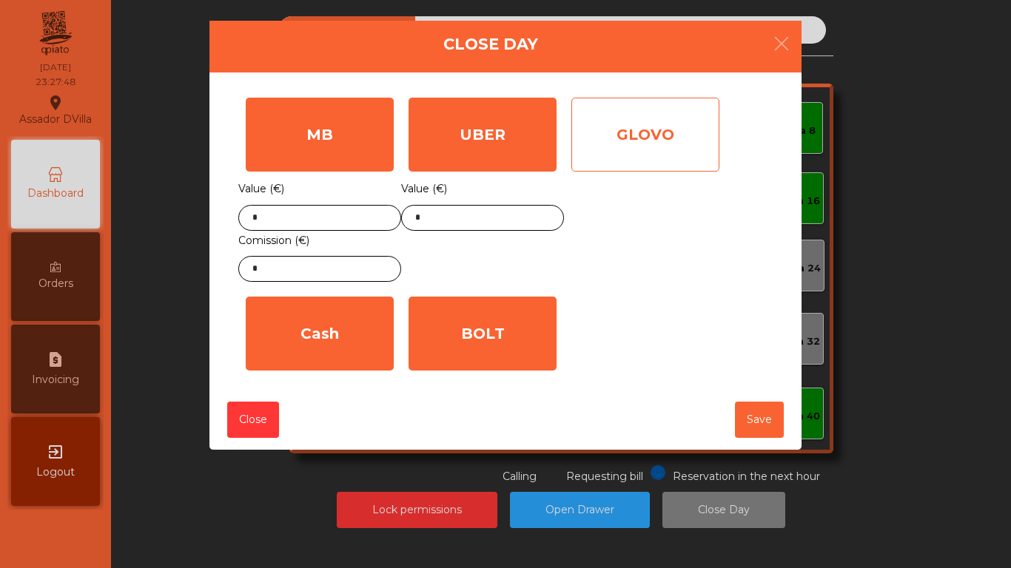
click at [597, 167] on div "GLOVO" at bounding box center [645, 135] width 148 height 74
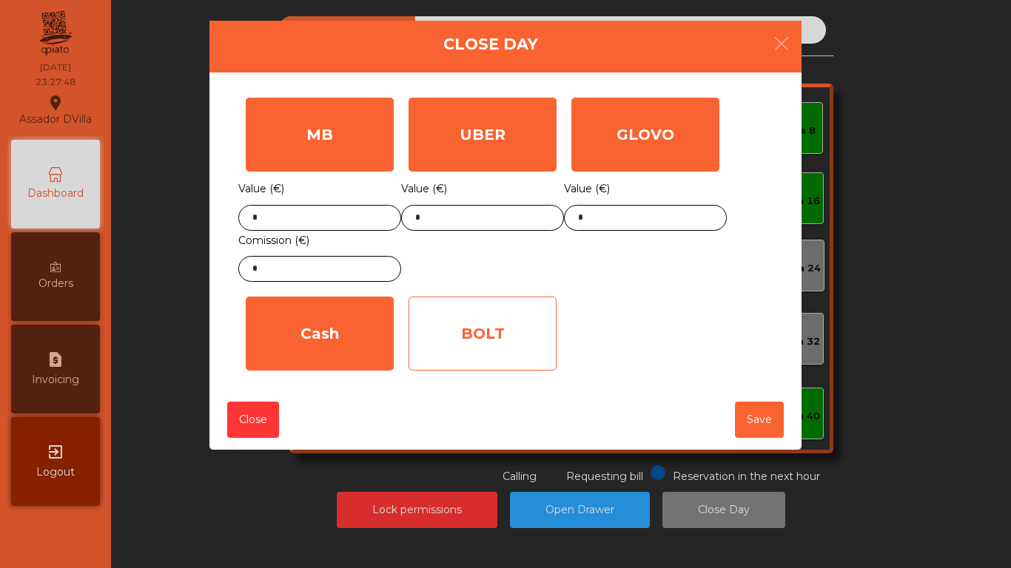
click at [505, 365] on div "BOLT" at bounding box center [482, 334] width 148 height 74
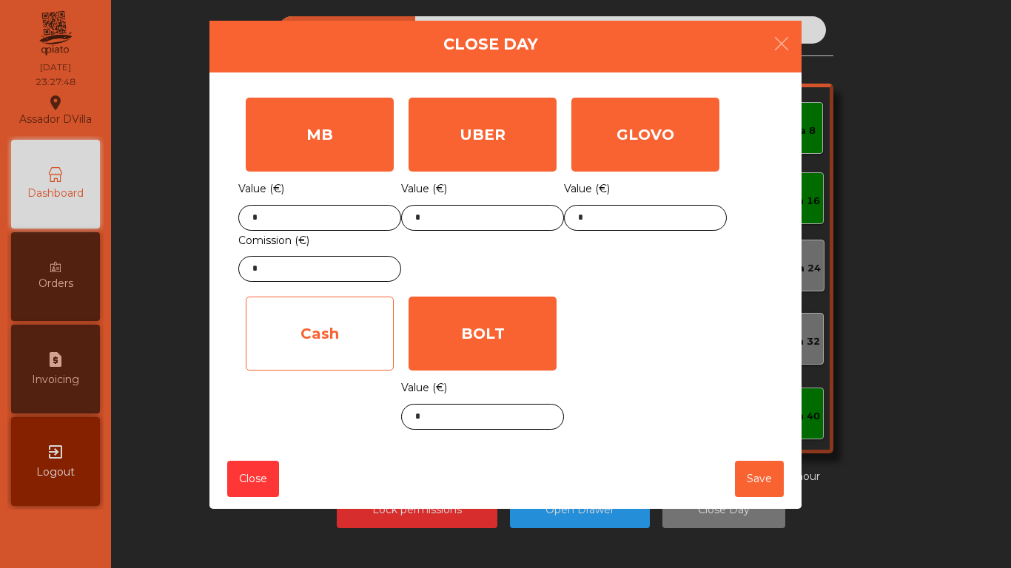
click at [318, 330] on div "Cash" at bounding box center [320, 334] width 148 height 74
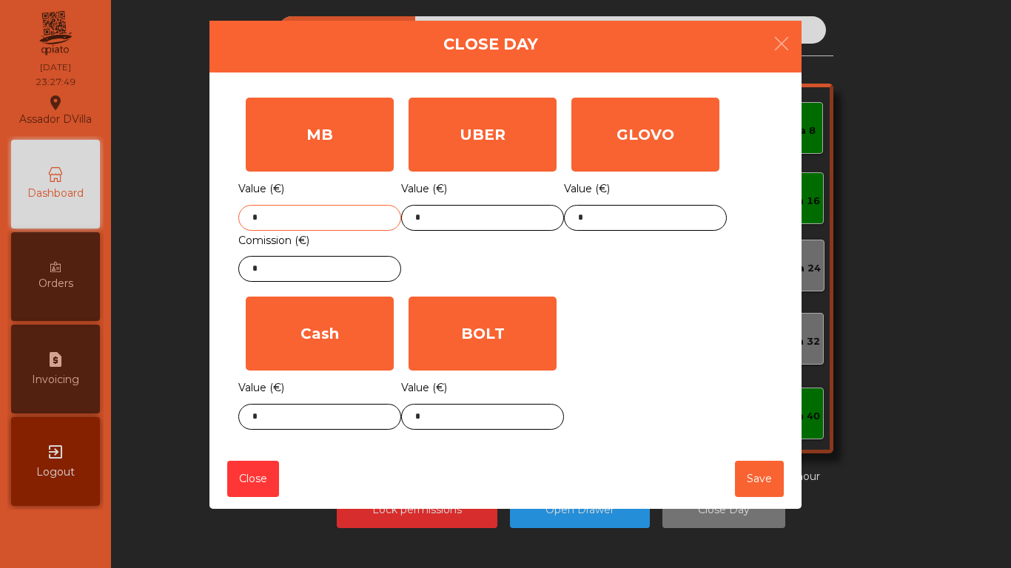
click at [345, 226] on input "*" at bounding box center [319, 218] width 163 height 26
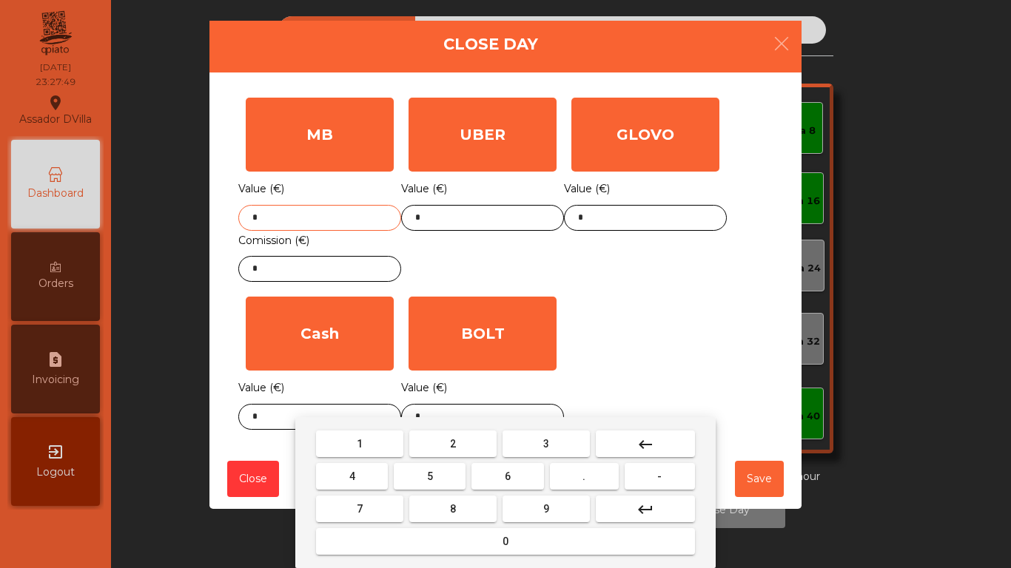
click at [345, 226] on input "*" at bounding box center [319, 218] width 163 height 26
type input "*******"
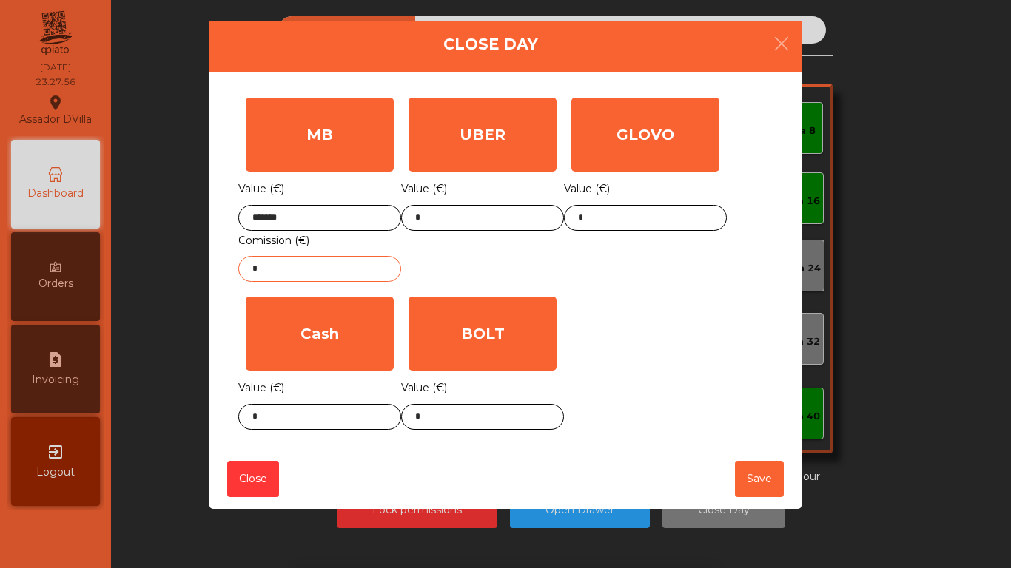
click at [311, 269] on input "*" at bounding box center [319, 269] width 163 height 26
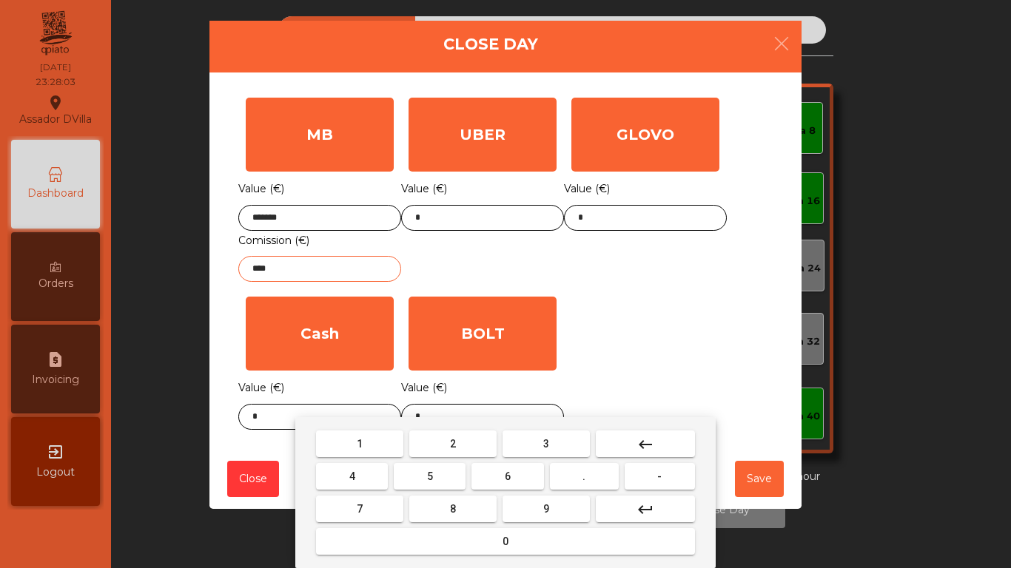
type input "****"
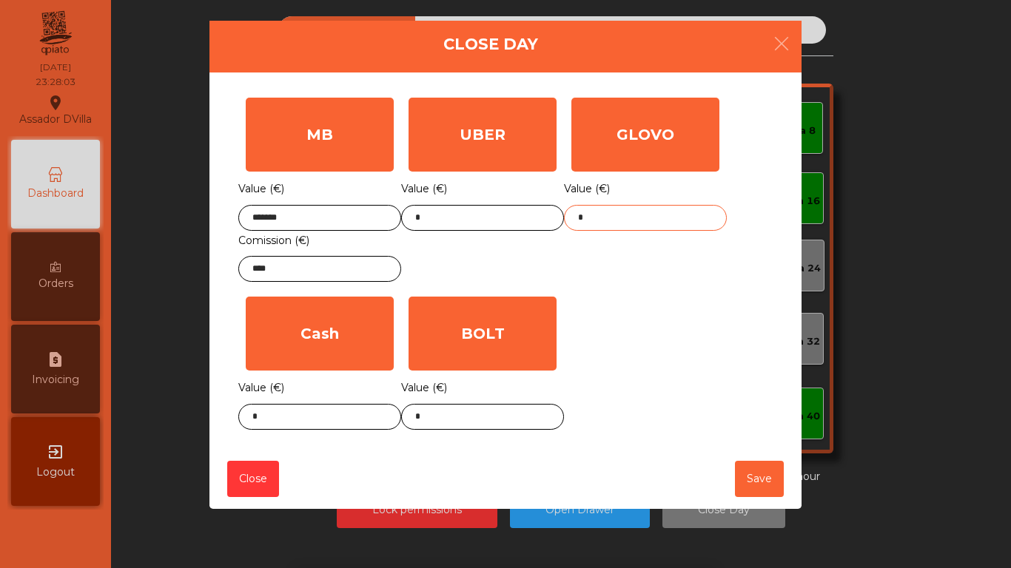
click at [601, 216] on input "*" at bounding box center [645, 218] width 163 height 26
click at [601, 215] on input "*" at bounding box center [645, 218] width 163 height 26
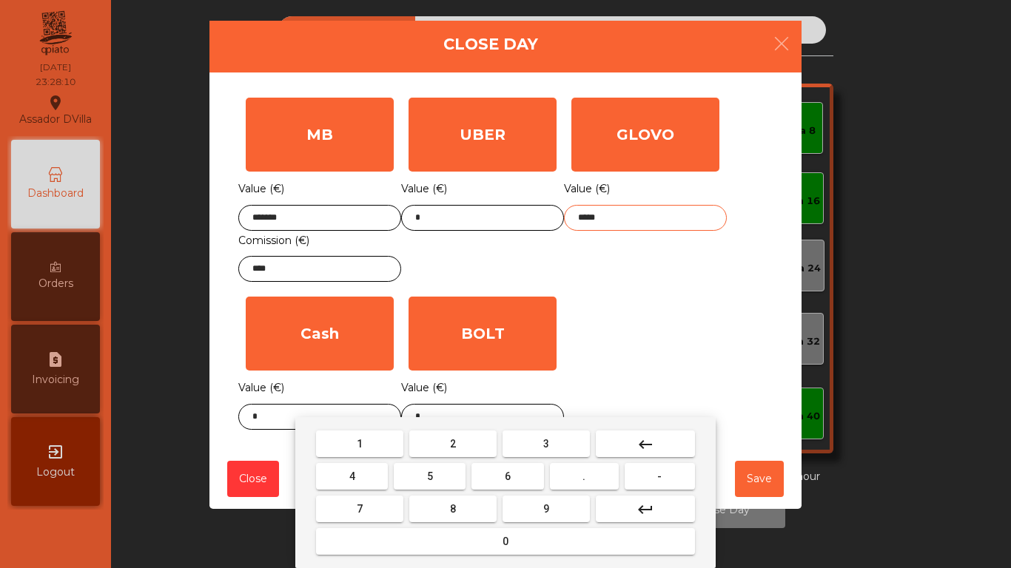
type input "*****"
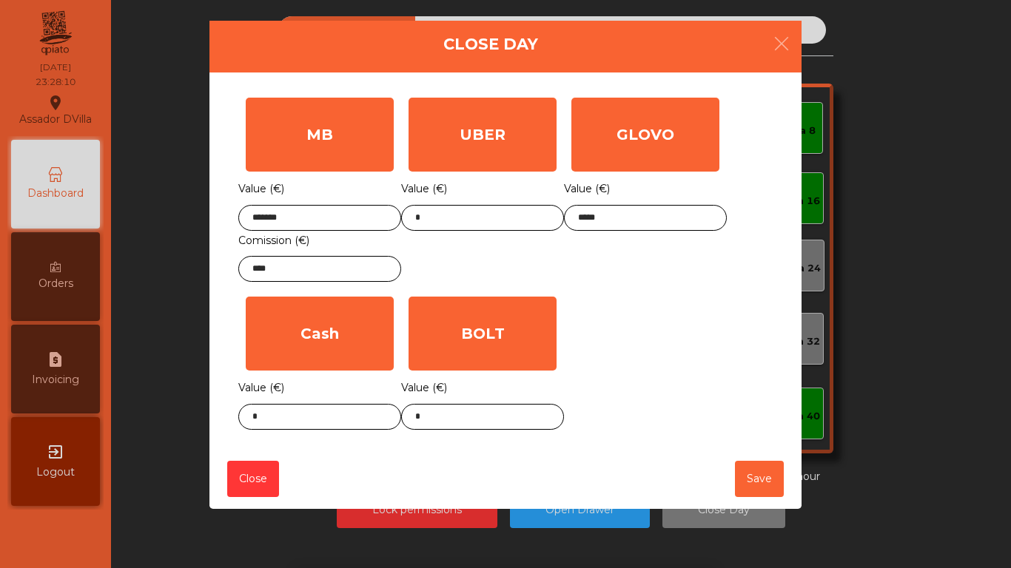
click at [606, 246] on div "GLOVO Value (€) *****" at bounding box center [645, 189] width 163 height 199
click at [525, 411] on input "*" at bounding box center [482, 417] width 163 height 26
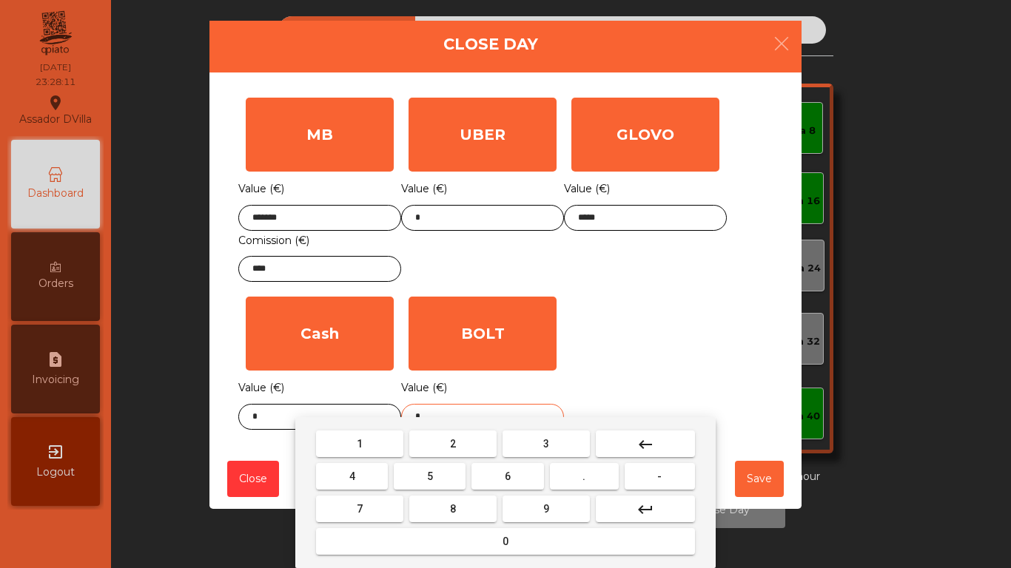
click at [525, 411] on input "*" at bounding box center [482, 417] width 163 height 26
type input "*****"
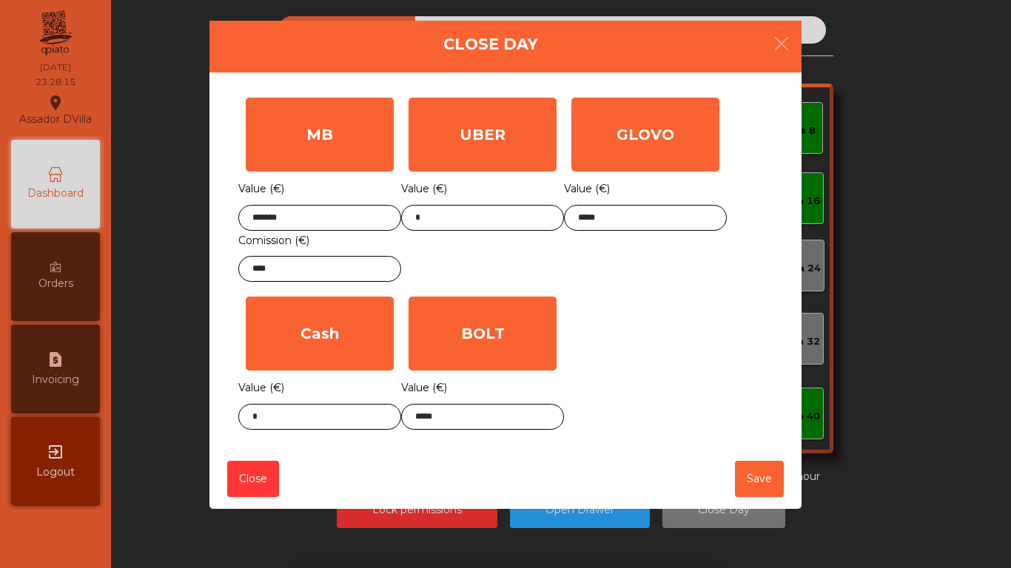
click at [638, 343] on div "MB Value (€) ******* Comission (€) **** UBER Value (€) * GLOVO Value (€) ***** …" at bounding box center [505, 263] width 534 height 347
click at [298, 431] on body "Assador DVilla location_on [DATE] 23:28:16 Dashboard Orders request_page Invoic…" at bounding box center [505, 284] width 1011 height 568
click at [298, 431] on div "1 2 3 keyboard_backspace 4 5 6 . - 7 8 9 keyboard_return 0" at bounding box center [505, 492] width 1011 height 151
click at [297, 431] on body "Assador DVilla location_on [DATE] 23:28:16 Dashboard Orders request_page Invoic…" at bounding box center [505, 284] width 1011 height 568
click at [271, 419] on div "1 2 3 keyboard_backspace 4 5 6 . - 7 8 9 keyboard_return 0" at bounding box center [505, 492] width 1011 height 151
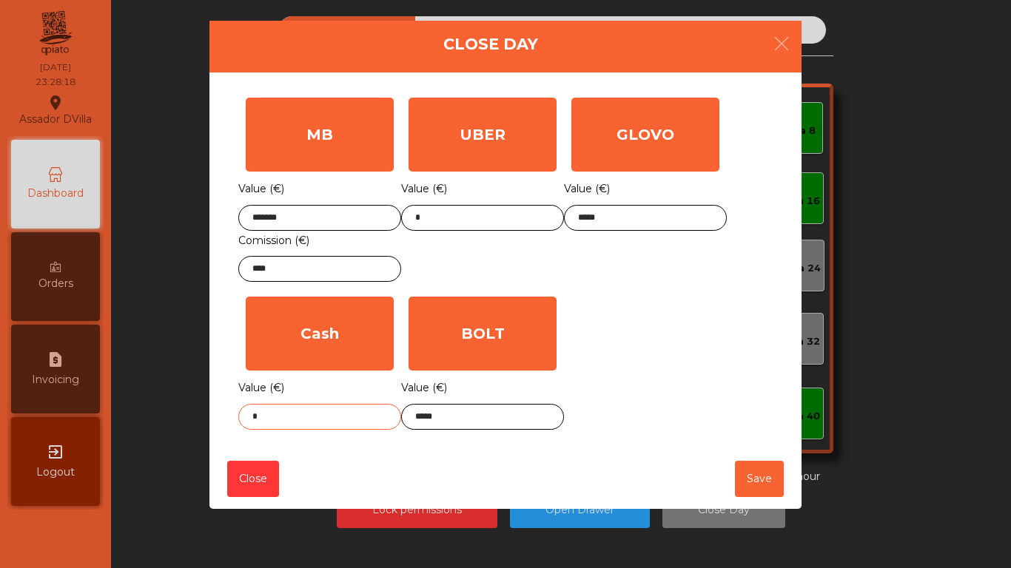
click at [266, 419] on body "Assador DVilla location_on [DATE] 23:28:18 Dashboard Orders request_page Invoic…" at bounding box center [505, 284] width 1011 height 568
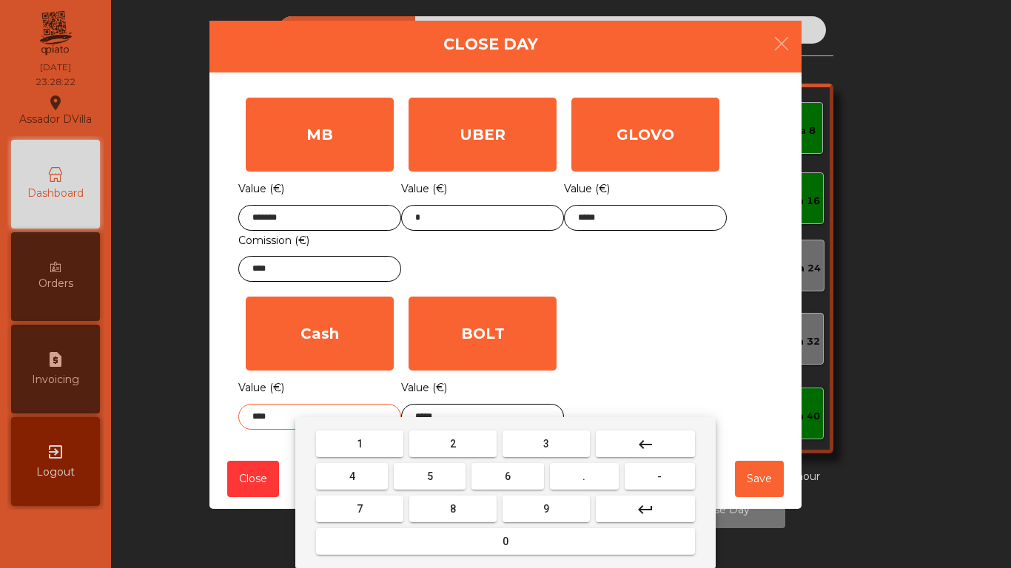
type input "****"
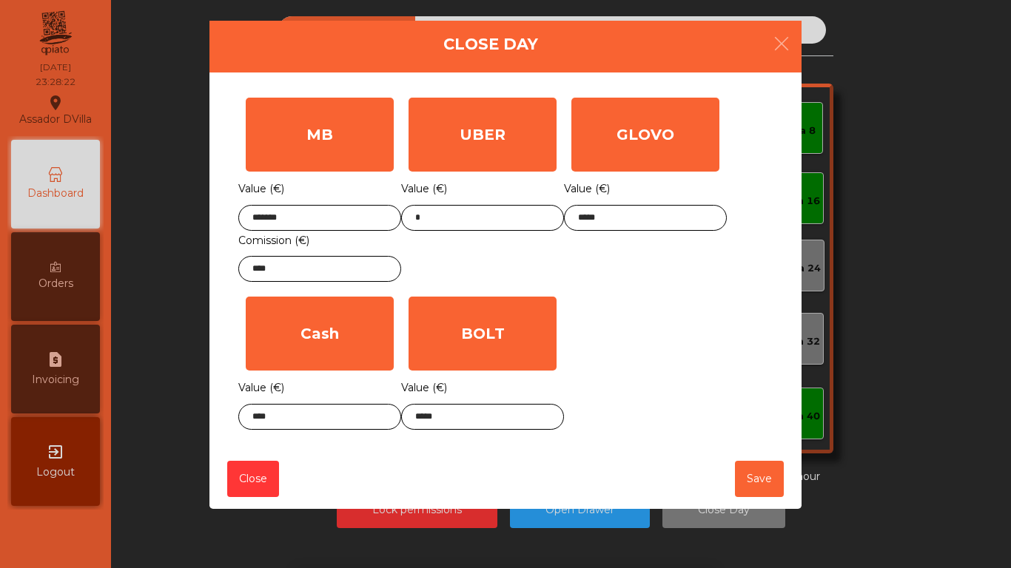
click at [632, 284] on div "GLOVO Value (€) *****" at bounding box center [645, 189] width 163 height 199
click at [751, 497] on button "Save" at bounding box center [759, 479] width 49 height 36
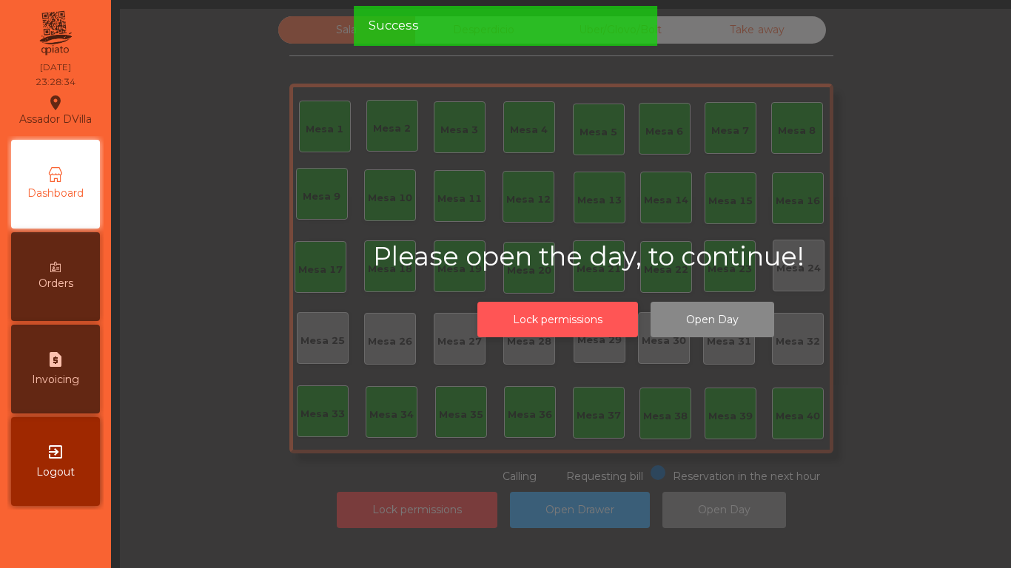
click at [533, 302] on button "Lock permissions" at bounding box center [557, 320] width 161 height 36
